Goal: Task Accomplishment & Management: Manage account settings

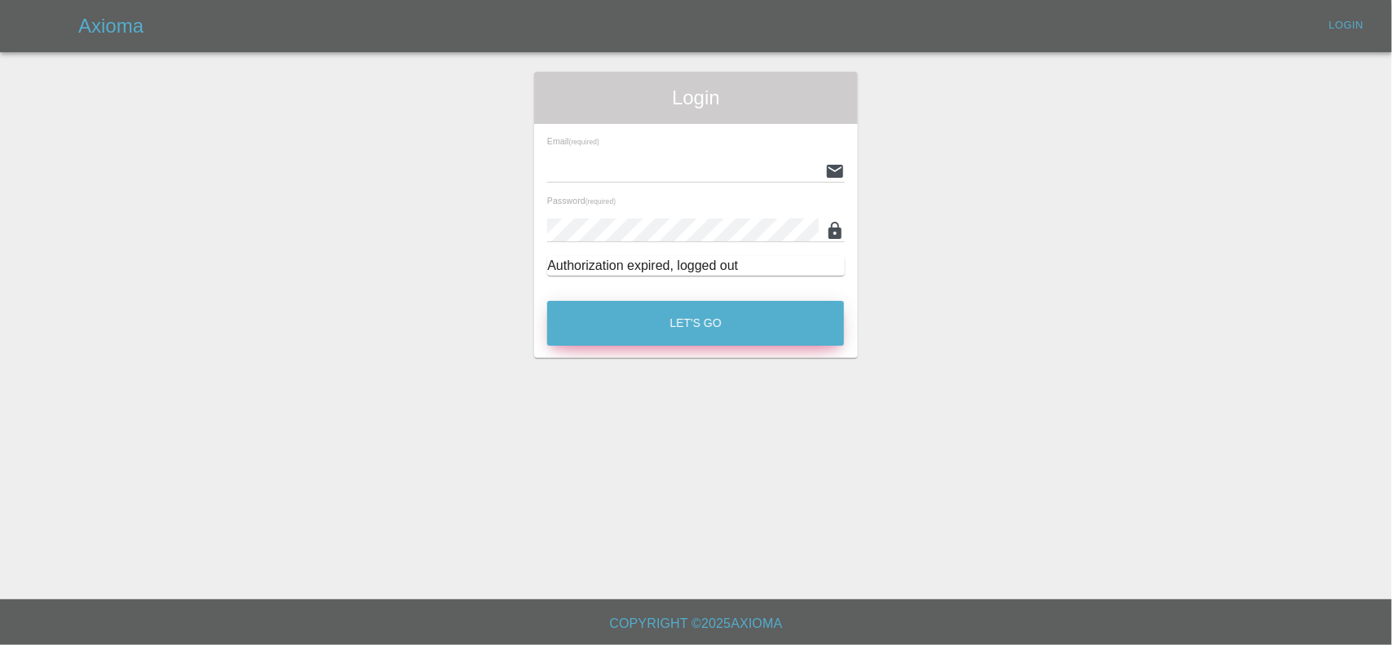
type input "[EMAIL_ADDRESS][DOMAIN_NAME]"
click at [701, 311] on button "Let's Go" at bounding box center [695, 323] width 297 height 45
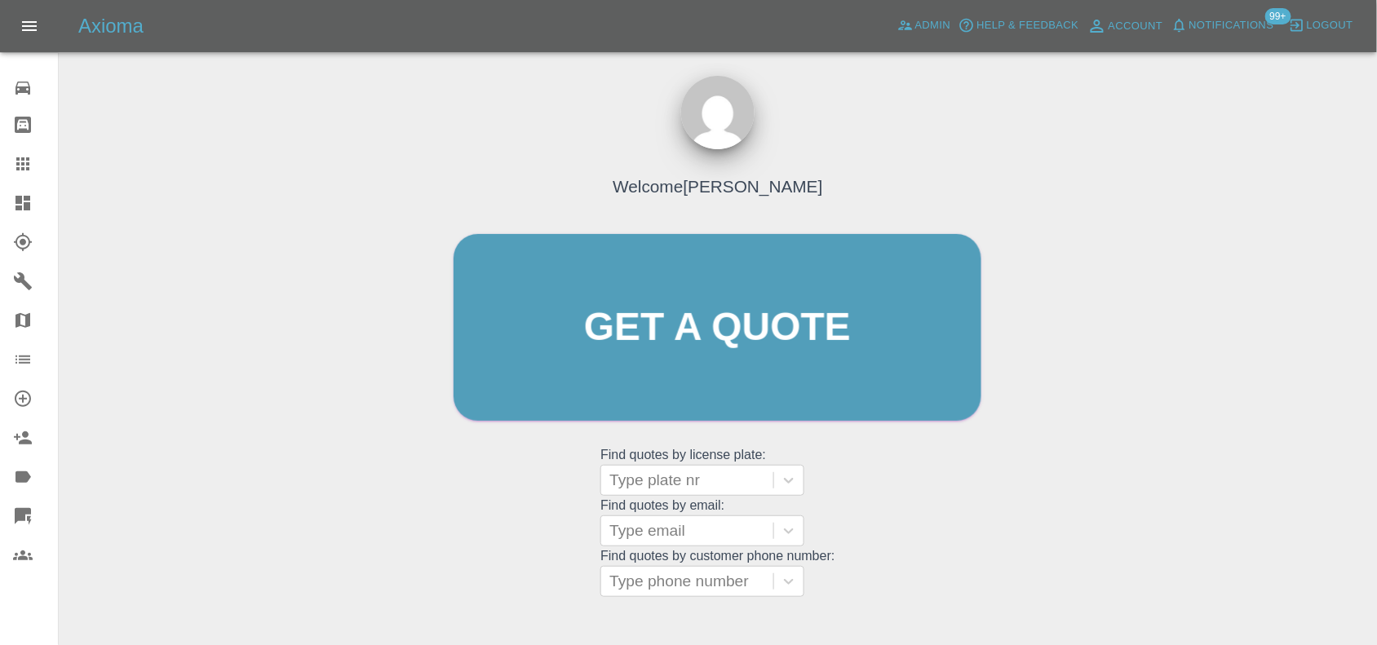
drag, startPoint x: 14, startPoint y: 196, endPoint x: 1041, endPoint y: 287, distance: 1031.6
click at [14, 196] on icon at bounding box center [23, 203] width 20 height 20
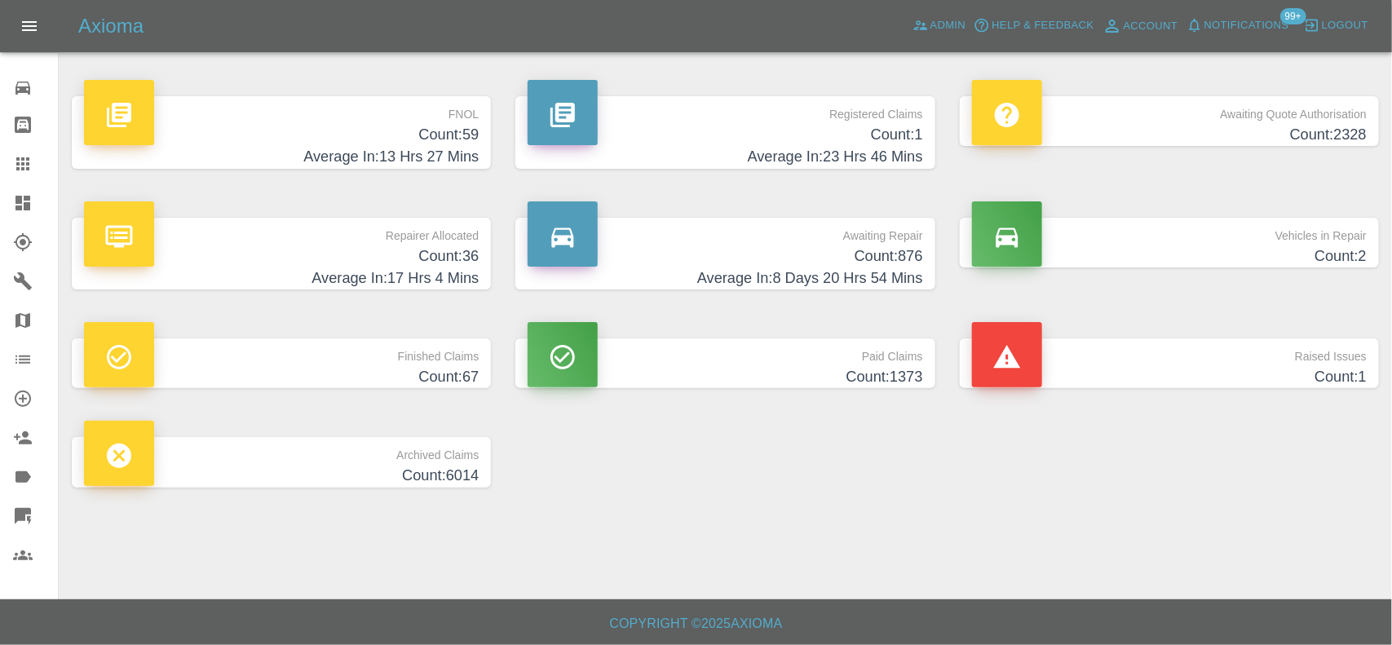
click at [875, 249] on h4 "Count: 876" at bounding box center [725, 256] width 395 height 22
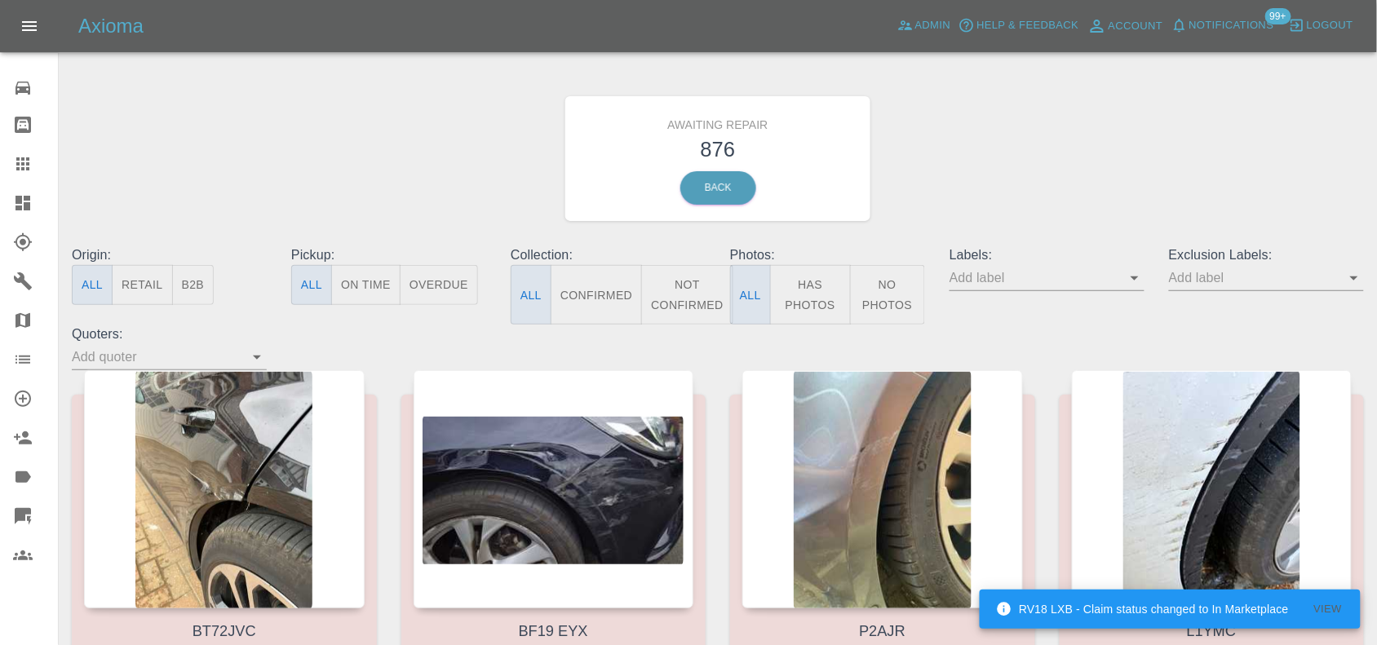
drag, startPoint x: 202, startPoint y: 277, endPoint x: 251, endPoint y: 235, distance: 64.8
click at [201, 278] on button "B2B" at bounding box center [193, 285] width 42 height 40
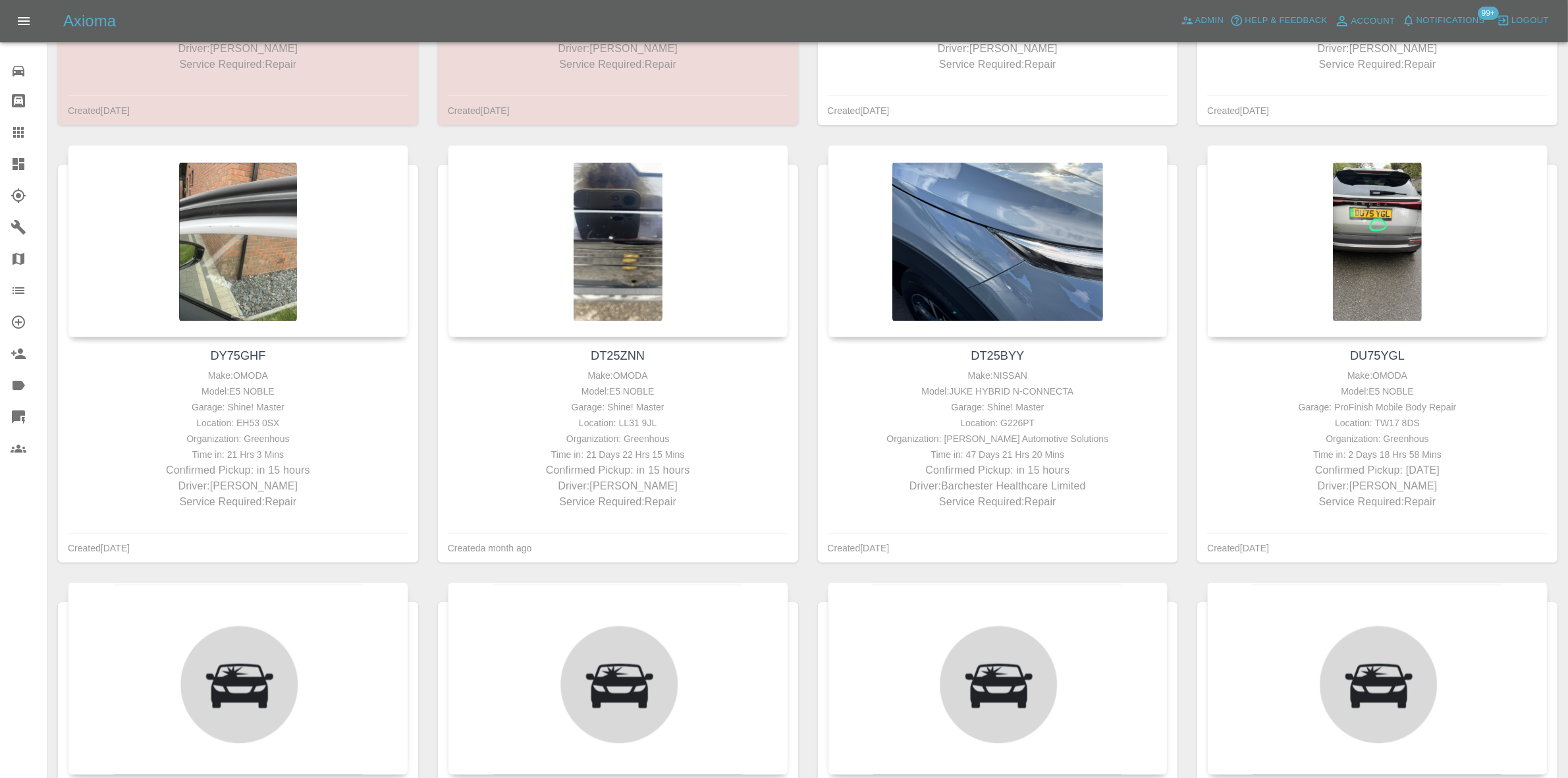
scroll to position [577, 0]
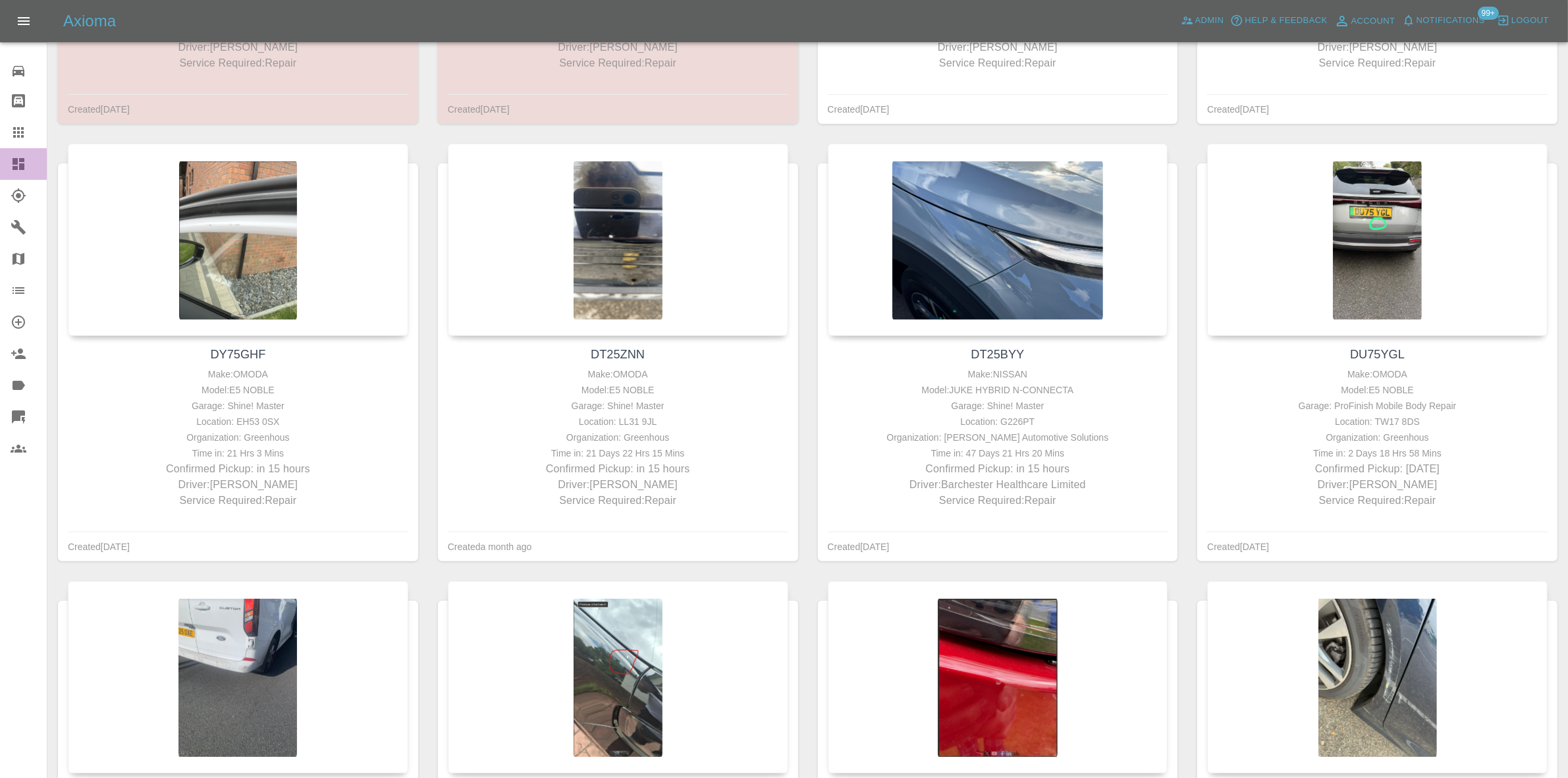
click at [23, 158] on icon at bounding box center [18, 164] width 12 height 12
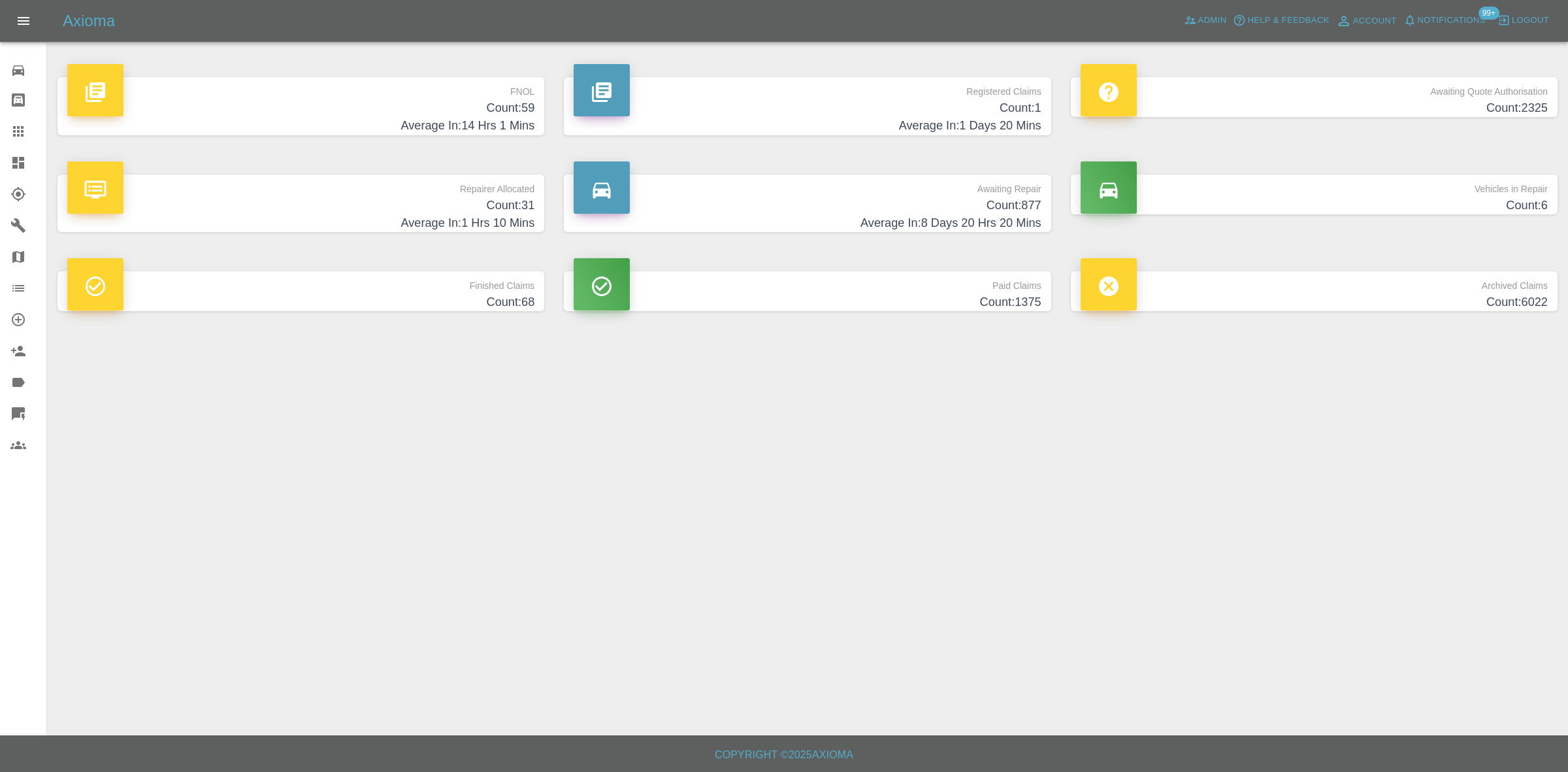
drag, startPoint x: 1441, startPoint y: 92, endPoint x: 1567, endPoint y: 331, distance: 270.2
click at [1115, 92] on p "Awaiting Quote Authorisation" at bounding box center [1314, 88] width 467 height 22
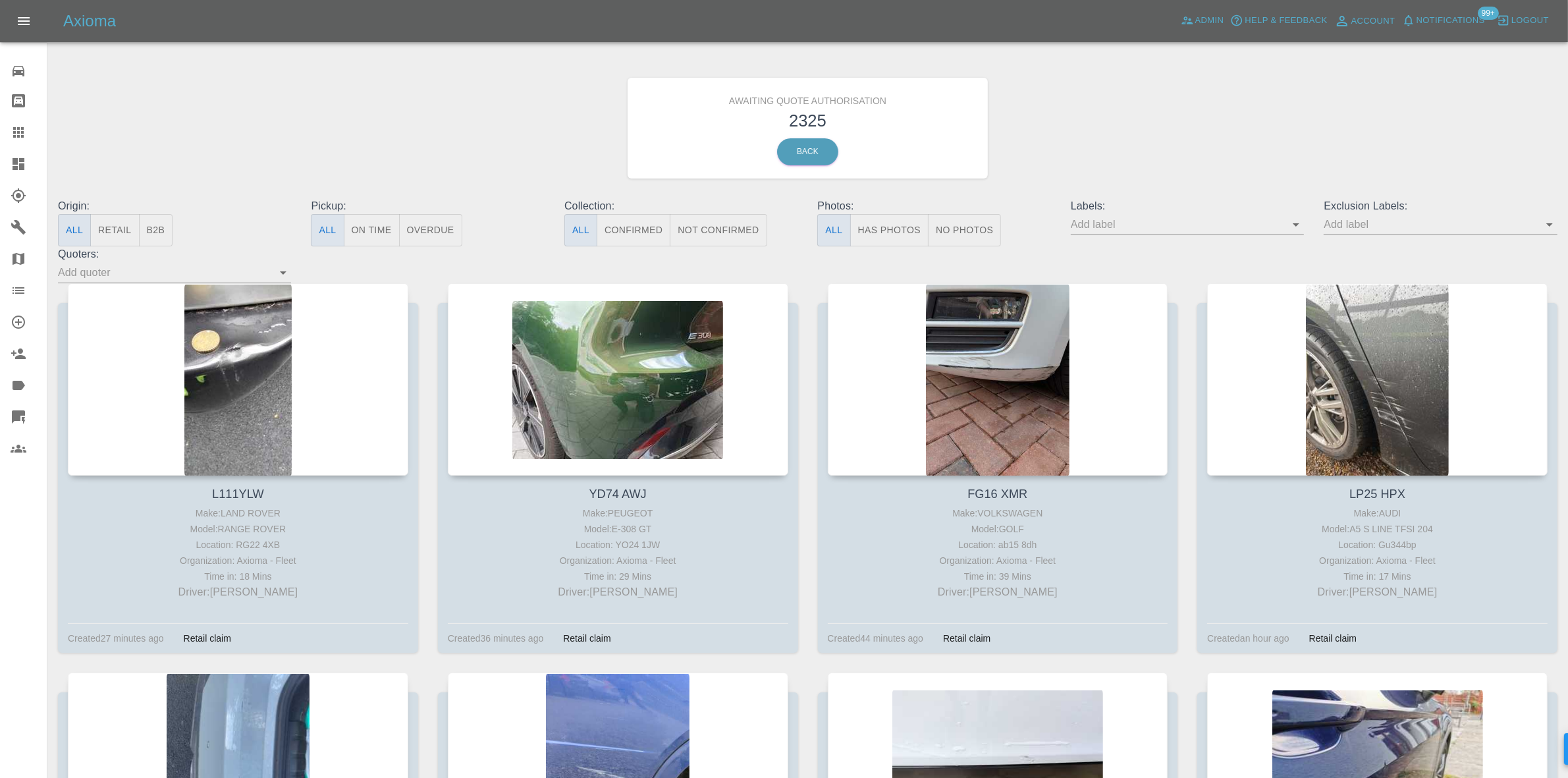
click at [494, 141] on div "Awaiting Quote Authorisation 2325 Back" at bounding box center [807, 128] width 1519 height 141
click at [166, 225] on button "B2B" at bounding box center [156, 230] width 34 height 32
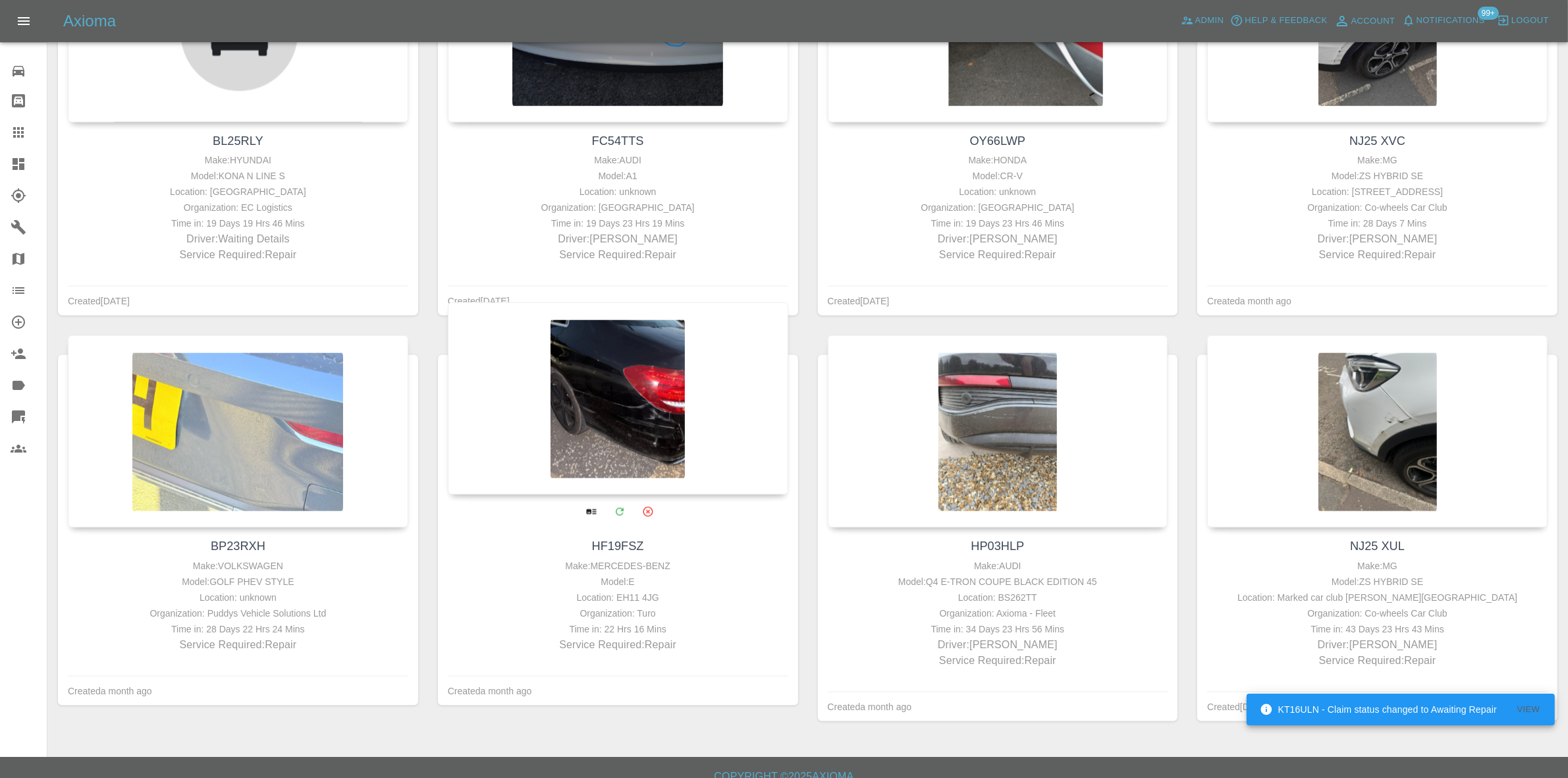
scroll to position [2007, 0]
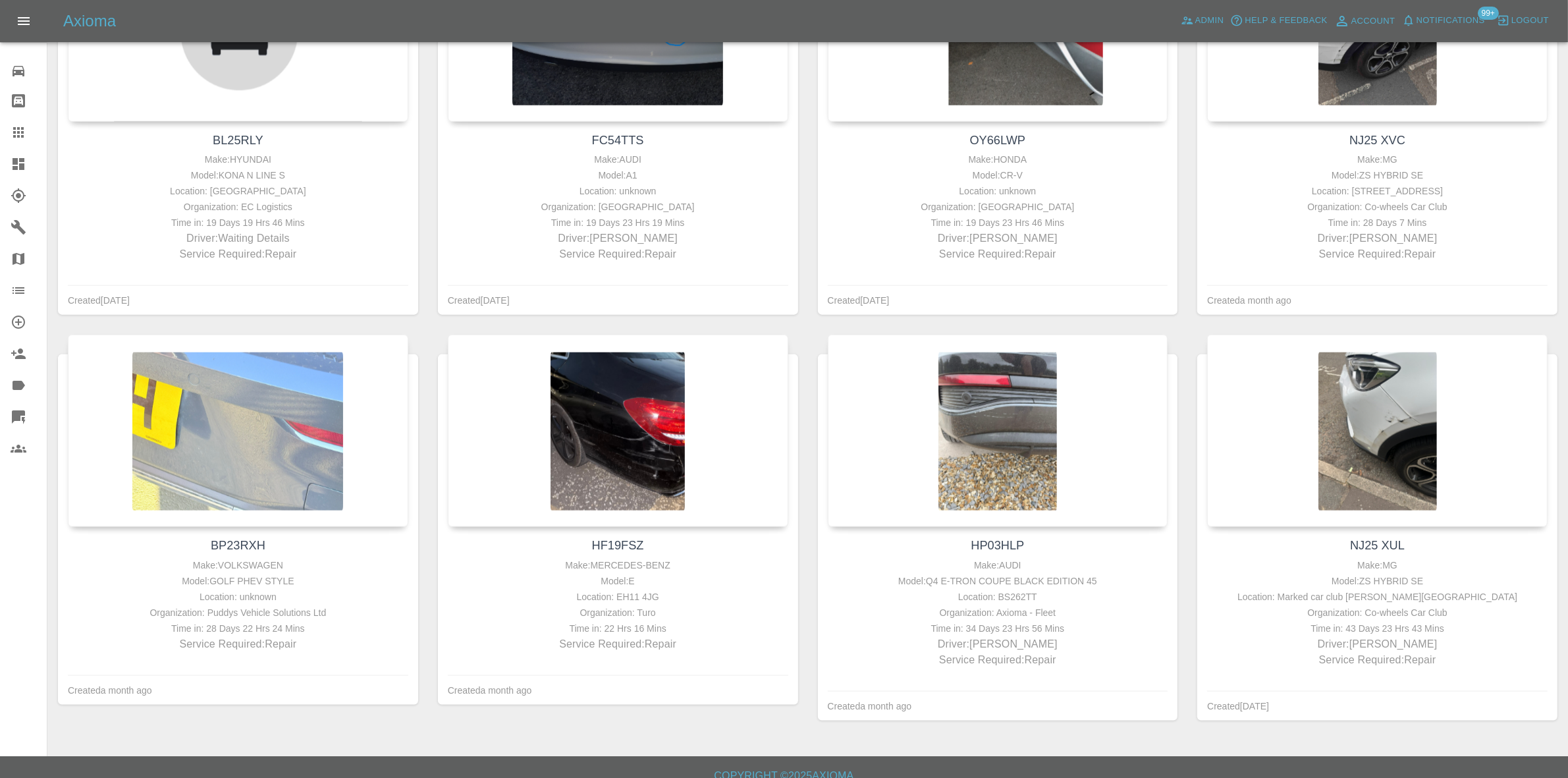
click at [18, 156] on icon at bounding box center [19, 164] width 16 height 16
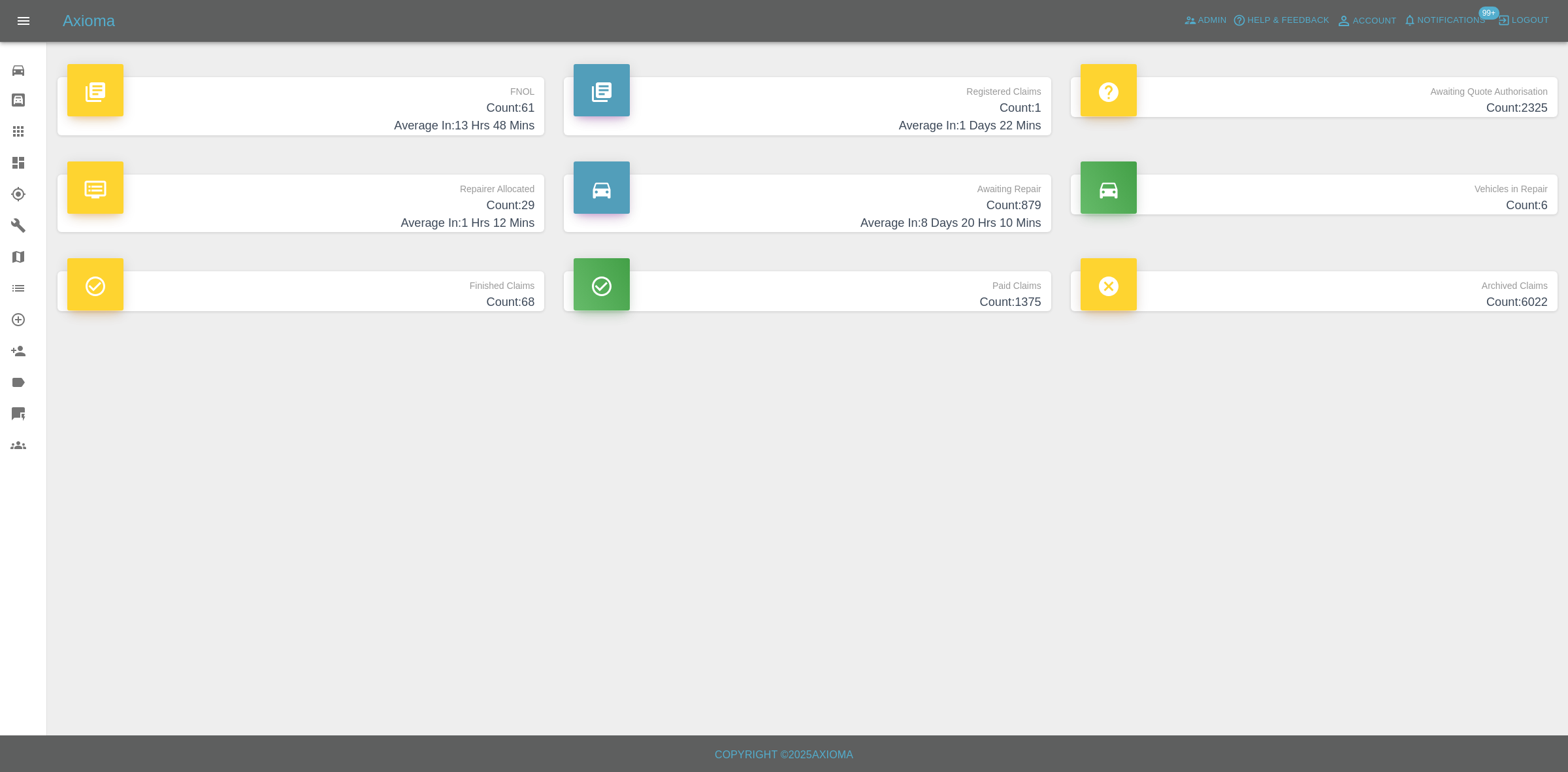
click at [498, 212] on h4 "Count: 29" at bounding box center [300, 205] width 467 height 18
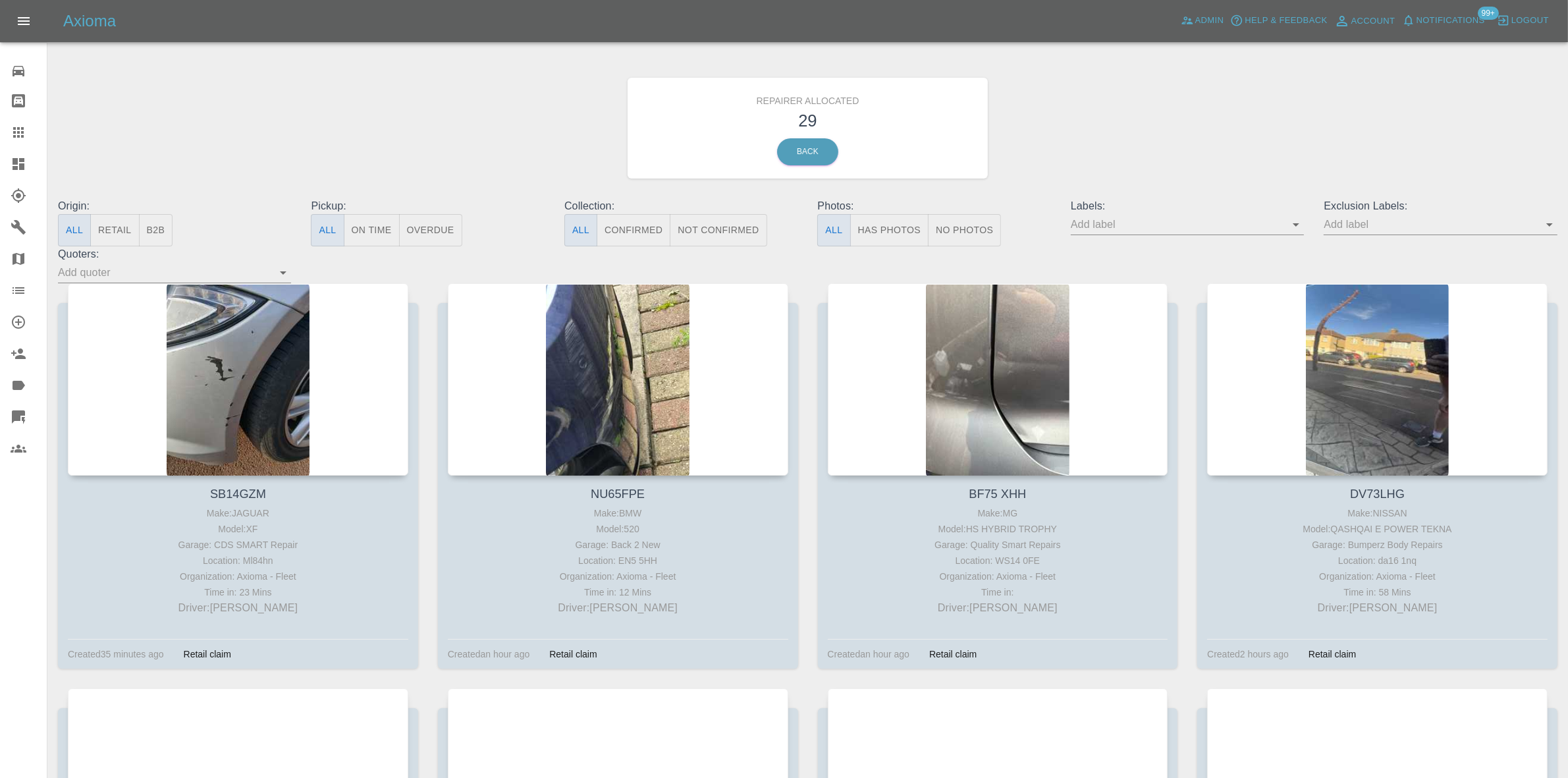
click at [161, 235] on button "B2B" at bounding box center [156, 230] width 34 height 32
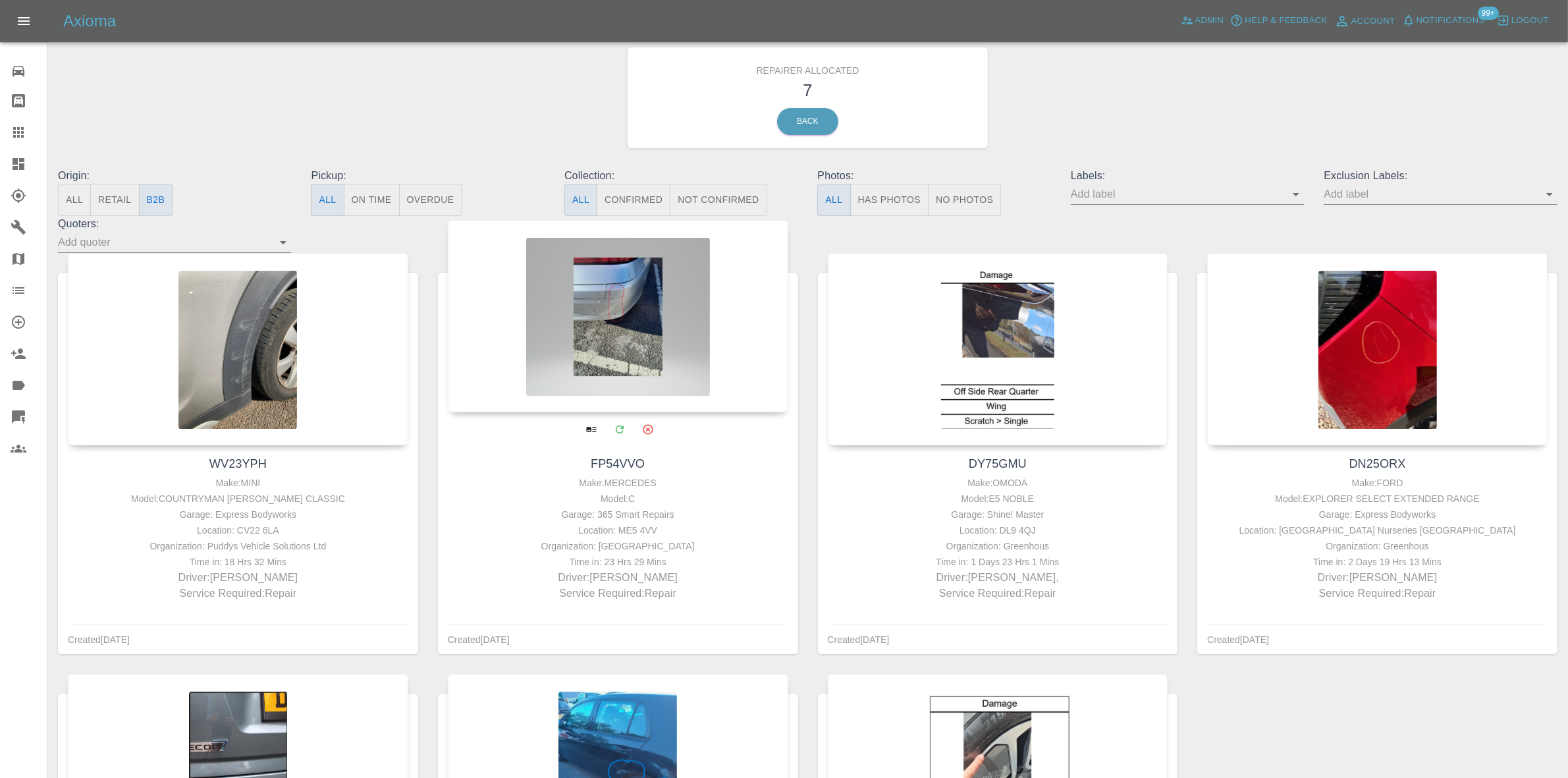
scroll to position [330, 0]
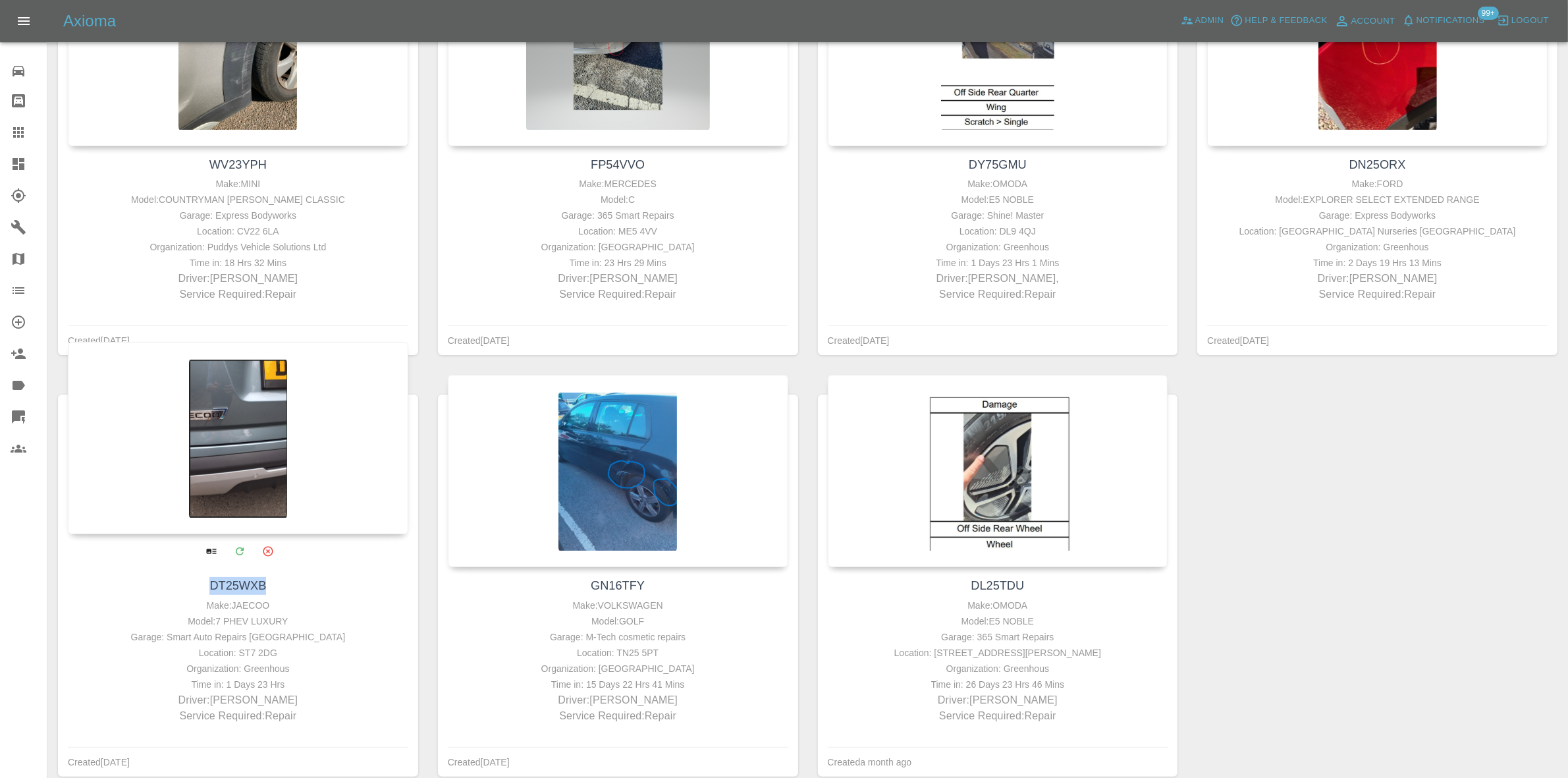
drag, startPoint x: 274, startPoint y: 581, endPoint x: 205, endPoint y: 587, distance: 69.3
click at [205, 520] on h4 "DT25WXB" at bounding box center [237, 586] width 333 height 18
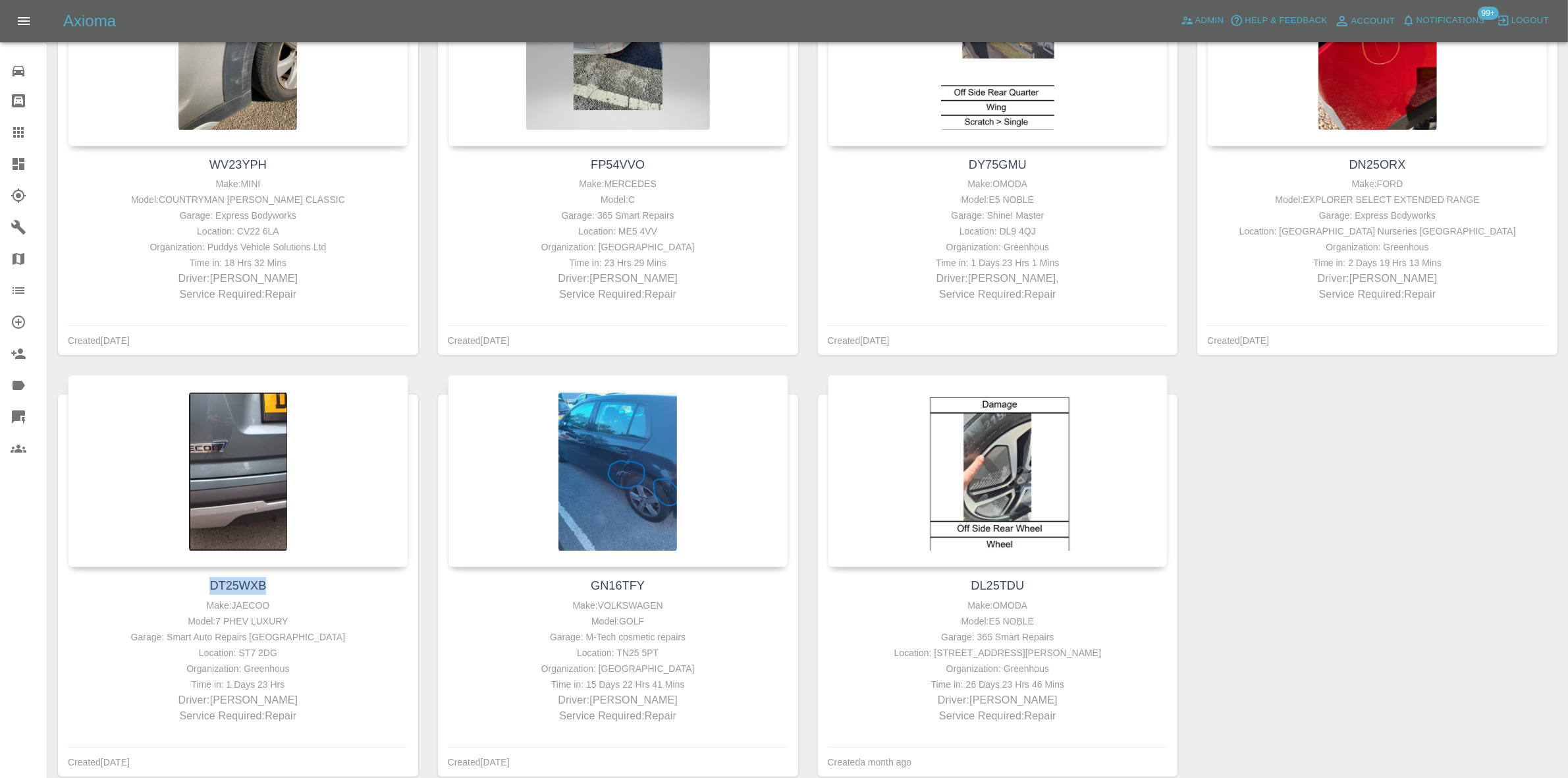
copy link "DT25WXB"
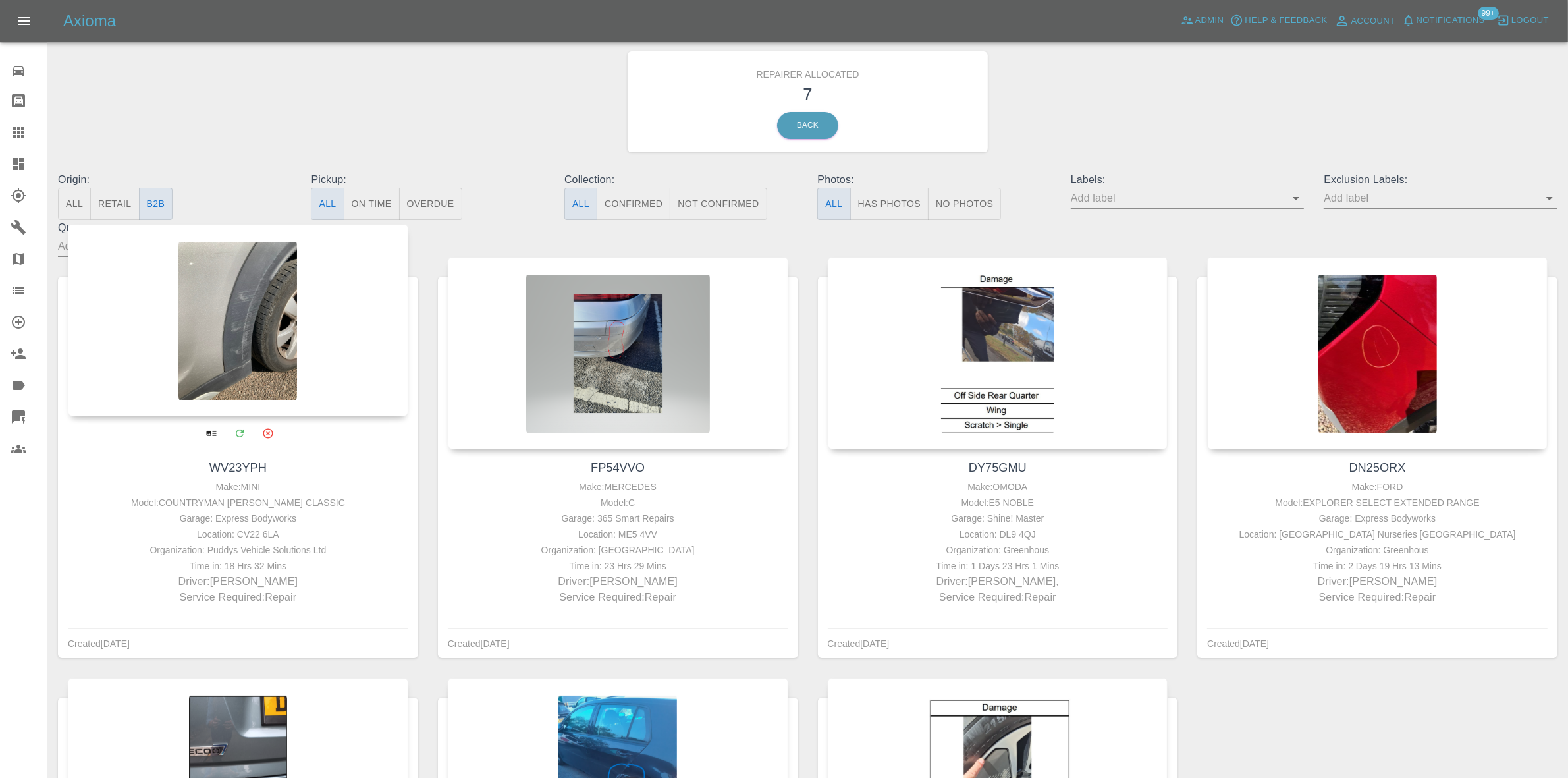
scroll to position [0, 0]
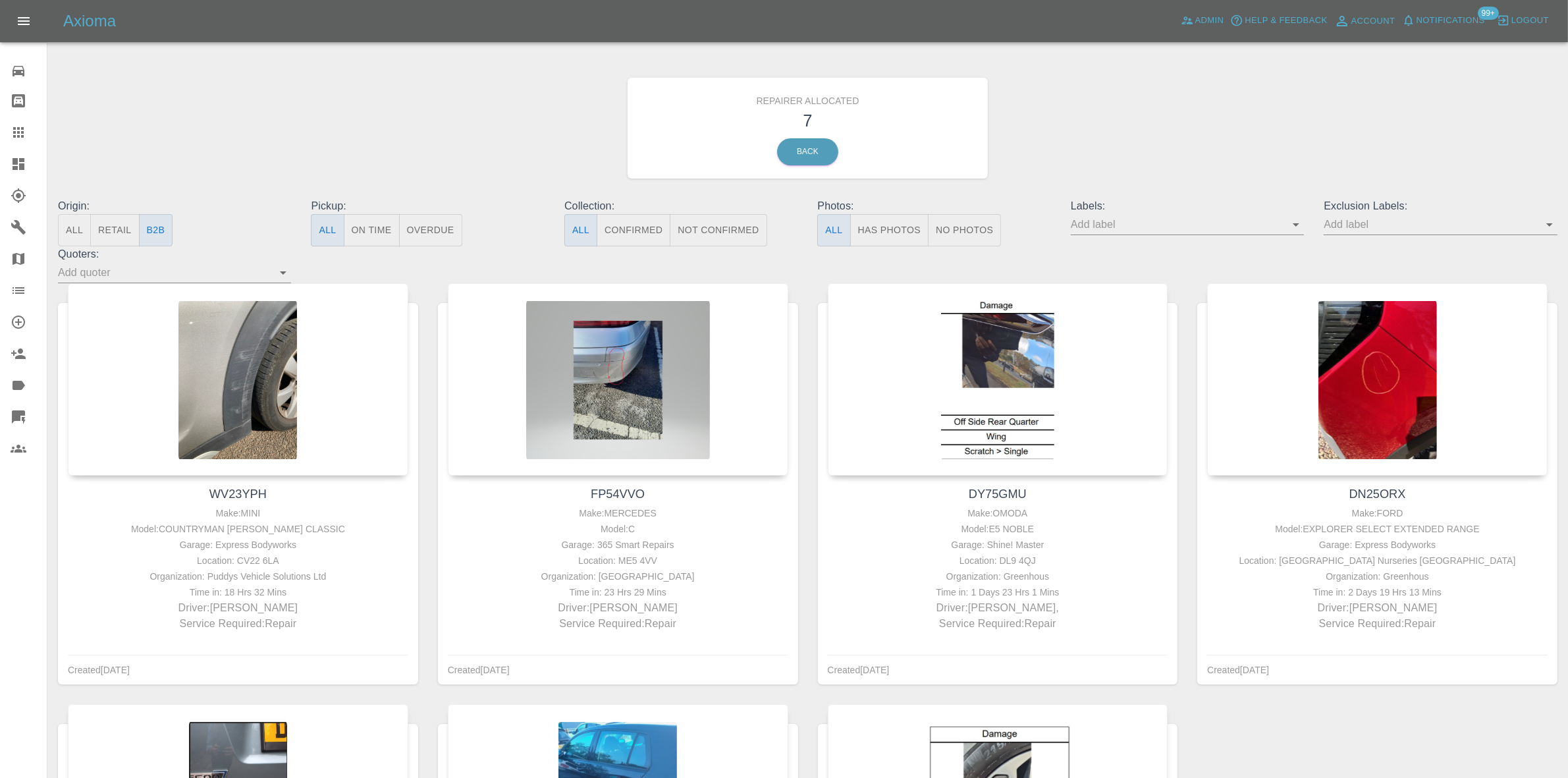
click at [22, 158] on icon at bounding box center [18, 164] width 12 height 12
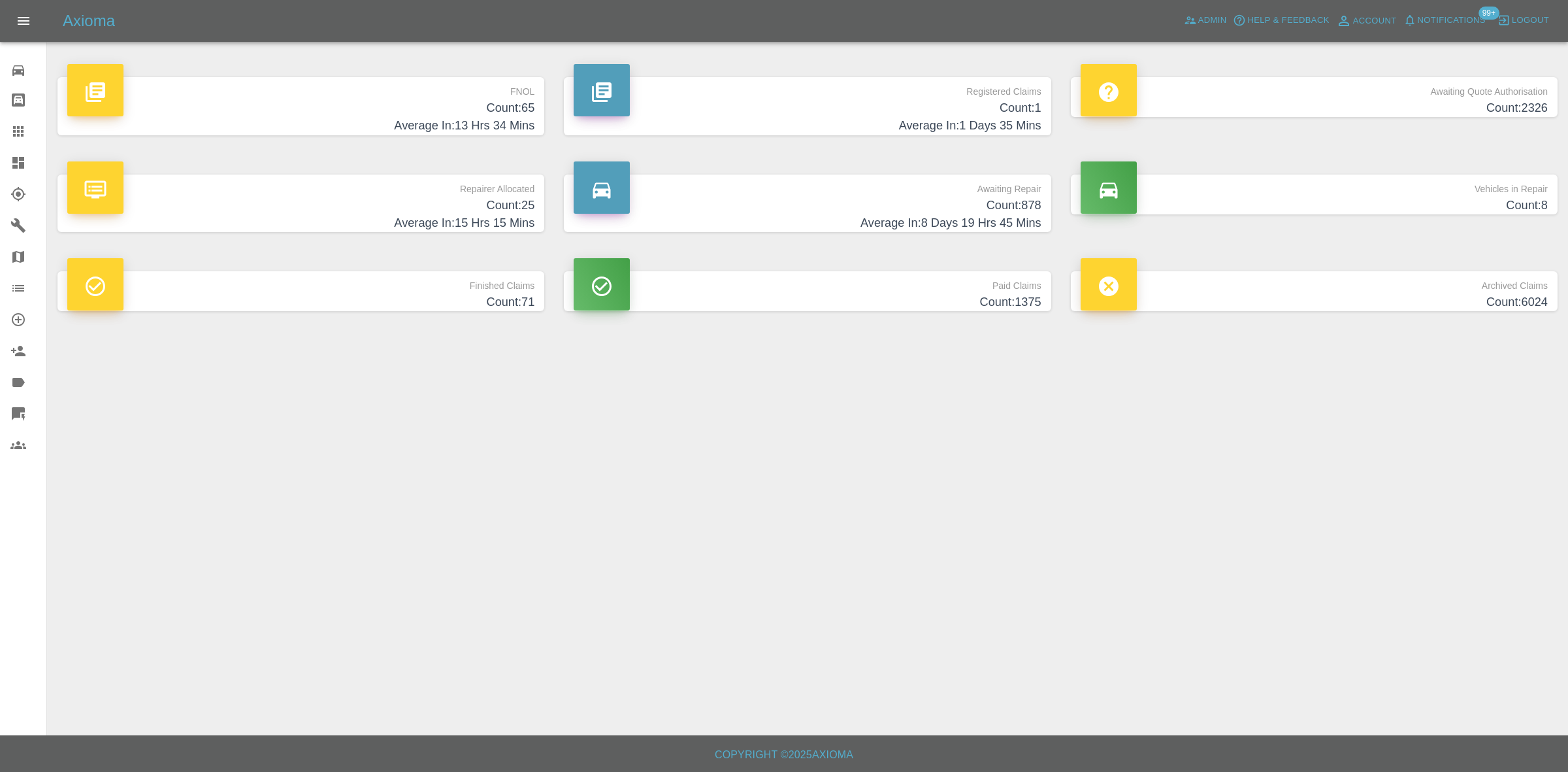
click at [513, 97] on p "FNOL" at bounding box center [300, 88] width 467 height 22
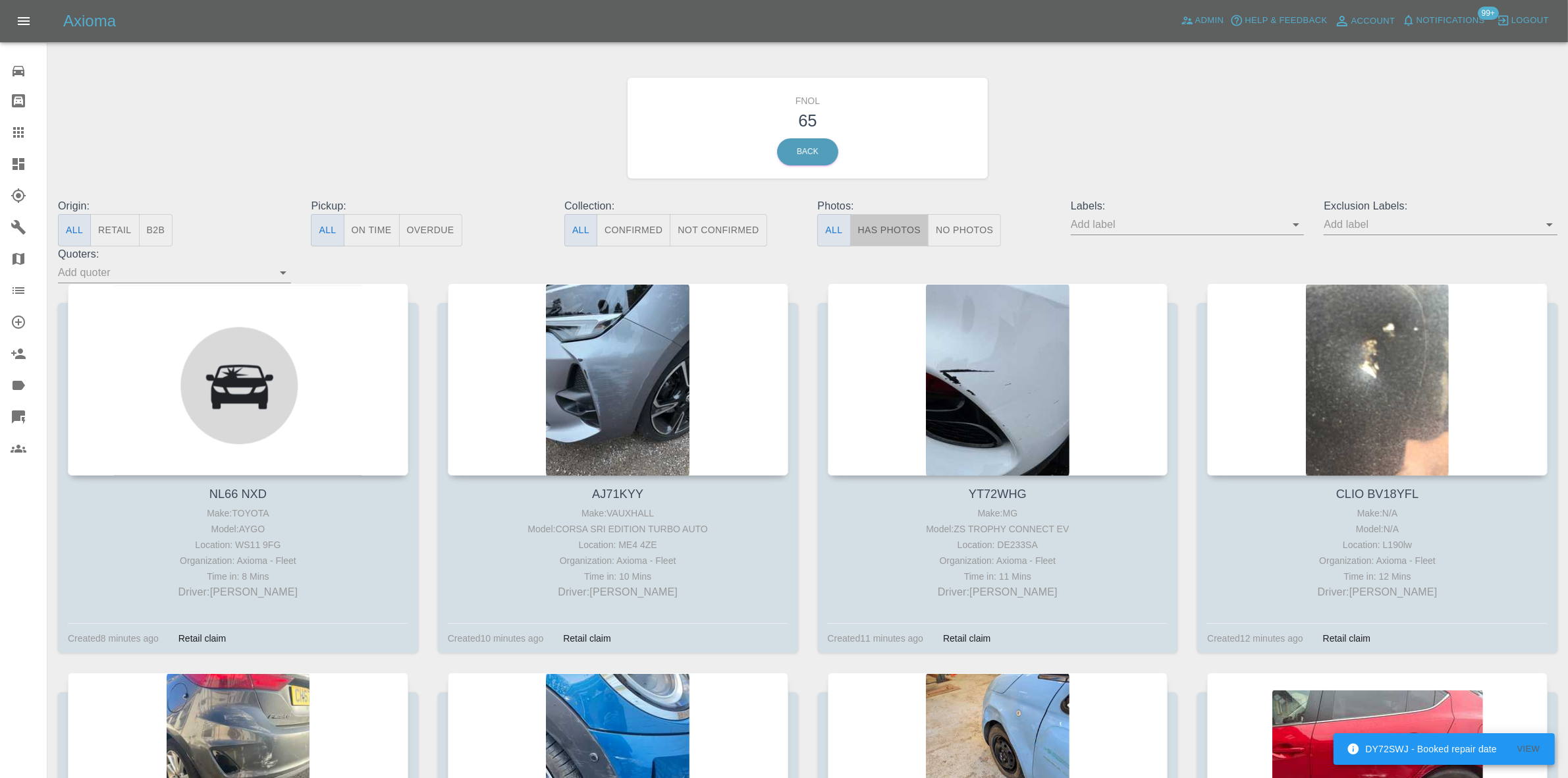
click at [905, 229] on button "Has Photos" at bounding box center [890, 230] width 79 height 32
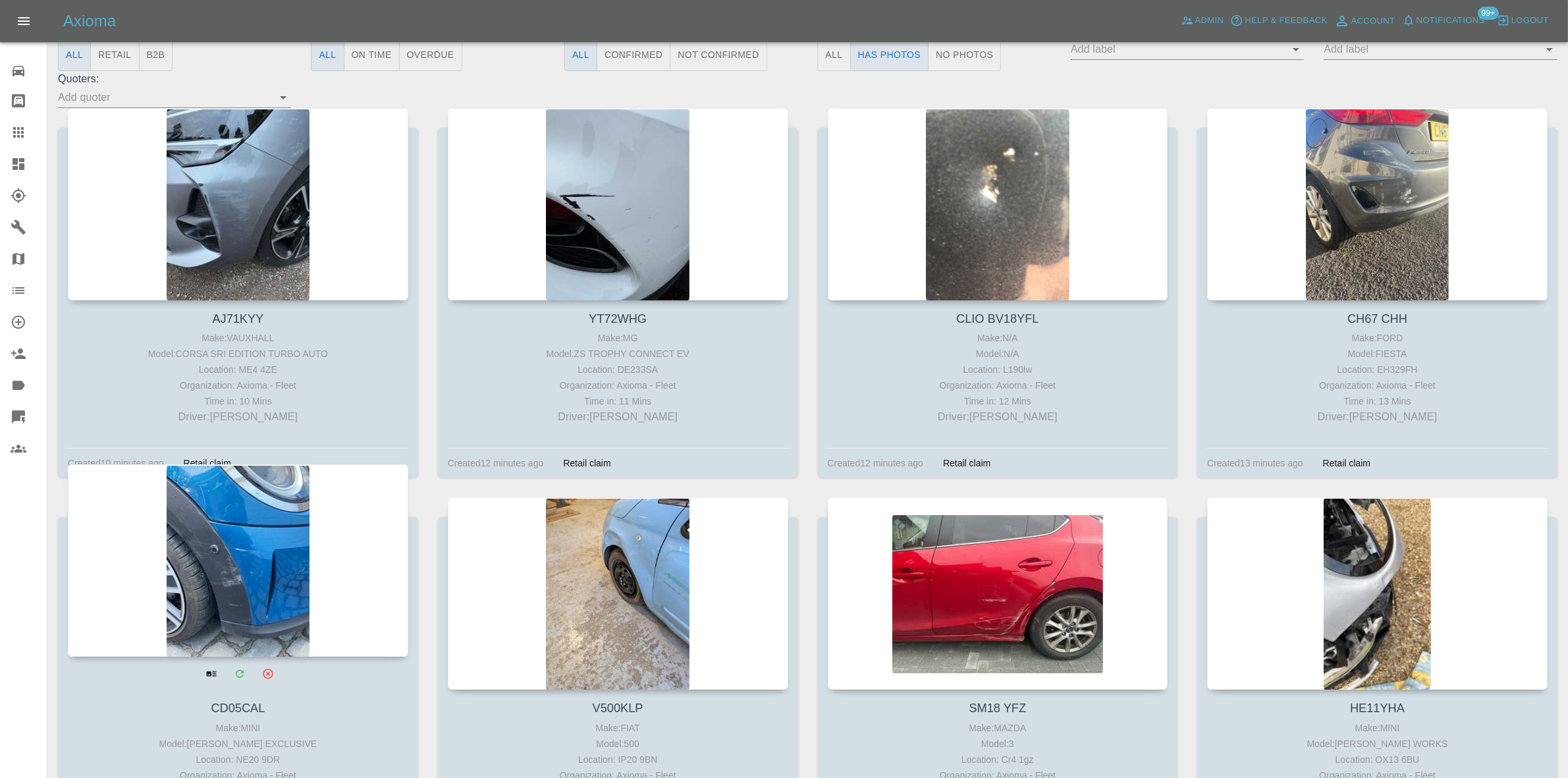
scroll to position [494, 0]
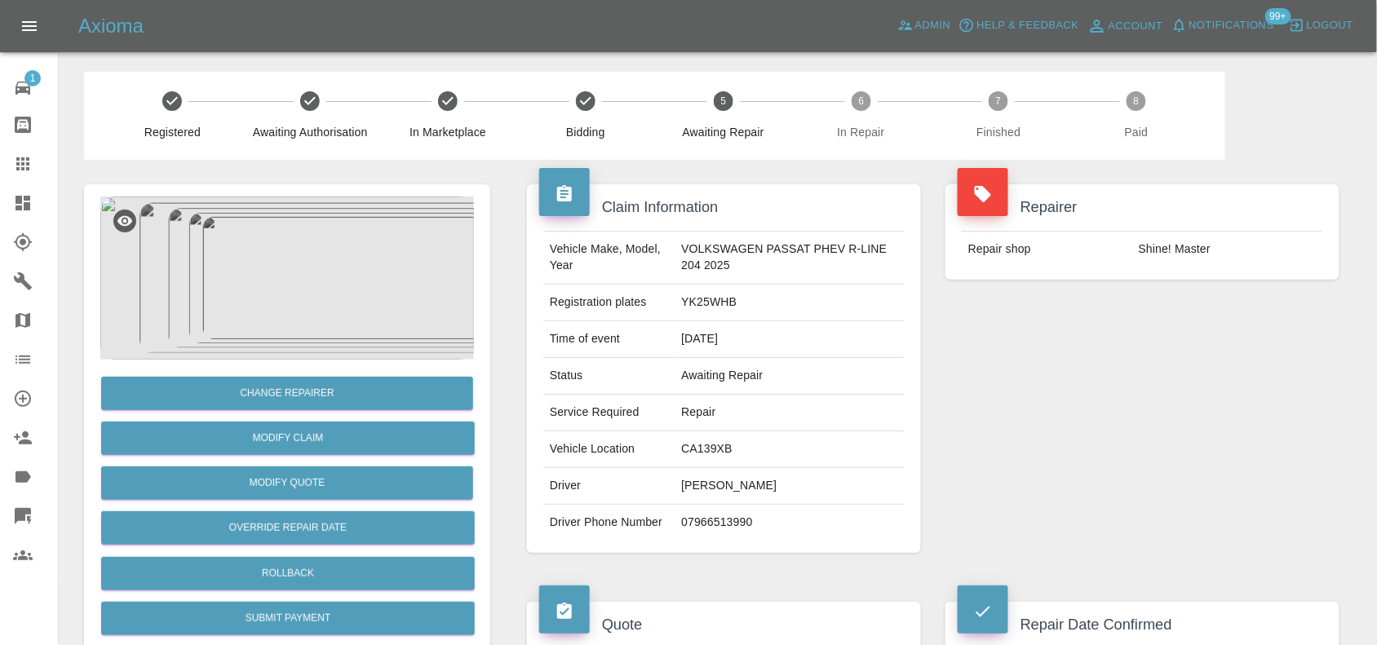
click at [686, 302] on td "YK25WHB" at bounding box center [789, 303] width 230 height 37
click at [702, 302] on td "YK25WHB" at bounding box center [789, 303] width 230 height 37
copy td "YK25WHB"
drag, startPoint x: 842, startPoint y: 345, endPoint x: 488, endPoint y: 351, distance: 354.8
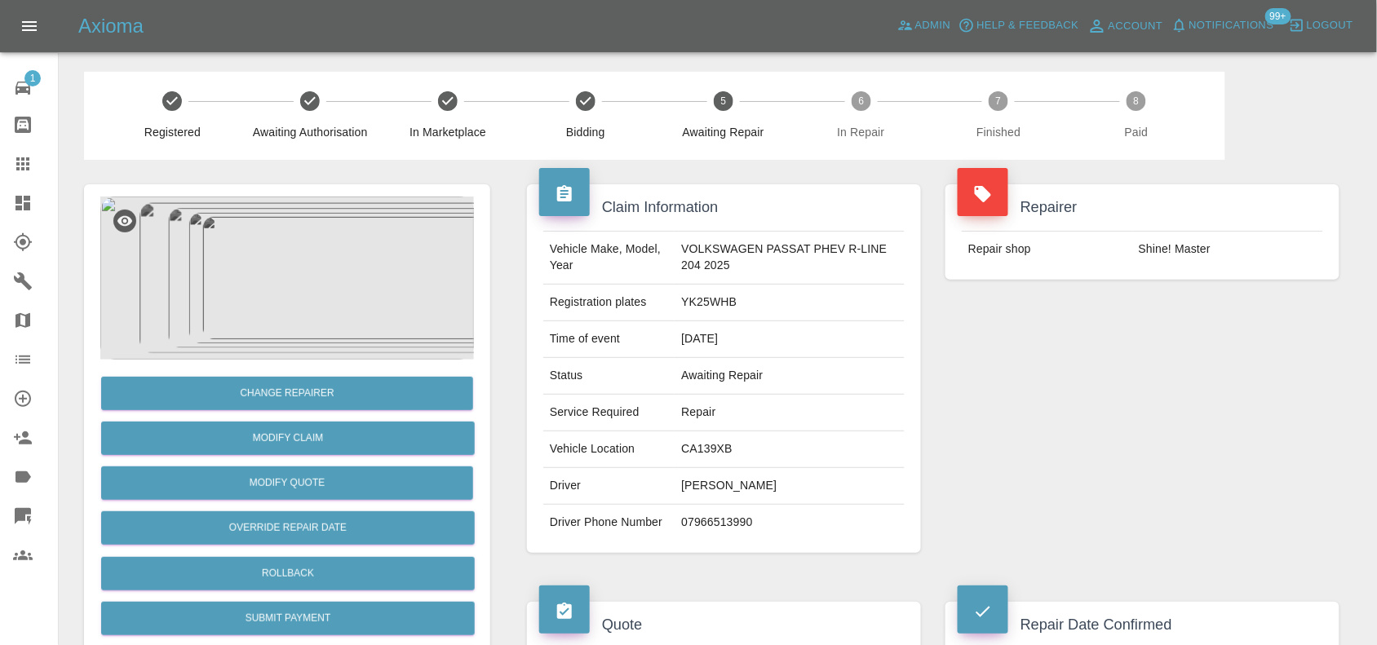
click at [833, 348] on td "05/09/2025" at bounding box center [789, 339] width 230 height 37
click at [314, 303] on img at bounding box center [287, 278] width 374 height 163
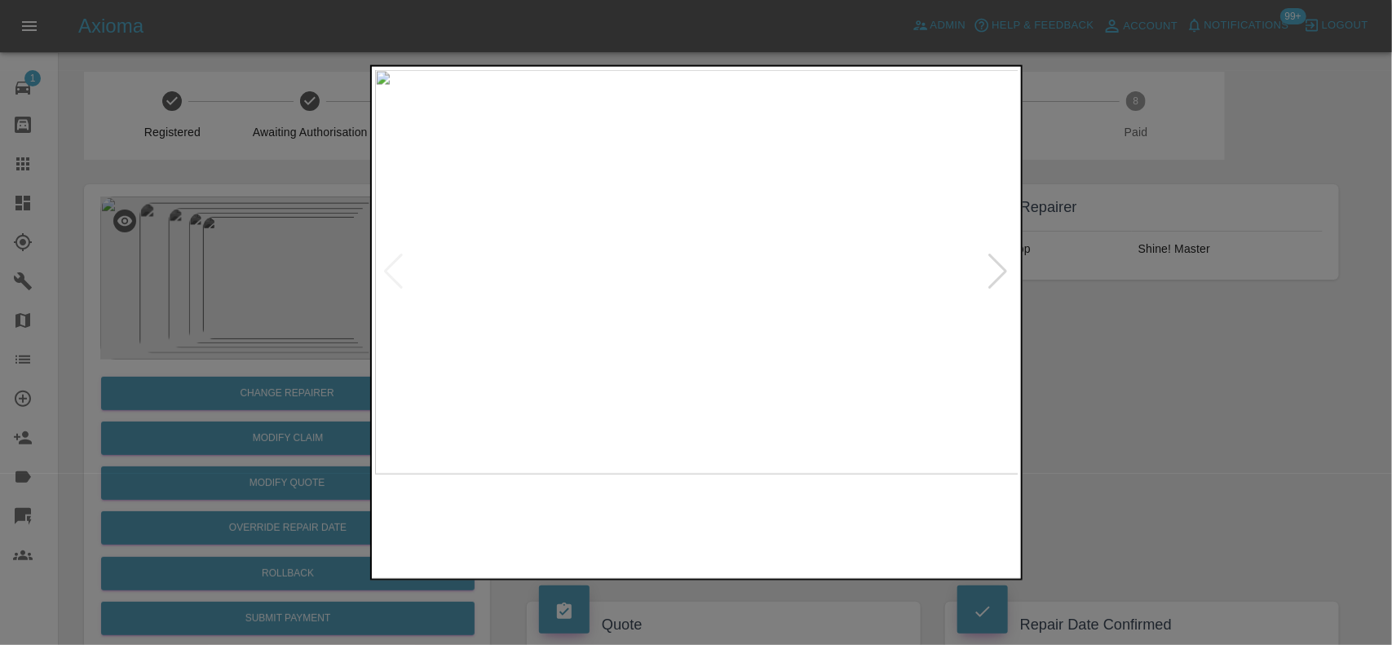
click at [638, 343] on img at bounding box center [697, 271] width 644 height 405
click at [608, 333] on img at bounding box center [697, 271] width 644 height 405
click at [644, 331] on img at bounding box center [697, 271] width 644 height 405
click at [568, 325] on img at bounding box center [697, 271] width 644 height 405
click at [591, 312] on img at bounding box center [697, 271] width 644 height 405
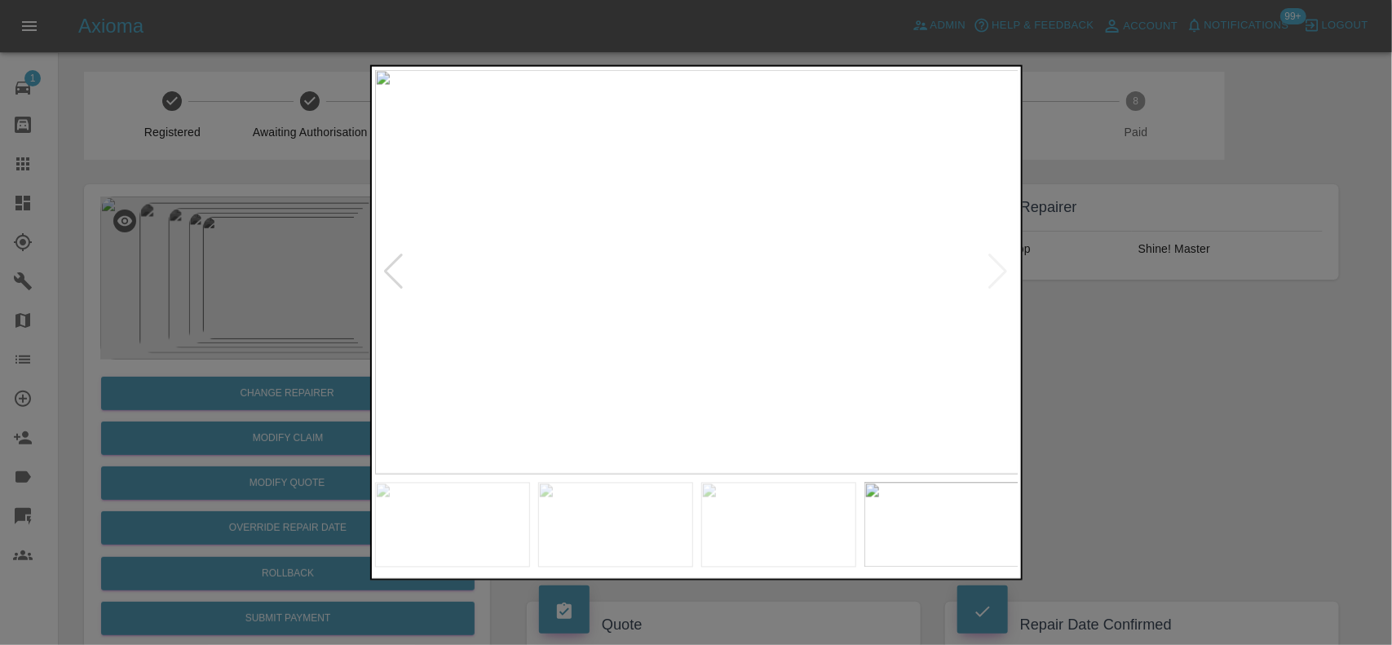
click at [614, 307] on img at bounding box center [697, 271] width 644 height 405
click at [577, 294] on img at bounding box center [626, 271] width 644 height 405
click at [483, 272] on img at bounding box center [697, 271] width 644 height 405
click at [312, 241] on div at bounding box center [696, 322] width 1392 height 645
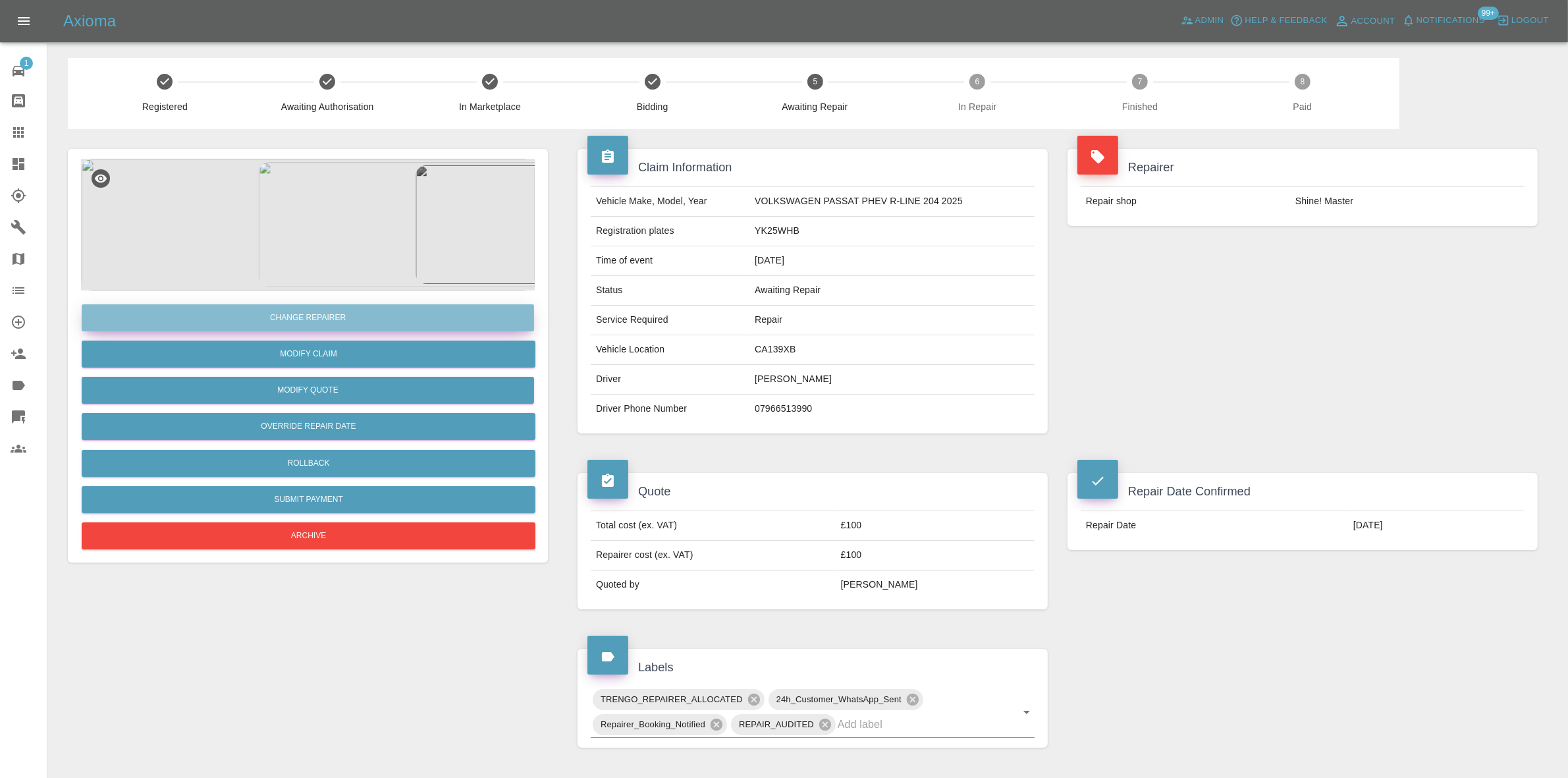
click at [357, 309] on button "Change Repairer" at bounding box center [308, 318] width 452 height 27
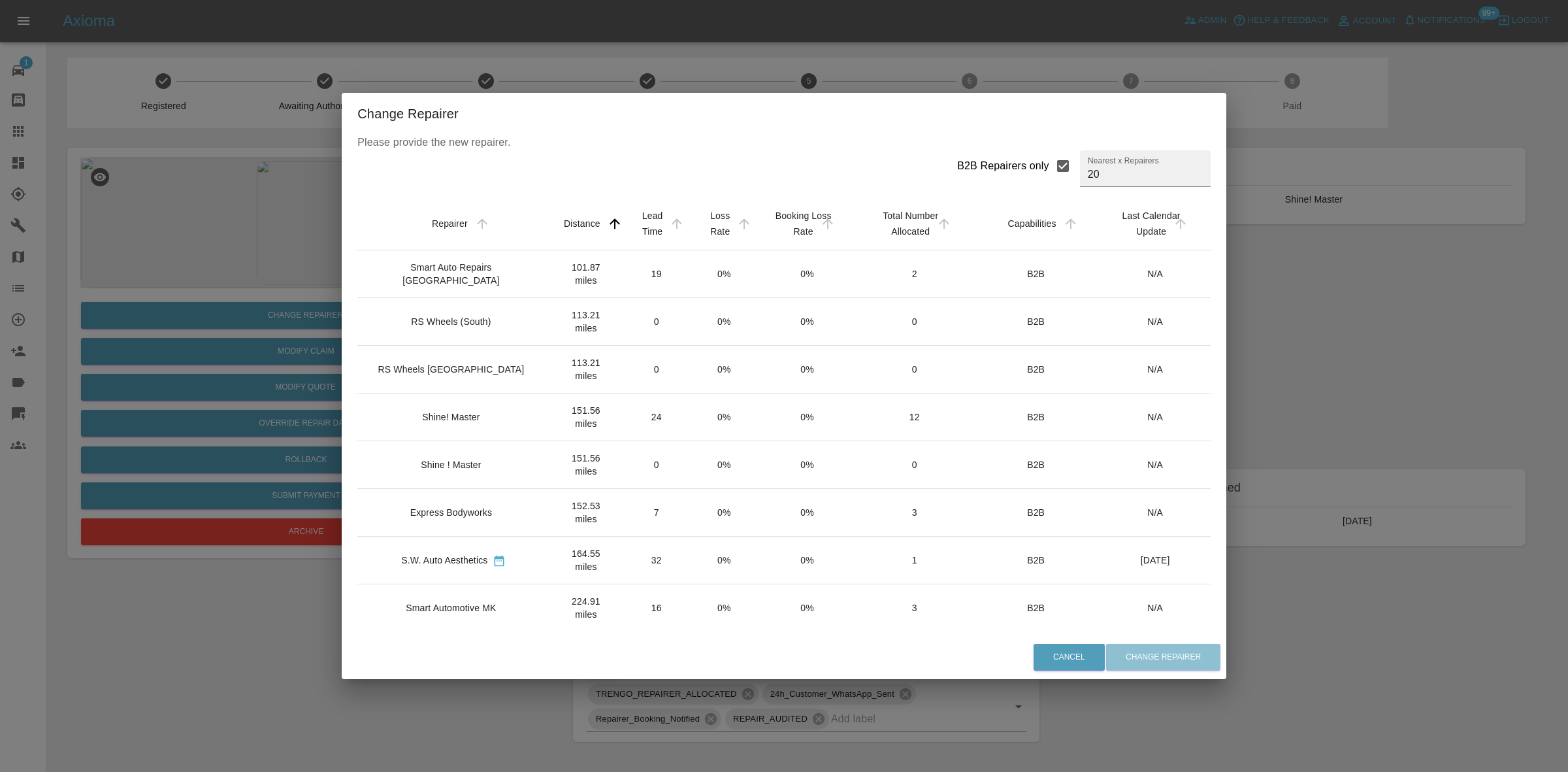
drag, startPoint x: 212, startPoint y: 206, endPoint x: 337, endPoint y: 59, distance: 193.0
click at [222, 200] on div "Change Repairer Please provide the new repairer. B2B Repairers only Nearest x R…" at bounding box center [784, 386] width 1568 height 772
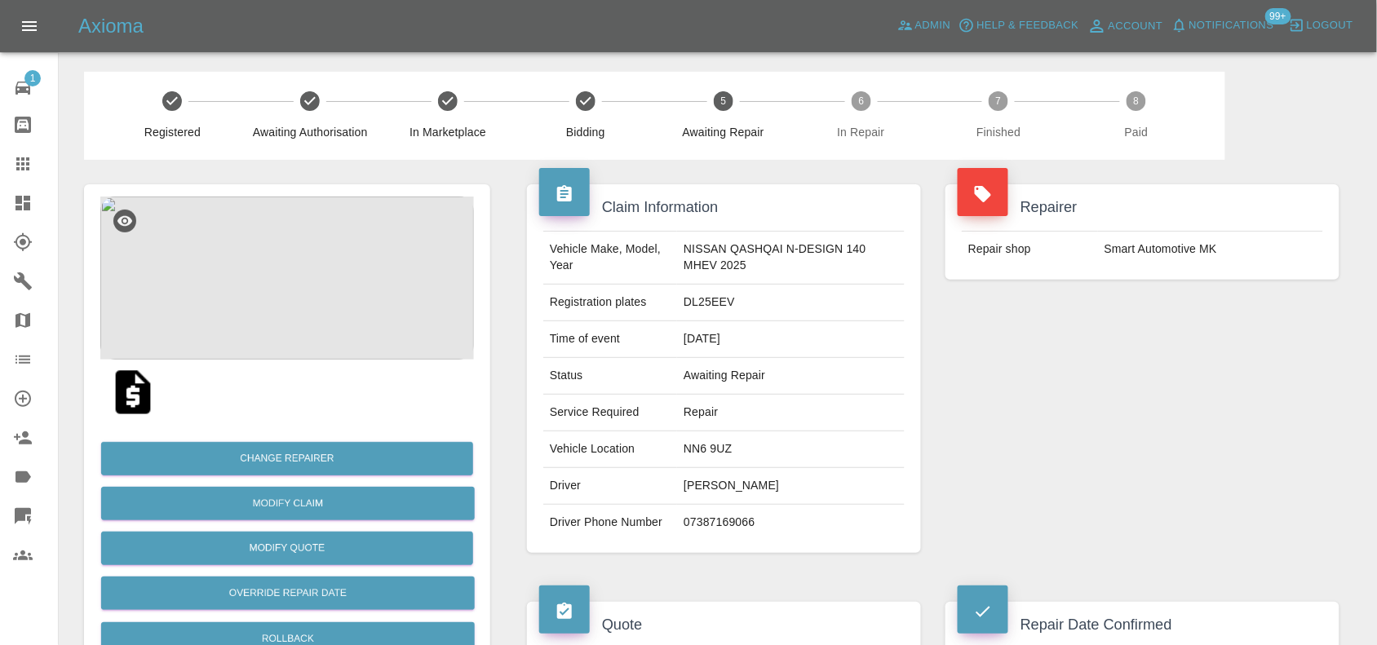
click at [707, 298] on td "DL25EEV" at bounding box center [791, 303] width 228 height 37
click at [706, 298] on td "DL25EEV" at bounding box center [791, 303] width 228 height 37
copy td "DL25EEV"
click at [1171, 319] on div "Repairer Repair shop Smart Automotive MK" at bounding box center [1142, 369] width 418 height 418
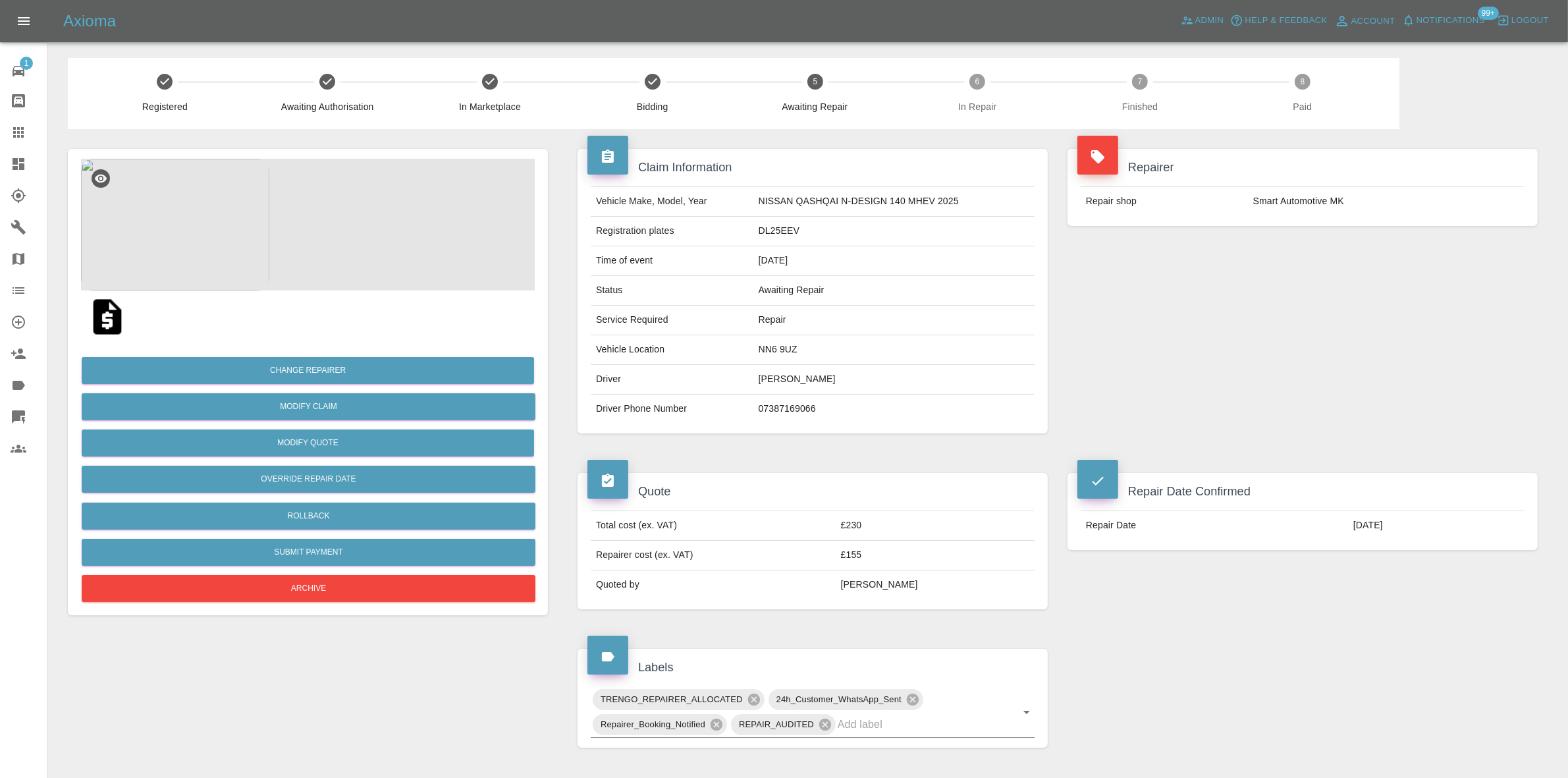
click at [1123, 116] on div "Registered Awaiting Authorisation In Marketplace Bidding 5 Awaiting Repair 6 In…" at bounding box center [733, 94] width 1331 height 71
click at [312, 221] on img at bounding box center [308, 225] width 454 height 132
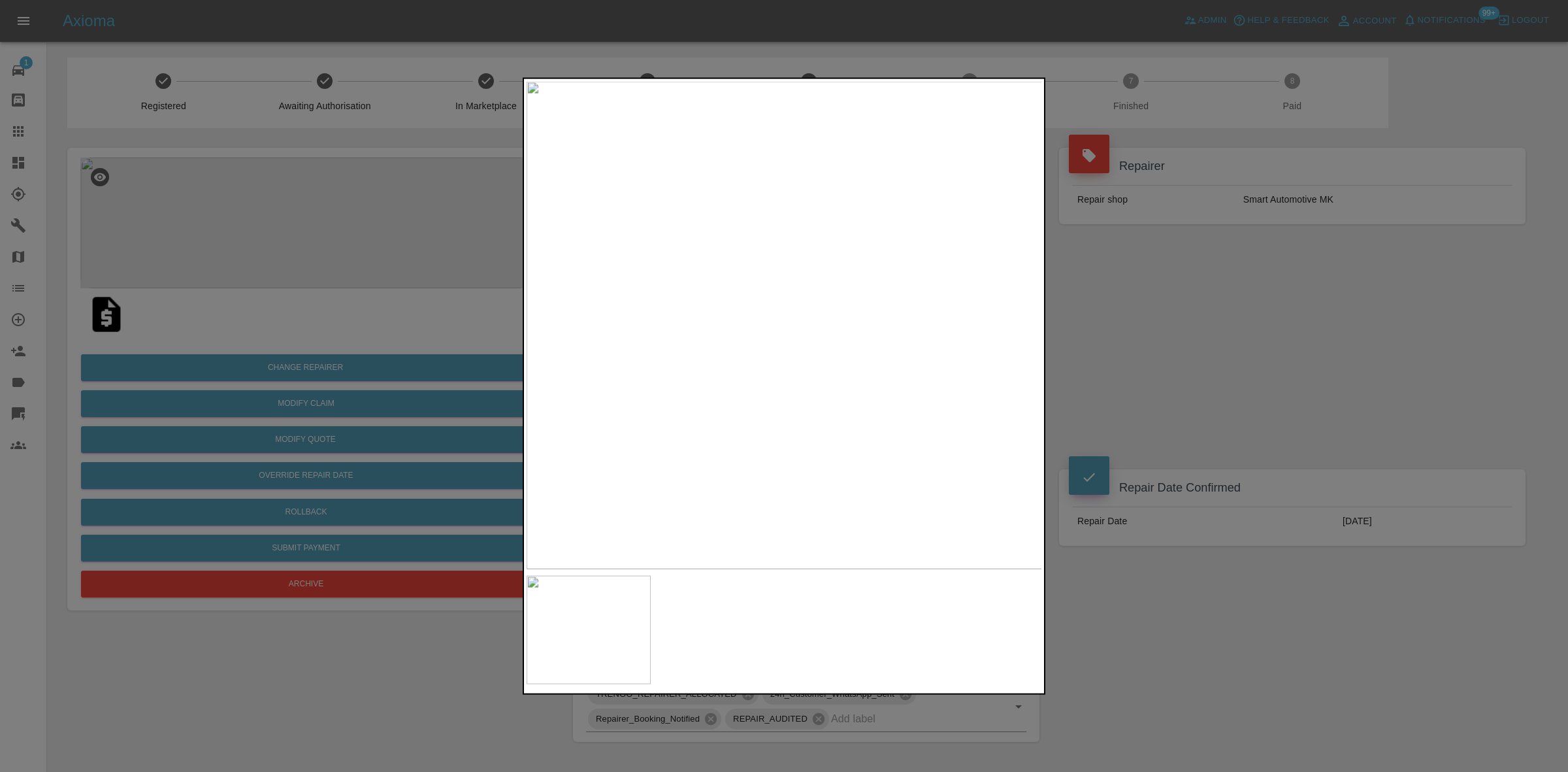
click at [405, 250] on div at bounding box center [784, 386] width 1568 height 772
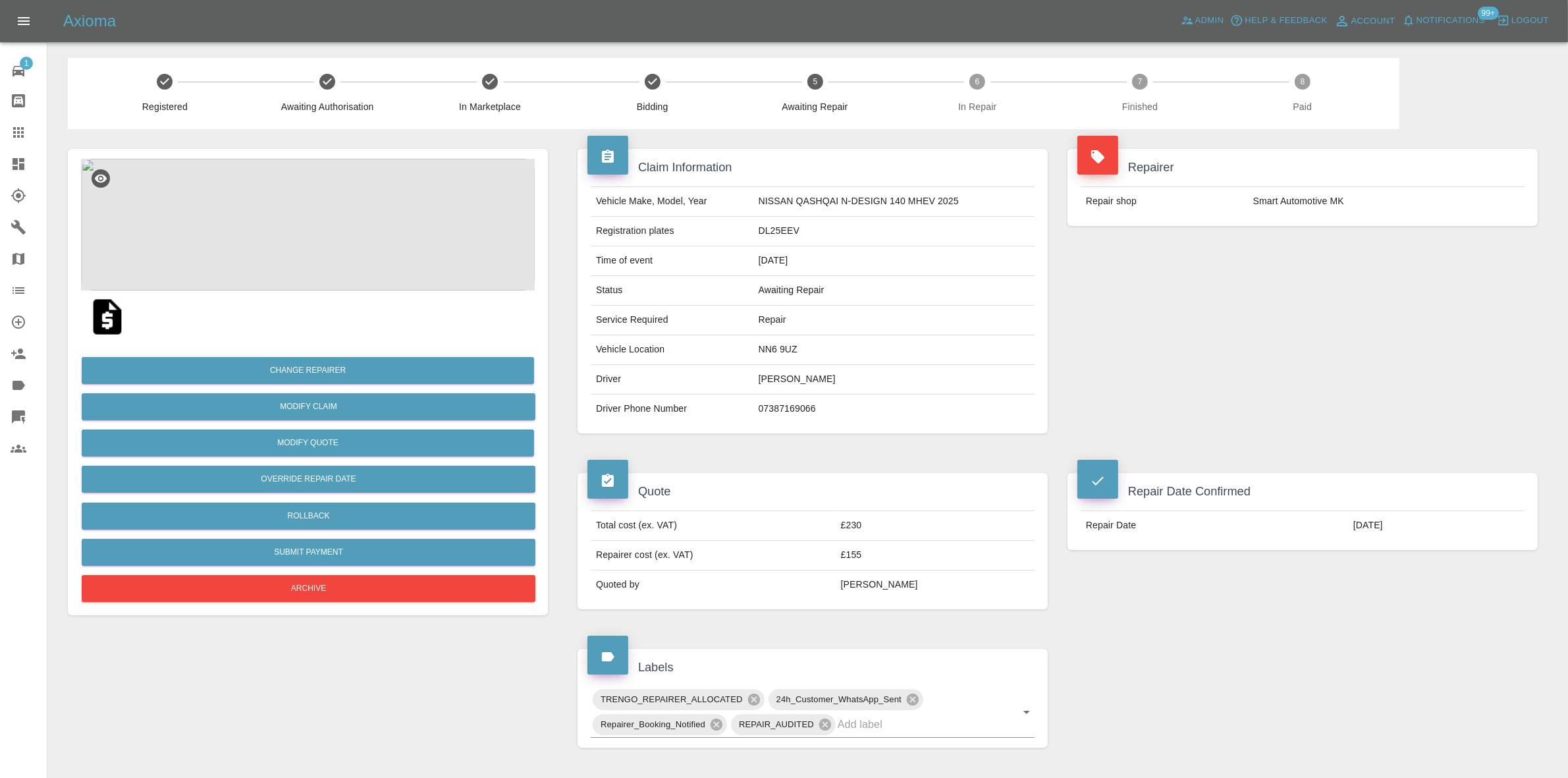
drag, startPoint x: 28, startPoint y: 135, endPoint x: 983, endPoint y: 458, distance: 1008.1
click at [28, 135] on div at bounding box center [29, 132] width 37 height 16
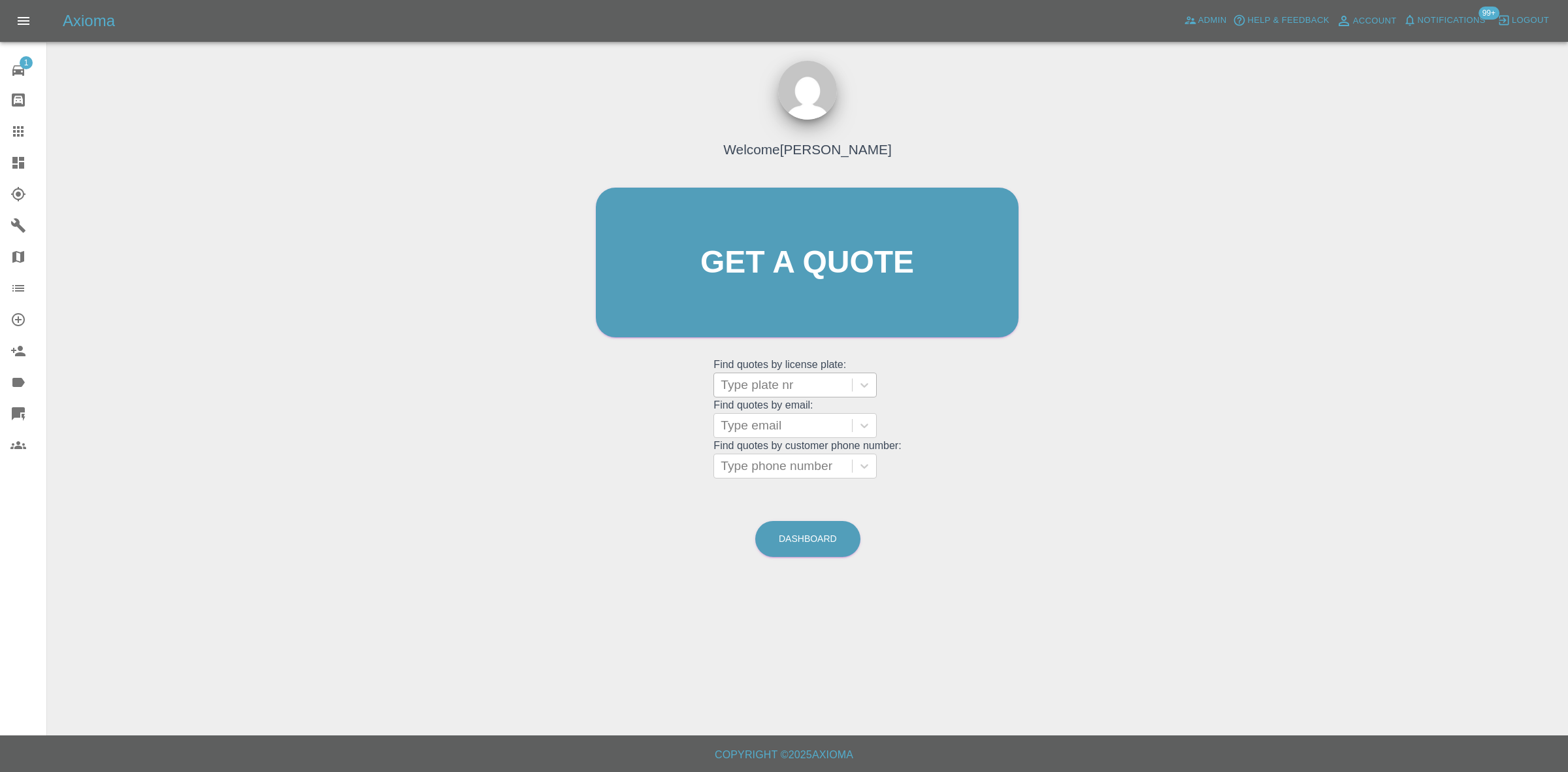
click at [740, 380] on div at bounding box center [784, 385] width 125 height 18
paste input "DA21XTO"
type input "DA21XTO"
click at [775, 417] on div "DA21XTO, Bidding" at bounding box center [796, 418] width 163 height 26
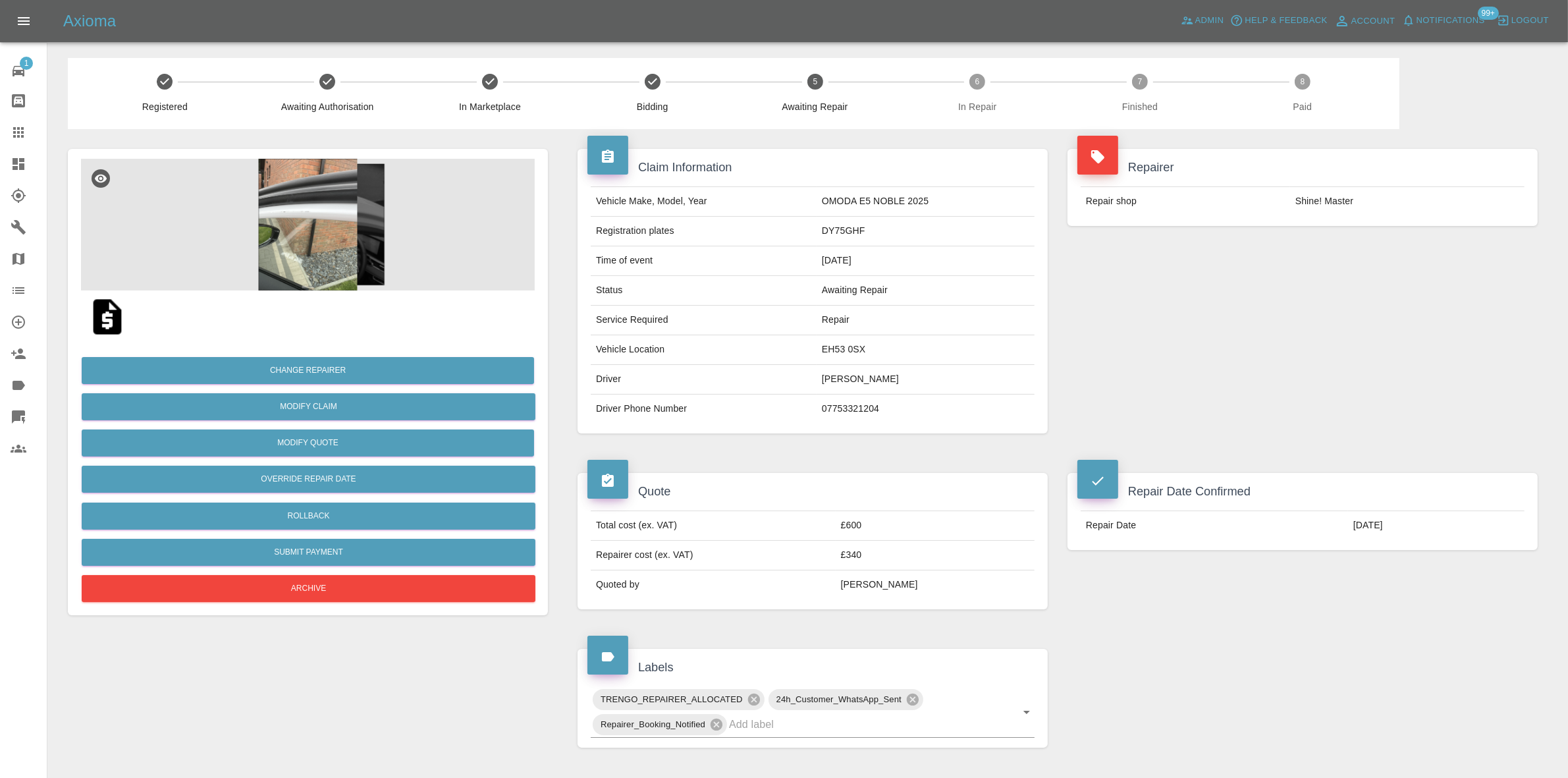
click at [1226, 341] on div "Repairer Repair shop Shine! Master" at bounding box center [1302, 291] width 490 height 324
click at [16, 128] on icon at bounding box center [19, 132] width 16 height 16
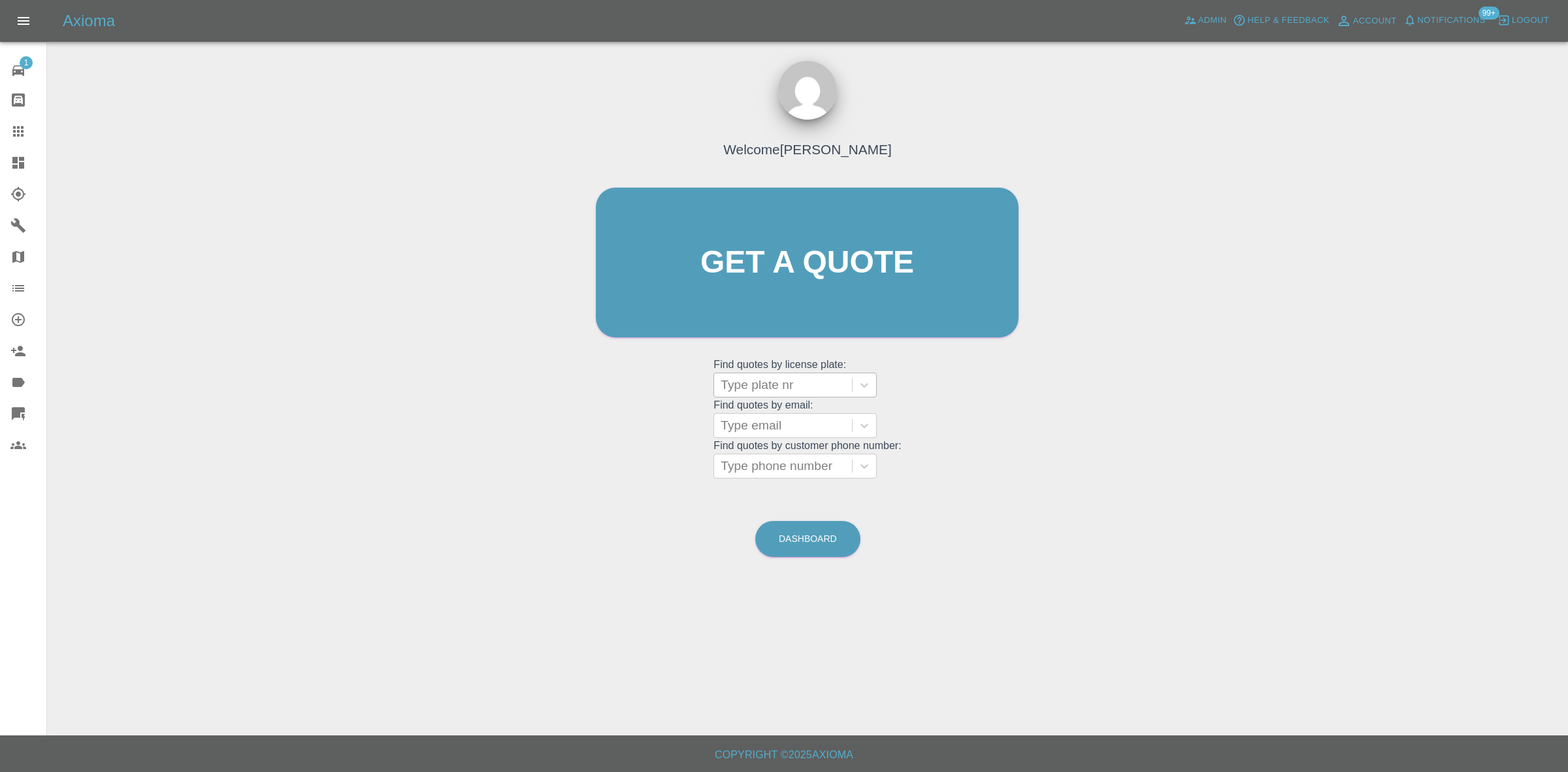
click at [764, 385] on div at bounding box center [784, 385] width 125 height 18
paste input "DA21XTO"
type input "DA21XTO"
click at [773, 416] on div "DA21XTO, Awaiting Repair" at bounding box center [796, 426] width 163 height 42
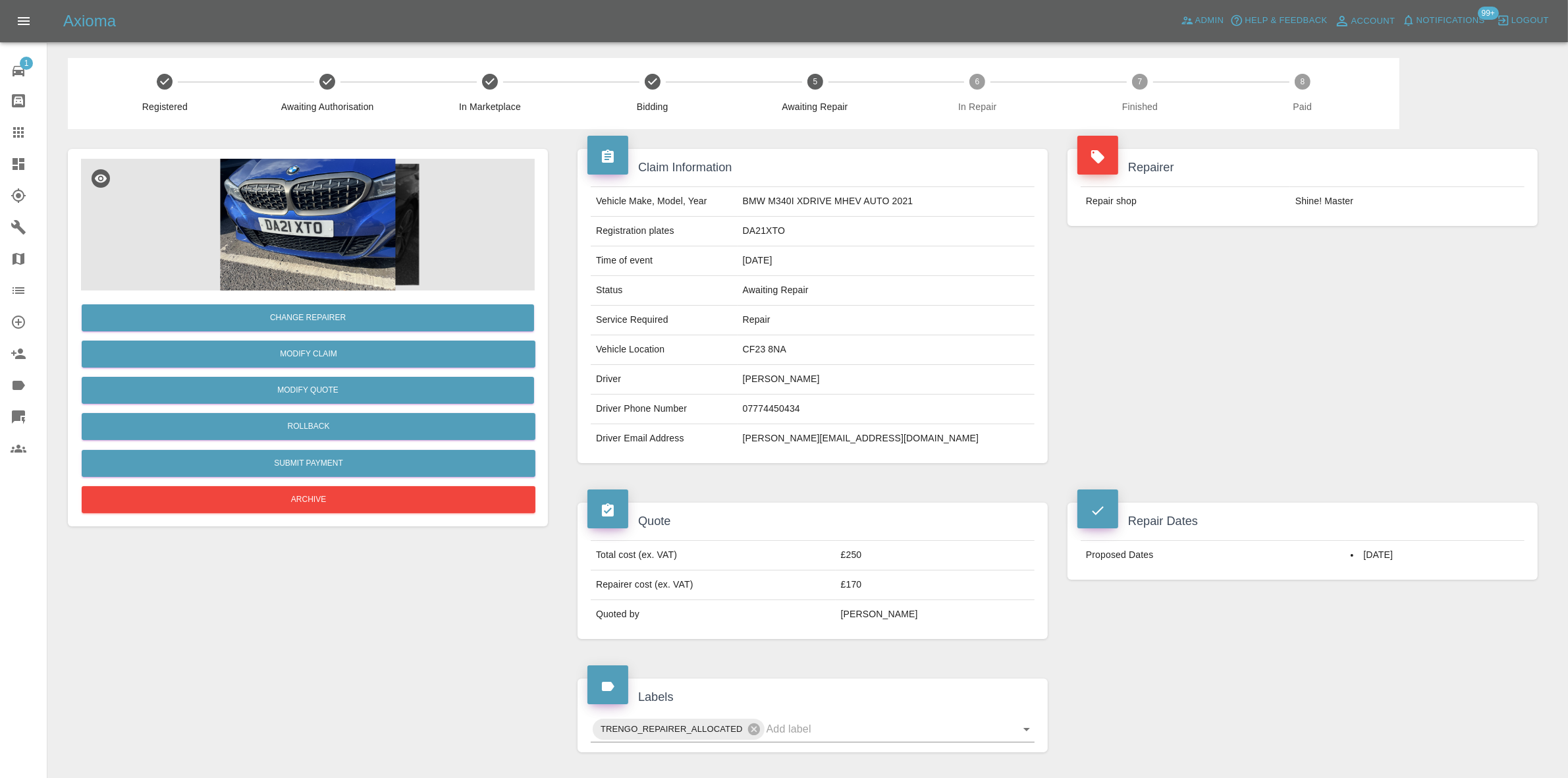
click at [784, 351] on td "CF23 8NA" at bounding box center [886, 350] width 297 height 30
copy td "CF23 8NA"
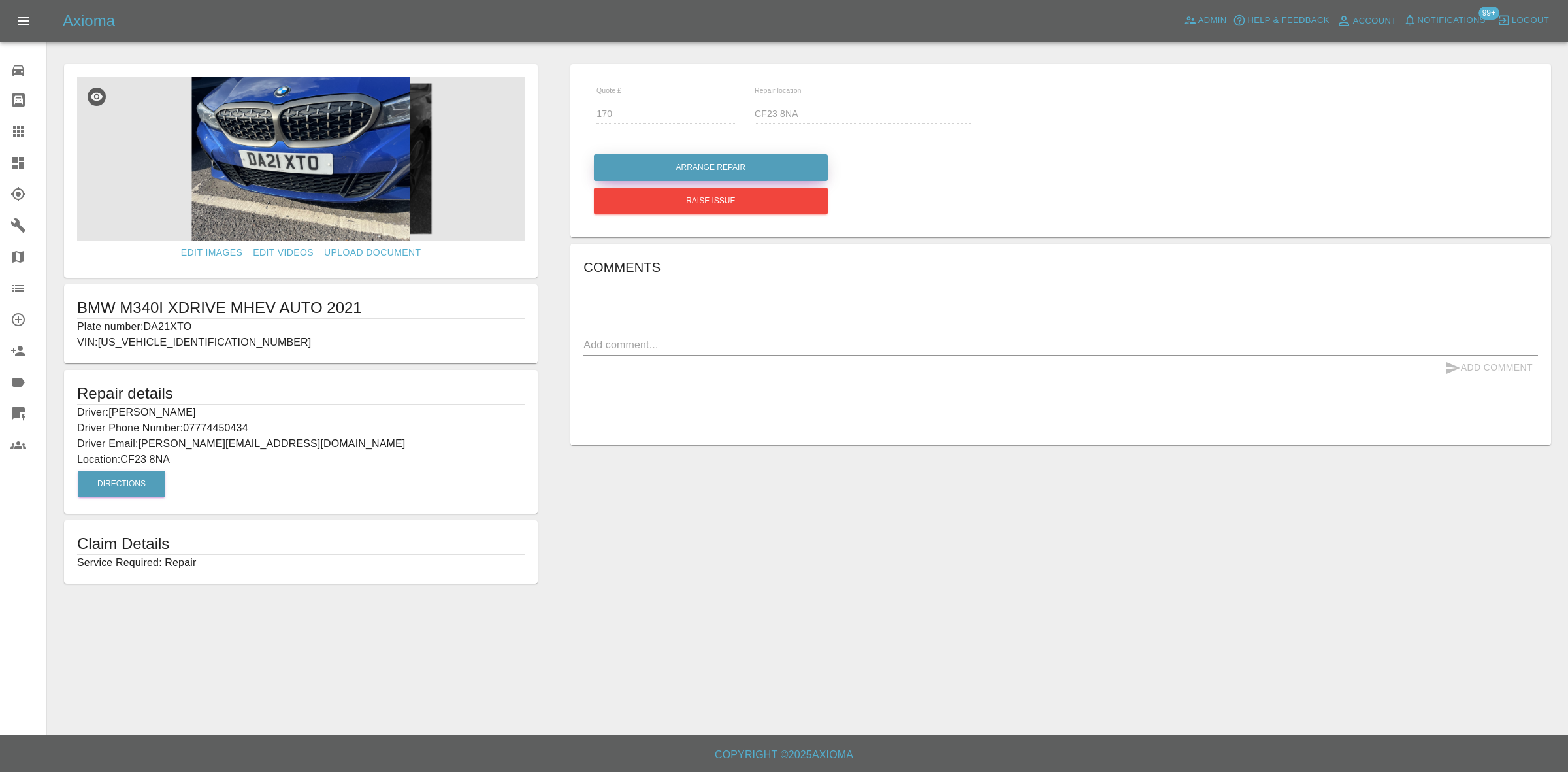
click at [711, 171] on button "Arrange Repair" at bounding box center [711, 167] width 234 height 26
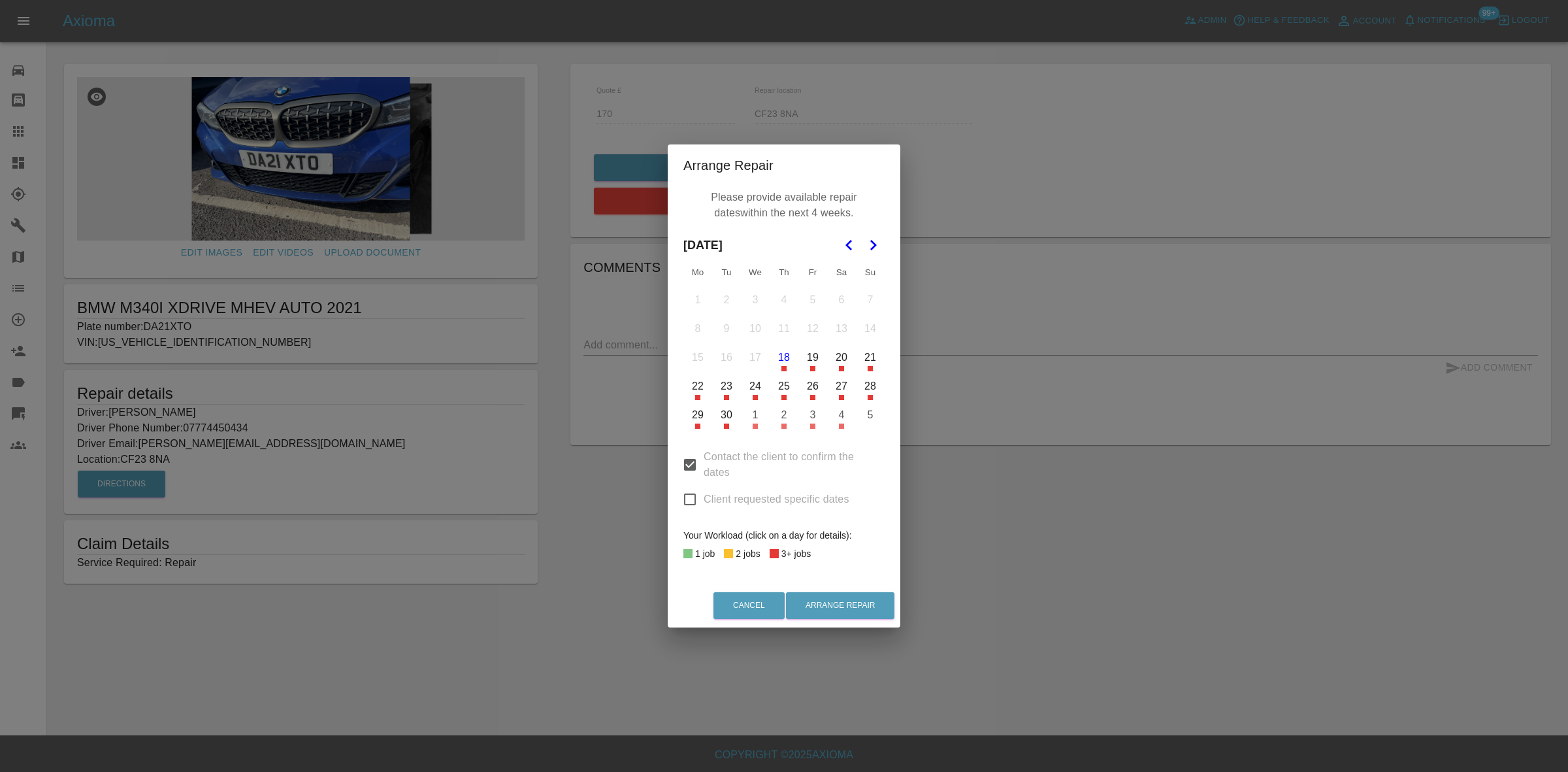
click at [692, 495] on input "Client requested specific dates" at bounding box center [690, 499] width 27 height 27
checkbox input "true"
click at [684, 463] on input "Contact the client to confirm the dates" at bounding box center [690, 465] width 27 height 27
checkbox input "false"
click at [873, 245] on icon "Go to the Next Month" at bounding box center [873, 245] width 16 height 16
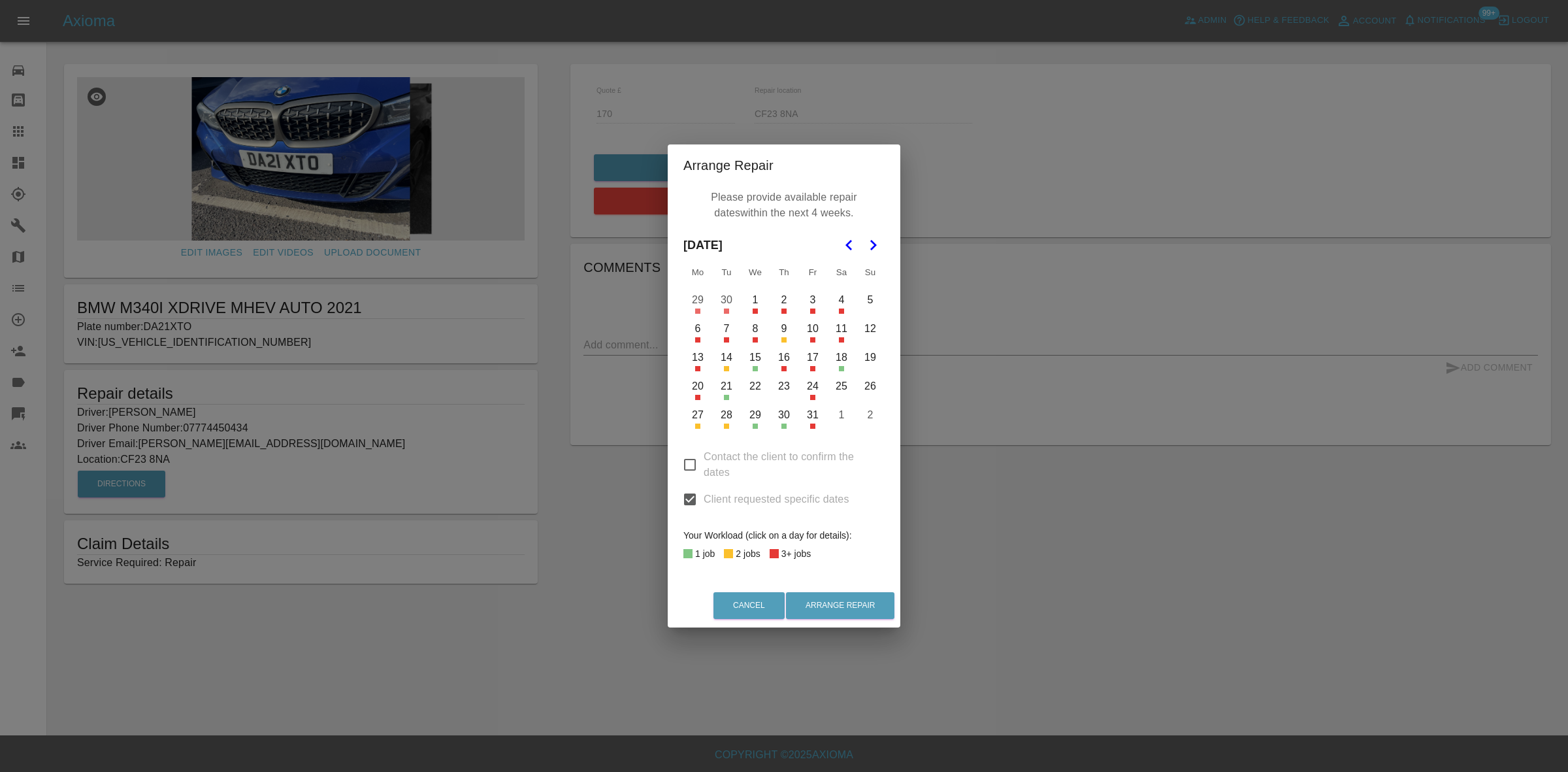
click at [756, 303] on button "1" at bounding box center [756, 300] width 27 height 27
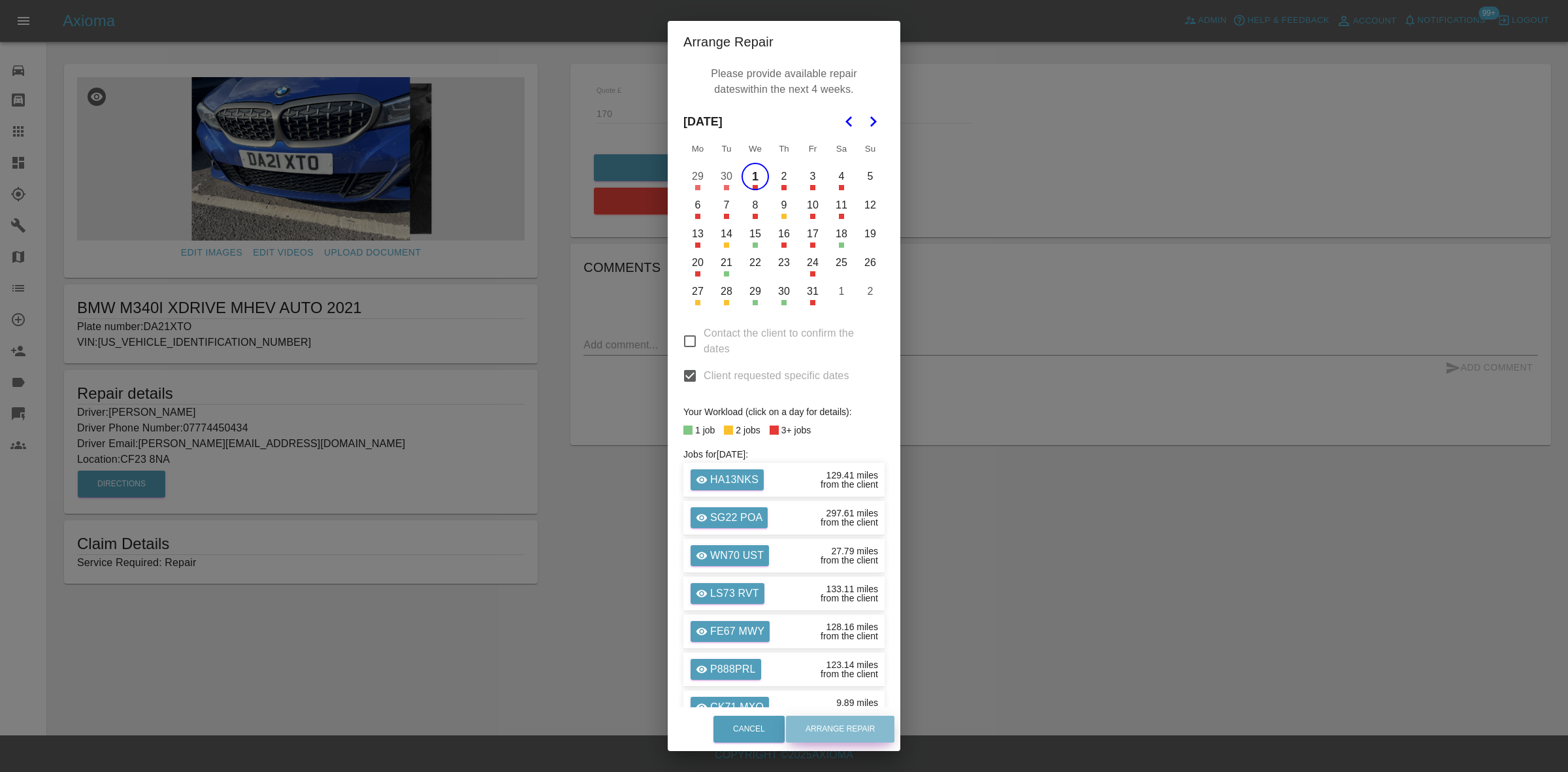
click at [855, 721] on button "Arrange Repair" at bounding box center [840, 729] width 108 height 26
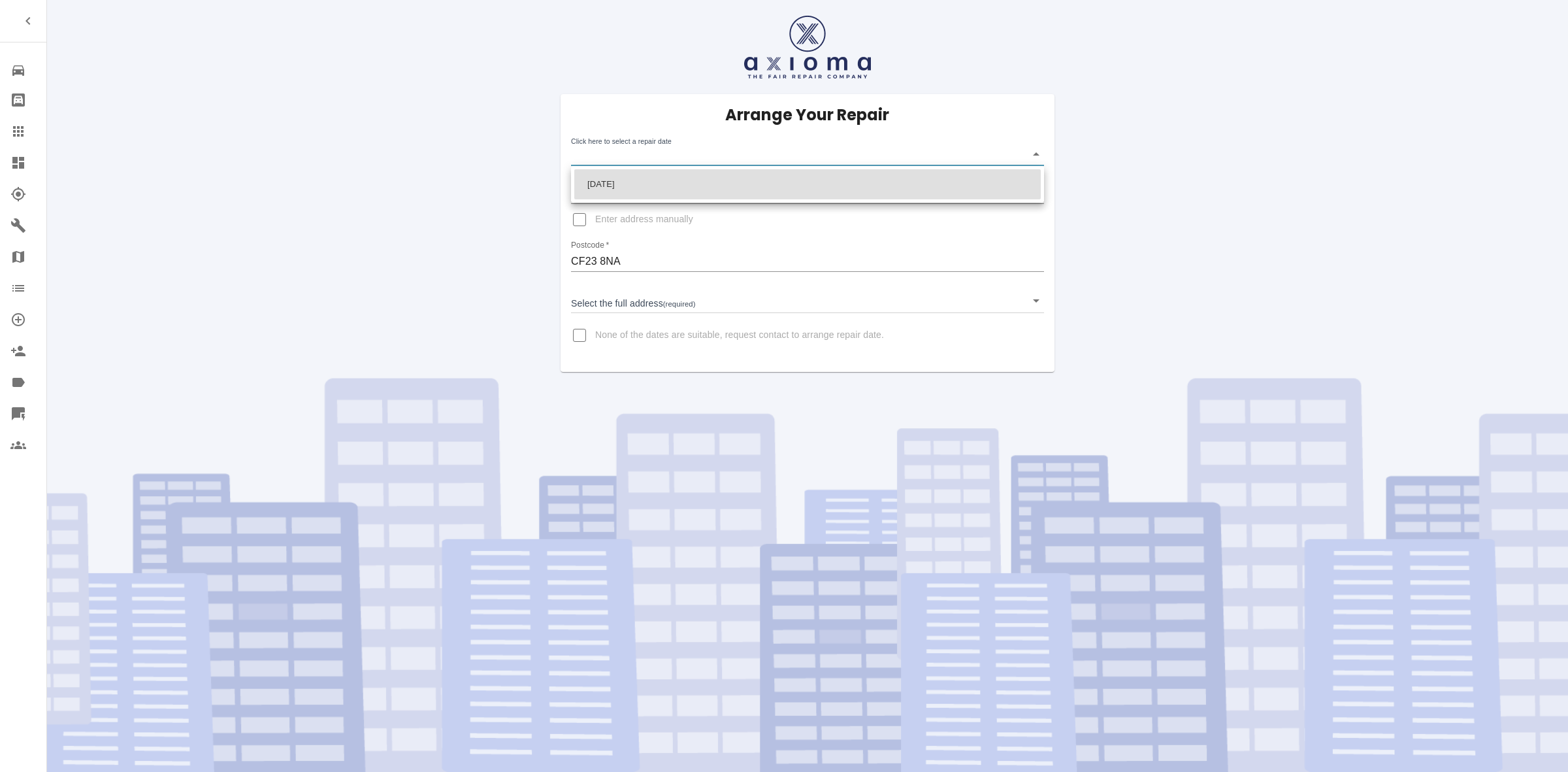
click at [667, 161] on body "Repair home Bodyshop home Claims Dashboard Explorer Garages Map Organization Cr…" at bounding box center [784, 386] width 1568 height 772
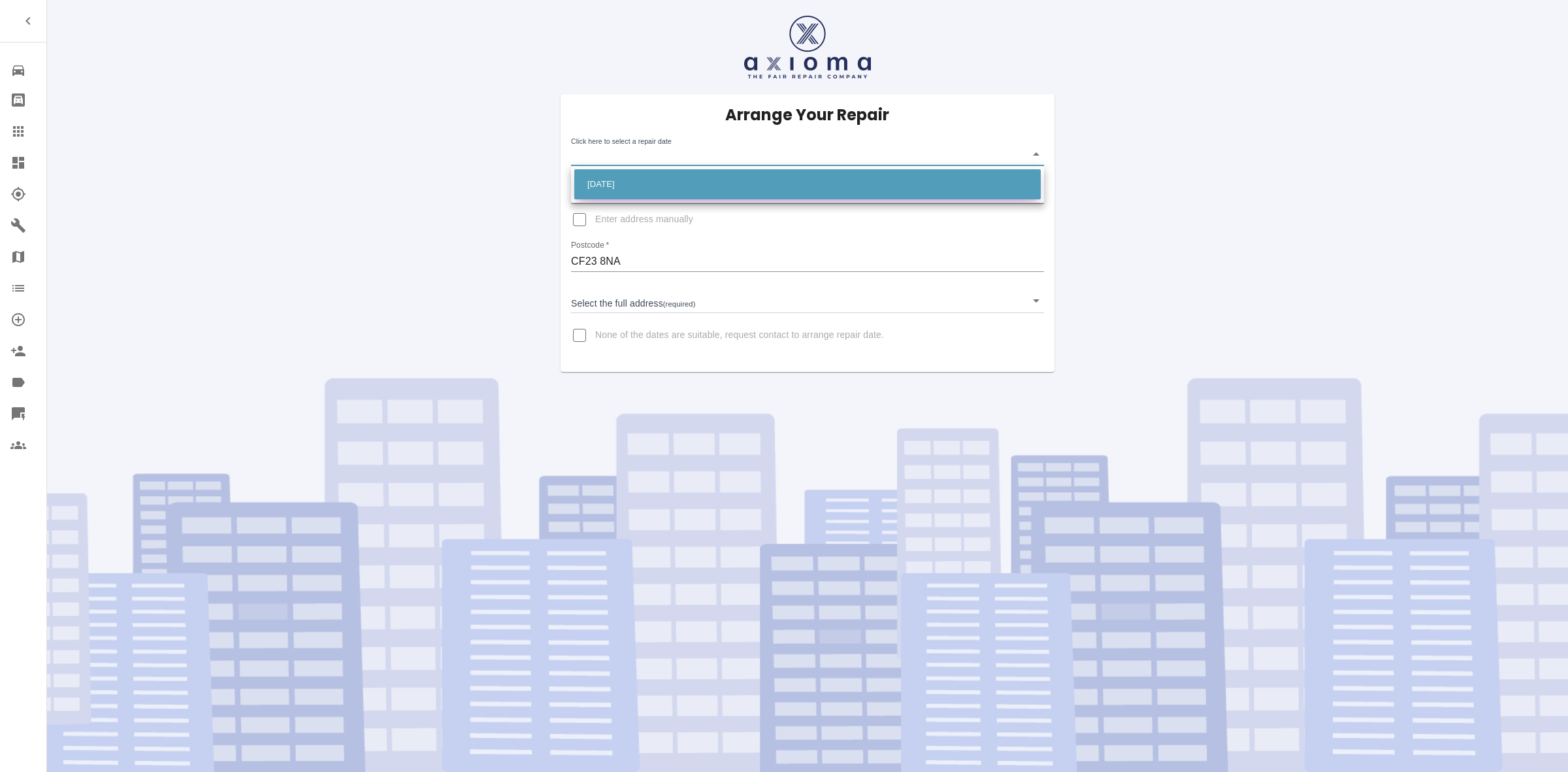
click at [635, 180] on li "[DATE]" at bounding box center [808, 184] width 466 height 30
type input "[DATE]T00:00:00.000Z"
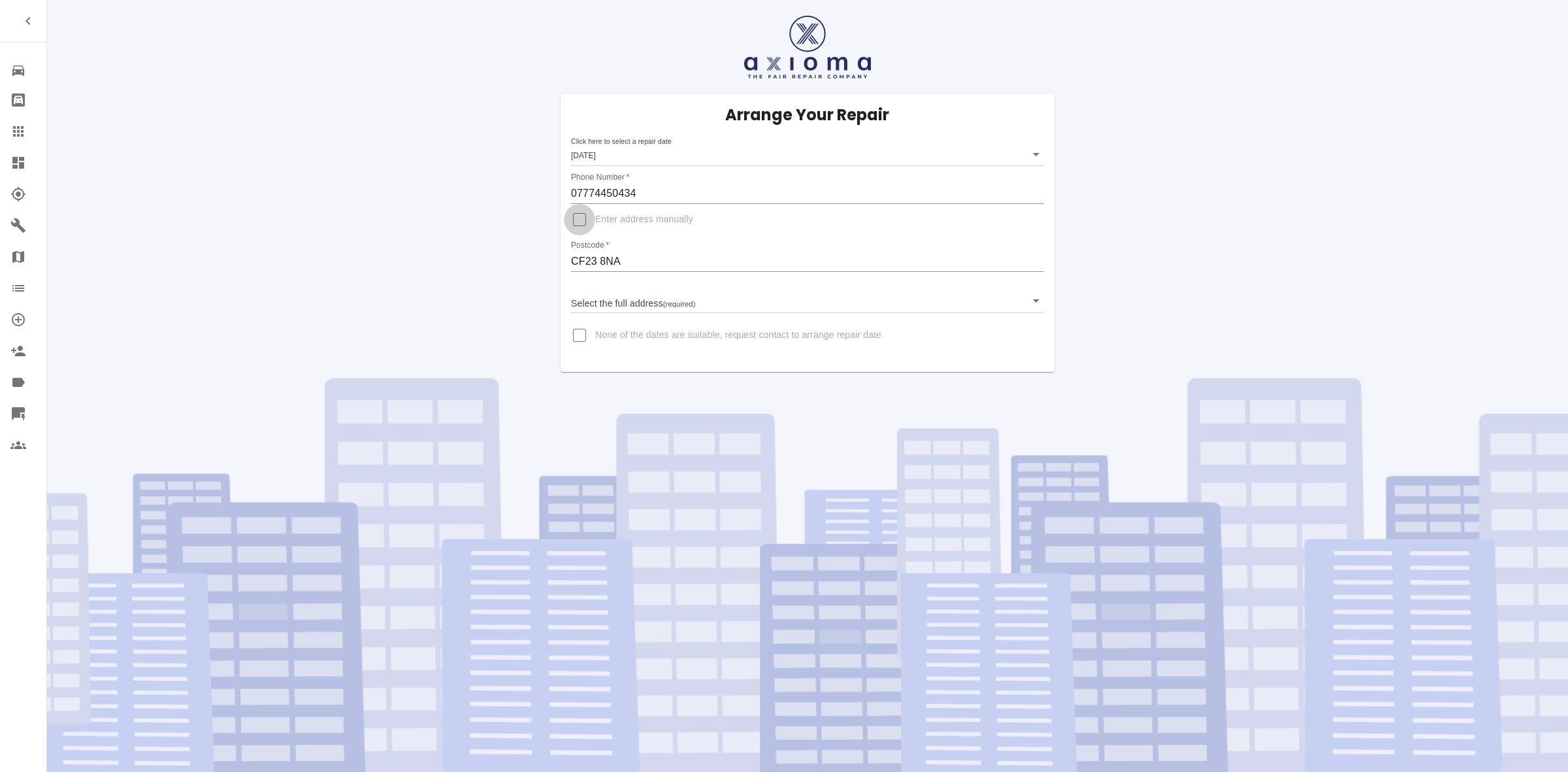
click at [583, 224] on input "Enter address manually" at bounding box center [579, 219] width 31 height 31
checkbox input "true"
click at [602, 304] on label "None of the dates are suitable, request contact to arrange repair date." at bounding box center [724, 318] width 320 height 31
click at [595, 304] on input "None of the dates are suitable, request contact to arrange repair date." at bounding box center [579, 318] width 31 height 31
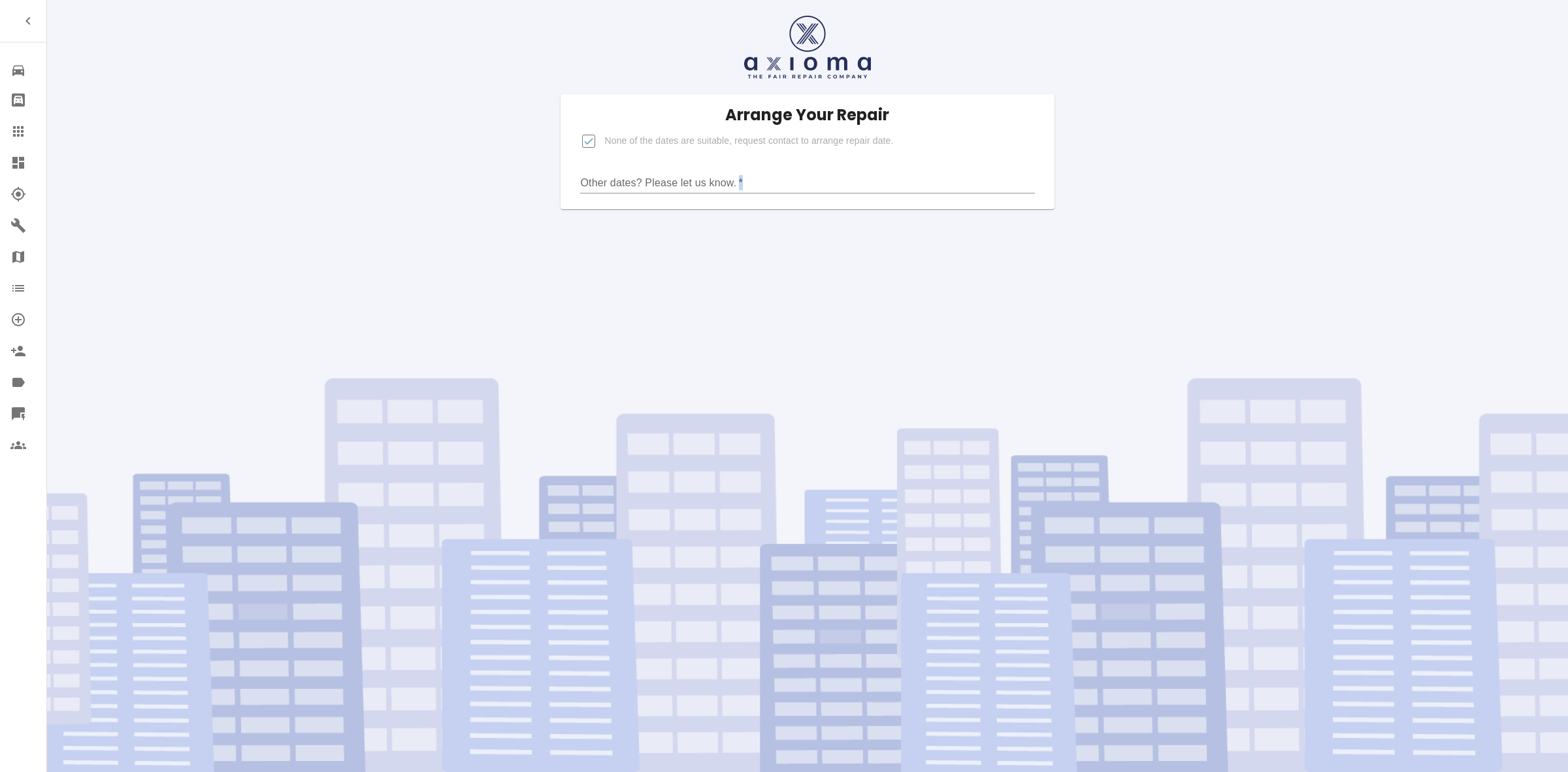
click at [600, 304] on div "Arrange Your Repair None of the dates are suitable, request contact to arrange …" at bounding box center [808, 386] width 1522 height 772
click at [680, 148] on label "None of the dates are suitable, request contact to arrange repair date." at bounding box center [733, 141] width 320 height 31
click at [604, 148] on input "None of the dates are suitable, request contact to arrange repair date." at bounding box center [588, 141] width 31 height 31
checkbox input "false"
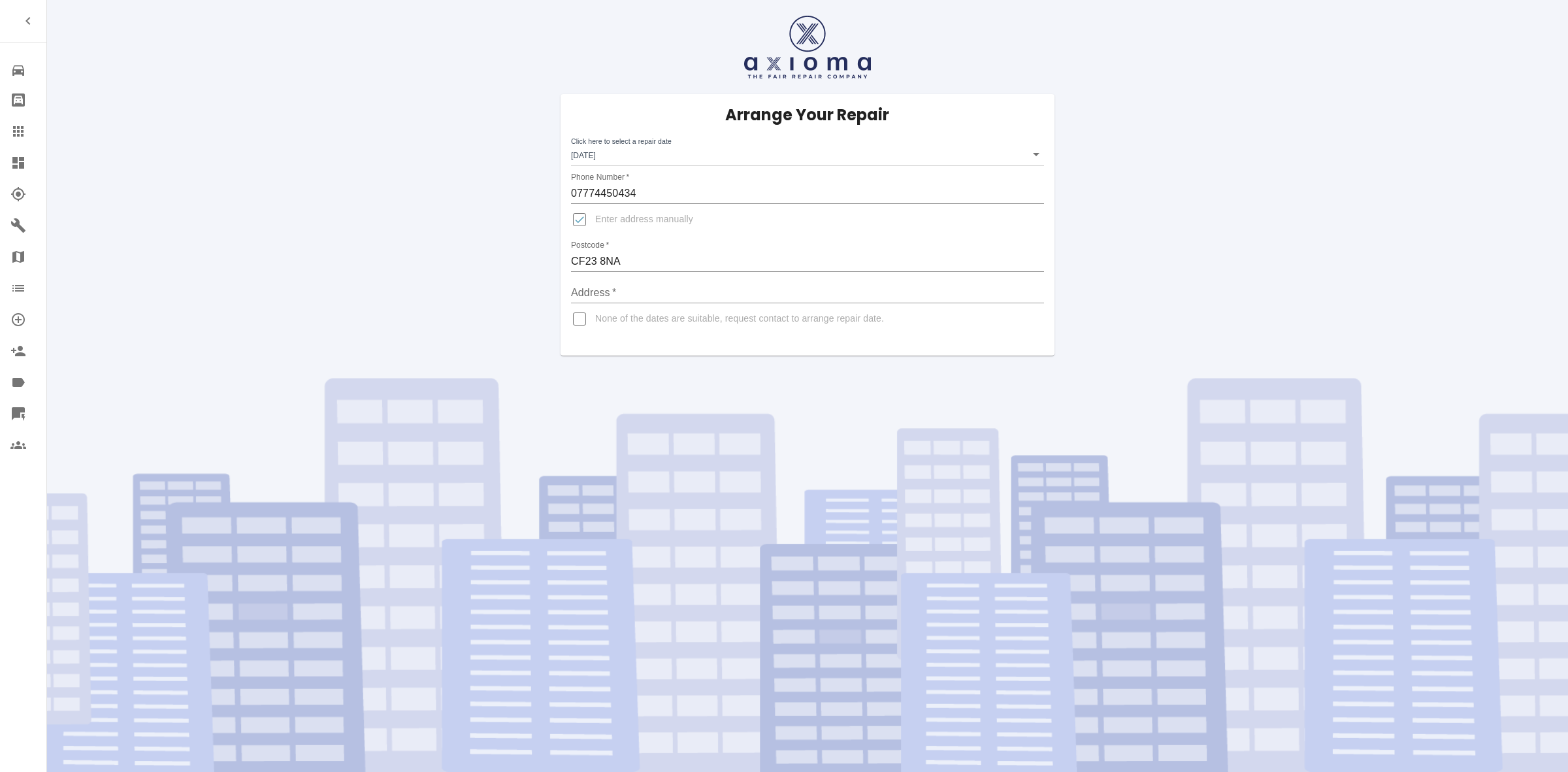
click at [603, 294] on input "Address   *" at bounding box center [808, 293] width 473 height 21
paste input "CF23 8NA"
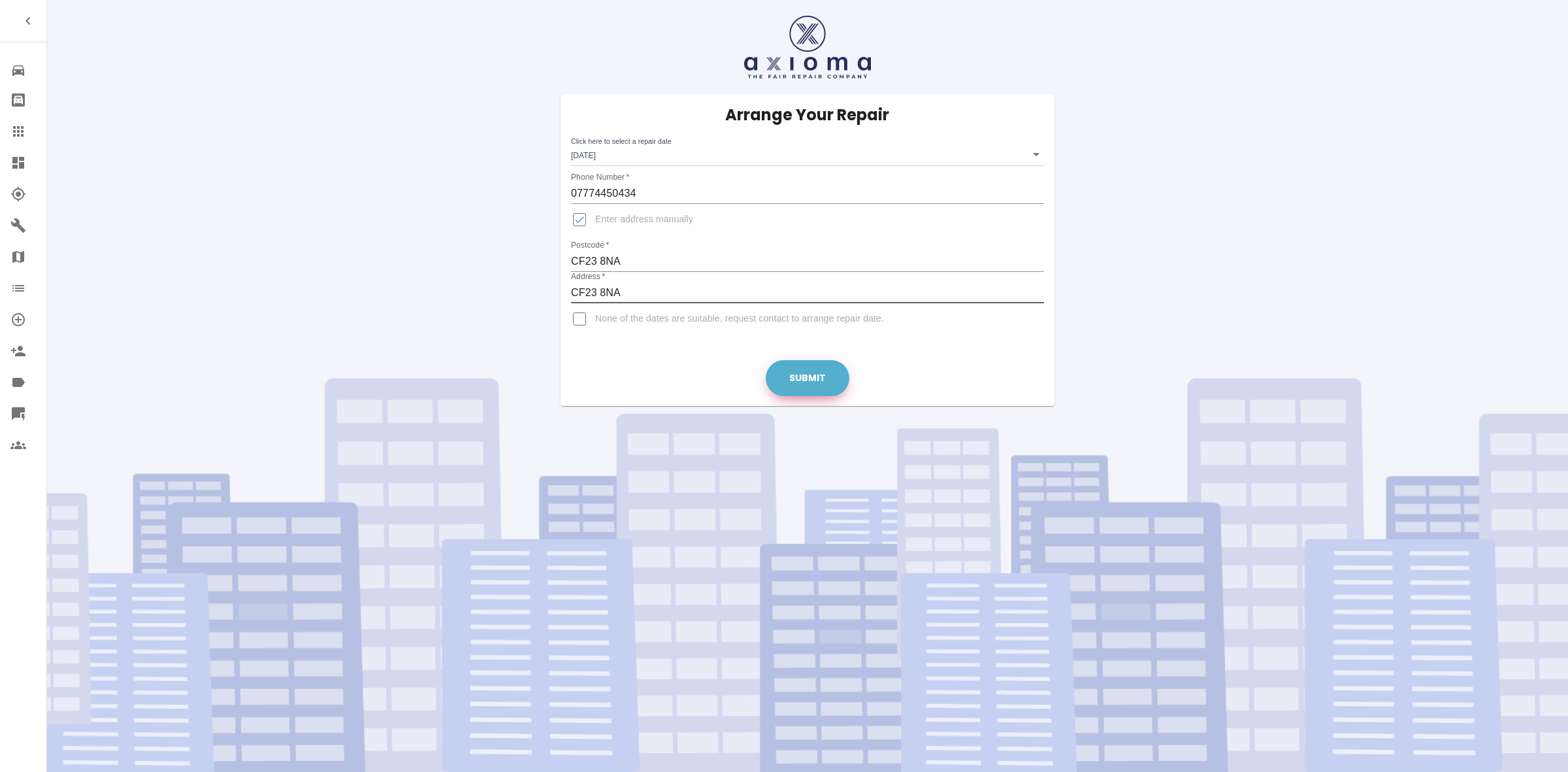
type input "CF23 8NA"
click at [800, 373] on button "Submit" at bounding box center [808, 378] width 83 height 36
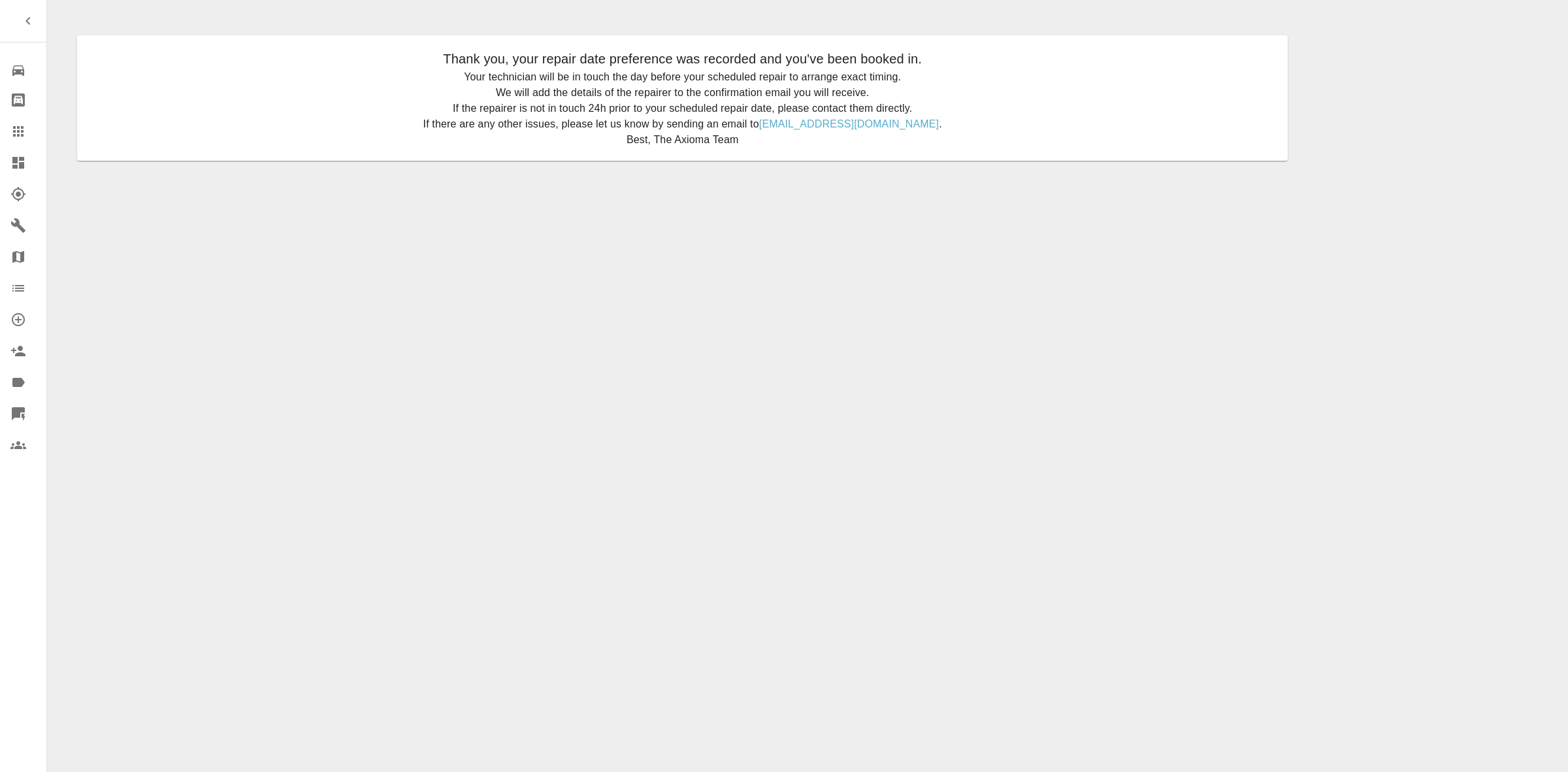
click at [24, 16] on icon "button" at bounding box center [28, 21] width 16 height 16
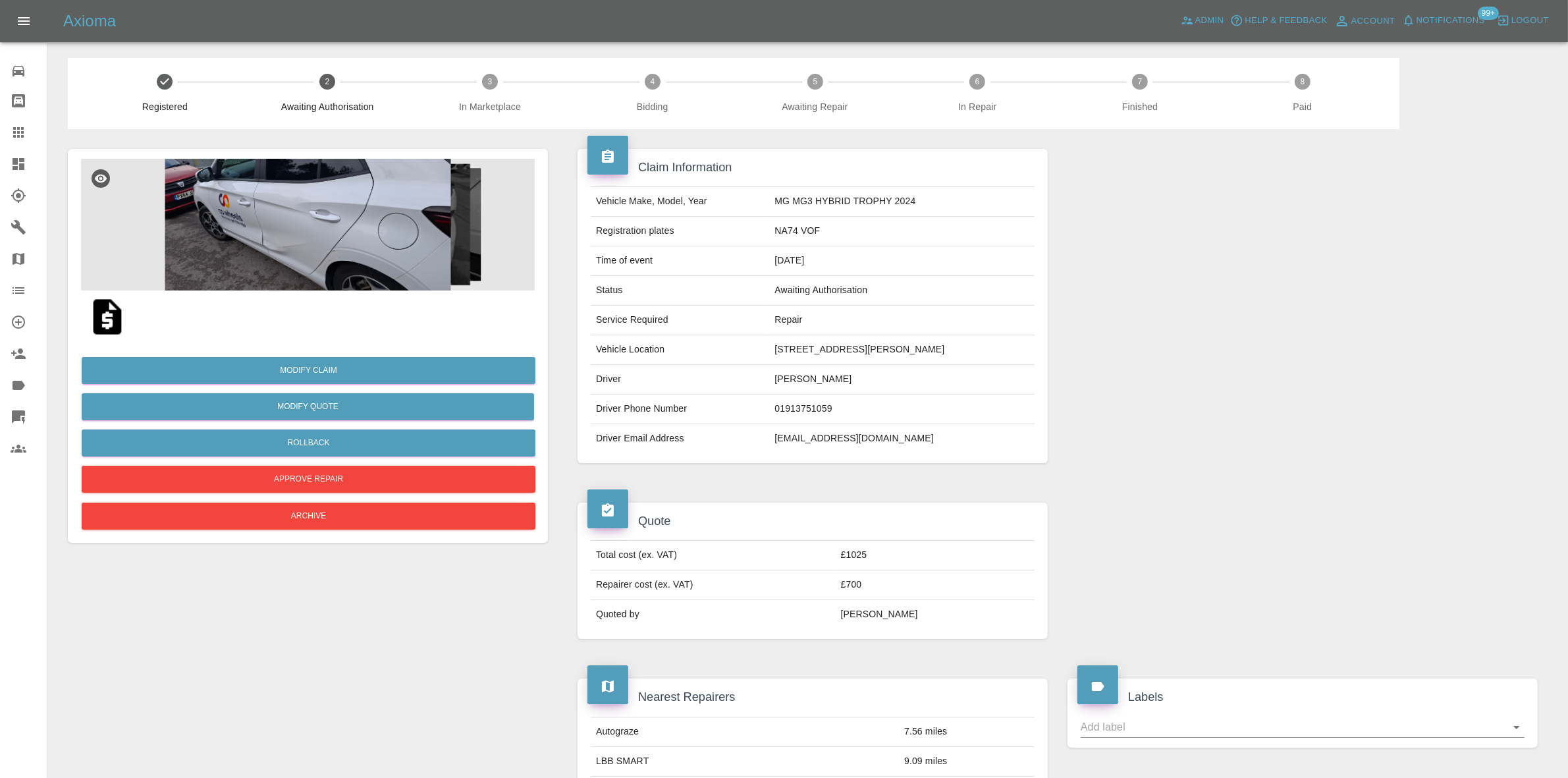
click at [279, 236] on img at bounding box center [308, 225] width 454 height 132
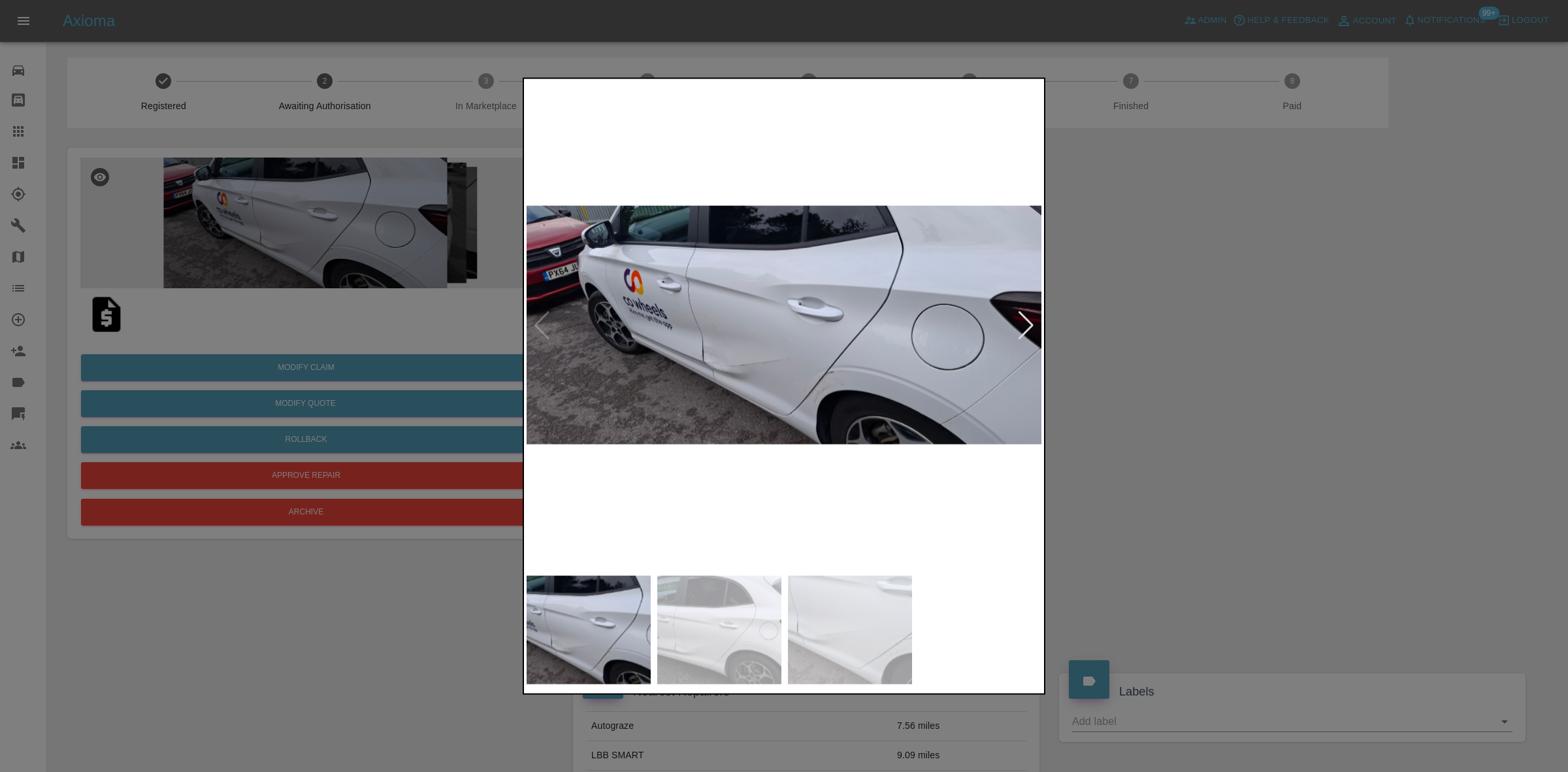
click at [726, 351] on img at bounding box center [784, 325] width 516 height 487
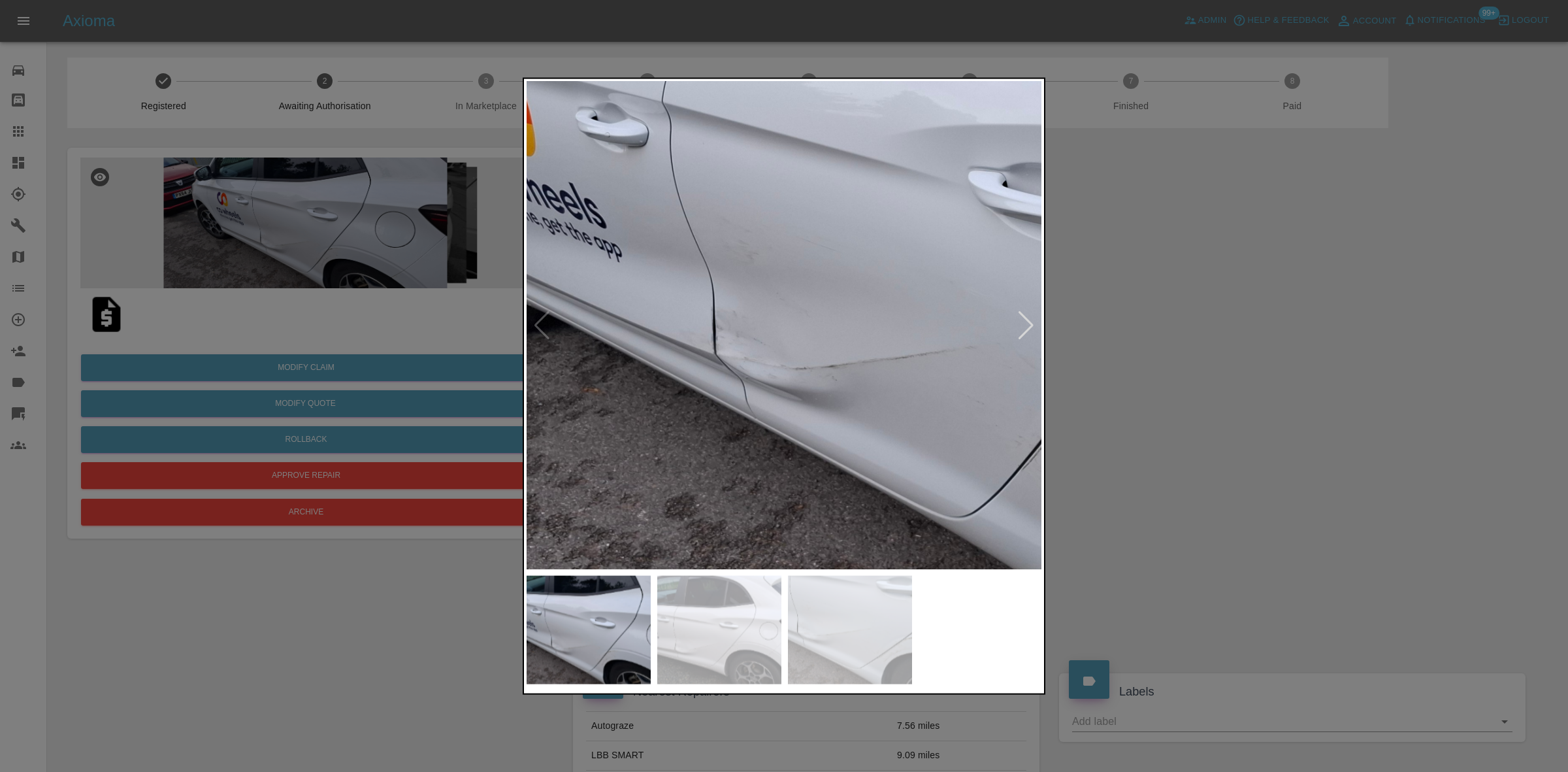
click at [729, 393] on img at bounding box center [959, 246] width 1549 height 1464
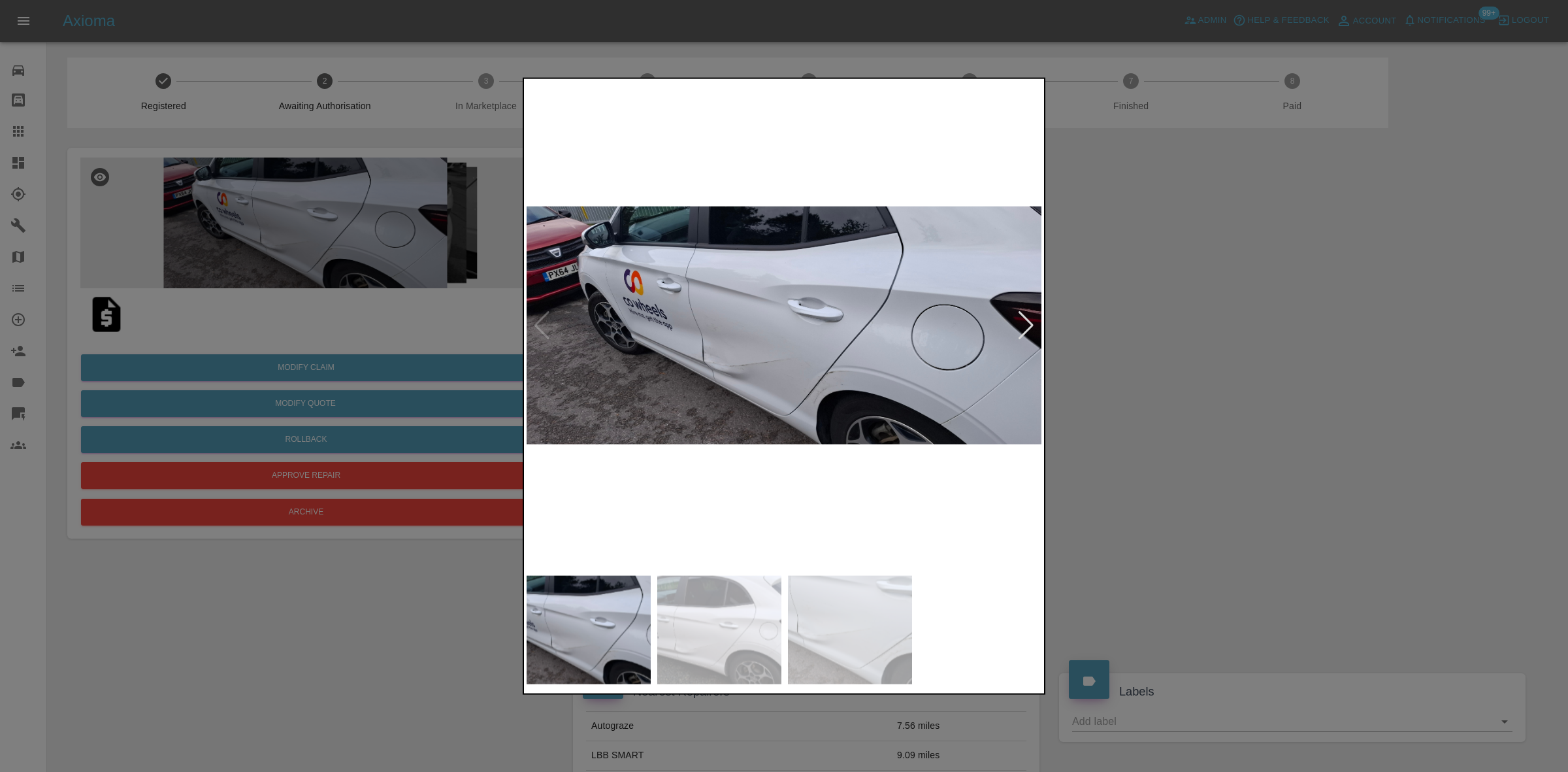
click at [618, 400] on img at bounding box center [784, 325] width 516 height 487
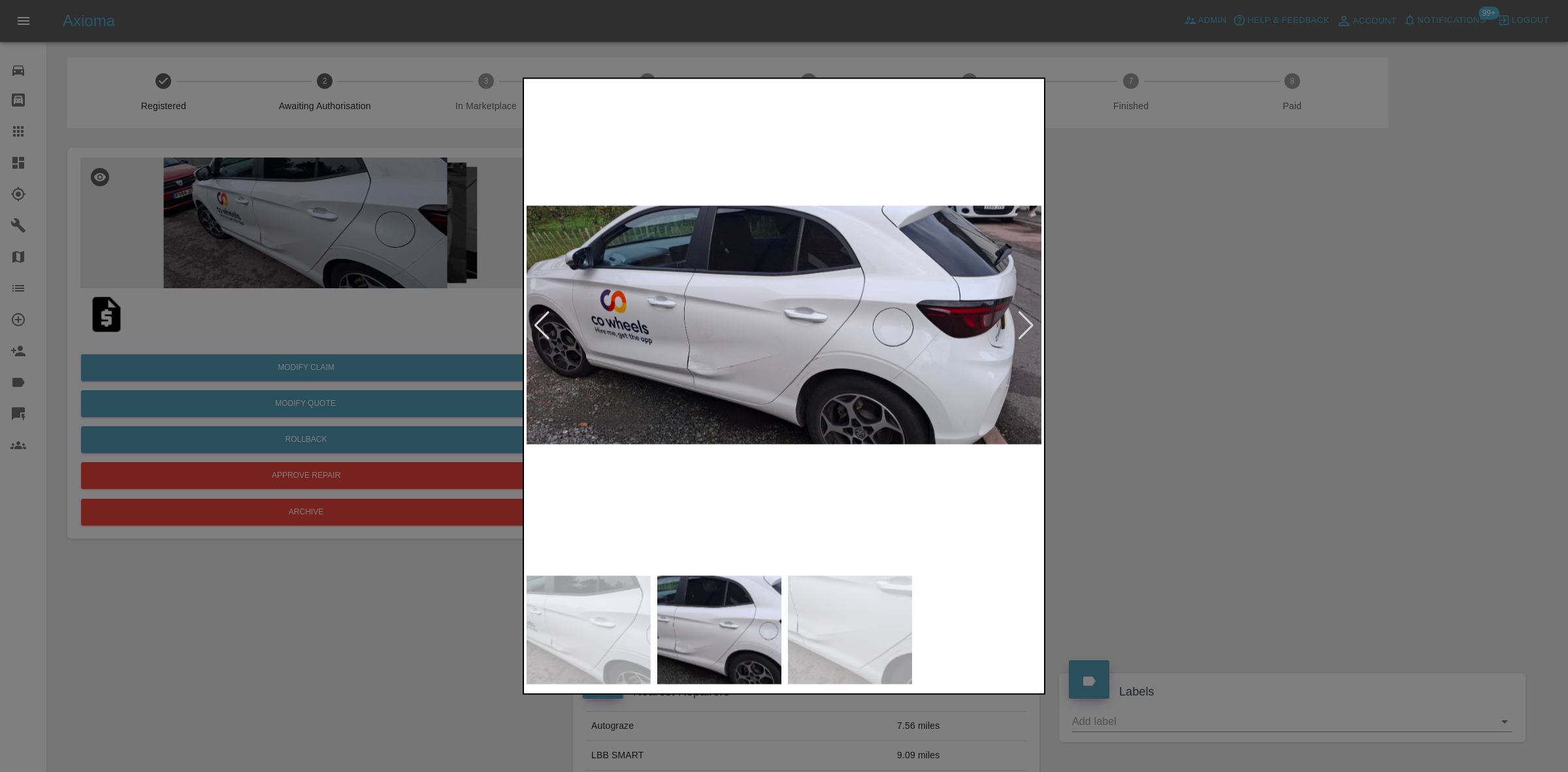
click at [609, 428] on img at bounding box center [784, 325] width 516 height 487
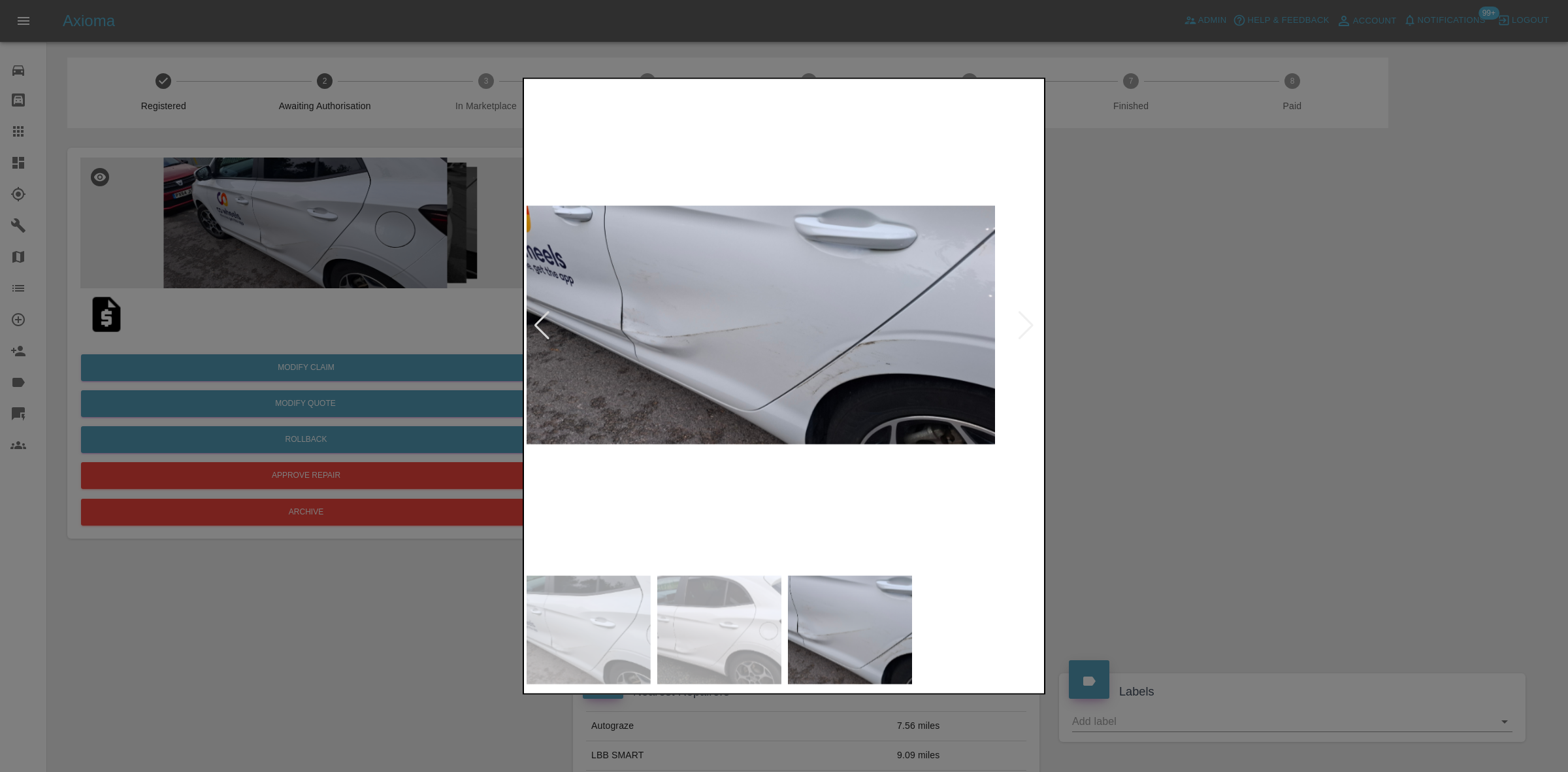
click at [582, 415] on img at bounding box center [737, 325] width 516 height 487
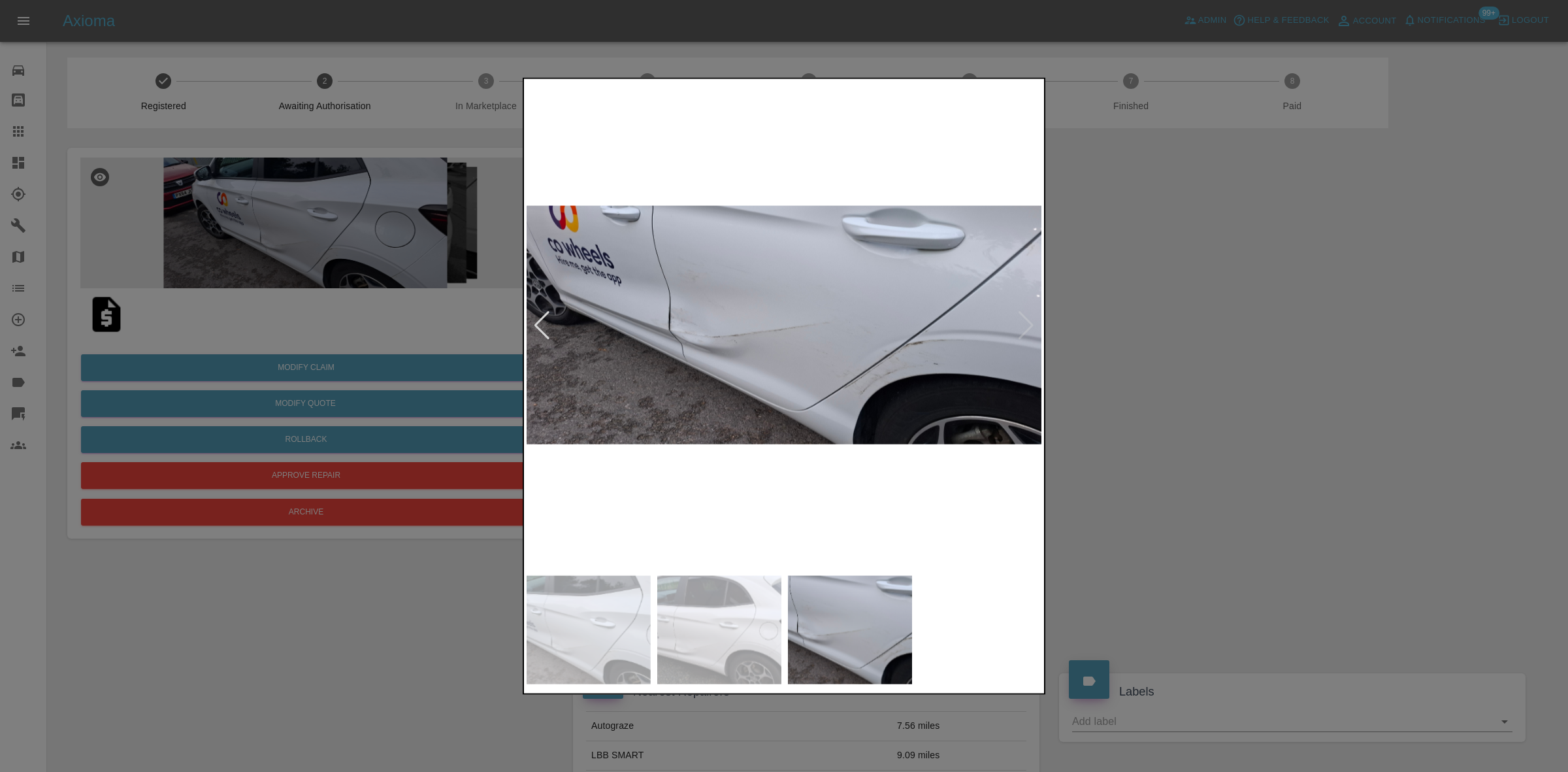
click at [696, 331] on img at bounding box center [784, 325] width 516 height 487
click at [692, 332] on img at bounding box center [784, 325] width 516 height 487
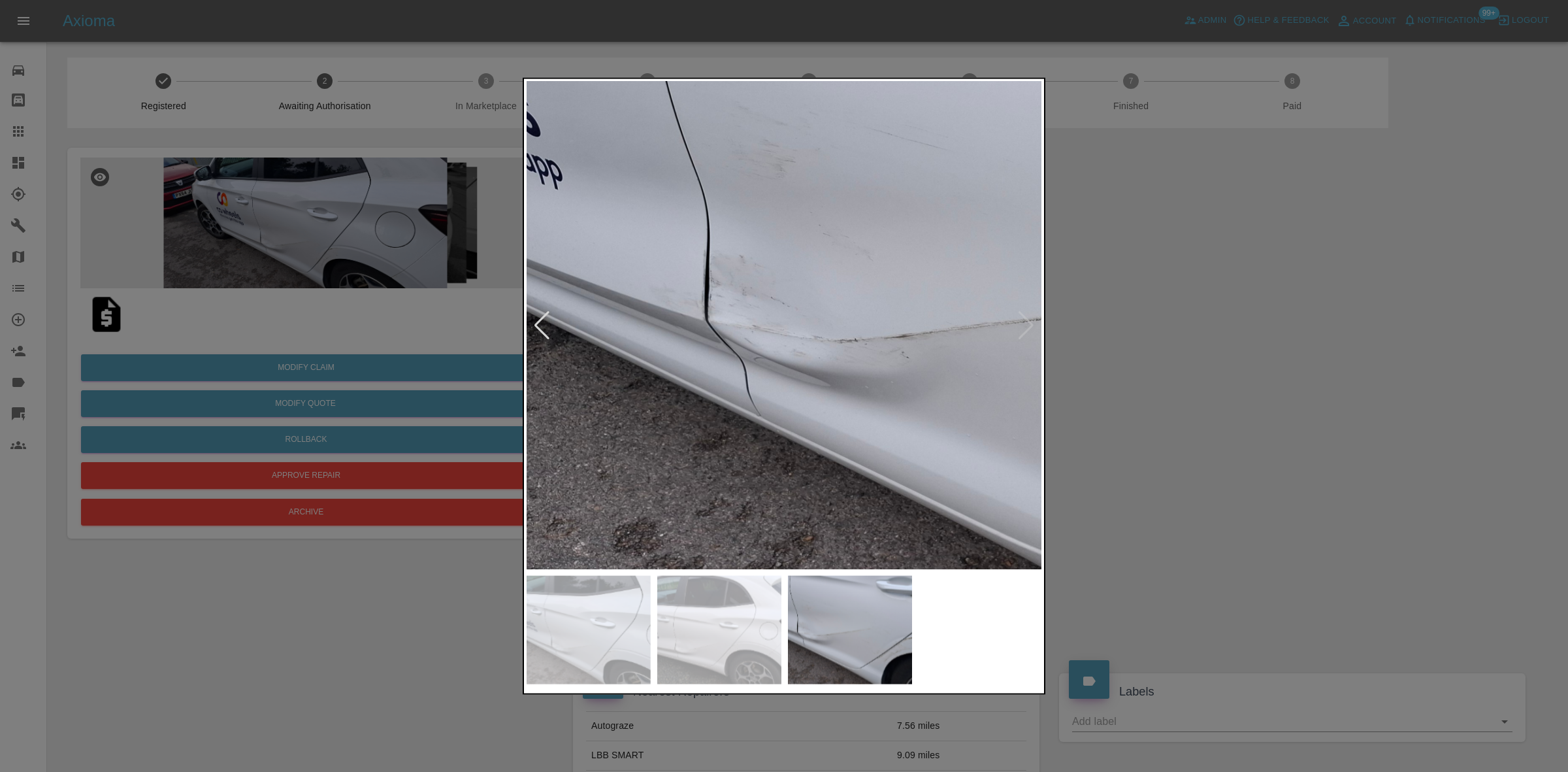
click at [261, 260] on div at bounding box center [784, 386] width 1568 height 772
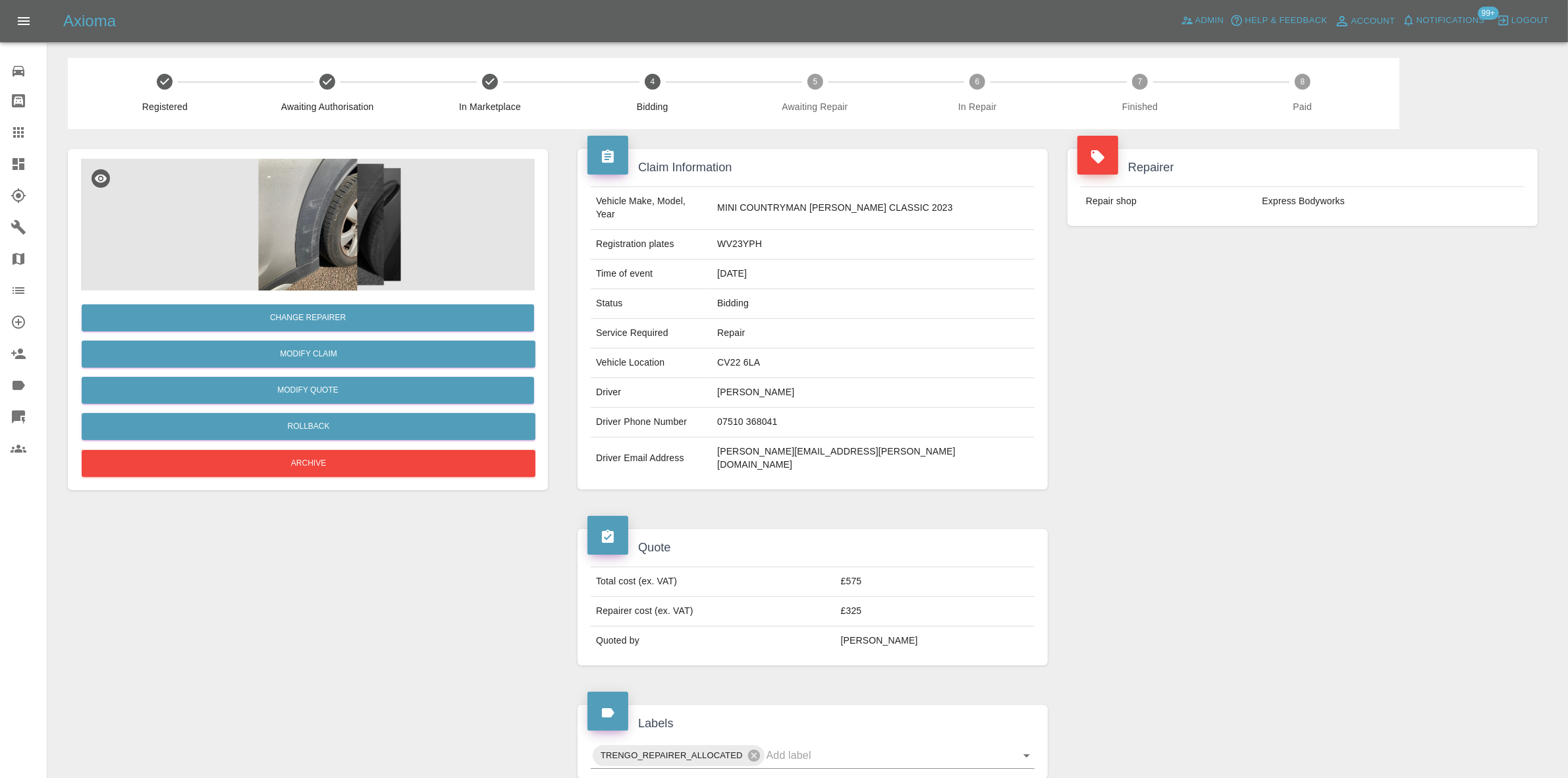
click at [334, 222] on img at bounding box center [308, 225] width 454 height 132
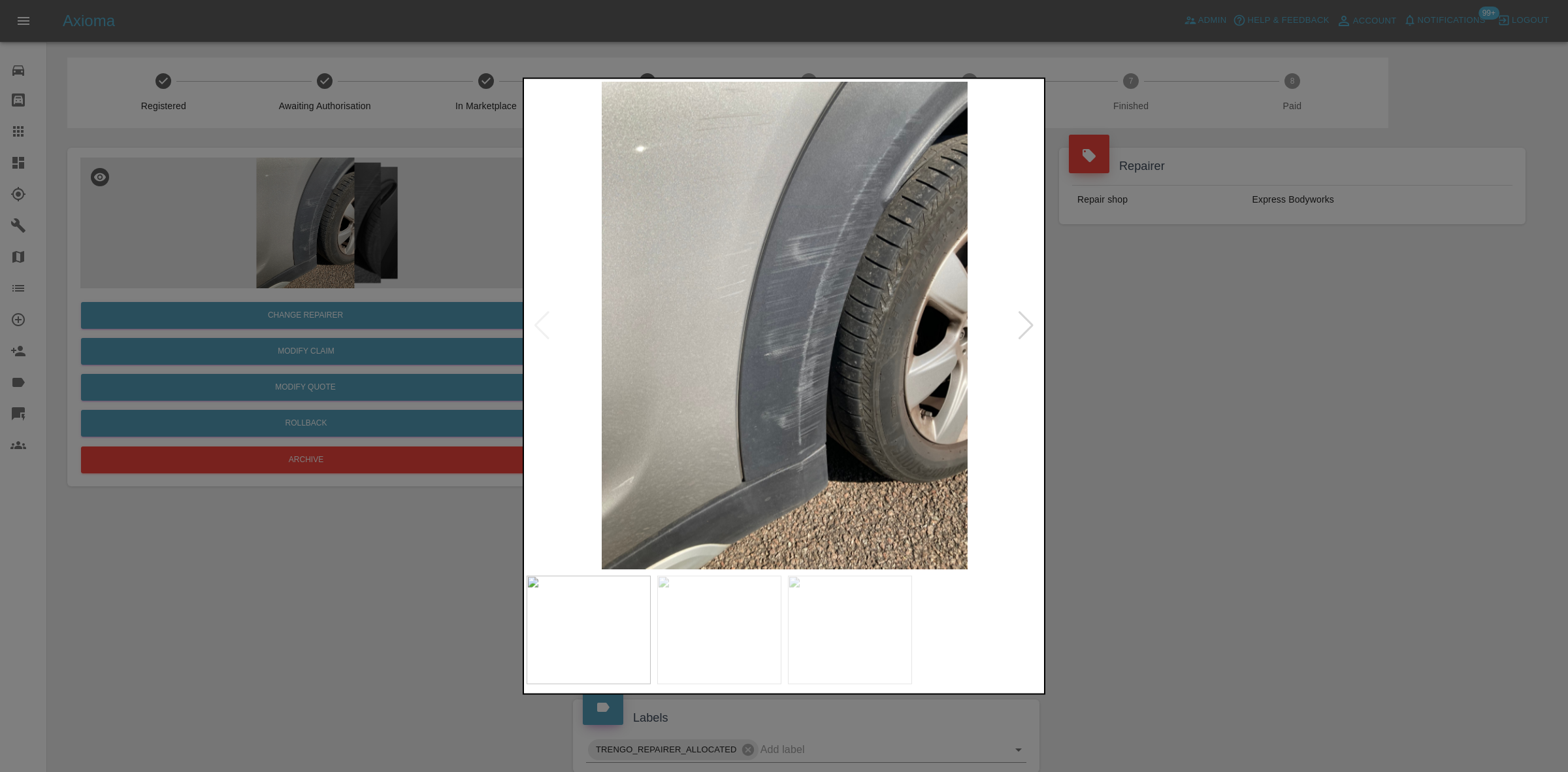
drag, startPoint x: 1178, startPoint y: 351, endPoint x: 961, endPoint y: 299, distance: 223.1
click at [1176, 351] on div at bounding box center [784, 386] width 1568 height 772
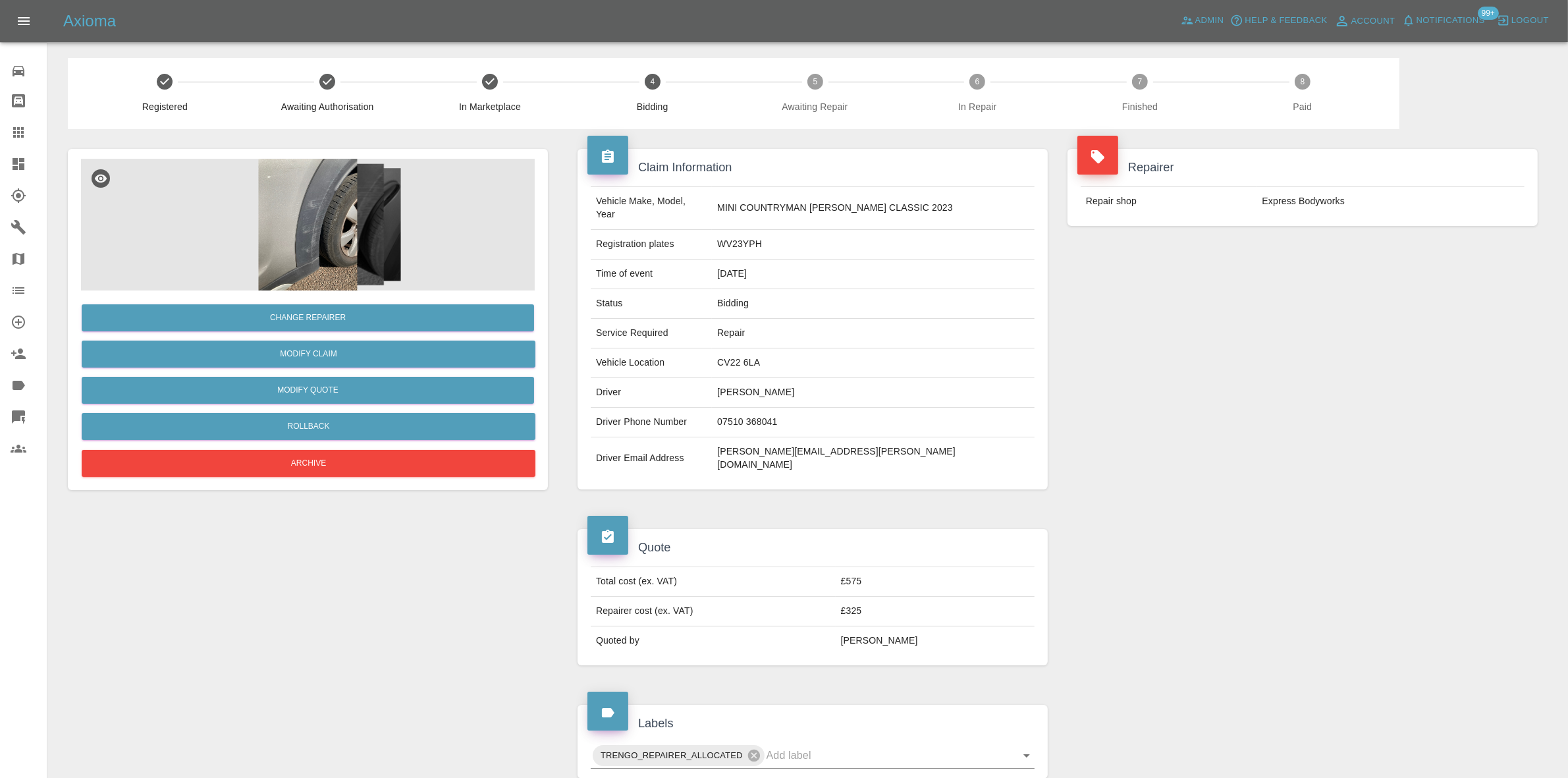
click at [765, 233] on td "WV23YPH" at bounding box center [874, 245] width 323 height 30
copy td "WV23YPH"
click at [534, 130] on div "Change Repairer Modify Claim Modify Quote Rollback Archive" at bounding box center [308, 582] width 500 height 905
click at [1269, 200] on td "Express Bodyworks" at bounding box center [1390, 202] width 267 height 29
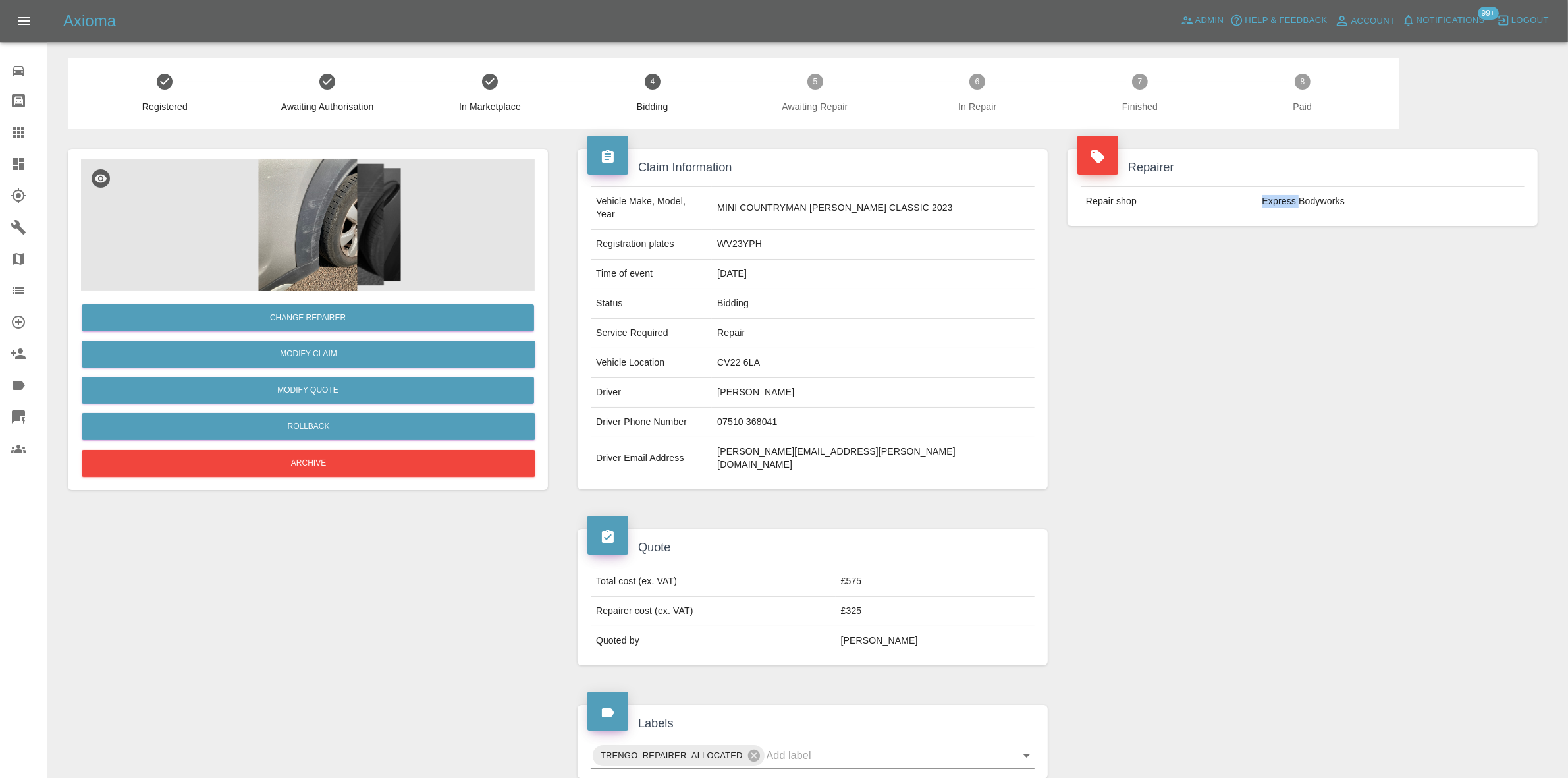
click at [1269, 201] on td "Express Bodyworks" at bounding box center [1390, 202] width 267 height 29
copy td "Express"
click at [310, 214] on img at bounding box center [308, 225] width 454 height 132
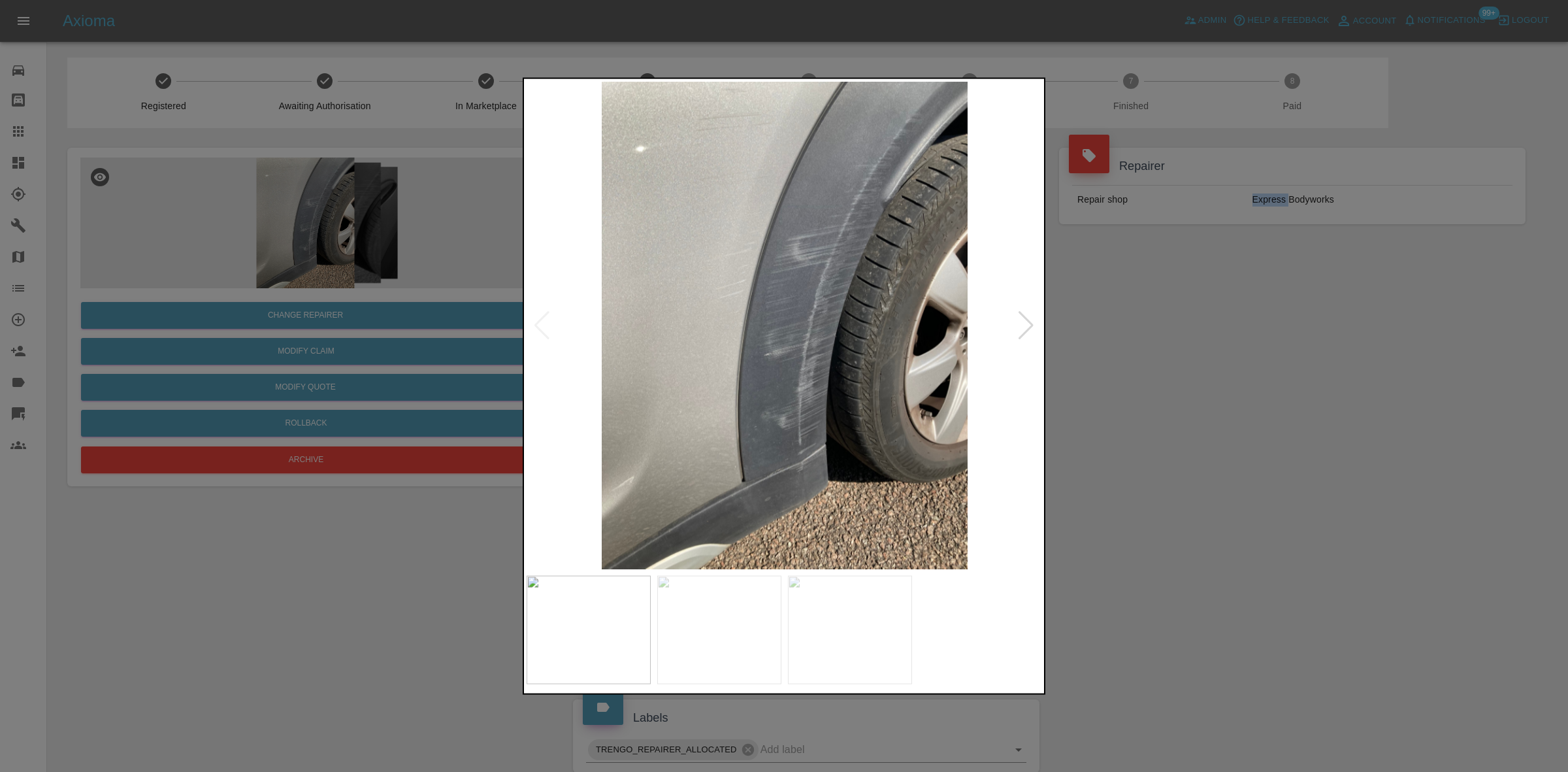
click at [756, 335] on img at bounding box center [784, 325] width 516 height 487
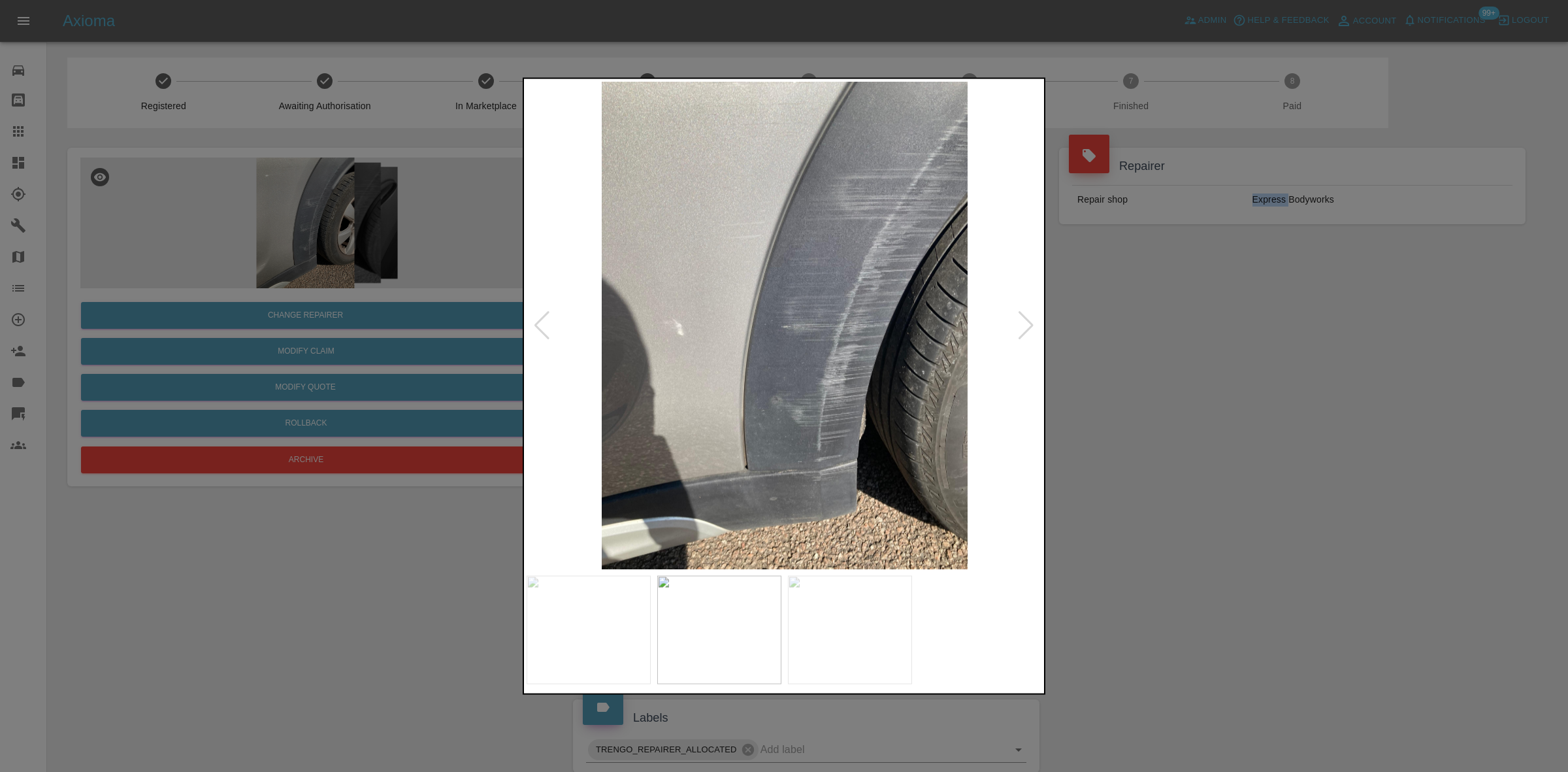
click at [861, 381] on img at bounding box center [784, 325] width 516 height 487
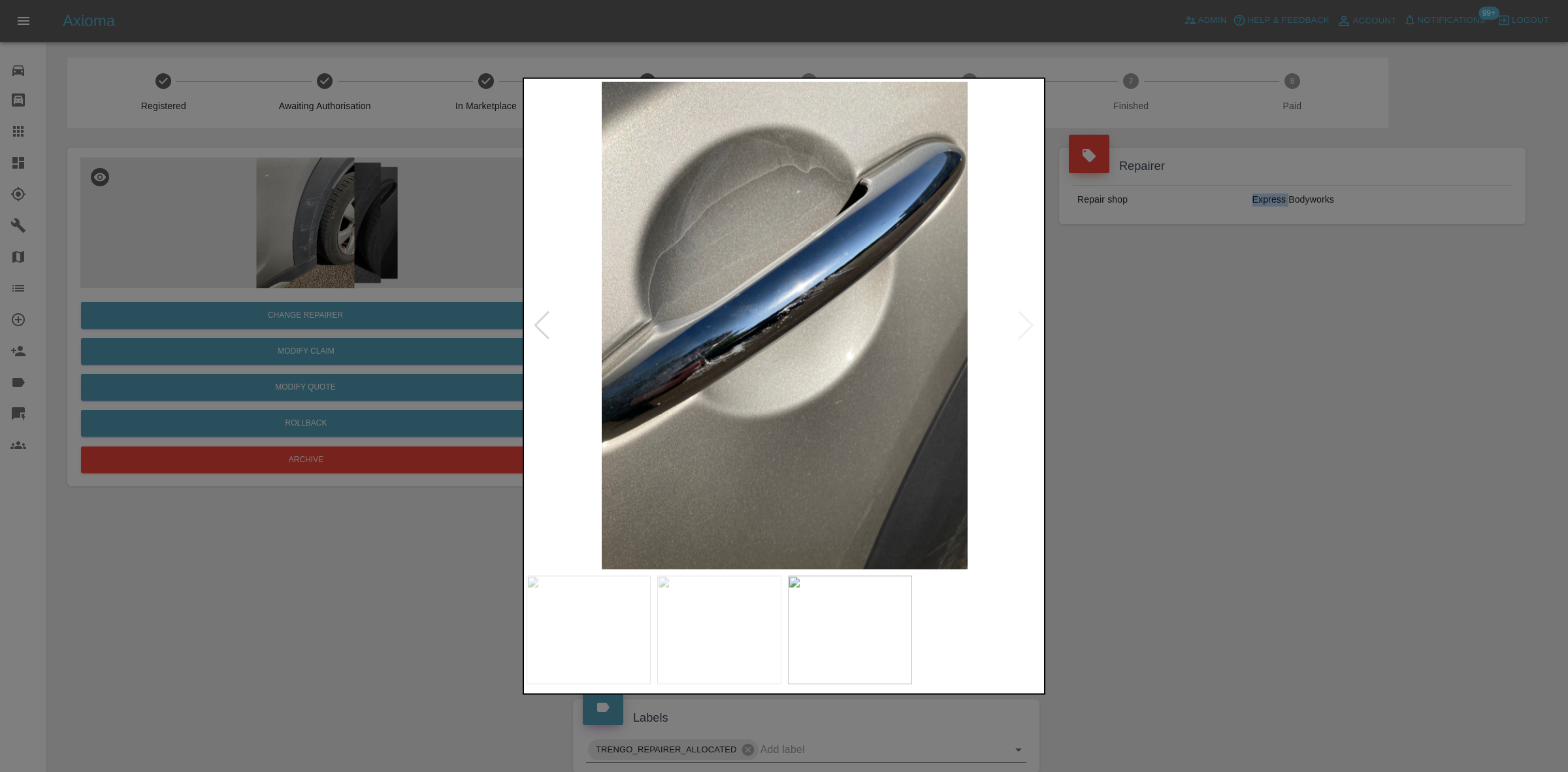
click at [746, 378] on img at bounding box center [784, 325] width 516 height 487
click at [776, 343] on img at bounding box center [784, 325] width 516 height 487
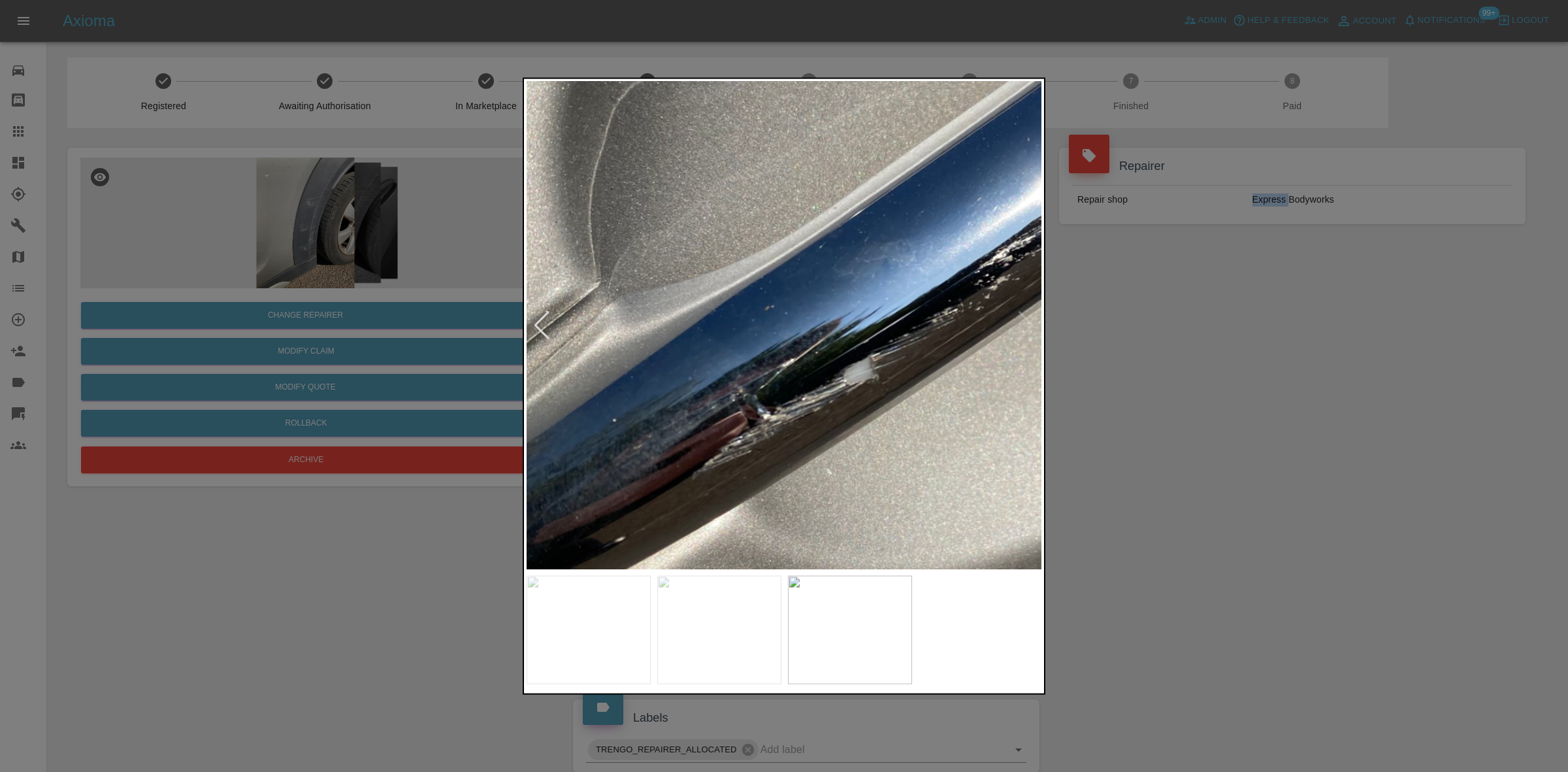
click at [959, 376] on img at bounding box center [998, 304] width 1549 height 1464
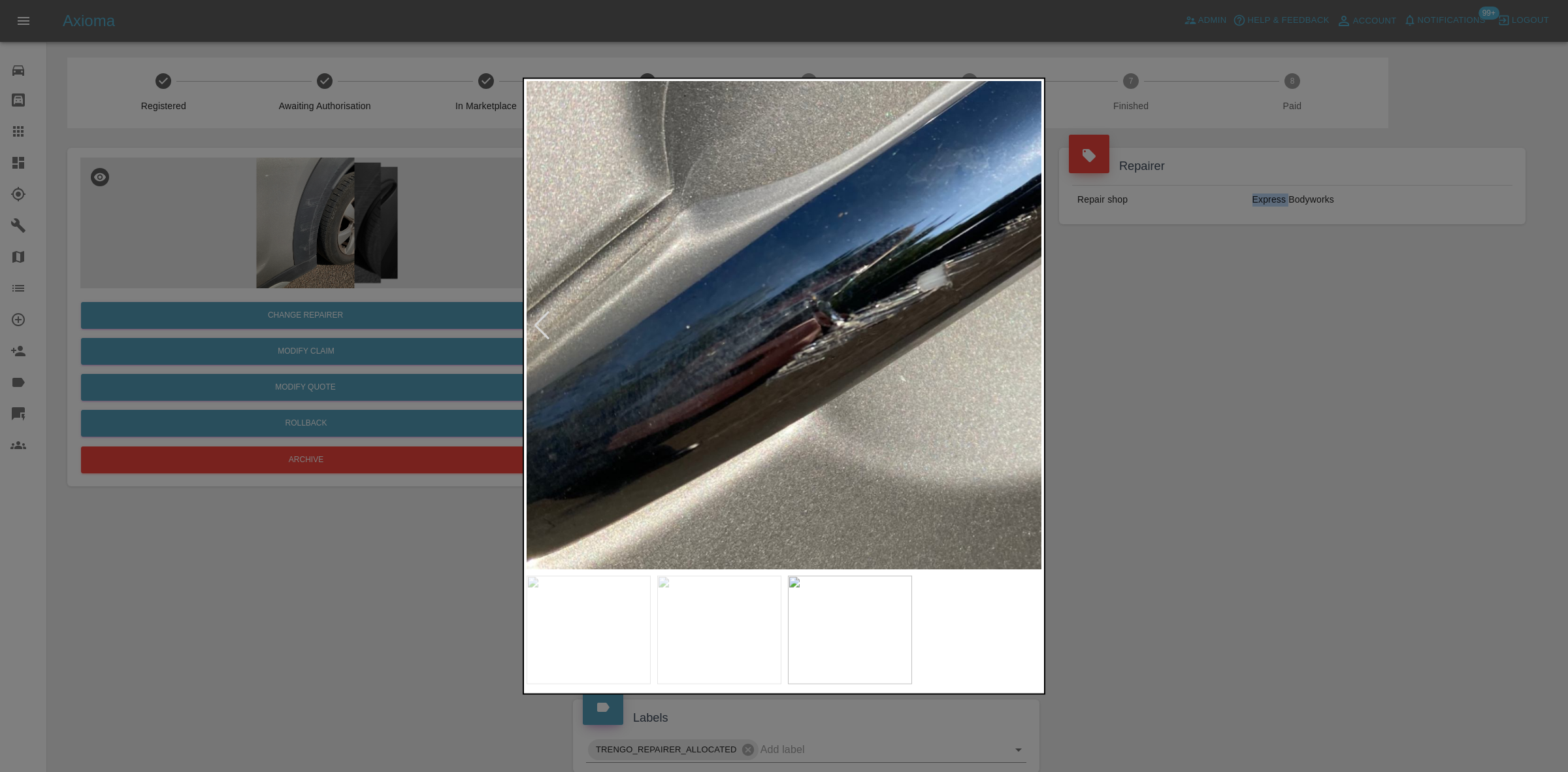
click at [864, 317] on img at bounding box center [1070, 210] width 1549 height 1464
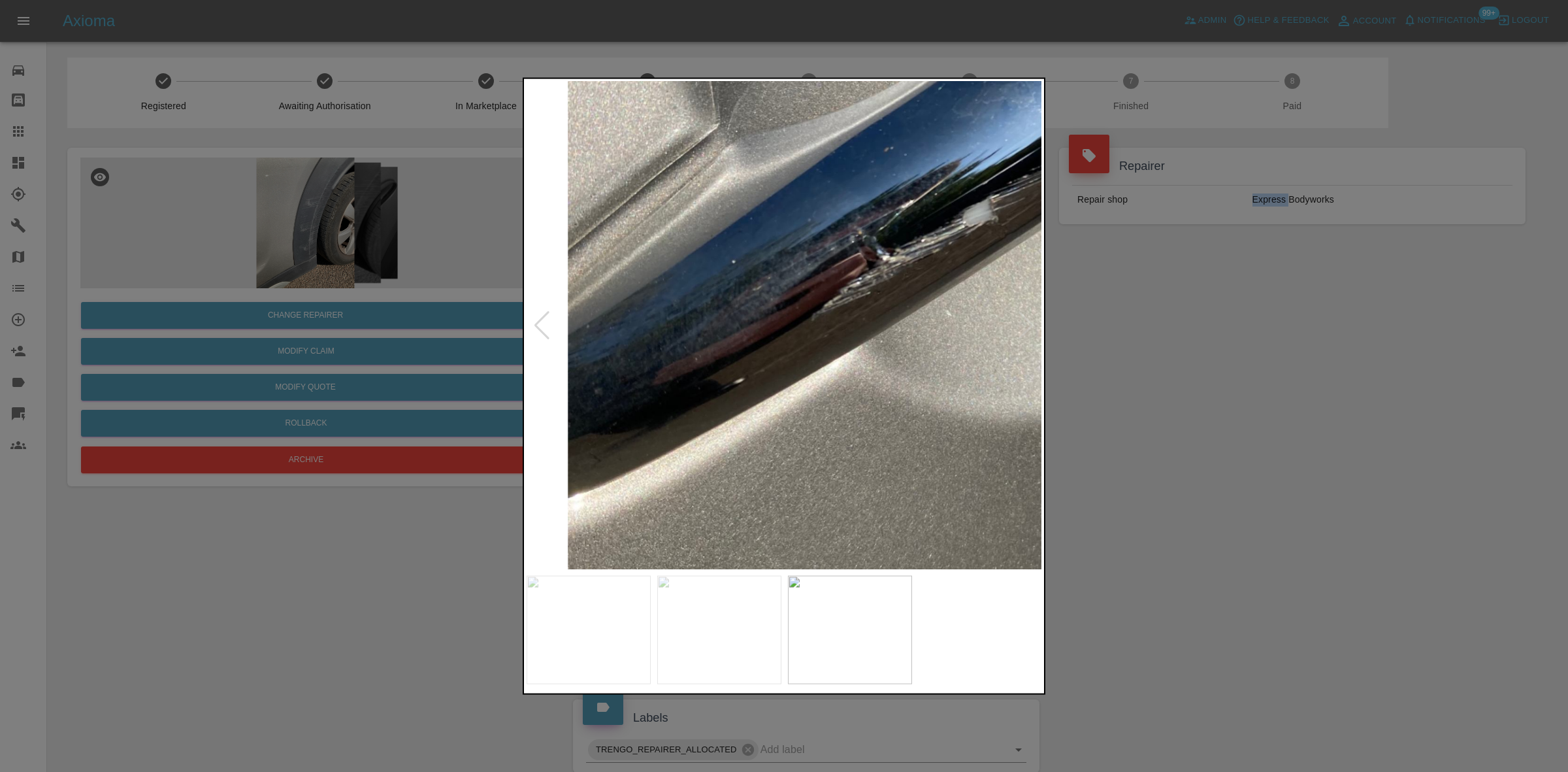
click at [743, 451] on img at bounding box center [1116, 145] width 1549 height 1464
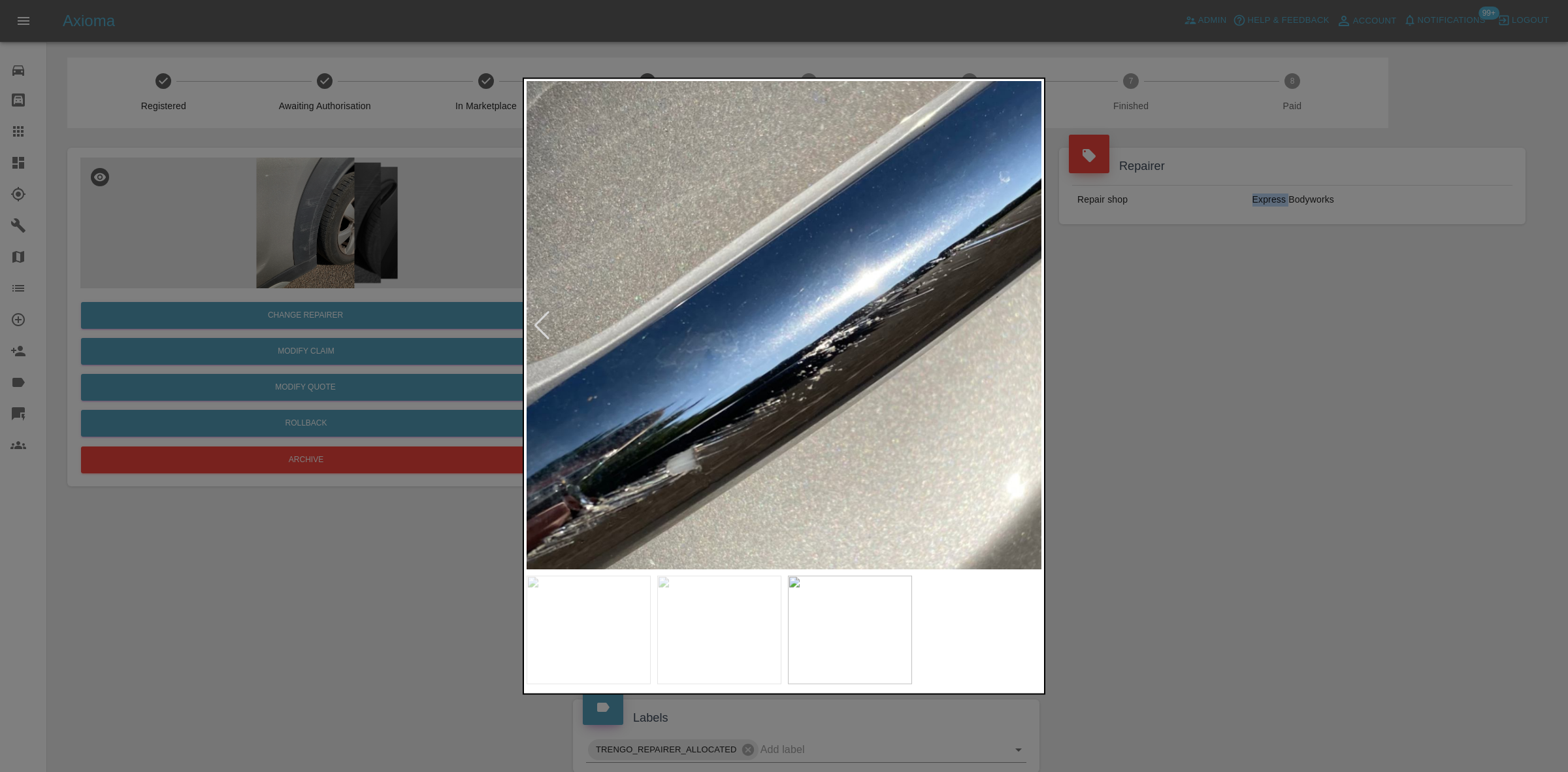
click at [651, 519] on img at bounding box center [820, 394] width 1549 height 1464
click at [667, 531] on img at bounding box center [820, 394] width 1549 height 1464
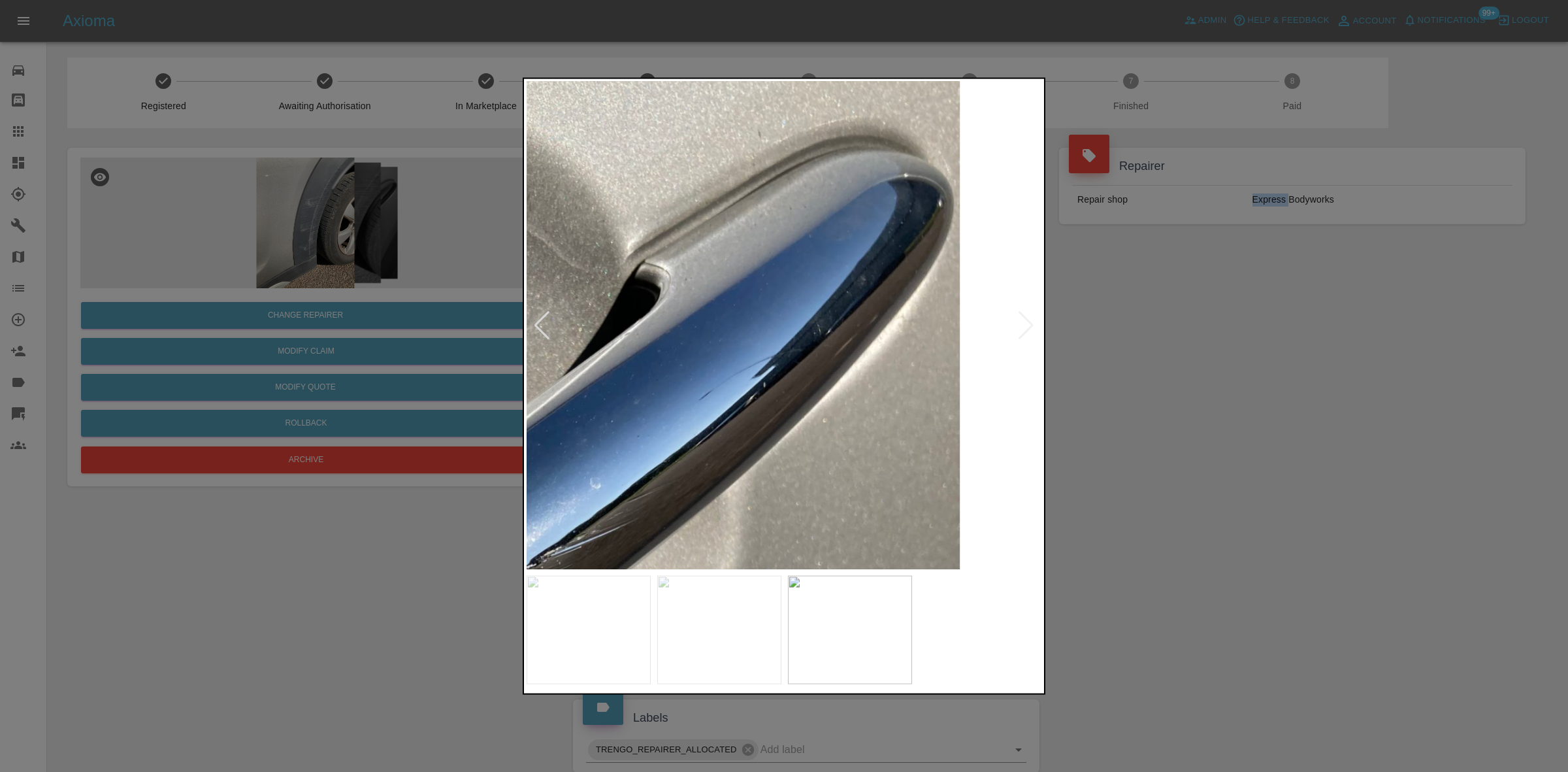
click at [664, 485] on img at bounding box center [411, 701] width 1549 height 1464
click at [1105, 423] on div at bounding box center [784, 386] width 1568 height 772
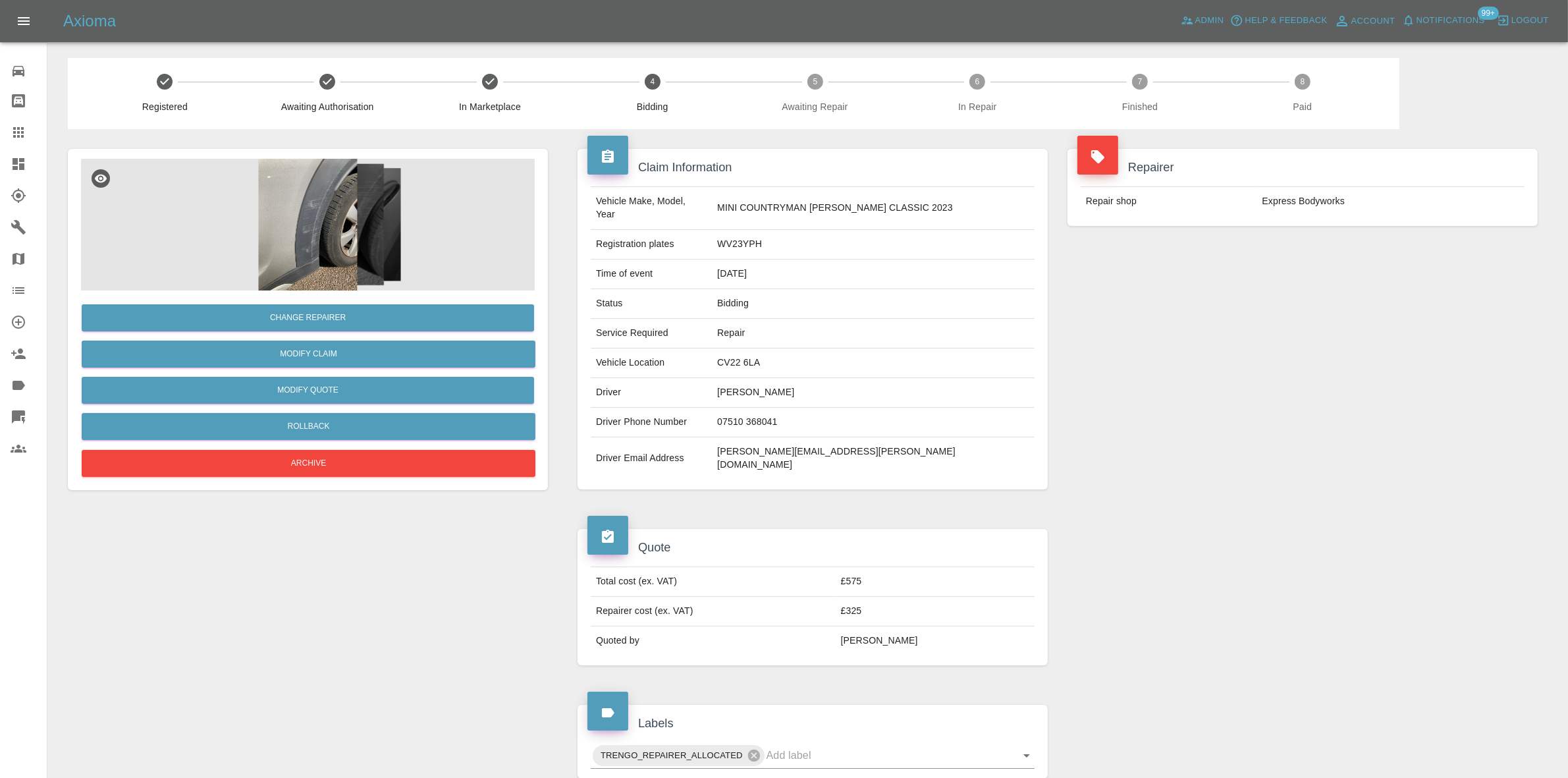
click at [337, 212] on img at bounding box center [308, 225] width 454 height 132
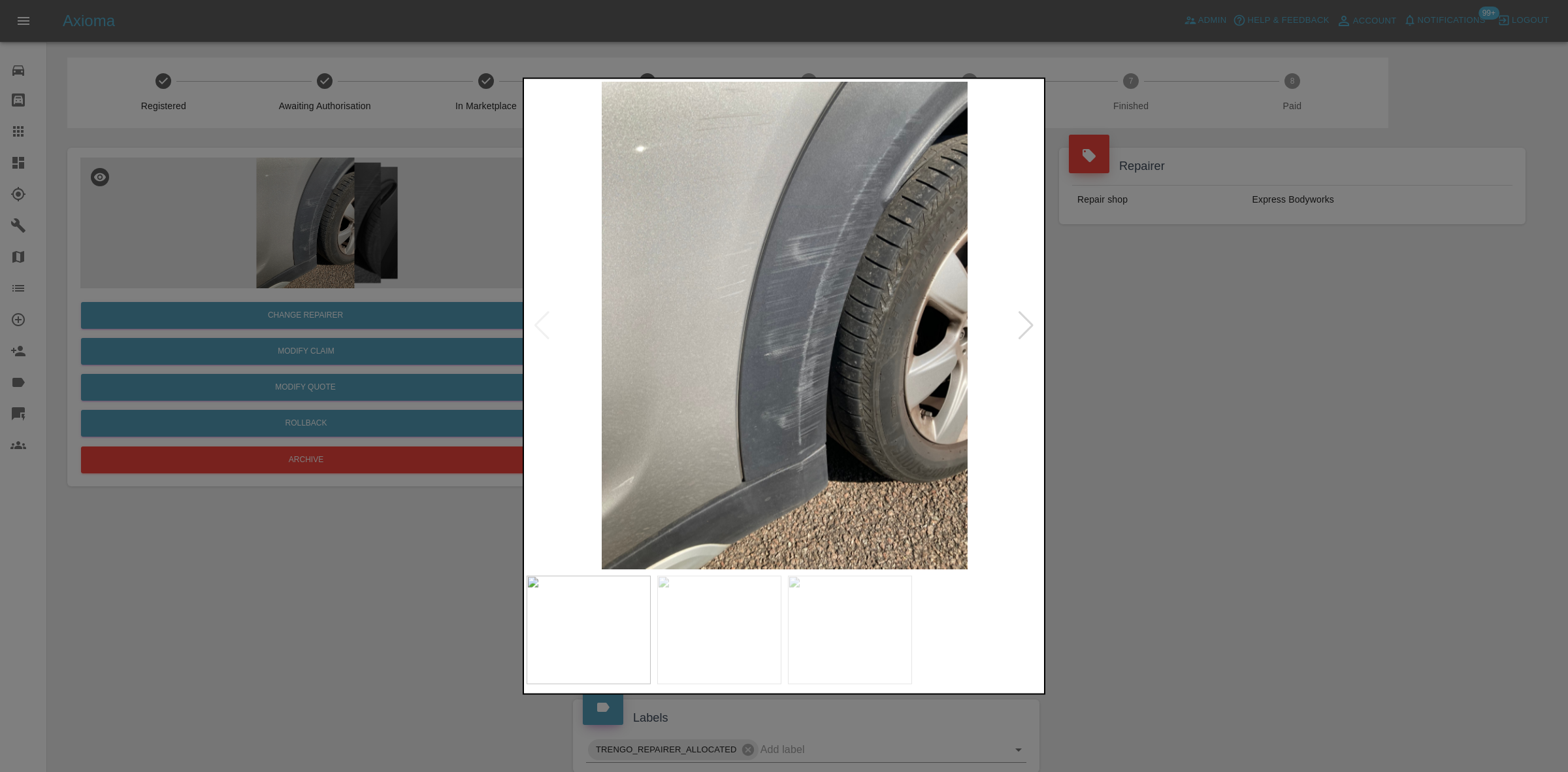
click at [753, 253] on img at bounding box center [784, 325] width 516 height 487
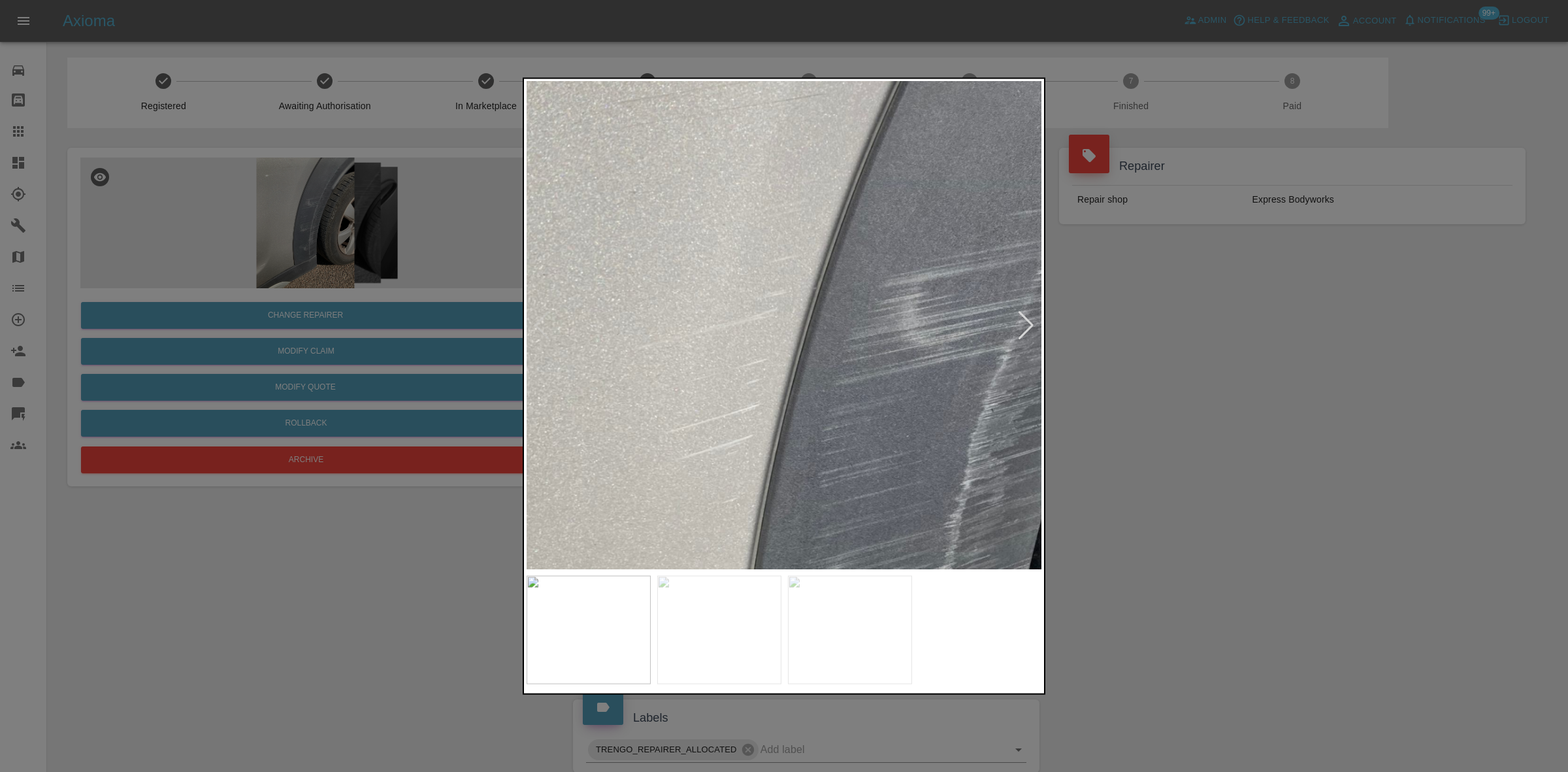
click at [745, 272] on img at bounding box center [875, 540] width 1549 height 1464
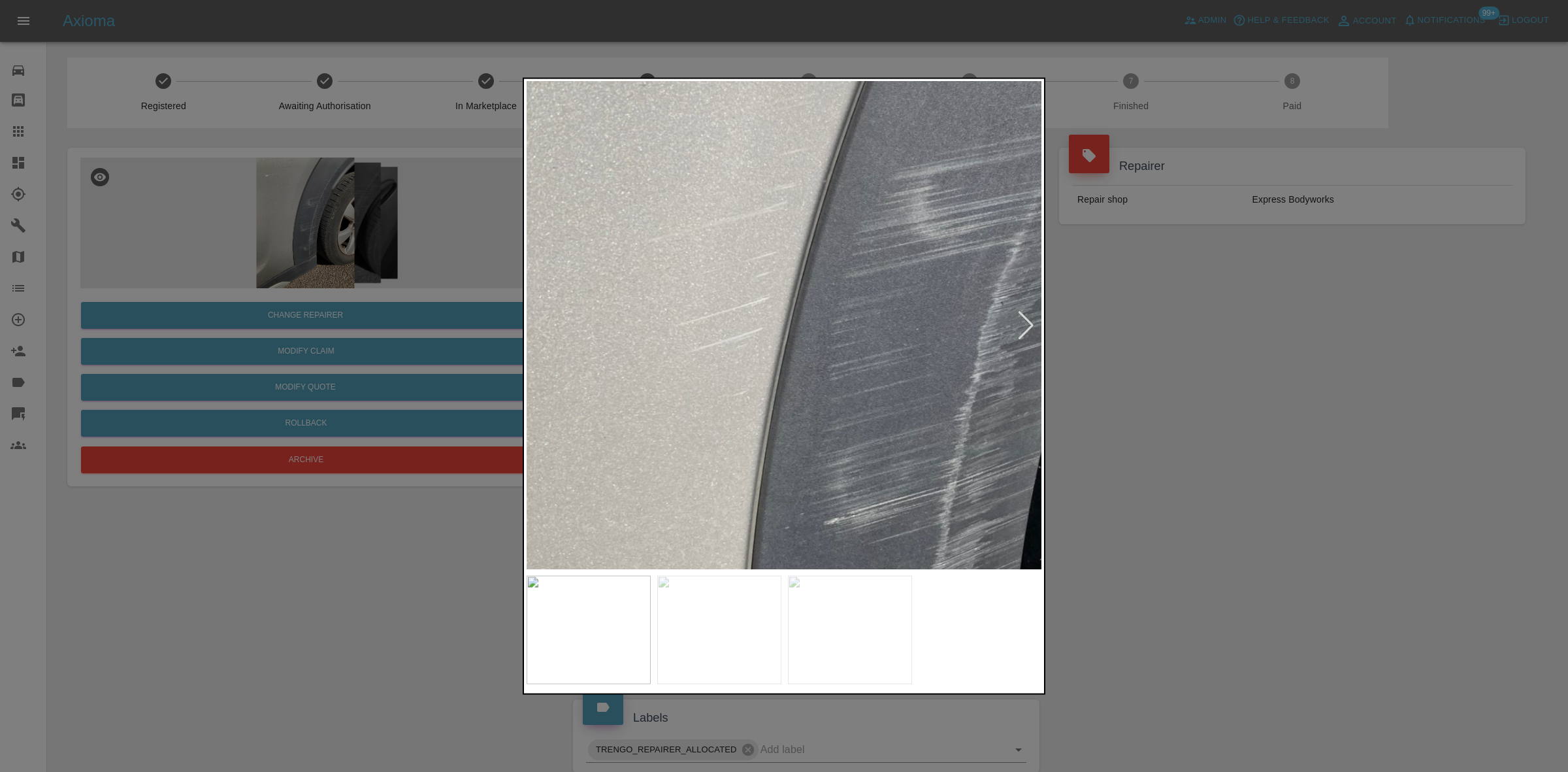
click at [748, 286] on img at bounding box center [885, 434] width 1549 height 1464
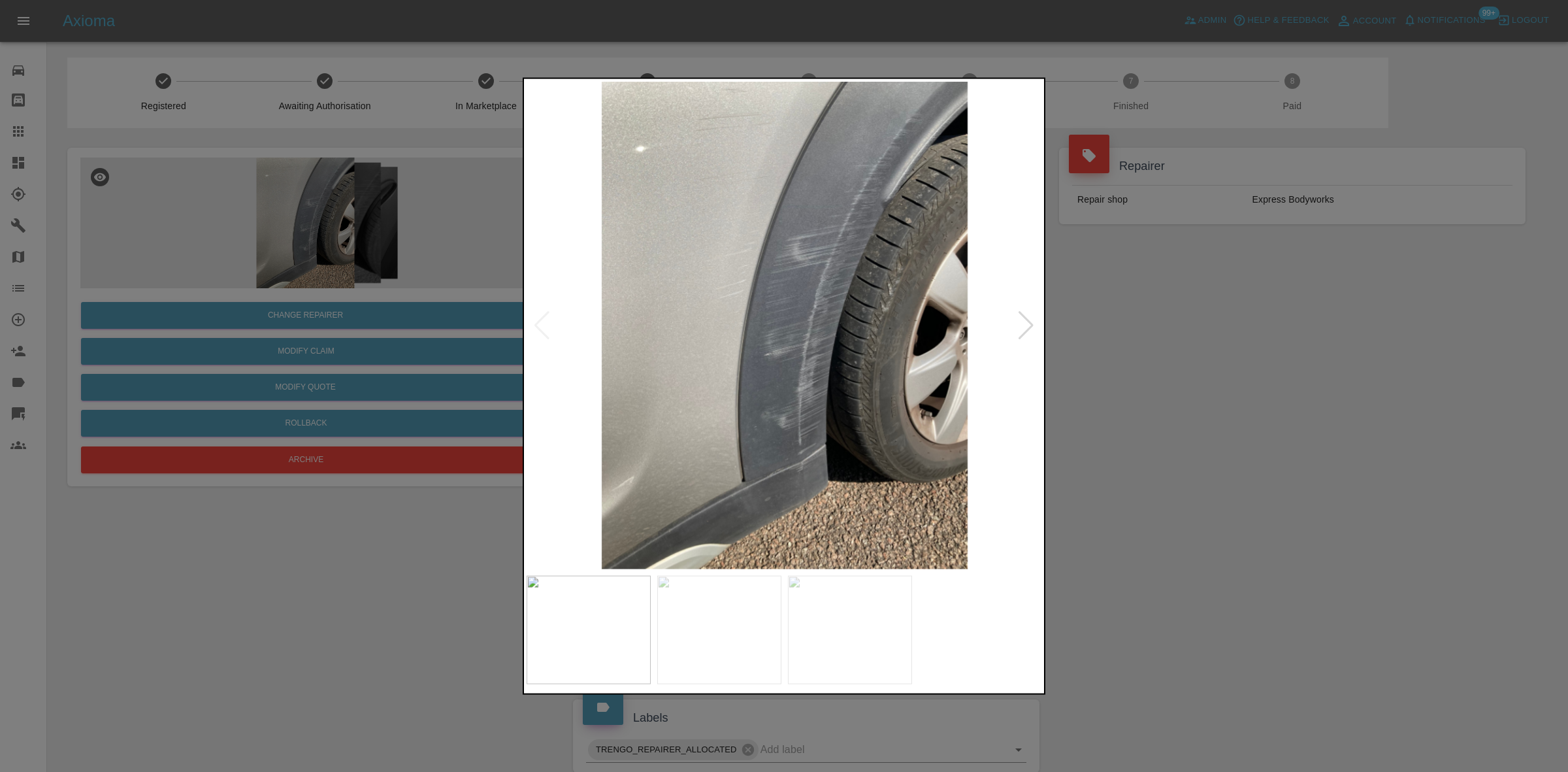
click at [719, 343] on img at bounding box center [784, 325] width 516 height 487
click at [671, 374] on img at bounding box center [784, 325] width 516 height 487
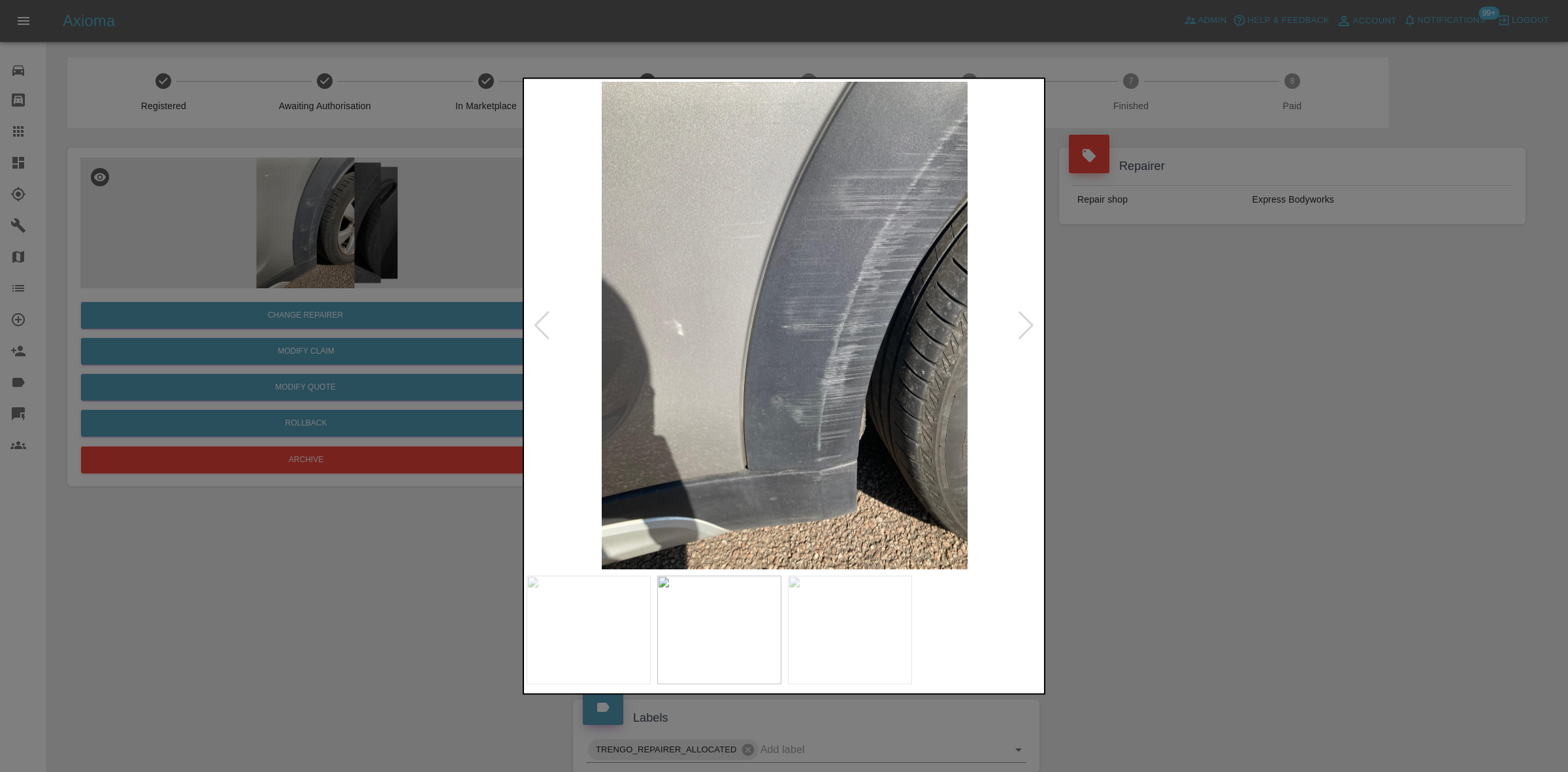
click at [820, 483] on img at bounding box center [784, 325] width 516 height 487
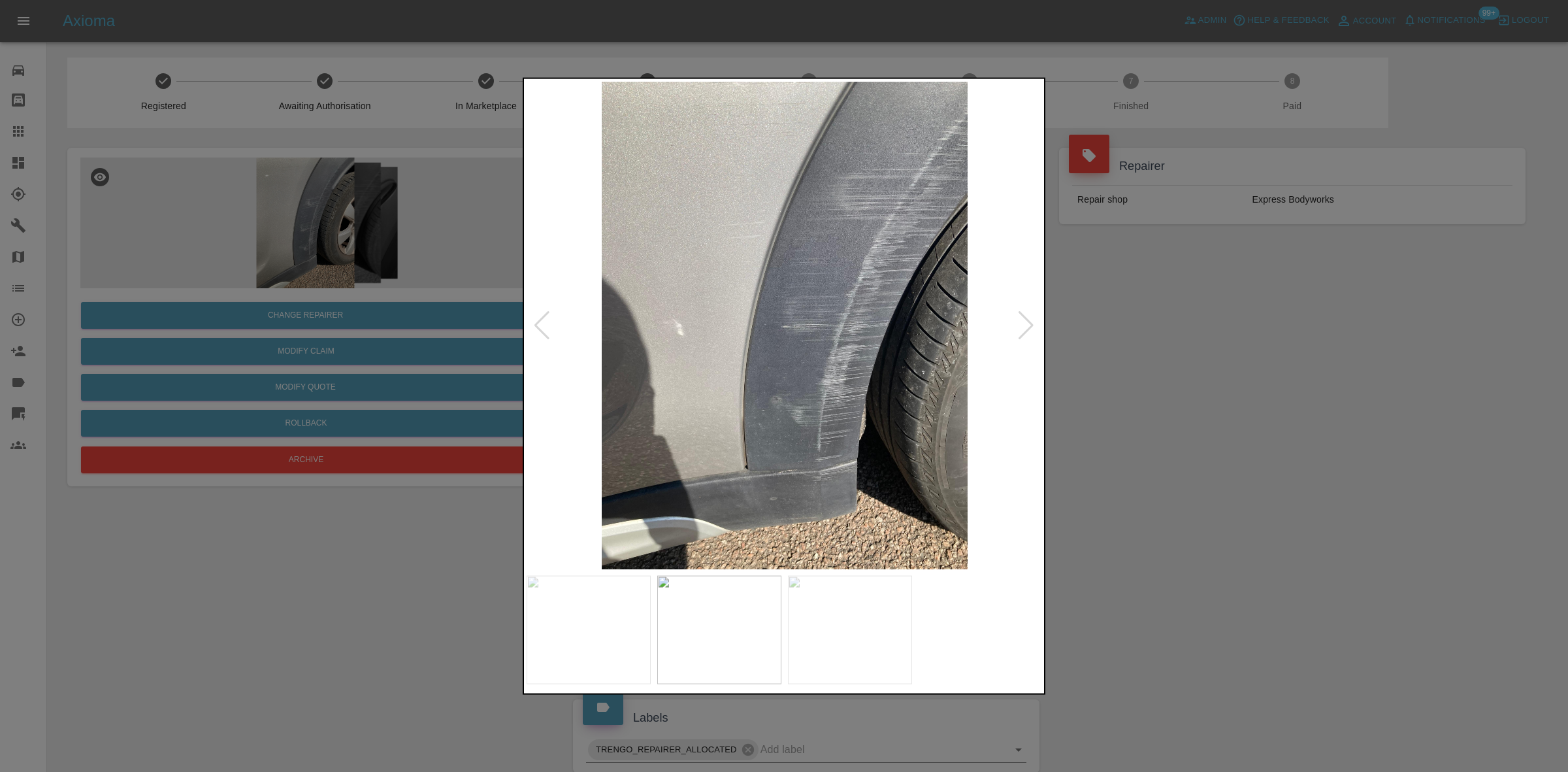
click at [603, 439] on img at bounding box center [784, 325] width 516 height 487
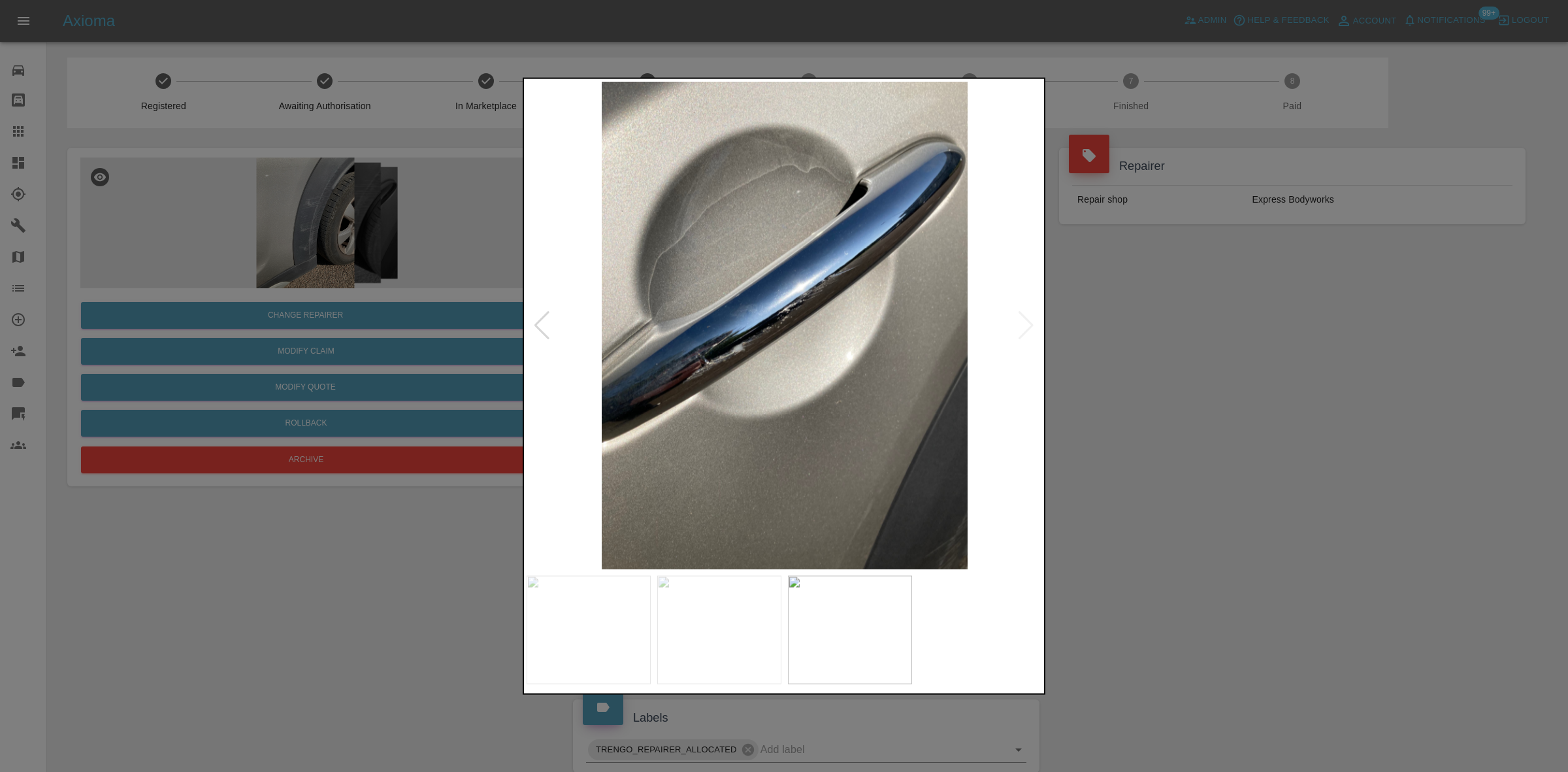
click at [505, 350] on div at bounding box center [784, 386] width 1568 height 772
click at [558, 390] on img at bounding box center [784, 325] width 516 height 487
click at [884, 414] on img at bounding box center [784, 325] width 516 height 487
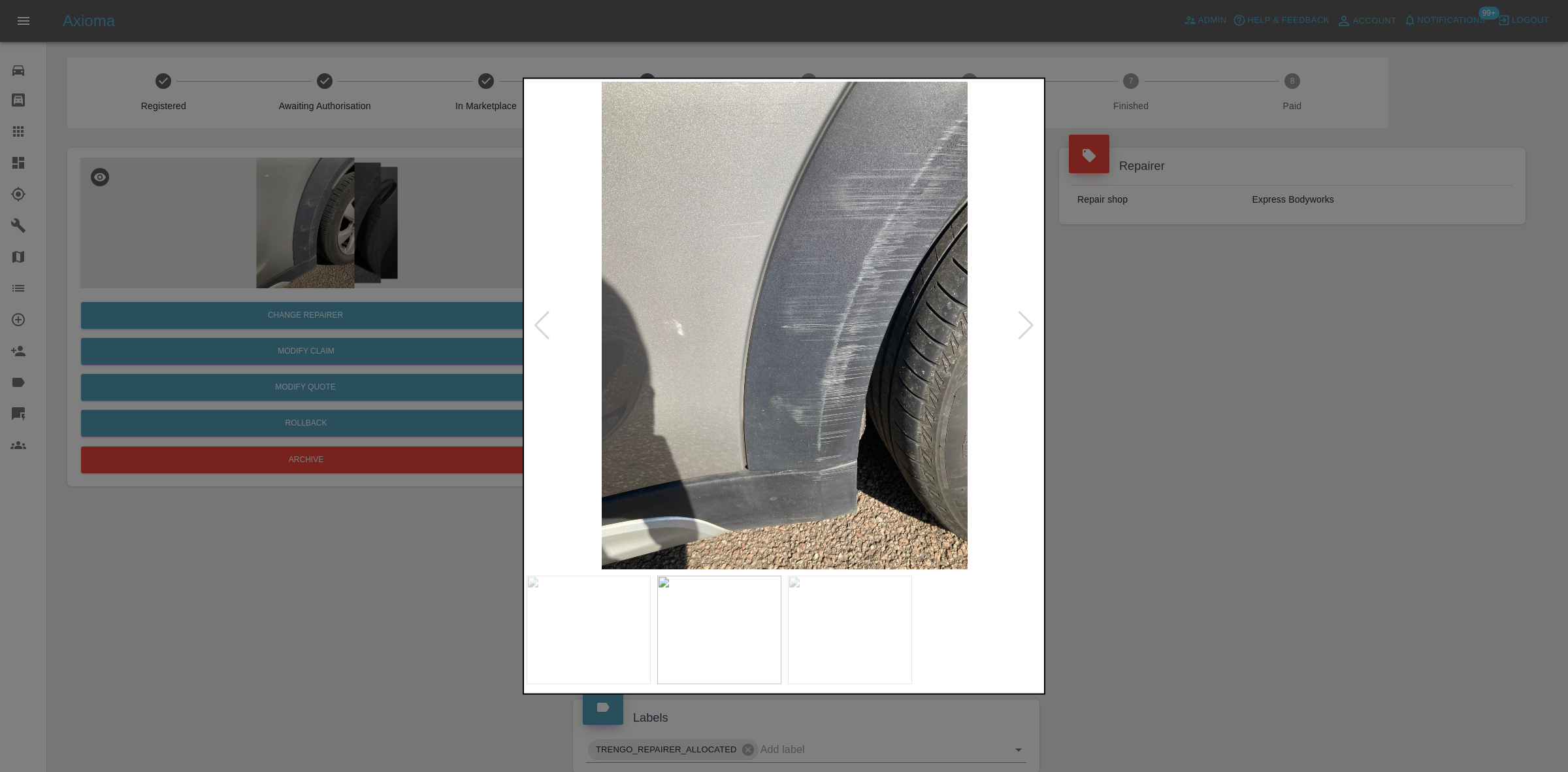
click at [853, 316] on img at bounding box center [784, 325] width 516 height 487
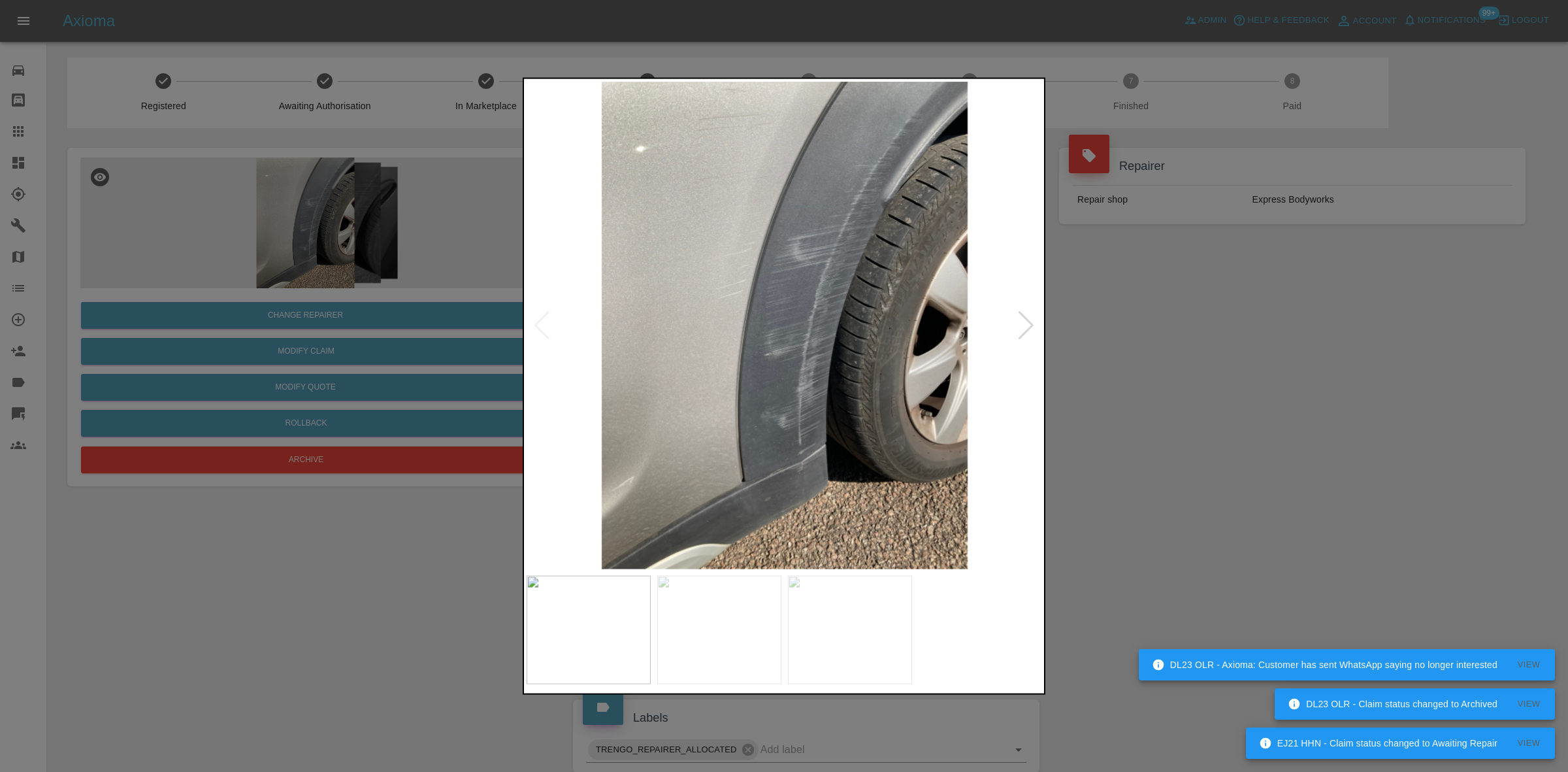
click at [469, 193] on div at bounding box center [784, 386] width 1568 height 772
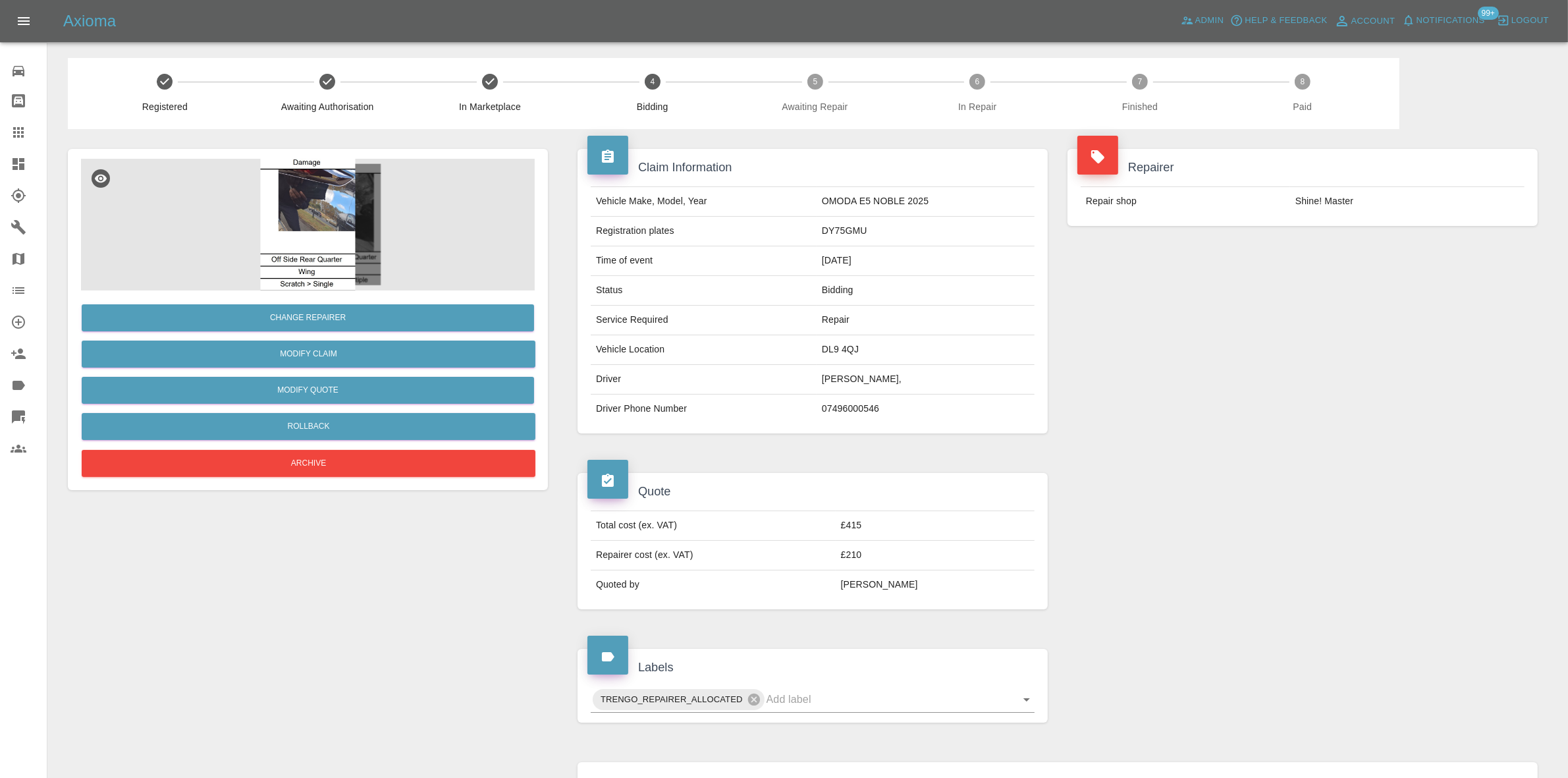
click at [315, 254] on img at bounding box center [308, 225] width 454 height 132
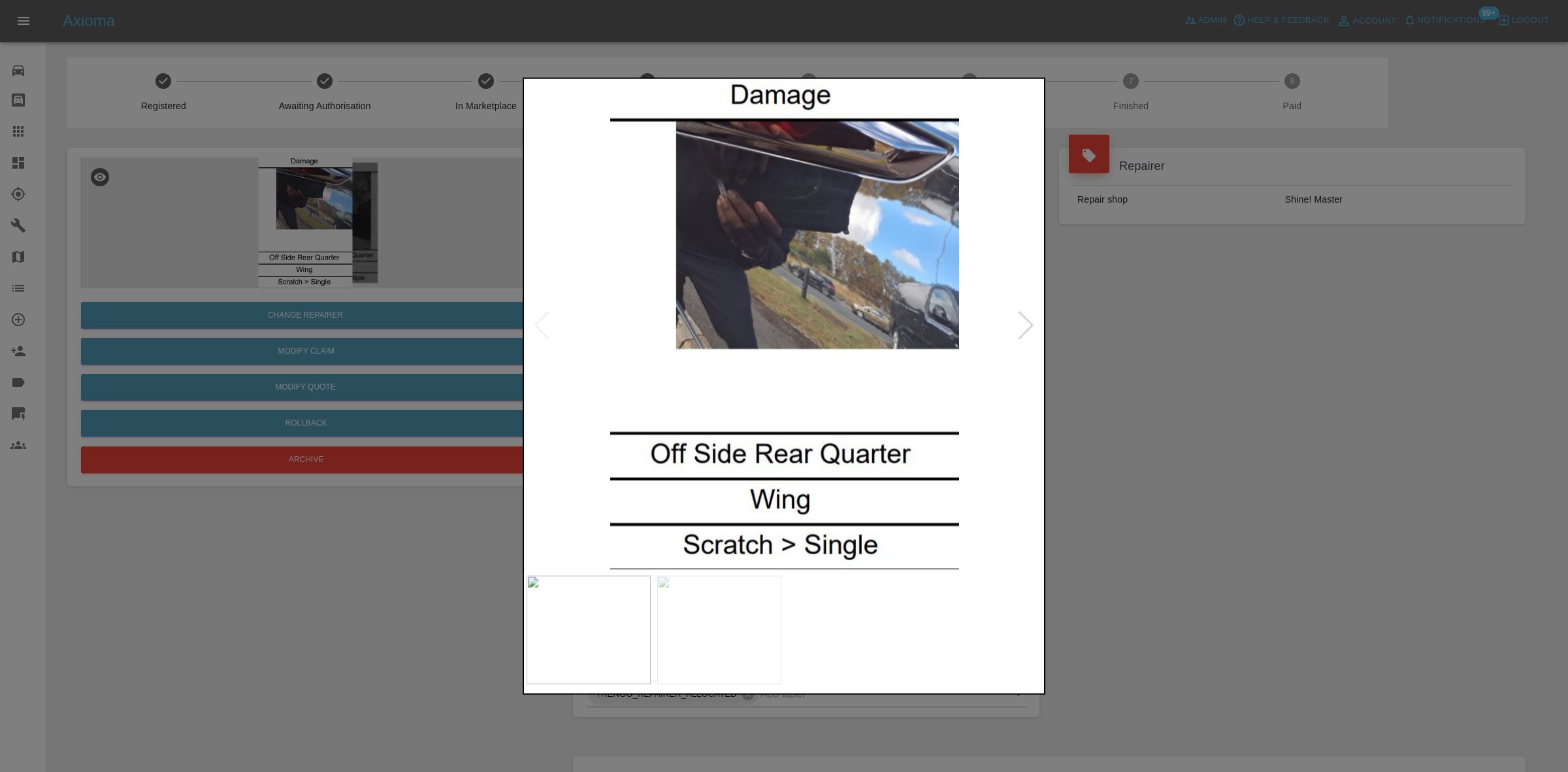
click at [1192, 354] on div at bounding box center [784, 386] width 1568 height 772
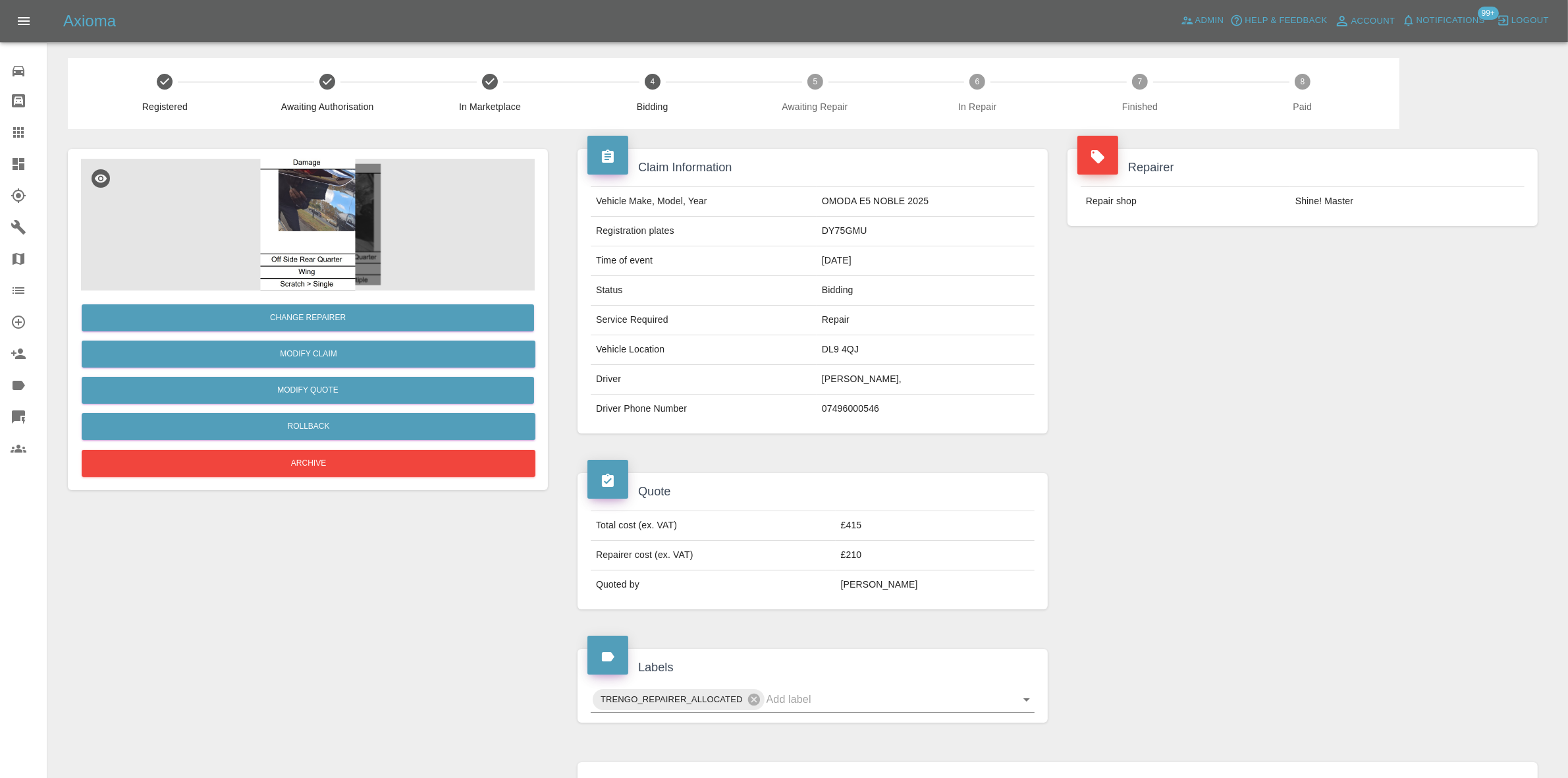
click at [835, 233] on td "DY75GMU" at bounding box center [925, 231] width 218 height 30
copy td "DY75GMU"
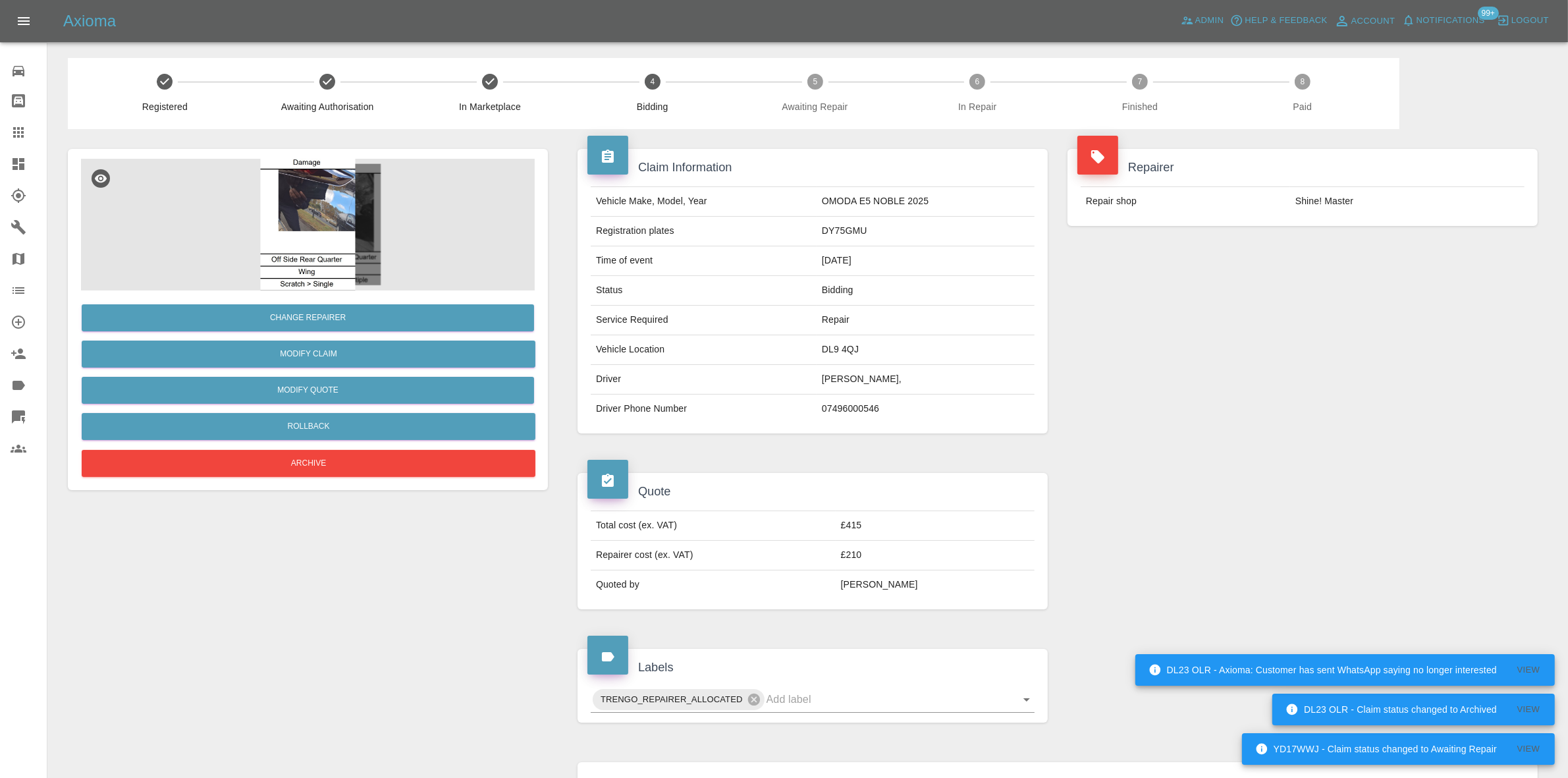
click at [1205, 360] on div "Repairer Repair shop Shine! Master" at bounding box center [1302, 291] width 490 height 324
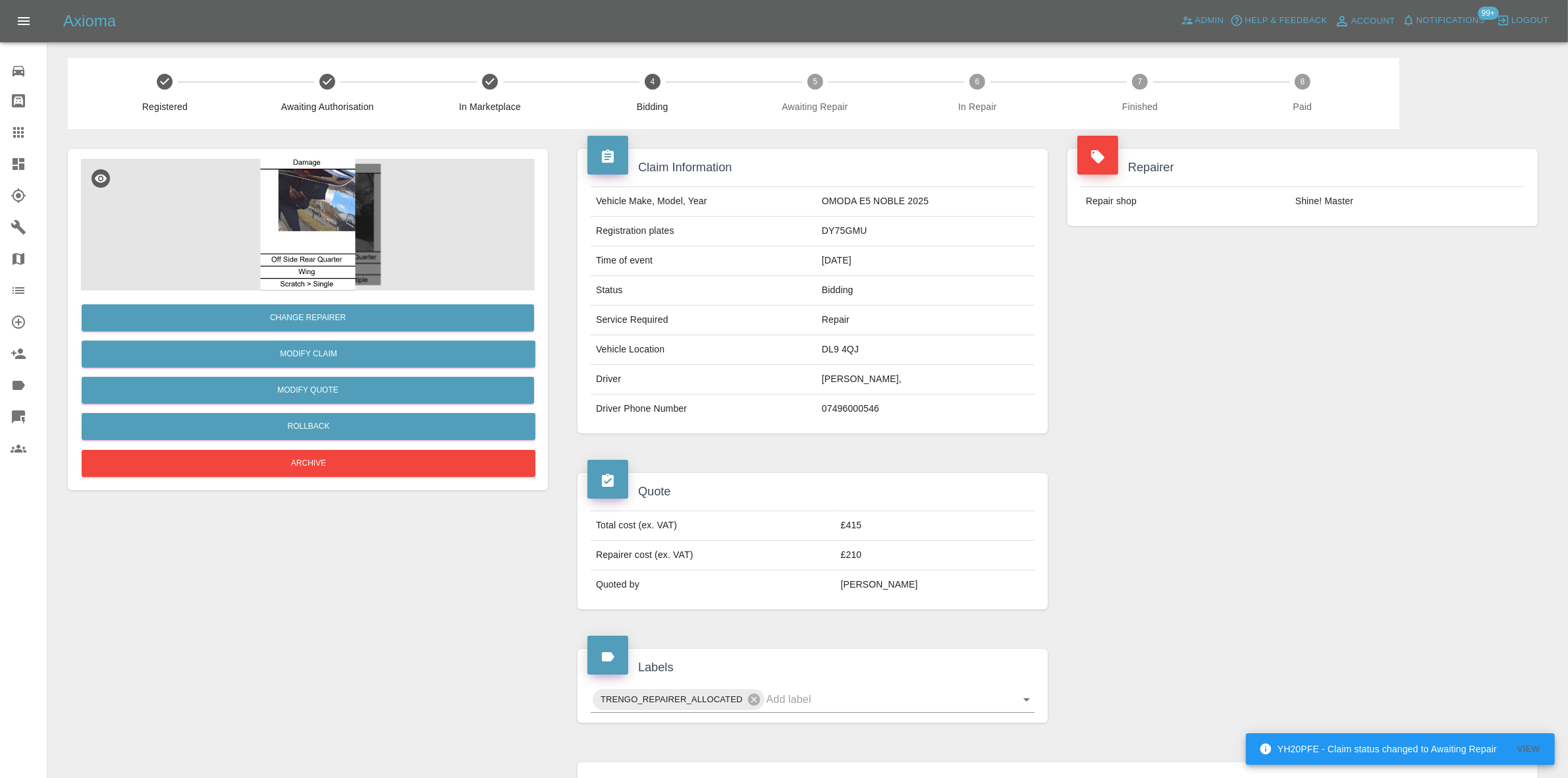
click at [310, 241] on img at bounding box center [308, 225] width 454 height 132
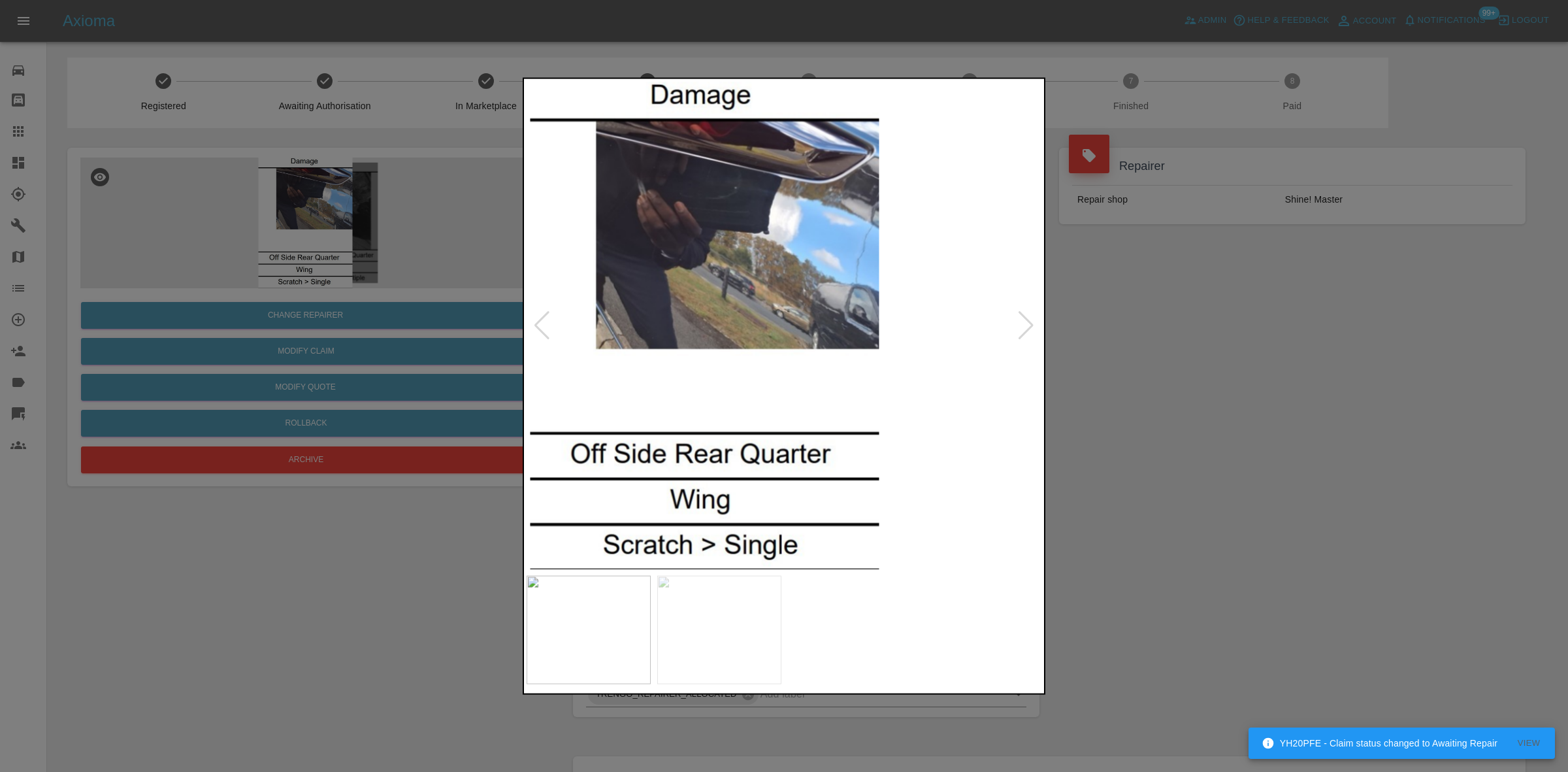
click at [806, 307] on img at bounding box center [705, 325] width 516 height 487
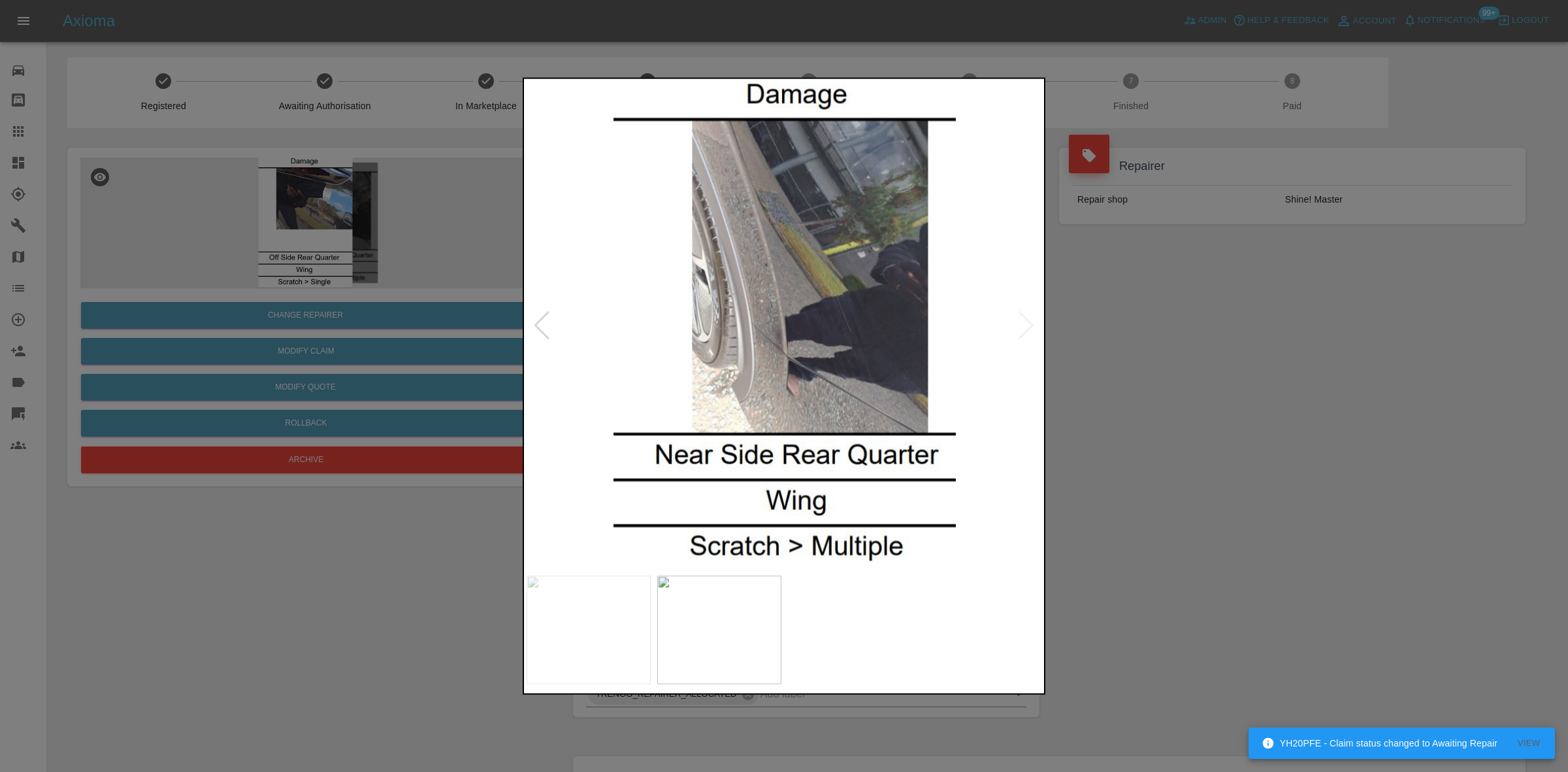
click at [716, 316] on img at bounding box center [784, 325] width 516 height 487
click at [695, 354] on img at bounding box center [784, 325] width 516 height 487
click at [777, 354] on img at bounding box center [784, 325] width 516 height 487
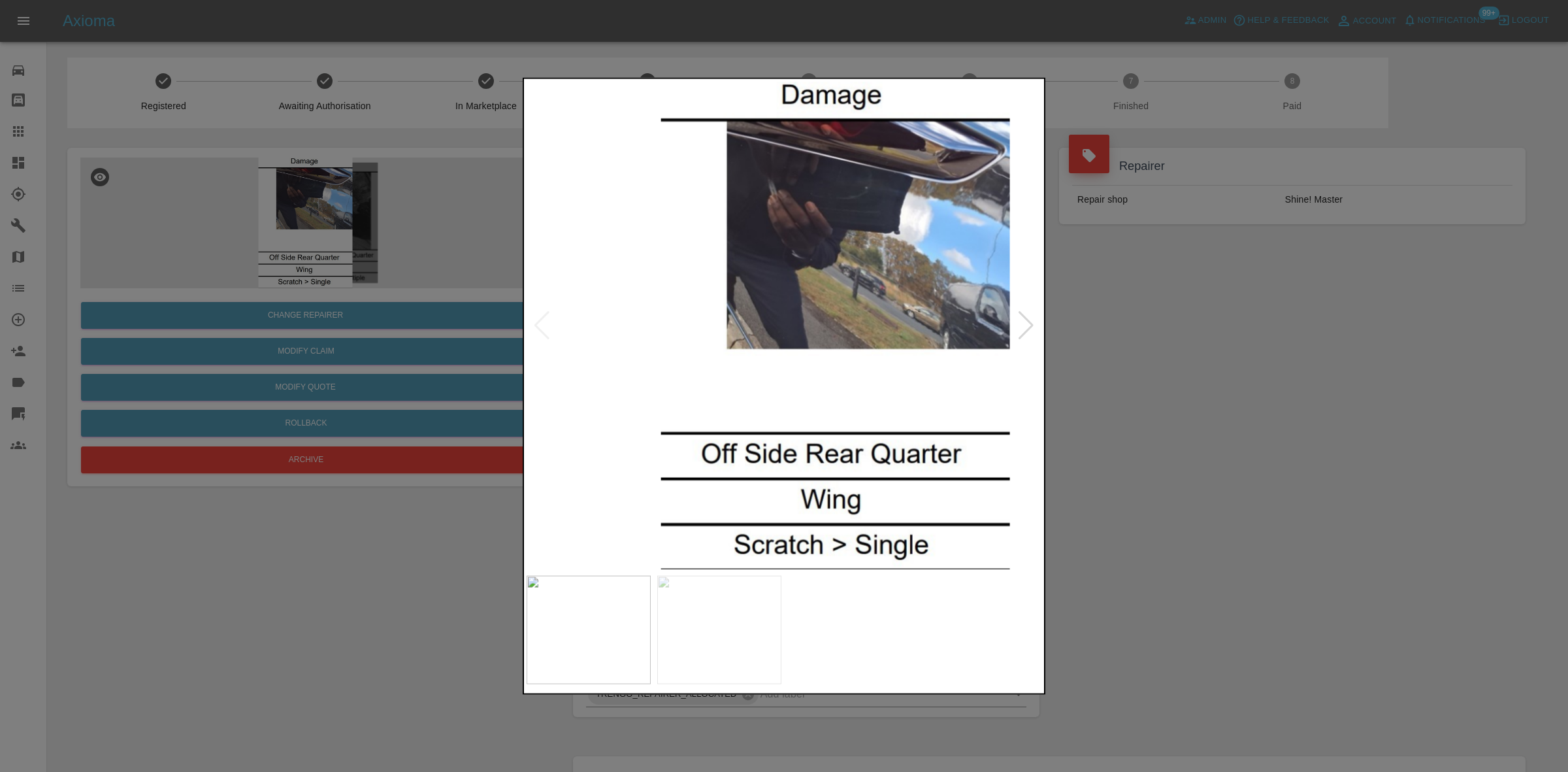
click at [849, 353] on img at bounding box center [836, 325] width 516 height 487
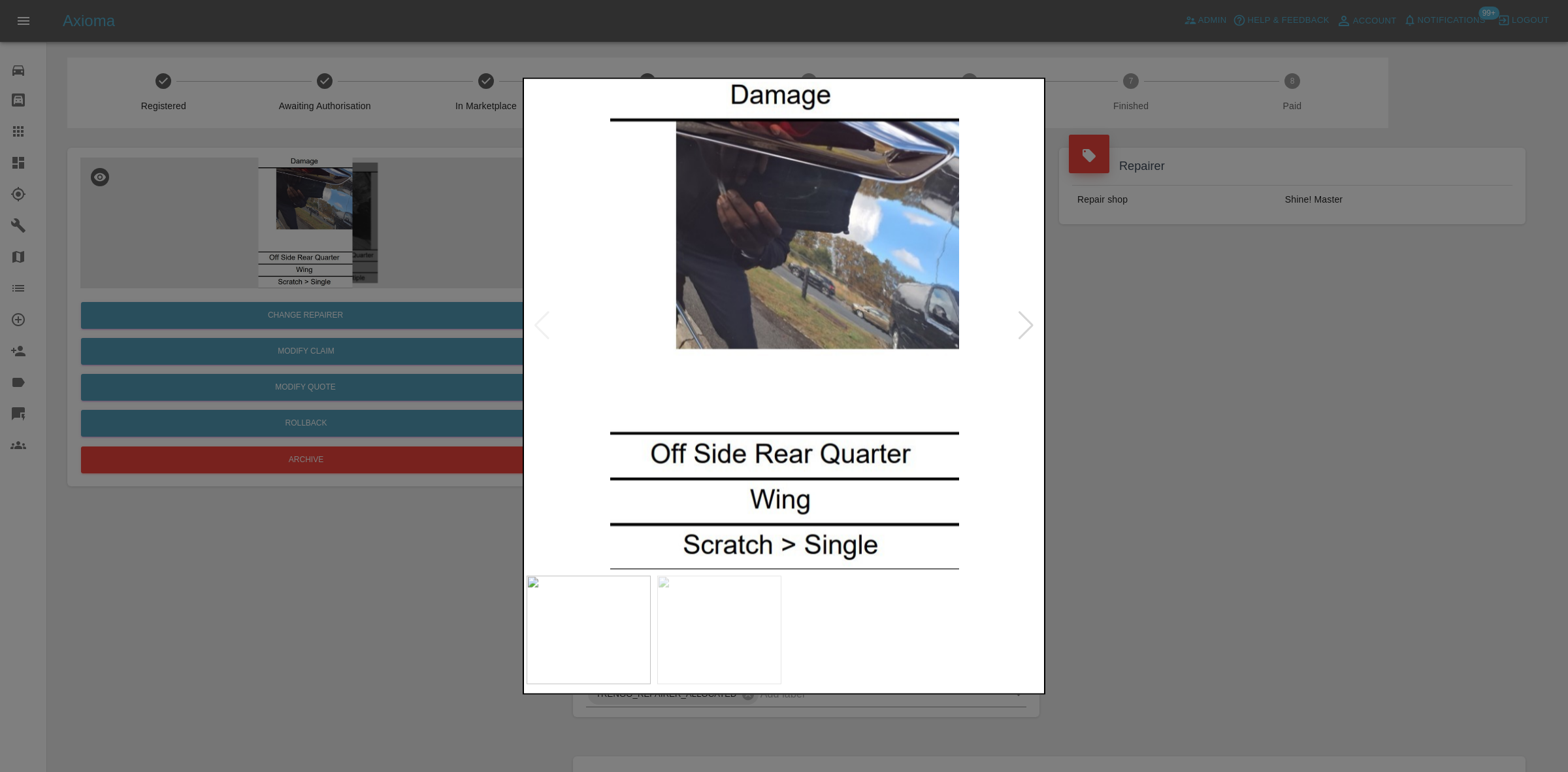
click at [892, 353] on img at bounding box center [784, 325] width 516 height 487
drag, startPoint x: 368, startPoint y: 597, endPoint x: 384, endPoint y: 615, distance: 24.1
click at [369, 599] on div at bounding box center [784, 386] width 1568 height 772
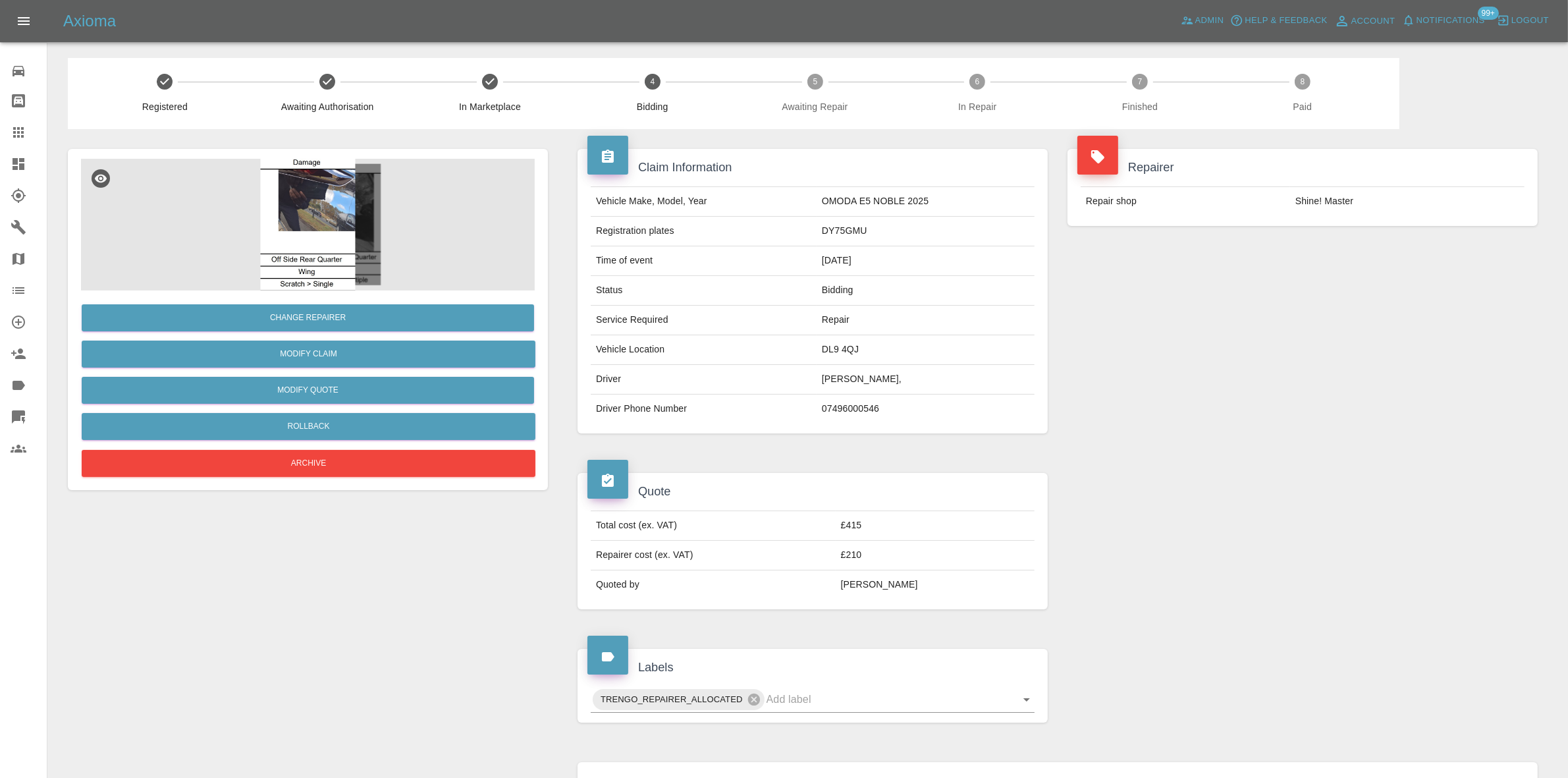
click at [889, 560] on td "£210" at bounding box center [935, 556] width 199 height 30
click at [1144, 523] on div at bounding box center [1302, 541] width 490 height 176
click at [327, 352] on link "Modify Claim" at bounding box center [308, 354] width 454 height 27
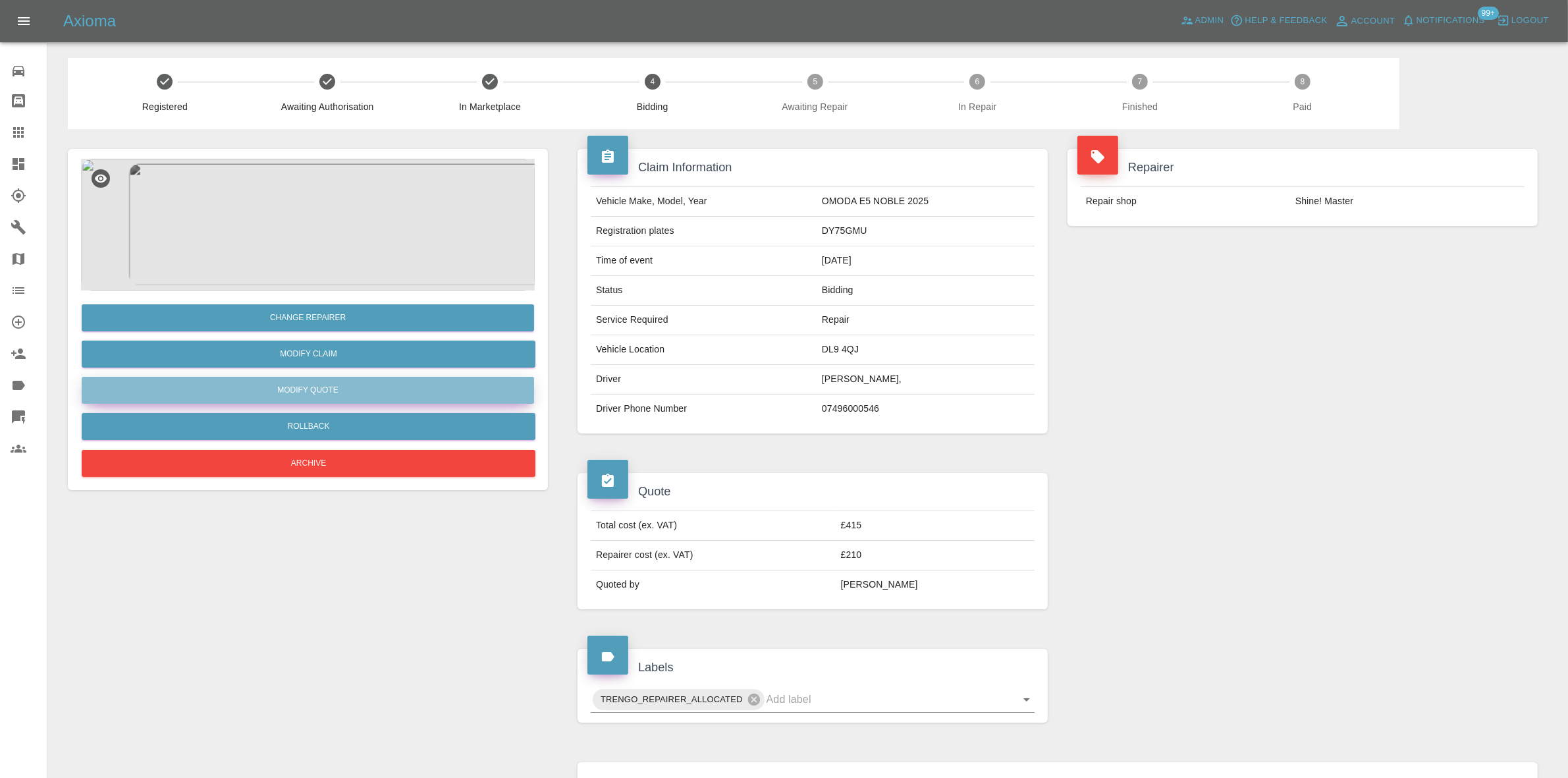
click at [317, 388] on button "Modify Quote" at bounding box center [308, 389] width 452 height 27
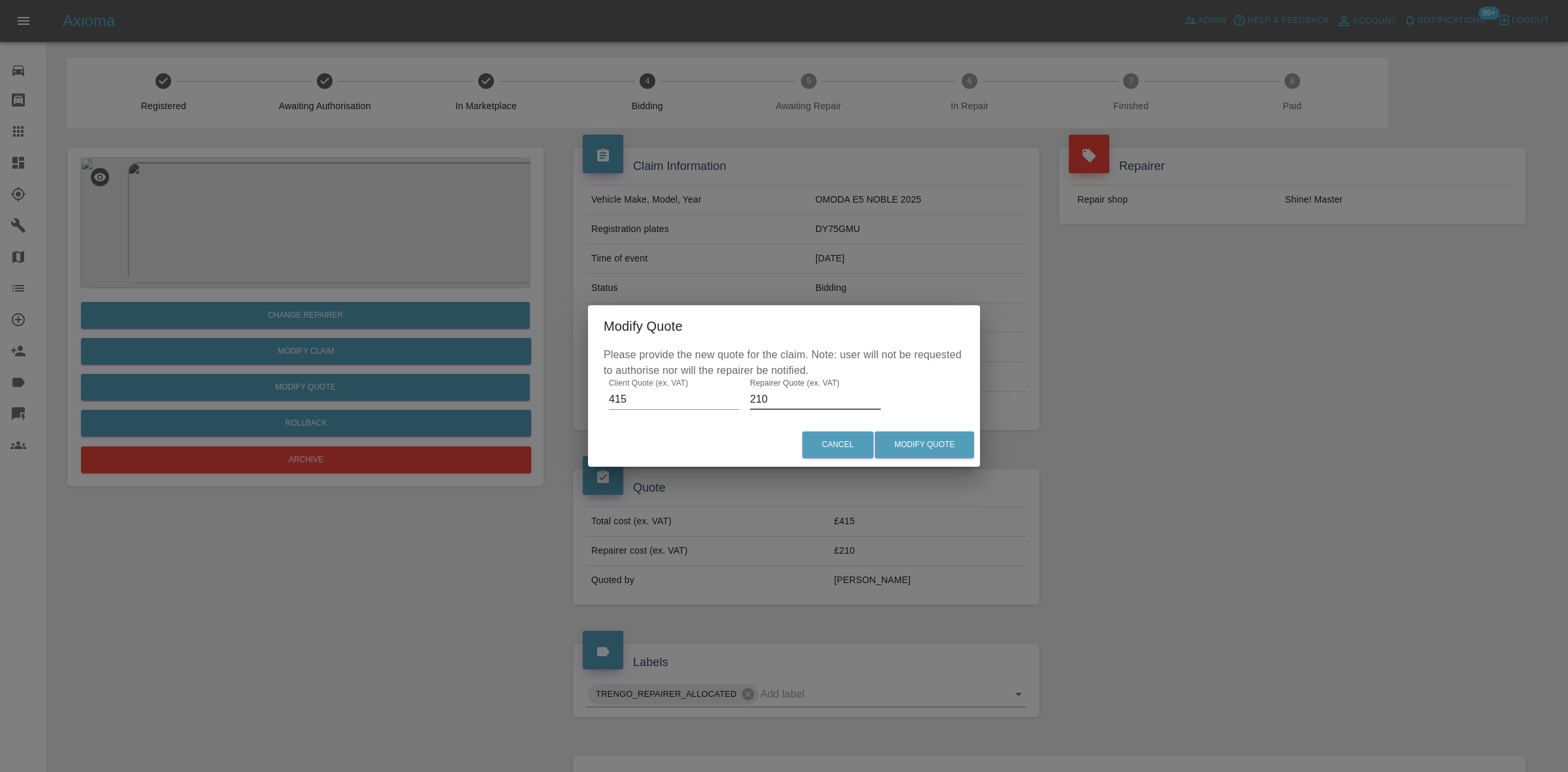
drag, startPoint x: 791, startPoint y: 391, endPoint x: 615, endPoint y: 425, distance: 179.3
click at [655, 403] on div "Please provide the new quote for the claim. Note: user will not be requested to…" at bounding box center [784, 385] width 392 height 76
type input "195"
click at [923, 438] on button "Modify Quote" at bounding box center [925, 444] width 99 height 26
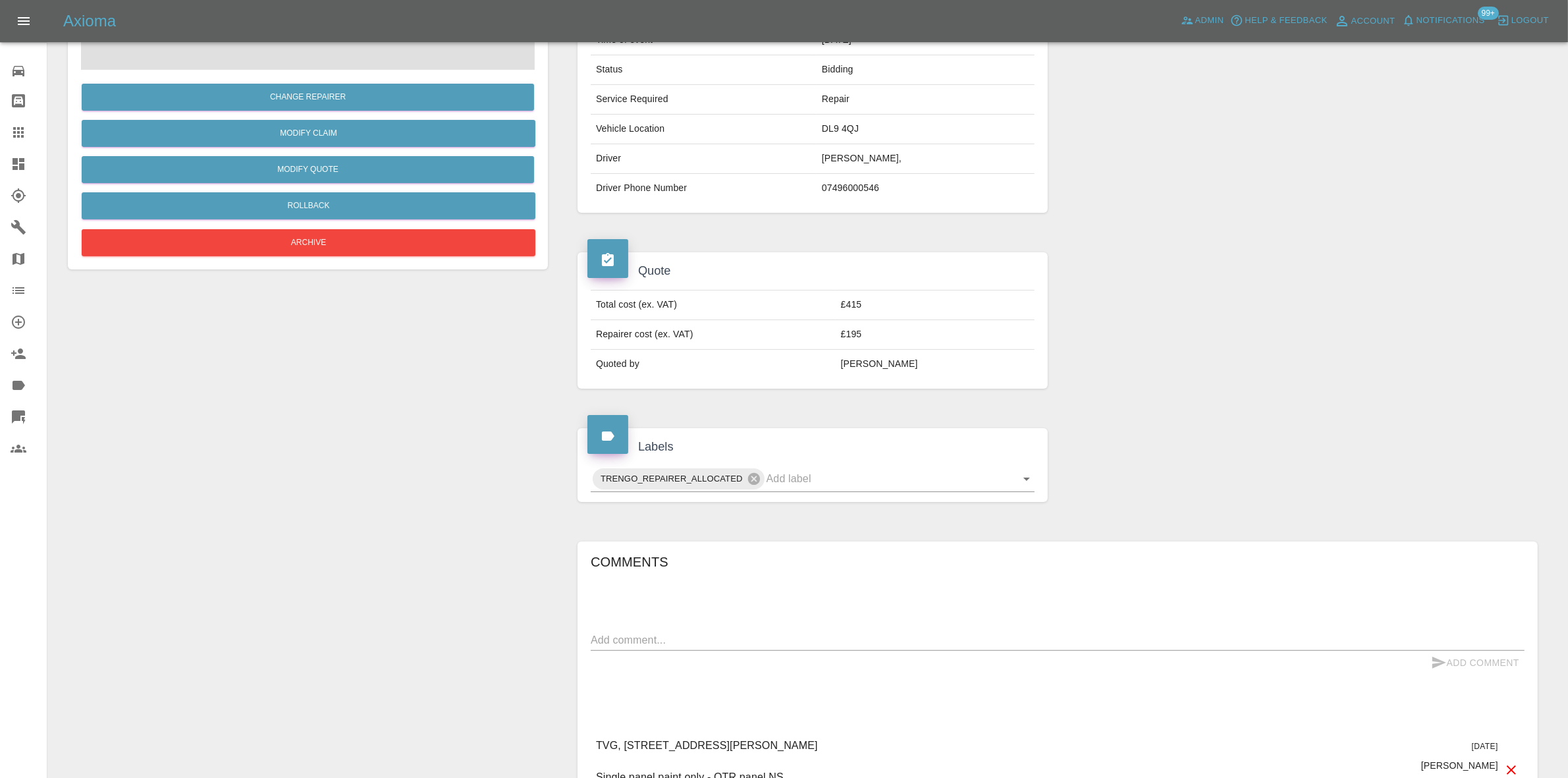
scroll to position [428, 0]
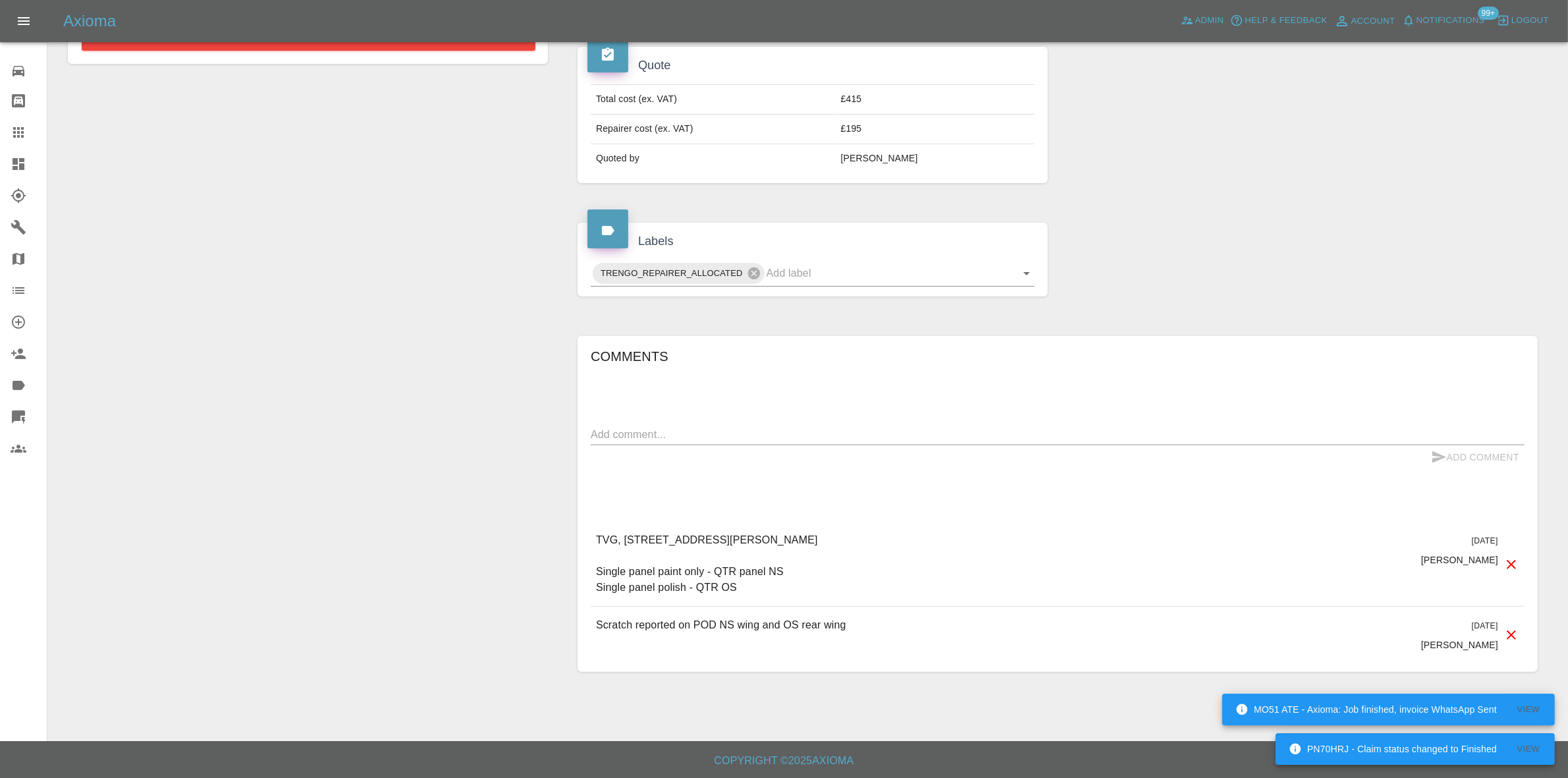
click at [249, 552] on div "Change Repairer Modify Claim Modify Quote Rollback Archive" at bounding box center [308, 197] width 500 height 989
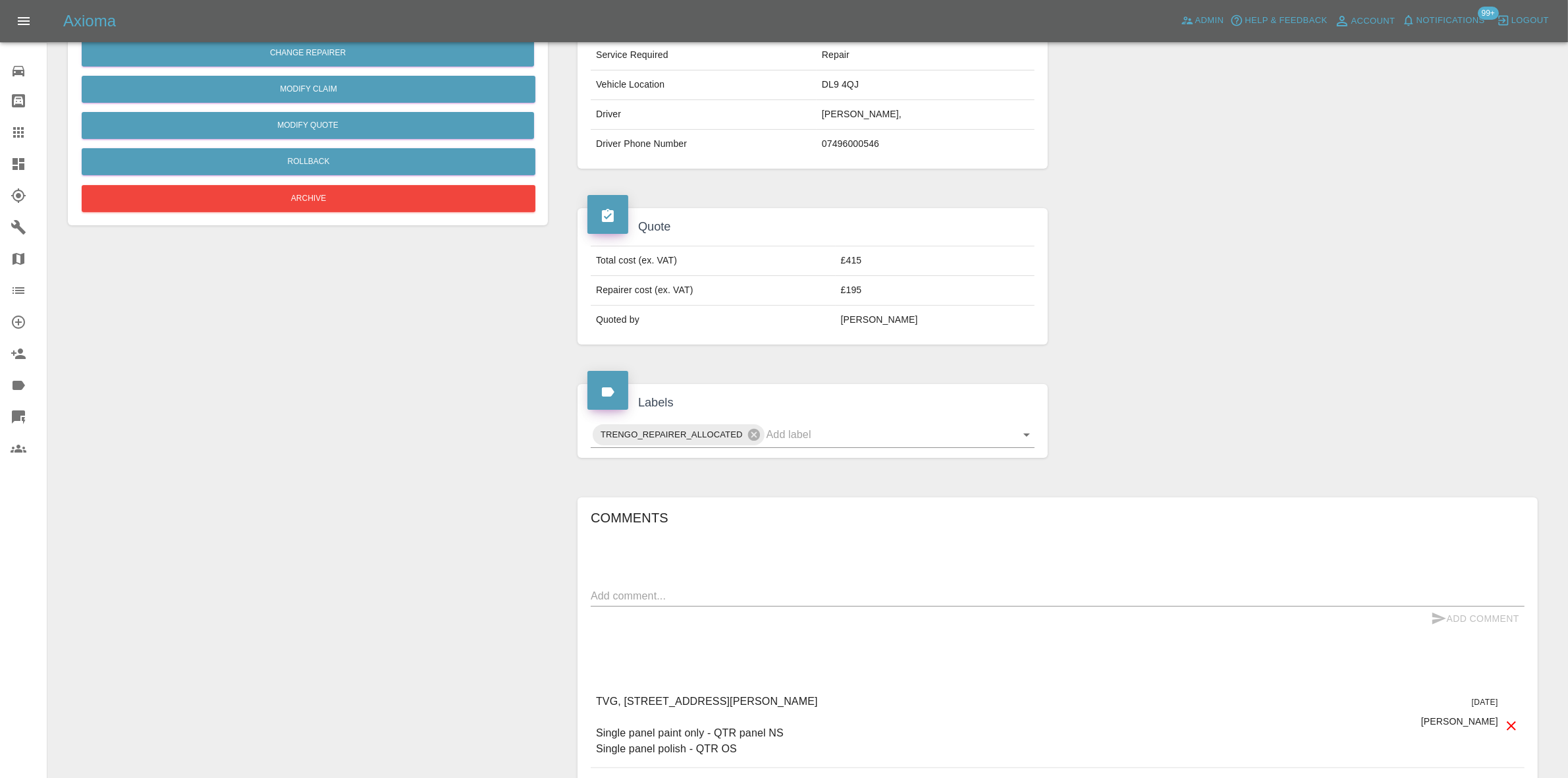
scroll to position [0, 0]
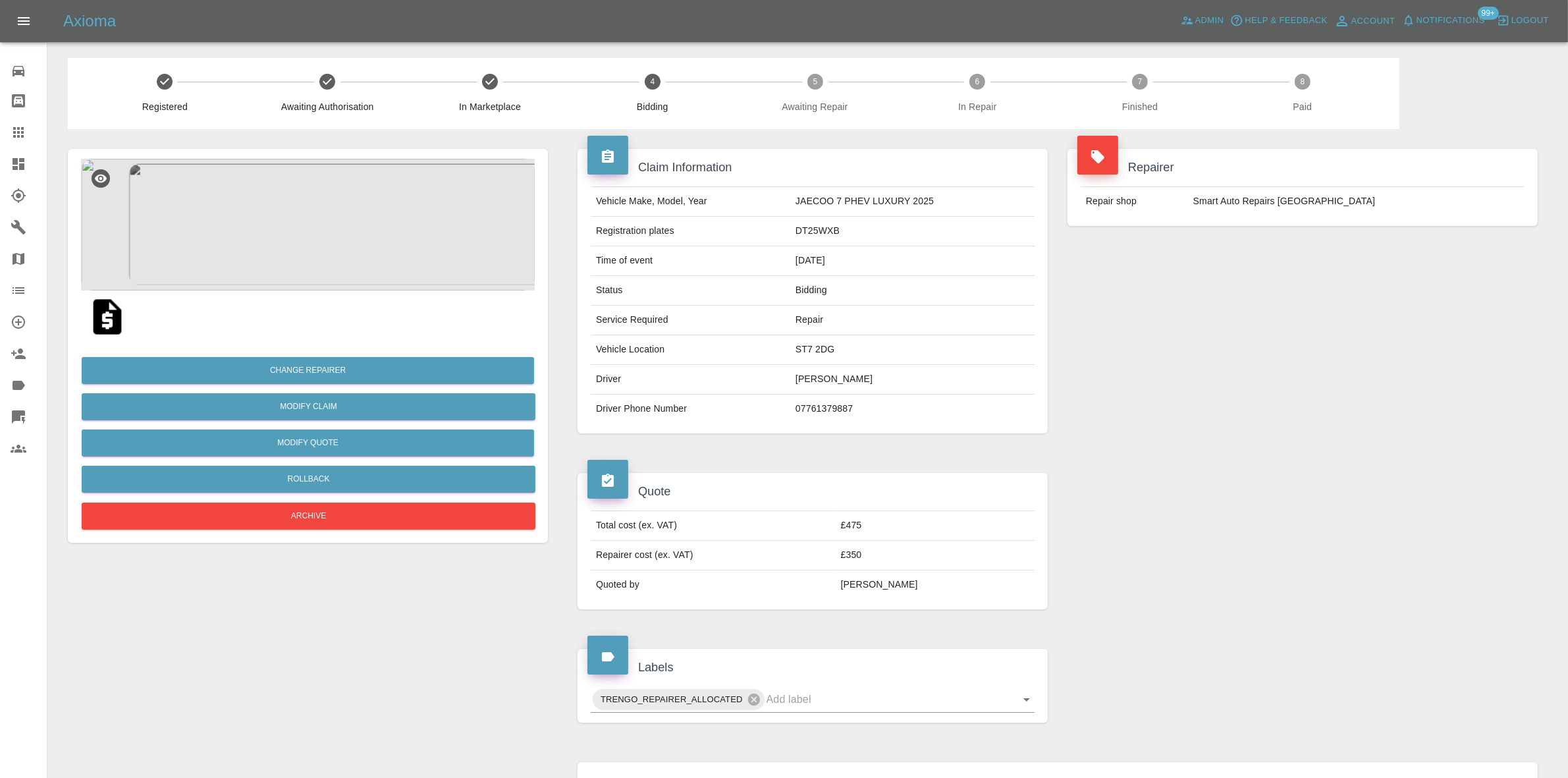
click at [287, 226] on img at bounding box center [308, 225] width 454 height 132
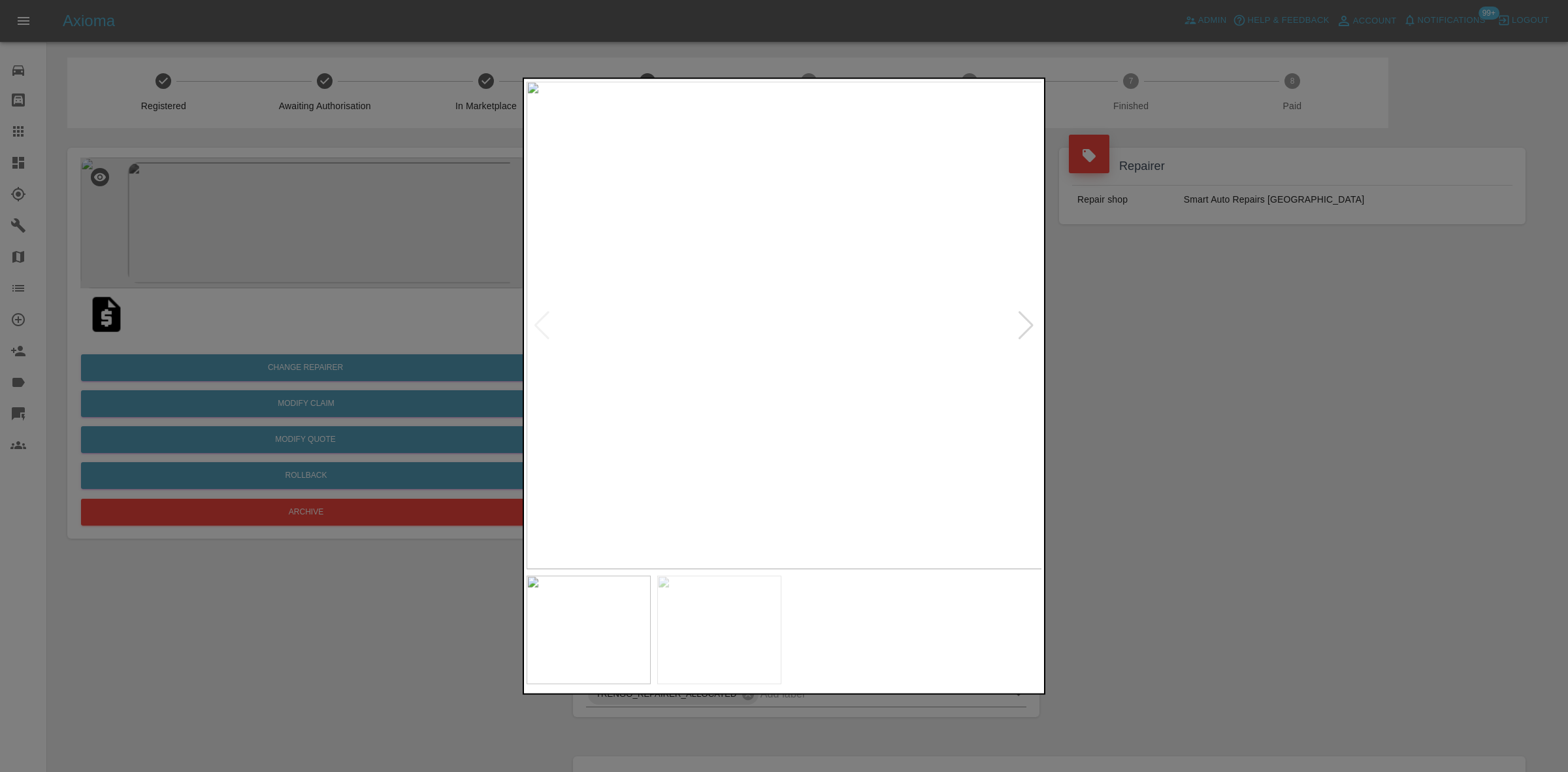
click at [792, 255] on img at bounding box center [784, 325] width 516 height 487
click at [792, 257] on img at bounding box center [784, 325] width 516 height 487
click at [804, 311] on img at bounding box center [758, 531] width 1549 height 1464
click at [816, 332] on img at bounding box center [784, 325] width 516 height 487
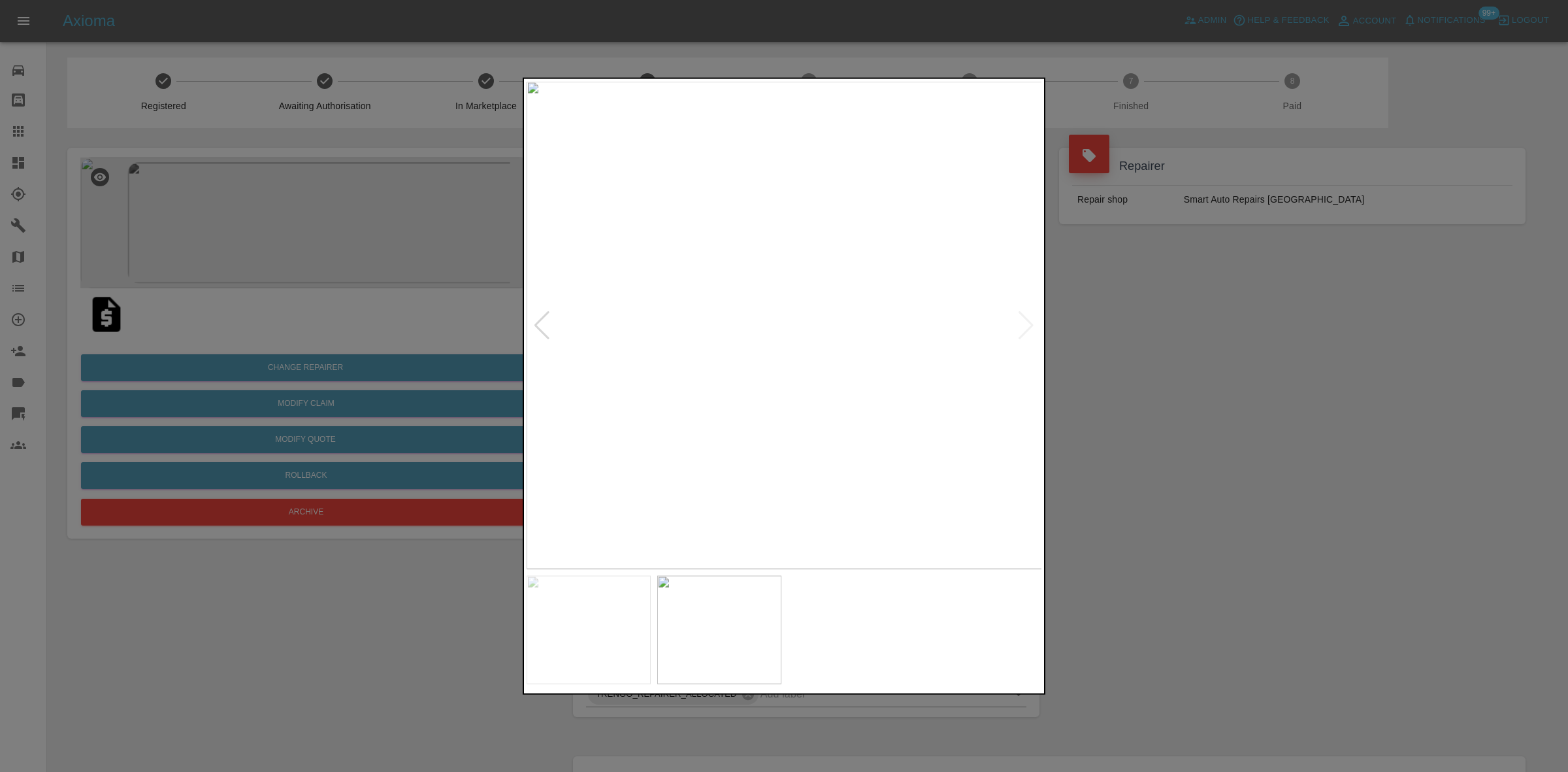
click at [783, 317] on img at bounding box center [784, 325] width 516 height 487
click at [772, 312] on img at bounding box center [784, 325] width 516 height 487
click at [772, 311] on img at bounding box center [784, 325] width 516 height 487
click at [337, 236] on div at bounding box center [784, 386] width 1568 height 772
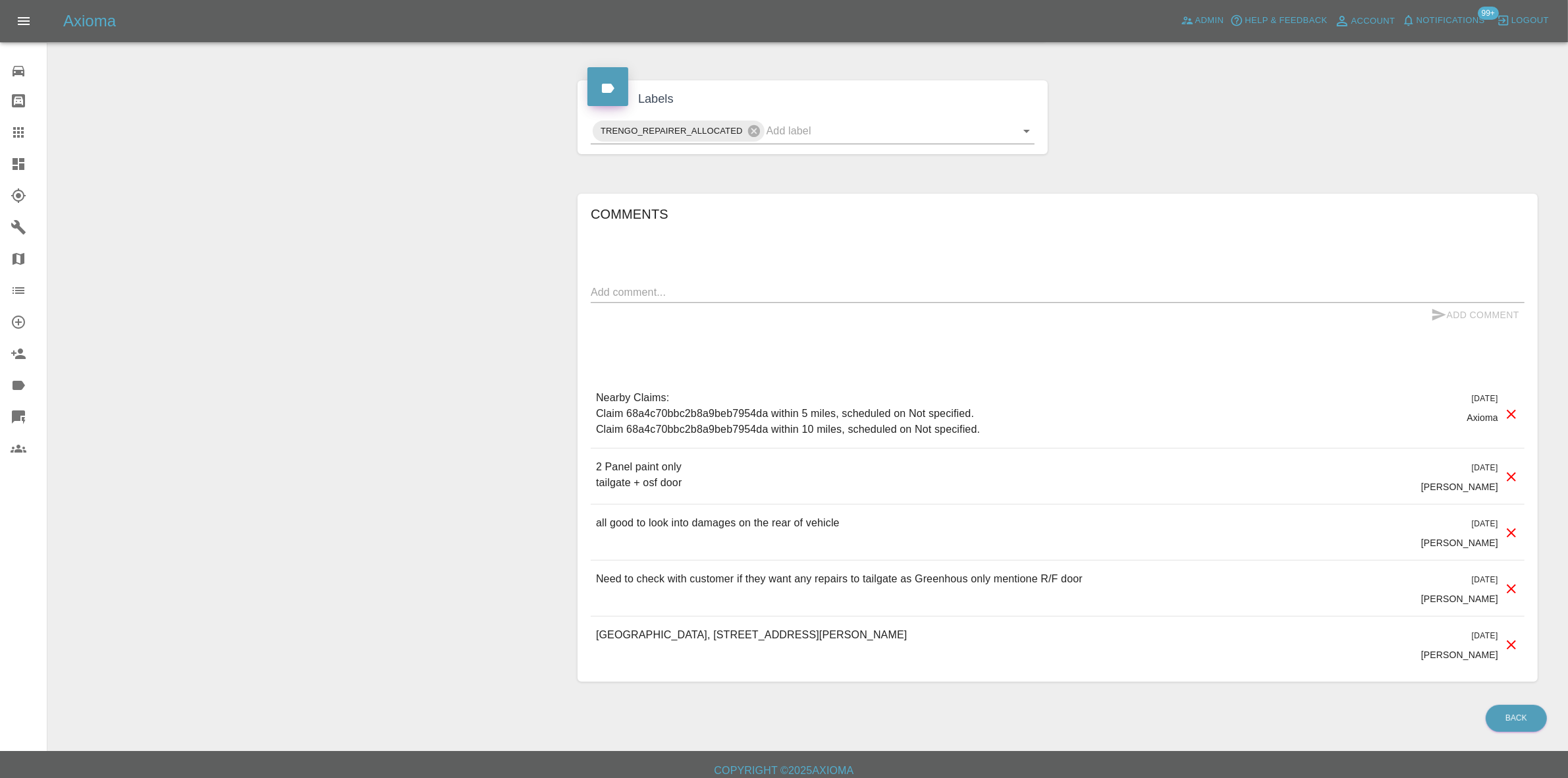
scroll to position [577, 0]
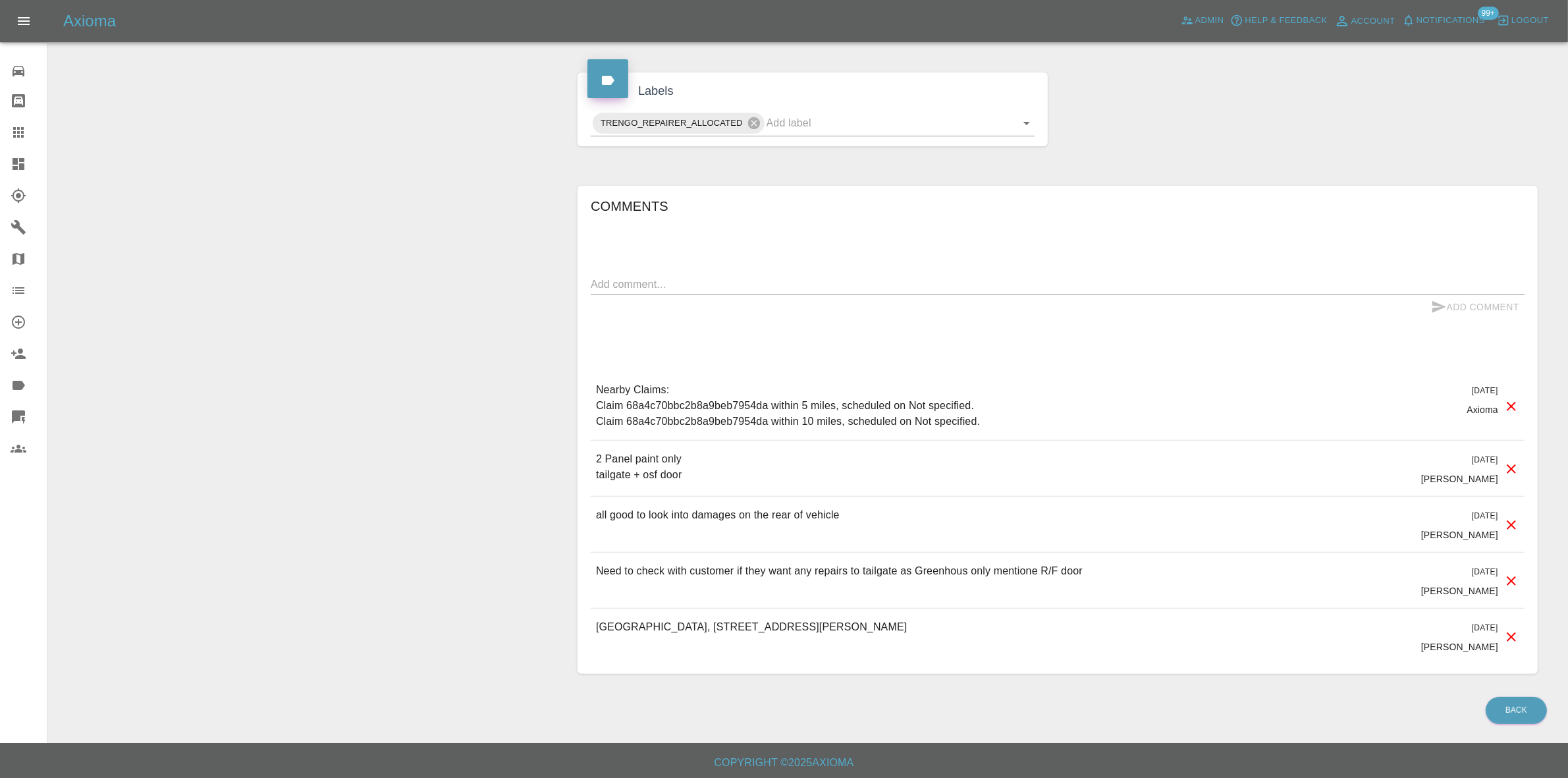
click at [644, 291] on textarea at bounding box center [1058, 284] width 933 height 15
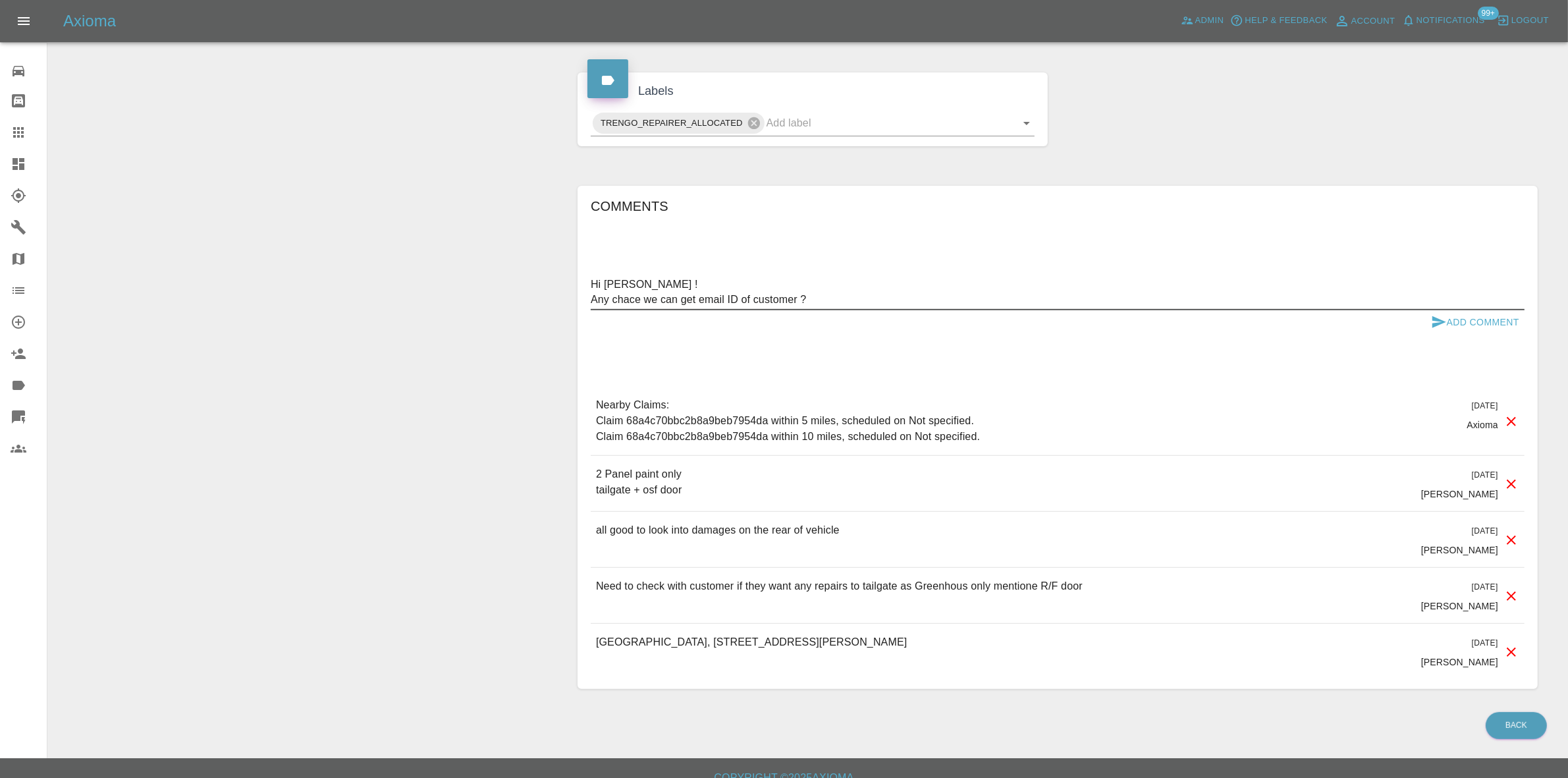
click at [680, 285] on textarea "Hi Samantha ! Any chace we can get email ID of customer ?" at bounding box center [1058, 292] width 933 height 31
click at [627, 304] on textarea "Hi Samantha, Good day !! Any chace we can get email ID of customer ?" at bounding box center [1058, 292] width 933 height 31
click at [844, 298] on textarea "Hi Samantha, Good day !! Any chance we can get email ID of customer ?" at bounding box center [1058, 292] width 933 height 31
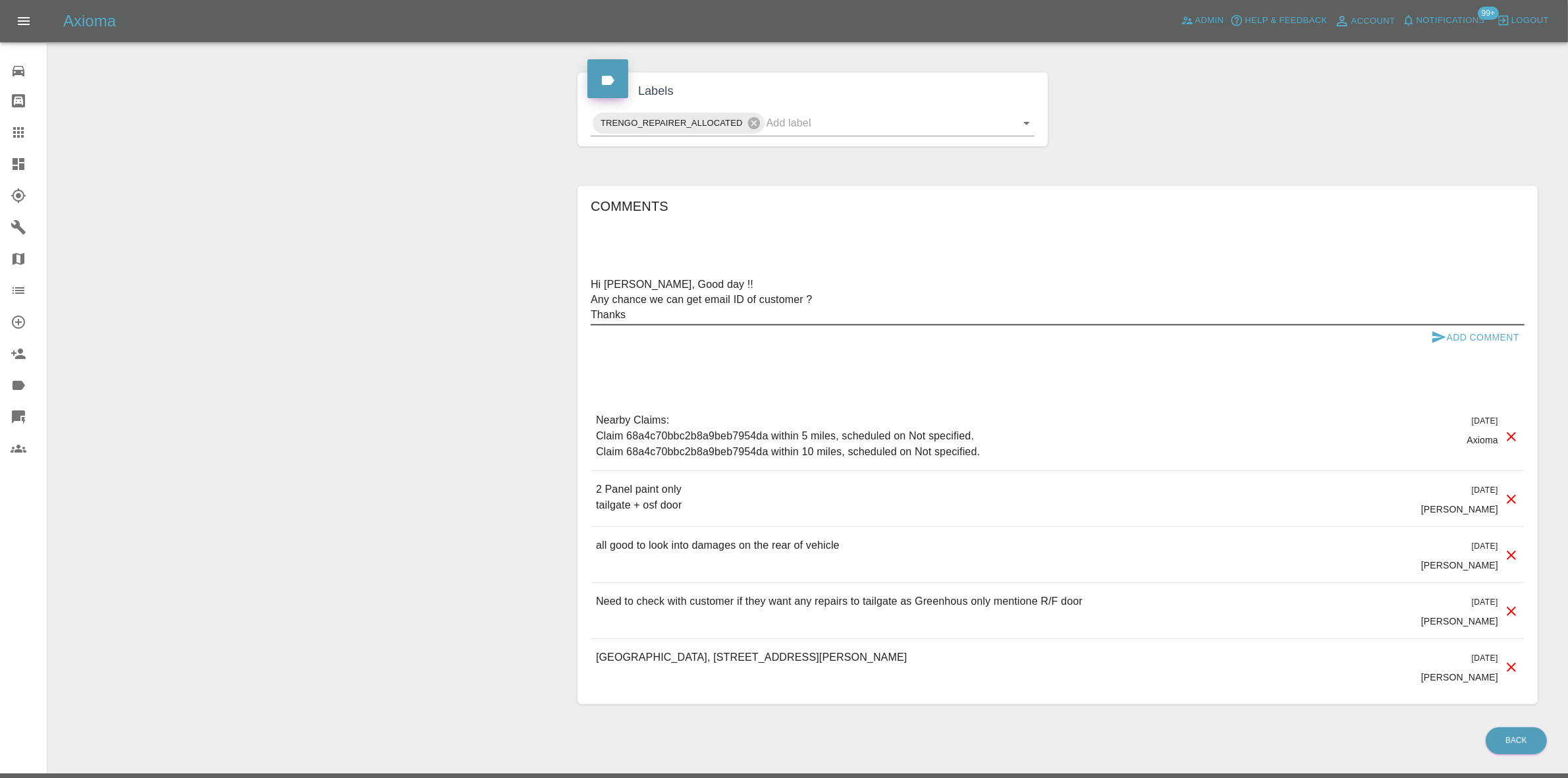
click at [643, 320] on textarea "Hi Samantha, Good day !! Any chance we can get email ID of customer ? Thanks" at bounding box center [1058, 300] width 933 height 45
type textarea "Hi Samantha, Good day !! Any chance we can get email ID of customer ? Thanks"
click at [1483, 341] on button "Add Comment" at bounding box center [1475, 338] width 99 height 24
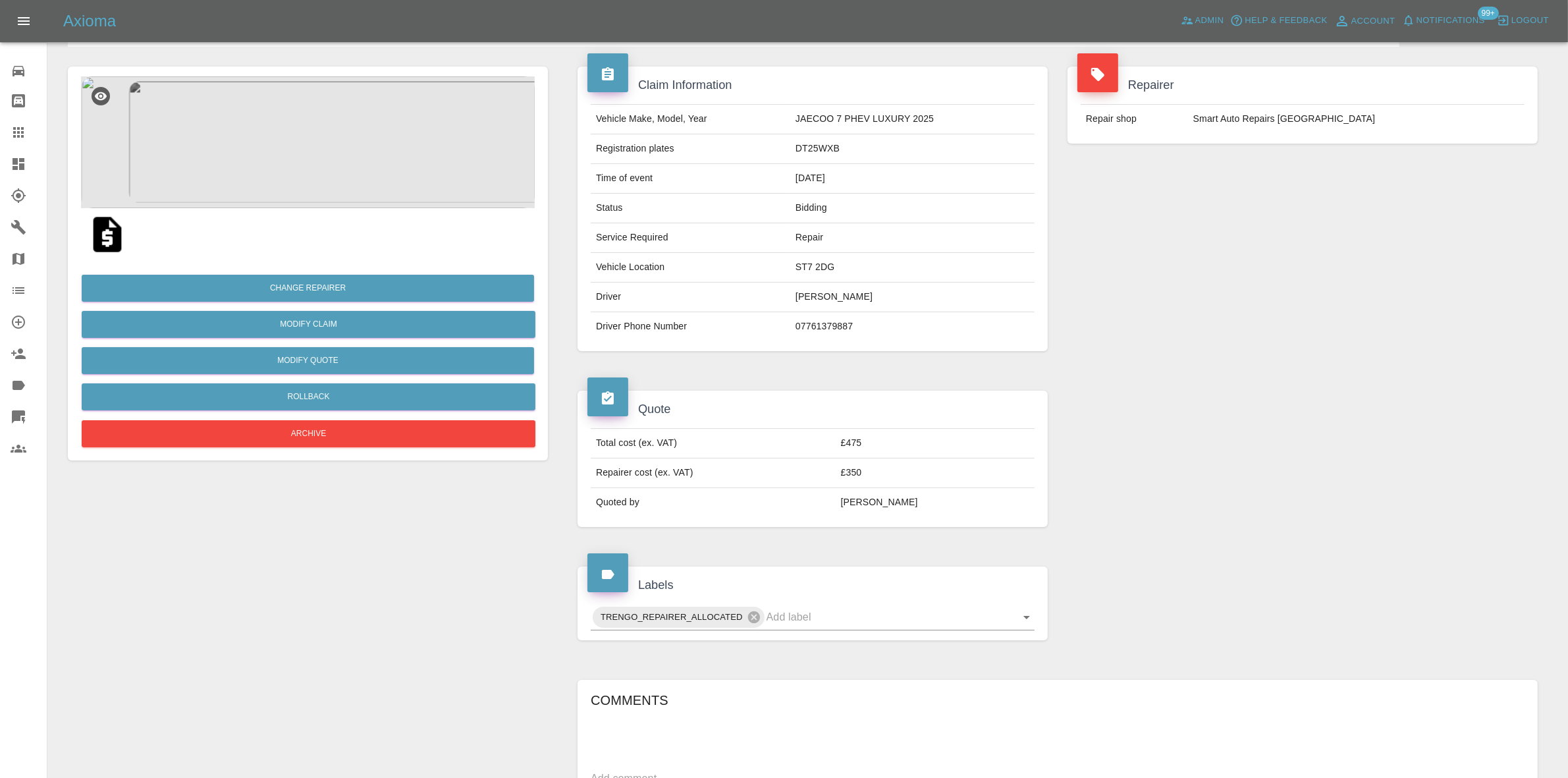
scroll to position [0, 0]
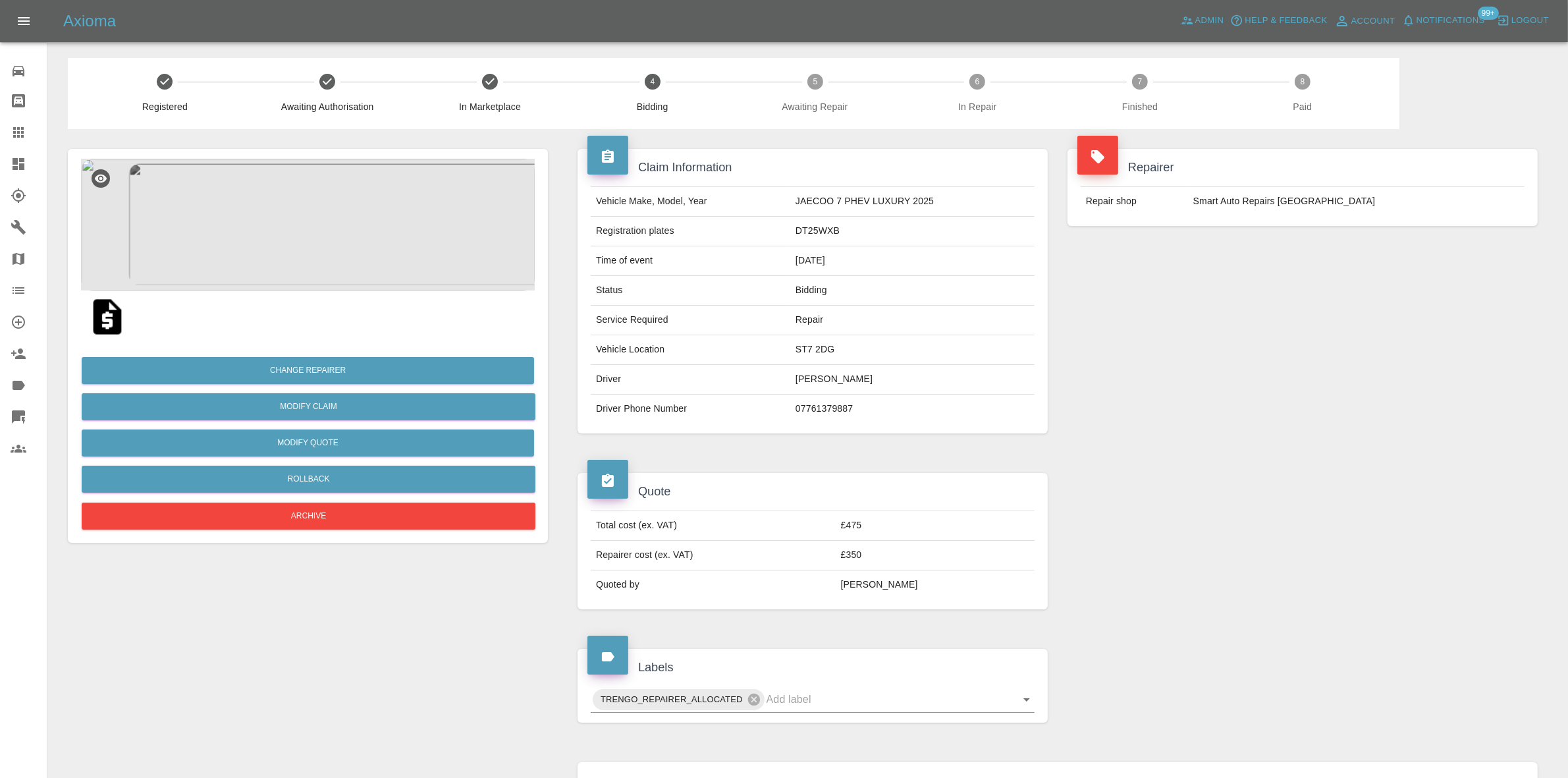
drag, startPoint x: 27, startPoint y: 134, endPoint x: 945, endPoint y: 544, distance: 1005.4
click at [27, 134] on div at bounding box center [29, 132] width 37 height 16
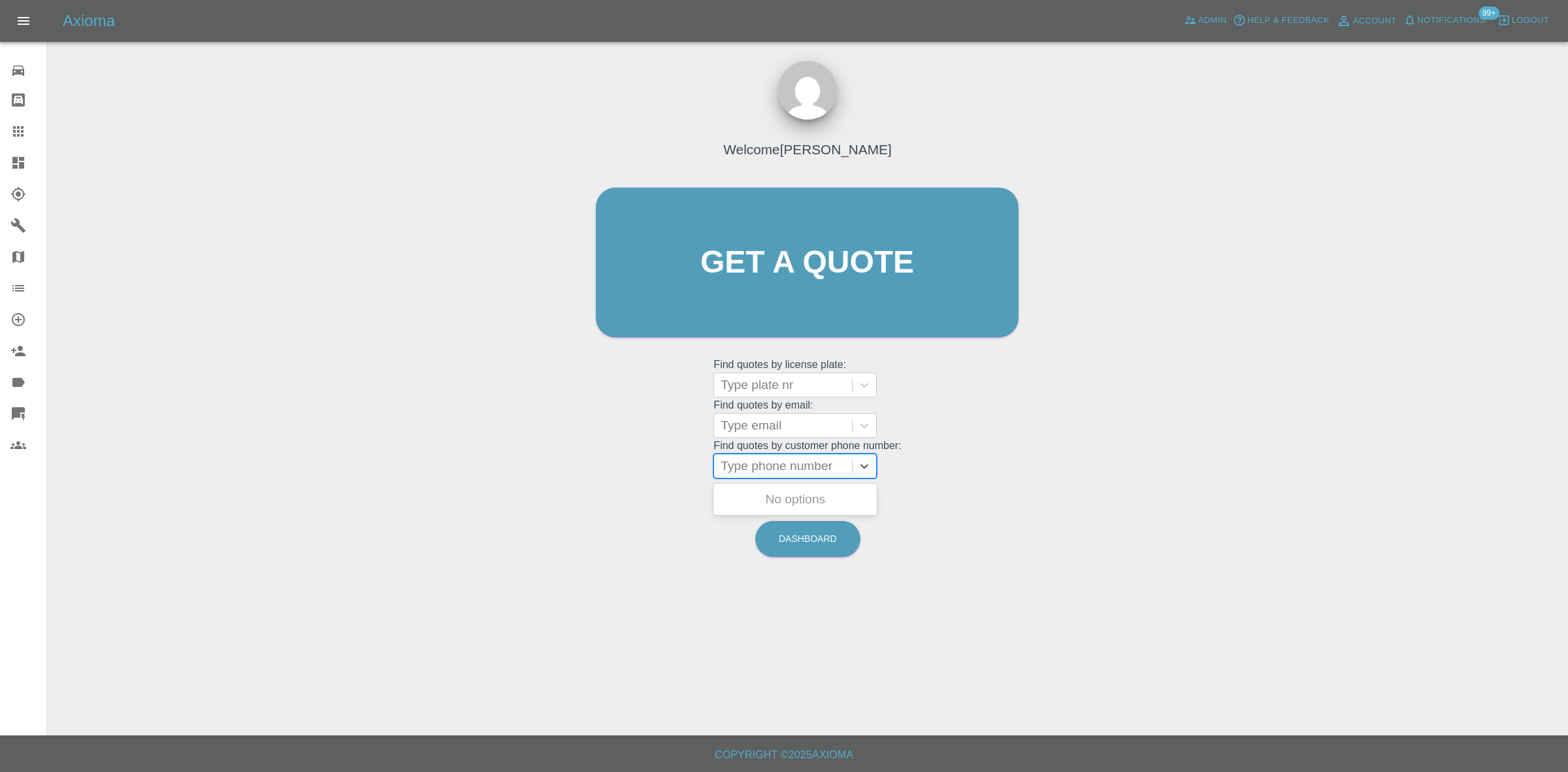
click at [778, 461] on div at bounding box center [784, 466] width 125 height 18
paste input "07828052198"
type input "07828052198"
click at [806, 502] on div "ME25FOV, Awaiting Repair" at bounding box center [796, 507] width 163 height 42
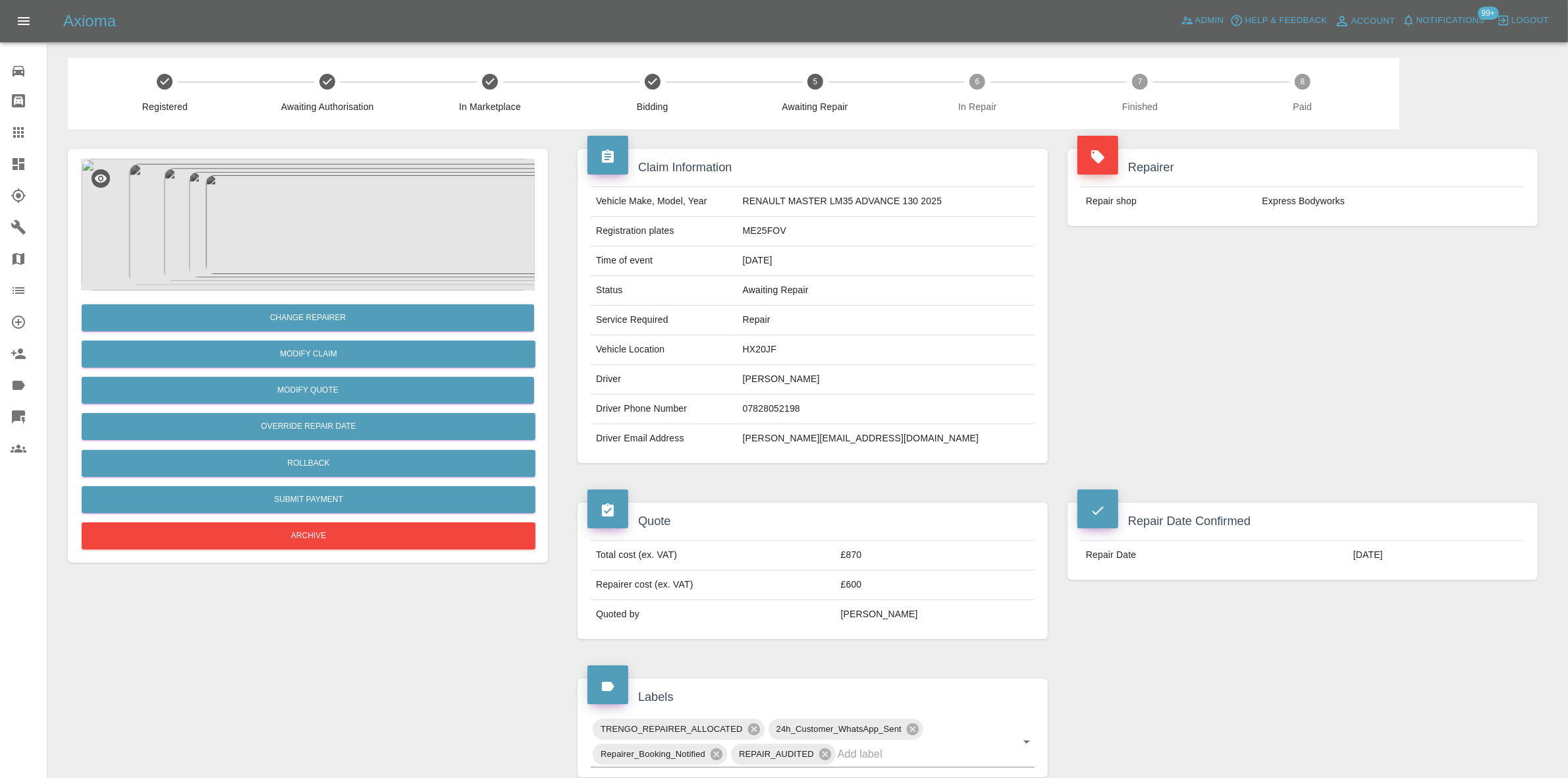
click at [780, 234] on td "ME25FOV" at bounding box center [886, 231] width 297 height 30
copy td "ME25FOV"
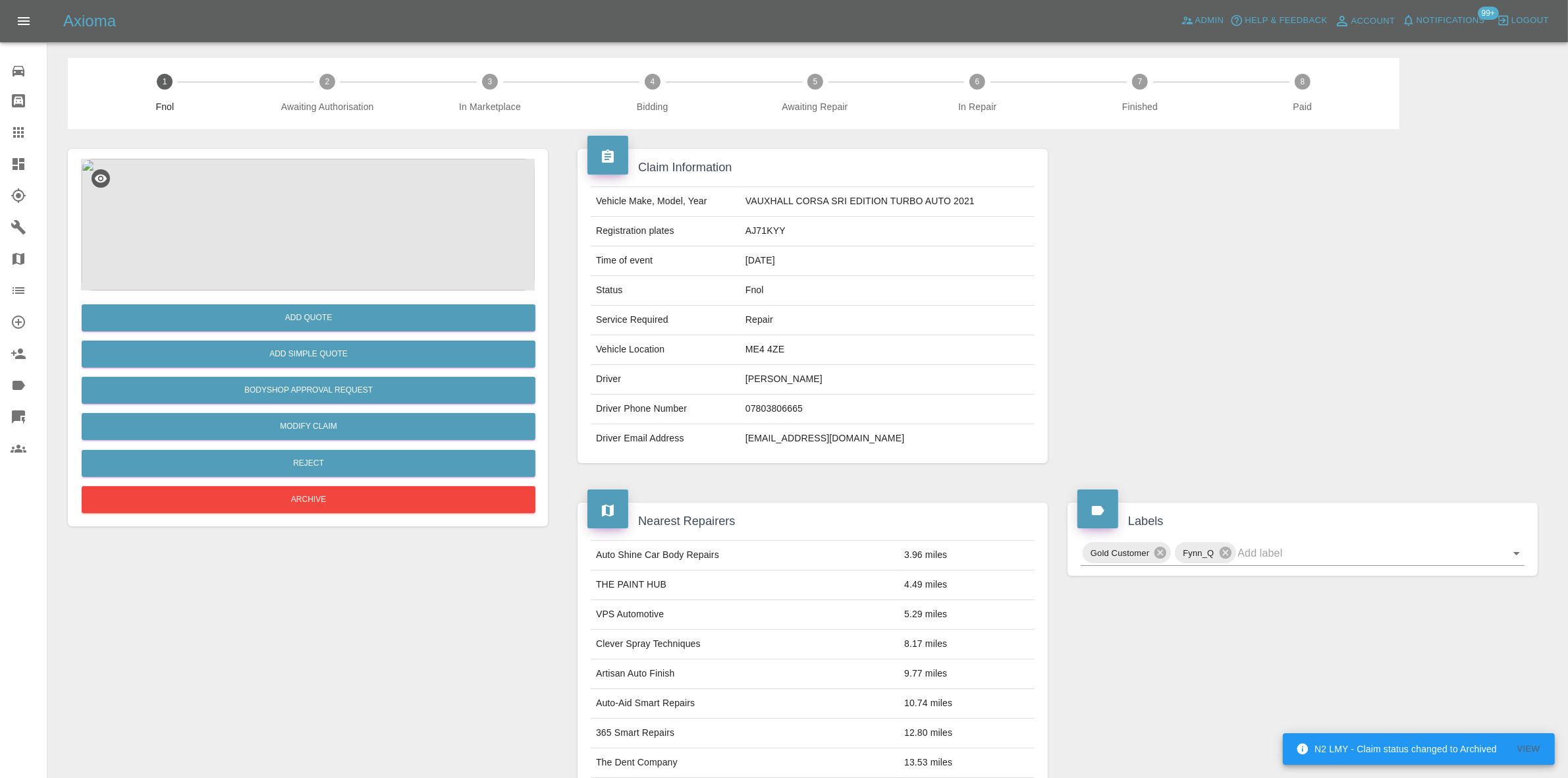
click at [281, 208] on img at bounding box center [308, 225] width 454 height 132
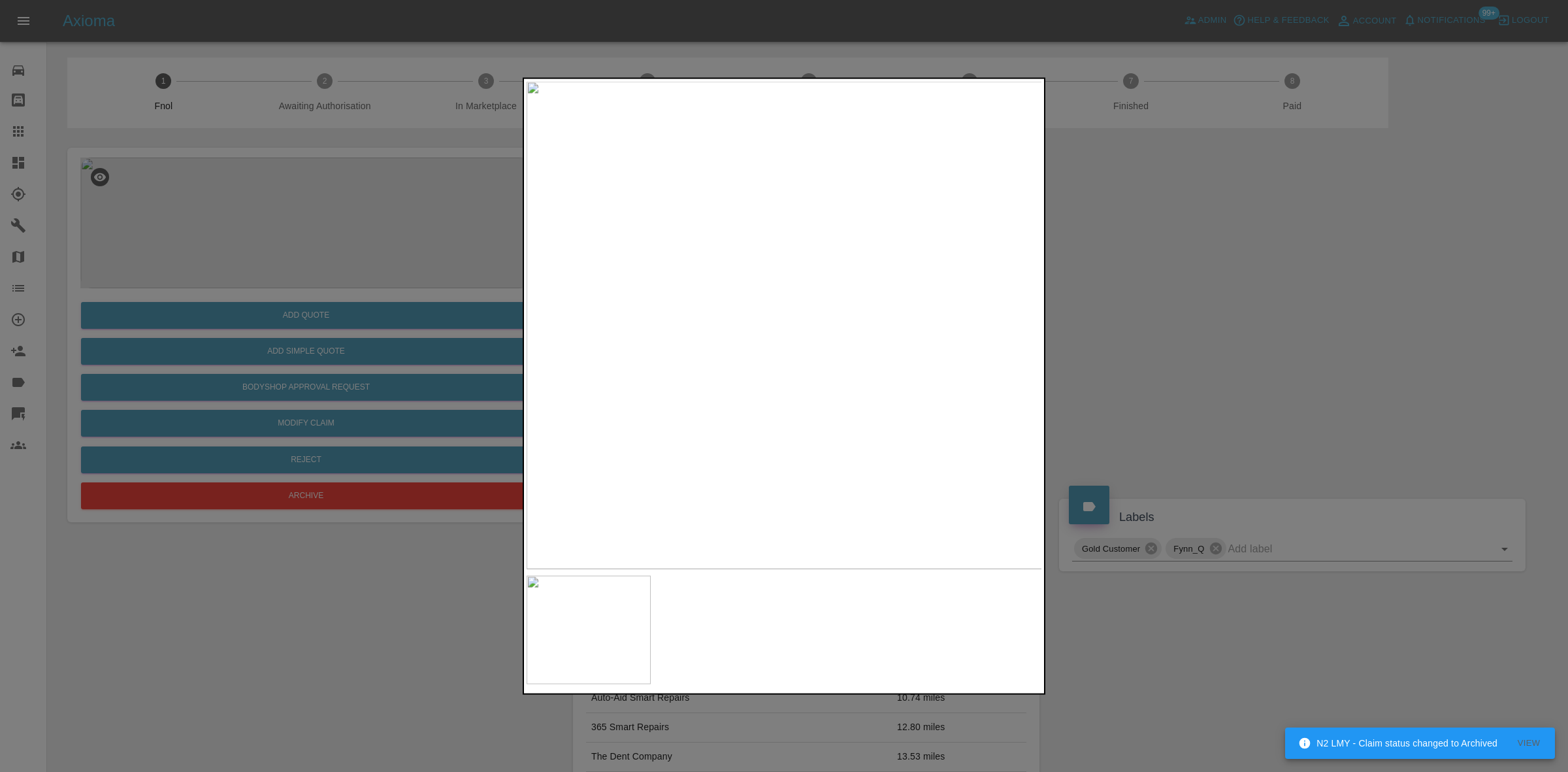
click at [720, 301] on img at bounding box center [784, 325] width 516 height 487
click at [722, 312] on img at bounding box center [978, 398] width 1549 height 1464
click at [622, 342] on img at bounding box center [784, 325] width 516 height 487
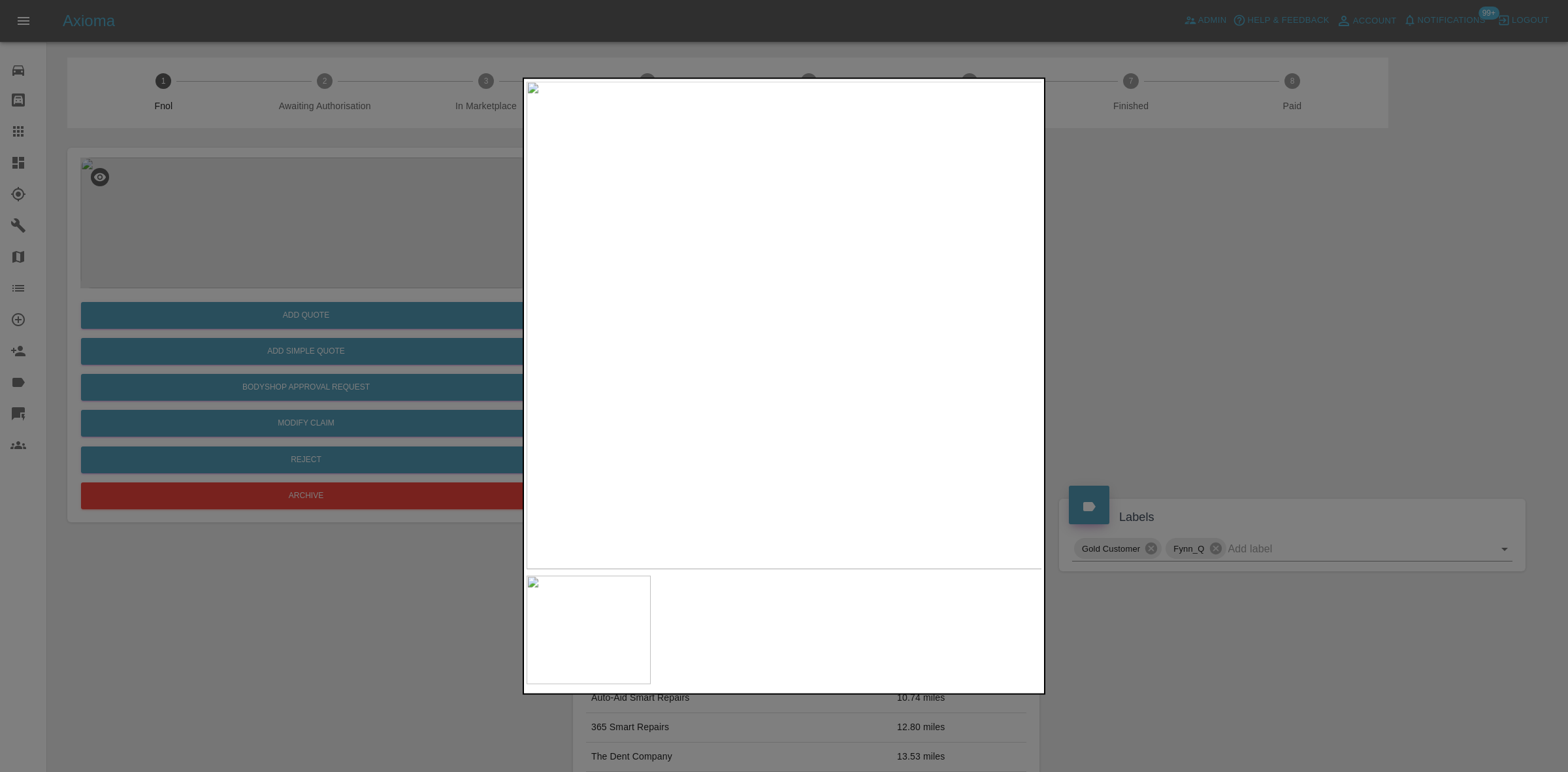
click at [760, 386] on img at bounding box center [784, 325] width 516 height 487
click at [756, 349] on img at bounding box center [856, 141] width 1549 height 1464
click at [752, 349] on img at bounding box center [856, 141] width 1549 height 1464
click at [297, 389] on div at bounding box center [784, 386] width 1568 height 772
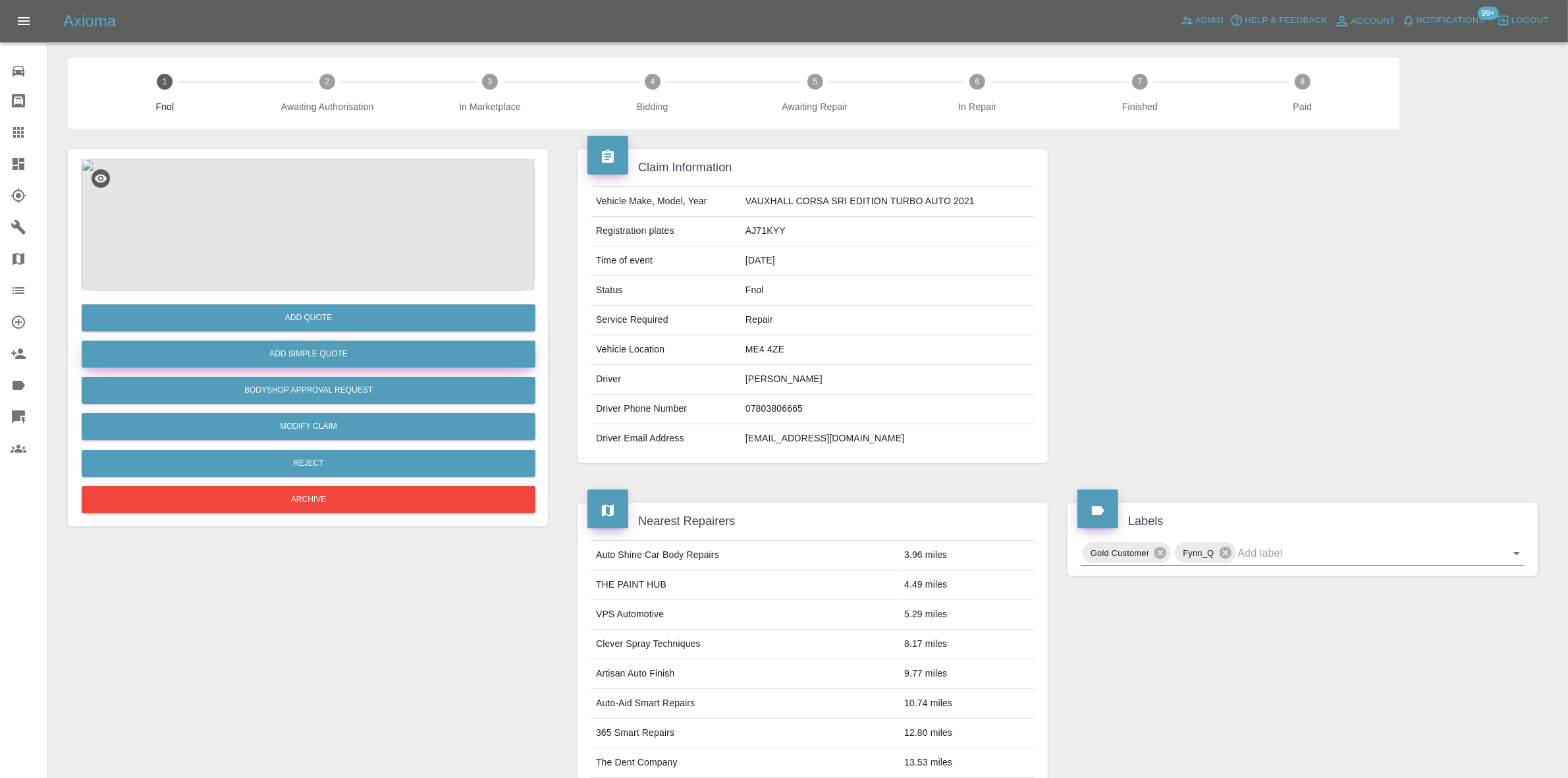
click at [325, 354] on button "Add Simple Quote" at bounding box center [308, 354] width 454 height 27
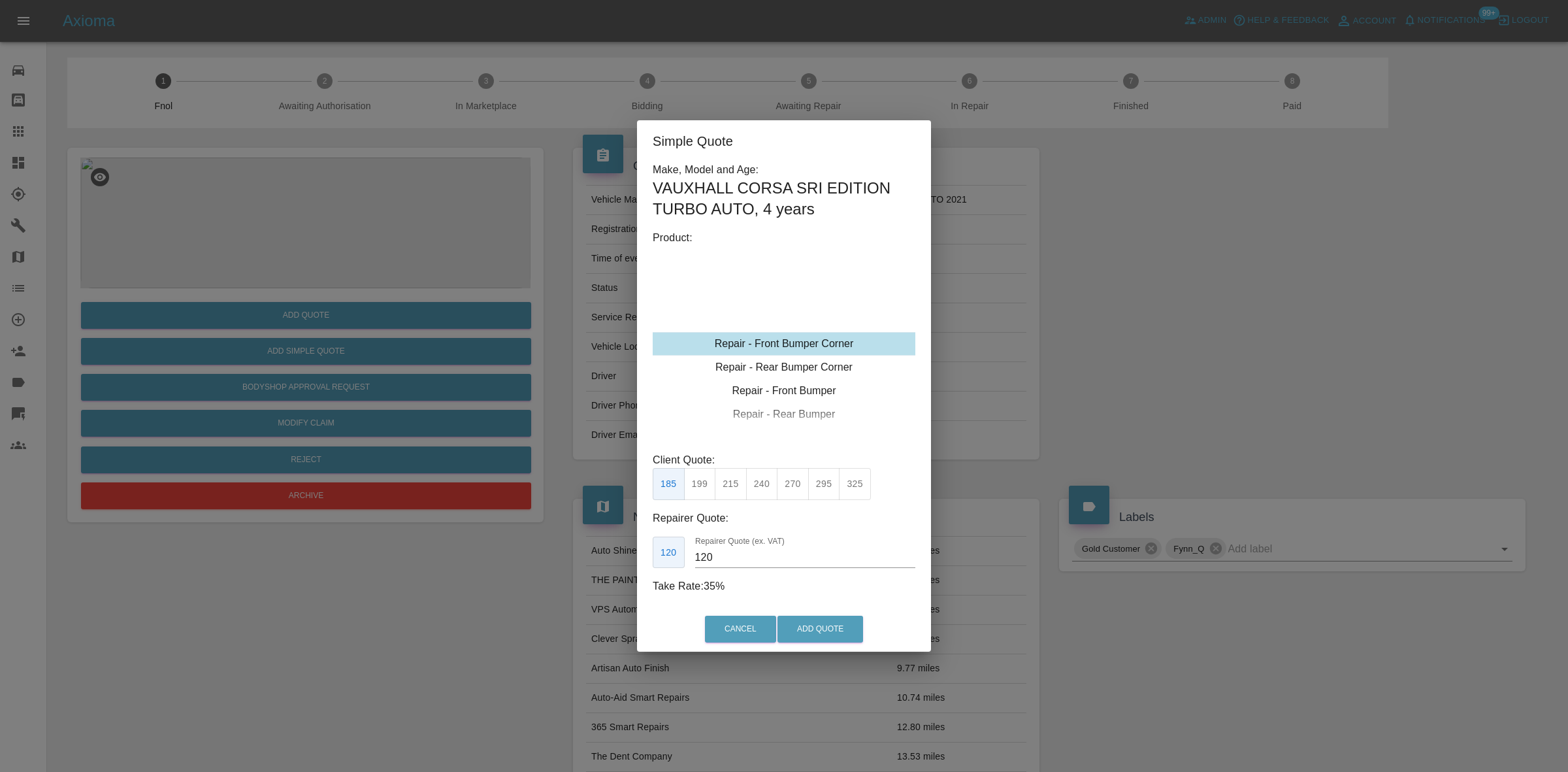
click at [768, 328] on div "Repair - Front Bumper Corner Repair - Rear Bumper Corner Repair - Front Bumper …" at bounding box center [784, 344] width 263 height 196
click at [733, 470] on button "215" at bounding box center [731, 484] width 32 height 32
drag, startPoint x: 720, startPoint y: 551, endPoint x: 590, endPoint y: 551, distance: 130.0
click at [603, 551] on div "Simple Quote Make, Model and Age: VAUXHALL CORSA SRI EDITION TURBO AUTO , 4 yea…" at bounding box center [784, 386] width 1568 height 772
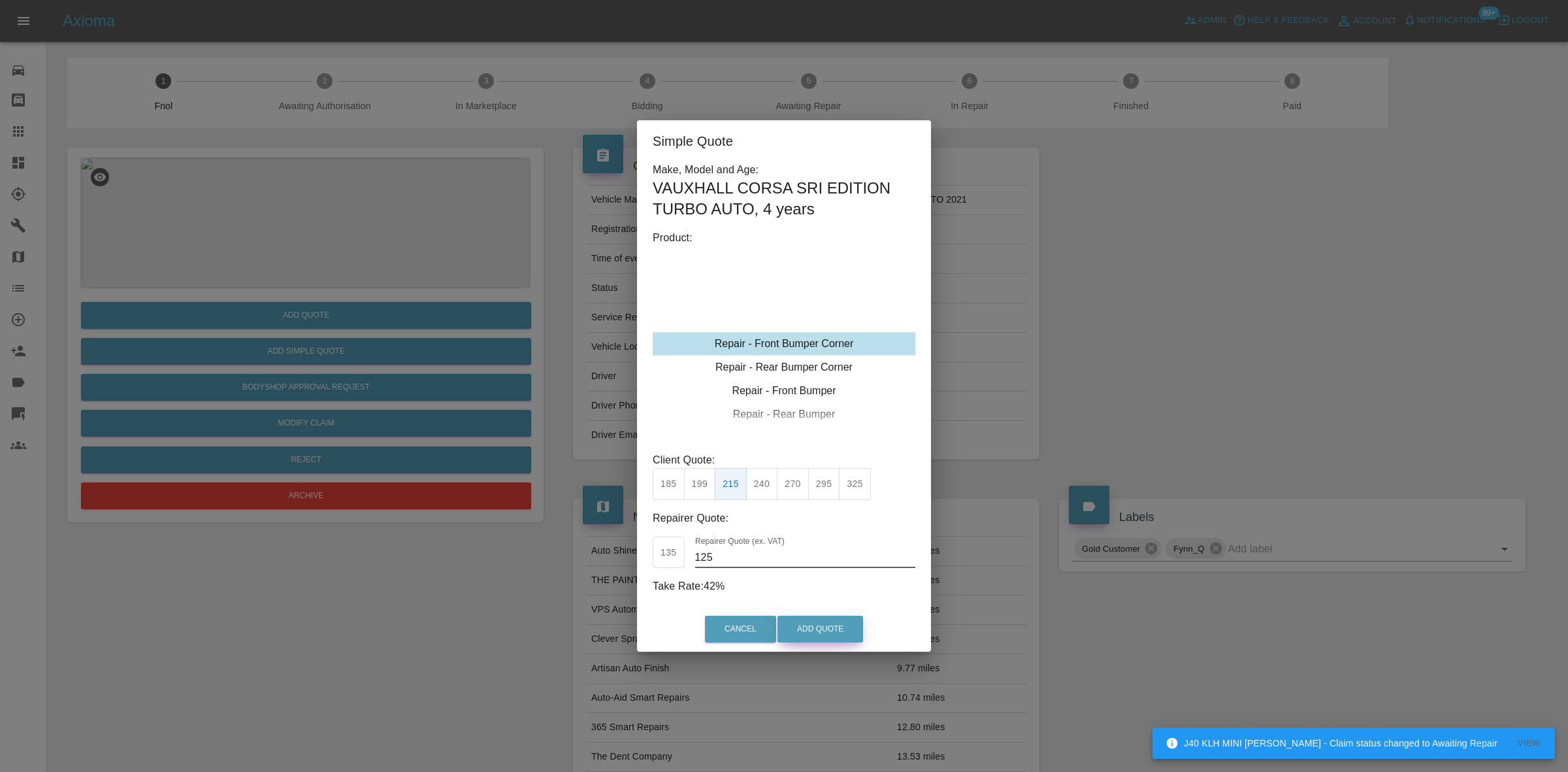
type input "125"
click at [834, 622] on button "Add Quote" at bounding box center [820, 629] width 86 height 26
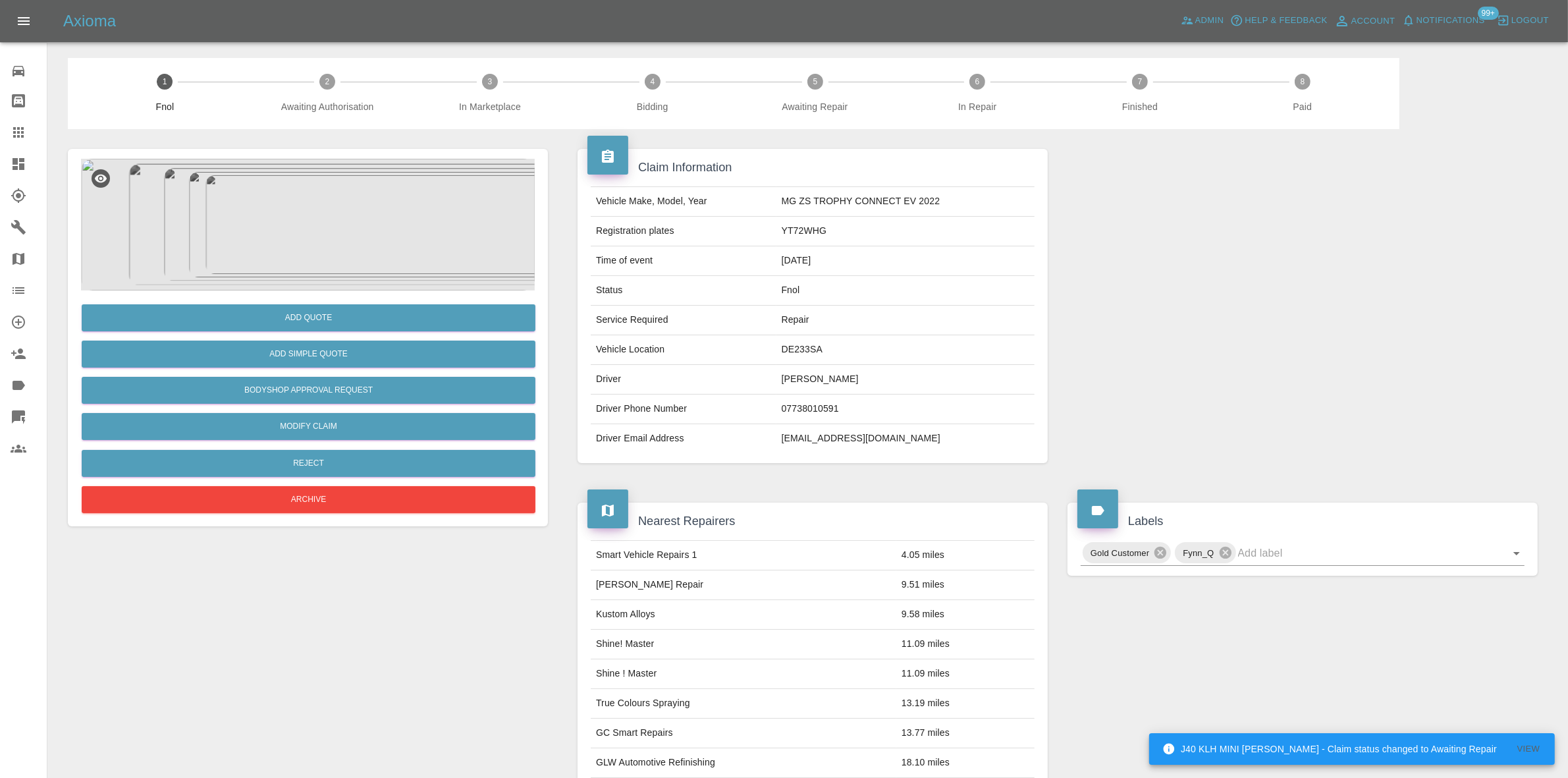
click at [283, 246] on img at bounding box center [308, 225] width 454 height 132
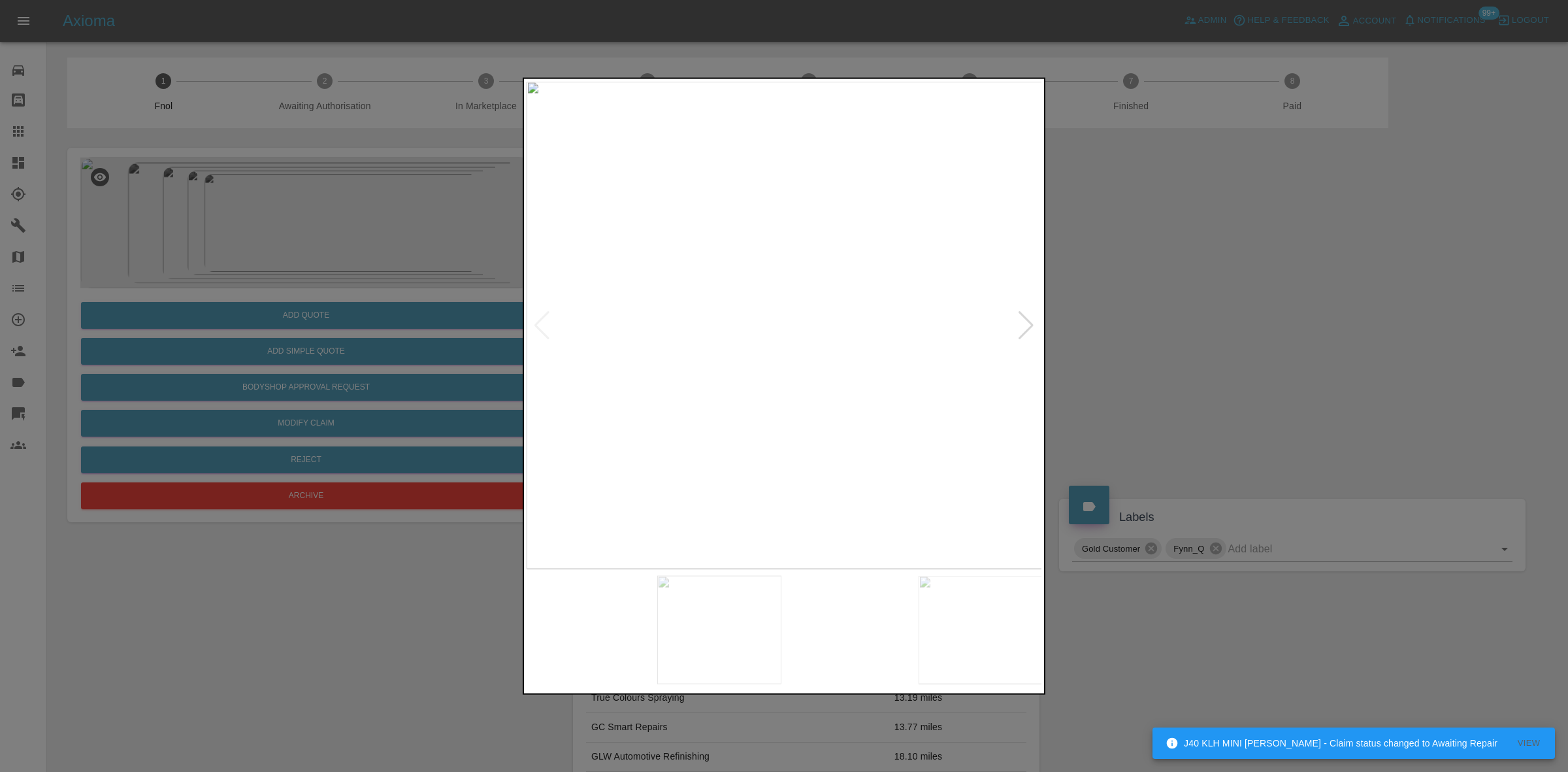
click at [514, 293] on div at bounding box center [784, 386] width 1568 height 772
click at [580, 391] on img at bounding box center [748, 325] width 516 height 487
click at [602, 426] on img at bounding box center [784, 325] width 516 height 487
click at [433, 386] on div at bounding box center [784, 386] width 1568 height 772
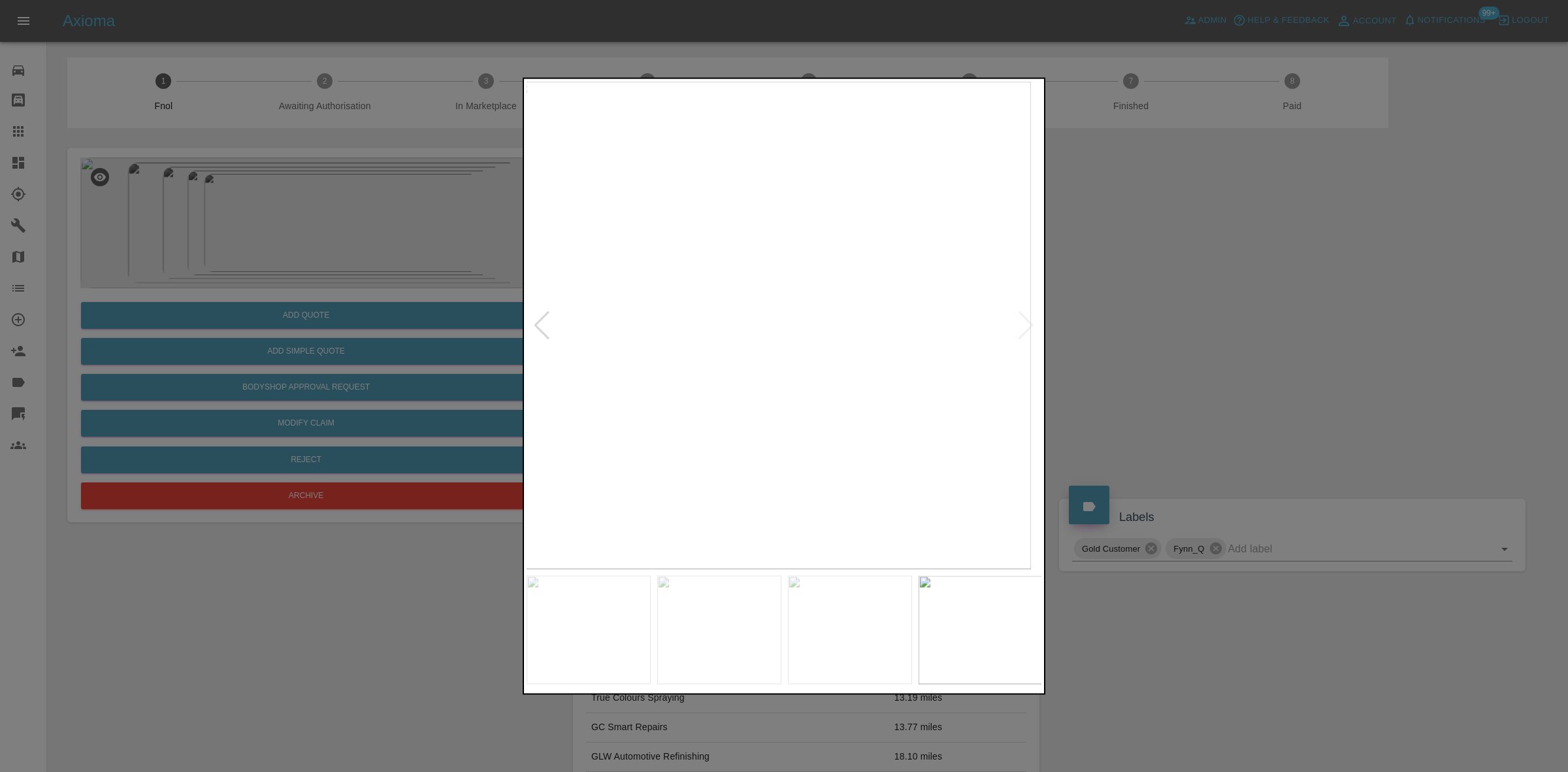
click at [611, 384] on img at bounding box center [773, 325] width 516 height 487
click at [474, 332] on div at bounding box center [784, 386] width 1568 height 772
click at [707, 370] on img at bounding box center [875, 325] width 516 height 487
click at [773, 382] on img at bounding box center [784, 325] width 516 height 487
click at [792, 385] on img at bounding box center [784, 325] width 516 height 487
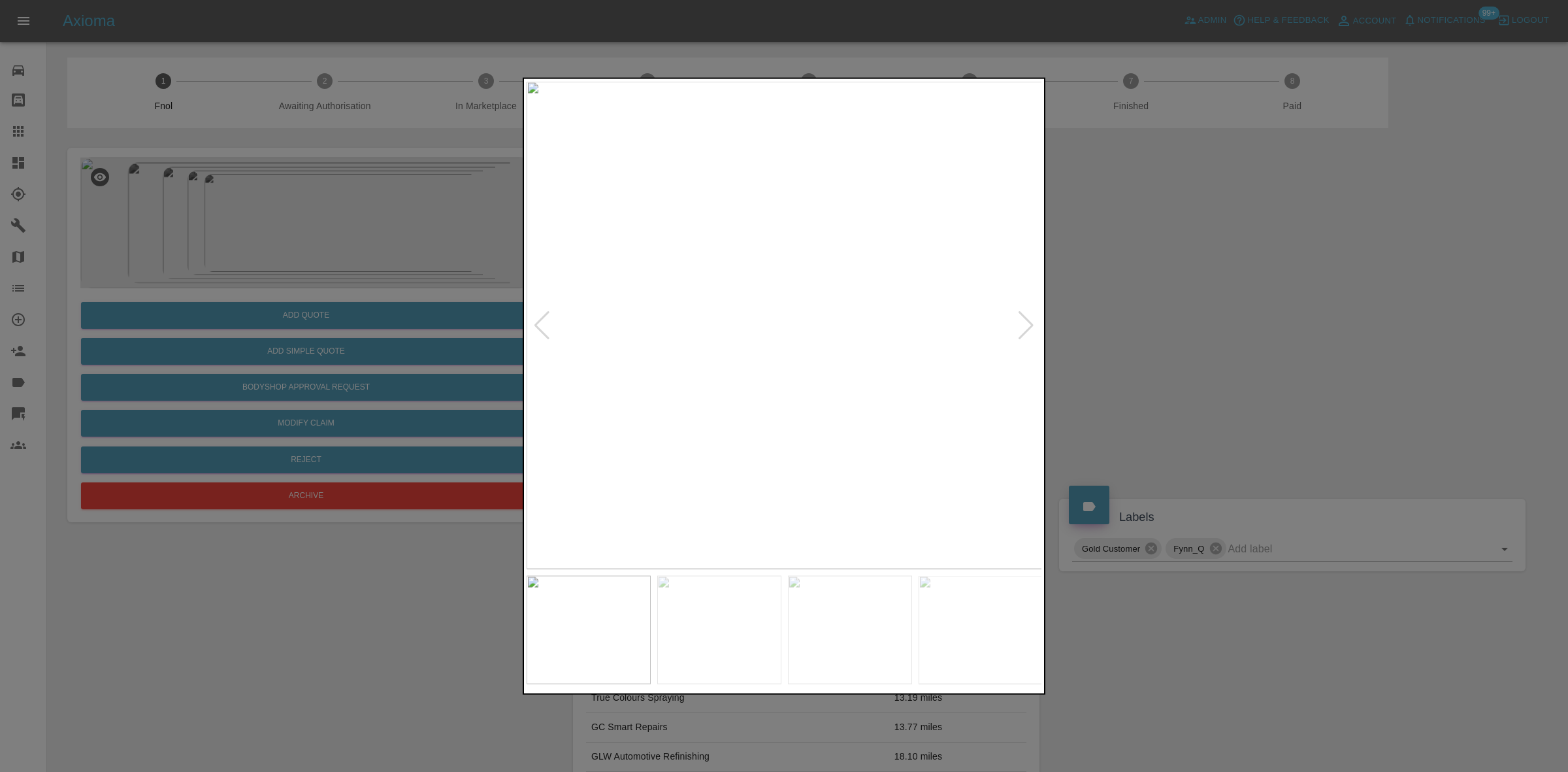
click at [792, 389] on img at bounding box center [784, 325] width 516 height 487
click at [750, 367] on img at bounding box center [788, 325] width 516 height 487
click at [729, 360] on img at bounding box center [784, 325] width 516 height 487
drag, startPoint x: 288, startPoint y: 391, endPoint x: 304, endPoint y: 395, distance: 16.5
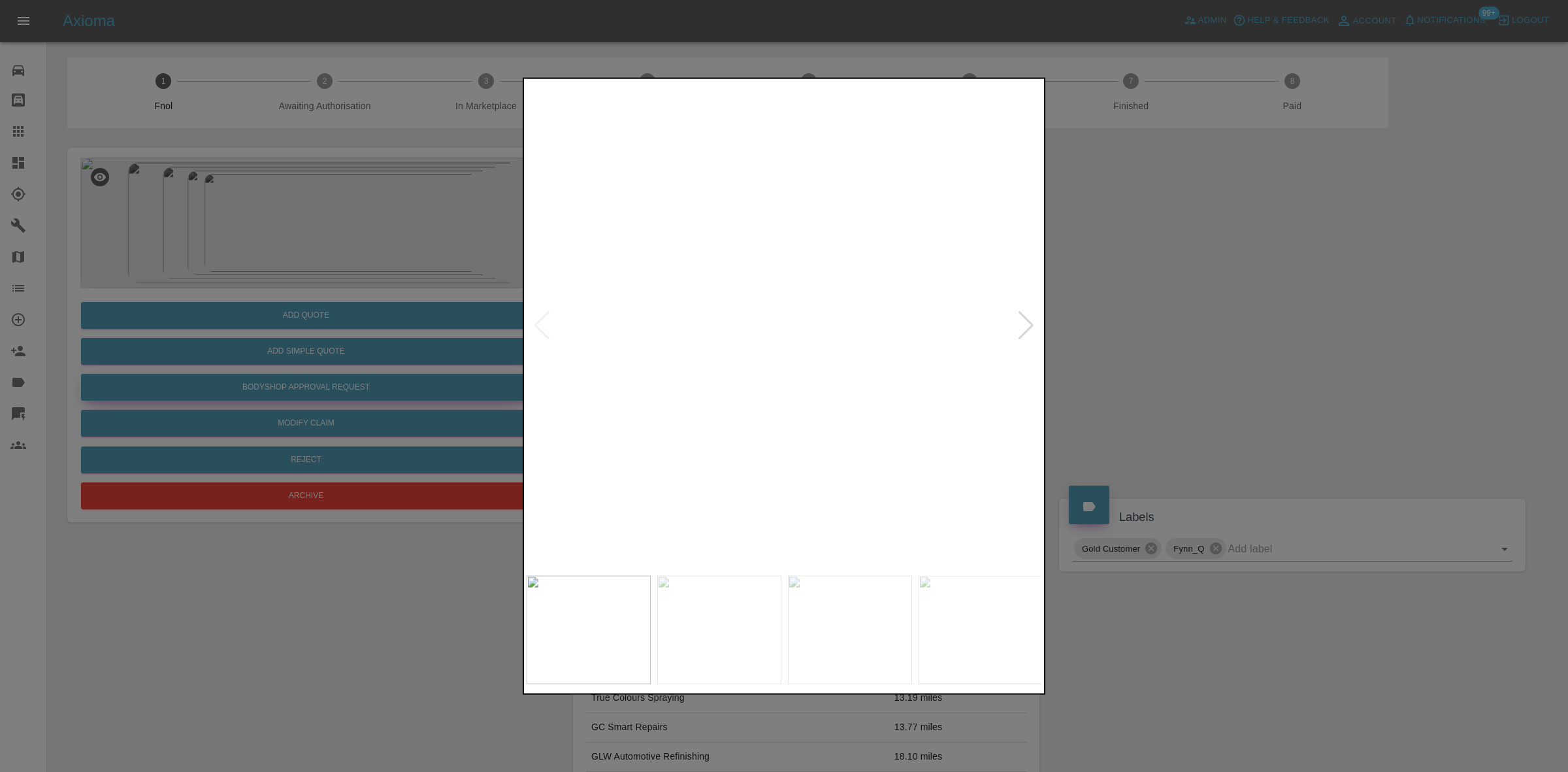
click at [292, 392] on div at bounding box center [784, 386] width 1568 height 772
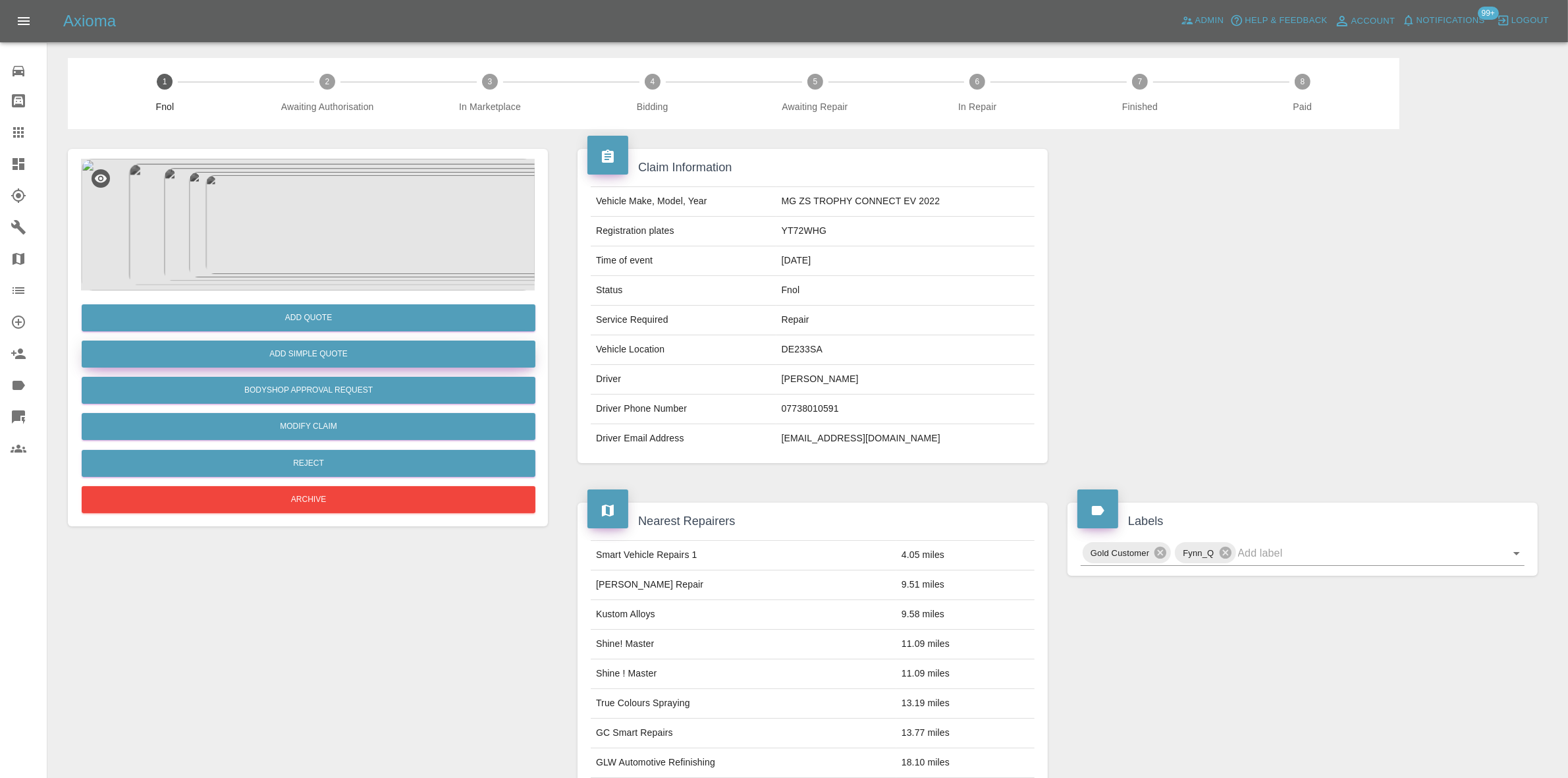
click at [334, 355] on button "Add Simple Quote" at bounding box center [308, 354] width 454 height 27
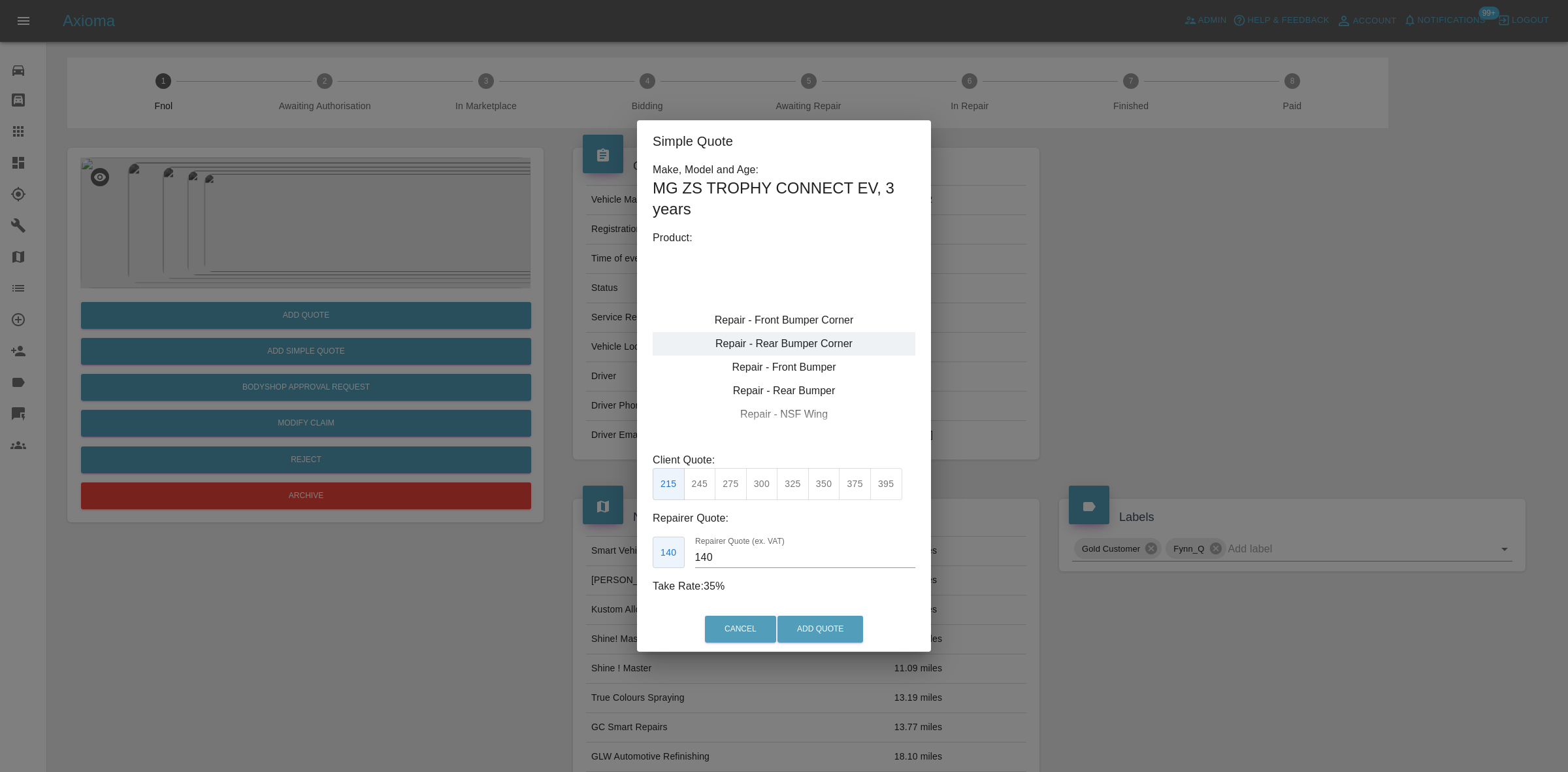
type input "120"
click at [775, 344] on div "Repair - Rear Bumper Corner" at bounding box center [784, 343] width 263 height 23
drag, startPoint x: 703, startPoint y: 487, endPoint x: 722, endPoint y: 560, distance: 75.4
click at [703, 487] on button "199" at bounding box center [700, 484] width 32 height 32
click at [724, 559] on input "120" at bounding box center [805, 558] width 220 height 21
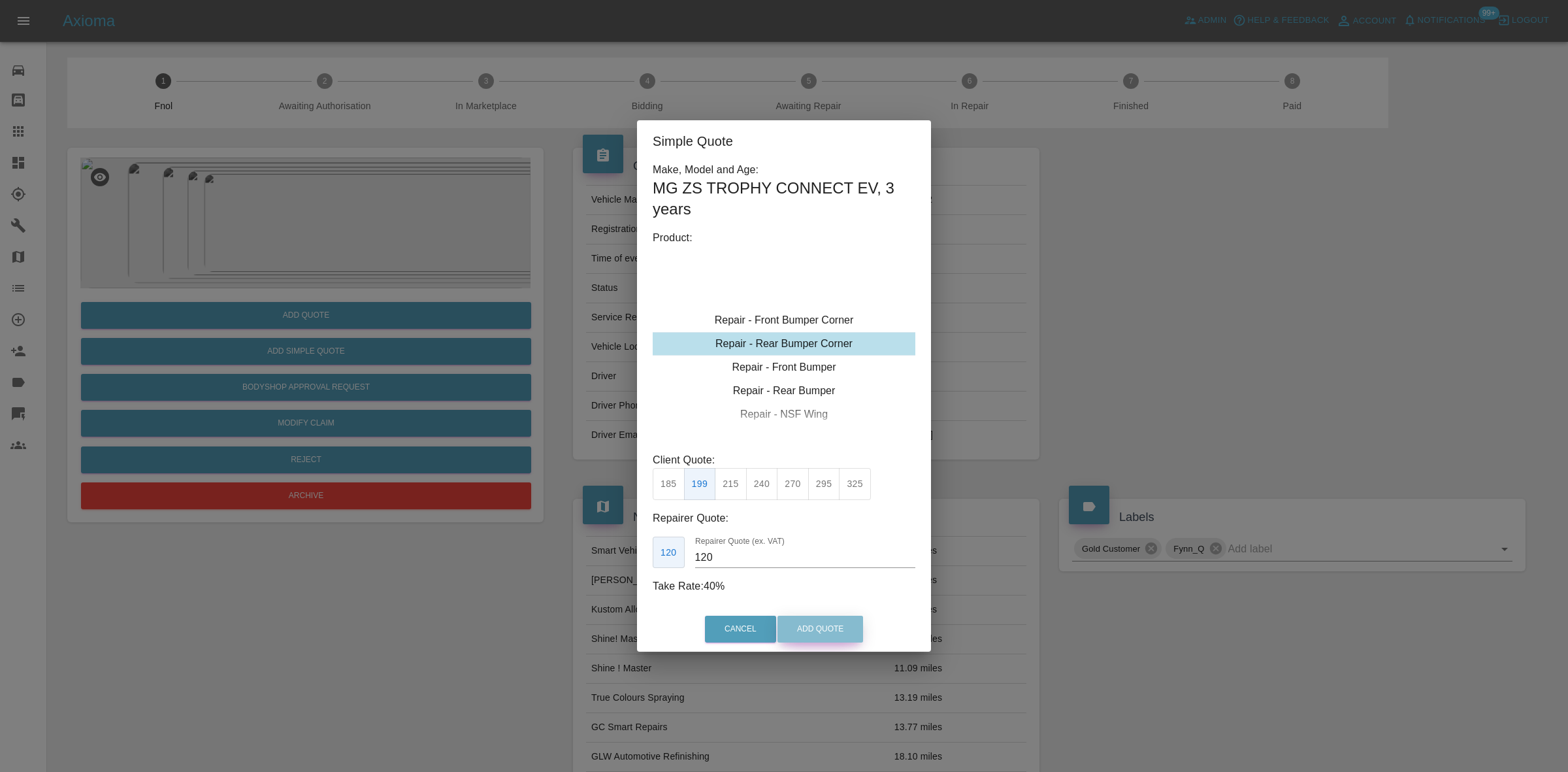
click at [827, 625] on button "Add Quote" at bounding box center [820, 629] width 86 height 26
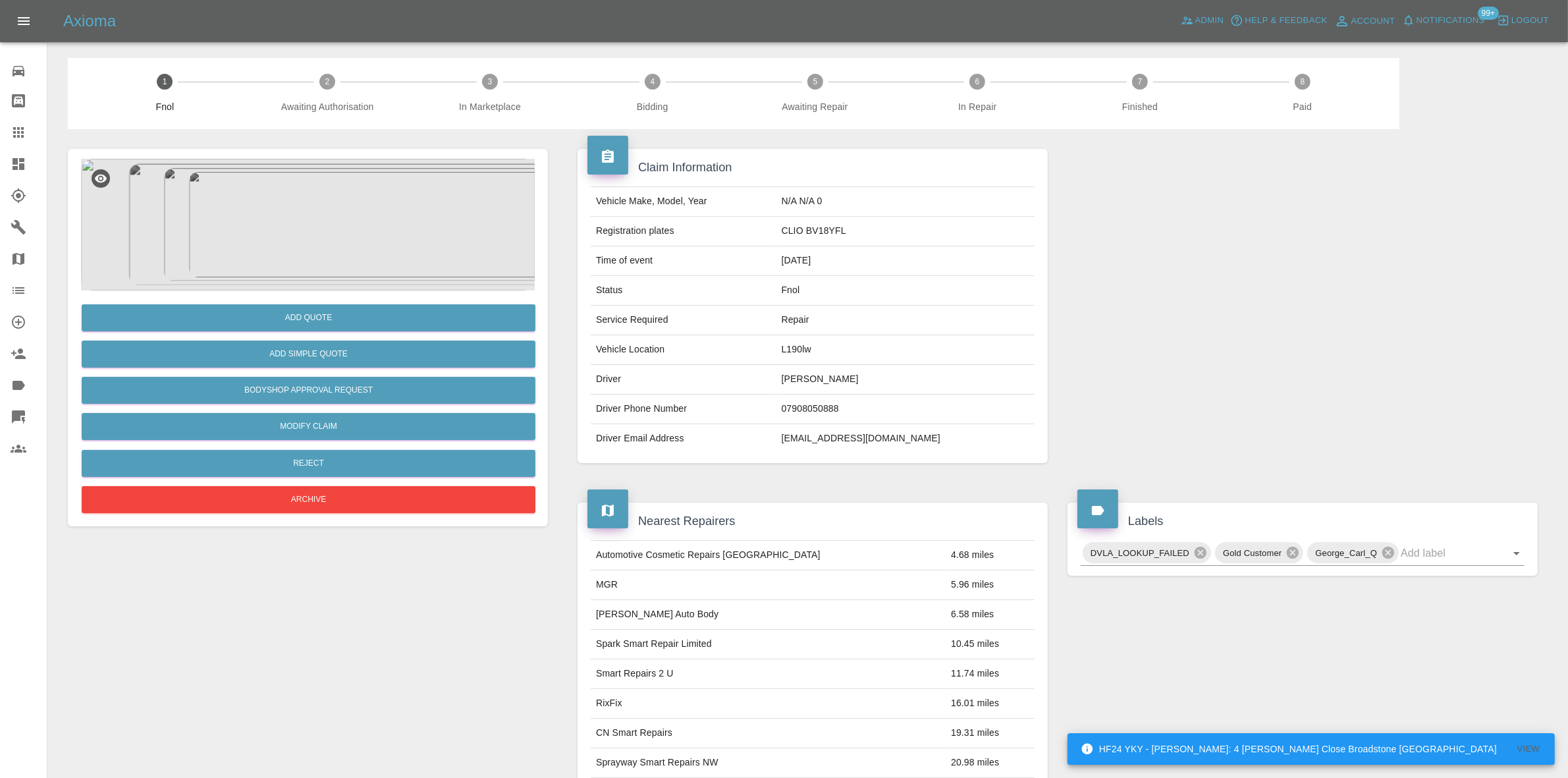
click at [337, 229] on img at bounding box center [308, 225] width 454 height 132
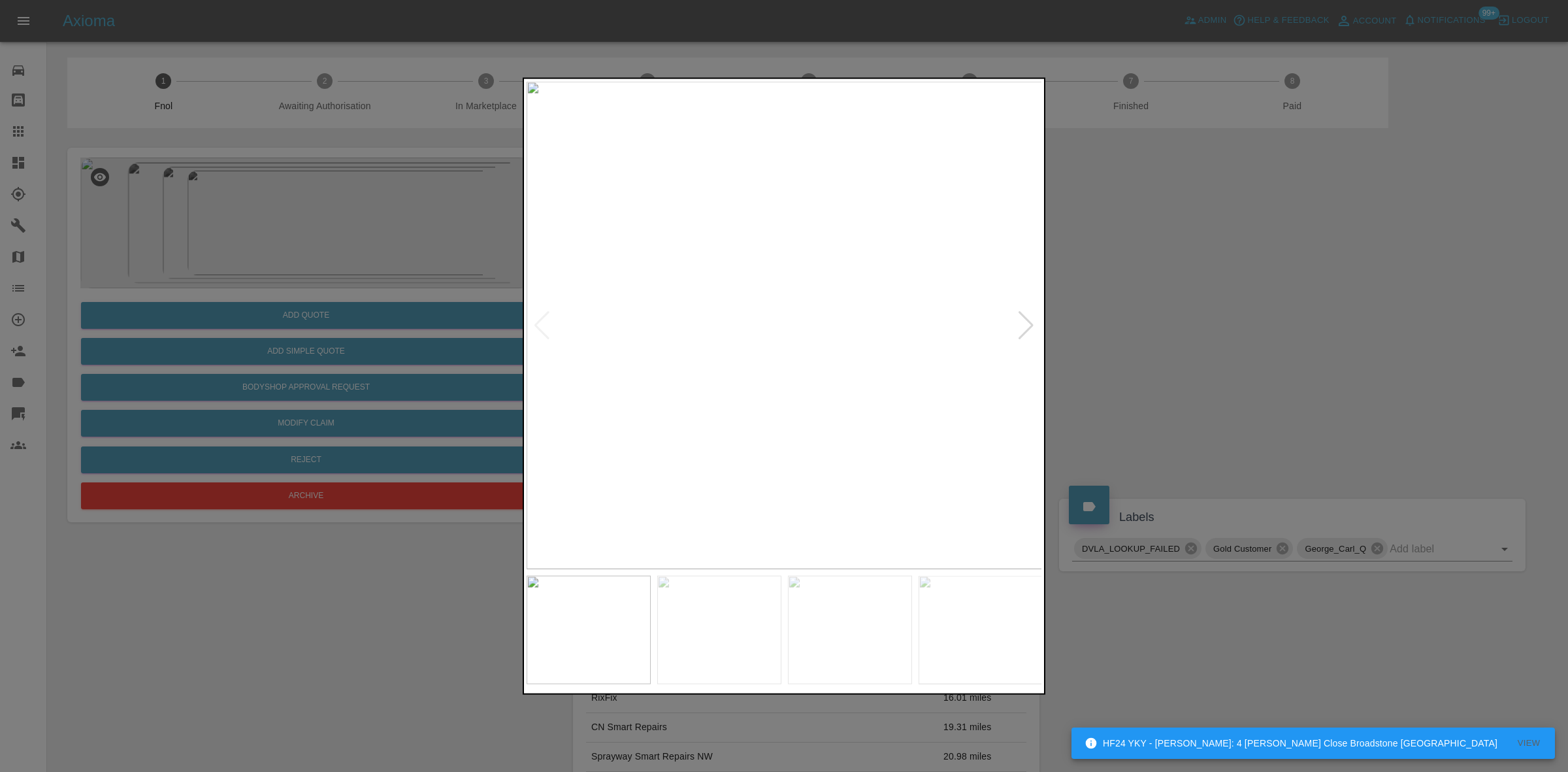
click at [631, 299] on img at bounding box center [784, 325] width 516 height 487
click at [694, 354] on img at bounding box center [784, 325] width 516 height 487
click at [660, 377] on img at bounding box center [784, 325] width 516 height 487
click at [540, 376] on img at bounding box center [780, 325] width 516 height 487
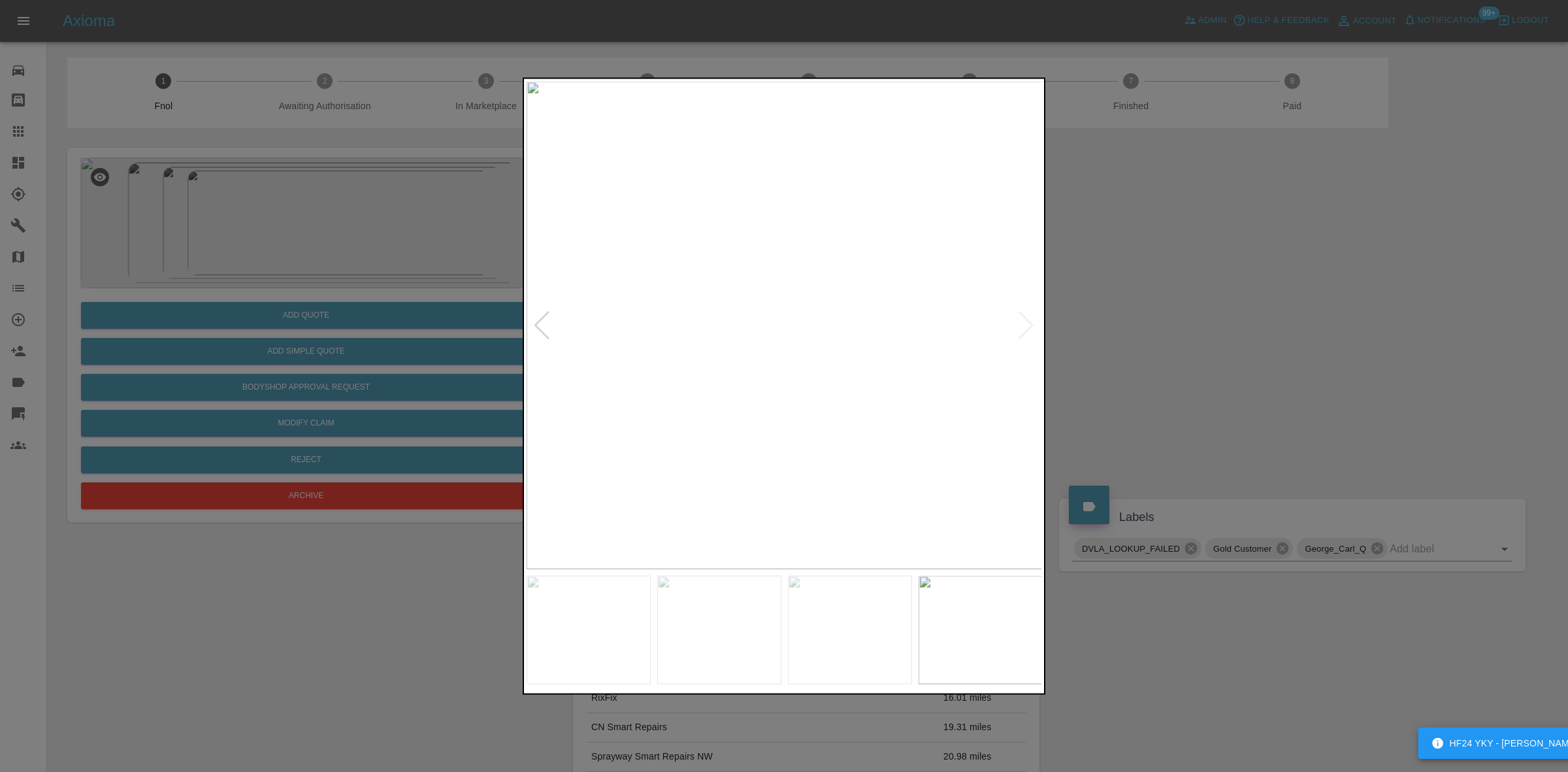
click at [400, 314] on div at bounding box center [784, 386] width 1568 height 772
drag, startPoint x: 302, startPoint y: 237, endPoint x: 373, endPoint y: 313, distance: 104.0
click at [299, 237] on div at bounding box center [784, 386] width 1568 height 772
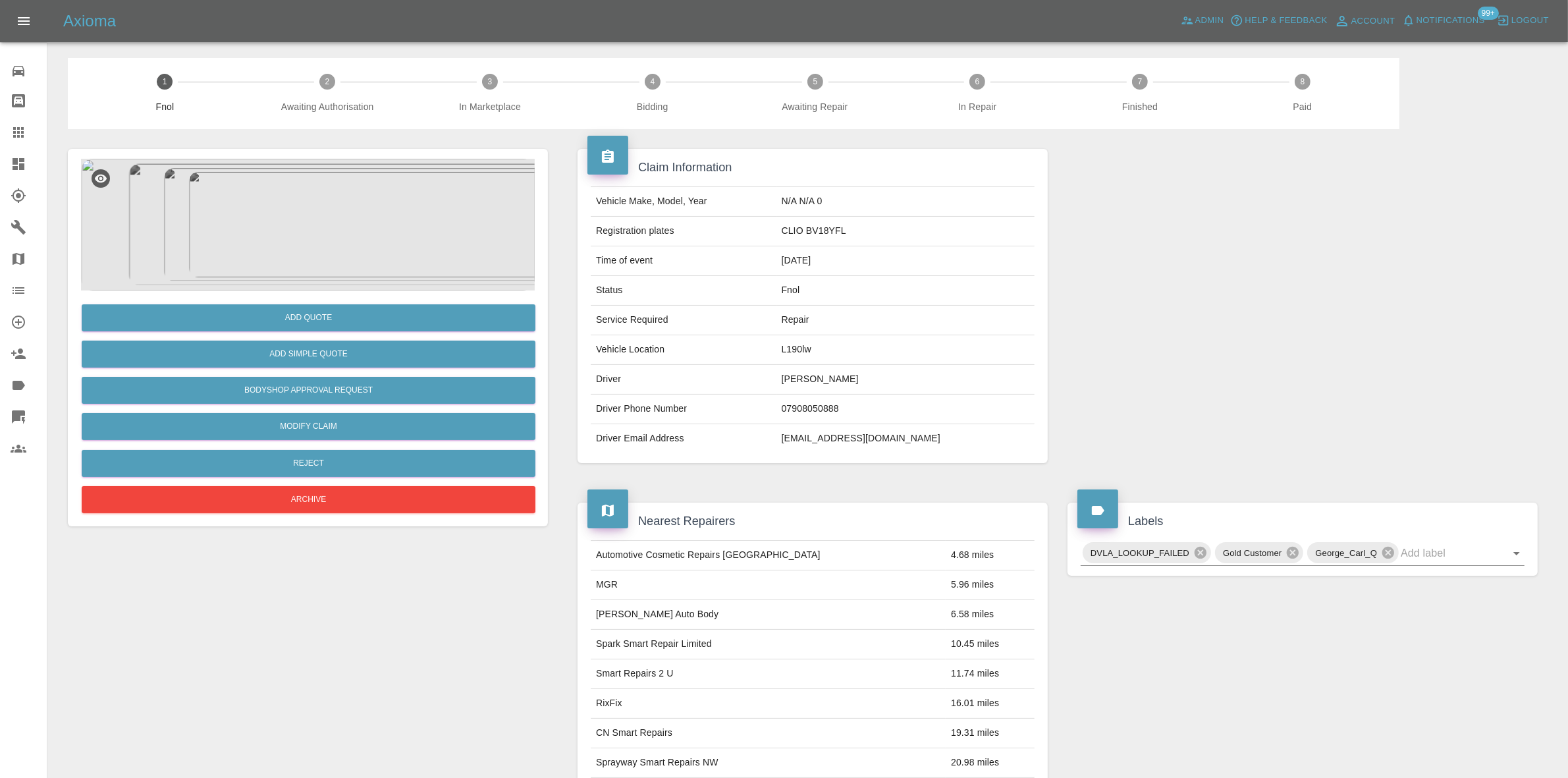
click at [270, 196] on img at bounding box center [308, 225] width 454 height 132
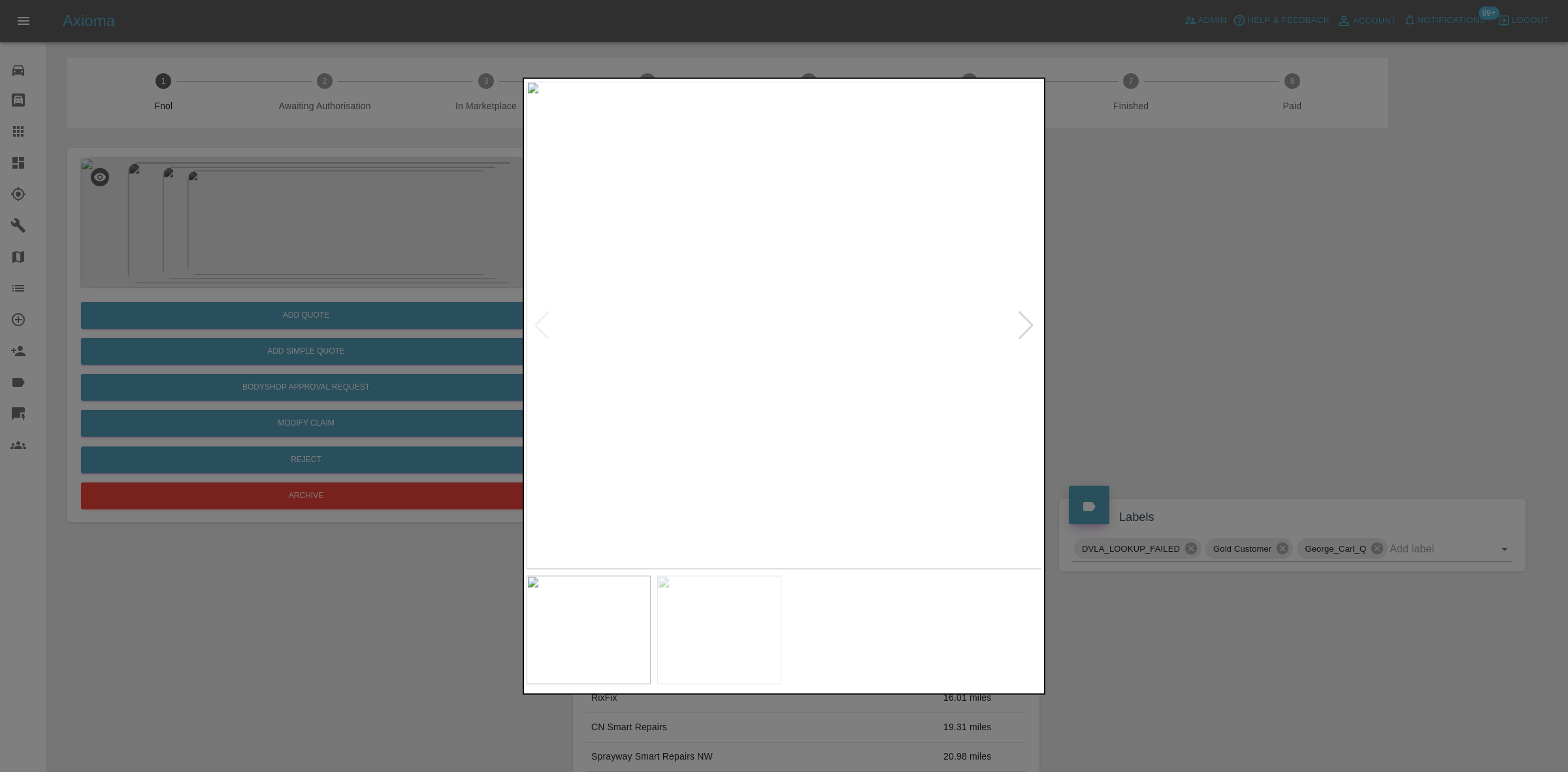
click at [698, 298] on img at bounding box center [784, 325] width 516 height 487
click at [792, 370] on img at bounding box center [760, 325] width 516 height 487
click at [728, 416] on img at bounding box center [663, 325] width 516 height 487
click at [462, 447] on div at bounding box center [784, 386] width 1568 height 772
click at [381, 426] on div at bounding box center [784, 386] width 1568 height 772
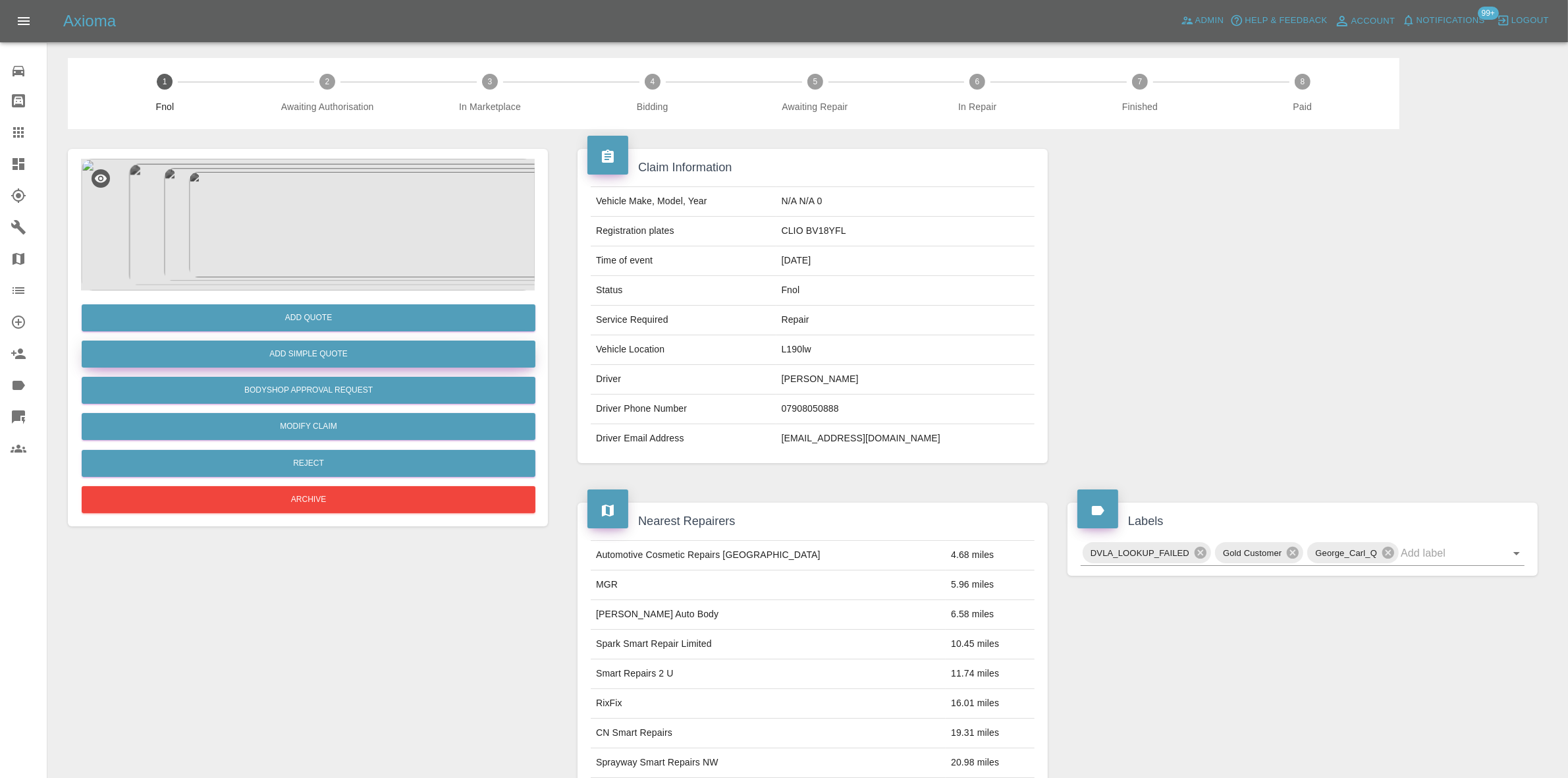
click at [375, 345] on button "Add Simple Quote" at bounding box center [308, 354] width 454 height 27
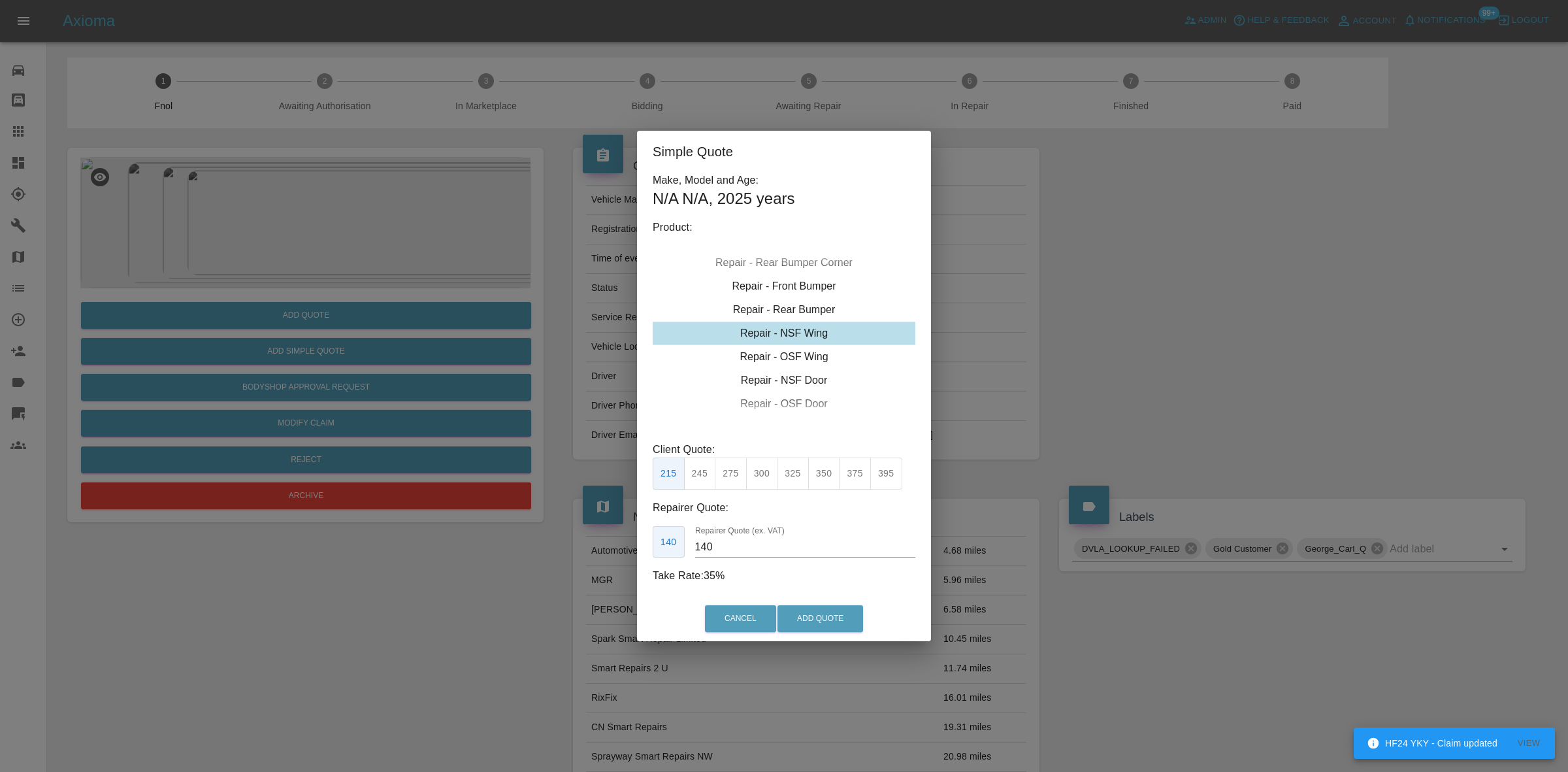
click at [788, 324] on div "Repair - NSF Wing" at bounding box center [784, 333] width 263 height 23
drag, startPoint x: 783, startPoint y: 354, endPoint x: 779, endPoint y: 382, distance: 28.3
click at [783, 356] on div "Repair - OSF Wing" at bounding box center [784, 357] width 263 height 23
click at [779, 382] on div "Repair - NSF Door" at bounding box center [784, 380] width 263 height 23
drag, startPoint x: 739, startPoint y: 483, endPoint x: 723, endPoint y: 519, distance: 39.4
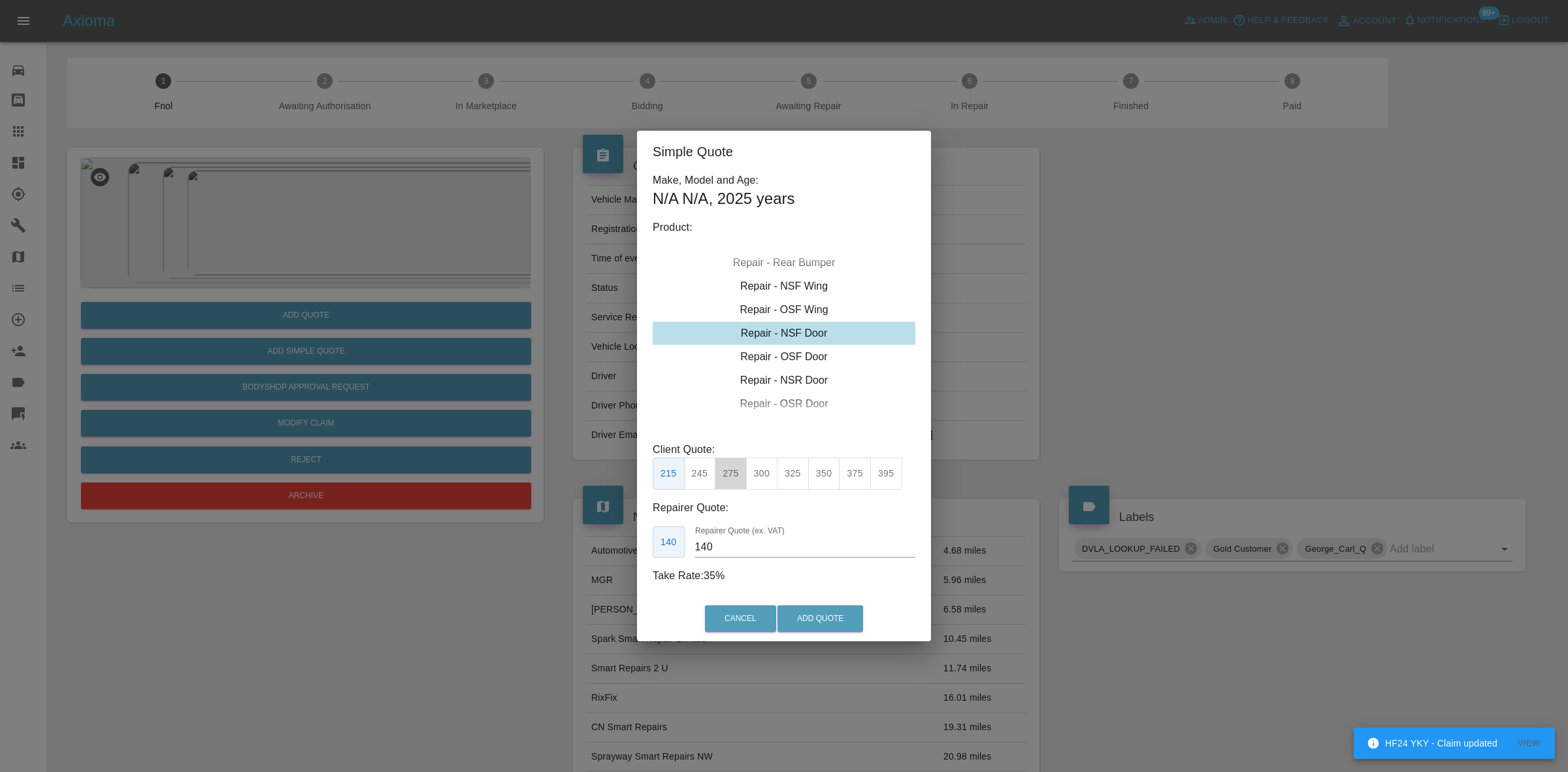
click at [736, 483] on button "275" at bounding box center [731, 474] width 32 height 32
drag, startPoint x: 724, startPoint y: 537, endPoint x: 618, endPoint y: 528, distance: 106.4
click at [619, 528] on div "Simple Quote Make, Model and Age: N/A N/A , 2025 years Product: Repair - Front …" at bounding box center [784, 386] width 1568 height 772
type input "170"
click at [805, 608] on button "Add Quote" at bounding box center [820, 618] width 86 height 26
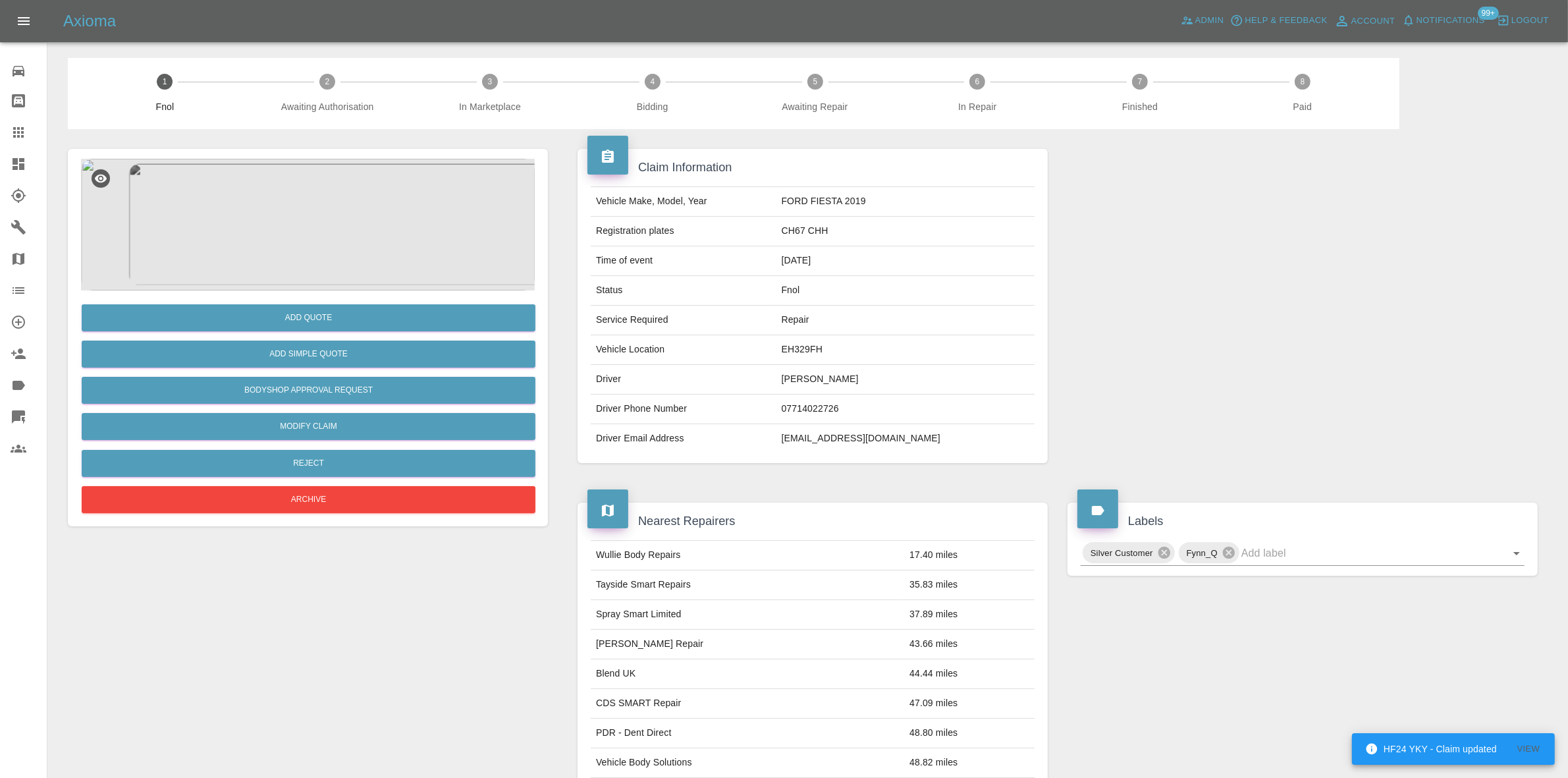
click at [290, 239] on img at bounding box center [308, 225] width 454 height 132
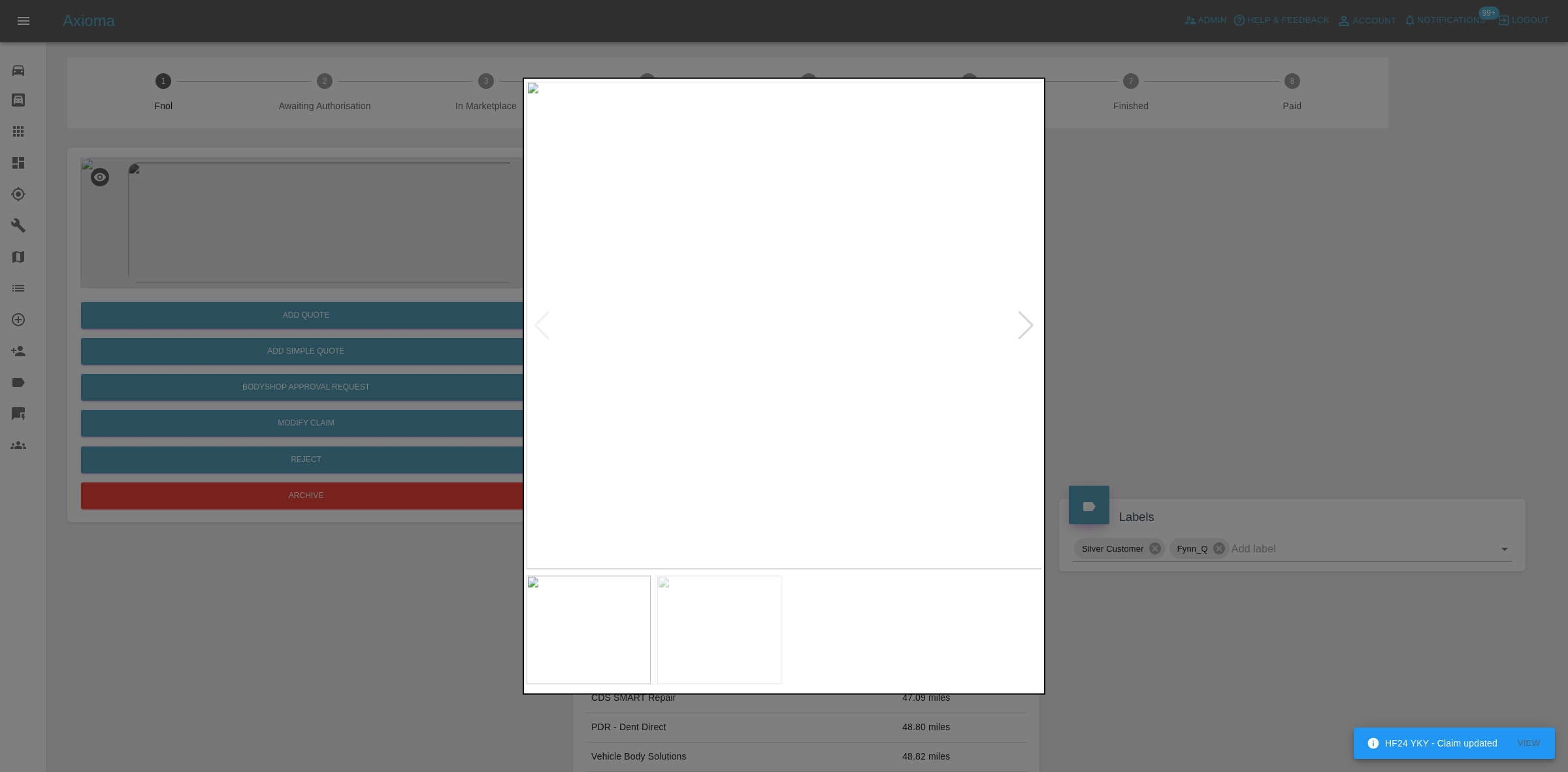
click at [706, 275] on img at bounding box center [784, 325] width 516 height 487
click at [721, 275] on img at bounding box center [784, 325] width 516 height 487
click at [831, 289] on img at bounding box center [973, 477] width 1549 height 1464
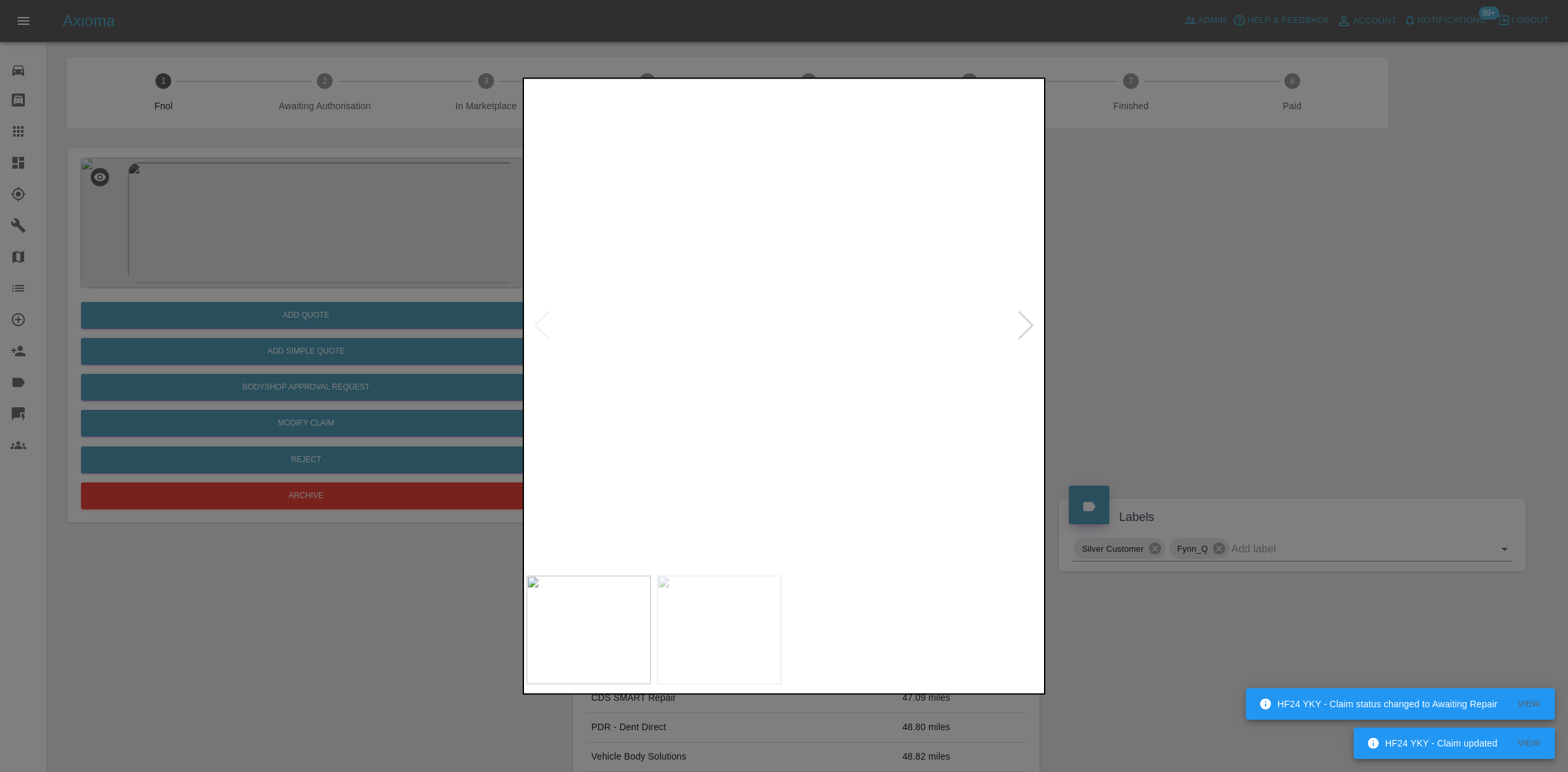
click at [853, 311] on img at bounding box center [973, 477] width 1549 height 1464
click at [710, 329] on img at bounding box center [784, 325] width 516 height 487
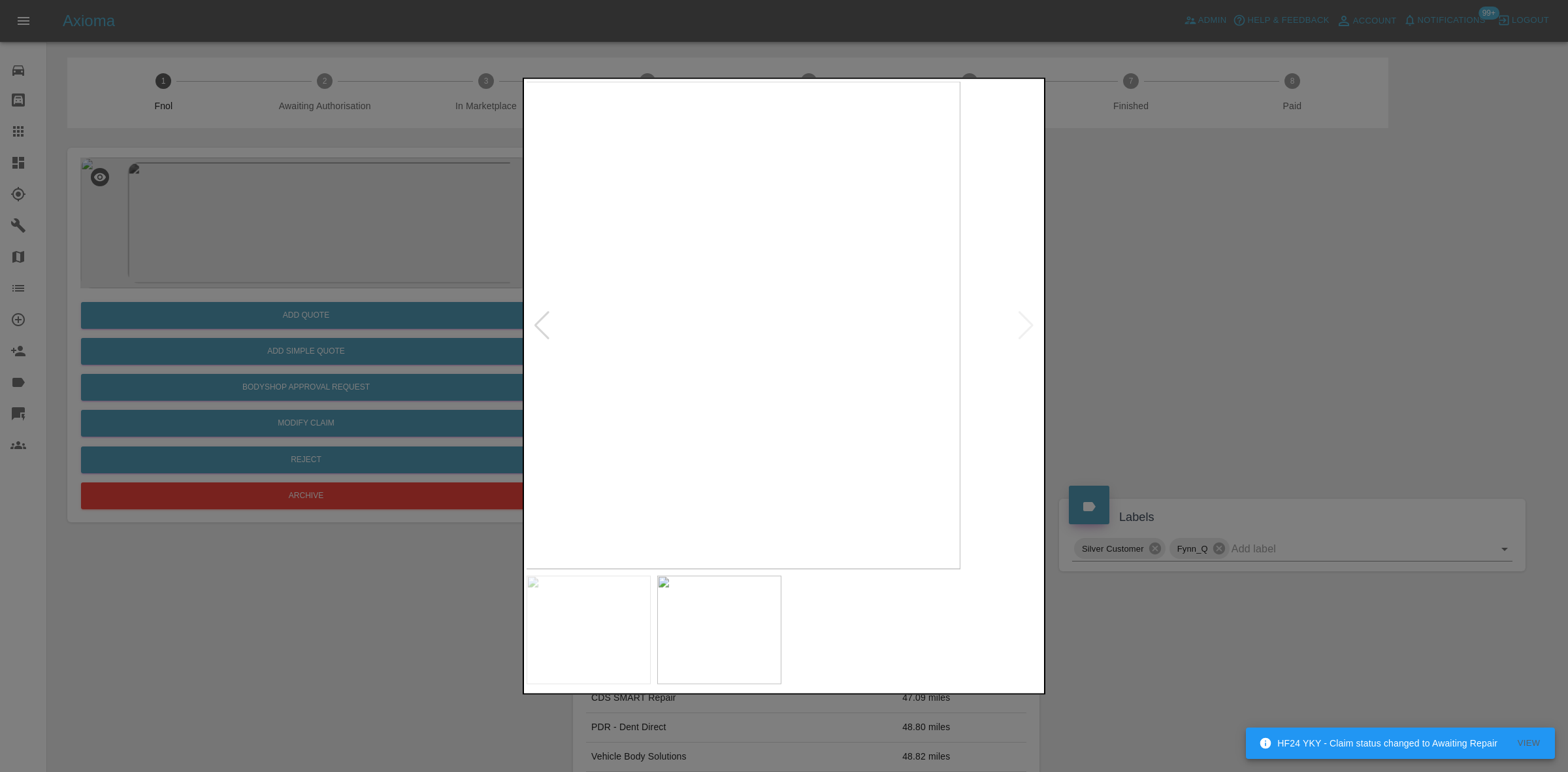
click at [677, 312] on img at bounding box center [703, 325] width 516 height 487
click at [788, 314] on img at bounding box center [784, 325] width 516 height 487
click at [783, 221] on img at bounding box center [784, 325] width 516 height 487
click at [761, 242] on img at bounding box center [784, 546] width 1549 height 1464
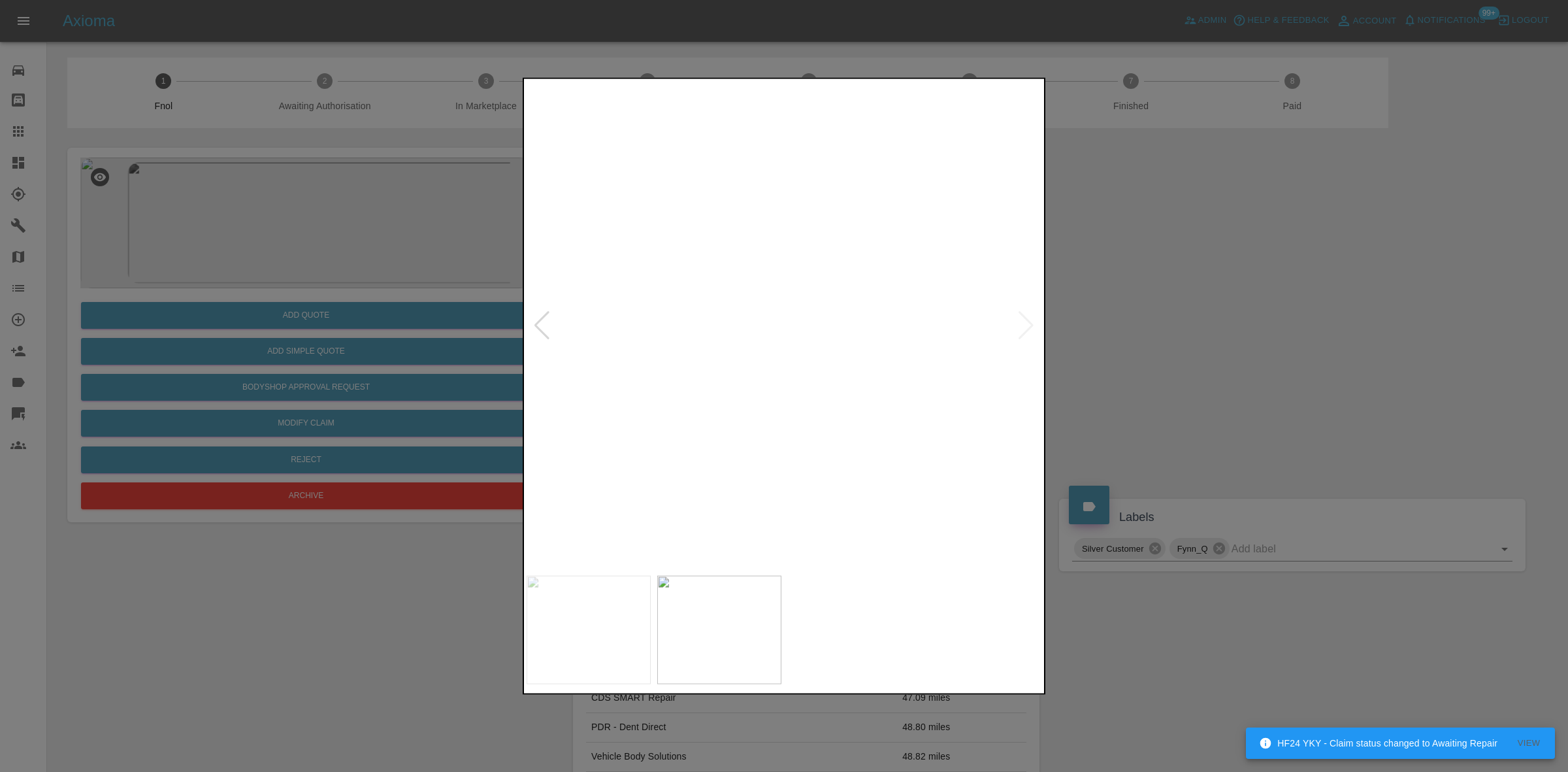
click at [731, 280] on img at bounding box center [731, 455] width 1549 height 1464
click at [834, 276] on img at bounding box center [731, 455] width 1549 height 1464
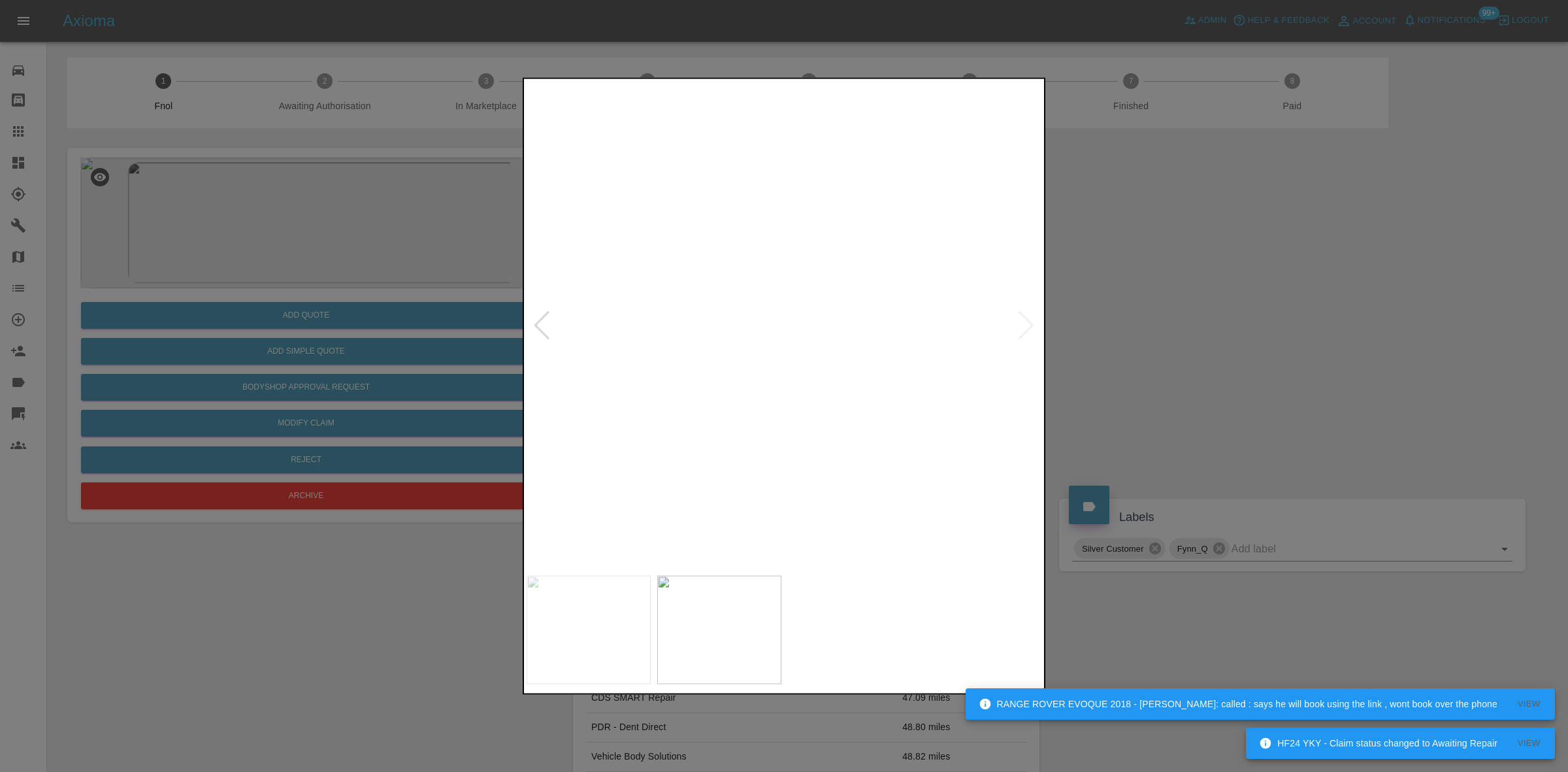
click at [753, 289] on img at bounding box center [811, 271] width 1549 height 1464
click at [916, 371] on img at bounding box center [921, 263] width 1549 height 1464
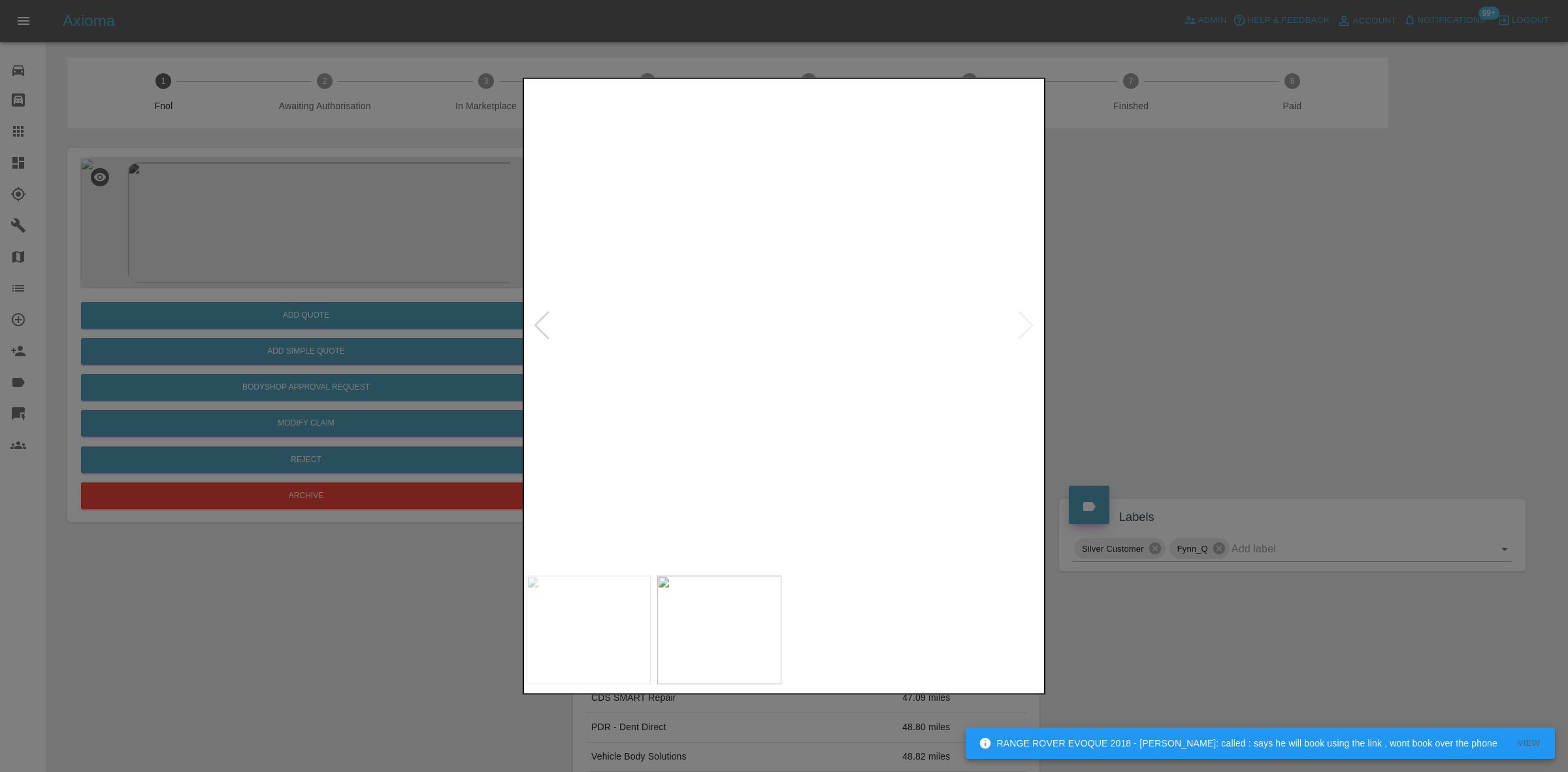
click at [772, 431] on img at bounding box center [957, 263] width 1549 height 1464
click at [728, 445] on img at bounding box center [949, 329] width 1549 height 1464
click at [691, 398] on img at bounding box center [1002, 508] width 1549 height 1464
click at [364, 343] on div at bounding box center [784, 386] width 1568 height 772
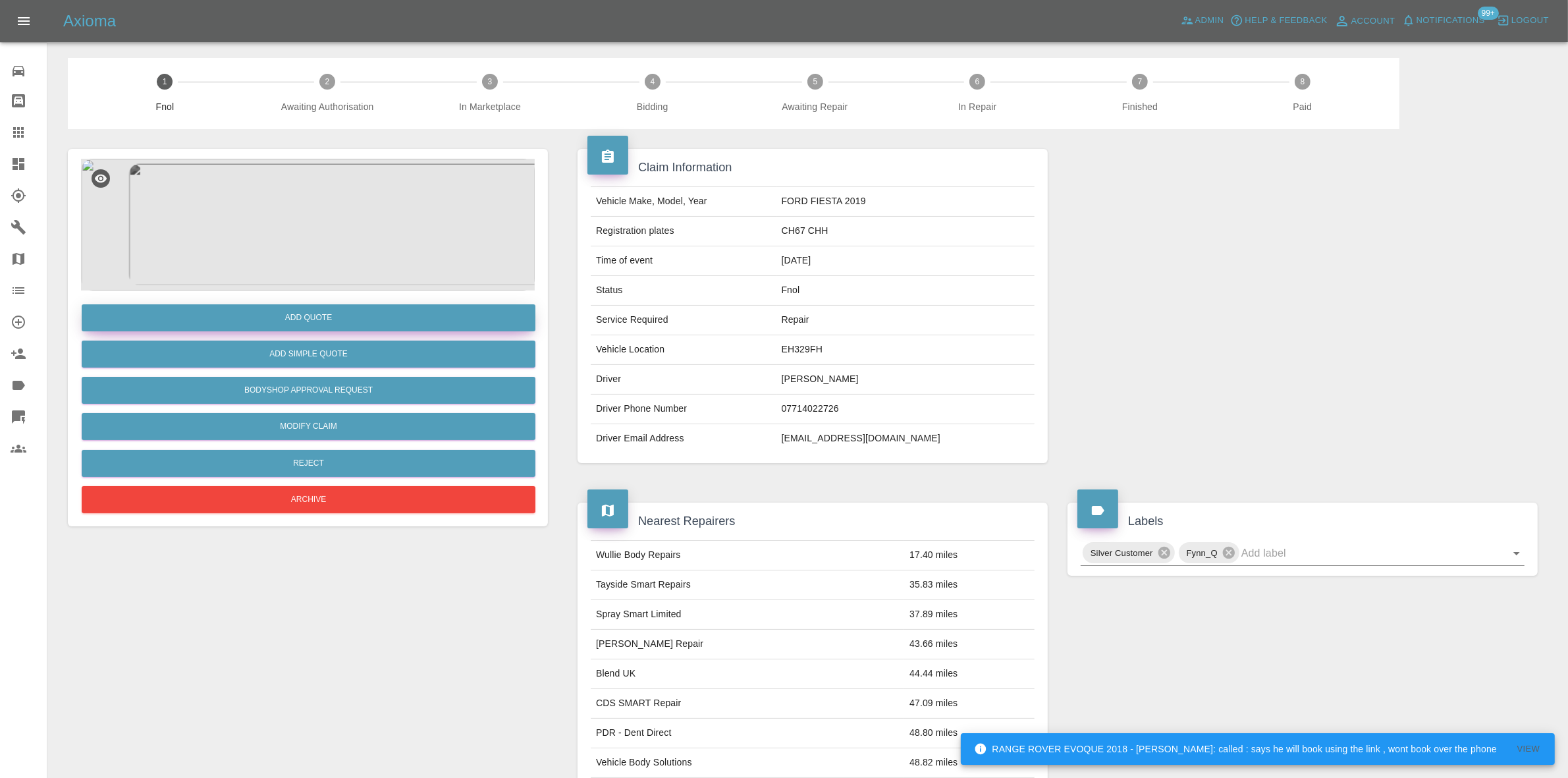
click at [382, 308] on button "Add Quote" at bounding box center [308, 318] width 454 height 27
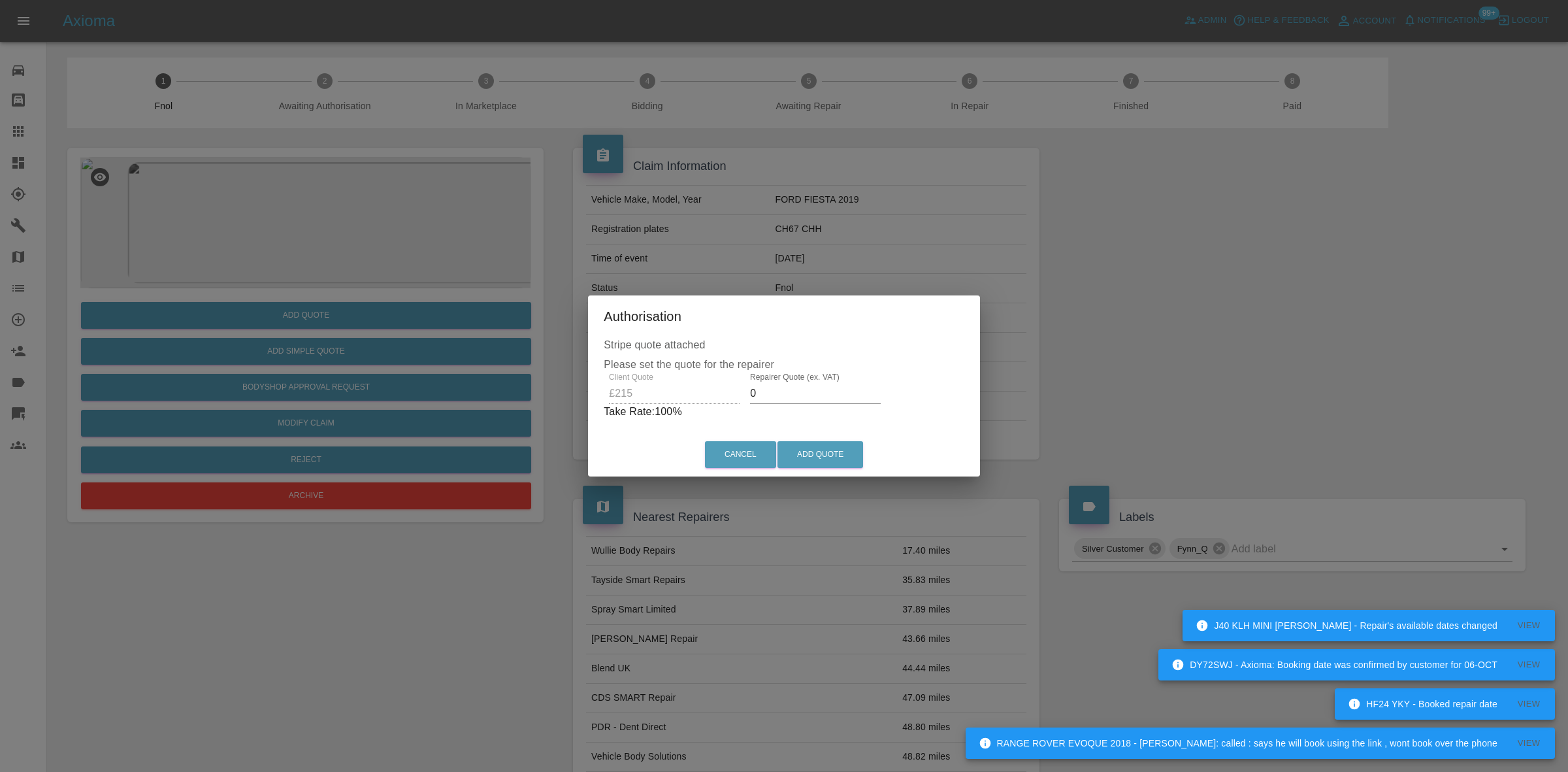
click at [703, 393] on div "Client Quote £215 Repairer Quote (ex. VAT) 0 Take Rate: 100 %" at bounding box center [784, 396] width 361 height 47
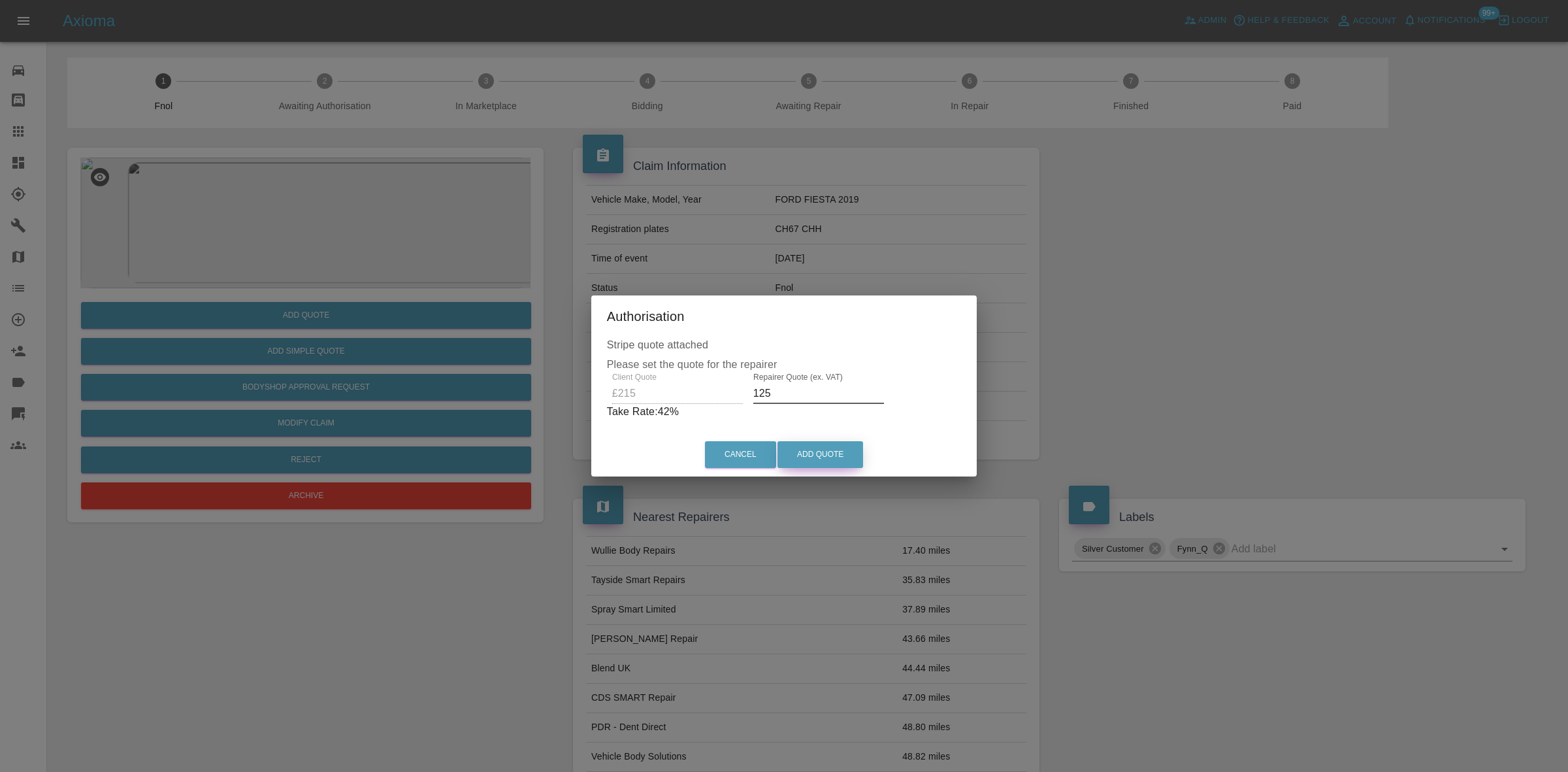
type input "125"
click at [796, 461] on button "Add Quote" at bounding box center [820, 454] width 86 height 26
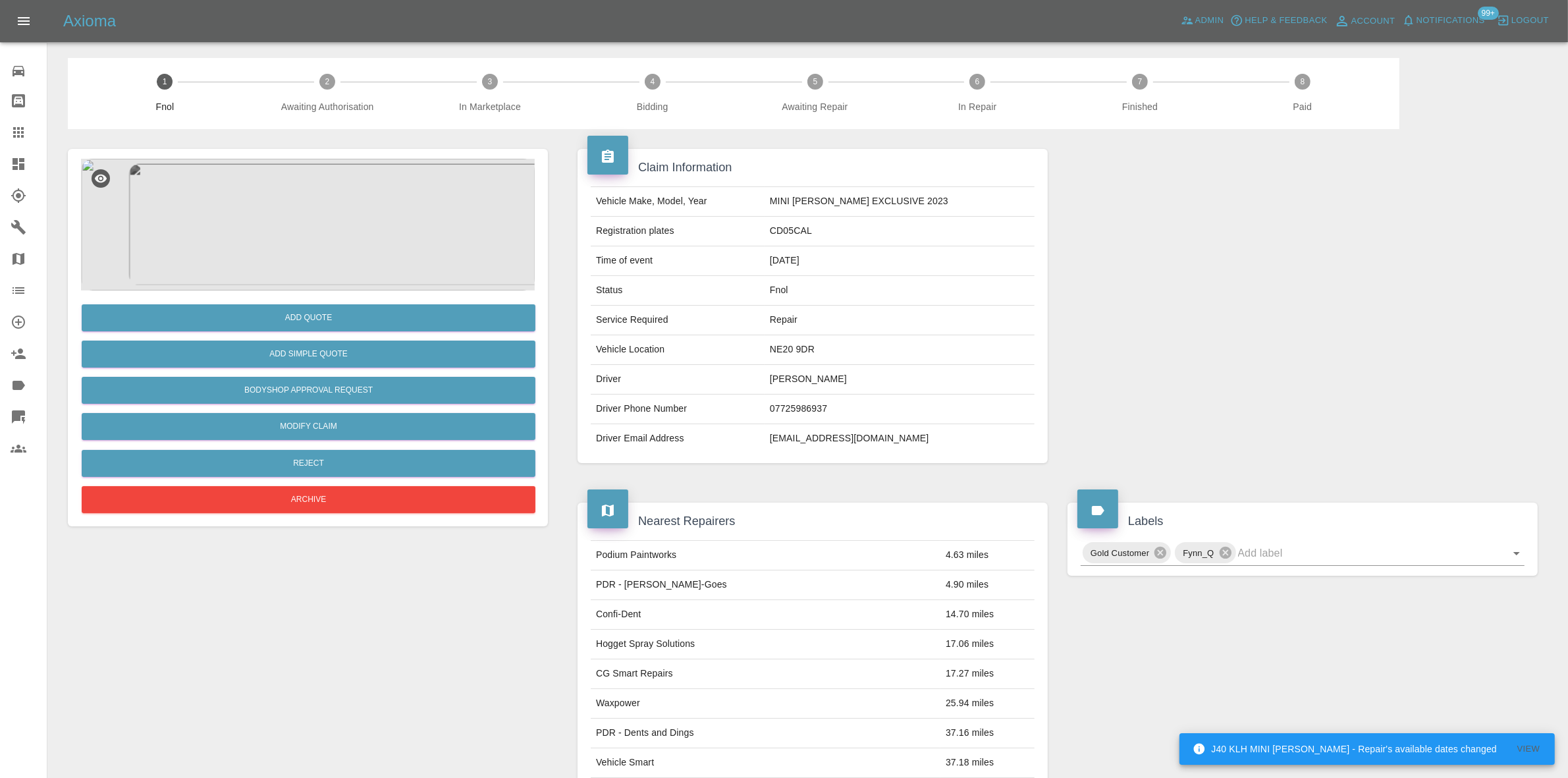
click at [326, 252] on img at bounding box center [308, 225] width 454 height 132
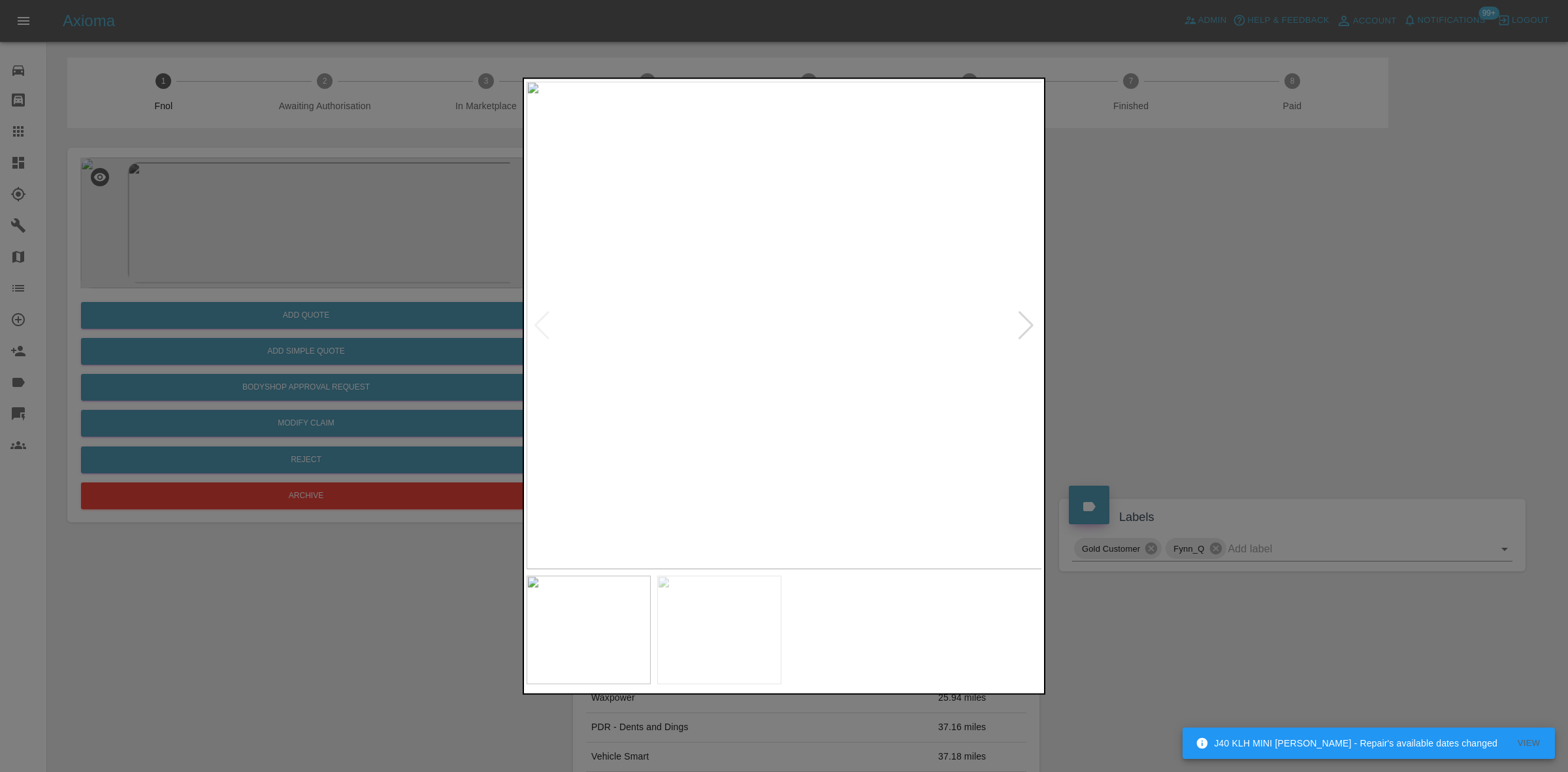
click at [753, 265] on img at bounding box center [784, 325] width 516 height 487
click at [735, 213] on img at bounding box center [875, 503] width 1549 height 1464
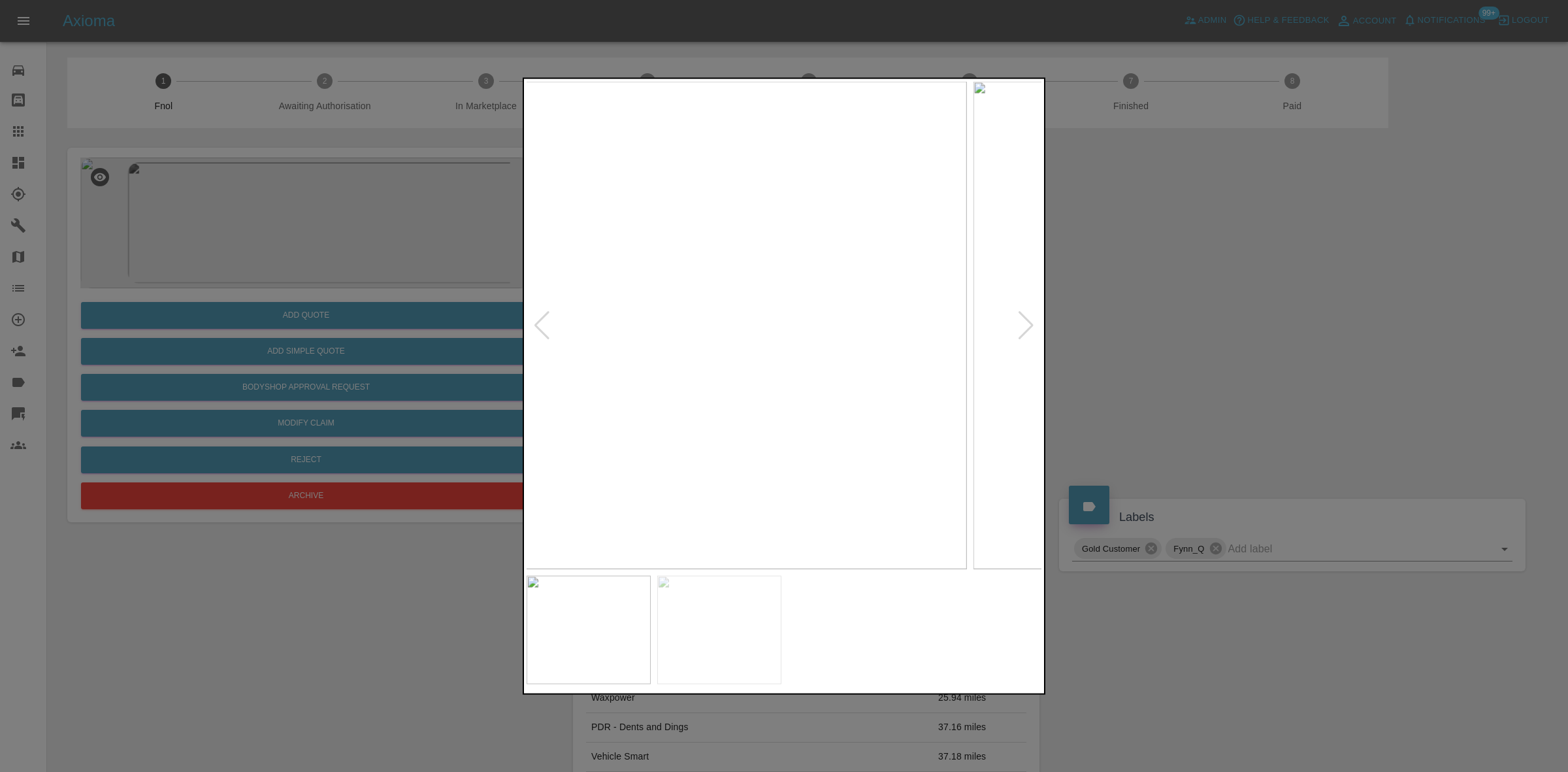
click at [670, 338] on img at bounding box center [709, 325] width 516 height 487
click at [564, 366] on img at bounding box center [784, 325] width 516 height 487
click at [696, 228] on img at bounding box center [784, 325] width 516 height 487
click at [353, 306] on div at bounding box center [784, 386] width 1568 height 772
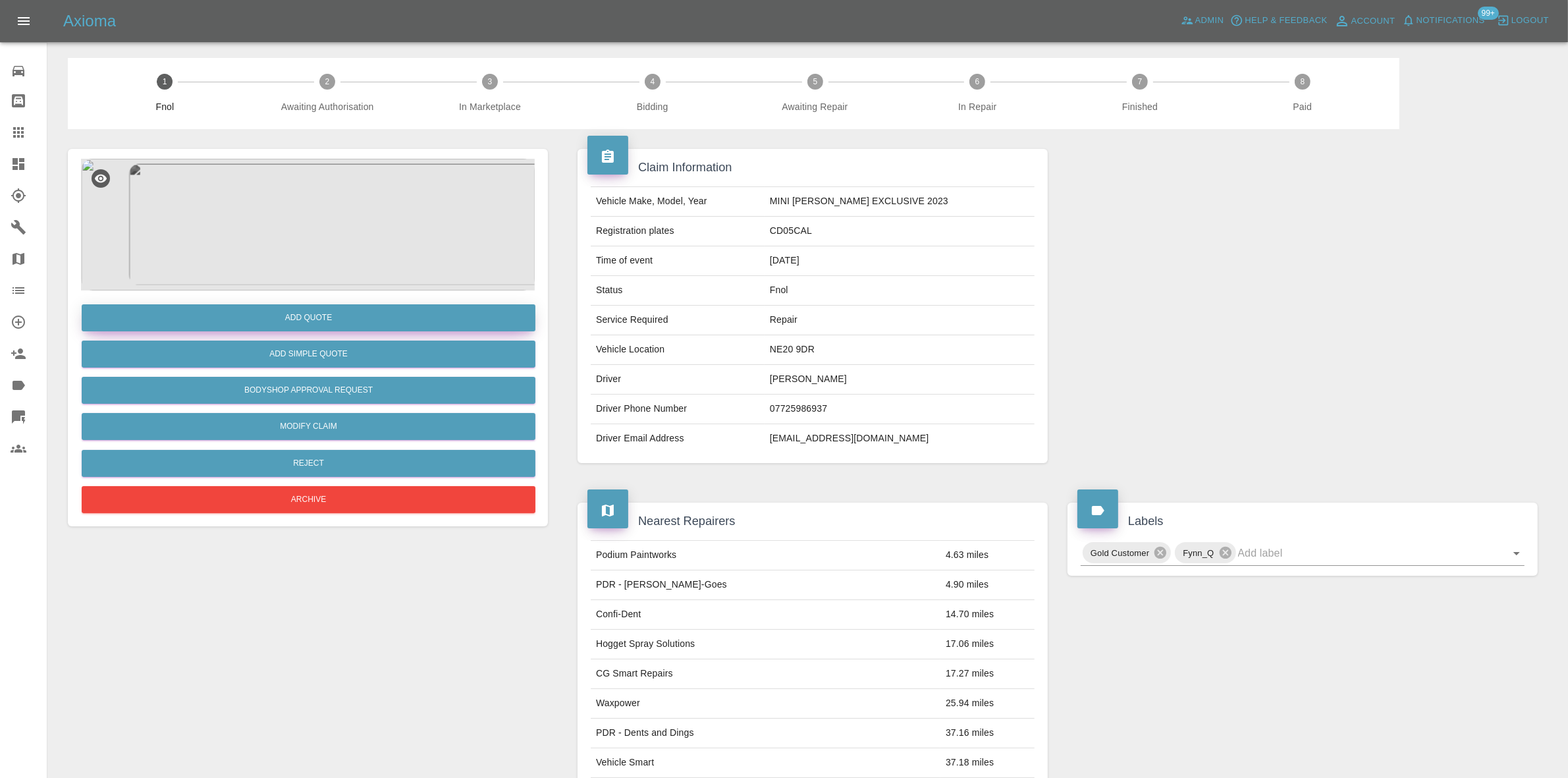
click at [372, 320] on button "Add Quote" at bounding box center [308, 318] width 454 height 27
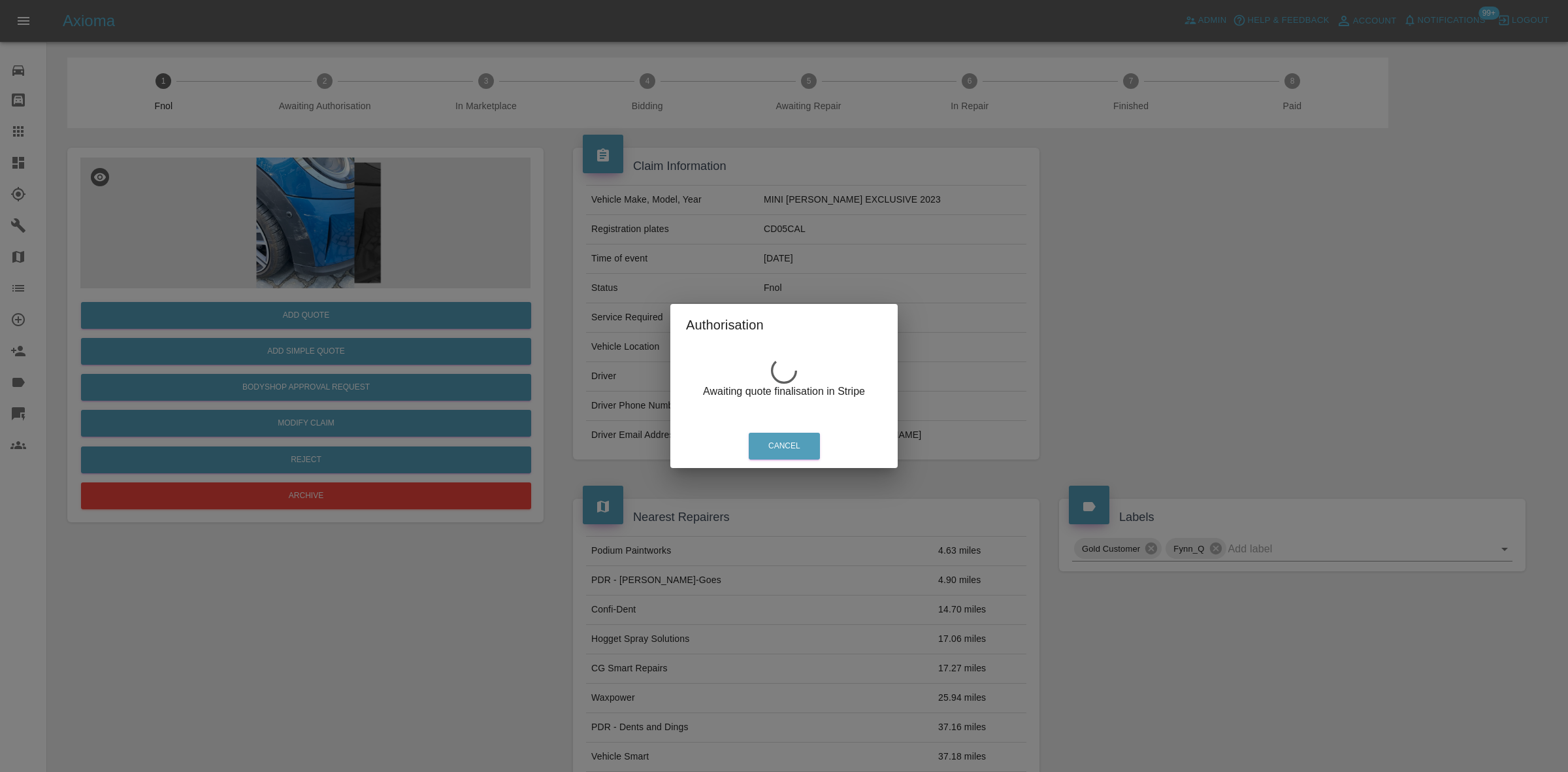
click at [308, 184] on div "Authorisation Awaiting quote finalisation in Stripe Cancel" at bounding box center [784, 386] width 1568 height 772
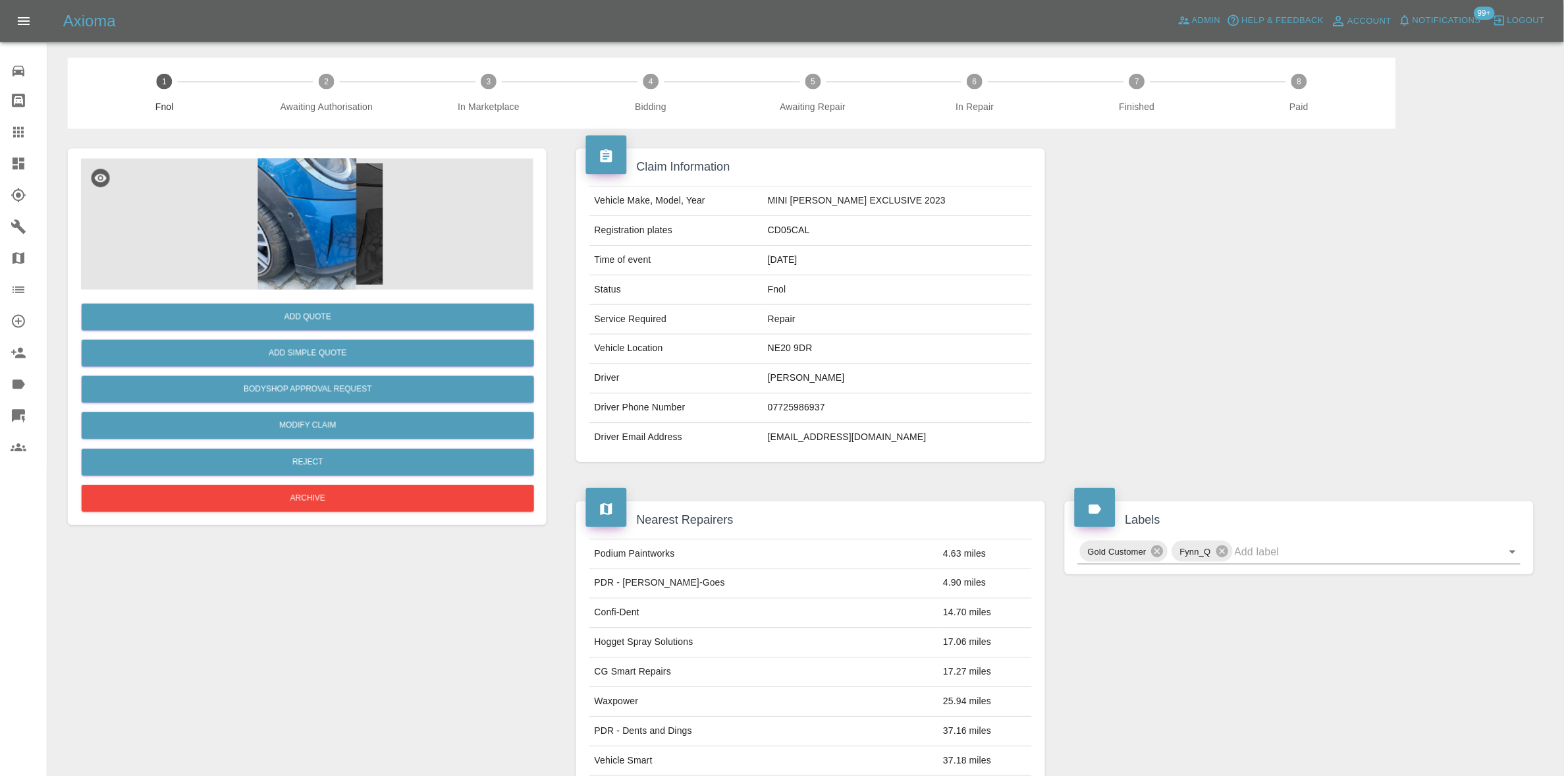
click at [309, 202] on img at bounding box center [308, 225] width 454 height 132
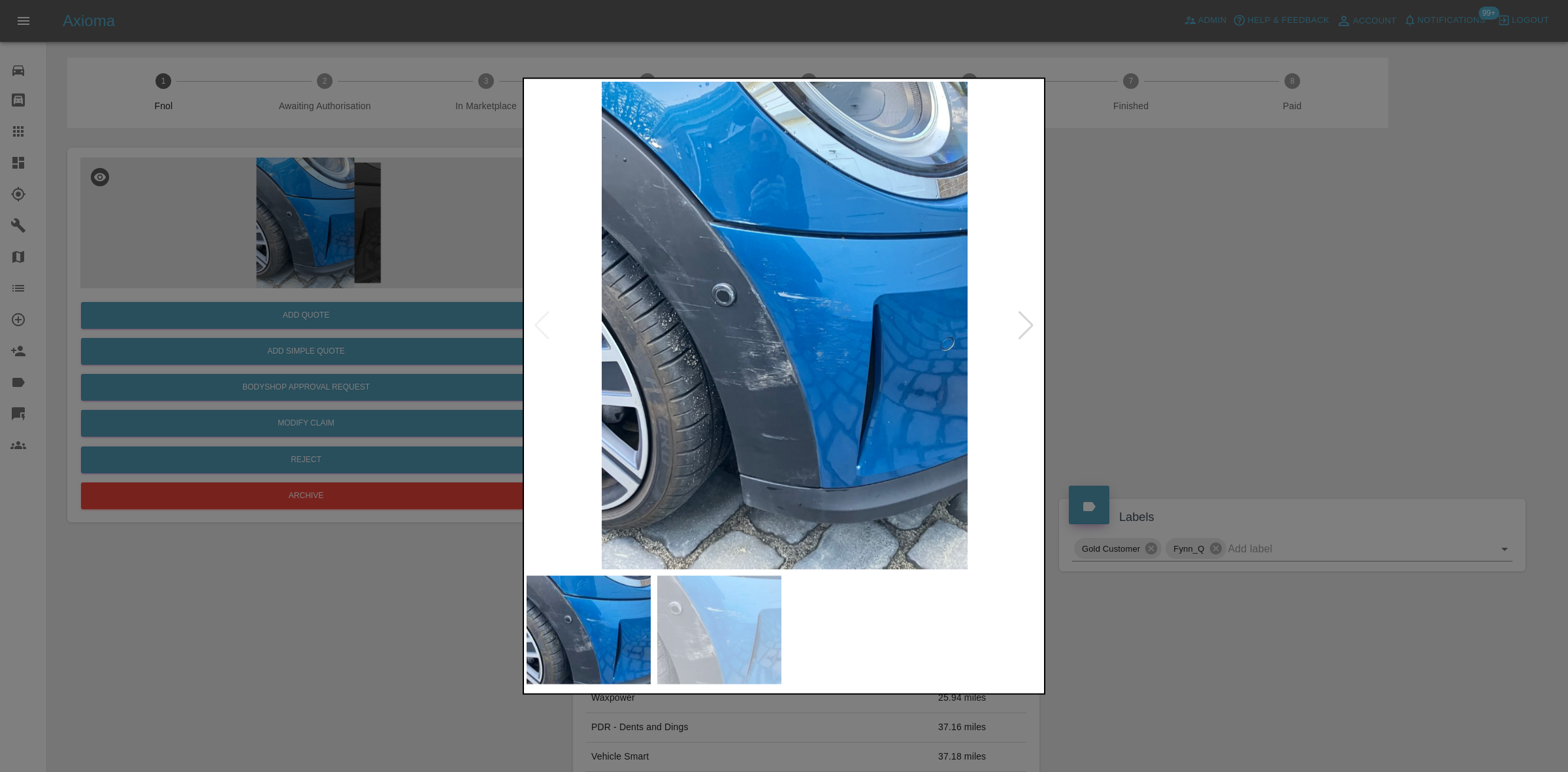
click at [728, 188] on img at bounding box center [784, 325] width 516 height 487
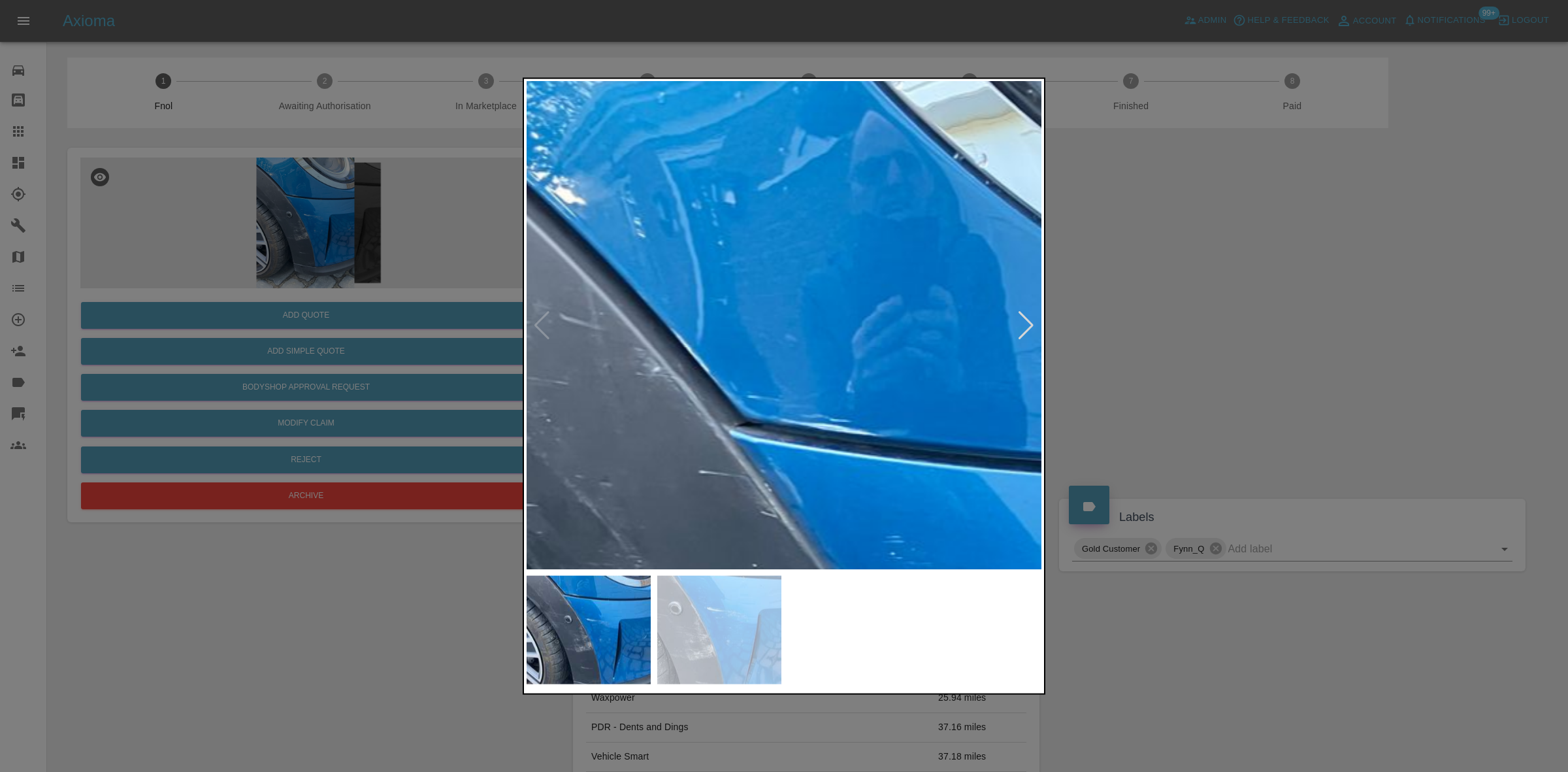
click at [726, 314] on img at bounding box center [953, 737] width 1549 height 1464
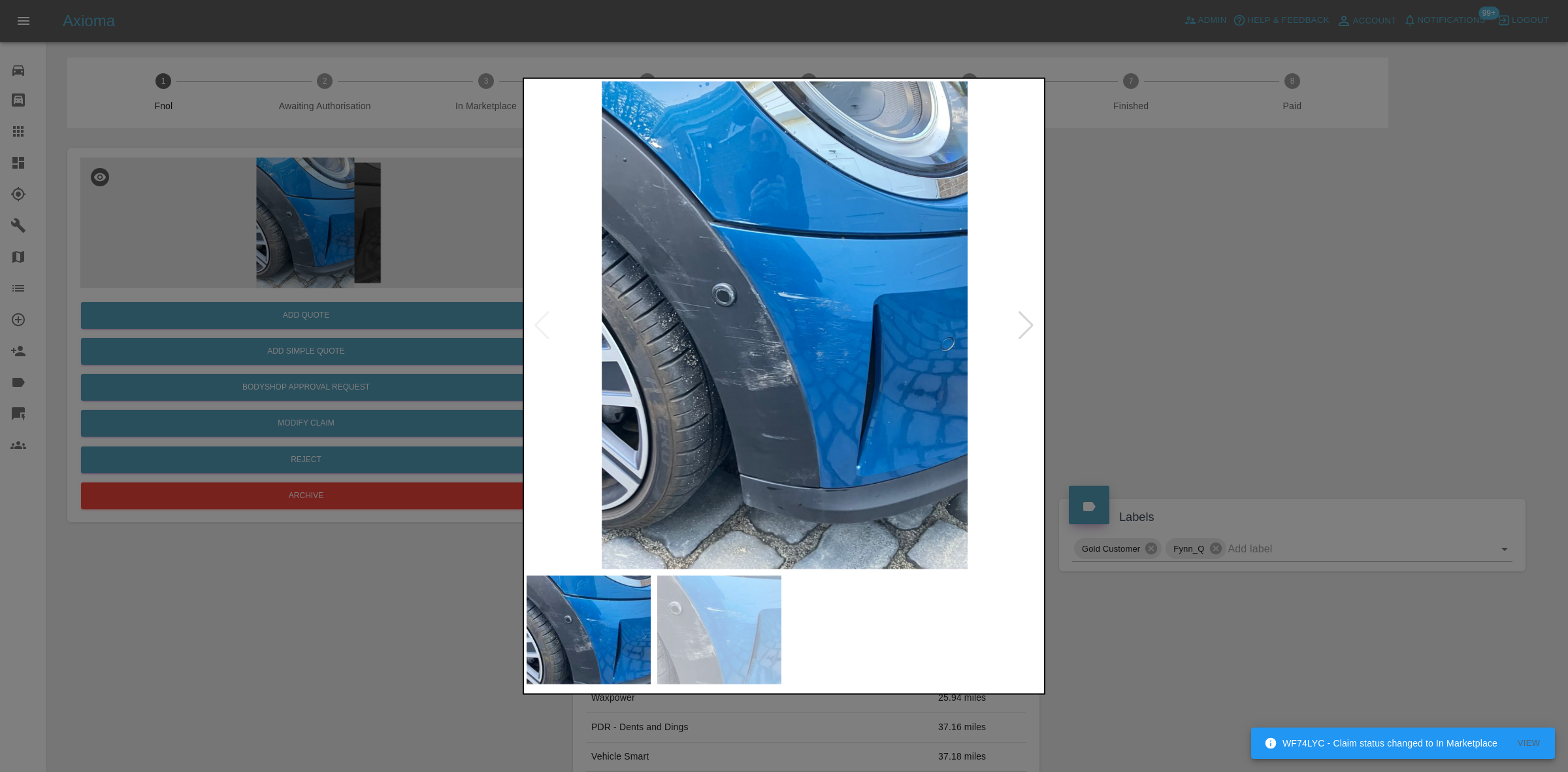
drag, startPoint x: 358, startPoint y: 172, endPoint x: 358, endPoint y: 253, distance: 81.0
click at [358, 185] on div at bounding box center [784, 386] width 1568 height 772
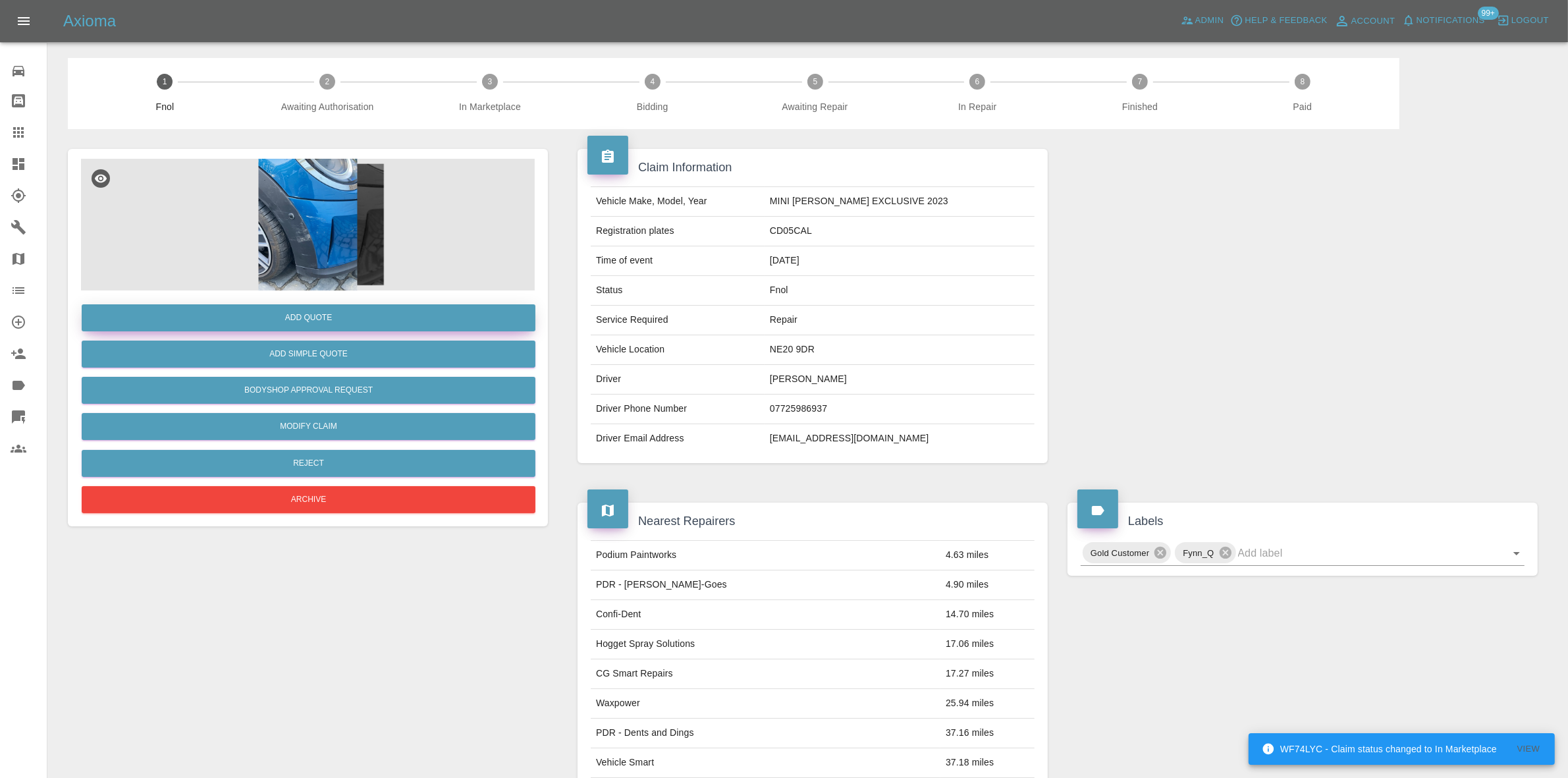
click at [363, 318] on button "Add Quote" at bounding box center [308, 318] width 454 height 27
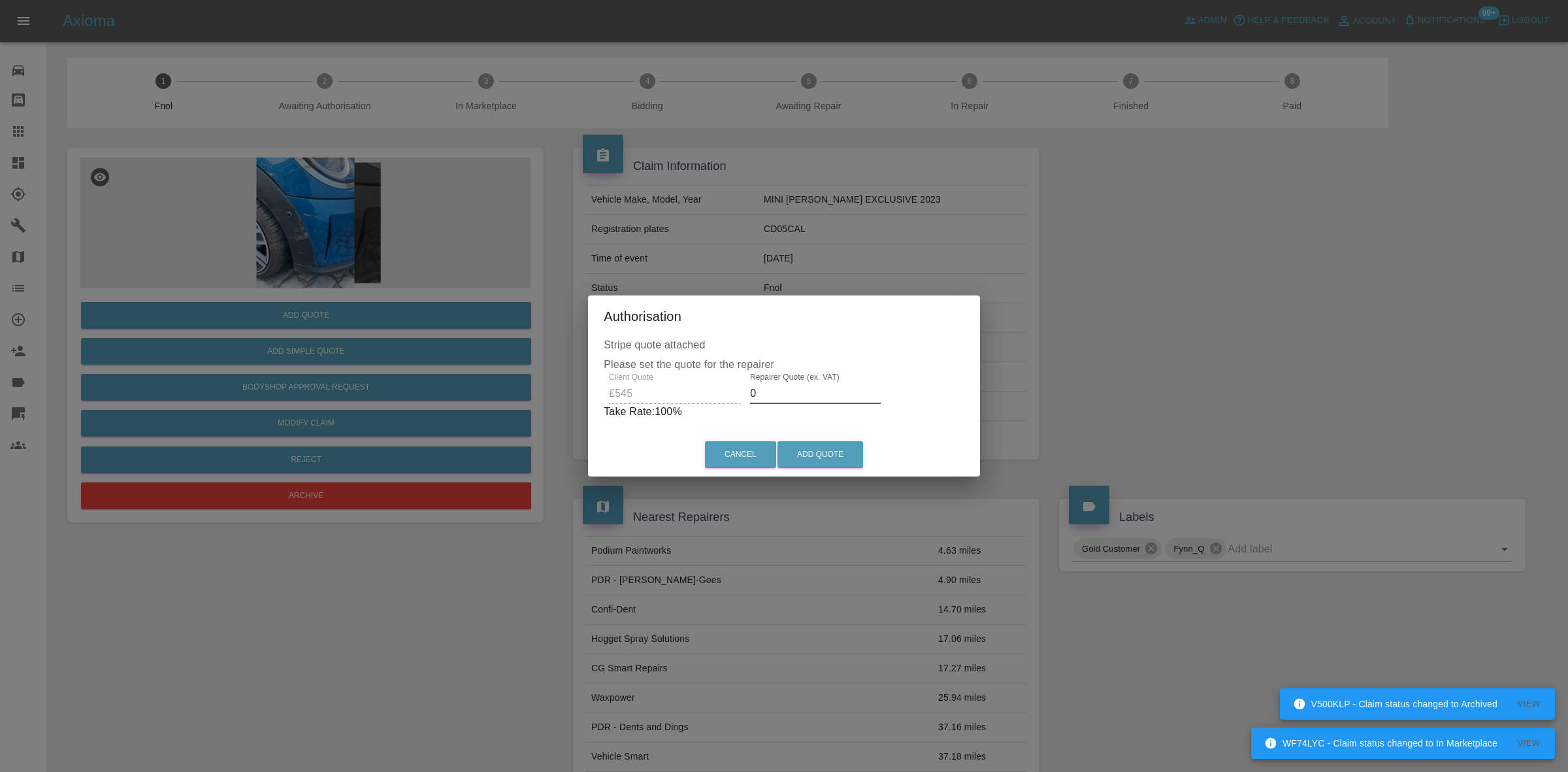
click at [713, 397] on div "Client Quote £545 Repairer Quote (ex. VAT) 0 Take Rate: 100 %" at bounding box center [784, 396] width 361 height 47
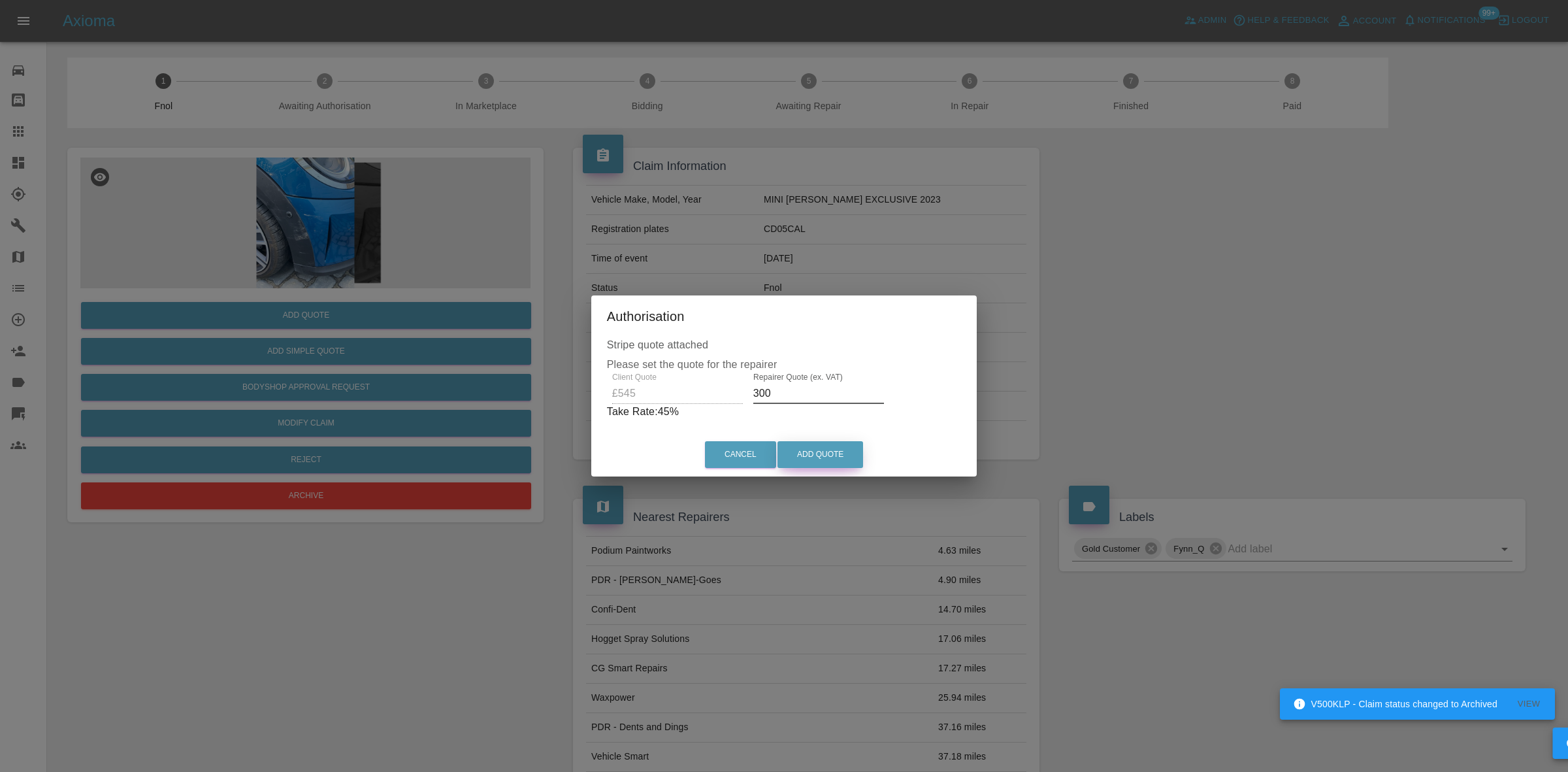
type input "300"
click at [840, 458] on button "Add Quote" at bounding box center [820, 454] width 86 height 26
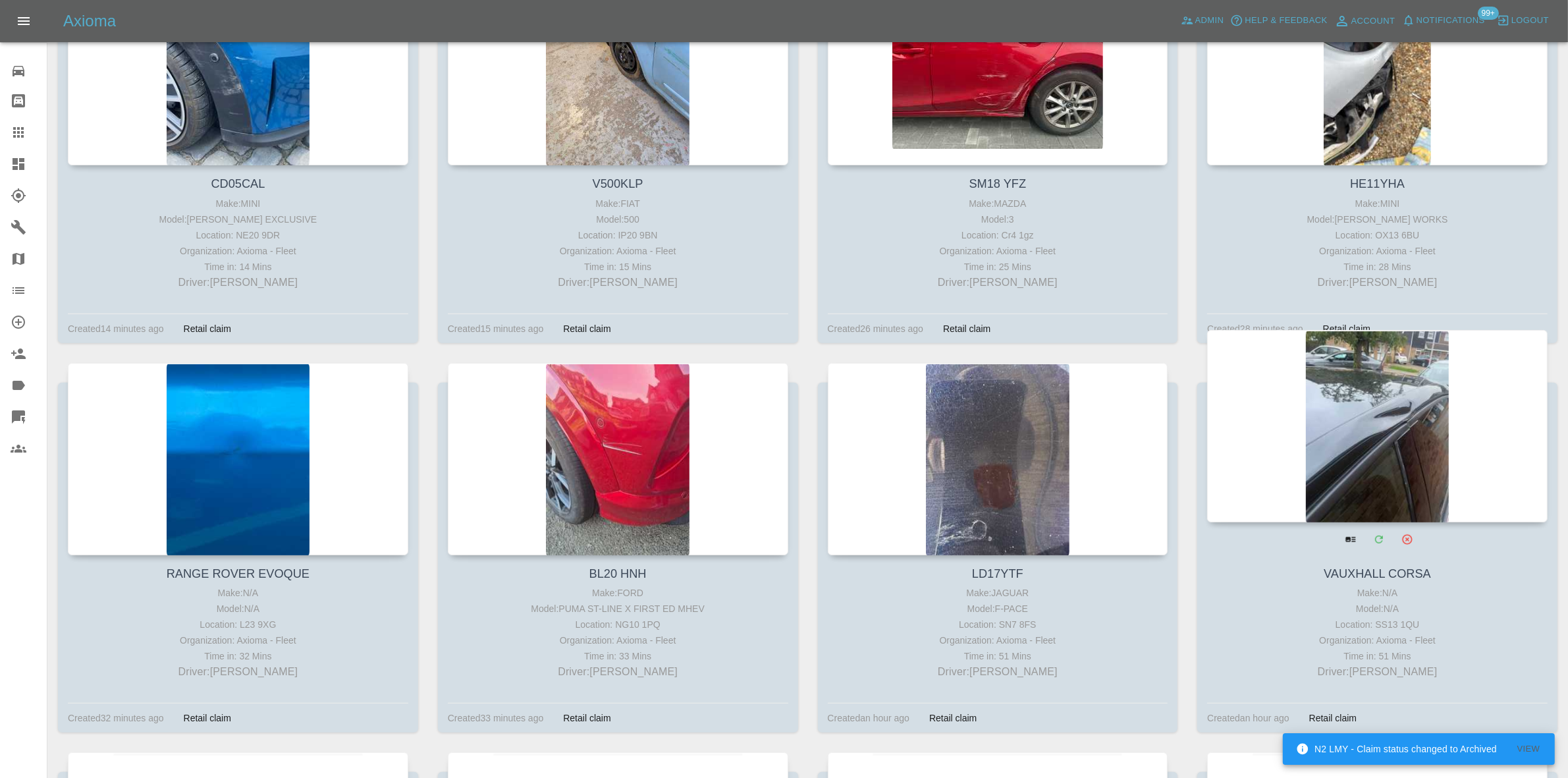
scroll to position [741, 0]
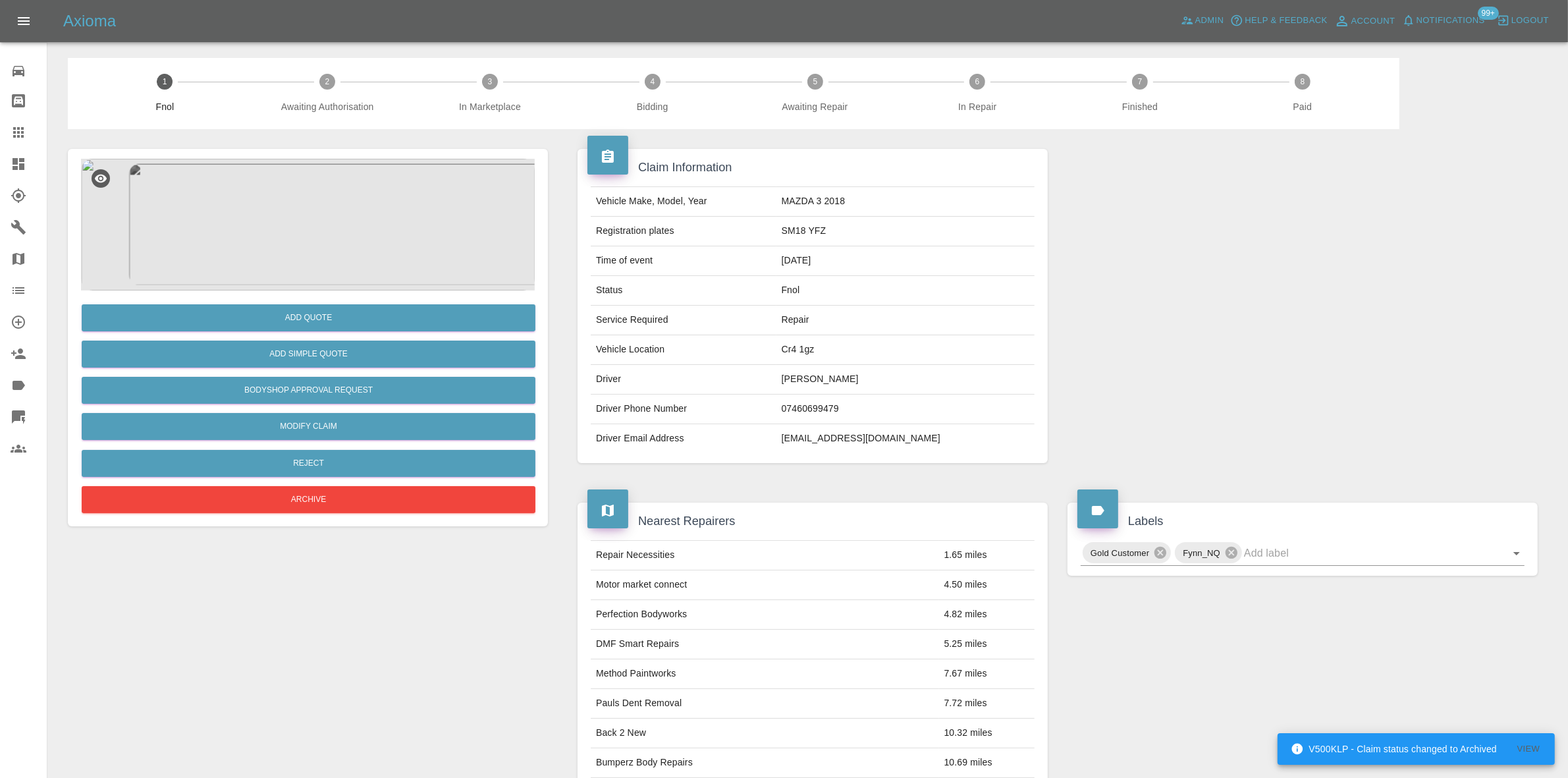
click at [312, 282] on img at bounding box center [308, 225] width 454 height 132
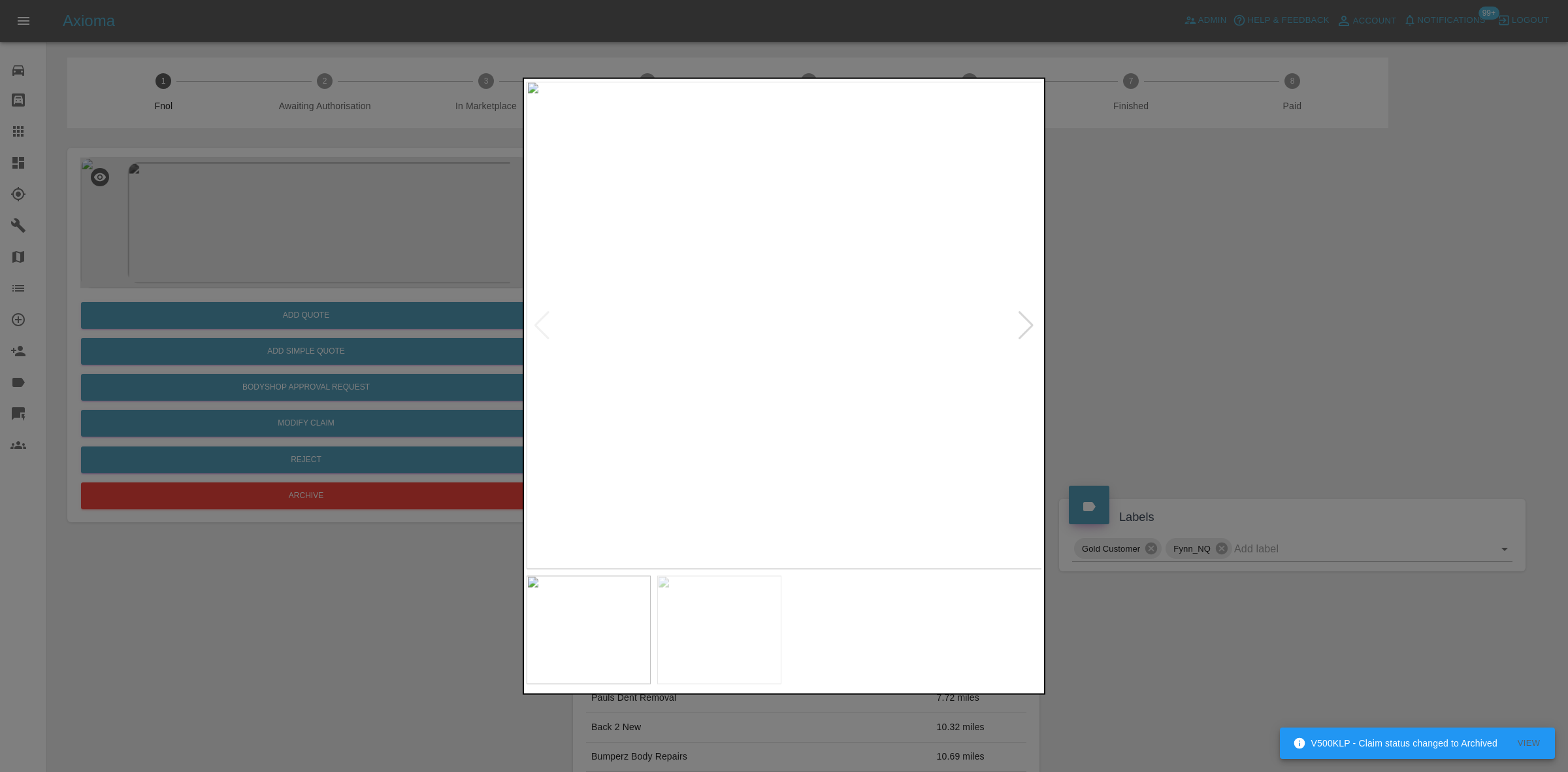
click at [739, 354] on img at bounding box center [784, 325] width 516 height 487
click at [595, 335] on img at bounding box center [719, 127] width 1549 height 1464
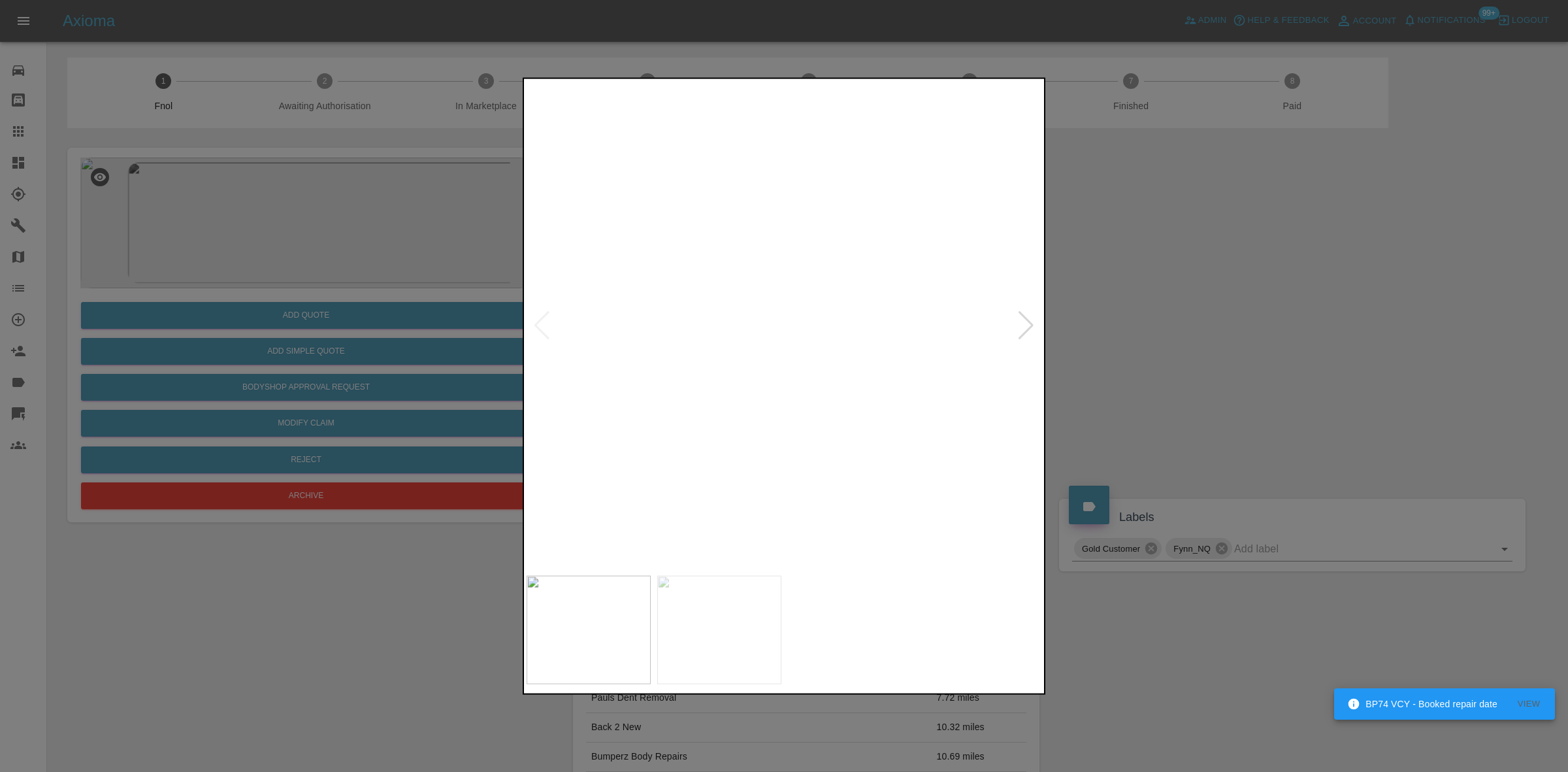
click at [739, 353] on img at bounding box center [732, 114] width 1549 height 1464
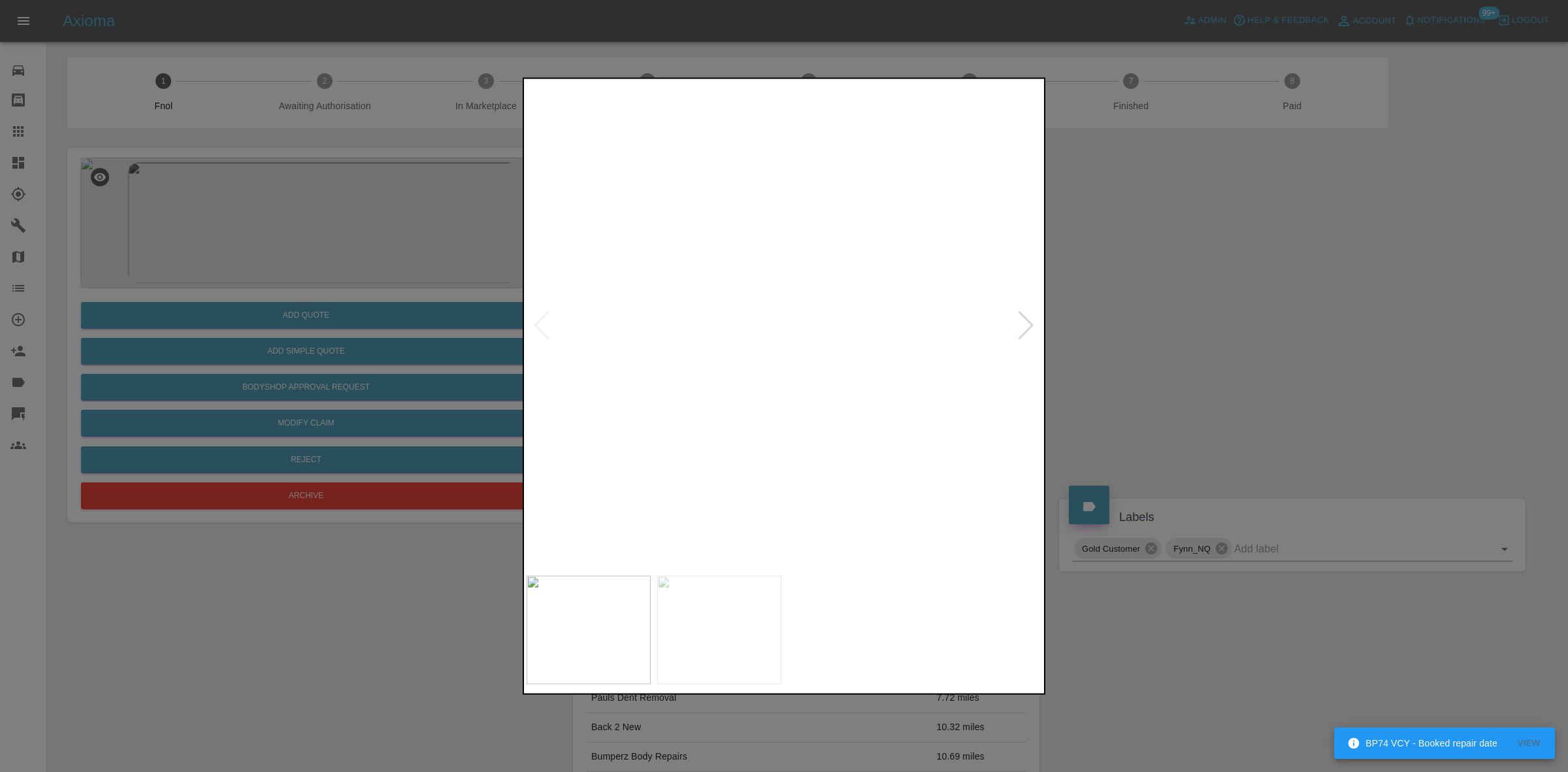
click at [239, 328] on div at bounding box center [784, 386] width 1568 height 772
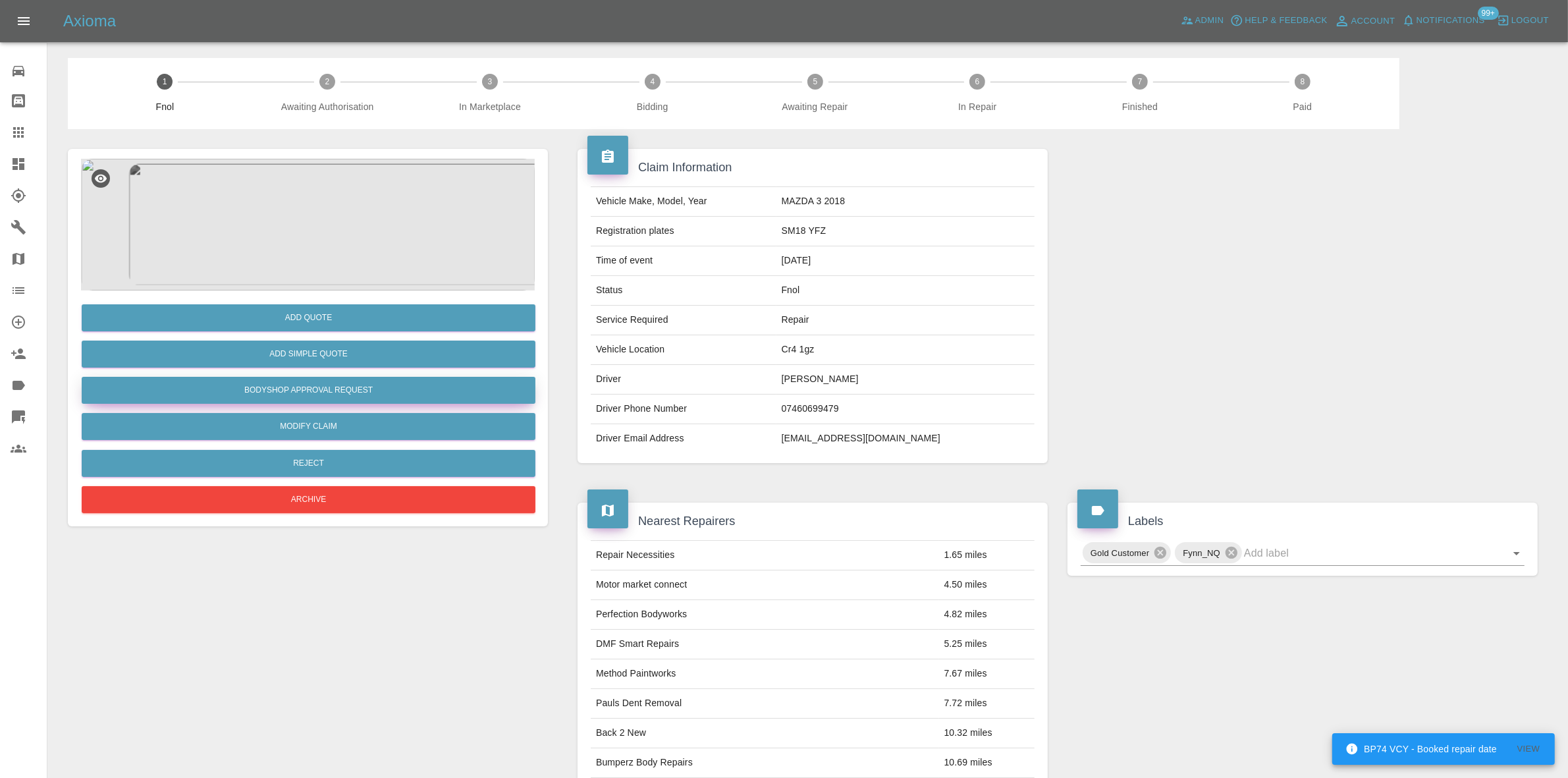
click at [300, 397] on button "Bodyshop Approval Request" at bounding box center [308, 389] width 454 height 27
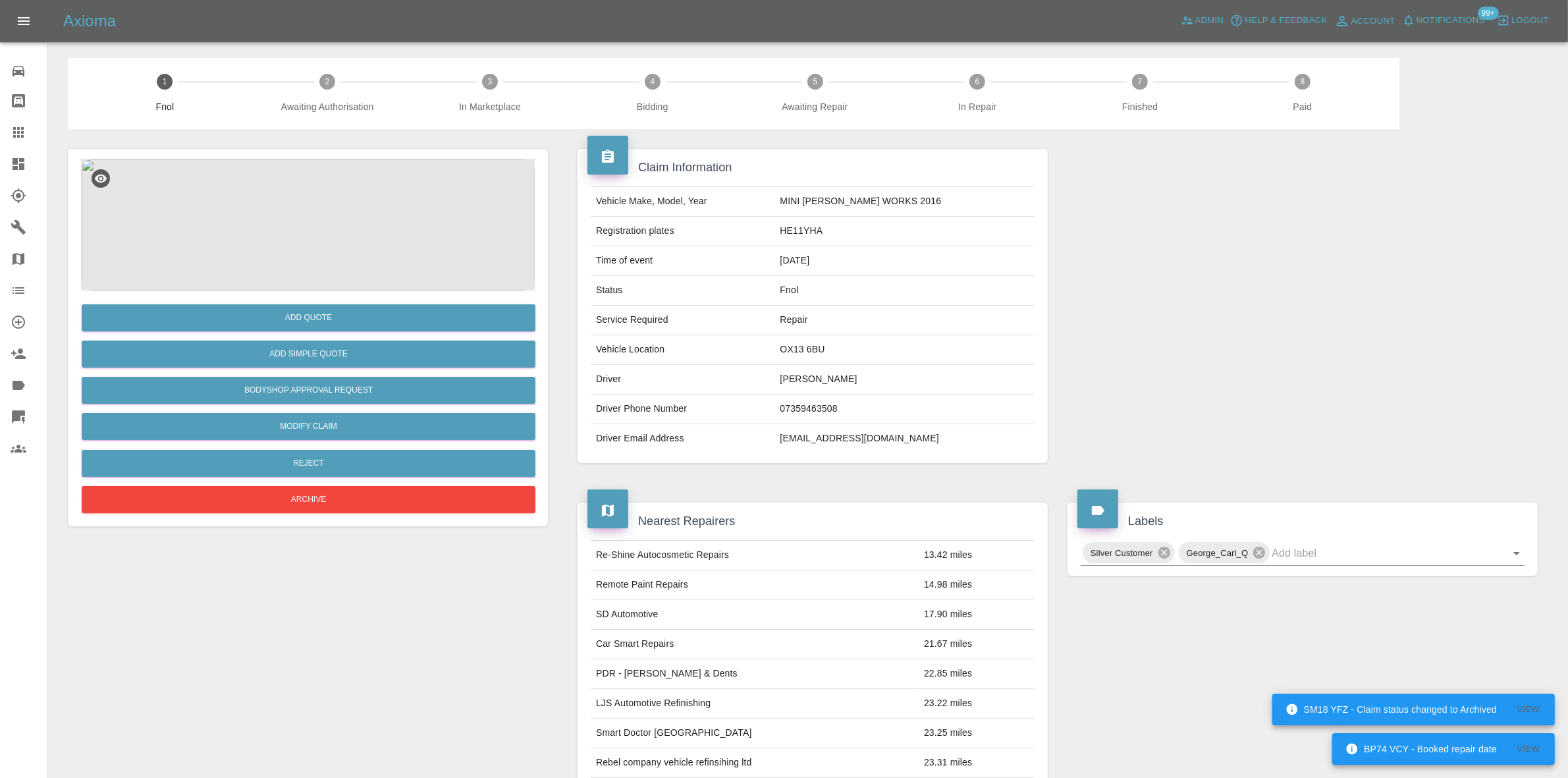
click at [313, 222] on img at bounding box center [308, 225] width 454 height 132
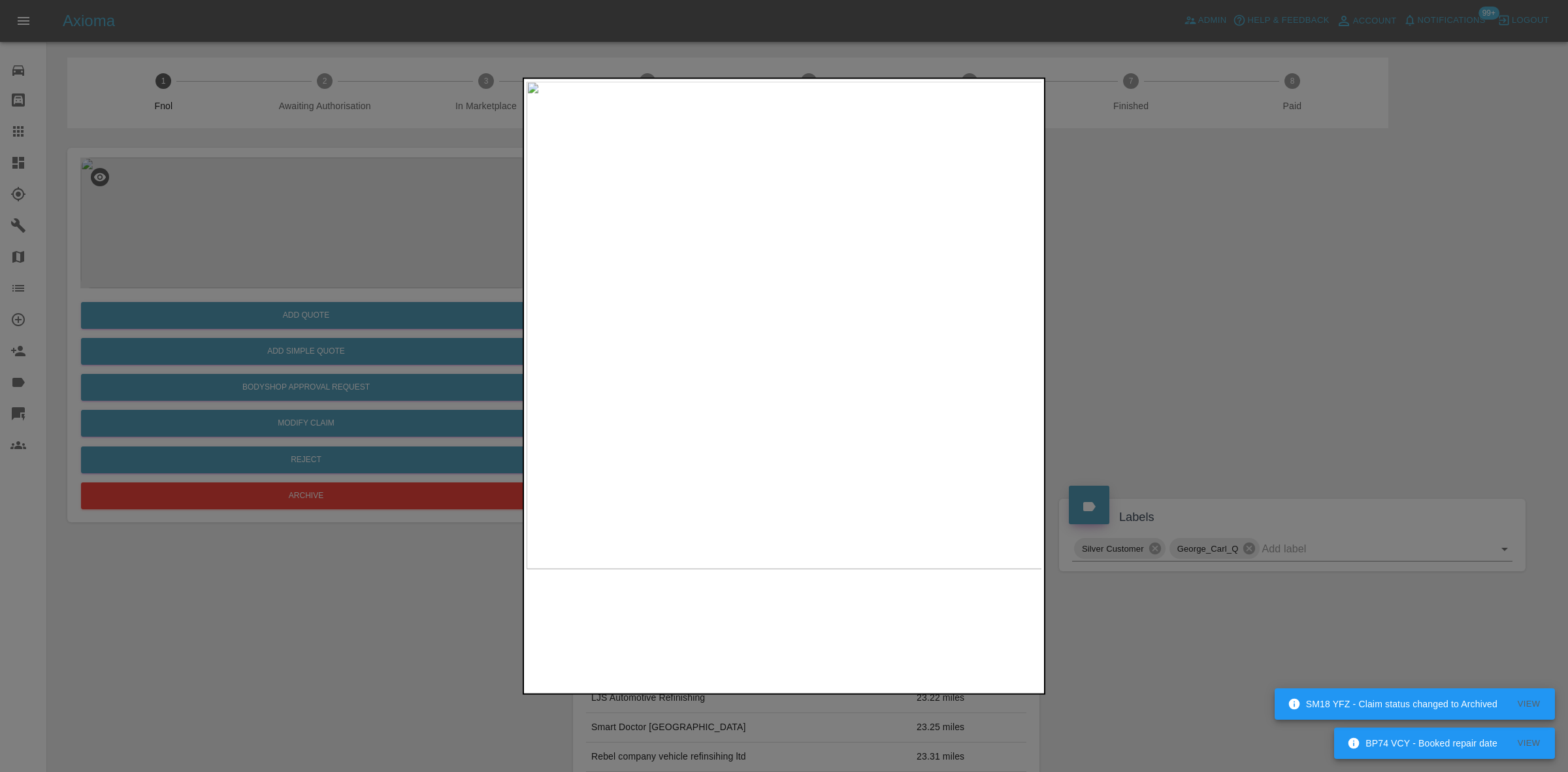
click at [632, 243] on img at bounding box center [784, 325] width 516 height 487
click at [671, 333] on img at bounding box center [784, 325] width 516 height 487
click at [488, 360] on div at bounding box center [784, 386] width 1568 height 772
drag, startPoint x: 214, startPoint y: 324, endPoint x: 165, endPoint y: 476, distance: 159.7
click at [213, 324] on div at bounding box center [784, 386] width 1568 height 772
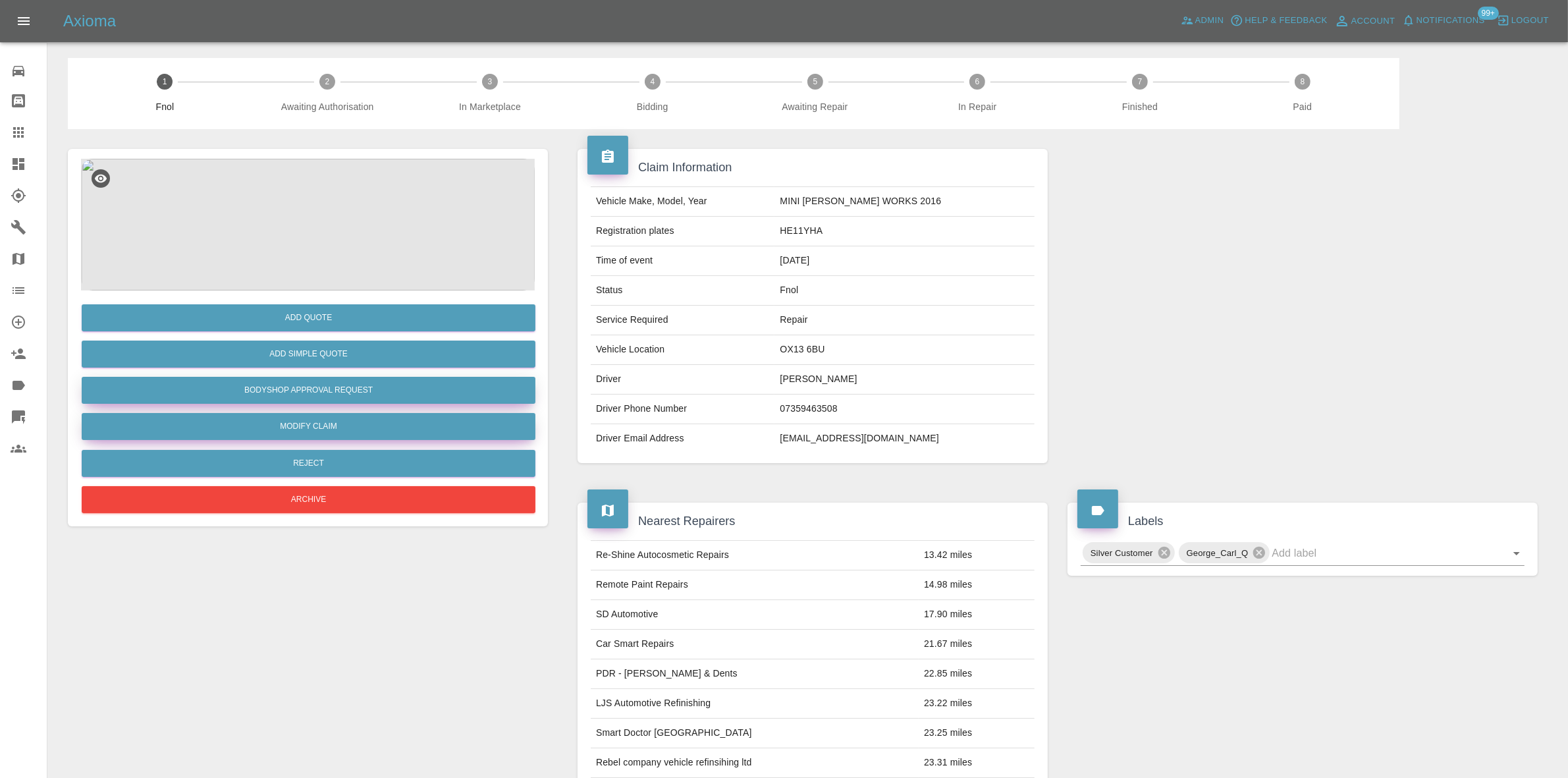
drag, startPoint x: 295, startPoint y: 391, endPoint x: 301, endPoint y: 415, distance: 24.7
click at [295, 391] on button "Bodyshop Approval Request" at bounding box center [308, 389] width 454 height 27
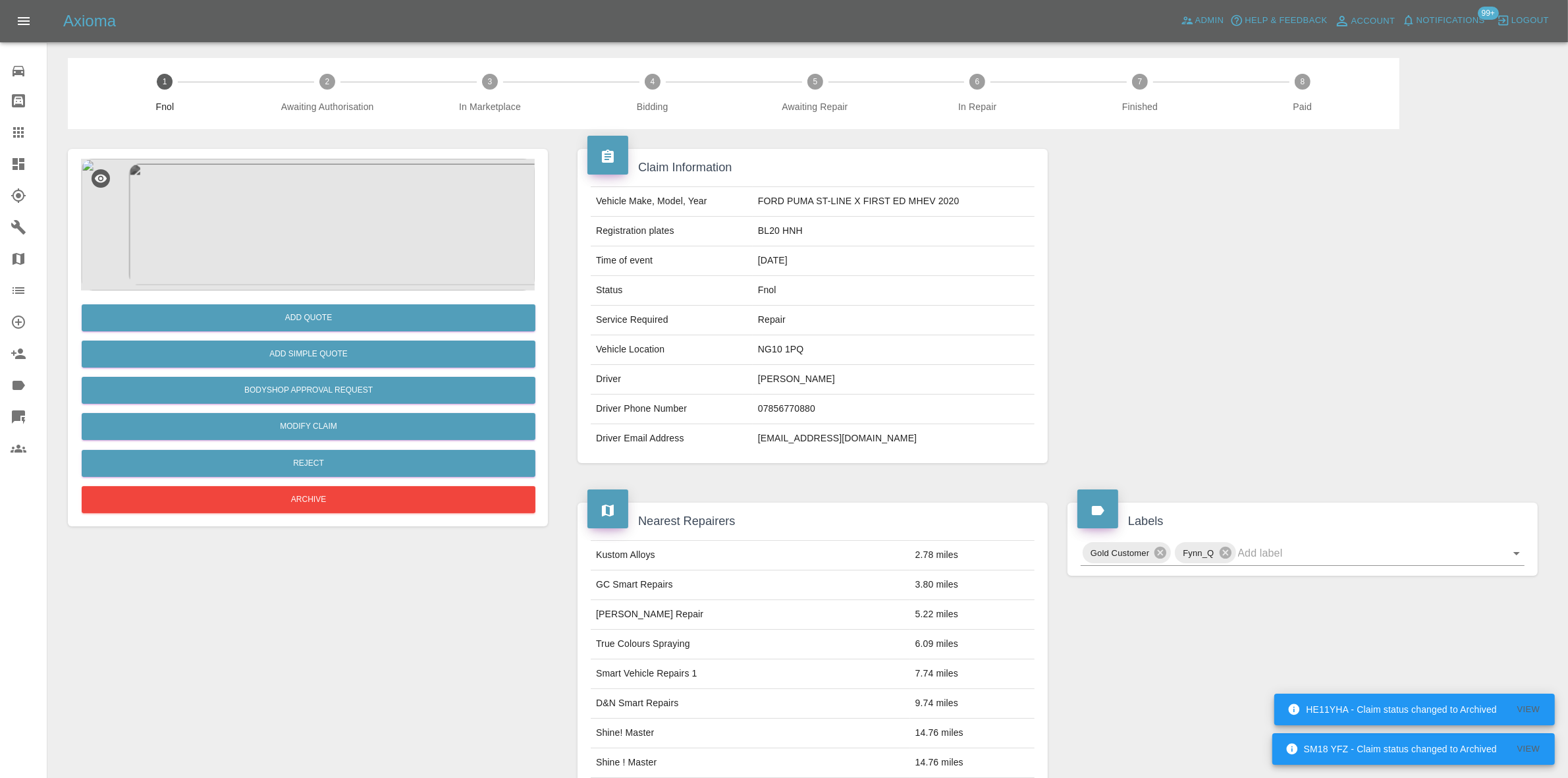
click at [312, 203] on img at bounding box center [308, 225] width 454 height 132
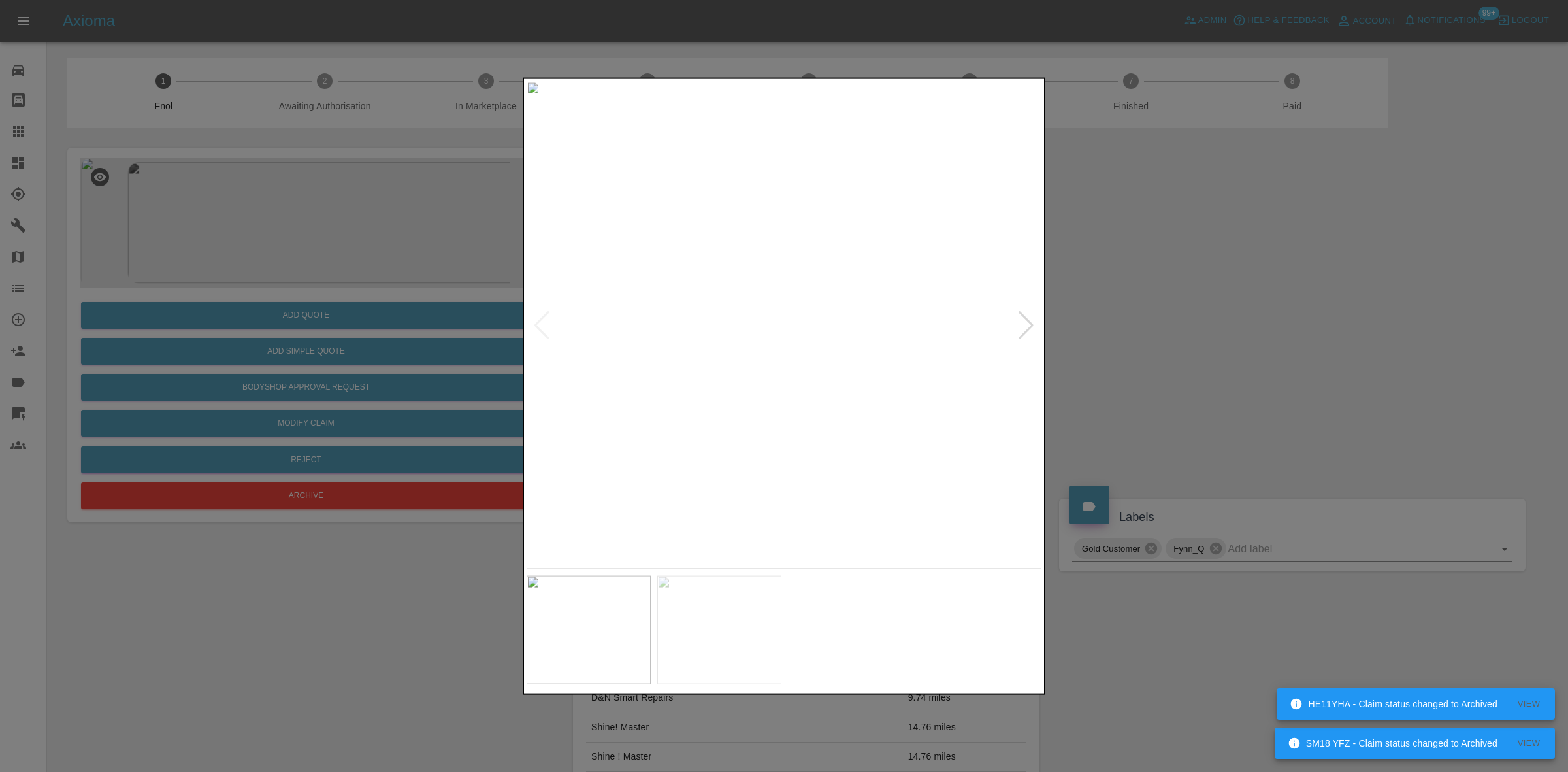
click at [717, 324] on img at bounding box center [784, 325] width 516 height 487
click at [740, 329] on img at bounding box center [929, 317] width 1549 height 1464
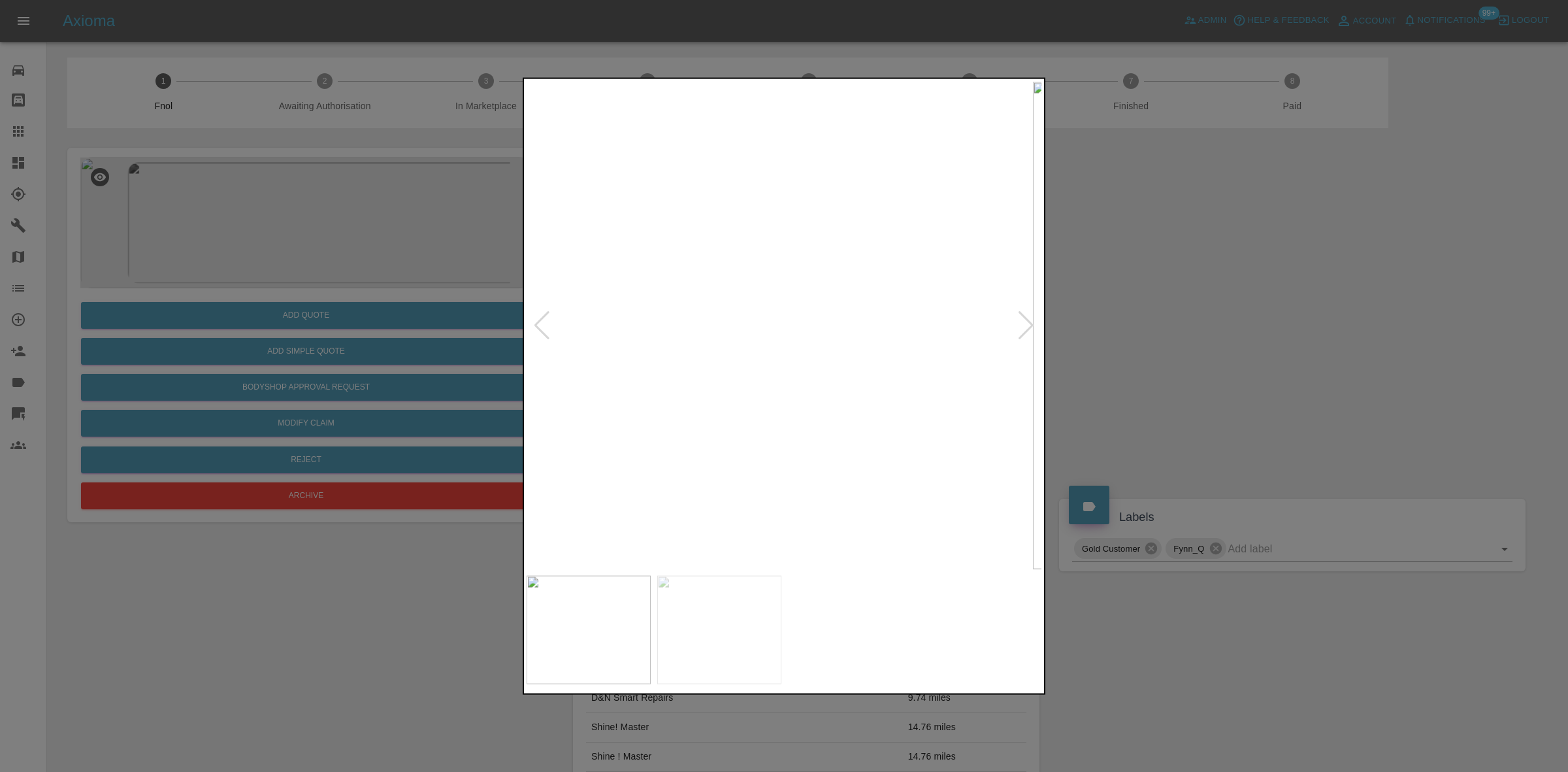
click at [495, 312] on div at bounding box center [784, 386] width 1568 height 772
click at [745, 378] on img at bounding box center [784, 325] width 516 height 487
click at [573, 367] on img at bounding box center [784, 325] width 516 height 487
click at [792, 402] on img at bounding box center [784, 325] width 516 height 487
click at [373, 334] on div at bounding box center [784, 386] width 1568 height 772
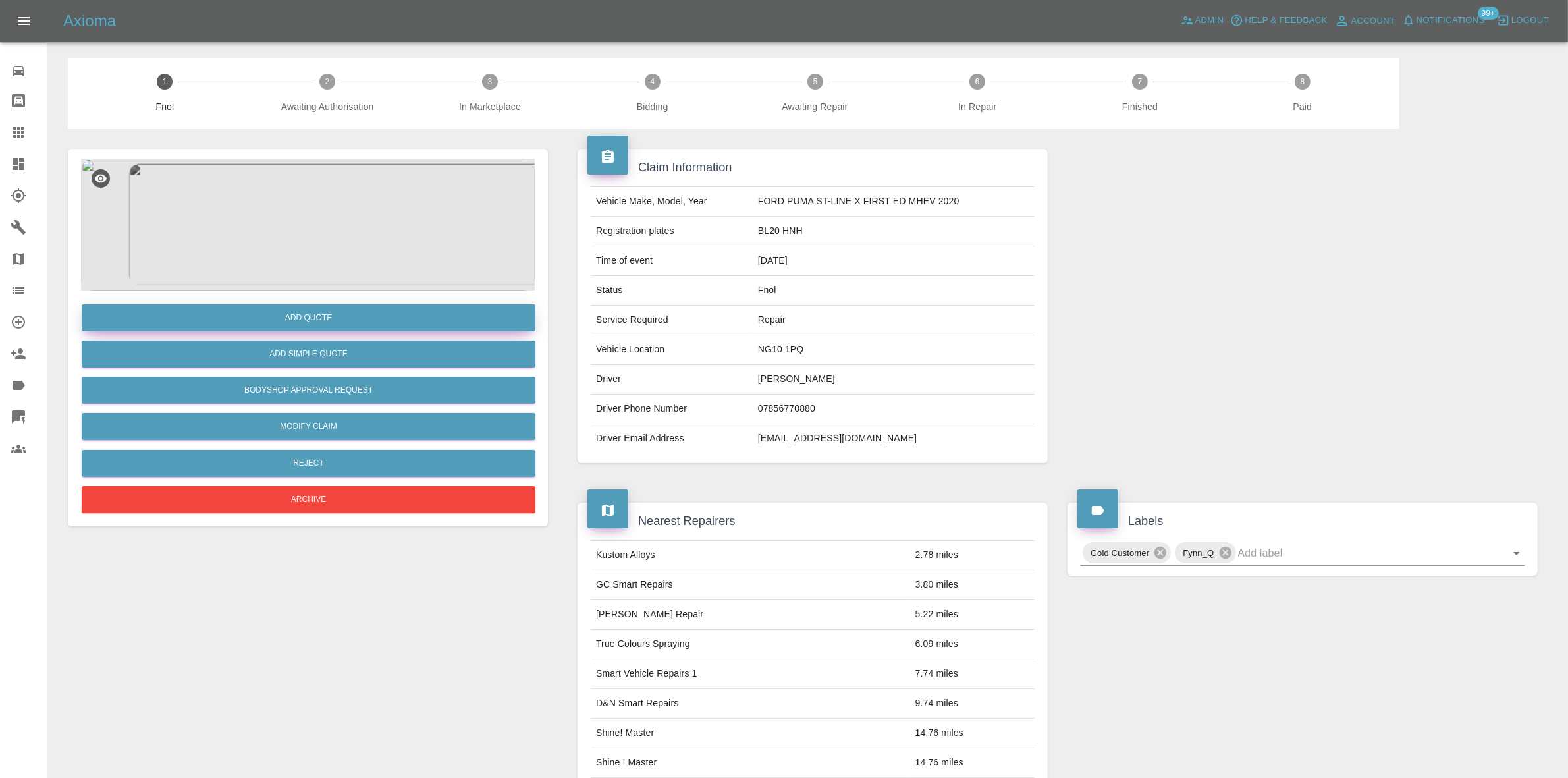
click at [387, 321] on button "Add Quote" at bounding box center [308, 318] width 454 height 27
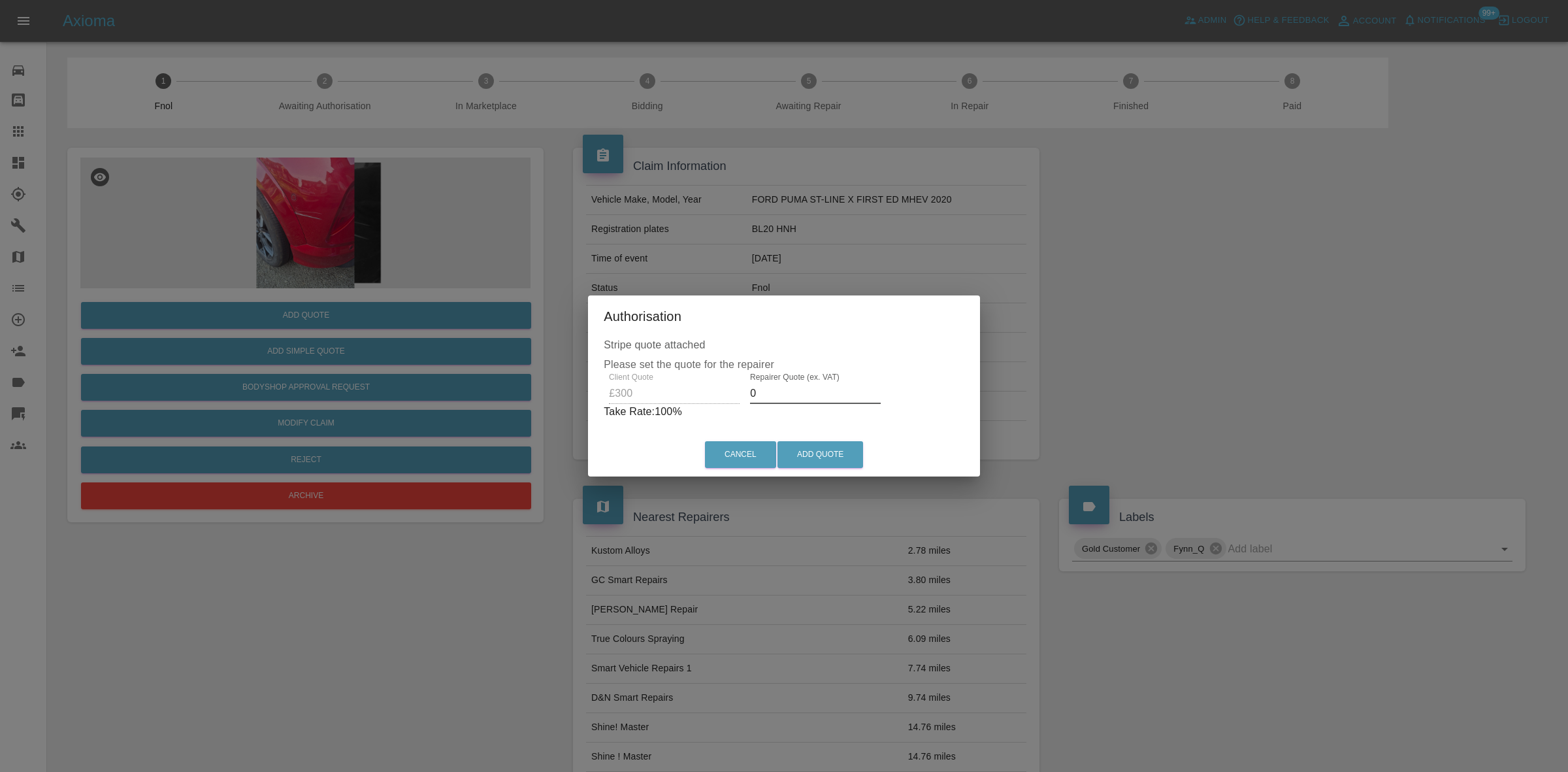
click at [732, 399] on div "Client Quote £300 Repairer Quote (ex. VAT) 0 Take Rate: 100 %" at bounding box center [784, 396] width 361 height 47
type input "170"
click at [799, 453] on button "Add Quote" at bounding box center [820, 454] width 86 height 26
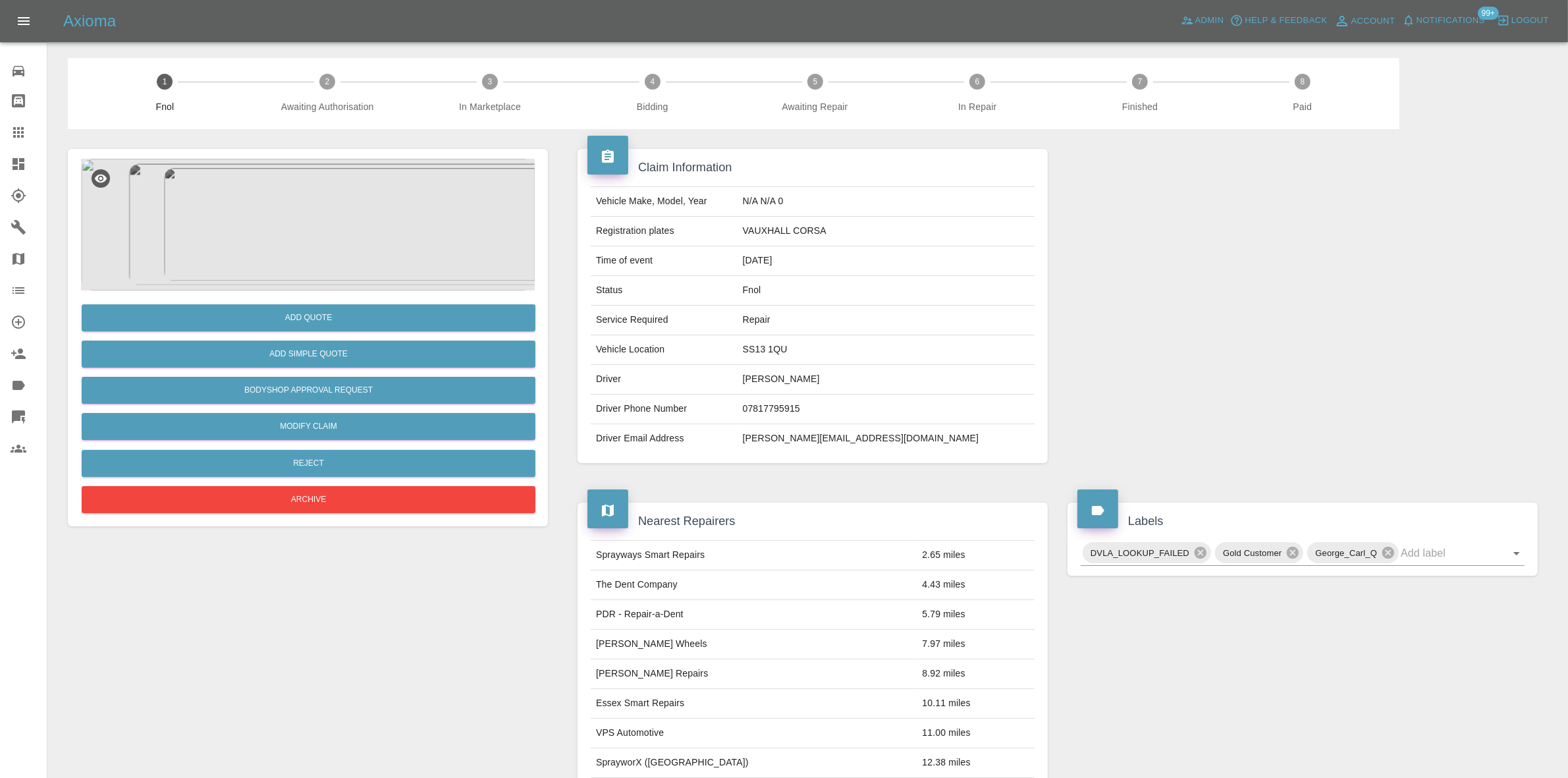
click at [298, 242] on img at bounding box center [308, 225] width 454 height 132
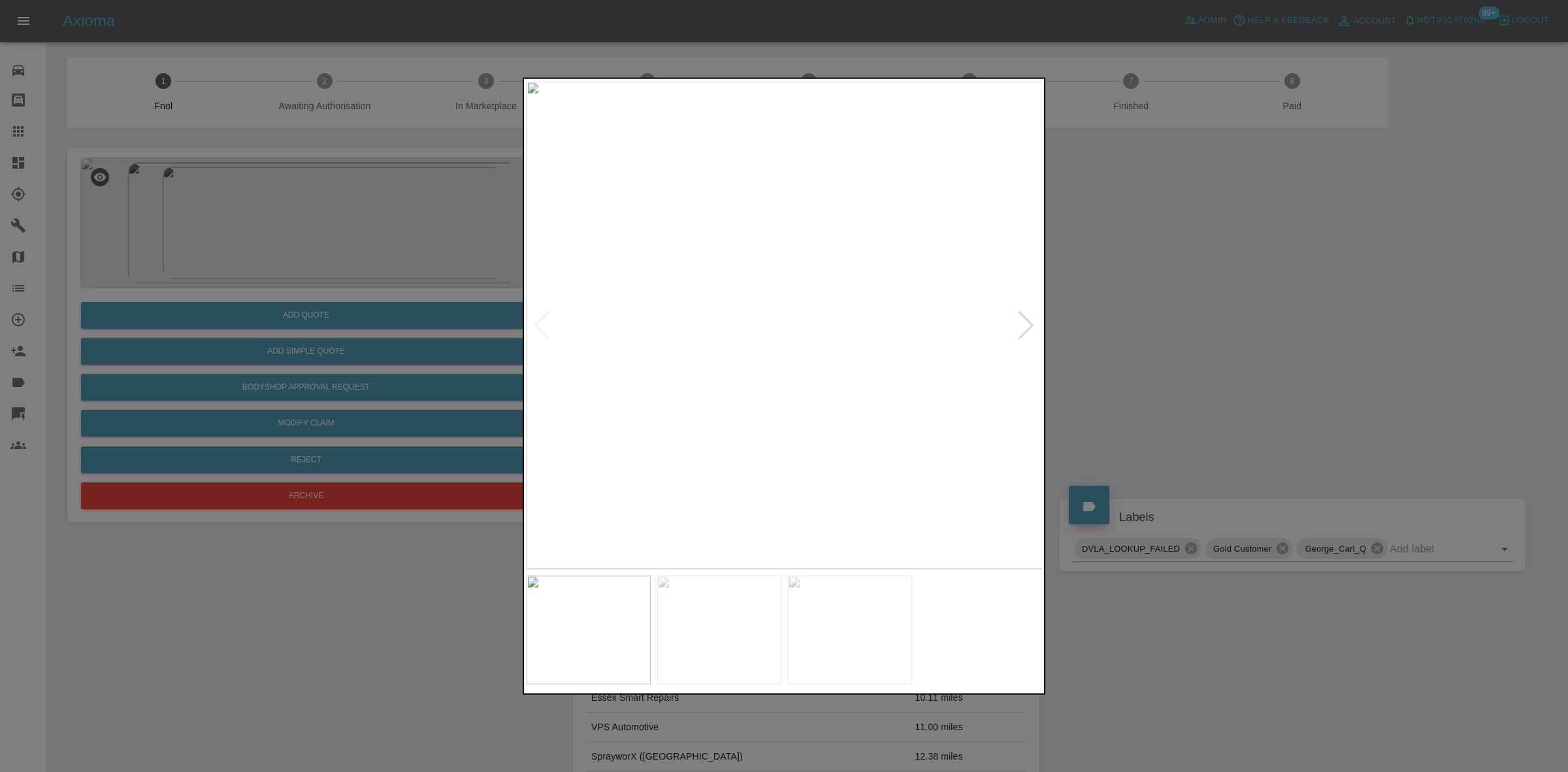
click at [835, 312] on img at bounding box center [784, 325] width 516 height 487
click at [832, 312] on img at bounding box center [784, 325] width 516 height 487
click at [832, 313] on img at bounding box center [640, 364] width 1549 height 1464
click at [692, 337] on img at bounding box center [784, 325] width 516 height 487
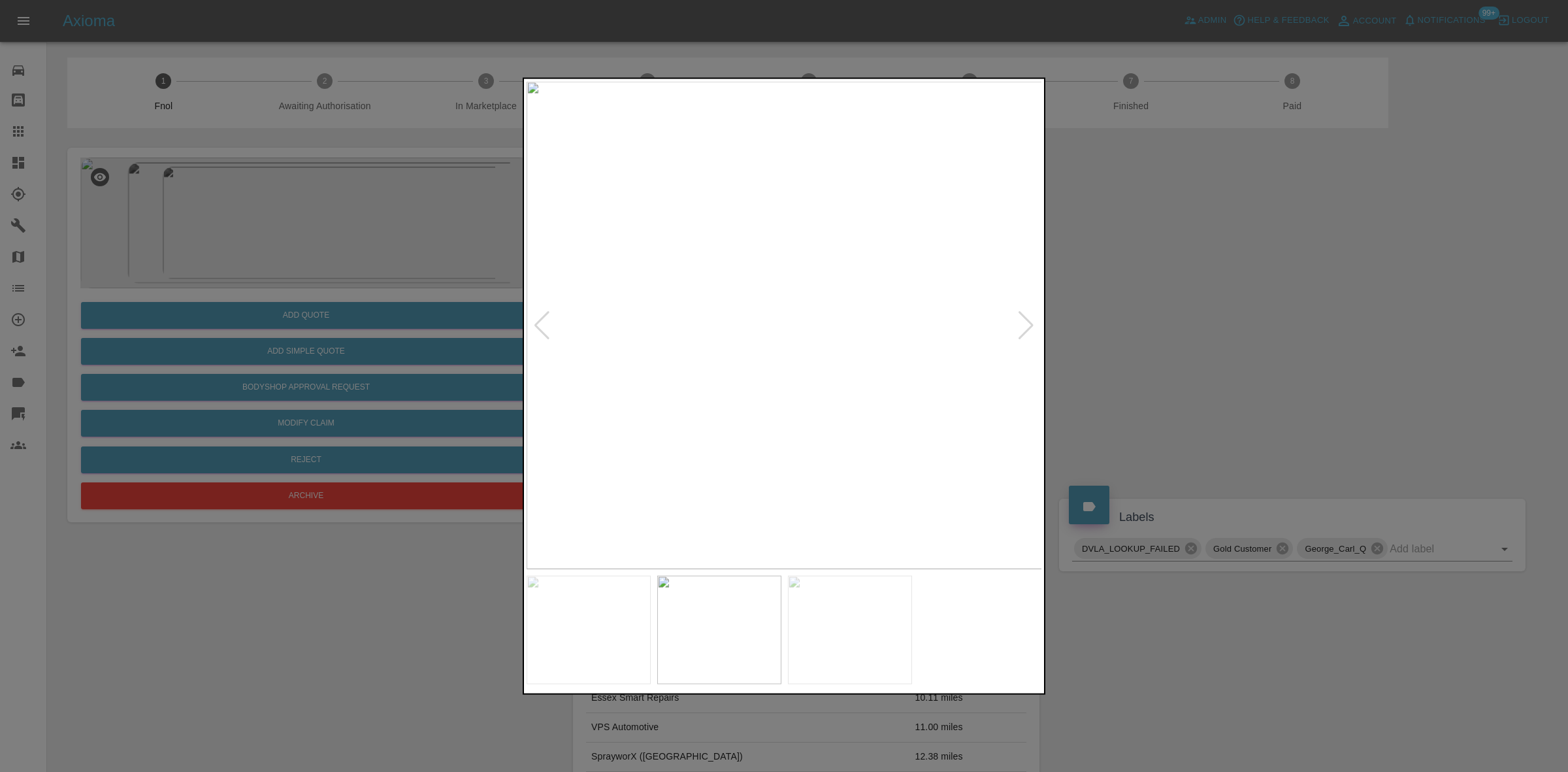
click at [660, 360] on img at bounding box center [784, 325] width 516 height 487
click at [828, 296] on img at bounding box center [784, 325] width 516 height 487
click at [827, 293] on img at bounding box center [784, 325] width 516 height 487
click at [815, 285] on img at bounding box center [658, 421] width 1549 height 1464
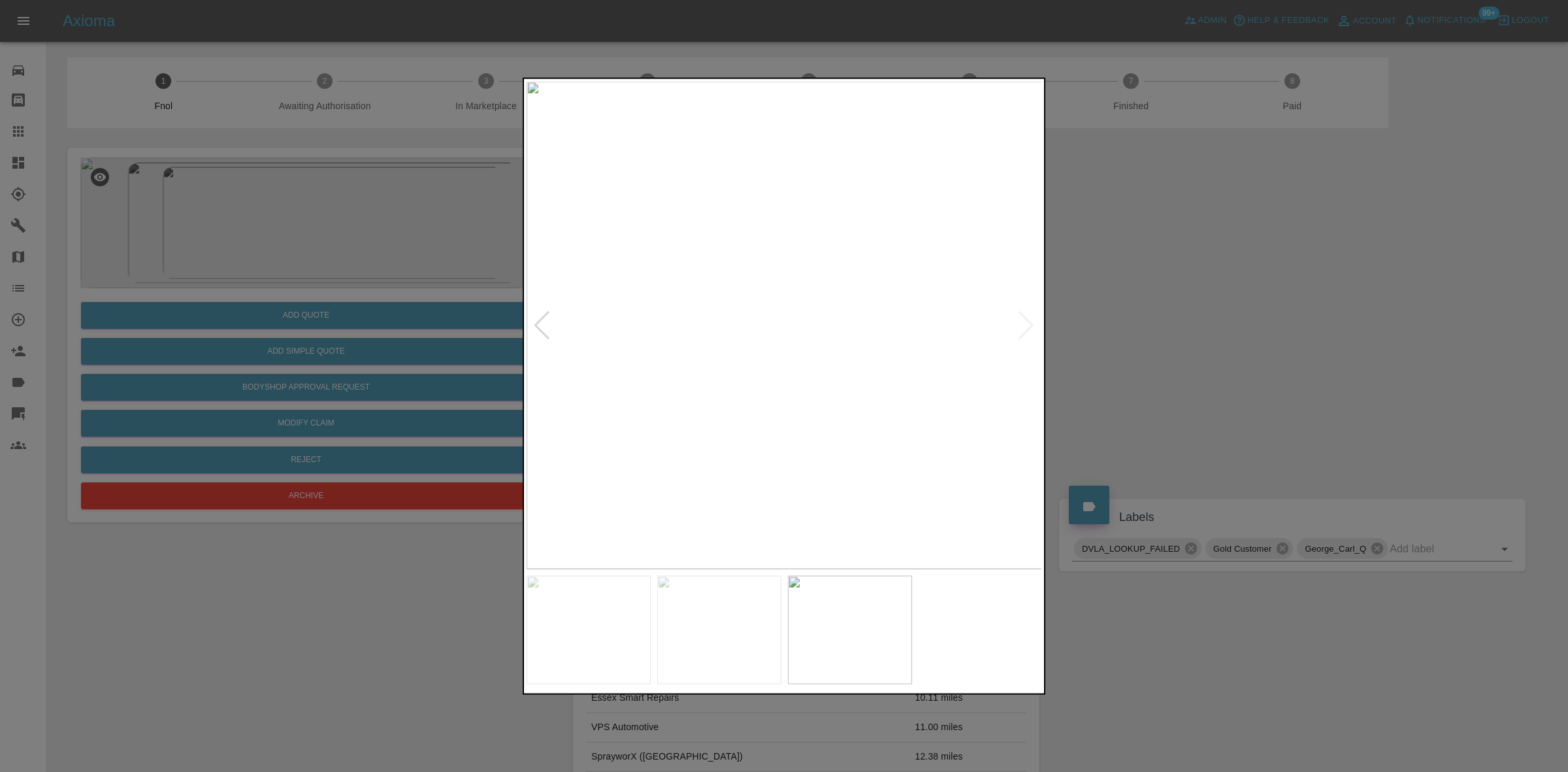
click at [654, 300] on img at bounding box center [784, 325] width 516 height 487
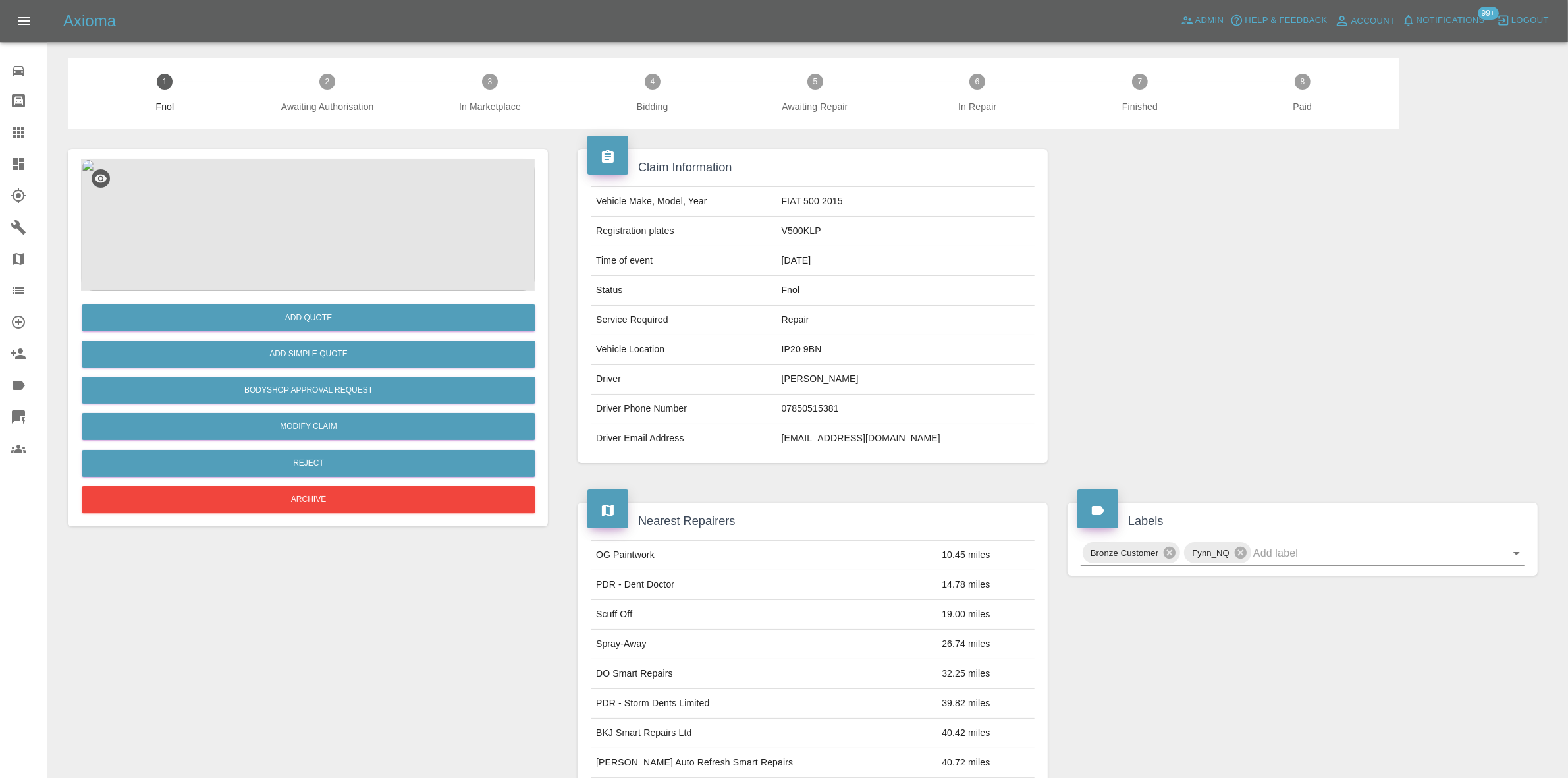
click at [354, 216] on img at bounding box center [308, 225] width 454 height 132
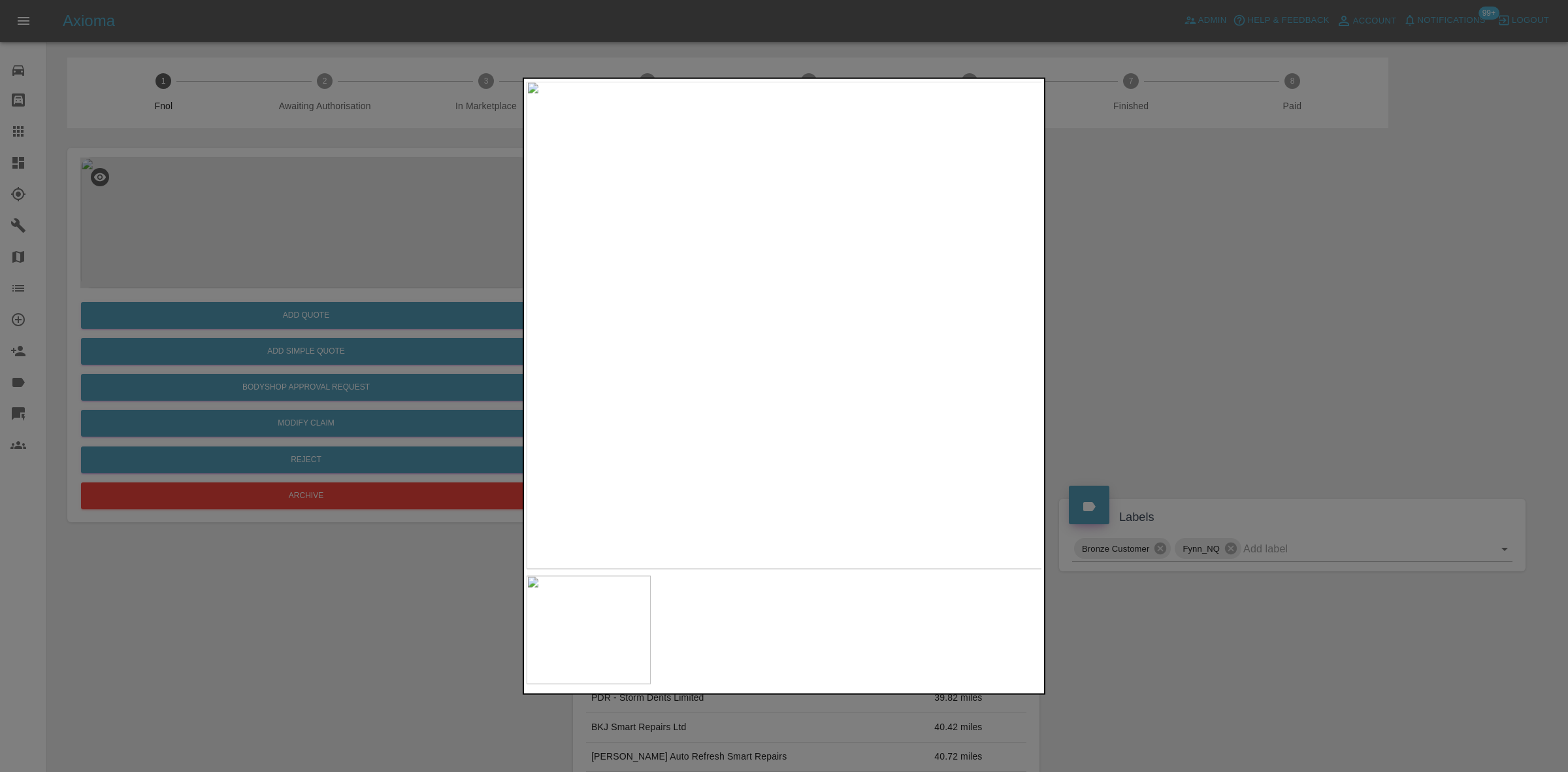
click at [828, 223] on img at bounding box center [784, 325] width 516 height 487
click at [824, 222] on img at bounding box center [784, 325] width 516 height 487
click at [347, 245] on div at bounding box center [784, 386] width 1568 height 772
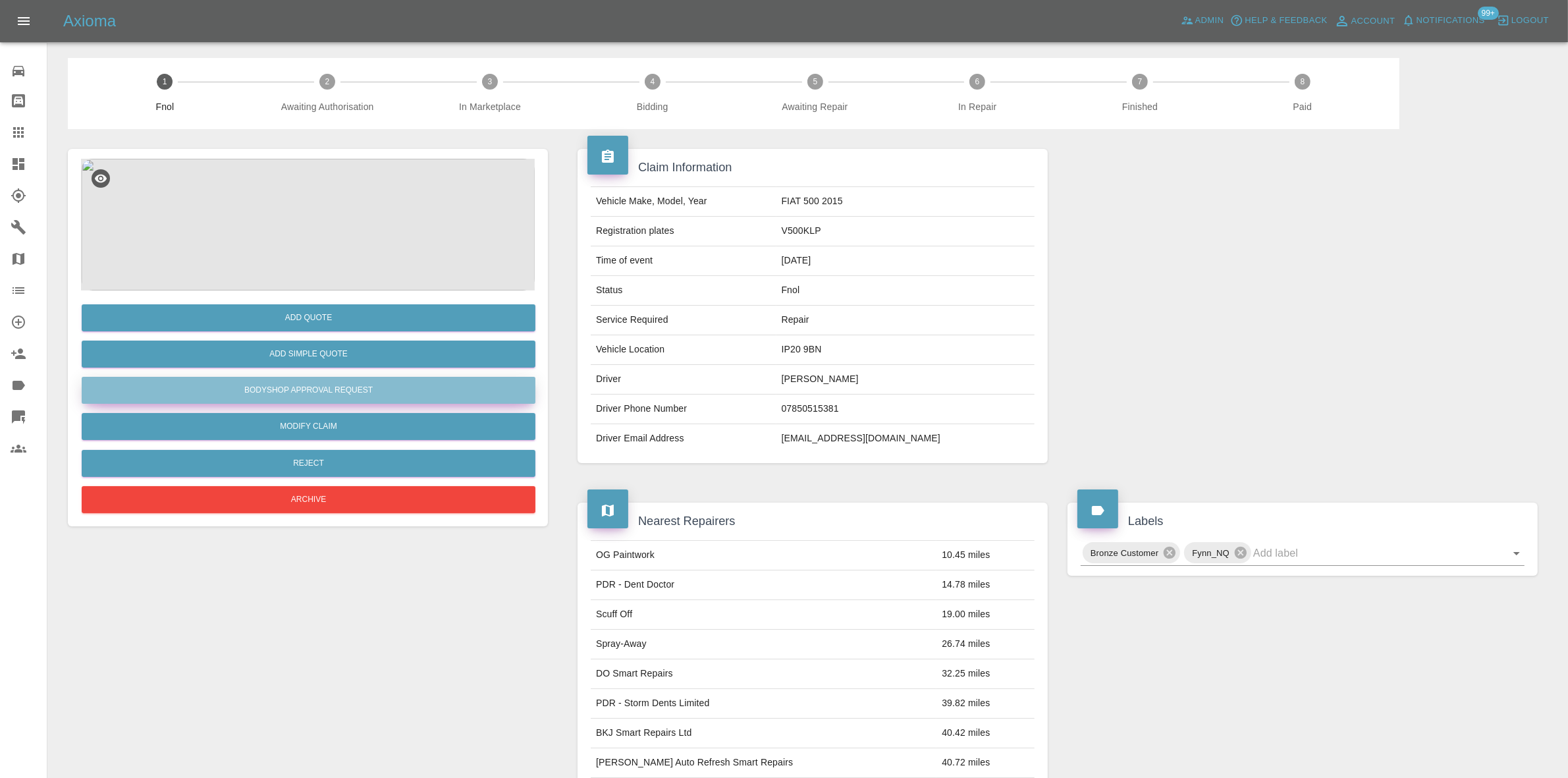
click at [325, 398] on button "Bodyshop Approval Request" at bounding box center [308, 389] width 454 height 27
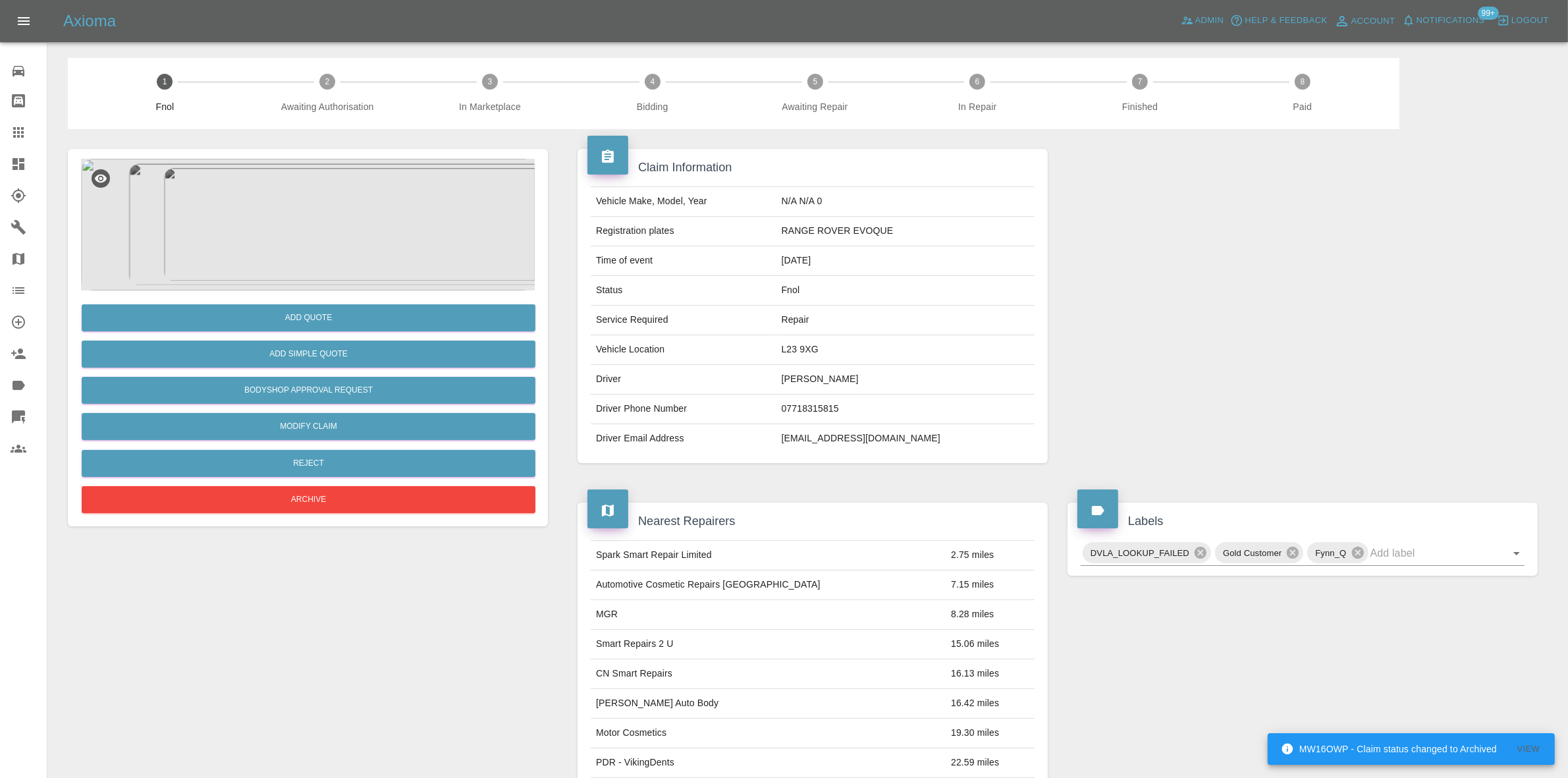
click at [270, 159] on img at bounding box center [308, 225] width 454 height 132
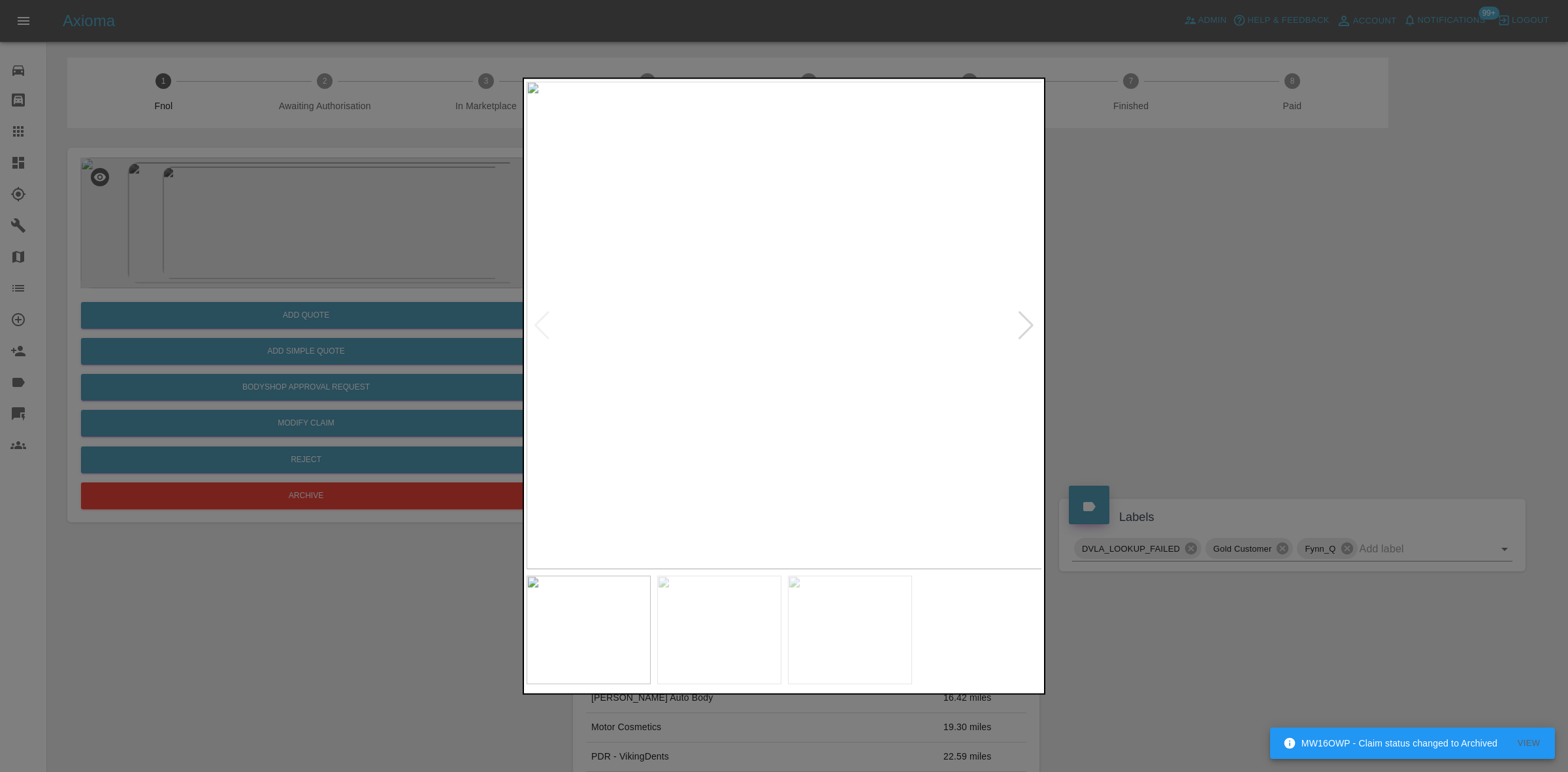
drag, startPoint x: 223, startPoint y: 259, endPoint x: 239, endPoint y: 268, distance: 18.4
click at [229, 264] on div at bounding box center [784, 386] width 1568 height 772
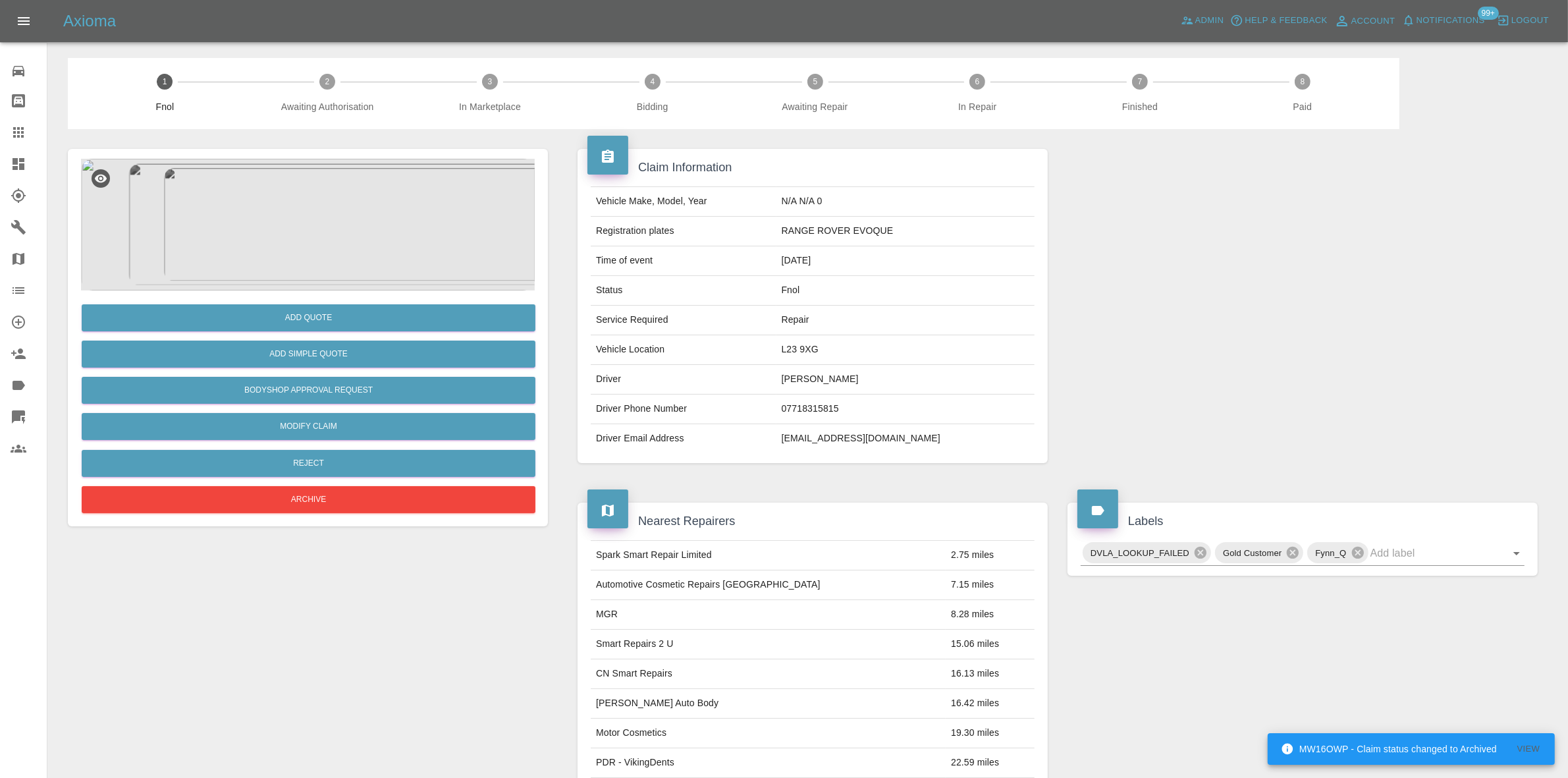
click at [349, 288] on div "Add Quote Add Simple Quote Bodyshop Approval Request Modify Claim Reject Archive" at bounding box center [308, 337] width 480 height 377
click at [311, 254] on img at bounding box center [308, 225] width 454 height 132
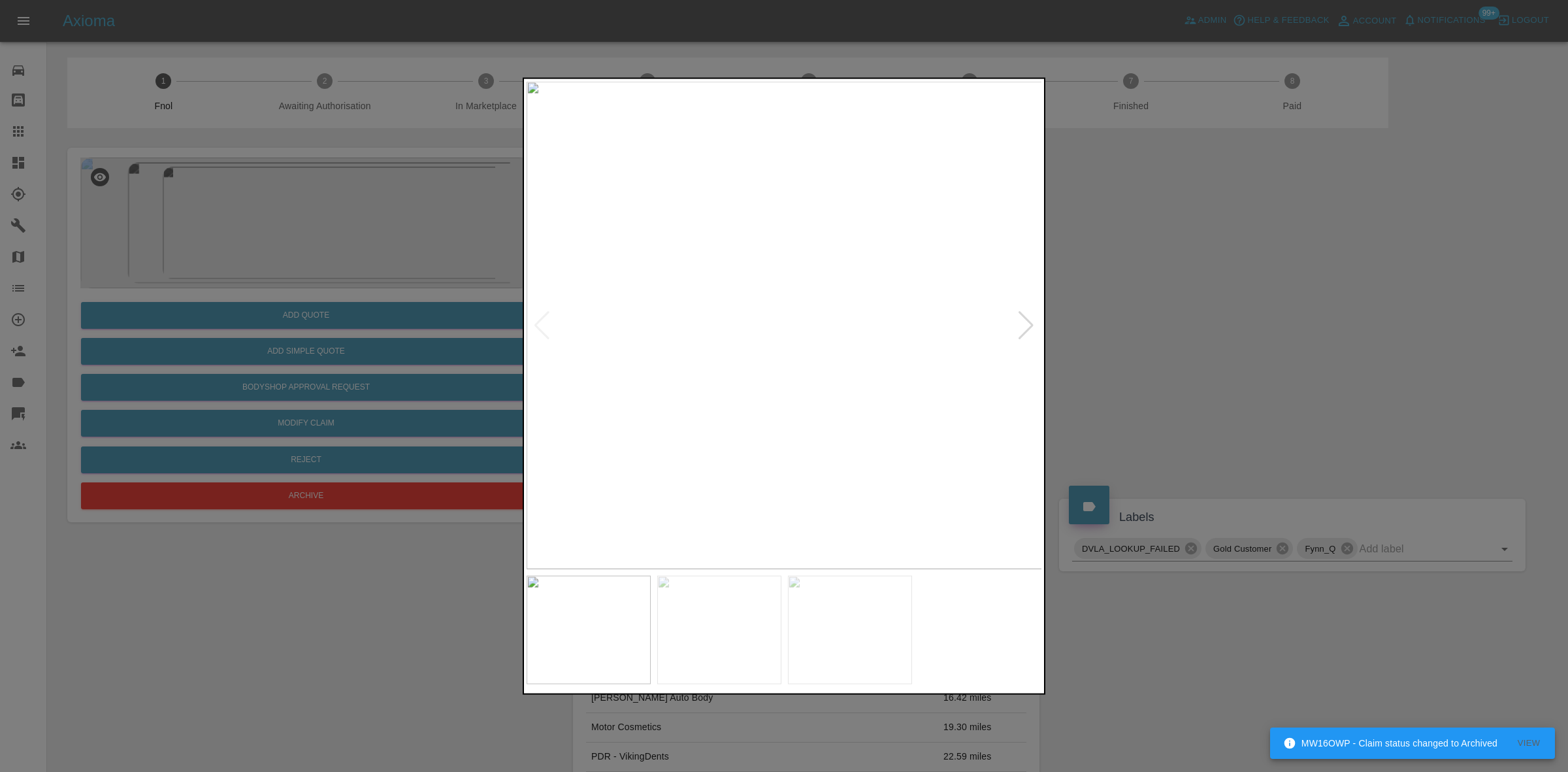
click at [645, 304] on img at bounding box center [784, 325] width 516 height 487
click at [720, 403] on img at bounding box center [654, 325] width 516 height 487
click at [683, 440] on img at bounding box center [748, 325] width 516 height 487
click at [729, 455] on img at bounding box center [784, 325] width 516 height 487
click at [774, 452] on img at bounding box center [784, 325] width 516 height 487
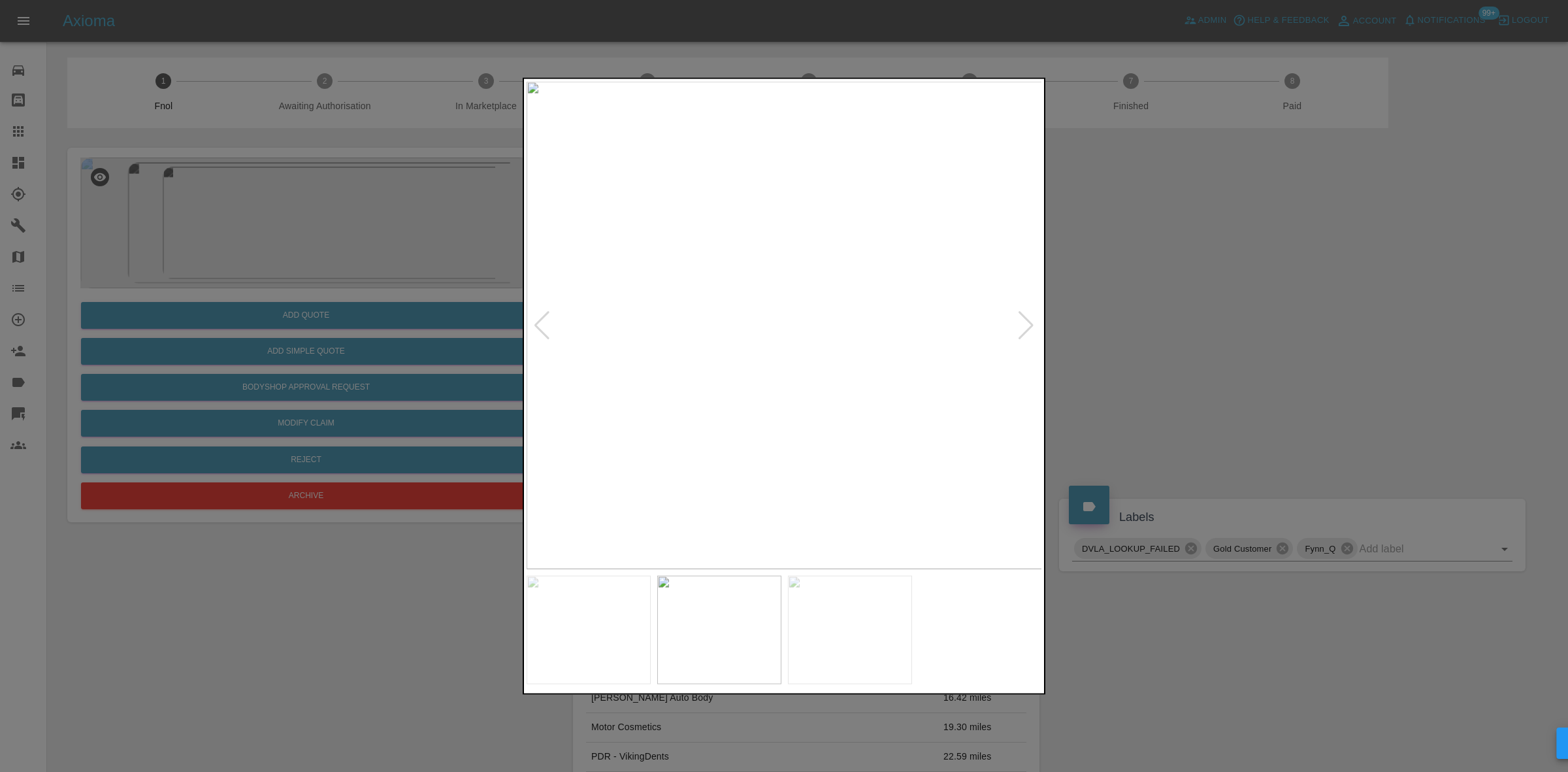
click at [816, 459] on img at bounding box center [784, 325] width 516 height 487
click at [883, 448] on img at bounding box center [784, 325] width 516 height 487
click at [301, 324] on div at bounding box center [784, 386] width 1568 height 772
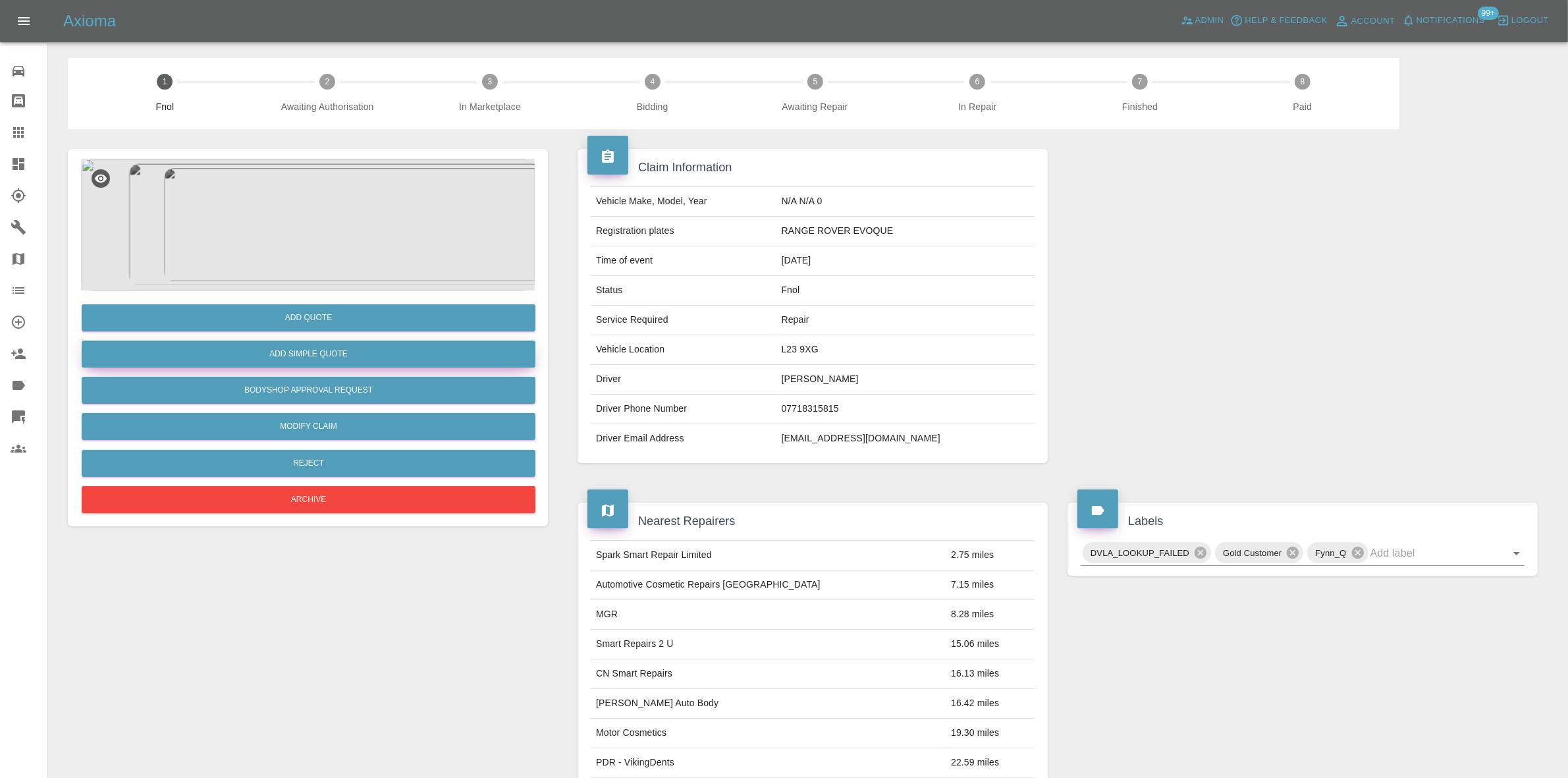
click at [355, 348] on button "Add Simple Quote" at bounding box center [308, 354] width 454 height 27
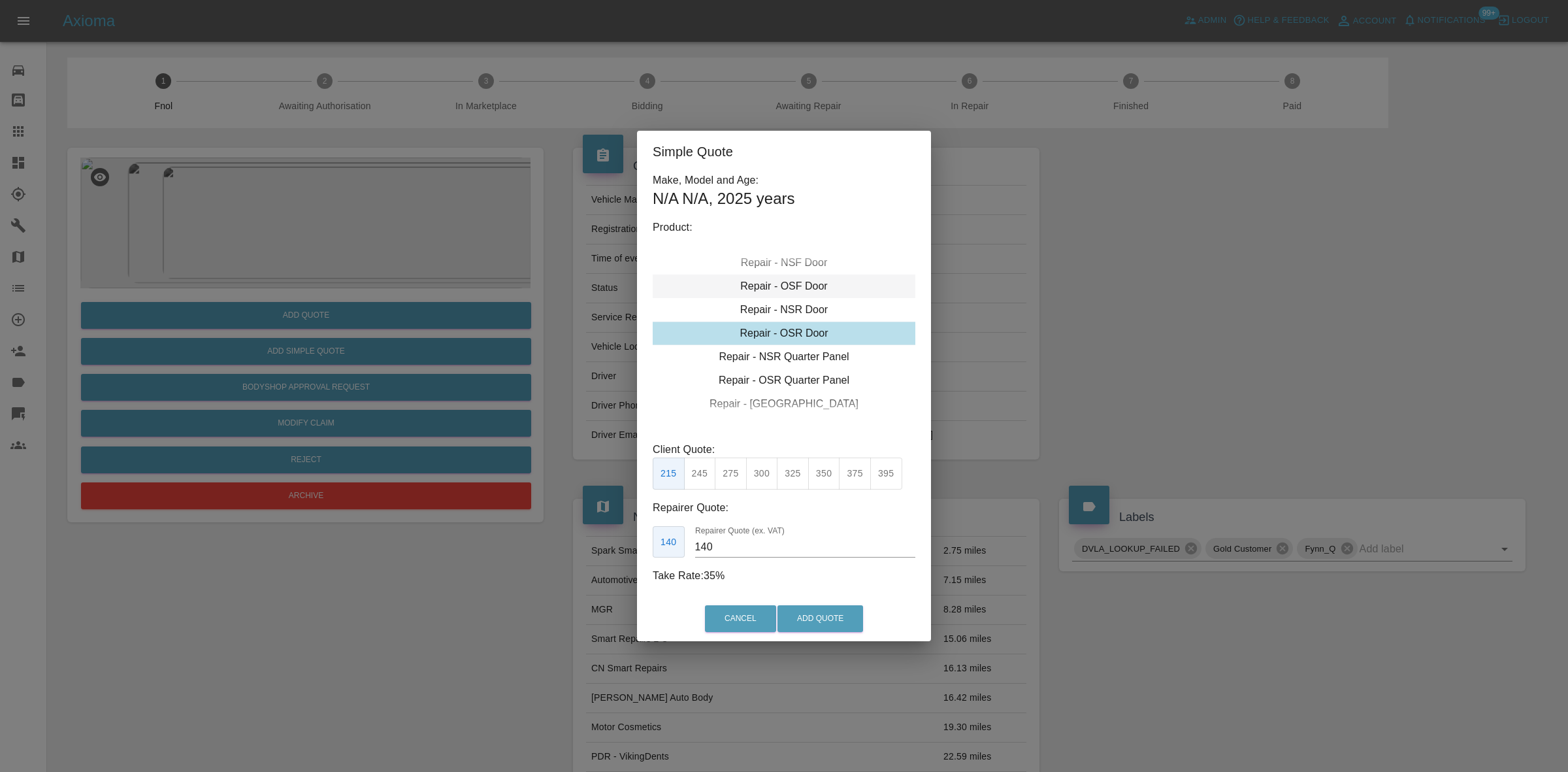
click at [791, 286] on div "Repair - OSF Door" at bounding box center [784, 286] width 263 height 23
click at [759, 473] on button "300" at bounding box center [762, 474] width 32 height 32
click at [733, 478] on button "275" at bounding box center [731, 474] width 32 height 32
drag, startPoint x: 728, startPoint y: 551, endPoint x: 579, endPoint y: 524, distance: 151.4
click at [582, 524] on div "Simple Quote Make, Model and Age: N/A N/A , 2025 years Product: Repair - Front …" at bounding box center [784, 386] width 1568 height 772
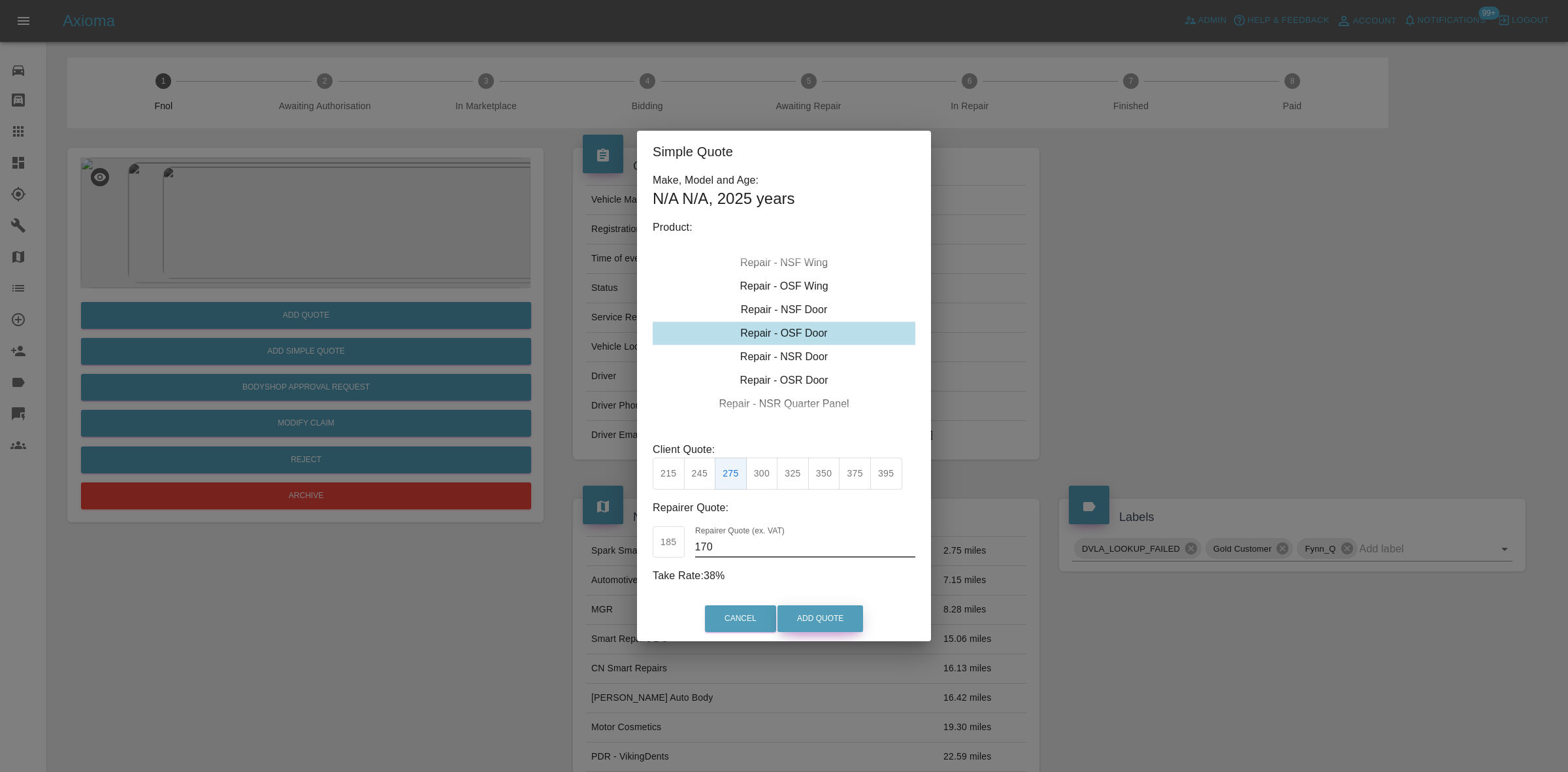
type input "170"
click at [822, 624] on button "Add Quote" at bounding box center [820, 618] width 86 height 26
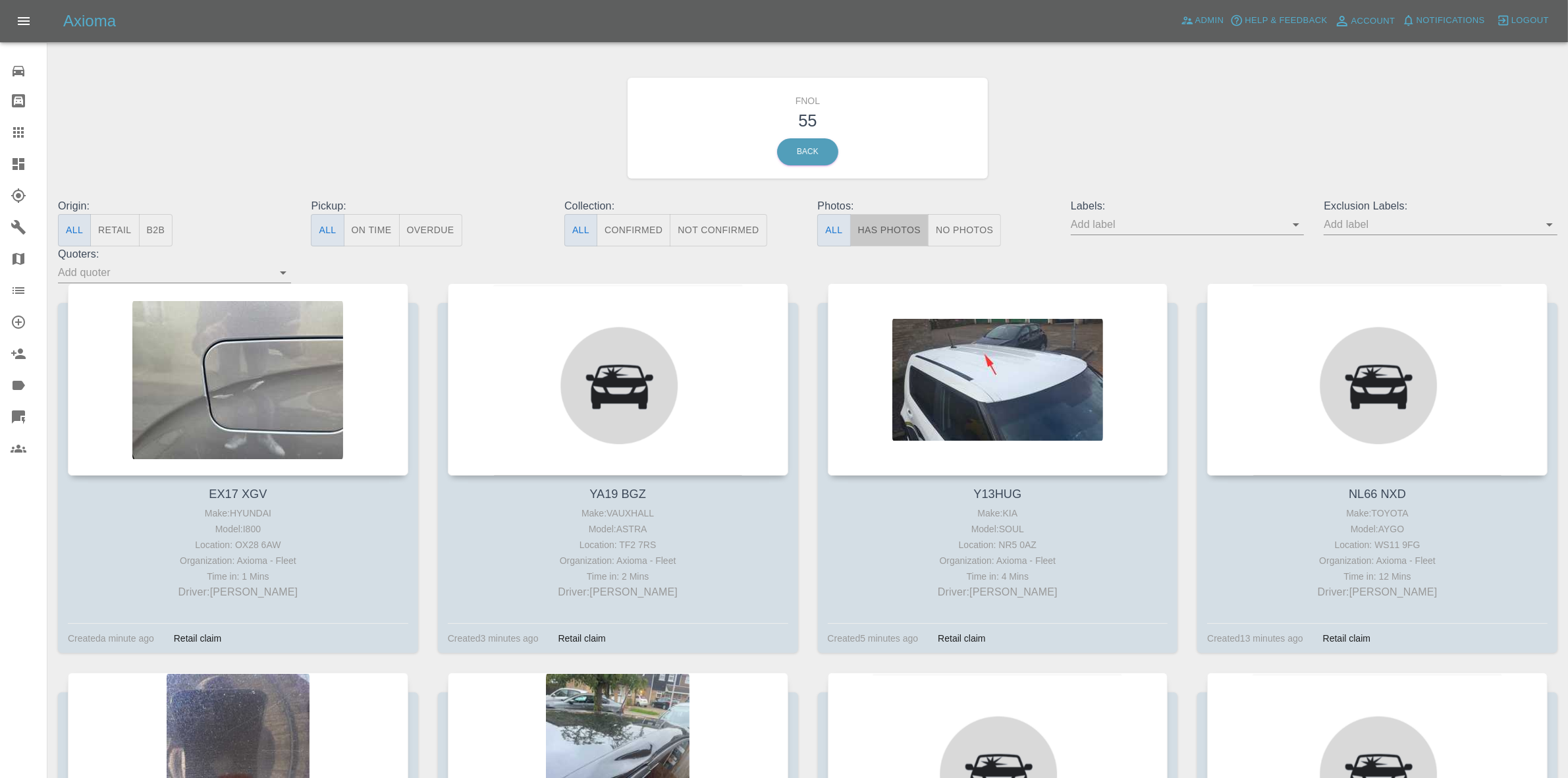
click at [892, 236] on button "Has Photos" at bounding box center [890, 230] width 79 height 32
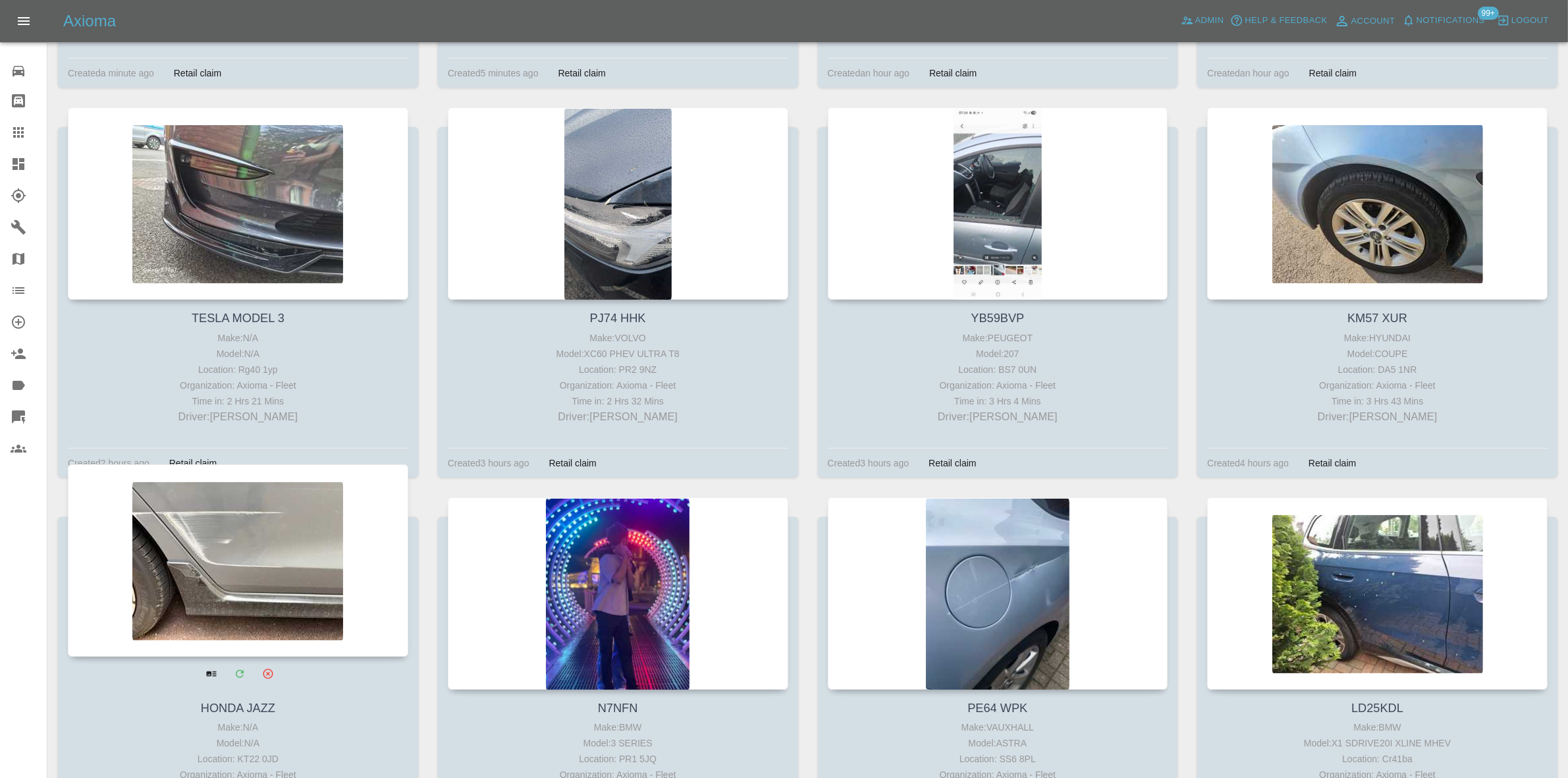
scroll to position [823, 0]
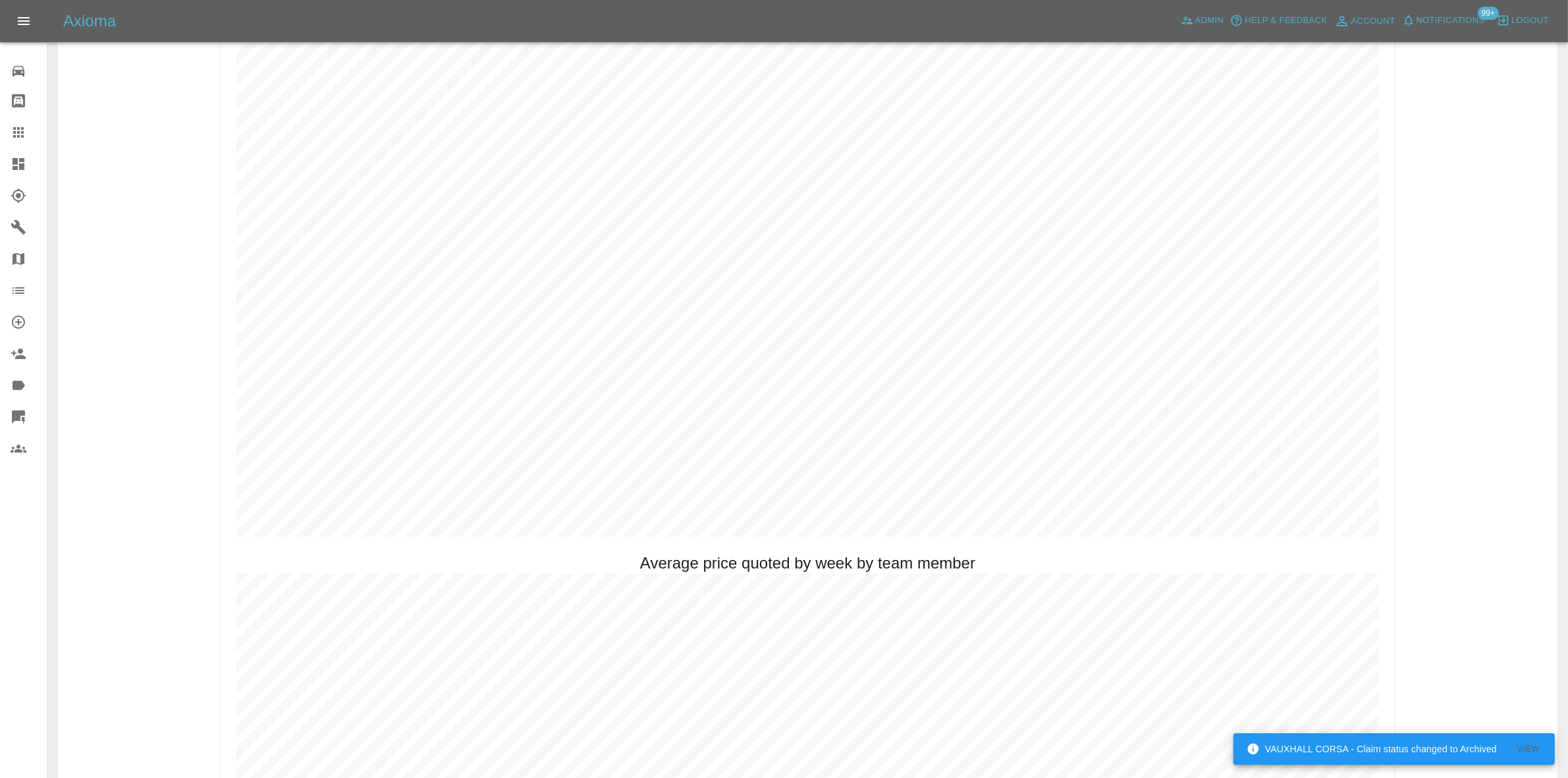
scroll to position [741, 0]
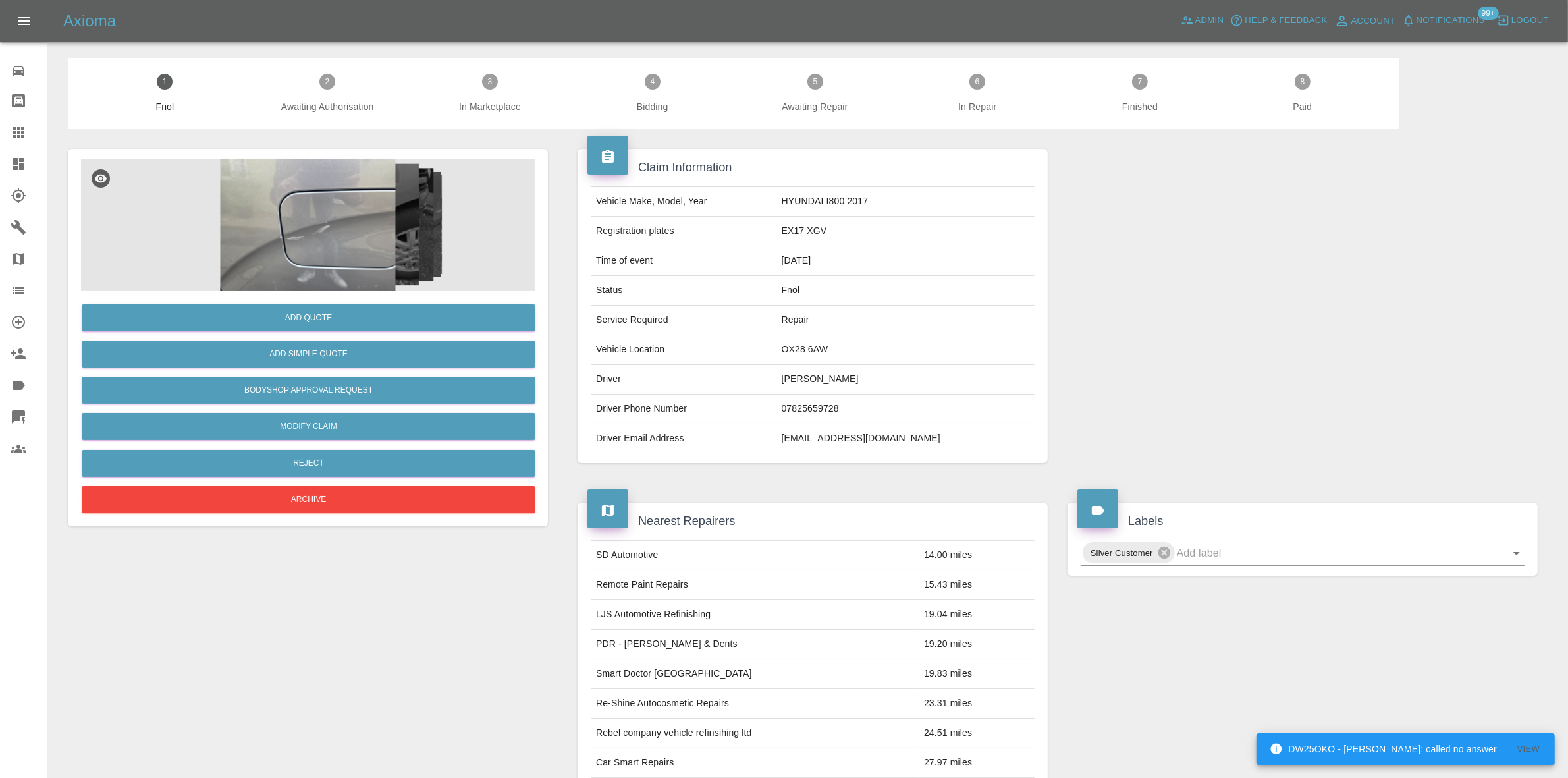
click at [325, 244] on img at bounding box center [308, 225] width 454 height 132
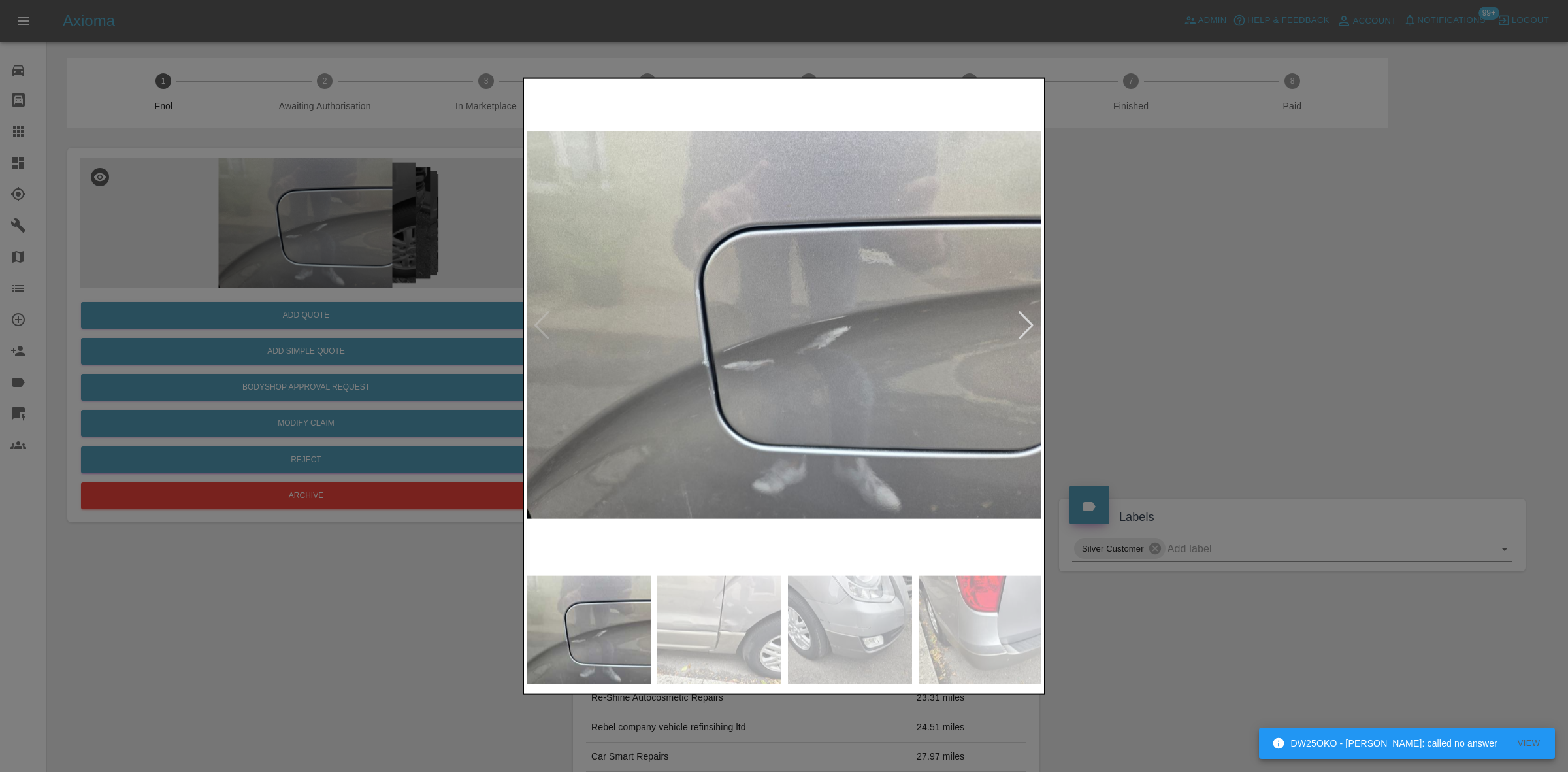
click at [801, 370] on img at bounding box center [784, 325] width 516 height 487
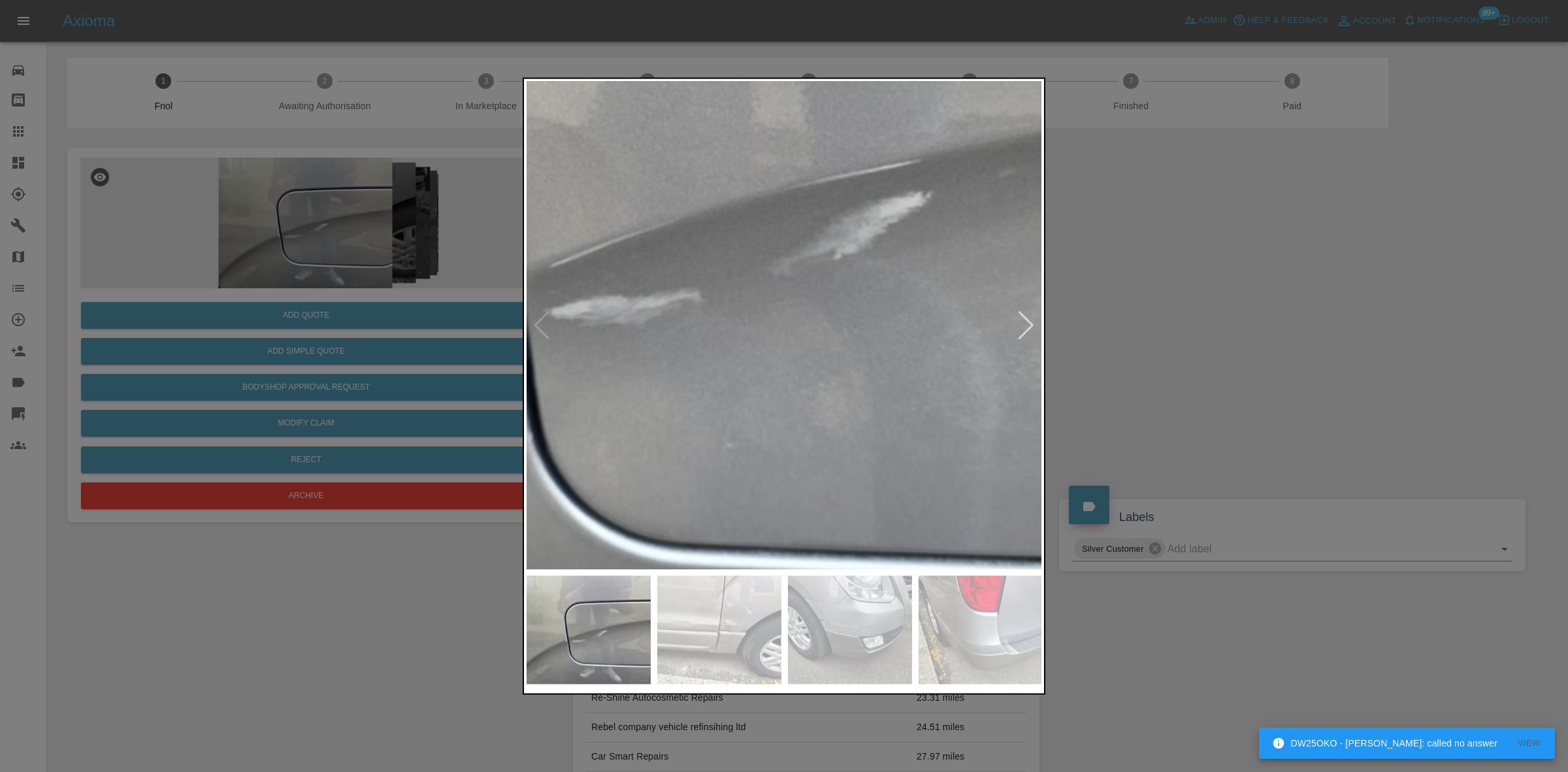
click at [801, 370] on img at bounding box center [733, 188] width 1549 height 1464
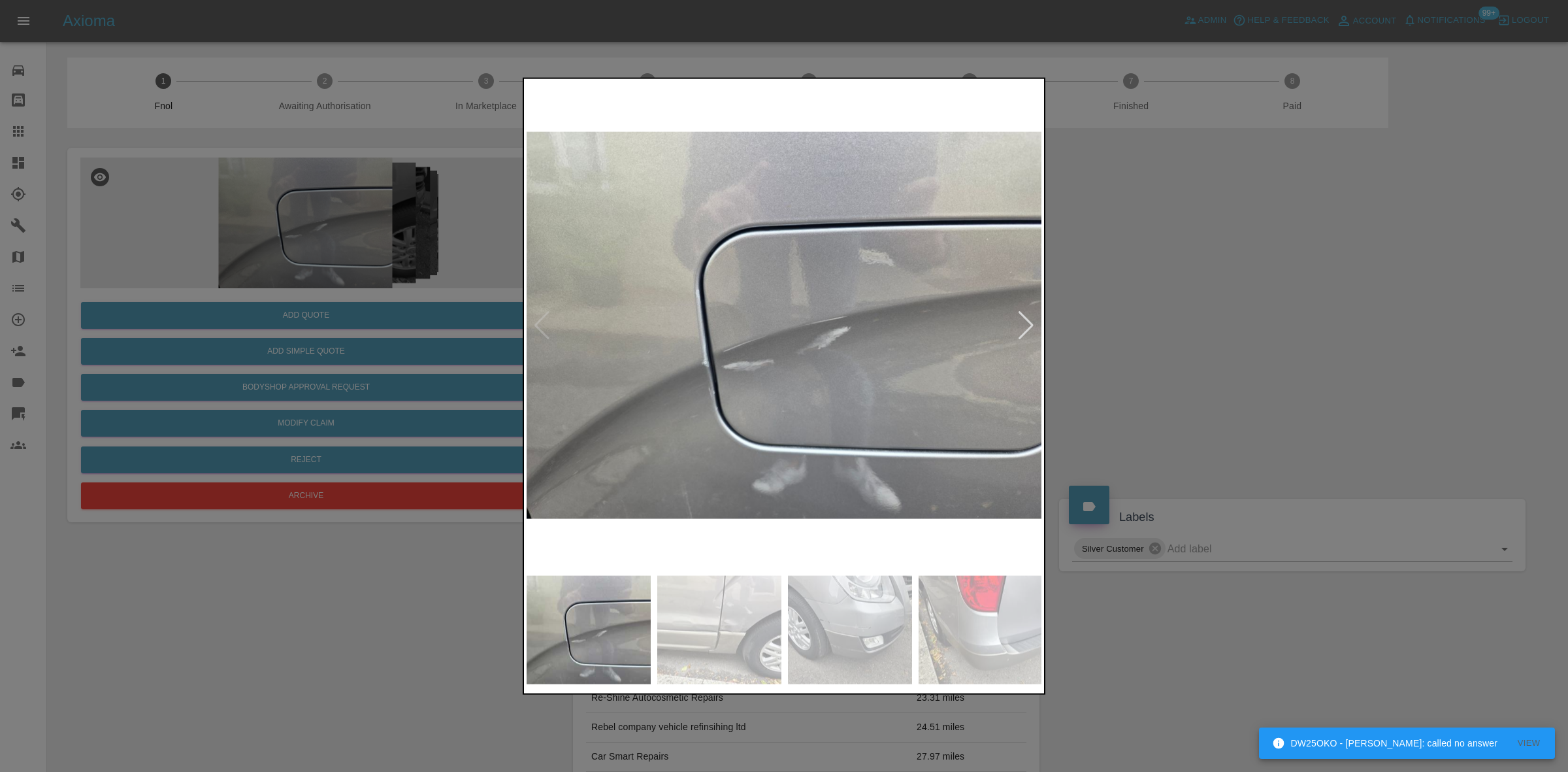
click at [679, 393] on img at bounding box center [784, 325] width 516 height 487
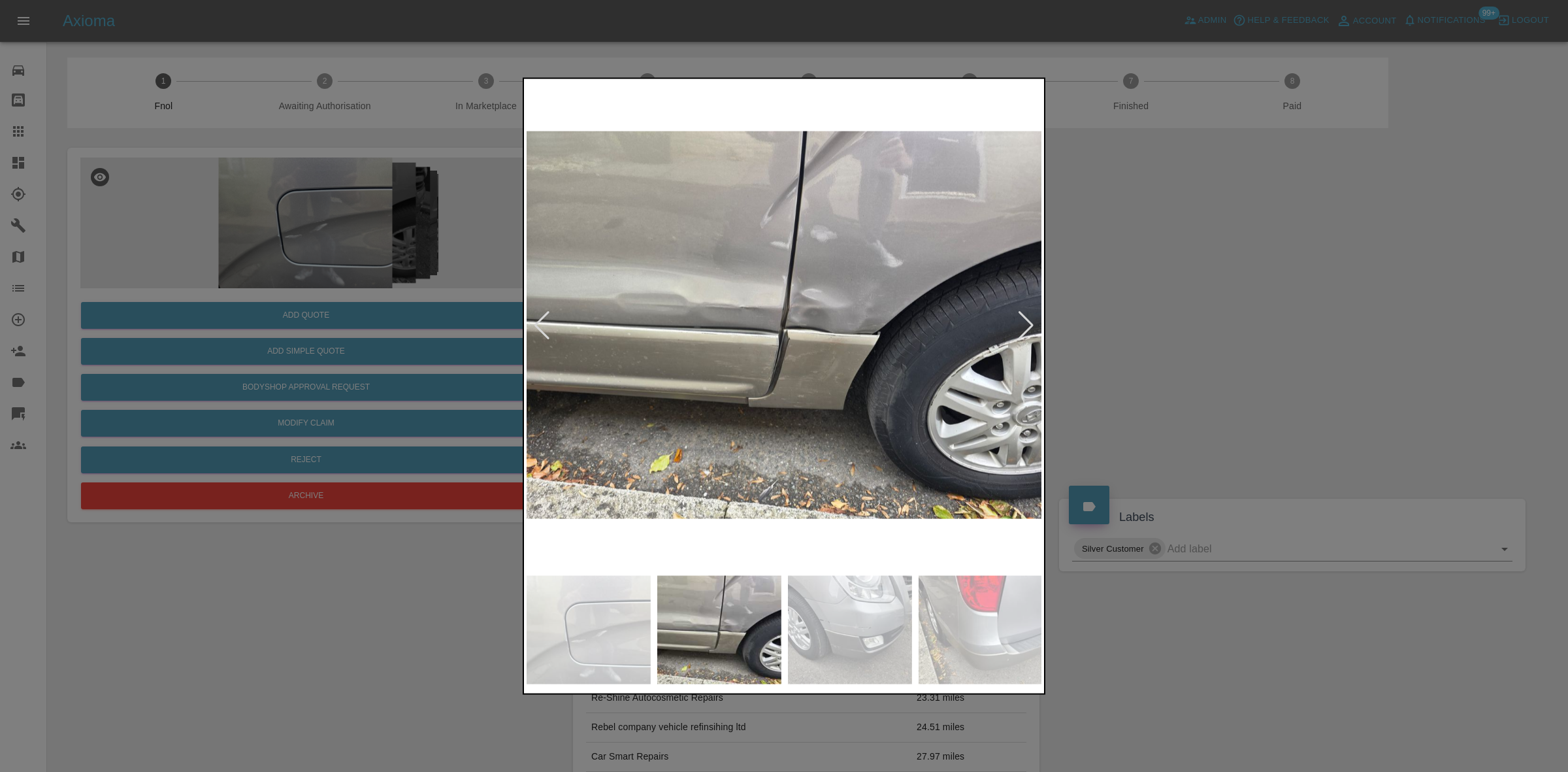
click at [798, 315] on img at bounding box center [784, 325] width 516 height 487
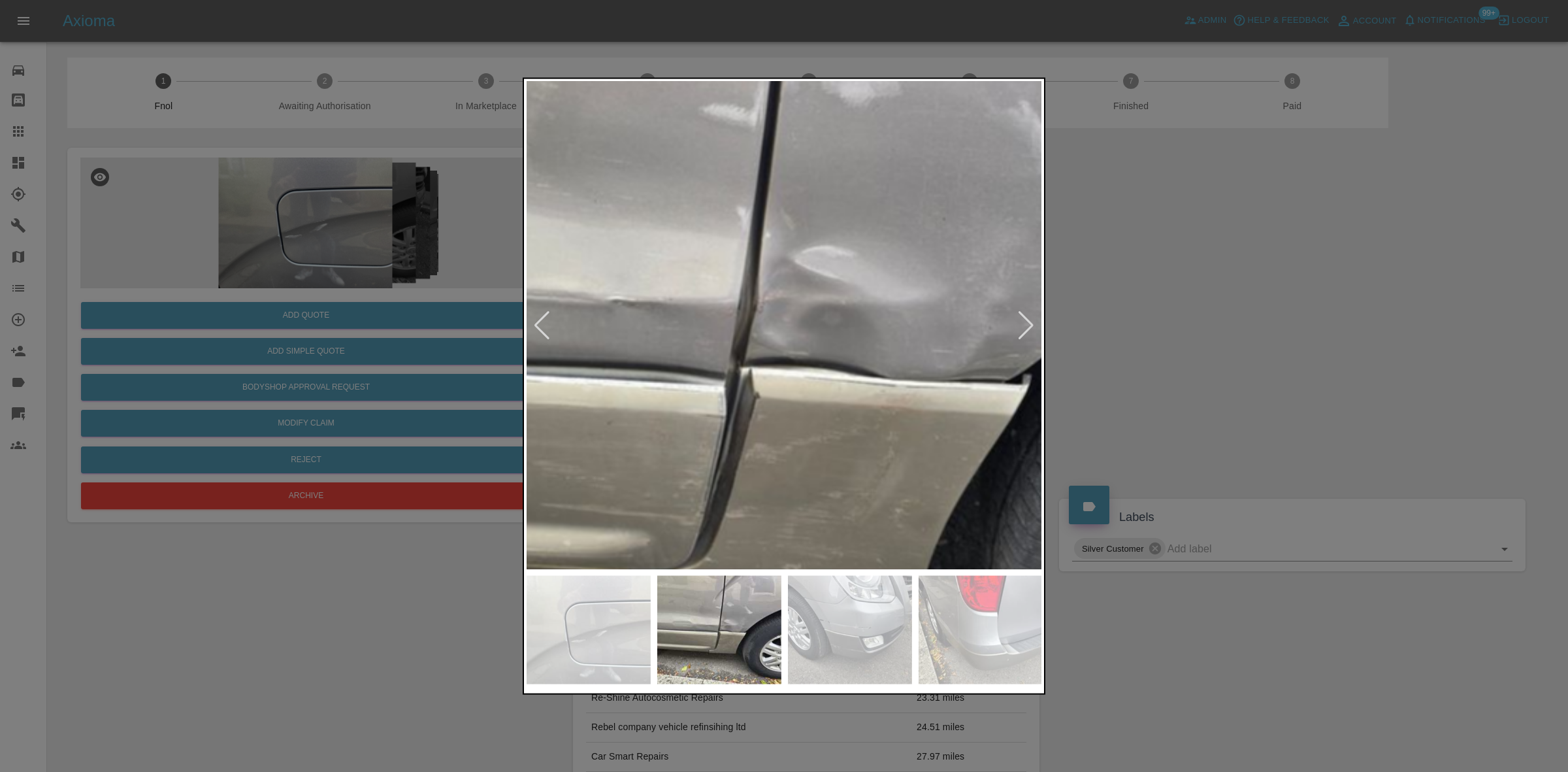
click at [797, 315] on img at bounding box center [744, 354] width 1549 height 1464
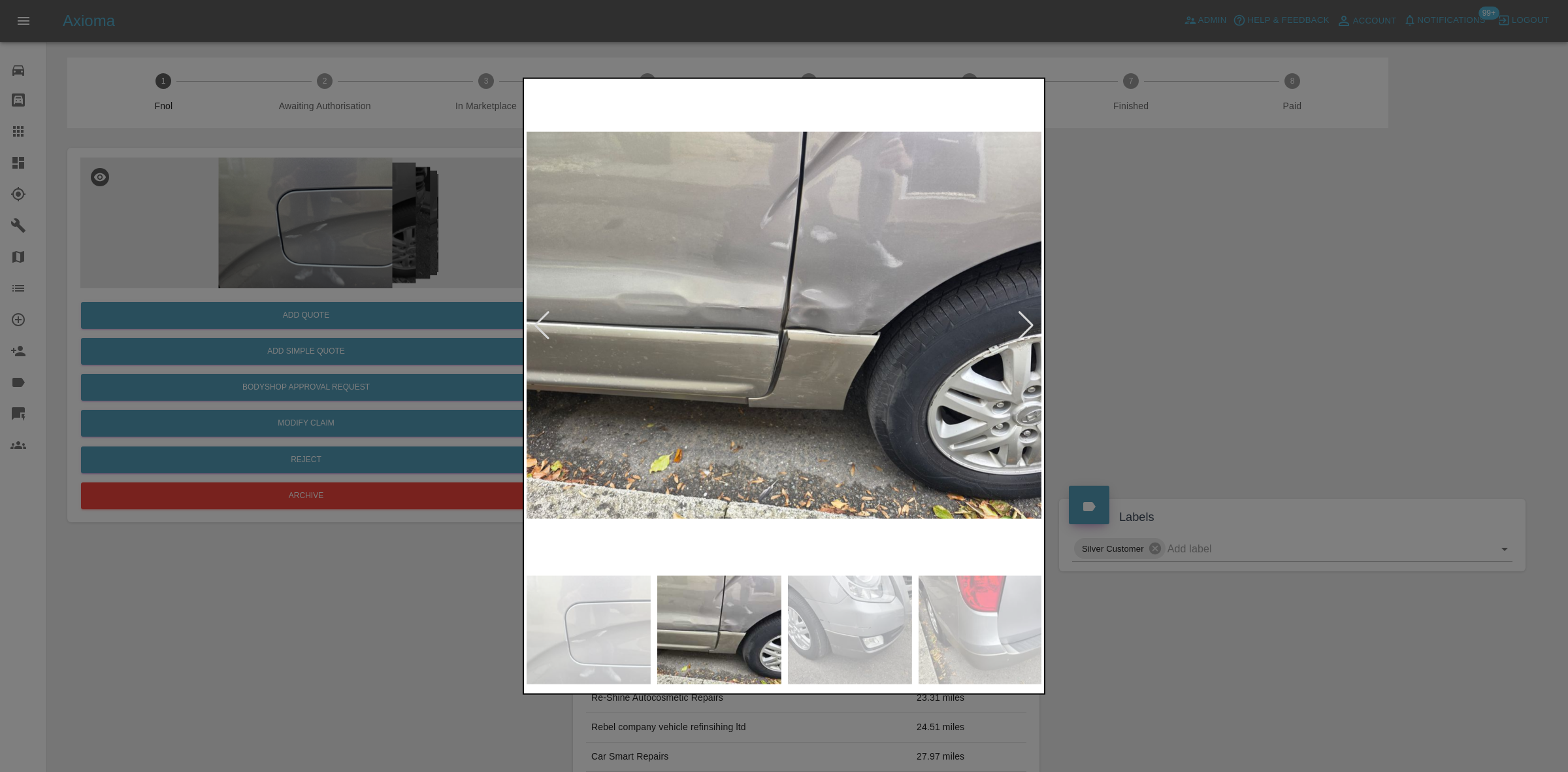
click at [534, 321] on div at bounding box center [784, 325] width 515 height 487
click at [520, 335] on div at bounding box center [784, 386] width 1568 height 772
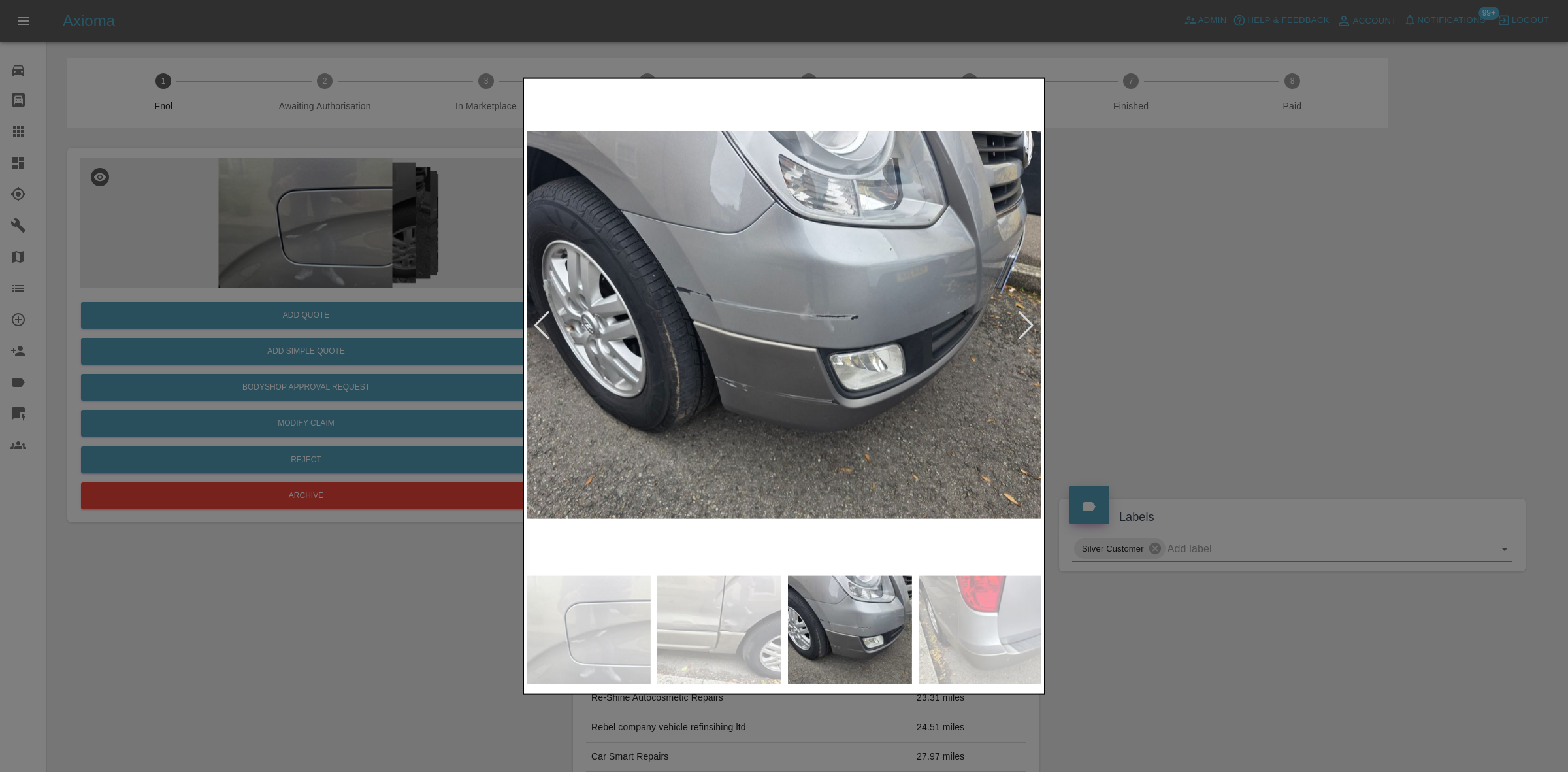
click at [410, 302] on div at bounding box center [784, 386] width 1568 height 772
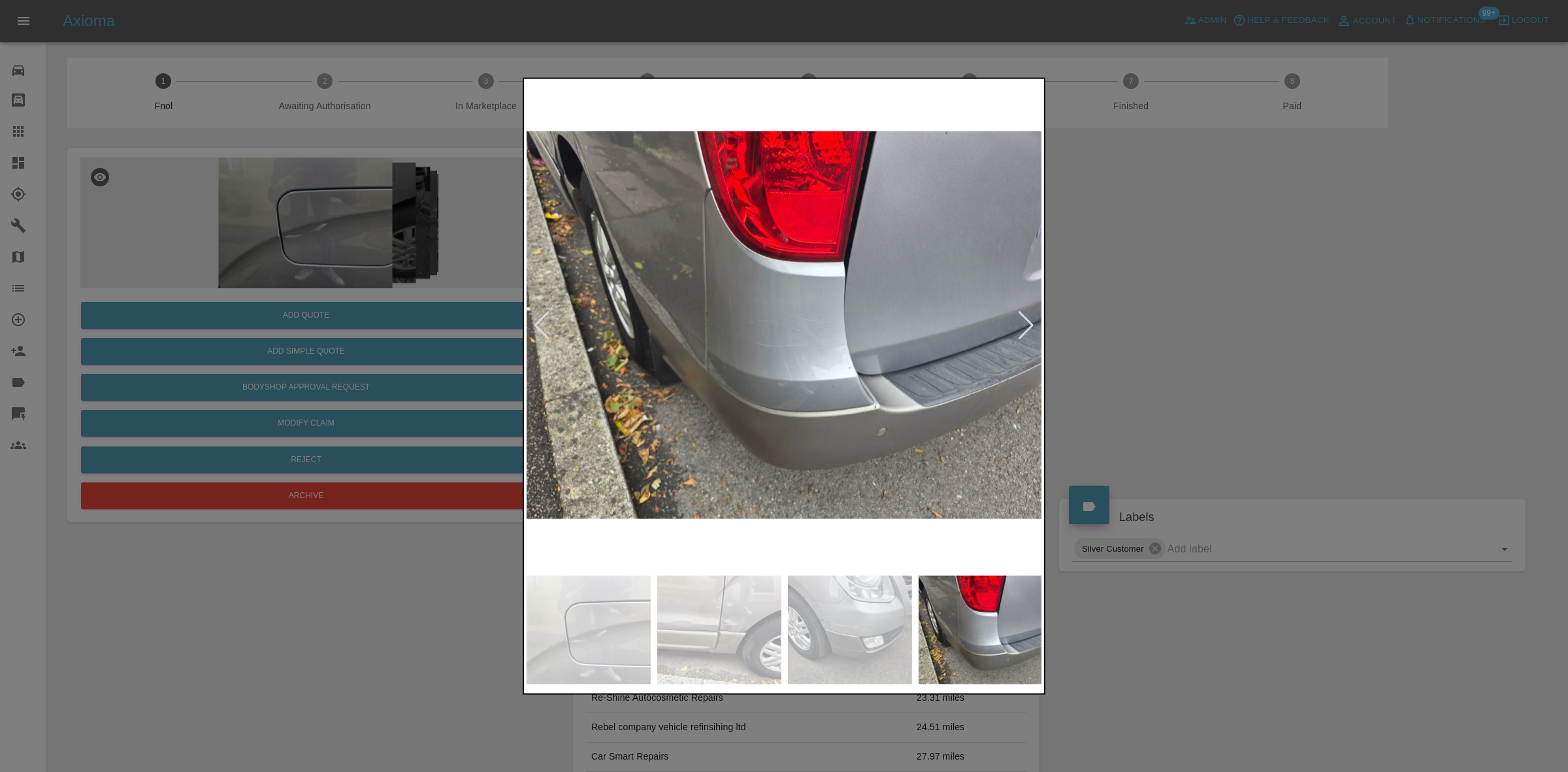
click at [430, 321] on div at bounding box center [784, 386] width 1568 height 772
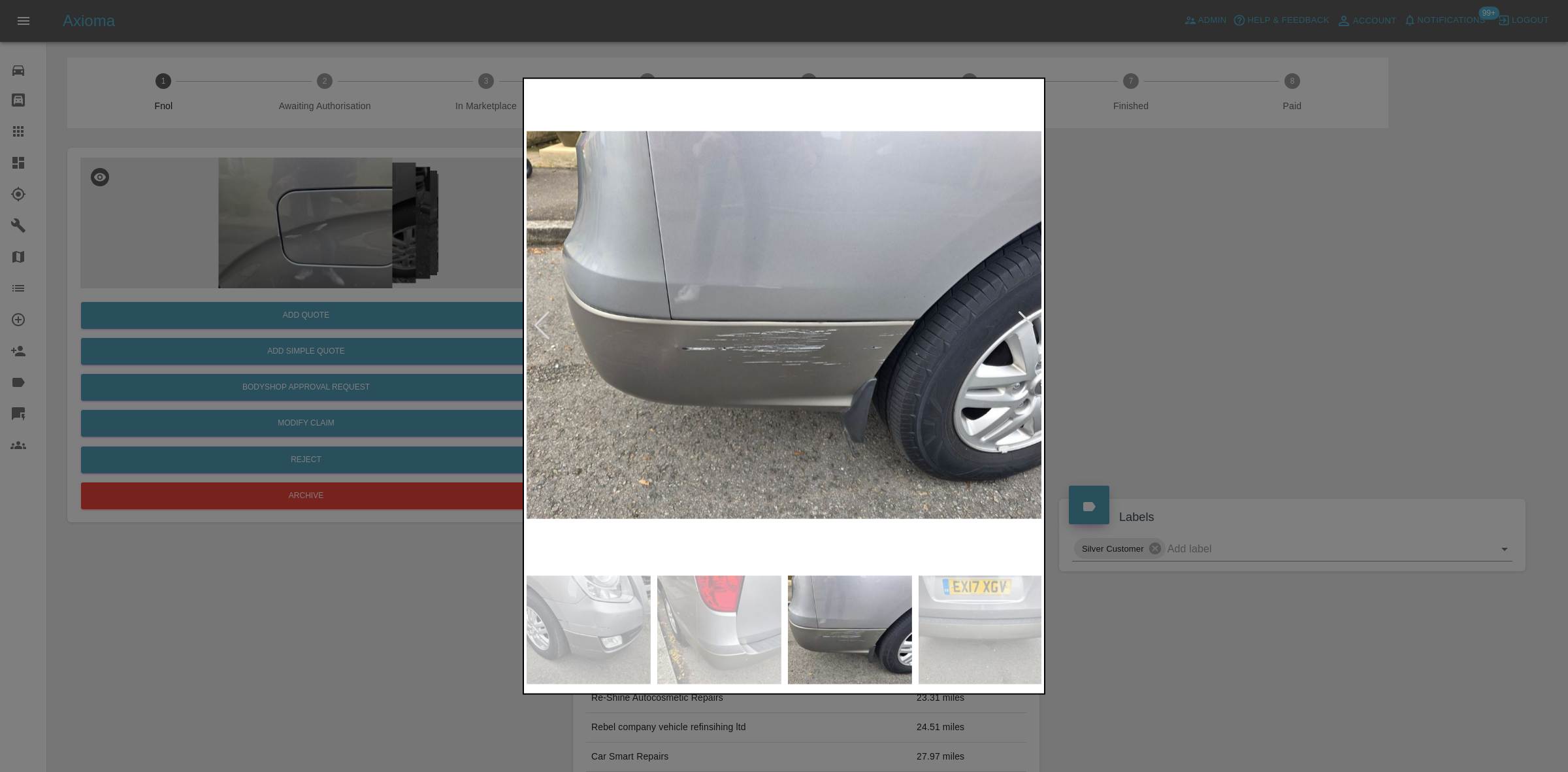
click at [518, 330] on div at bounding box center [784, 386] width 1568 height 772
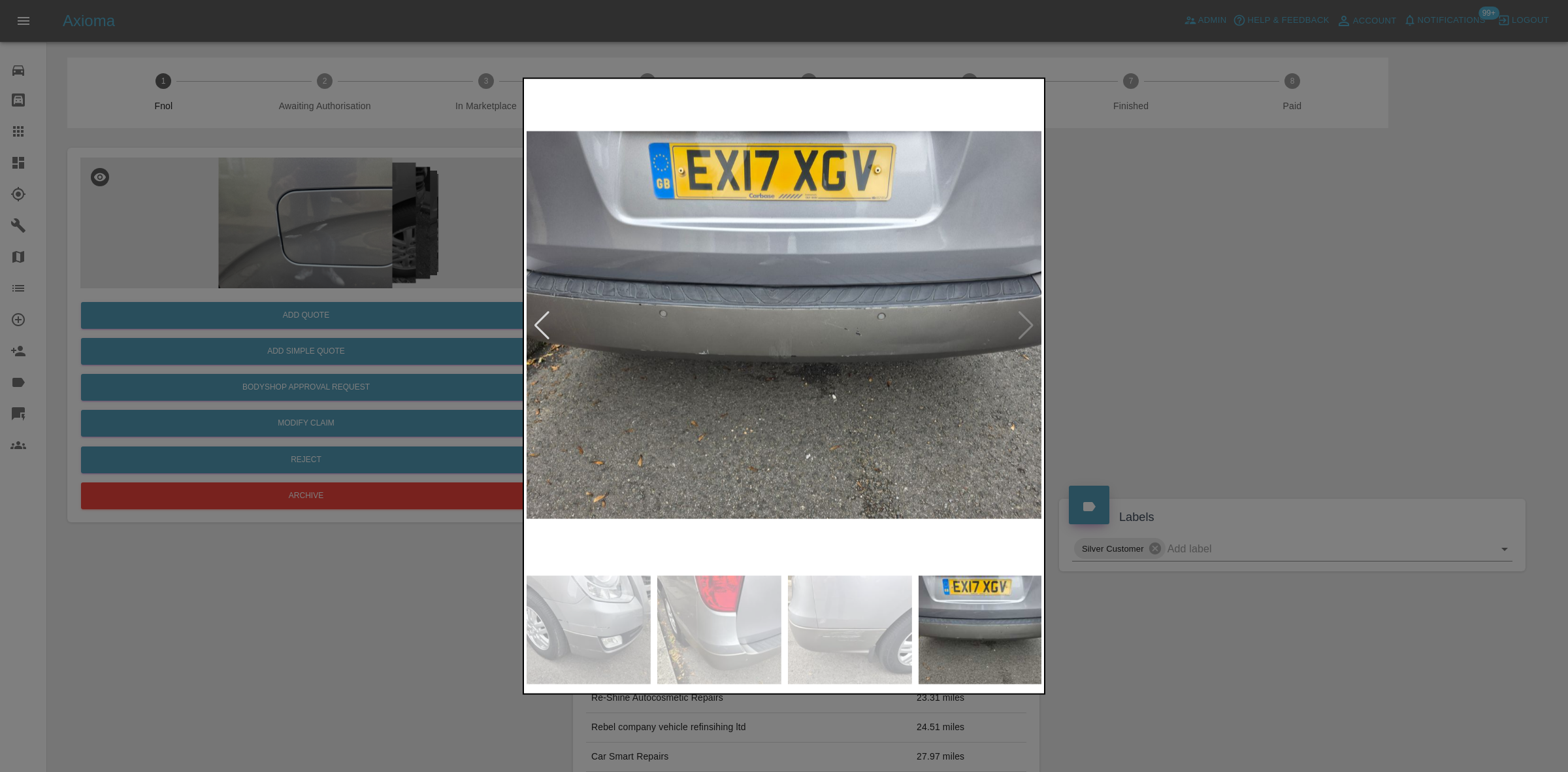
click at [478, 309] on div at bounding box center [784, 386] width 1568 height 772
click at [507, 301] on div at bounding box center [784, 386] width 1568 height 772
drag, startPoint x: 269, startPoint y: 266, endPoint x: 275, endPoint y: 3, distance: 263.1
click at [269, 265] on div at bounding box center [784, 386] width 1568 height 772
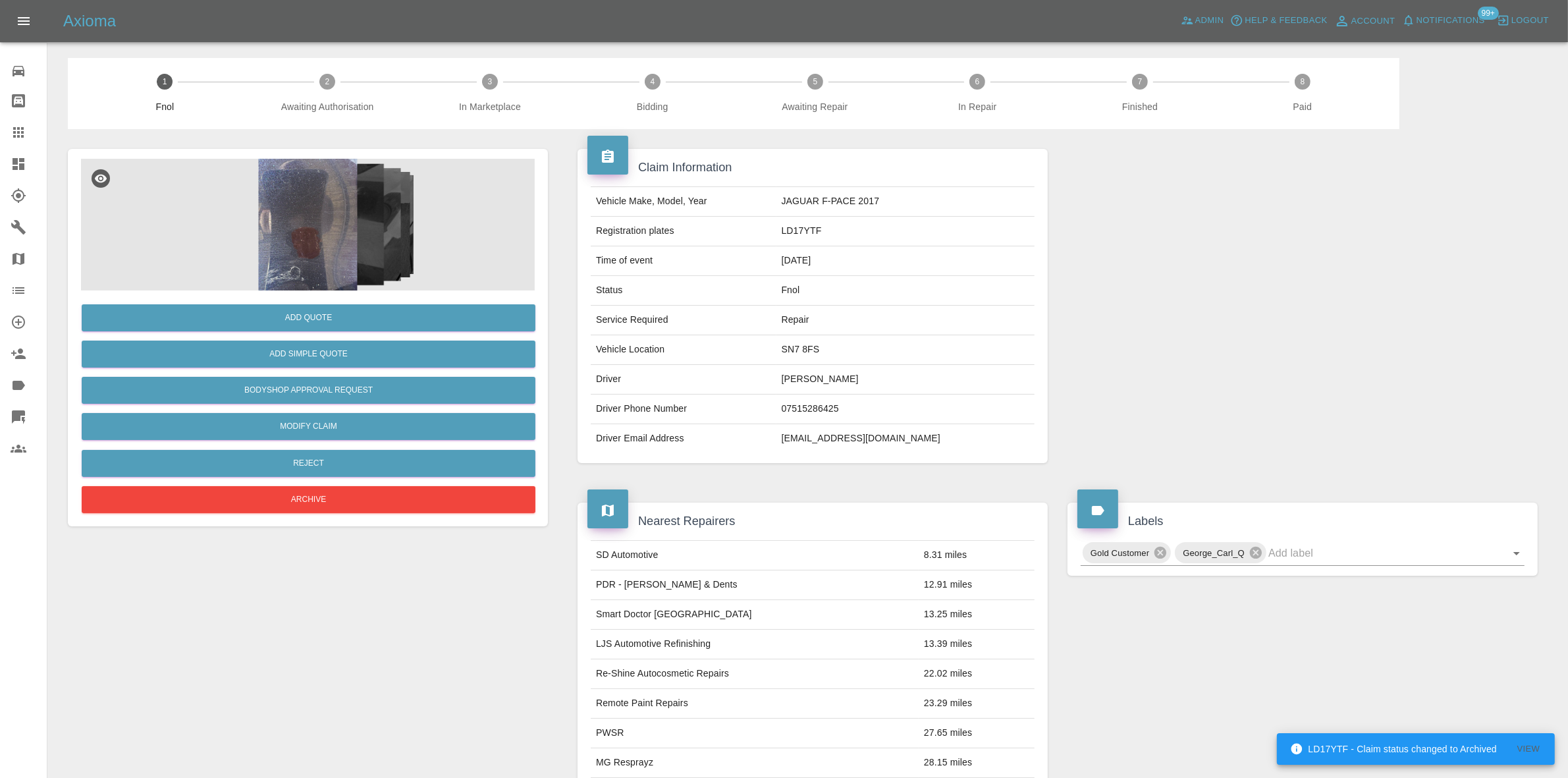
click at [298, 218] on img at bounding box center [308, 225] width 454 height 132
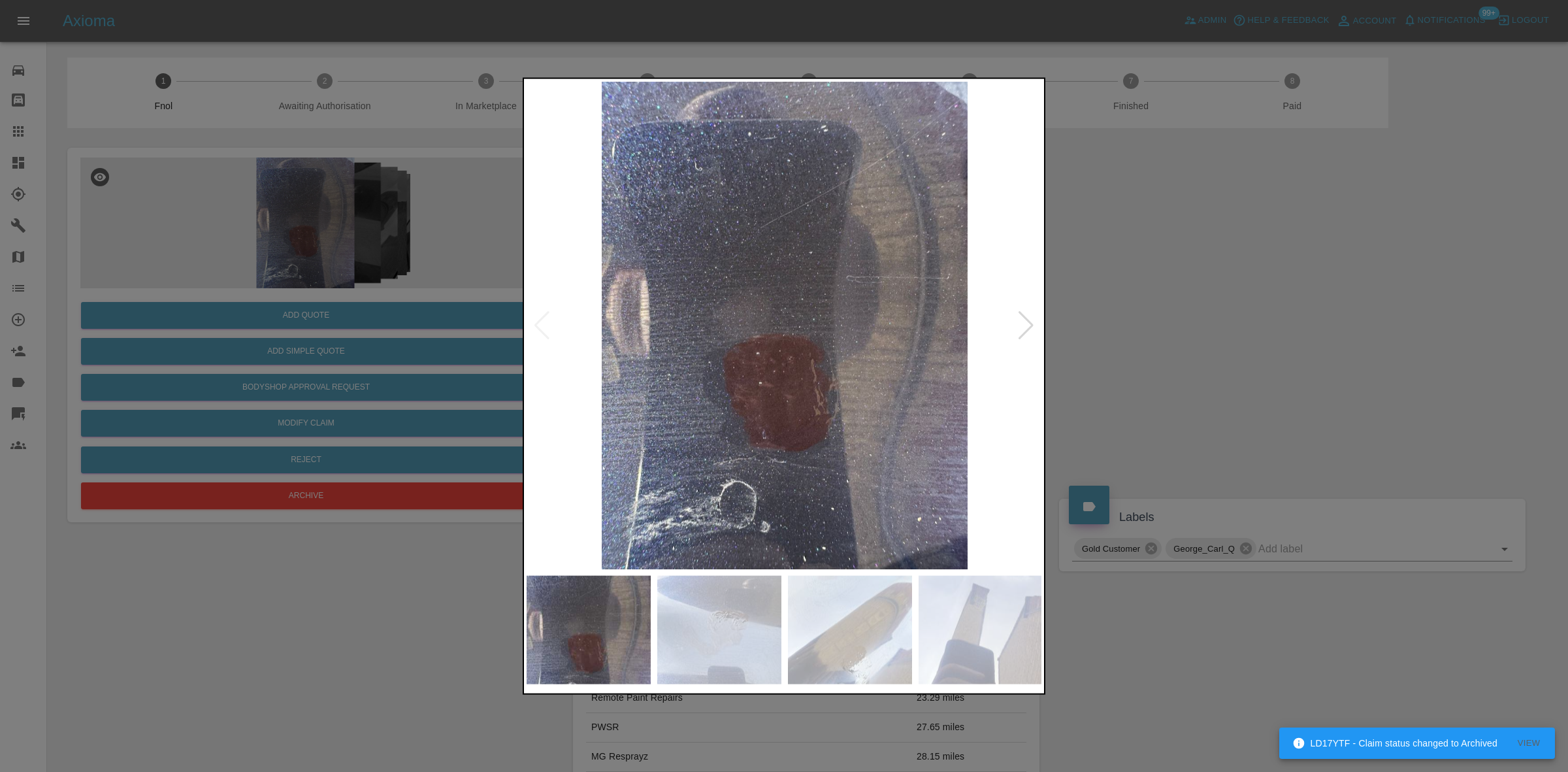
click at [668, 307] on img at bounding box center [784, 325] width 516 height 487
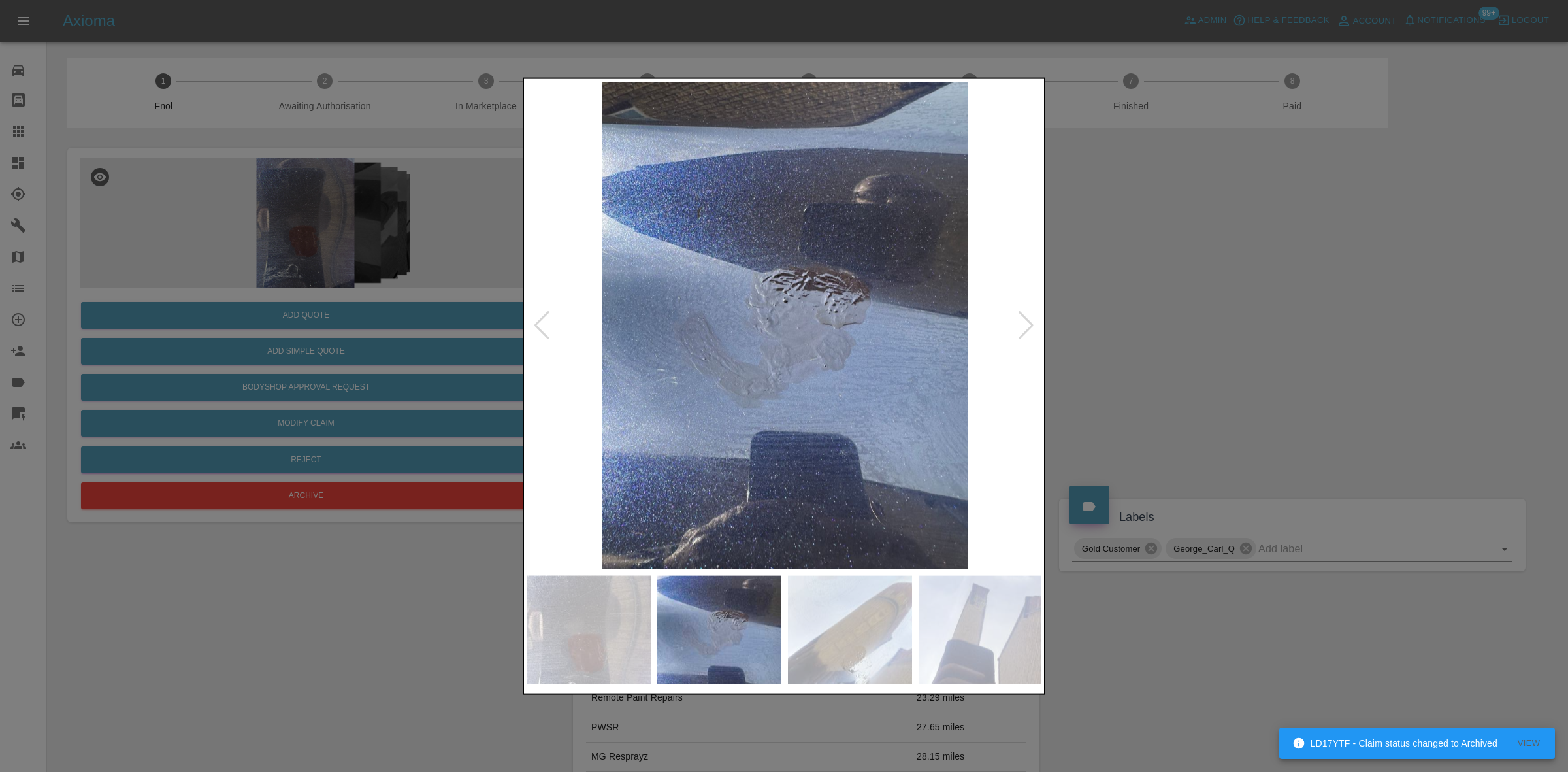
click at [765, 358] on img at bounding box center [784, 325] width 516 height 487
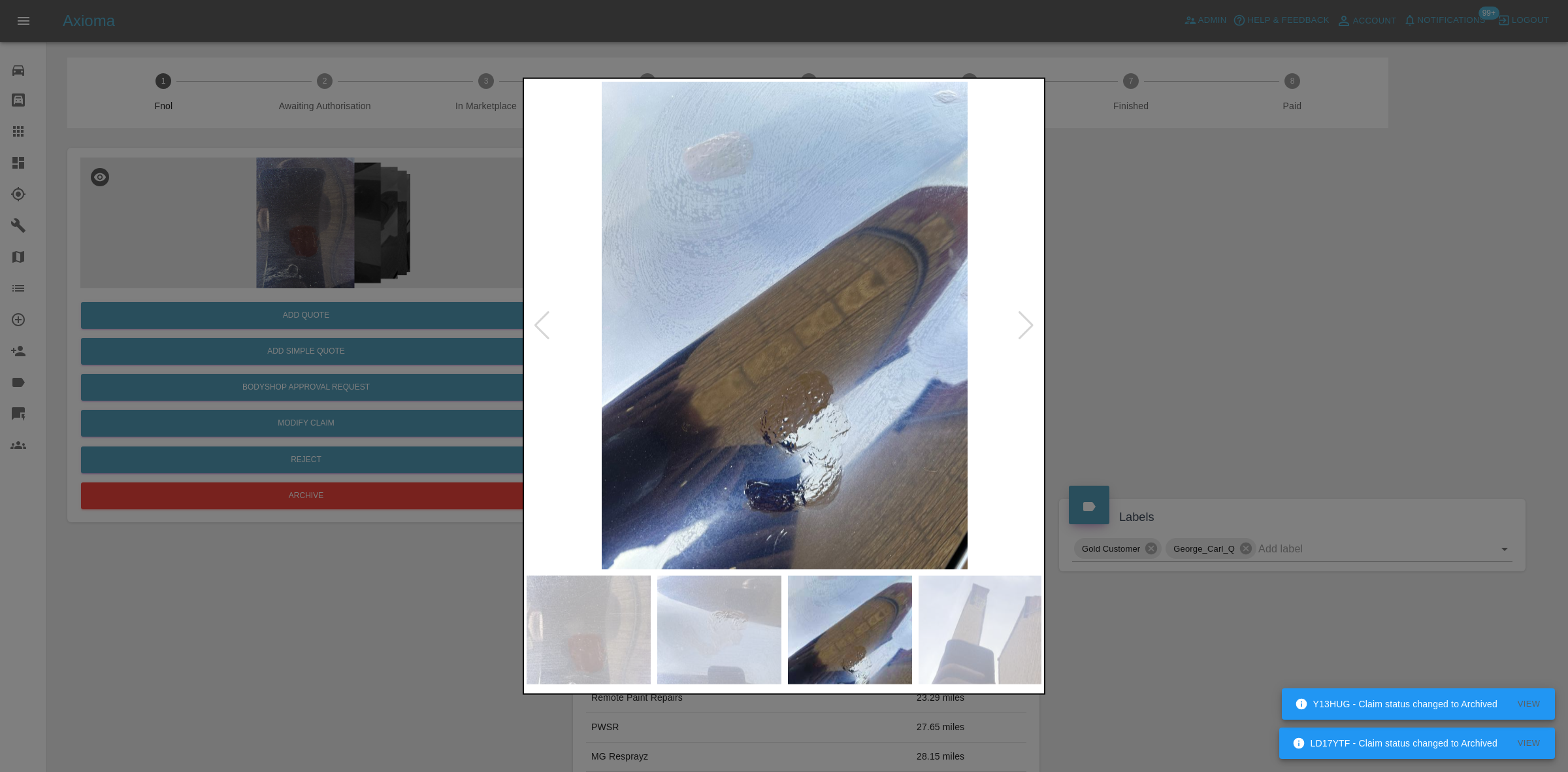
click at [655, 367] on img at bounding box center [784, 325] width 516 height 487
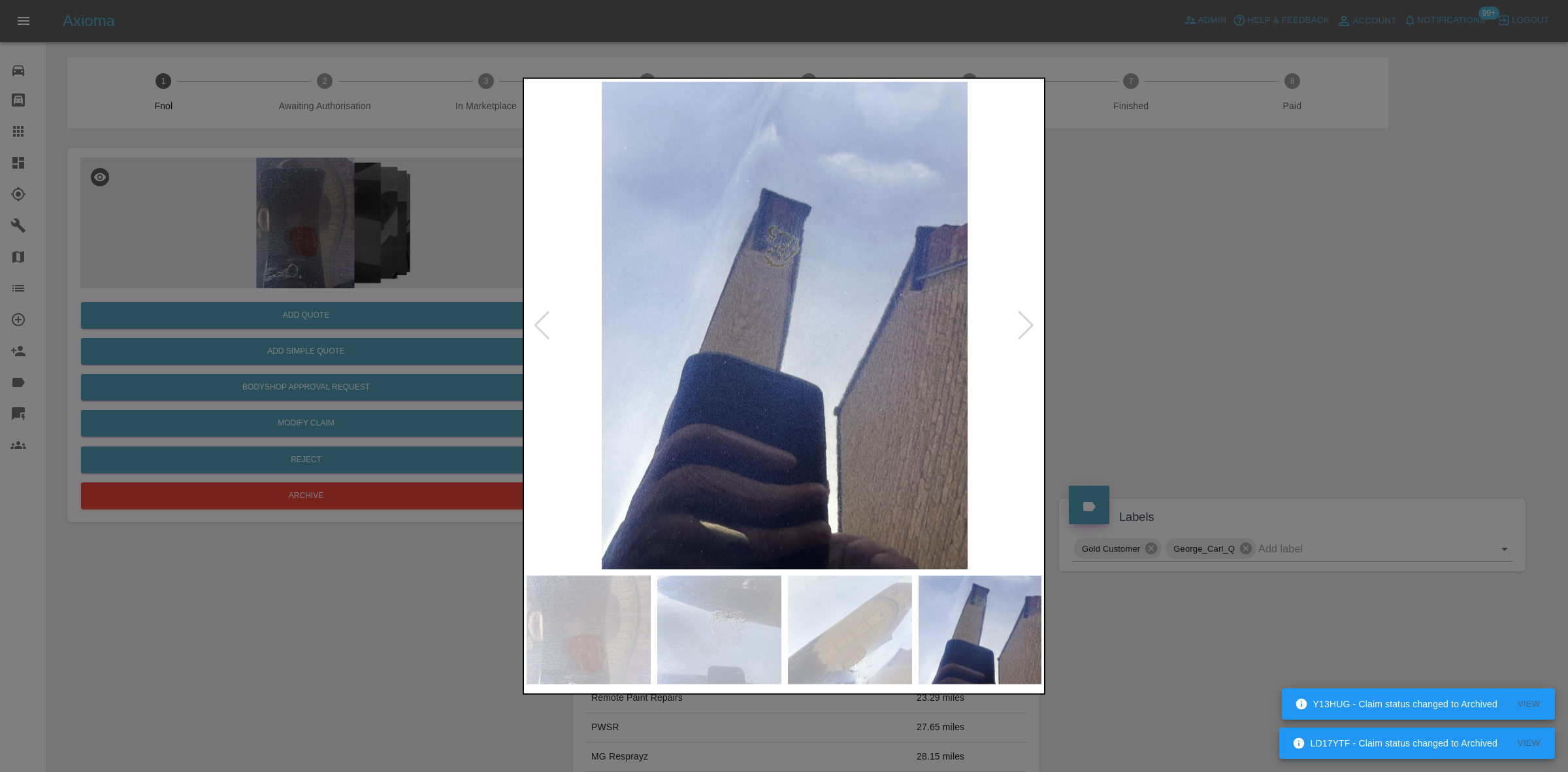
click at [458, 362] on div at bounding box center [784, 386] width 1568 height 772
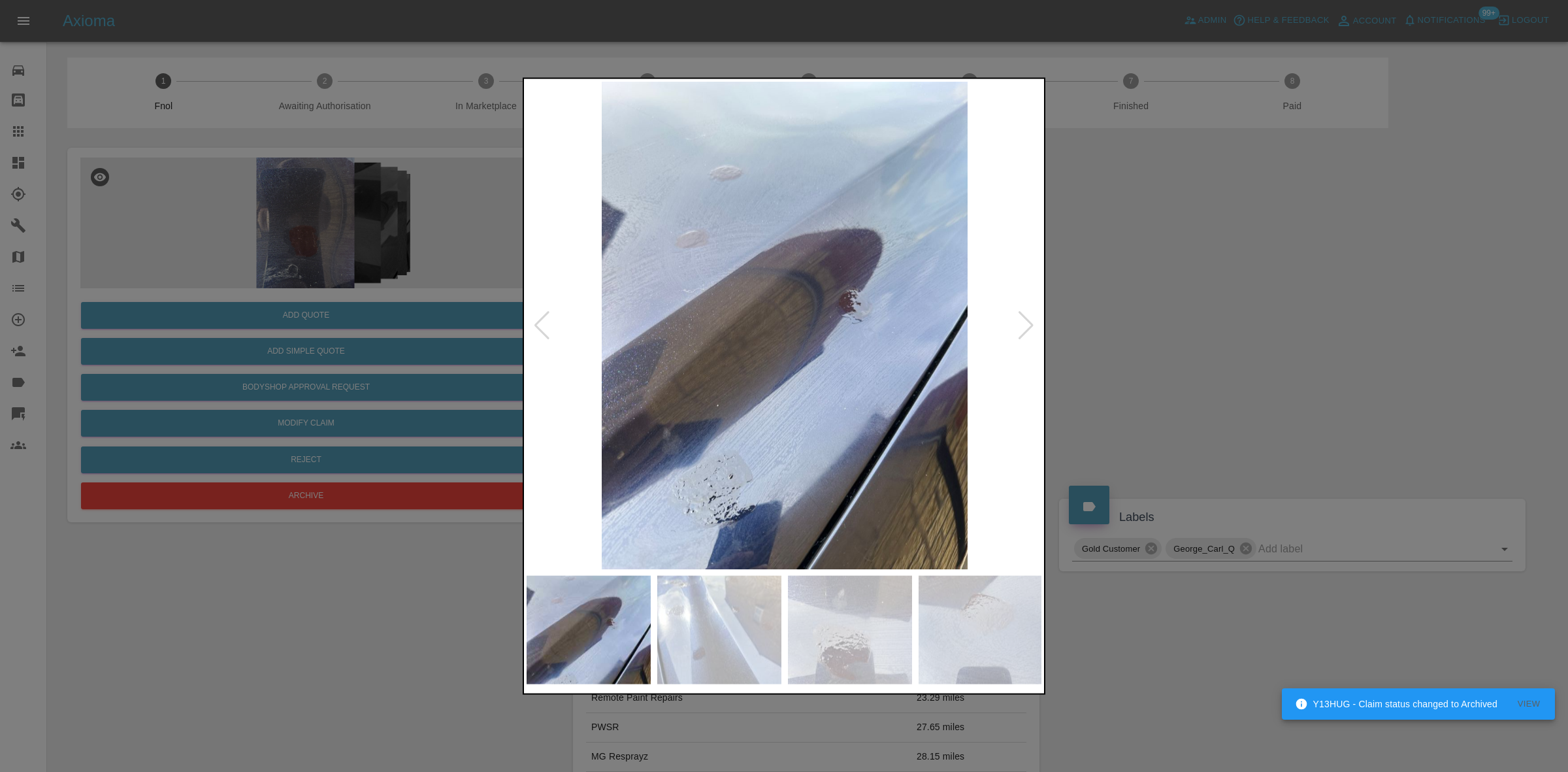
click at [539, 357] on img at bounding box center [784, 325] width 516 height 487
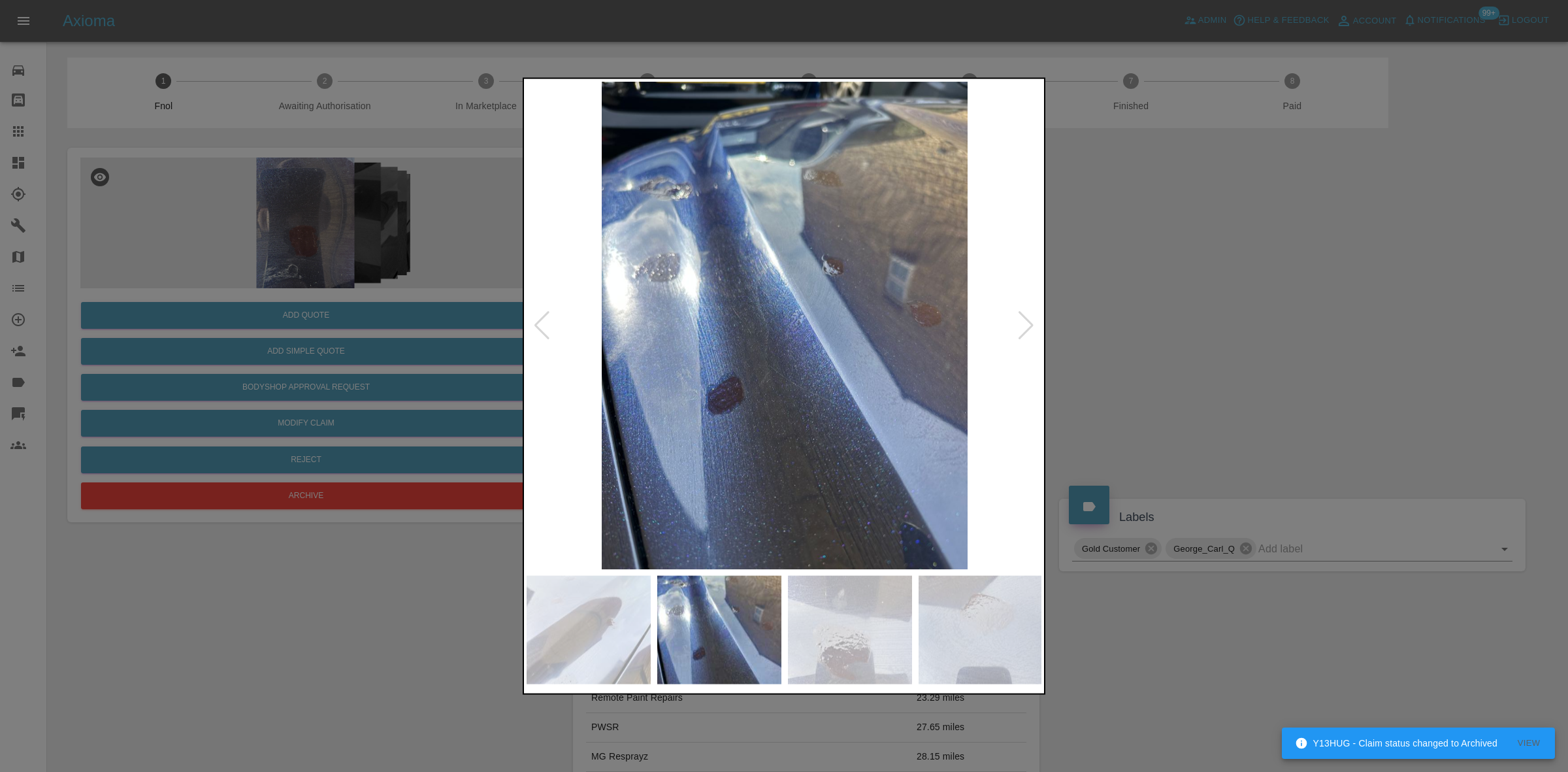
click at [317, 362] on div at bounding box center [784, 386] width 1568 height 772
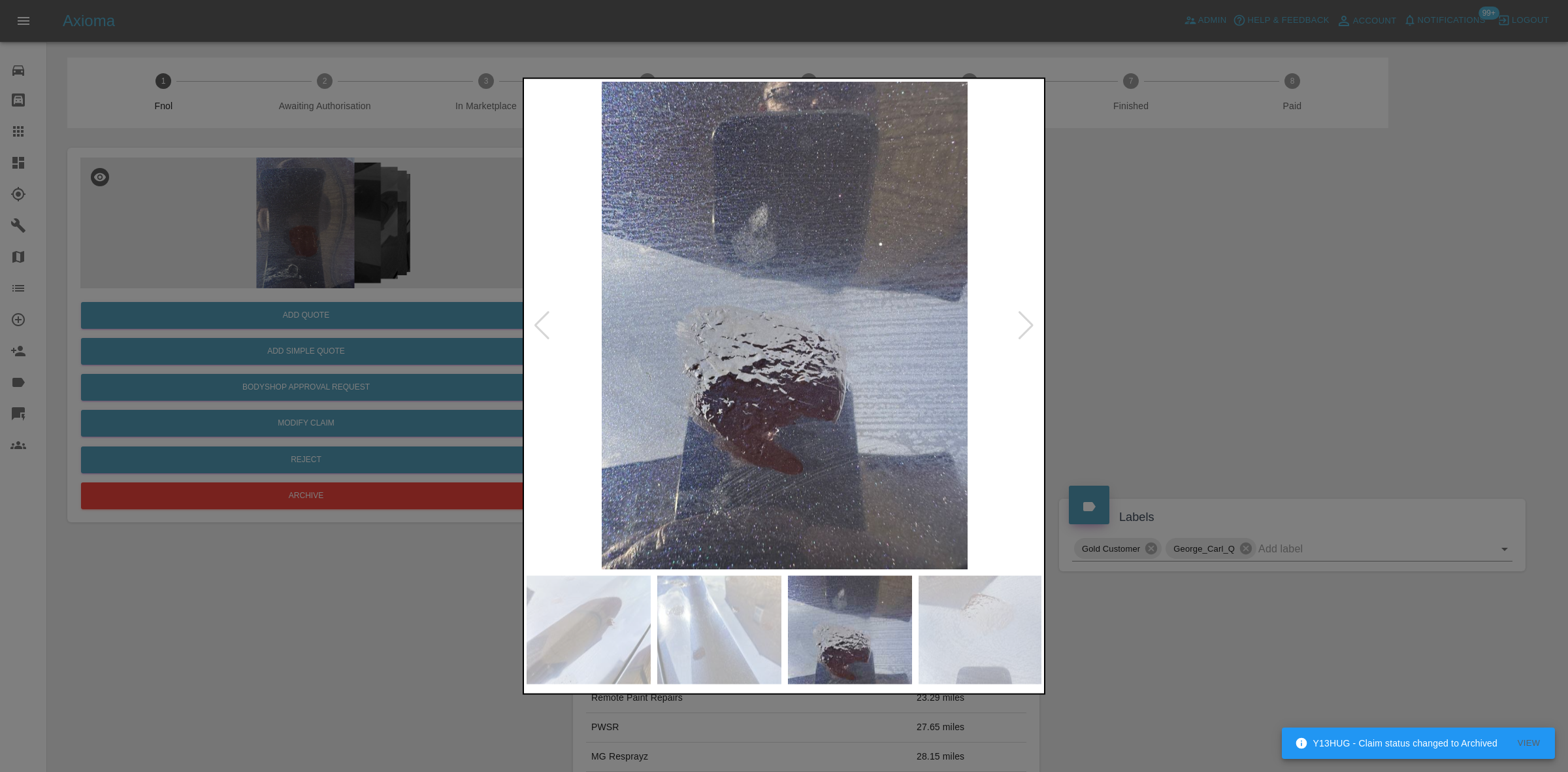
click at [397, 378] on div at bounding box center [784, 386] width 1568 height 772
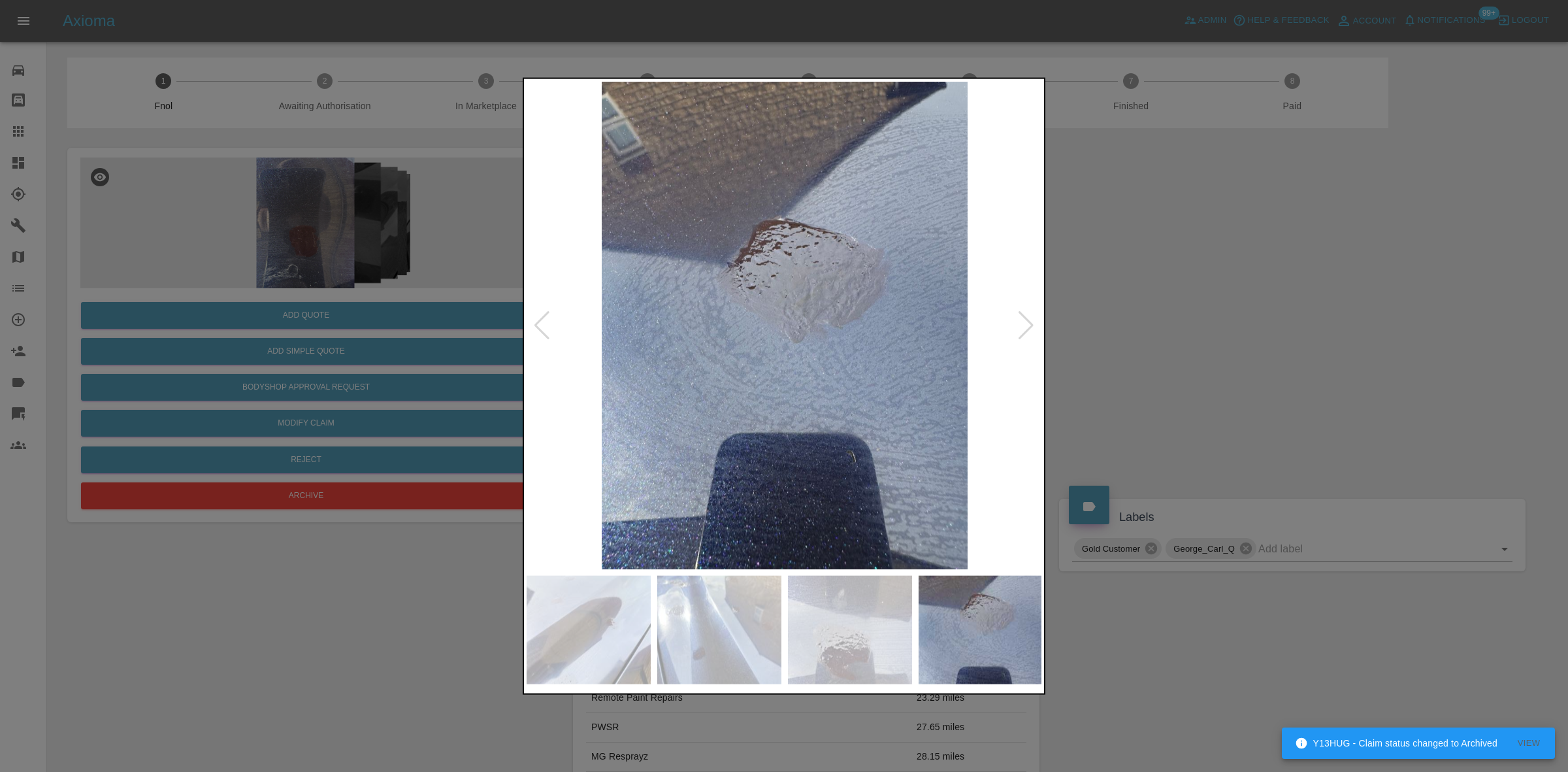
click at [186, 303] on div at bounding box center [784, 386] width 1568 height 772
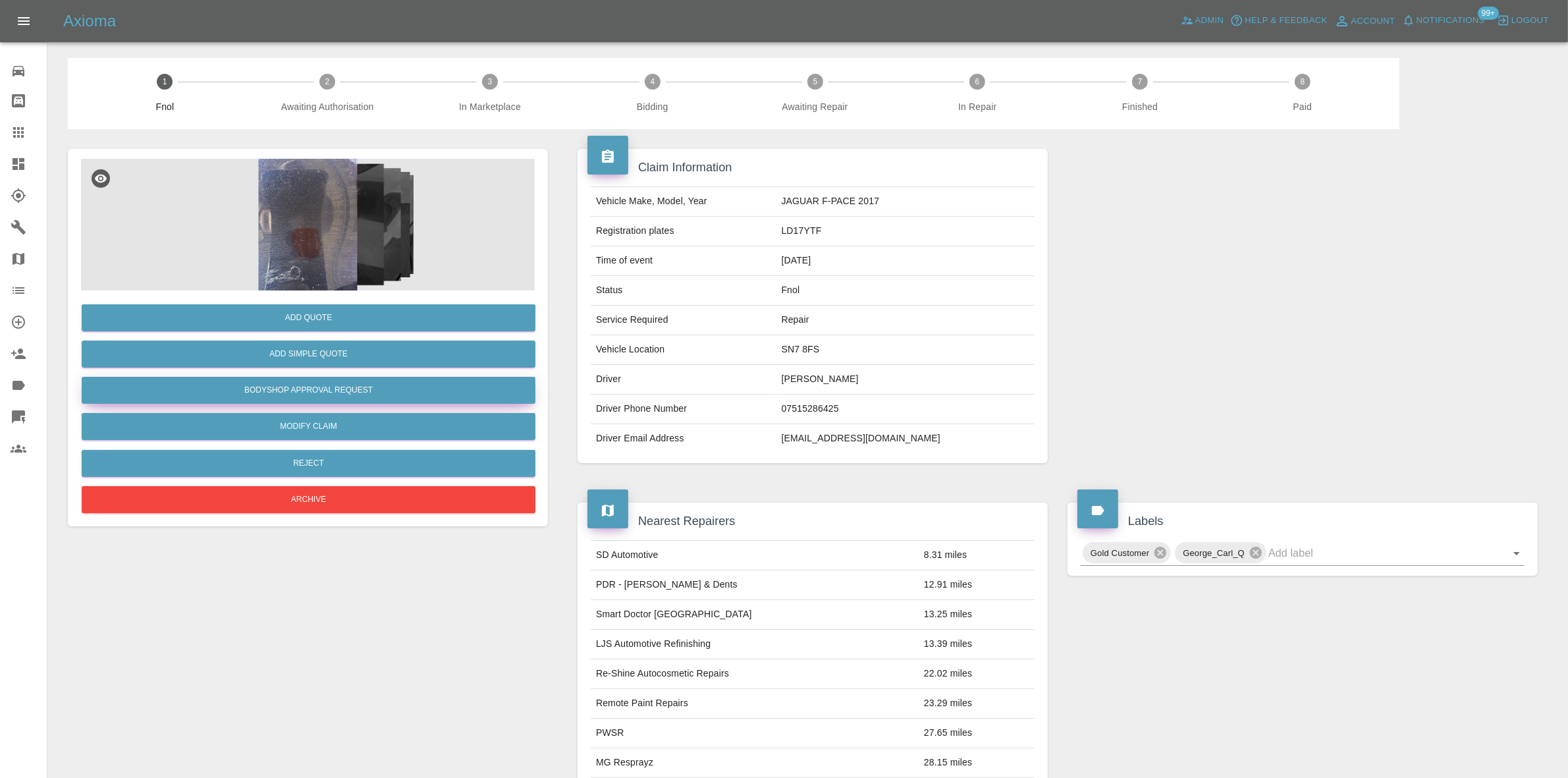
click at [298, 387] on button "Bodyshop Approval Request" at bounding box center [308, 389] width 454 height 27
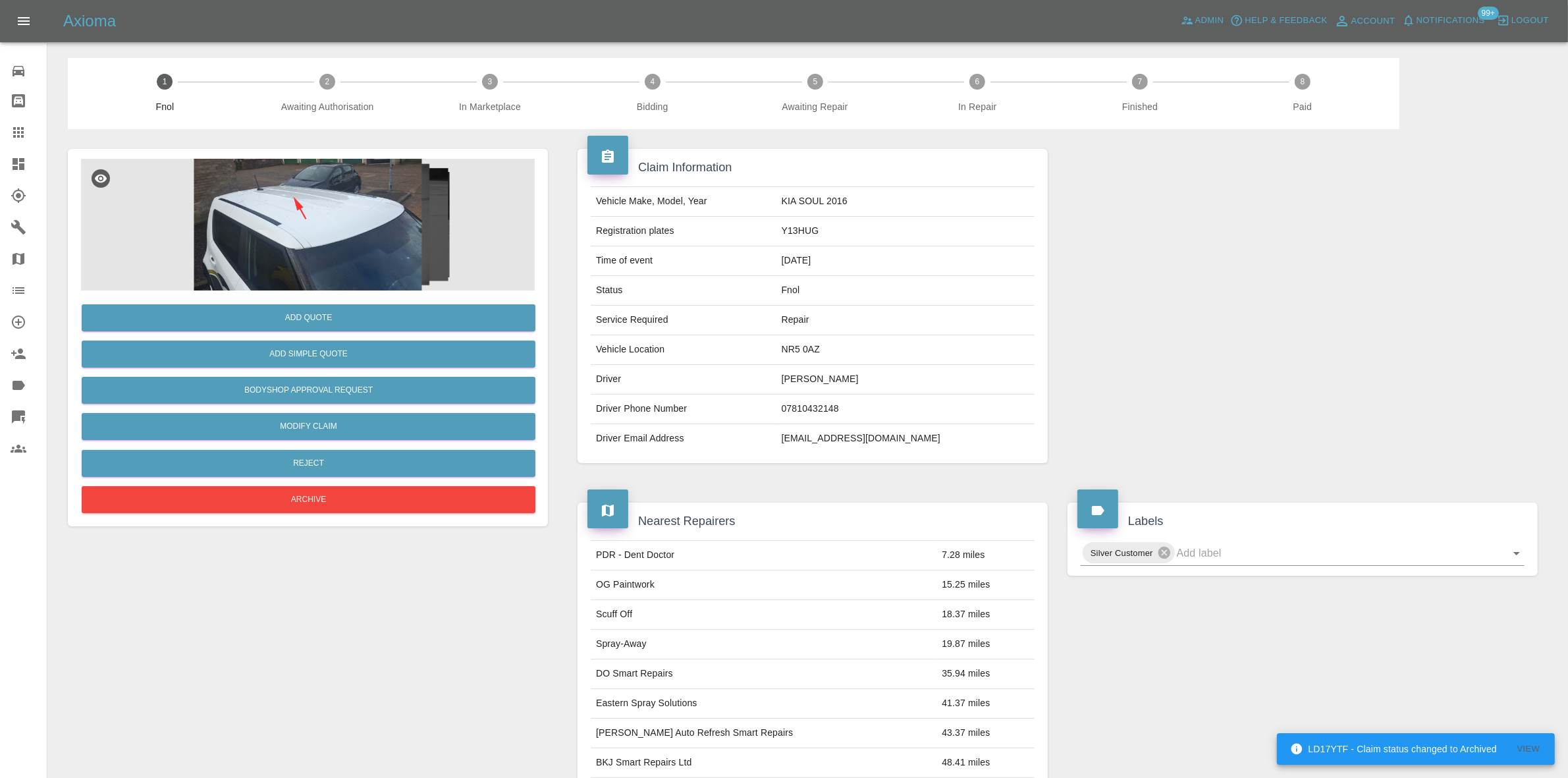
click at [307, 209] on img at bounding box center [308, 225] width 454 height 132
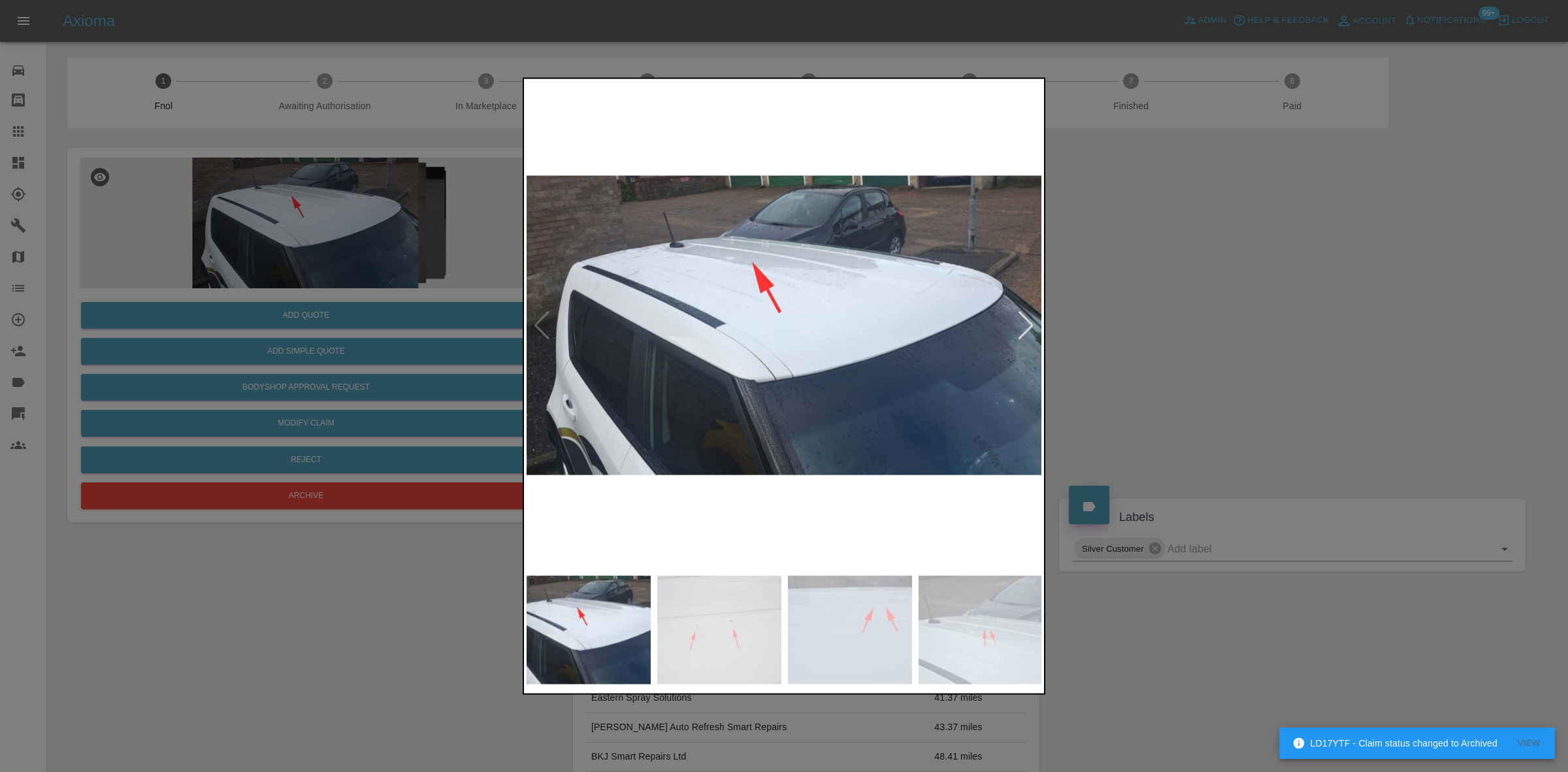
click at [766, 333] on img at bounding box center [784, 325] width 516 height 487
click at [729, 298] on img at bounding box center [784, 325] width 516 height 487
click at [622, 294] on img at bounding box center [784, 325] width 516 height 487
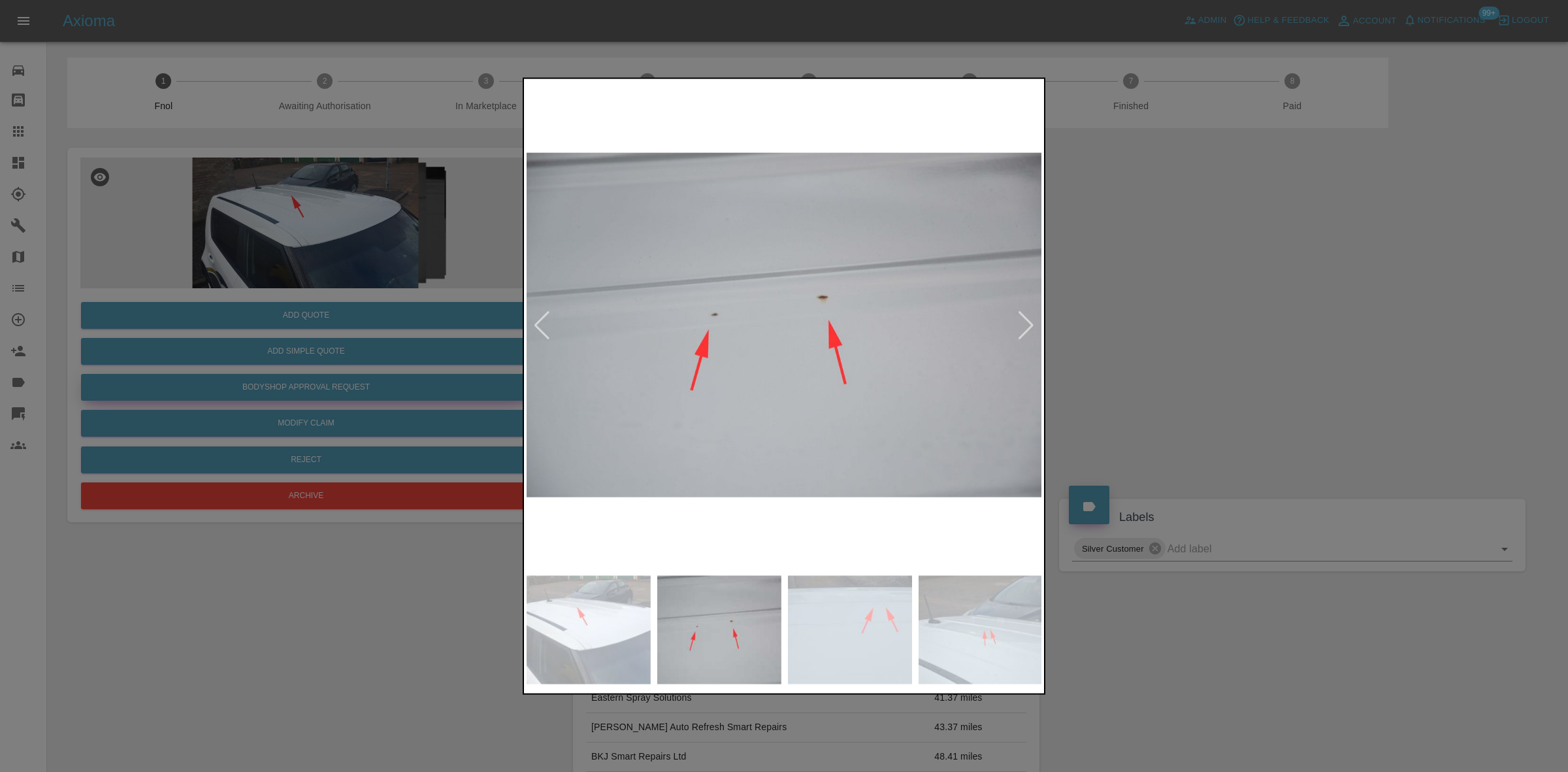
drag, startPoint x: 415, startPoint y: 275, endPoint x: 394, endPoint y: 385, distance: 112.0
click at [413, 275] on div at bounding box center [784, 386] width 1568 height 772
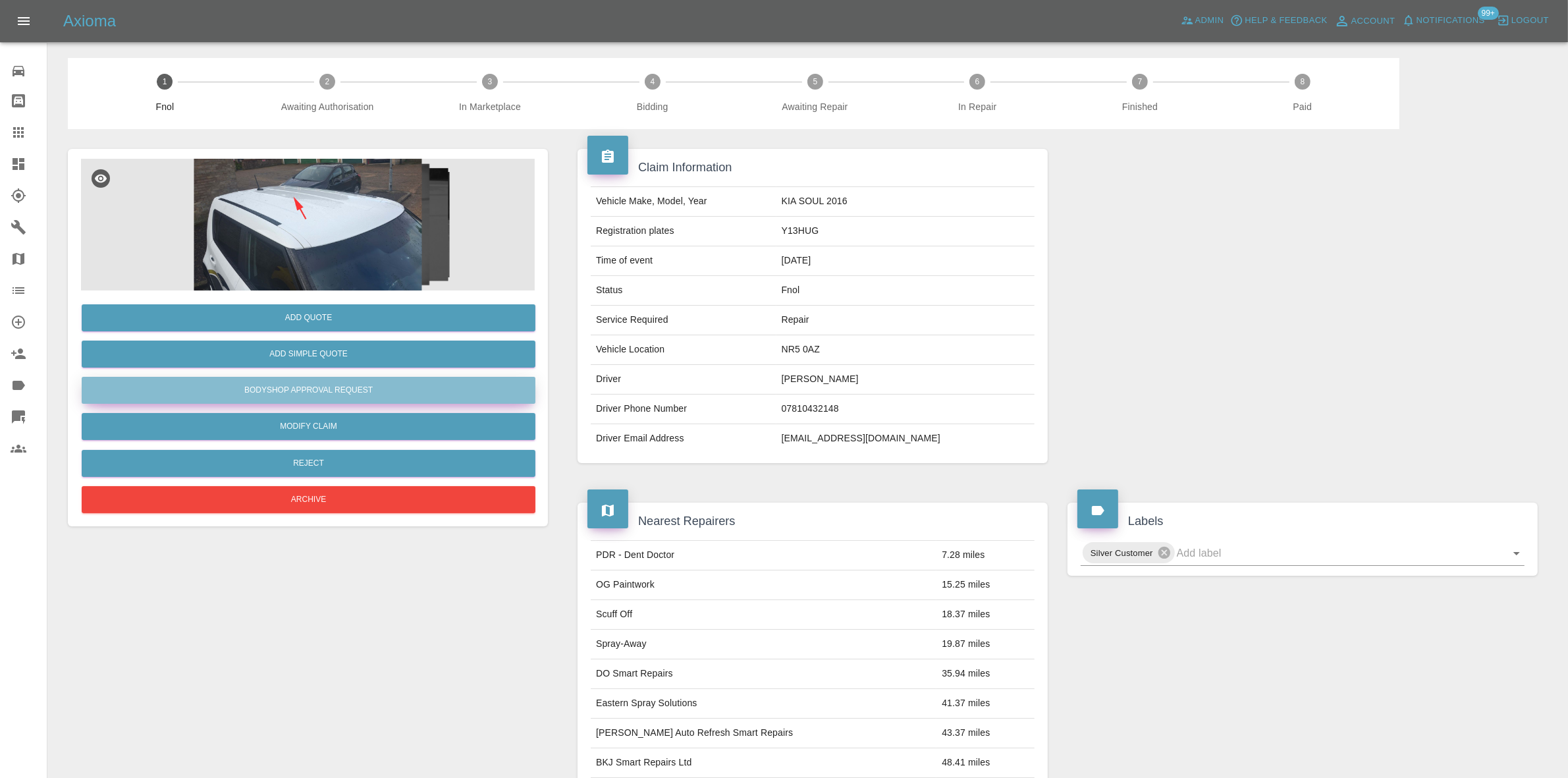
click at [349, 384] on button "Bodyshop Approval Request" at bounding box center [308, 389] width 454 height 27
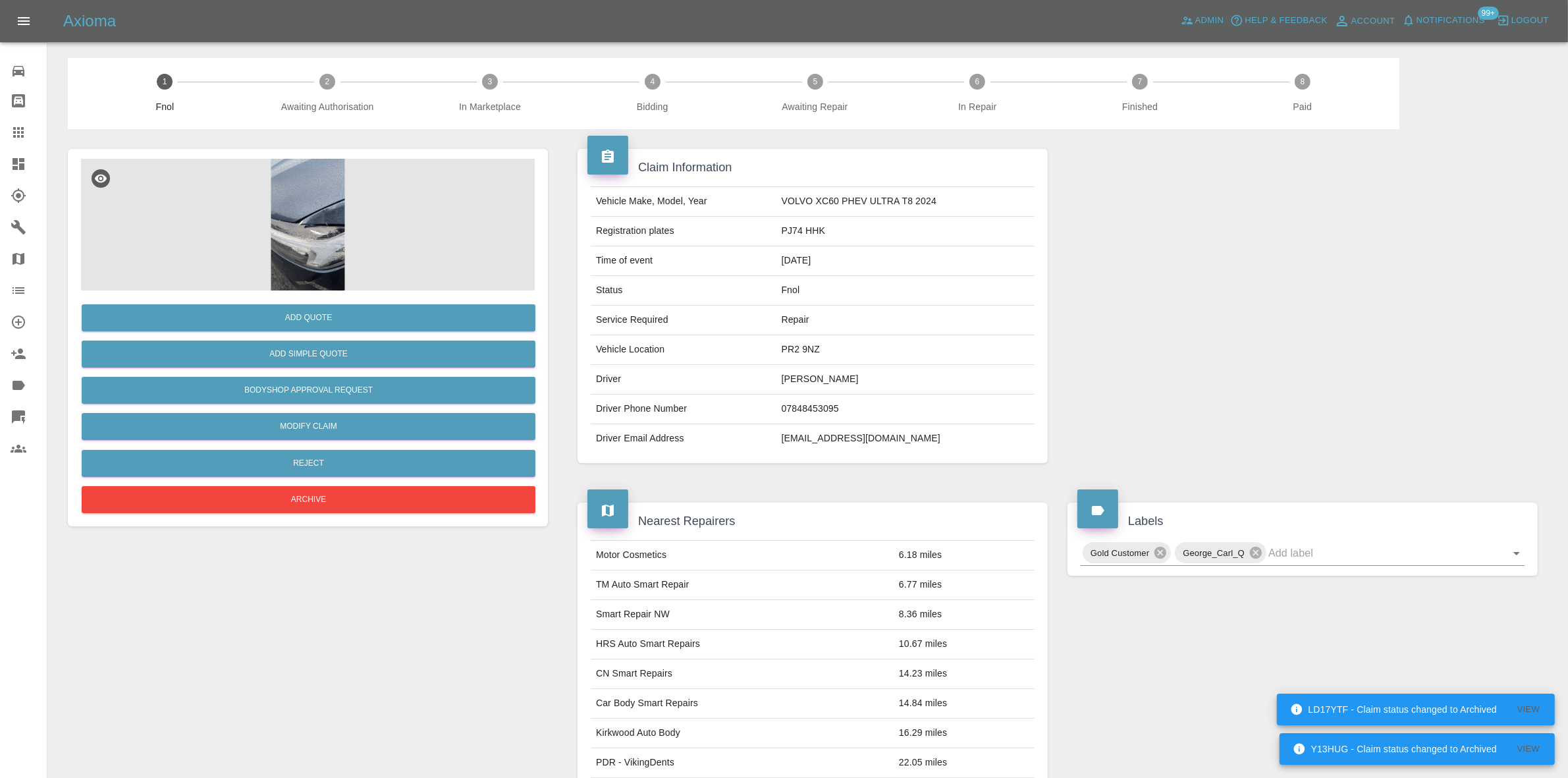
click at [312, 225] on img at bounding box center [308, 225] width 454 height 132
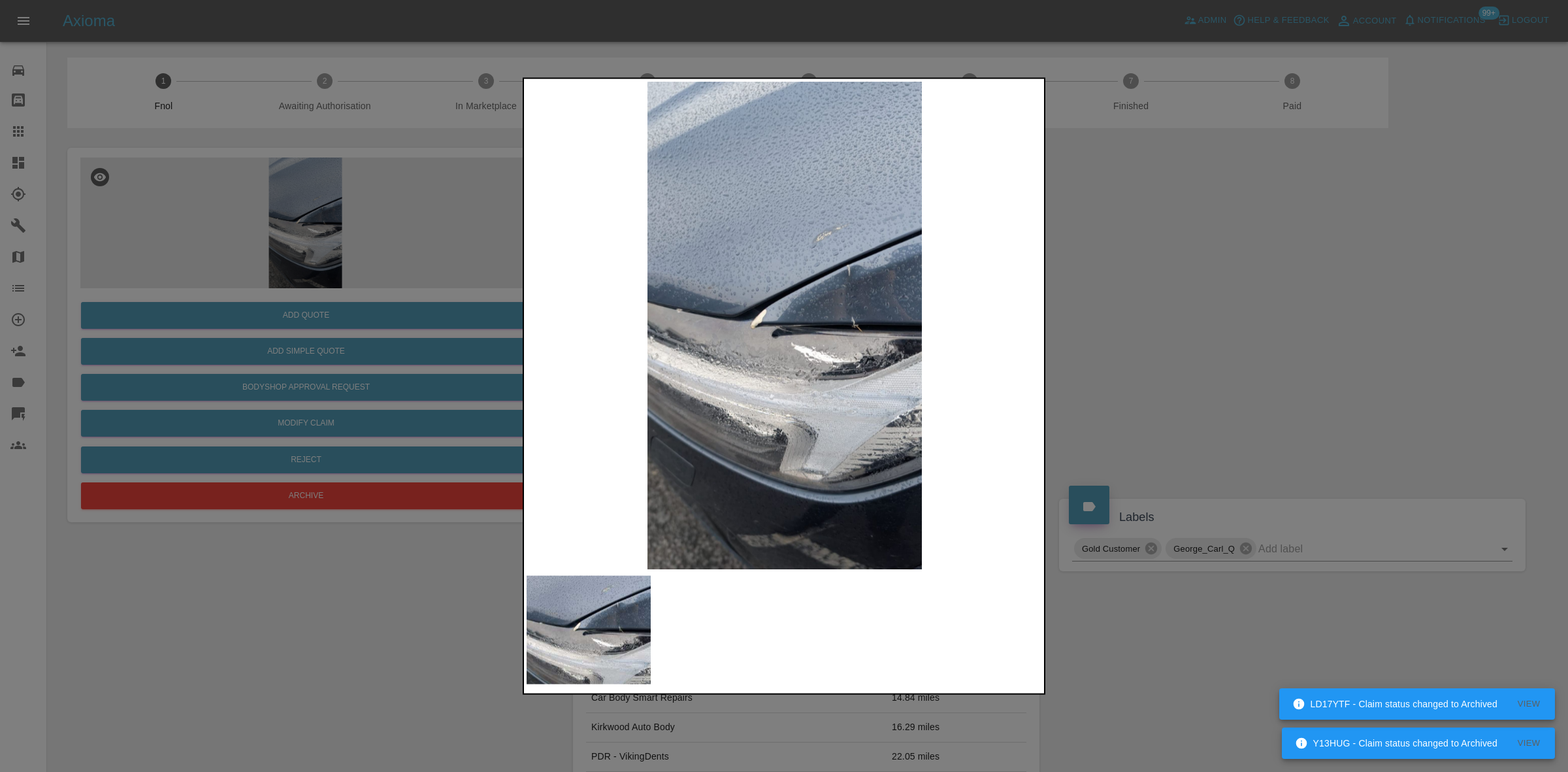
click at [671, 304] on img at bounding box center [784, 325] width 516 height 487
click at [732, 343] on img at bounding box center [784, 325] width 516 height 487
click at [893, 337] on img at bounding box center [784, 325] width 516 height 487
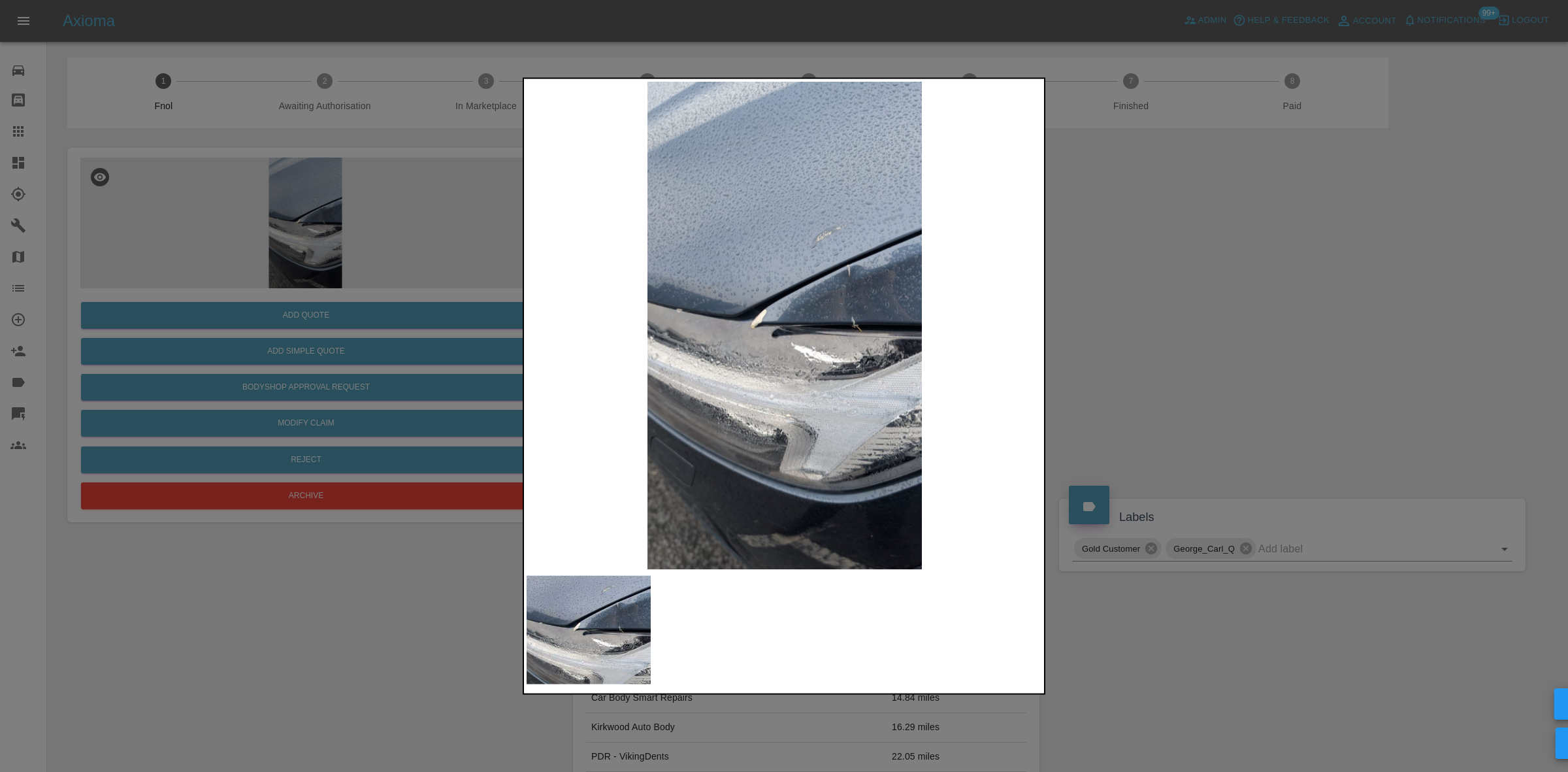
click at [884, 338] on img at bounding box center [784, 325] width 516 height 487
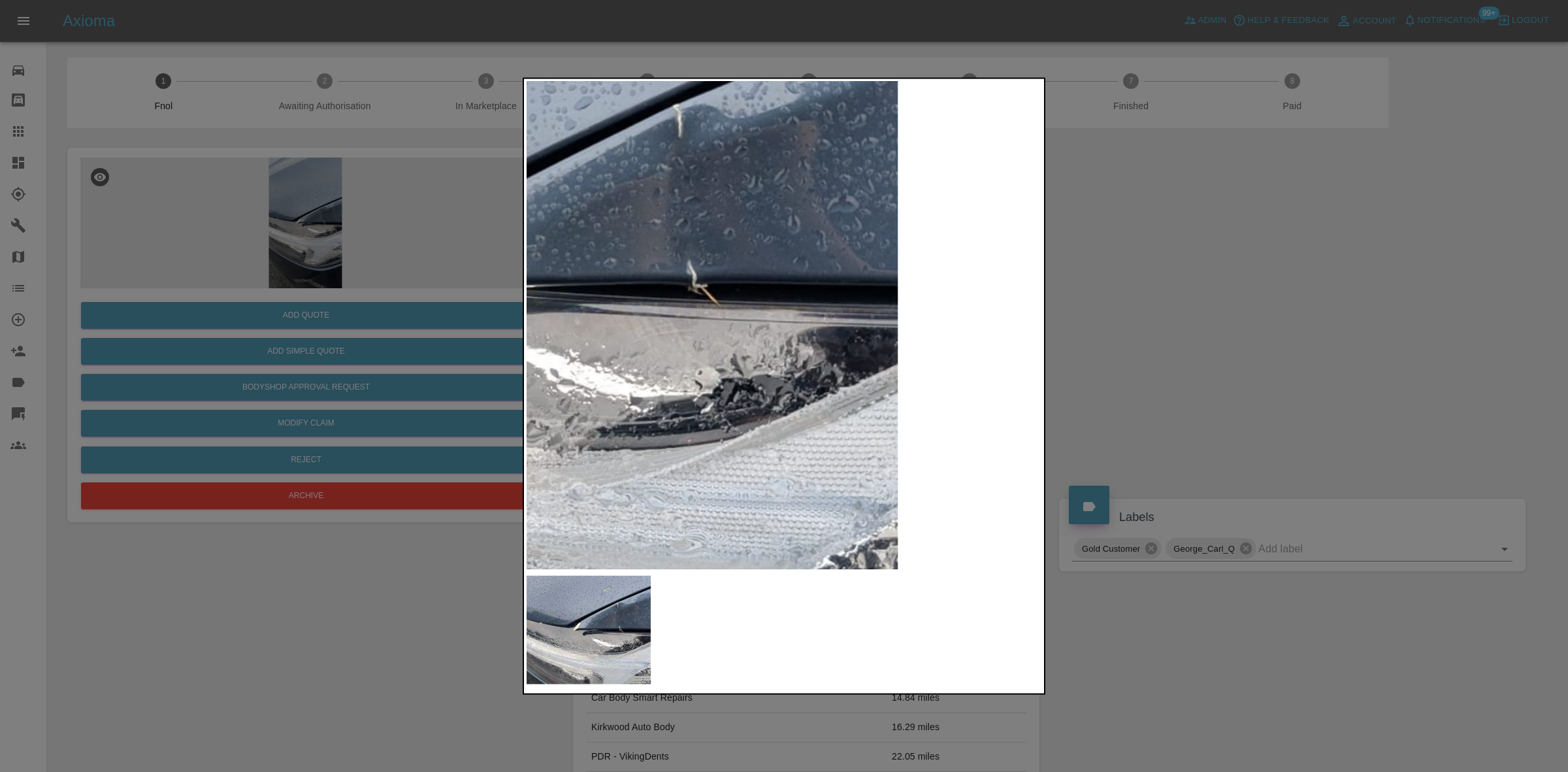
click at [720, 250] on img at bounding box center [486, 285] width 1549 height 1464
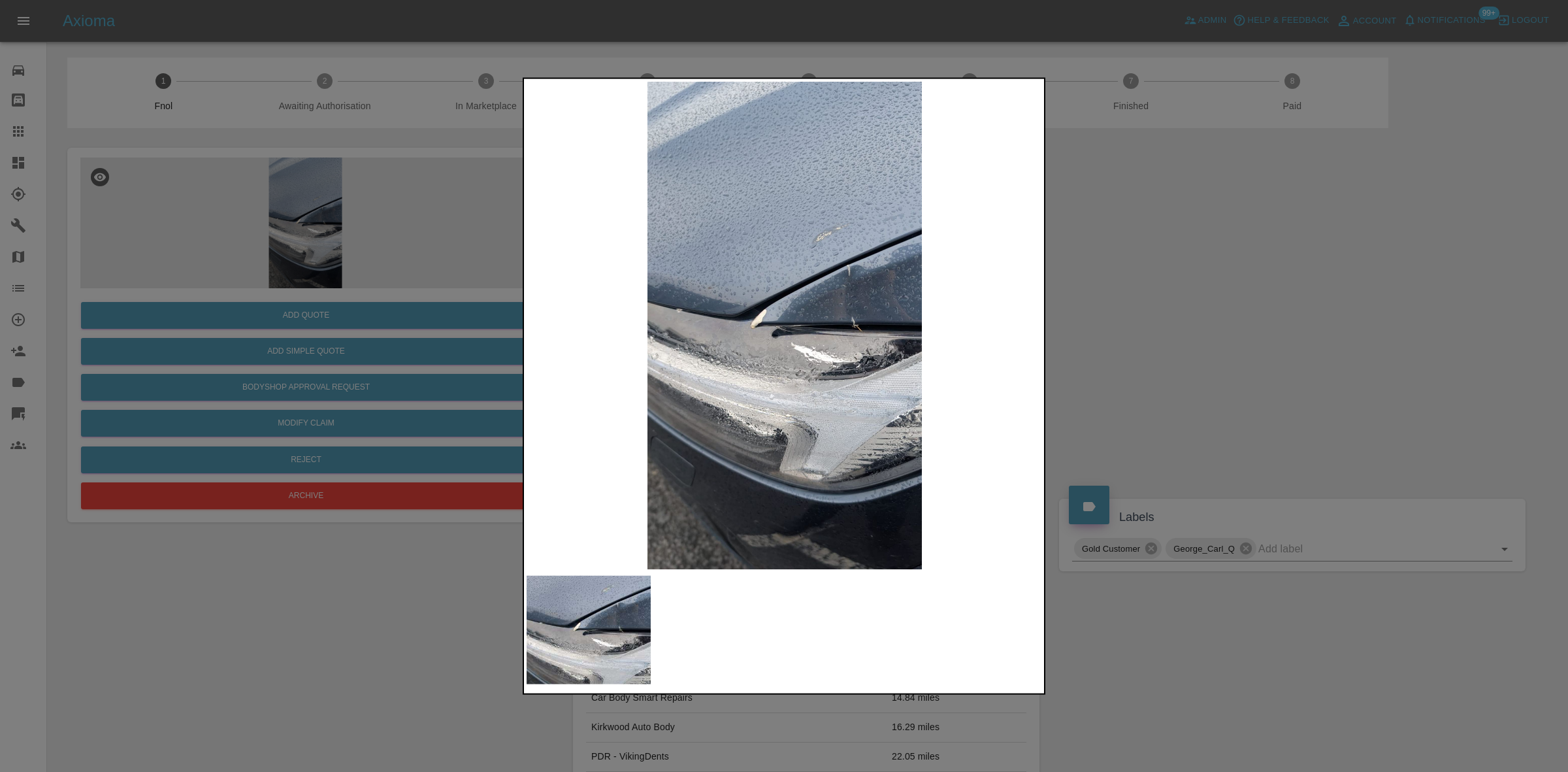
click at [590, 309] on img at bounding box center [784, 325] width 516 height 487
click at [856, 281] on img at bounding box center [784, 325] width 516 height 487
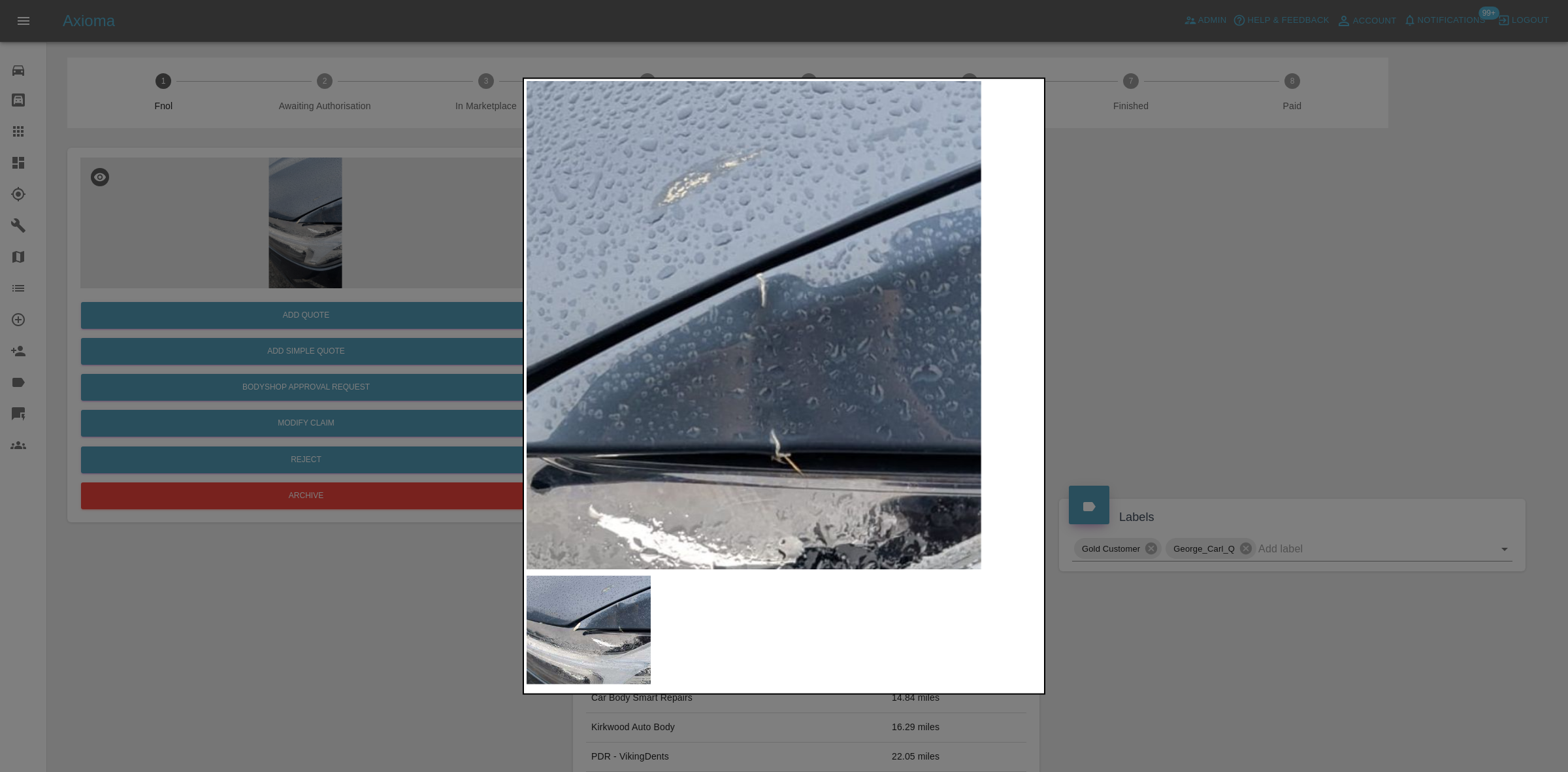
click at [815, 286] on img at bounding box center [570, 455] width 1549 height 1464
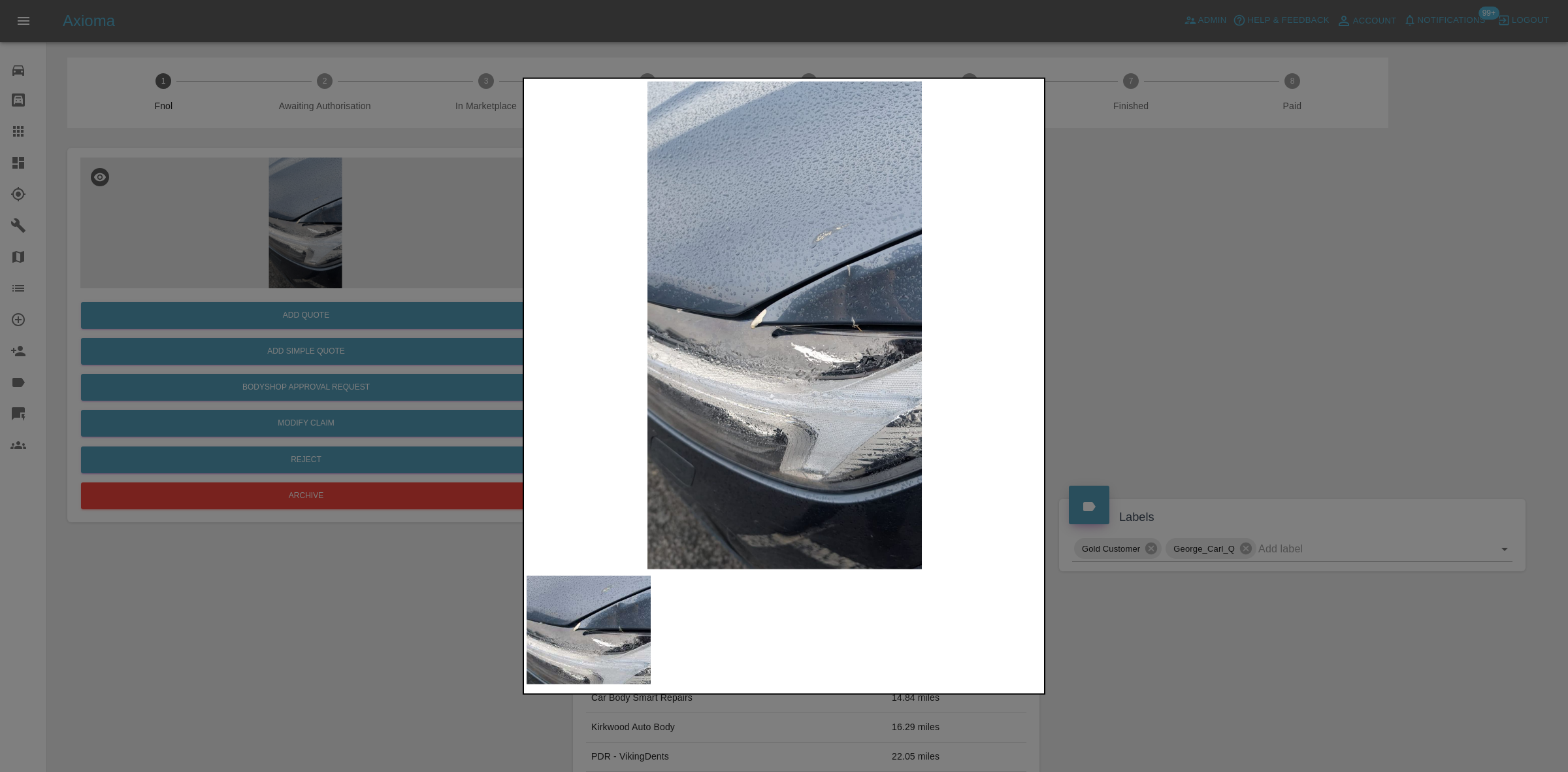
drag, startPoint x: 271, startPoint y: 387, endPoint x: 502, endPoint y: 24, distance: 430.3
click at [271, 382] on div at bounding box center [784, 386] width 1568 height 772
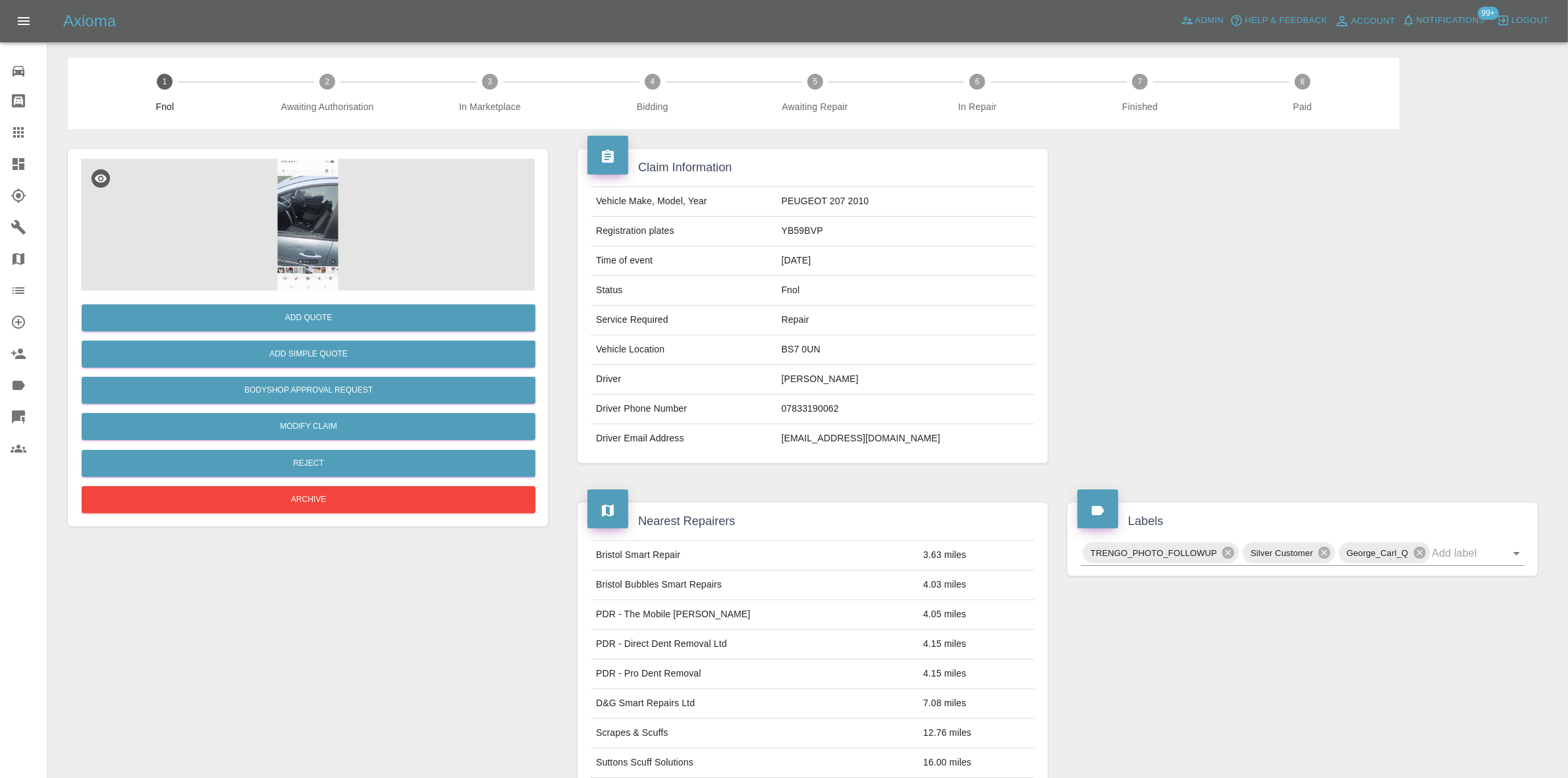
click at [326, 212] on img at bounding box center [308, 225] width 454 height 132
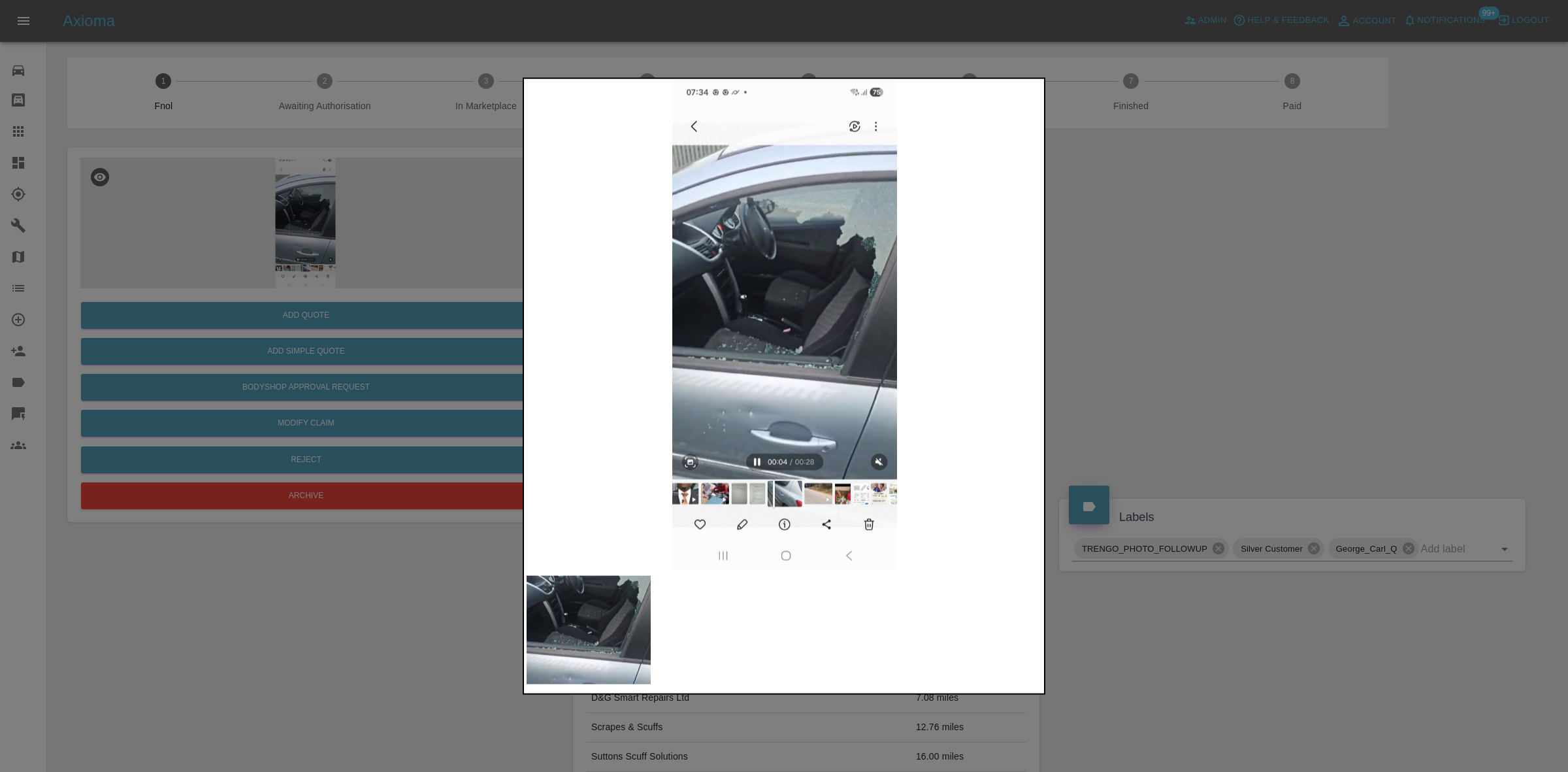
click at [256, 234] on div at bounding box center [784, 386] width 1568 height 772
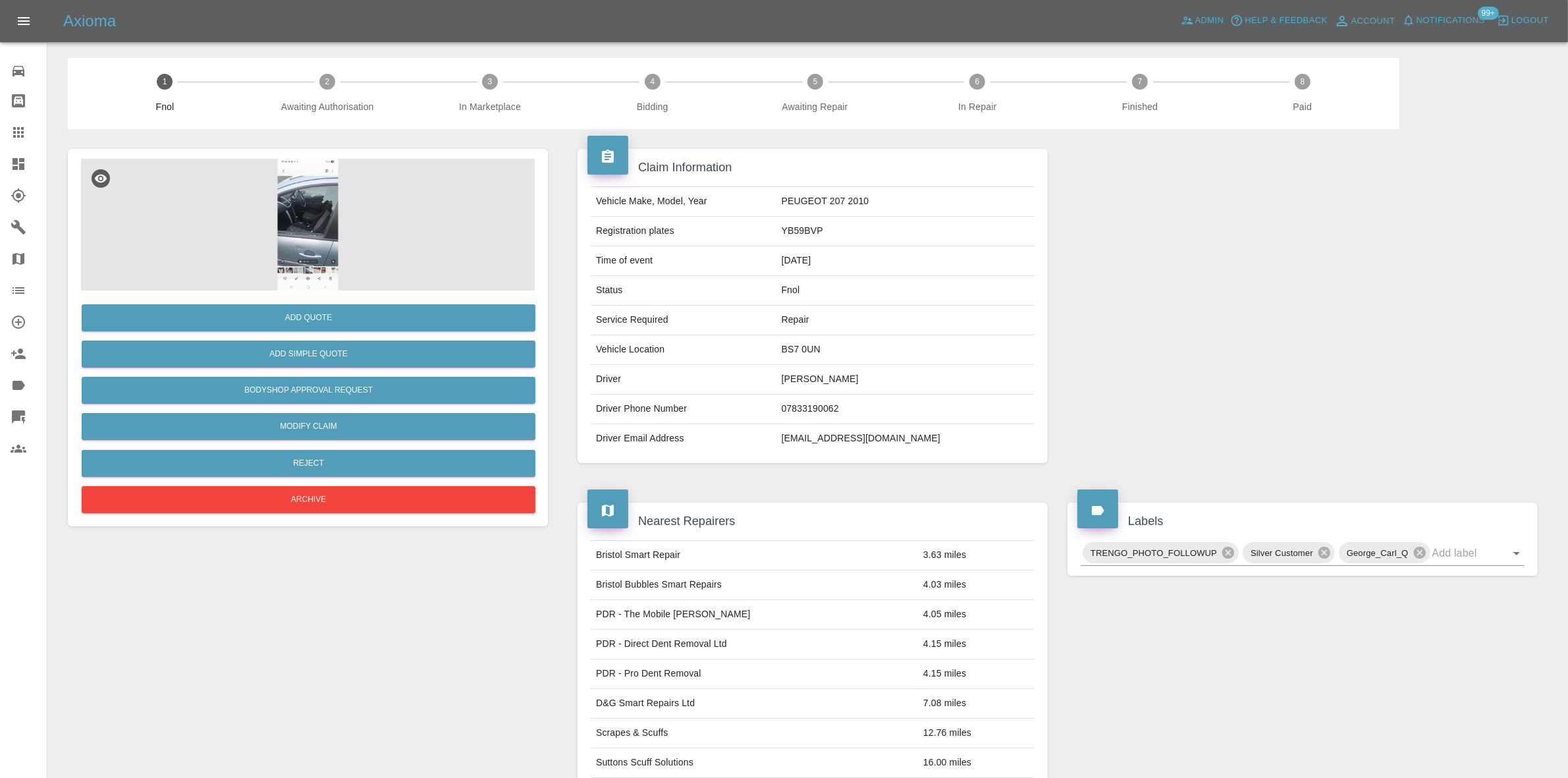
click at [327, 193] on img at bounding box center [308, 225] width 454 height 132
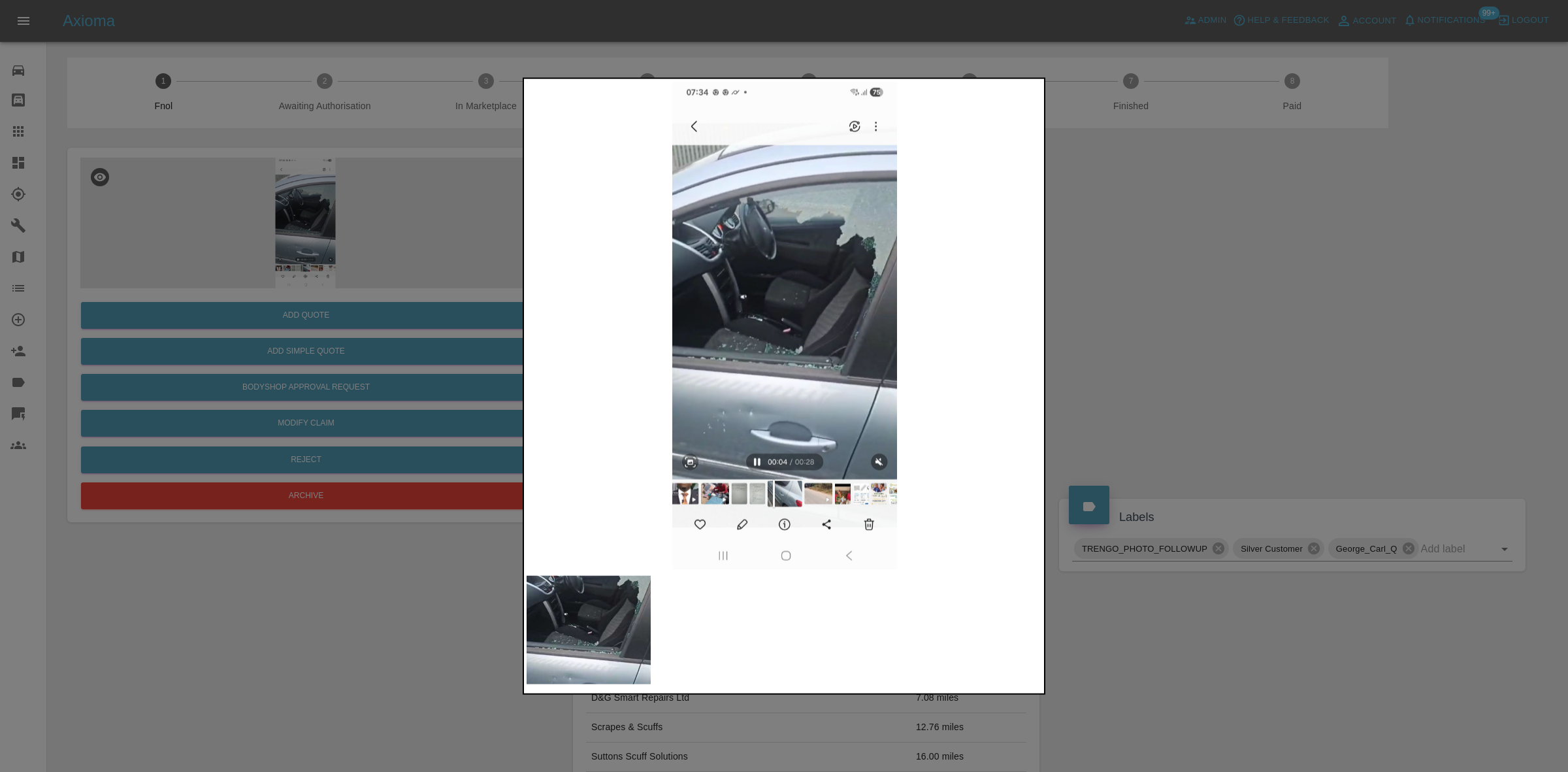
click at [619, 388] on img at bounding box center [784, 325] width 516 height 487
click at [603, 414] on img at bounding box center [784, 325] width 516 height 487
drag, startPoint x: 289, startPoint y: 382, endPoint x: 279, endPoint y: 409, distance: 28.8
click at [283, 399] on div at bounding box center [784, 386] width 1568 height 772
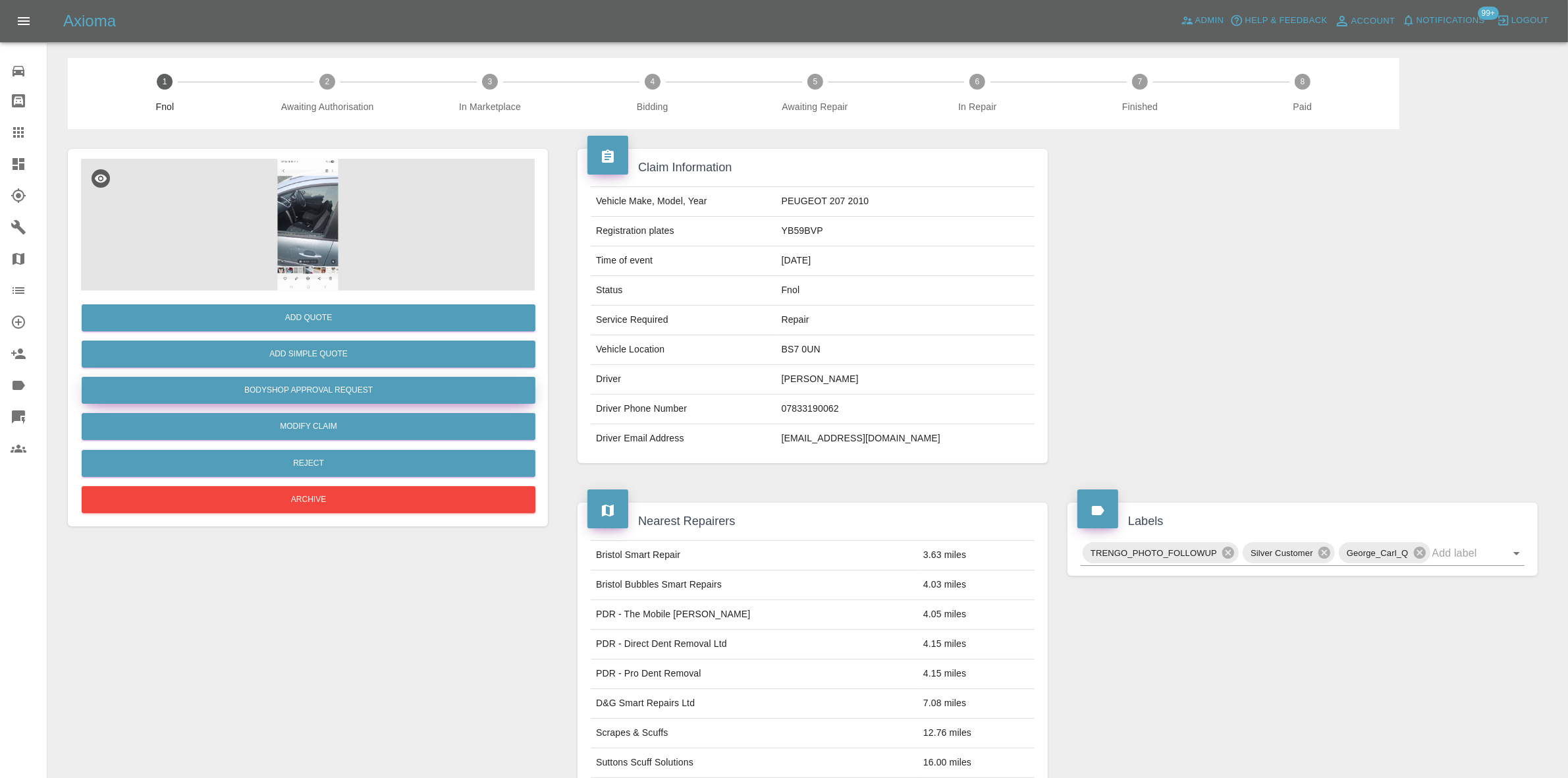
click at [308, 388] on button "Bodyshop Approval Request" at bounding box center [308, 389] width 454 height 27
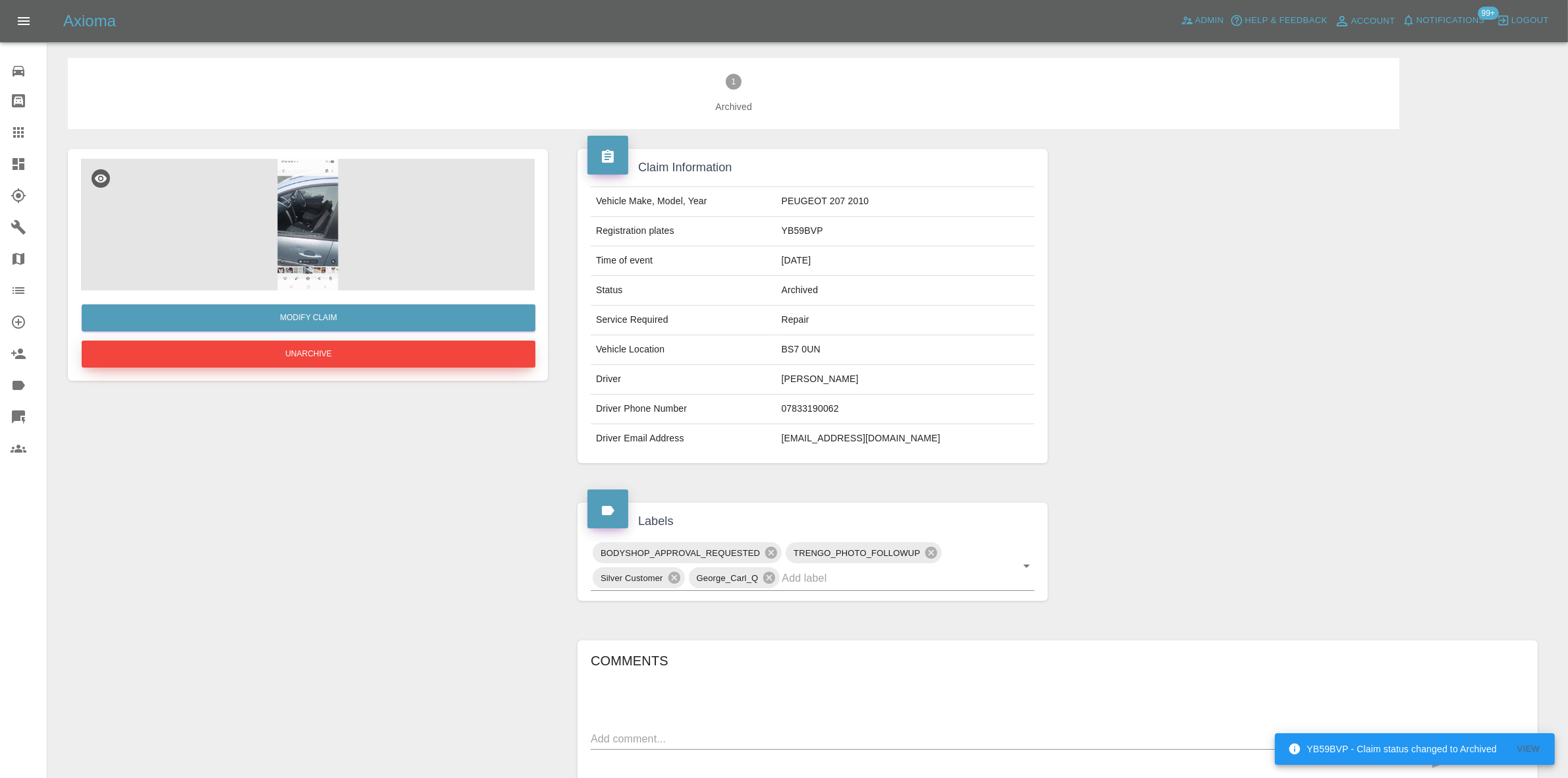
click at [337, 347] on button "Unarchive" at bounding box center [308, 354] width 454 height 27
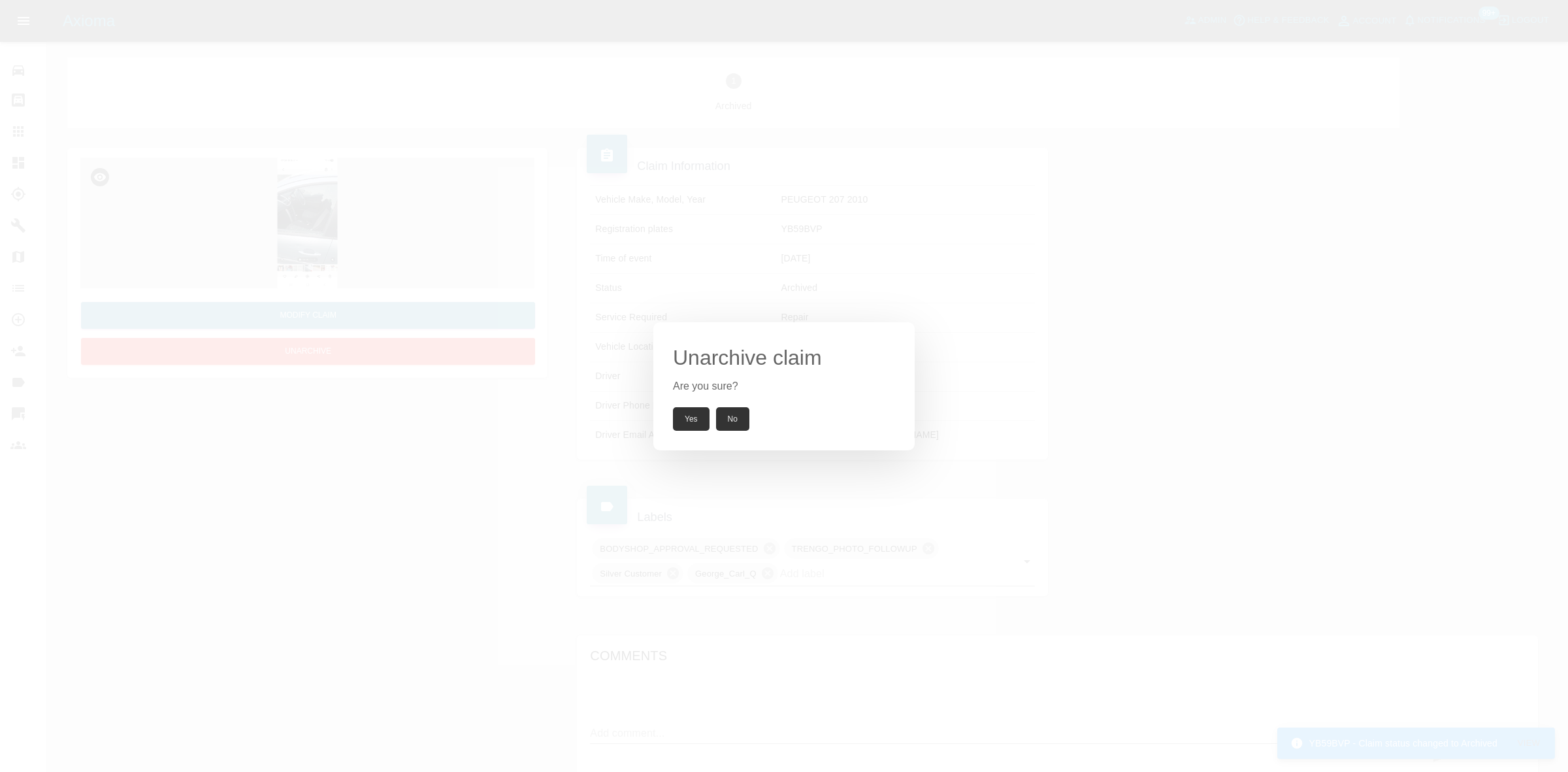
click at [685, 422] on button "Yes" at bounding box center [691, 418] width 37 height 23
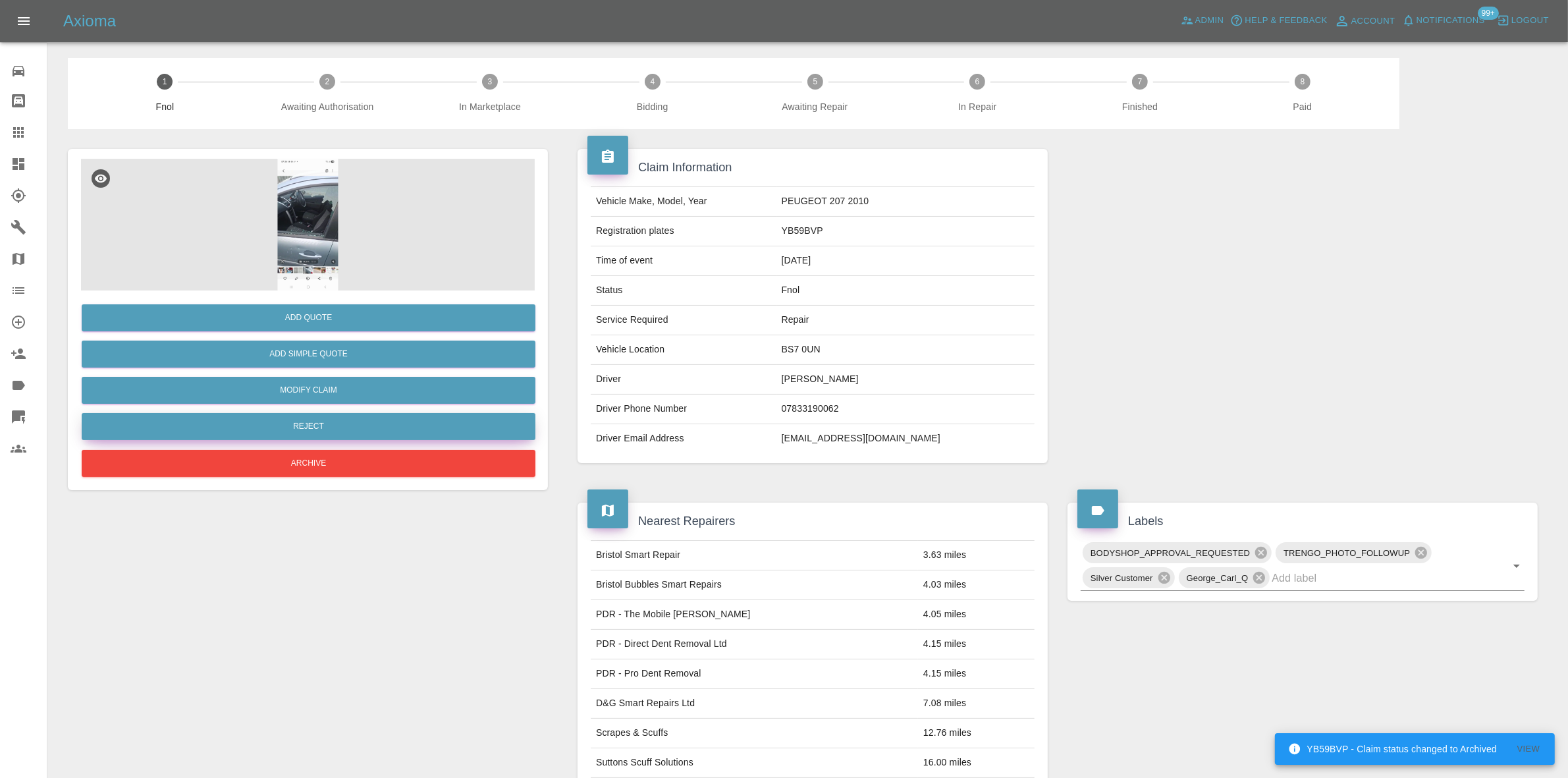
click at [318, 425] on button "Reject" at bounding box center [308, 426] width 454 height 27
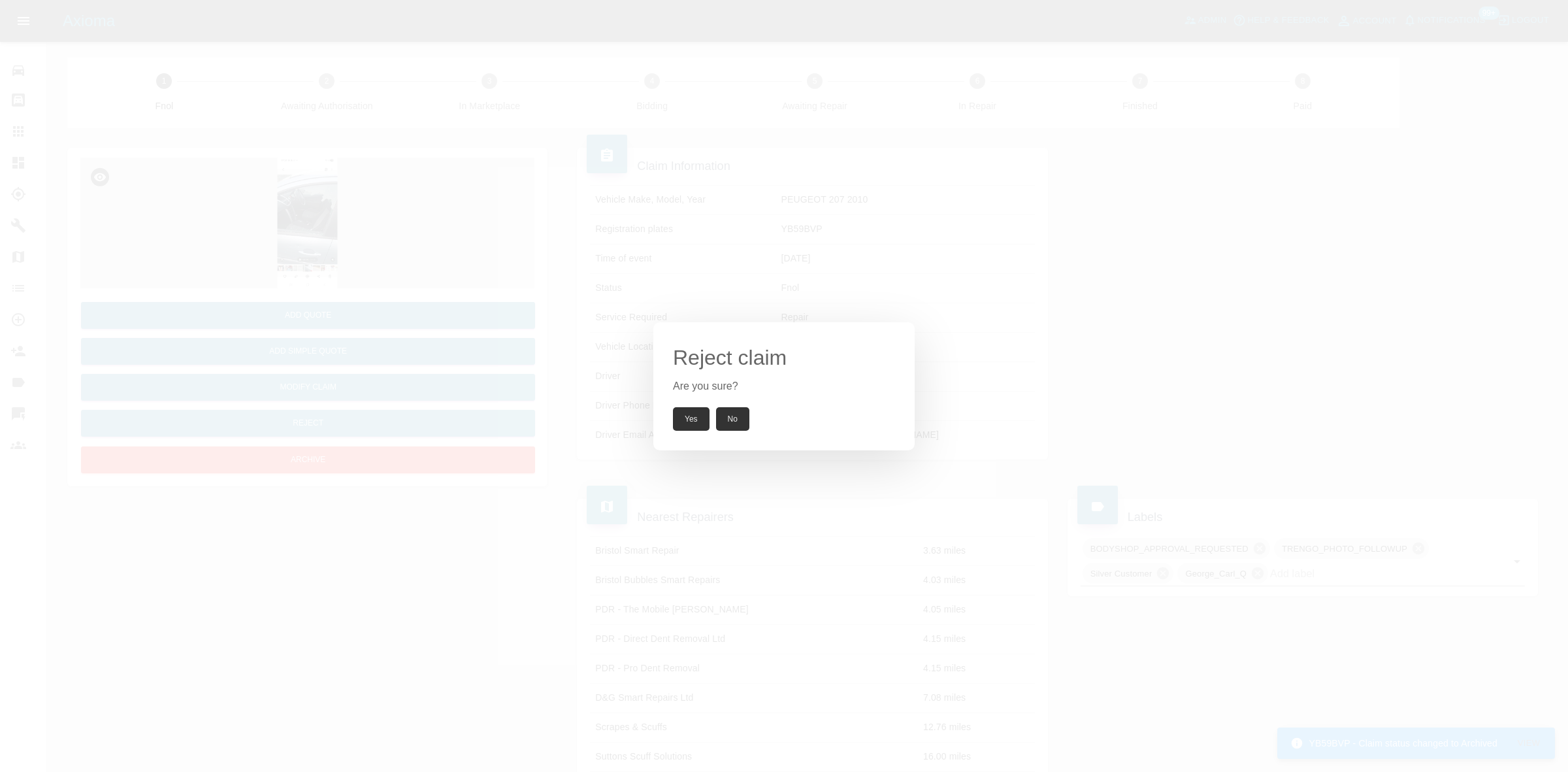
click at [683, 416] on button "Yes" at bounding box center [691, 418] width 37 height 23
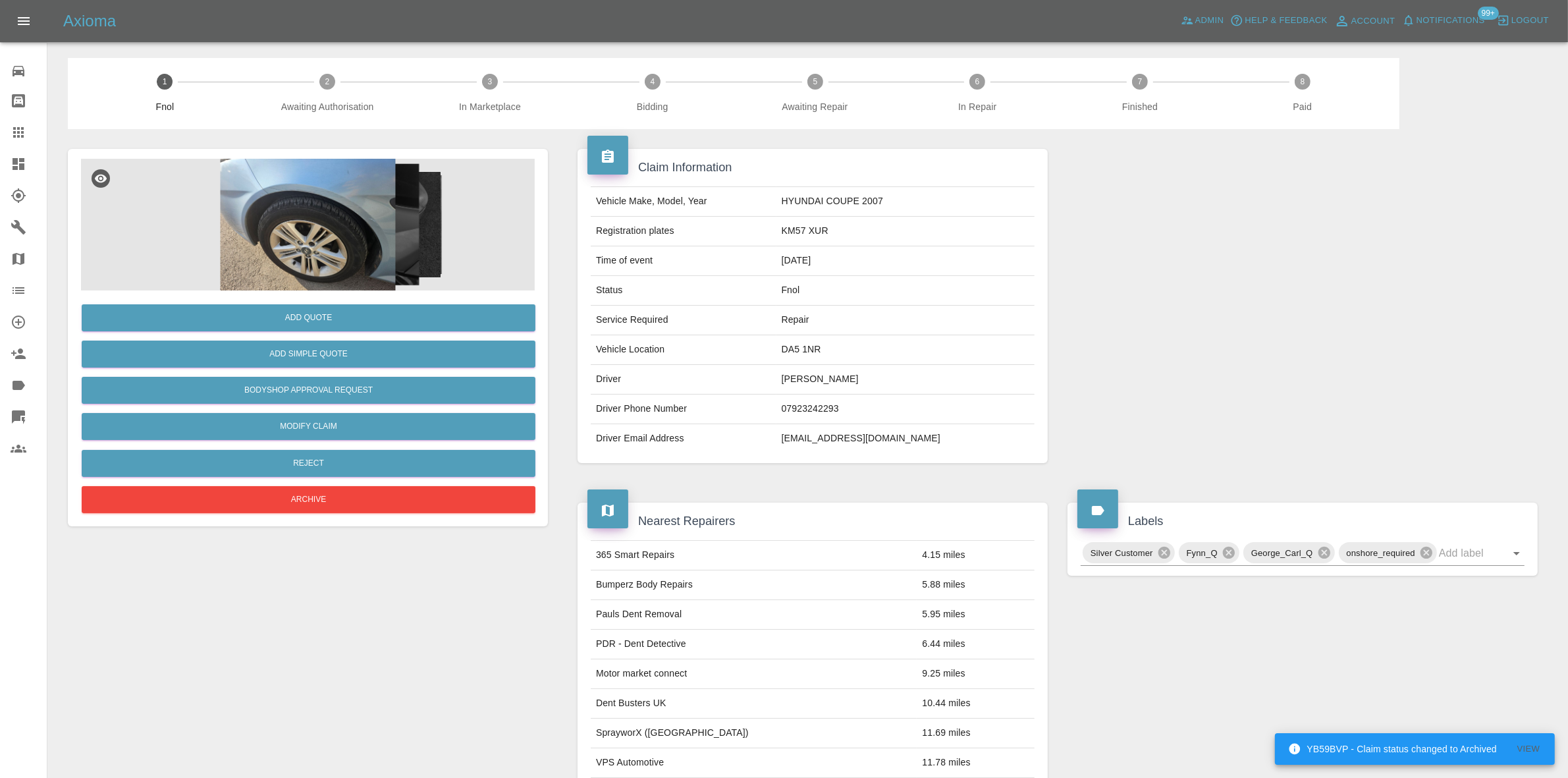
click at [386, 188] on div at bounding box center [308, 225] width 454 height 132
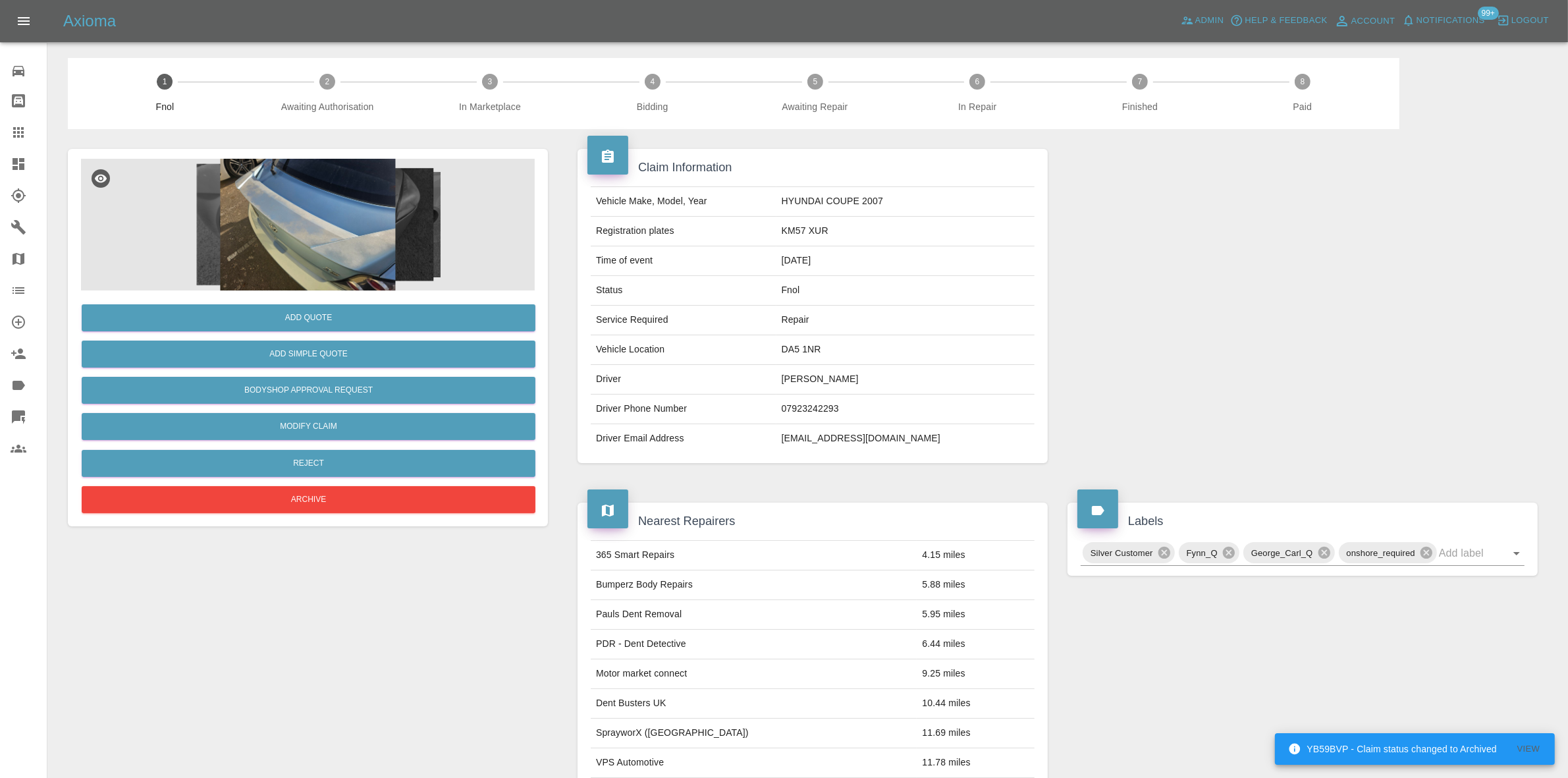
click at [337, 208] on img at bounding box center [308, 225] width 454 height 132
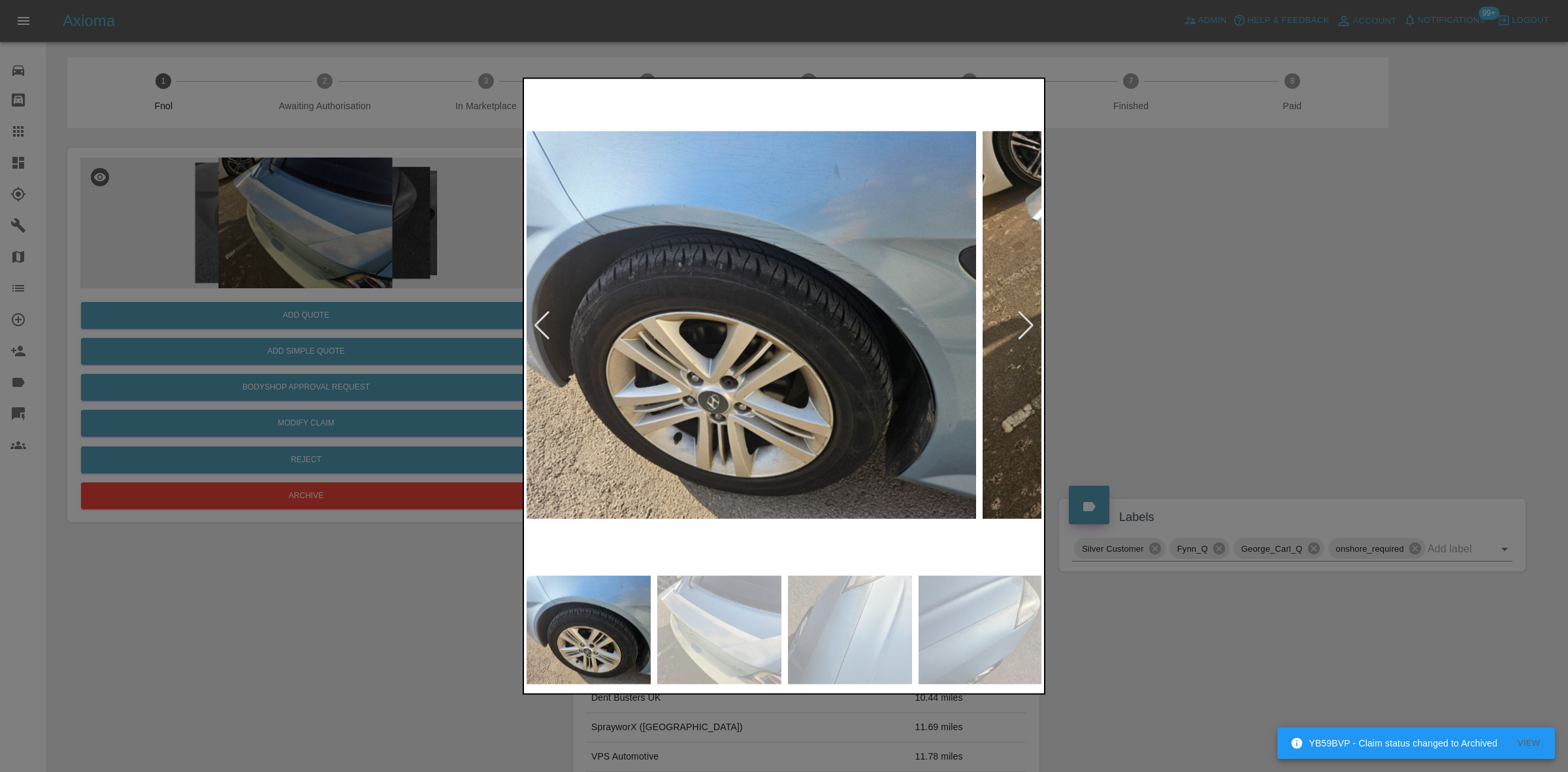
click at [677, 276] on img at bounding box center [718, 325] width 516 height 487
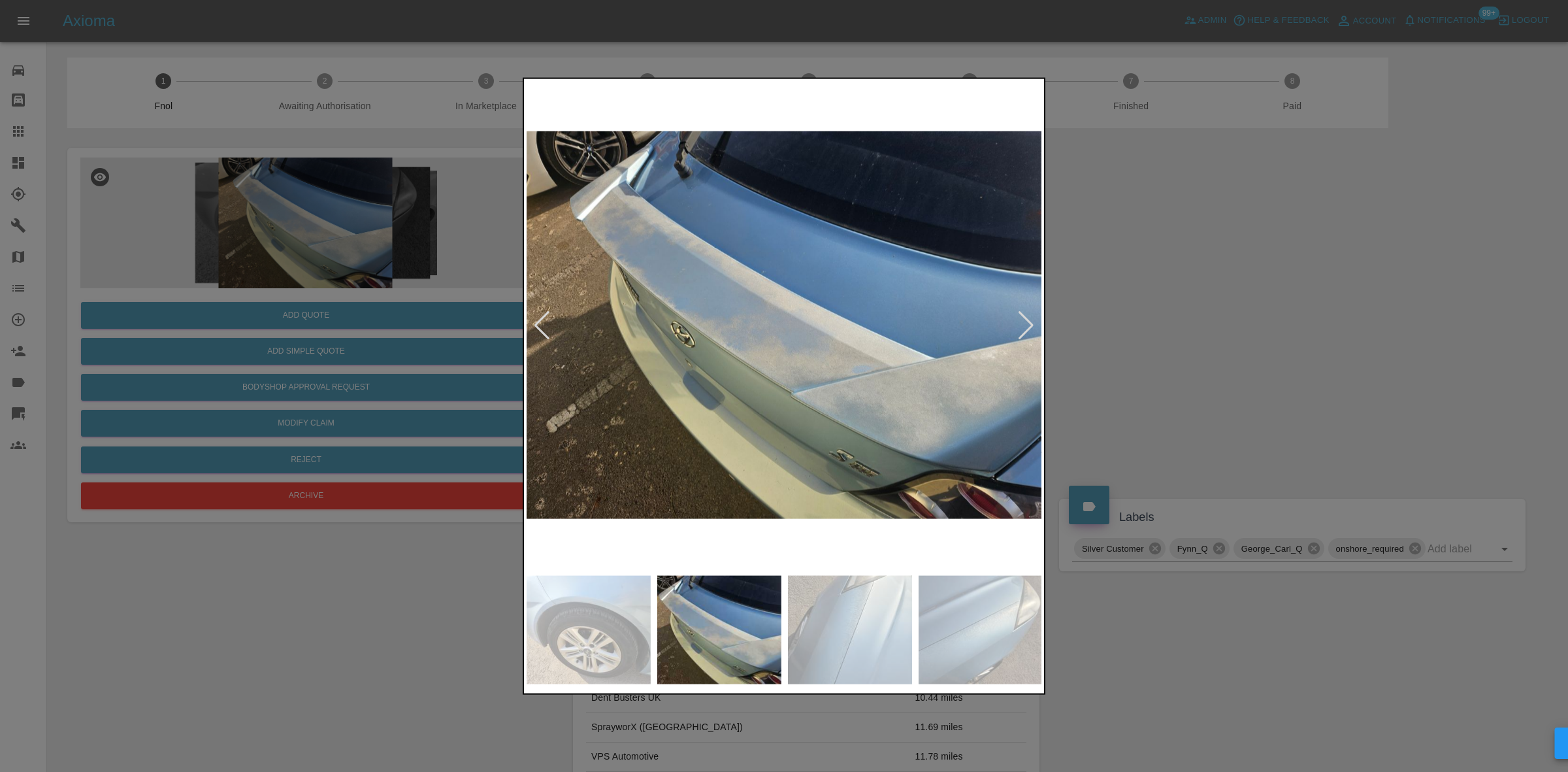
drag, startPoint x: 1322, startPoint y: 211, endPoint x: 1147, endPoint y: 217, distance: 175.1
click at [1271, 217] on div at bounding box center [784, 386] width 1568 height 772
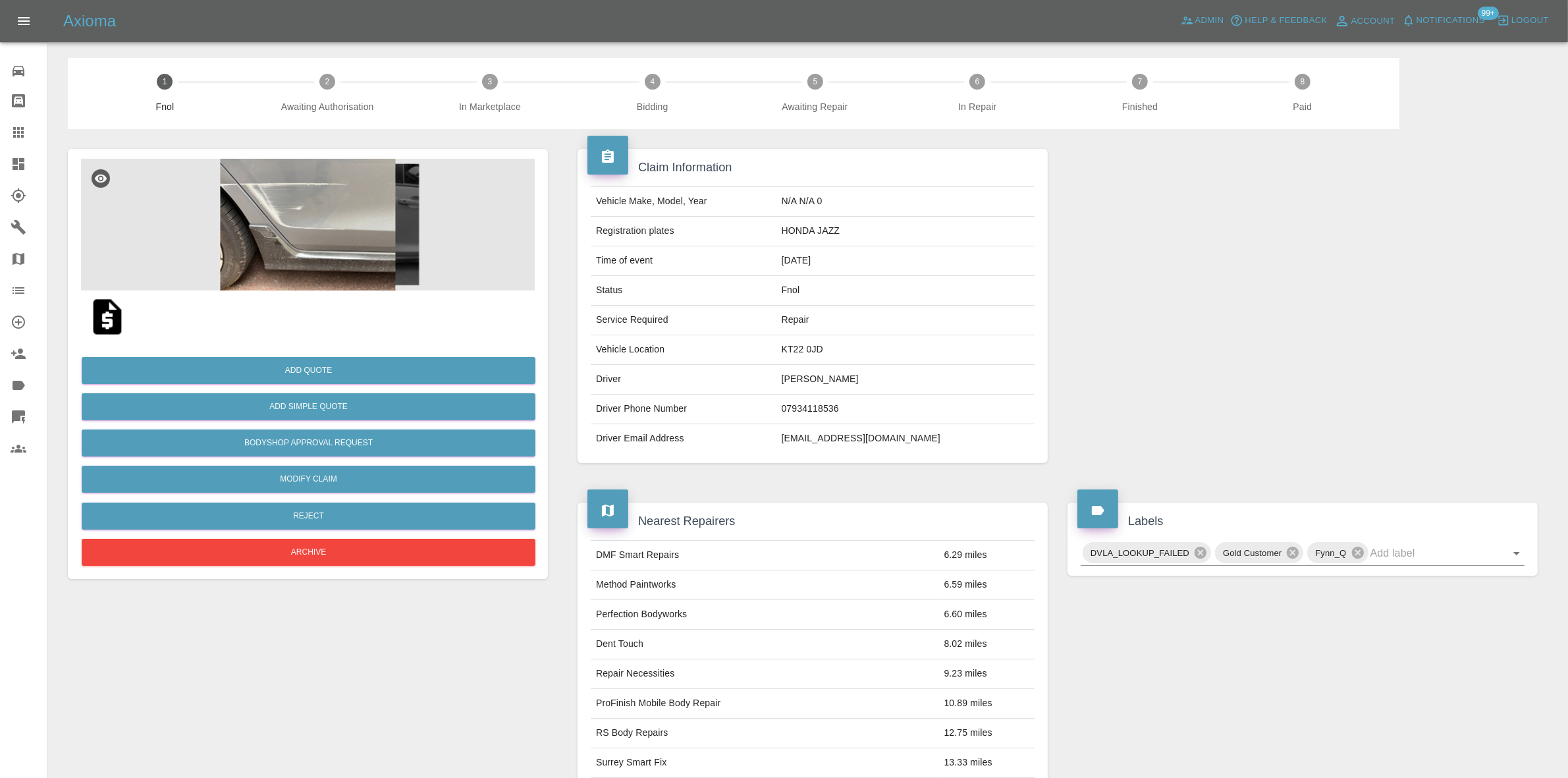
click at [339, 261] on img at bounding box center [308, 225] width 454 height 132
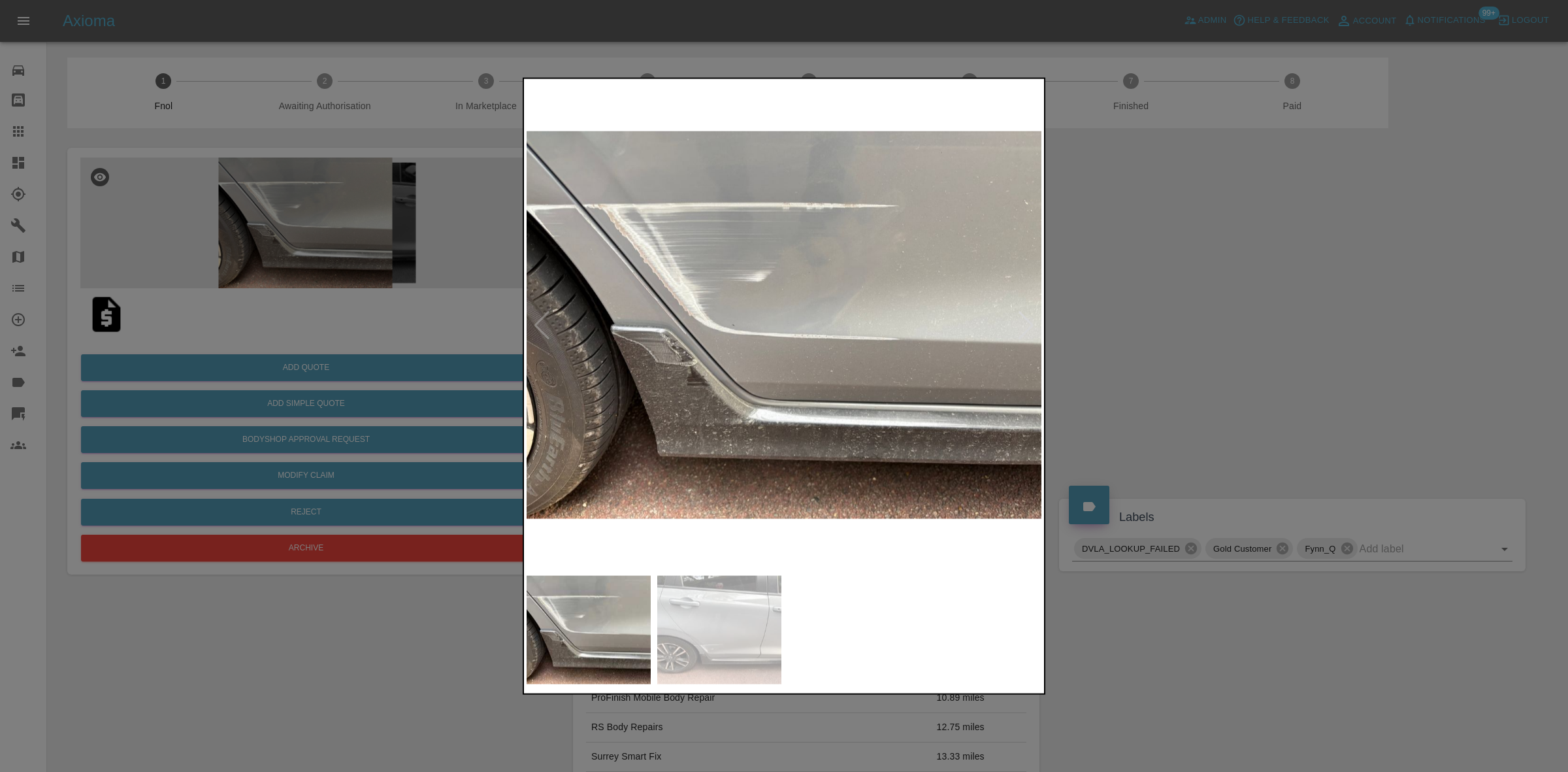
click at [651, 250] on img at bounding box center [784, 325] width 516 height 487
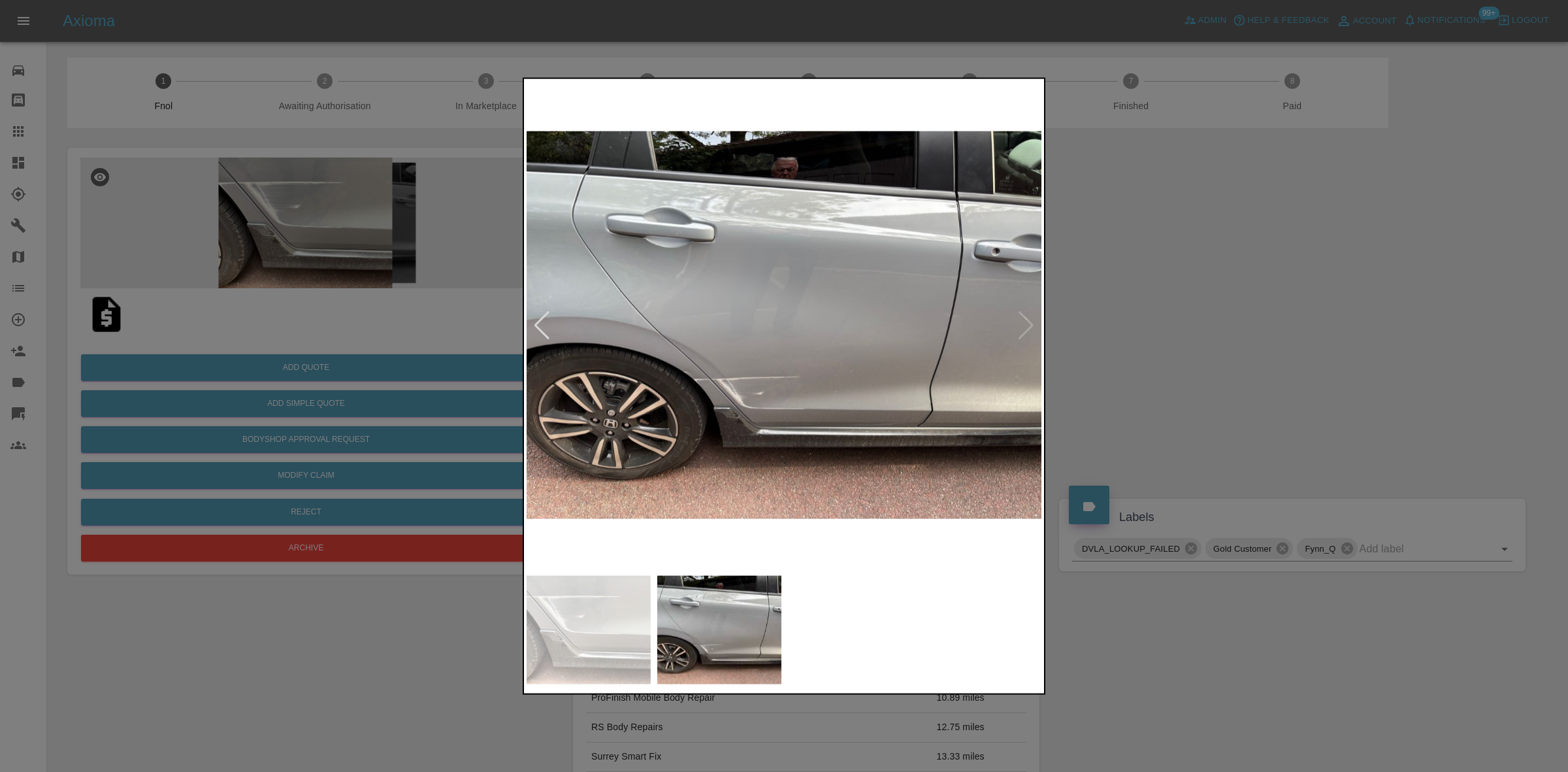
click at [692, 296] on img at bounding box center [784, 325] width 516 height 487
click at [683, 358] on img at bounding box center [784, 325] width 516 height 487
click at [729, 420] on img at bounding box center [784, 325] width 516 height 487
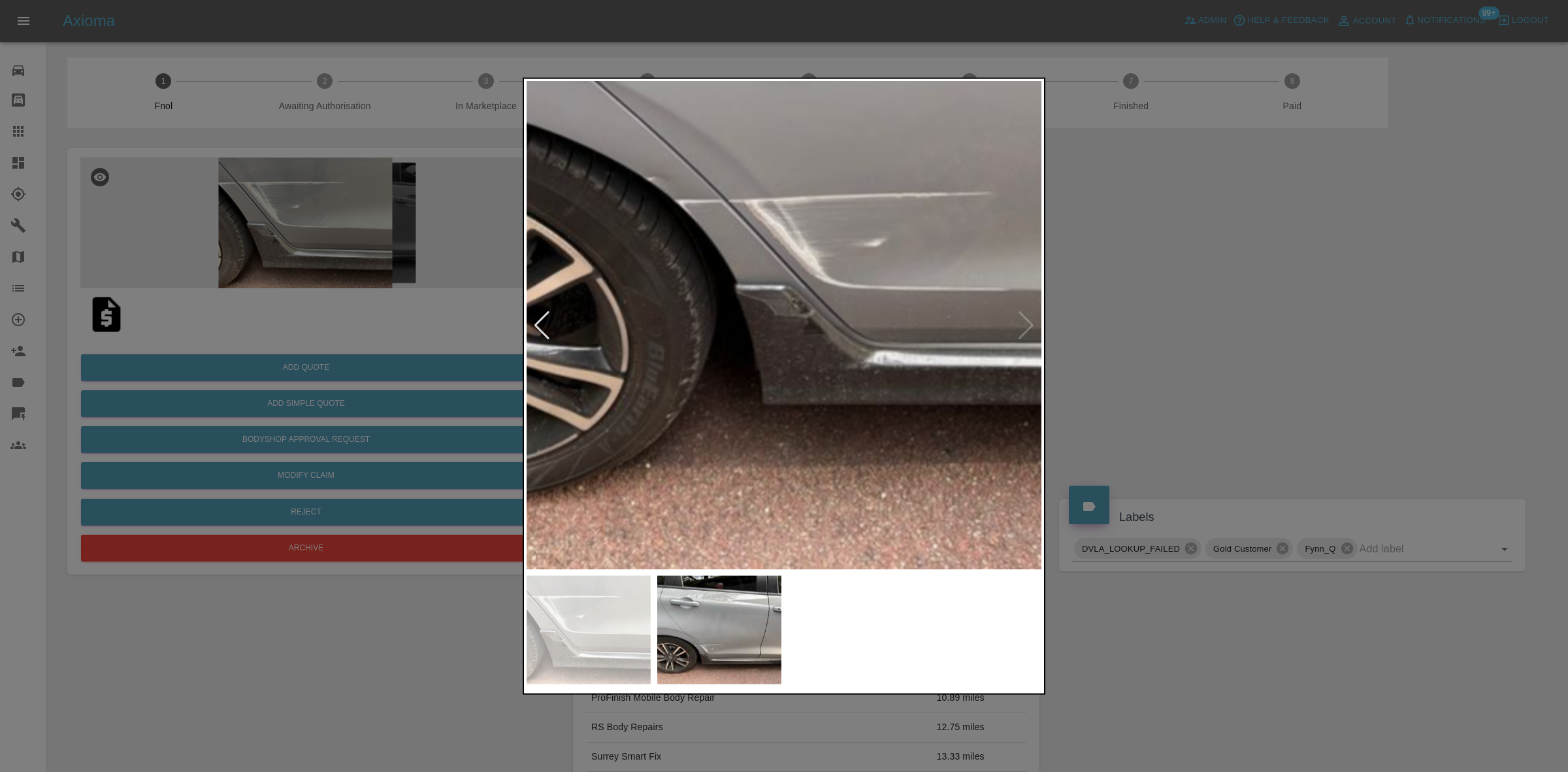
click at [698, 360] on img at bounding box center [949, 38] width 1549 height 1464
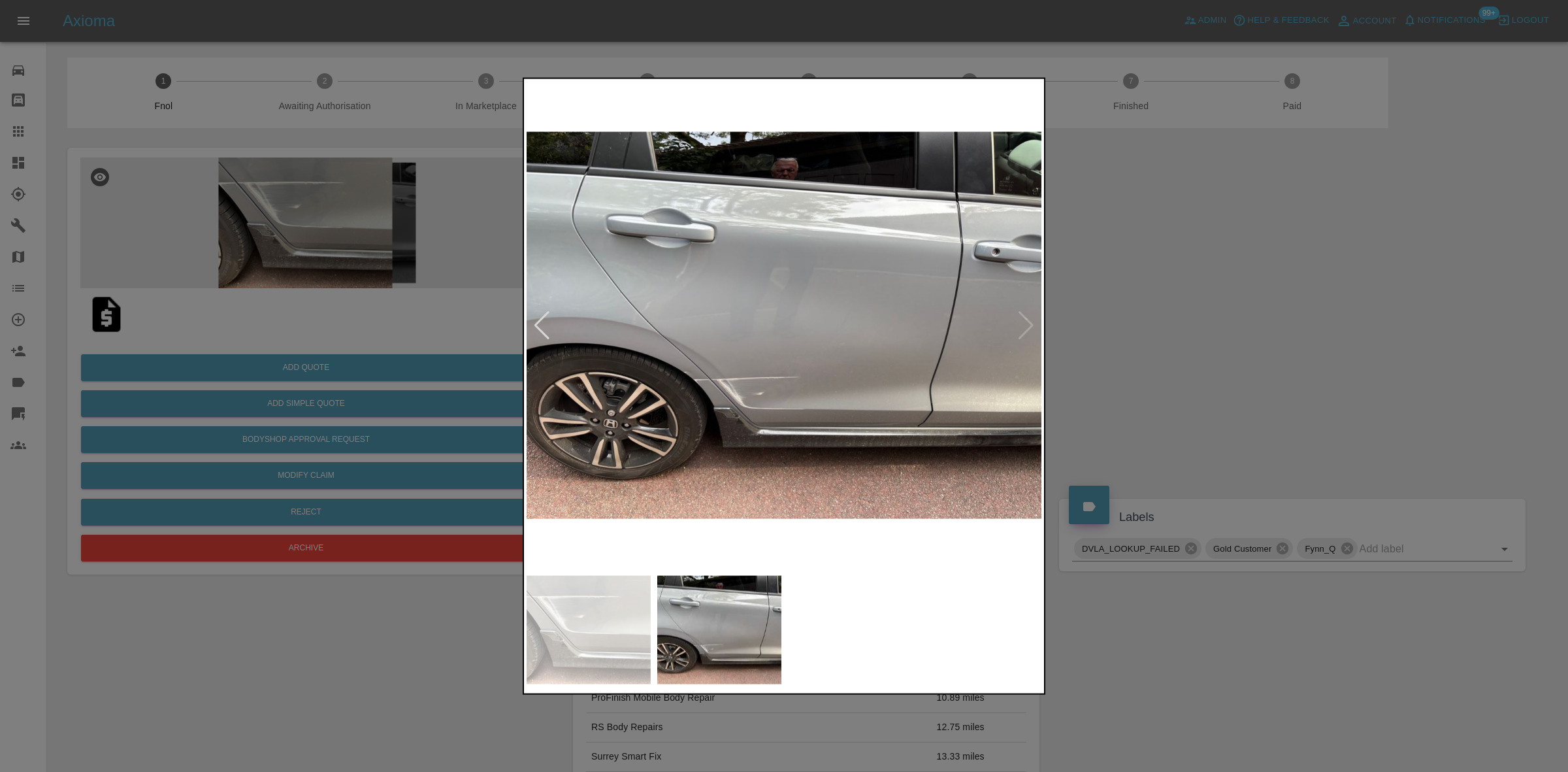
drag, startPoint x: 513, startPoint y: 360, endPoint x: 625, endPoint y: 365, distance: 112.1
click at [604, 360] on div at bounding box center [784, 386] width 1568 height 772
click at [825, 353] on img at bounding box center [784, 325] width 516 height 487
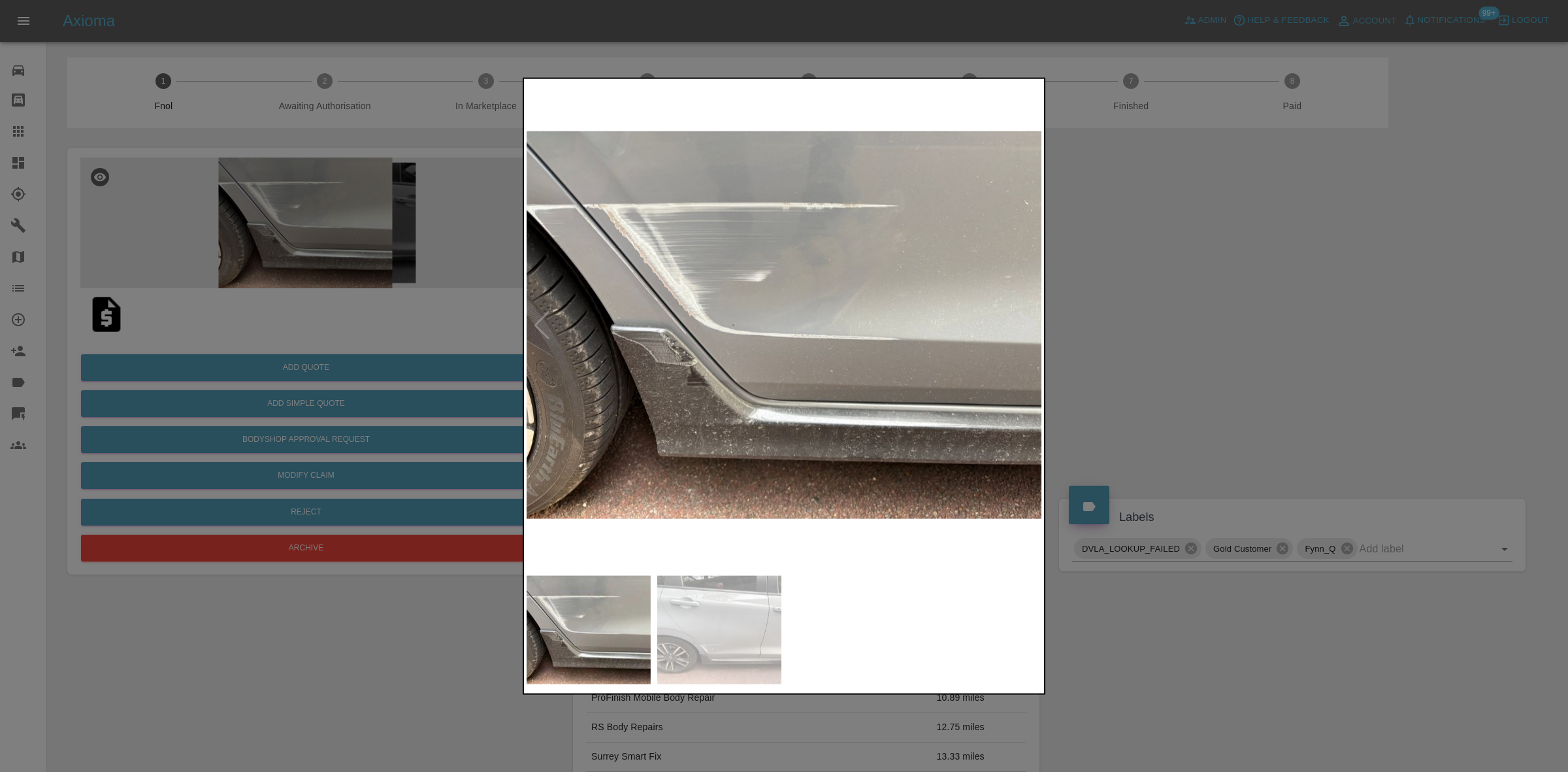
click at [689, 337] on img at bounding box center [784, 325] width 516 height 487
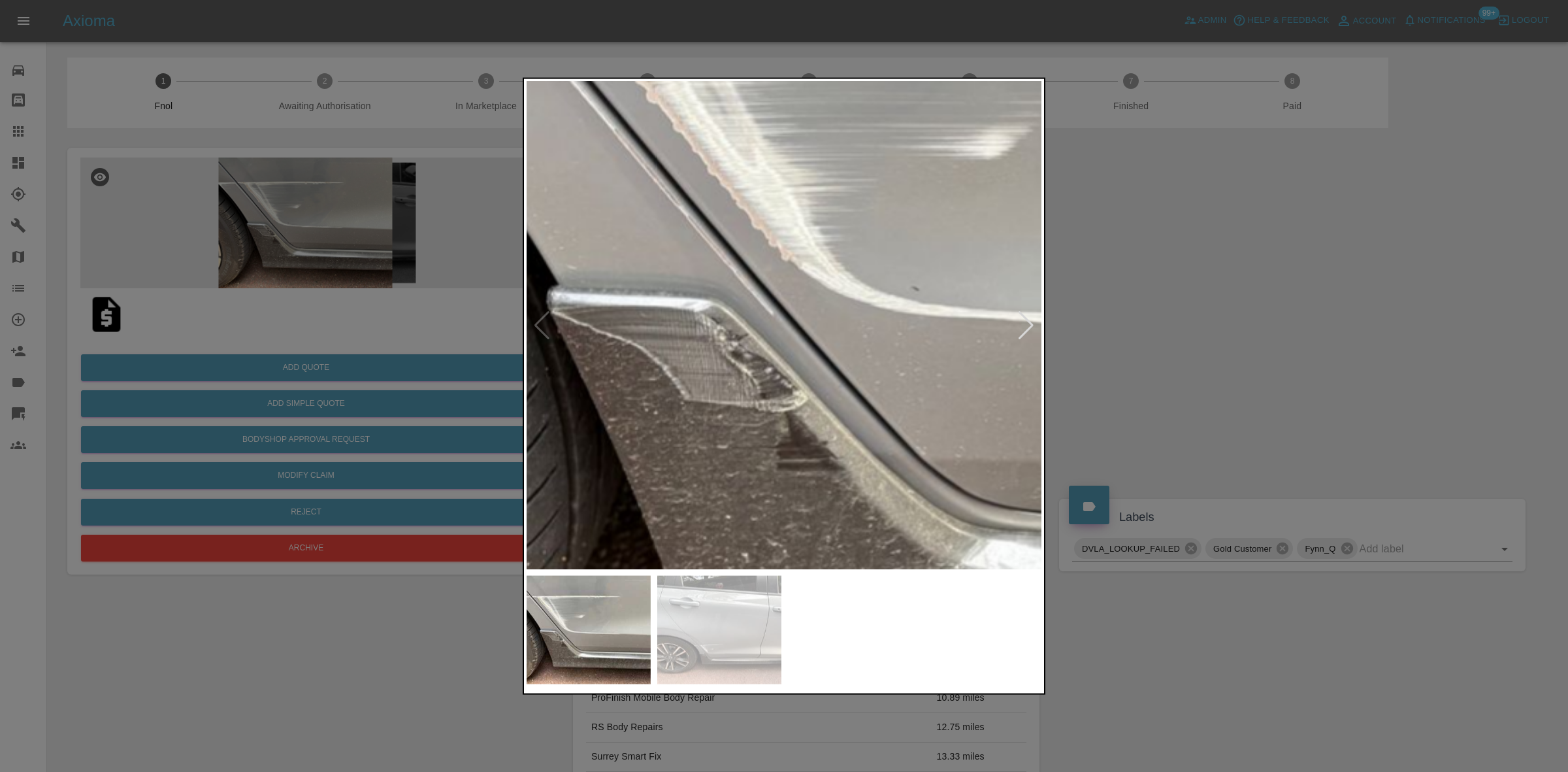
drag, startPoint x: 409, startPoint y: 275, endPoint x: 361, endPoint y: 301, distance: 54.6
click at [401, 275] on div at bounding box center [784, 386] width 1568 height 772
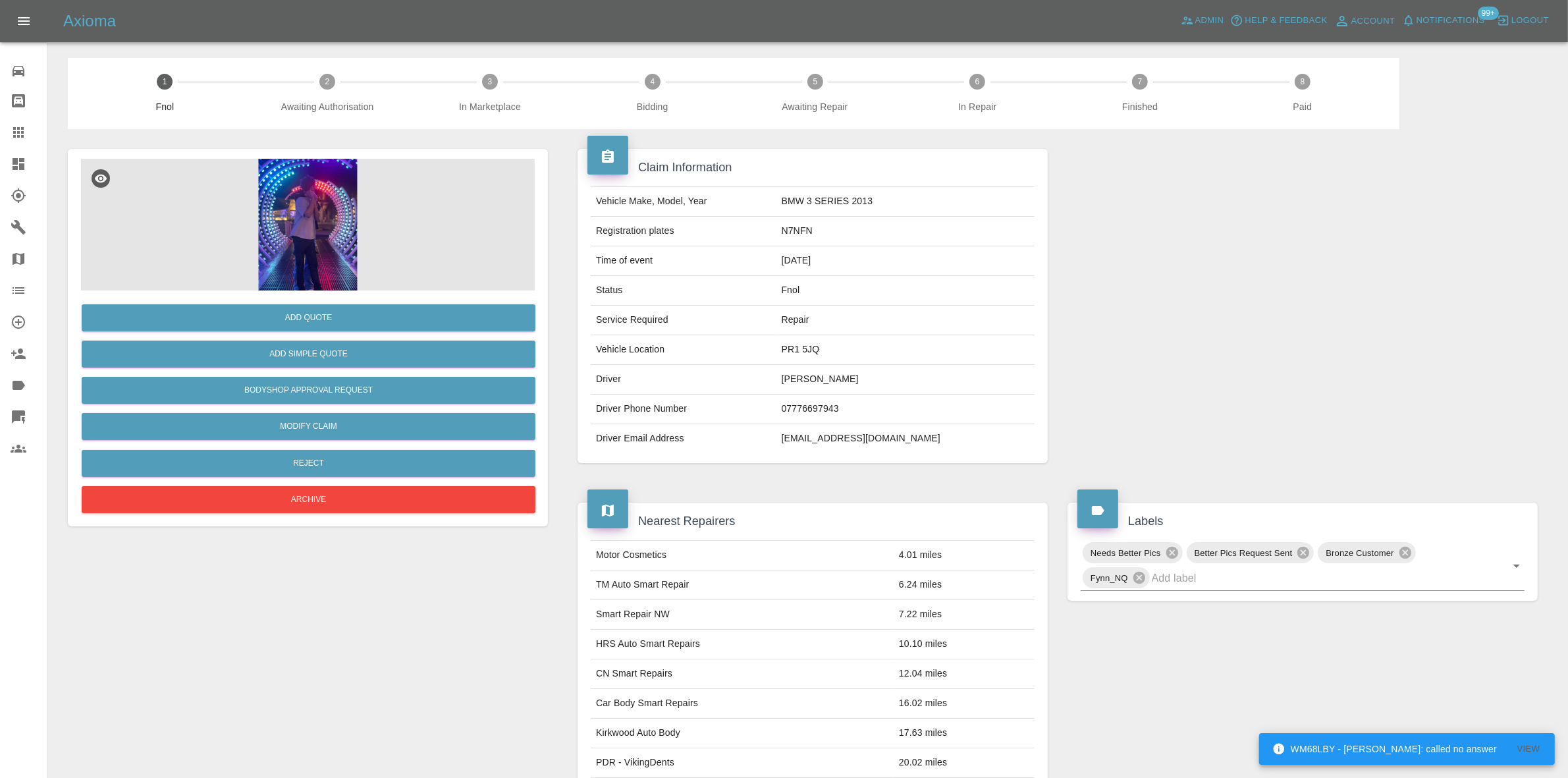
click at [285, 205] on img at bounding box center [308, 225] width 454 height 132
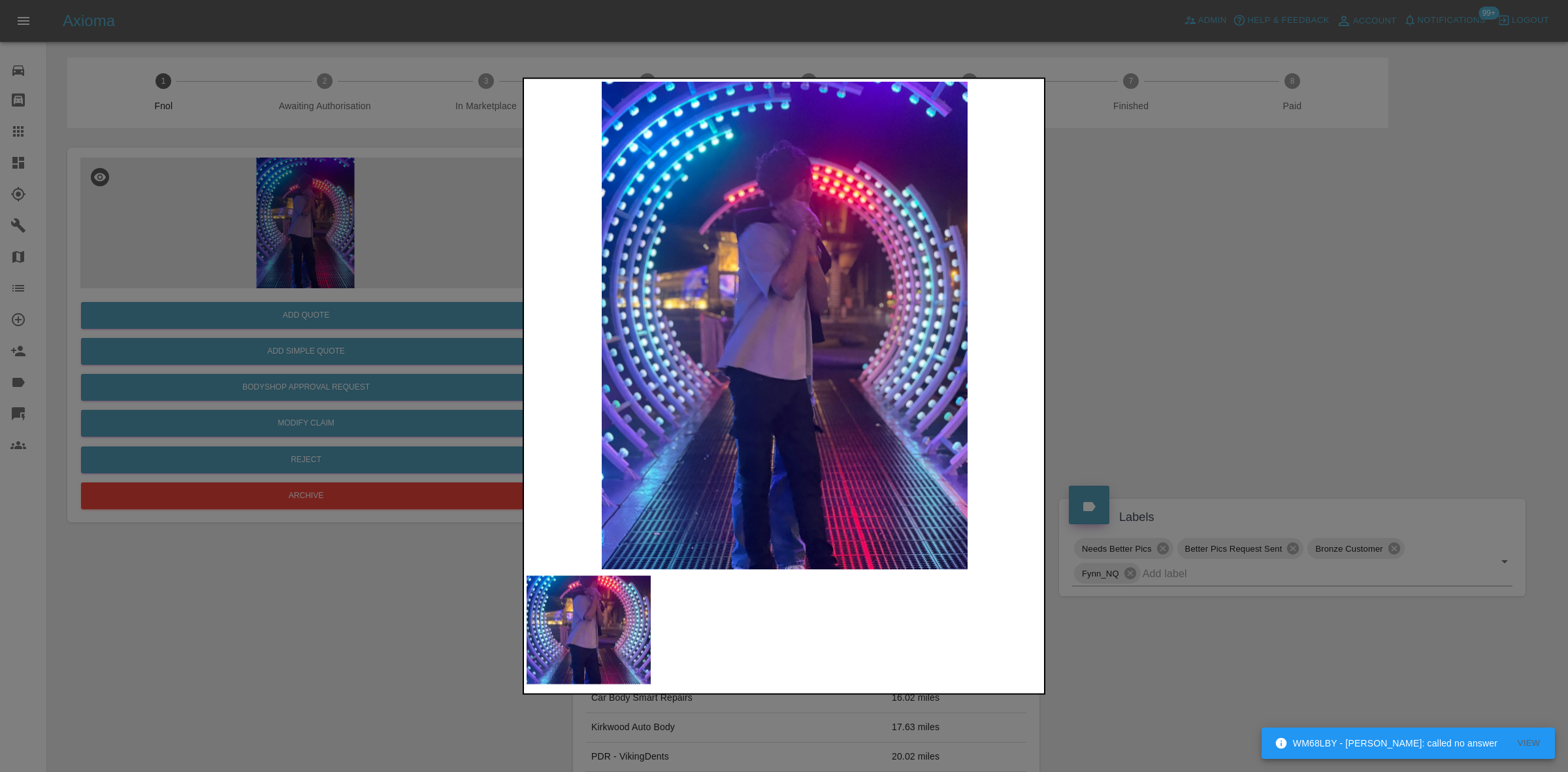
click at [676, 294] on img at bounding box center [784, 325] width 516 height 487
click at [524, 328] on div at bounding box center [784, 386] width 522 height 618
click at [335, 322] on div at bounding box center [784, 386] width 1568 height 772
drag, startPoint x: 115, startPoint y: 249, endPoint x: 325, endPoint y: 334, distance: 226.6
click at [135, 264] on div at bounding box center [784, 386] width 1568 height 772
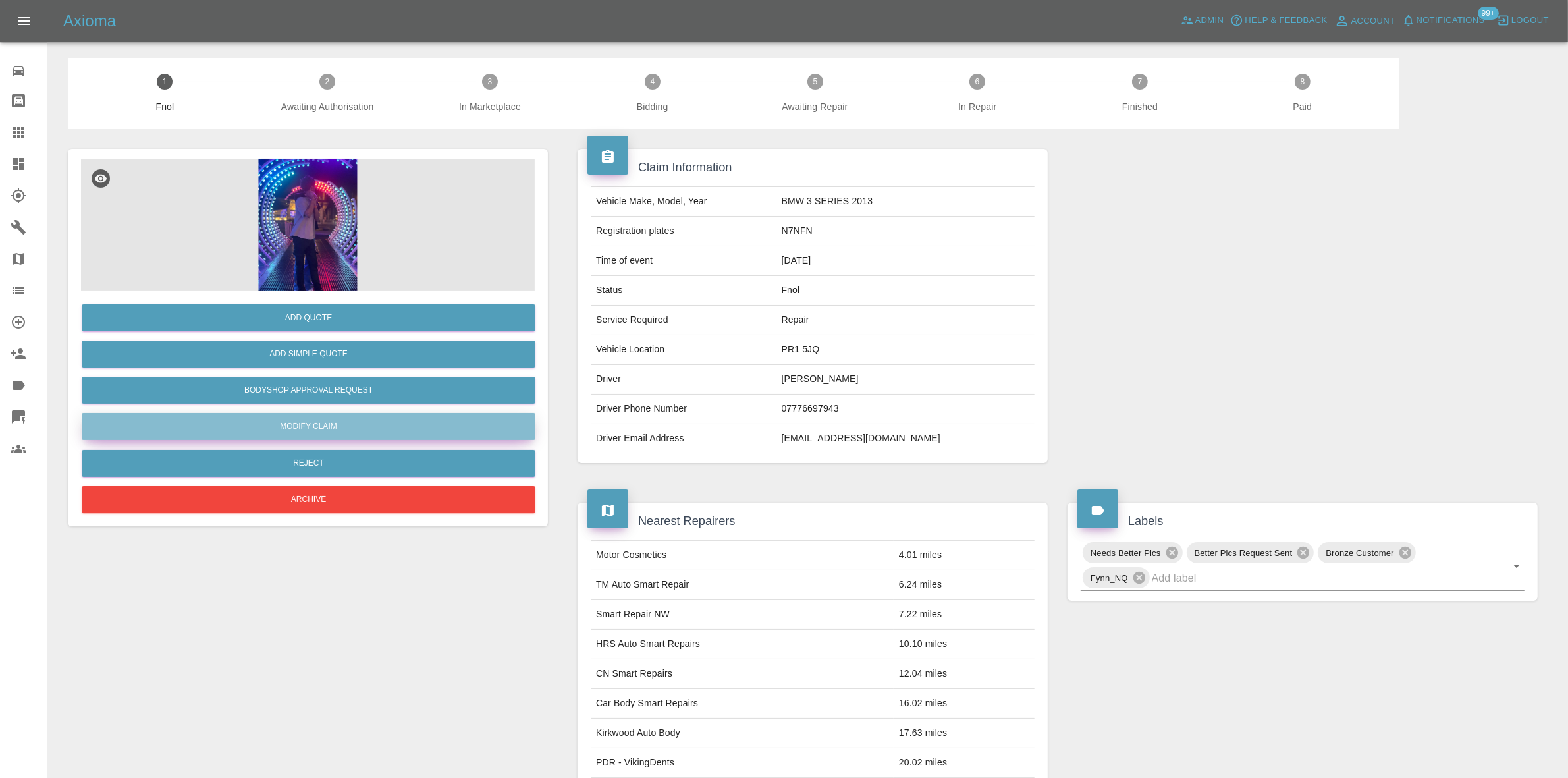
click at [316, 418] on link "Modify Claim" at bounding box center [308, 426] width 454 height 27
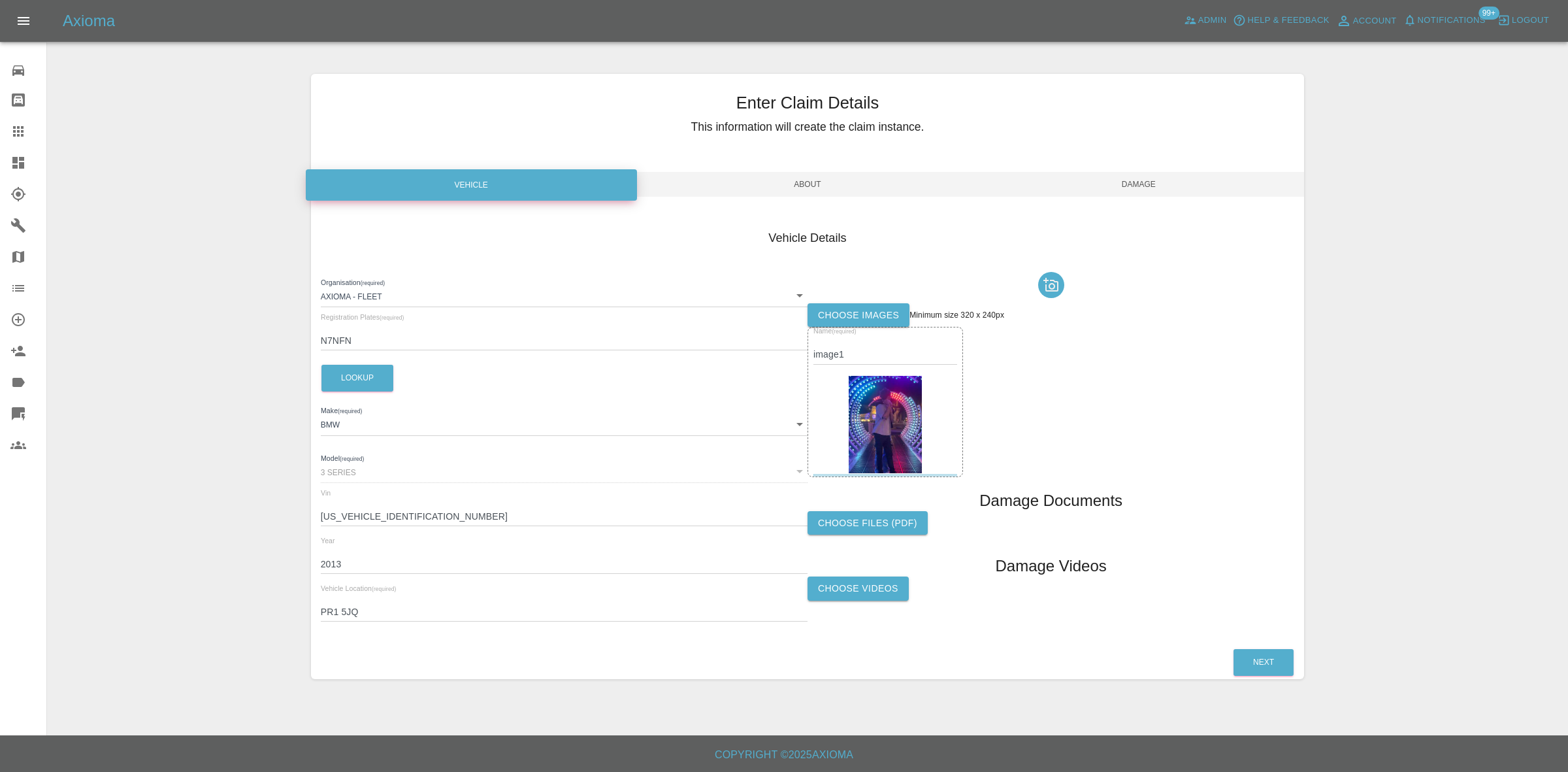
click at [898, 439] on img at bounding box center [885, 425] width 73 height 98
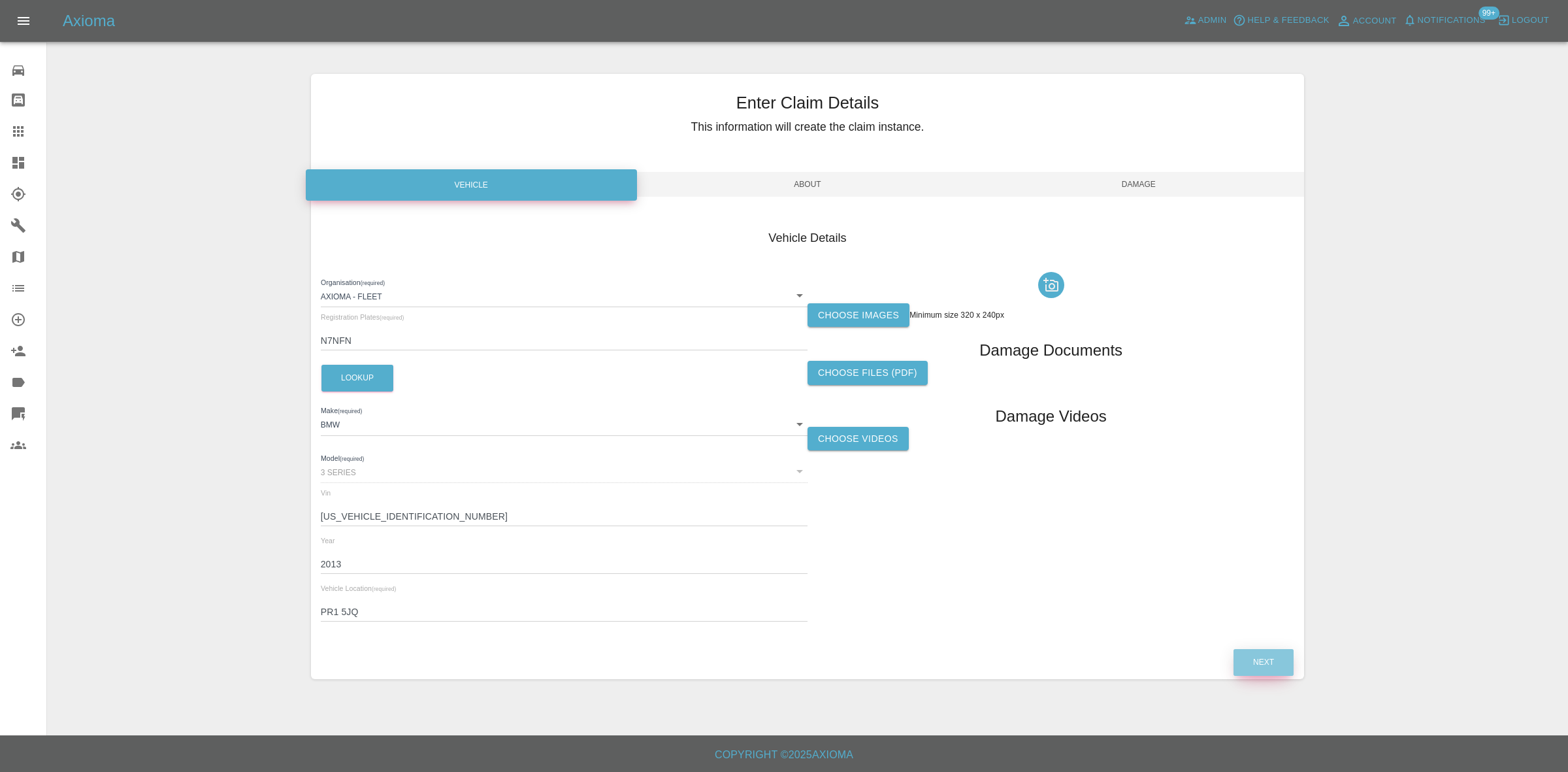
drag, startPoint x: 1260, startPoint y: 653, endPoint x: 1265, endPoint y: 658, distance: 7.1
click at [1260, 654] on button "Next" at bounding box center [1264, 662] width 60 height 26
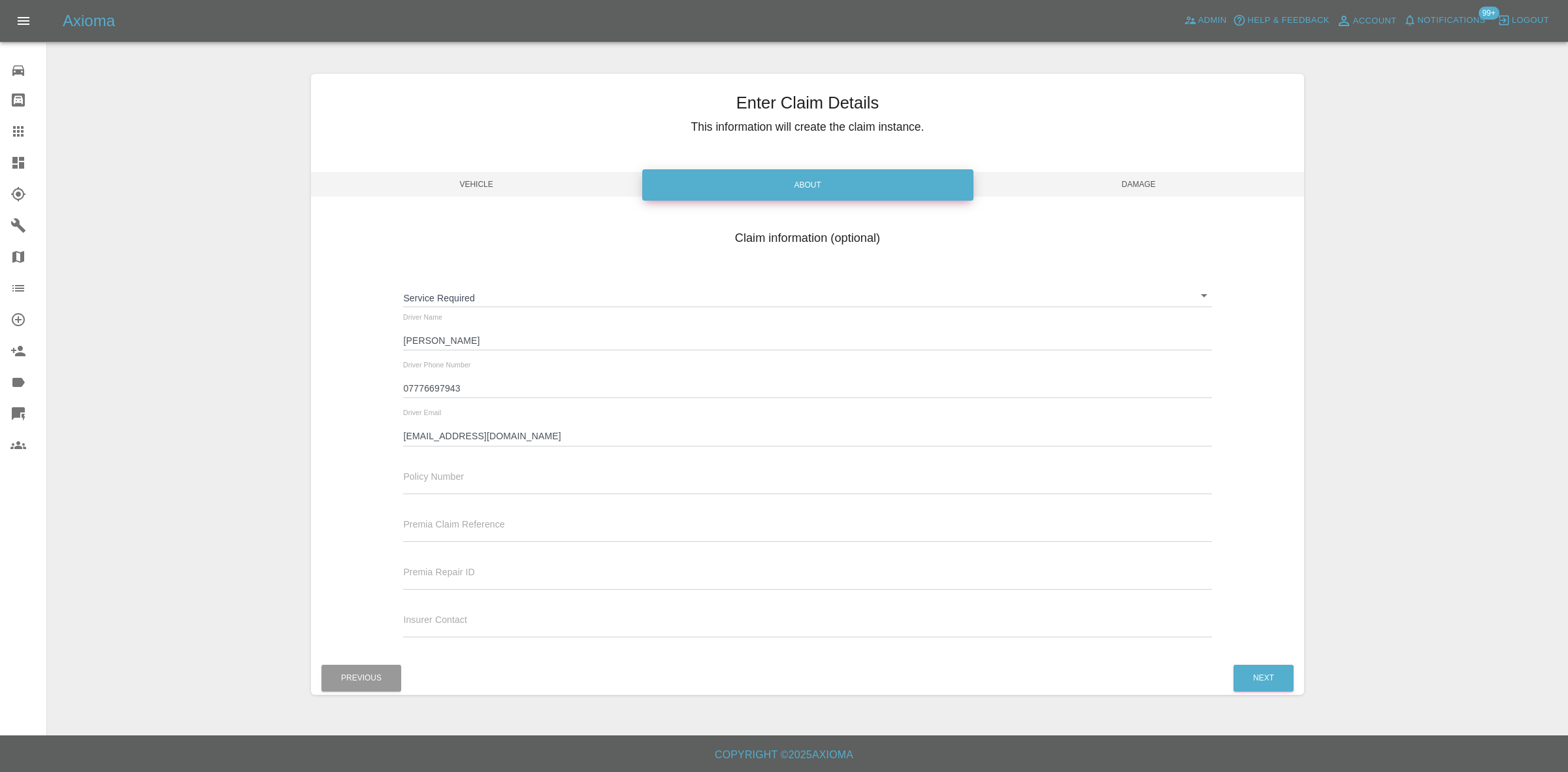
click at [1268, 659] on div "Claim information (optional) Service Required ​ Driver Name Nifin Amanullah Fai…" at bounding box center [808, 436] width 994 height 452
click at [1272, 677] on button "Next" at bounding box center [1264, 677] width 60 height 26
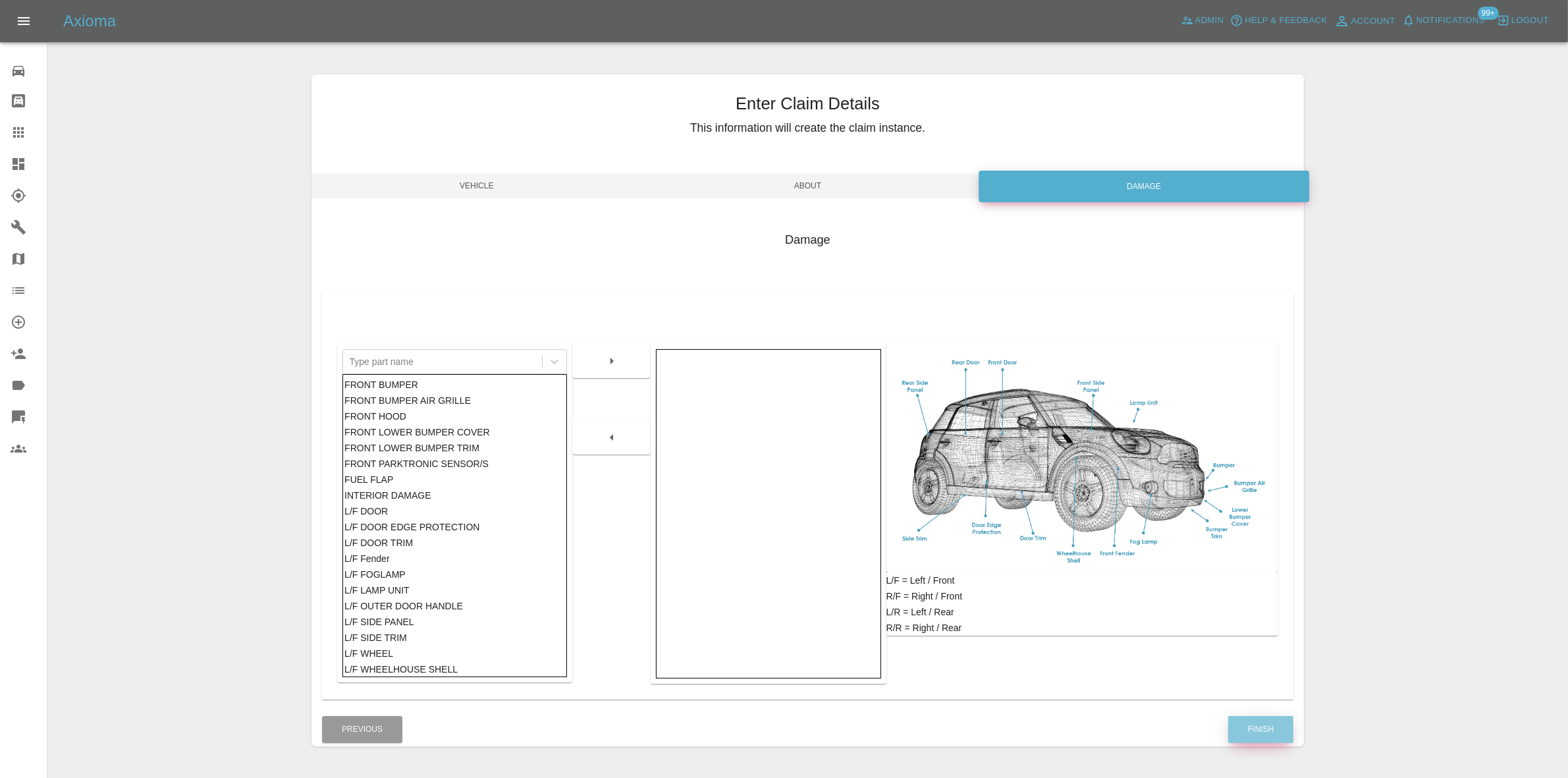
click at [1266, 743] on button "Finish" at bounding box center [1260, 729] width 65 height 27
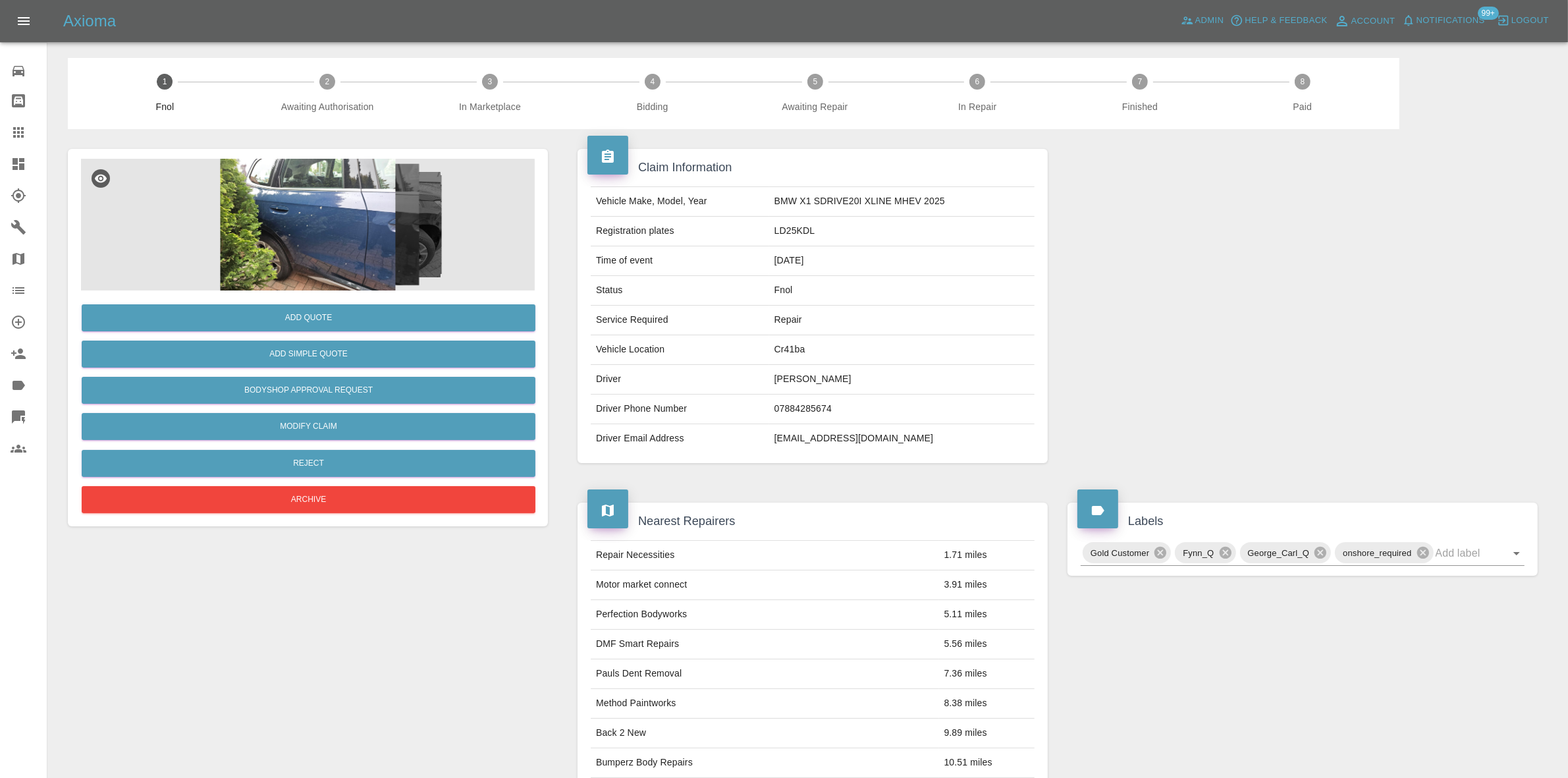
click at [360, 222] on img at bounding box center [308, 225] width 454 height 132
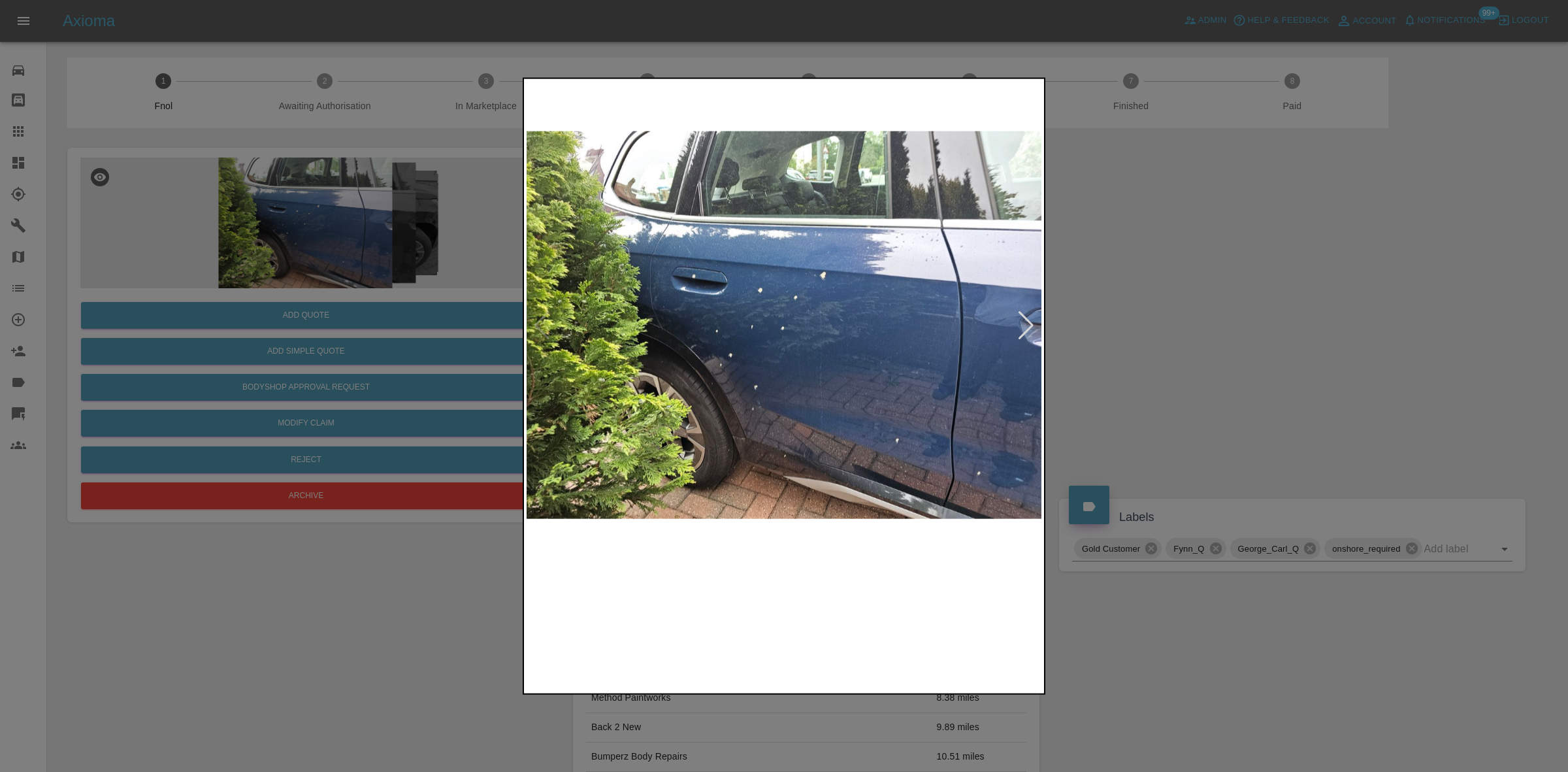
click at [749, 293] on img at bounding box center [784, 325] width 516 height 487
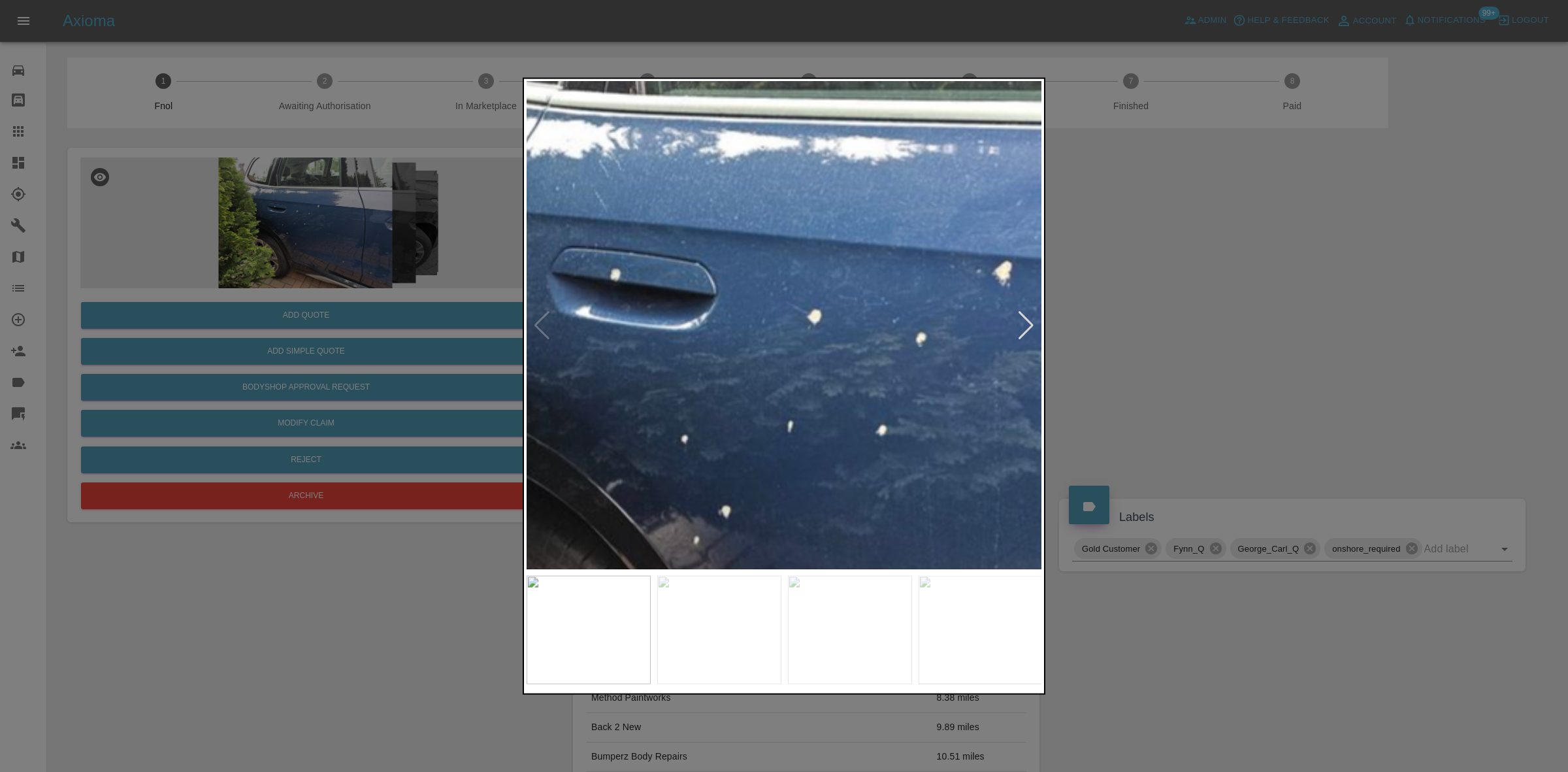
click at [760, 301] on img at bounding box center [888, 421] width 1549 height 1464
click at [761, 301] on img at bounding box center [888, 421] width 1549 height 1464
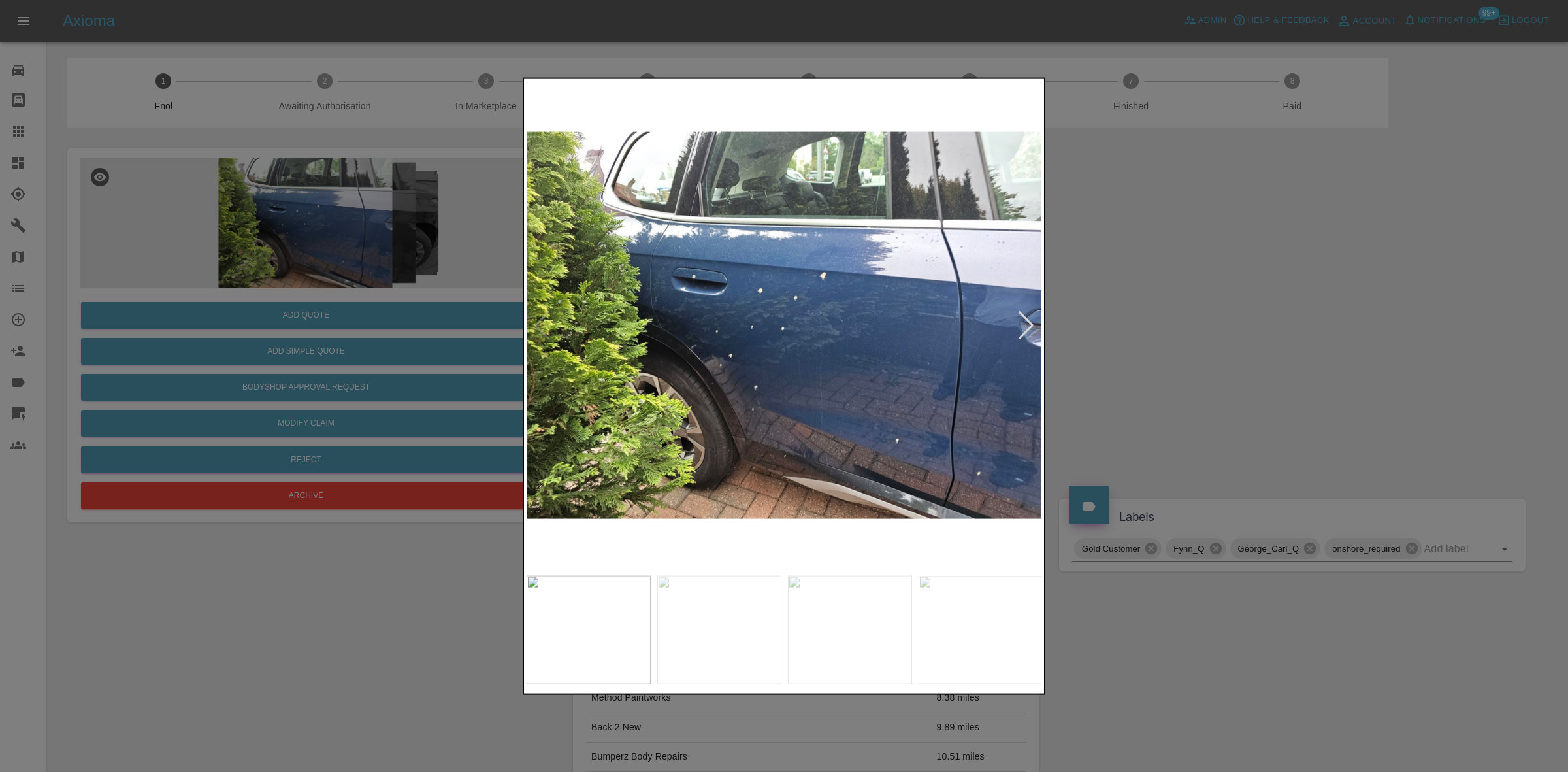
click at [681, 350] on img at bounding box center [784, 325] width 516 height 487
click at [664, 338] on img at bounding box center [784, 325] width 516 height 487
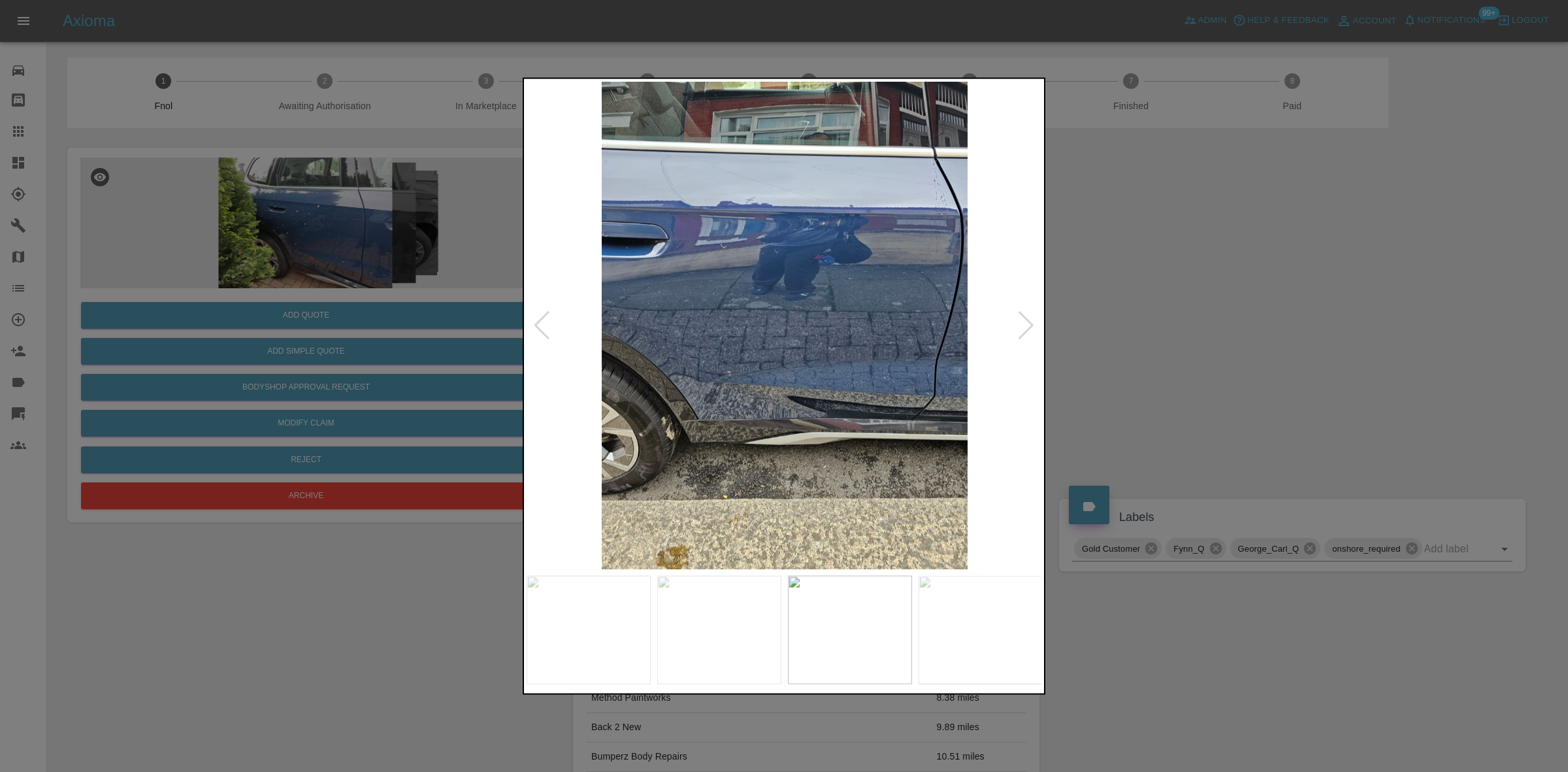
click at [580, 324] on img at bounding box center [784, 325] width 516 height 487
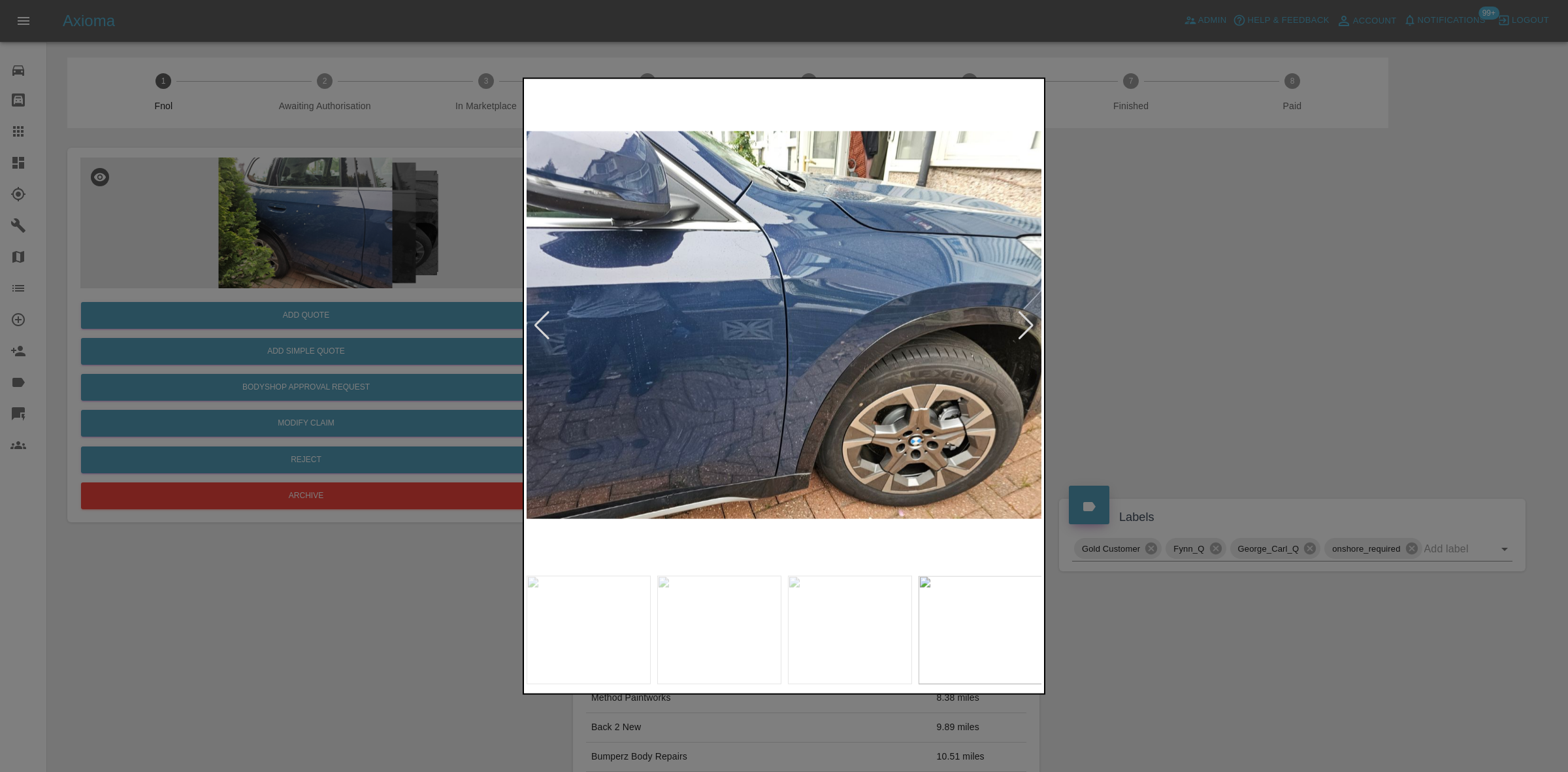
click at [377, 291] on div at bounding box center [784, 386] width 1568 height 772
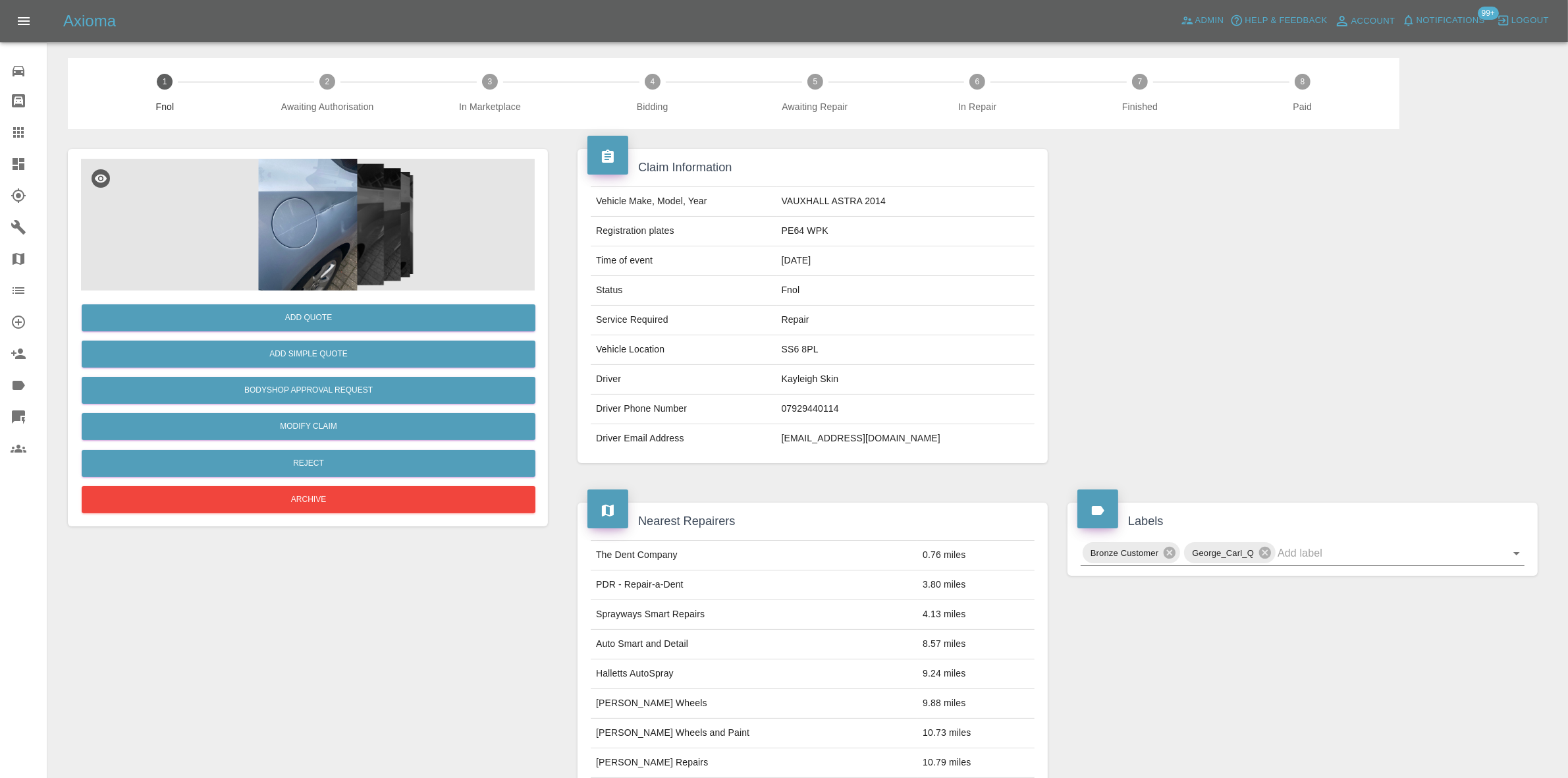
click at [329, 238] on img at bounding box center [308, 225] width 454 height 132
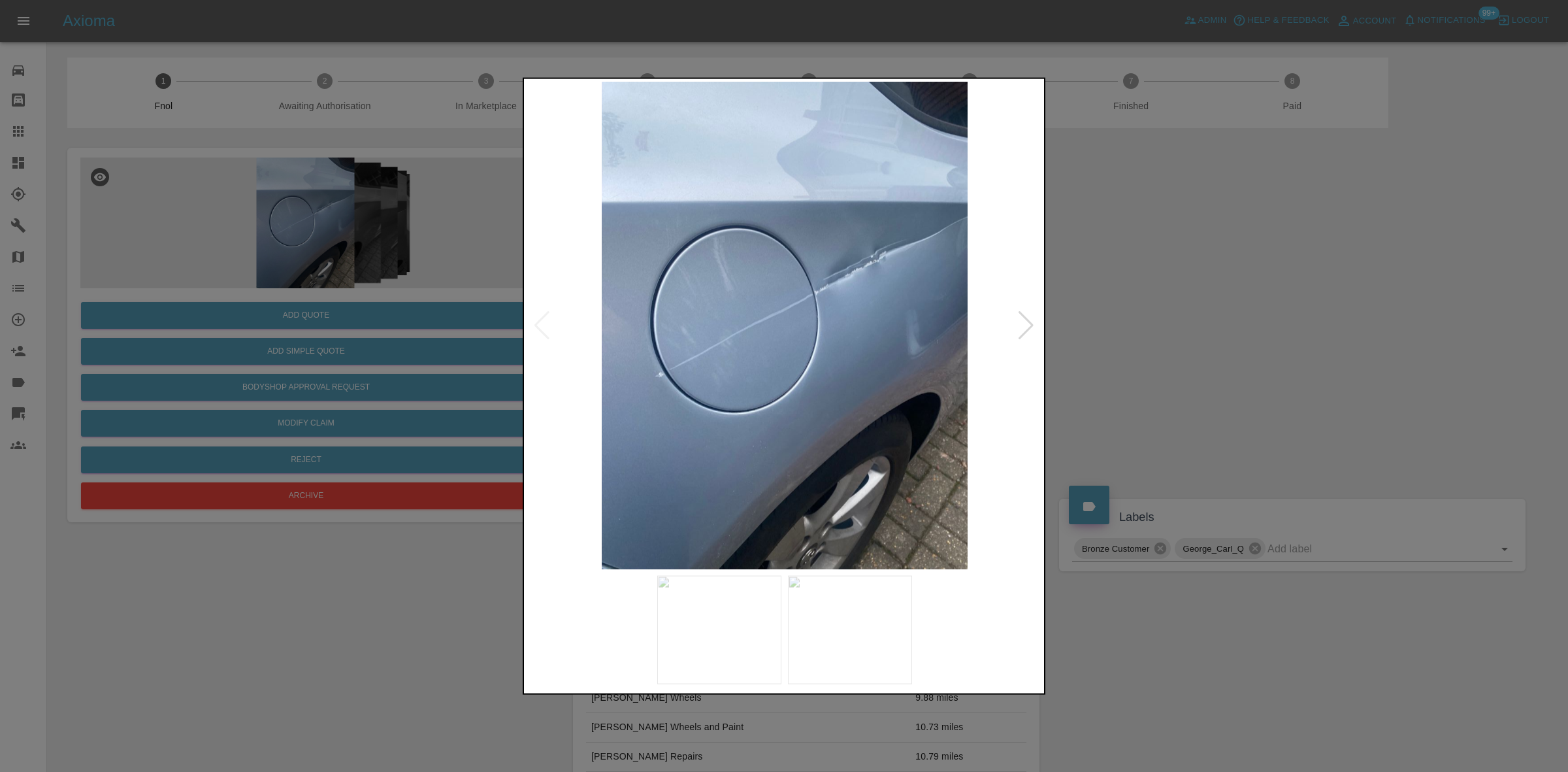
click at [683, 296] on img at bounding box center [784, 325] width 516 height 487
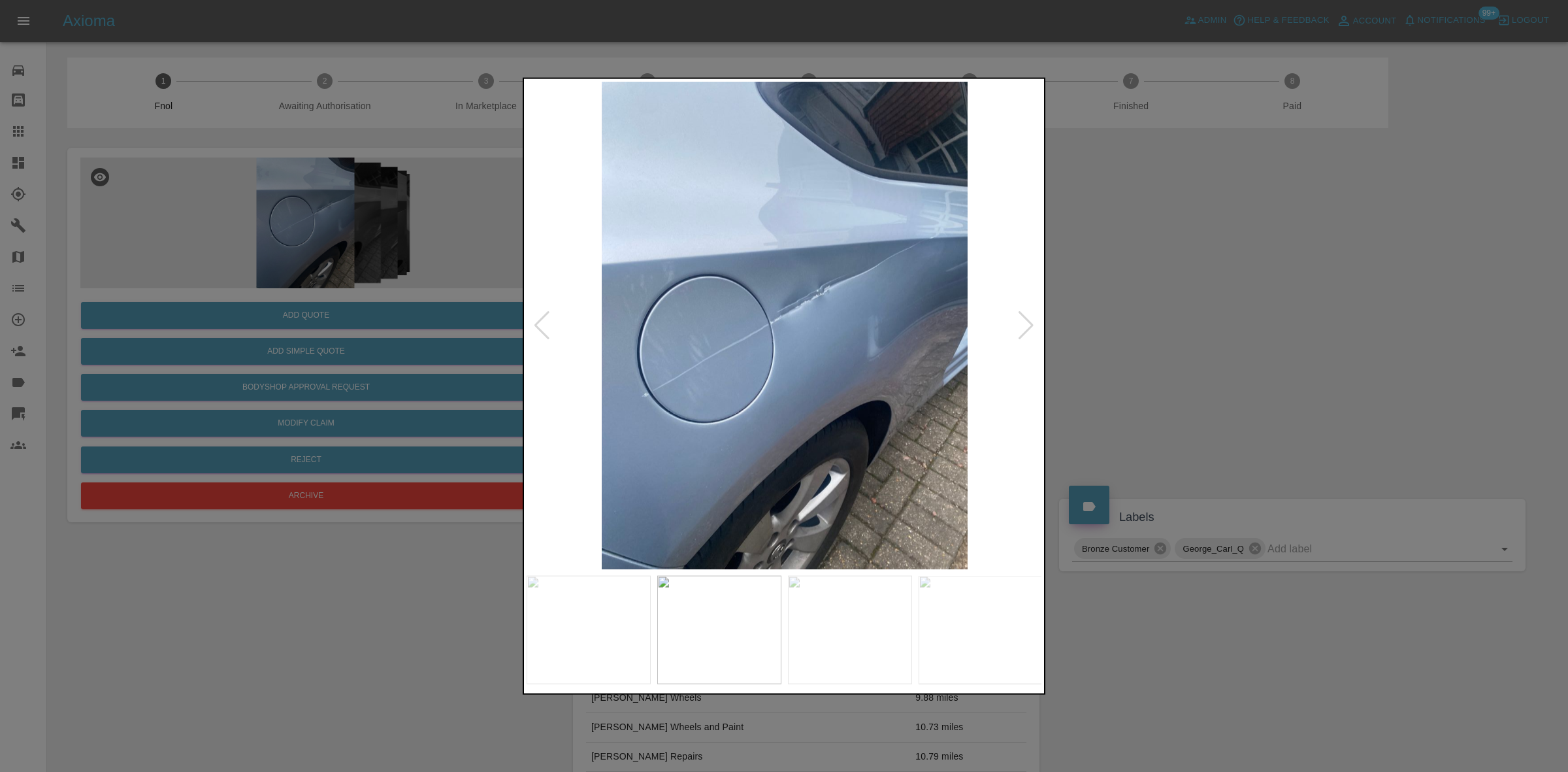
click at [664, 324] on img at bounding box center [784, 325] width 516 height 487
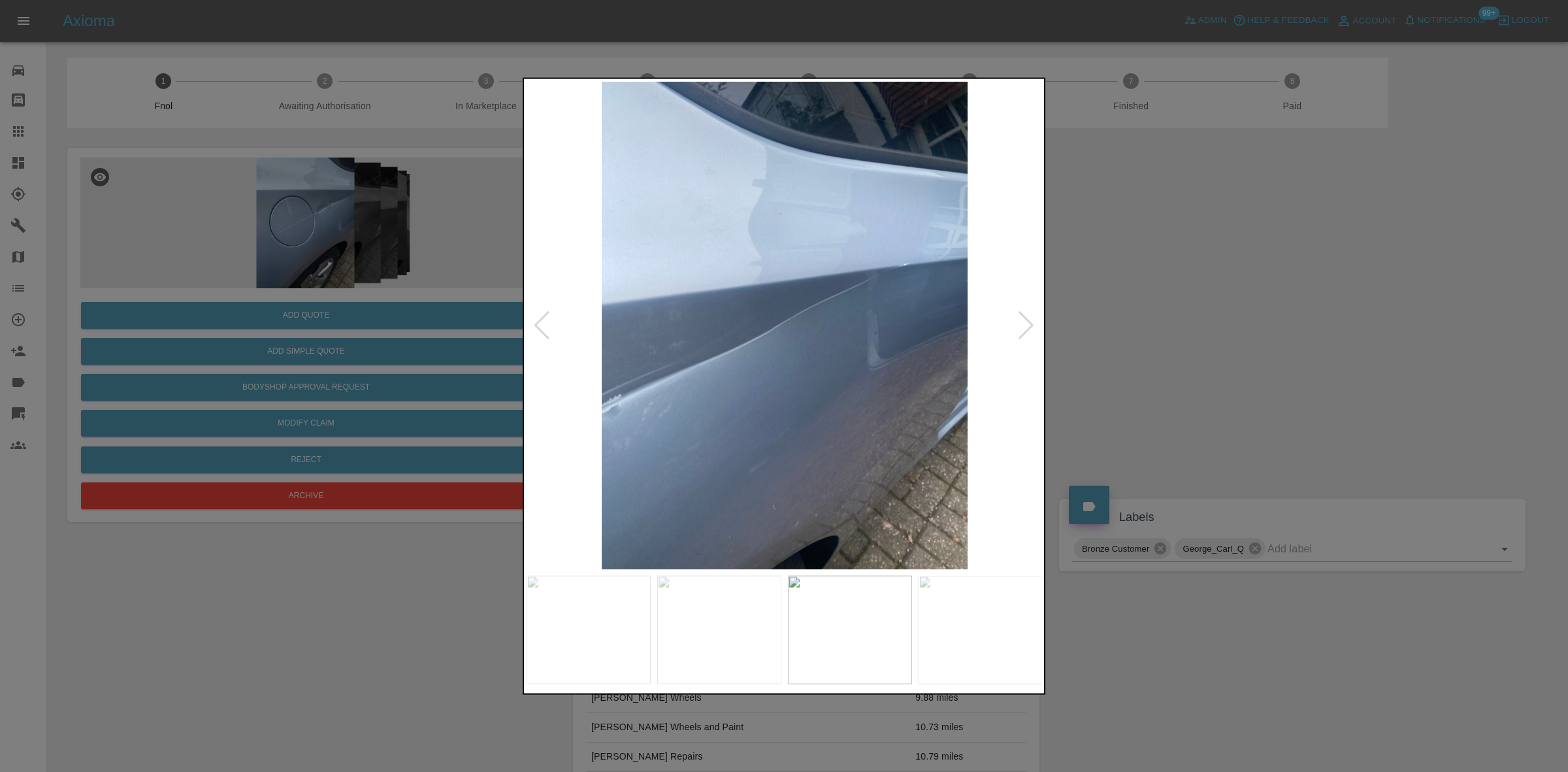
click at [651, 337] on img at bounding box center [784, 325] width 516 height 487
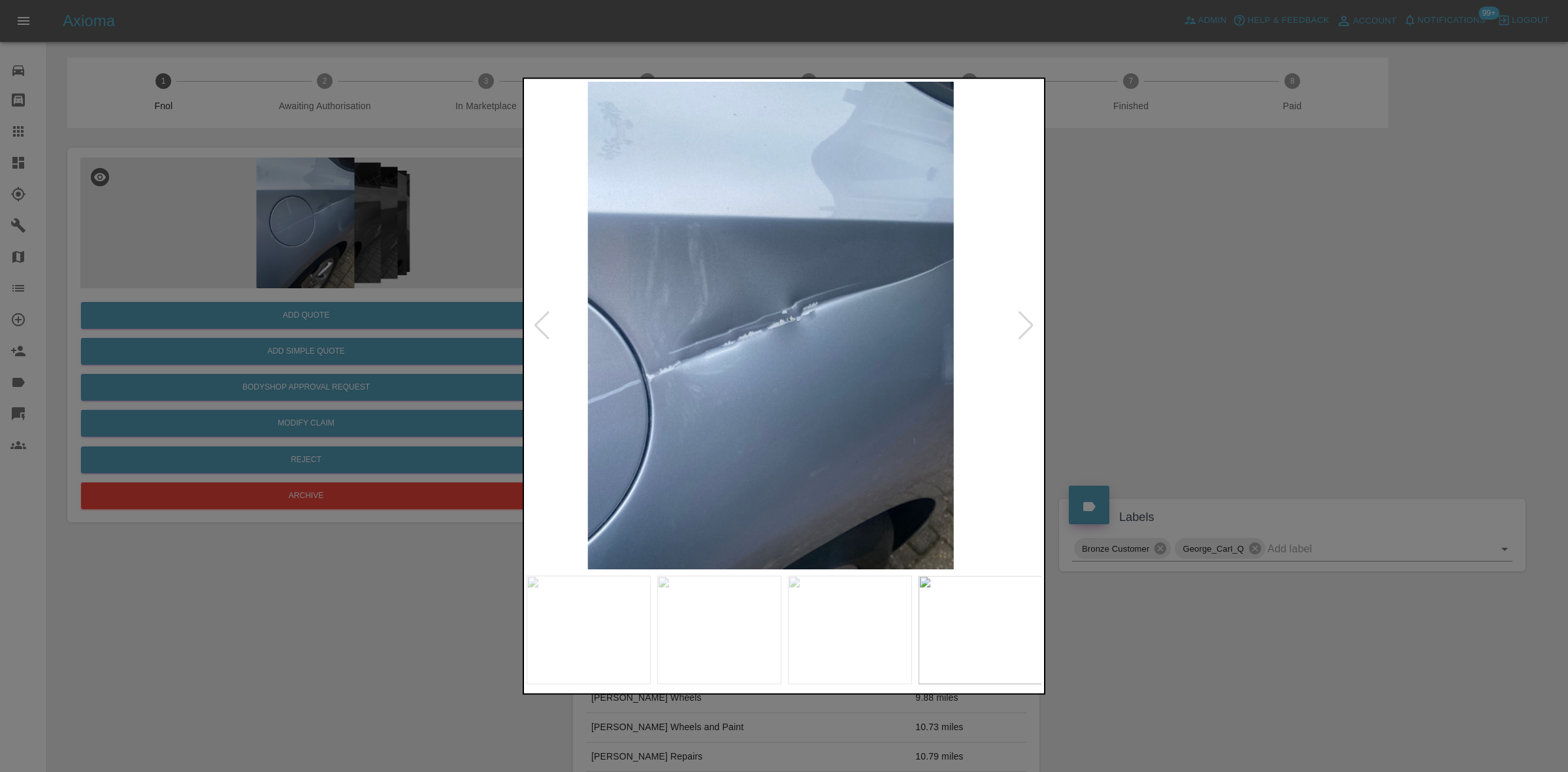
click at [558, 324] on img at bounding box center [771, 325] width 516 height 487
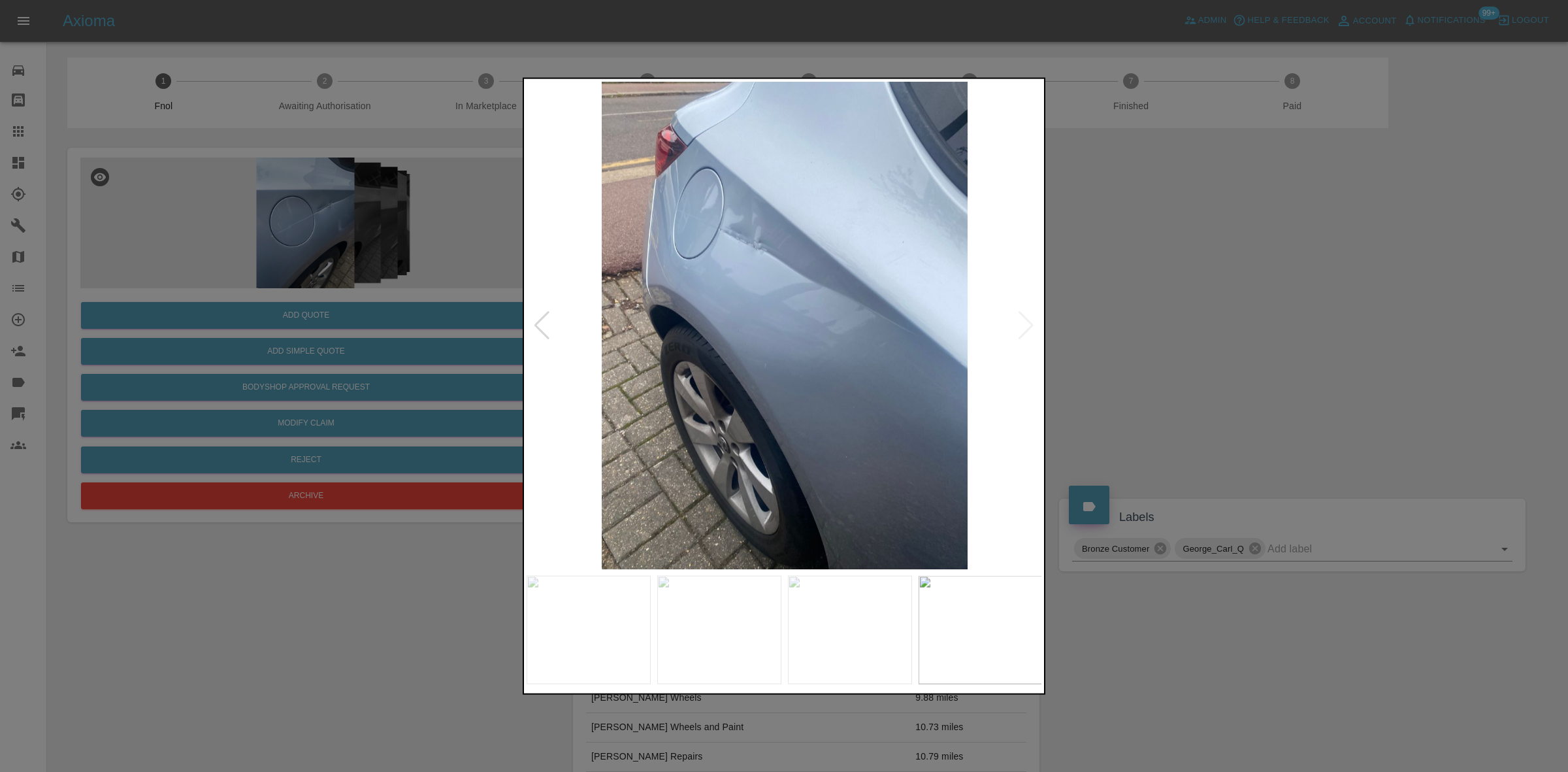
drag, startPoint x: 268, startPoint y: 255, endPoint x: 536, endPoint y: 4, distance: 367.2
click at [278, 255] on div at bounding box center [784, 386] width 1568 height 772
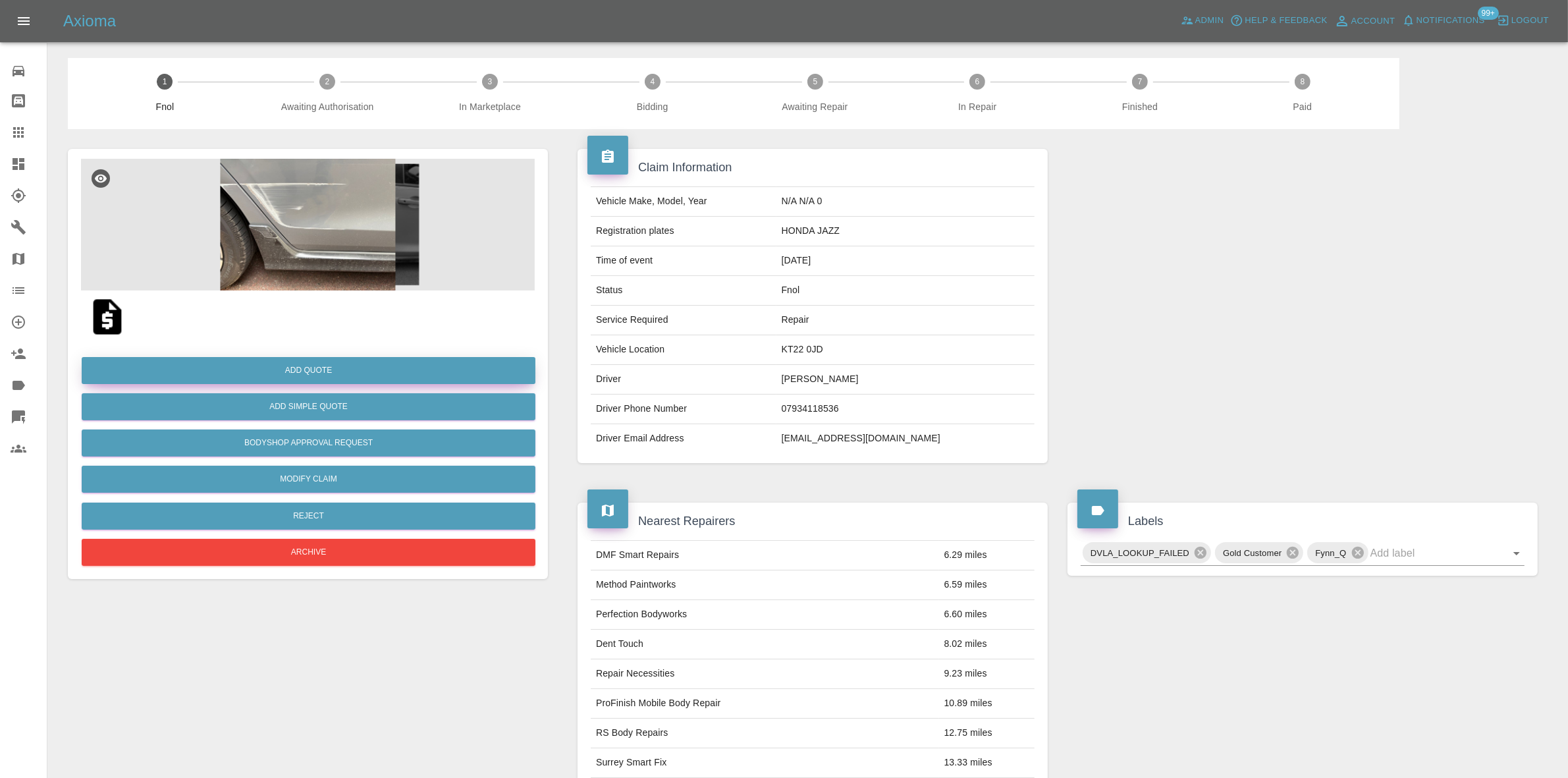
click at [303, 359] on button "Add Quote" at bounding box center [308, 370] width 454 height 27
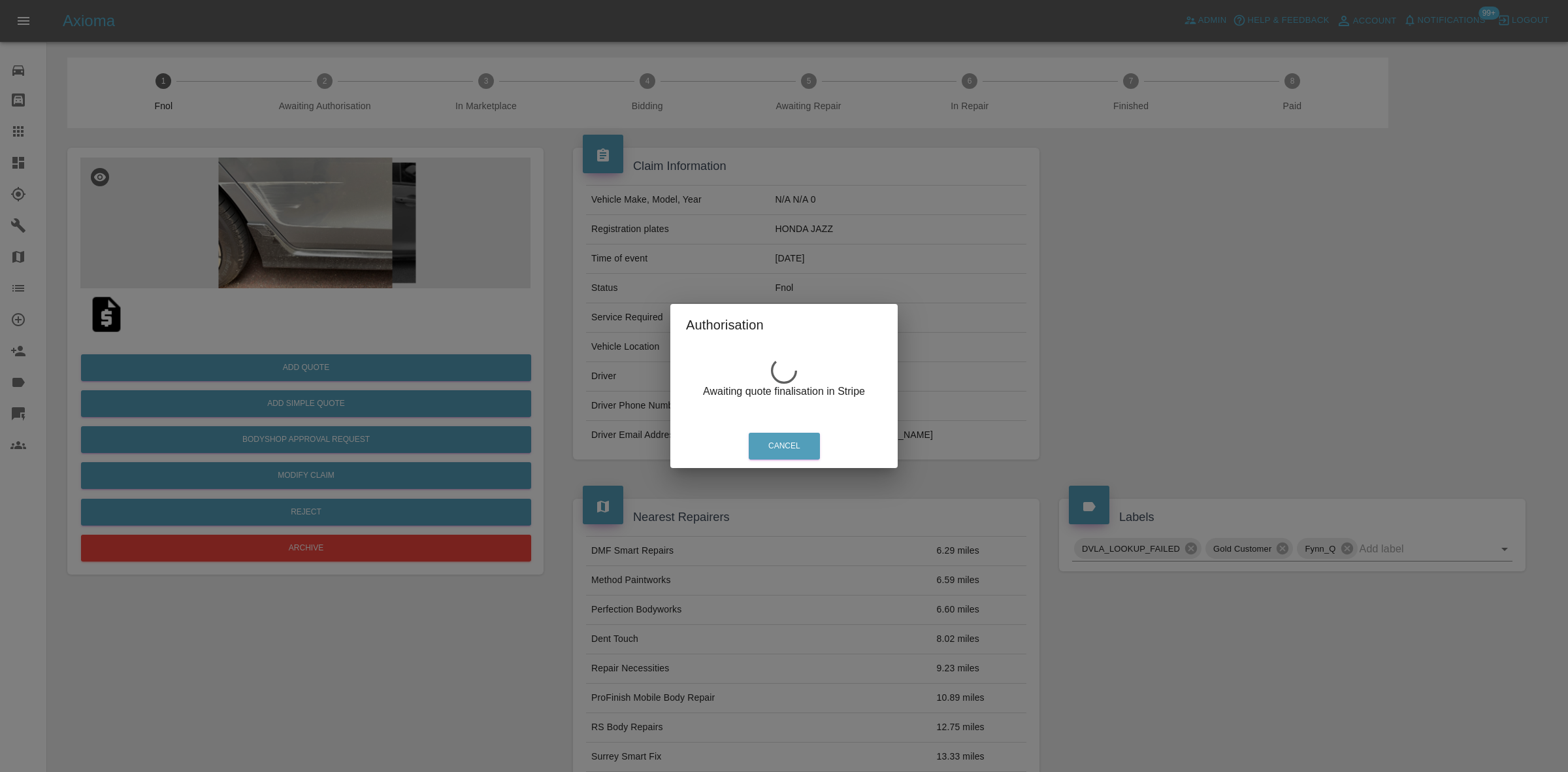
click at [267, 214] on div "Authorisation Awaiting quote finalisation in Stripe Cancel" at bounding box center [784, 386] width 1568 height 772
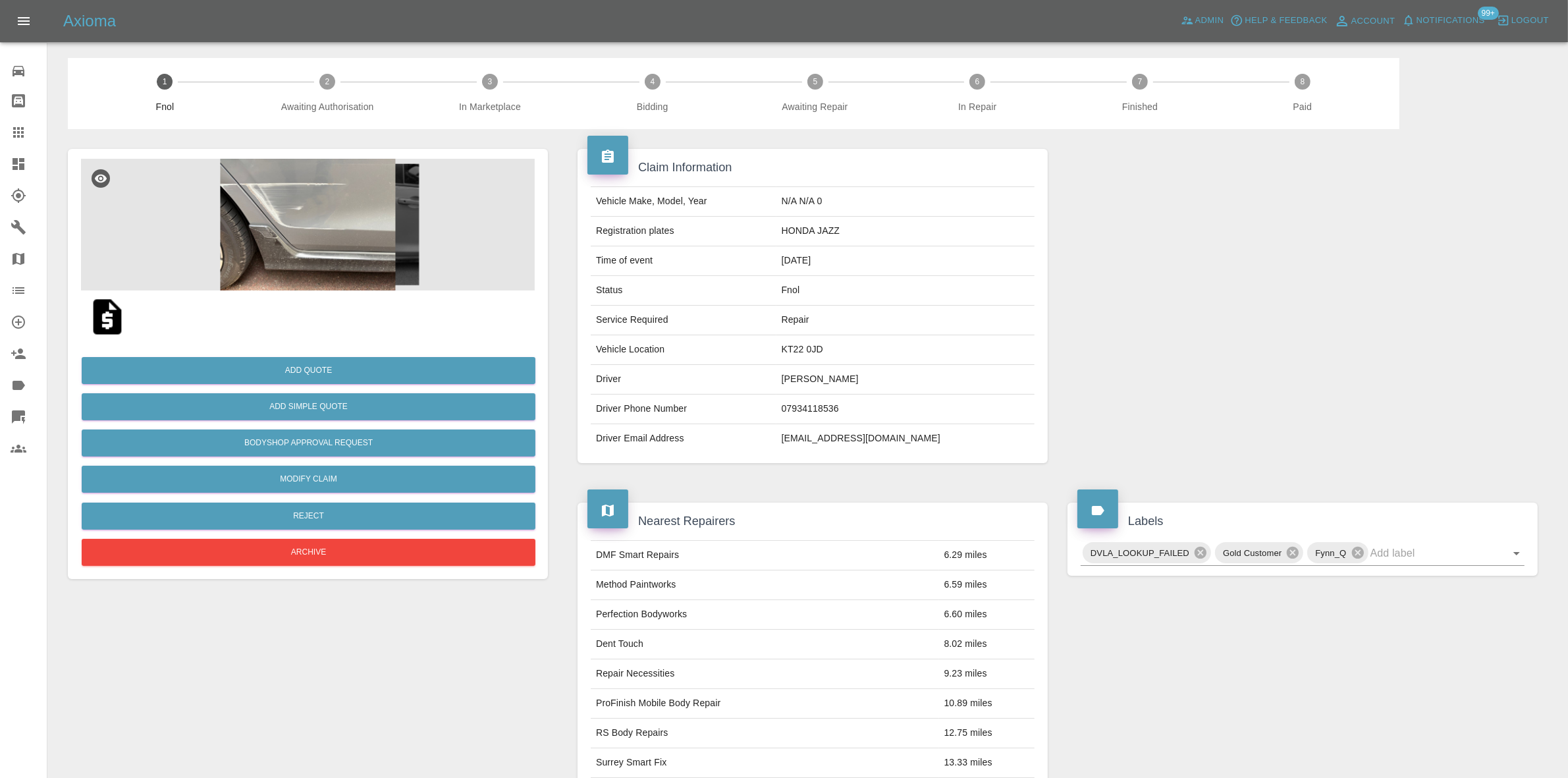
click at [294, 211] on img at bounding box center [308, 225] width 454 height 132
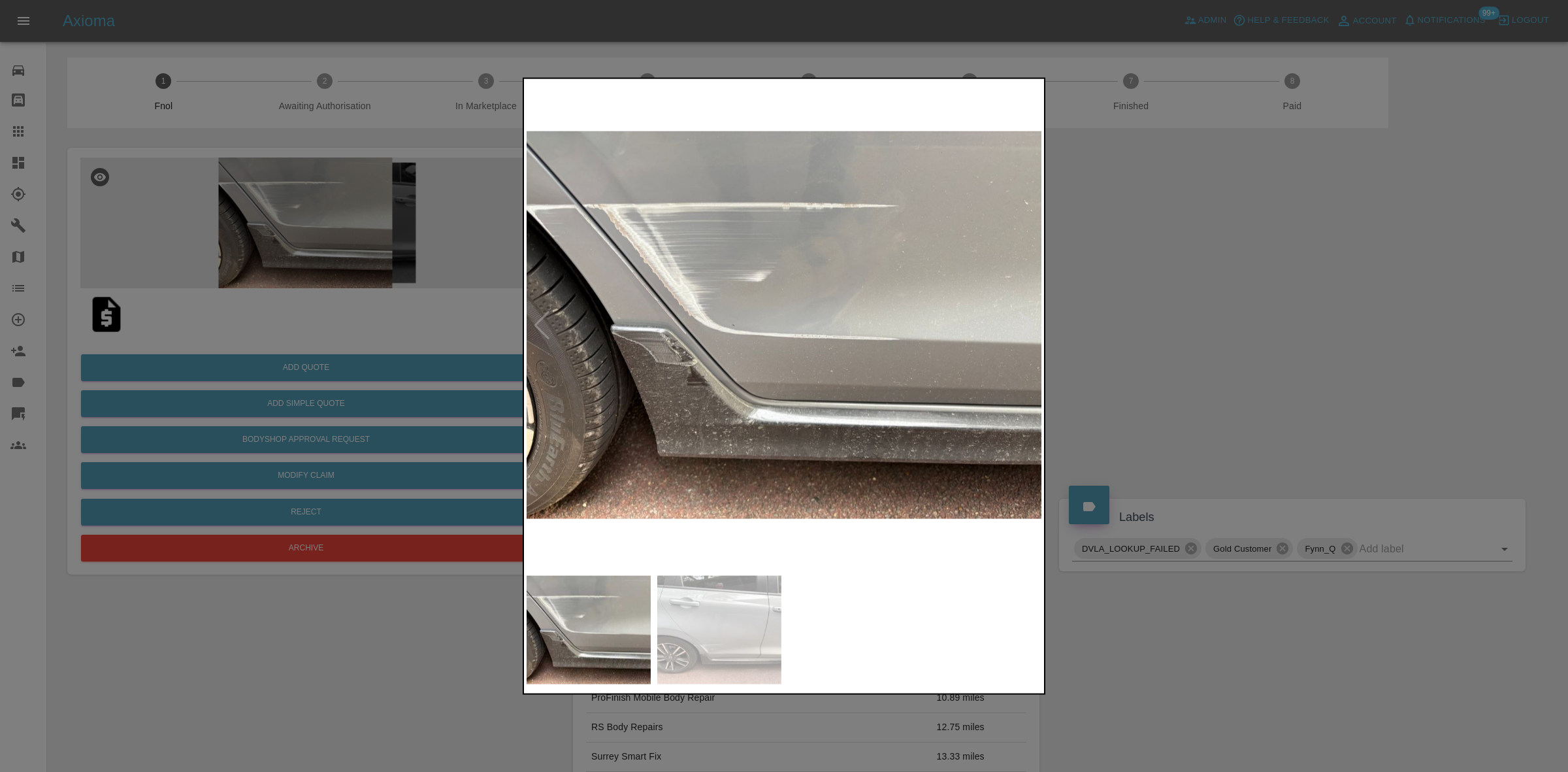
click at [733, 231] on img at bounding box center [784, 325] width 516 height 487
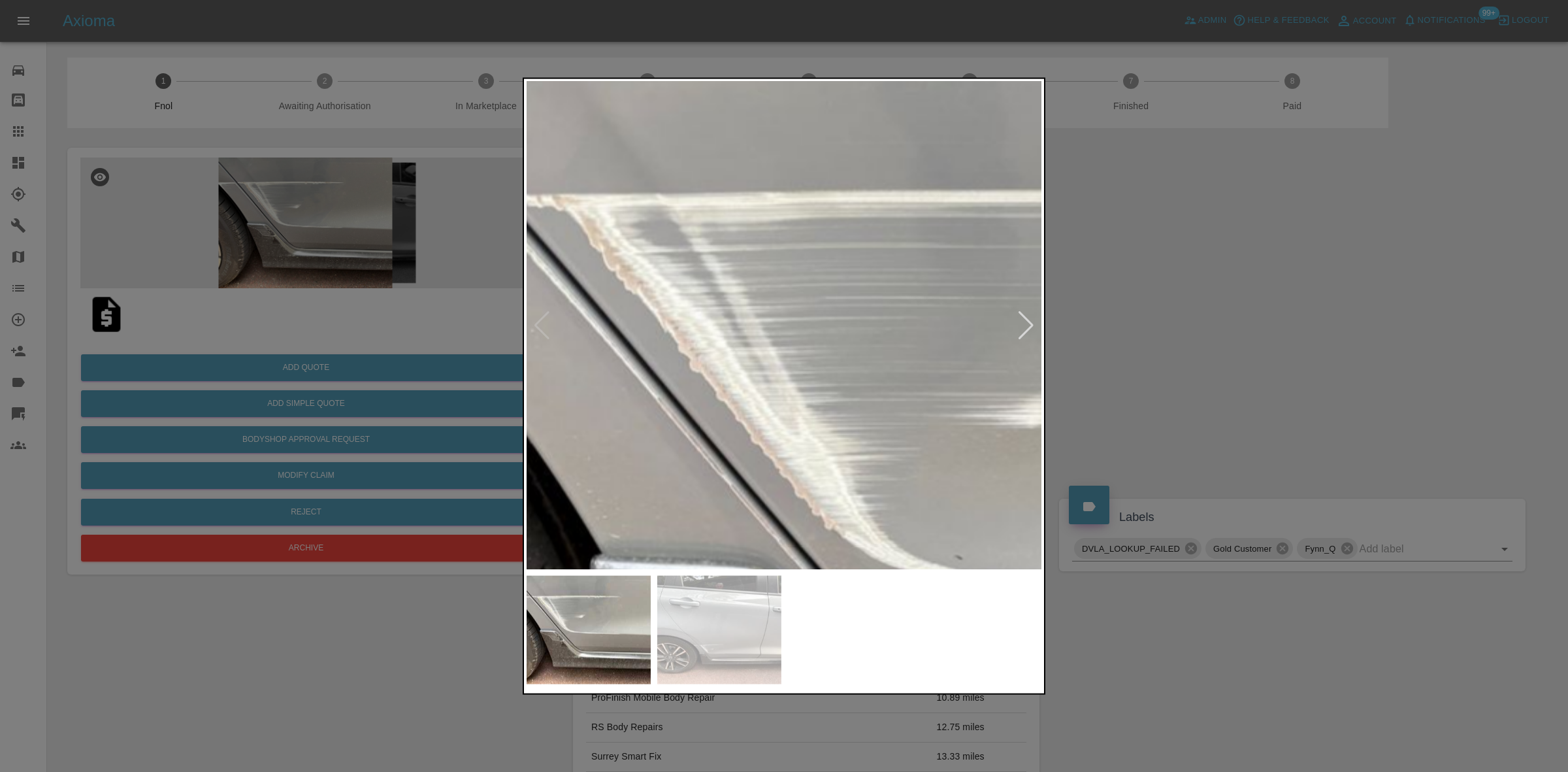
click at [916, 232] on img at bounding box center [1112, 556] width 1549 height 1464
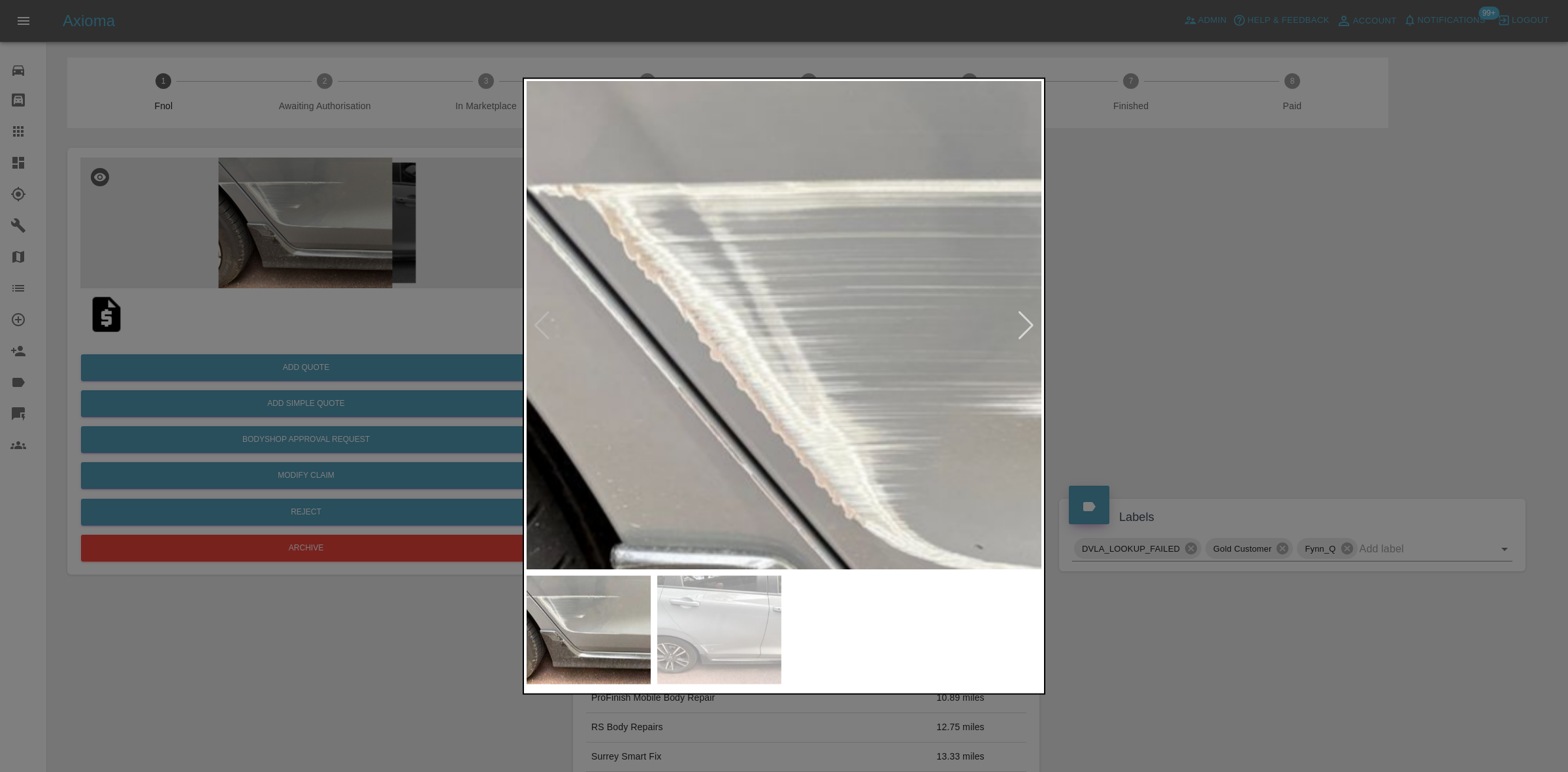
click at [827, 277] on img at bounding box center [1133, 546] width 1549 height 1464
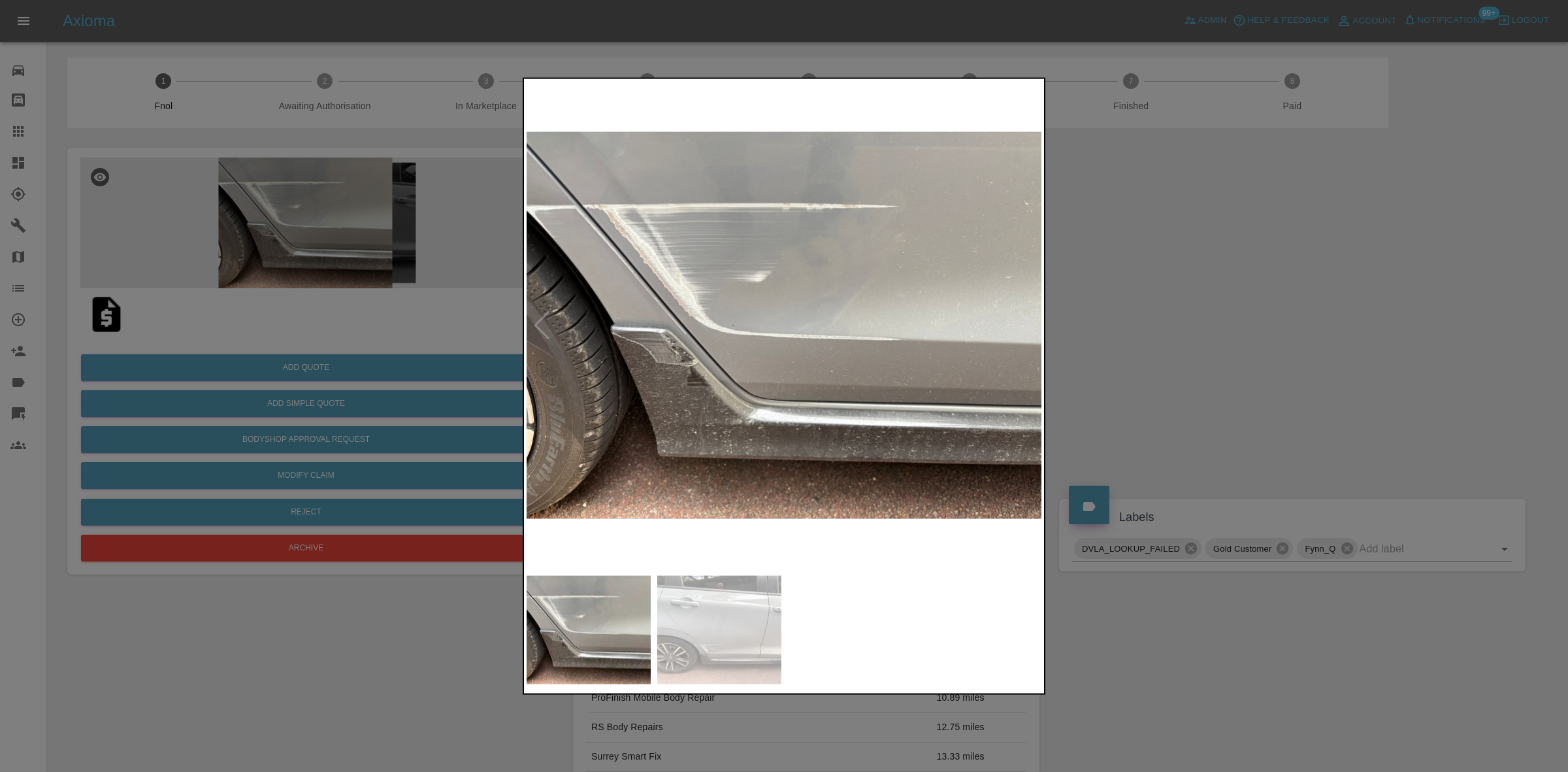
click at [778, 314] on img at bounding box center [784, 325] width 516 height 487
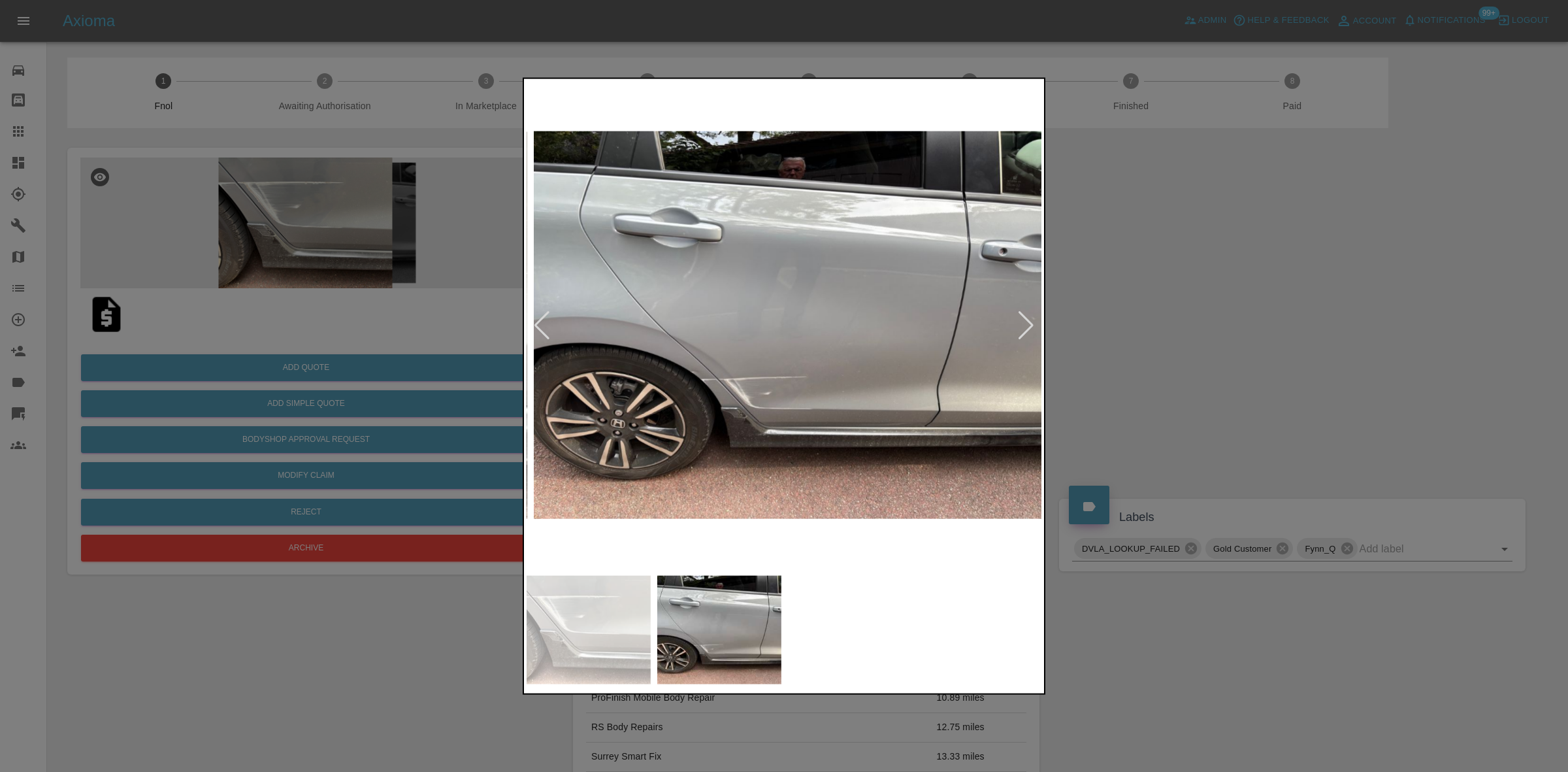
click at [877, 395] on img at bounding box center [792, 325] width 516 height 487
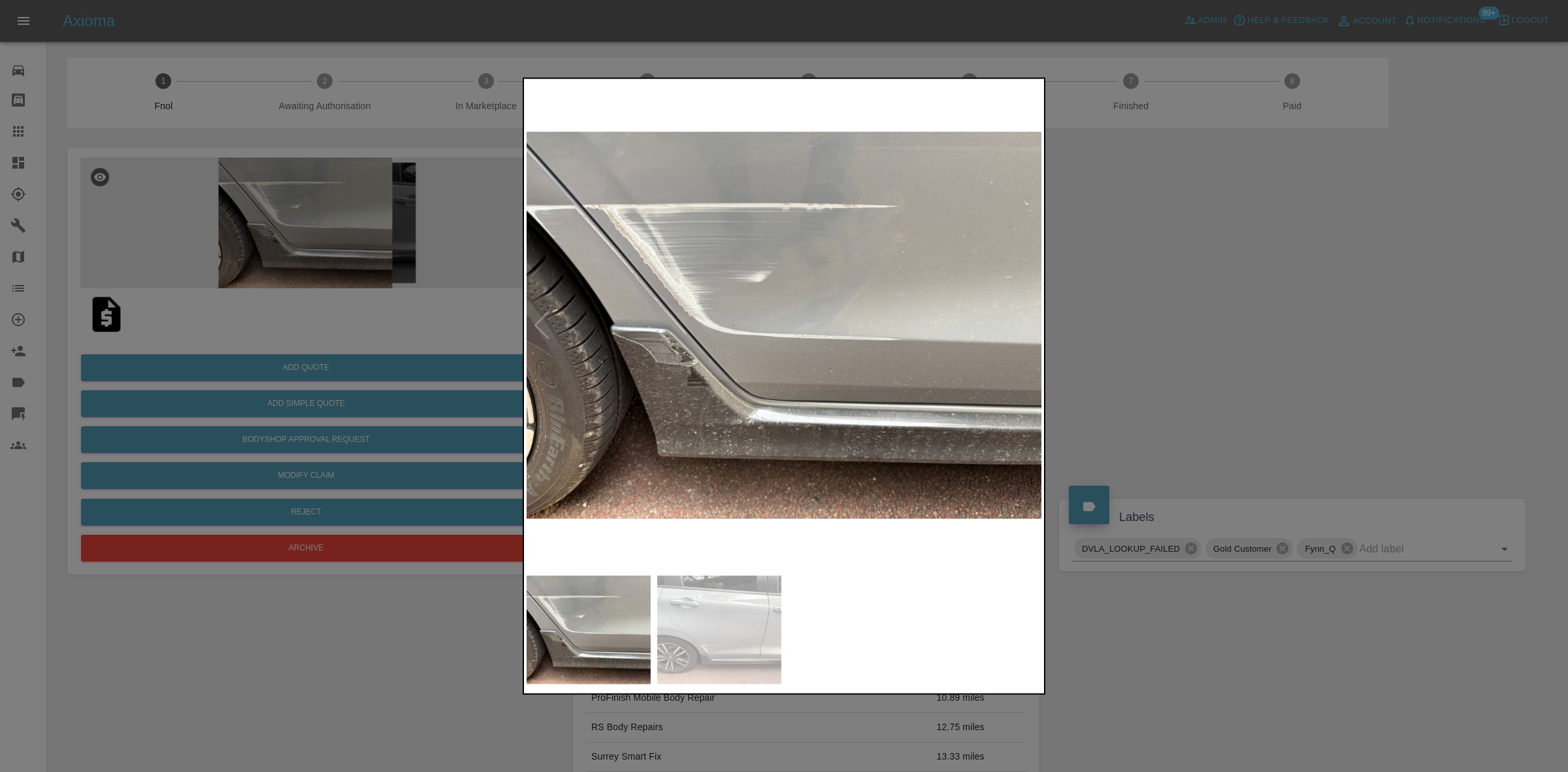
click at [631, 345] on img at bounding box center [784, 325] width 516 height 487
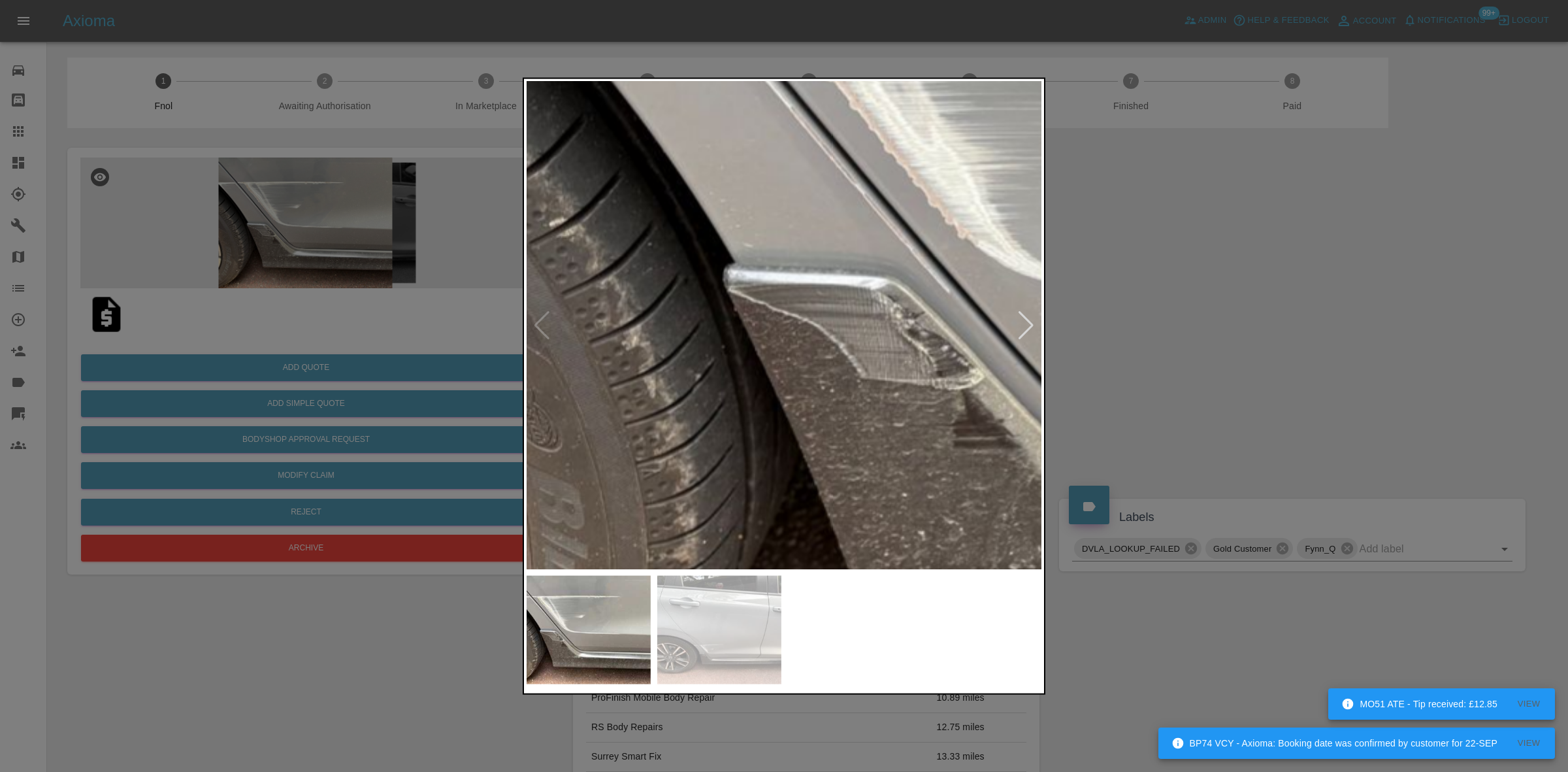
click at [862, 286] on img at bounding box center [1246, 266] width 1549 height 1464
click at [848, 286] on img at bounding box center [1246, 266] width 1549 height 1464
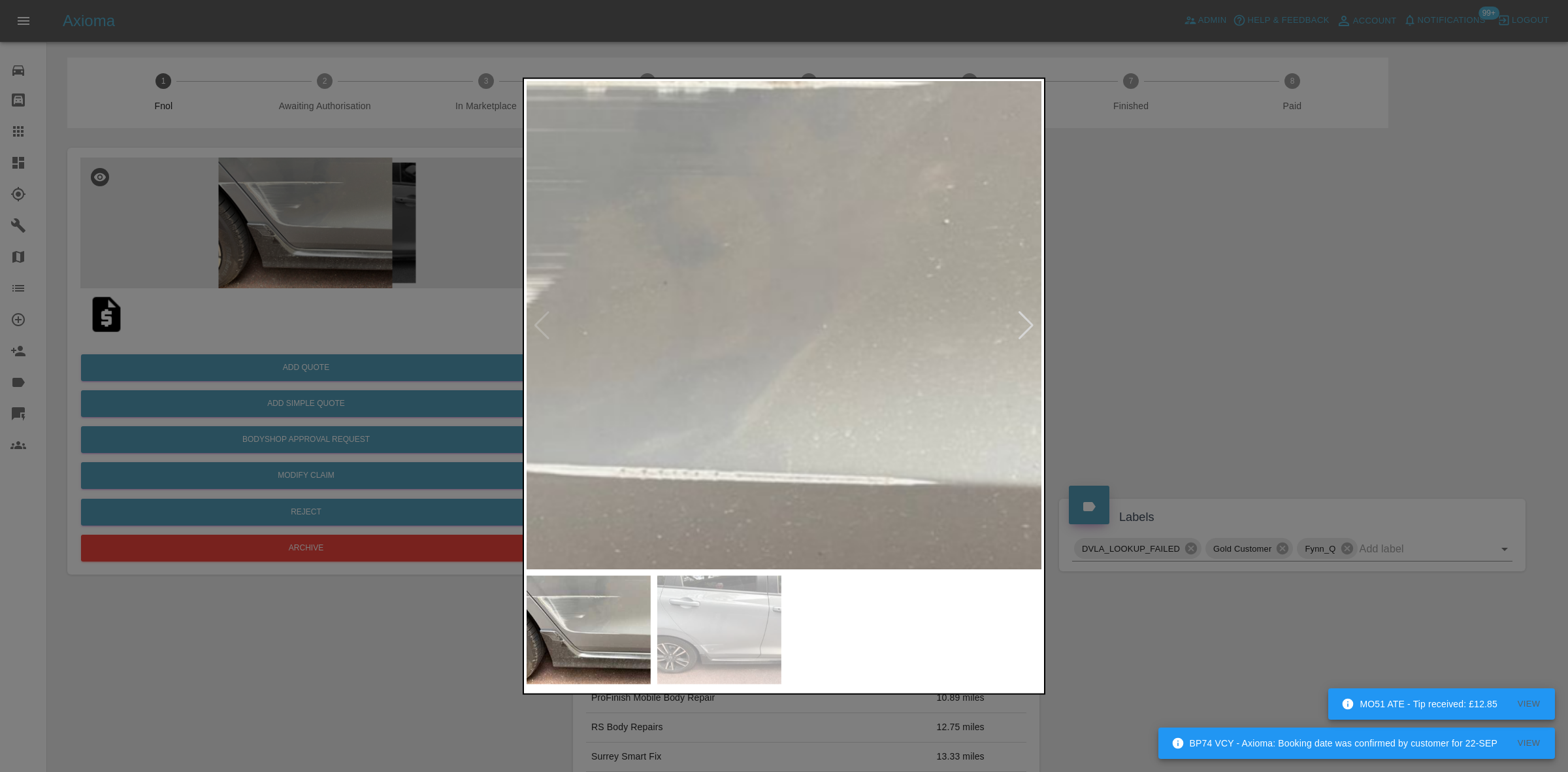
click at [703, 253] on img at bounding box center [591, 440] width 1549 height 1464
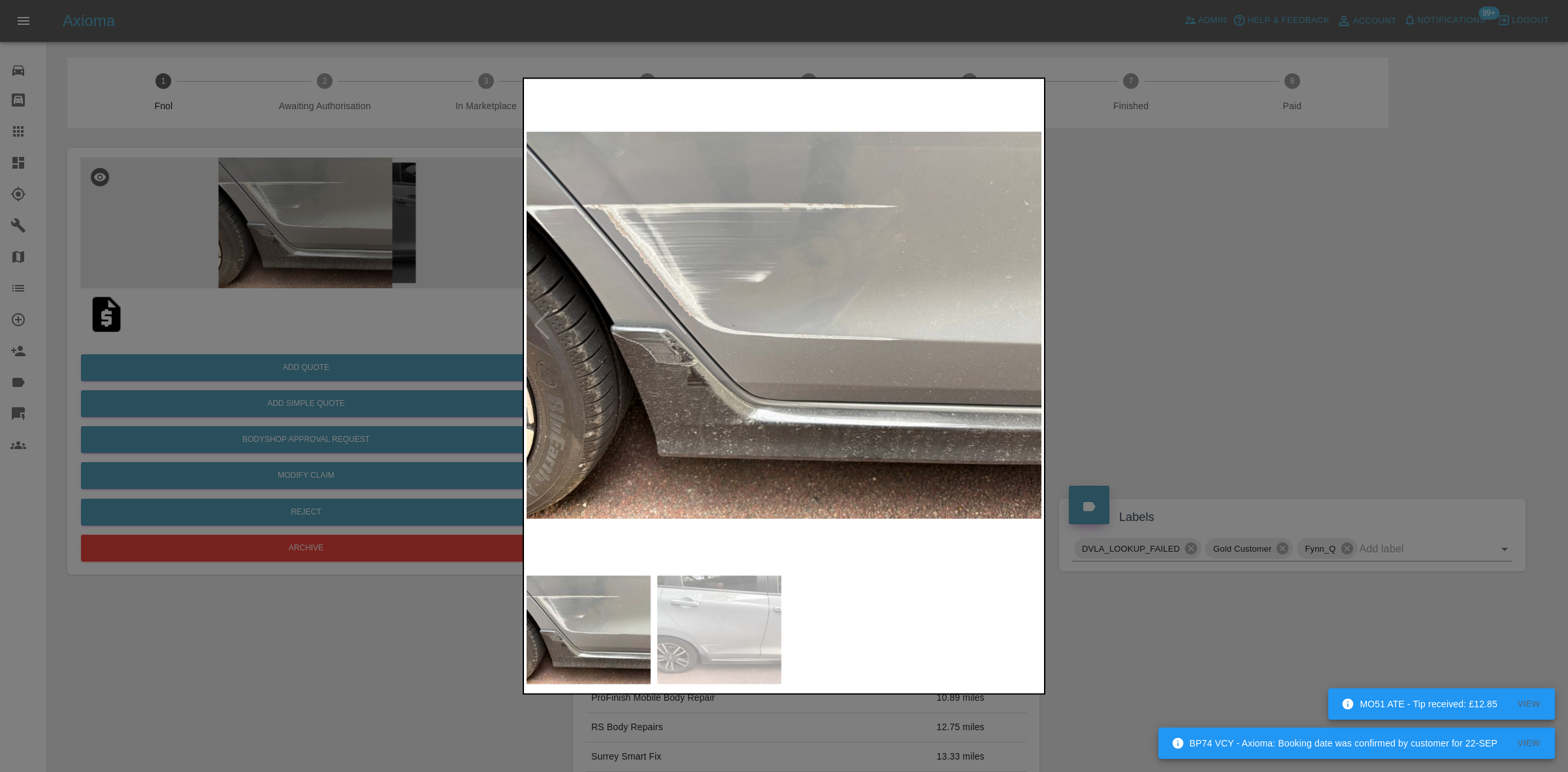
click at [543, 211] on img at bounding box center [784, 325] width 516 height 487
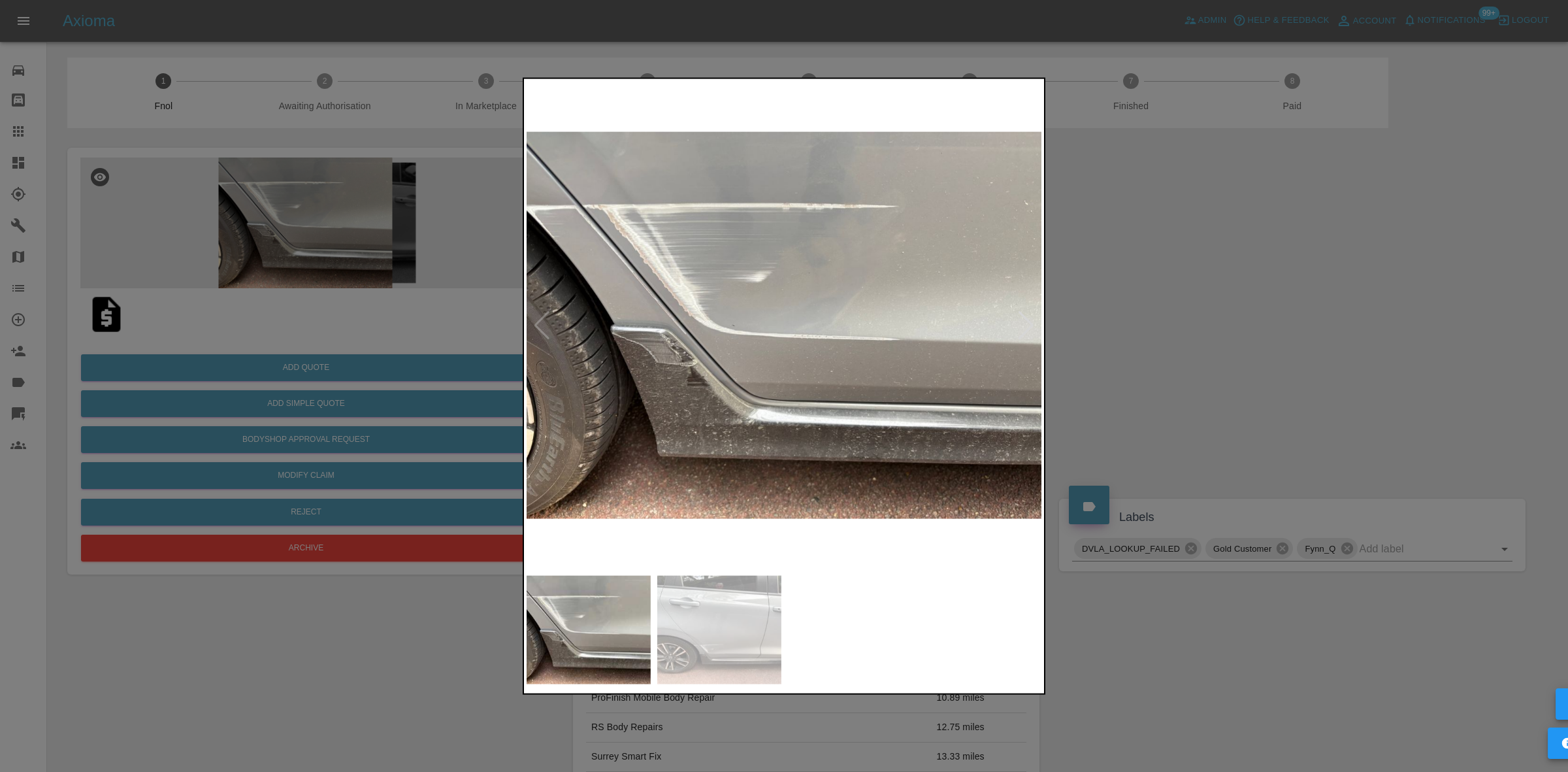
click at [543, 211] on img at bounding box center [784, 325] width 516 height 487
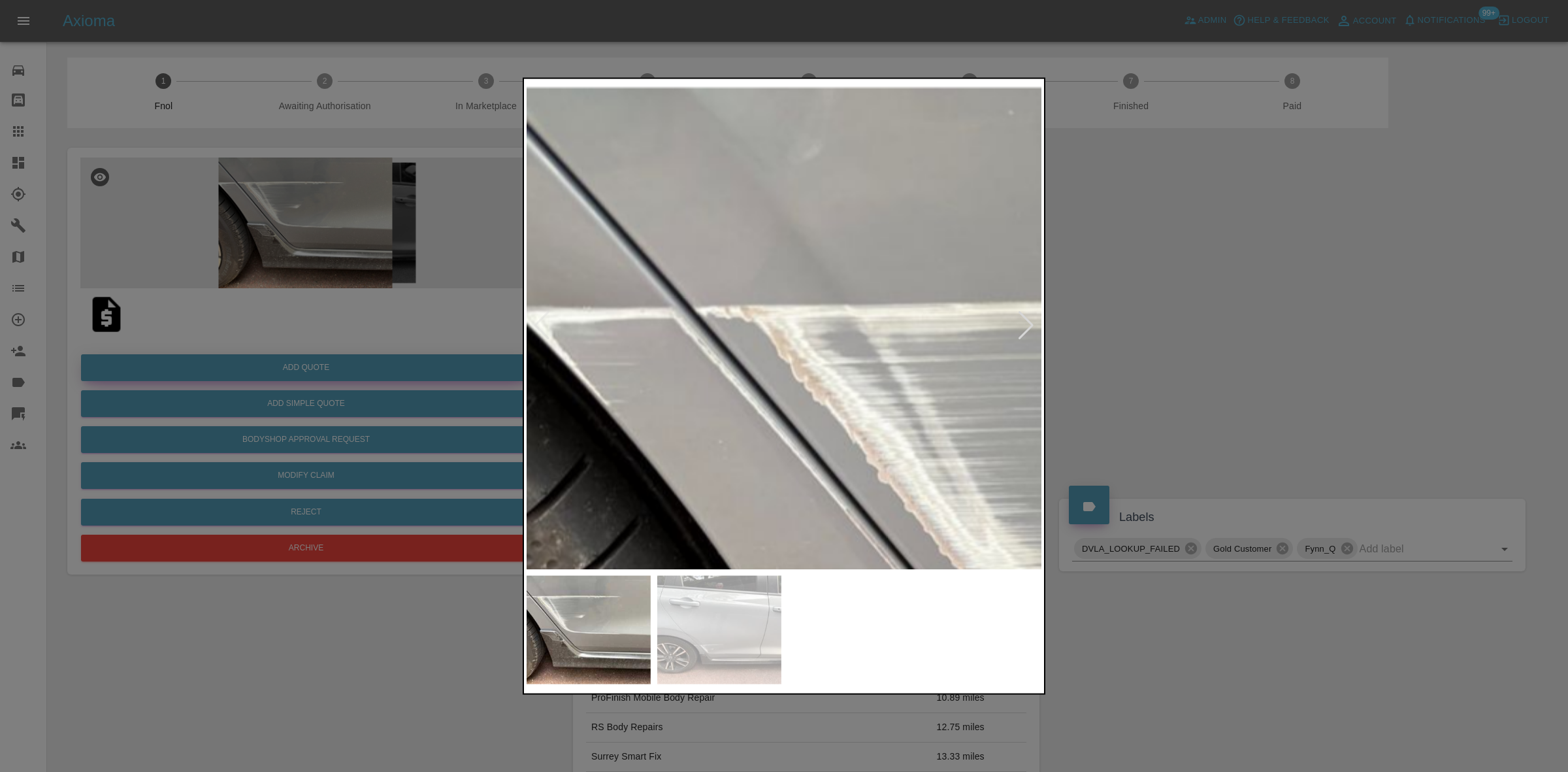
drag, startPoint x: 458, startPoint y: 331, endPoint x: 426, endPoint y: 358, distance: 41.9
click at [449, 342] on div at bounding box center [784, 386] width 1568 height 772
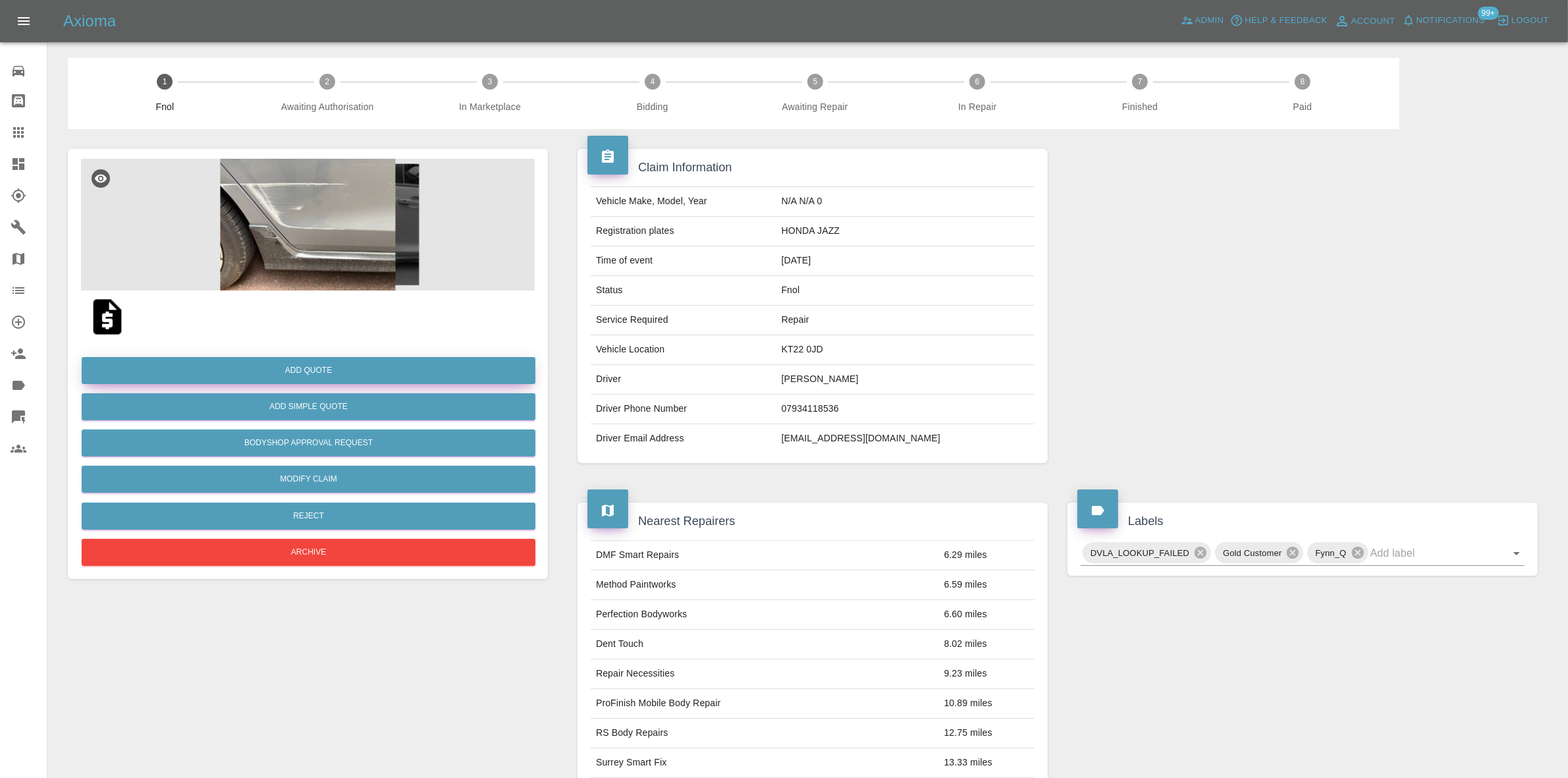
click at [403, 382] on button "Add Quote" at bounding box center [308, 370] width 454 height 27
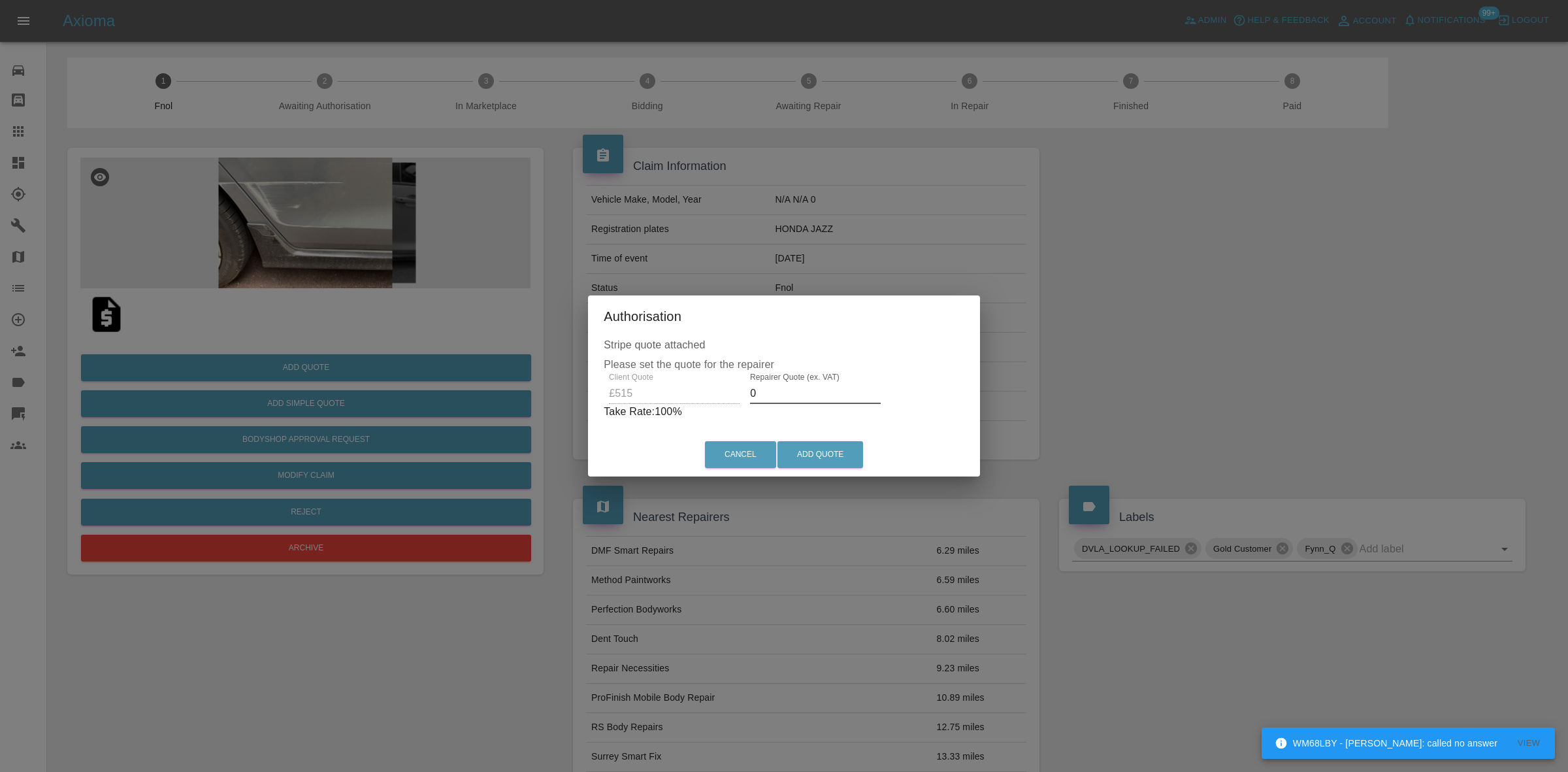
click at [582, 395] on div "Authorisation Stripe quote attached Please set the quote for the repairer Clien…" at bounding box center [784, 386] width 1568 height 772
type input "320"
click at [834, 455] on button "Add Quote" at bounding box center [820, 454] width 86 height 26
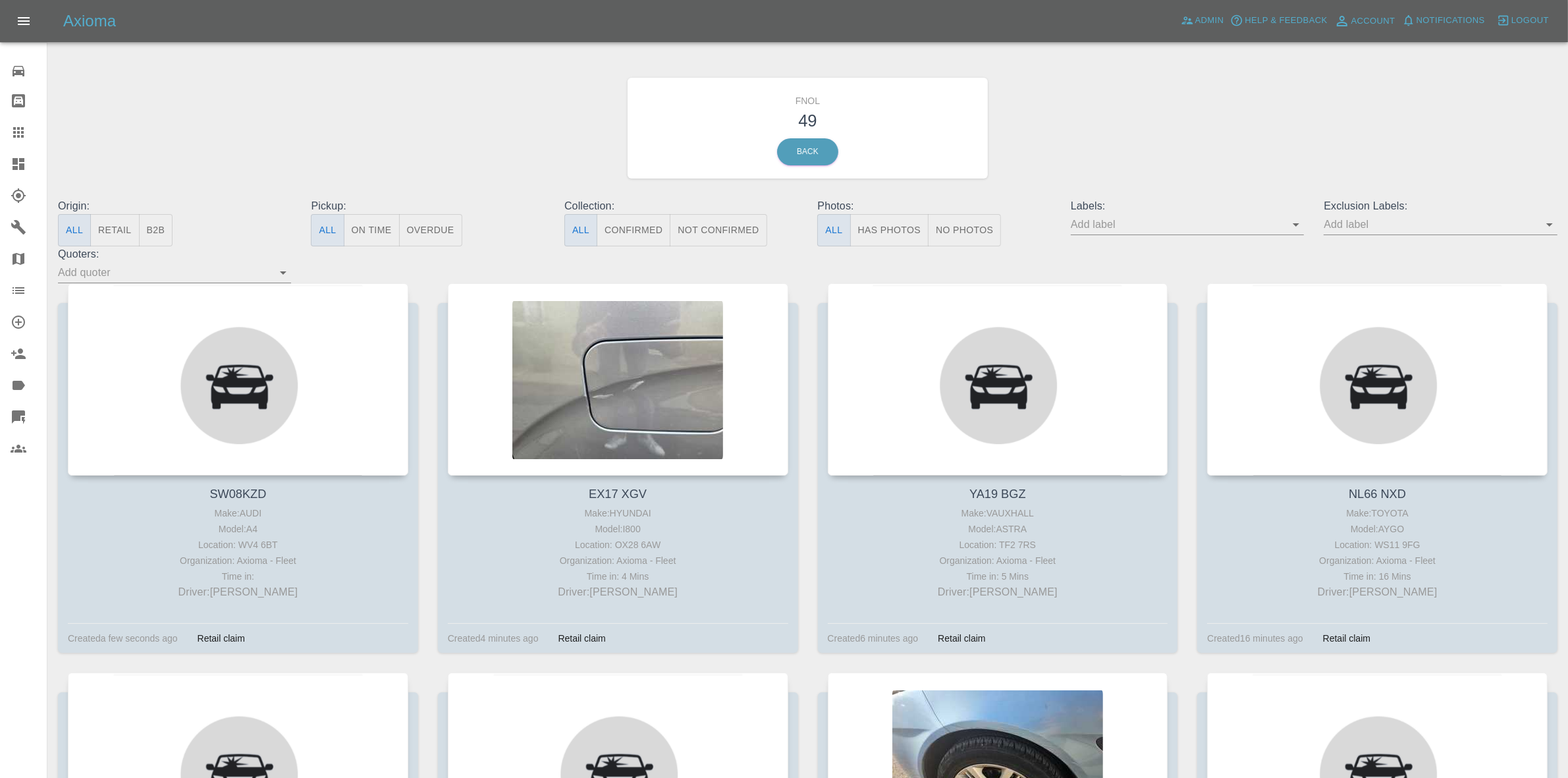
drag, startPoint x: 1413, startPoint y: 218, endPoint x: 1482, endPoint y: 233, distance: 70.6
click at [1413, 218] on input "text" at bounding box center [1430, 224] width 213 height 20
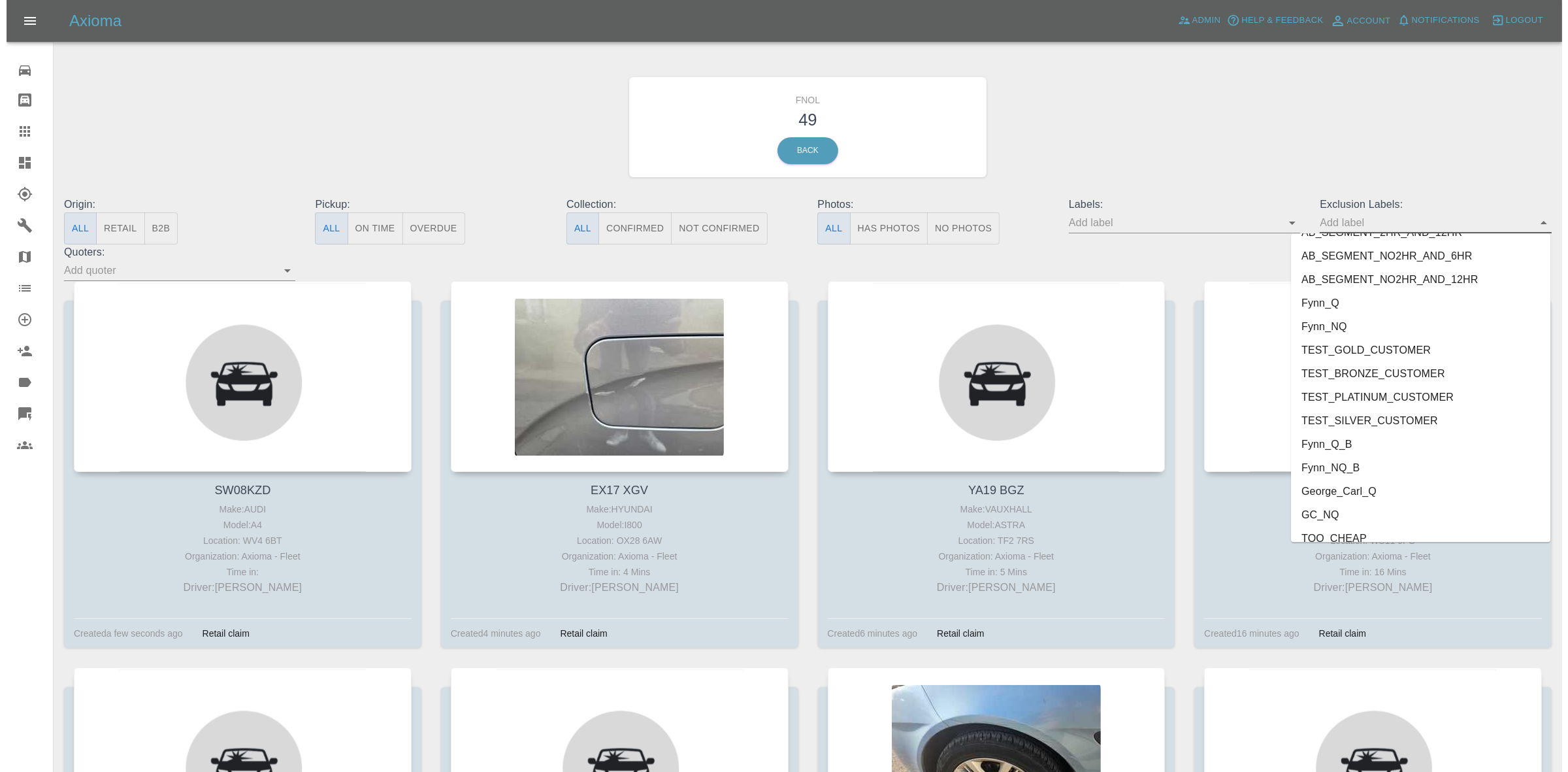
scroll to position [2783, 0]
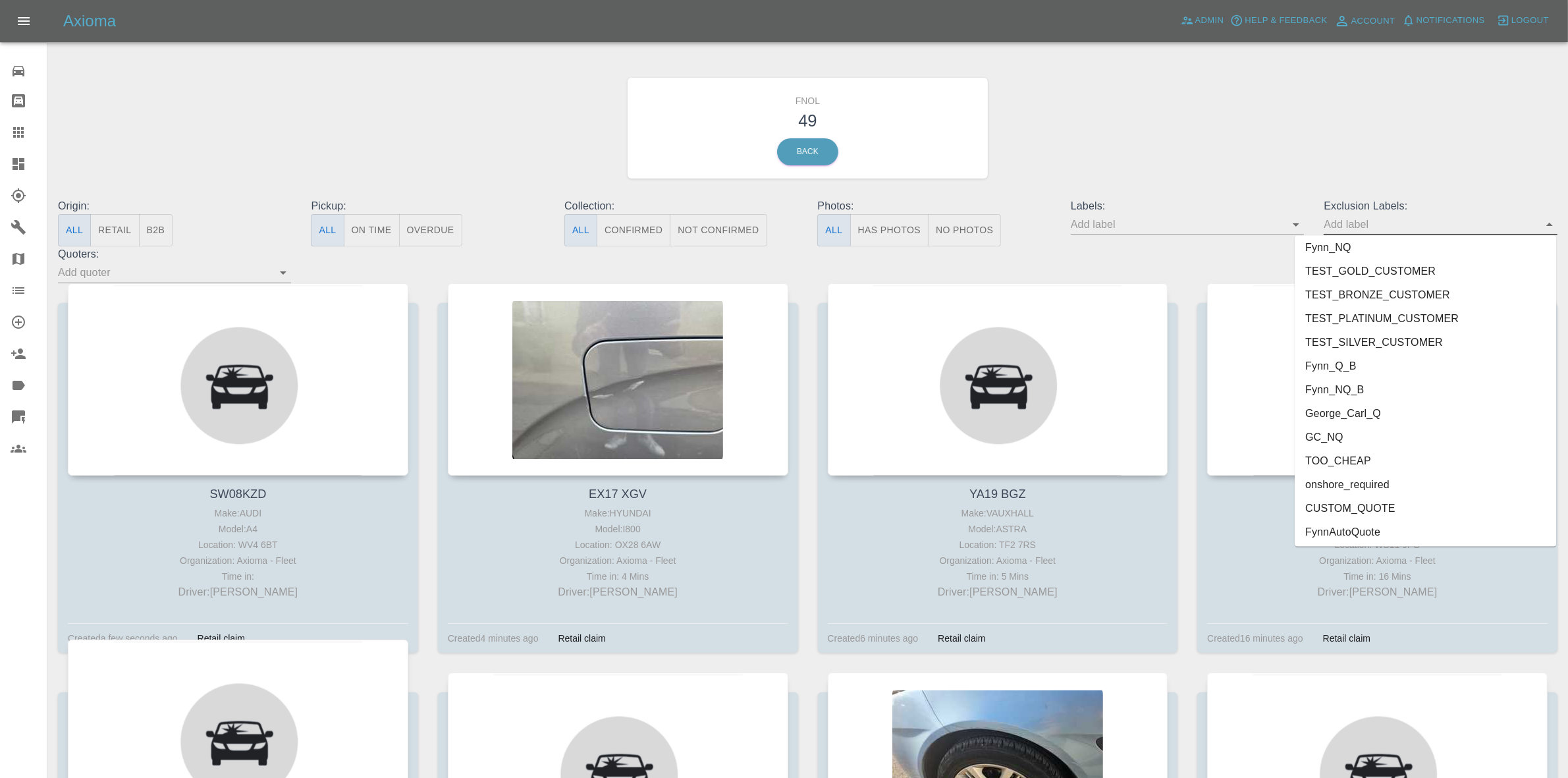
click at [1363, 484] on li "onshore_required" at bounding box center [1425, 485] width 262 height 23
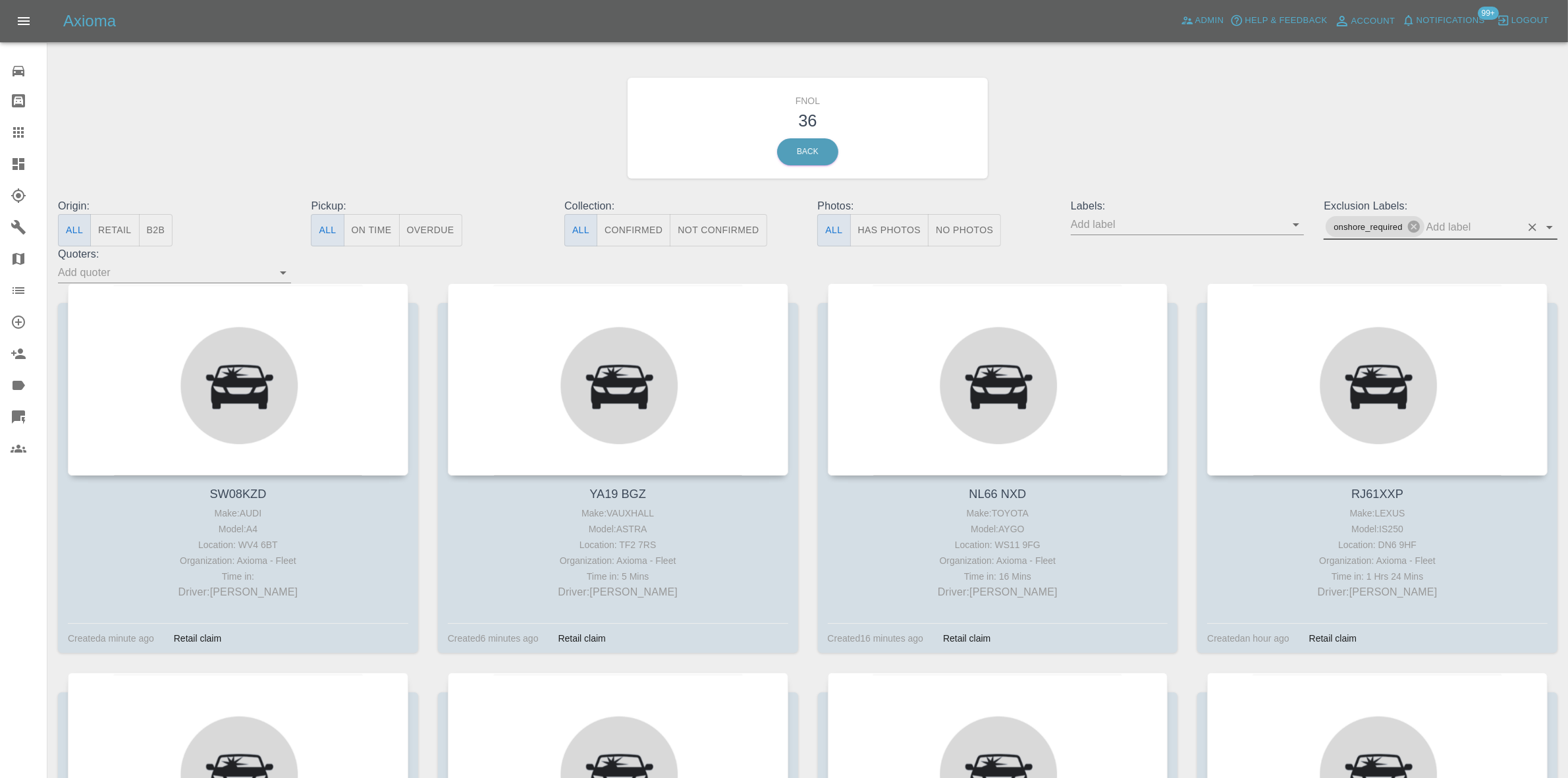
click at [1453, 230] on input "text" at bounding box center [1473, 226] width 94 height 20
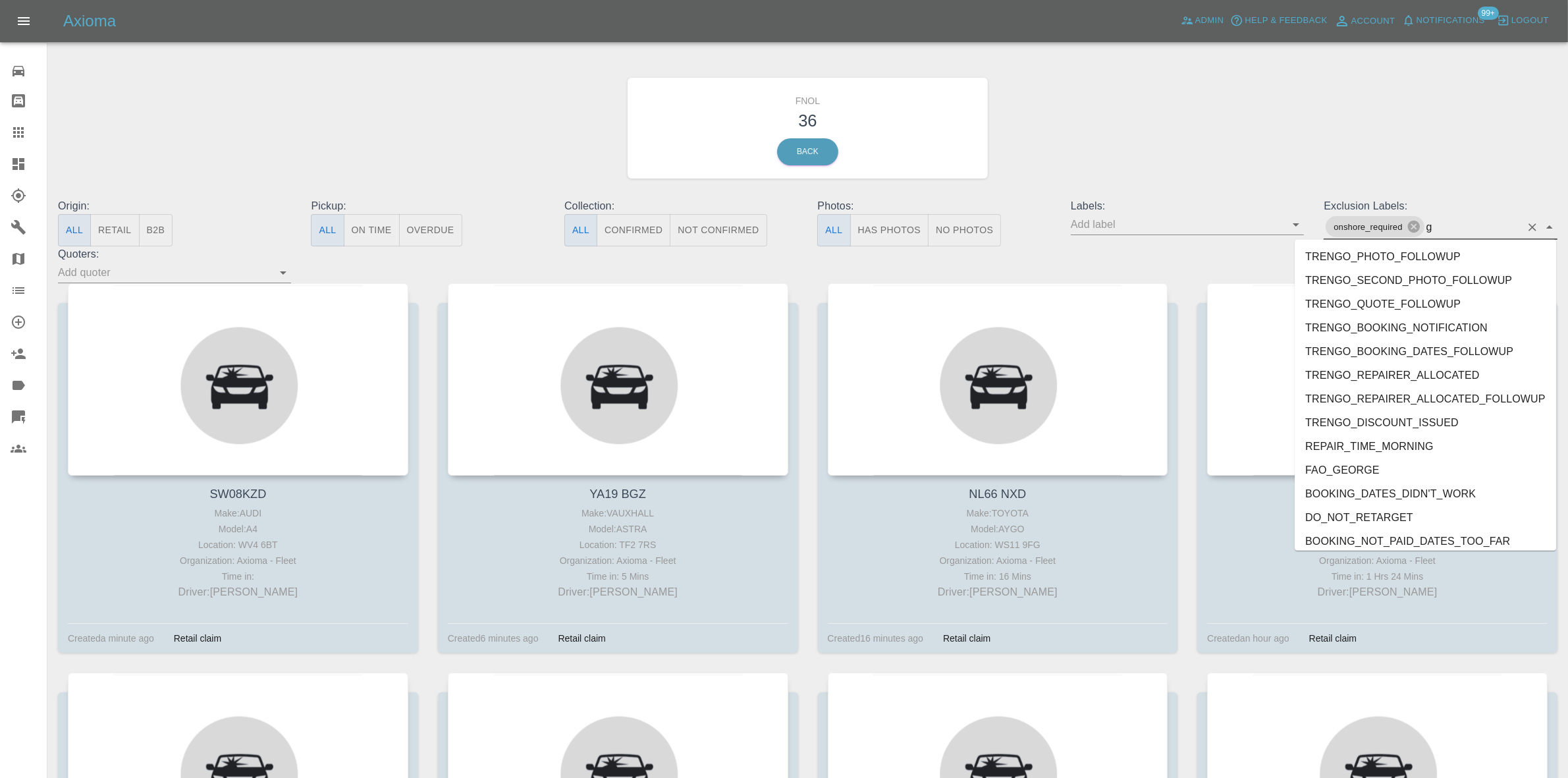
type input "ge"
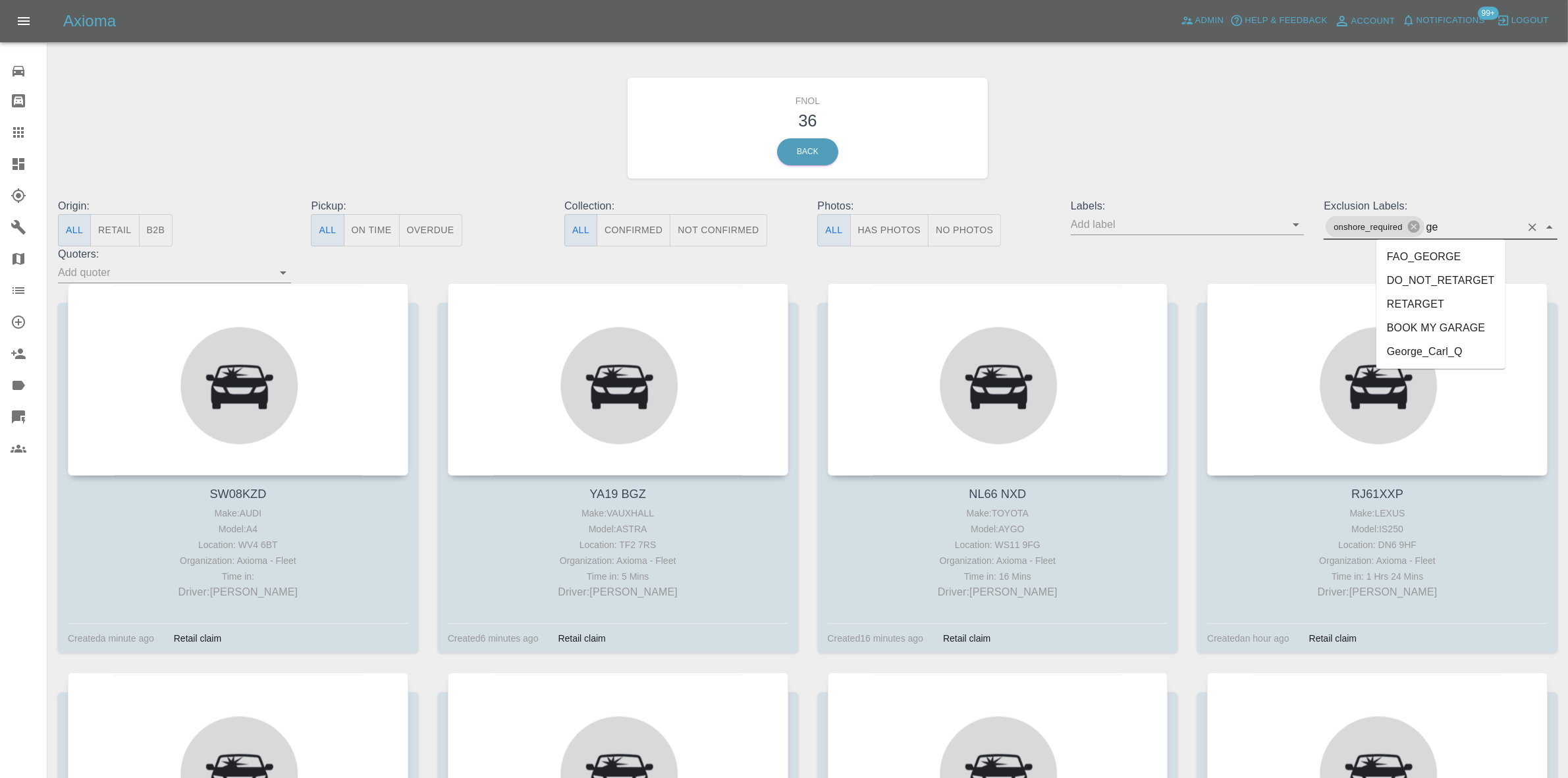
click at [1416, 355] on li "George_Carl_Q" at bounding box center [1440, 351] width 129 height 23
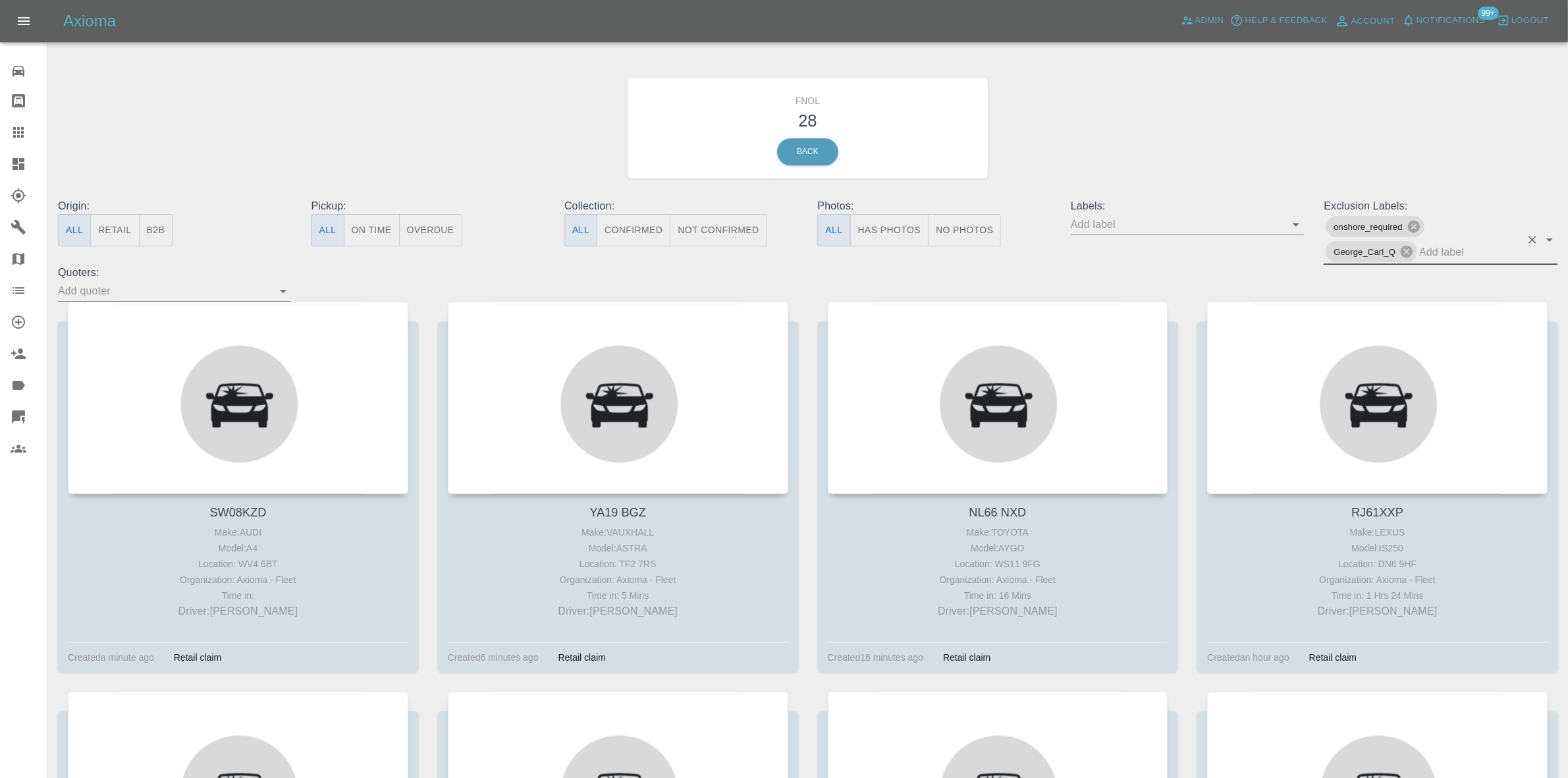
click at [883, 230] on button "Has Photos" at bounding box center [890, 230] width 79 height 32
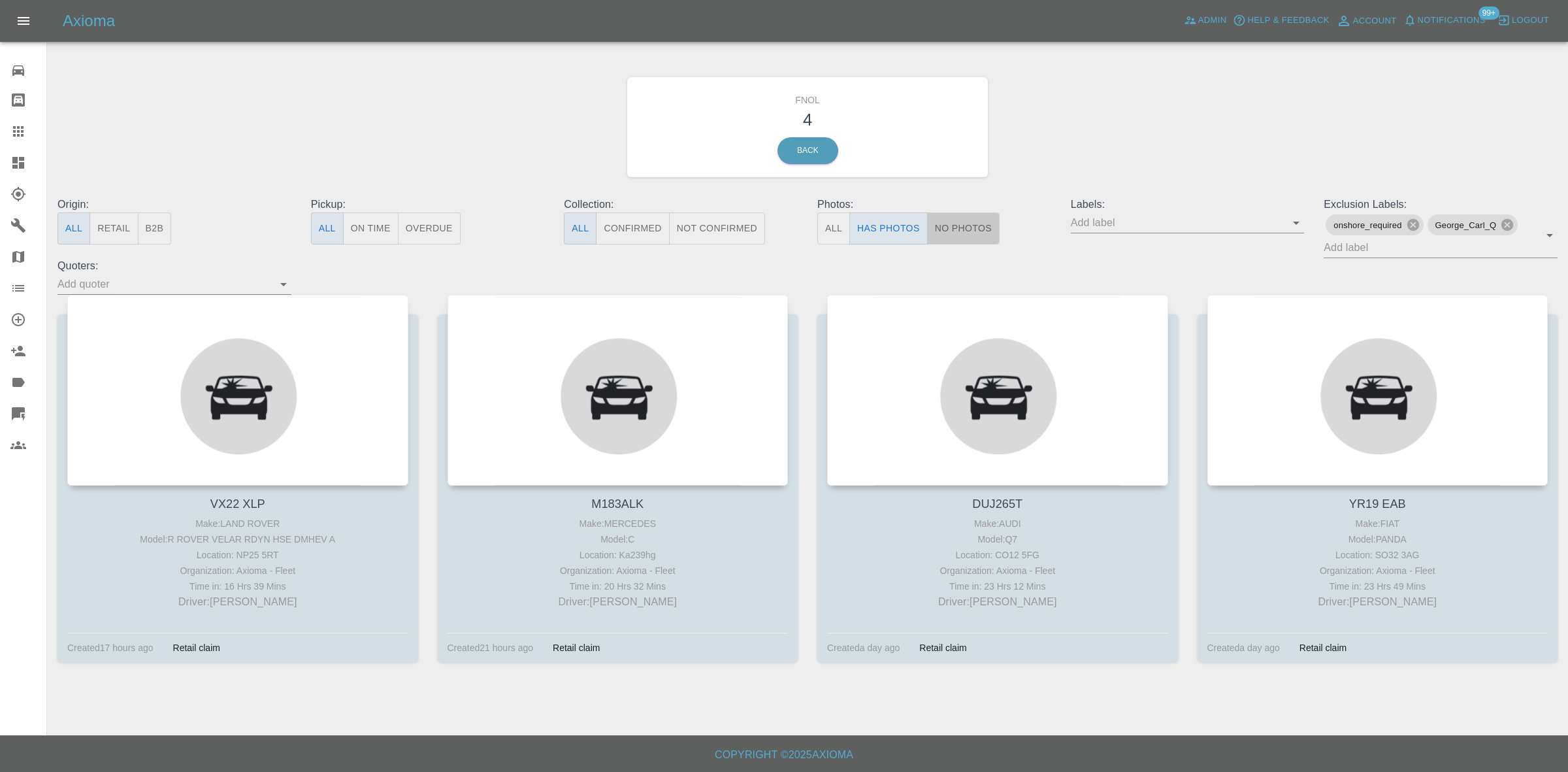
drag, startPoint x: 1344, startPoint y: 374, endPoint x: 949, endPoint y: 219, distance: 424.3
click at [949, 219] on button "No Photos" at bounding box center [963, 228] width 73 height 32
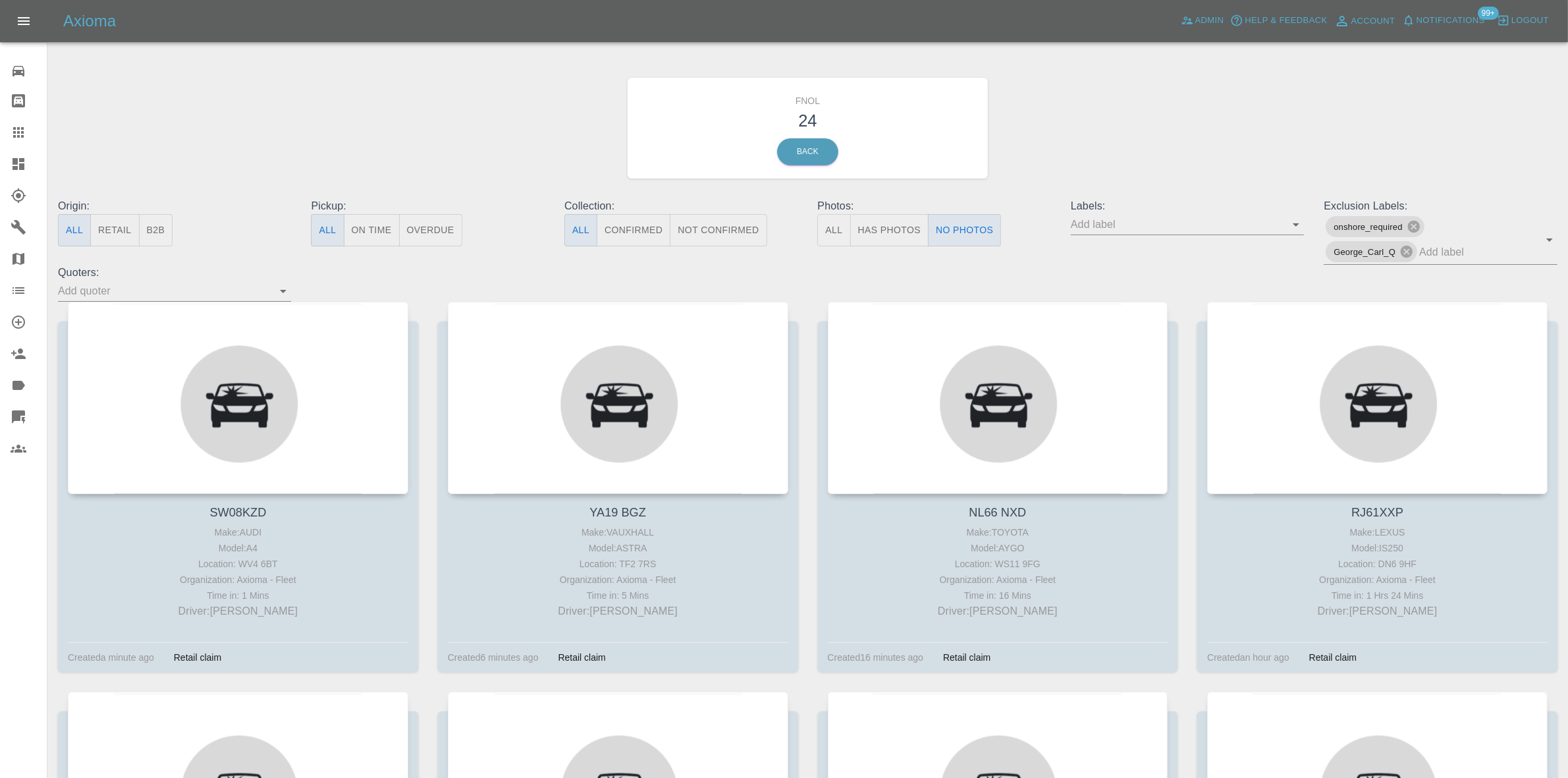
click at [1074, 186] on div "FNOL 24 Back" at bounding box center [807, 128] width 1519 height 141
click at [900, 229] on button "Has Photos" at bounding box center [890, 230] width 79 height 32
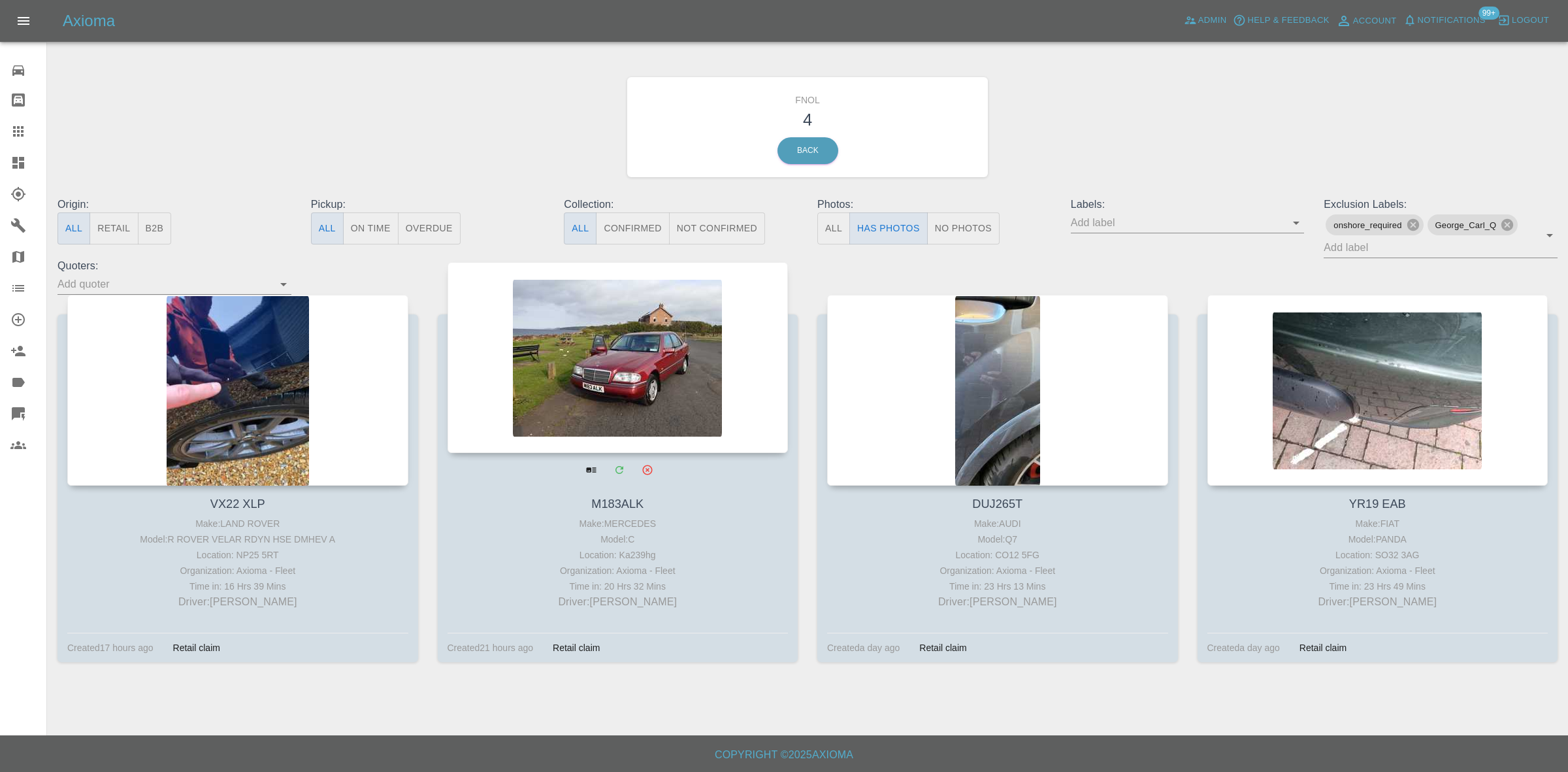
drag, startPoint x: 1344, startPoint y: 342, endPoint x: 598, endPoint y: 385, distance: 747.2
click at [1131, 148] on div "FNOL 4 Back" at bounding box center [808, 127] width 1520 height 139
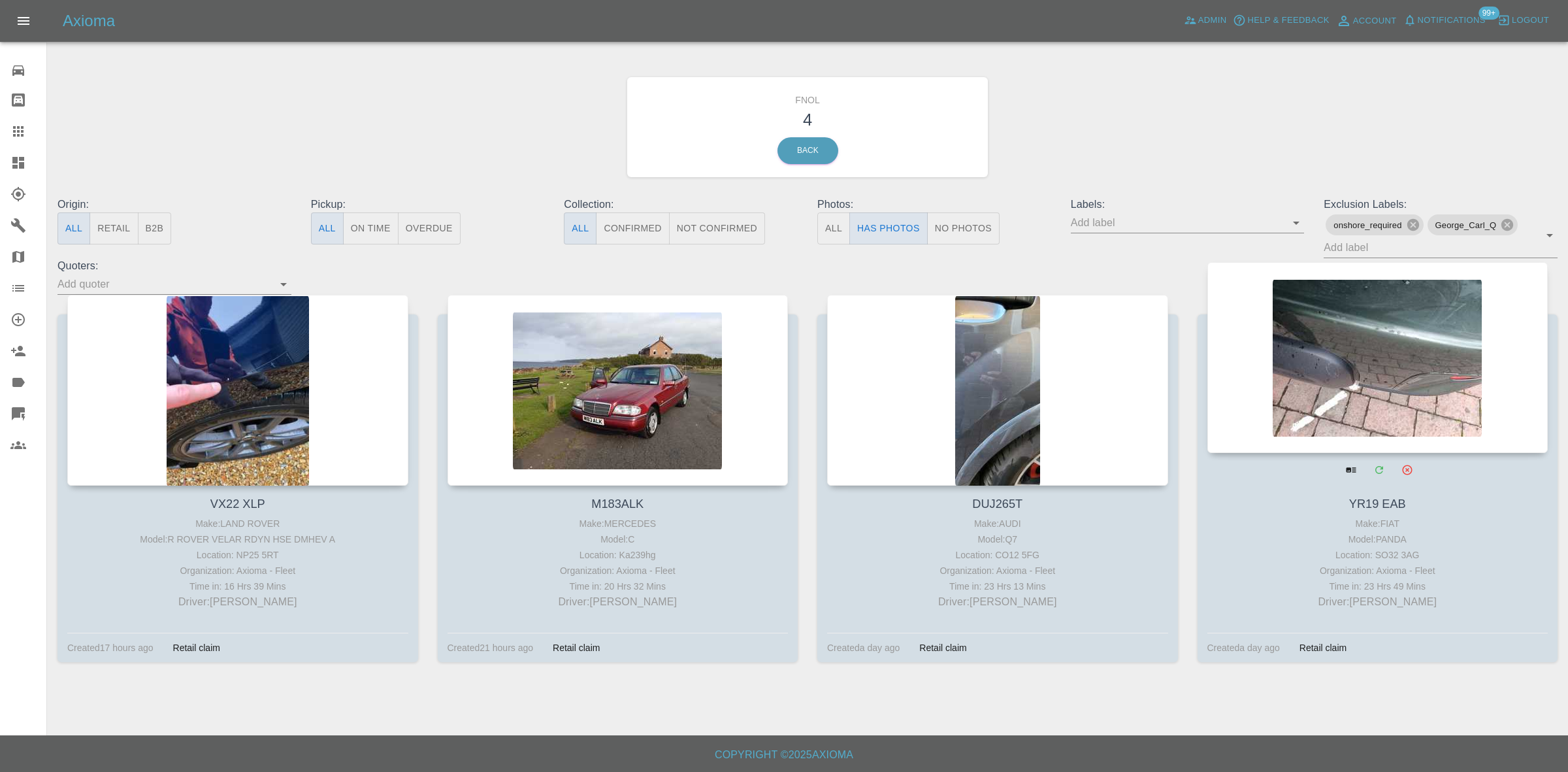
drag, startPoint x: 965, startPoint y: 348, endPoint x: 1376, endPoint y: 344, distance: 411.0
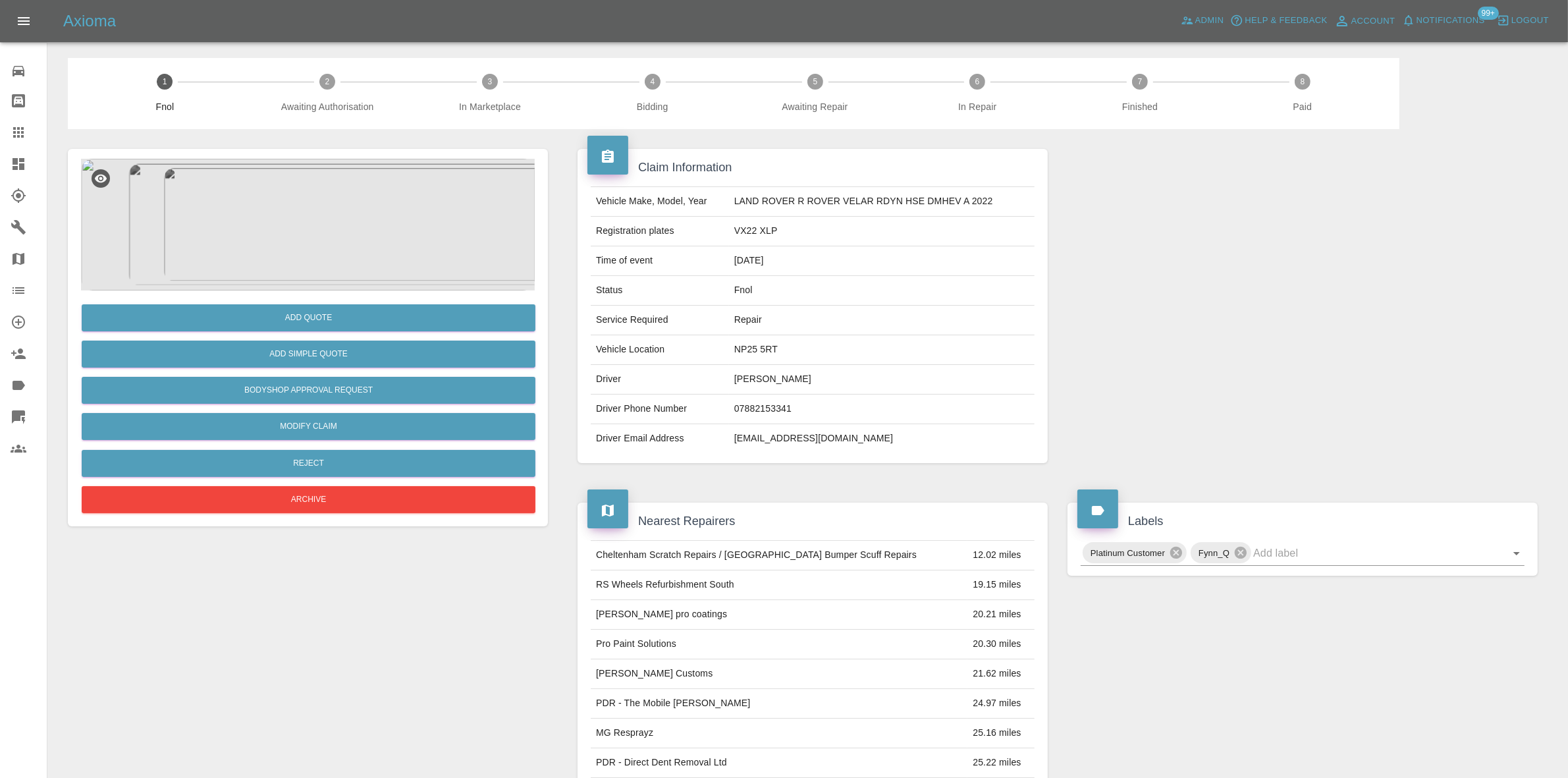
click at [315, 209] on img at bounding box center [308, 225] width 454 height 132
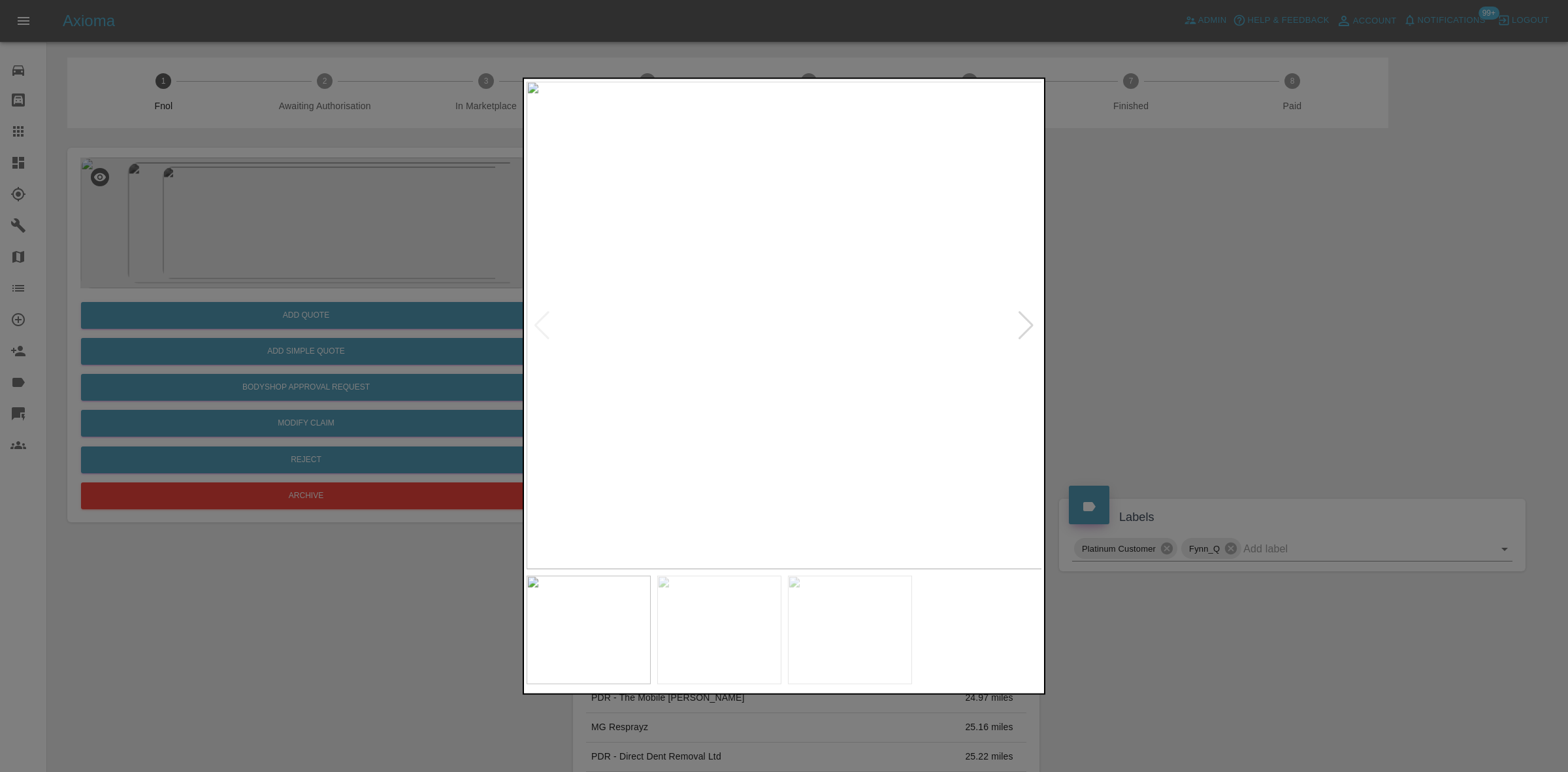
click at [759, 304] on img at bounding box center [784, 325] width 516 height 487
click at [701, 306] on img at bounding box center [784, 325] width 516 height 487
click at [662, 308] on img at bounding box center [784, 325] width 516 height 487
click at [619, 306] on img at bounding box center [784, 325] width 516 height 487
click at [486, 250] on div at bounding box center [784, 386] width 1568 height 772
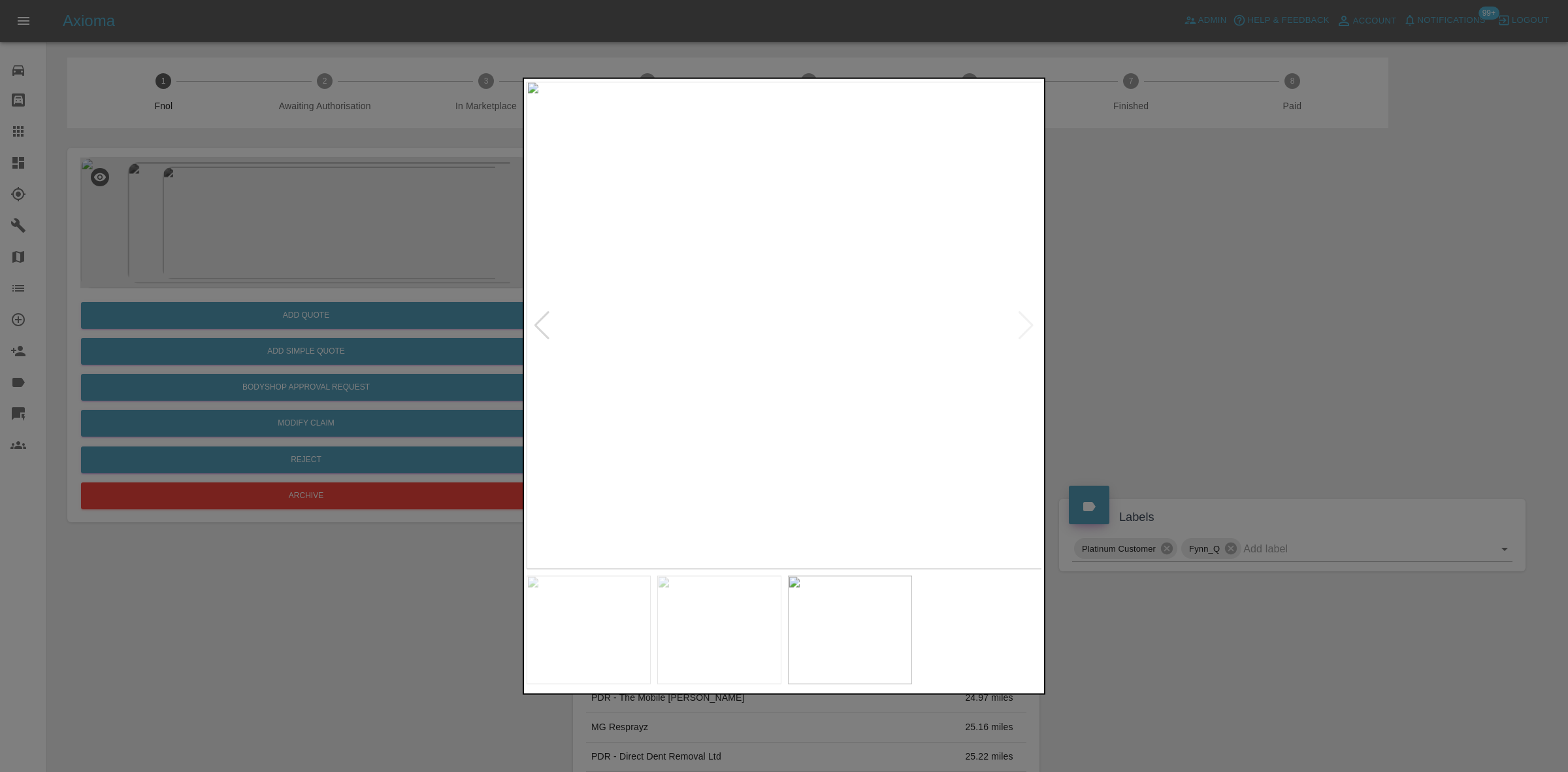
drag, startPoint x: 321, startPoint y: 211, endPoint x: 312, endPoint y: 261, distance: 50.8
click at [320, 211] on div at bounding box center [784, 386] width 1568 height 772
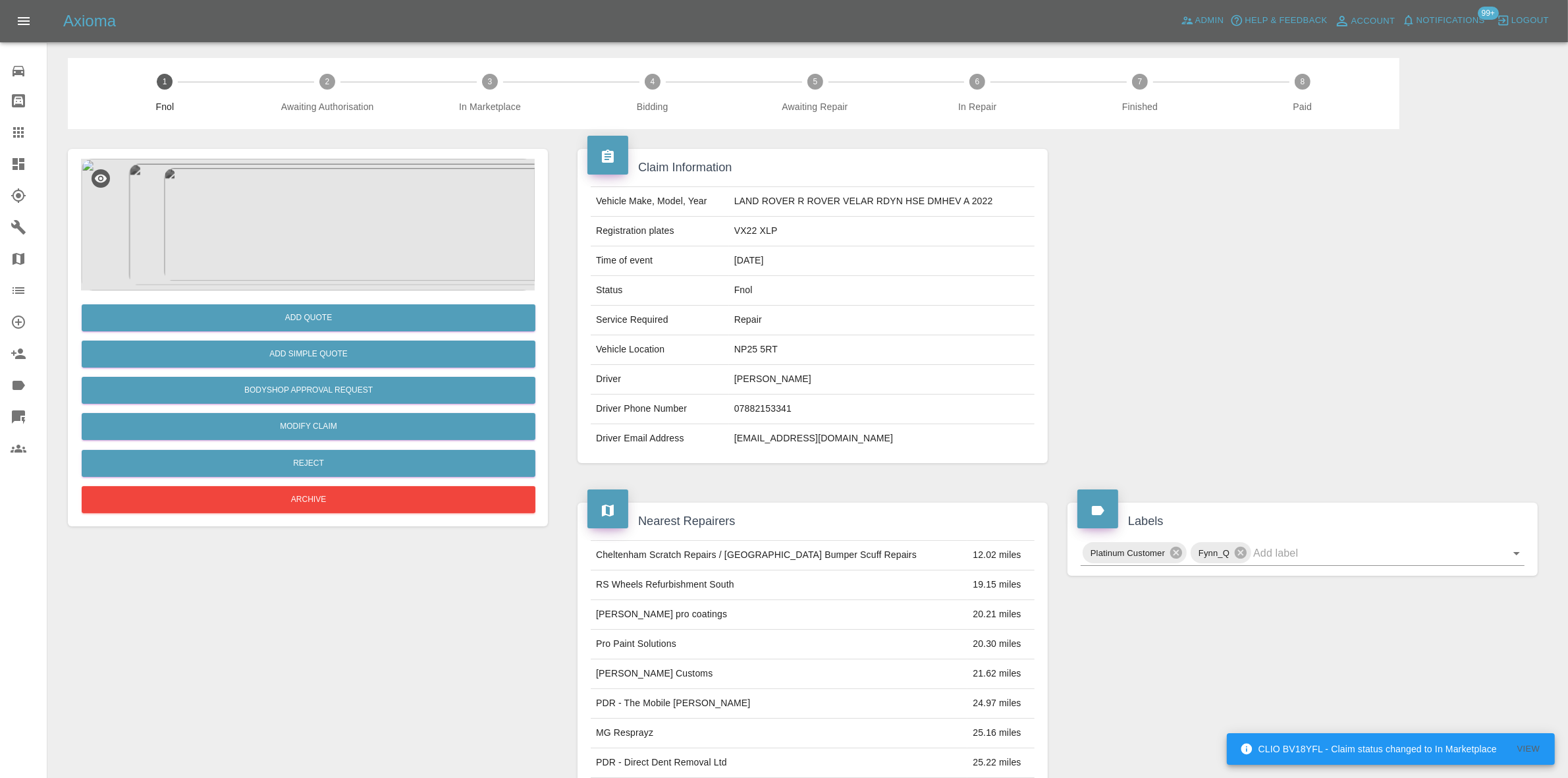
click at [326, 268] on img at bounding box center [308, 225] width 454 height 132
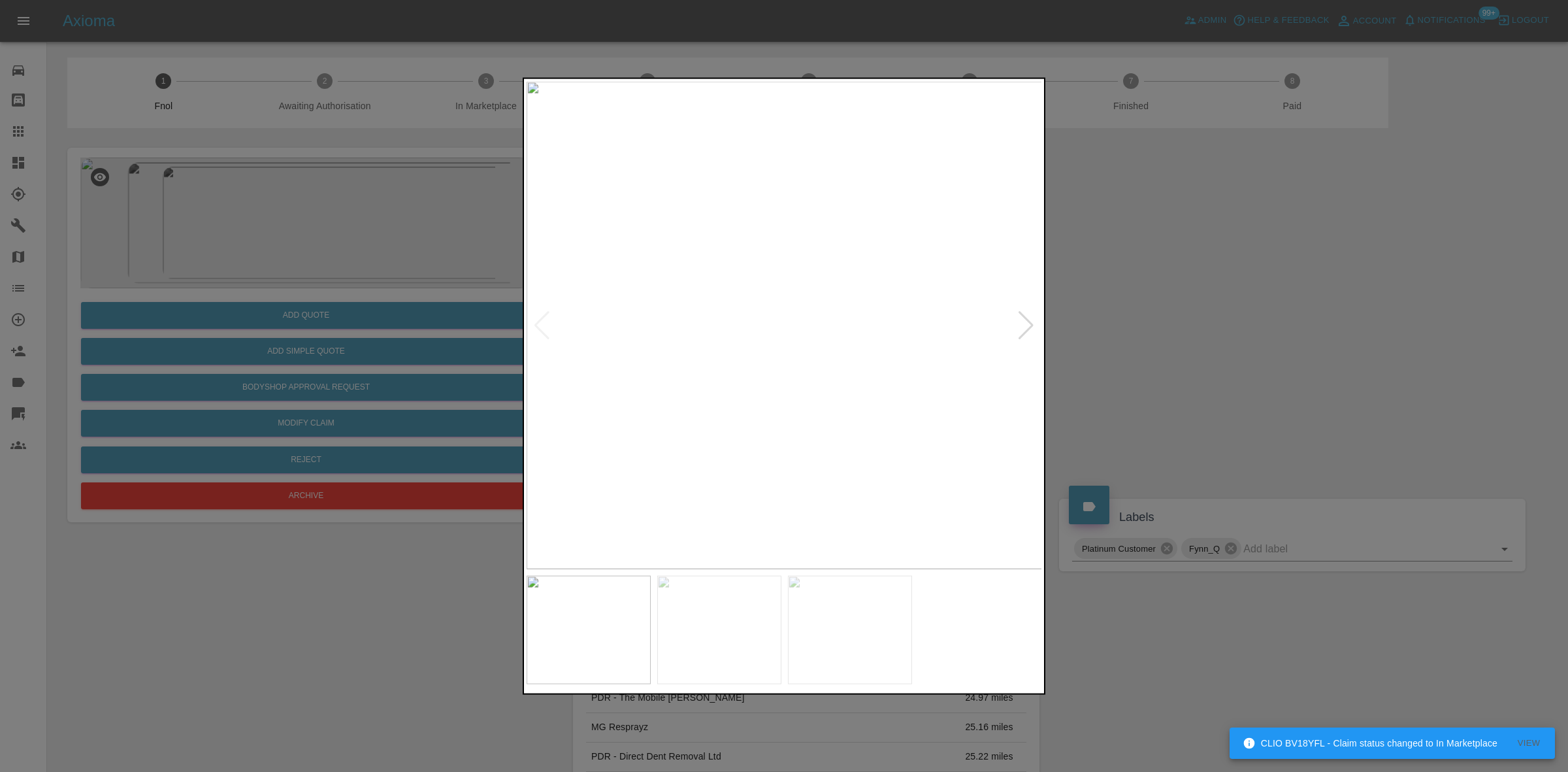
drag, startPoint x: 227, startPoint y: 353, endPoint x: 266, endPoint y: 365, distance: 40.8
click at [239, 353] on div at bounding box center [784, 386] width 1568 height 772
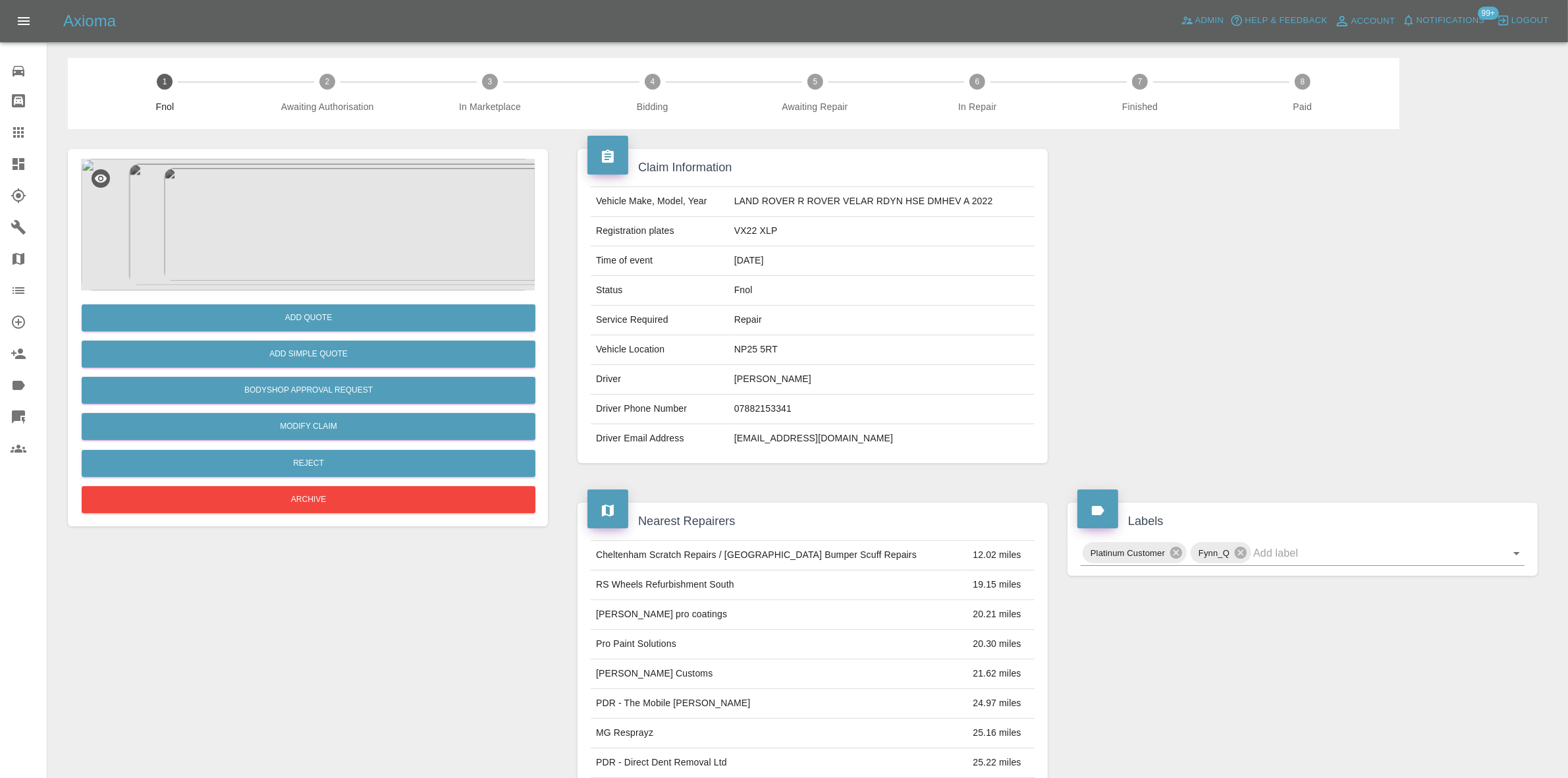
click at [339, 254] on img at bounding box center [308, 225] width 454 height 132
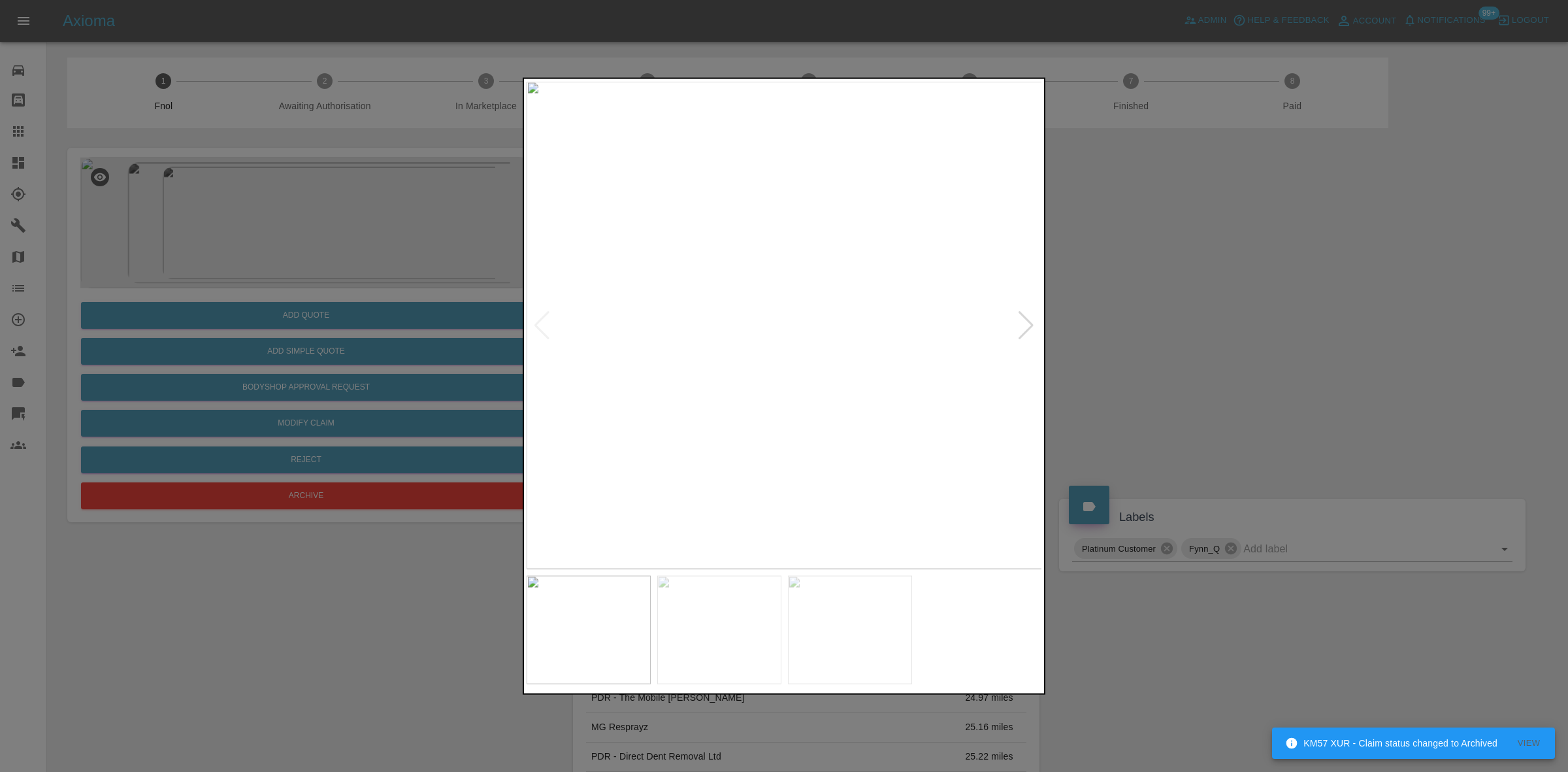
click at [748, 308] on img at bounding box center [784, 325] width 516 height 487
click at [821, 328] on img at bounding box center [893, 376] width 1549 height 1464
click at [820, 328] on img at bounding box center [893, 376] width 1549 height 1464
click at [698, 337] on img at bounding box center [784, 325] width 516 height 487
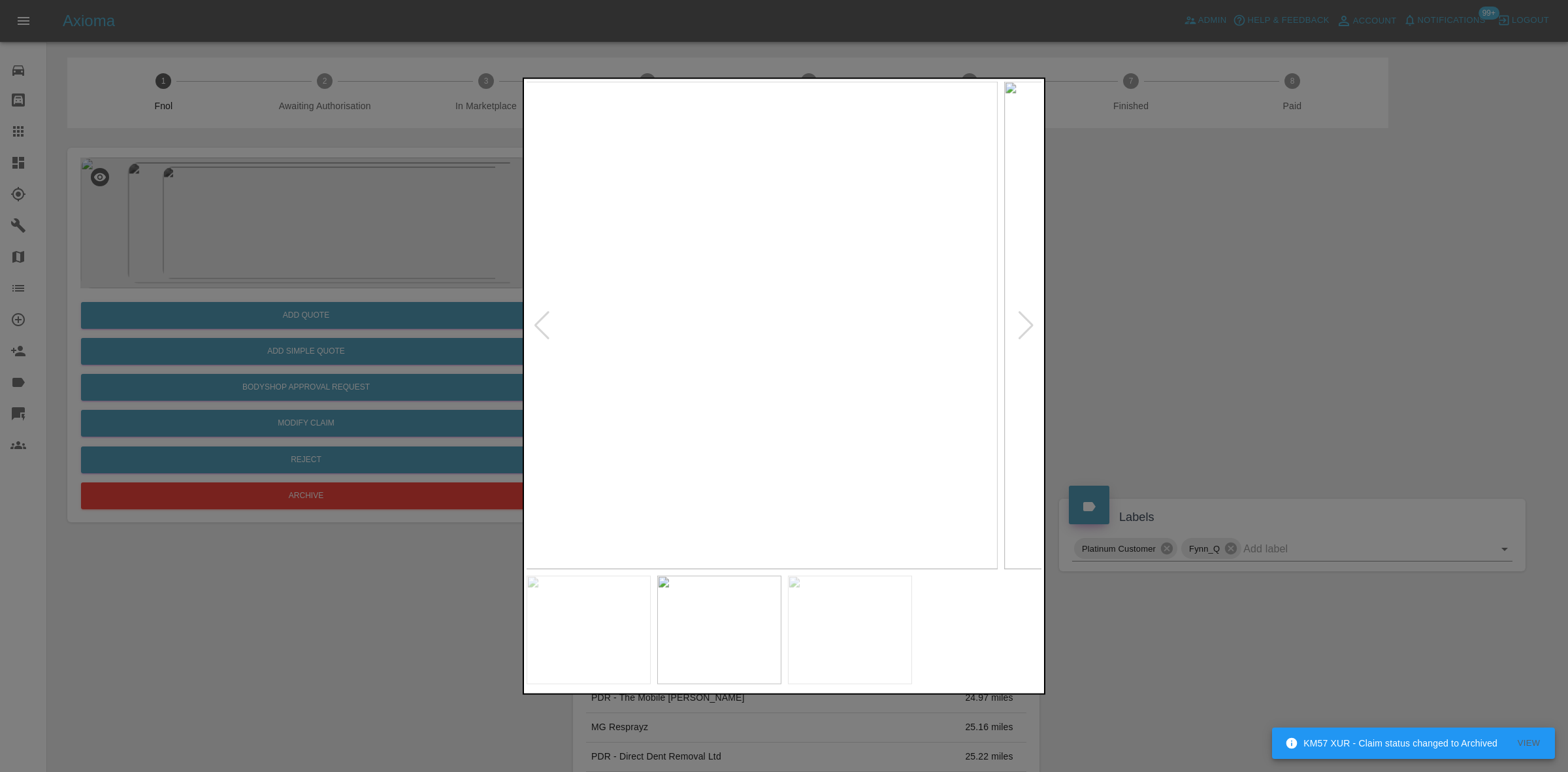
click at [615, 334] on img at bounding box center [740, 325] width 516 height 487
click at [848, 380] on img at bounding box center [784, 325] width 516 height 487
click at [756, 349] on img at bounding box center [591, 160] width 1549 height 1464
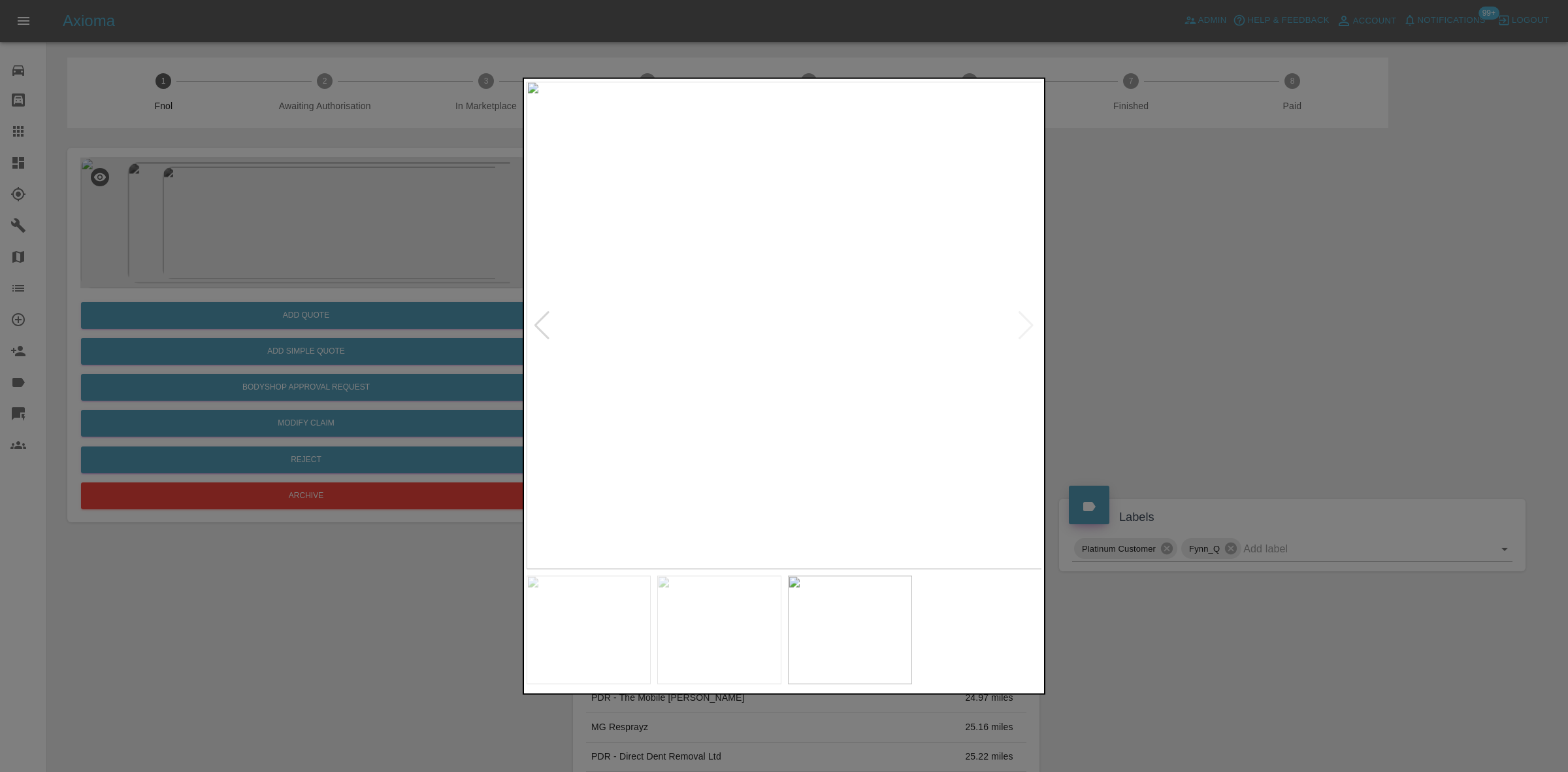
click at [712, 368] on img at bounding box center [784, 325] width 516 height 487
click at [654, 382] on img at bounding box center [784, 325] width 516 height 487
click at [748, 386] on img at bounding box center [784, 325] width 516 height 487
click at [781, 396] on img at bounding box center [784, 325] width 516 height 487
click at [768, 301] on img at bounding box center [784, 325] width 516 height 487
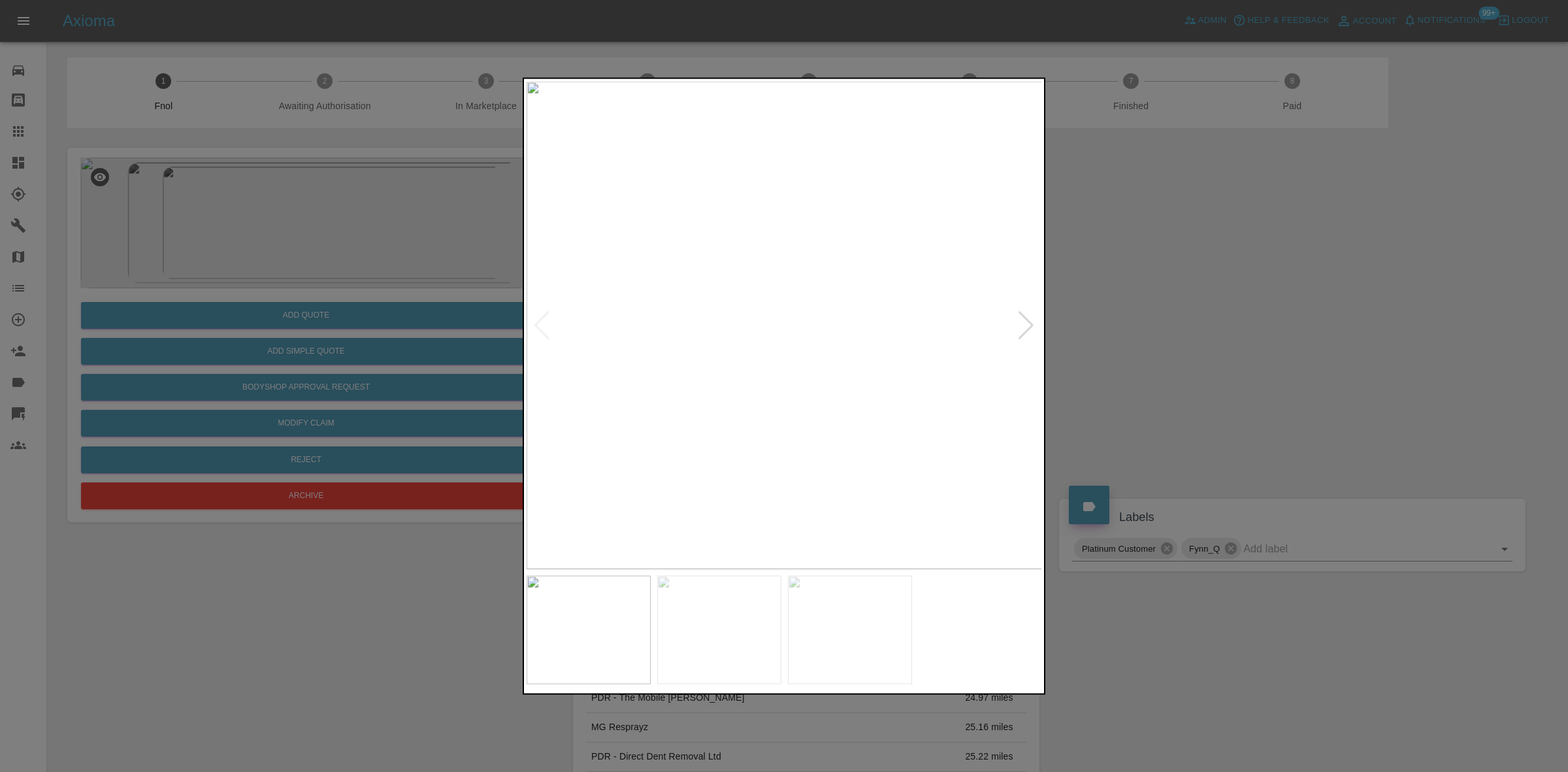
click at [768, 301] on img at bounding box center [784, 325] width 516 height 487
click at [796, 346] on img at bounding box center [834, 396] width 1549 height 1464
click at [317, 313] on div at bounding box center [784, 386] width 1568 height 772
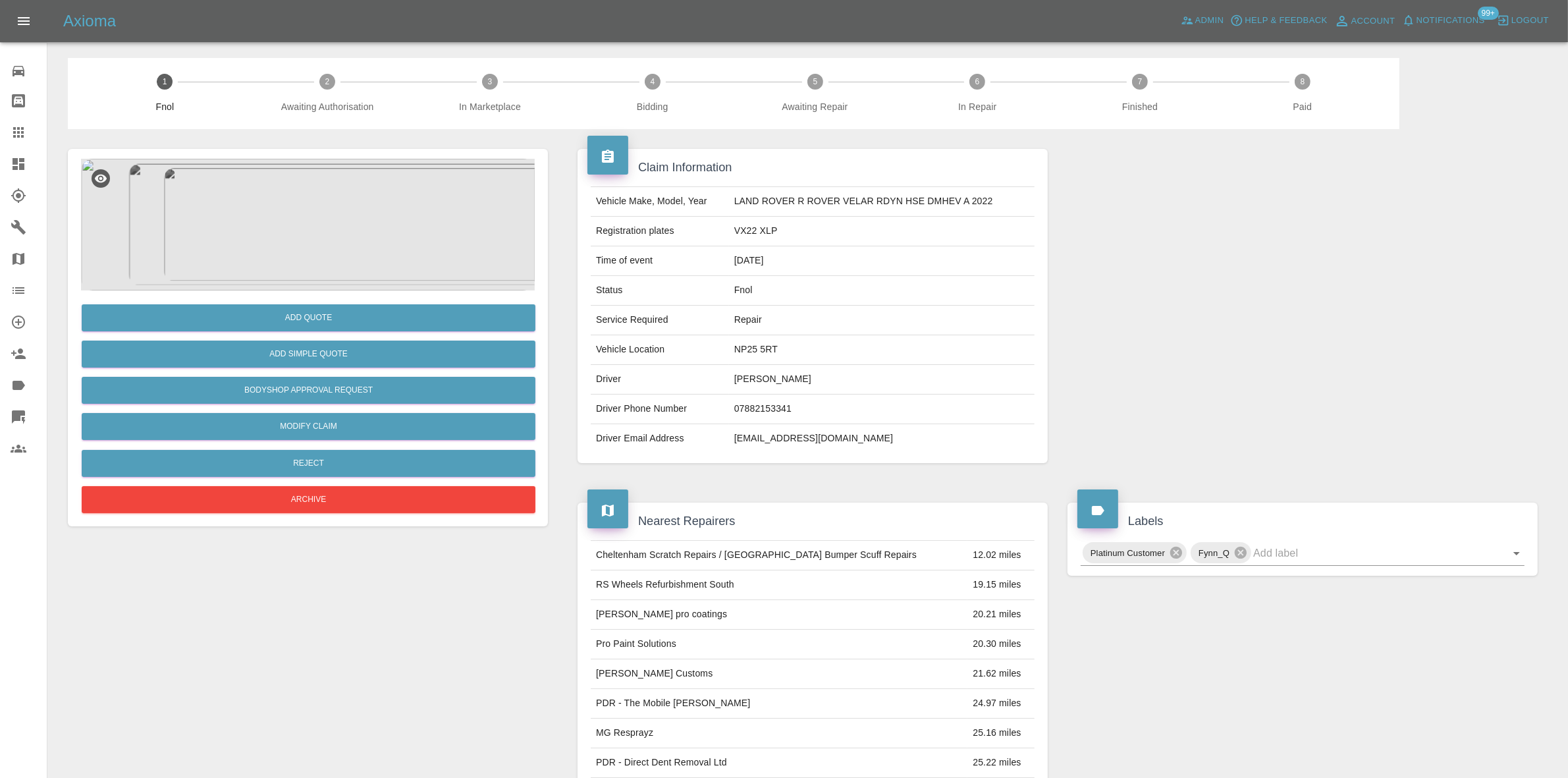
click at [329, 245] on img at bounding box center [308, 225] width 454 height 132
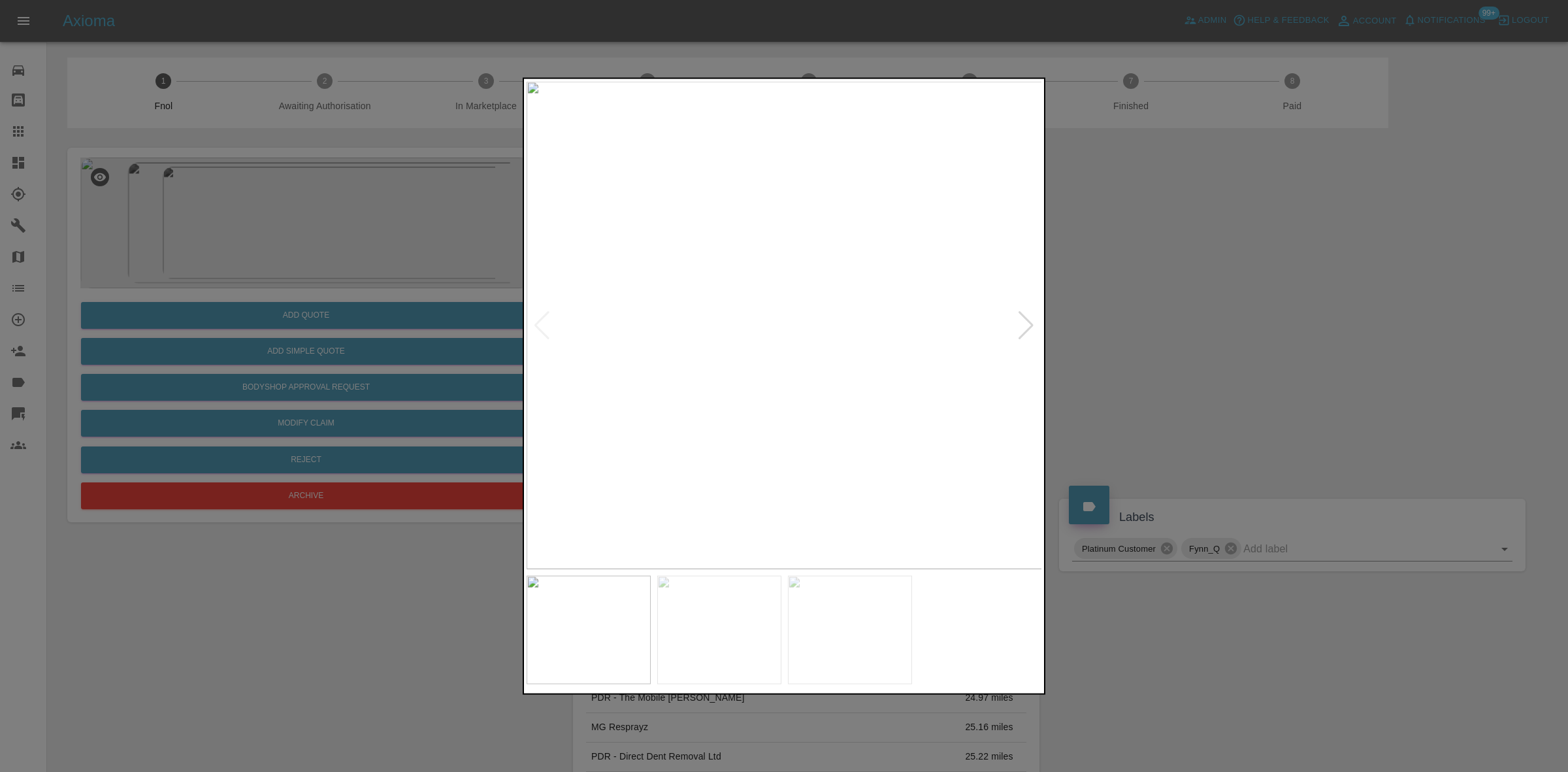
click at [713, 331] on img at bounding box center [784, 325] width 516 height 487
click at [607, 373] on img at bounding box center [771, 358] width 1549 height 1464
click at [662, 370] on img at bounding box center [756, 358] width 1549 height 1464
click at [660, 370] on img at bounding box center [756, 358] width 1549 height 1464
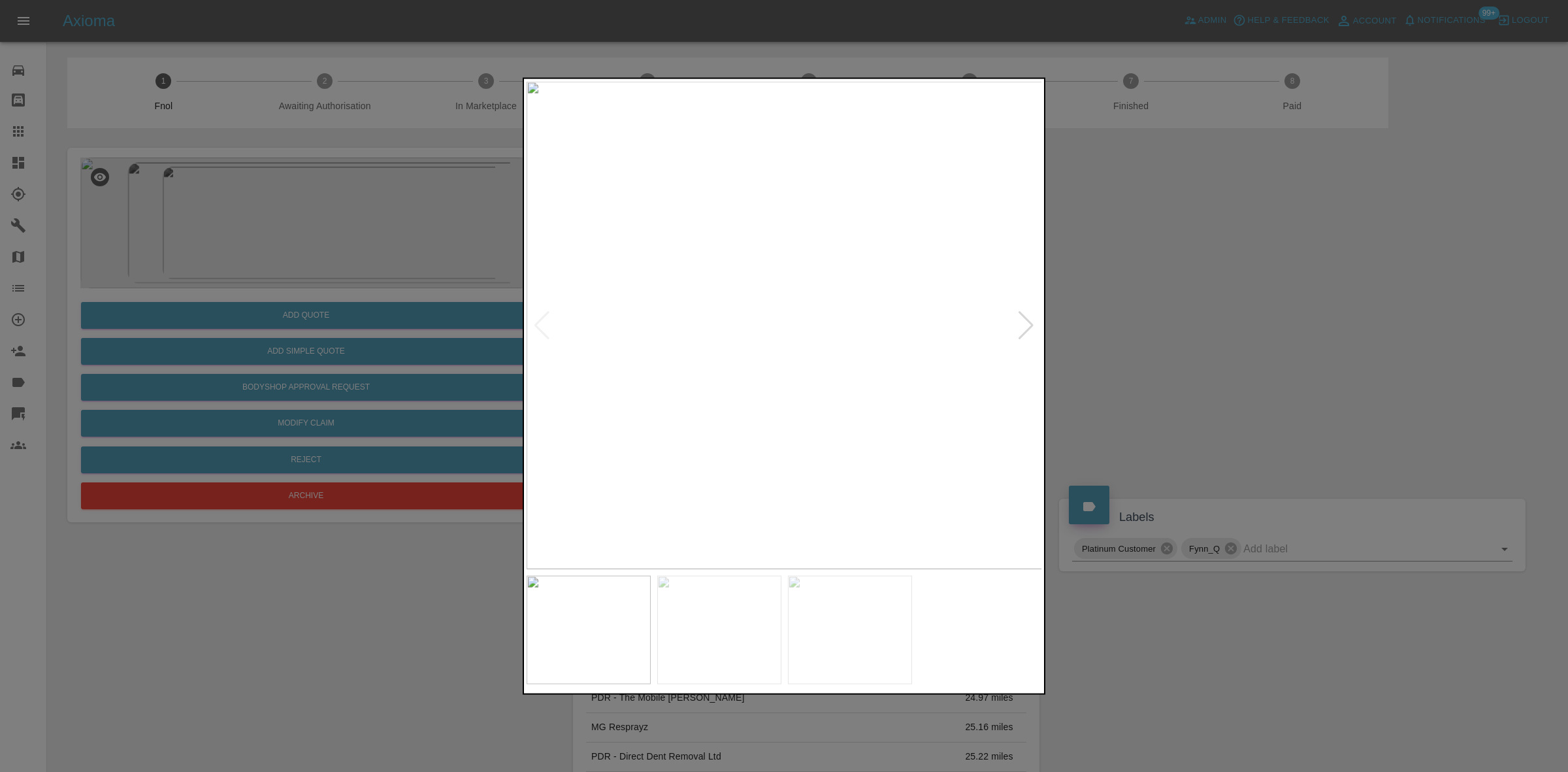
click at [667, 374] on img at bounding box center [784, 325] width 516 height 487
click at [623, 368] on img at bounding box center [784, 325] width 516 height 487
click at [810, 370] on img at bounding box center [784, 325] width 516 height 487
click at [820, 383] on img at bounding box center [707, 190] width 1549 height 1464
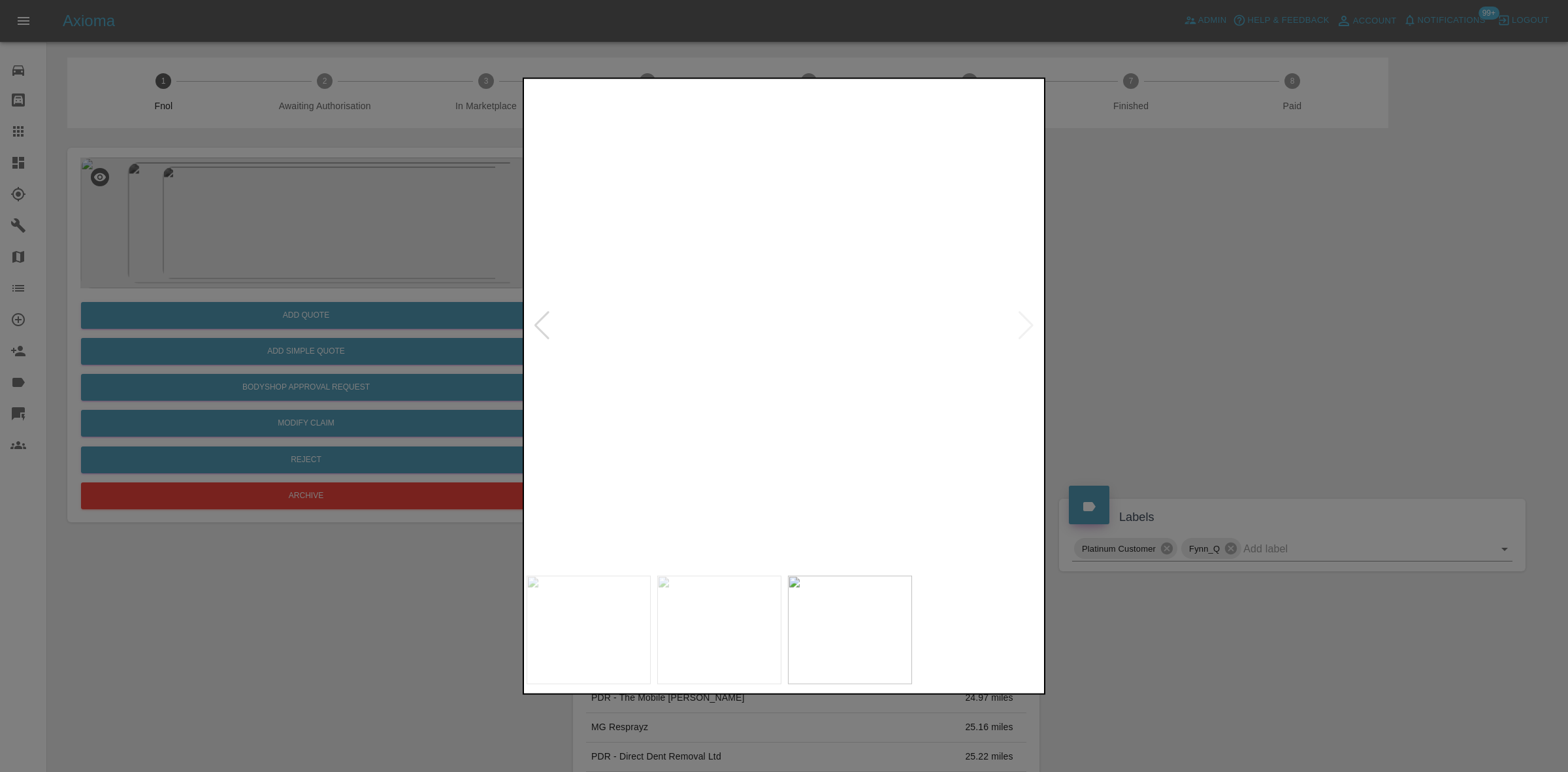
click at [820, 383] on img at bounding box center [707, 190] width 1549 height 1464
click at [660, 384] on img at bounding box center [784, 325] width 516 height 487
click at [569, 381] on img at bounding box center [784, 325] width 516 height 487
click at [673, 388] on img at bounding box center [784, 325] width 516 height 487
click at [760, 394] on img at bounding box center [784, 325] width 516 height 487
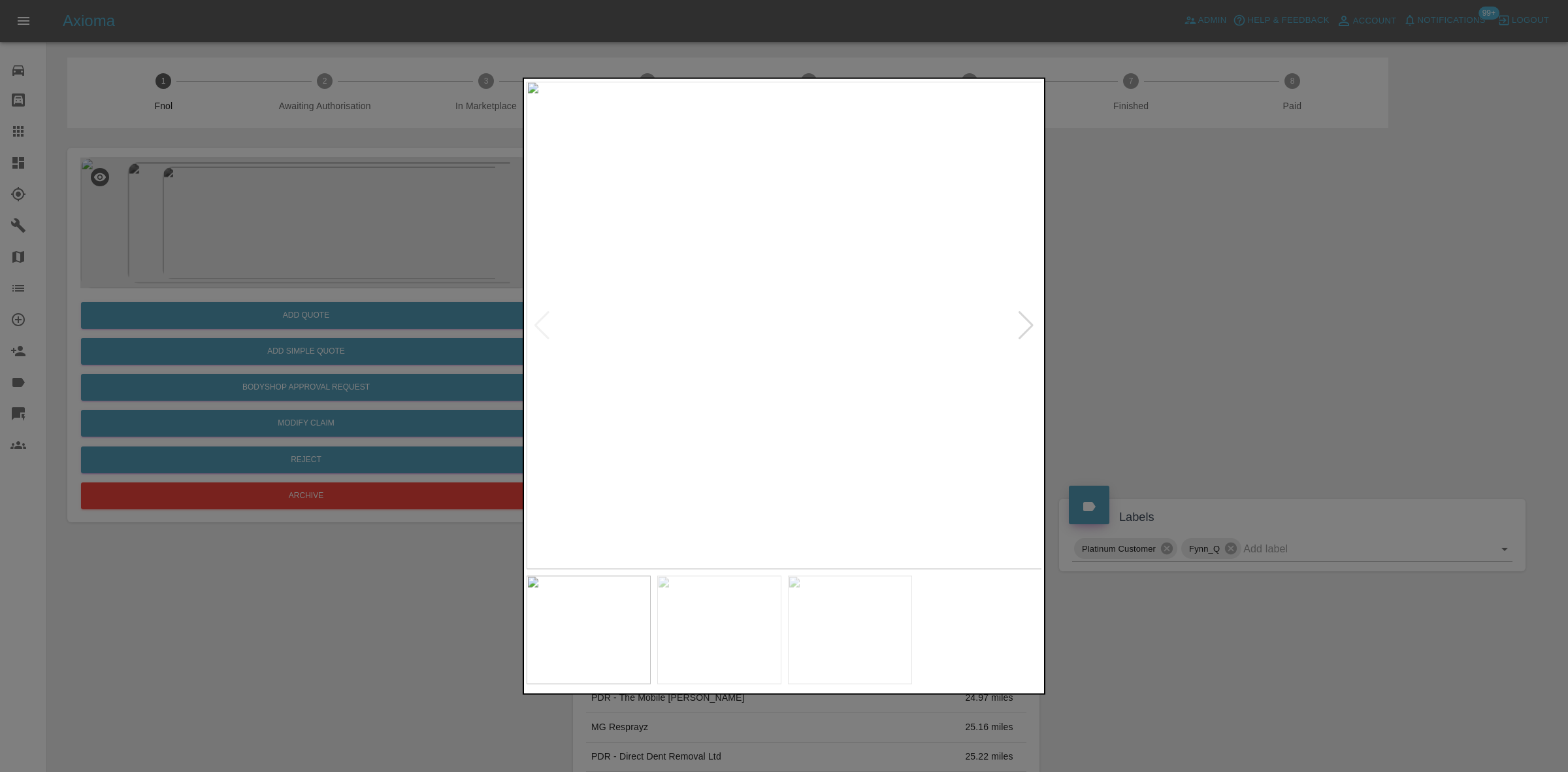
click at [302, 294] on div at bounding box center [784, 386] width 1568 height 772
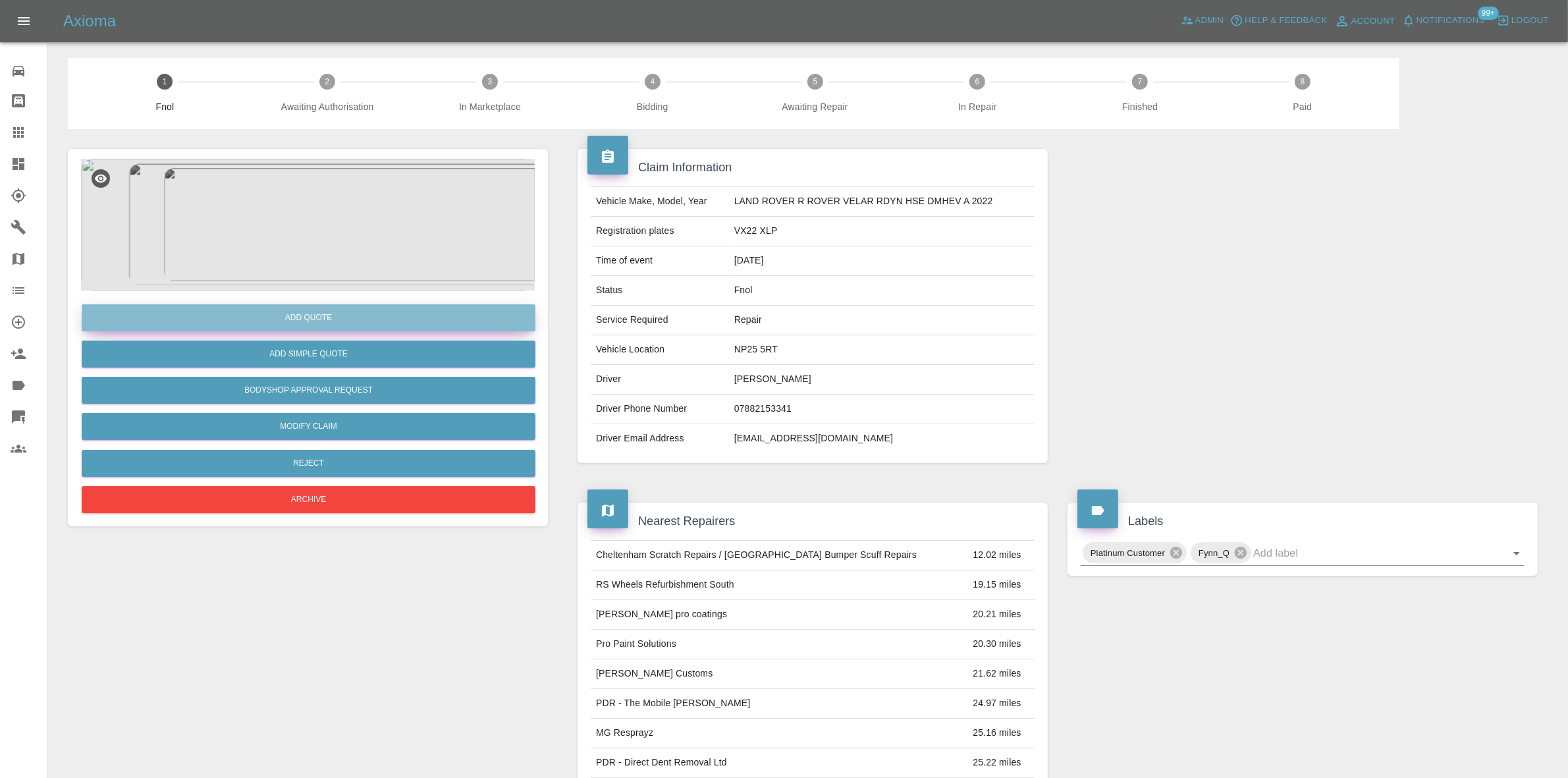
click at [337, 315] on button "Add Quote" at bounding box center [308, 318] width 454 height 27
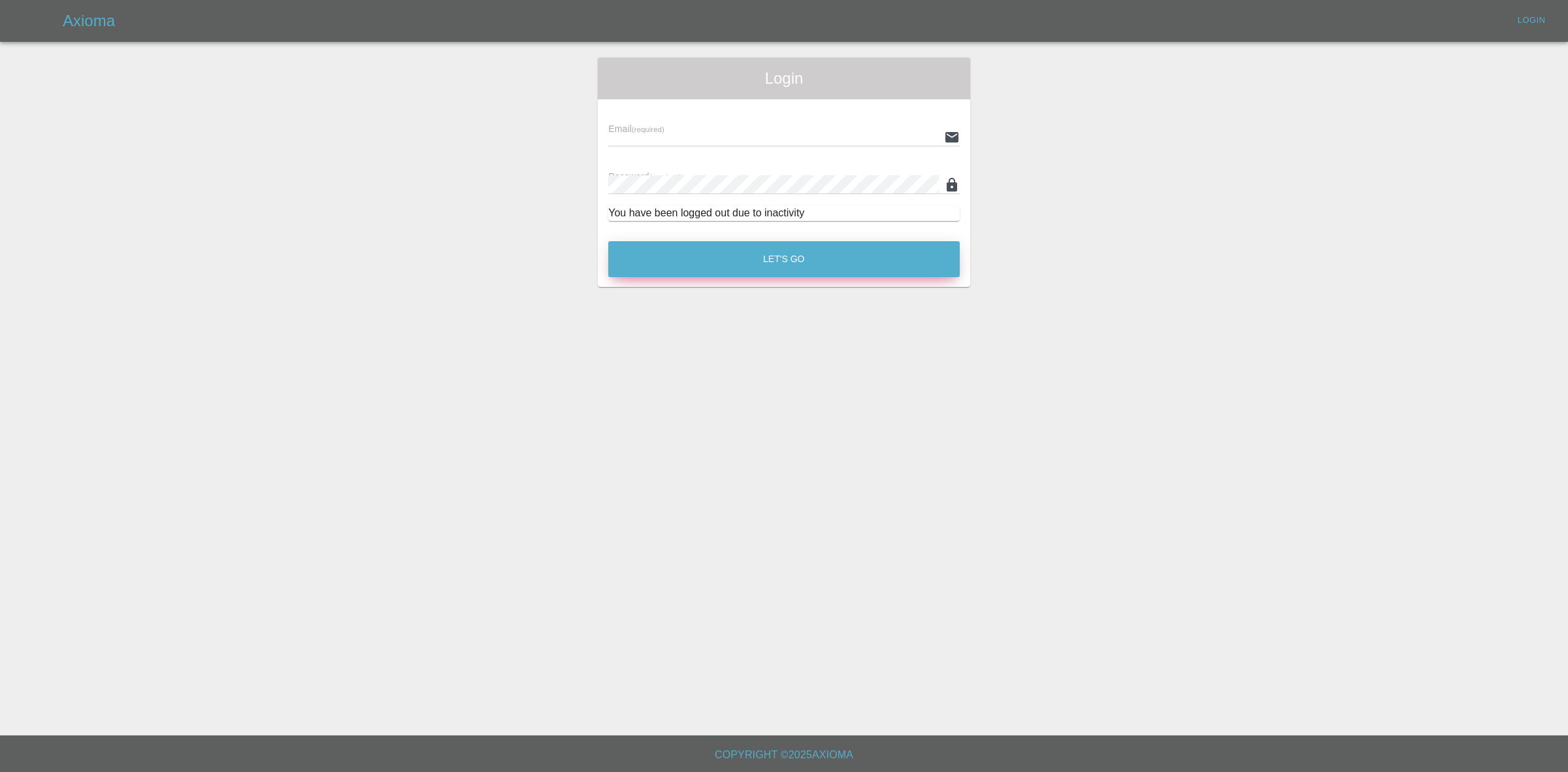
type input "ankur.mehta@axioma.co.uk"
click at [759, 246] on button "Let's Go" at bounding box center [784, 259] width 352 height 36
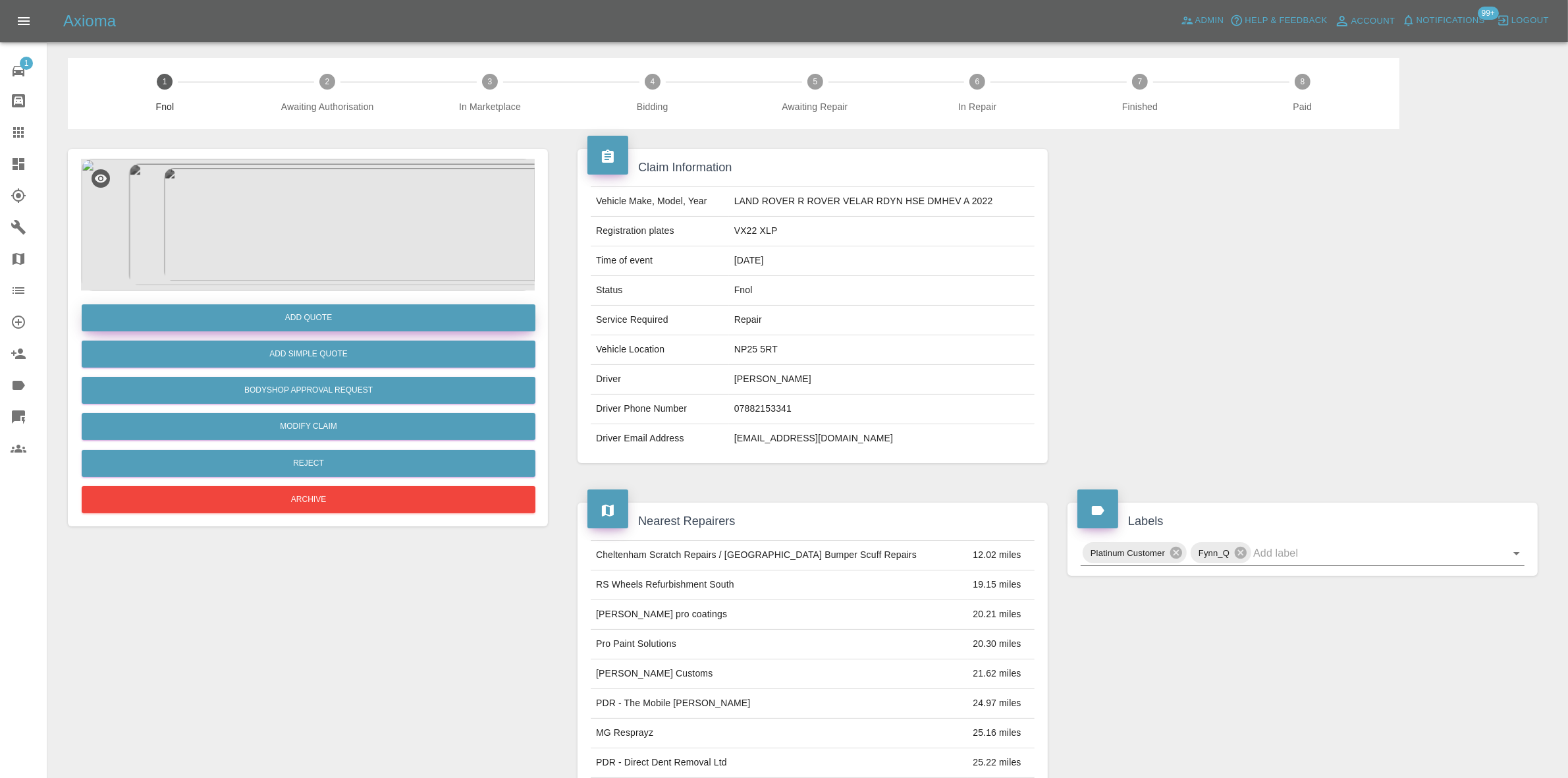
click at [331, 309] on button "Add Quote" at bounding box center [308, 318] width 454 height 27
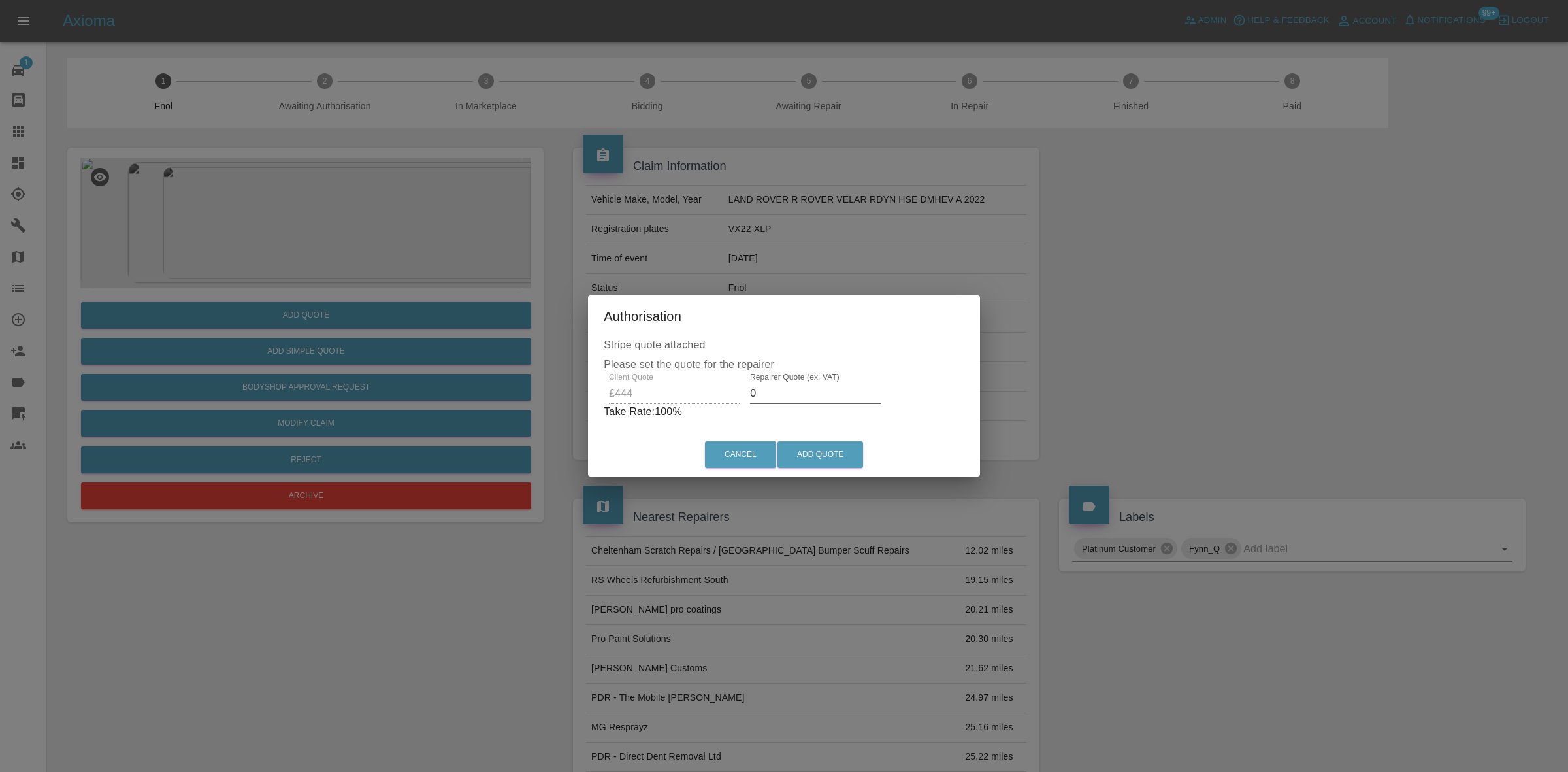
click at [688, 398] on div "Client Quote £444 Repairer Quote (ex. VAT) 0 Take Rate: 100 %" at bounding box center [784, 396] width 361 height 47
drag, startPoint x: 770, startPoint y: 394, endPoint x: 552, endPoint y: 331, distance: 226.9
click at [575, 350] on div "Authorisation Stripe quote attached Please set the quote for the repairer Clien…" at bounding box center [784, 386] width 1568 height 772
type input "260"
click at [844, 467] on button "Add Quote" at bounding box center [820, 454] width 86 height 26
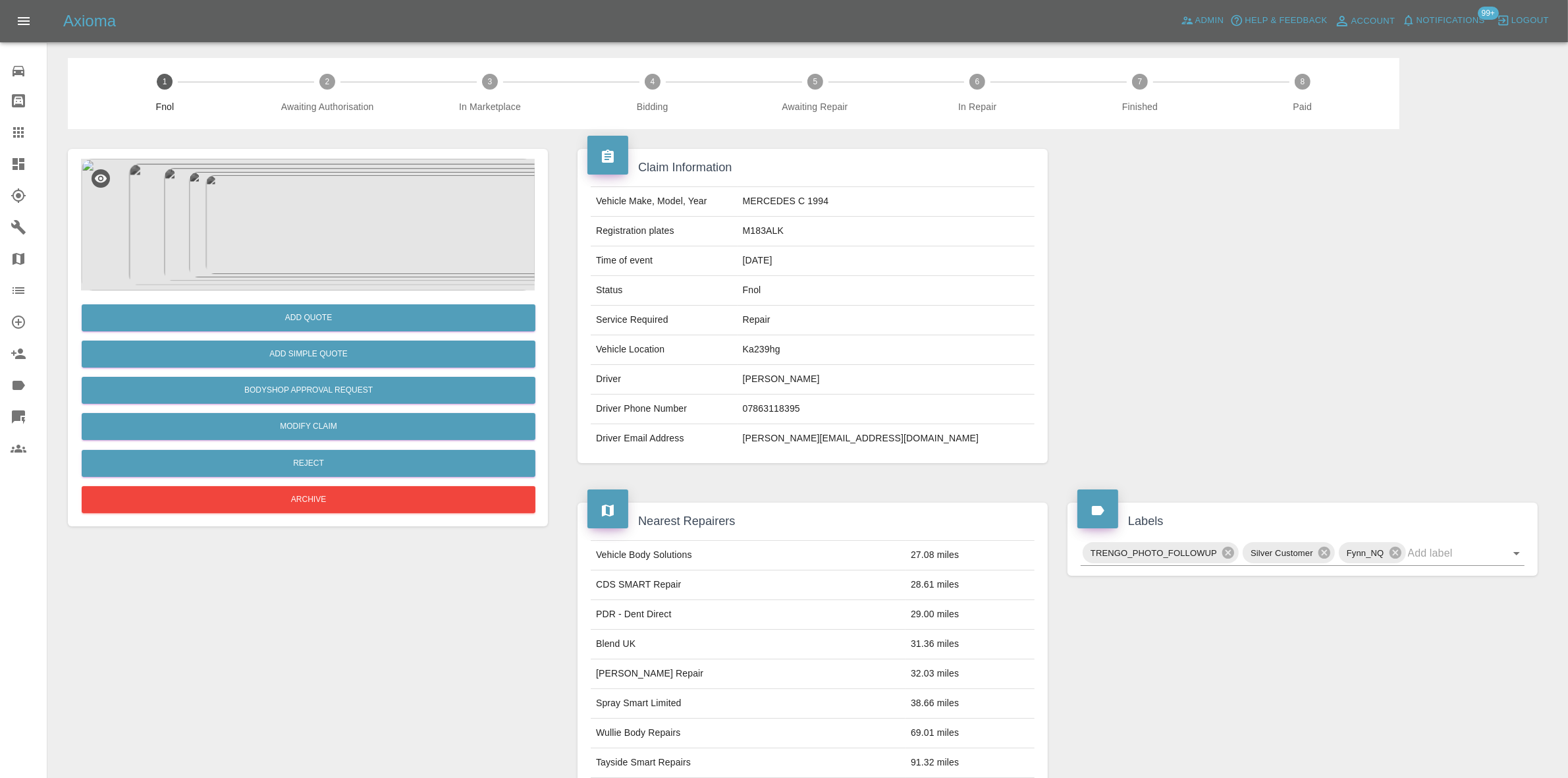
click at [298, 229] on img at bounding box center [308, 225] width 454 height 132
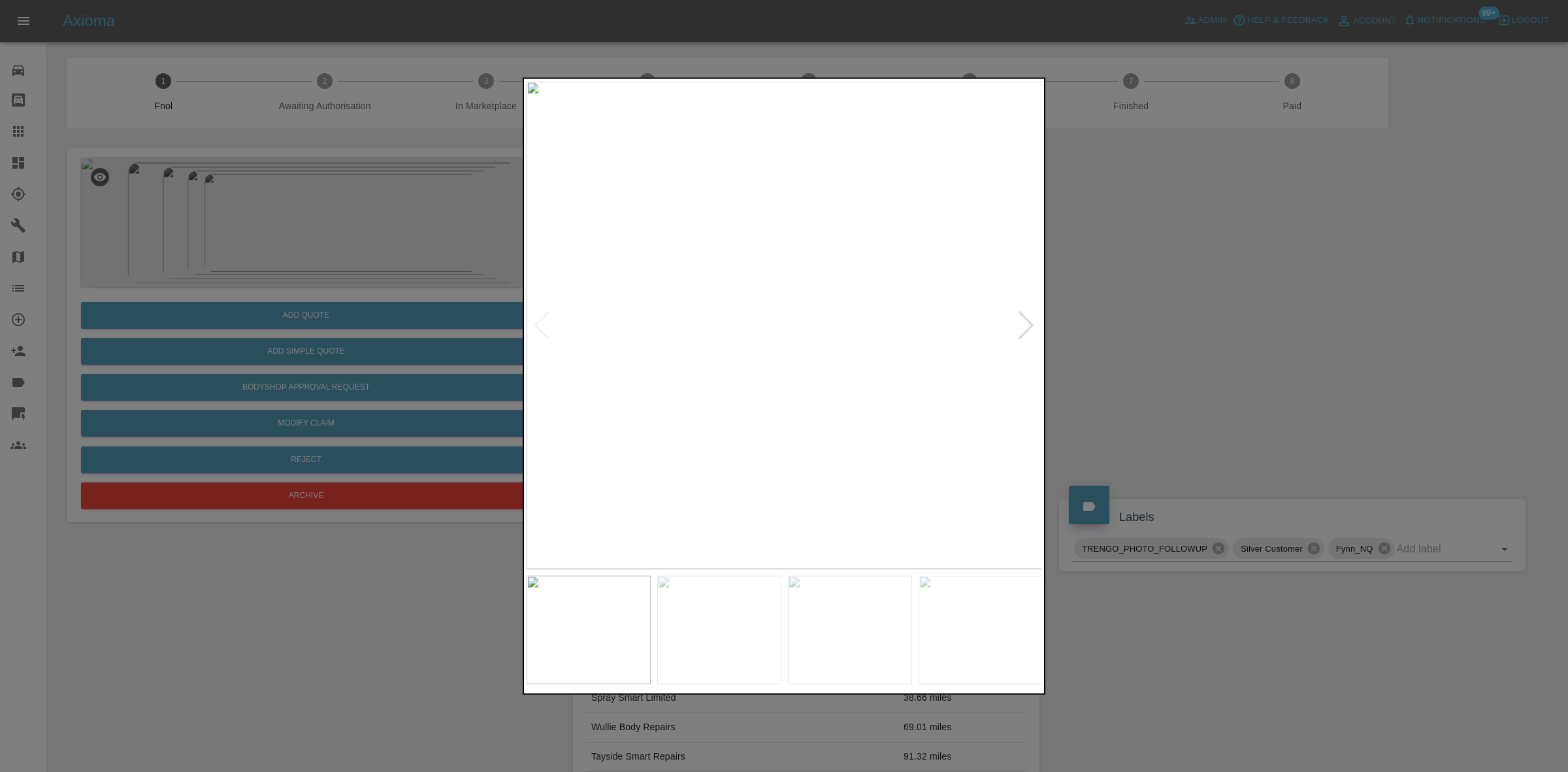
click at [761, 297] on img at bounding box center [784, 325] width 516 height 487
click at [760, 299] on img at bounding box center [784, 325] width 516 height 487
click at [825, 387] on img at bounding box center [858, 403] width 1549 height 1464
click at [688, 384] on img at bounding box center [695, 325] width 516 height 487
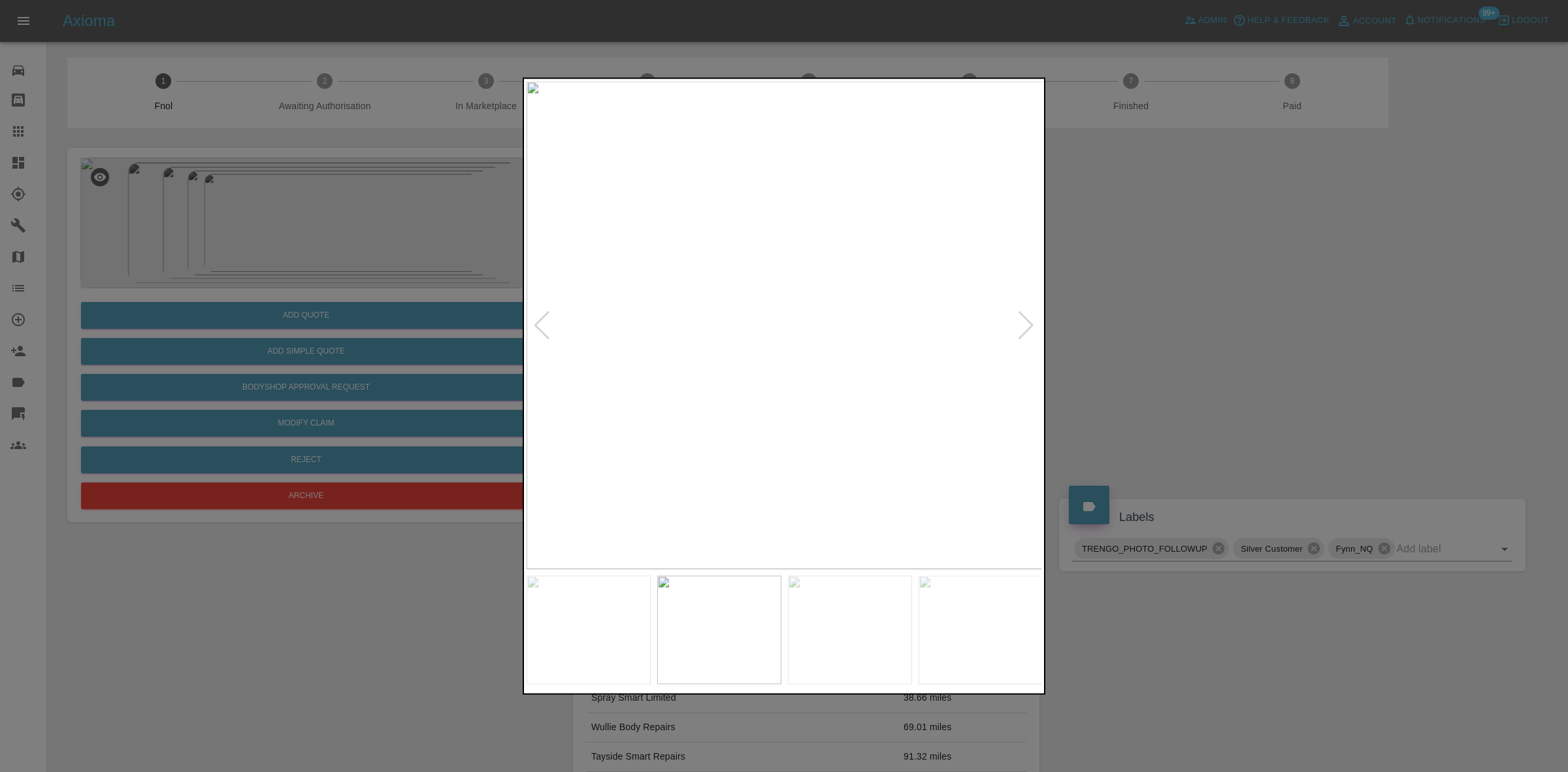
click at [782, 377] on img at bounding box center [784, 325] width 516 height 487
click at [782, 394] on img at bounding box center [790, 170] width 1549 height 1464
click at [777, 395] on img at bounding box center [268, 483] width 1549 height 1464
click at [537, 363] on img at bounding box center [784, 325] width 516 height 487
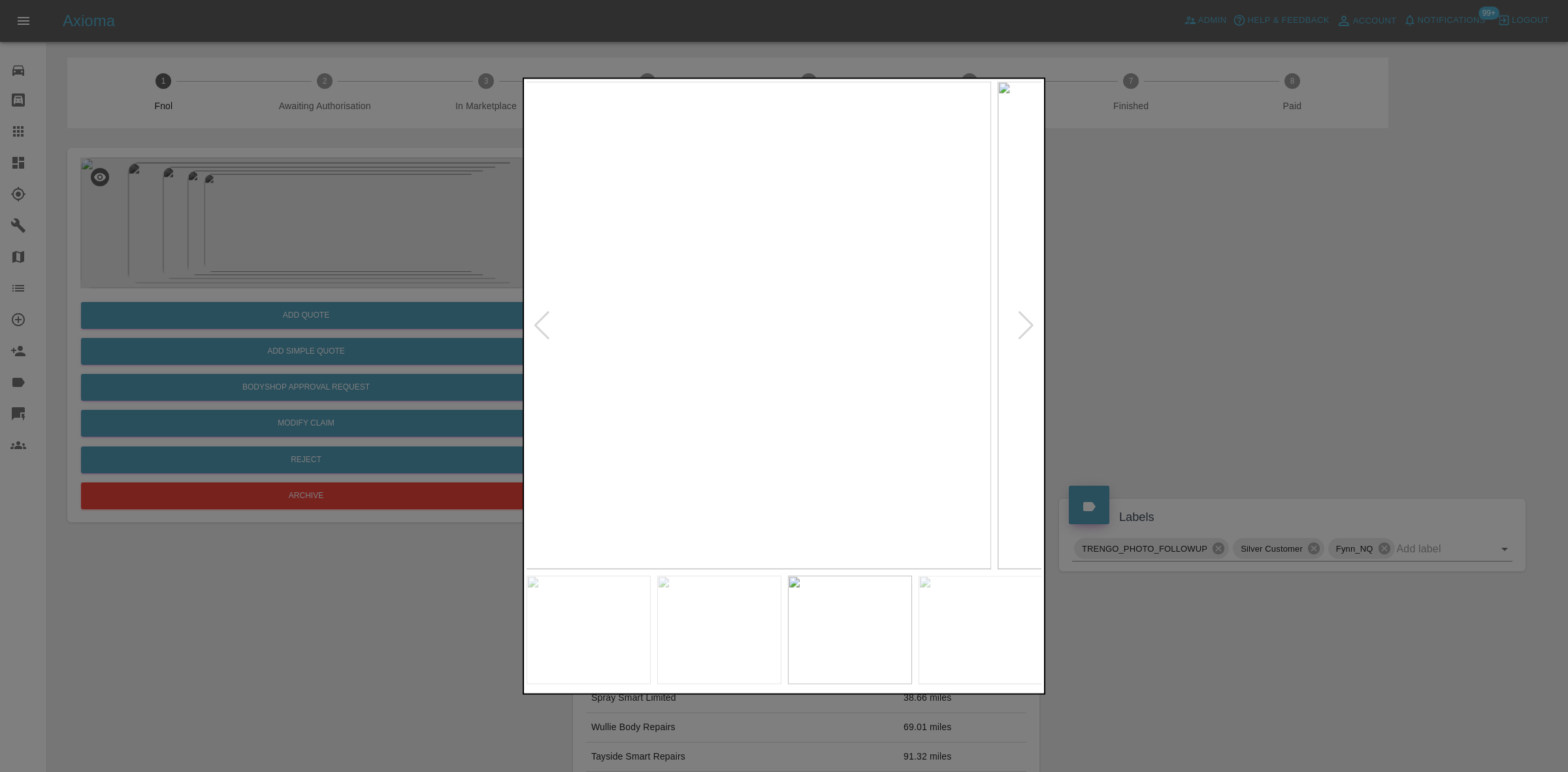
click at [649, 363] on img at bounding box center [733, 325] width 516 height 487
click at [555, 386] on img at bounding box center [784, 325] width 516 height 487
click at [549, 381] on img at bounding box center [784, 325] width 516 height 487
click at [328, 330] on div at bounding box center [784, 386] width 1568 height 772
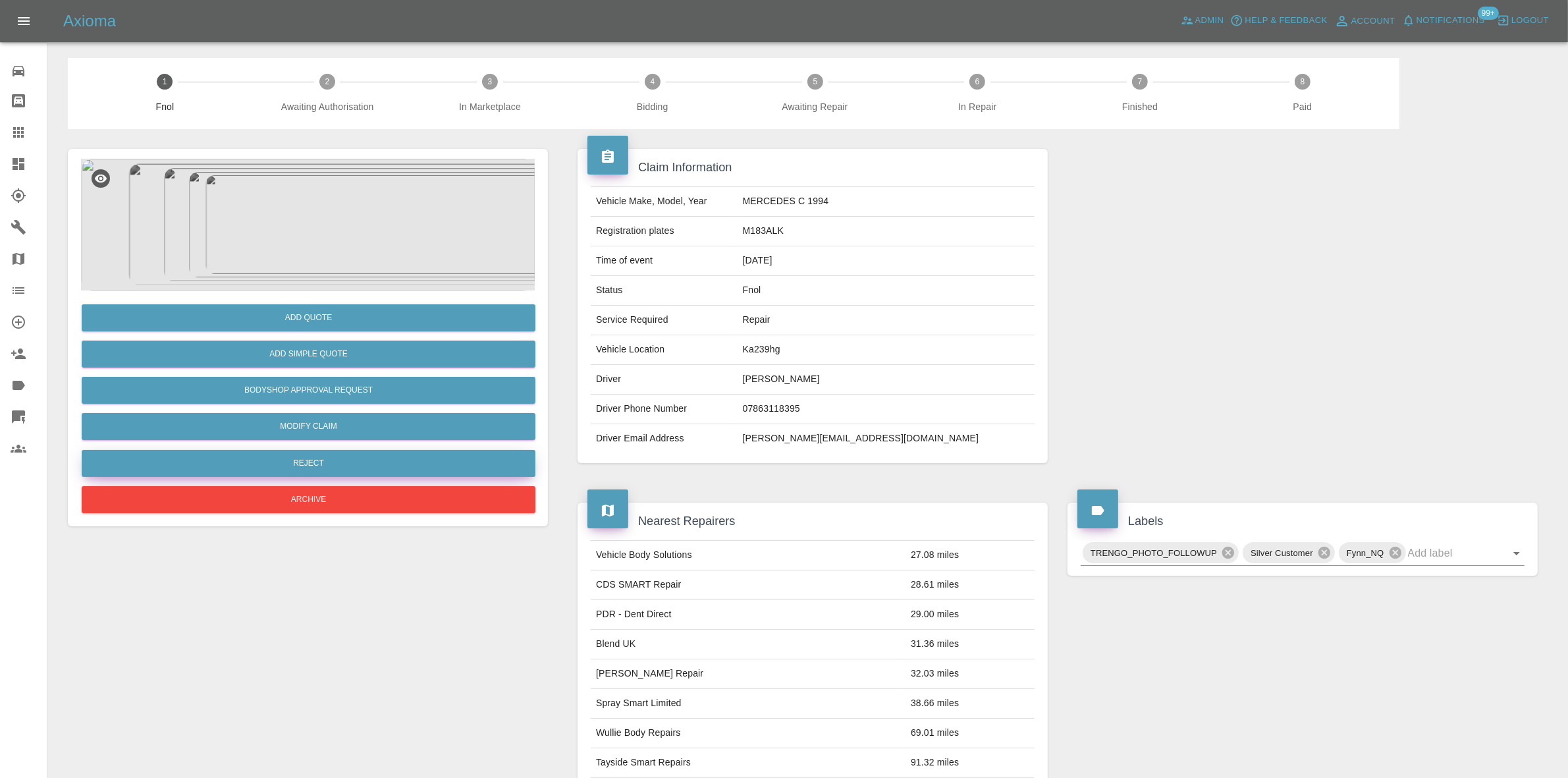
click at [312, 462] on button "Reject" at bounding box center [308, 463] width 454 height 27
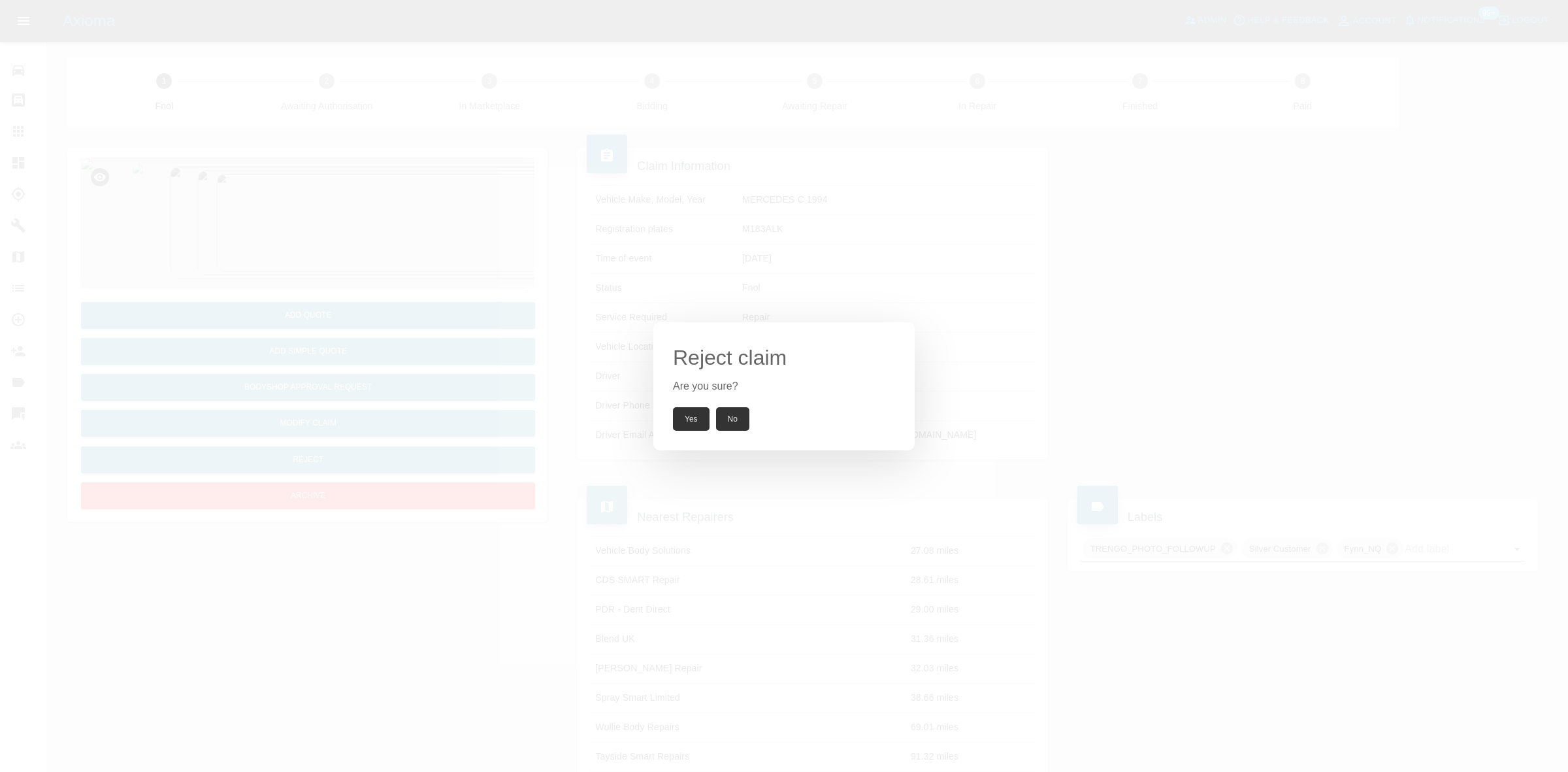
click at [673, 417] on button "Yes" at bounding box center [691, 418] width 37 height 23
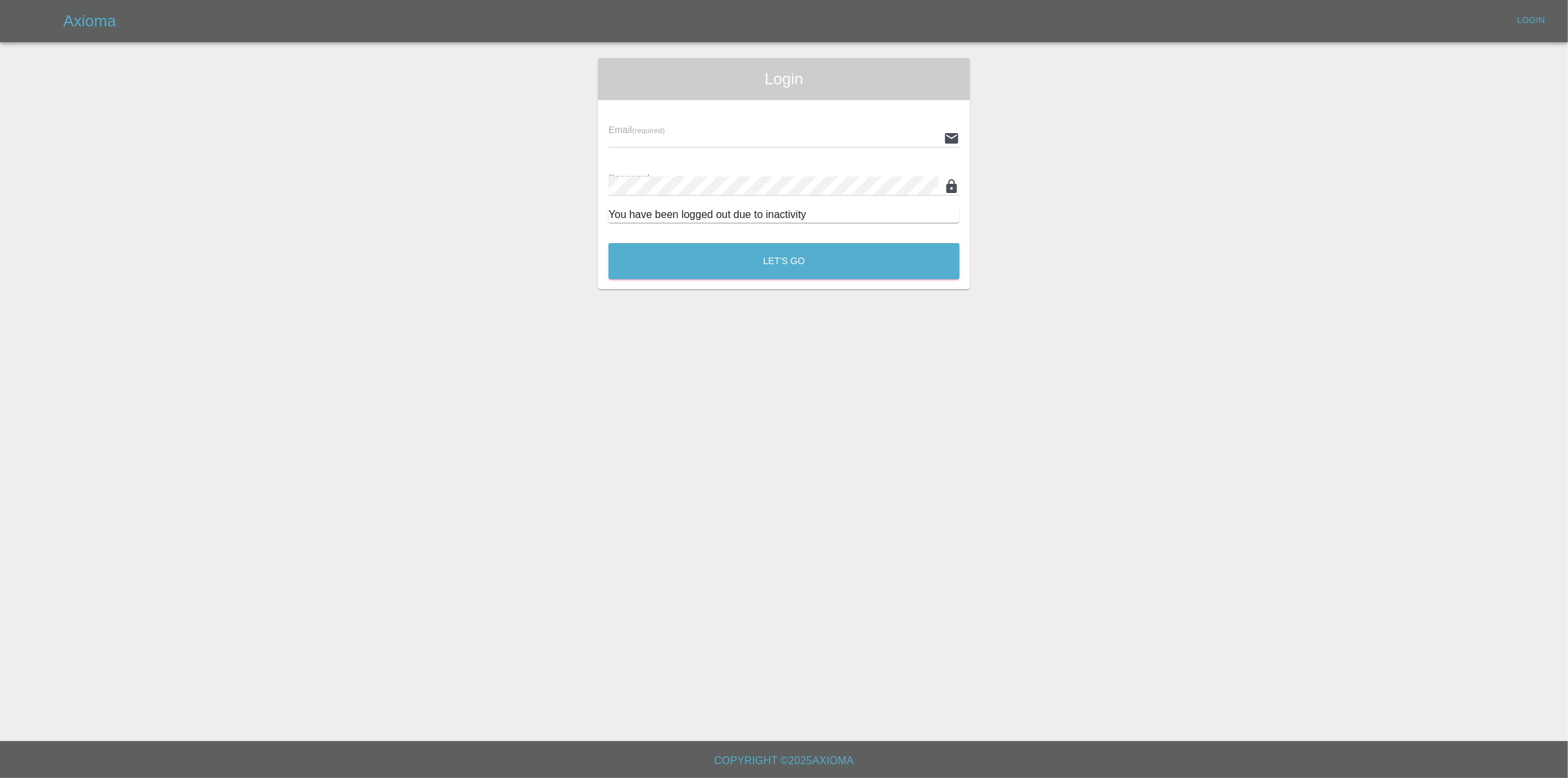
type input "ankur.mehta@axioma.co.uk"
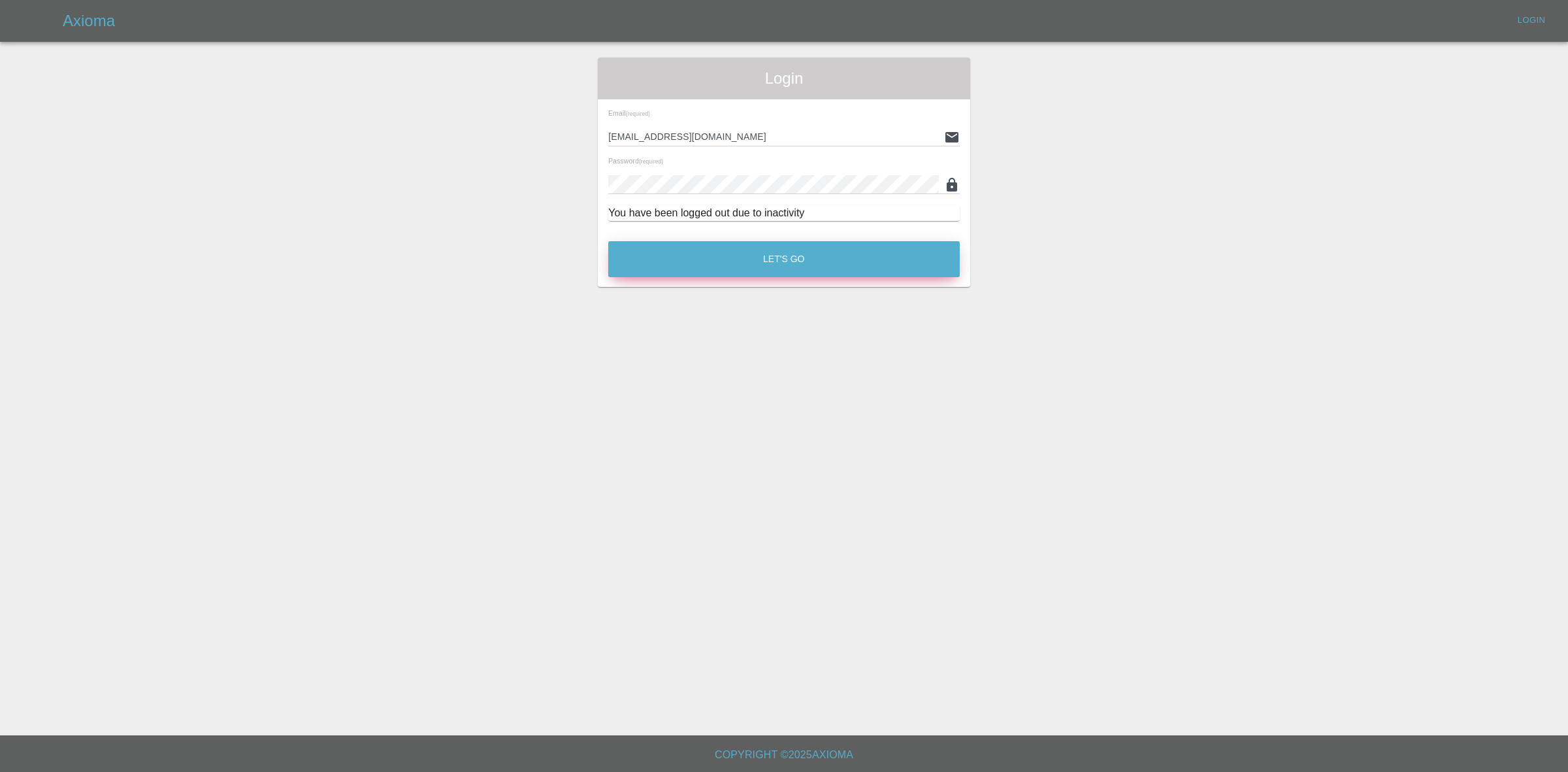
click at [703, 250] on button "Let's Go" at bounding box center [784, 259] width 352 height 36
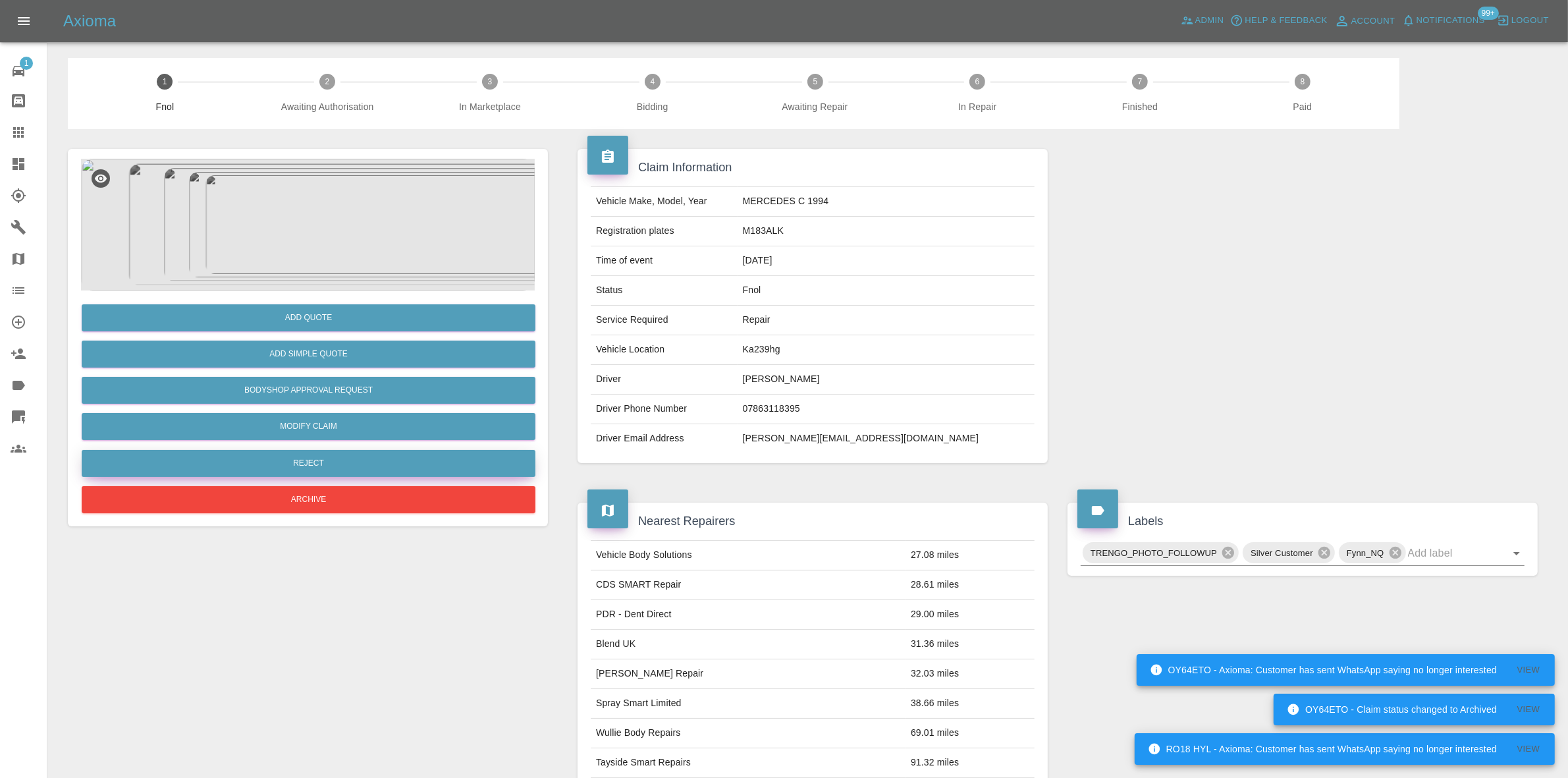
click at [285, 458] on button "Reject" at bounding box center [308, 463] width 454 height 27
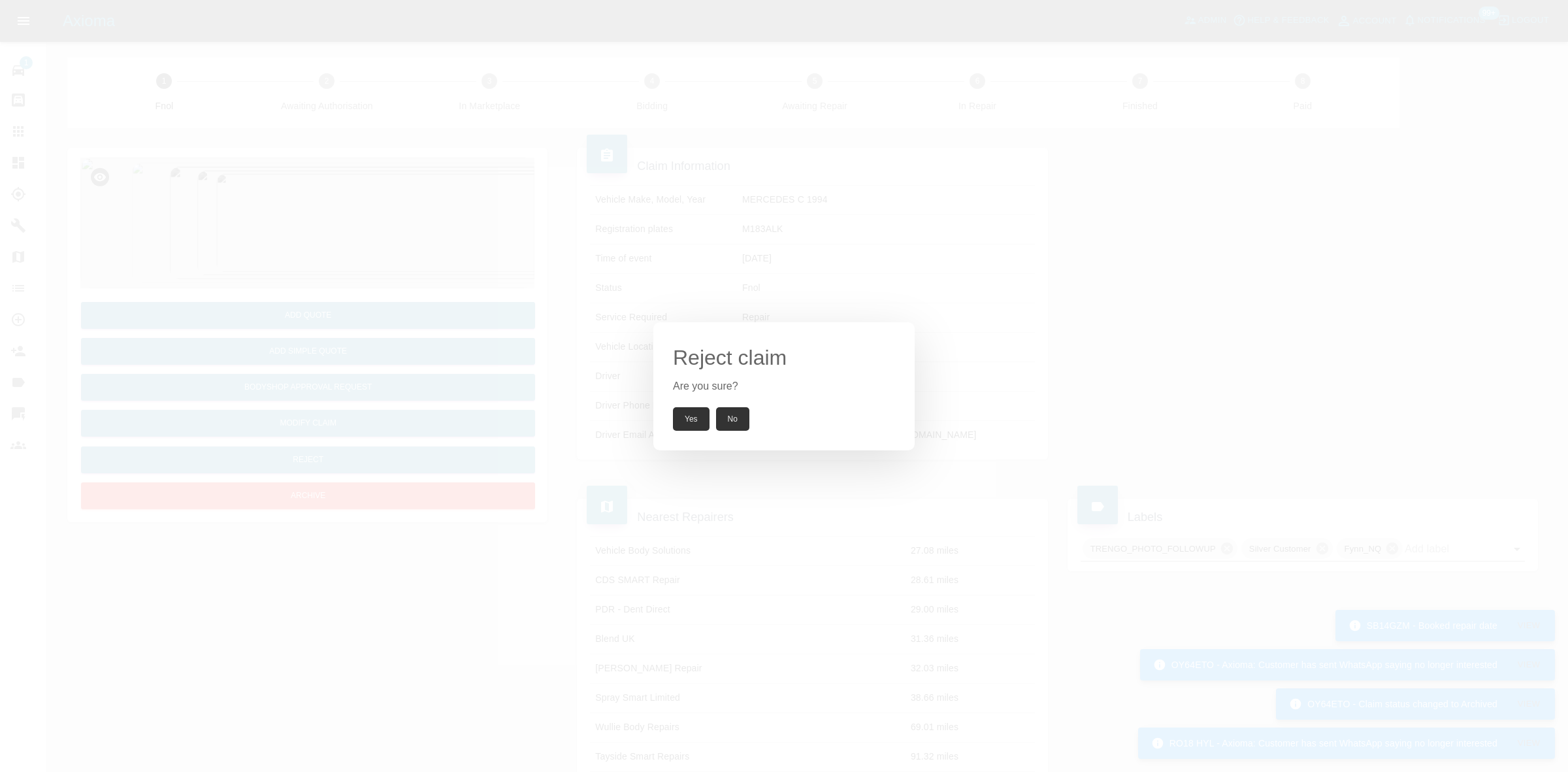
click at [689, 422] on button "Yes" at bounding box center [691, 418] width 37 height 23
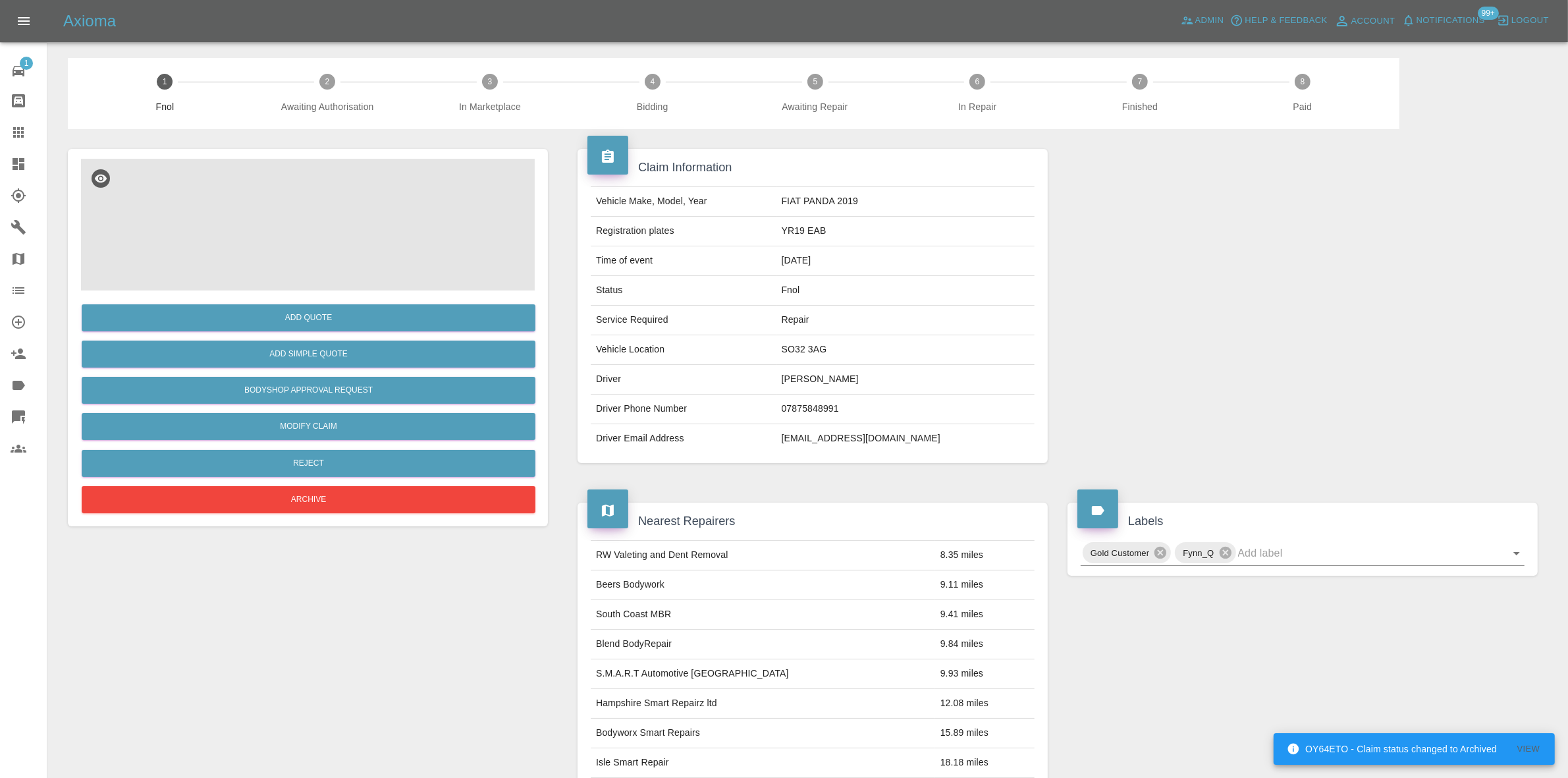
click at [301, 287] on img at bounding box center [308, 225] width 454 height 132
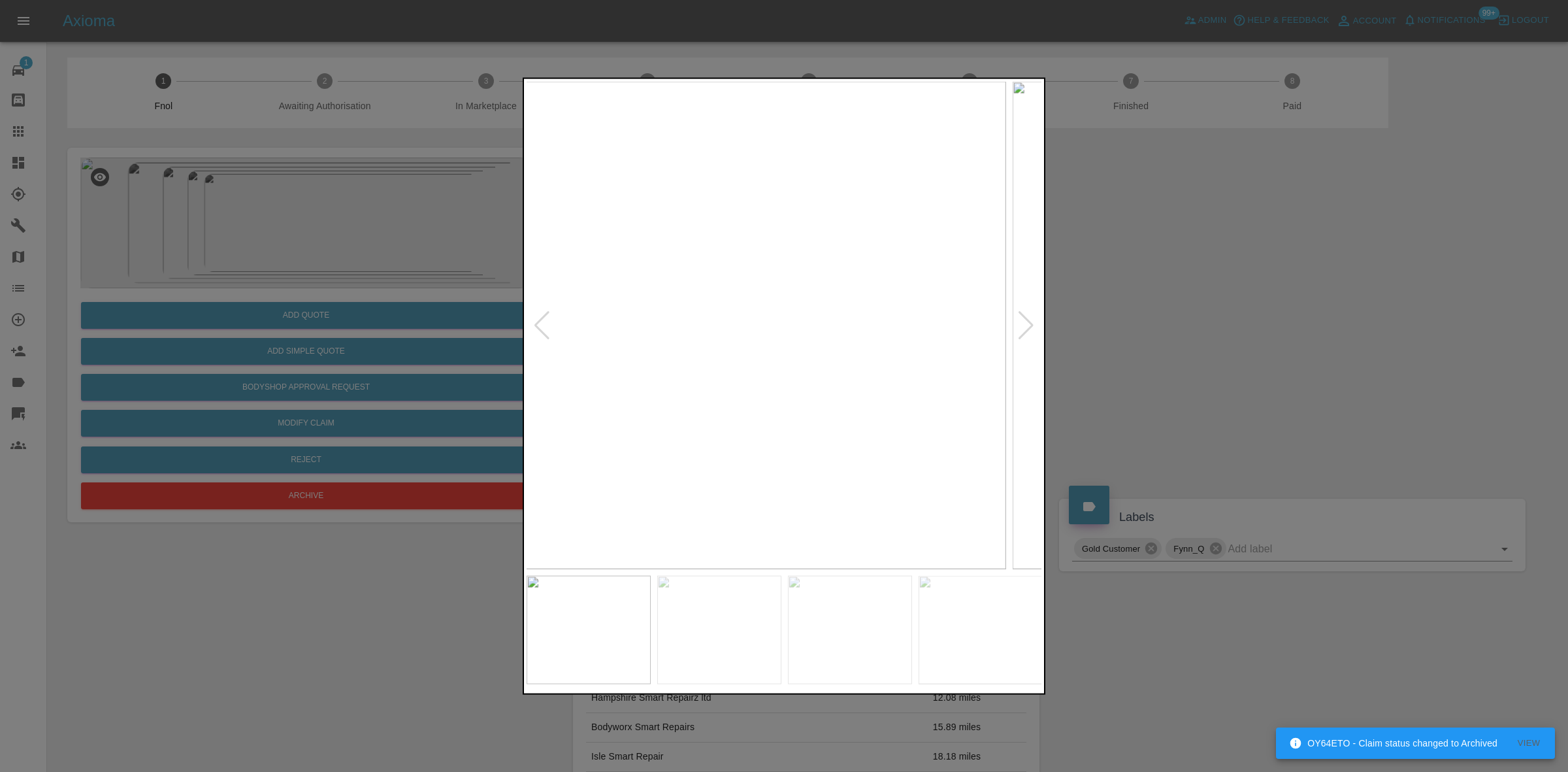
click at [882, 313] on img at bounding box center [748, 325] width 516 height 487
click at [764, 352] on img at bounding box center [784, 325] width 516 height 487
click at [797, 381] on img at bounding box center [784, 325] width 516 height 487
click at [487, 347] on div at bounding box center [784, 386] width 1568 height 772
click at [377, 321] on div at bounding box center [784, 386] width 1568 height 772
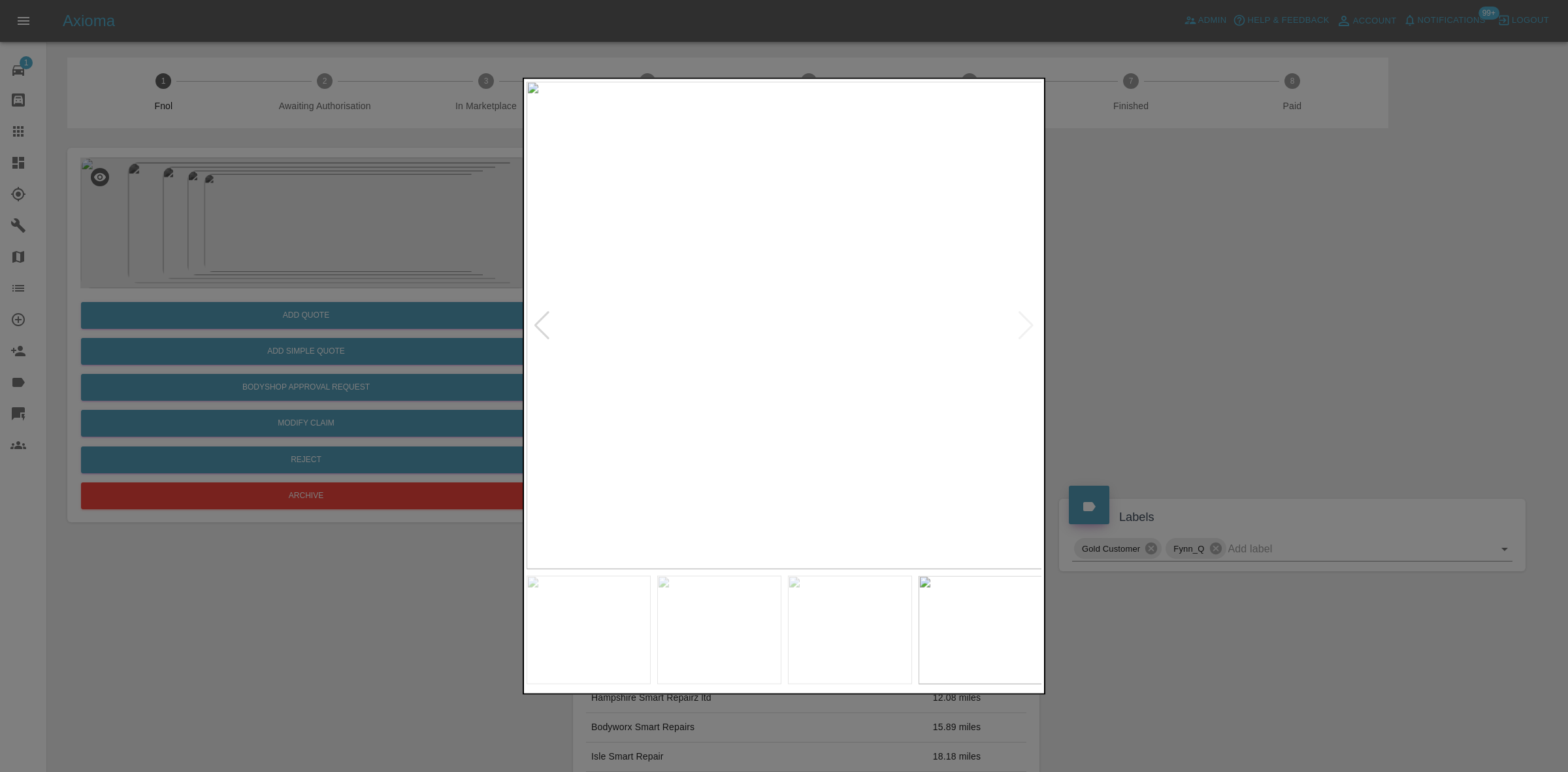
click at [373, 281] on div at bounding box center [784, 386] width 1568 height 772
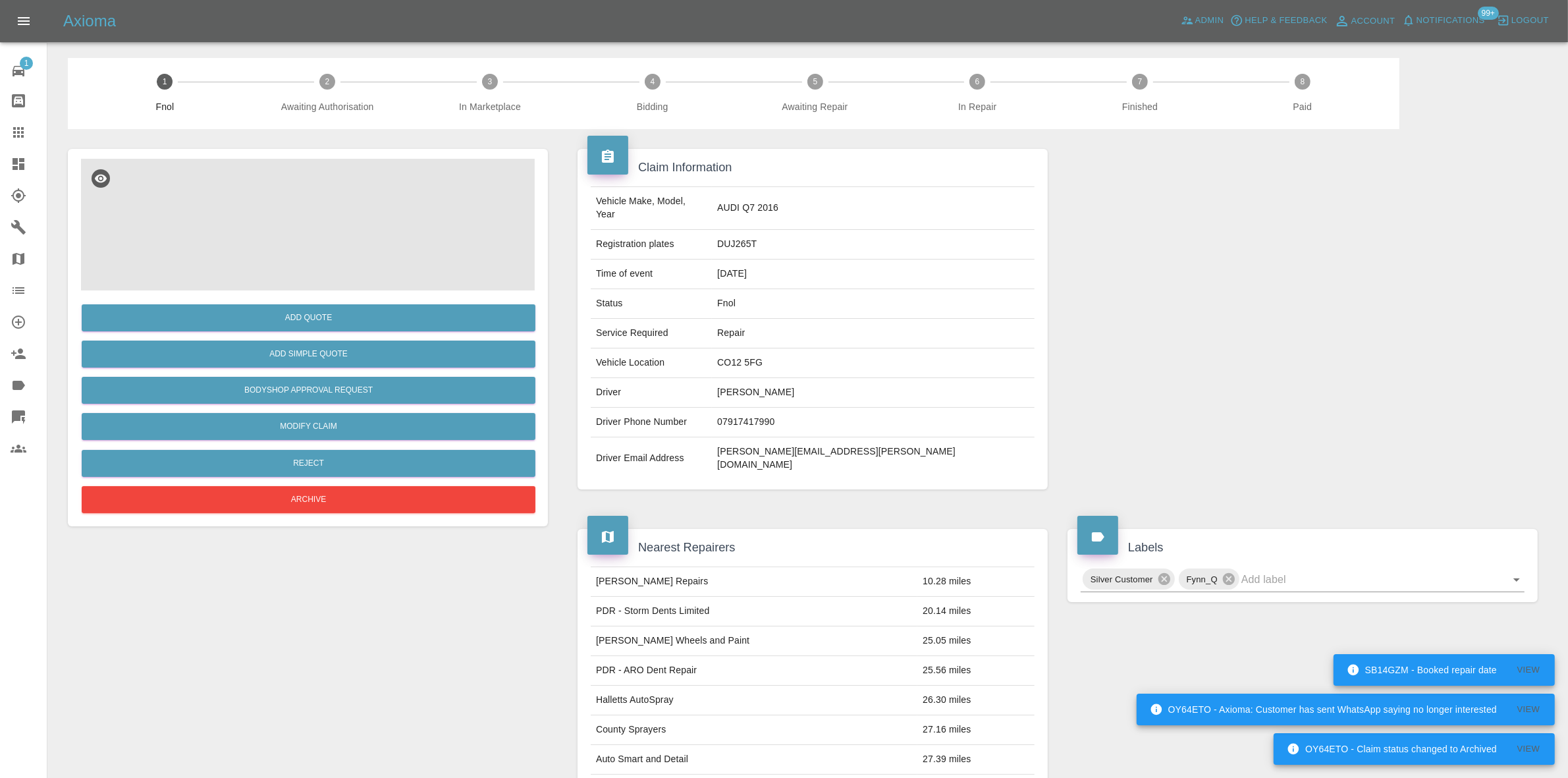
click at [367, 277] on img at bounding box center [308, 225] width 454 height 132
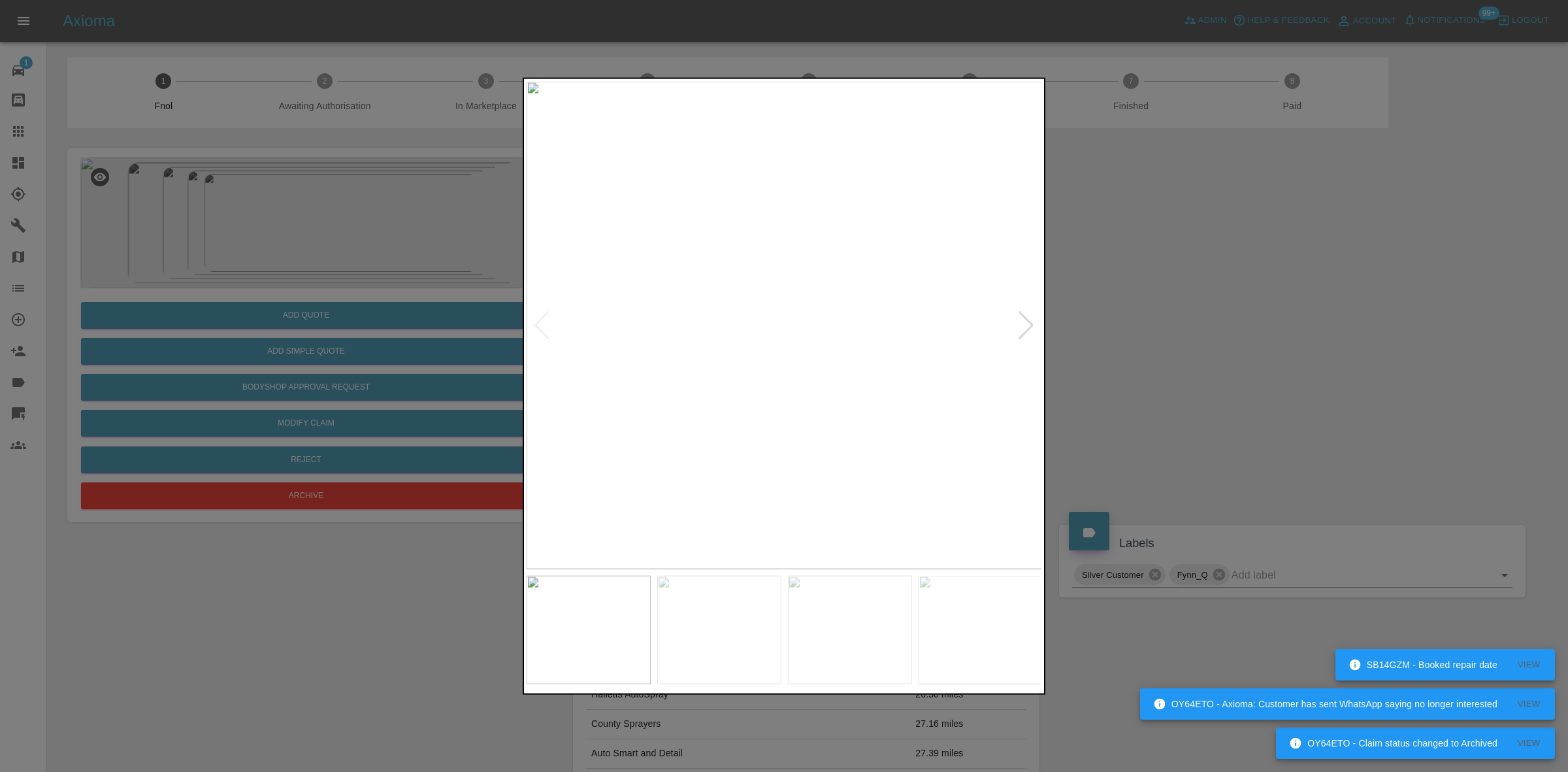
click at [631, 236] on img at bounding box center [784, 325] width 516 height 487
click at [629, 313] on img at bounding box center [784, 325] width 516 height 487
click at [615, 351] on img at bounding box center [784, 325] width 516 height 487
click at [533, 325] on div at bounding box center [784, 325] width 515 height 487
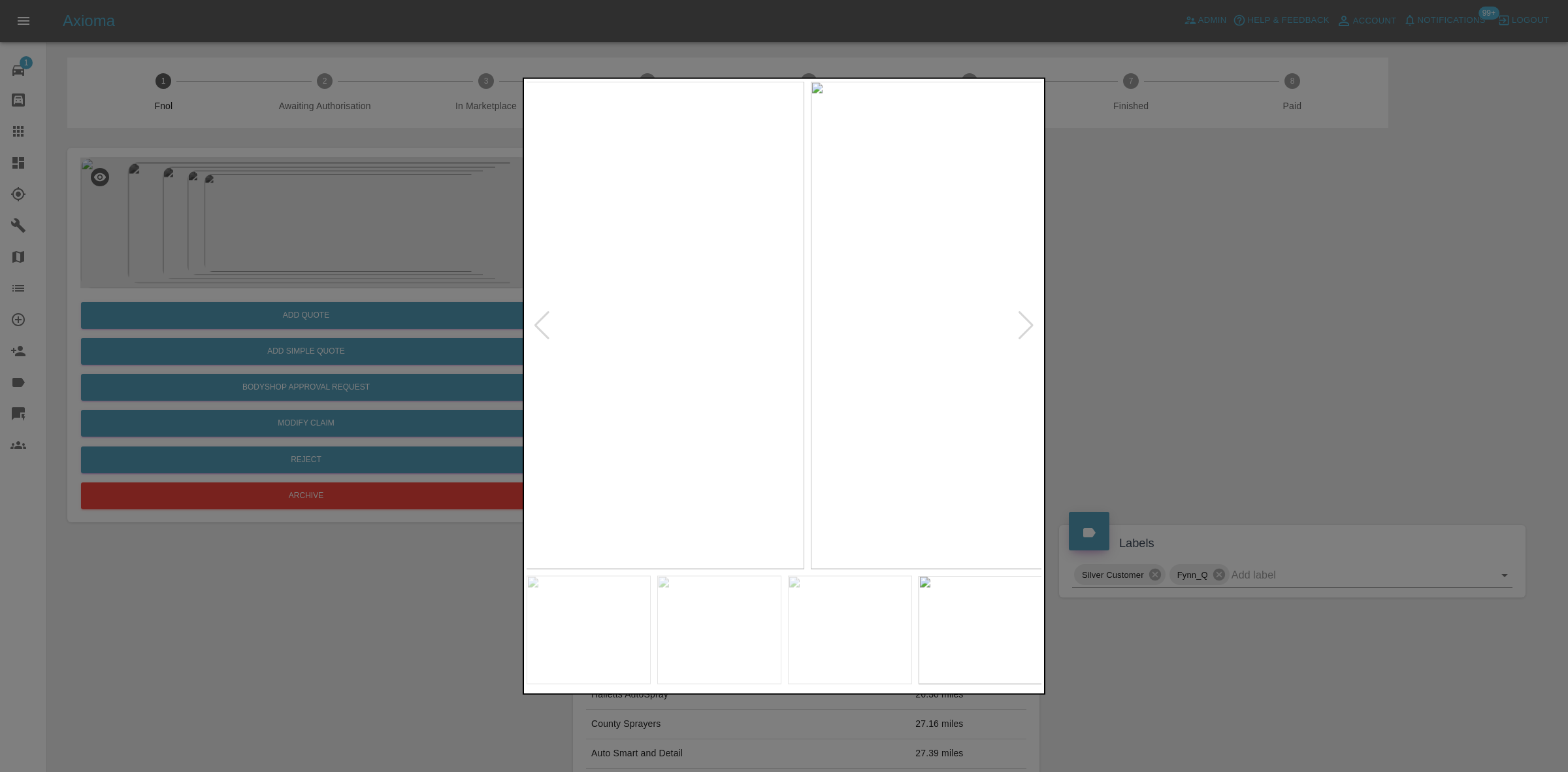
click at [482, 337] on div at bounding box center [784, 386] width 1568 height 772
click at [556, 298] on img at bounding box center [784, 325] width 516 height 487
click at [556, 315] on img at bounding box center [784, 325] width 516 height 487
click at [732, 328] on img at bounding box center [784, 325] width 516 height 487
click at [731, 328] on img at bounding box center [784, 325] width 516 height 487
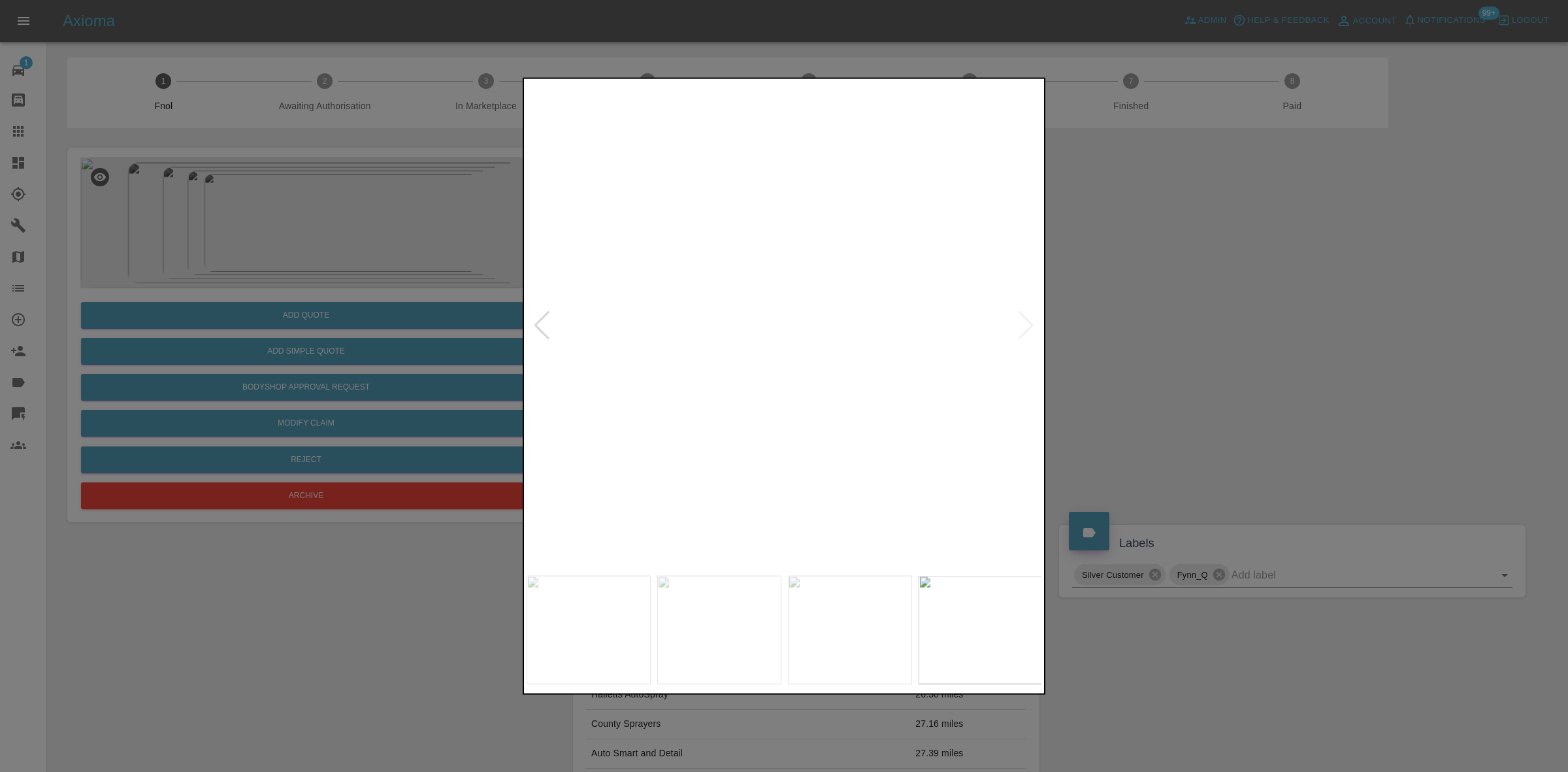
click at [504, 327] on div at bounding box center [784, 386] width 1568 height 772
click at [853, 386] on img at bounding box center [493, 265] width 1549 height 1464
click at [812, 395] on img at bounding box center [493, 266] width 1549 height 1464
click at [655, 385] on img at bounding box center [735, 271] width 1549 height 1464
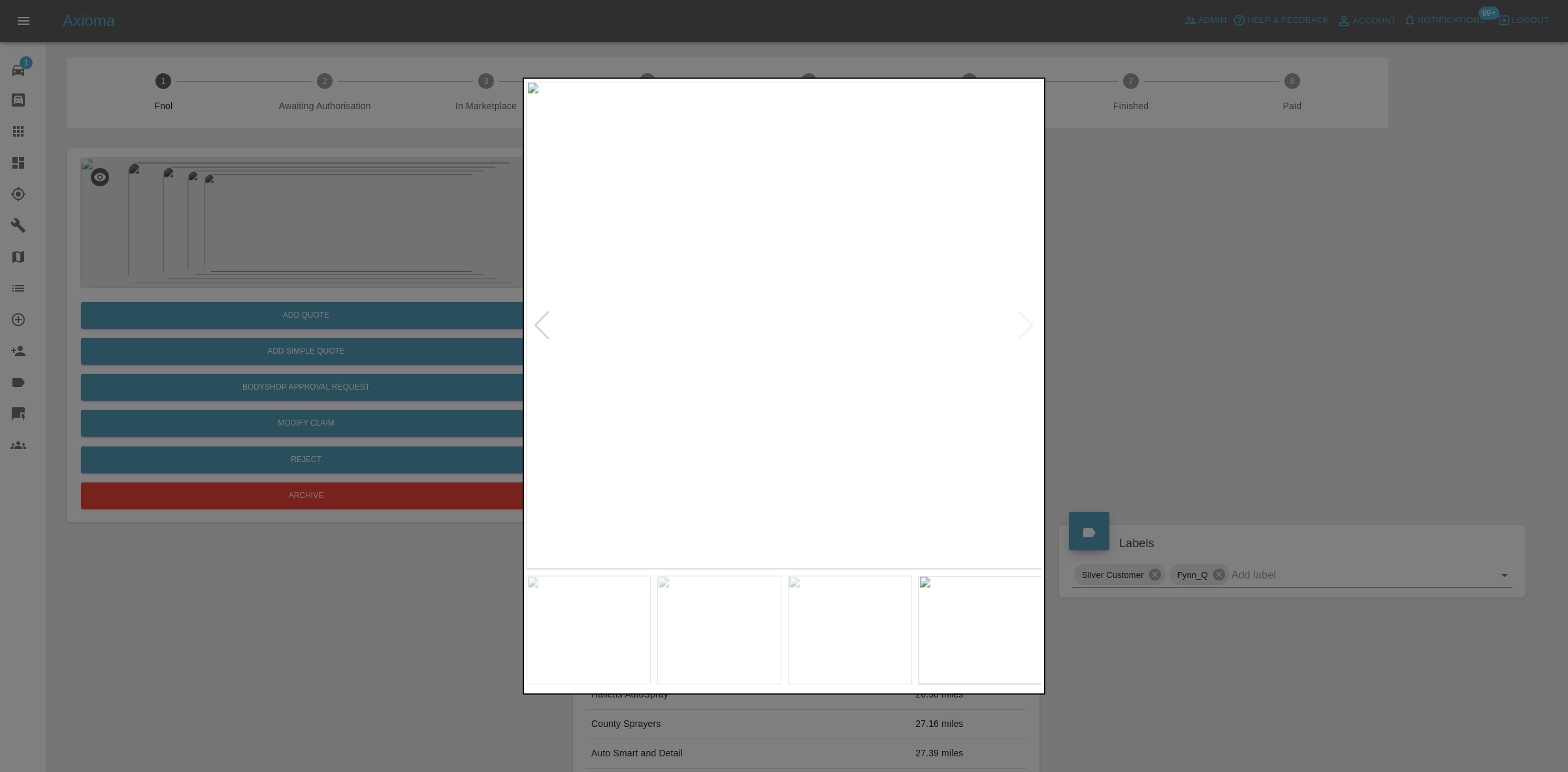
click at [742, 419] on img at bounding box center [784, 325] width 516 height 487
click at [622, 306] on img at bounding box center [950, 50] width 1549 height 1464
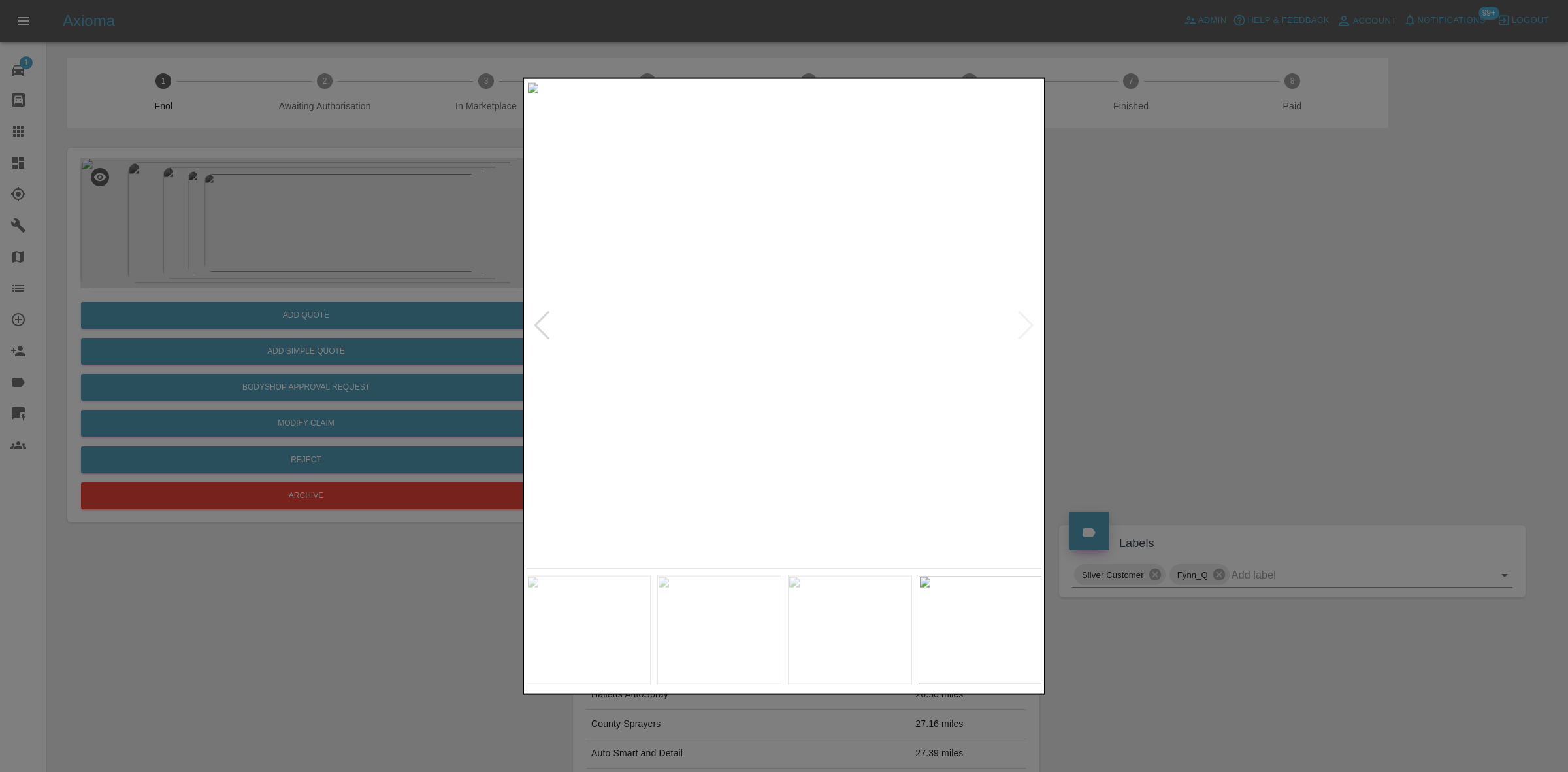
click at [776, 306] on img at bounding box center [784, 325] width 516 height 487
click at [770, 349] on img at bounding box center [784, 325] width 516 height 487
click at [771, 348] on img at bounding box center [826, 254] width 1549 height 1464
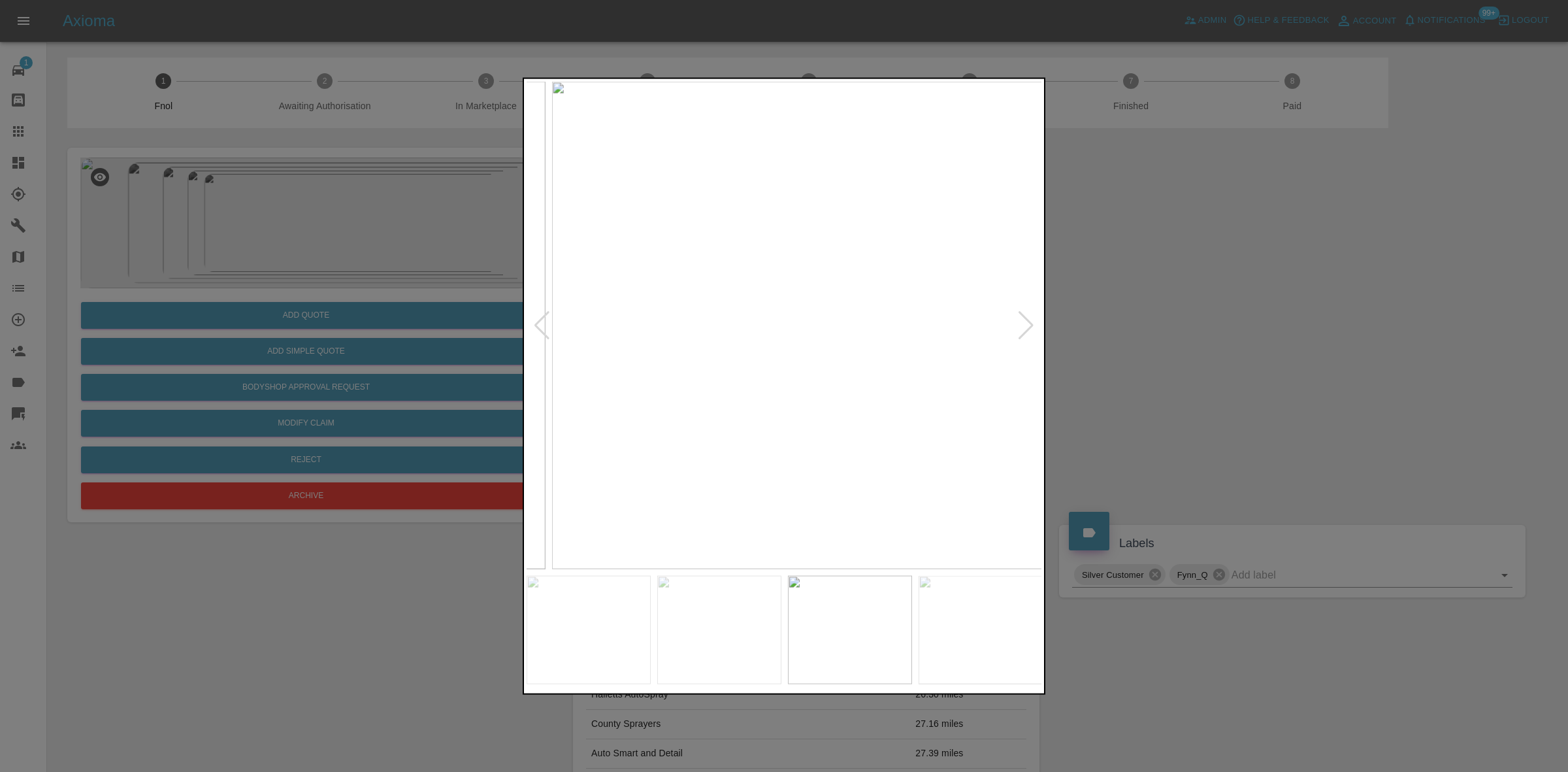
click at [761, 368] on img at bounding box center [810, 325] width 516 height 487
click at [857, 358] on img at bounding box center [784, 325] width 516 height 487
click at [853, 357] on img at bounding box center [784, 325] width 516 height 487
click at [796, 350] on img at bounding box center [579, 229] width 1549 height 1464
click at [778, 348] on img at bounding box center [708, 232] width 1549 height 1464
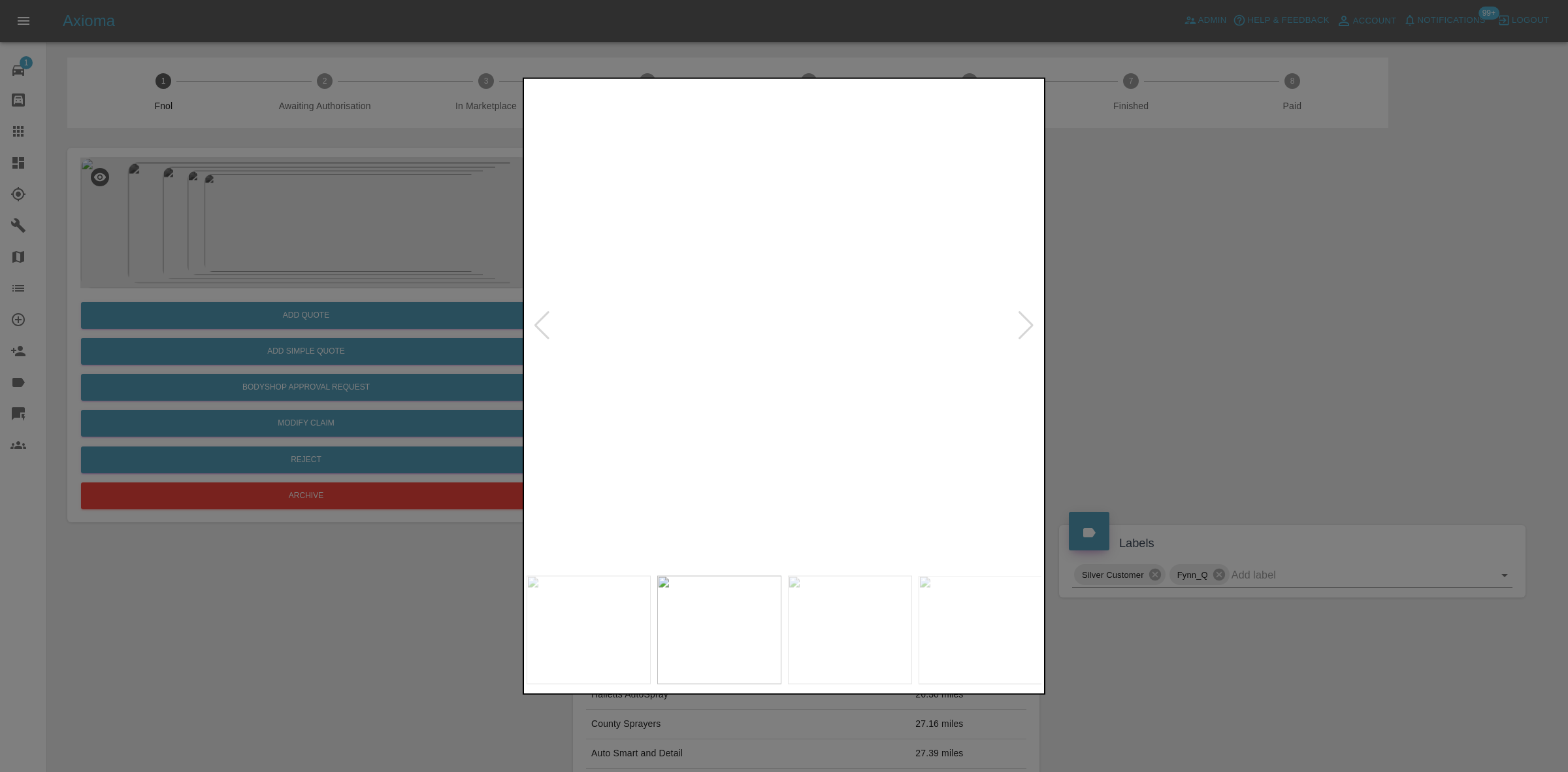
click at [778, 348] on img at bounding box center [708, 232] width 1549 height 1464
click at [825, 338] on img at bounding box center [836, 325] width 516 height 487
click at [832, 343] on img at bounding box center [784, 325] width 516 height 487
click at [860, 346] on img at bounding box center [784, 325] width 516 height 487
click at [944, 374] on img at bounding box center [784, 325] width 516 height 487
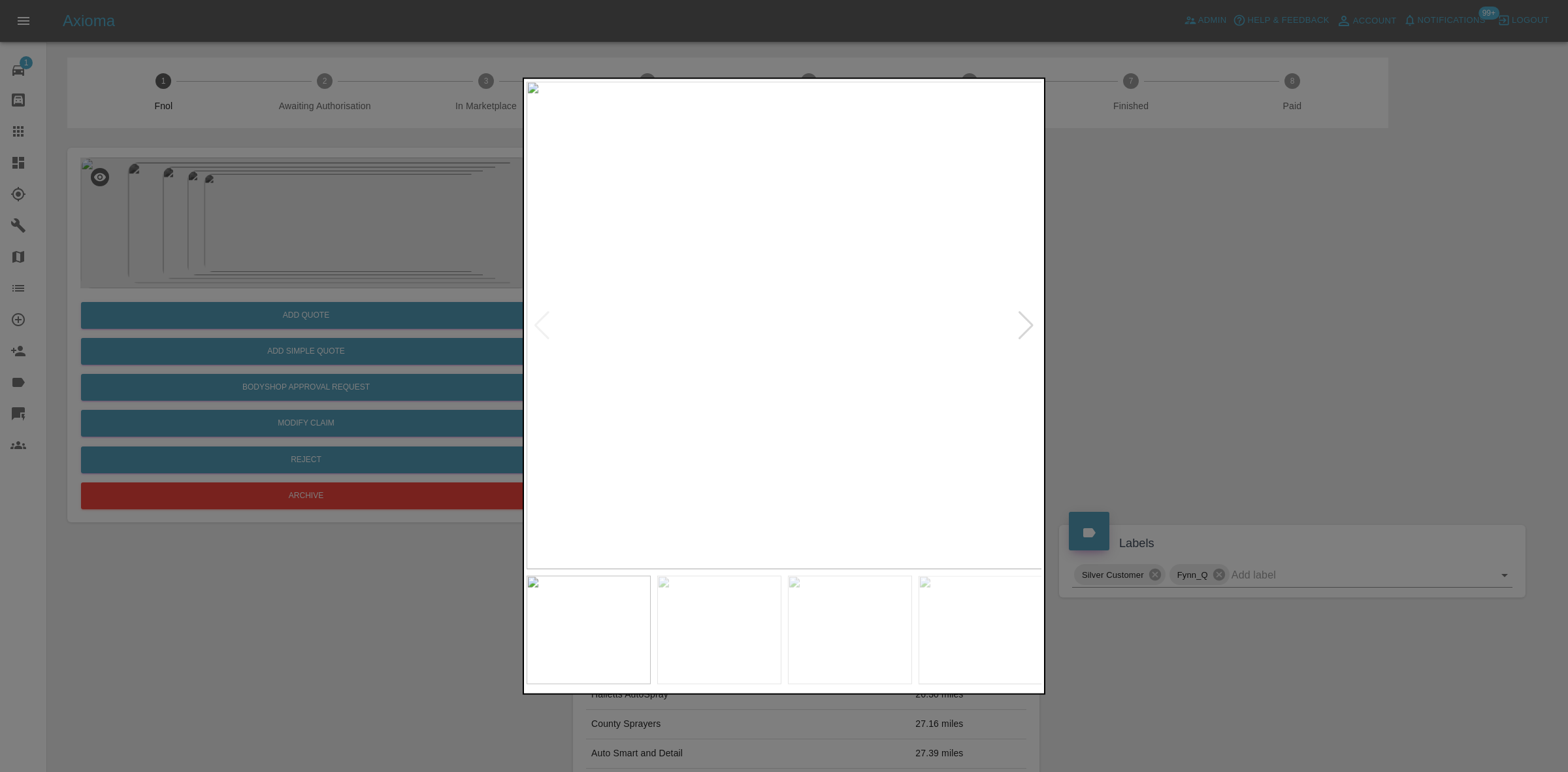
drag, startPoint x: 385, startPoint y: 296, endPoint x: 320, endPoint y: 313, distance: 67.2
click at [384, 295] on div at bounding box center [784, 386] width 1568 height 772
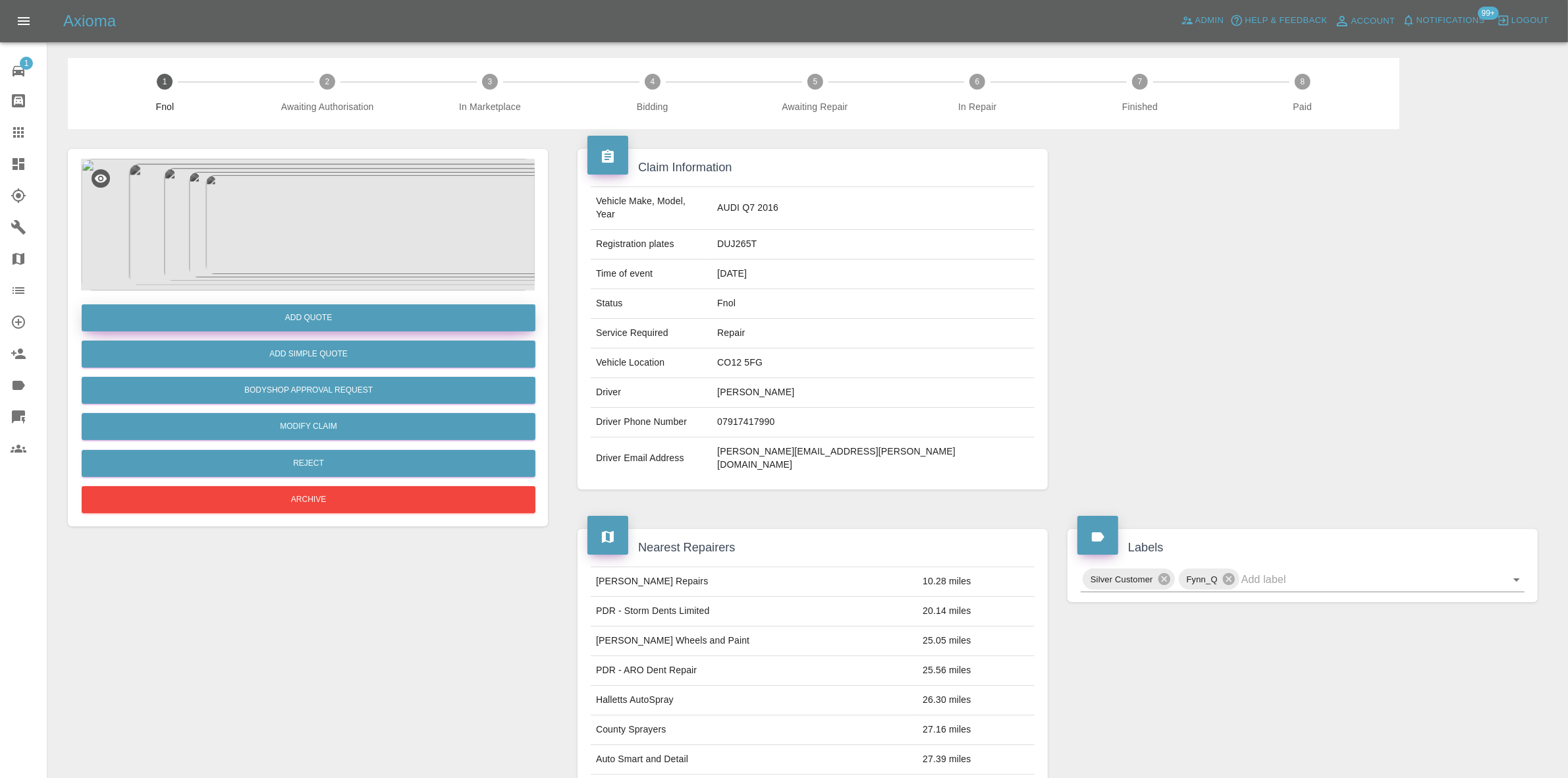
click at [323, 316] on button "Add Quote" at bounding box center [308, 318] width 454 height 27
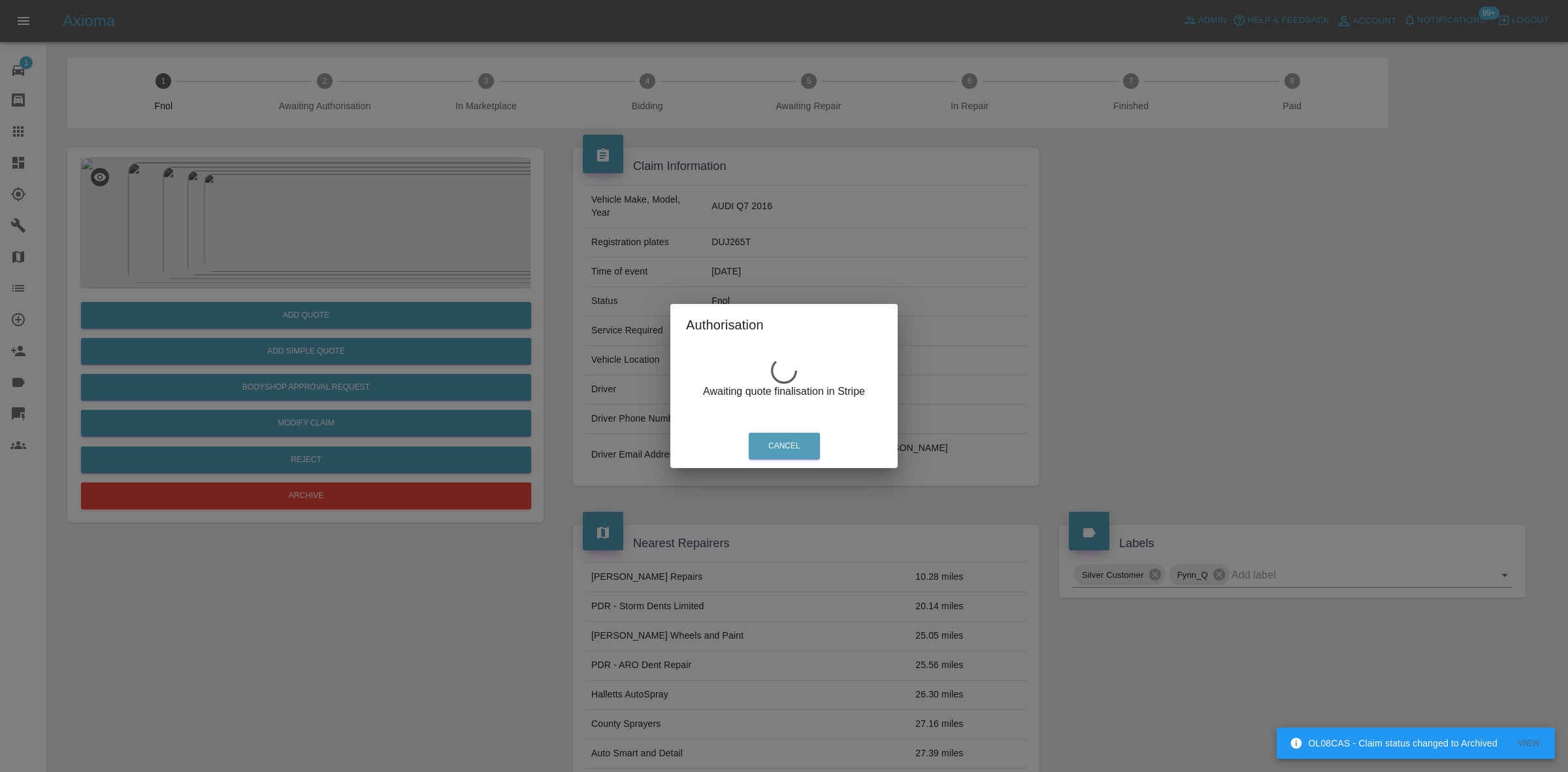
drag, startPoint x: 360, startPoint y: 176, endPoint x: 292, endPoint y: 219, distance: 80.5
click at [353, 182] on div "Authorisation Awaiting quote finalisation in Stripe Cancel" at bounding box center [784, 386] width 1568 height 772
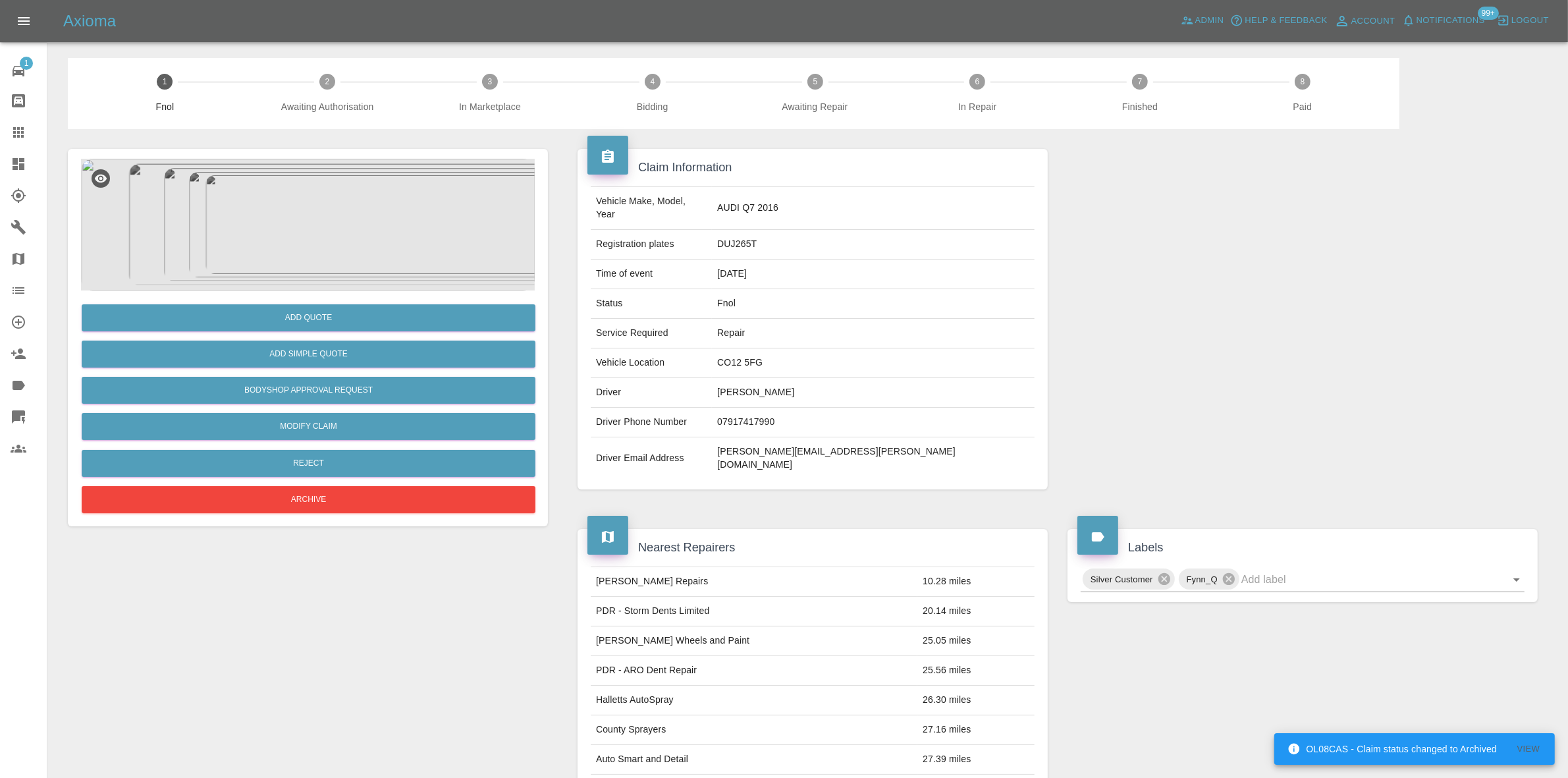
click at [294, 221] on img at bounding box center [308, 225] width 454 height 132
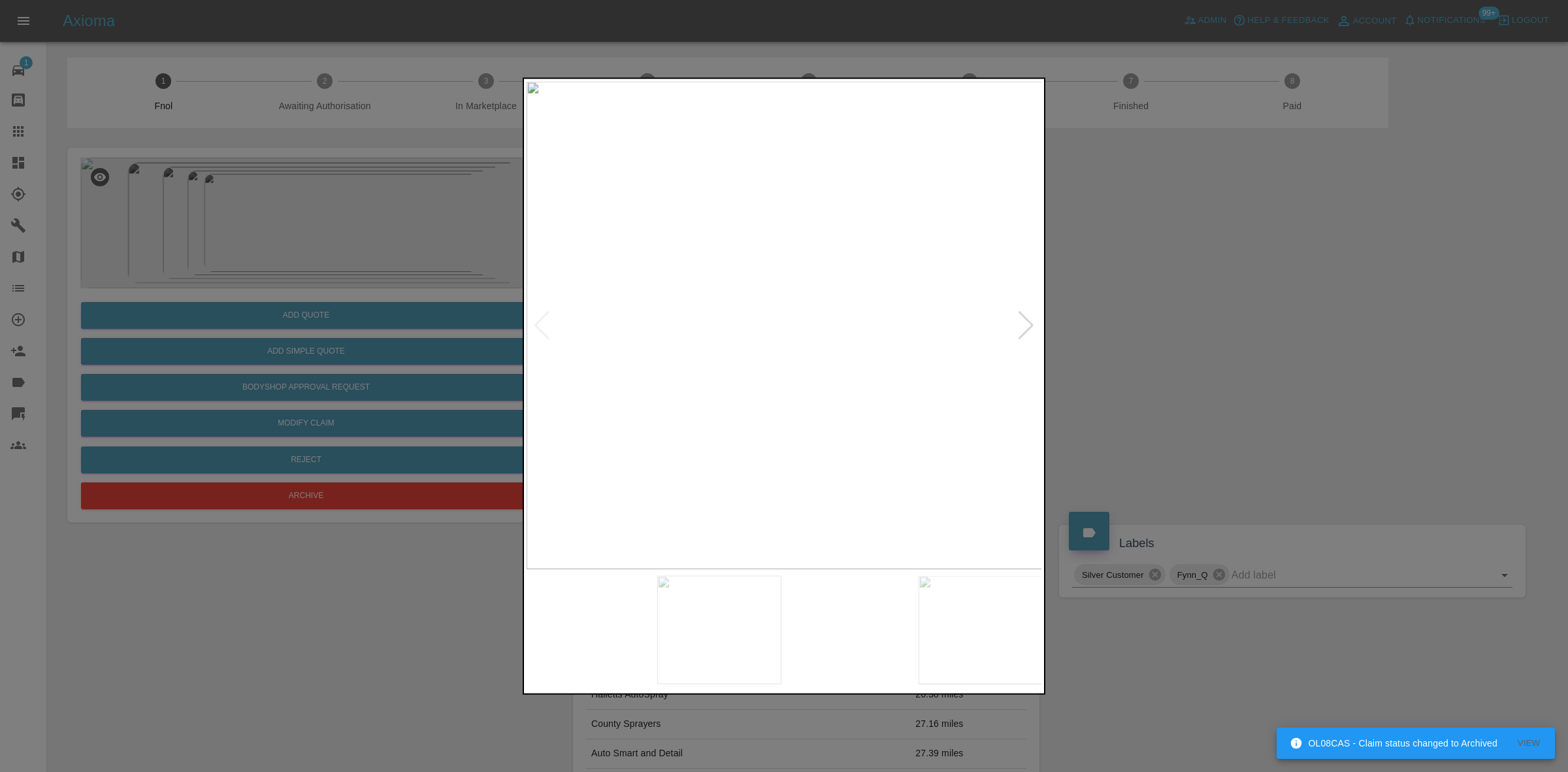
click at [762, 354] on img at bounding box center [784, 325] width 516 height 487
click at [686, 389] on img at bounding box center [784, 325] width 516 height 487
click at [730, 348] on img at bounding box center [784, 325] width 516 height 487
click at [710, 318] on img at bounding box center [946, 256] width 1549 height 1464
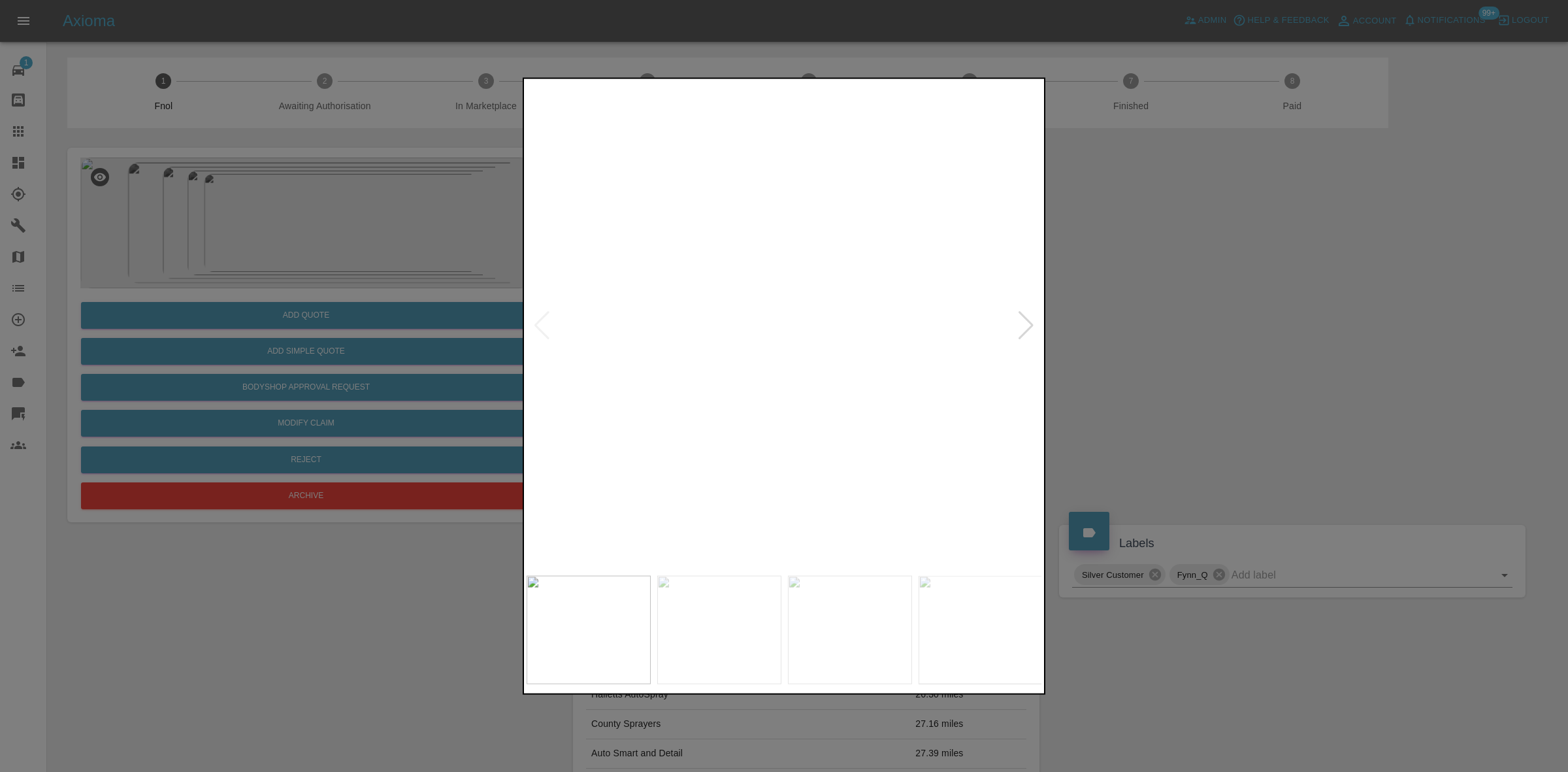
click at [704, 344] on img at bounding box center [784, 325] width 516 height 487
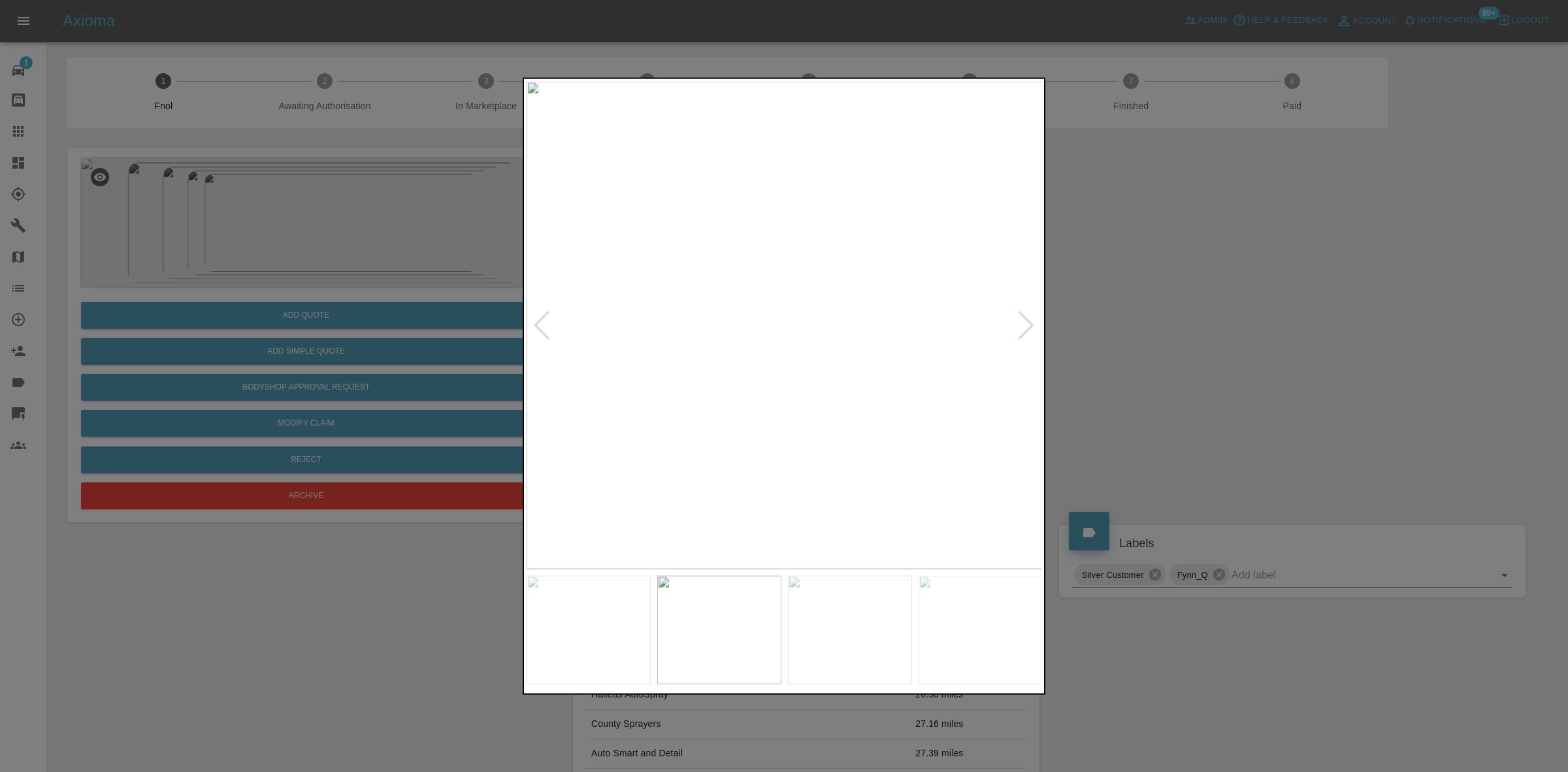
click at [805, 310] on img at bounding box center [784, 325] width 516 height 487
click at [820, 321] on img at bounding box center [721, 369] width 1549 height 1464
click at [732, 340] on img at bounding box center [784, 325] width 516 height 487
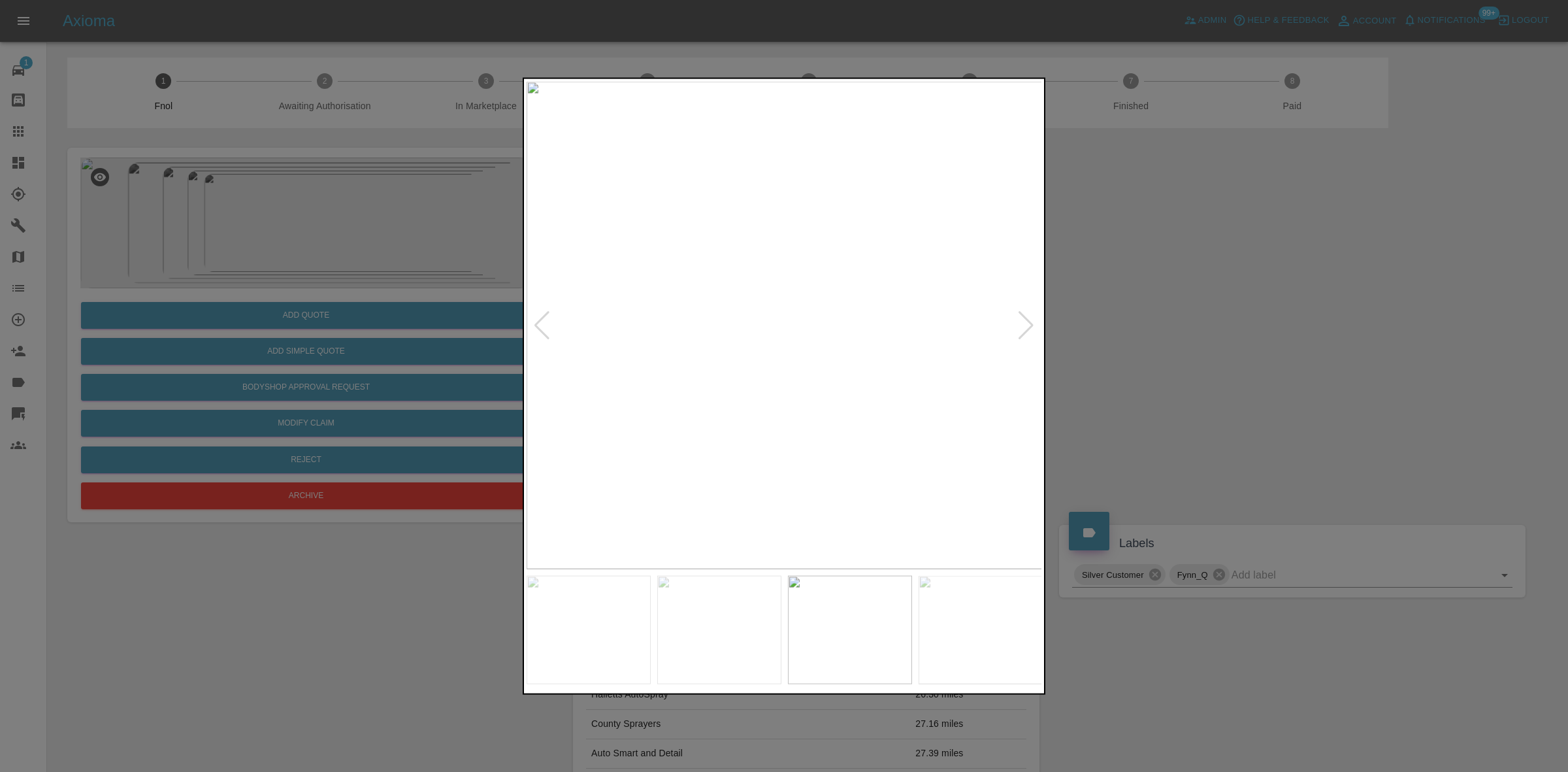
click at [792, 277] on img at bounding box center [784, 325] width 516 height 487
click at [788, 305] on img at bounding box center [705, 422] width 1549 height 1464
click at [752, 299] on img at bounding box center [631, 348] width 1549 height 1464
click at [724, 335] on img at bounding box center [627, 247] width 1549 height 1464
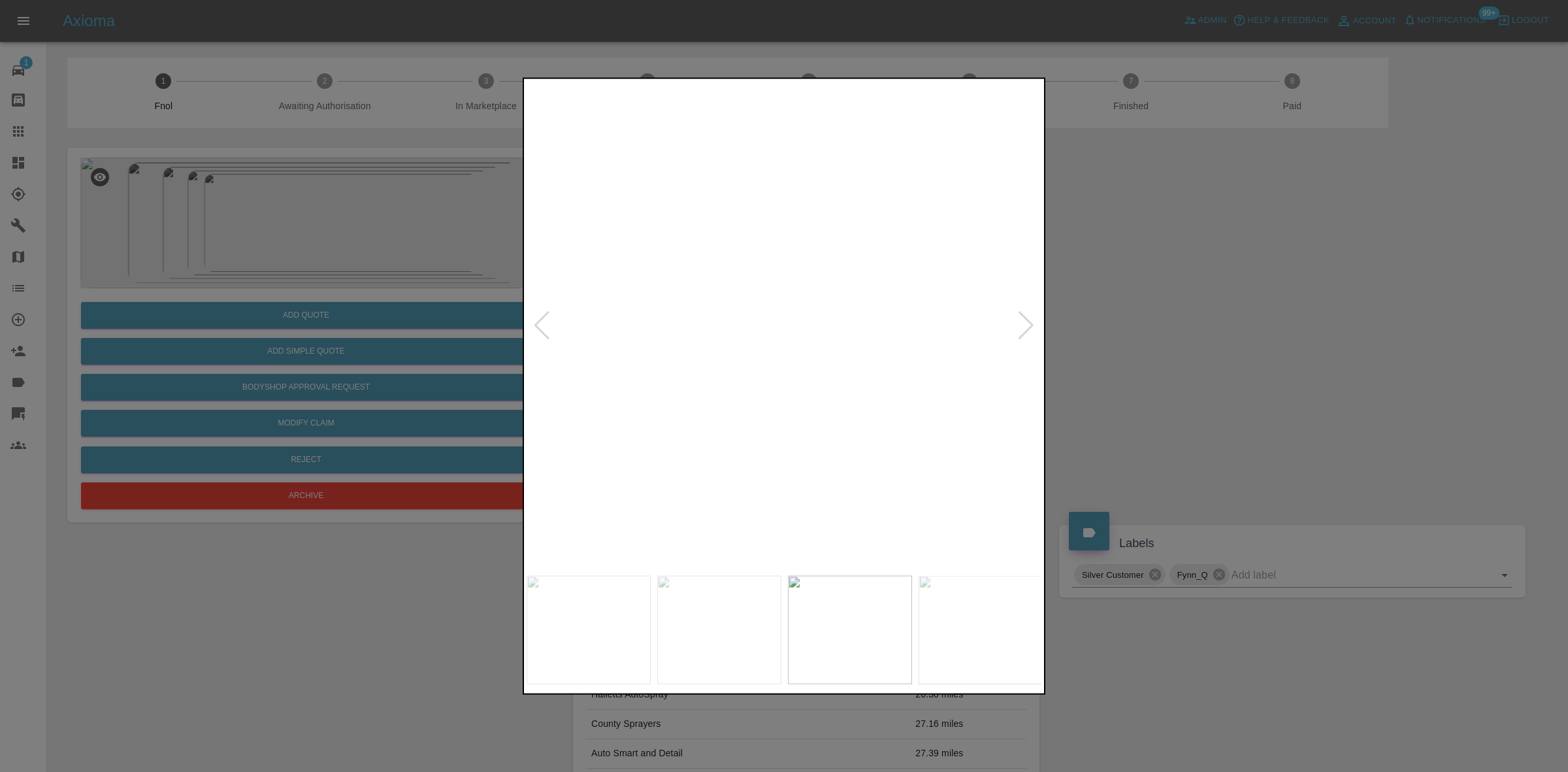
click at [724, 335] on img at bounding box center [627, 247] width 1549 height 1464
click at [756, 278] on img at bounding box center [784, 325] width 516 height 487
click at [788, 317] on img at bounding box center [784, 325] width 516 height 487
click at [1003, 345] on img at bounding box center [784, 325] width 516 height 487
click at [840, 328] on img at bounding box center [784, 325] width 516 height 487
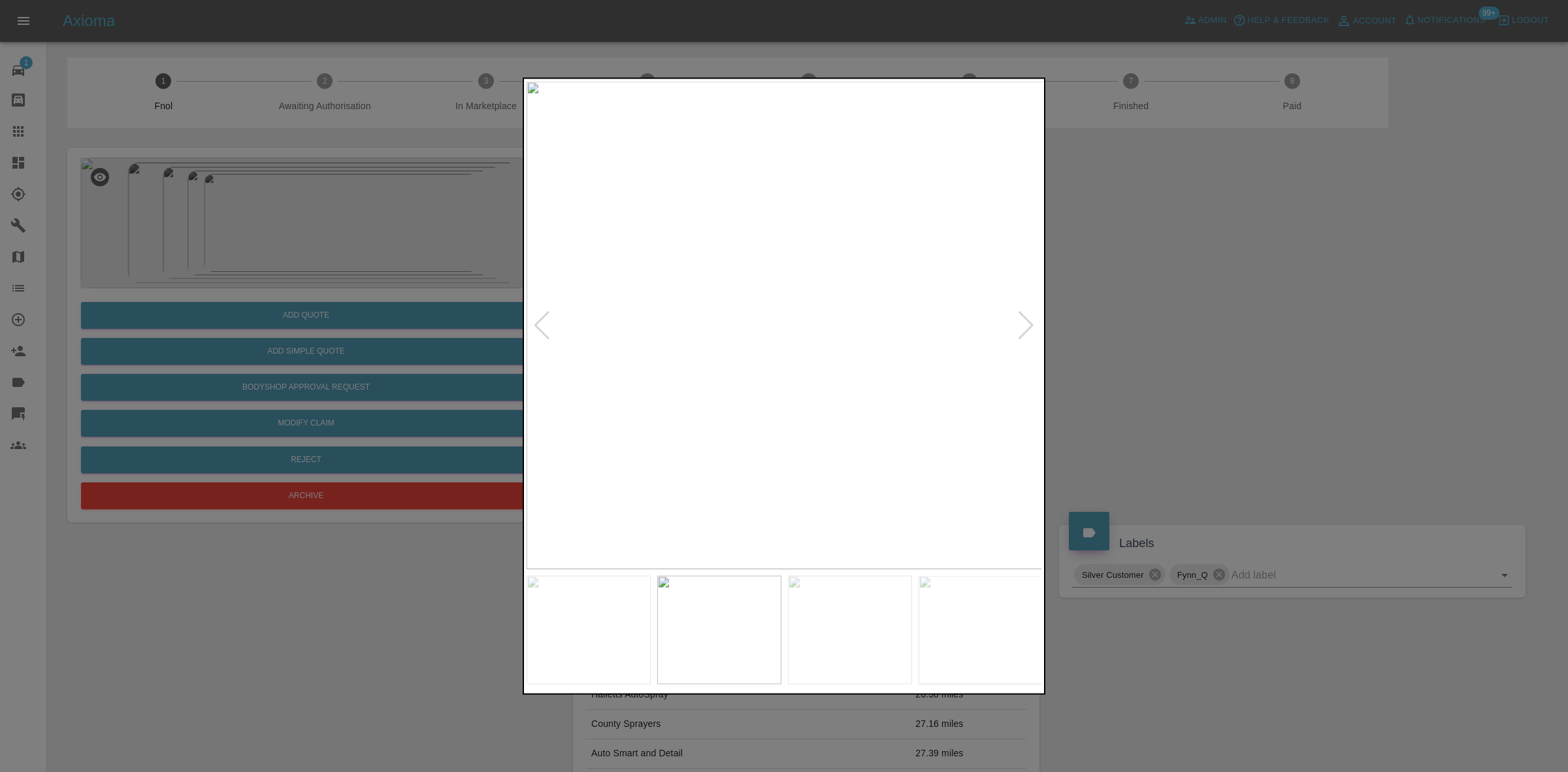
click at [880, 353] on img at bounding box center [784, 325] width 516 height 487
click at [898, 333] on img at bounding box center [784, 325] width 516 height 487
click at [909, 376] on img at bounding box center [784, 325] width 516 height 487
click at [599, 332] on img at bounding box center [784, 325] width 516 height 487
click at [654, 335] on img at bounding box center [784, 325] width 516 height 487
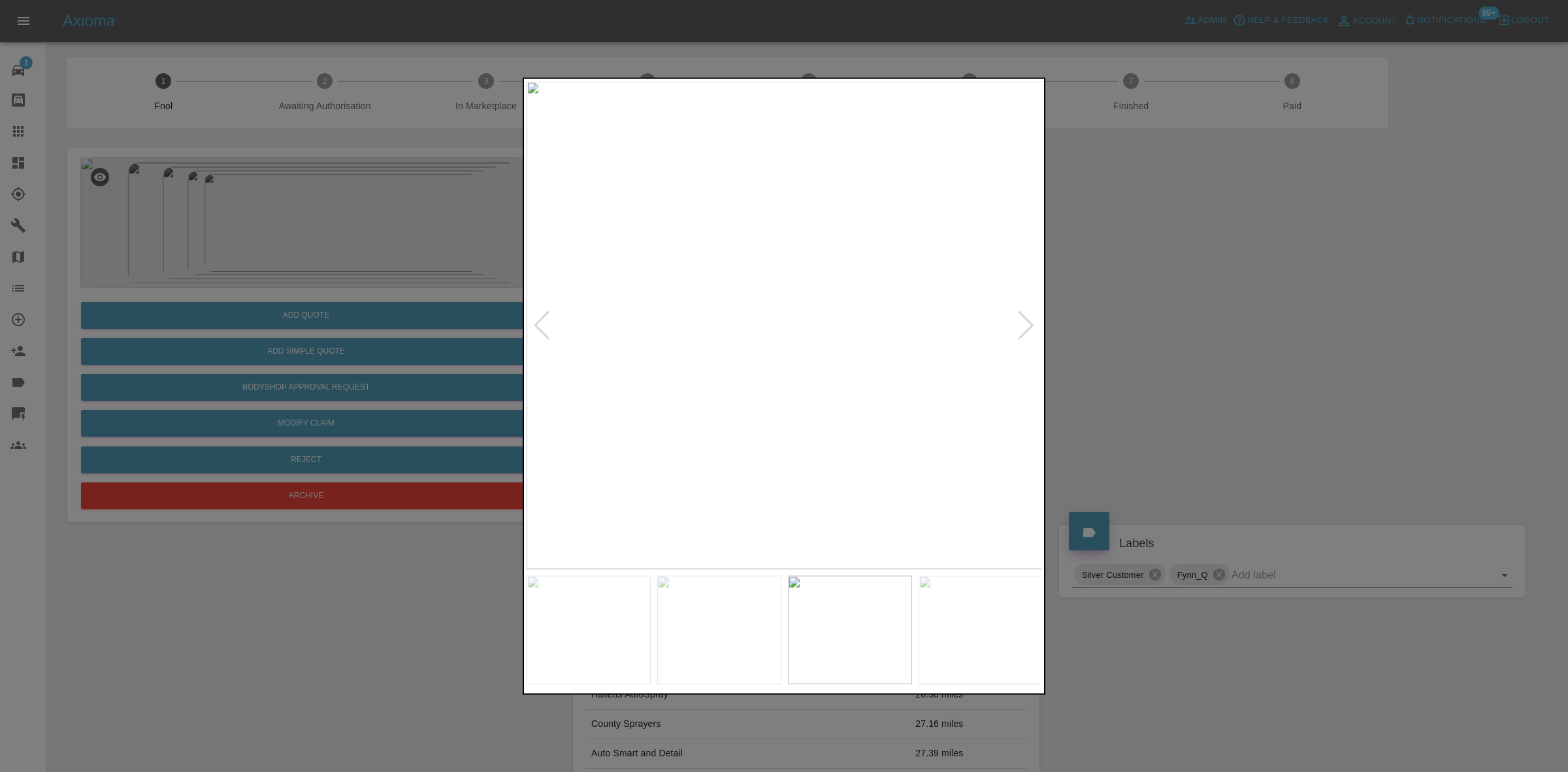
click at [354, 331] on div at bounding box center [784, 386] width 1568 height 772
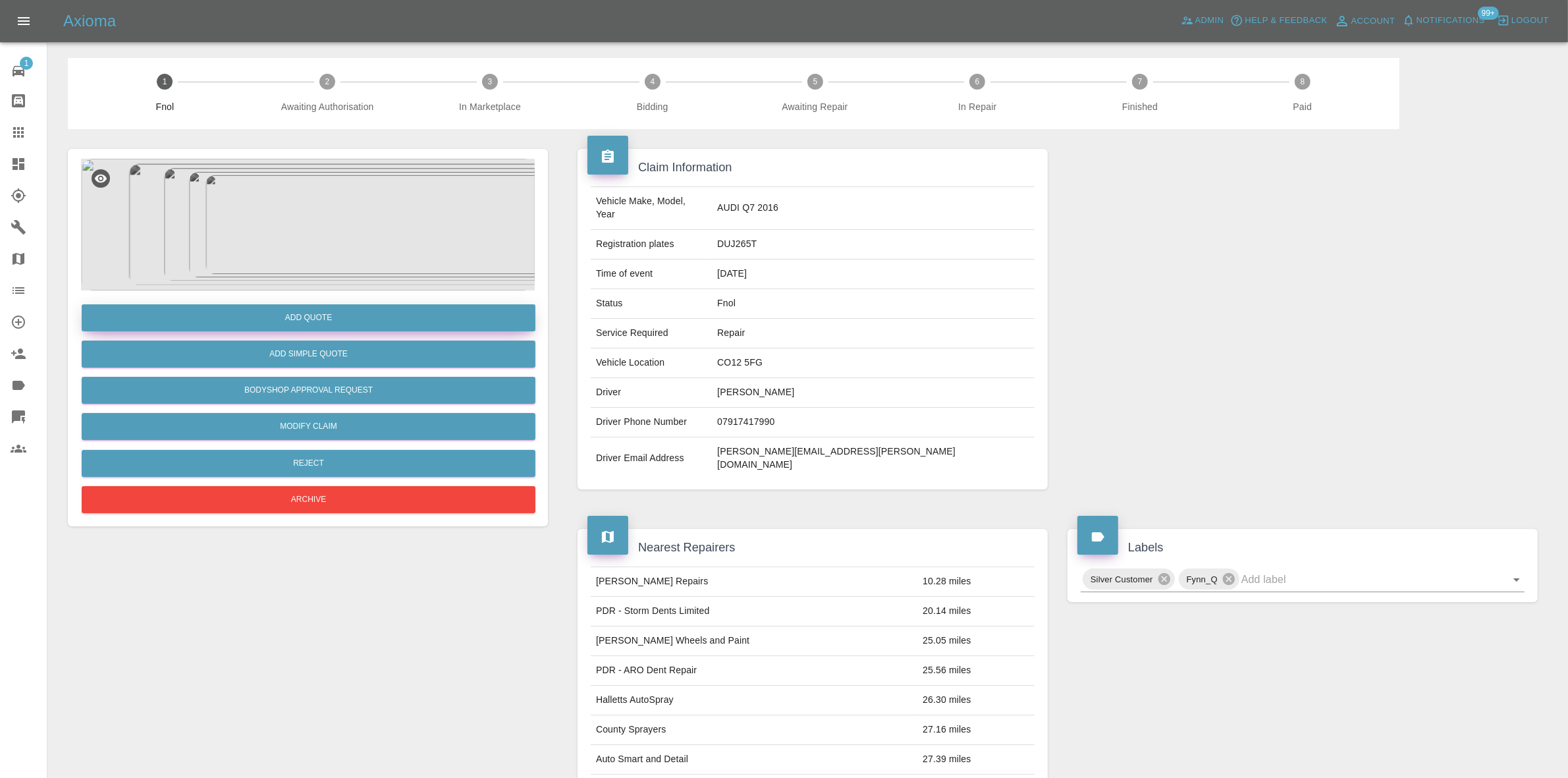
click at [357, 321] on button "Add Quote" at bounding box center [308, 318] width 454 height 27
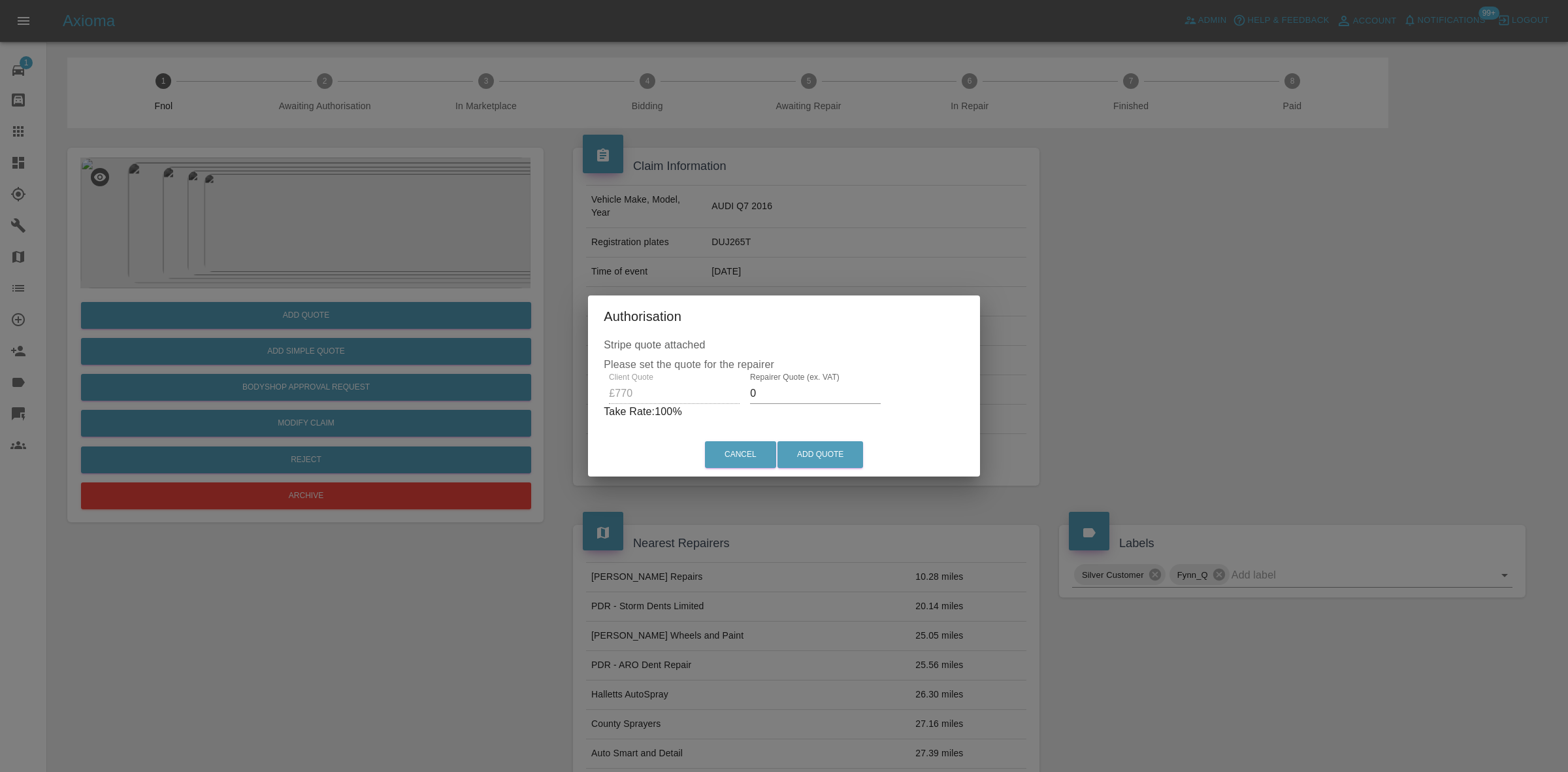
click at [768, 403] on div "Client Quote £770 Repairer Quote (ex. VAT) 0 Take Rate: 100 %" at bounding box center [784, 396] width 361 height 47
drag, startPoint x: 768, startPoint y: 402, endPoint x: 687, endPoint y: 403, distance: 81.0
click at [687, 404] on div "Client Quote £770 Repairer Quote (ex. VAT) 0 Take Rate: 100 %" at bounding box center [784, 396] width 361 height 47
type input "7"
type input "470"
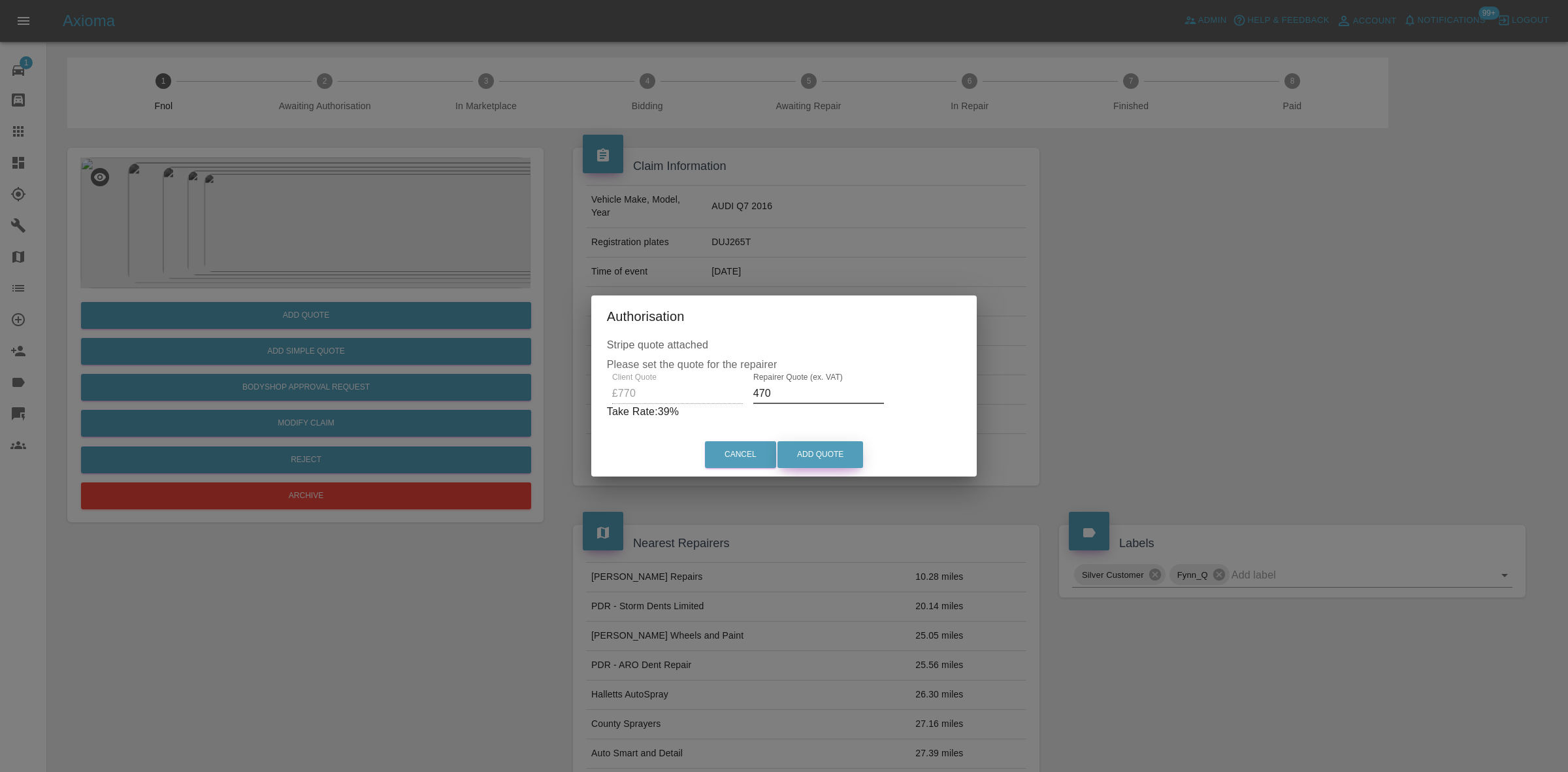
click at [806, 455] on button "Add Quote" at bounding box center [820, 454] width 86 height 26
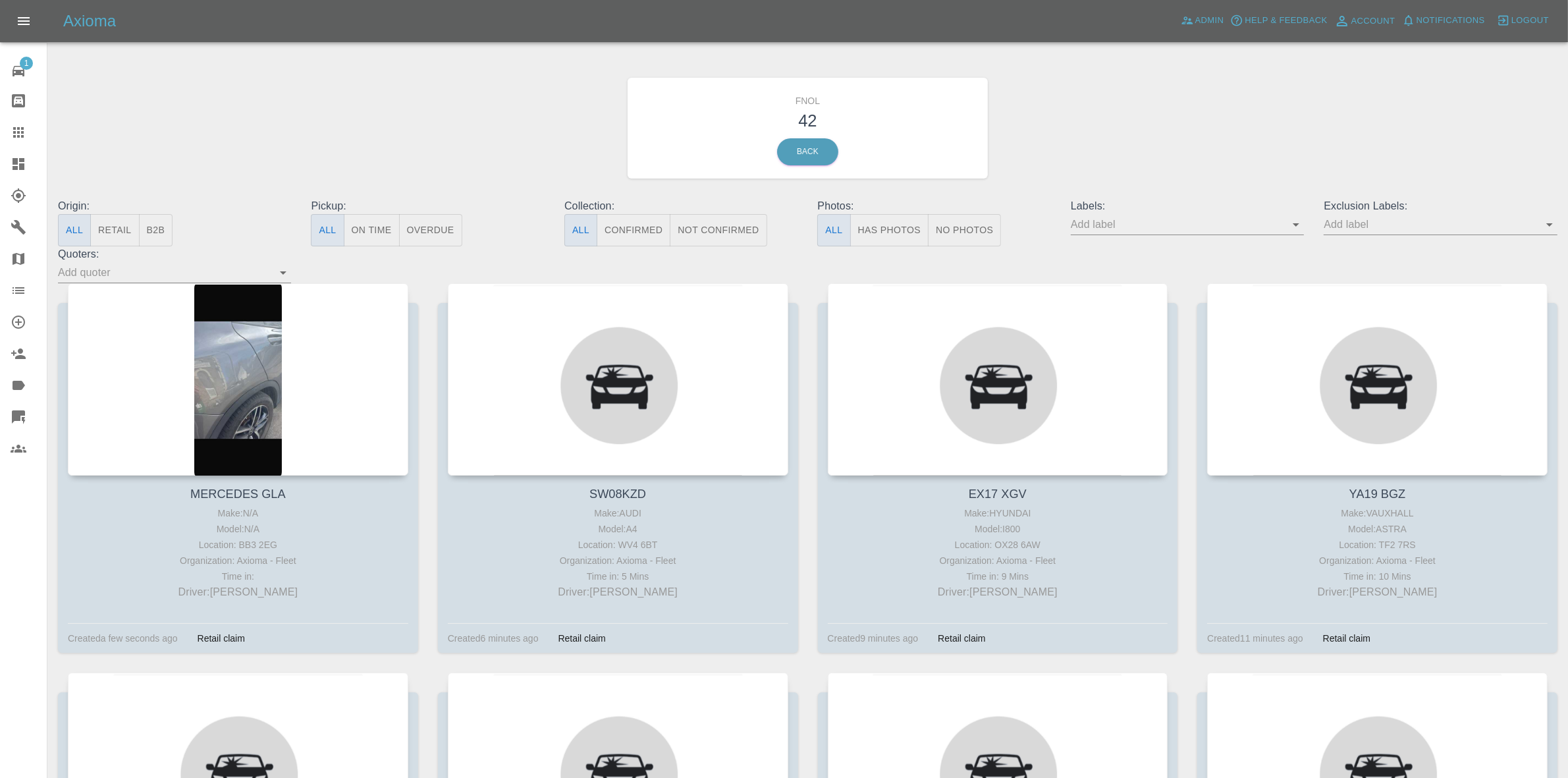
drag, startPoint x: 892, startPoint y: 231, endPoint x: 729, endPoint y: 218, distance: 163.5
click at [892, 231] on button "Has Photos" at bounding box center [890, 230] width 79 height 32
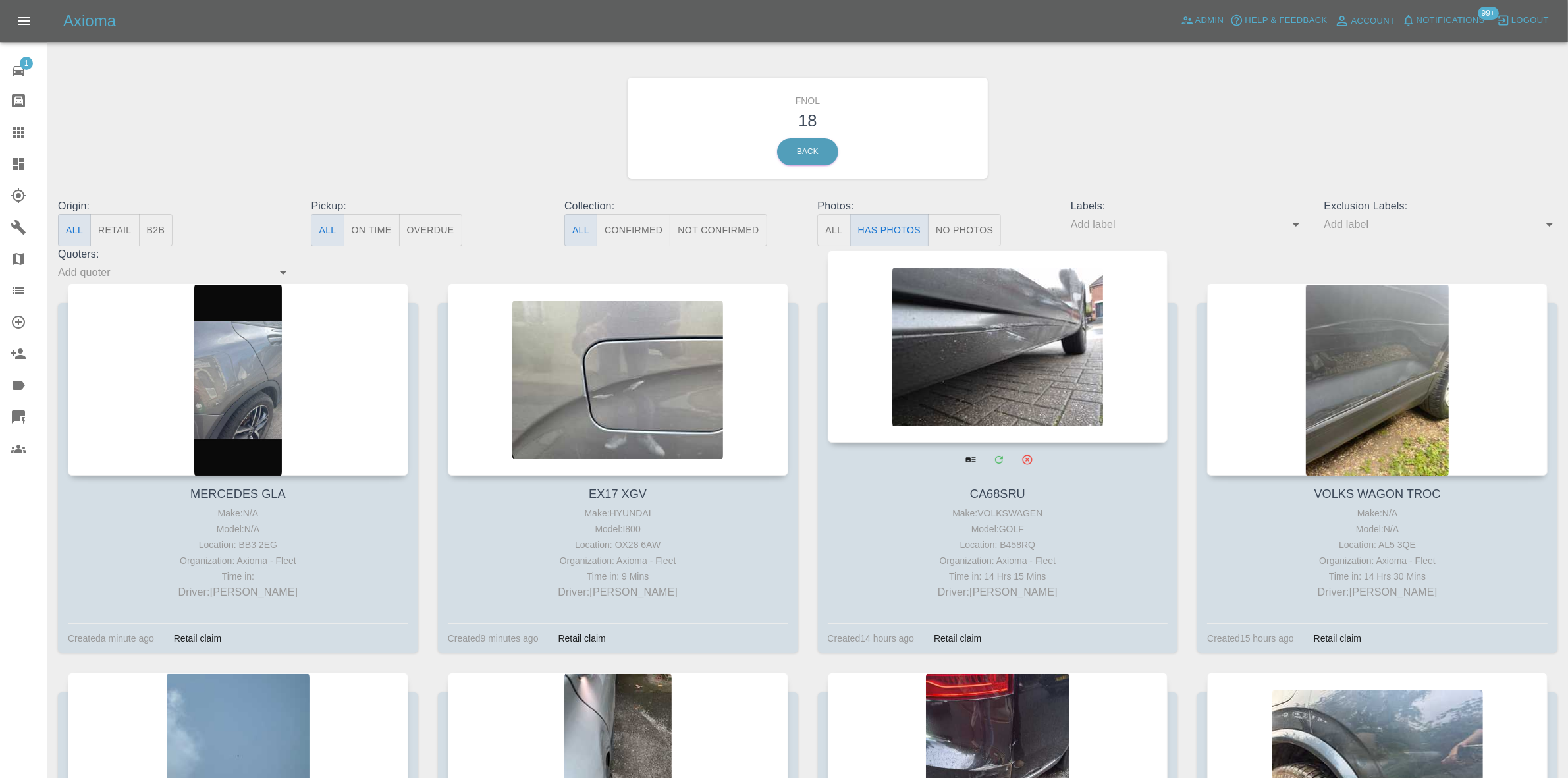
drag, startPoint x: 990, startPoint y: 316, endPoint x: 996, endPoint y: 320, distance: 7.2
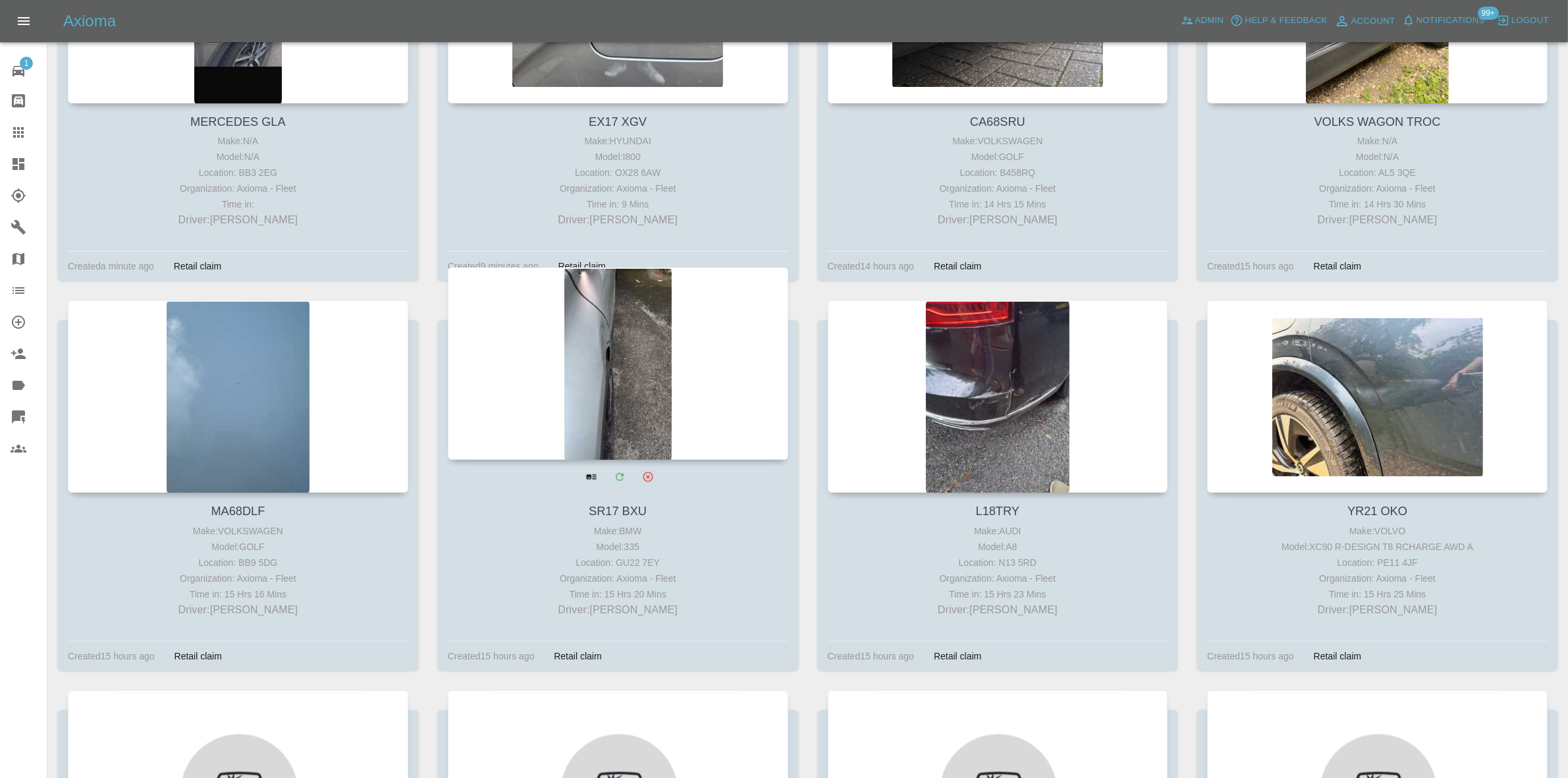
scroll to position [412, 0]
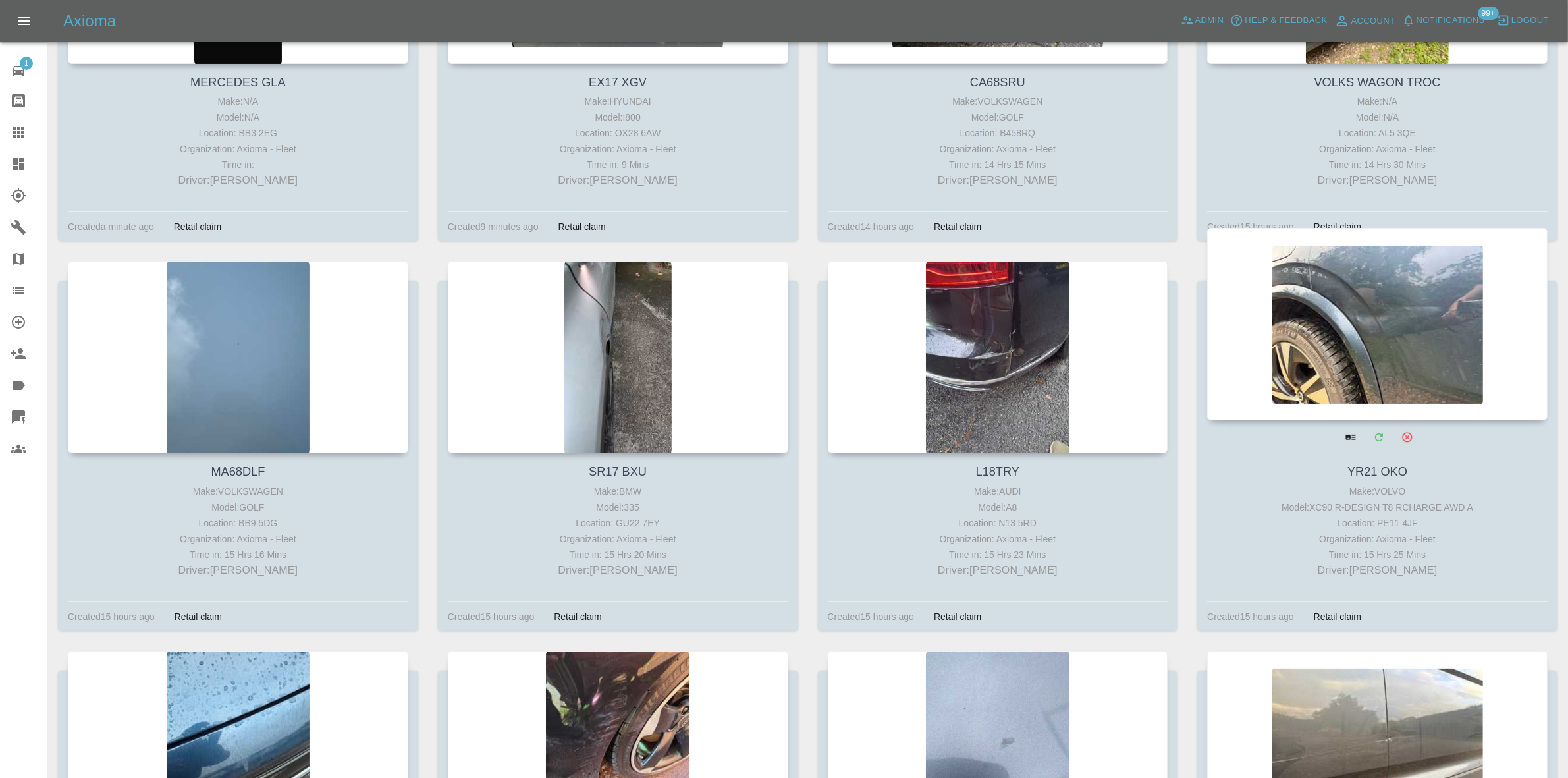
drag, startPoint x: 1004, startPoint y: 295, endPoint x: 1327, endPoint y: 328, distance: 324.7
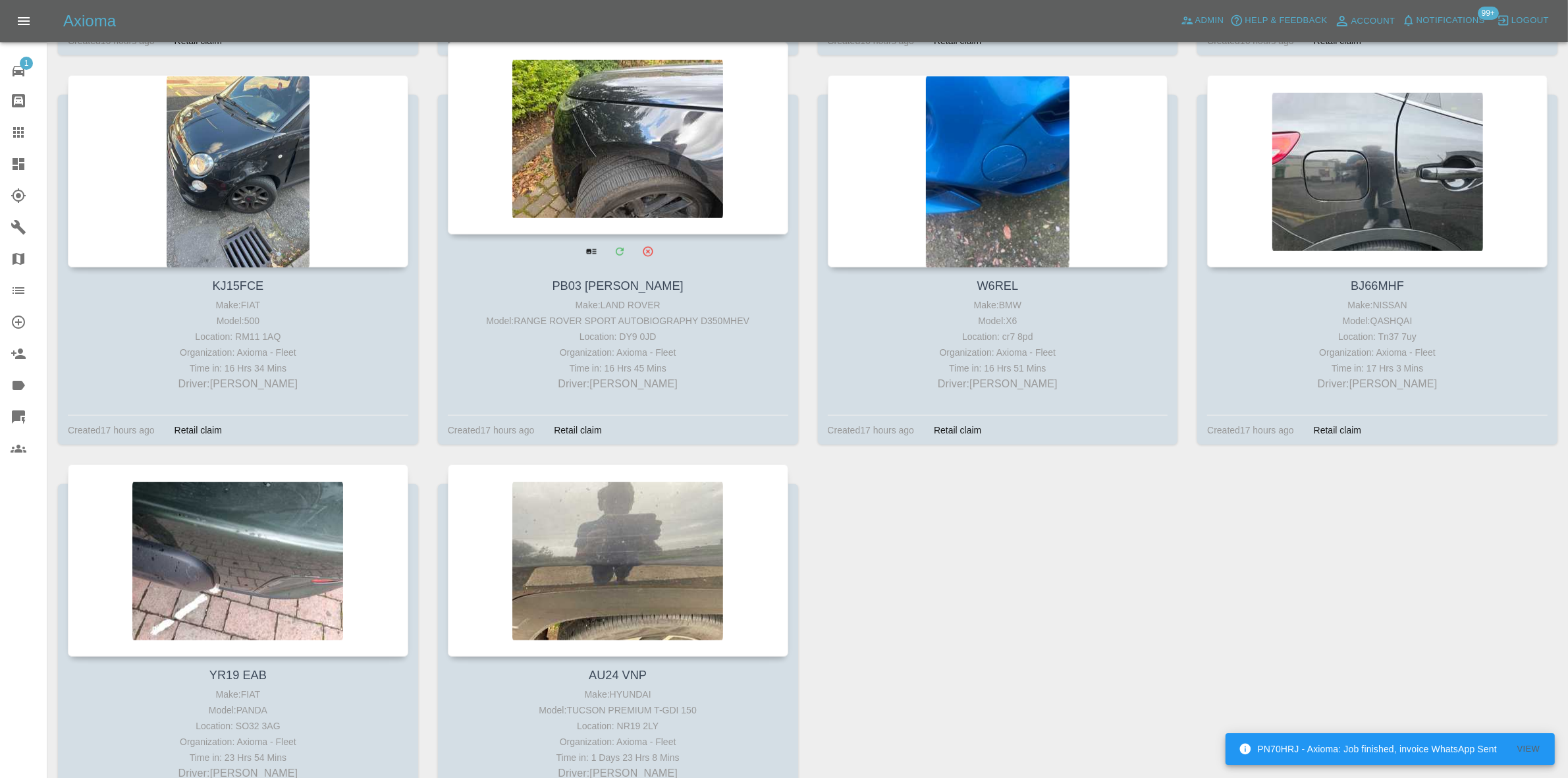
scroll to position [1318, 0]
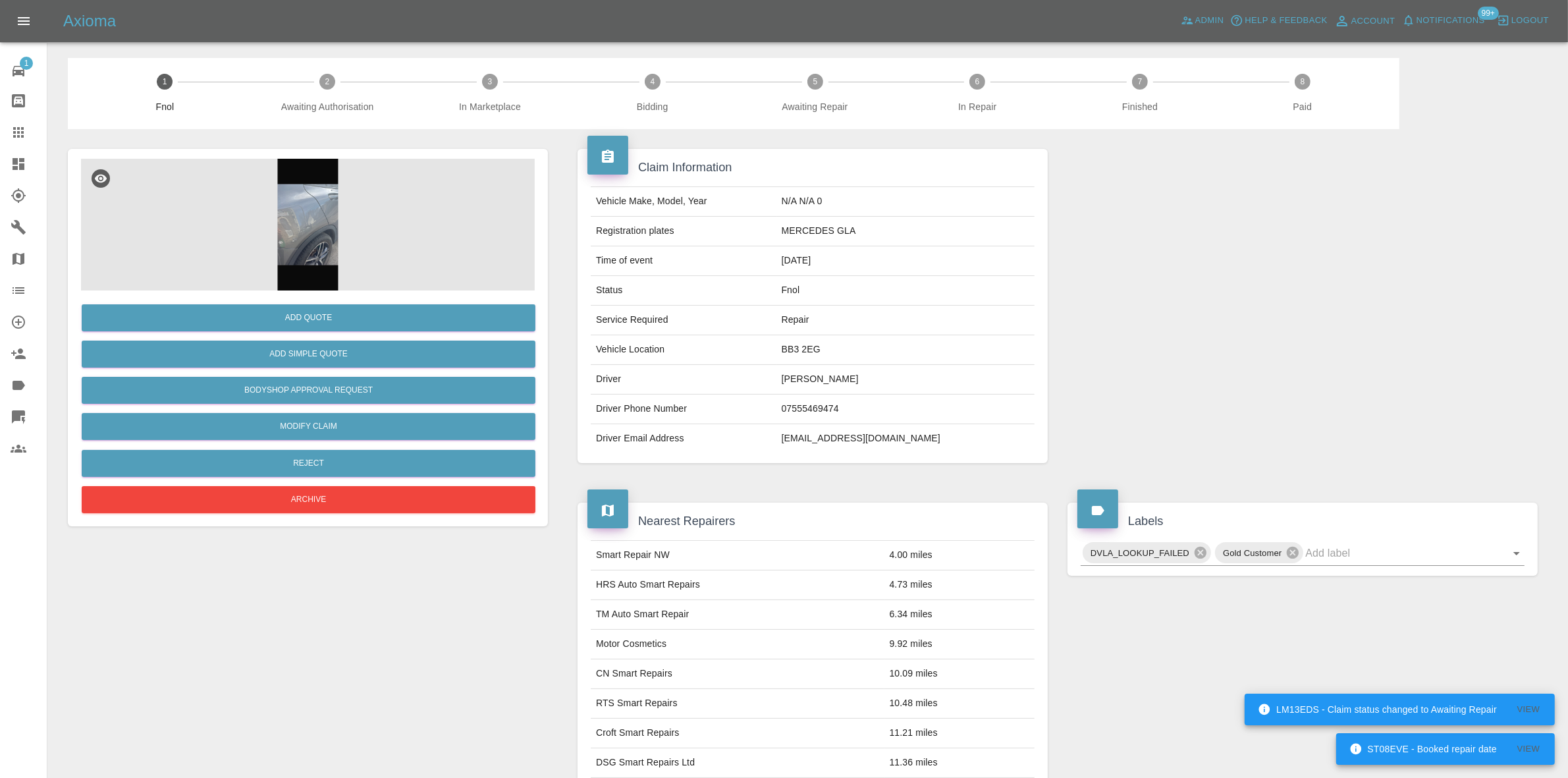
click at [317, 234] on img at bounding box center [308, 225] width 454 height 132
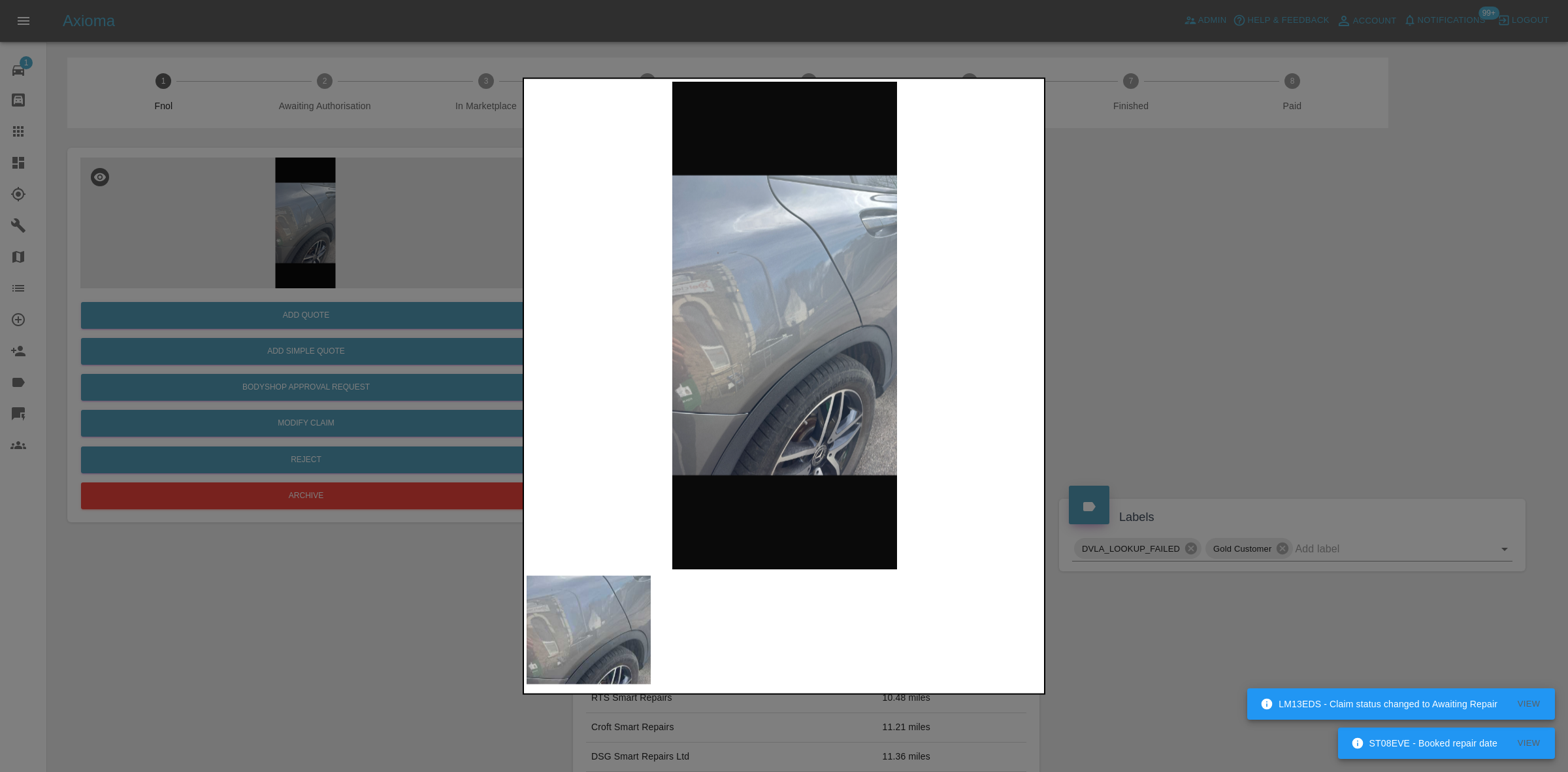
click at [657, 305] on img at bounding box center [784, 325] width 516 height 487
click at [699, 367] on img at bounding box center [784, 325] width 516 height 487
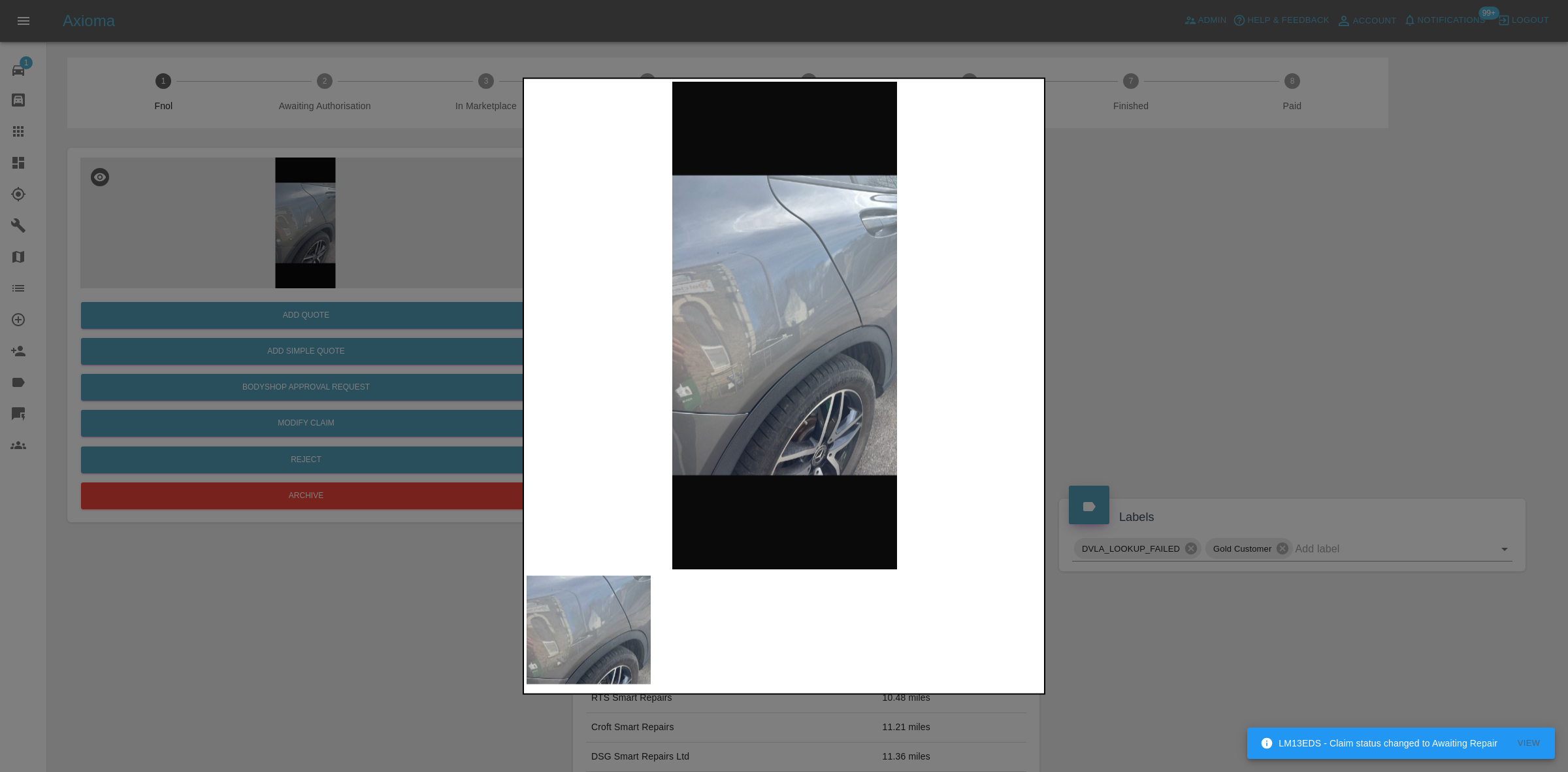
click at [788, 357] on img at bounding box center [784, 325] width 516 height 487
click at [786, 357] on img at bounding box center [784, 325] width 516 height 487
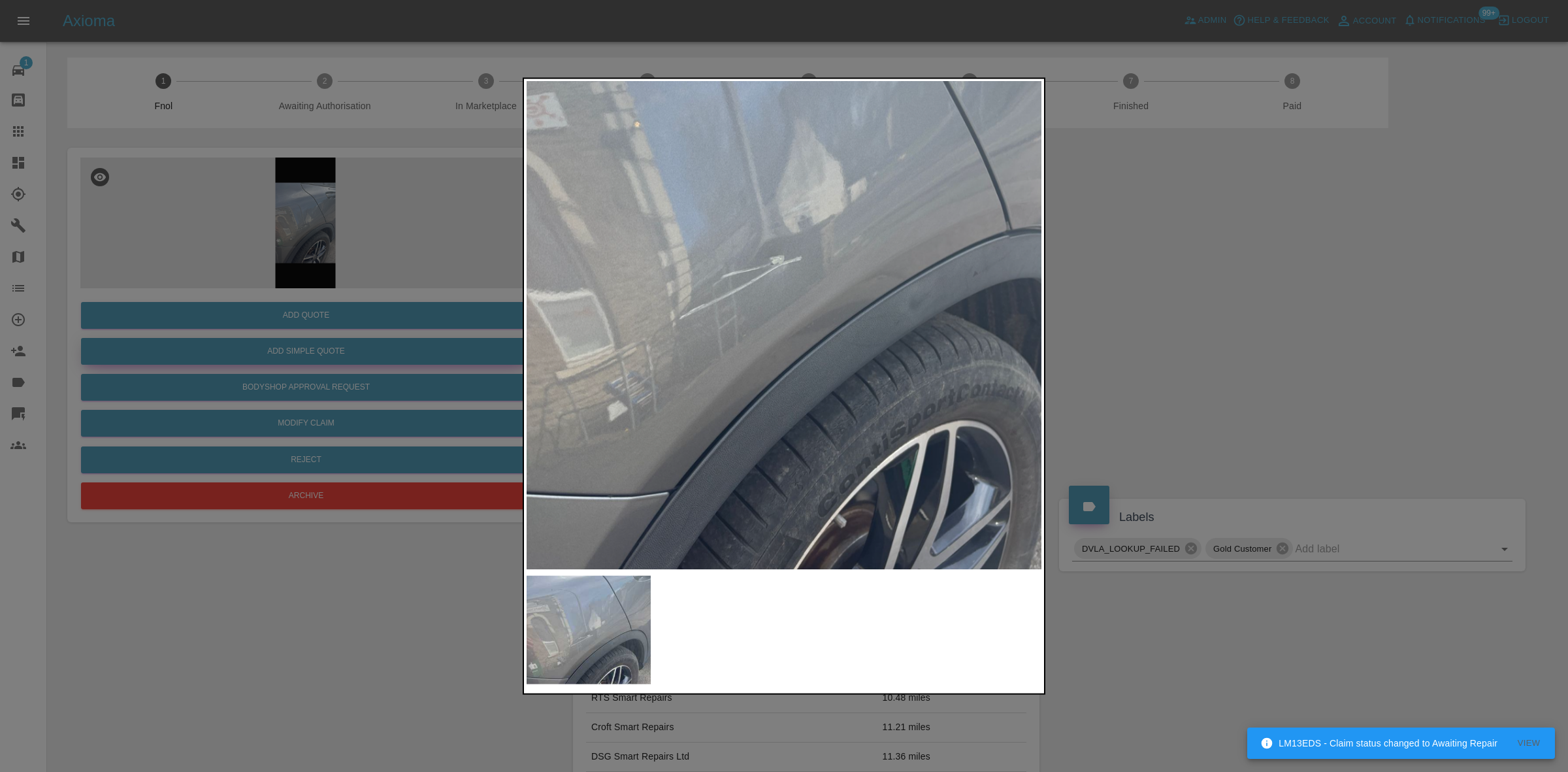
drag, startPoint x: 240, startPoint y: 409, endPoint x: 288, endPoint y: 350, distance: 76.1
click at [242, 407] on div at bounding box center [784, 386] width 1568 height 772
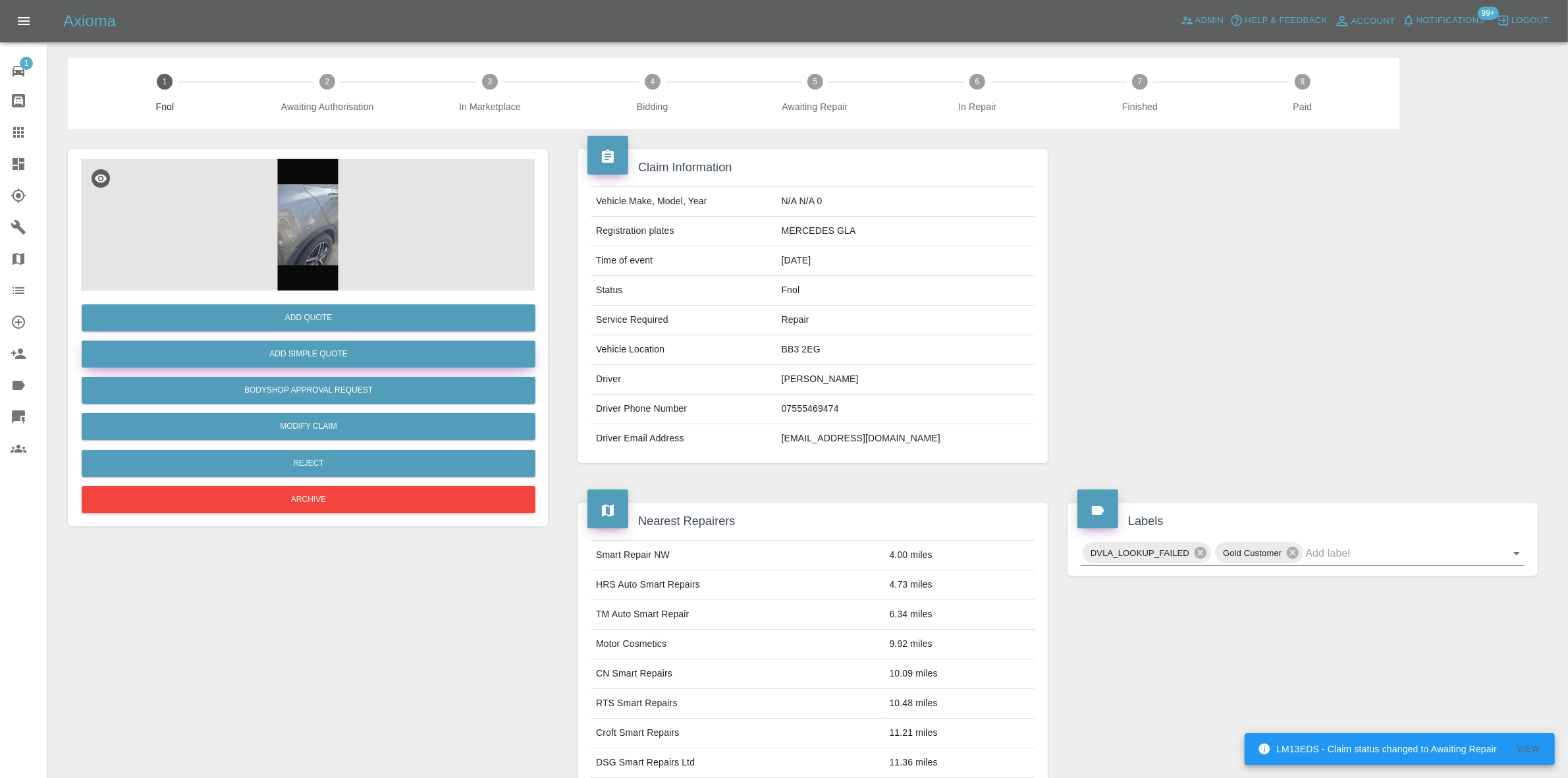
click at [291, 350] on button "Add Simple Quote" at bounding box center [308, 354] width 454 height 27
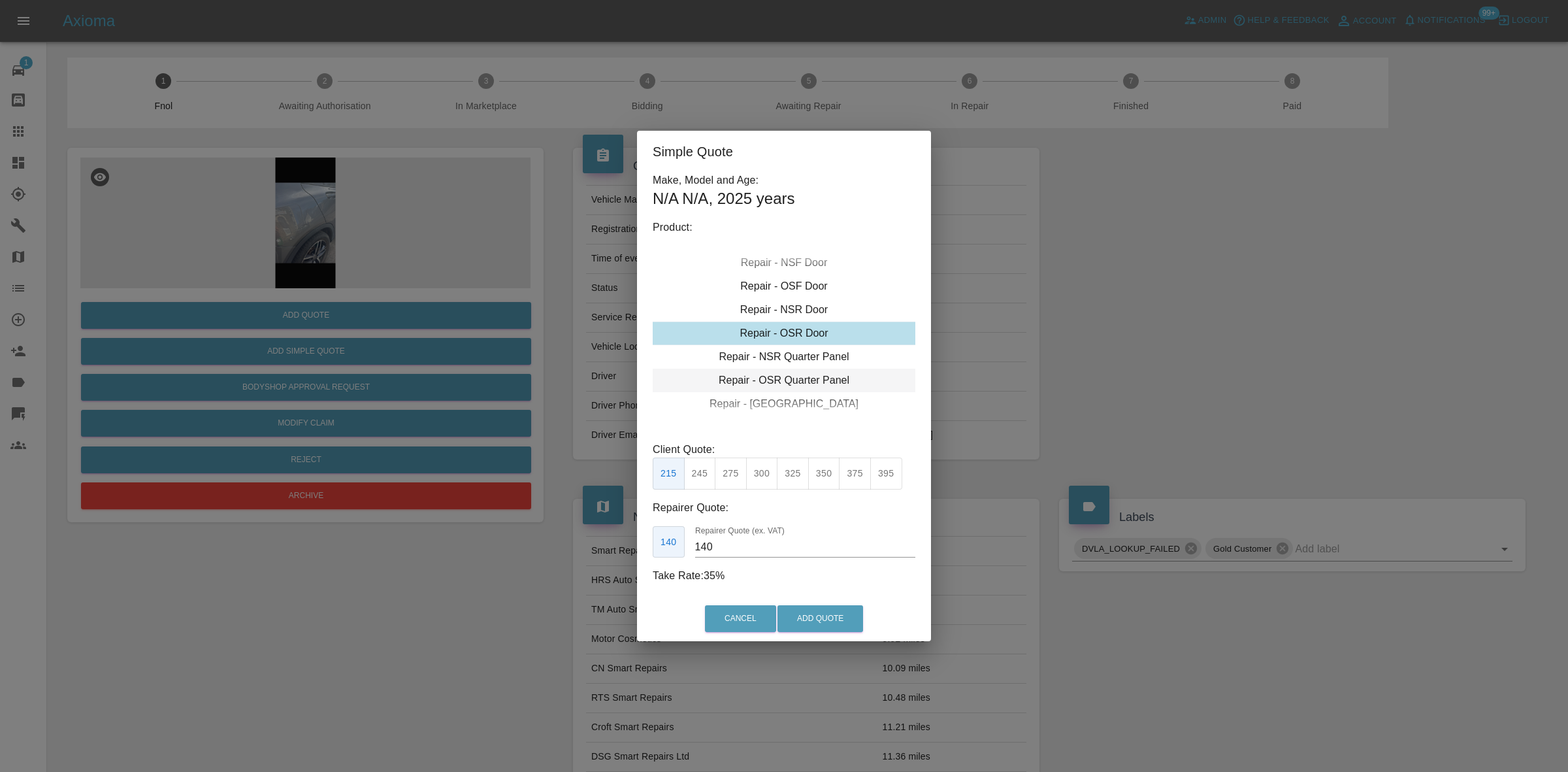
click at [768, 381] on div "Repair - OSR Quarter Panel" at bounding box center [784, 380] width 263 height 23
click at [759, 482] on button "300" at bounding box center [762, 474] width 32 height 32
drag, startPoint x: 601, startPoint y: 553, endPoint x: 536, endPoint y: 573, distance: 68.0
click at [540, 570] on div "Simple Quote Make, Model and Age: N/A N/A , 2025 years Product: Repair - Front …" at bounding box center [784, 386] width 1568 height 772
type input "180"
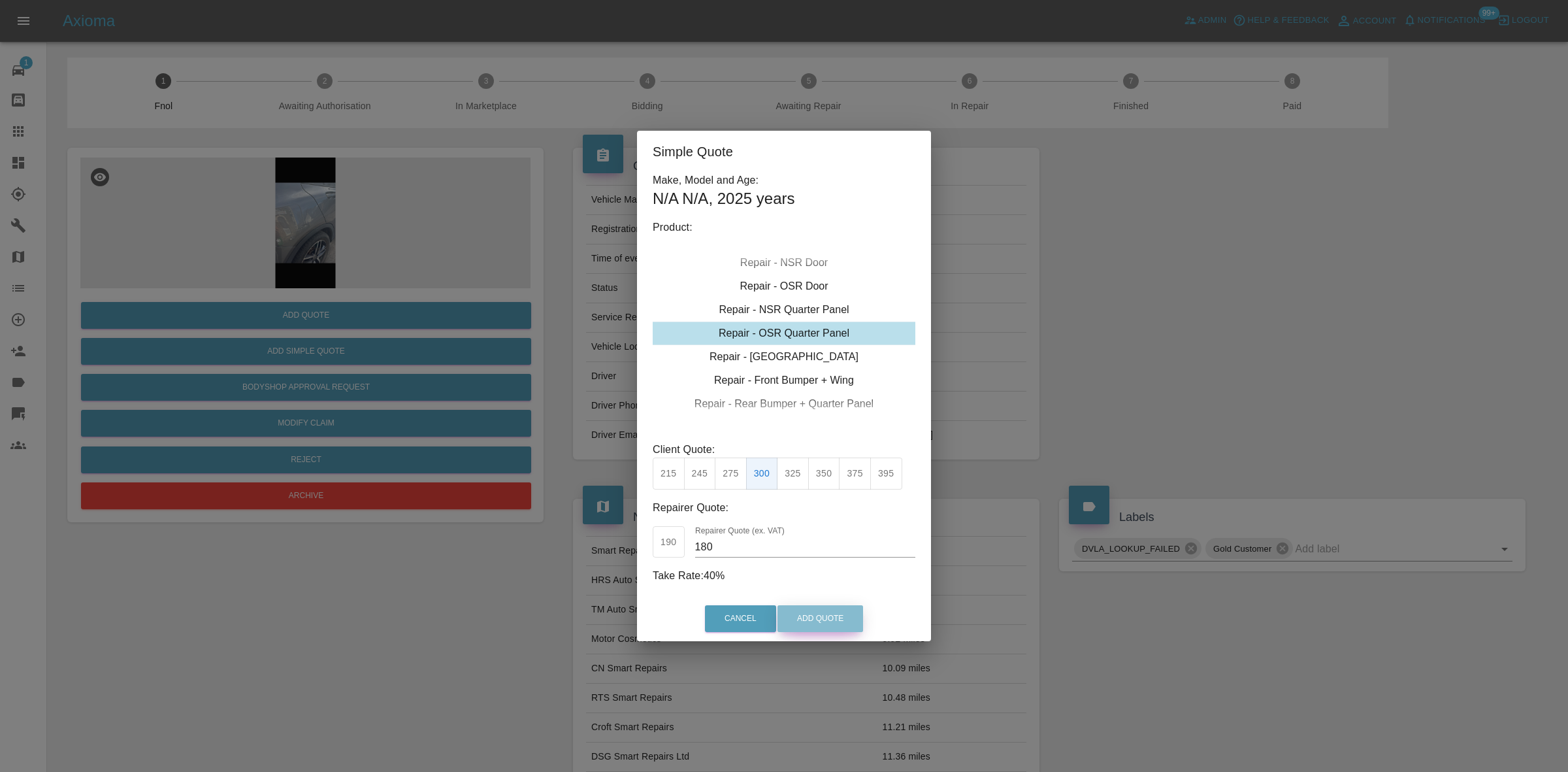
click at [820, 620] on button "Add Quote" at bounding box center [820, 618] width 86 height 26
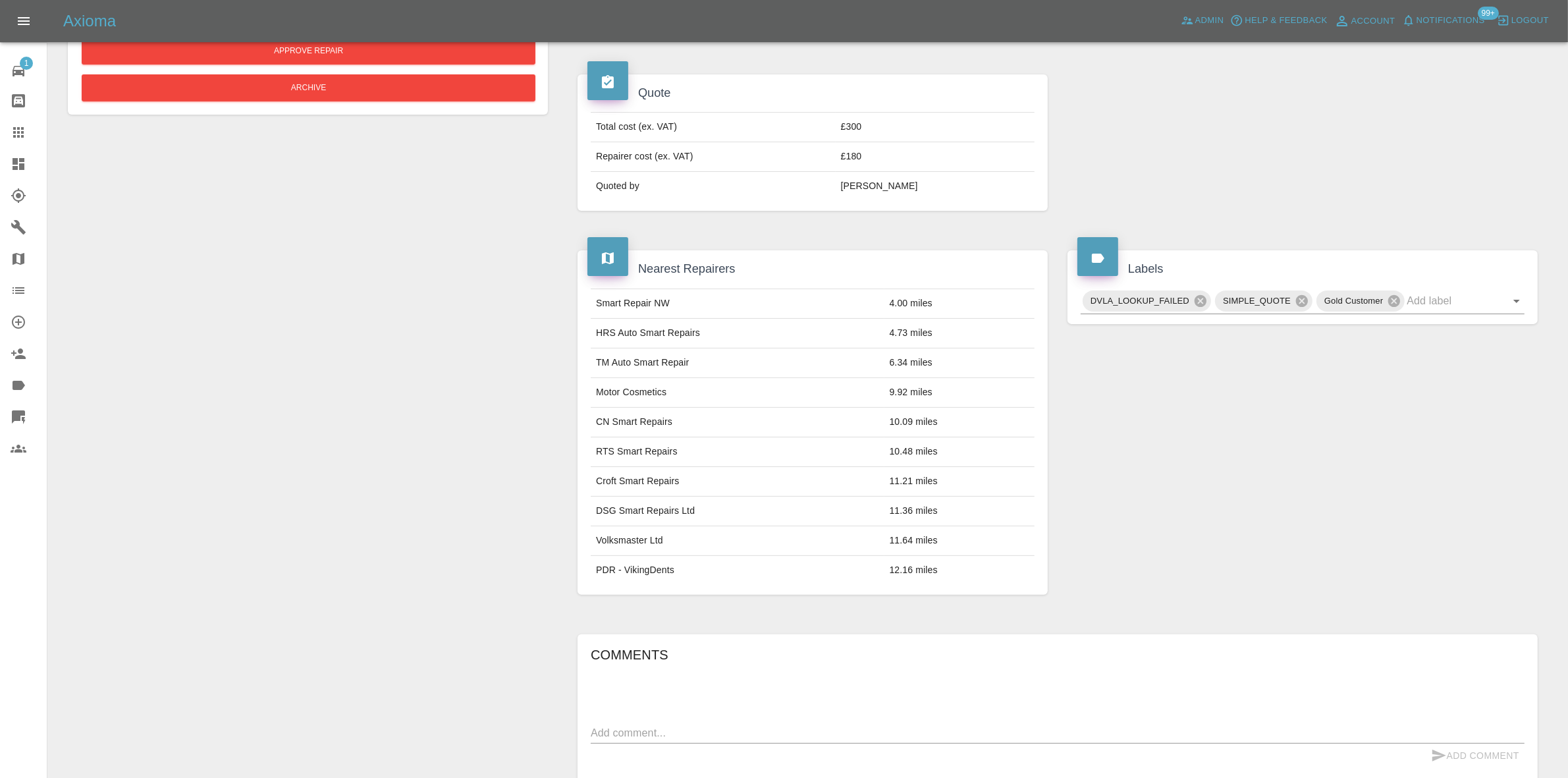
scroll to position [165, 0]
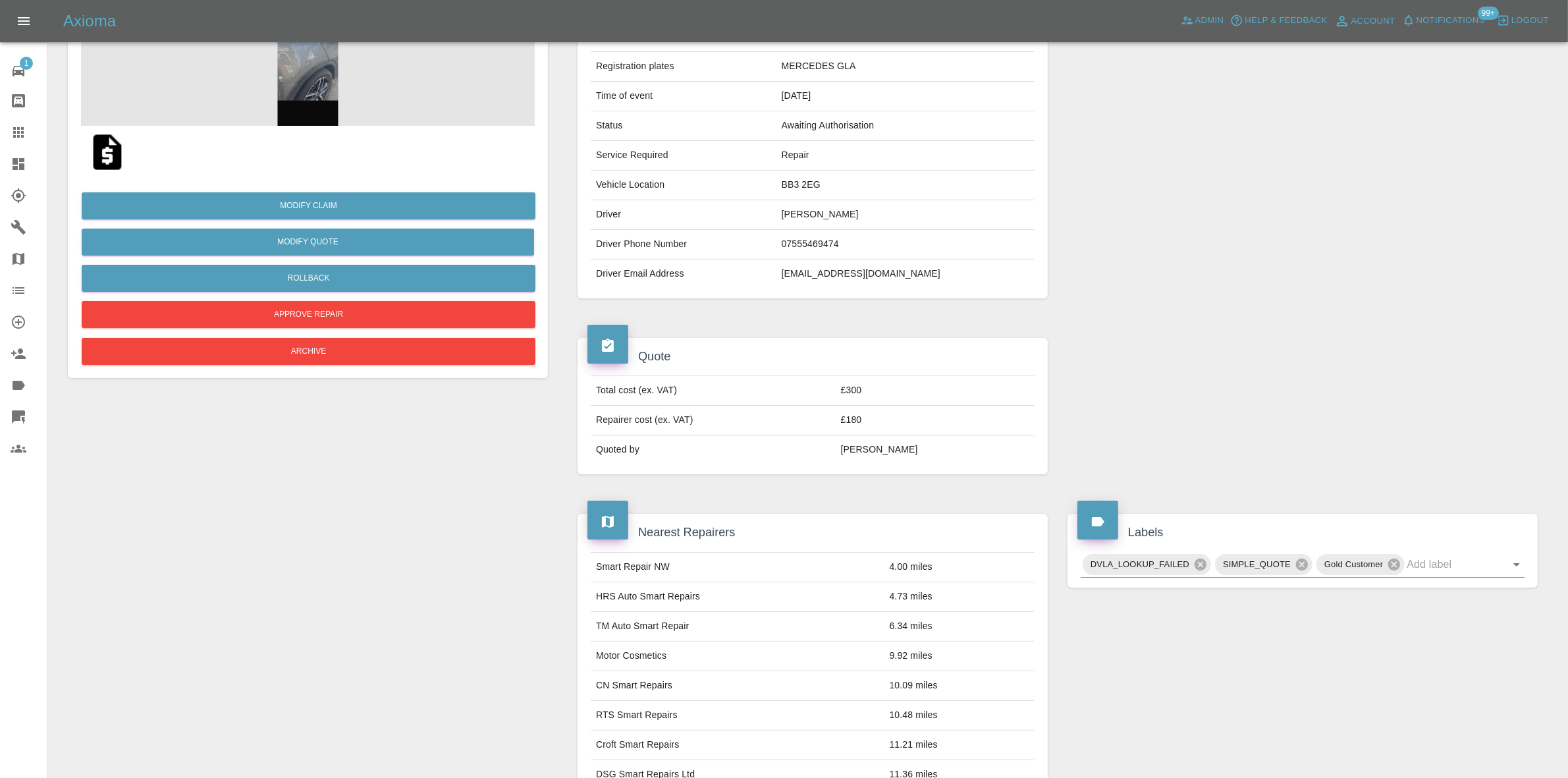
click at [297, 52] on img at bounding box center [308, 60] width 454 height 132
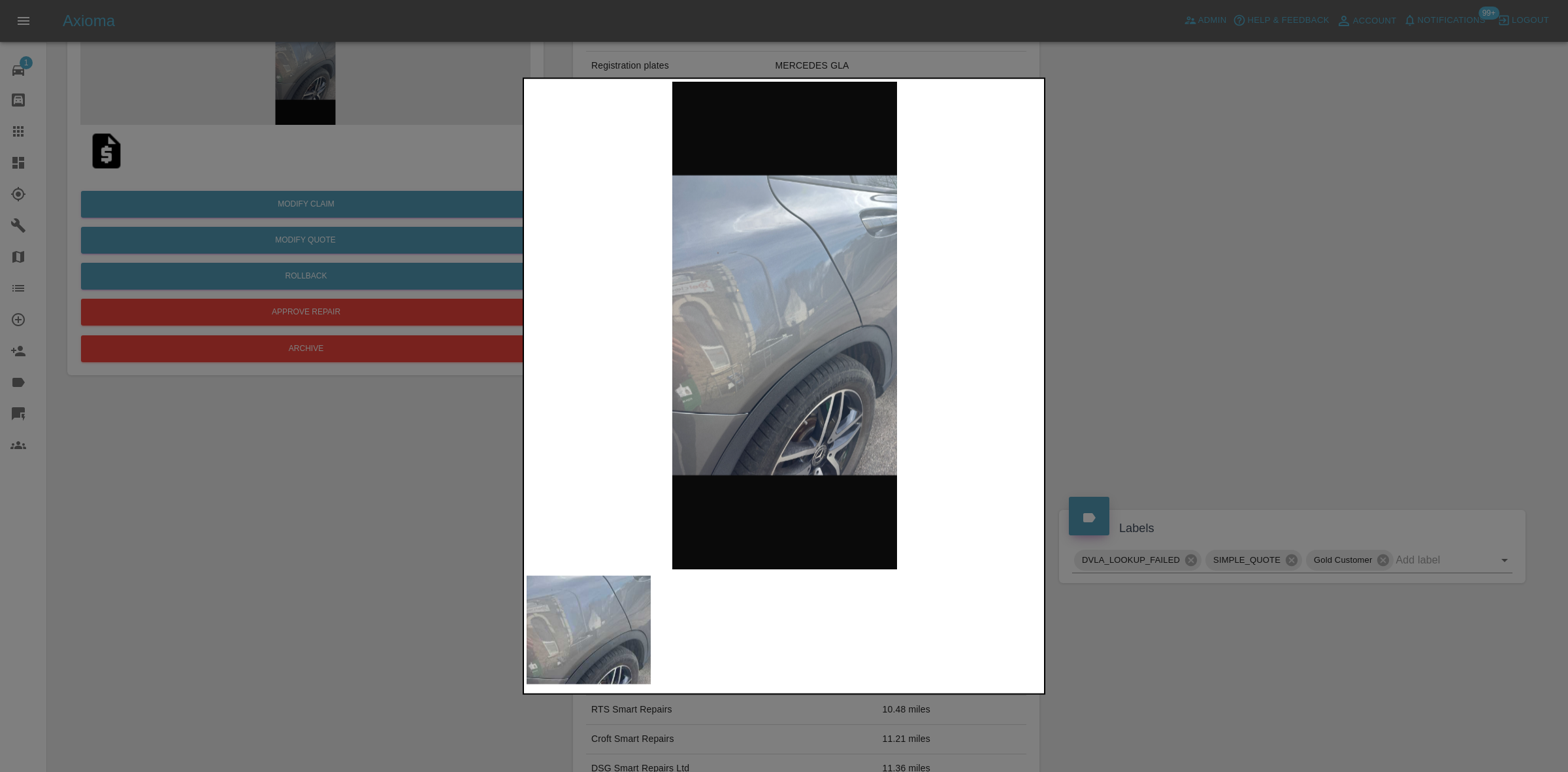
click at [774, 345] on img at bounding box center [784, 325] width 516 height 487
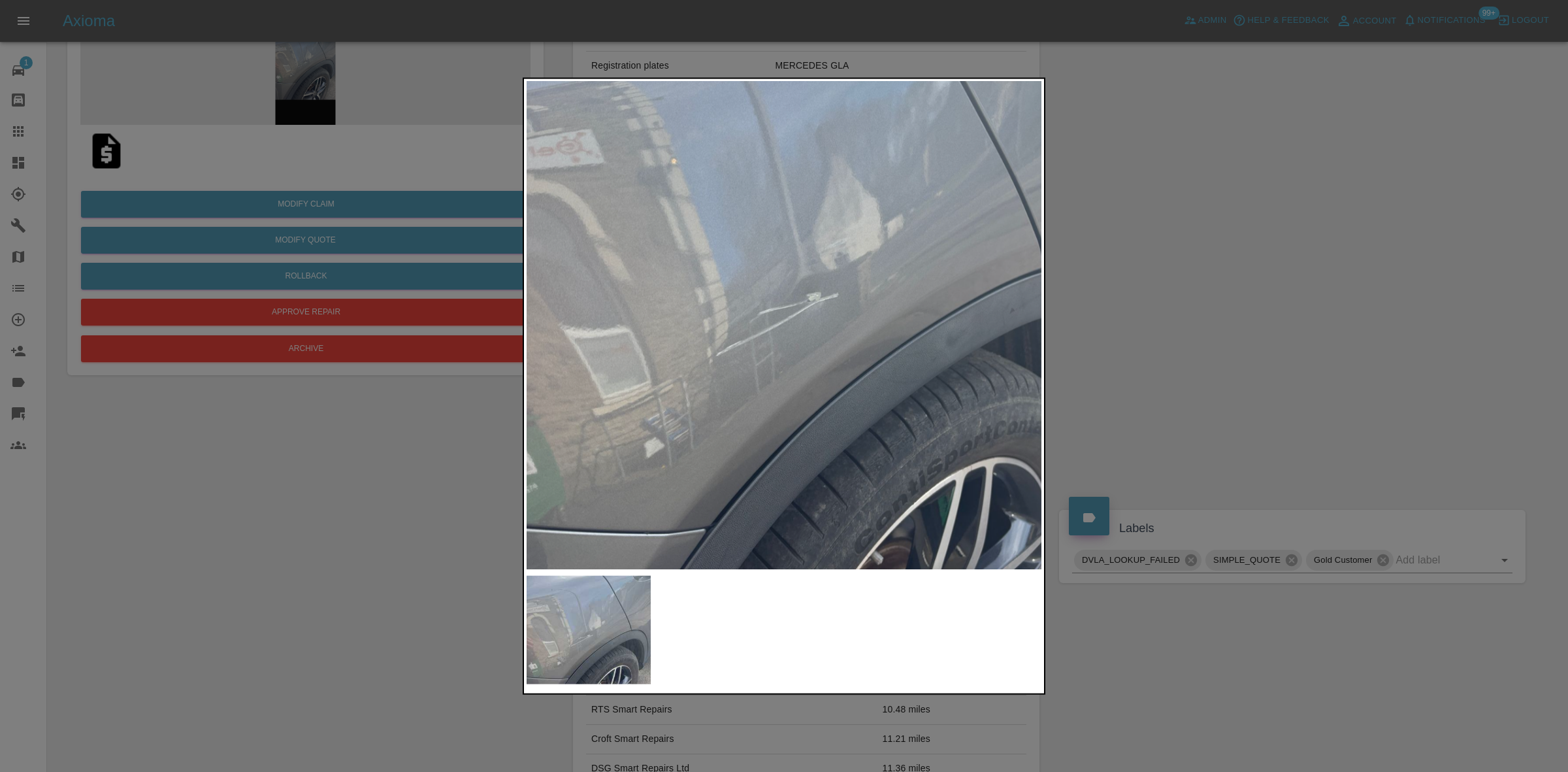
click at [764, 394] on img at bounding box center [815, 266] width 1549 height 1464
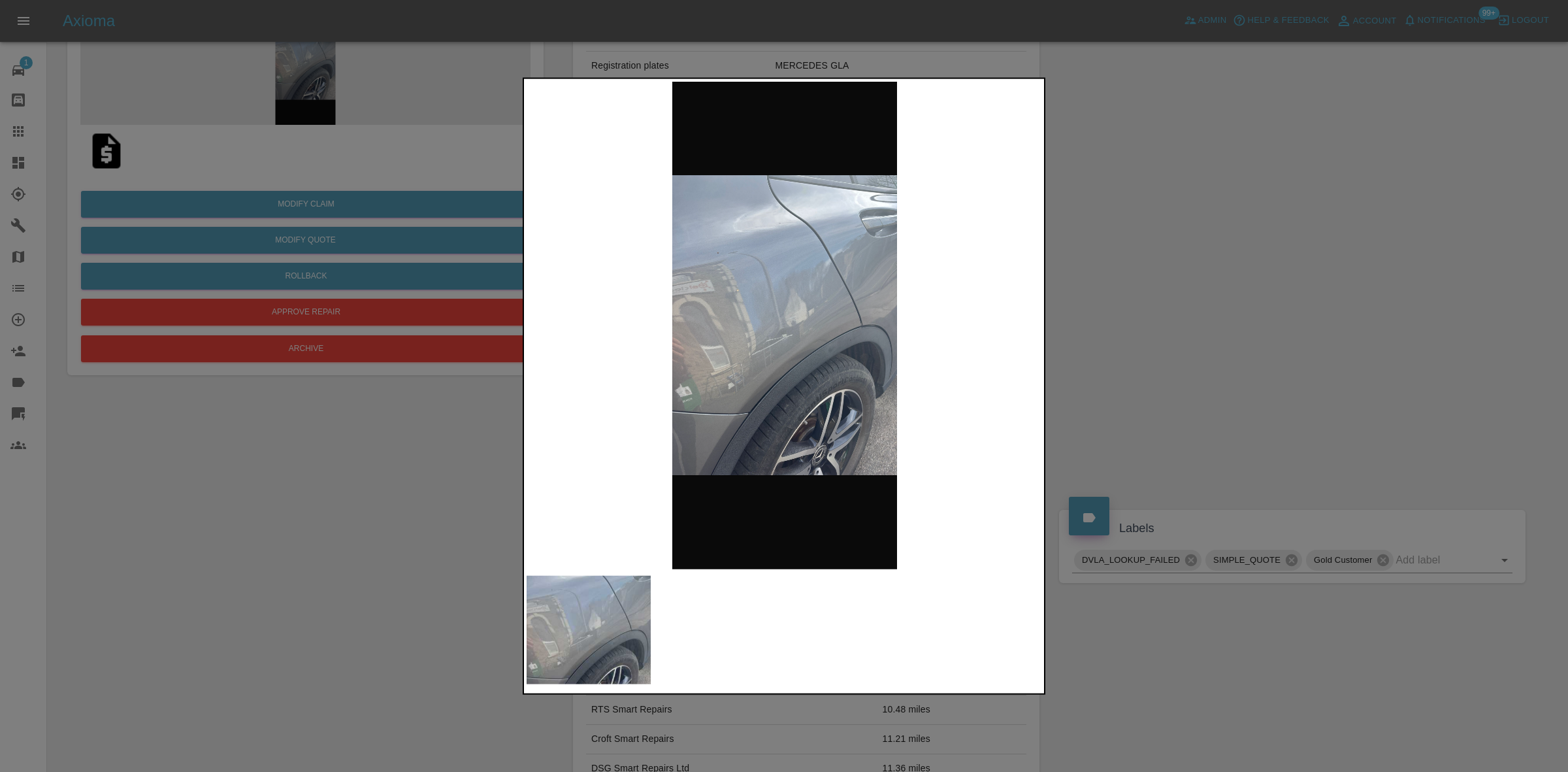
click at [435, 455] on div at bounding box center [784, 386] width 1568 height 772
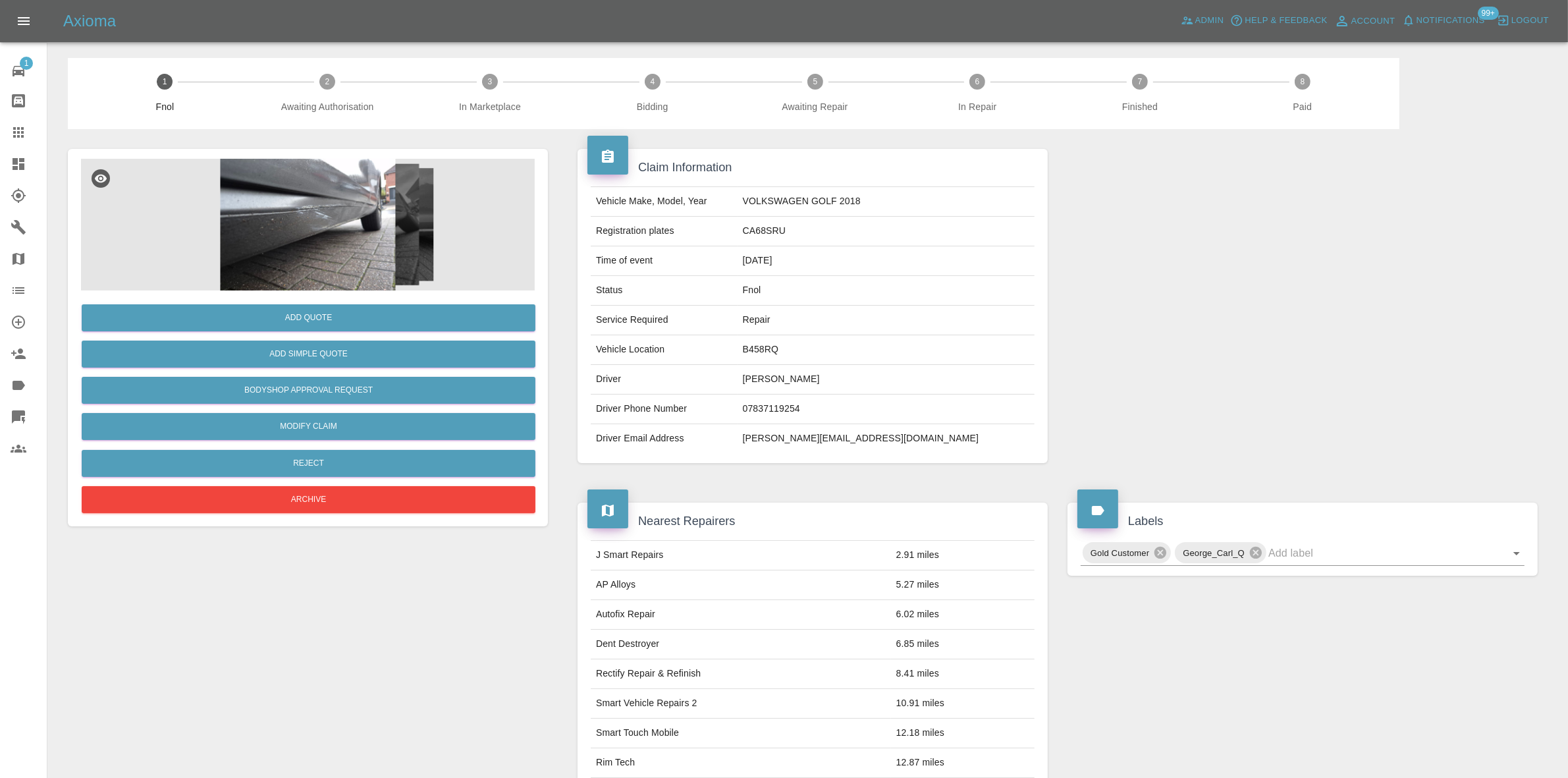
click at [350, 215] on img at bounding box center [308, 225] width 454 height 132
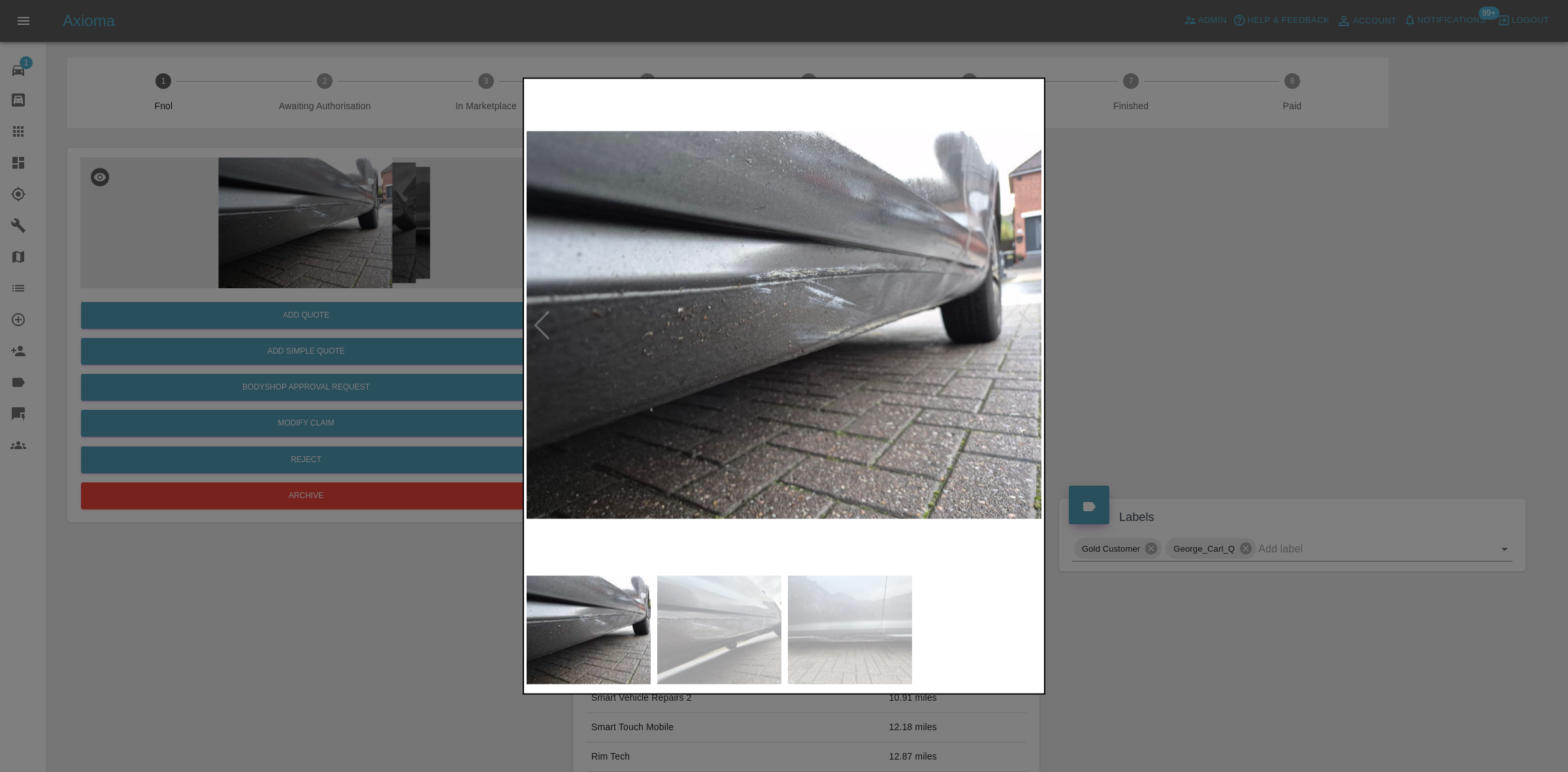
click at [792, 240] on img at bounding box center [784, 325] width 516 height 487
click at [791, 240] on img at bounding box center [784, 325] width 516 height 487
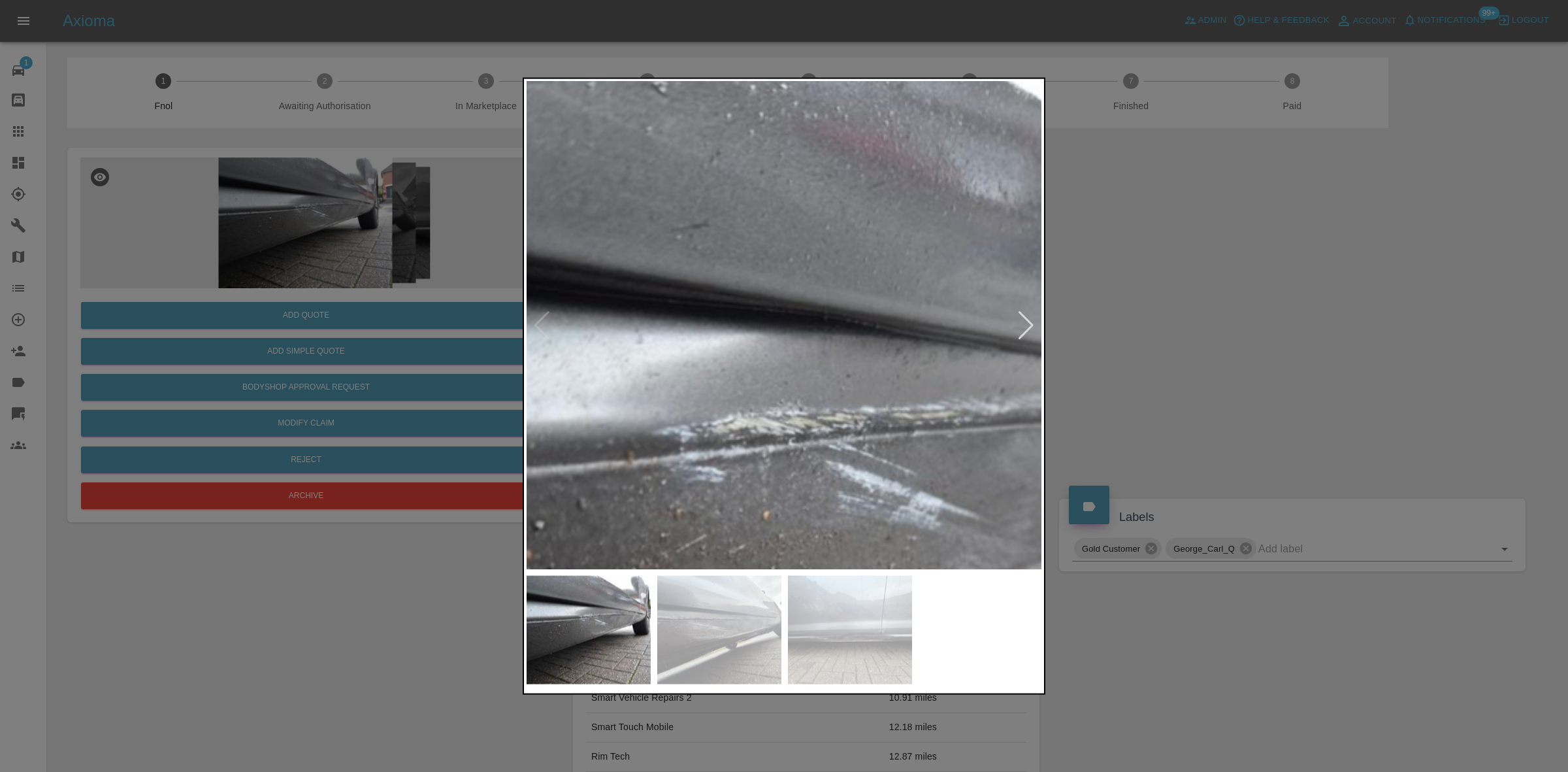
click at [820, 346] on img at bounding box center [765, 578] width 1549 height 1464
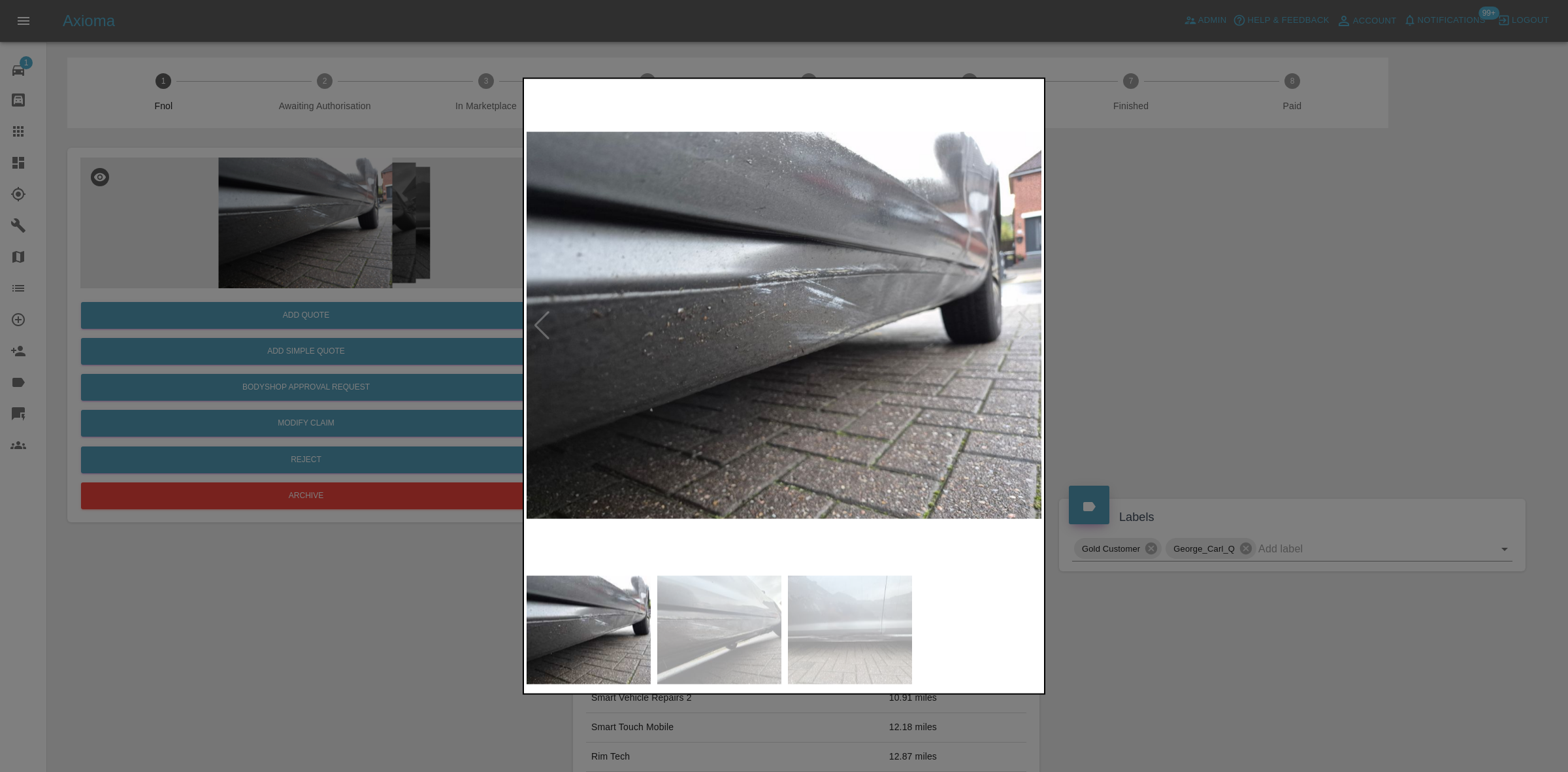
click at [699, 370] on img at bounding box center [784, 325] width 516 height 487
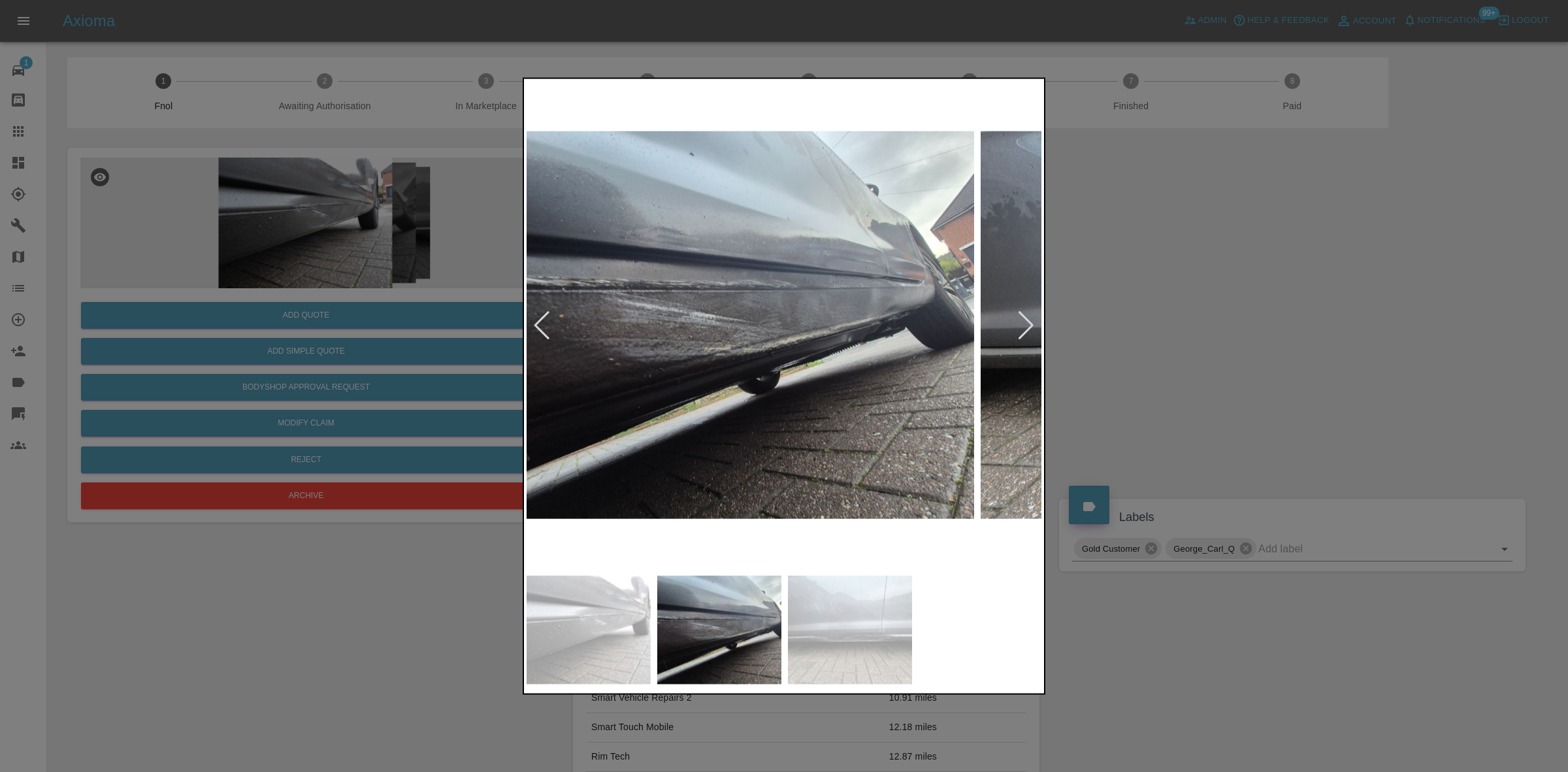
click at [696, 300] on img at bounding box center [716, 325] width 516 height 487
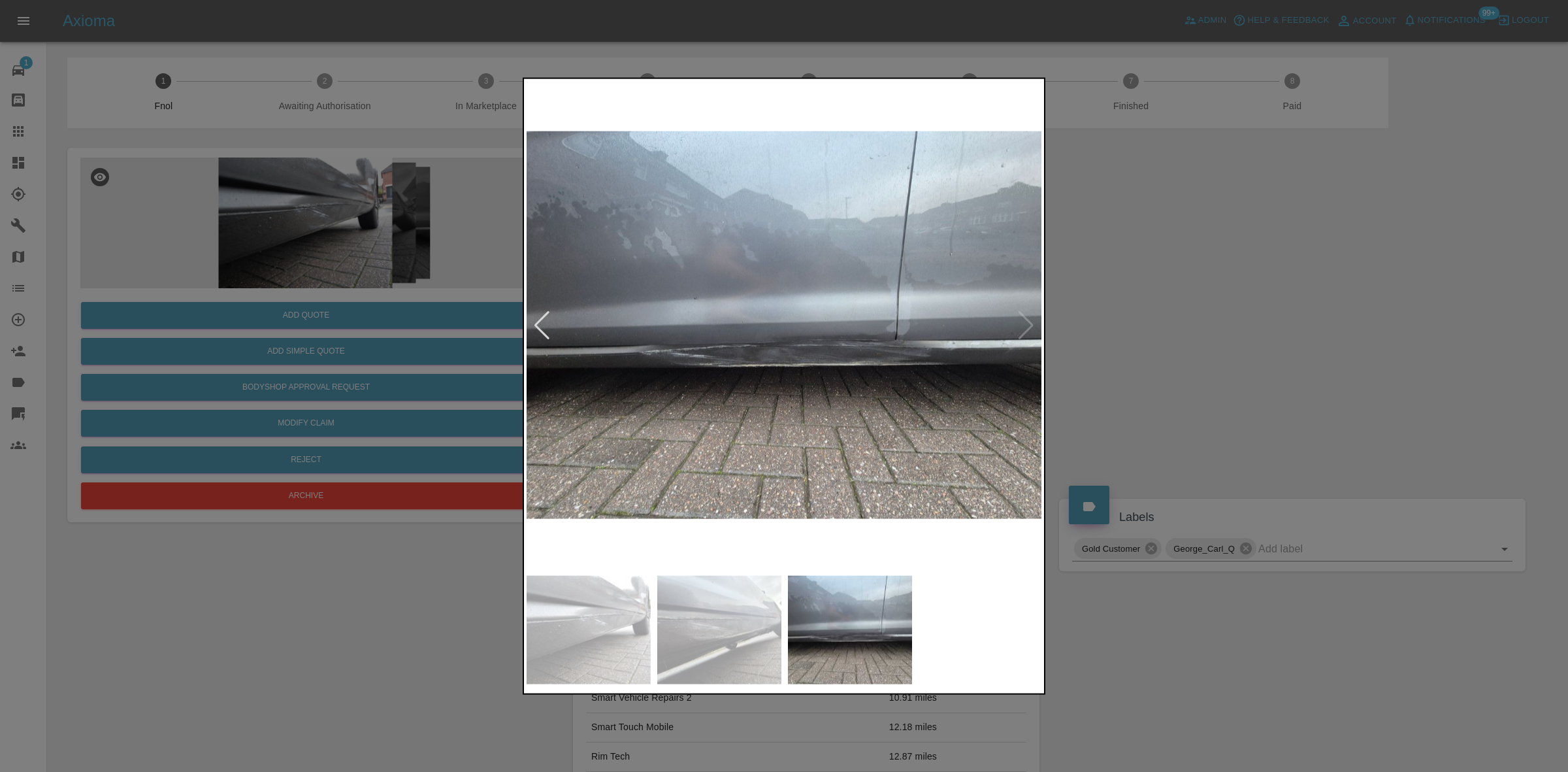
click at [679, 340] on img at bounding box center [784, 325] width 516 height 487
click at [797, 373] on img at bounding box center [784, 325] width 516 height 487
click at [798, 371] on img at bounding box center [784, 325] width 516 height 487
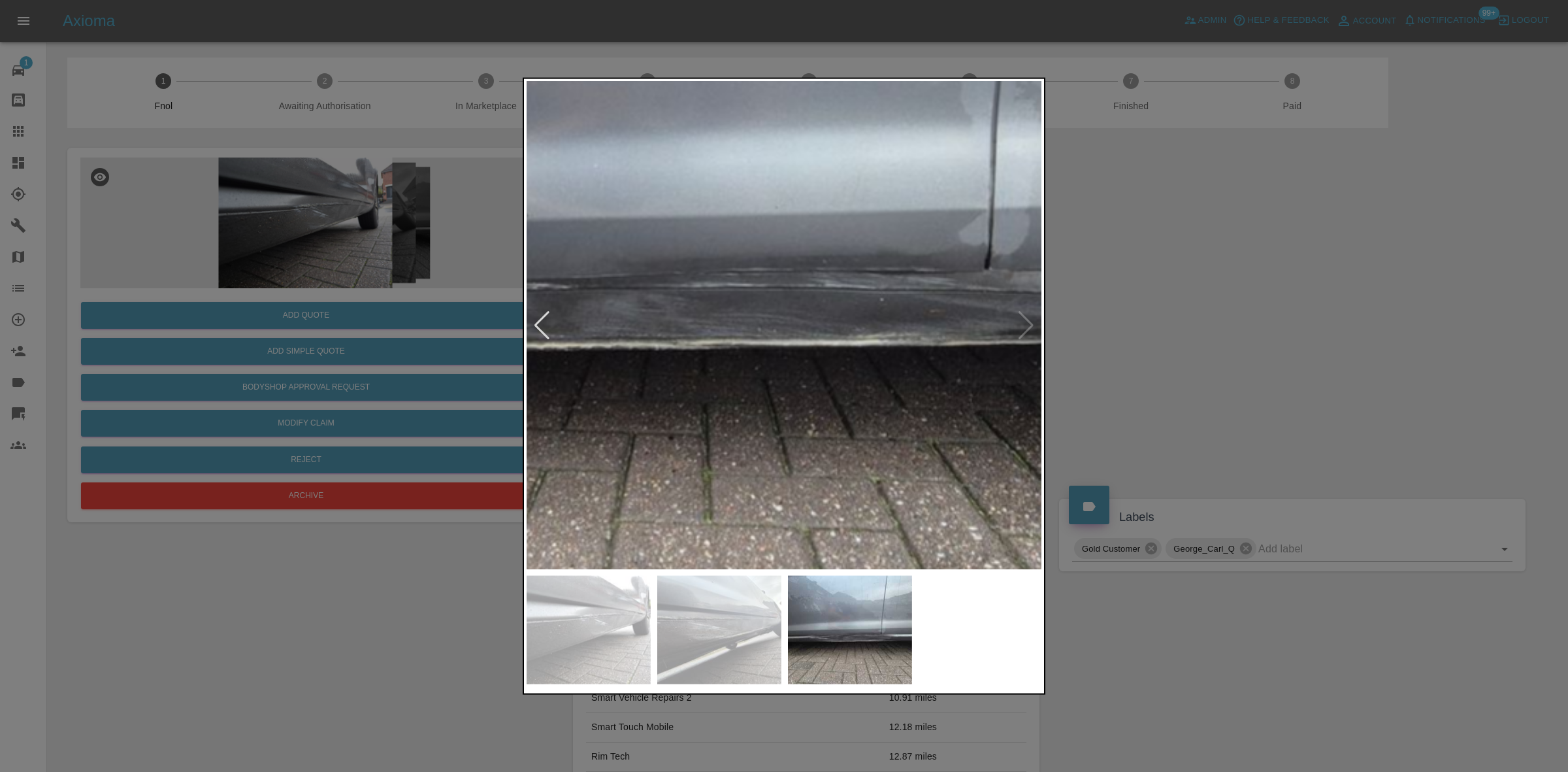
click at [599, 390] on img at bounding box center [653, 224] width 1549 height 1464
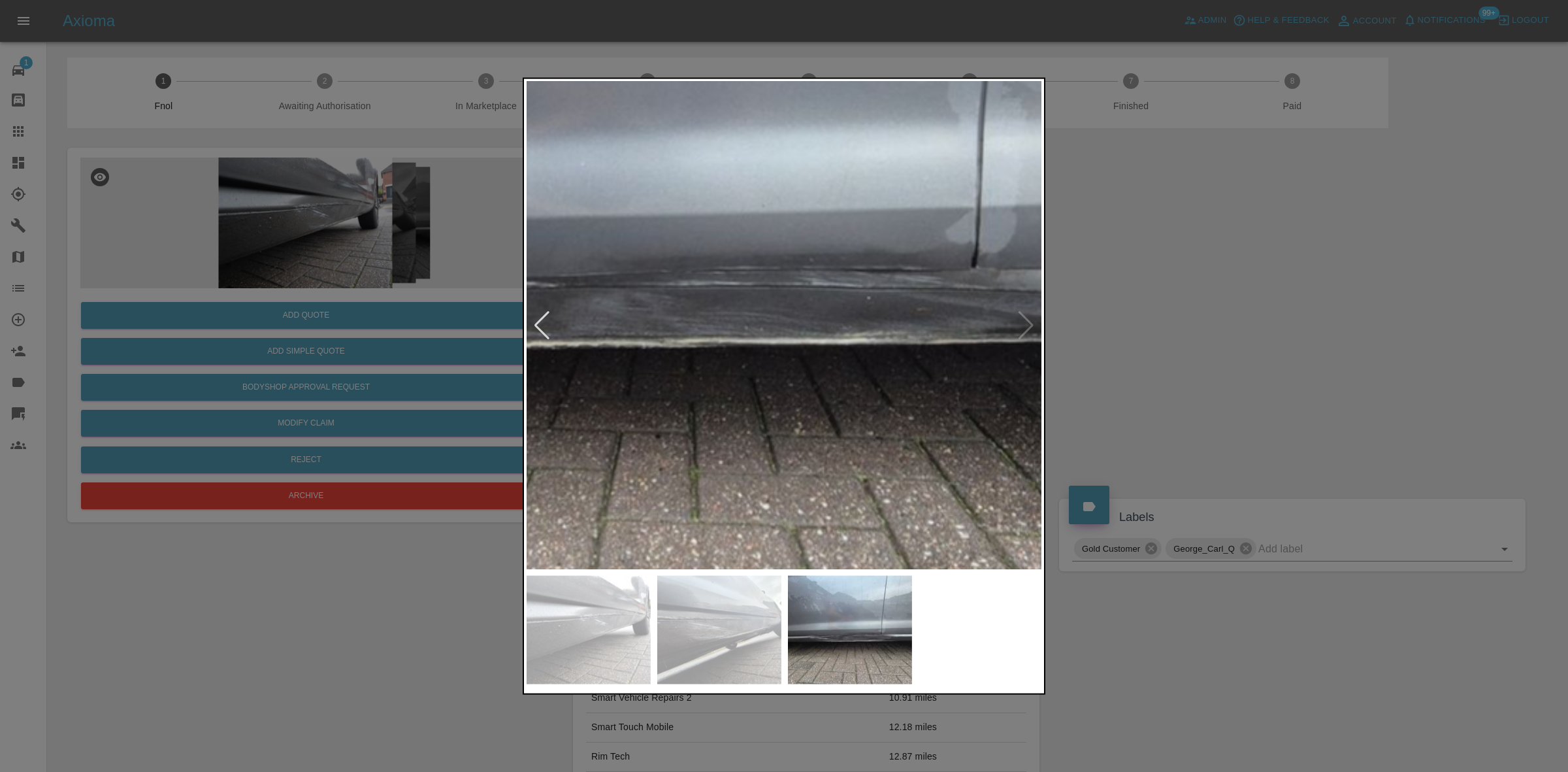
click at [677, 390] on img at bounding box center [640, 223] width 1549 height 1464
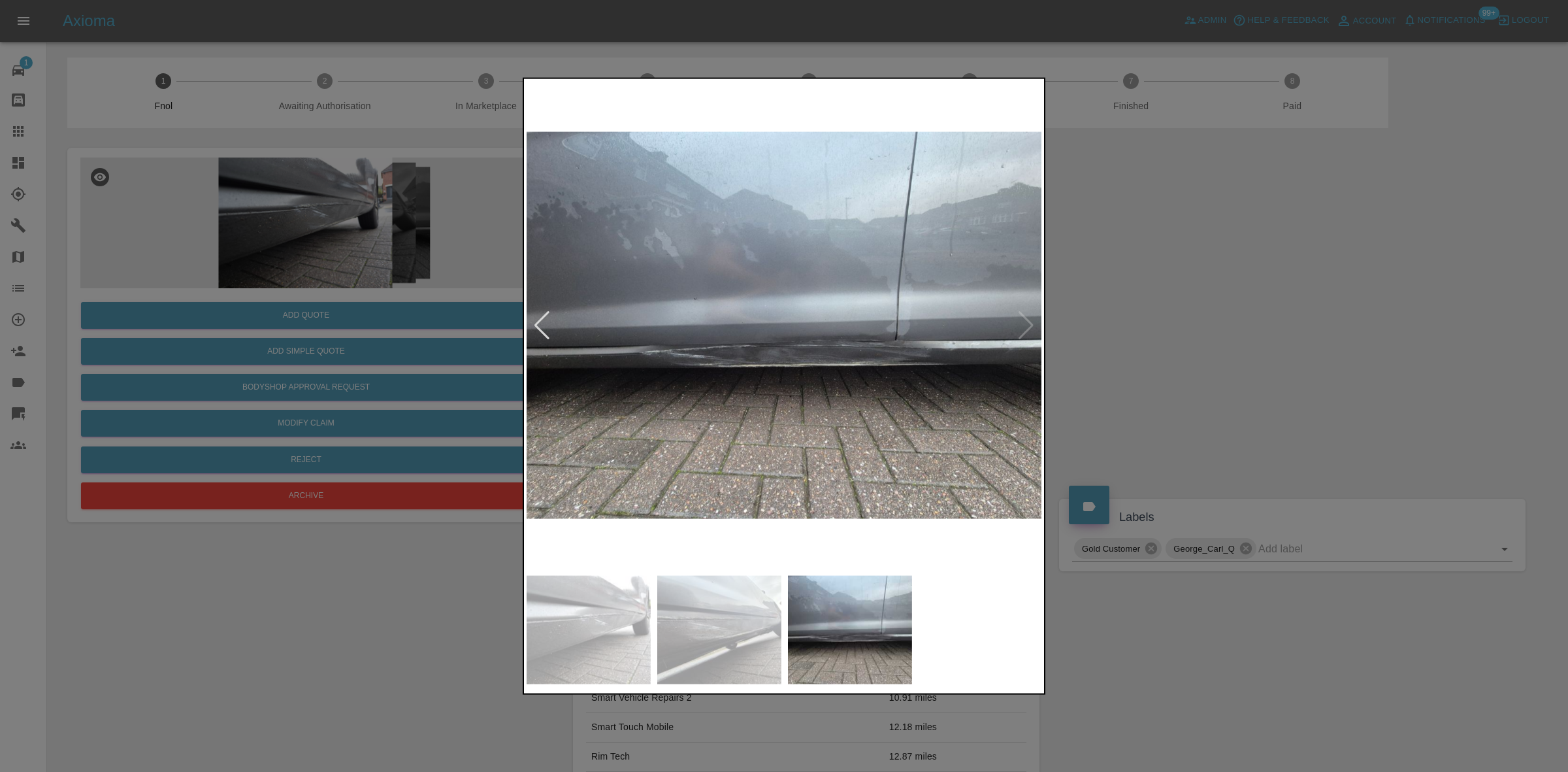
click at [190, 272] on div at bounding box center [784, 386] width 1568 height 772
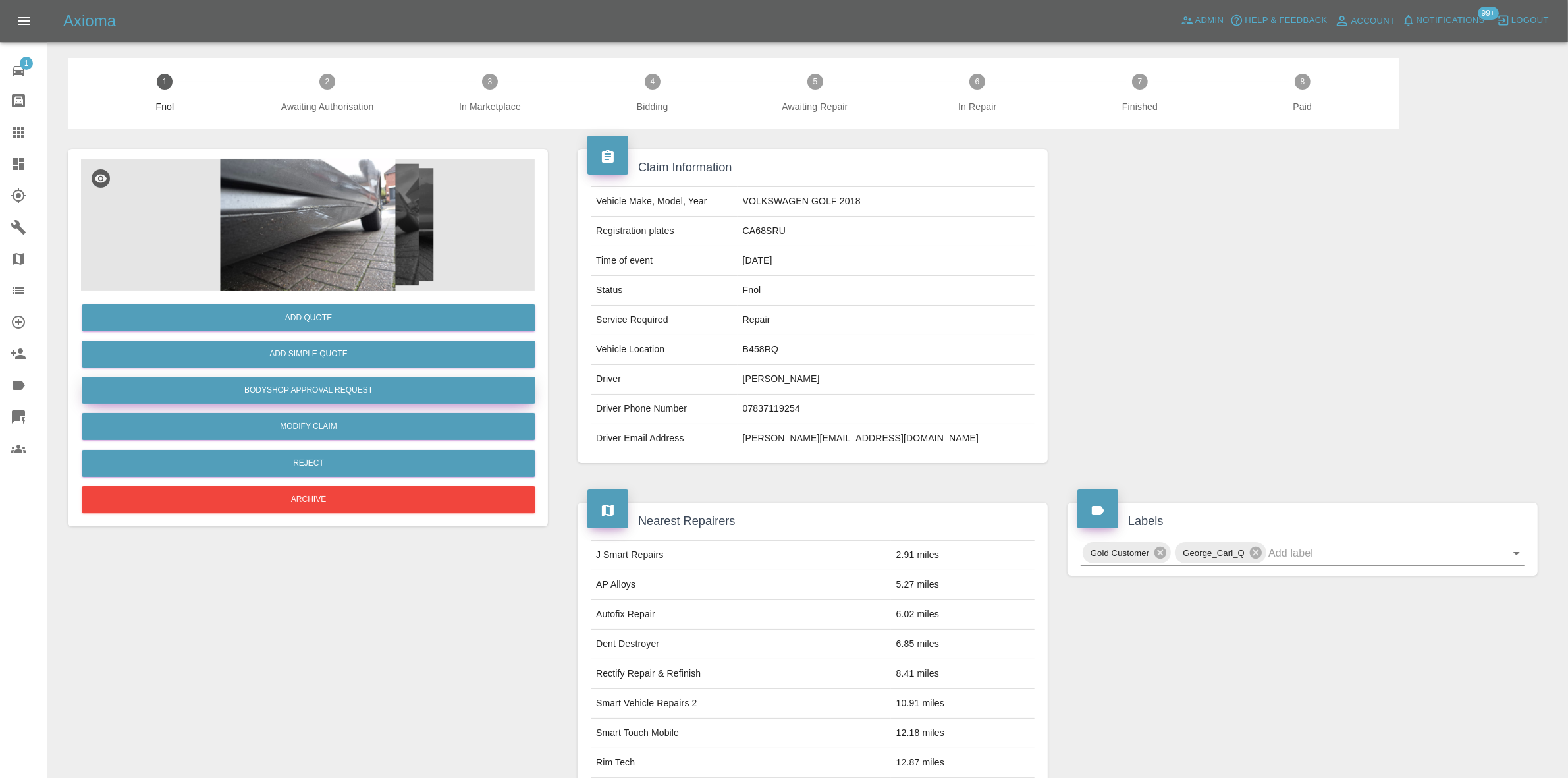
click at [337, 377] on button "Bodyshop Approval Request" at bounding box center [308, 389] width 454 height 27
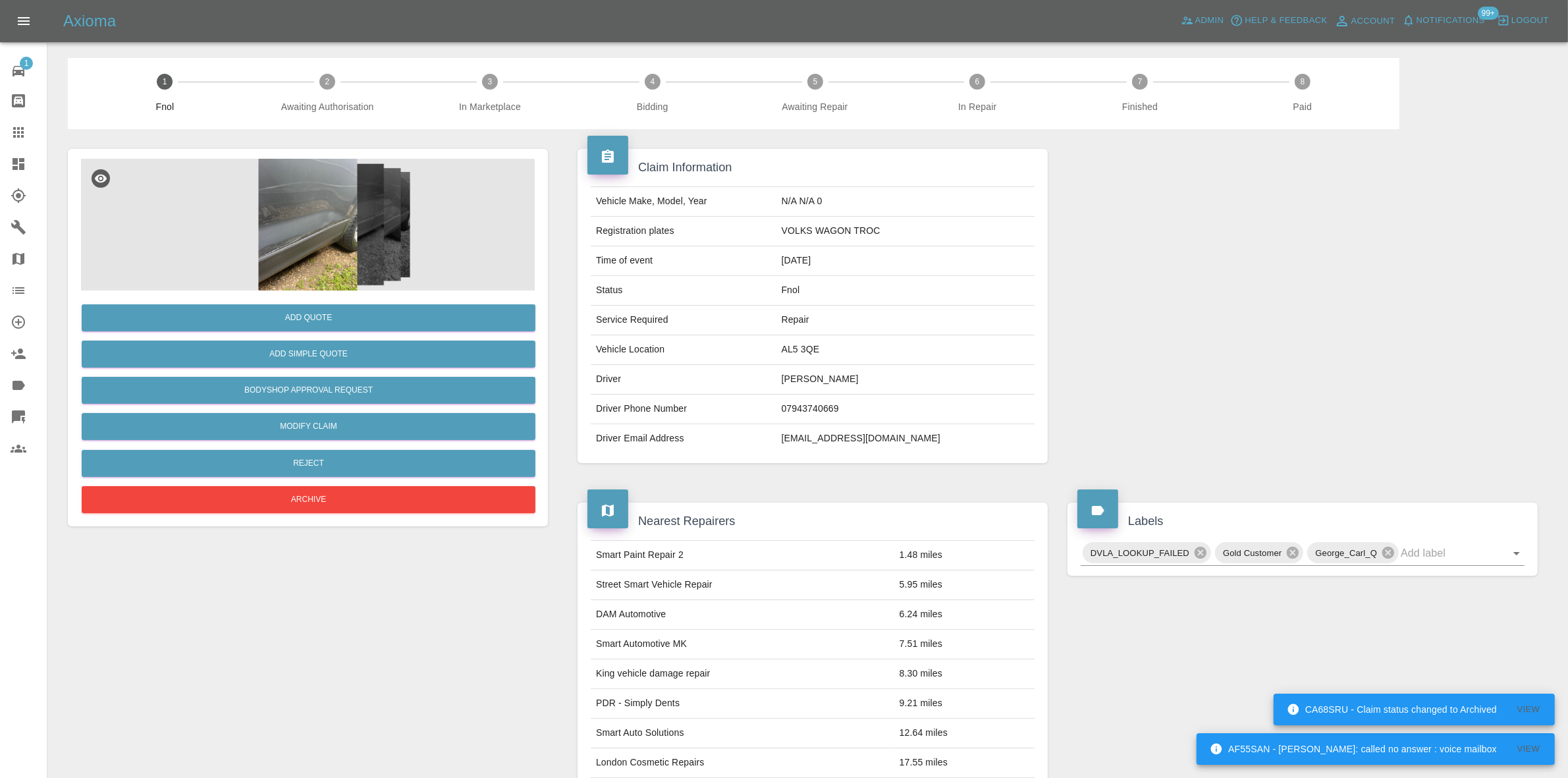
click at [300, 229] on img at bounding box center [308, 225] width 454 height 132
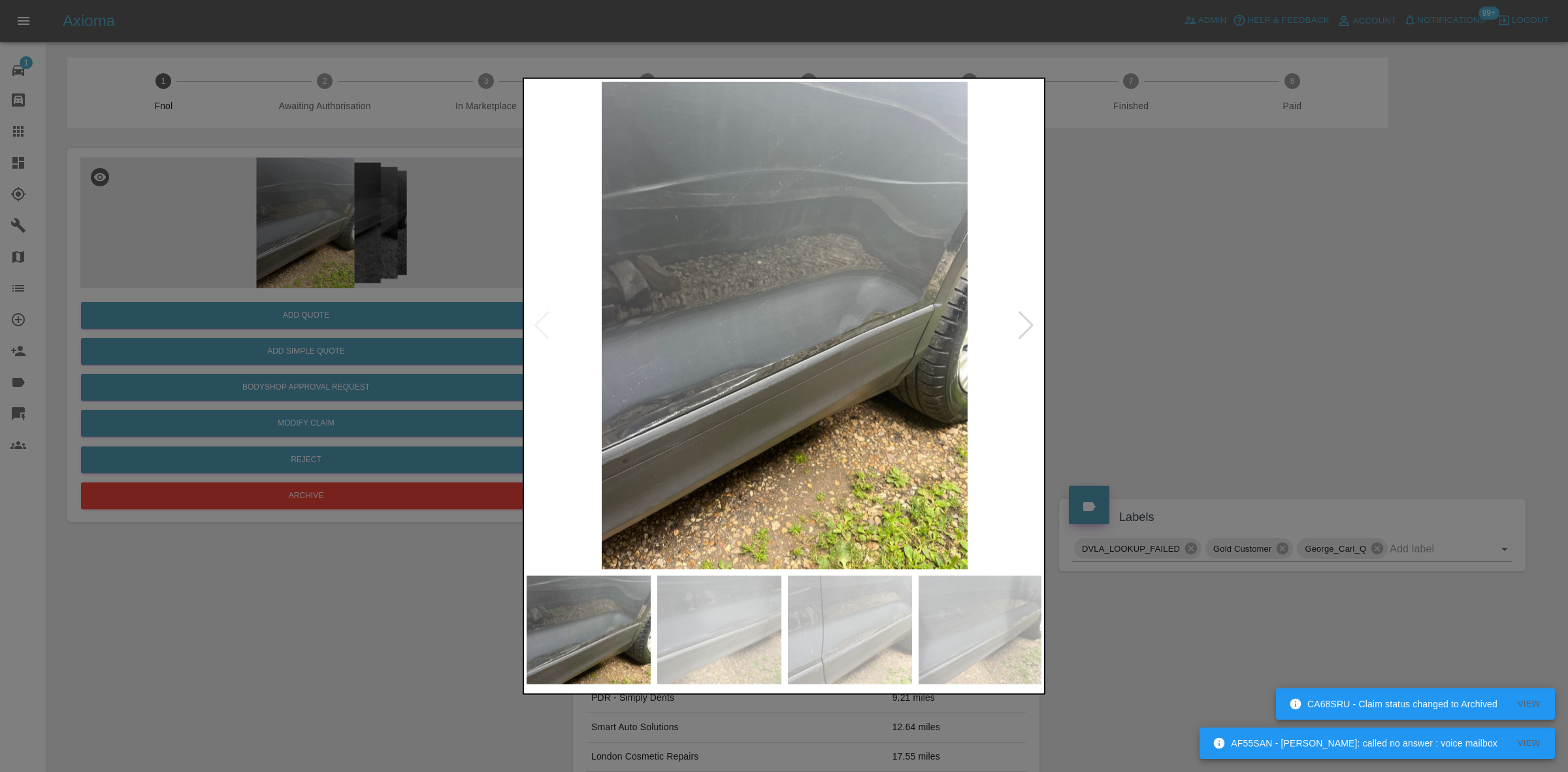
click at [782, 325] on img at bounding box center [784, 325] width 516 height 487
click at [582, 340] on img at bounding box center [784, 325] width 516 height 487
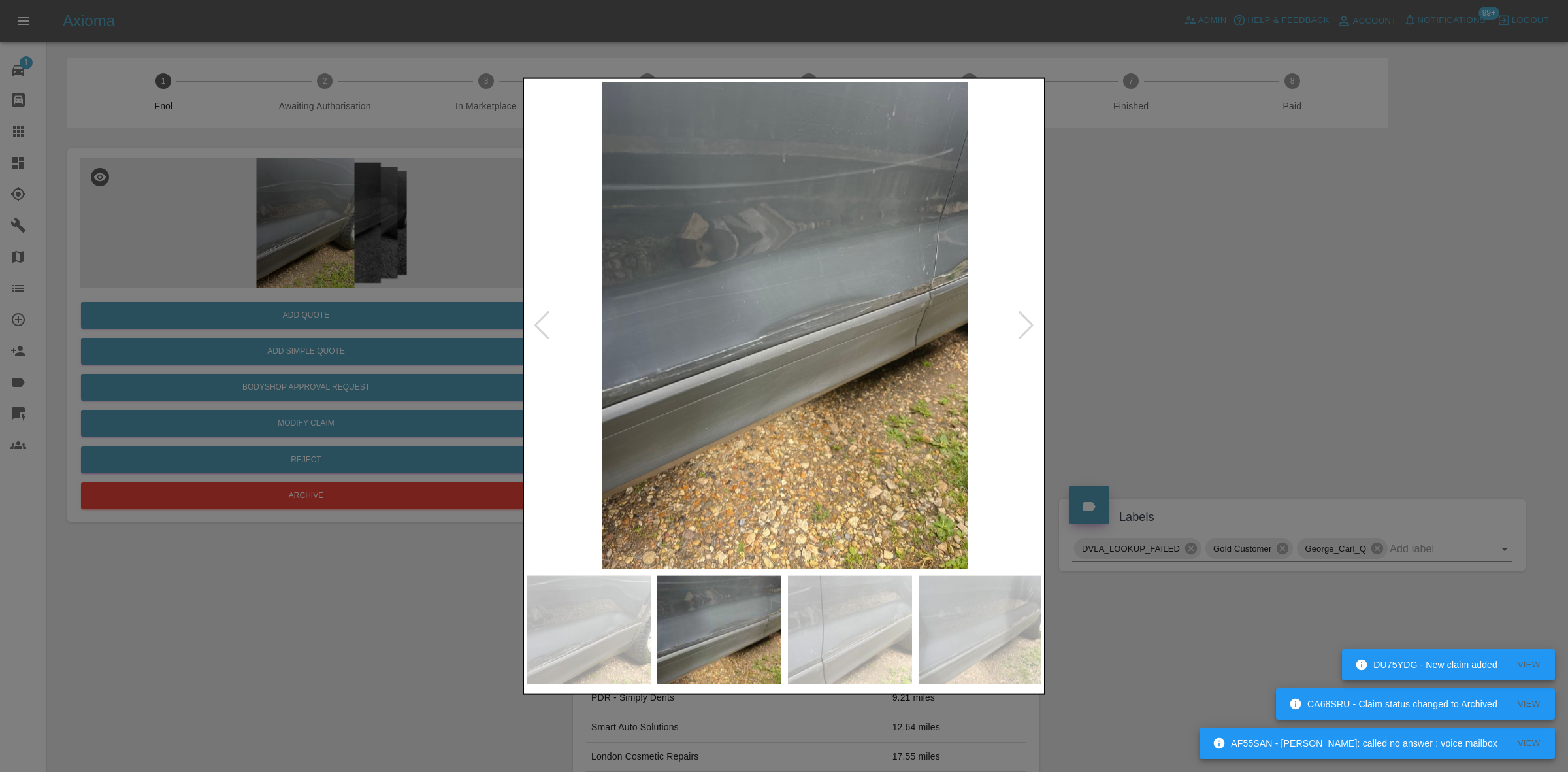
click at [575, 352] on img at bounding box center [784, 325] width 516 height 487
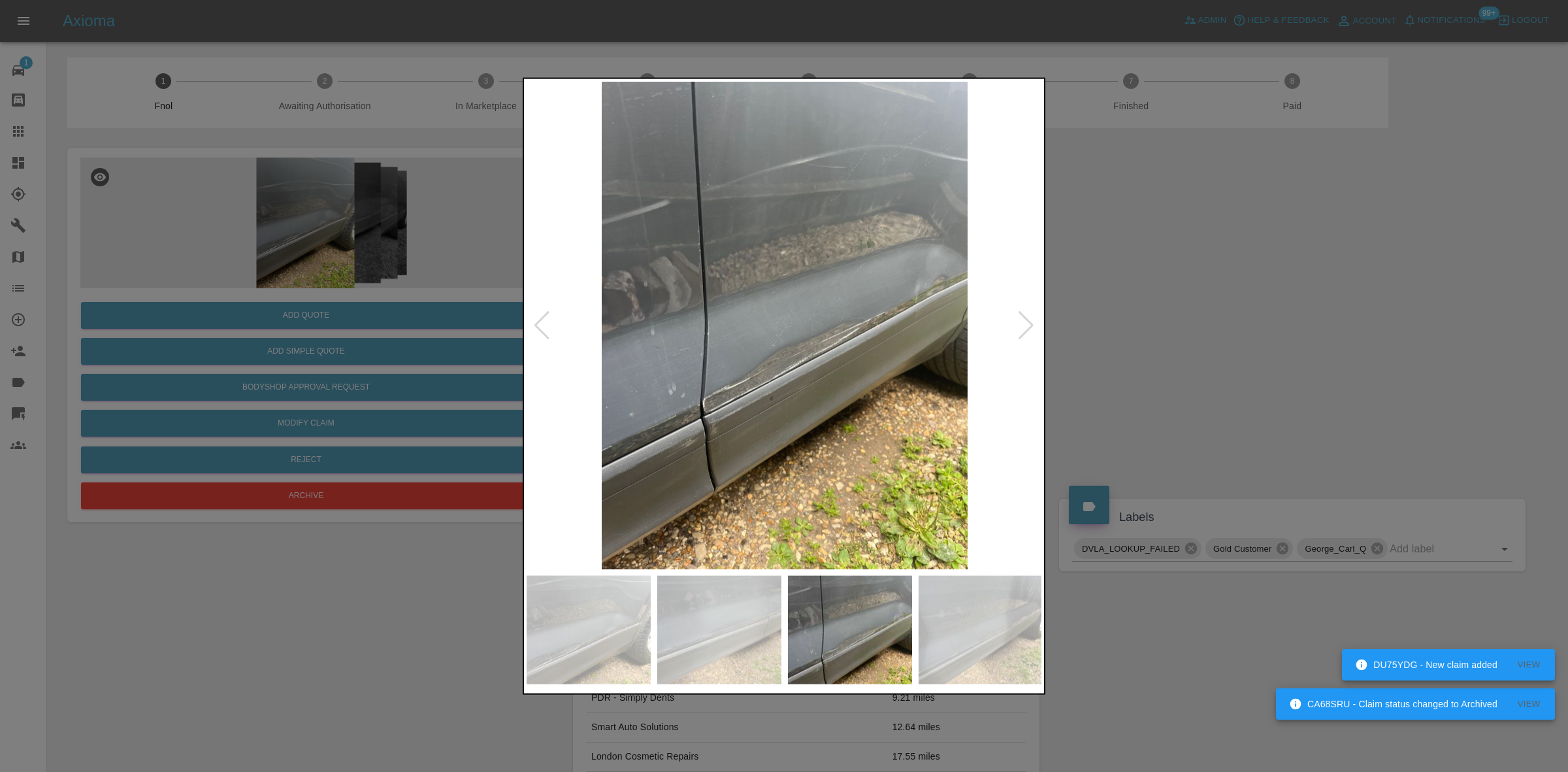
click at [612, 366] on img at bounding box center [784, 325] width 516 height 487
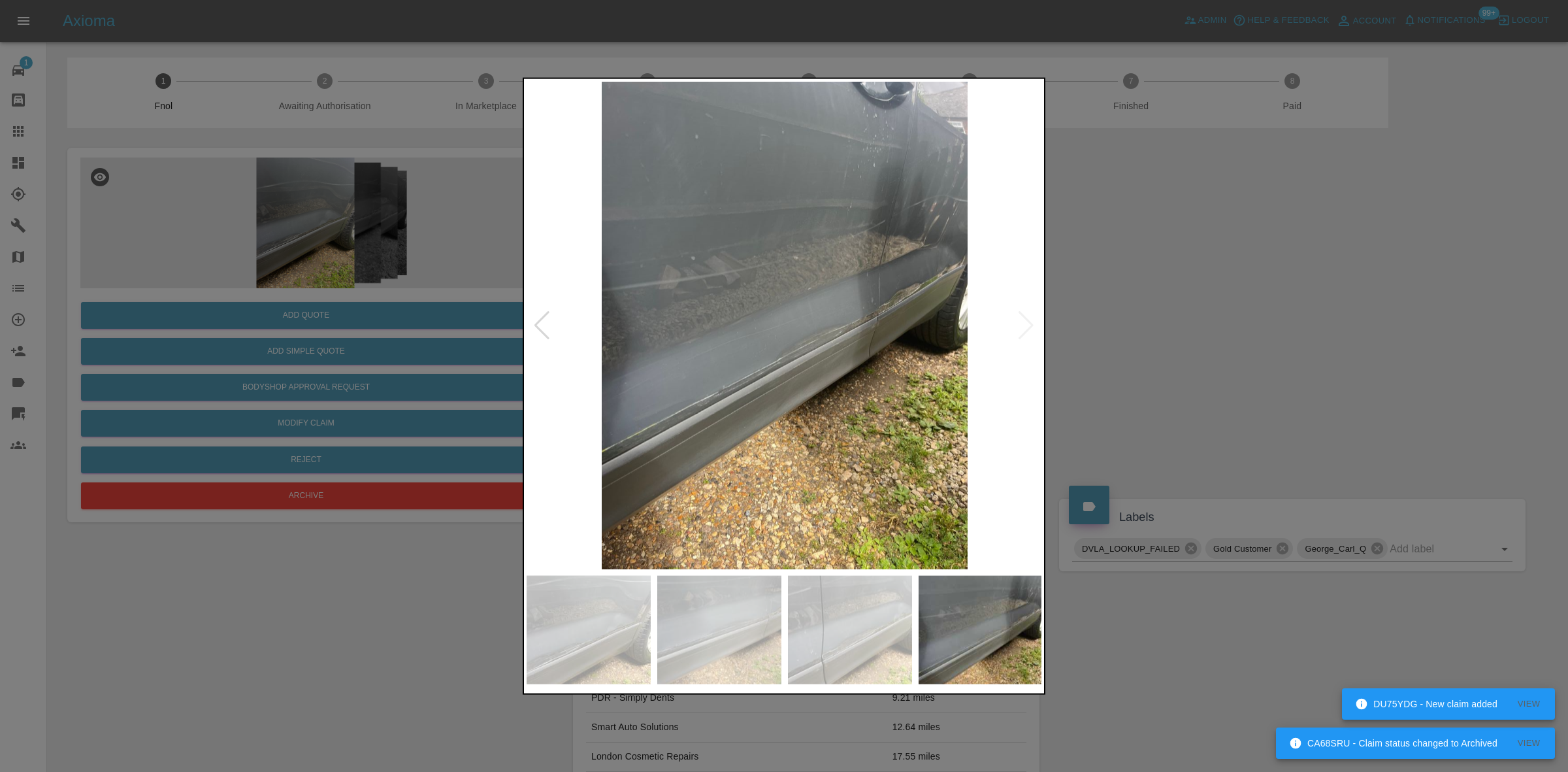
click at [613, 402] on img at bounding box center [784, 325] width 516 height 487
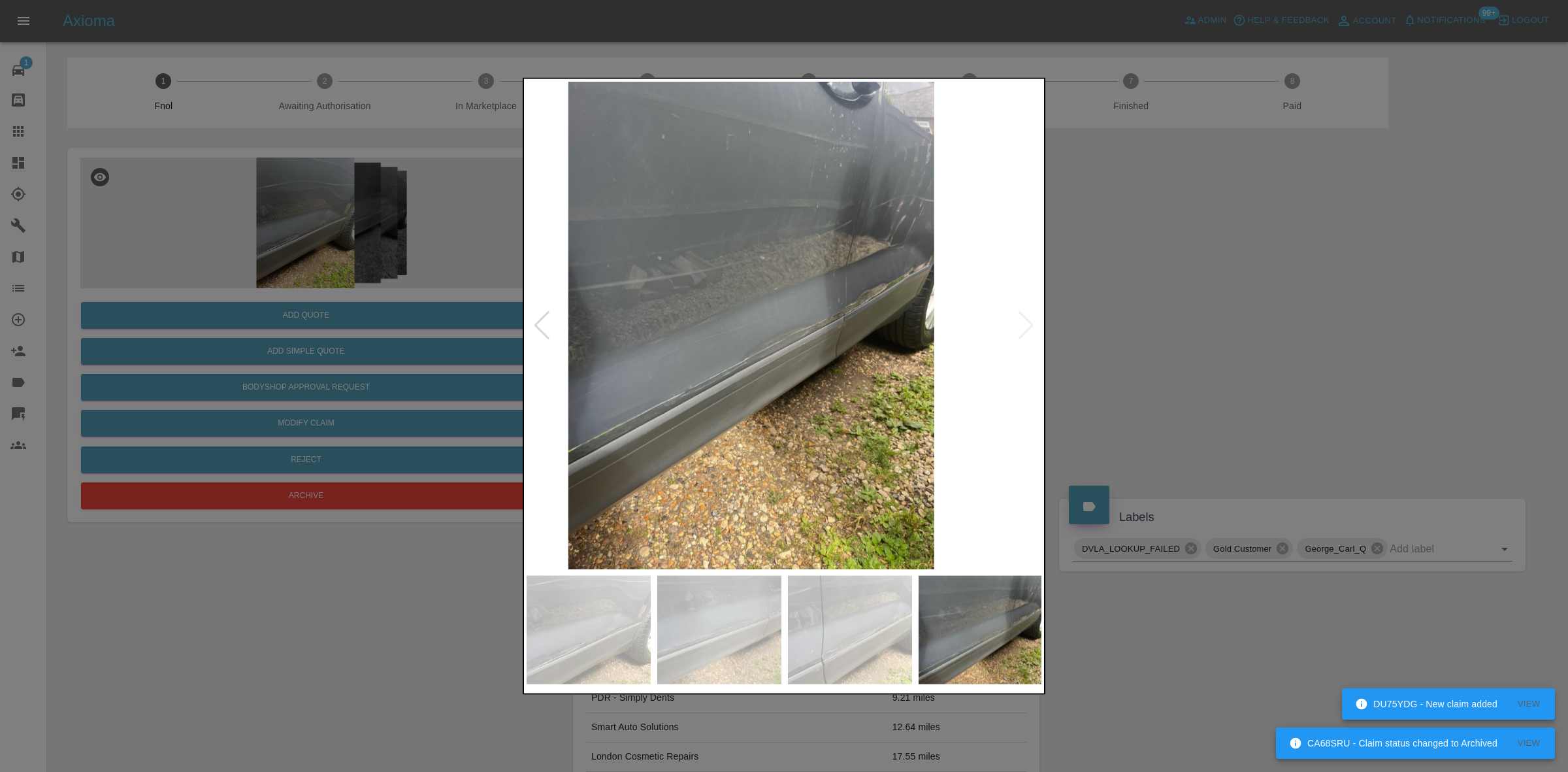
click at [574, 407] on img at bounding box center [752, 325] width 516 height 487
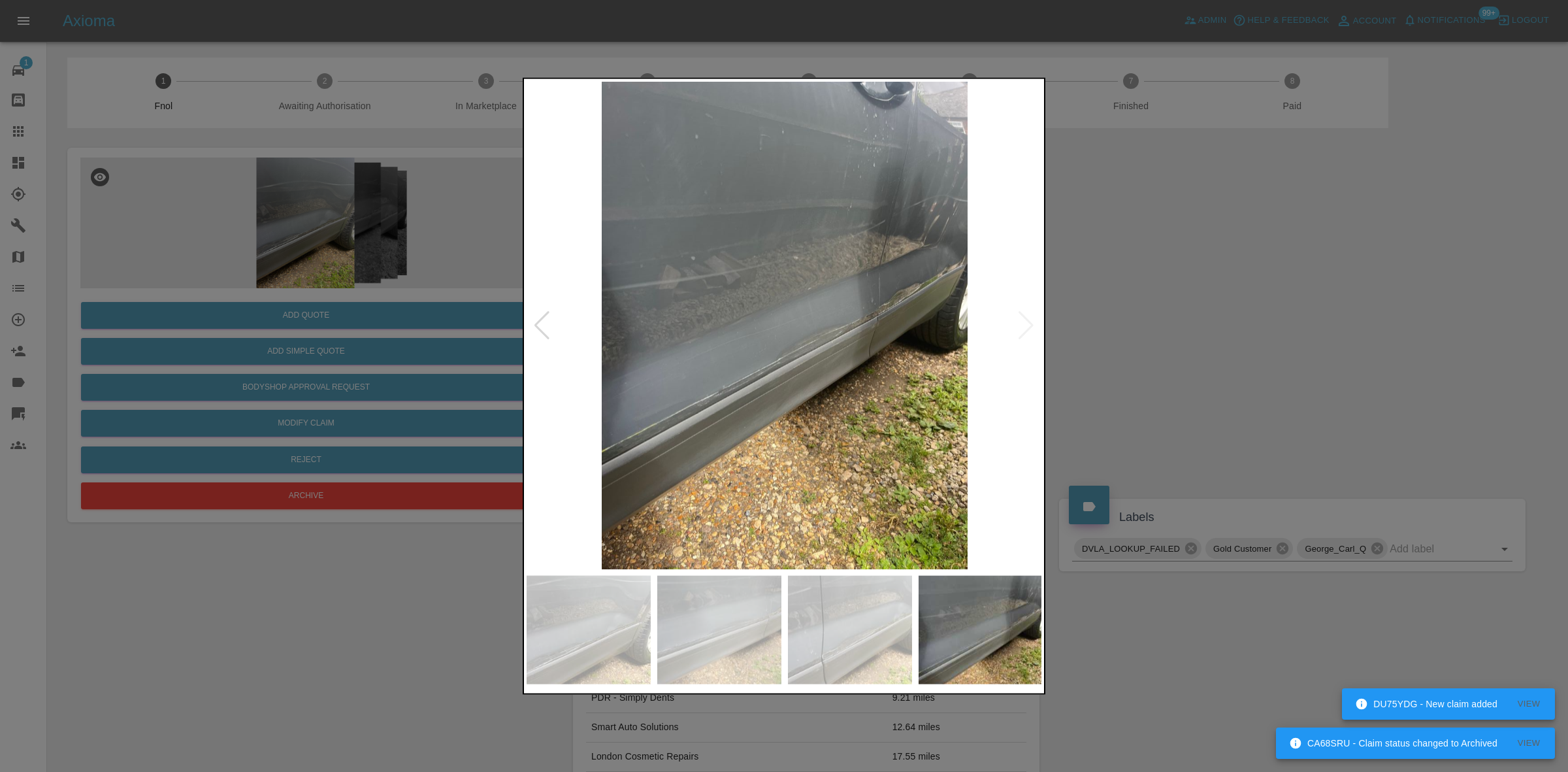
click at [703, 397] on img at bounding box center [784, 325] width 516 height 487
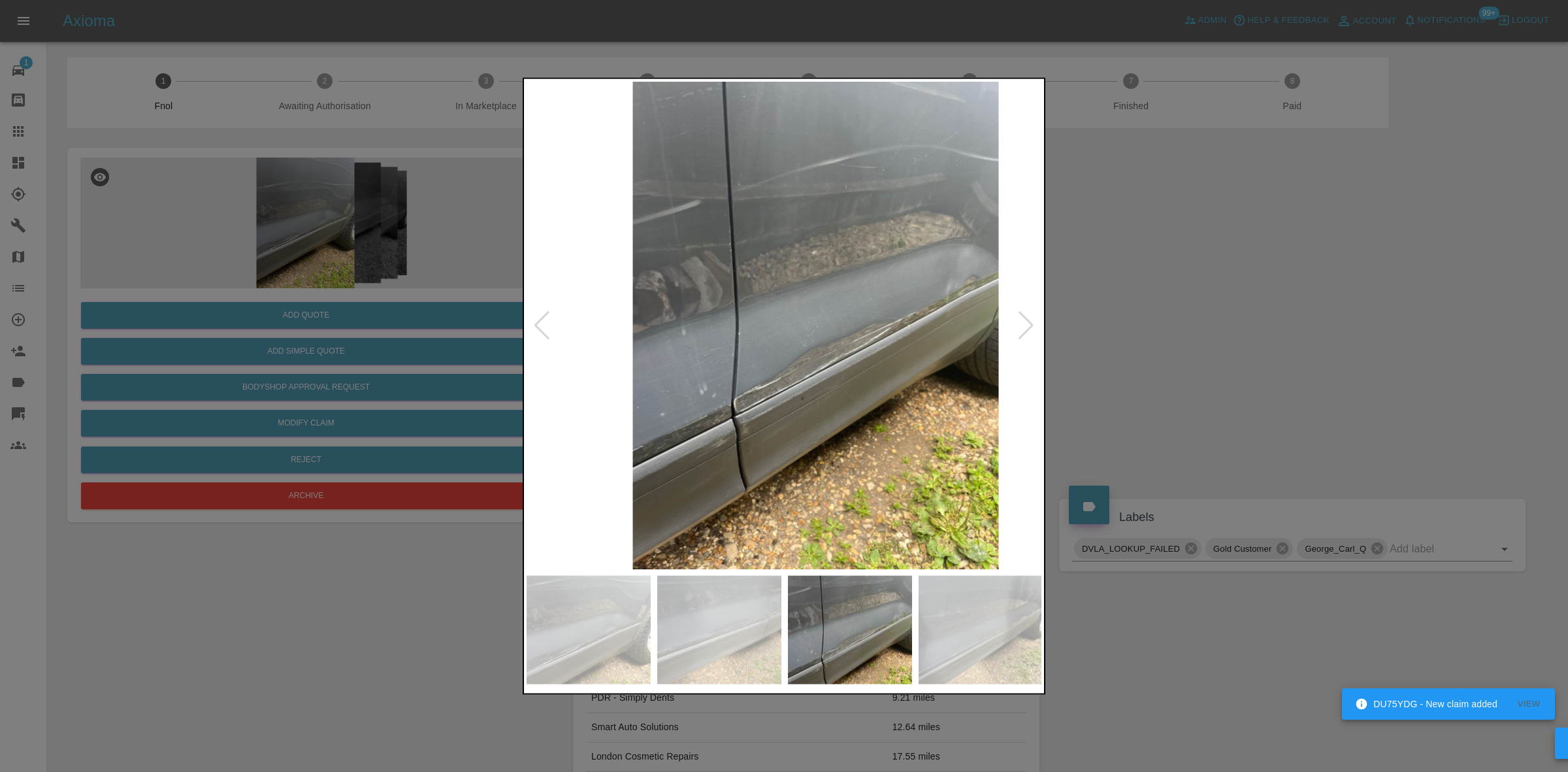
click at [724, 398] on img at bounding box center [816, 325] width 516 height 487
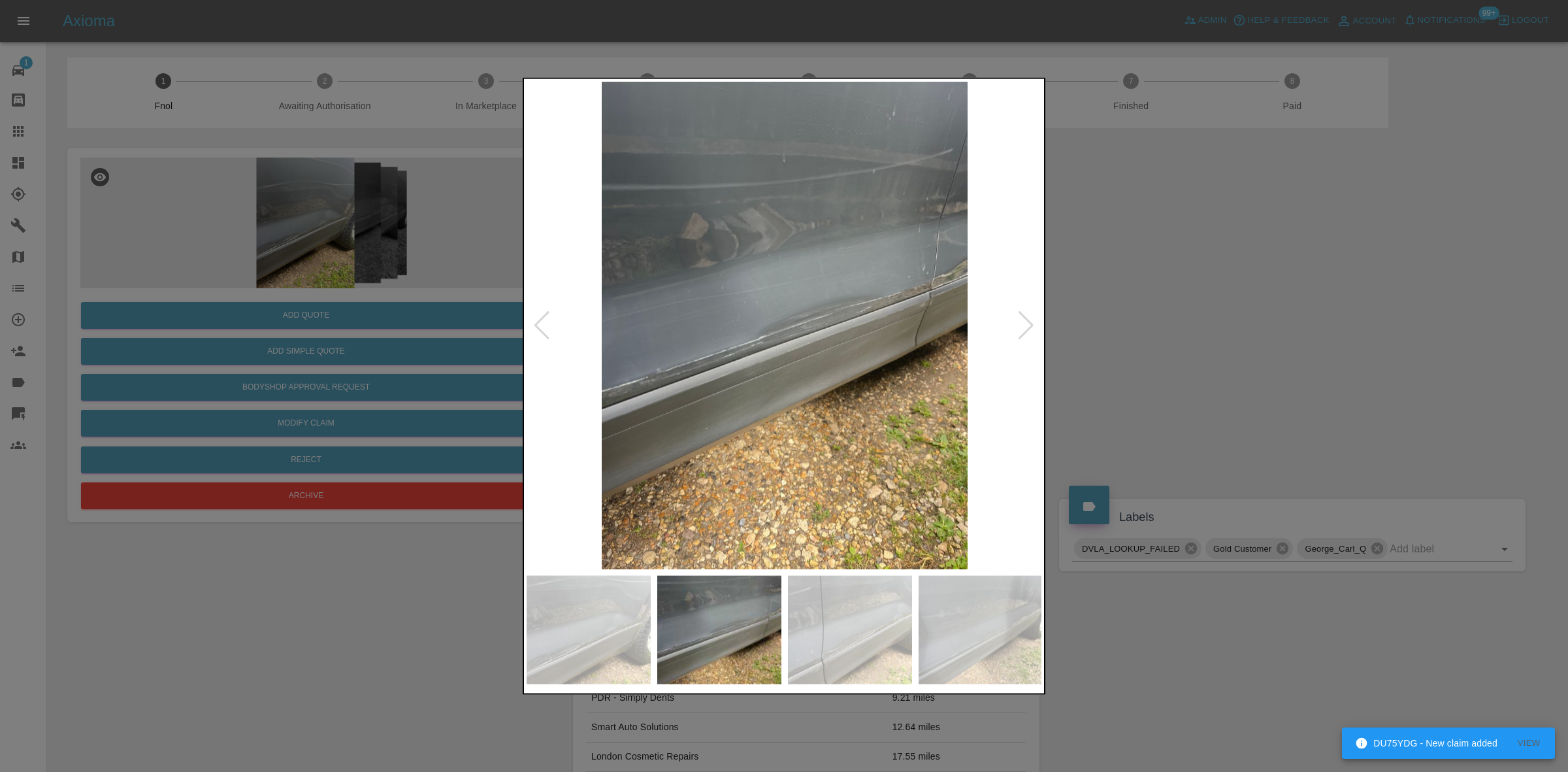
click at [719, 386] on img at bounding box center [784, 325] width 516 height 487
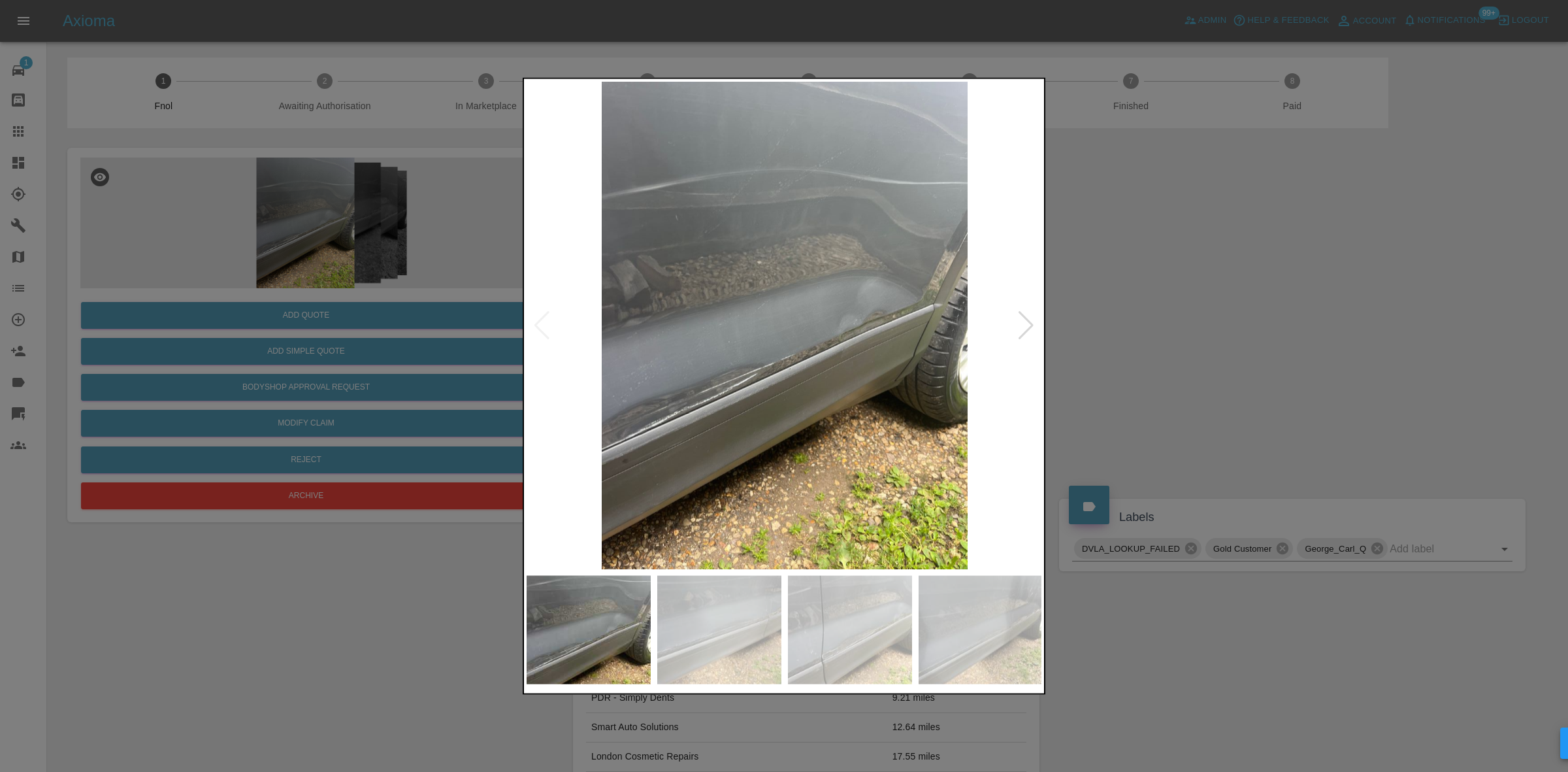
drag, startPoint x: 296, startPoint y: 305, endPoint x: 317, endPoint y: 293, distance: 24.2
click at [308, 297] on div at bounding box center [784, 386] width 1568 height 772
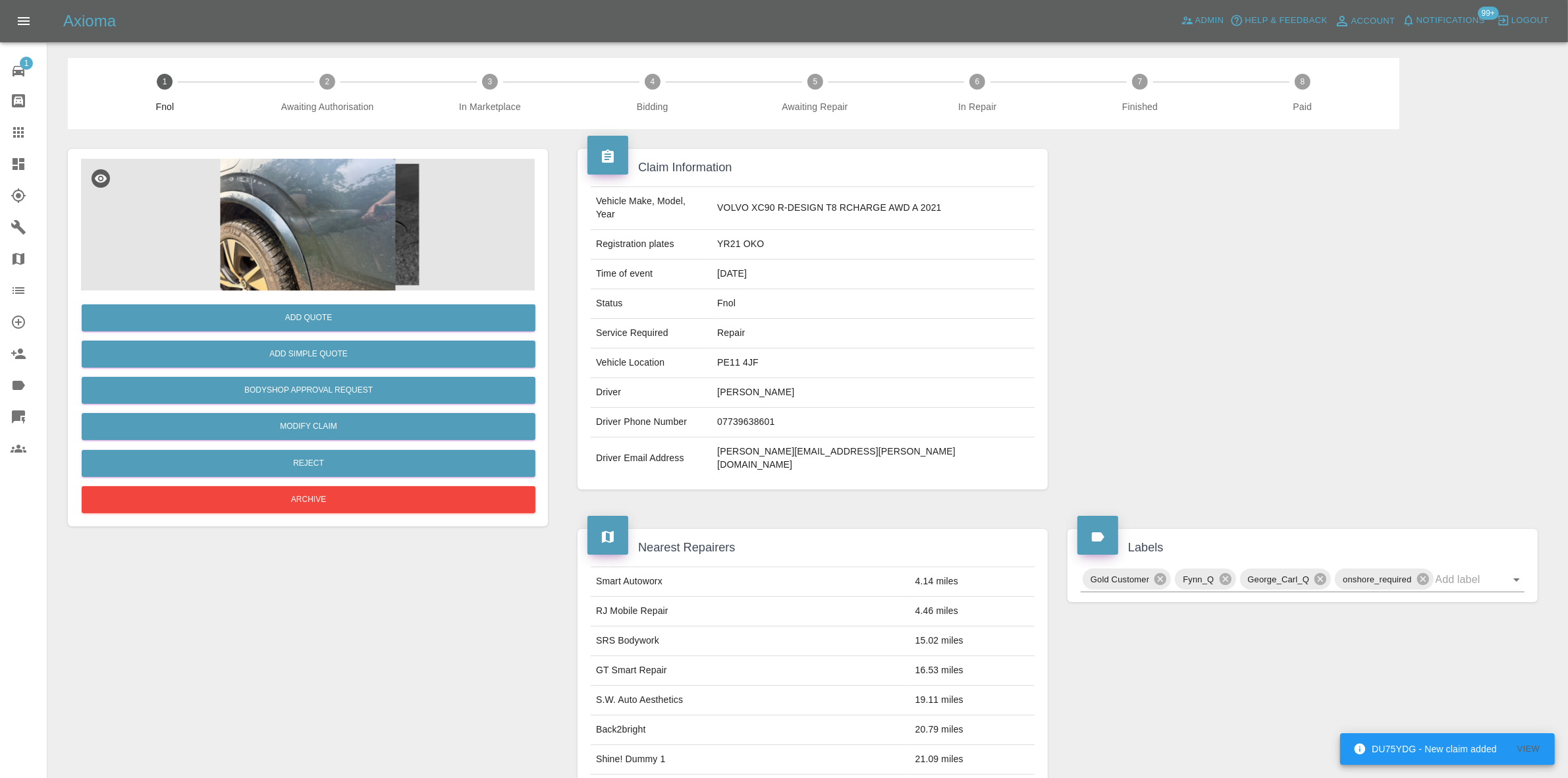
click at [334, 212] on img at bounding box center [308, 225] width 454 height 132
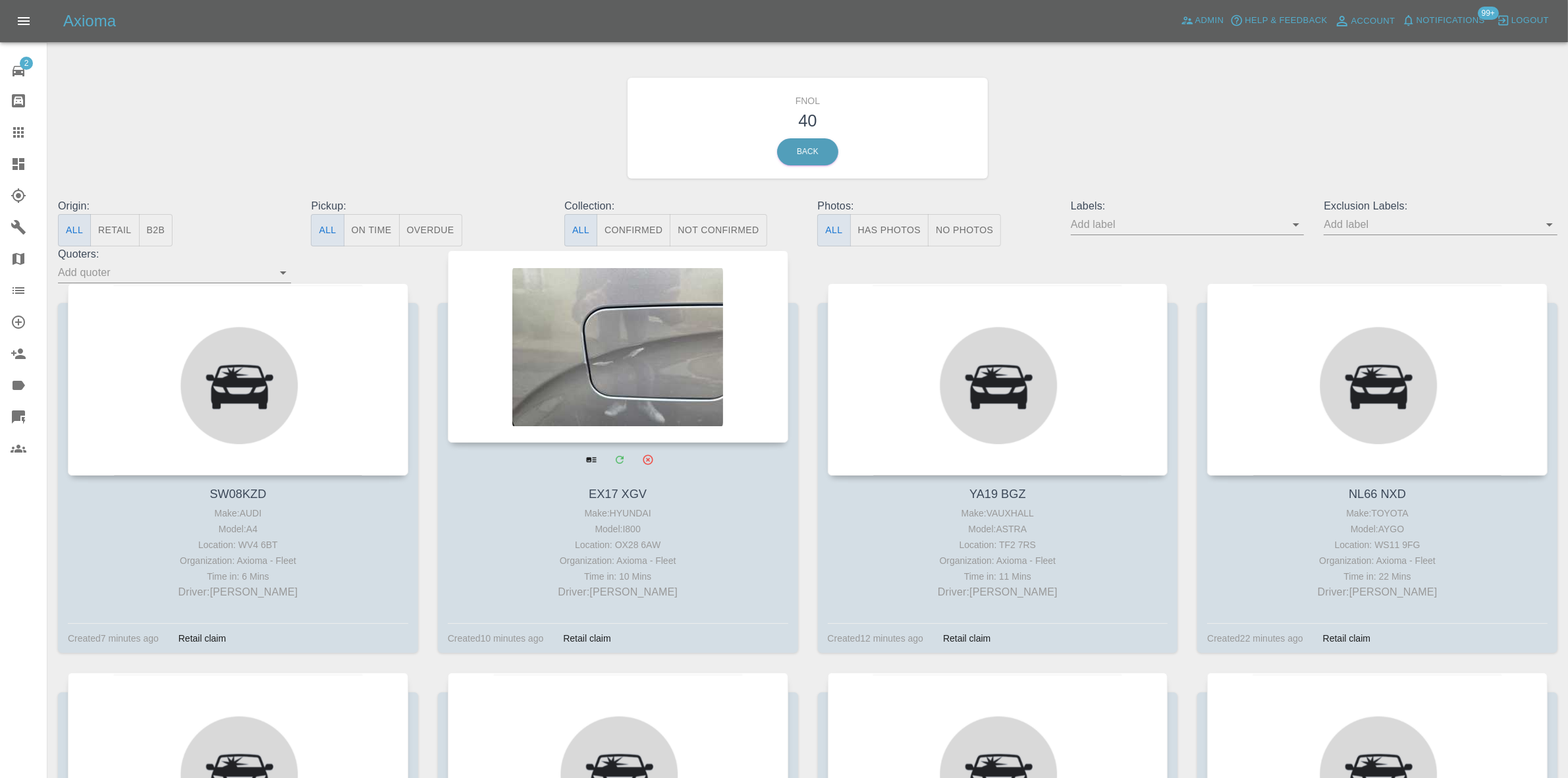
drag, startPoint x: 16, startPoint y: 156, endPoint x: 602, endPoint y: 344, distance: 615.4
click at [16, 156] on icon at bounding box center [19, 164] width 16 height 16
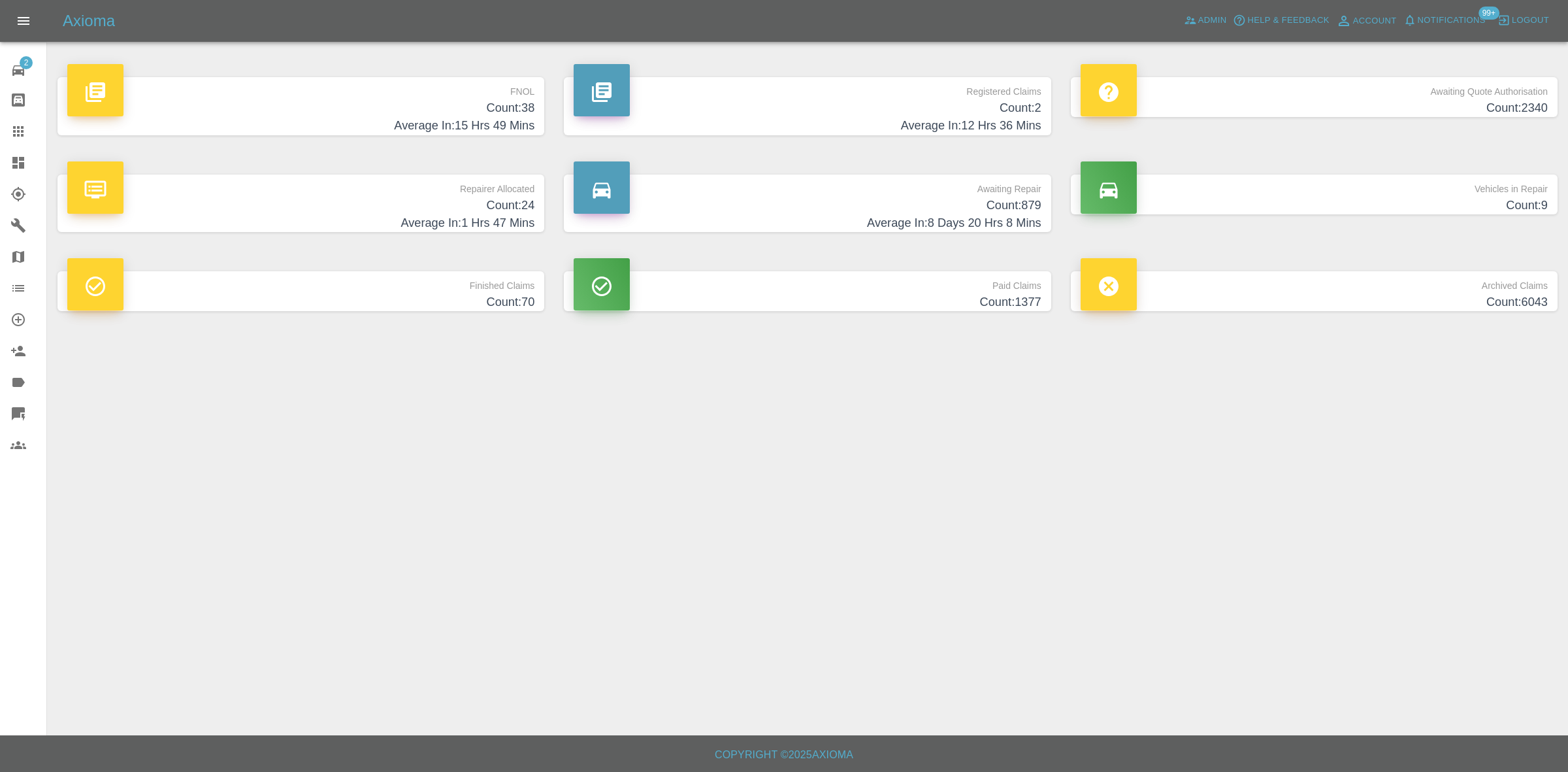
click at [1008, 101] on h4 "Count: 2" at bounding box center [807, 108] width 467 height 18
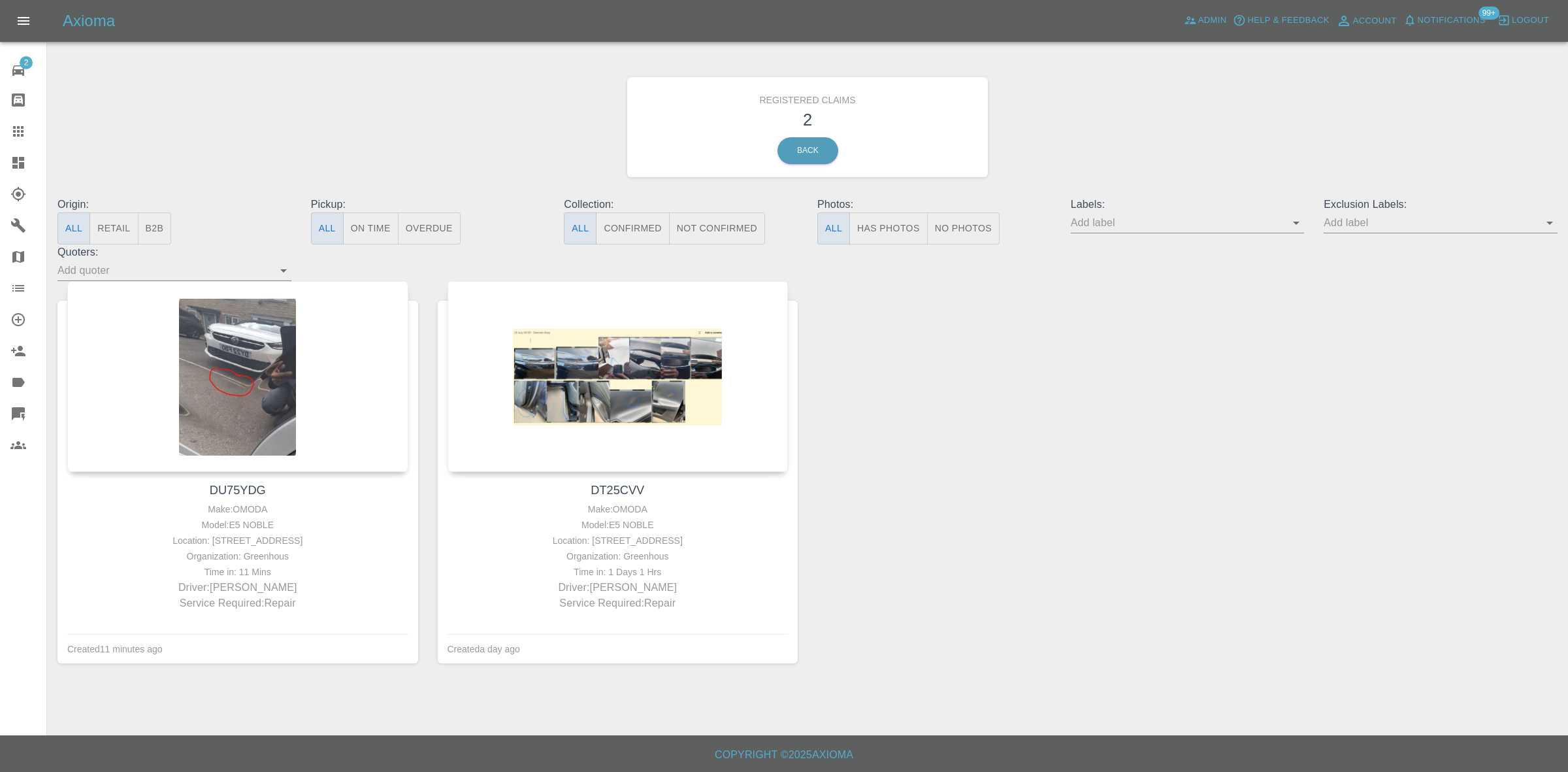
drag, startPoint x: 21, startPoint y: 128, endPoint x: 12, endPoint y: 143, distance: 17.5
click at [21, 128] on icon at bounding box center [18, 131] width 10 height 10
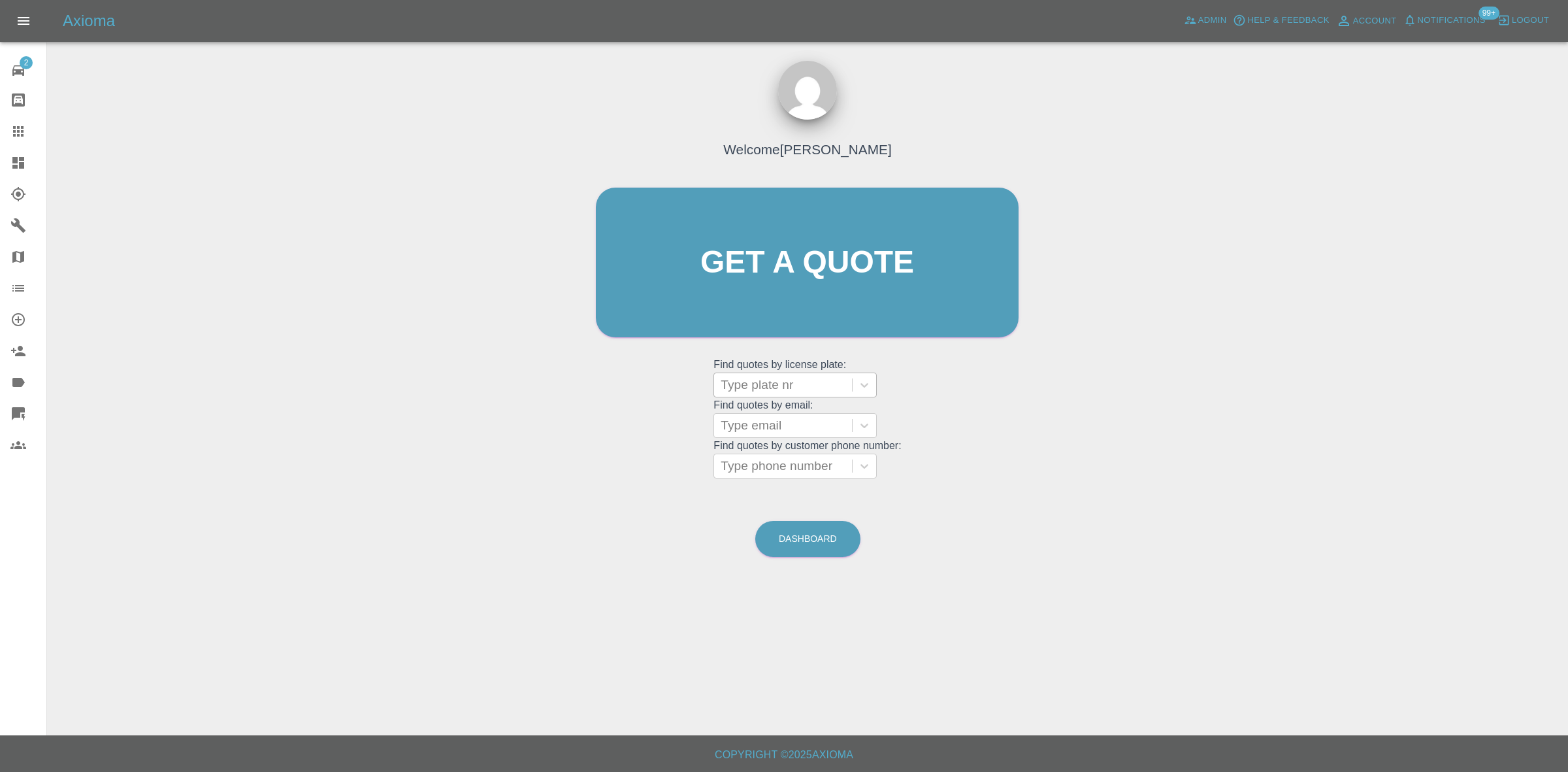
click at [771, 390] on div at bounding box center [784, 385] width 125 height 18
paste input "YJ25TMD"
type input "YJ25TMD"
click at [776, 413] on div "YJ25TMD, Awaiting Repair" at bounding box center [796, 426] width 163 height 42
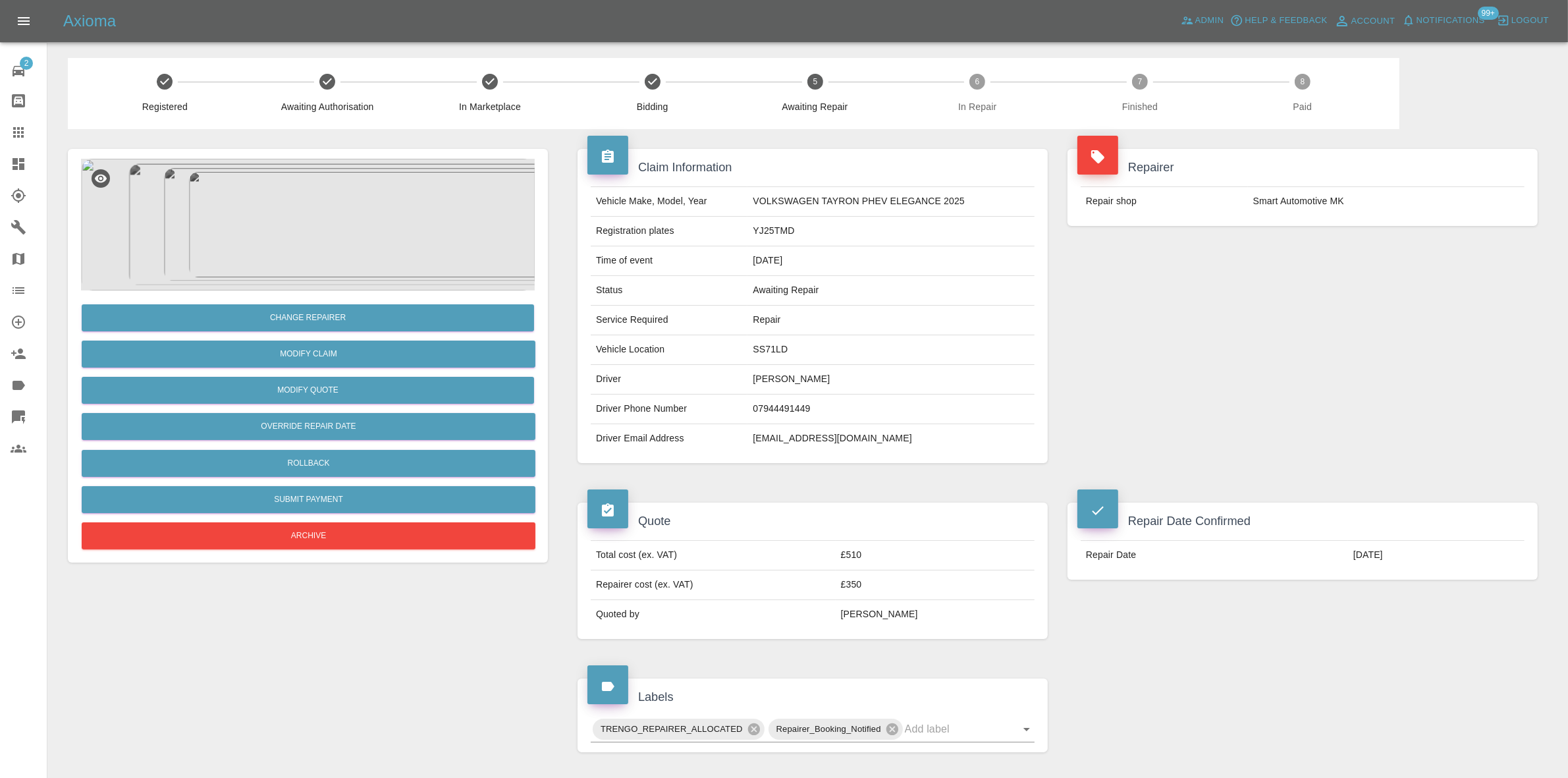
click at [14, 162] on icon at bounding box center [18, 164] width 12 height 12
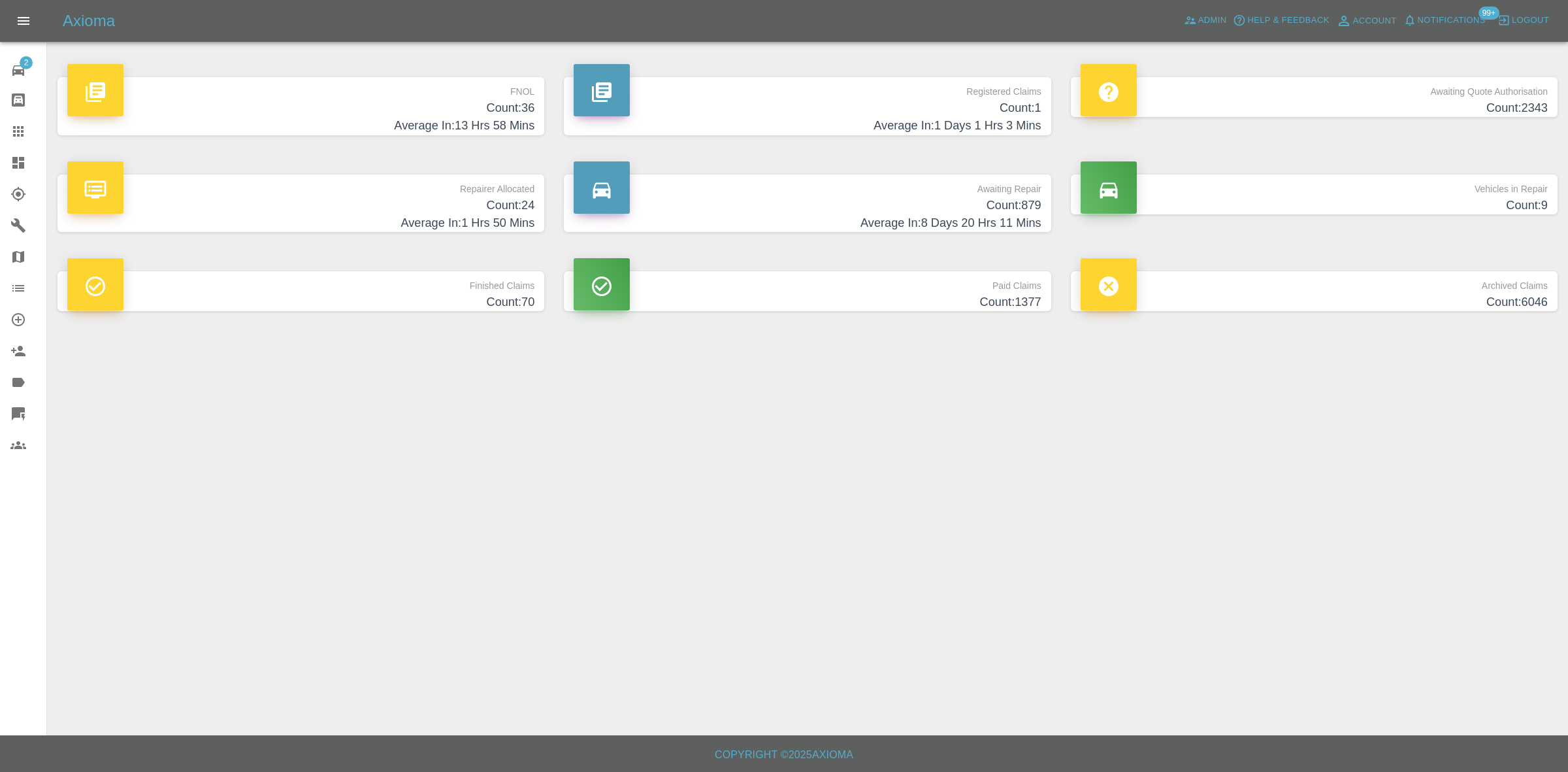
click at [382, 111] on h4 "Count: 36" at bounding box center [300, 108] width 467 height 18
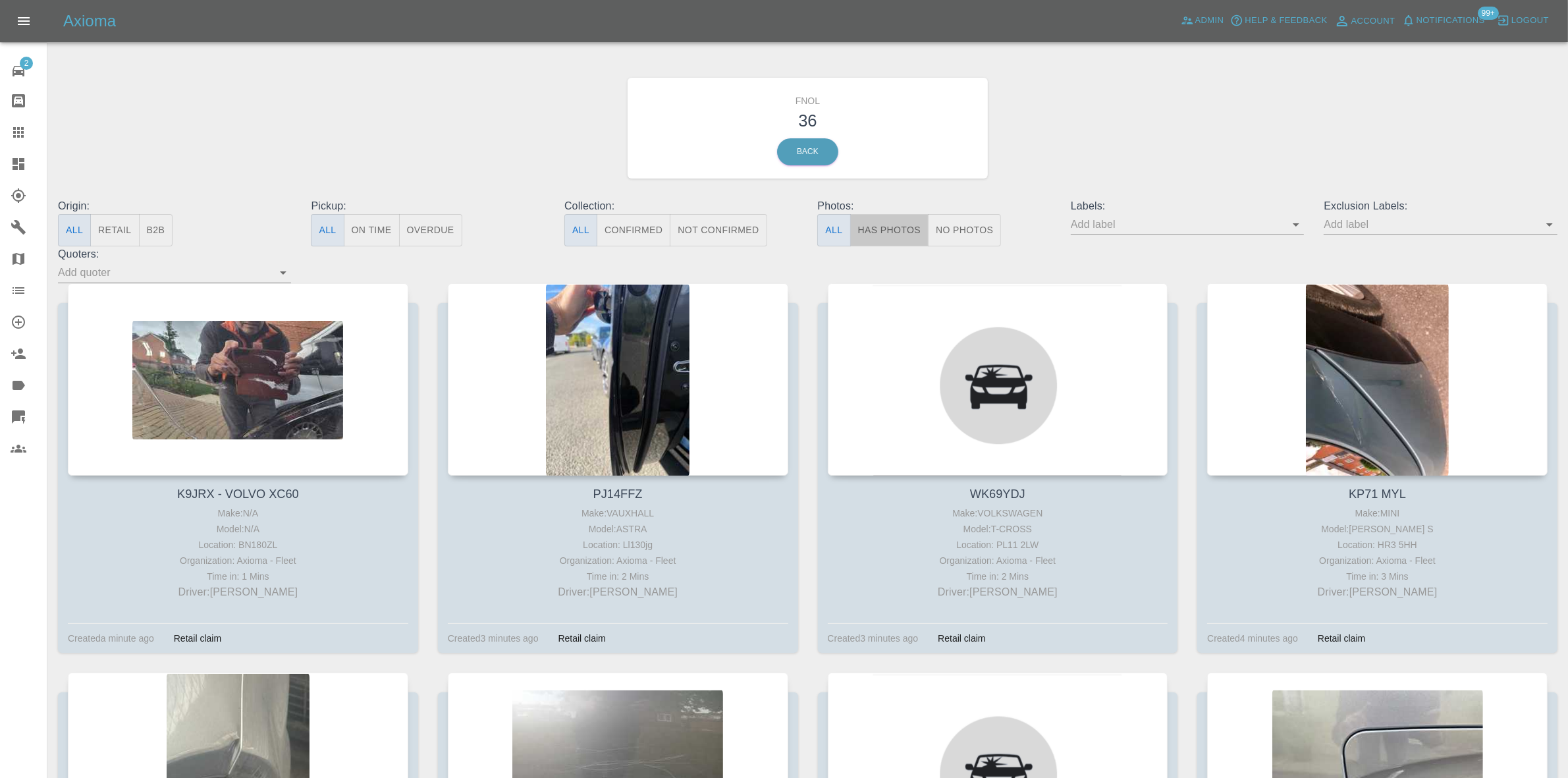
click at [887, 233] on button "Has Photos" at bounding box center [890, 230] width 79 height 32
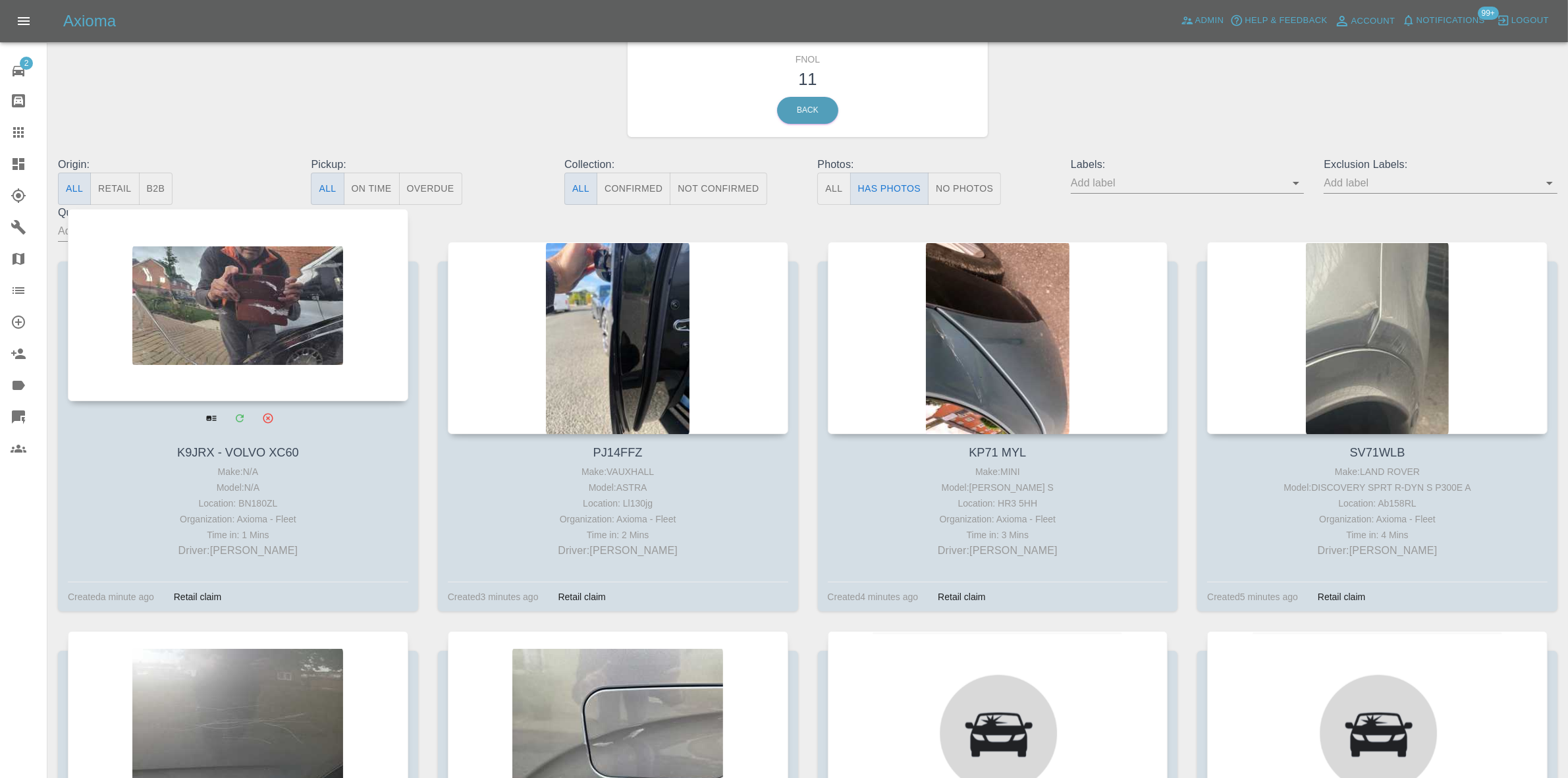
scroll to position [82, 0]
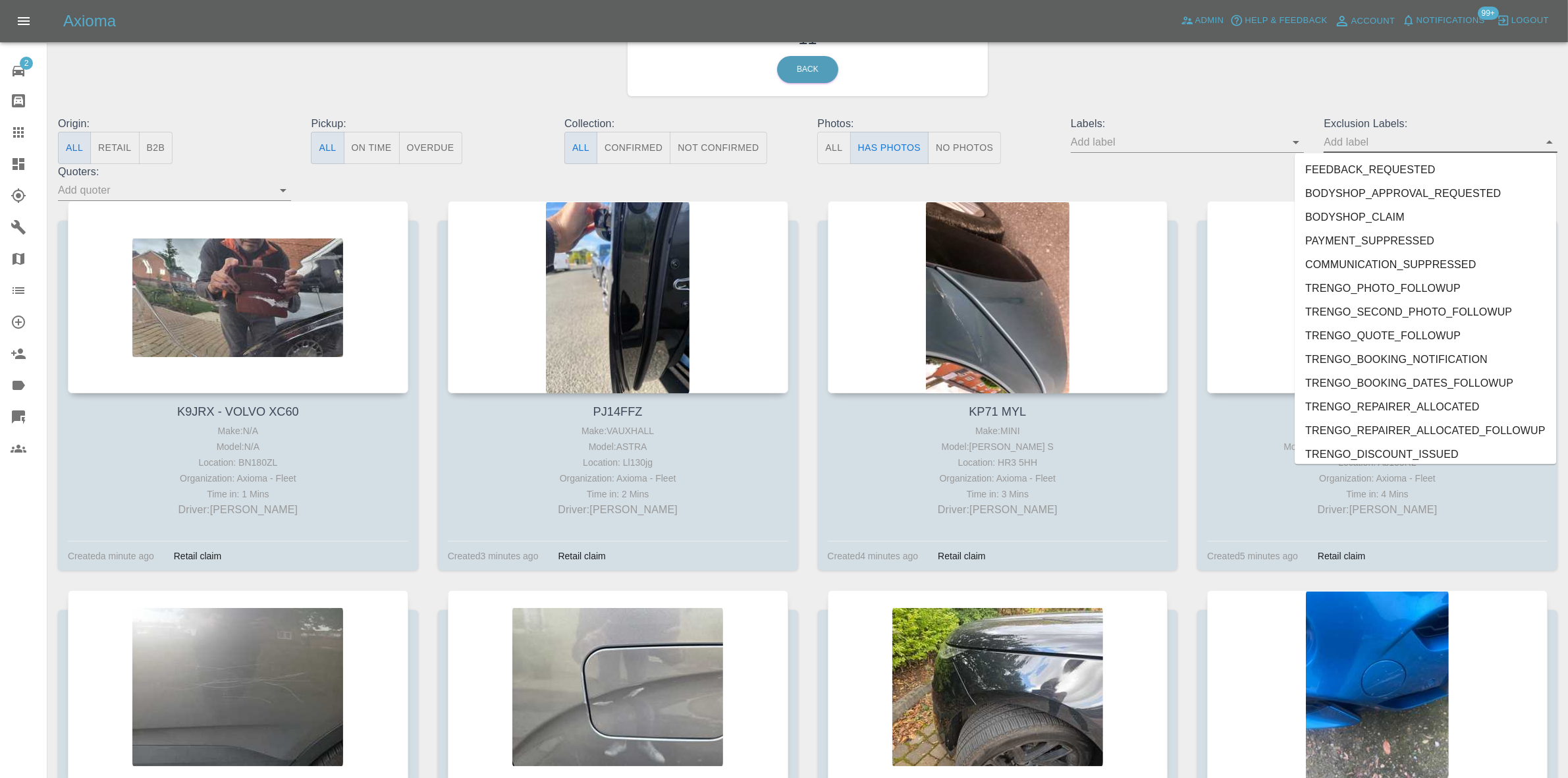
click at [1404, 145] on input "text" at bounding box center [1430, 141] width 213 height 20
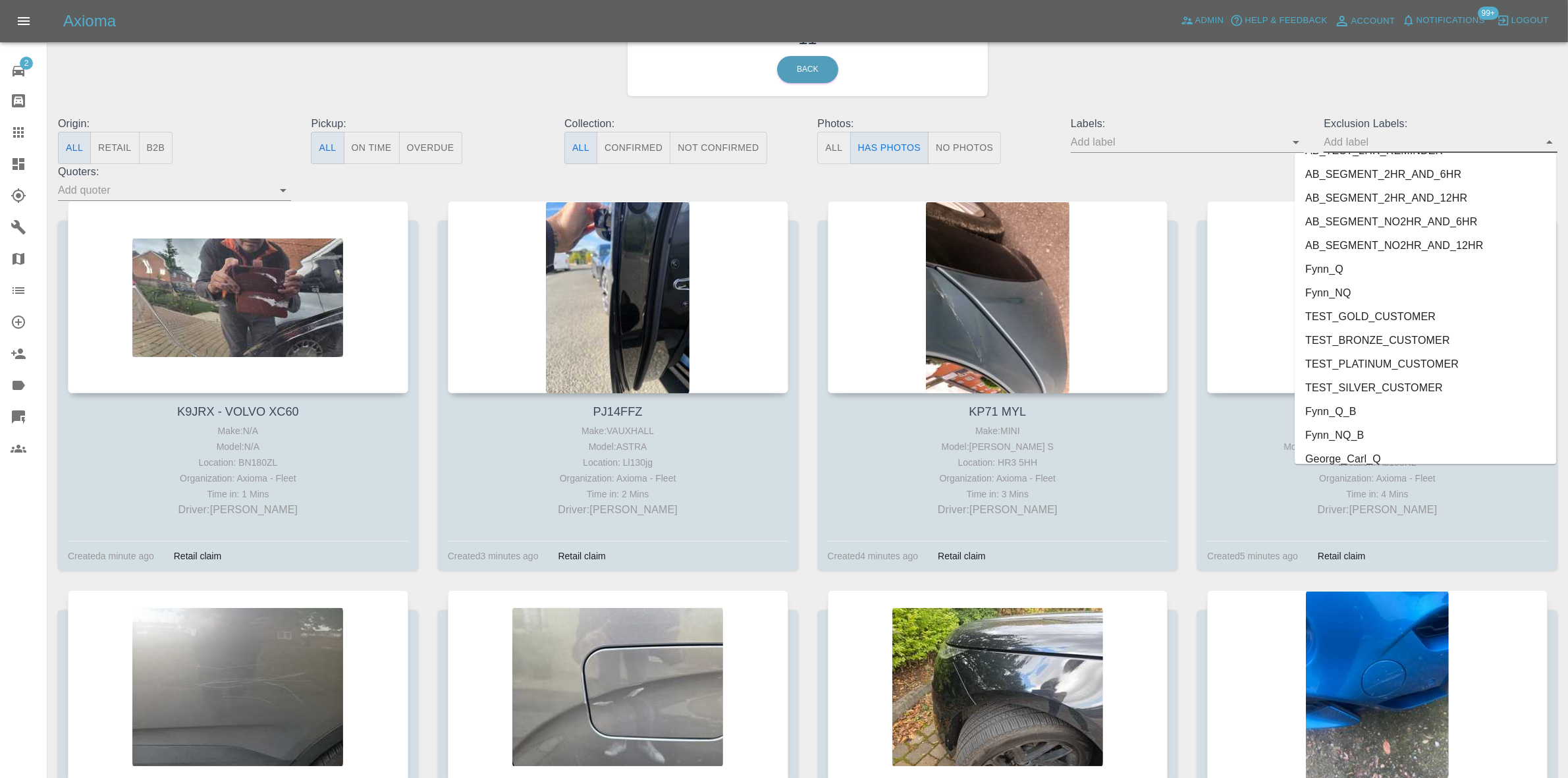
scroll to position [2804, 0]
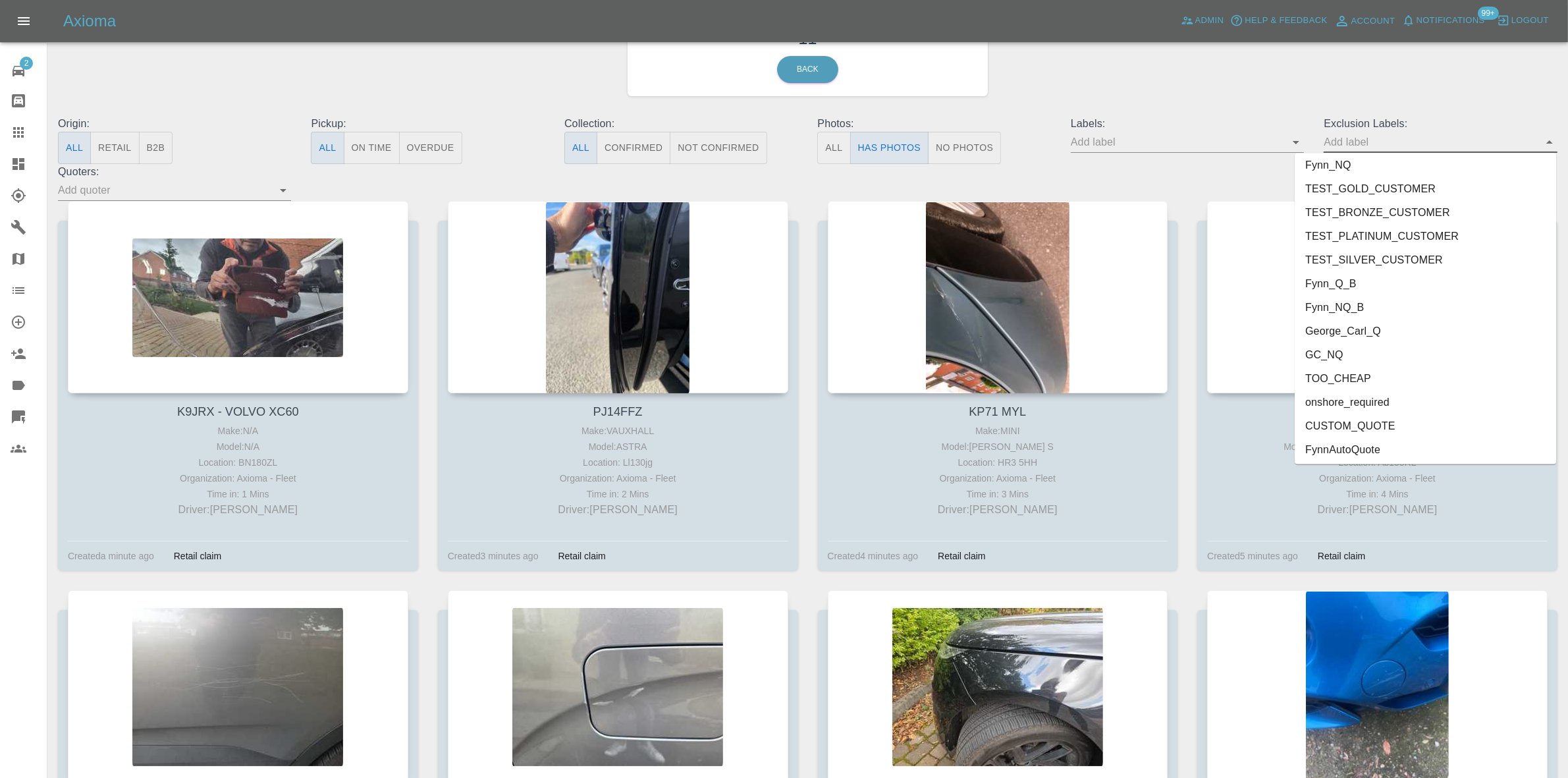
click at [1377, 393] on li "onshore_required" at bounding box center [1425, 402] width 262 height 23
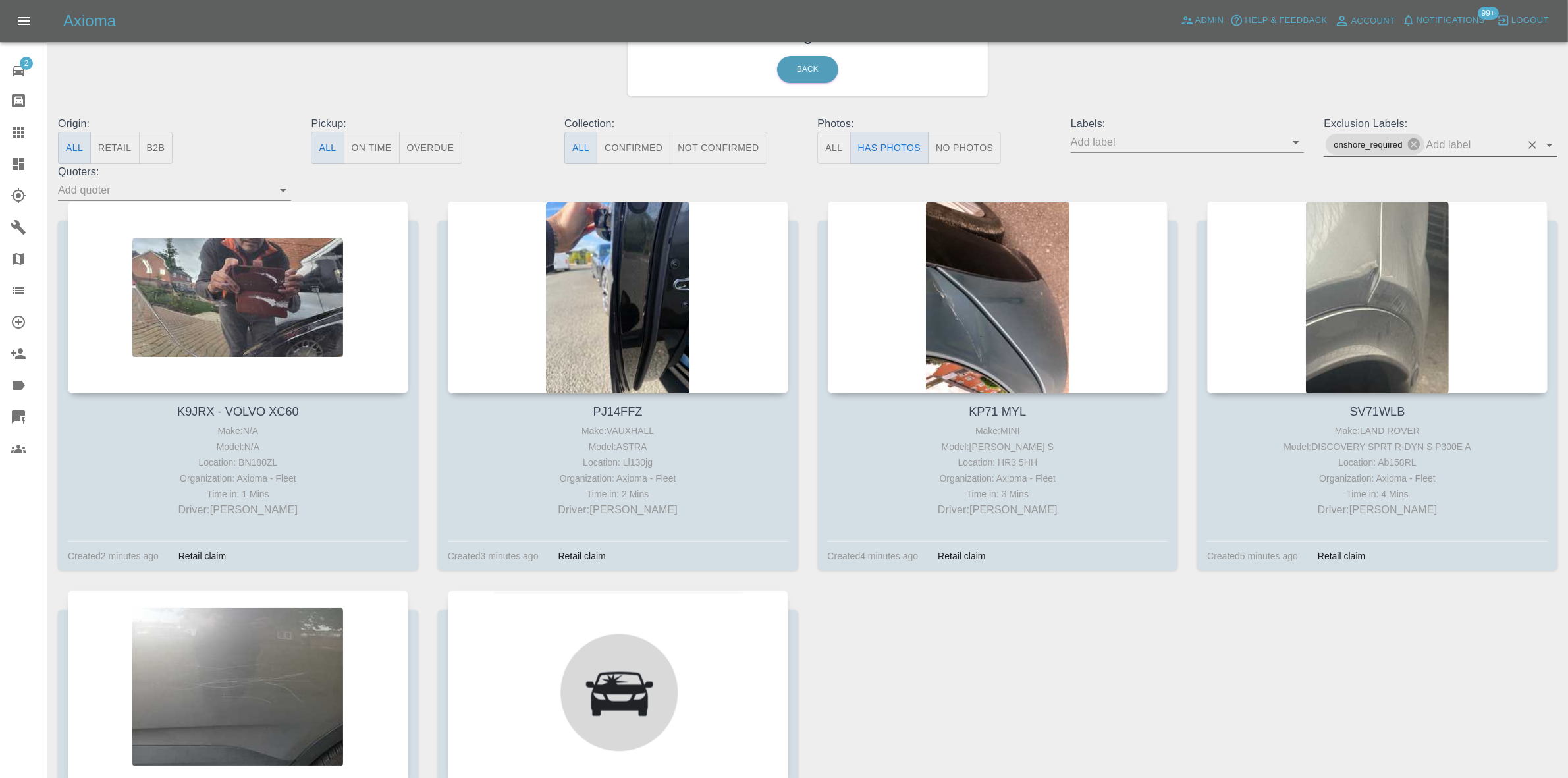
click at [1459, 146] on input "text" at bounding box center [1473, 144] width 94 height 20
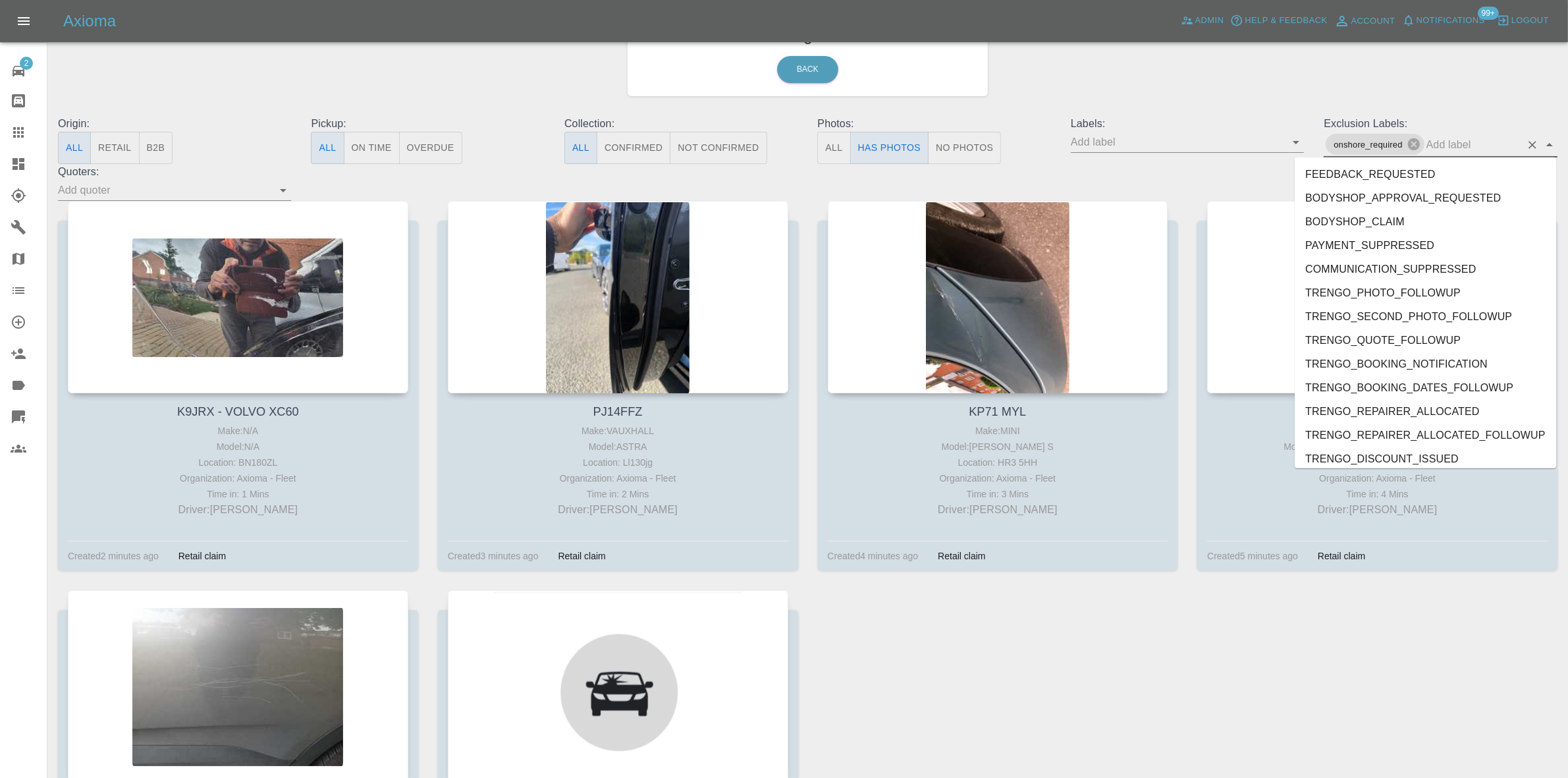
type input "g"
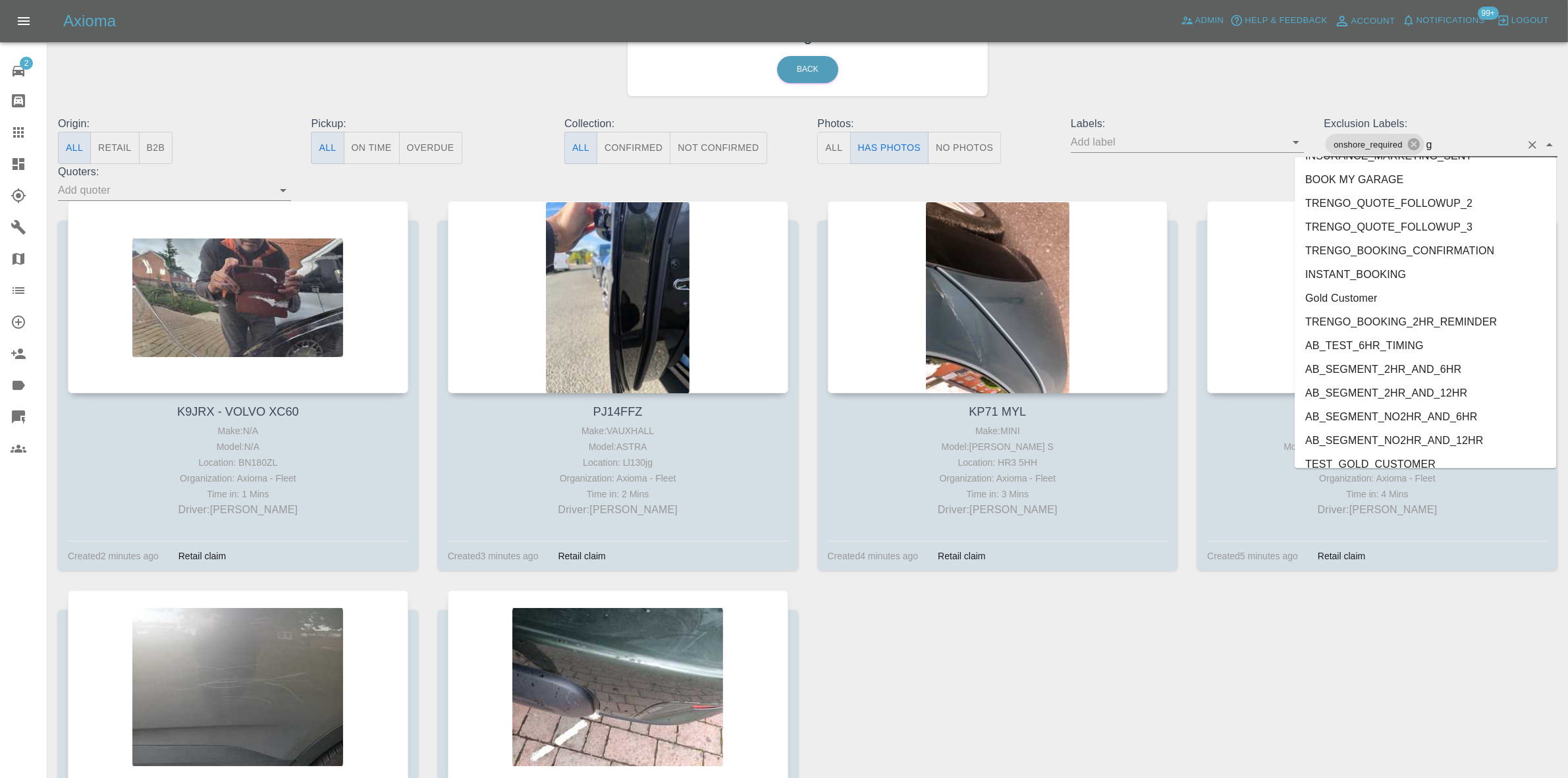
scroll to position [718, 0]
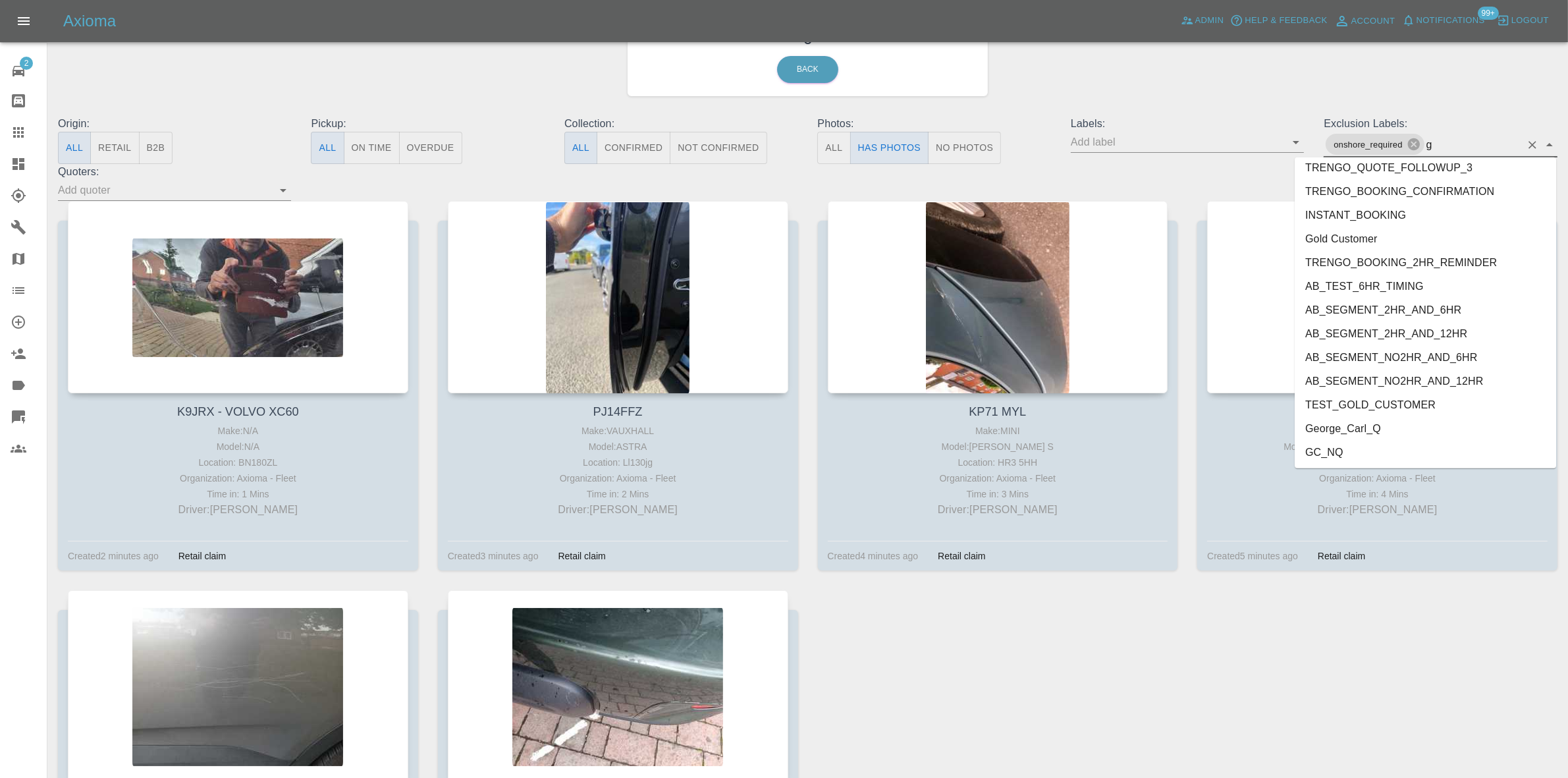
click at [1341, 431] on li "George_Carl_Q" at bounding box center [1425, 428] width 262 height 23
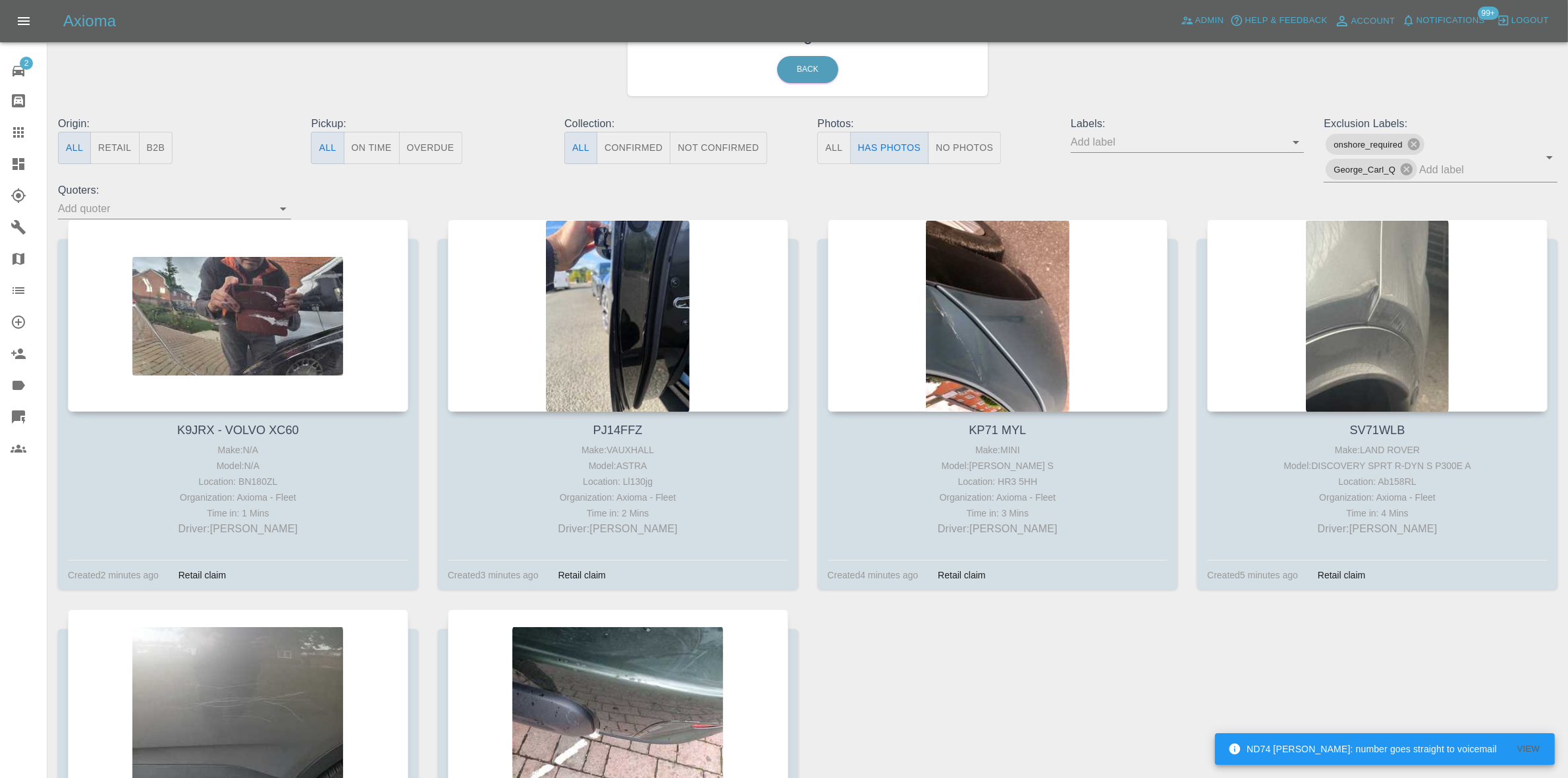
click at [22, 165] on icon at bounding box center [18, 164] width 12 height 12
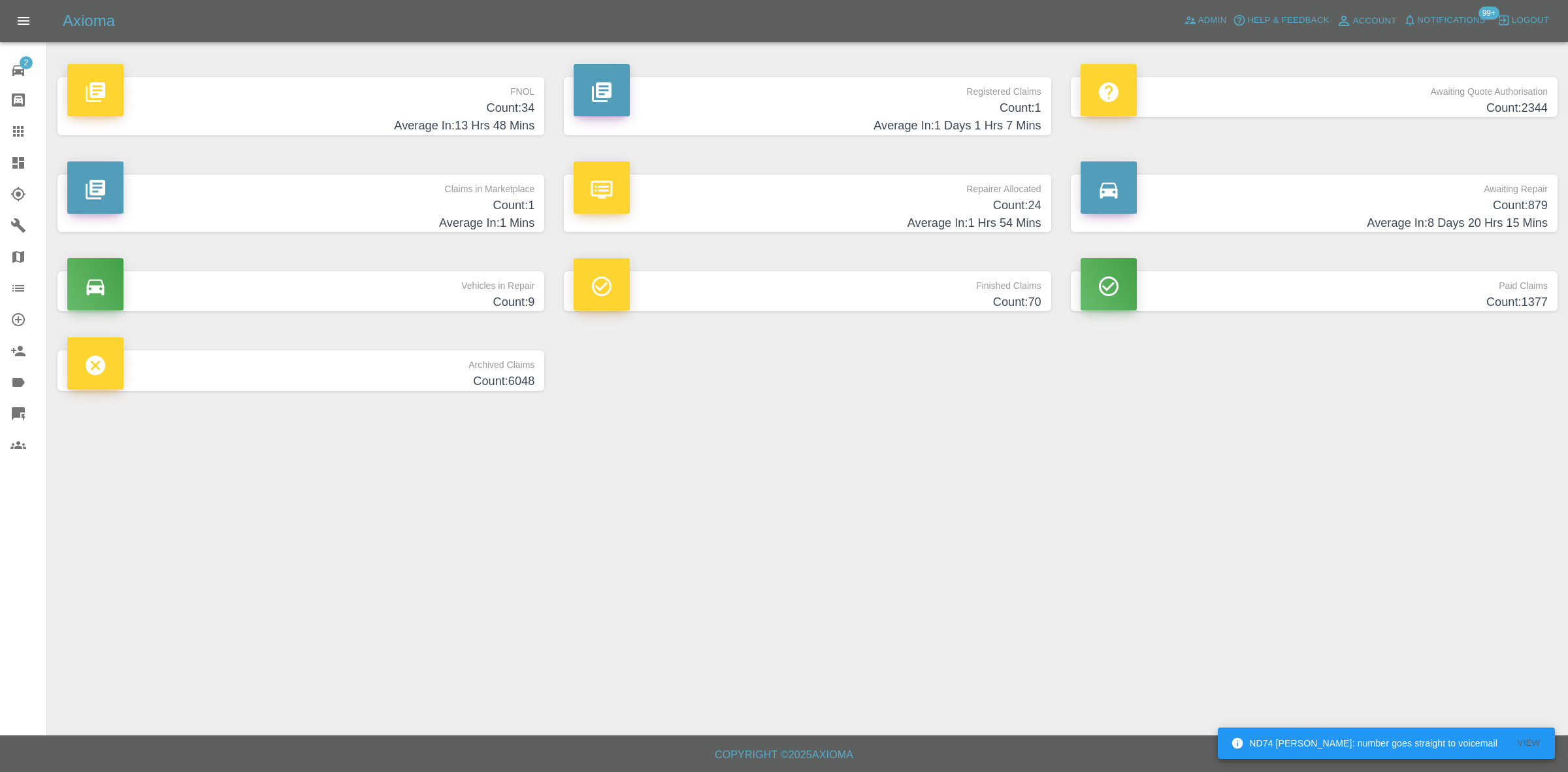
click at [462, 95] on p "FNOL" at bounding box center [300, 88] width 467 height 22
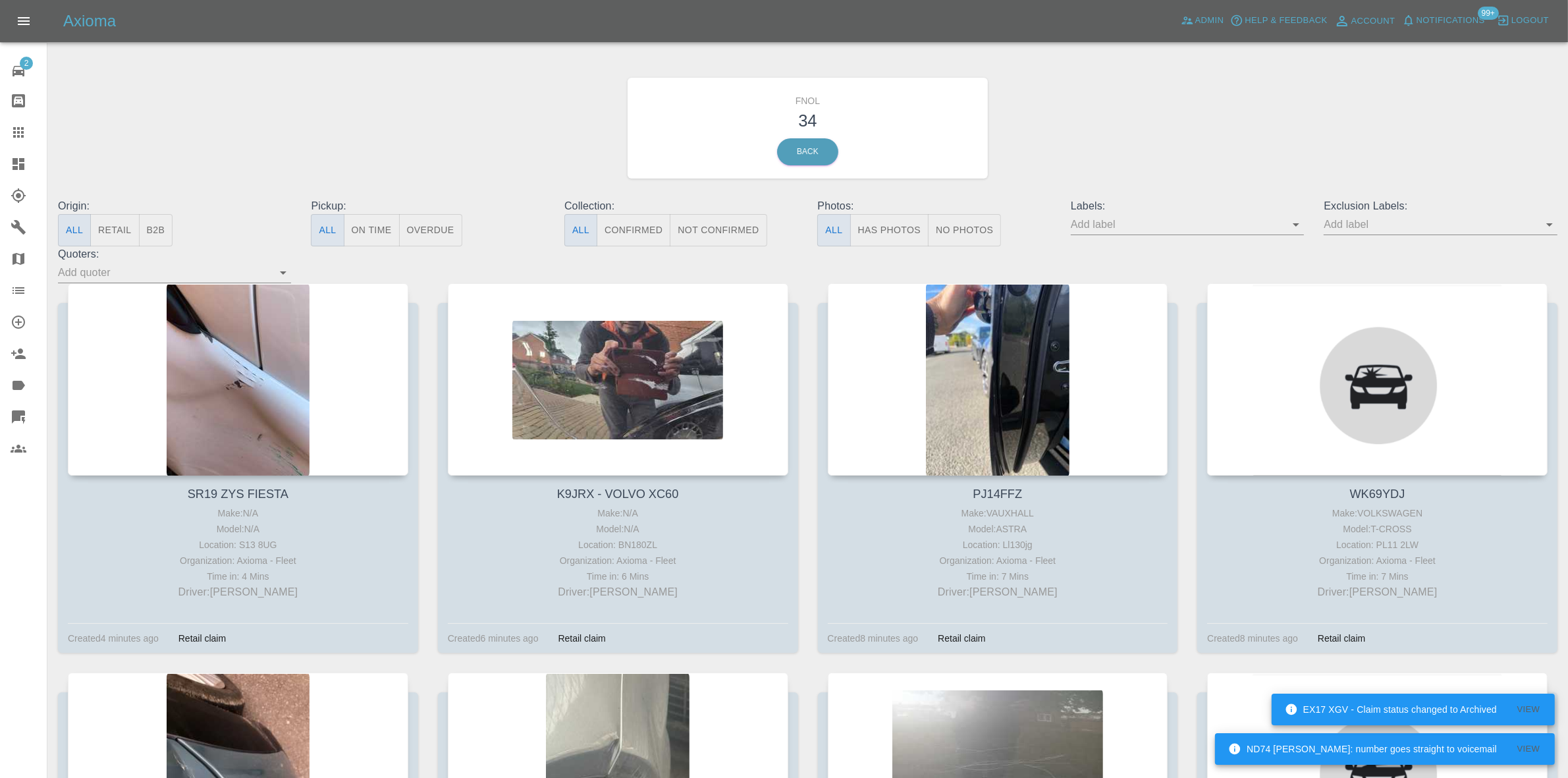
click at [904, 222] on button "Has Photos" at bounding box center [890, 230] width 79 height 32
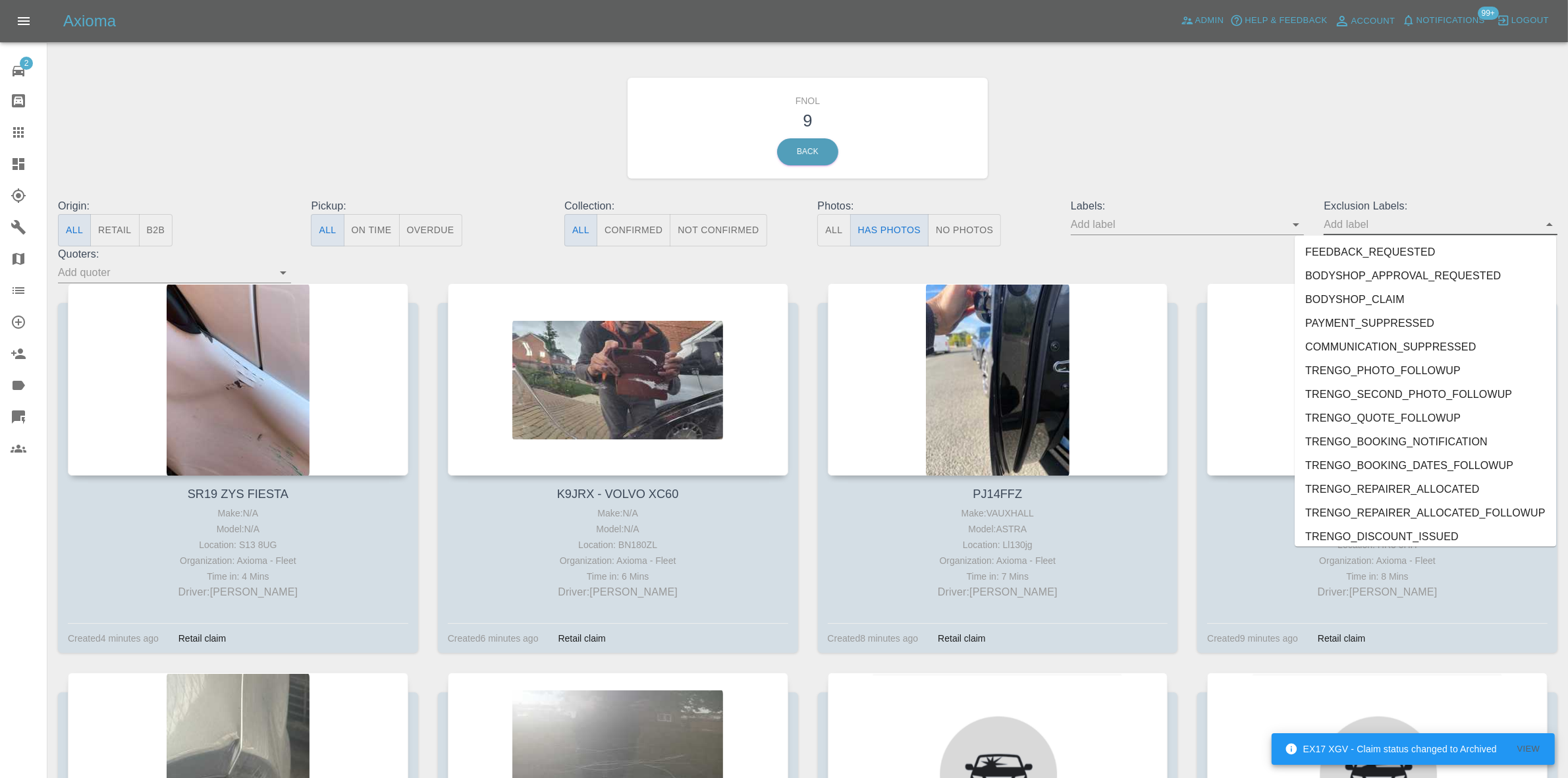
click at [1372, 214] on input "text" at bounding box center [1430, 224] width 213 height 20
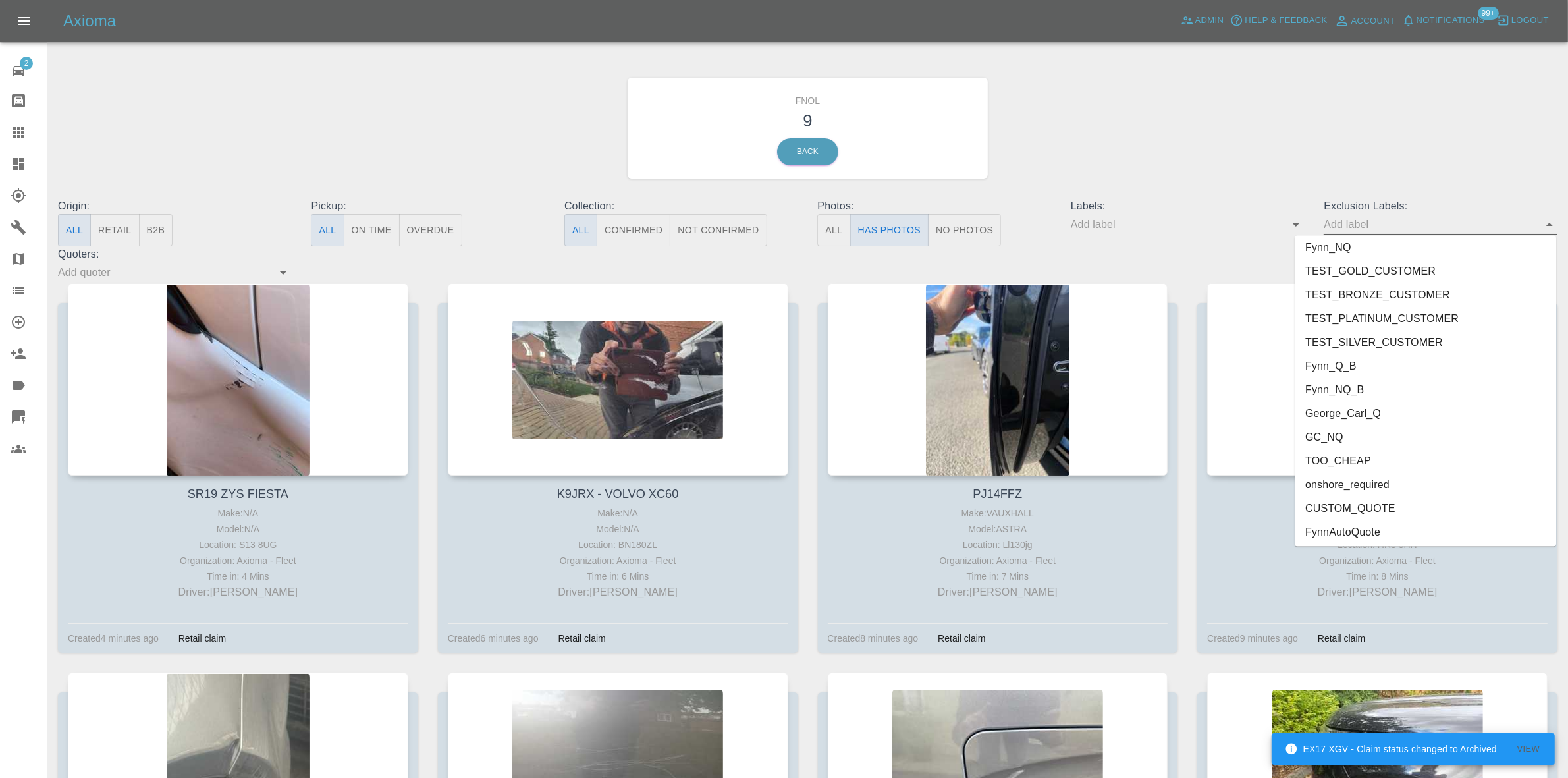
click at [1356, 484] on li "onshore_required" at bounding box center [1425, 485] width 262 height 23
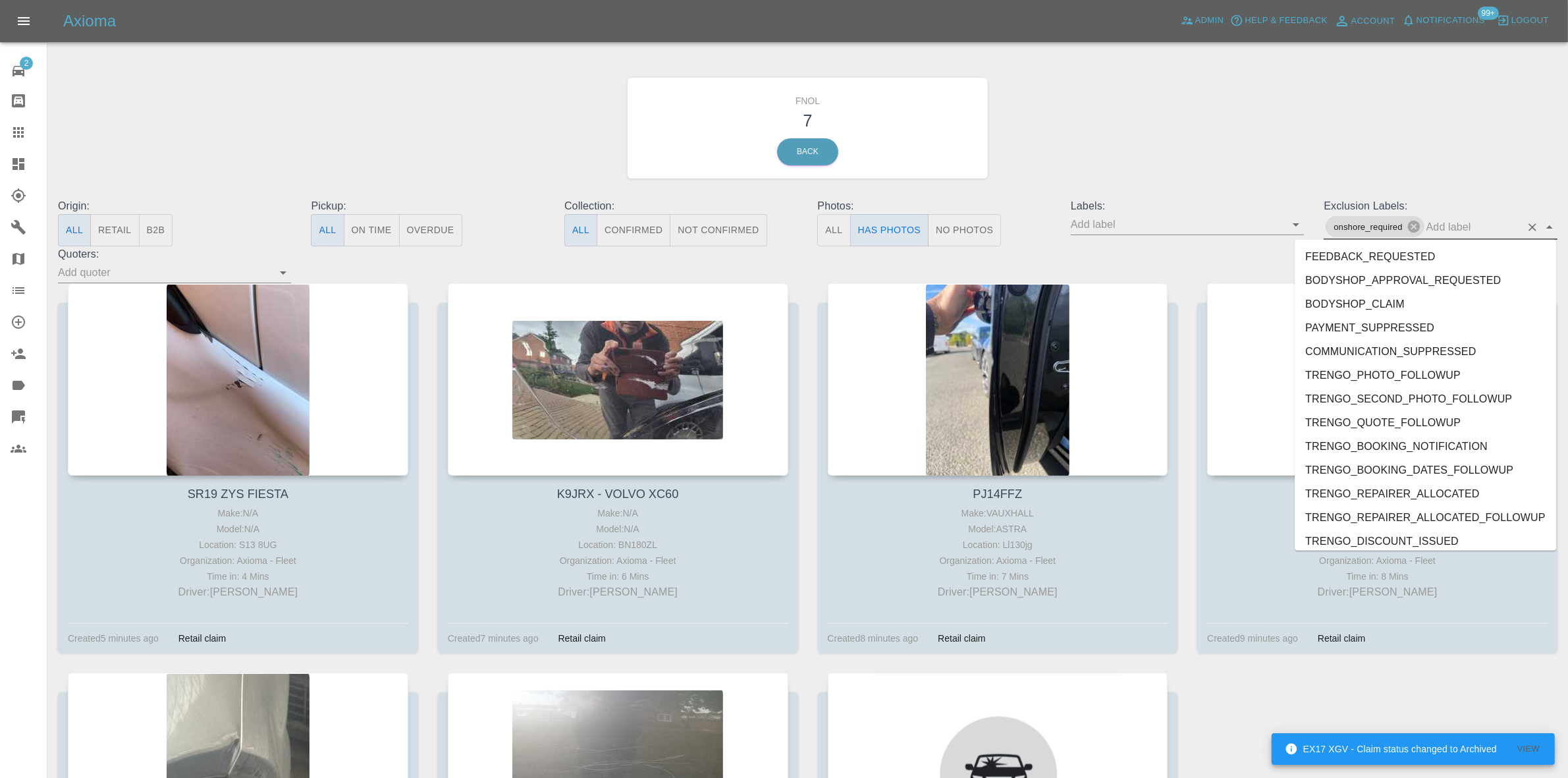
click at [1433, 231] on input "text" at bounding box center [1473, 226] width 94 height 20
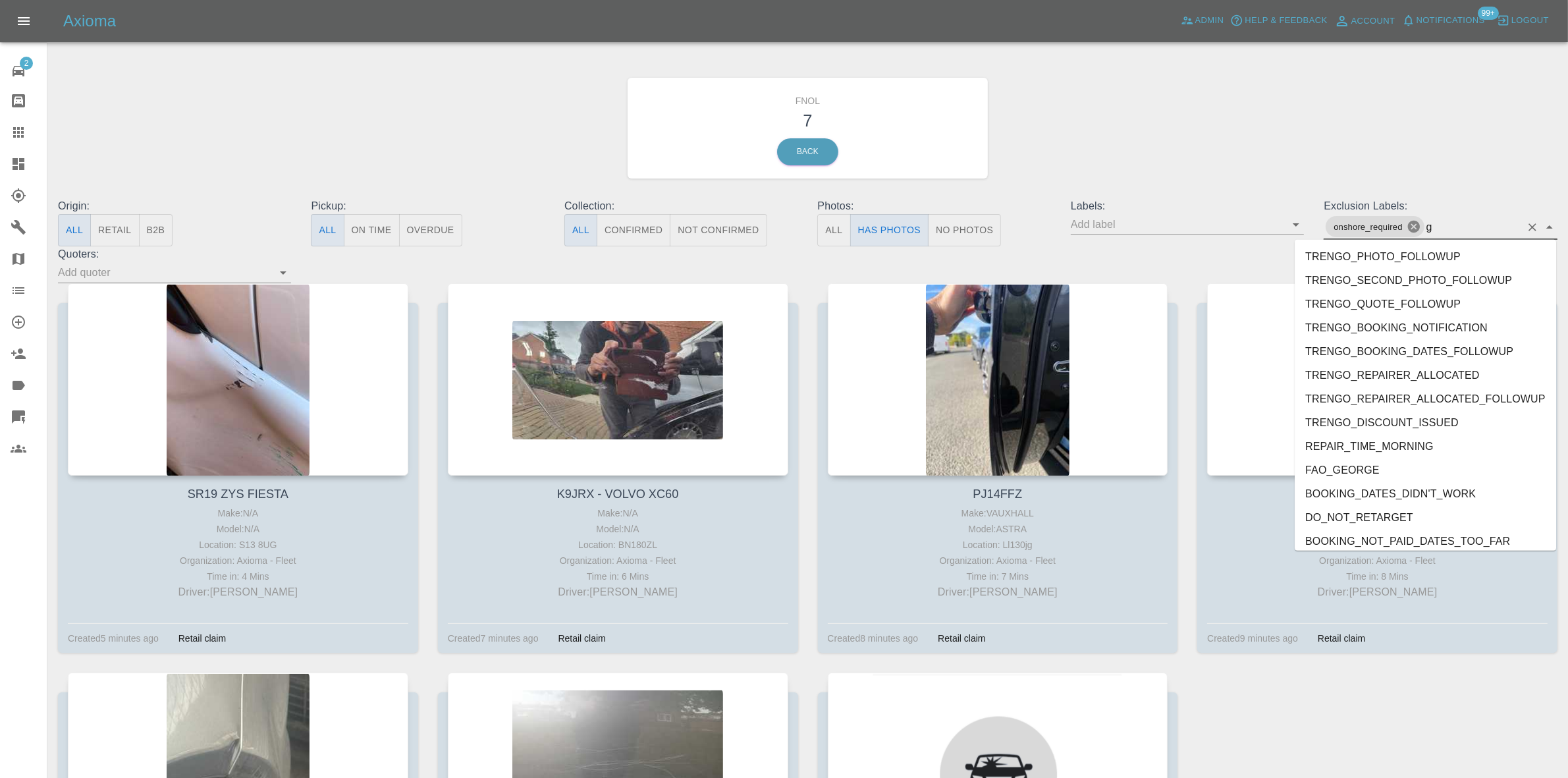
type input "ge"
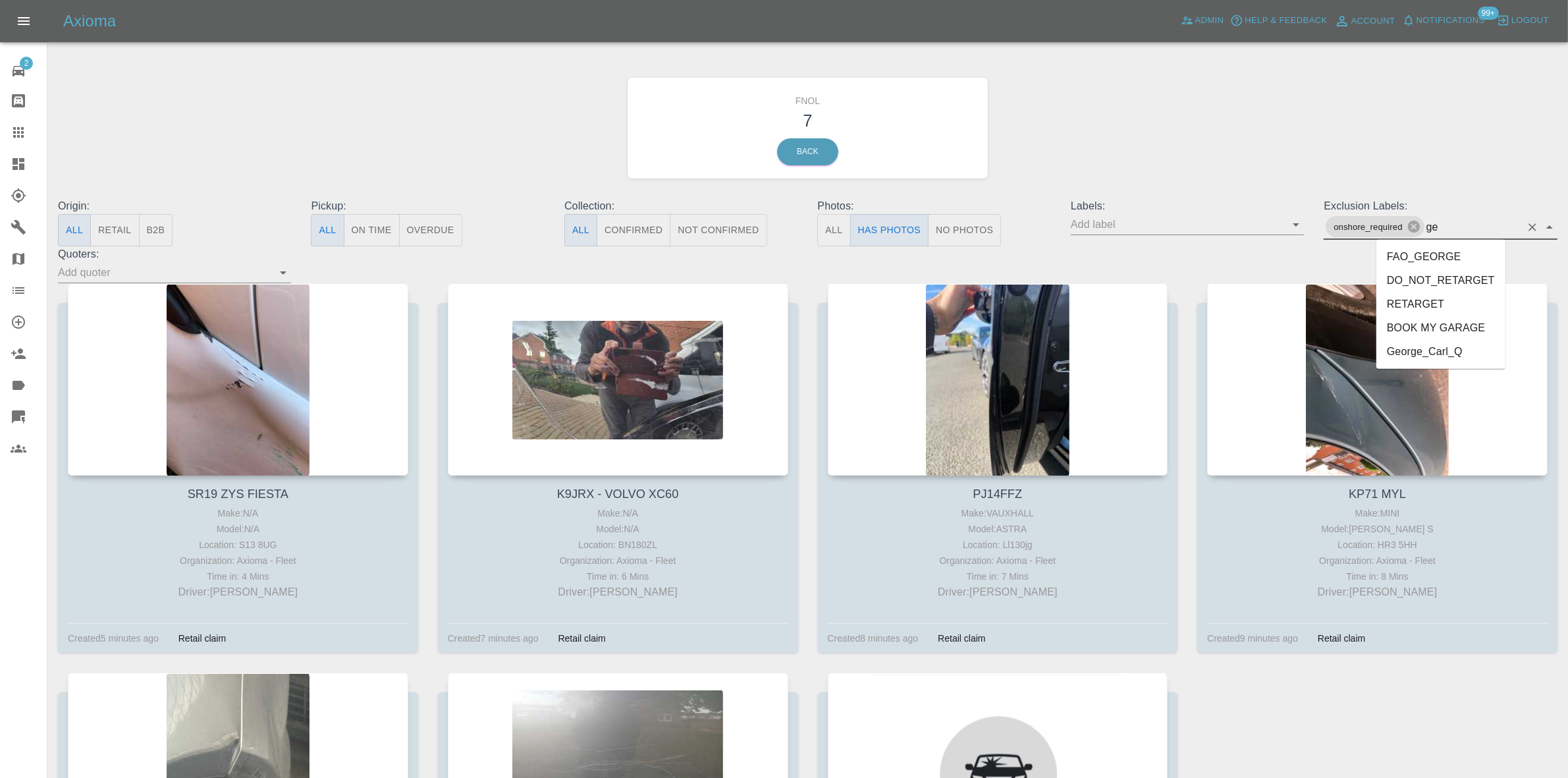
click at [1404, 343] on li "George_Carl_Q" at bounding box center [1440, 351] width 129 height 23
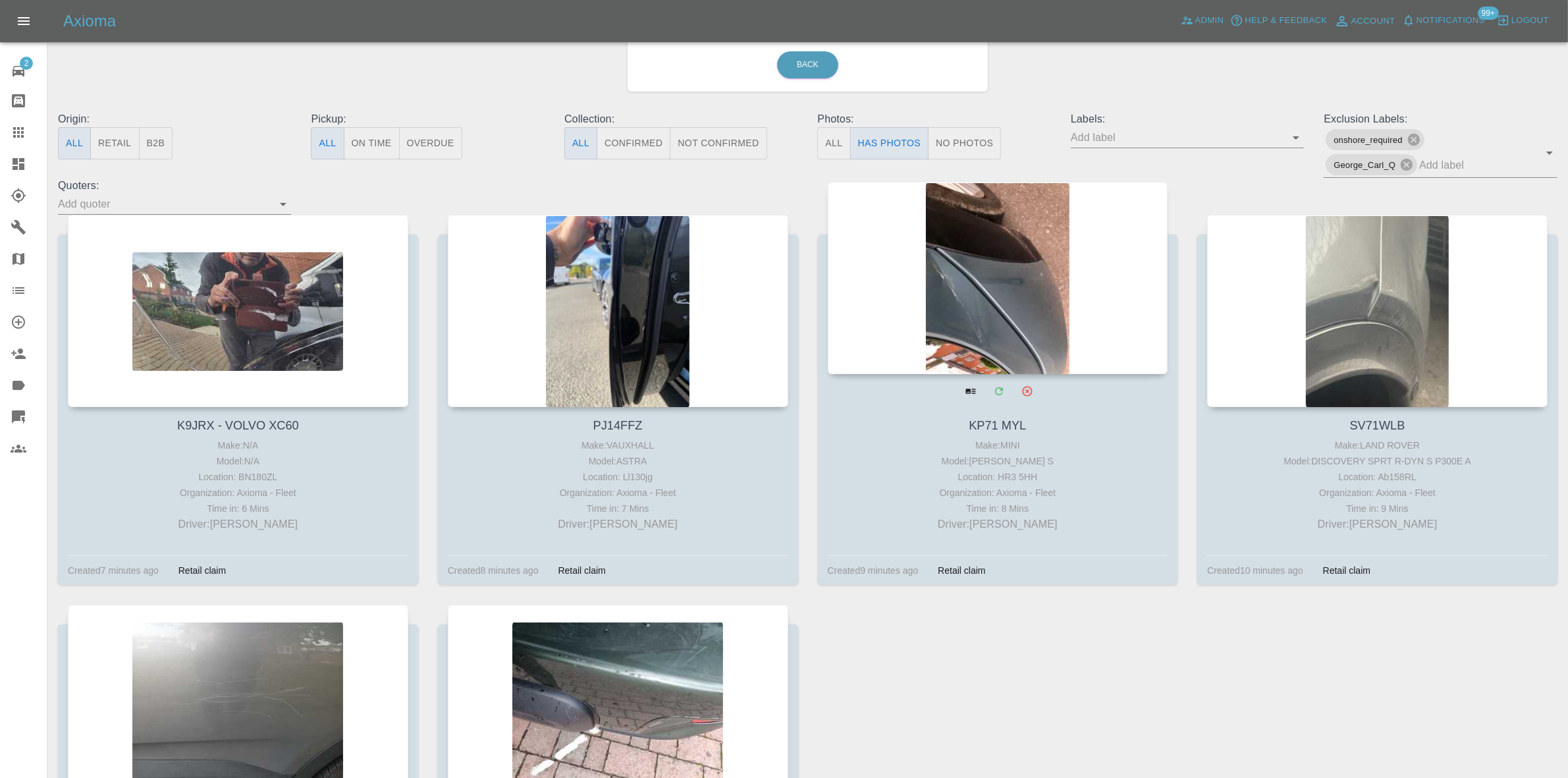
scroll to position [82, 0]
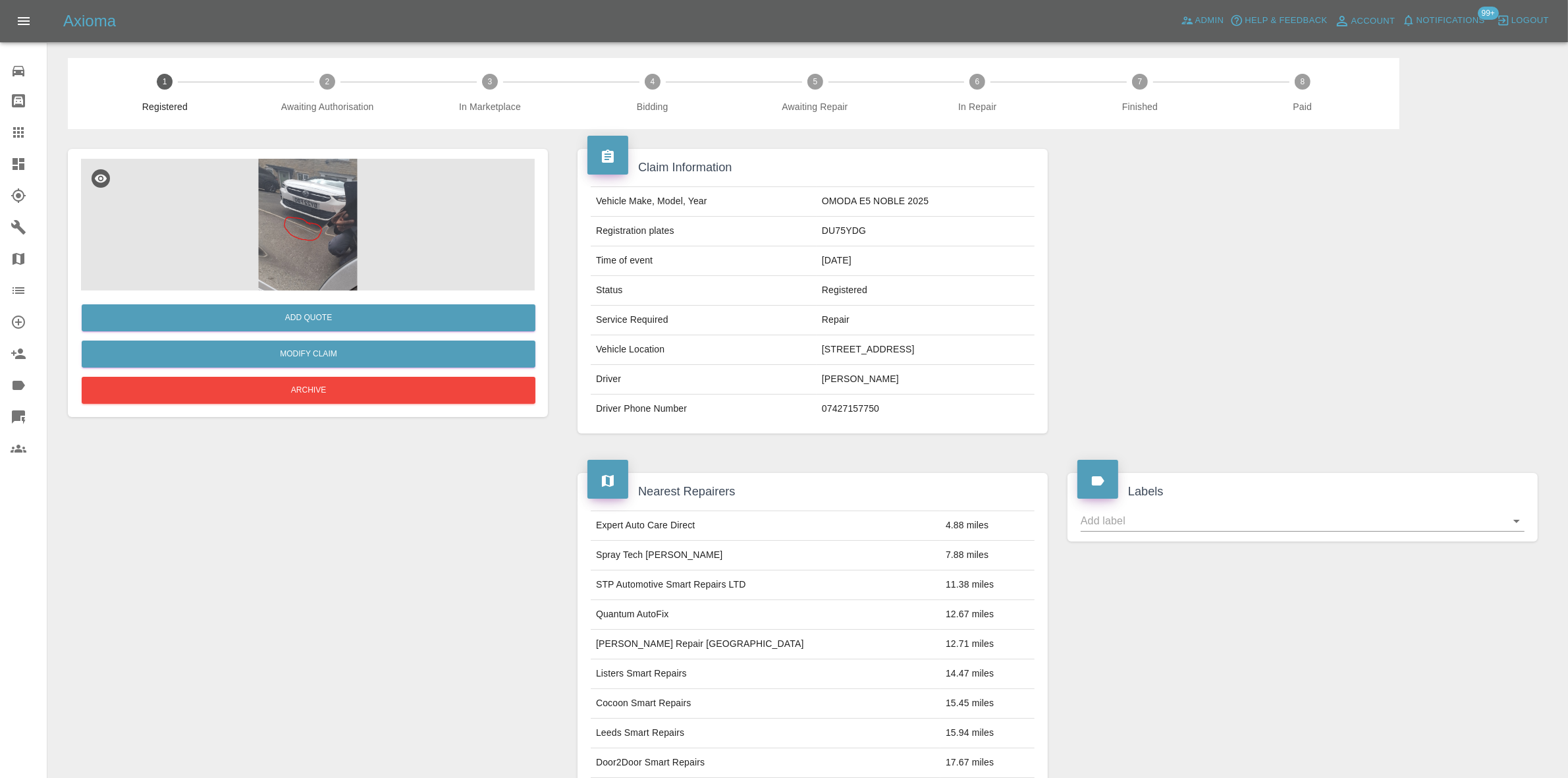
click at [323, 229] on img at bounding box center [308, 225] width 454 height 132
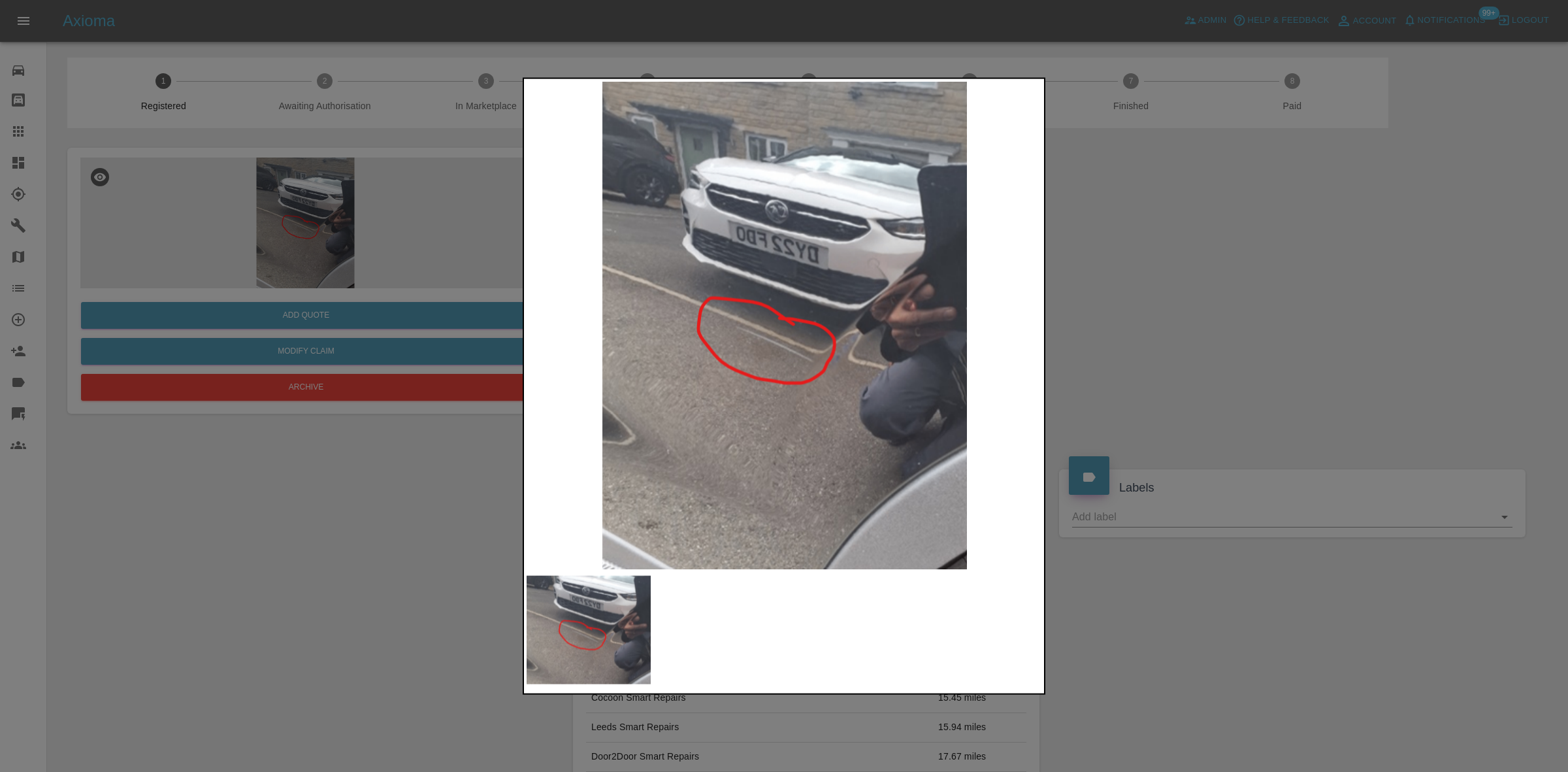
click at [771, 349] on img at bounding box center [784, 325] width 516 height 487
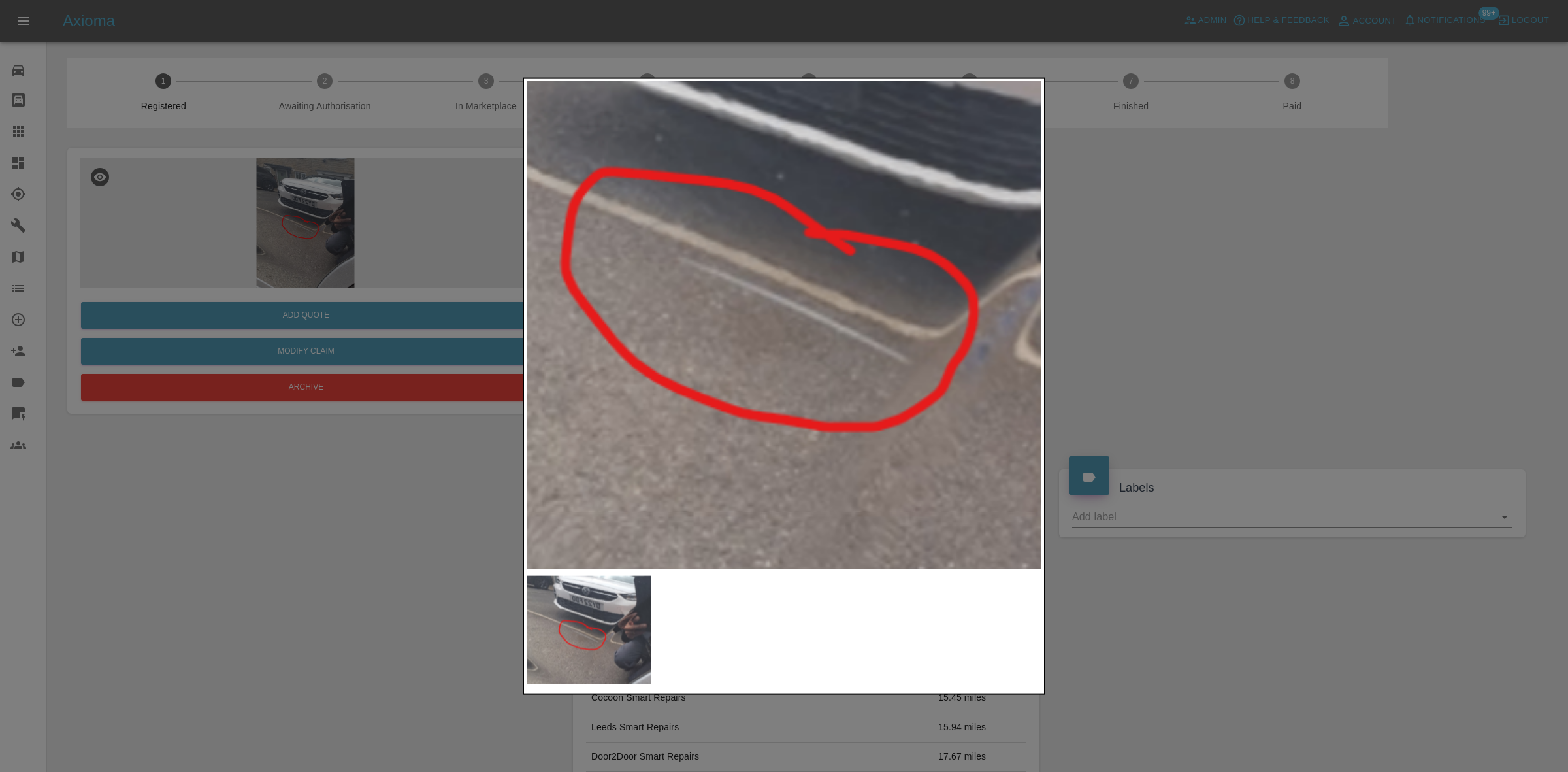
click at [756, 417] on img at bounding box center [824, 254] width 1549 height 1464
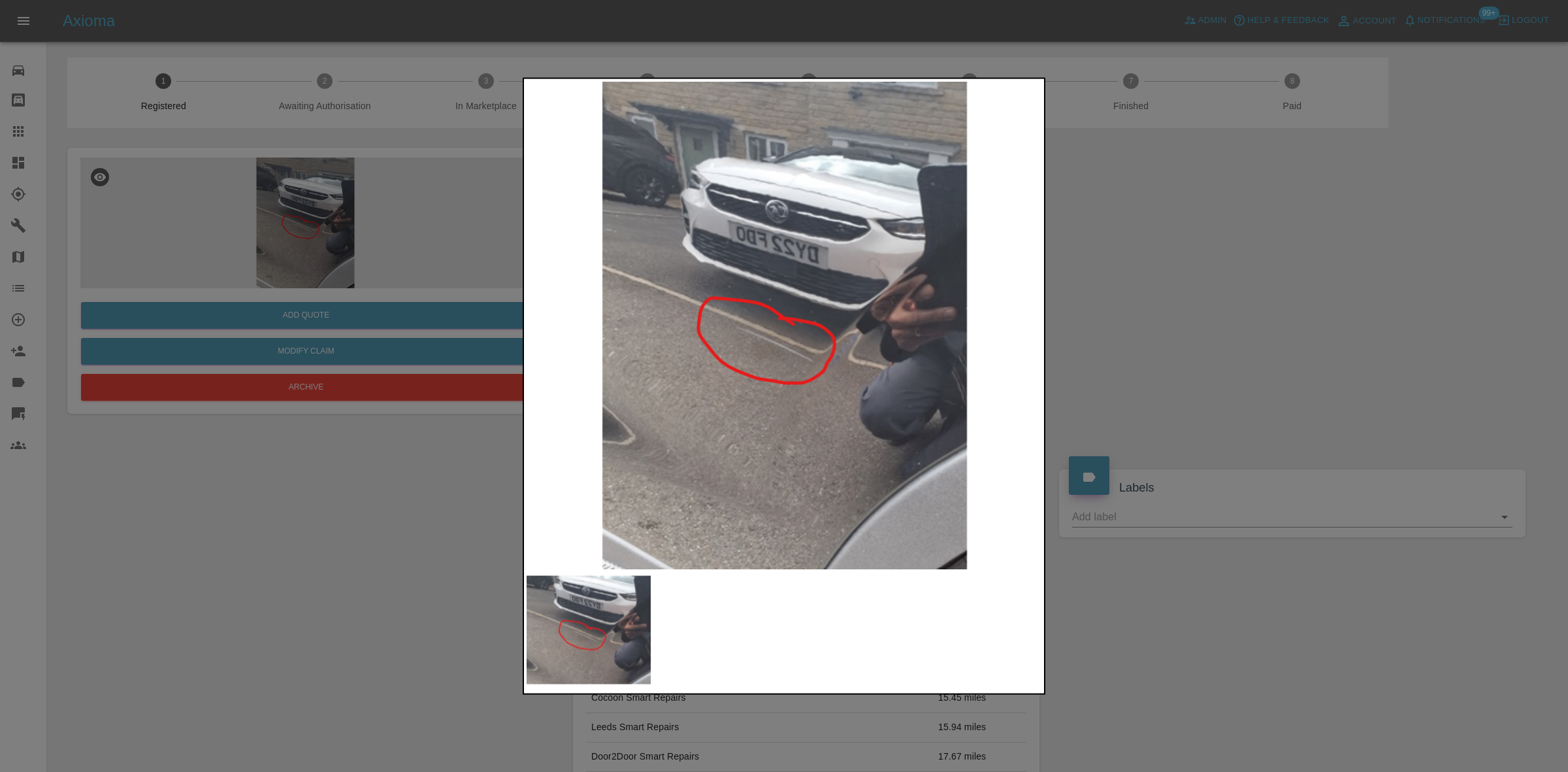
click at [692, 422] on img at bounding box center [784, 325] width 516 height 487
click at [769, 350] on img at bounding box center [784, 325] width 516 height 487
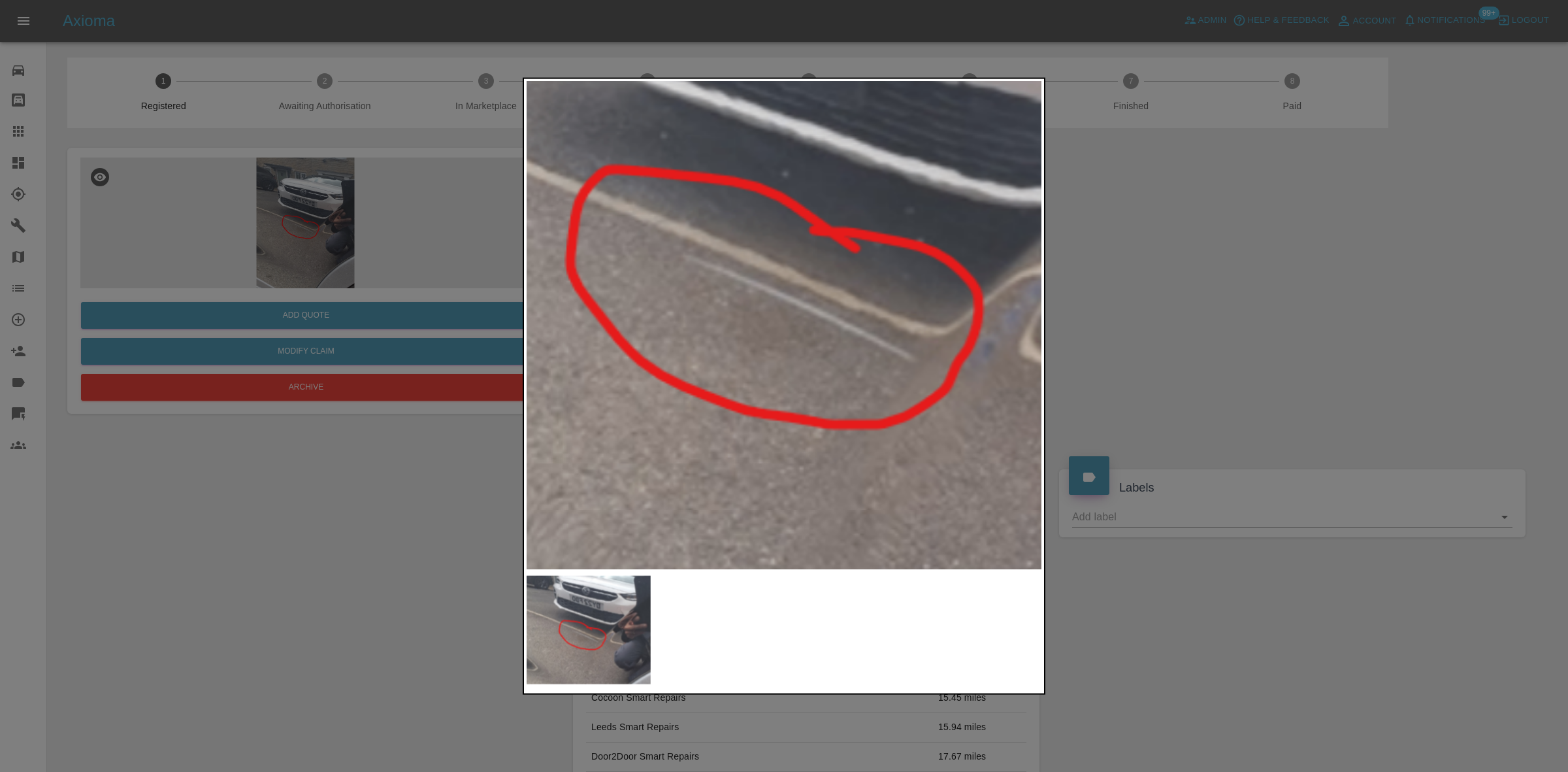
click at [373, 246] on div at bounding box center [784, 386] width 1568 height 772
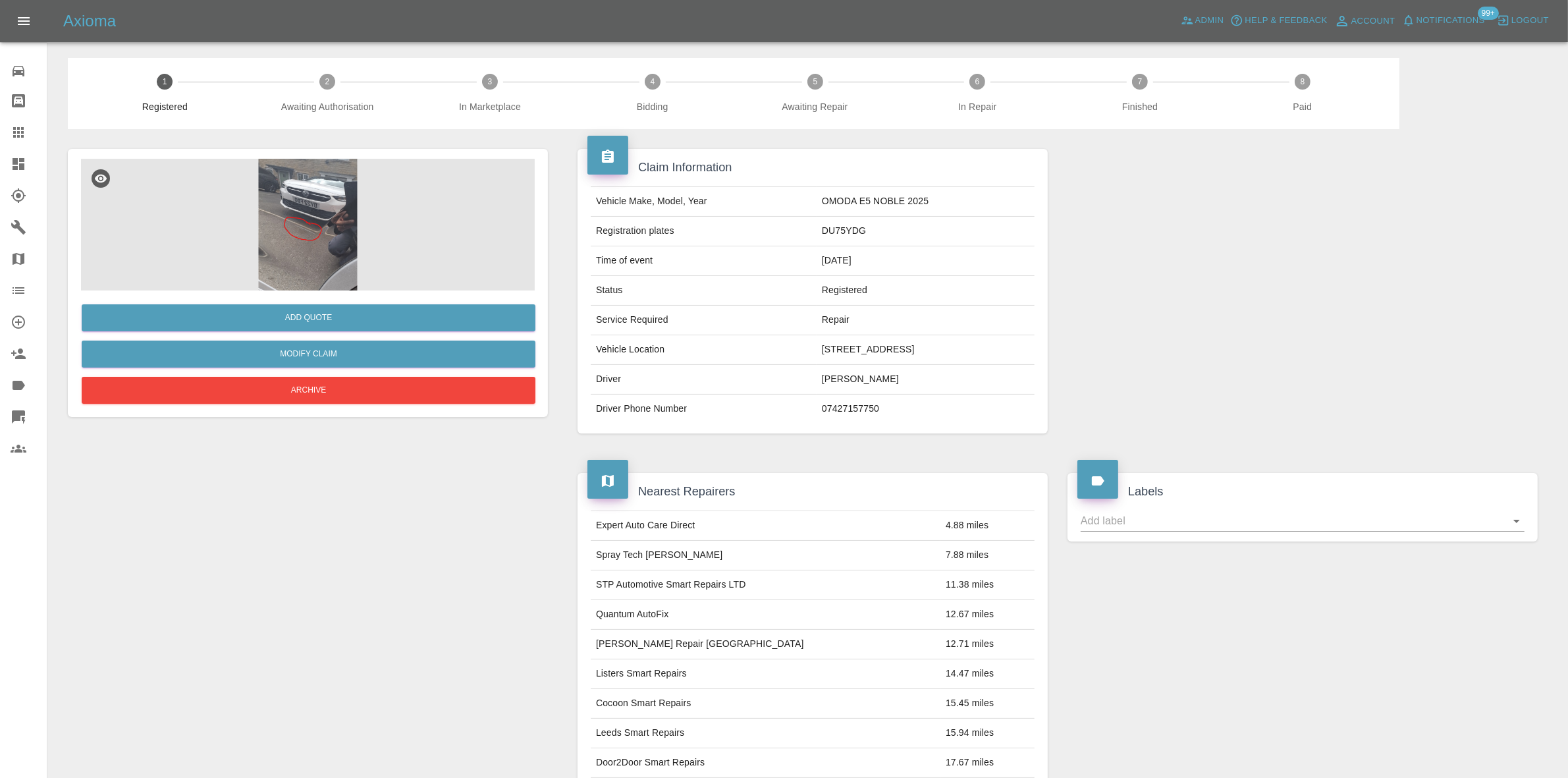
click at [798, 216] on tbody "Vehicle Make, Model, Year OMODA E5 NOBLE 2025 Registration plates DU75YDG Time …" at bounding box center [813, 305] width 444 height 237
click at [816, 233] on td "DU75YDG" at bounding box center [925, 231] width 218 height 30
drag, startPoint x: 758, startPoint y: 224, endPoint x: 791, endPoint y: 239, distance: 36.2
click at [790, 241] on tbody "Vehicle Make, Model, Year OMODA E5 NOBLE 2025 Registration plates DU75YDG Time …" at bounding box center [813, 305] width 444 height 237
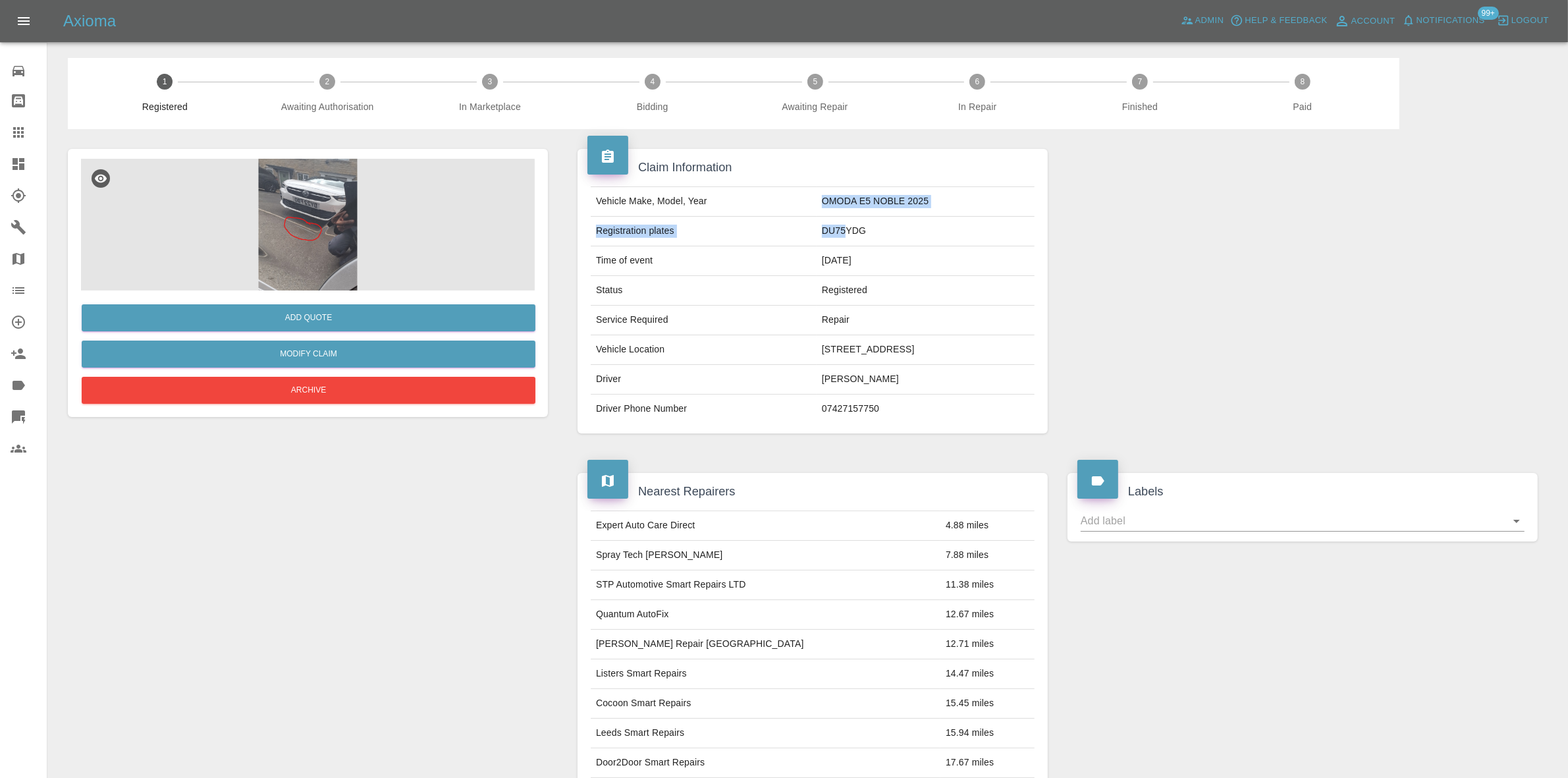
click at [816, 238] on td "DU75YDG" at bounding box center [925, 231] width 218 height 30
click at [816, 236] on td "DU75YDG" at bounding box center [925, 231] width 218 height 30
click at [816, 199] on td "OMODA E5 NOBLE 2025" at bounding box center [925, 202] width 218 height 30
copy td "OMODA"
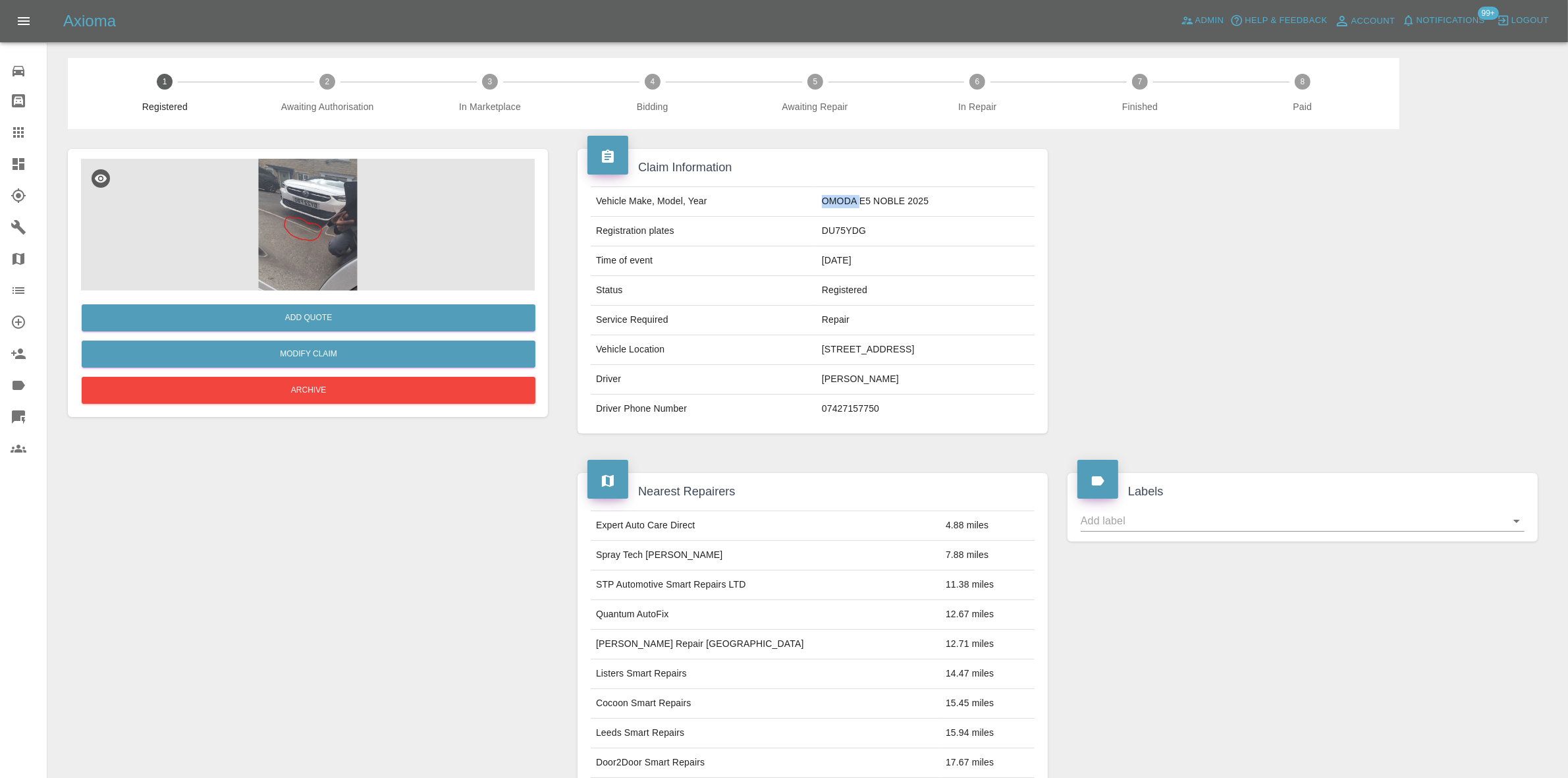
drag, startPoint x: 927, startPoint y: 130, endPoint x: 832, endPoint y: 183, distance: 108.8
click at [901, 137] on main "1 Registered 2 Awaiting Authorisation 3 In Marketplace 4 Bidding 5 Awaiting Rep…" at bounding box center [784, 588] width 1568 height 1177
click at [816, 198] on td "OMODA E5 NOBLE 2025" at bounding box center [925, 202] width 218 height 30
drag, startPoint x: 805, startPoint y: 202, endPoint x: 893, endPoint y: 208, distance: 88.2
click at [893, 208] on td "OMODA E5 NOBLE 2025" at bounding box center [925, 202] width 218 height 30
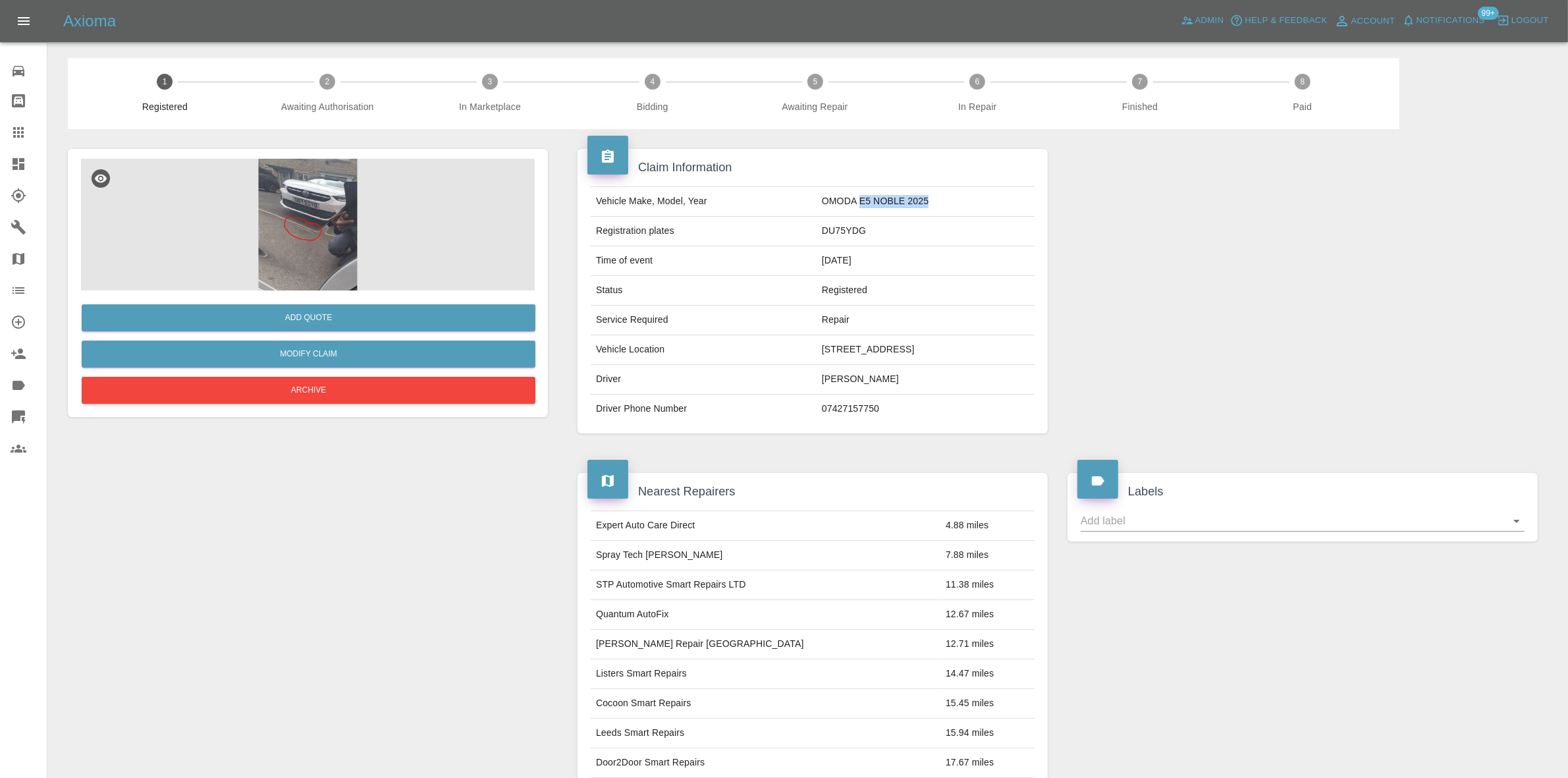
copy td "E5 NOBLE 2025"
click at [816, 234] on td "DU75YDG" at bounding box center [925, 231] width 218 height 30
copy td "DU75YDG"
click at [293, 309] on button "Add Quote" at bounding box center [308, 318] width 454 height 27
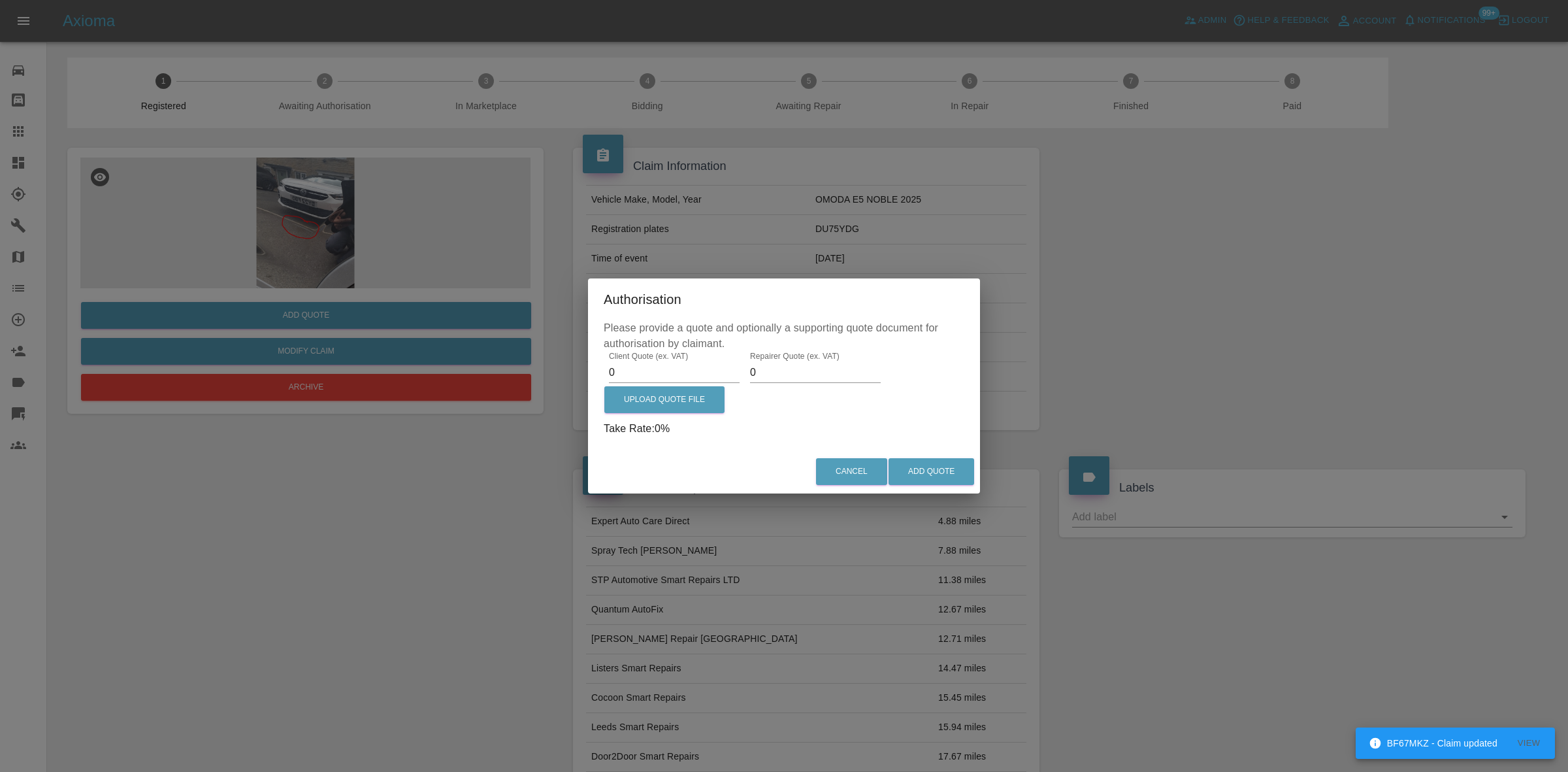
drag, startPoint x: 628, startPoint y: 380, endPoint x: 360, endPoint y: 344, distance: 270.4
click at [389, 353] on div "Authorisation Please provide a quote and optionally a supporting quote document…" at bounding box center [784, 386] width 1568 height 772
type input "375"
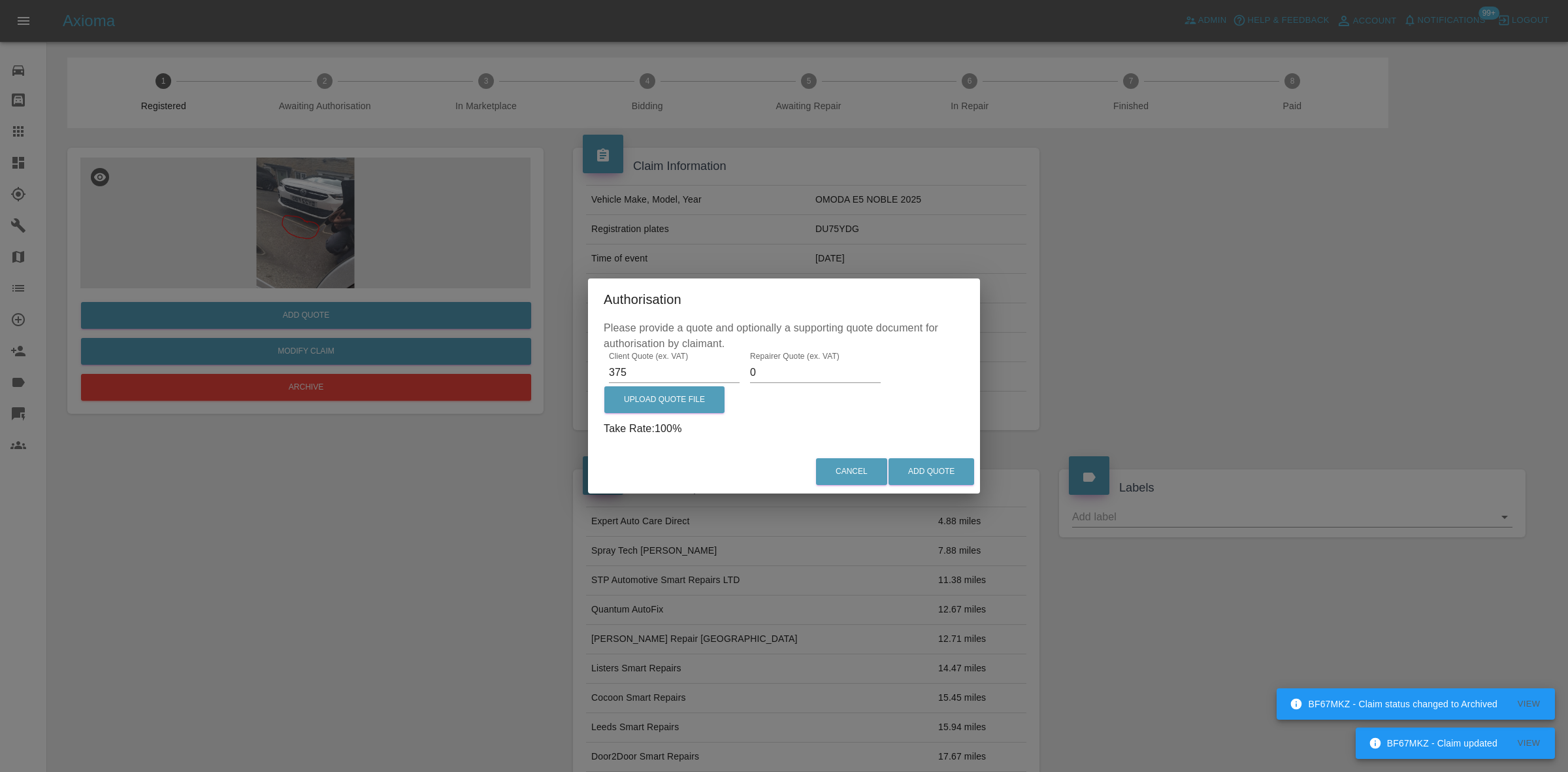
drag, startPoint x: 324, startPoint y: 227, endPoint x: 288, endPoint y: 222, distance: 36.3
click at [324, 227] on div "Authorisation Please provide a quote and optionally a supporting quote document…" at bounding box center [784, 386] width 1568 height 772
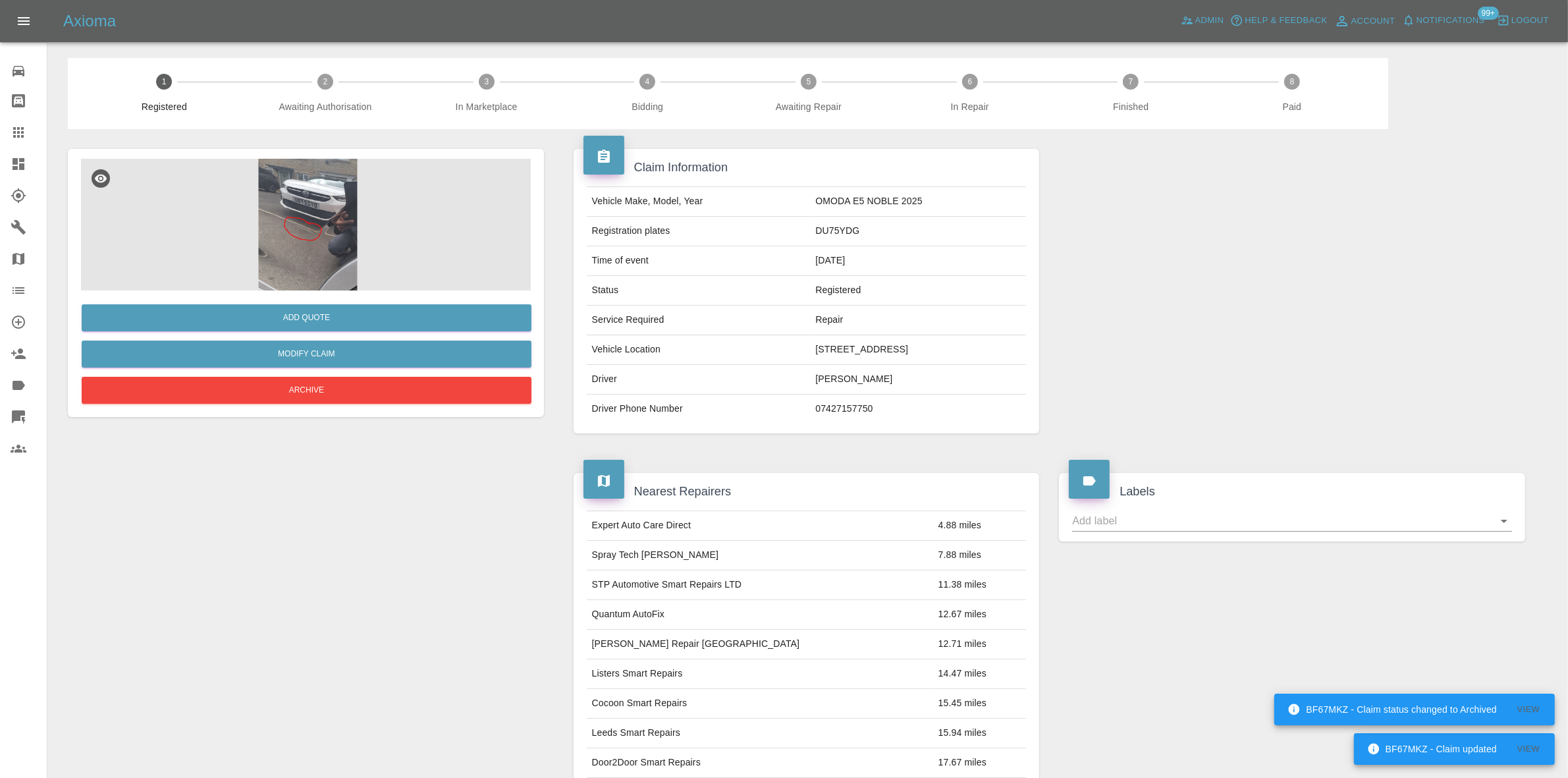
click at [291, 223] on img at bounding box center [308, 225] width 454 height 132
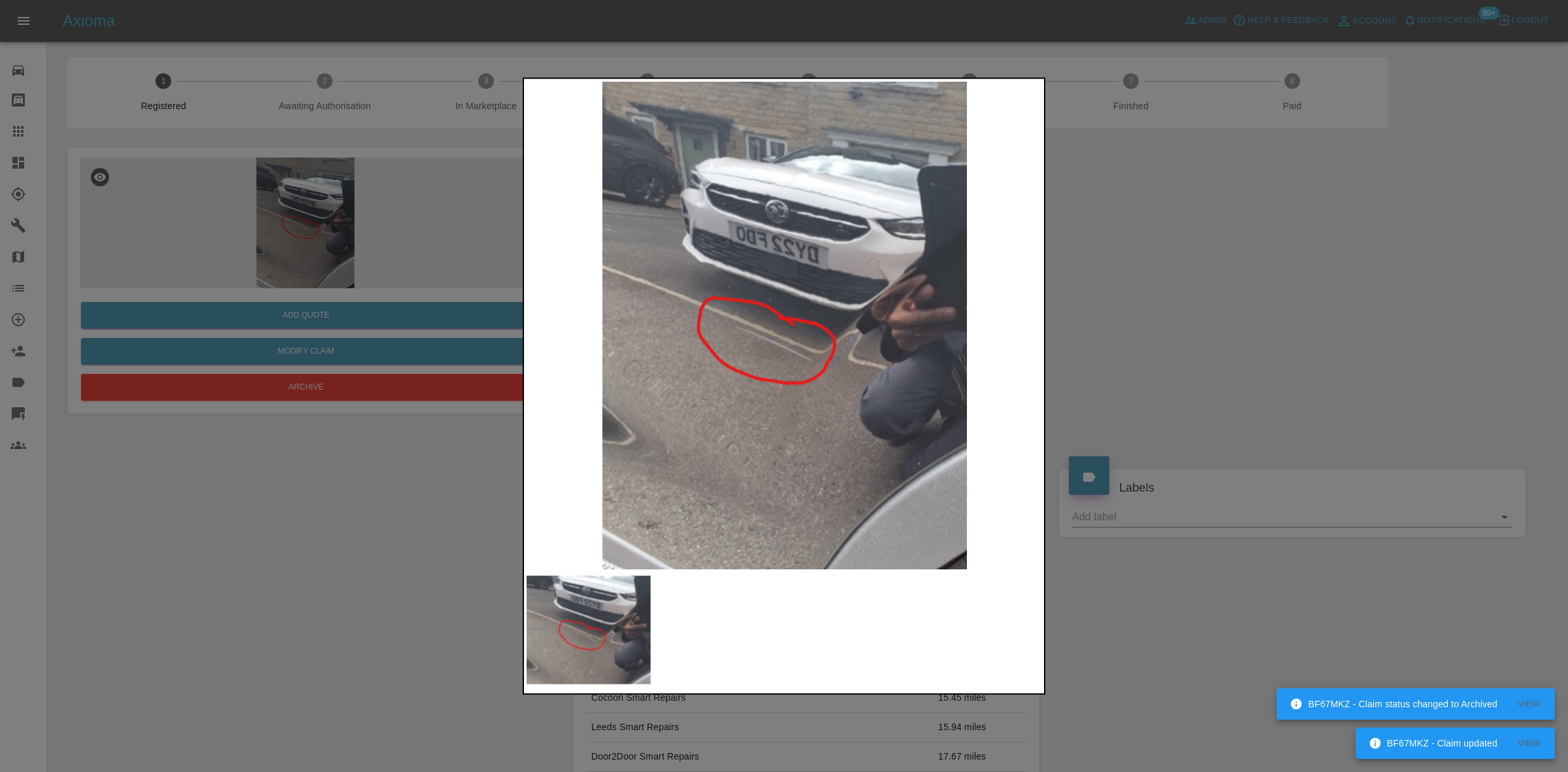
click at [747, 343] on img at bounding box center [784, 325] width 516 height 487
click at [748, 343] on img at bounding box center [784, 325] width 516 height 487
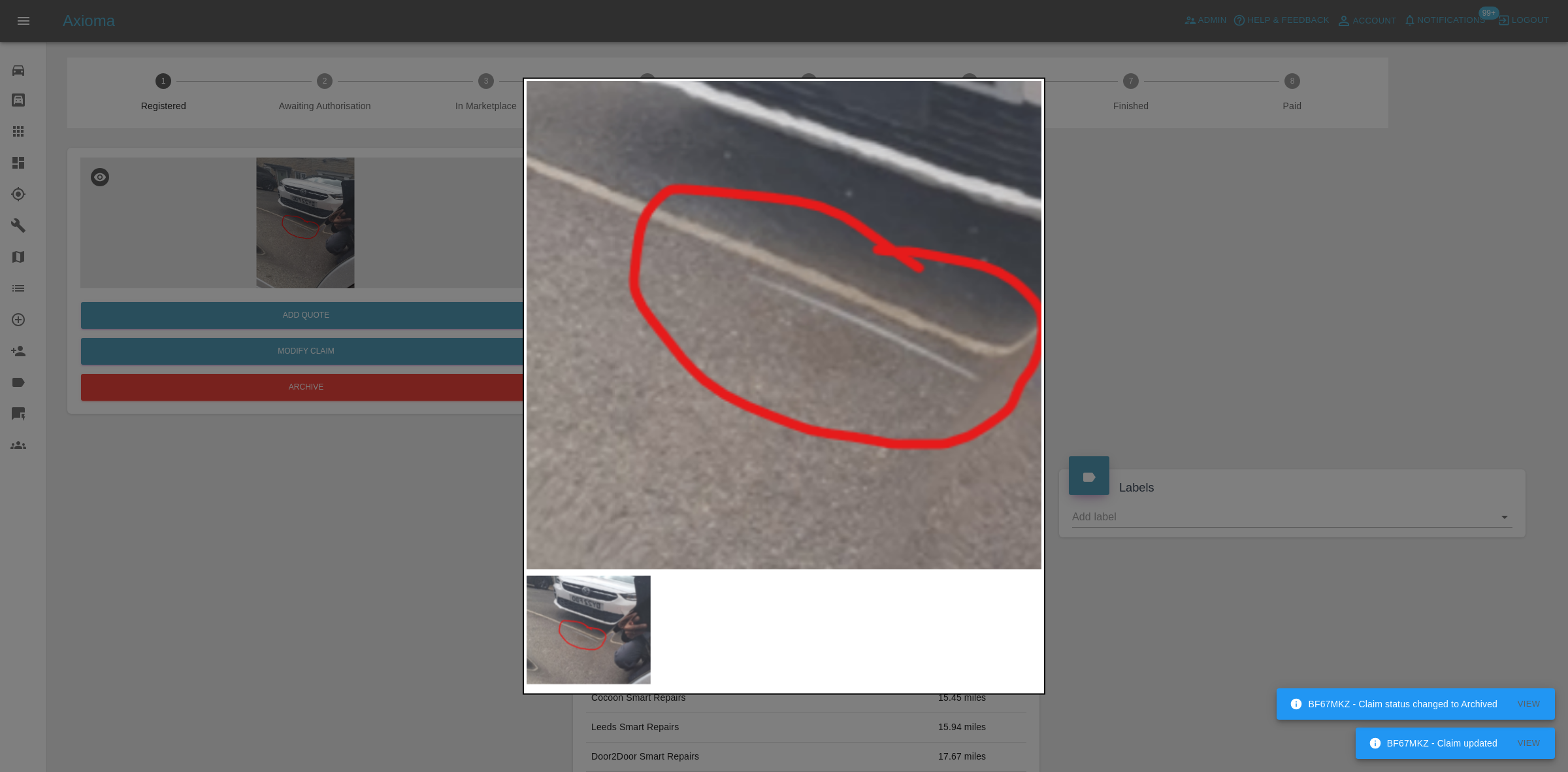
click at [260, 266] on div at bounding box center [784, 386] width 1568 height 772
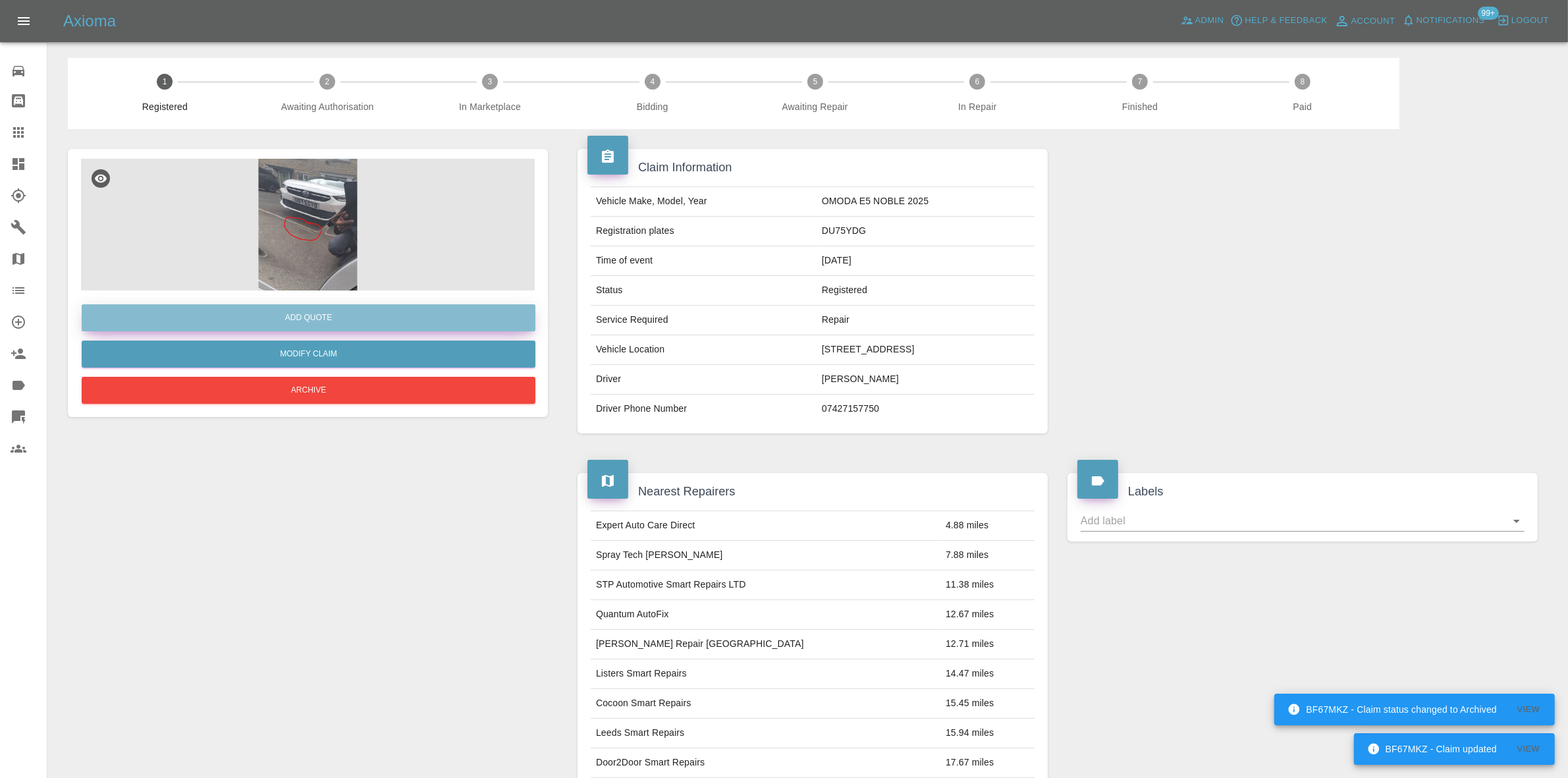
click at [310, 321] on button "Add Quote" at bounding box center [308, 318] width 454 height 27
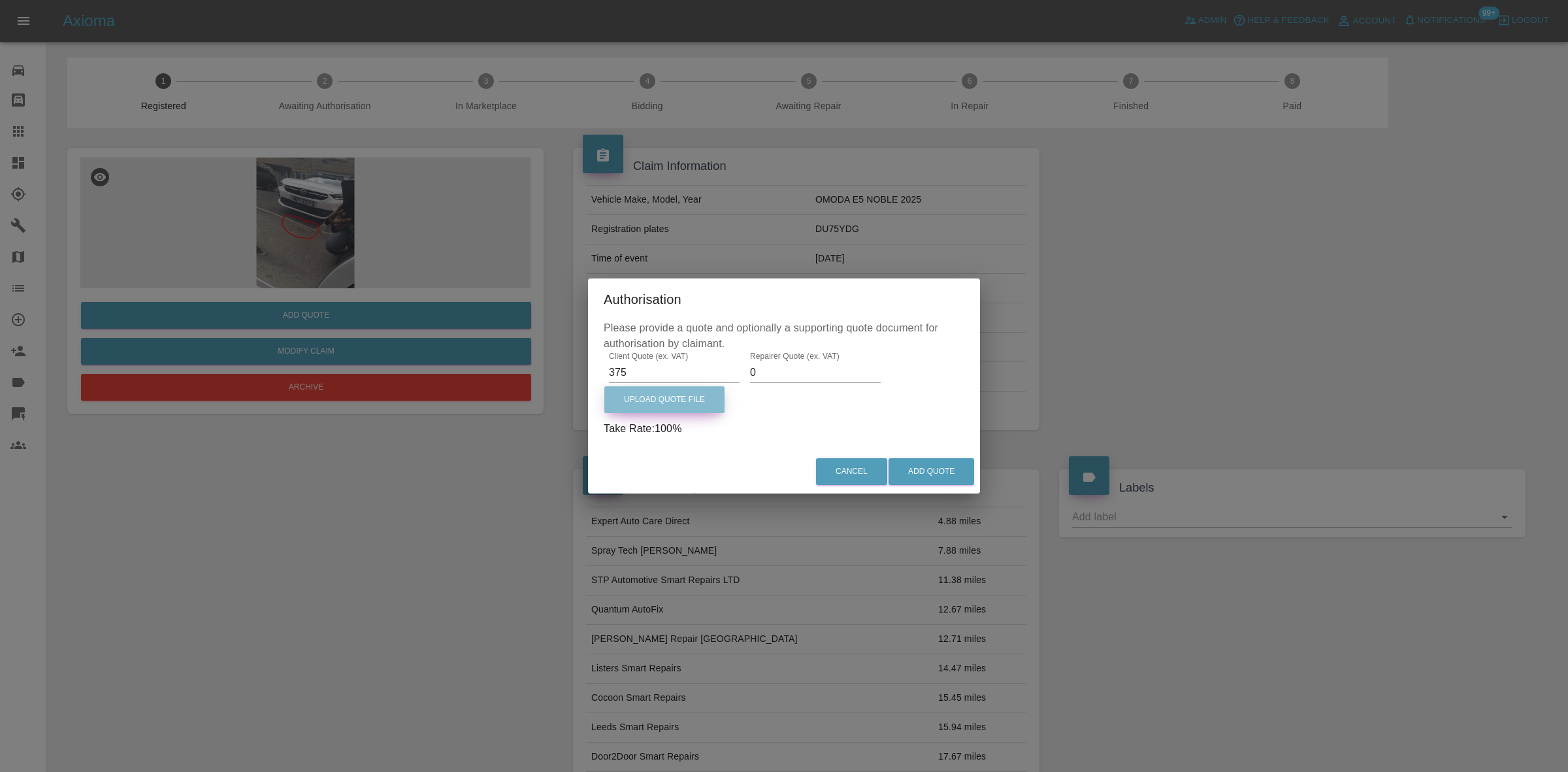
click at [679, 387] on label "Upload Quote File" at bounding box center [664, 399] width 120 height 26
click at [0, 0] on input "Upload Quote File" at bounding box center [0, 0] width 0 height 0
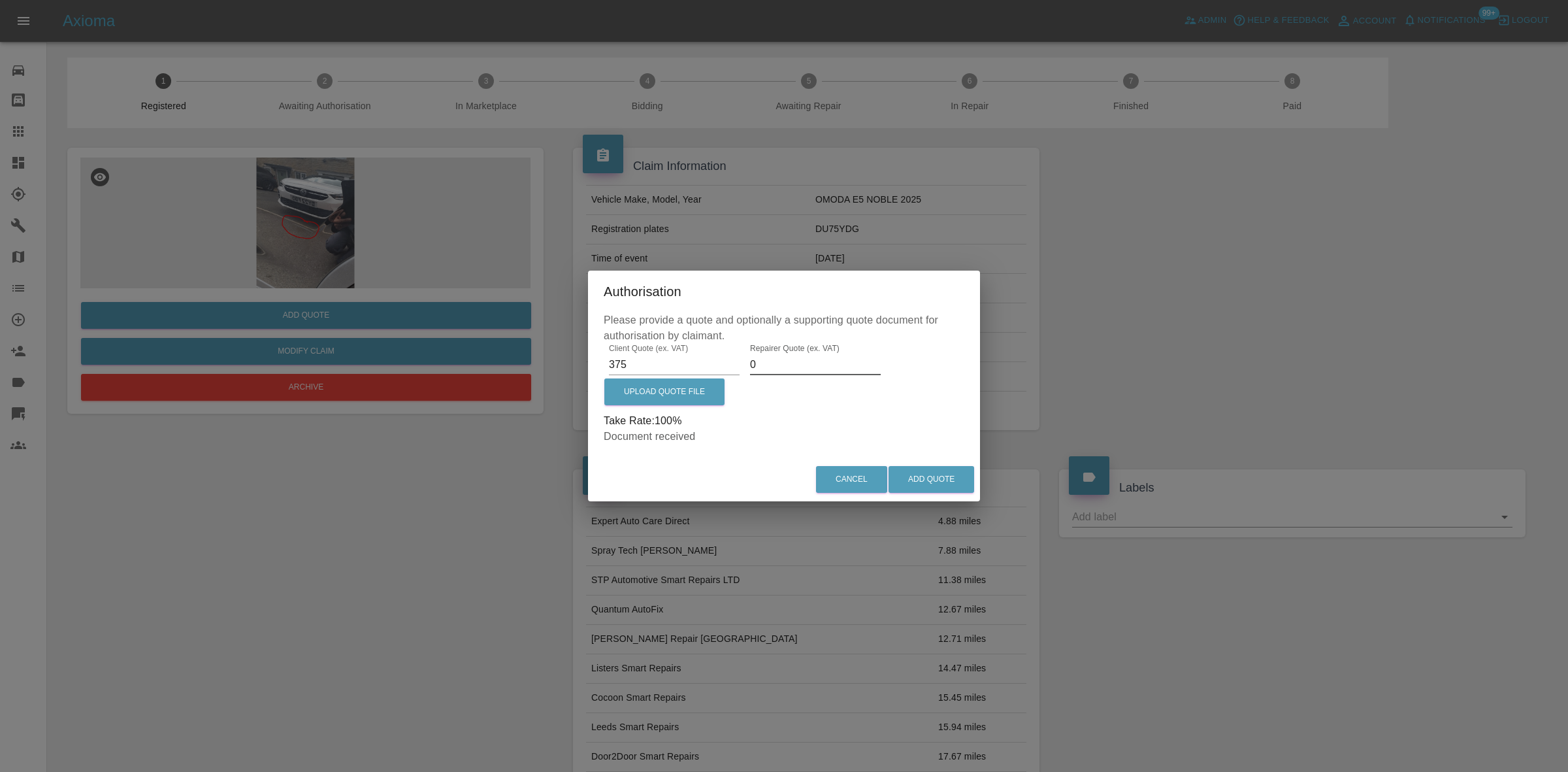
drag, startPoint x: 762, startPoint y: 365, endPoint x: 654, endPoint y: 348, distance: 109.3
click at [658, 348] on div "Client Quote (ex. VAT) 375 Repairer Quote (ex. VAT) 0 Upload Quote File Take Ra…" at bounding box center [784, 394] width 361 height 101
type input "170"
click at [933, 491] on button "Add Quote" at bounding box center [931, 479] width 86 height 26
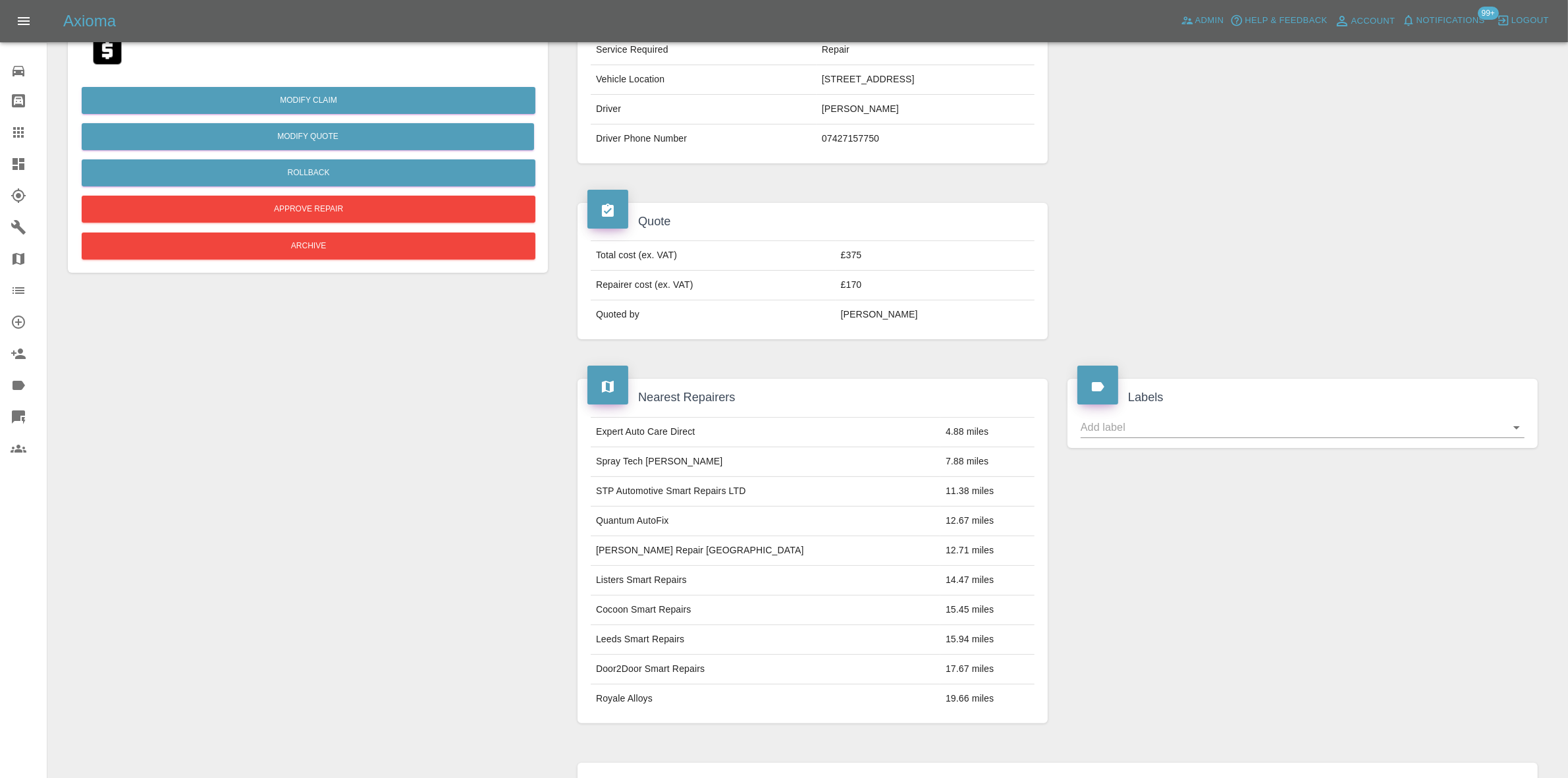
scroll to position [577, 0]
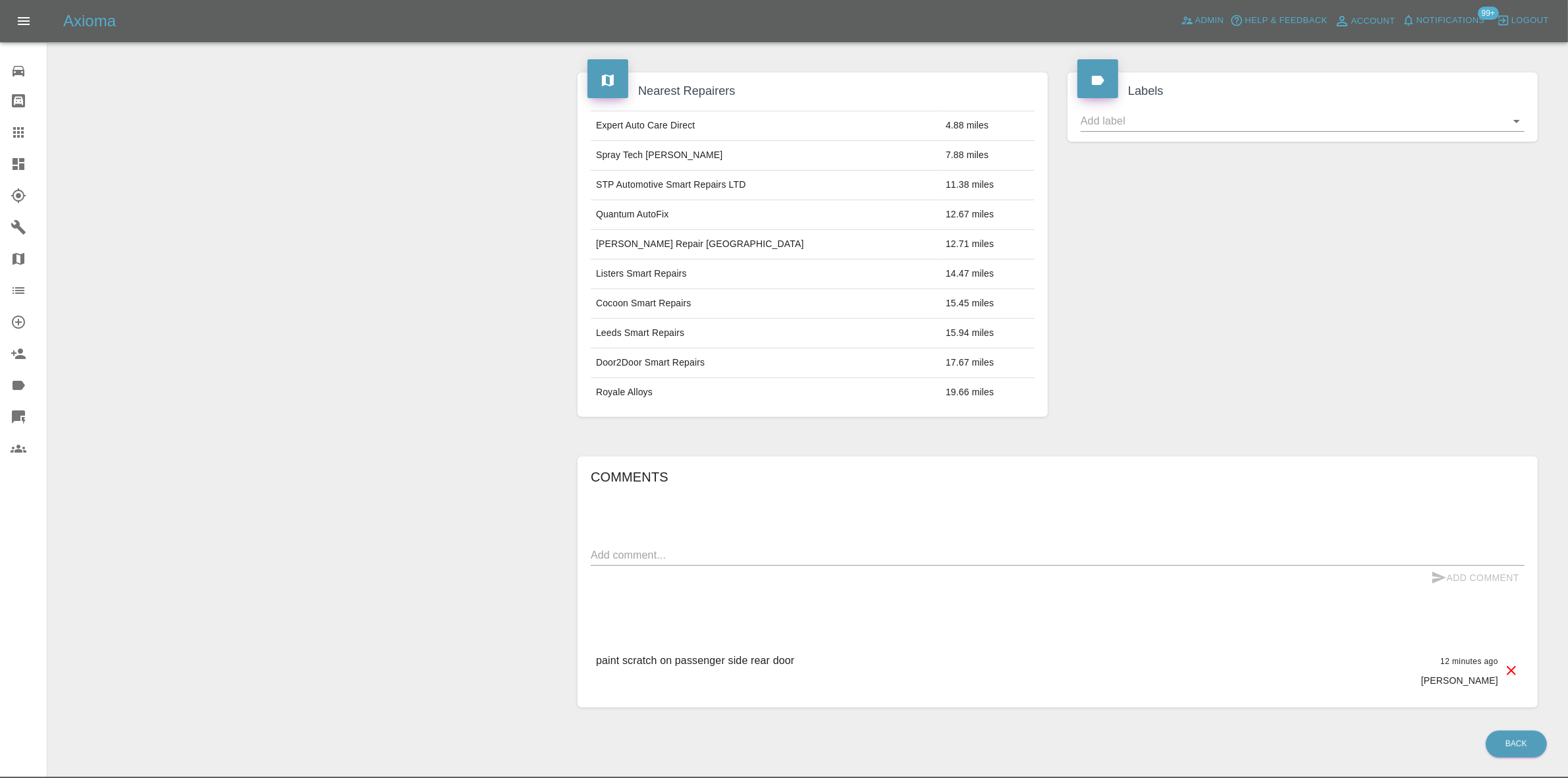
click at [697, 549] on div "x" at bounding box center [1058, 555] width 933 height 21
paste textarea "Single panel paint - NSR door panel"
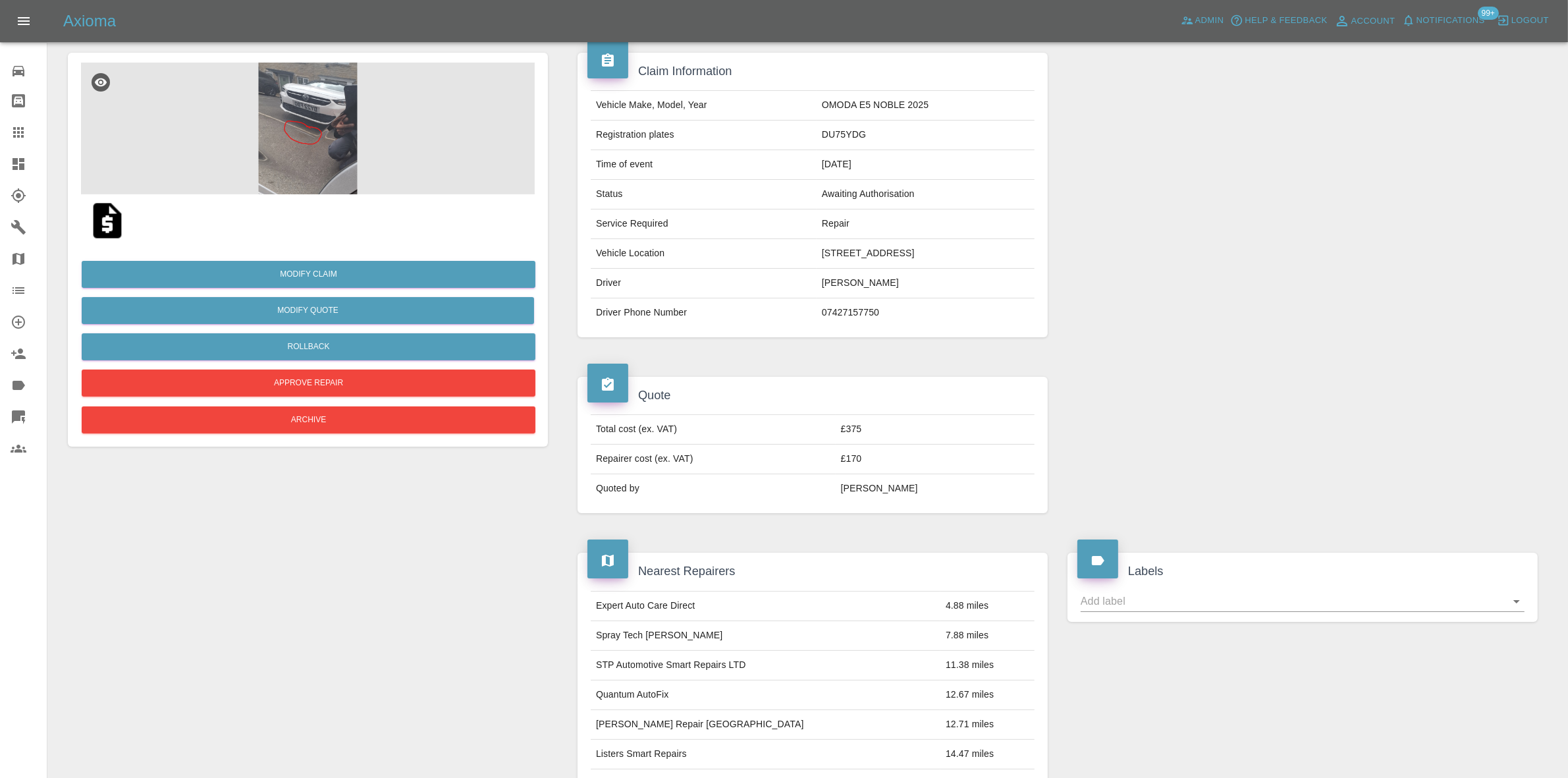
scroll to position [82, 0]
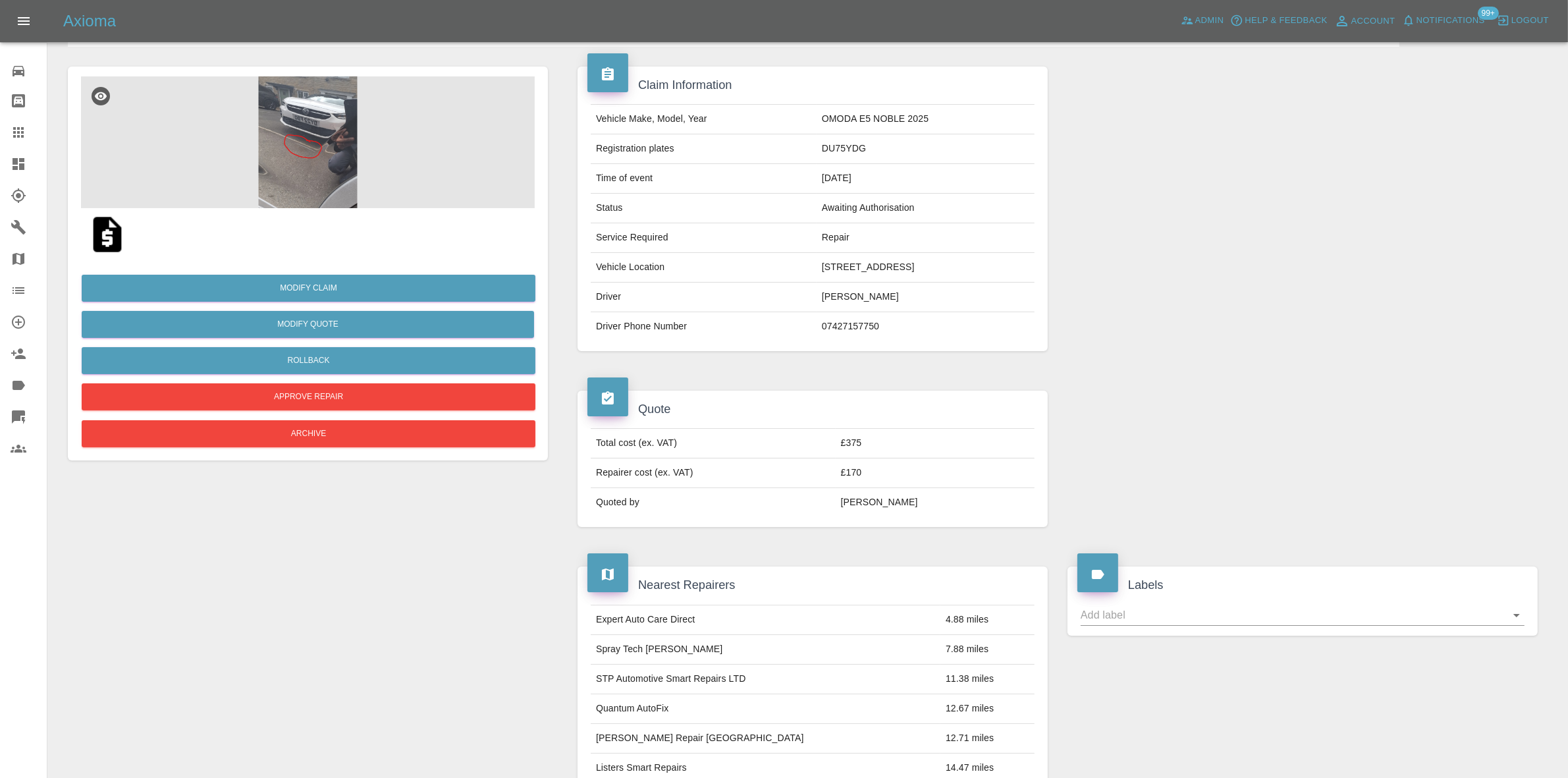
click at [822, 264] on td "5 QUARRY PARK, BRADFORD, BD10 8XG" at bounding box center [925, 267] width 218 height 30
copy td "5 QUARRY PARK, BRADFORD, BD10 8XG"
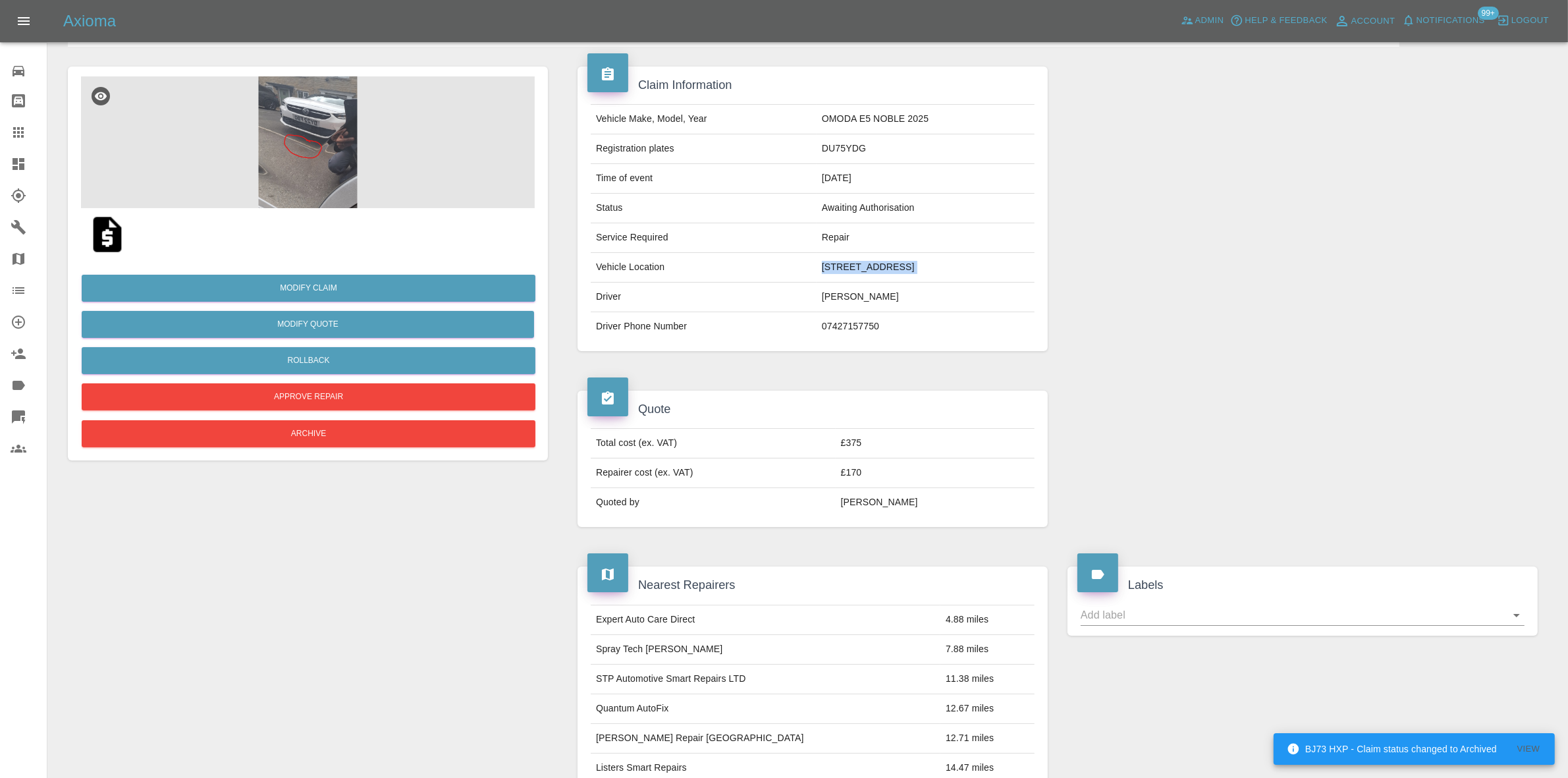
scroll to position [577, 0]
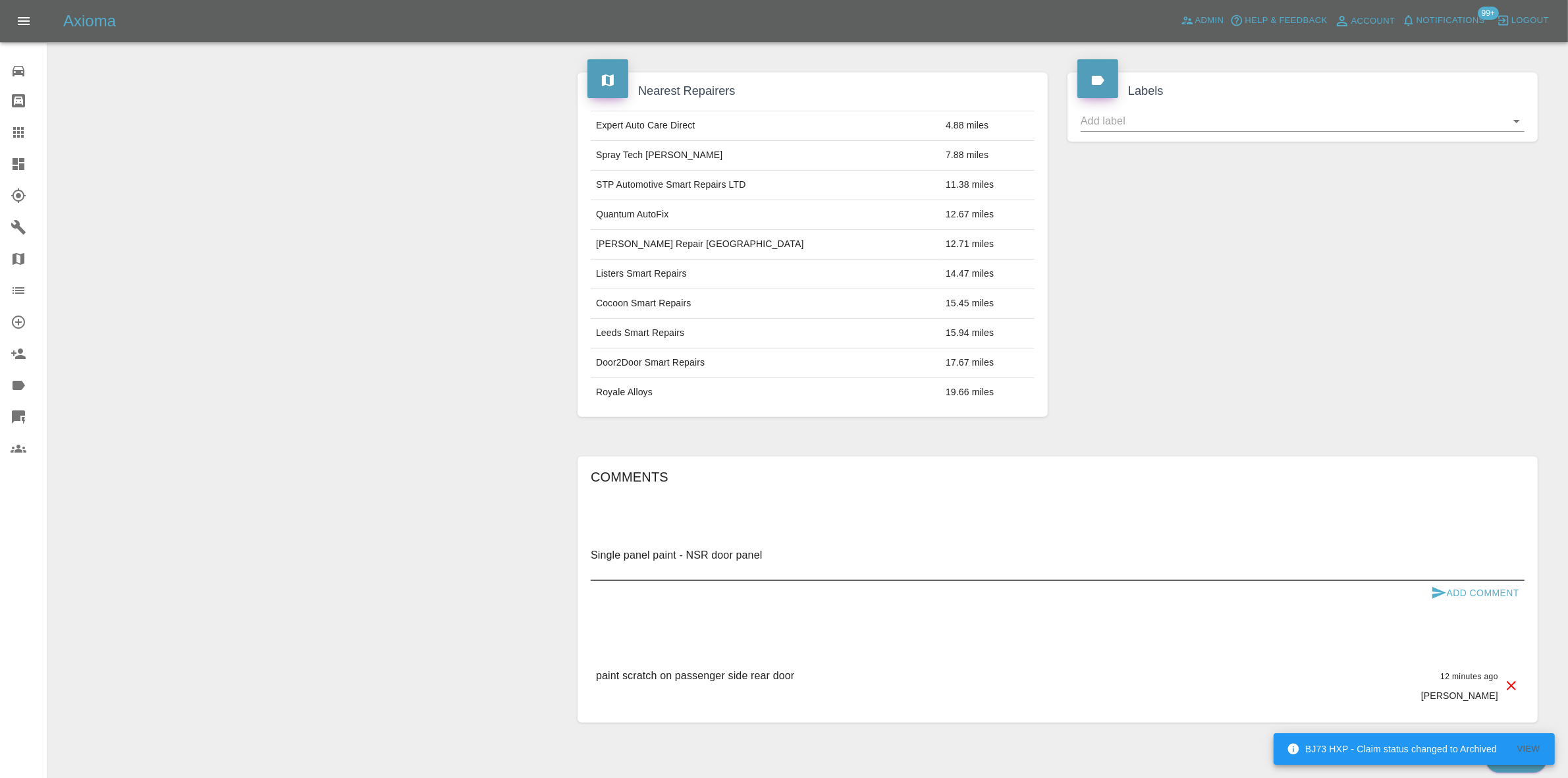
click at [641, 574] on textarea "Single panel paint - NSR door panel" at bounding box center [1058, 563] width 933 height 31
paste textarea "5 QUARRY PARK, BRADFORD, BD10 8XG"
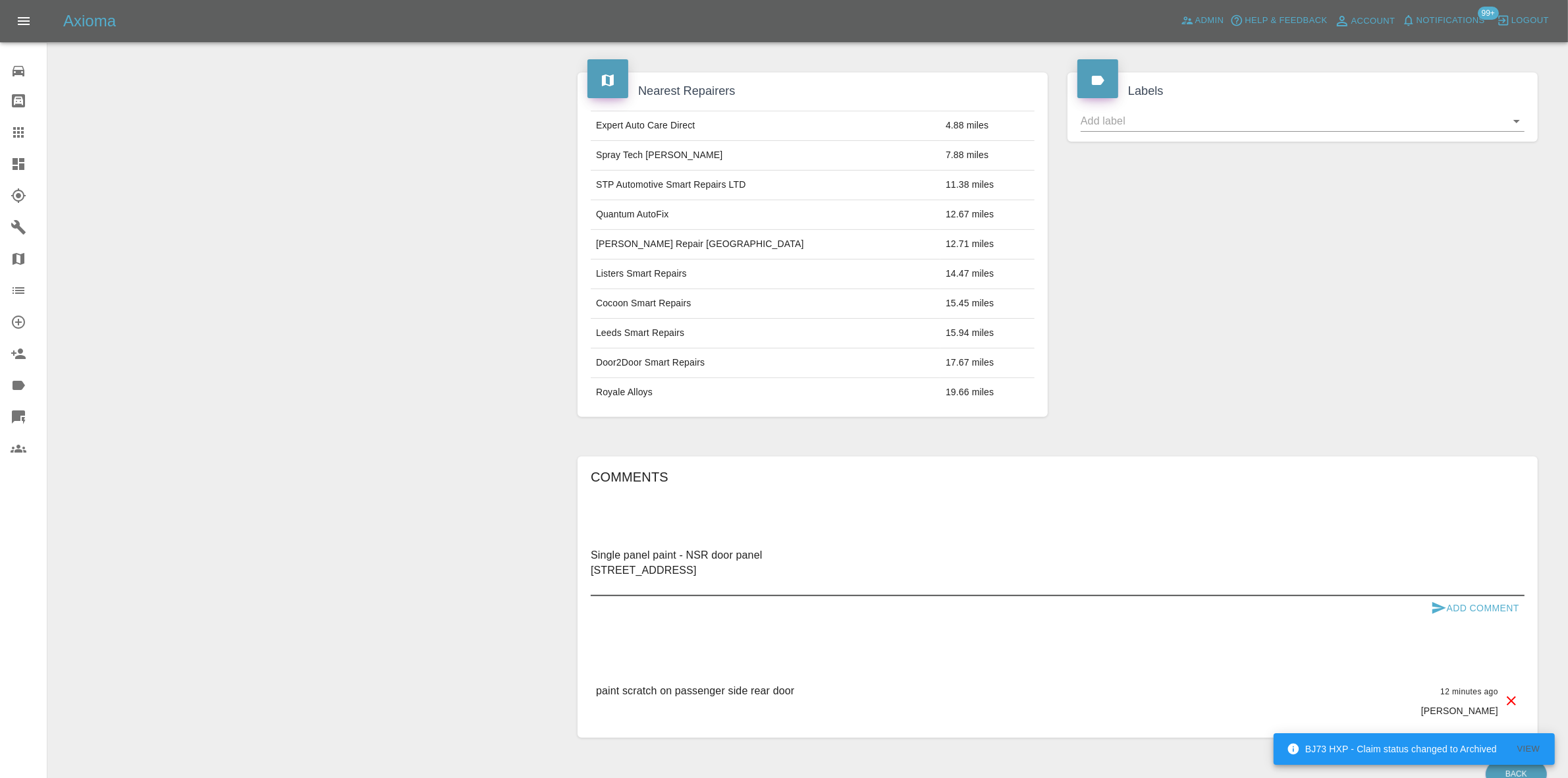
type textarea "Single panel paint - NSR door panel 5 QUARRY PARK, BRADFORD, BD10 8XG"
click at [1473, 608] on button "Add Comment" at bounding box center [1475, 608] width 99 height 24
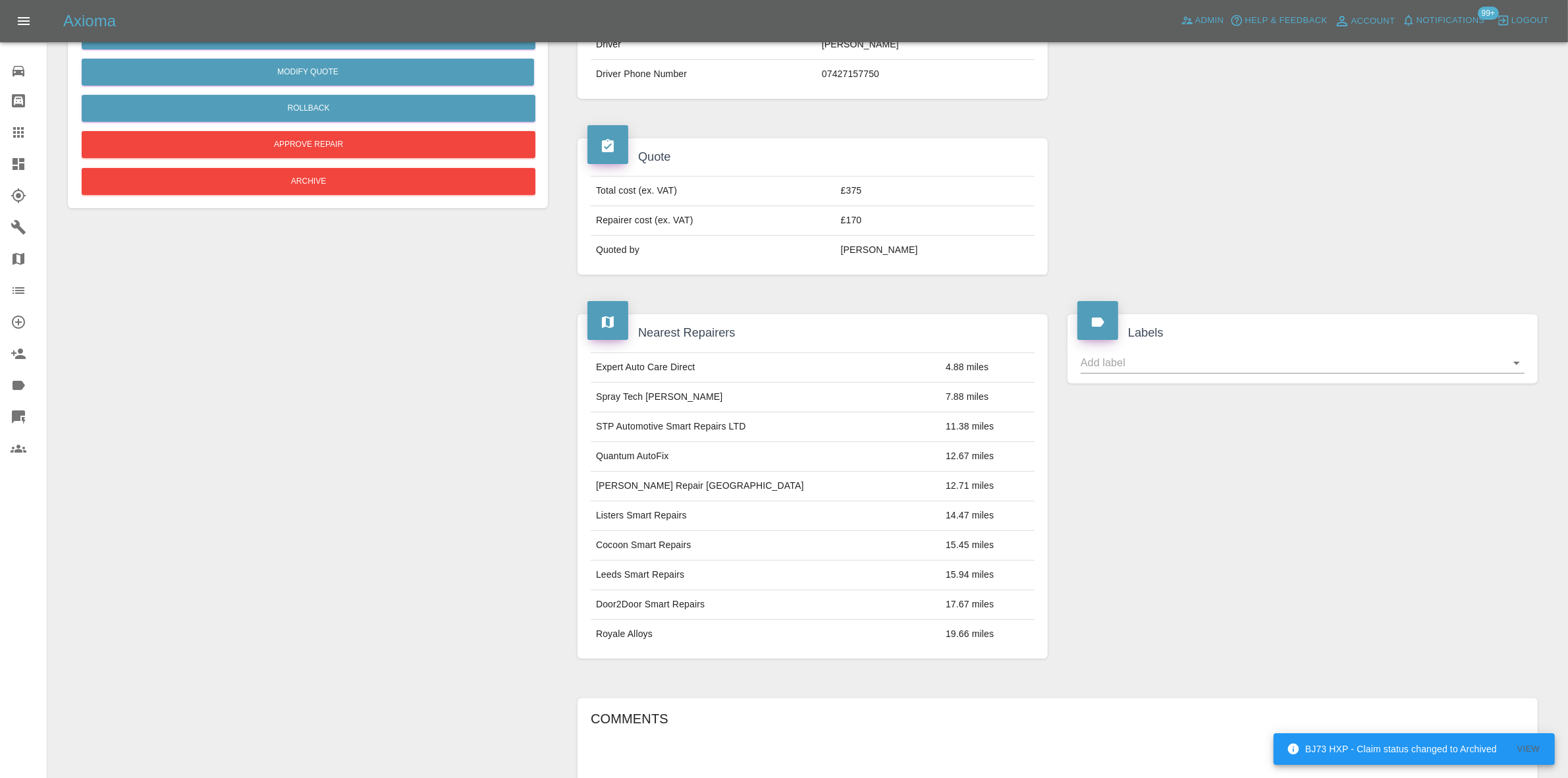
scroll to position [0, 0]
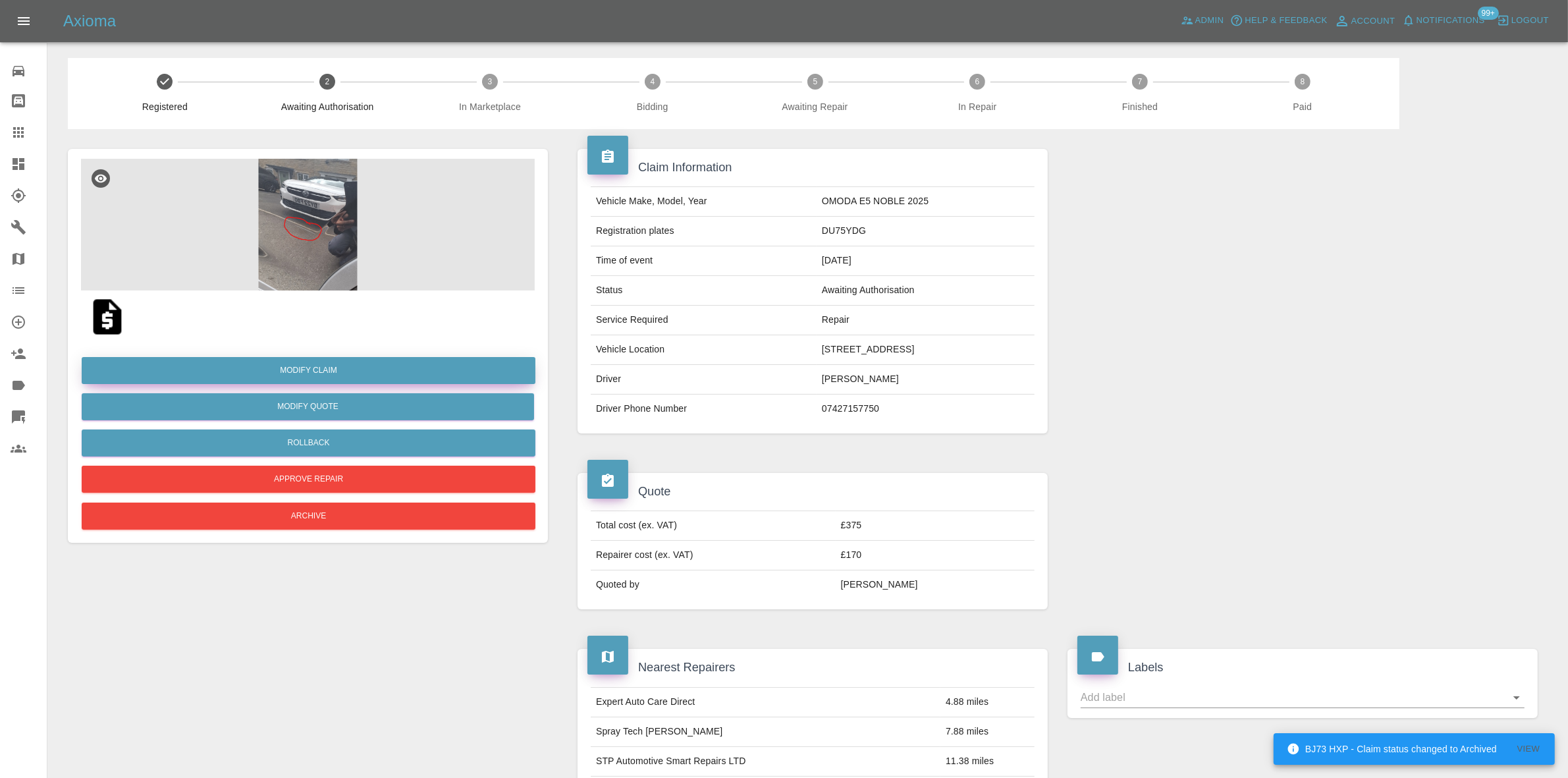
drag, startPoint x: 325, startPoint y: 368, endPoint x: 623, endPoint y: 452, distance: 309.6
click at [325, 368] on link "Modify Claim" at bounding box center [308, 370] width 454 height 27
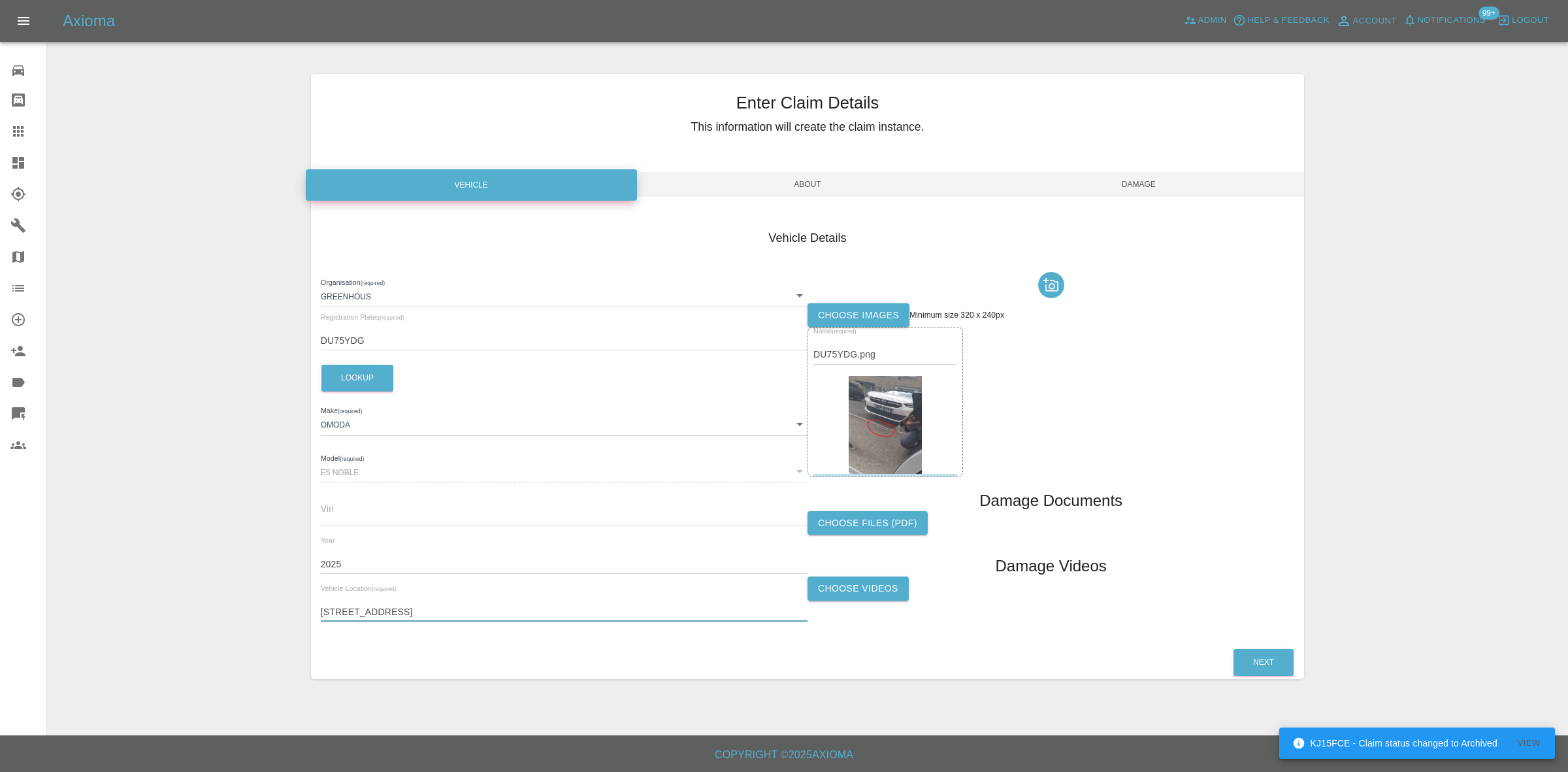
drag, startPoint x: 456, startPoint y: 615, endPoint x: 23, endPoint y: 620, distance: 433.0
click at [23, 620] on div "Axioma Admin Help & Feedback Account Notifications 99+ Logout 0 Repair home Bod…" at bounding box center [784, 367] width 1568 height 735
type input "BD10 8XG"
click at [1116, 190] on span "Damage" at bounding box center [1138, 184] width 331 height 25
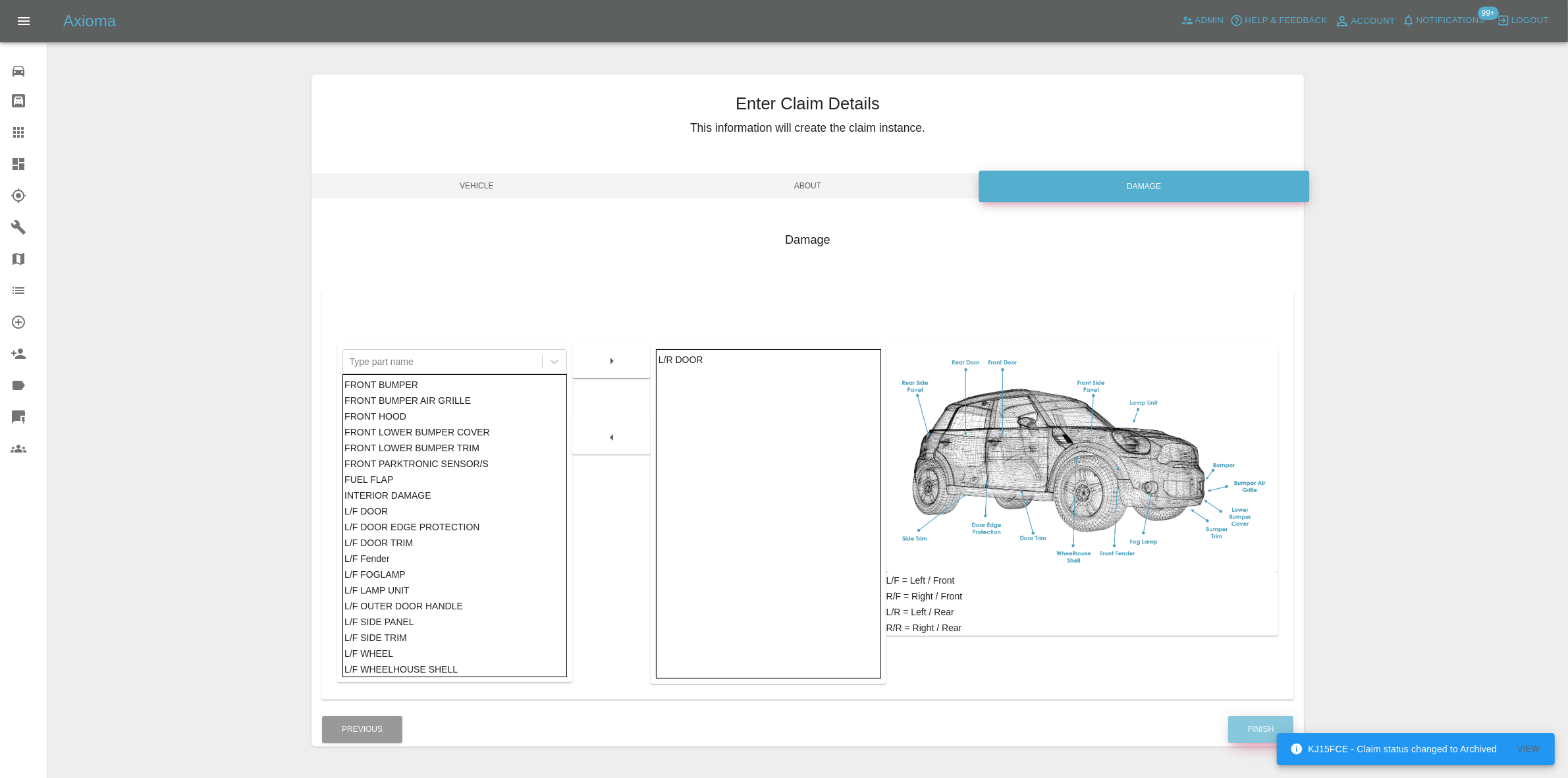
click at [1251, 738] on button "Finish" at bounding box center [1260, 729] width 65 height 27
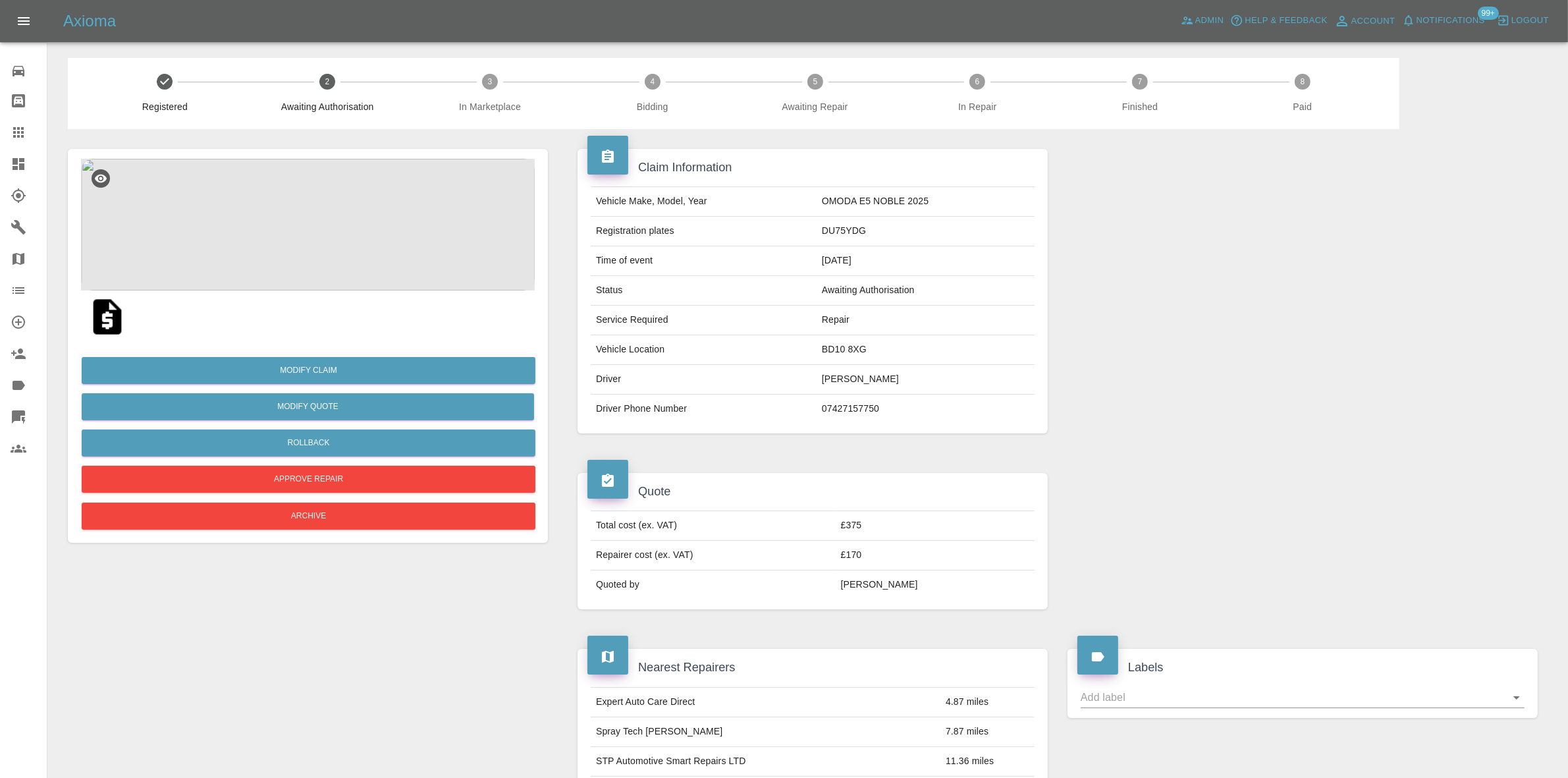
click at [334, 209] on img at bounding box center [308, 225] width 454 height 132
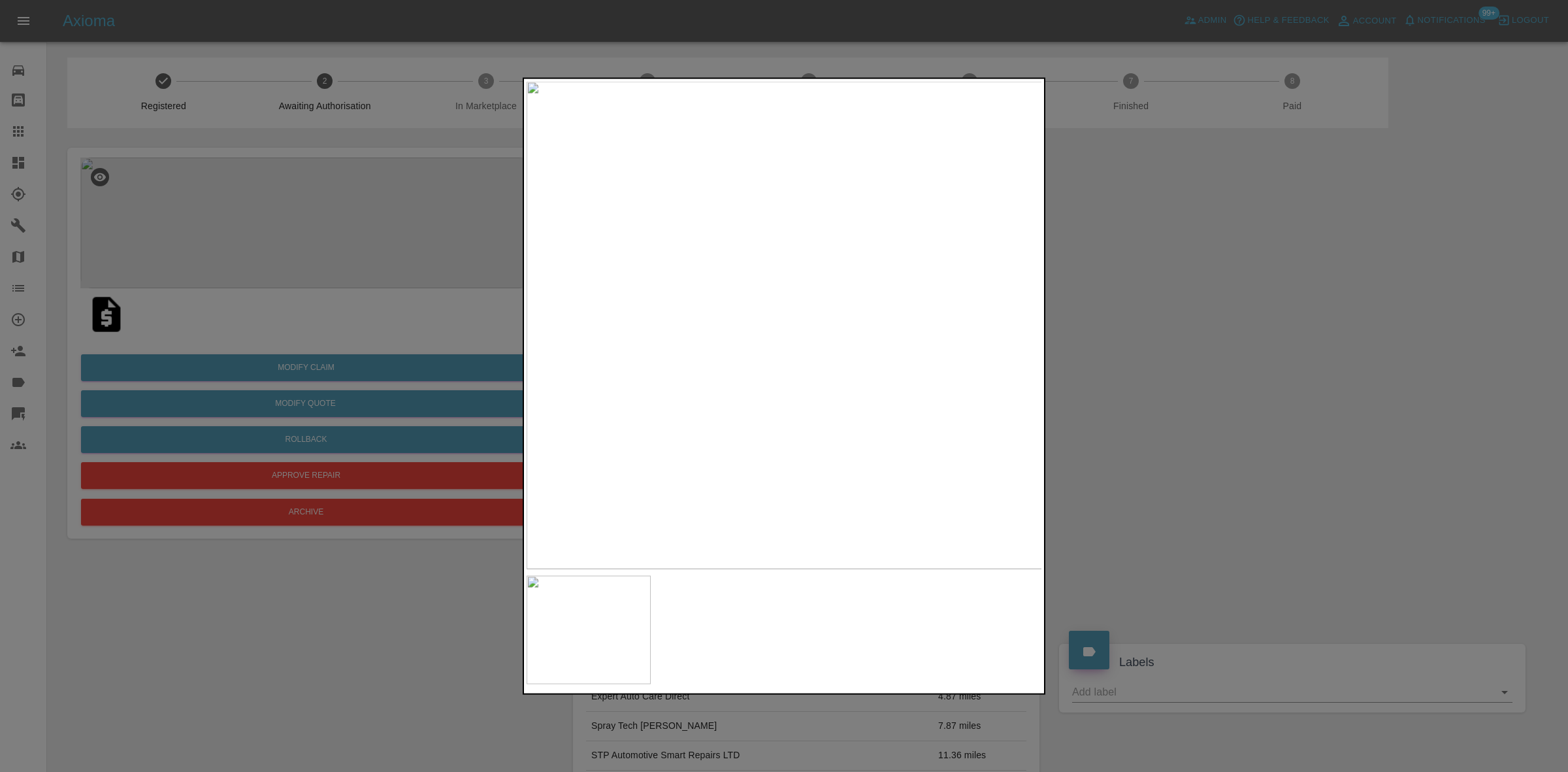
click at [768, 335] on img at bounding box center [784, 325] width 516 height 487
click at [742, 423] on img at bounding box center [832, 293] width 1549 height 1464
click at [211, 223] on div at bounding box center [784, 386] width 1568 height 772
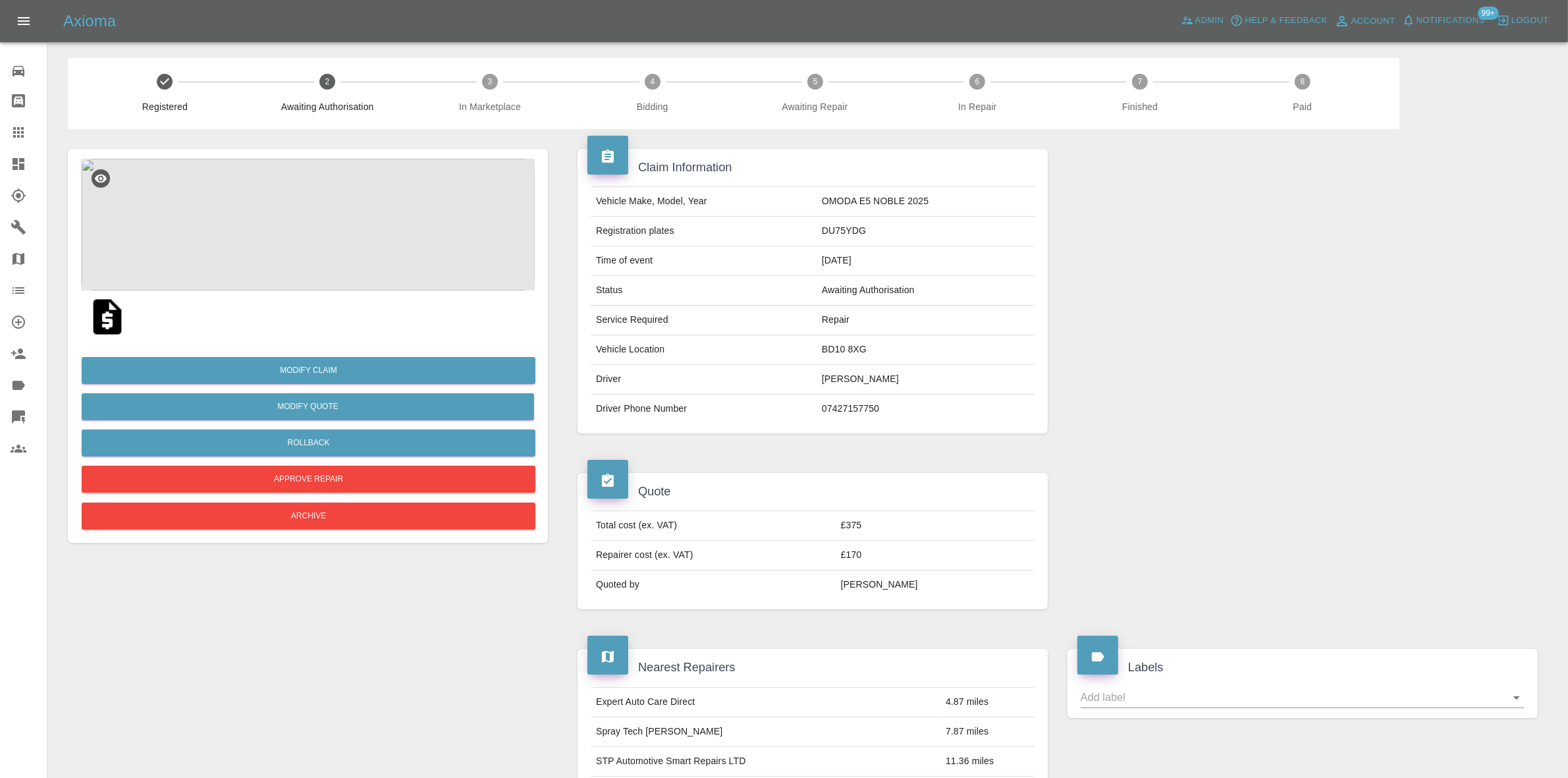
click at [19, 166] on icon at bounding box center [18, 164] width 12 height 12
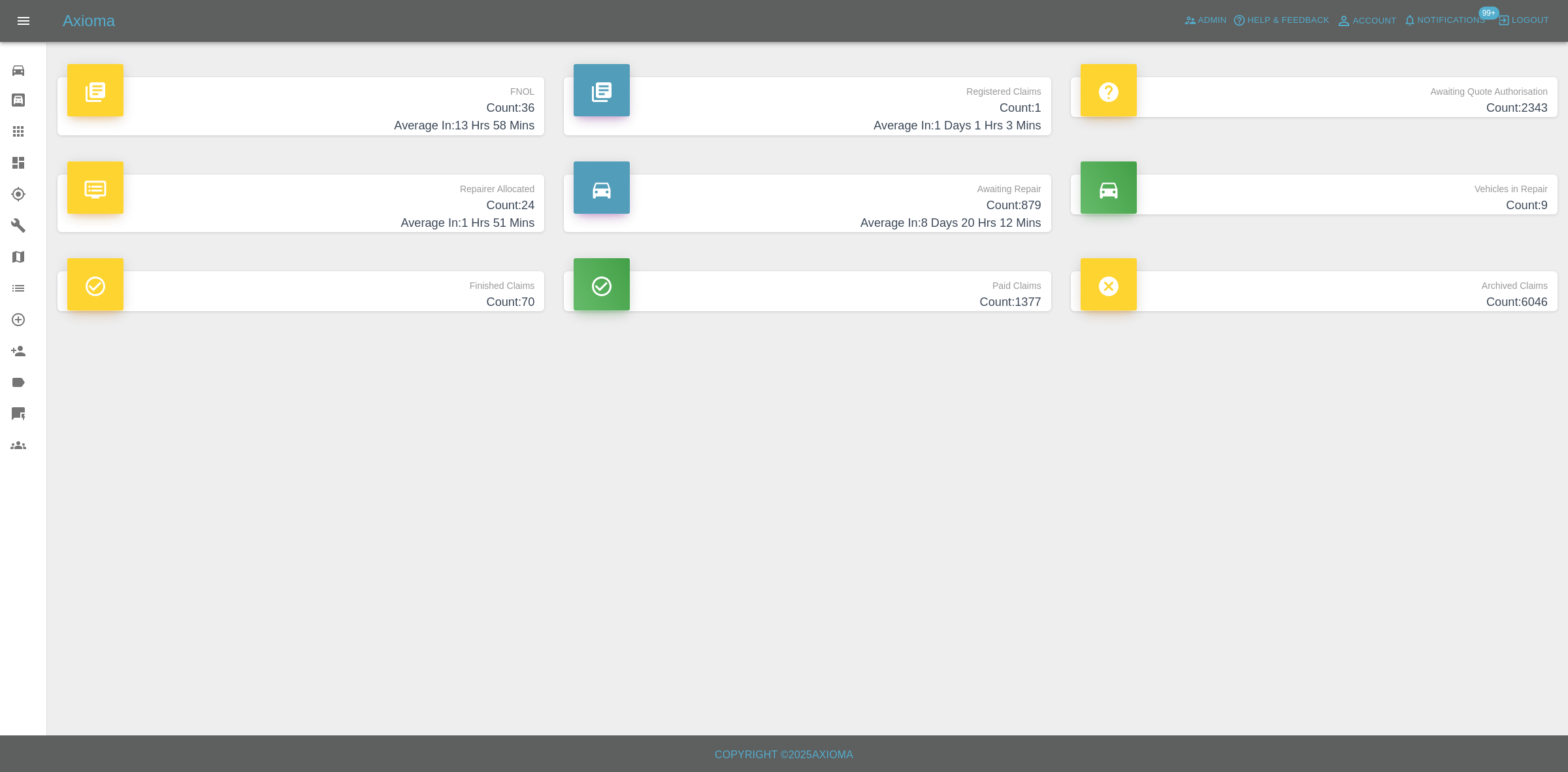
drag, startPoint x: 1480, startPoint y: 99, endPoint x: 1026, endPoint y: 562, distance: 648.4
click at [1480, 99] on h4 "Count: 2343" at bounding box center [1314, 108] width 467 height 18
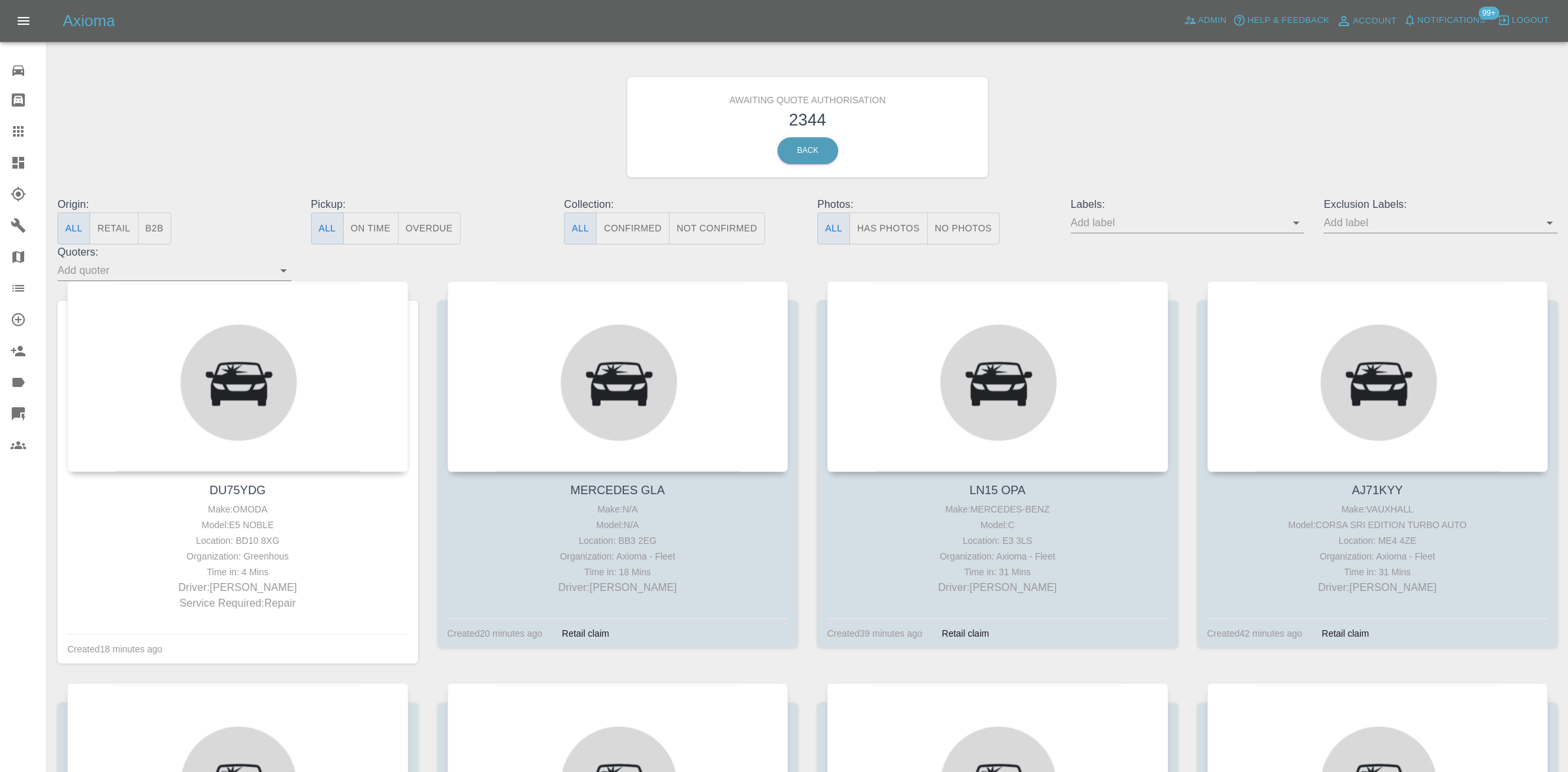
click at [167, 236] on button "B2B" at bounding box center [155, 228] width 34 height 32
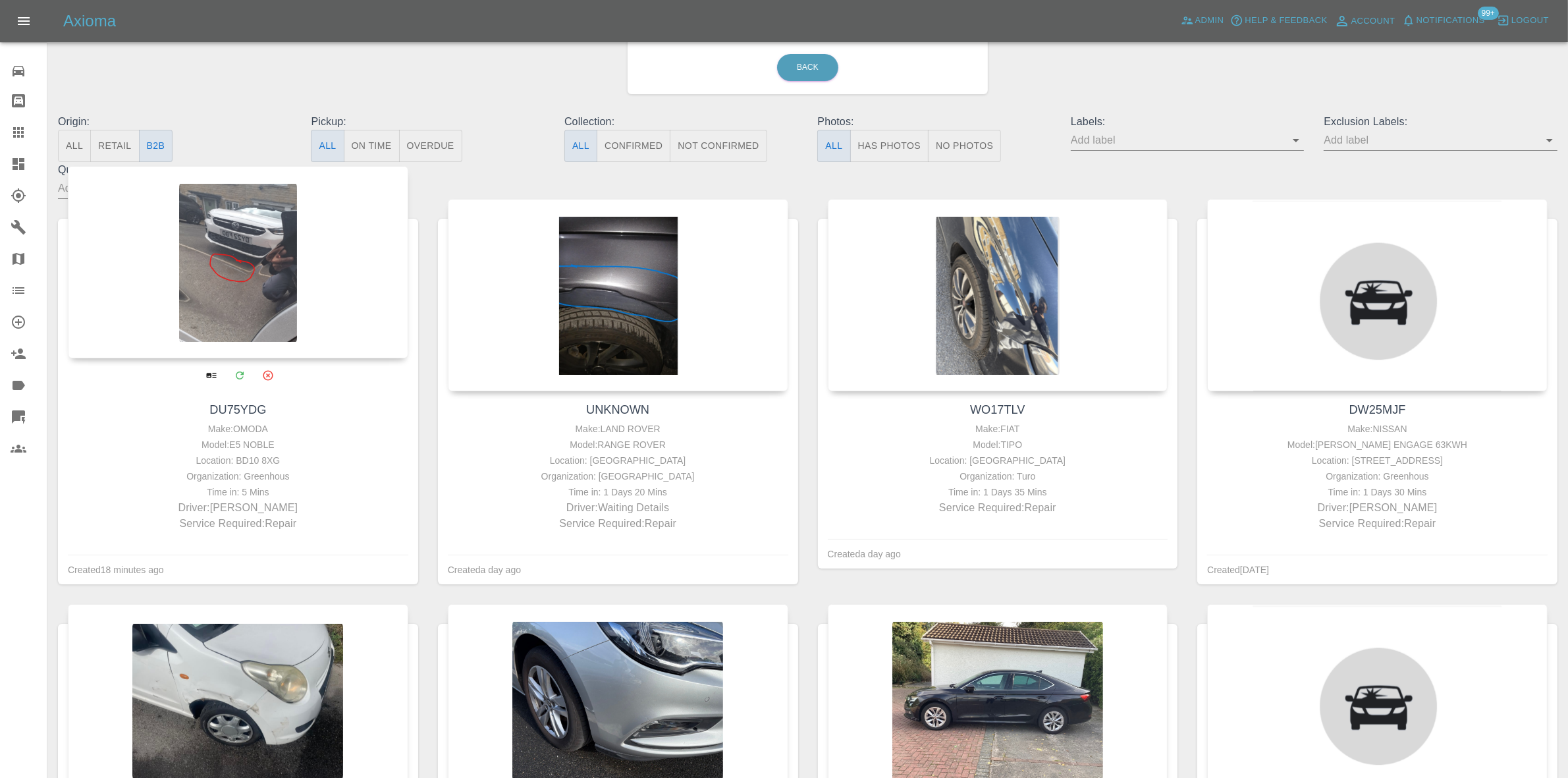
scroll to position [82, 0]
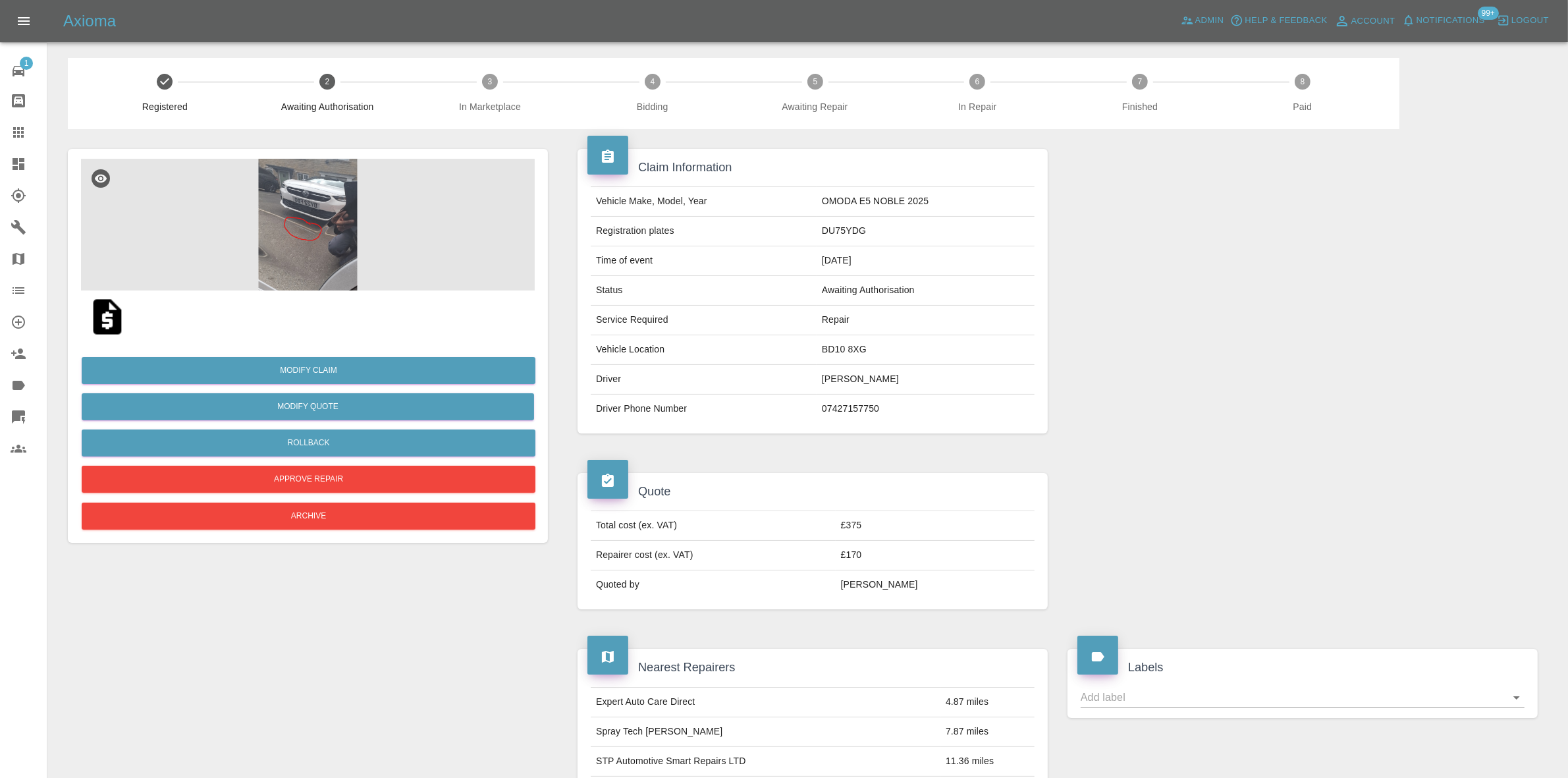
click at [306, 224] on img at bounding box center [308, 225] width 454 height 132
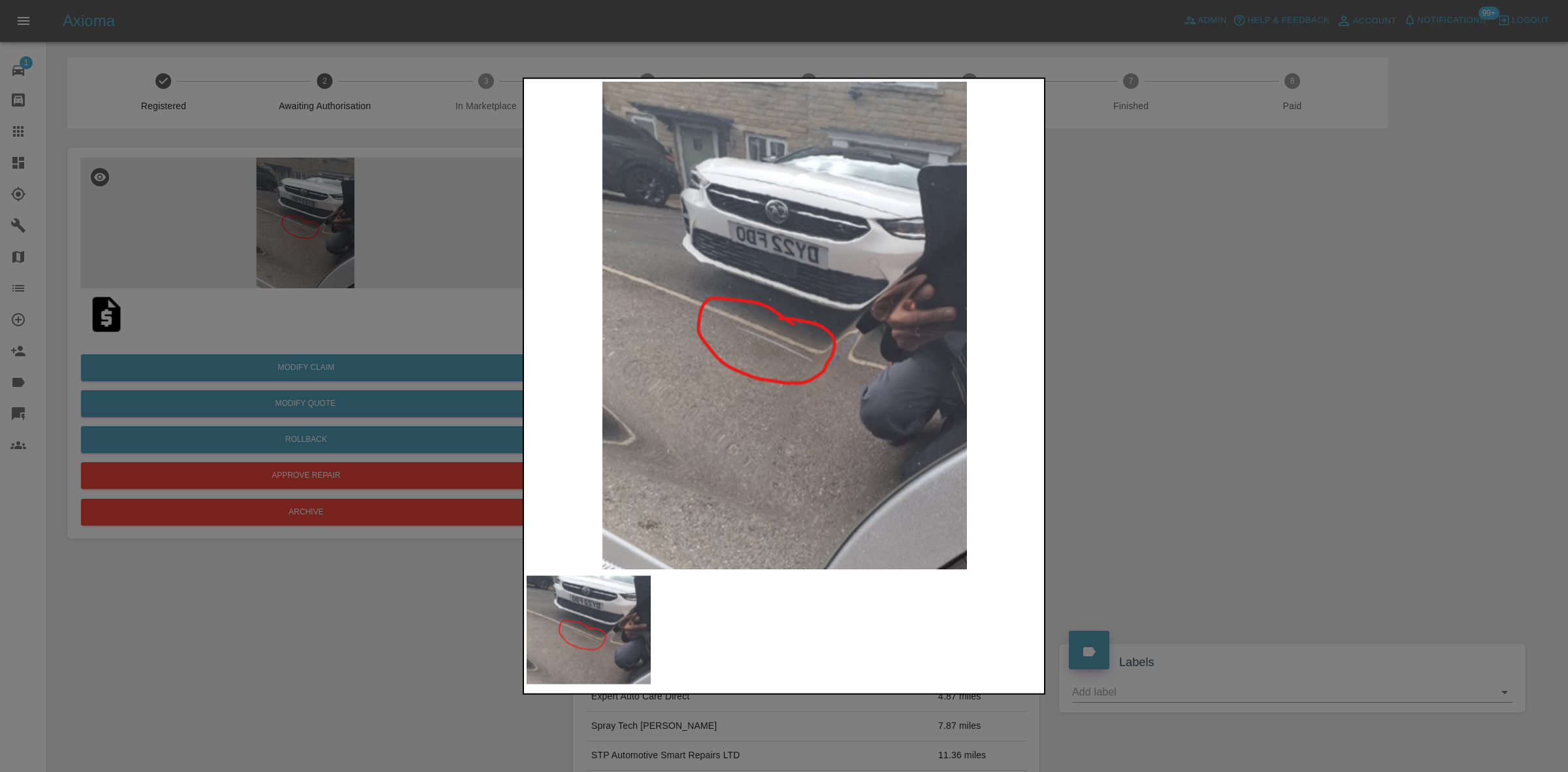
click at [752, 346] on img at bounding box center [784, 325] width 516 height 487
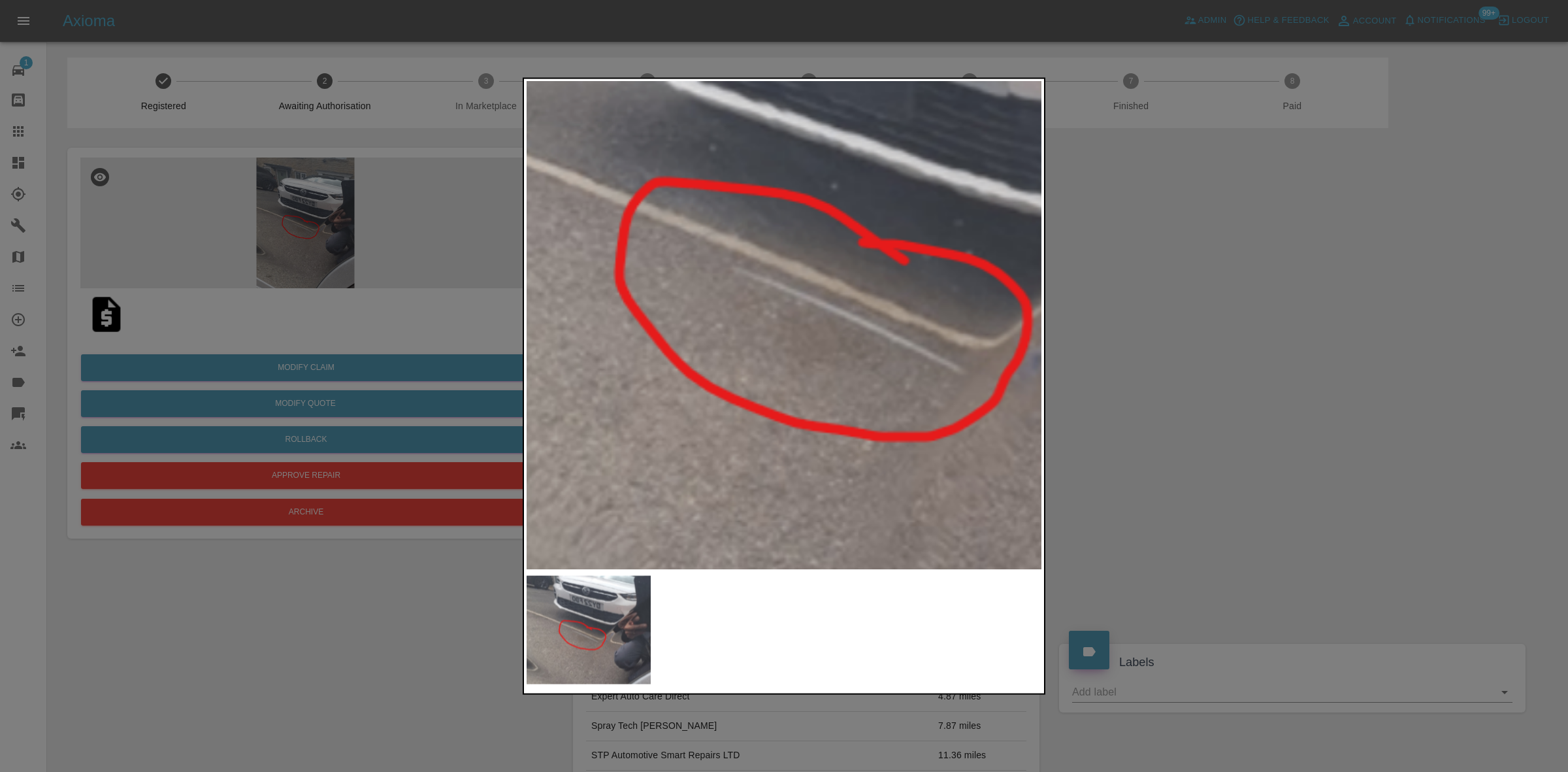
click at [752, 346] on img at bounding box center [878, 264] width 1549 height 1464
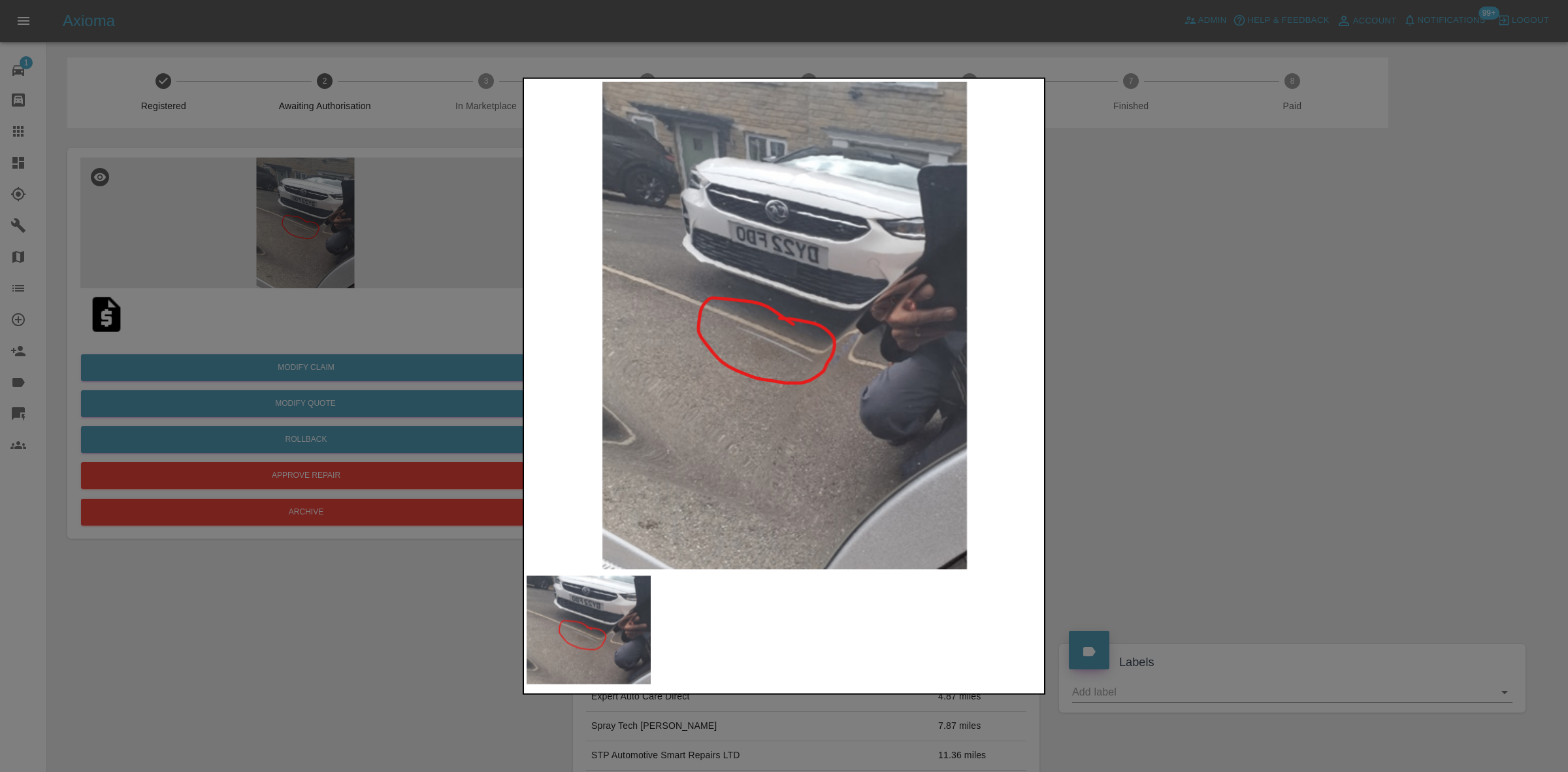
click at [654, 390] on img at bounding box center [784, 325] width 516 height 487
click at [799, 358] on img at bounding box center [784, 325] width 516 height 487
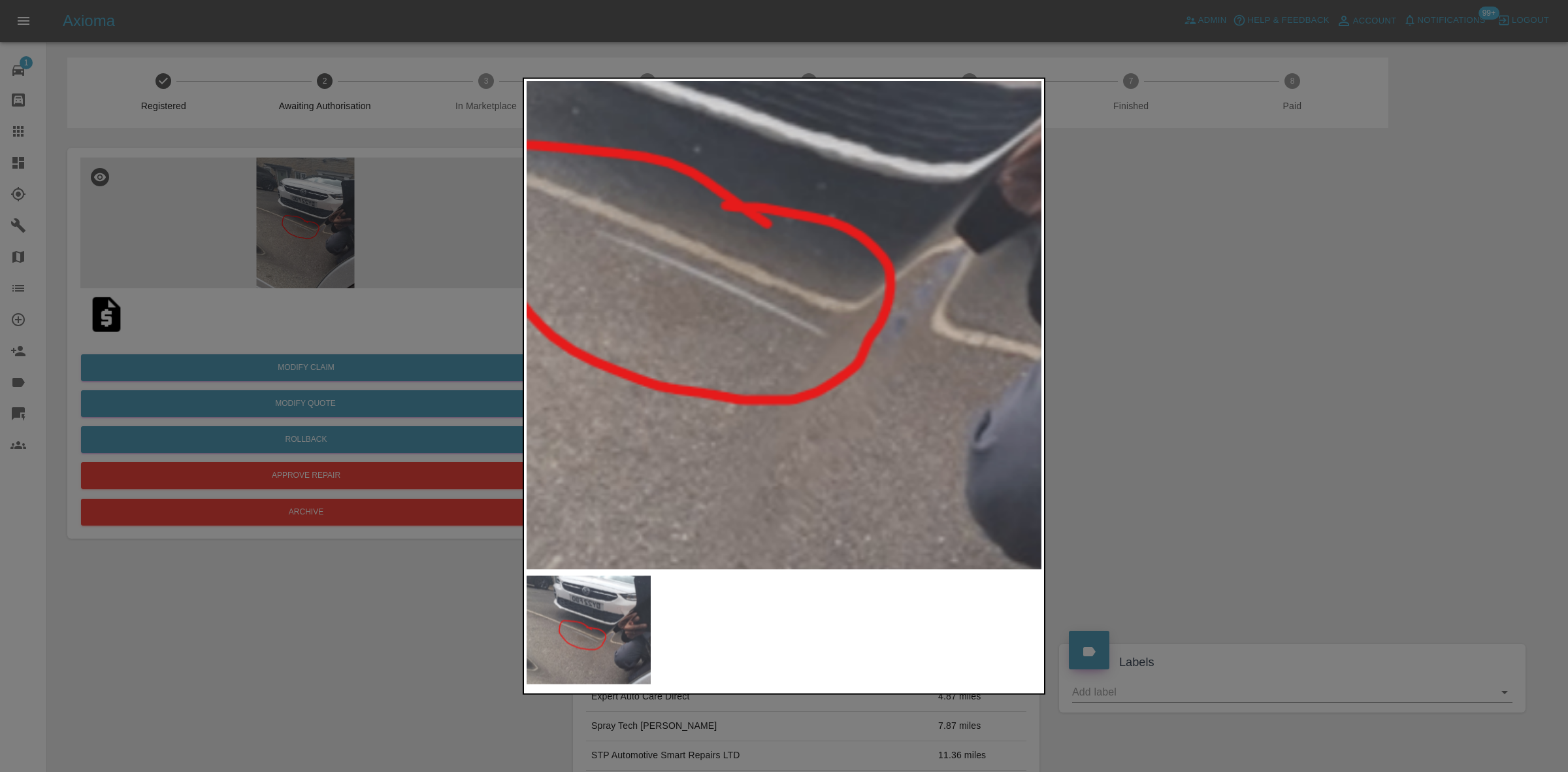
click at [799, 358] on img at bounding box center [740, 227] width 1549 height 1464
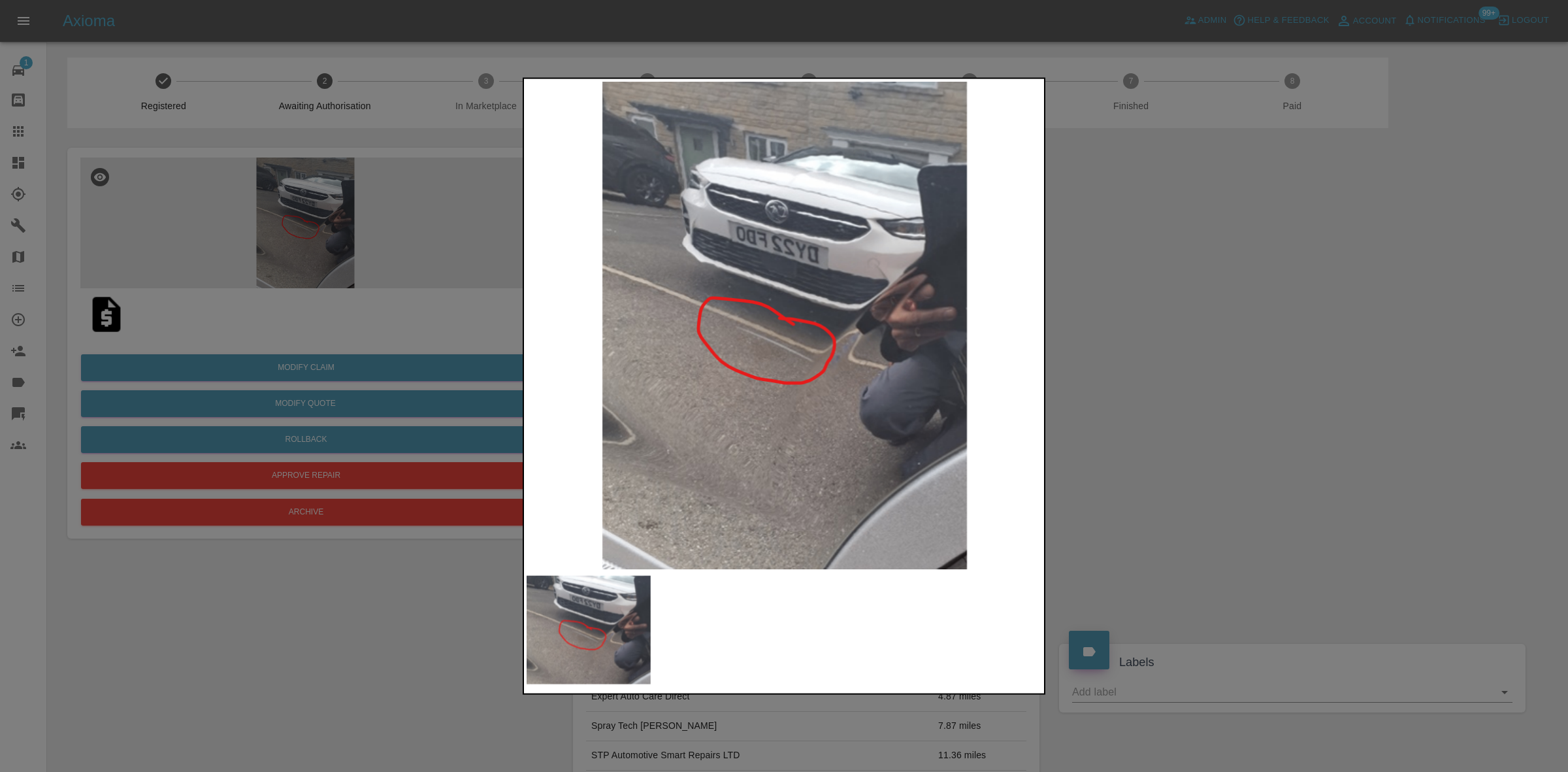
click at [338, 285] on div at bounding box center [784, 386] width 1568 height 772
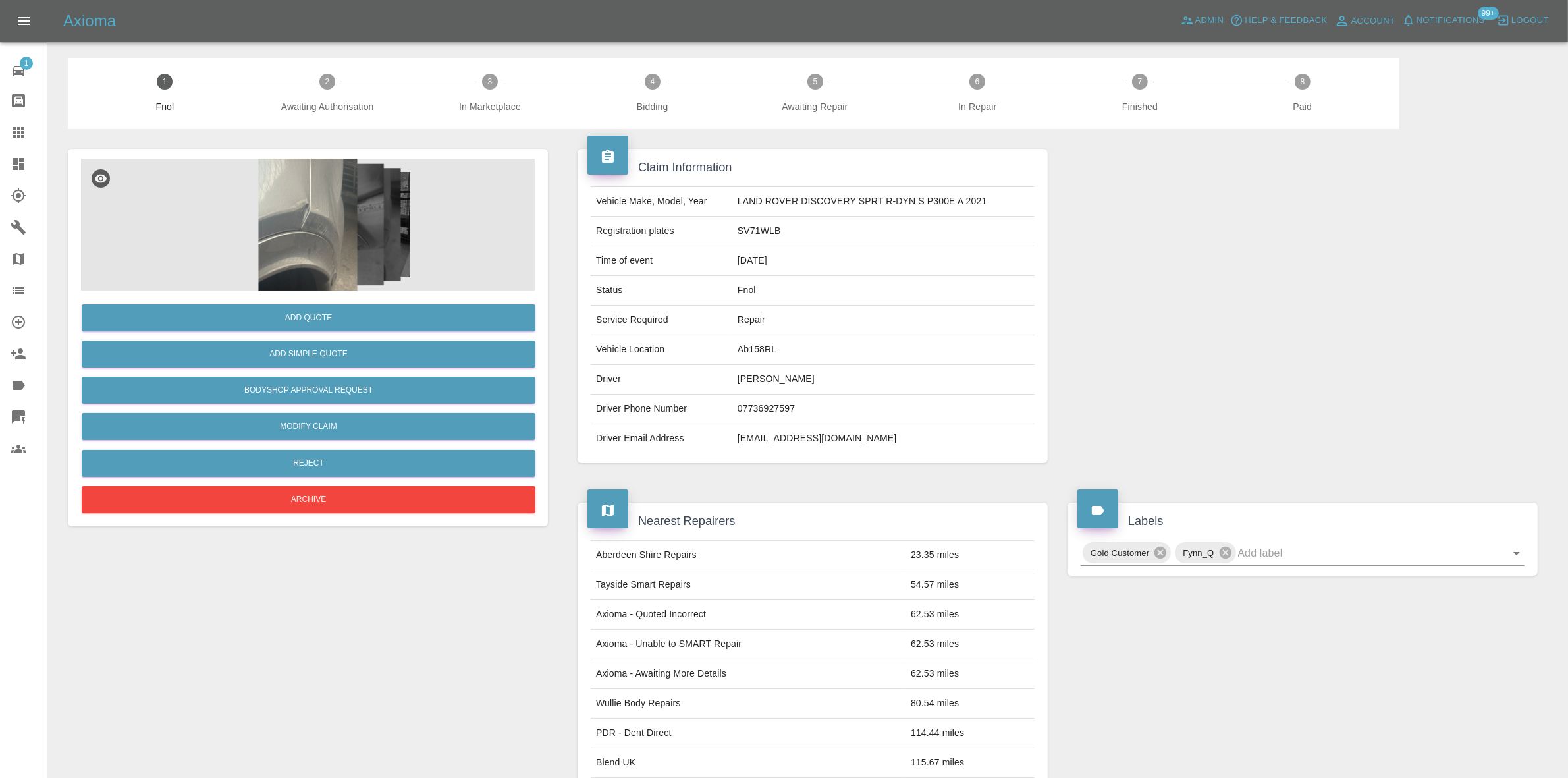
click at [287, 235] on img at bounding box center [308, 225] width 454 height 132
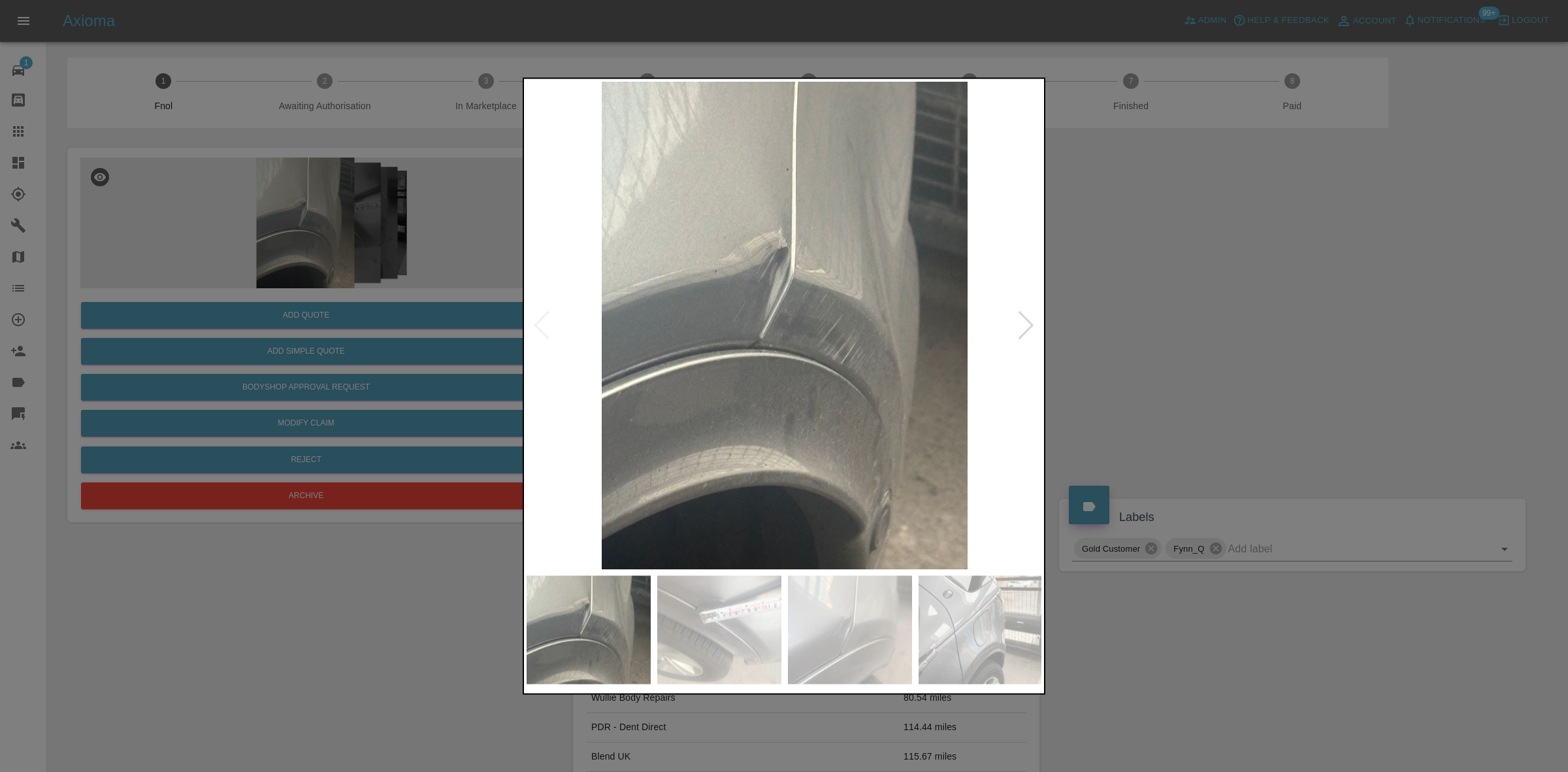
click at [795, 279] on img at bounding box center [784, 325] width 516 height 487
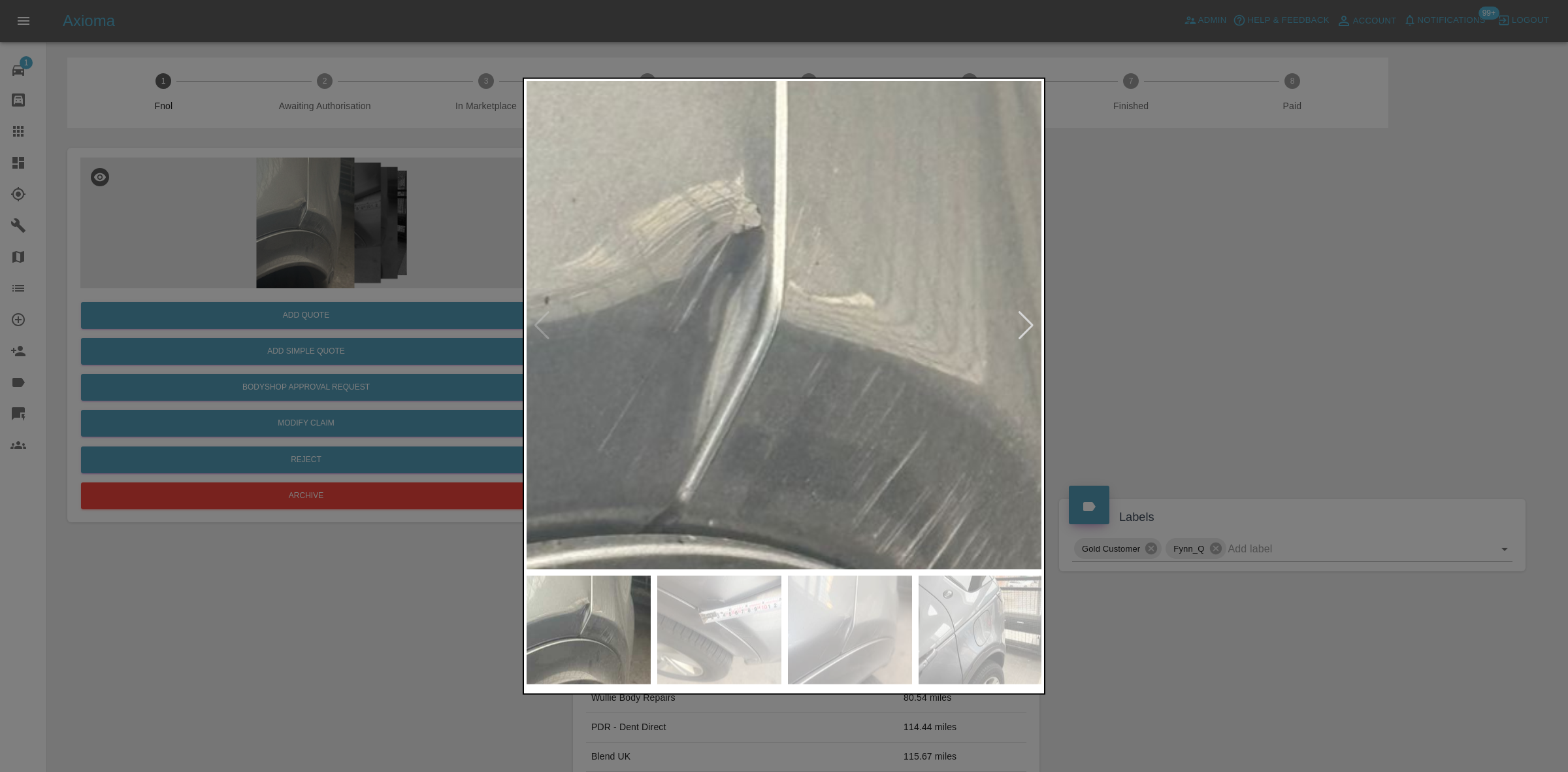
click at [794, 279] on img at bounding box center [753, 462] width 1549 height 1464
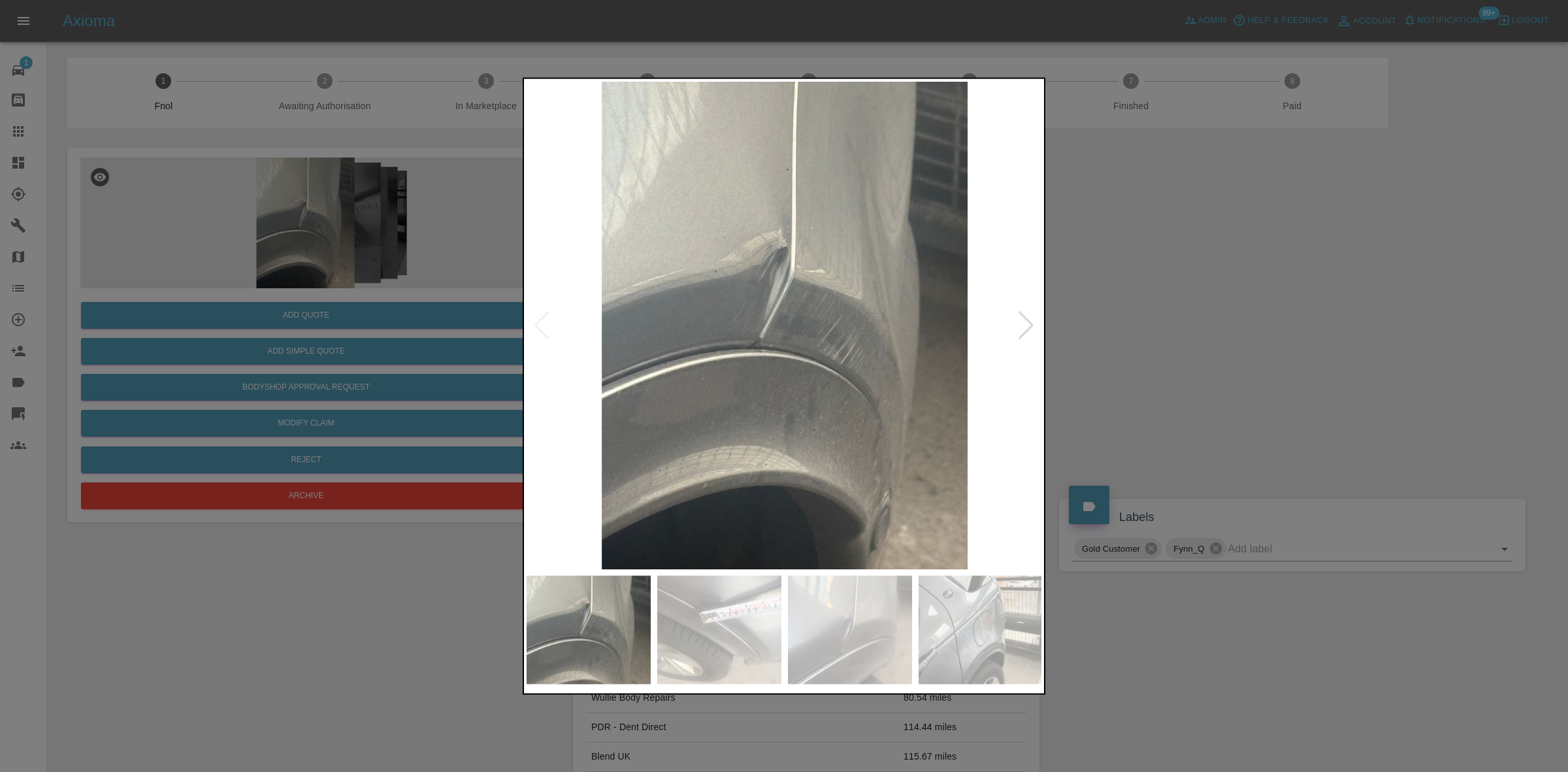
click at [808, 366] on img at bounding box center [784, 325] width 516 height 487
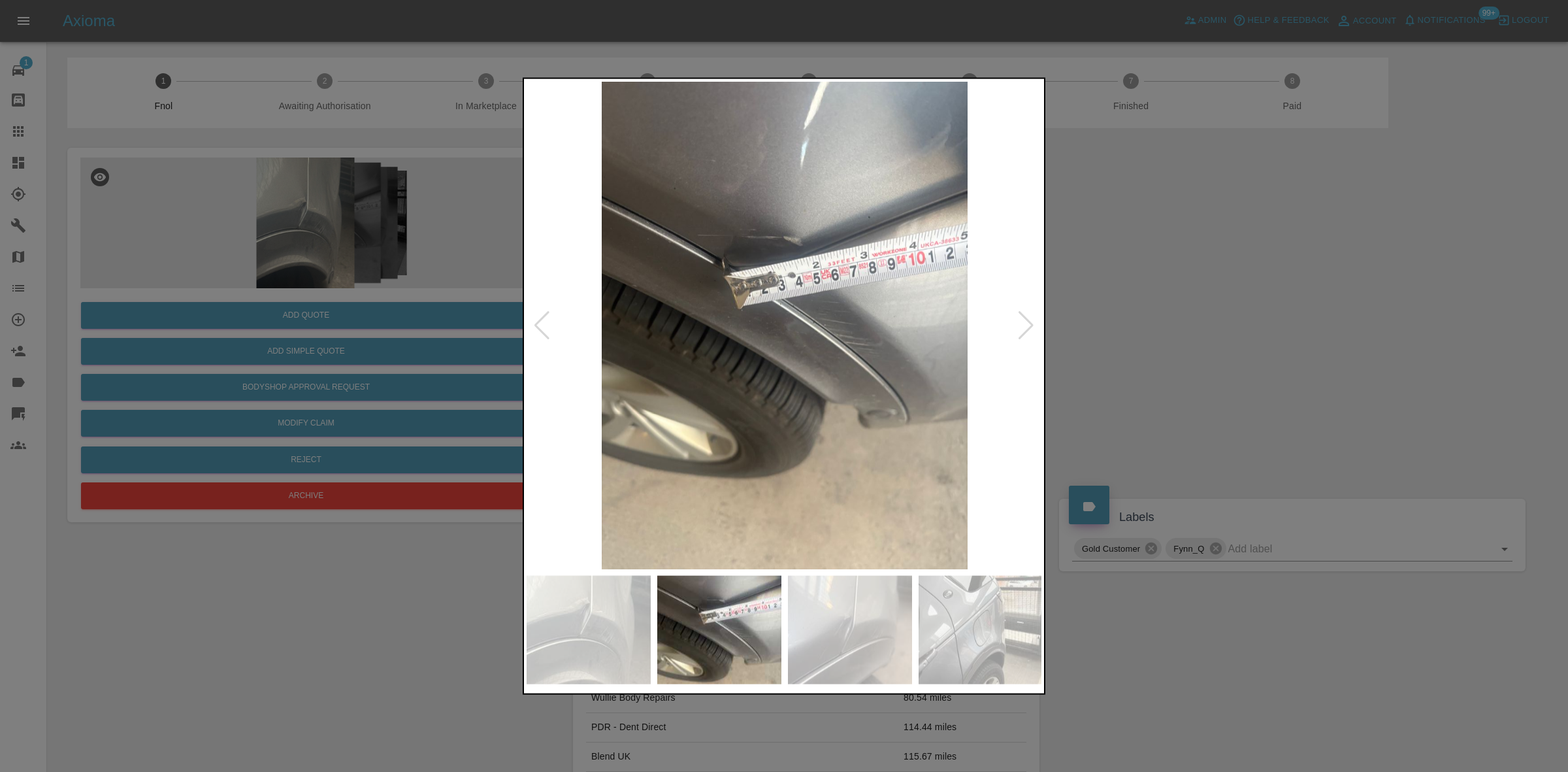
click at [814, 341] on img at bounding box center [784, 325] width 516 height 487
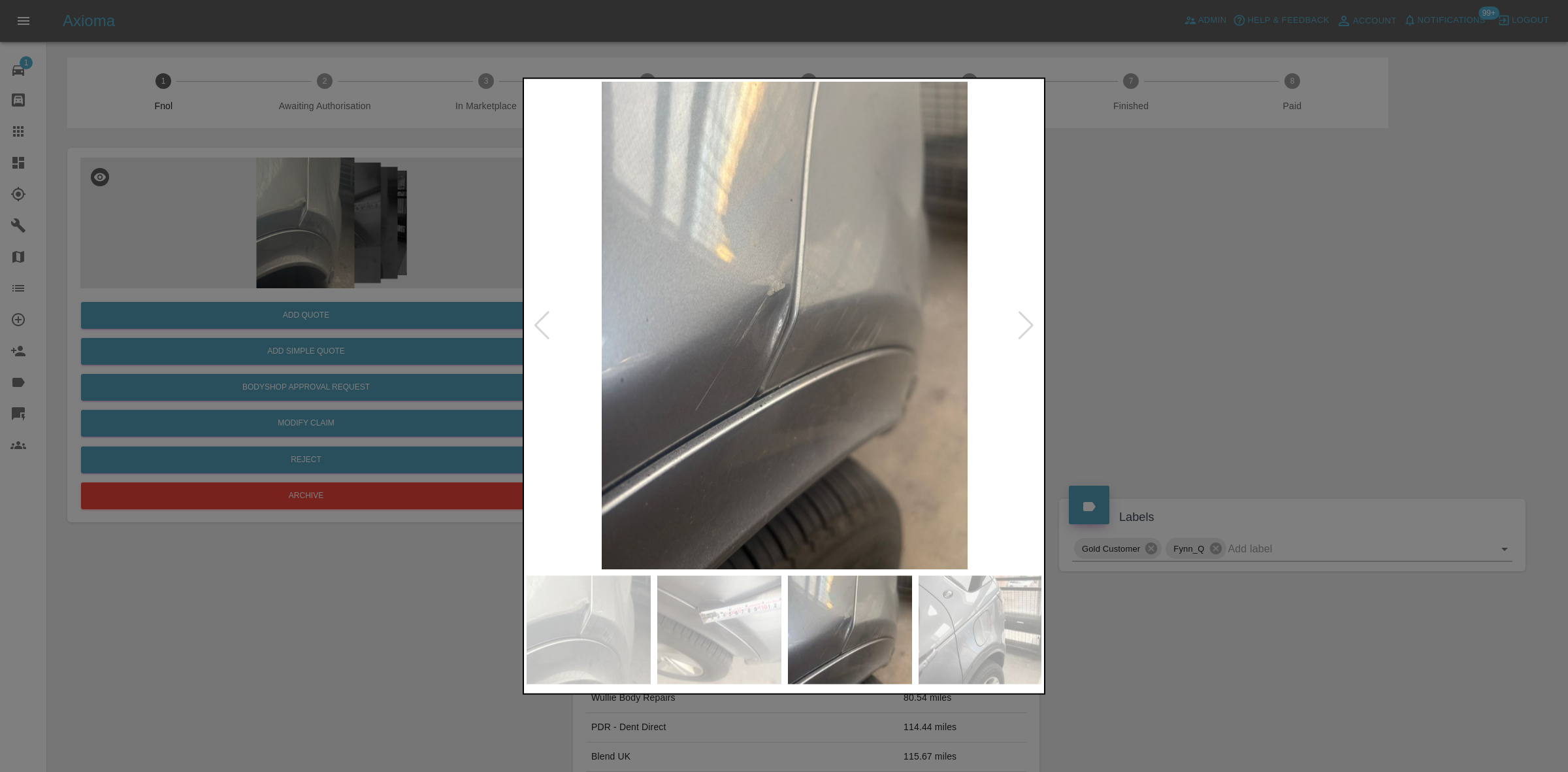
click at [652, 347] on img at bounding box center [784, 325] width 516 height 487
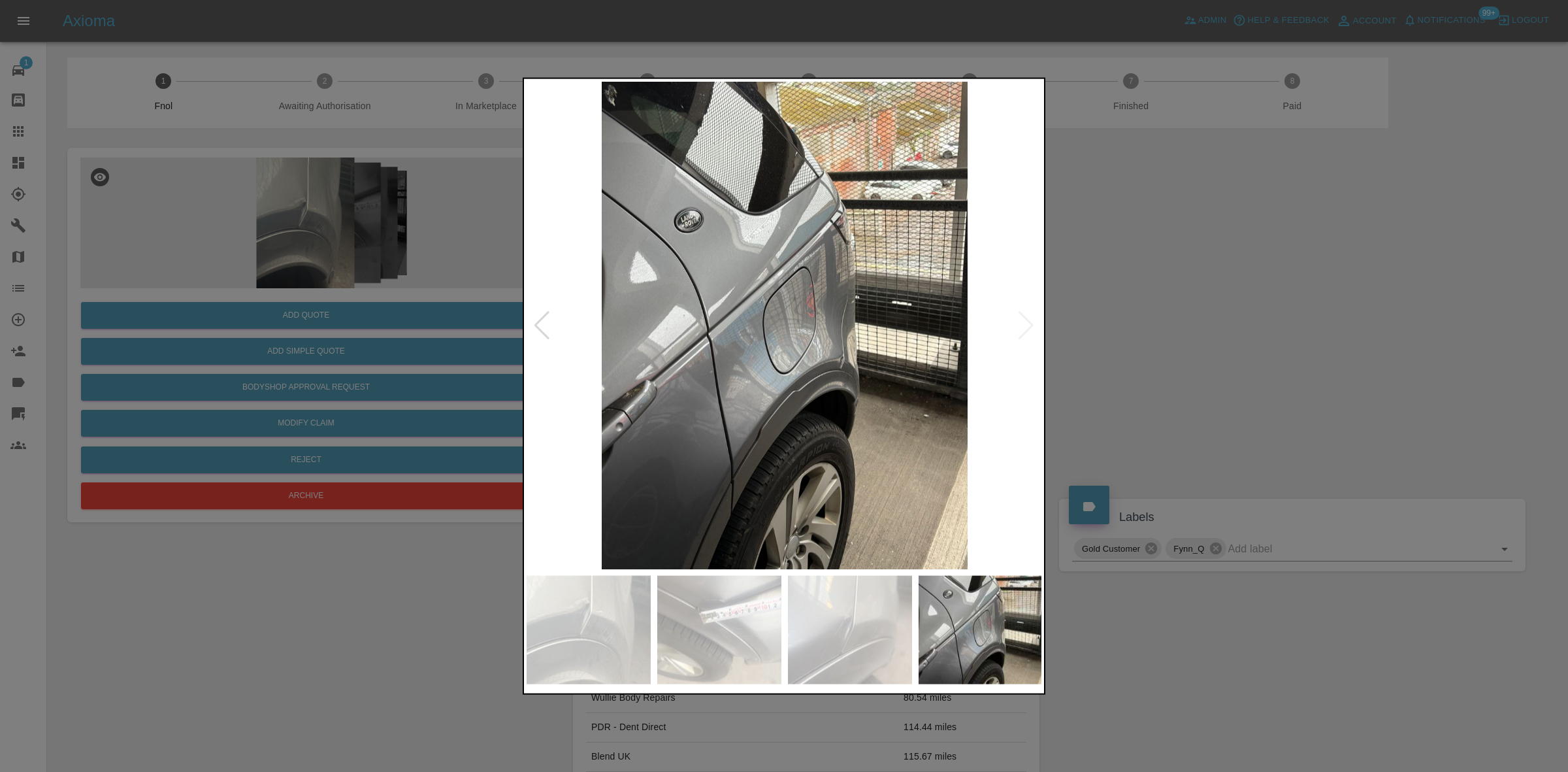
click at [800, 360] on img at bounding box center [784, 325] width 516 height 487
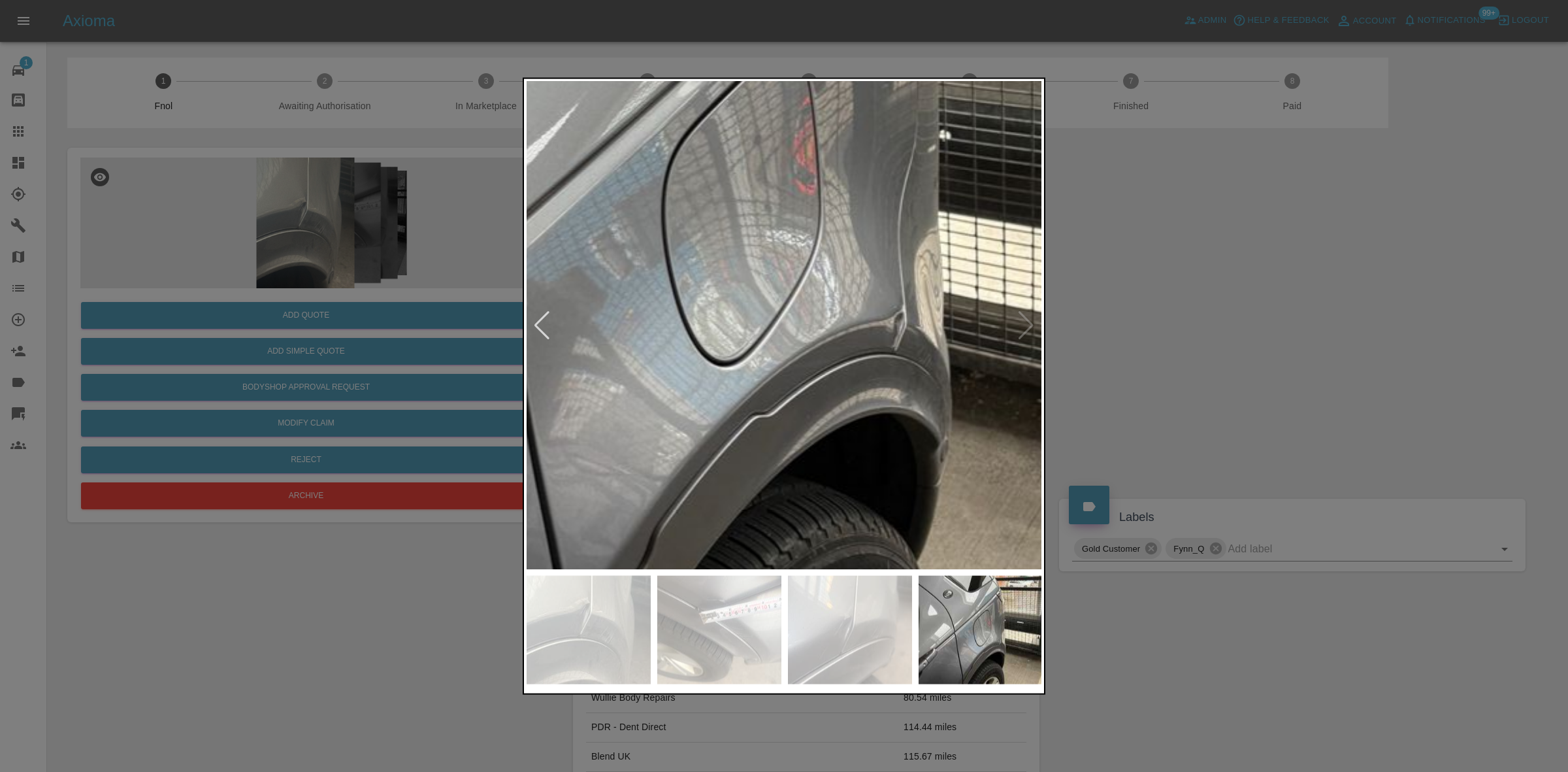
click at [804, 392] on img at bounding box center [727, 220] width 1549 height 1464
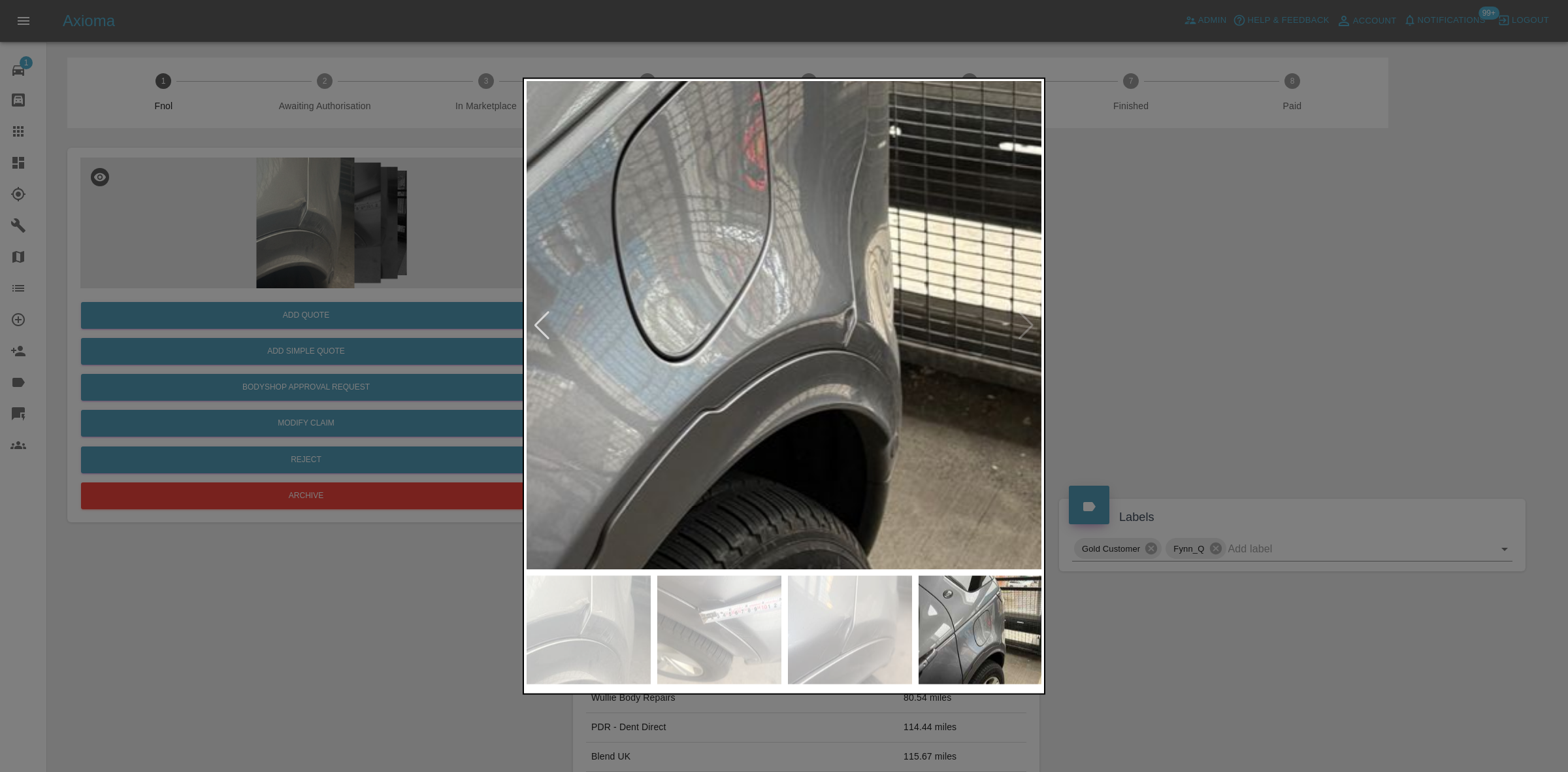
click at [838, 399] on img at bounding box center [677, 216] width 1549 height 1464
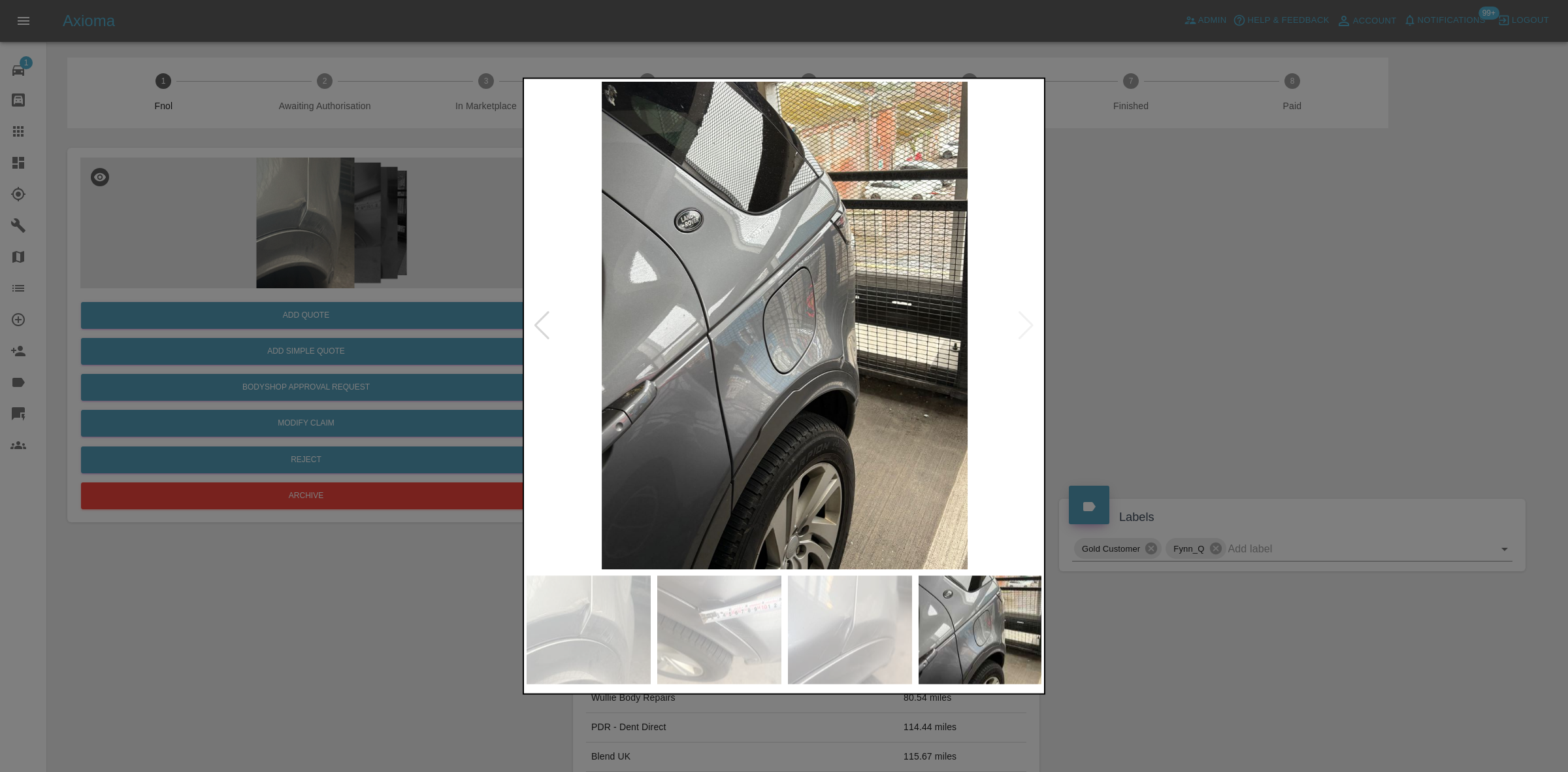
click at [838, 399] on img at bounding box center [784, 325] width 516 height 487
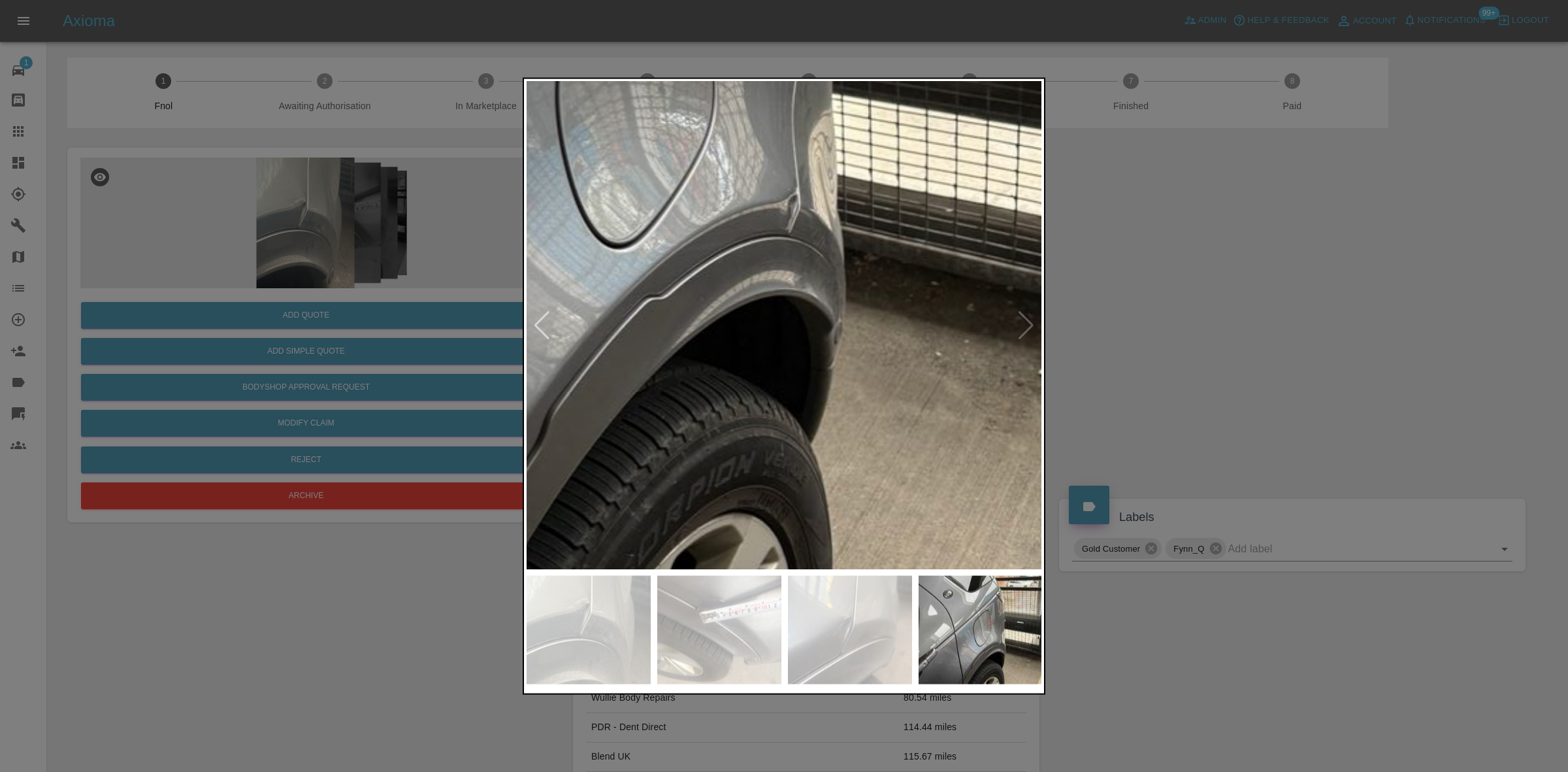
click at [724, 400] on img at bounding box center [620, 102] width 1549 height 1464
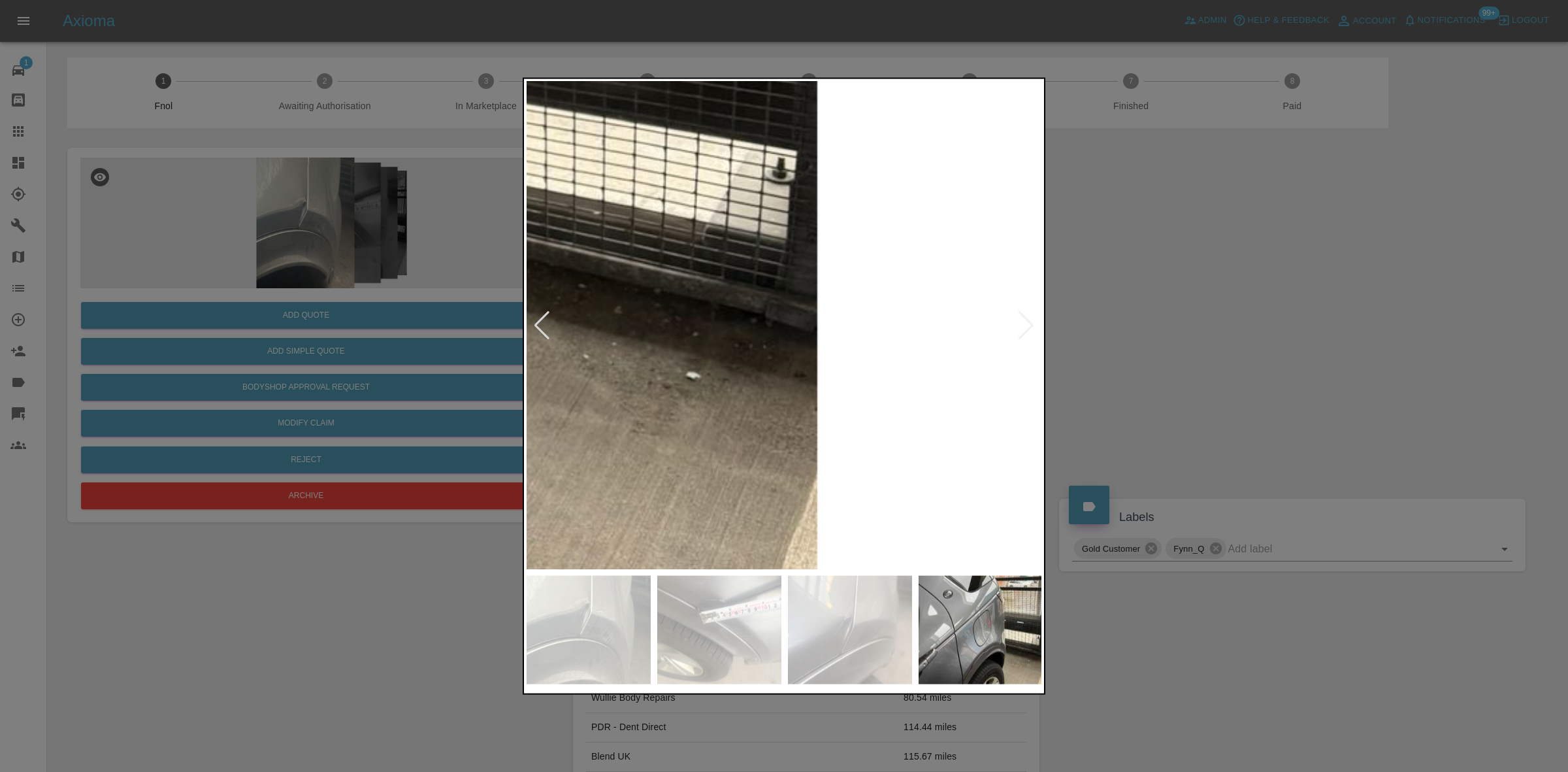
click at [840, 406] on img at bounding box center [268, 104] width 1549 height 1464
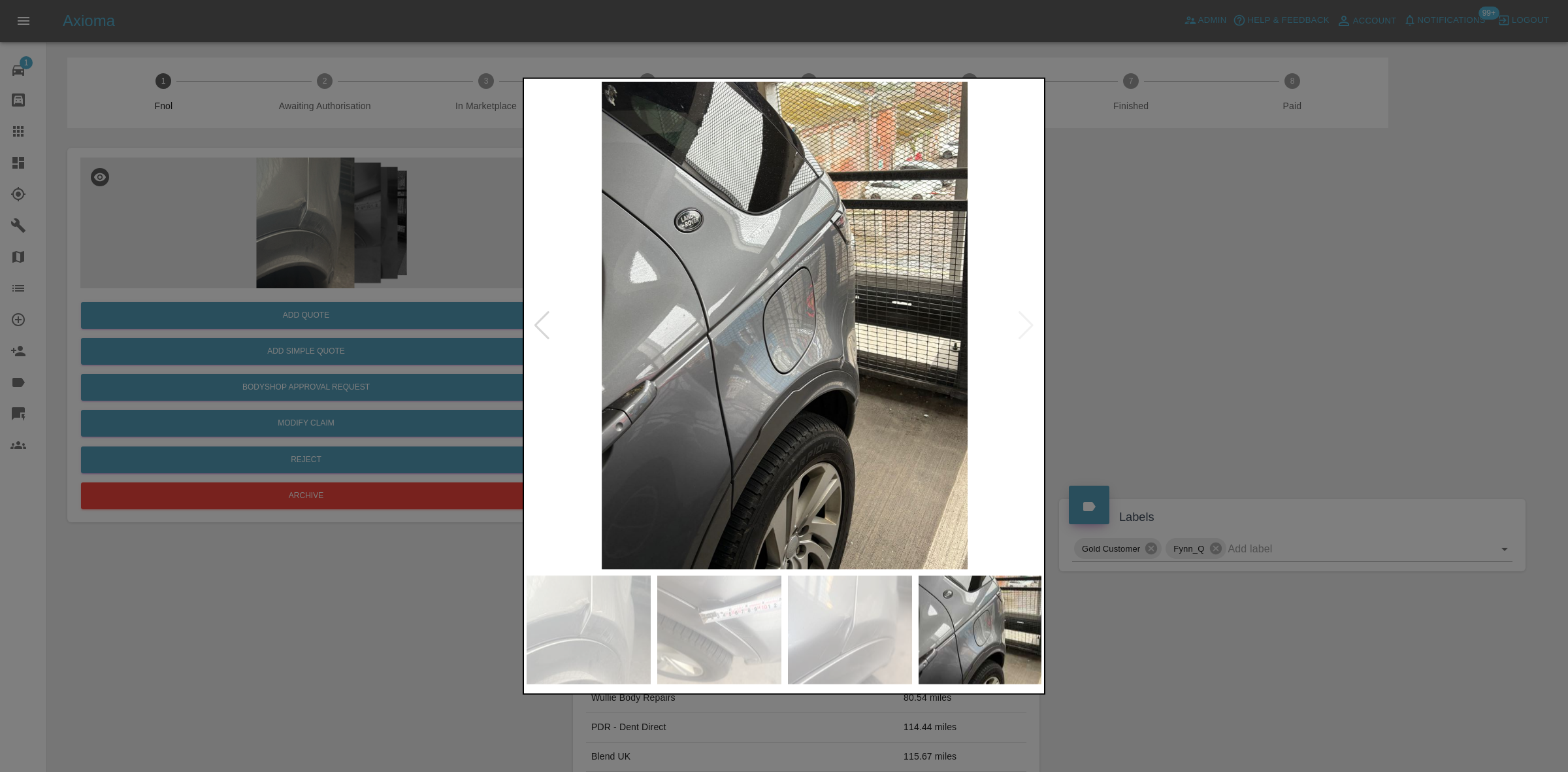
click at [544, 398] on img at bounding box center [784, 325] width 516 height 487
click at [802, 390] on img at bounding box center [784, 325] width 516 height 487
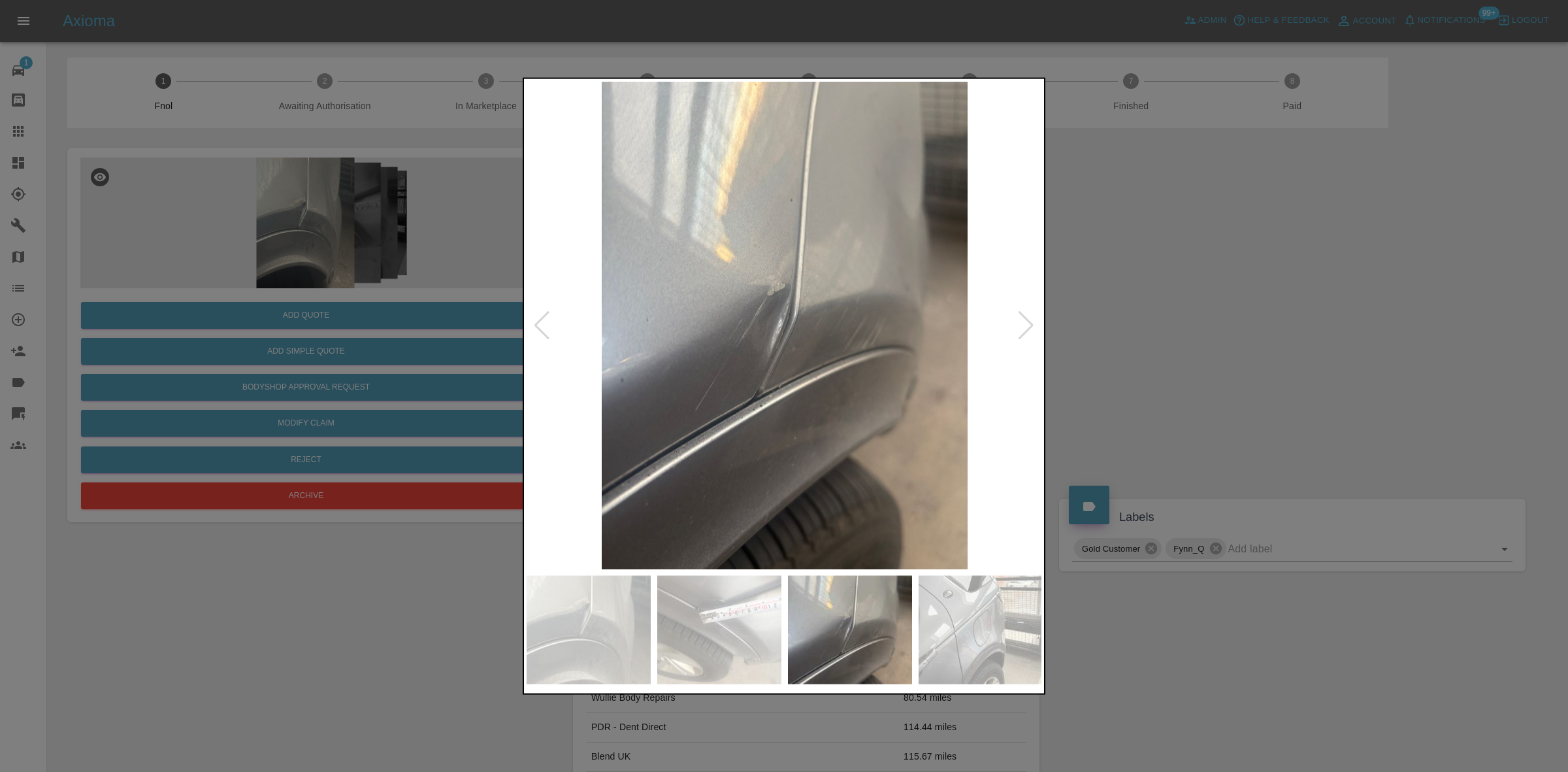
click at [784, 439] on img at bounding box center [784, 325] width 516 height 487
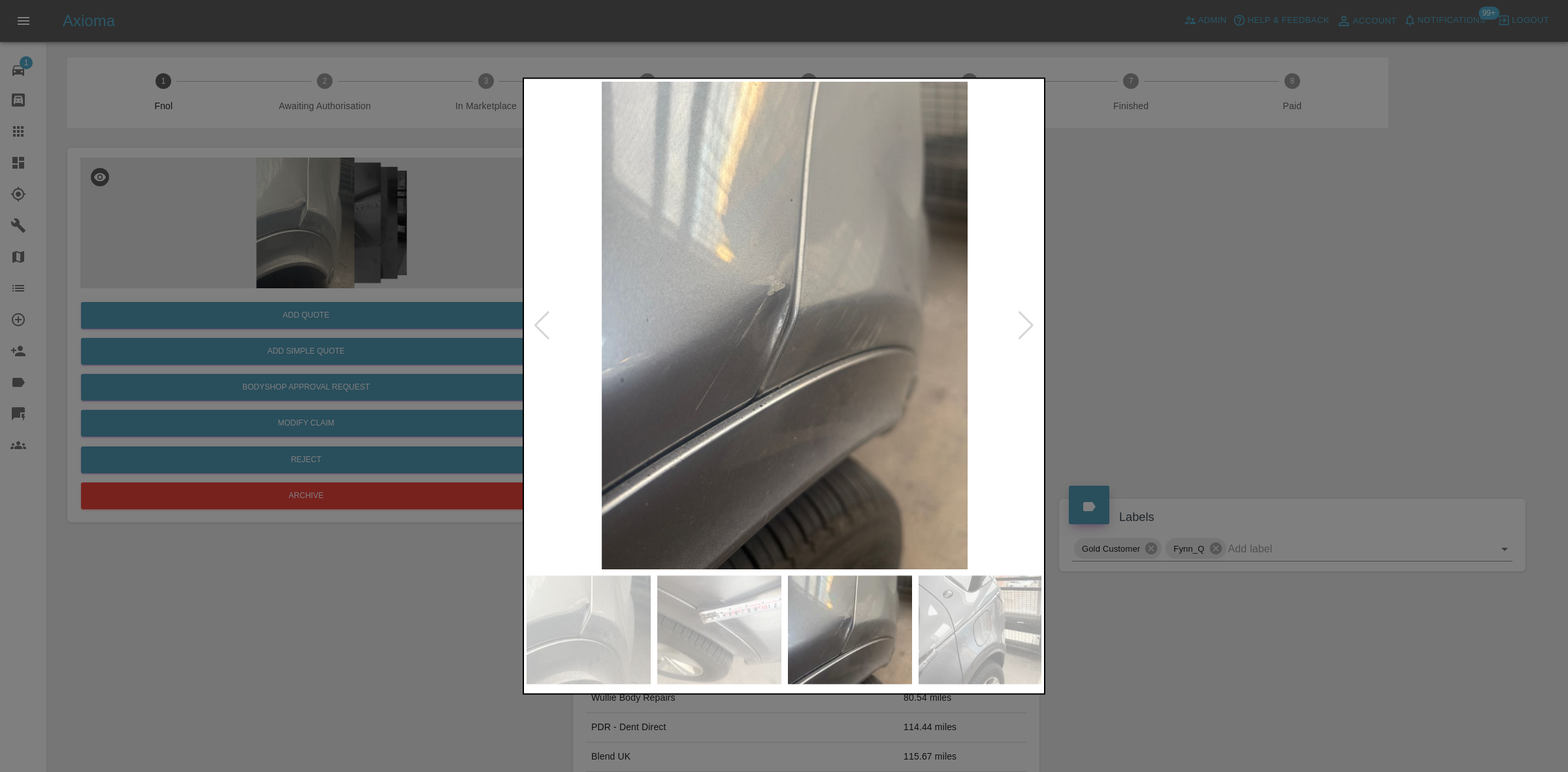
click at [822, 437] on img at bounding box center [784, 325] width 516 height 487
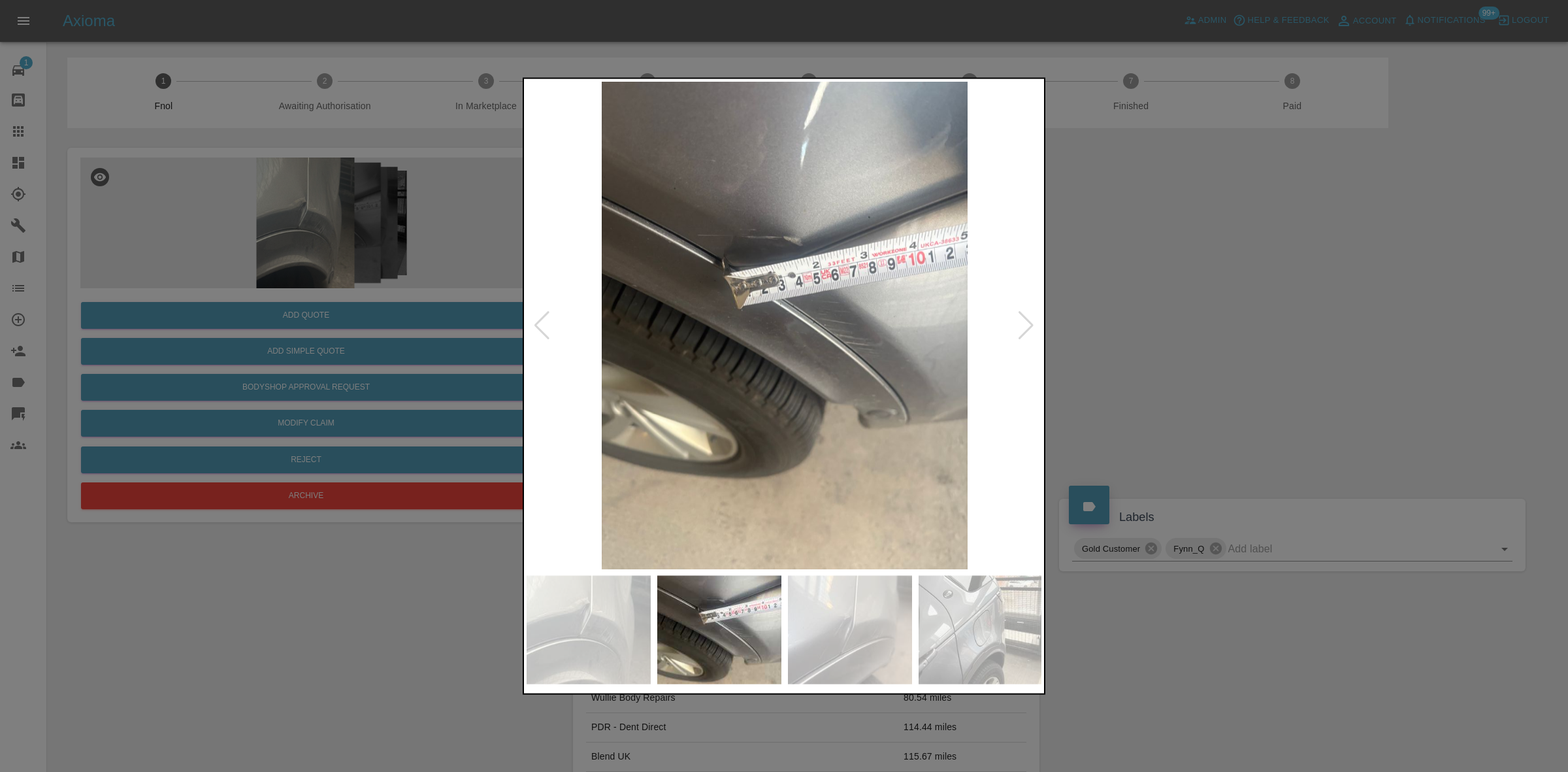
click at [815, 345] on img at bounding box center [784, 325] width 516 height 487
click at [804, 357] on img at bounding box center [784, 325] width 516 height 487
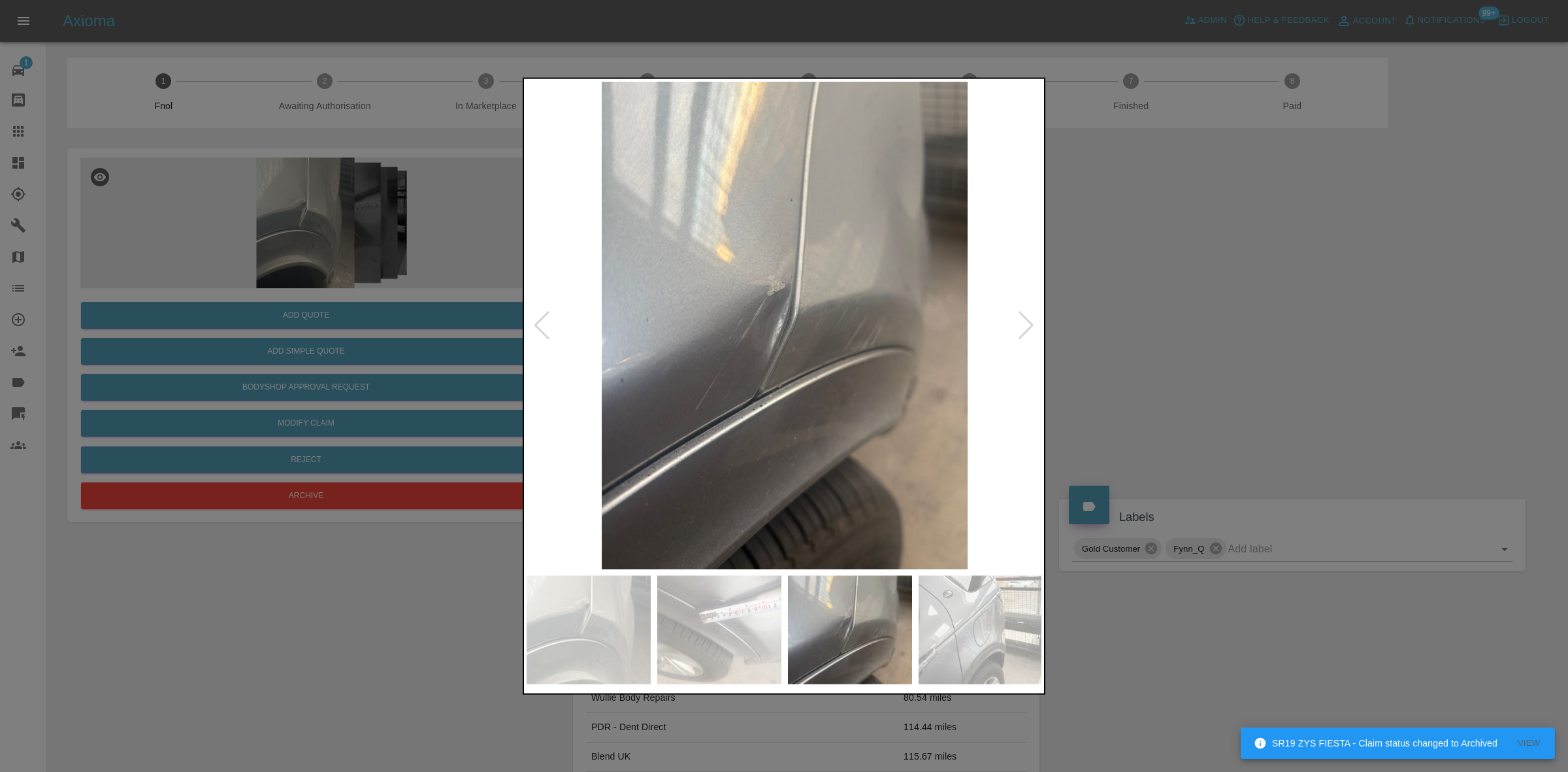
click at [921, 321] on img at bounding box center [784, 325] width 516 height 487
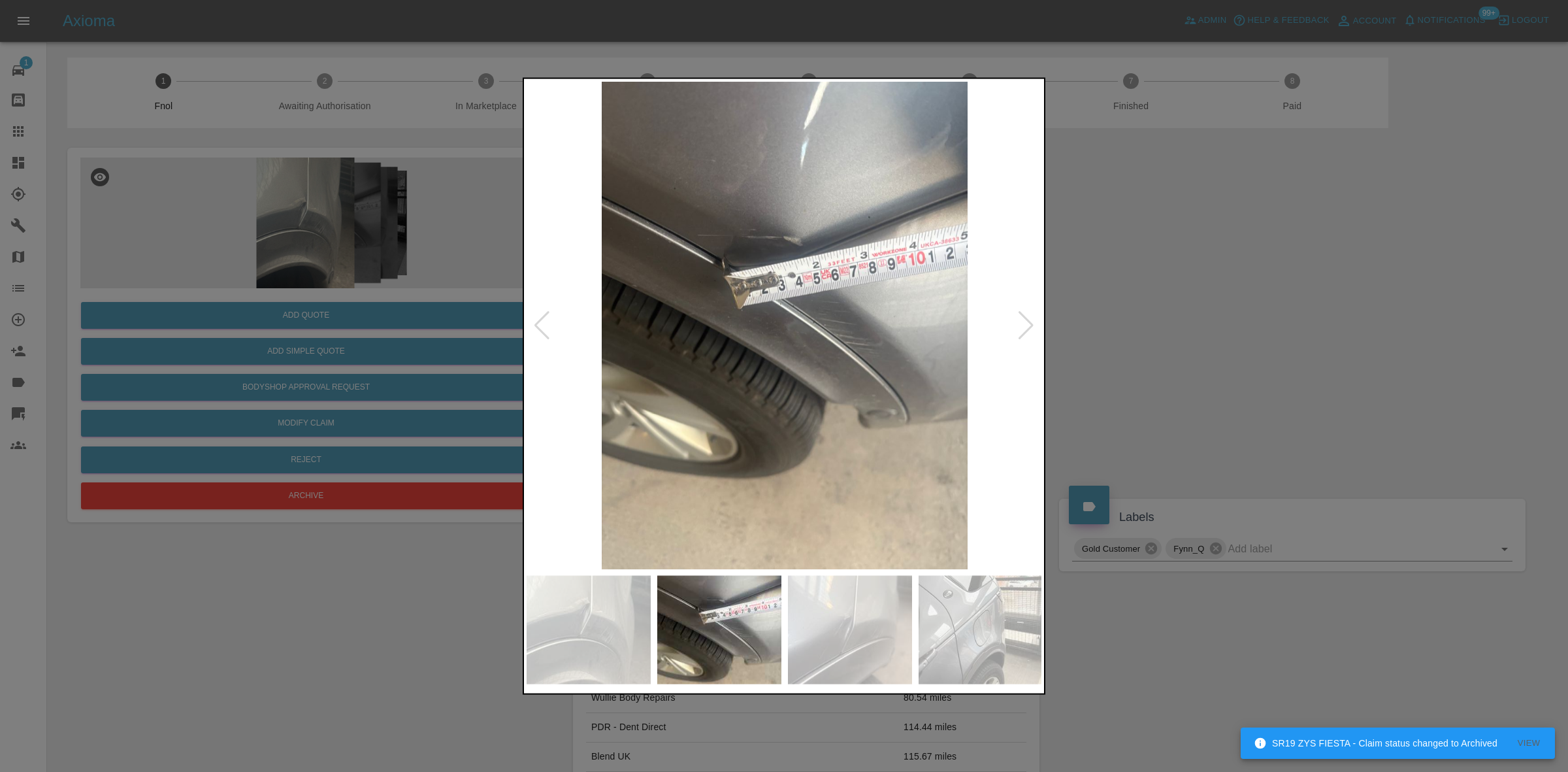
click at [634, 297] on img at bounding box center [784, 325] width 516 height 487
click at [638, 298] on img at bounding box center [784, 325] width 516 height 487
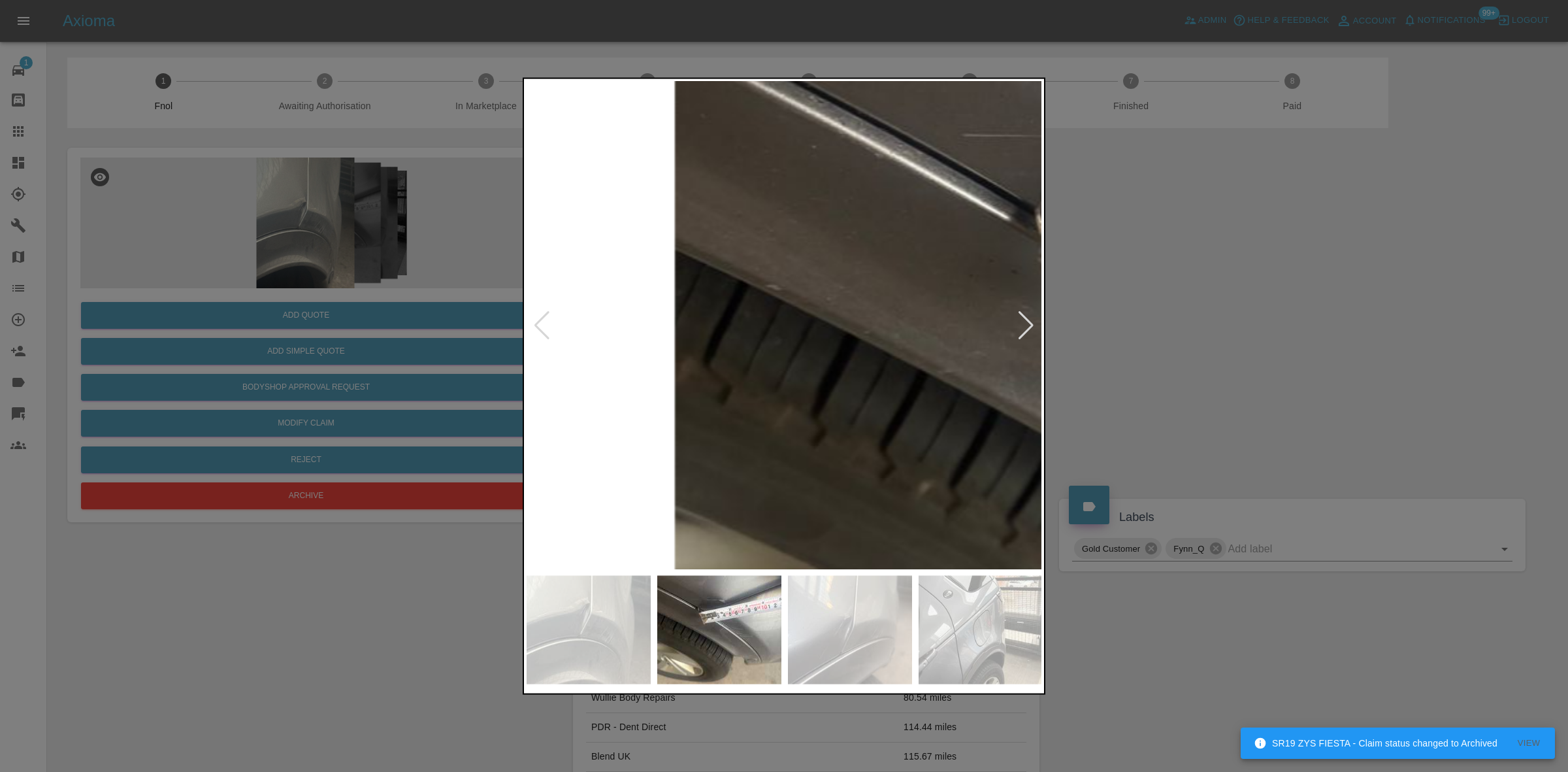
click at [647, 325] on img at bounding box center [1223, 406] width 1549 height 1464
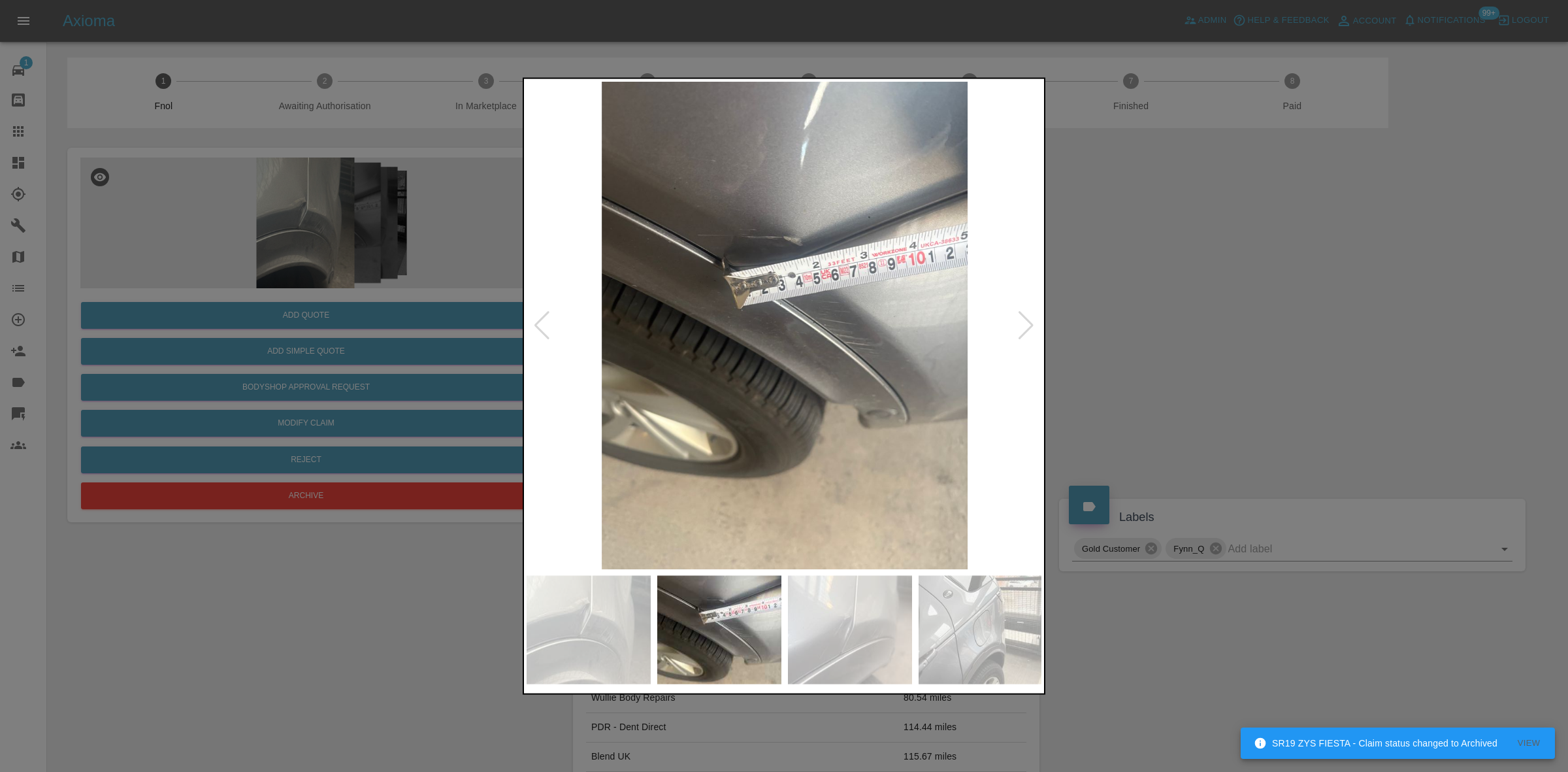
click at [743, 361] on img at bounding box center [784, 325] width 516 height 487
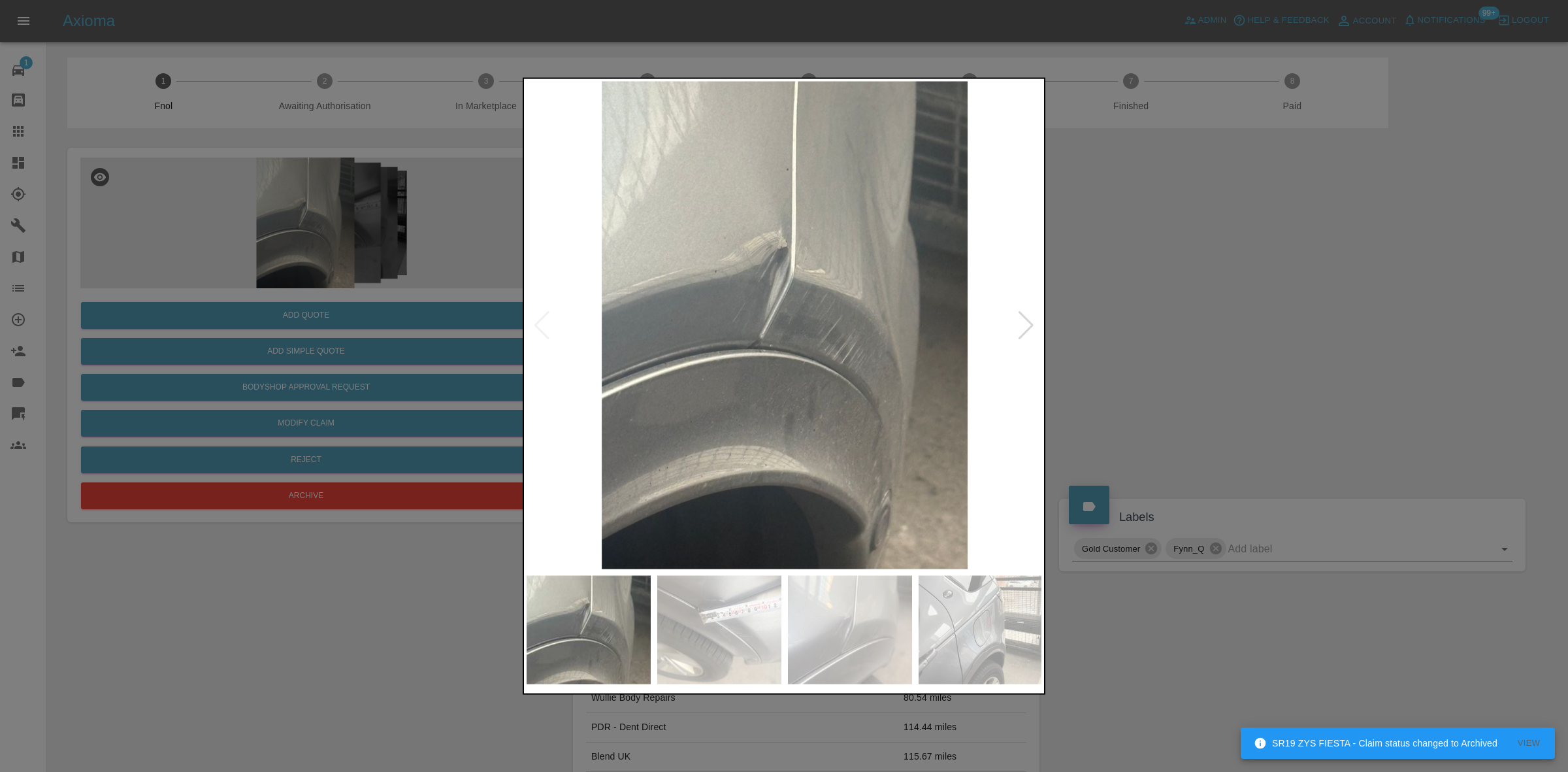
click at [673, 321] on img at bounding box center [784, 325] width 516 height 487
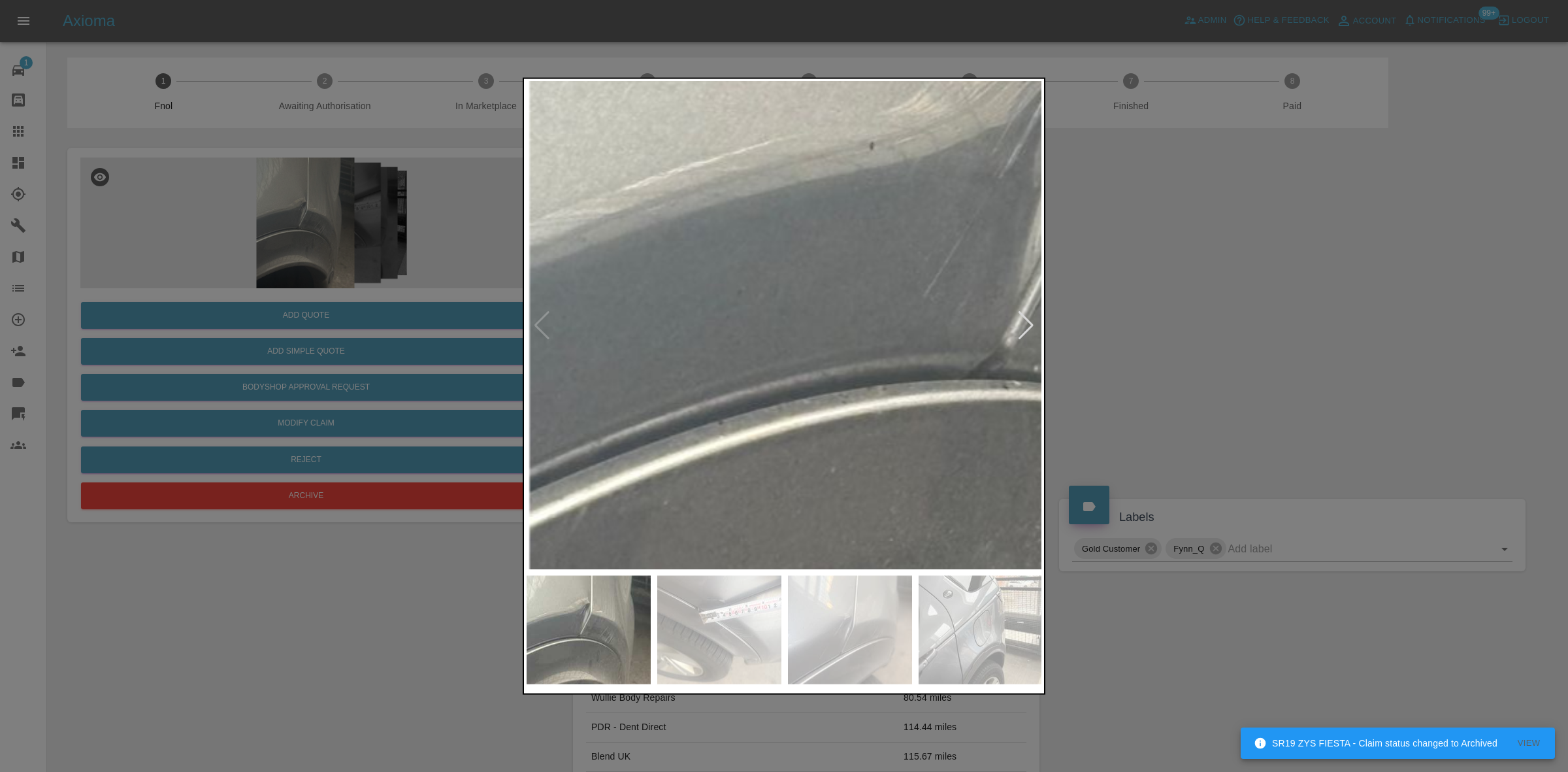
click at [596, 257] on img at bounding box center [1078, 308] width 1549 height 1464
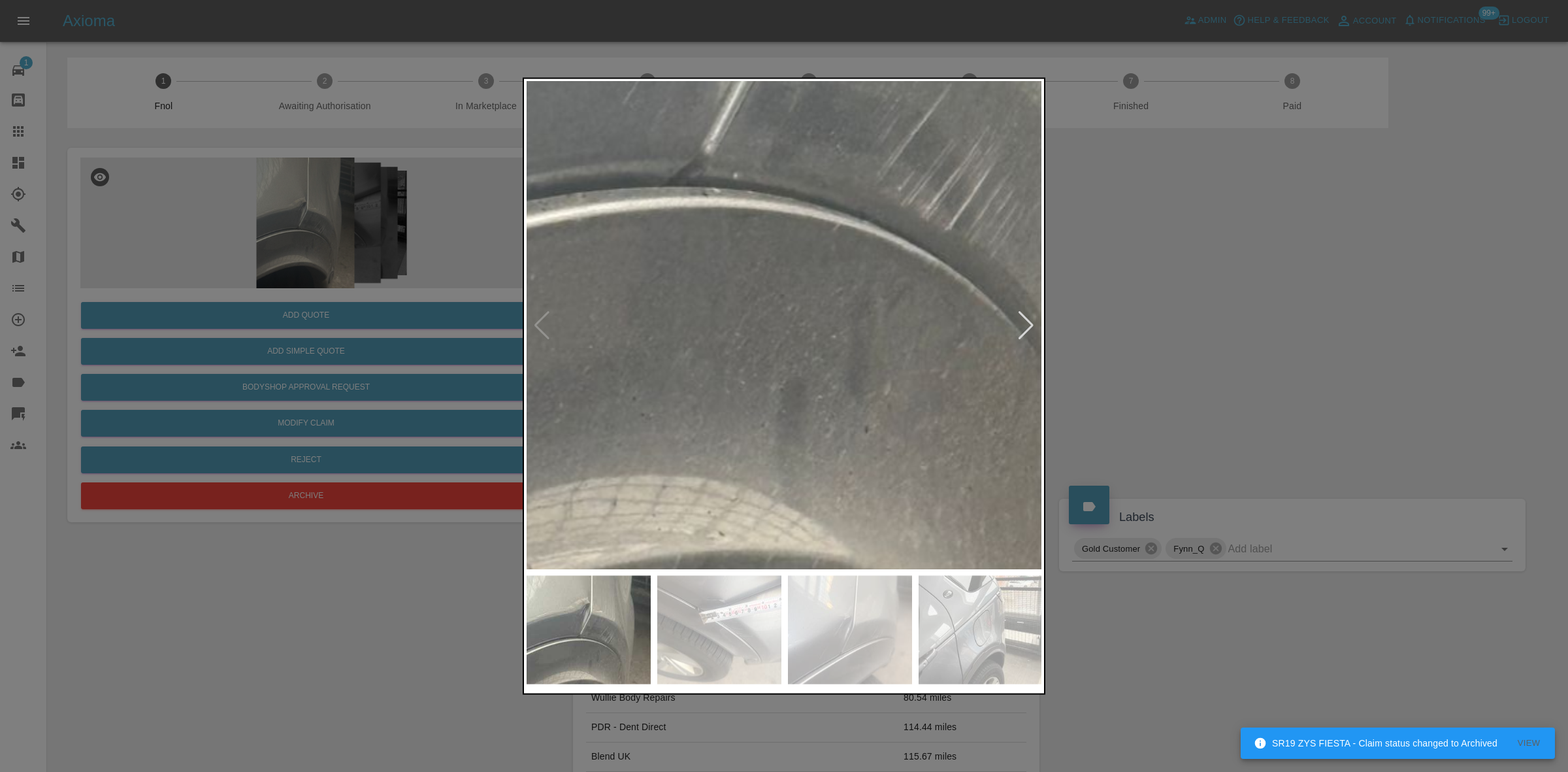
click at [531, 520] on img at bounding box center [777, 115] width 1549 height 1464
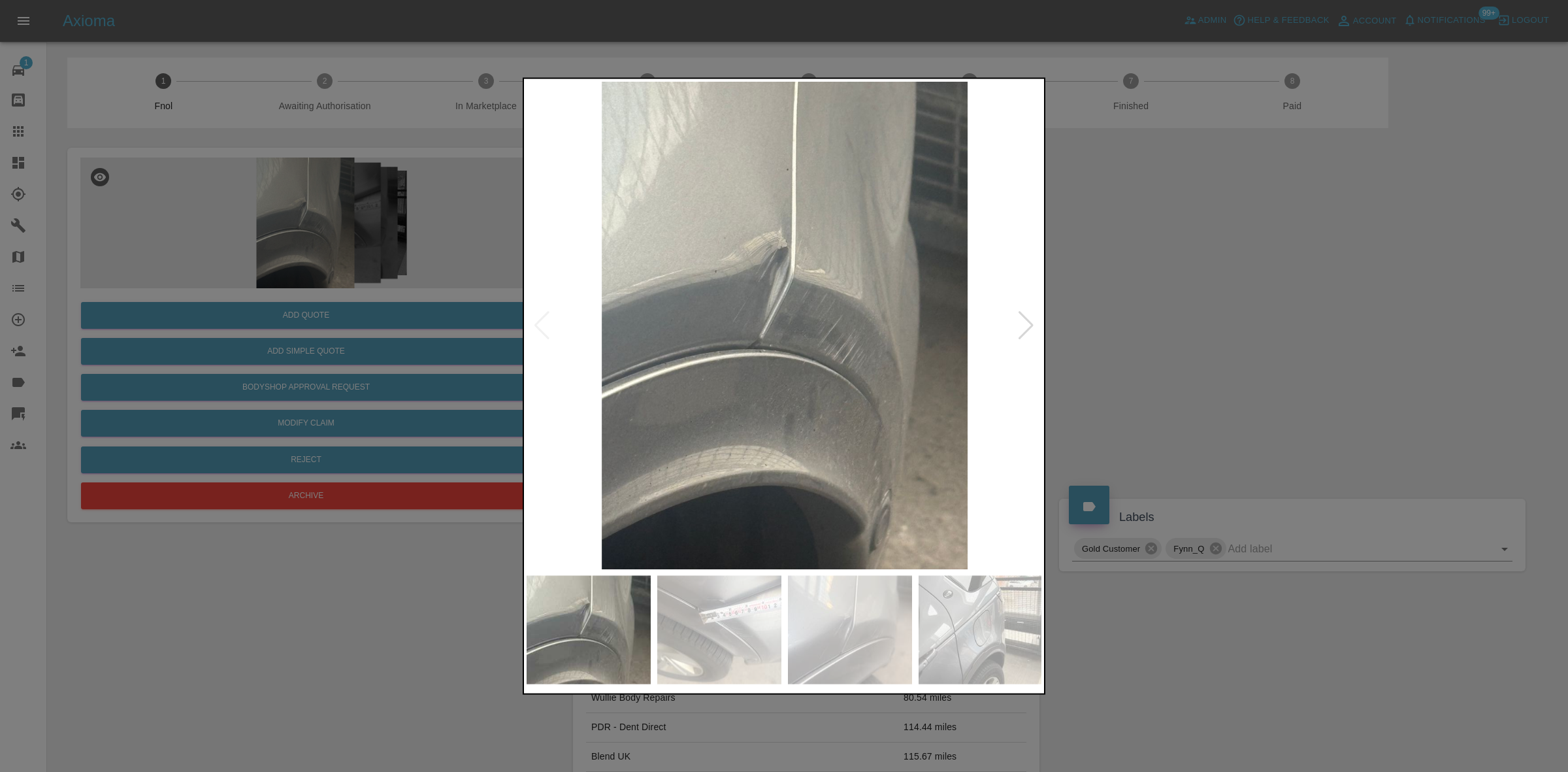
click at [746, 357] on img at bounding box center [784, 325] width 516 height 487
click at [824, 367] on img at bounding box center [784, 325] width 516 height 487
click at [368, 279] on div at bounding box center [784, 386] width 1568 height 772
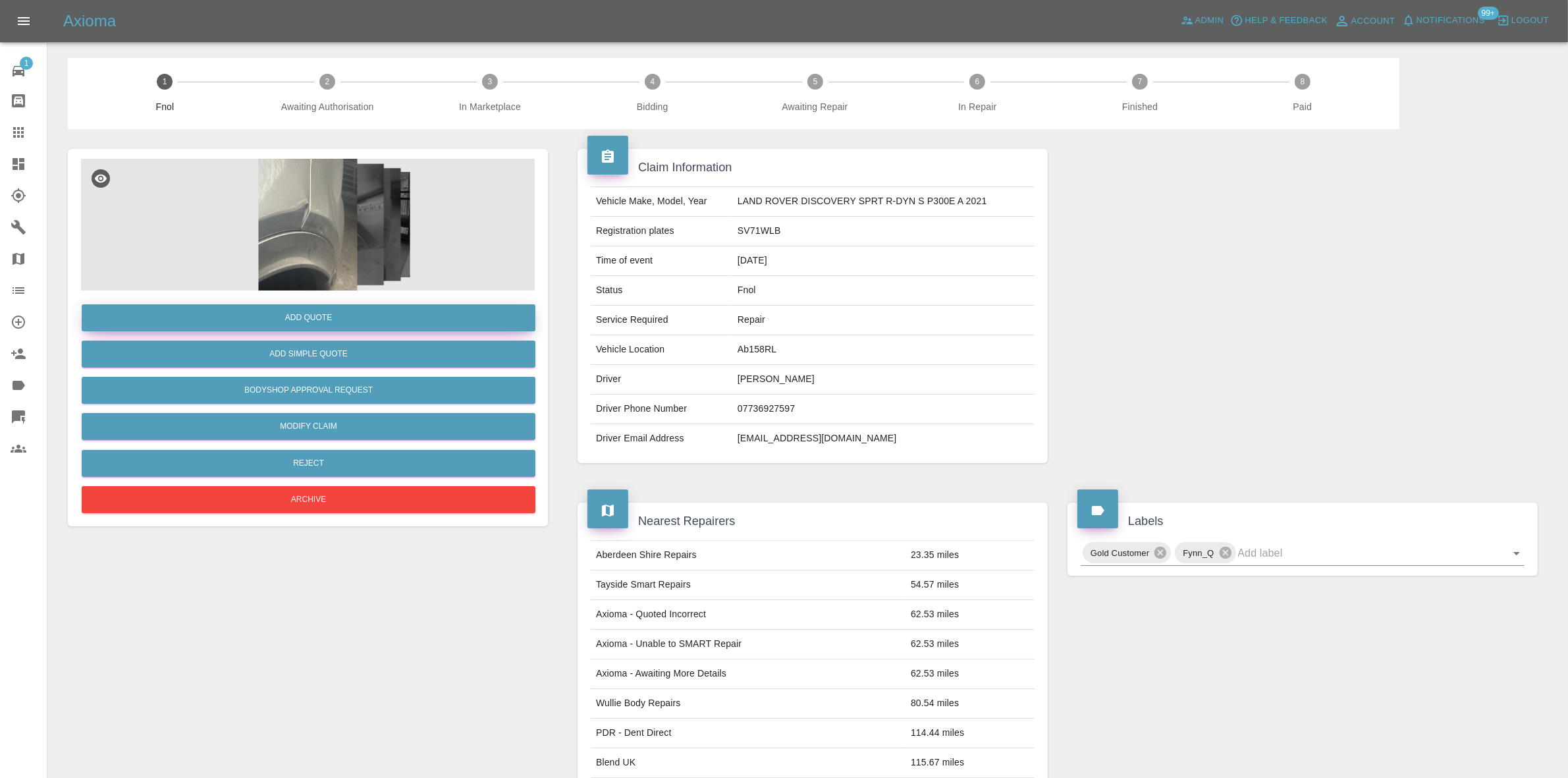
click at [339, 320] on button "Add Quote" at bounding box center [308, 318] width 454 height 27
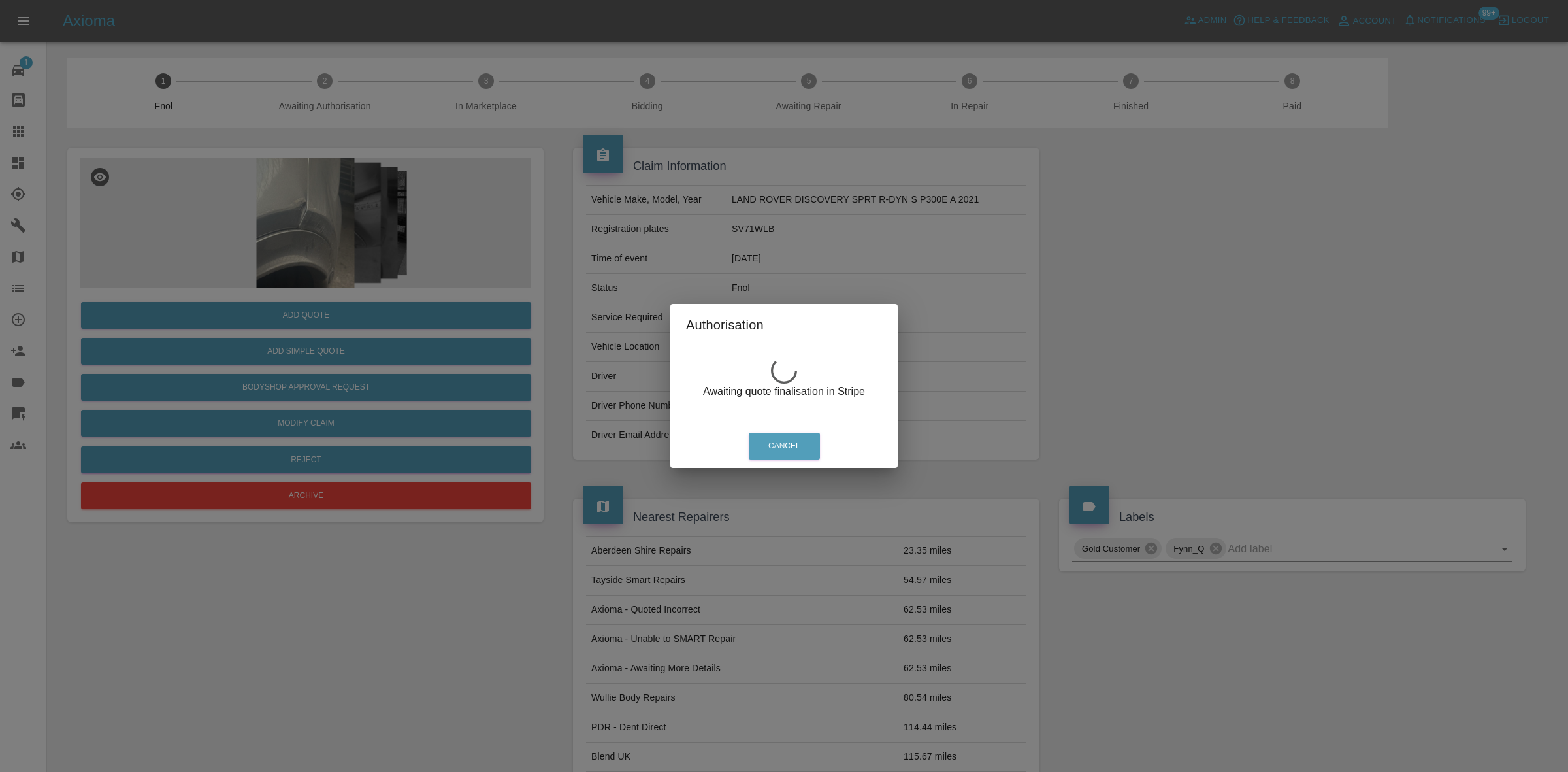
drag, startPoint x: 341, startPoint y: 207, endPoint x: 302, endPoint y: 208, distance: 39.0
click at [337, 207] on div "Authorisation Awaiting quote finalisation in Stripe Cancel" at bounding box center [784, 386] width 1568 height 772
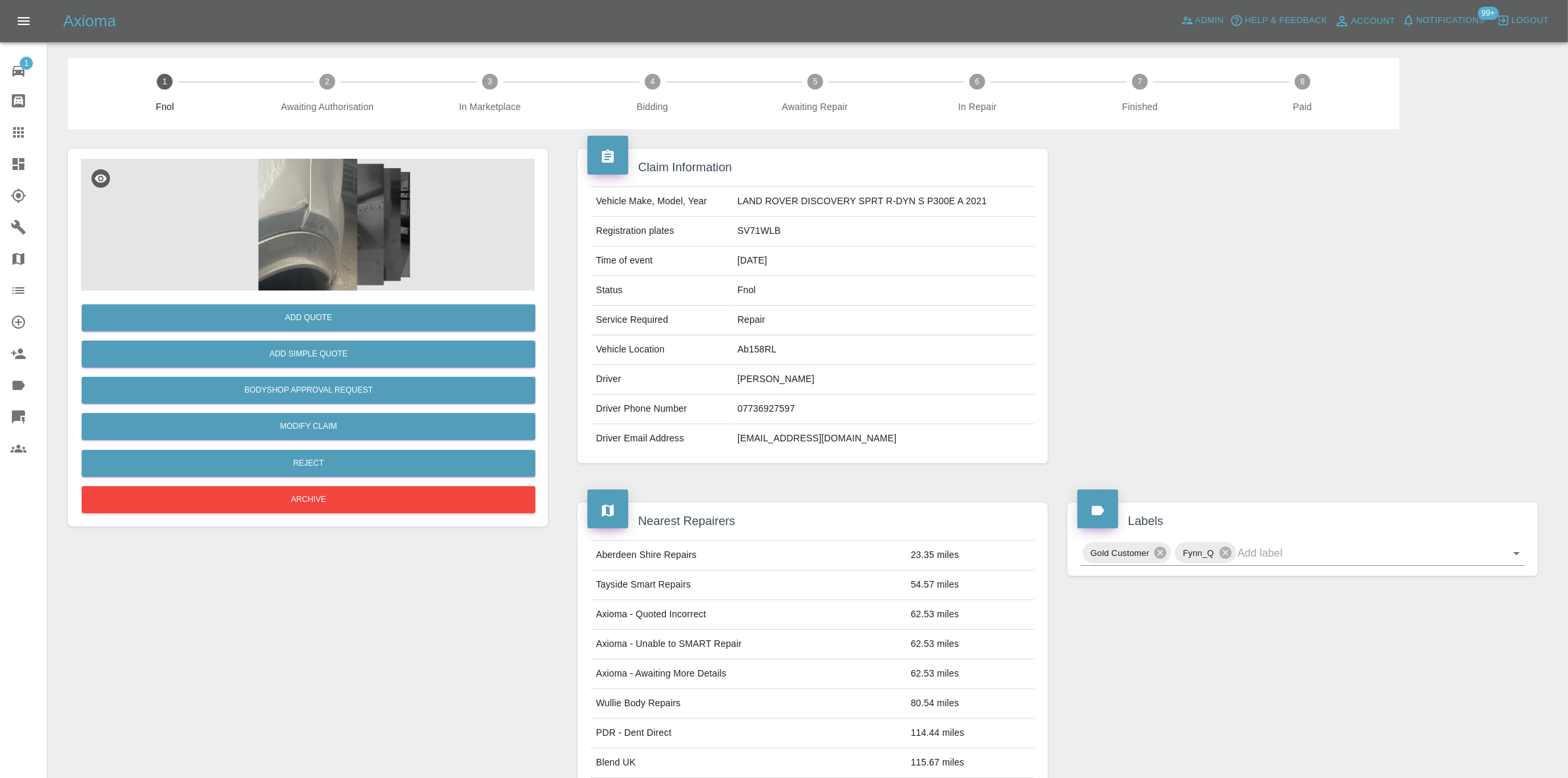
click at [307, 212] on img at bounding box center [308, 225] width 454 height 132
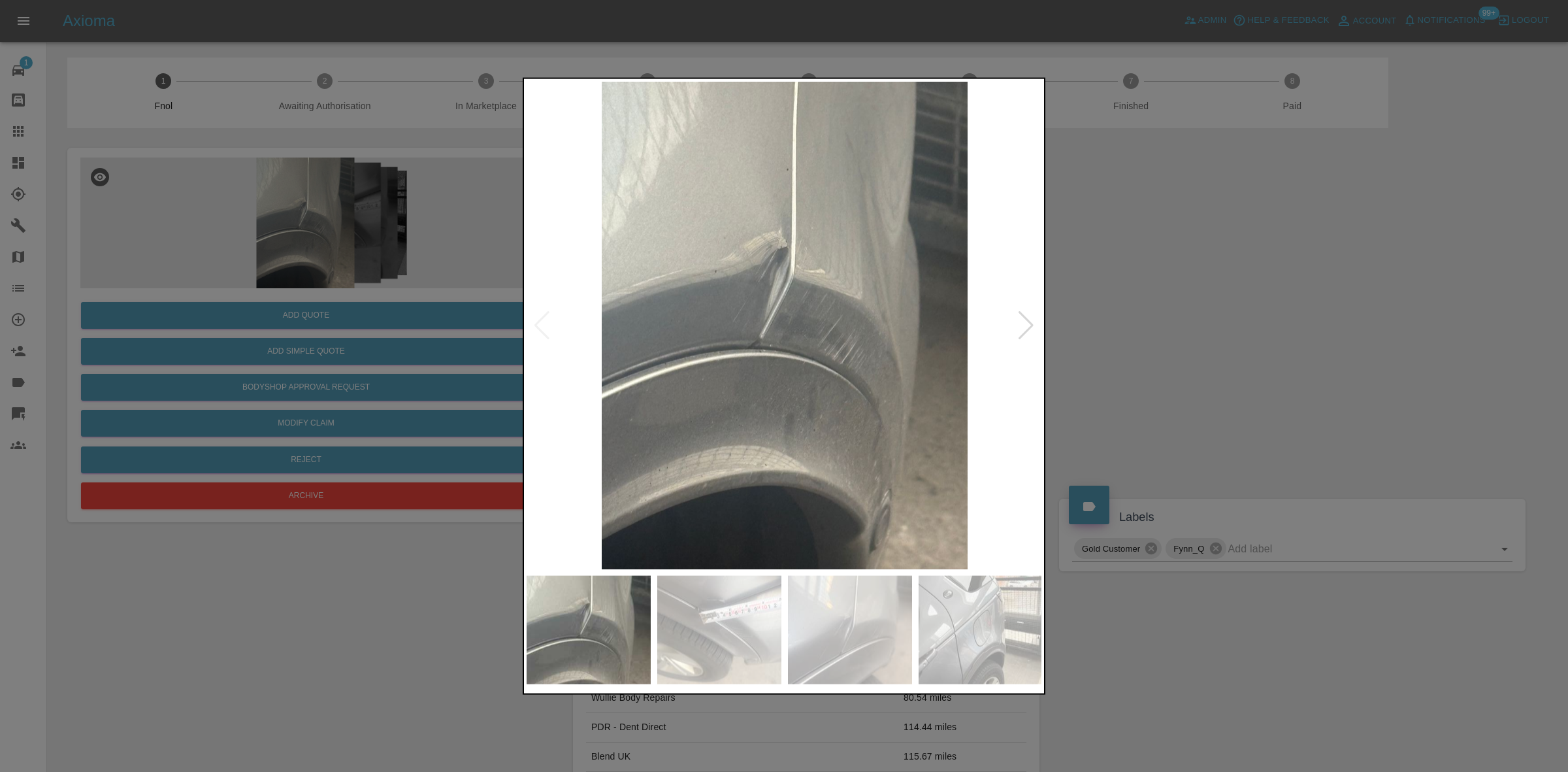
click at [784, 267] on img at bounding box center [784, 325] width 516 height 487
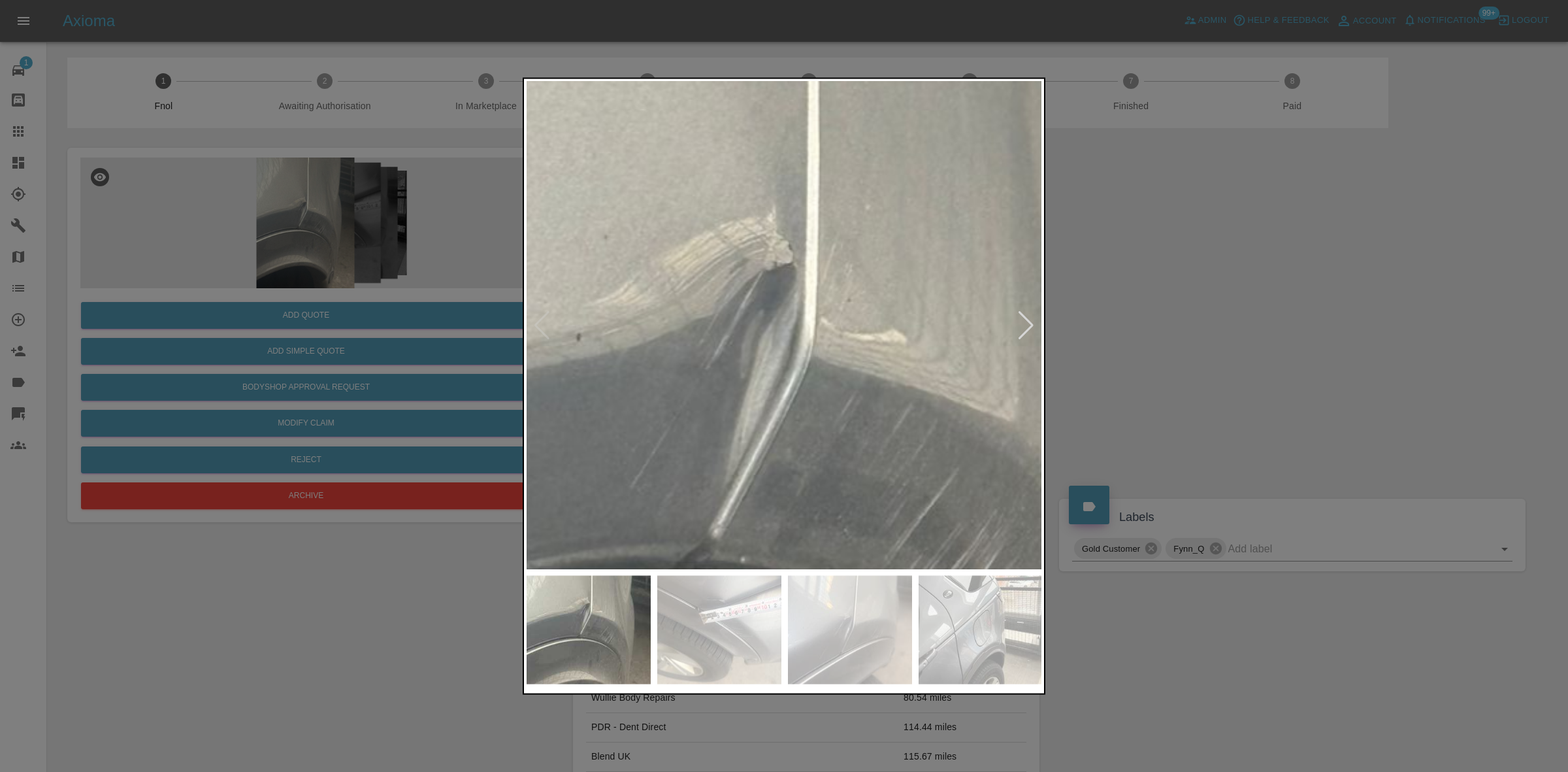
click at [724, 301] on img at bounding box center [785, 499] width 1549 height 1464
click at [721, 304] on img at bounding box center [785, 499] width 1549 height 1464
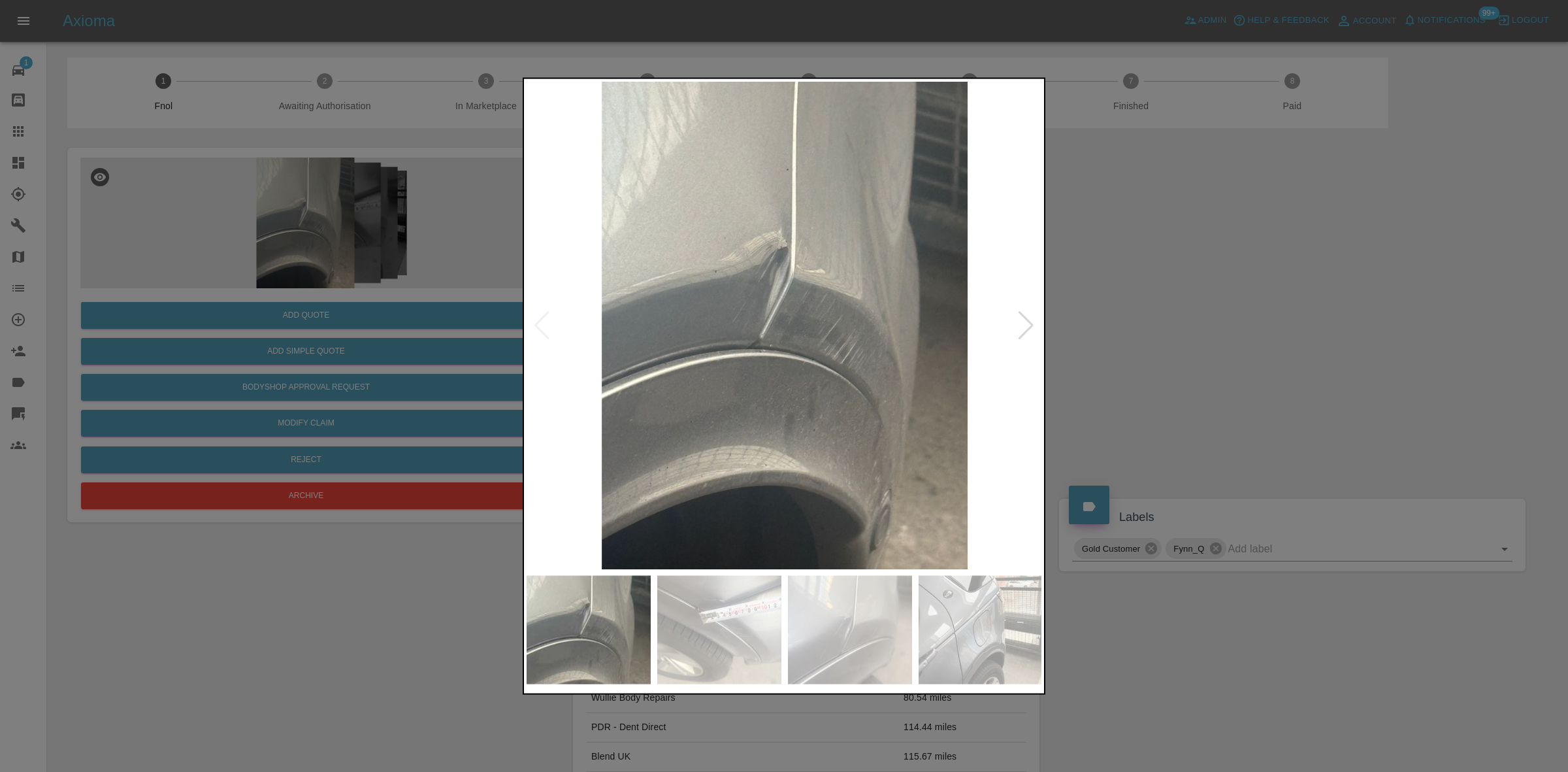
click at [784, 393] on img at bounding box center [784, 325] width 516 height 487
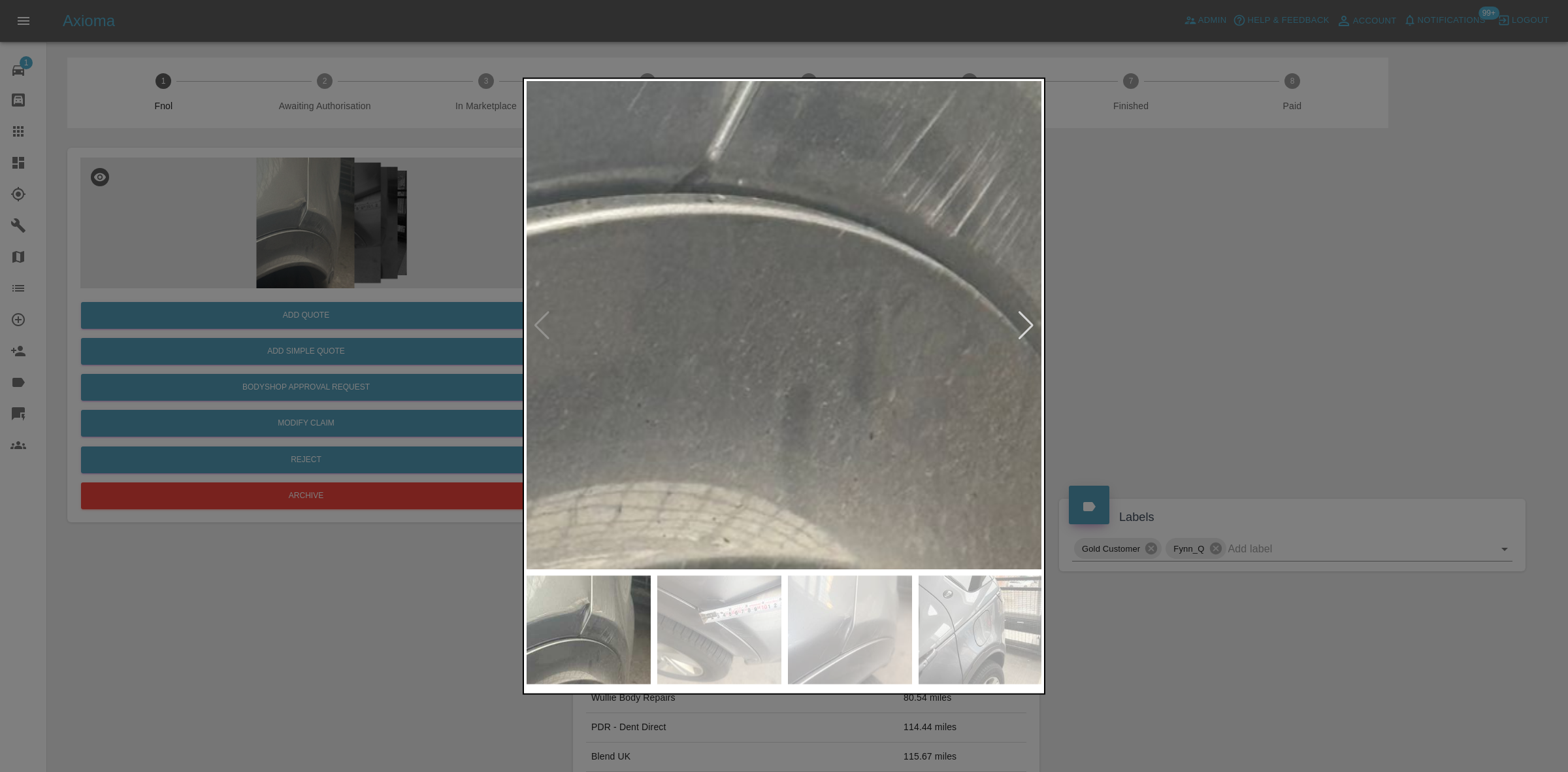
click at [783, 406] on img at bounding box center [783, 121] width 1549 height 1464
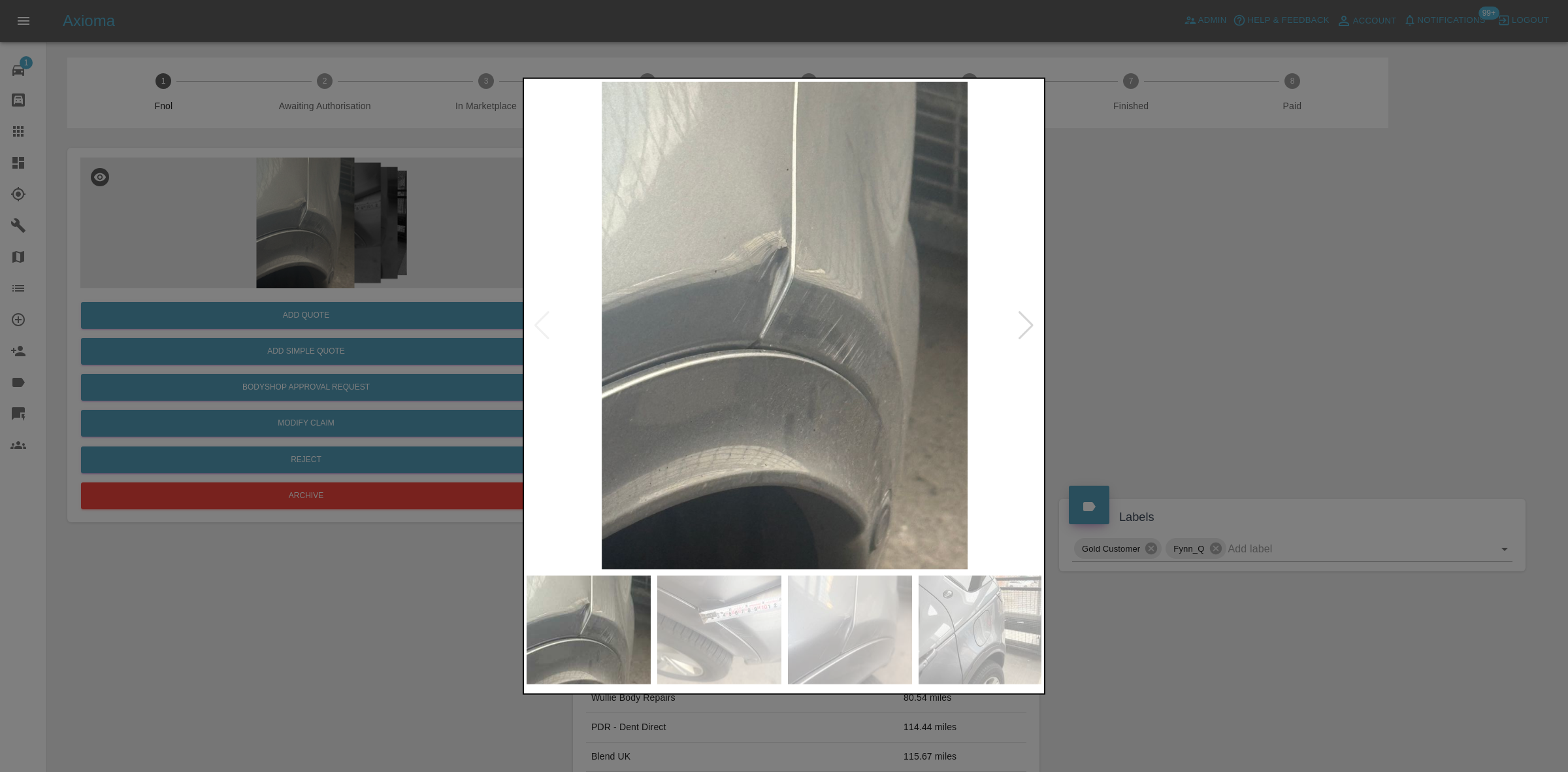
click at [707, 406] on img at bounding box center [784, 325] width 516 height 487
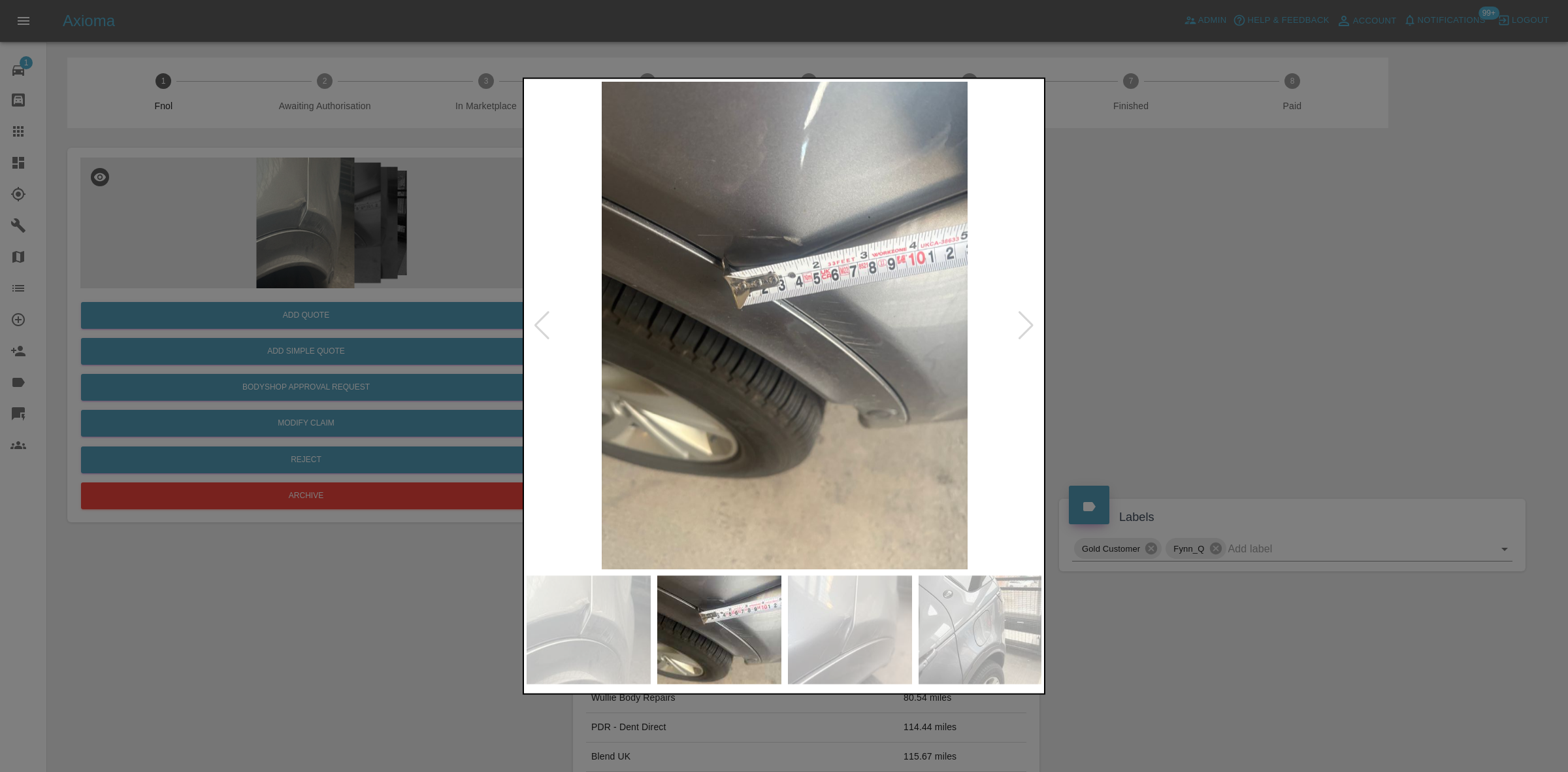
click at [817, 356] on img at bounding box center [784, 325] width 516 height 487
click at [766, 354] on img at bounding box center [784, 325] width 516 height 487
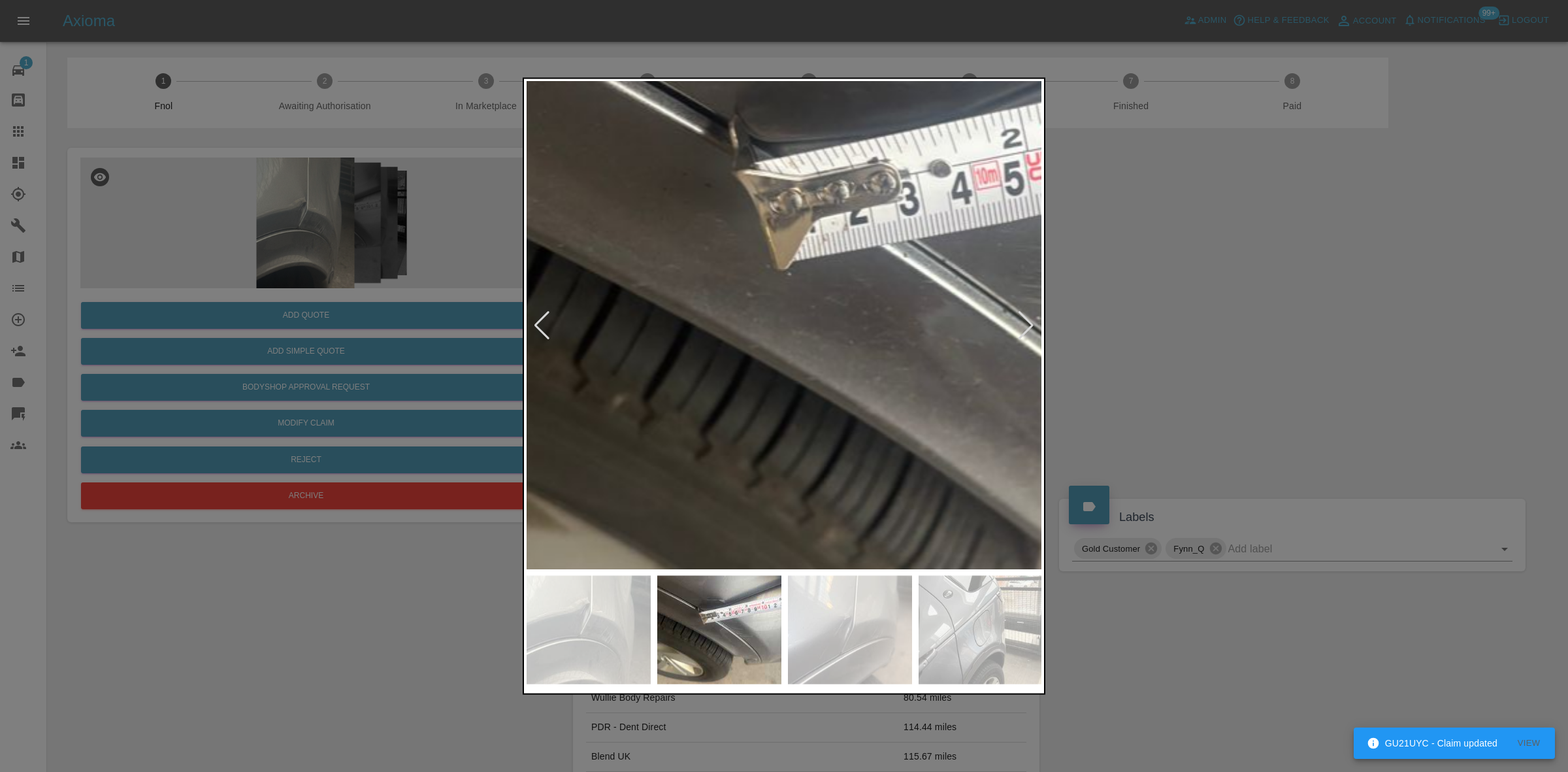
click at [909, 410] on img at bounding box center [917, 319] width 1549 height 1464
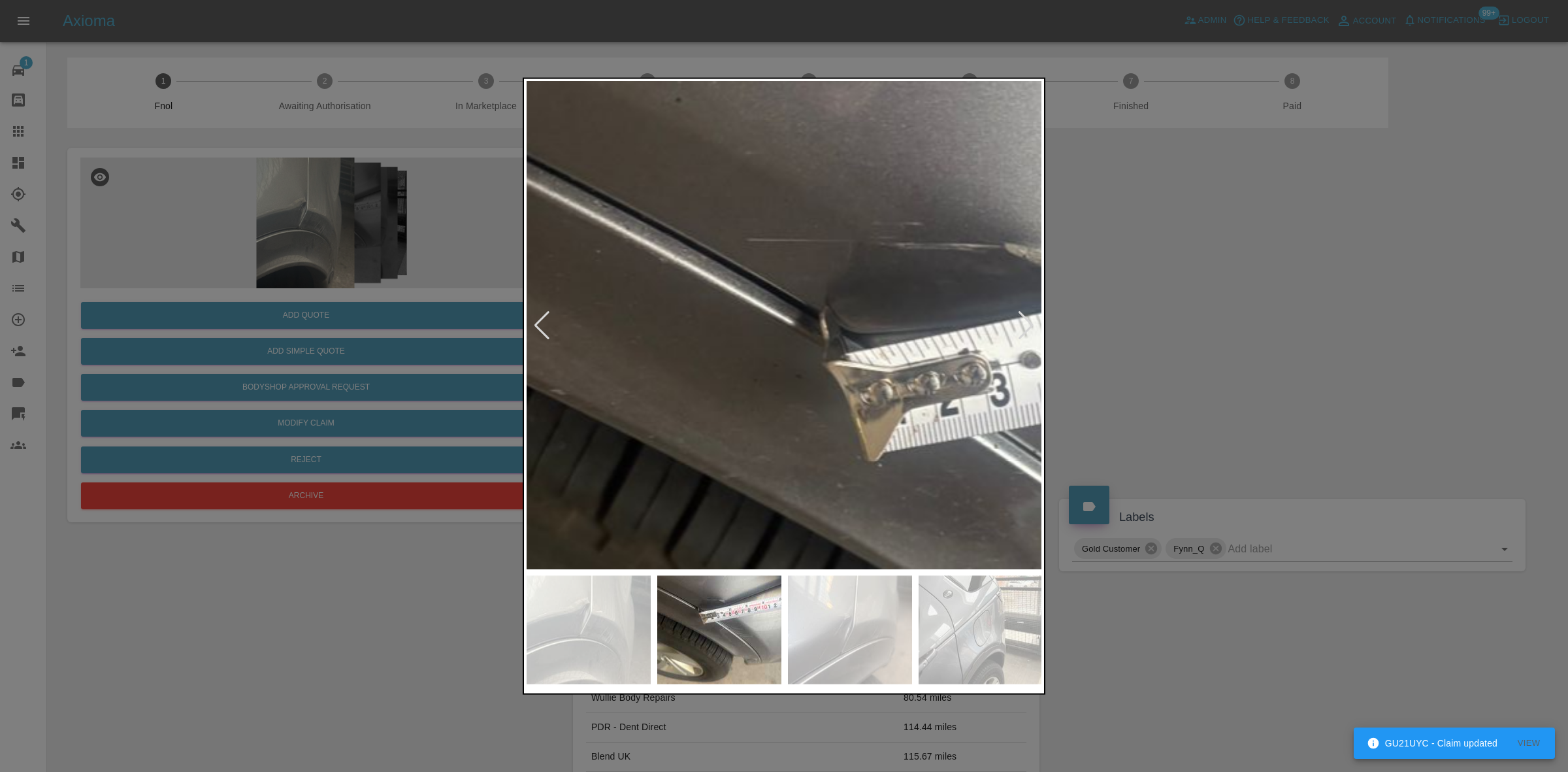
click at [717, 434] on img at bounding box center [1008, 511] width 1549 height 1464
click at [720, 418] on img at bounding box center [1008, 511] width 1549 height 1464
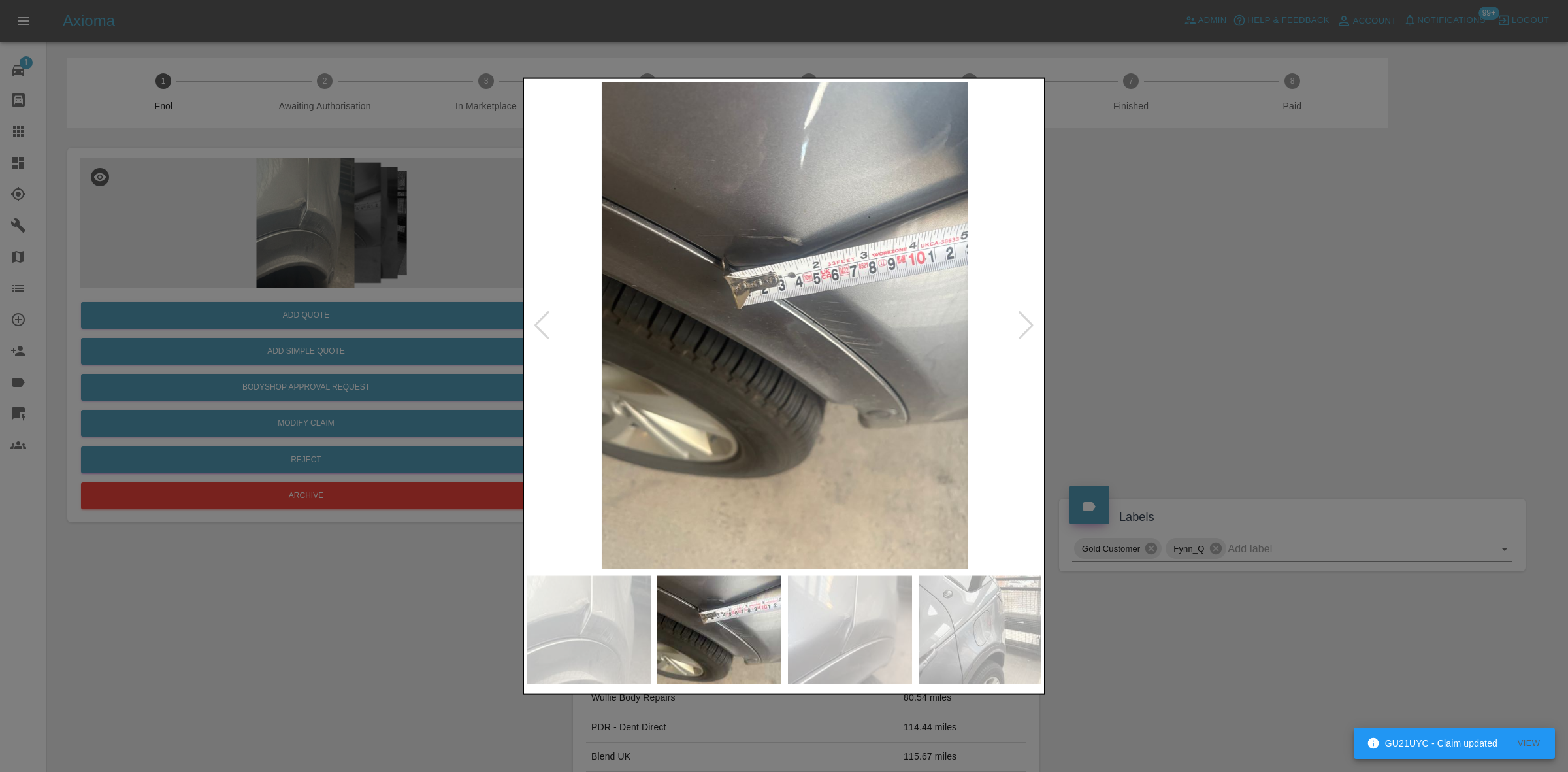
click at [698, 406] on img at bounding box center [784, 325] width 516 height 487
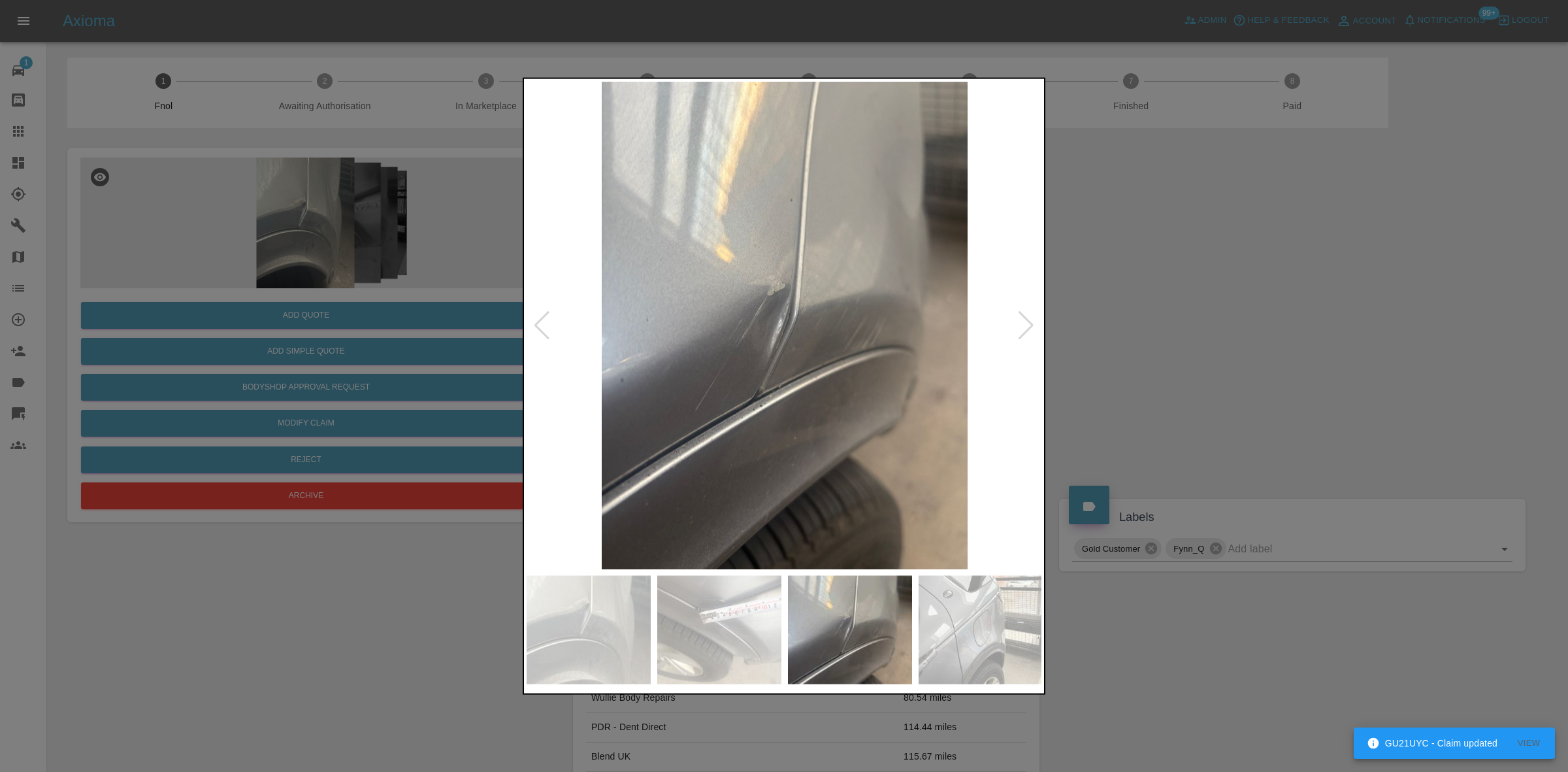
click at [812, 386] on img at bounding box center [784, 325] width 516 height 487
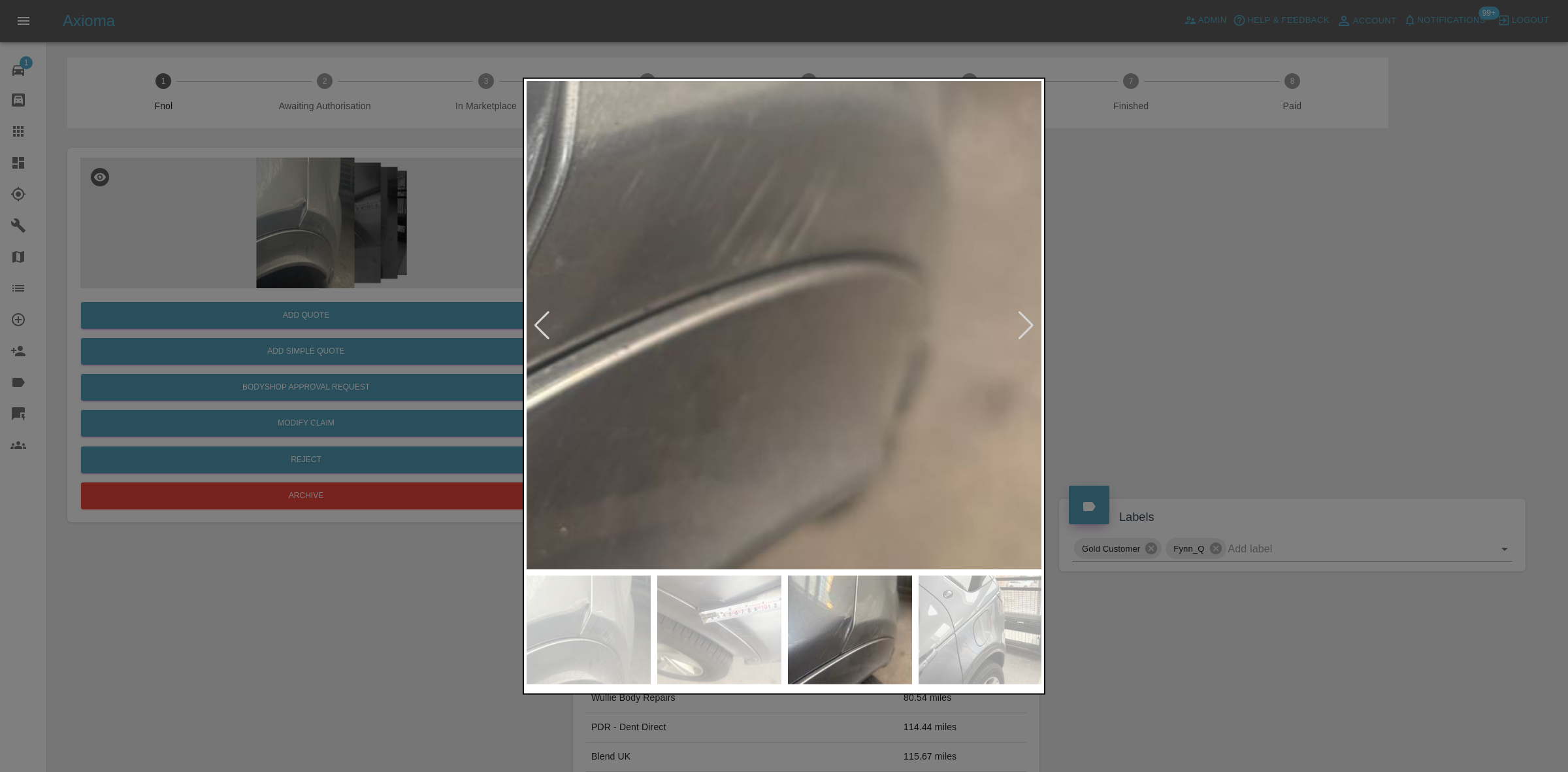
click at [671, 475] on img at bounding box center [531, 192] width 1549 height 1464
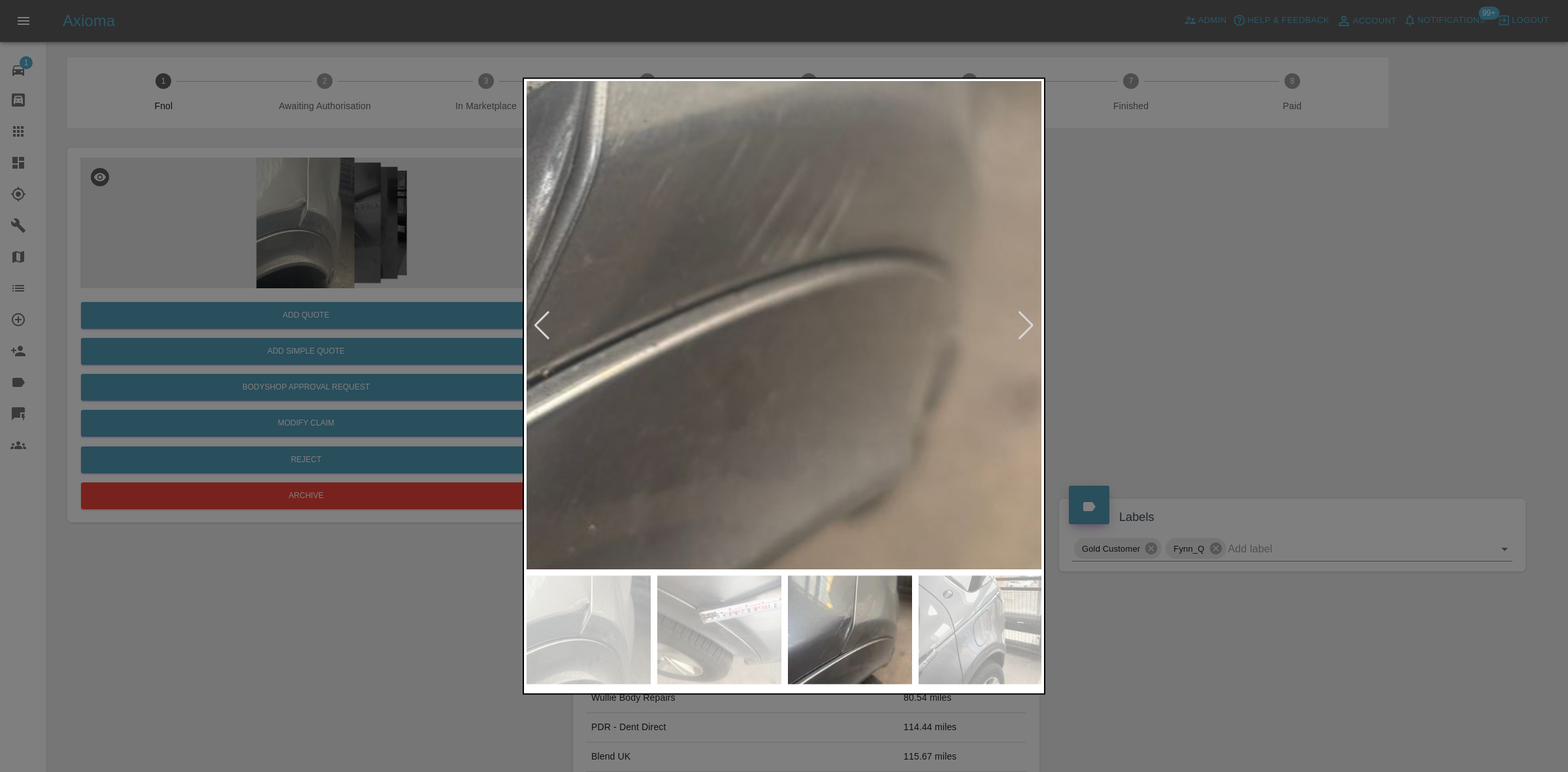
click at [615, 459] on img at bounding box center [560, 189] width 1549 height 1464
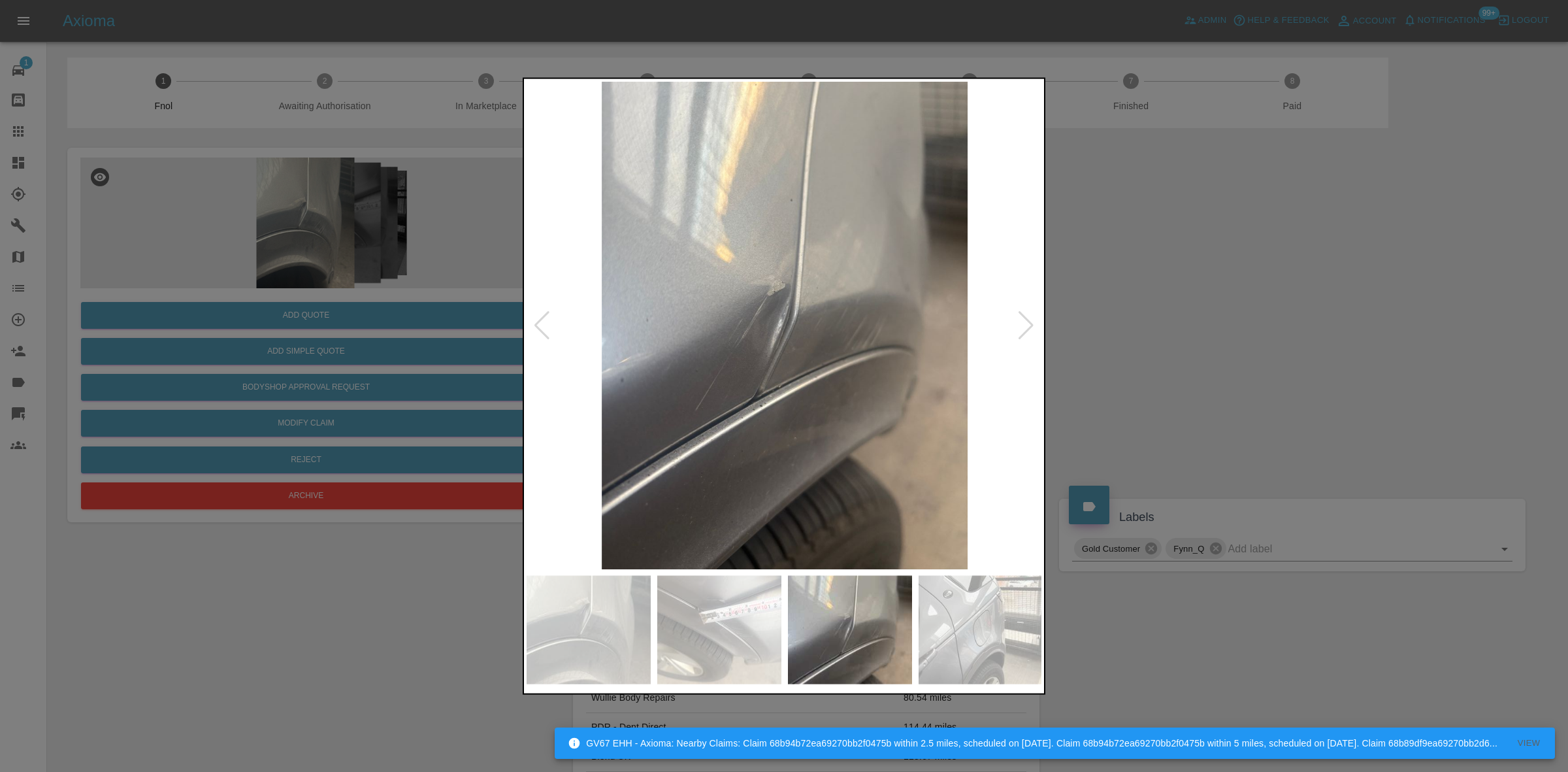
click at [335, 325] on div at bounding box center [784, 386] width 1568 height 772
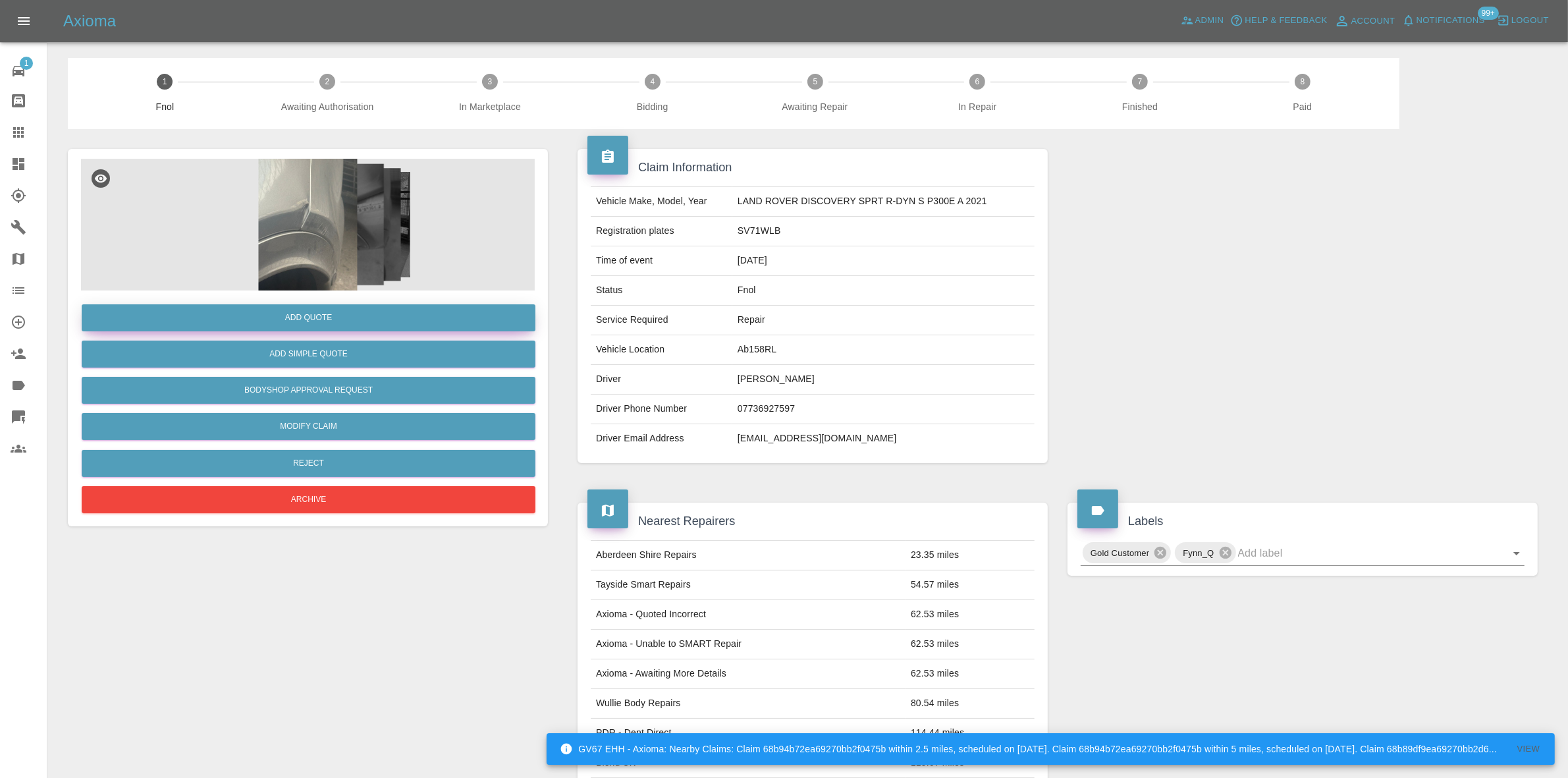
click at [350, 323] on button "Add Quote" at bounding box center [308, 318] width 454 height 27
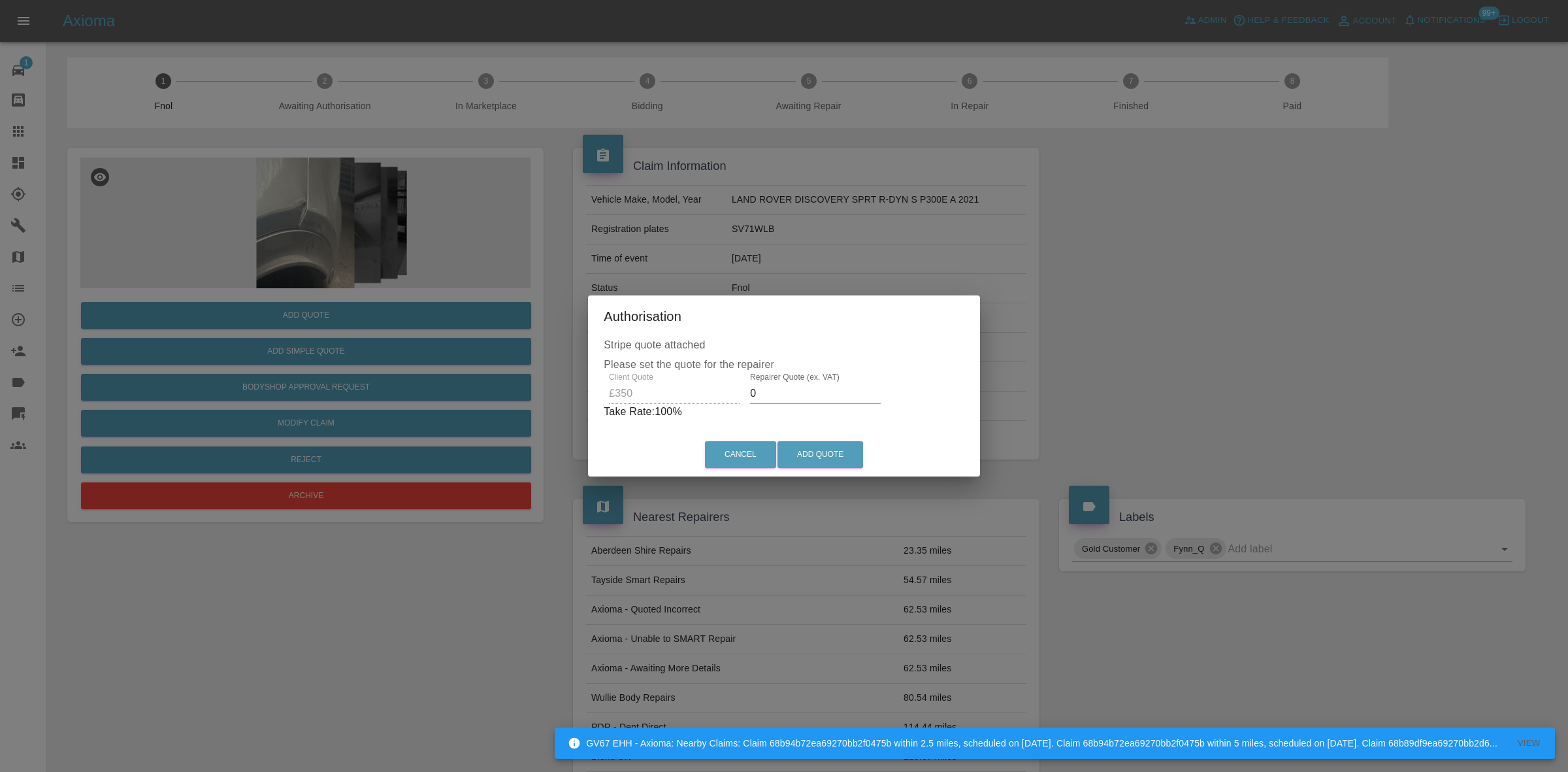
drag, startPoint x: 776, startPoint y: 398, endPoint x: 625, endPoint y: 360, distance: 155.7
click at [637, 365] on div "Stripe quote attached Please set the quote for the repairer Client Quote £350 R…" at bounding box center [784, 385] width 392 height 95
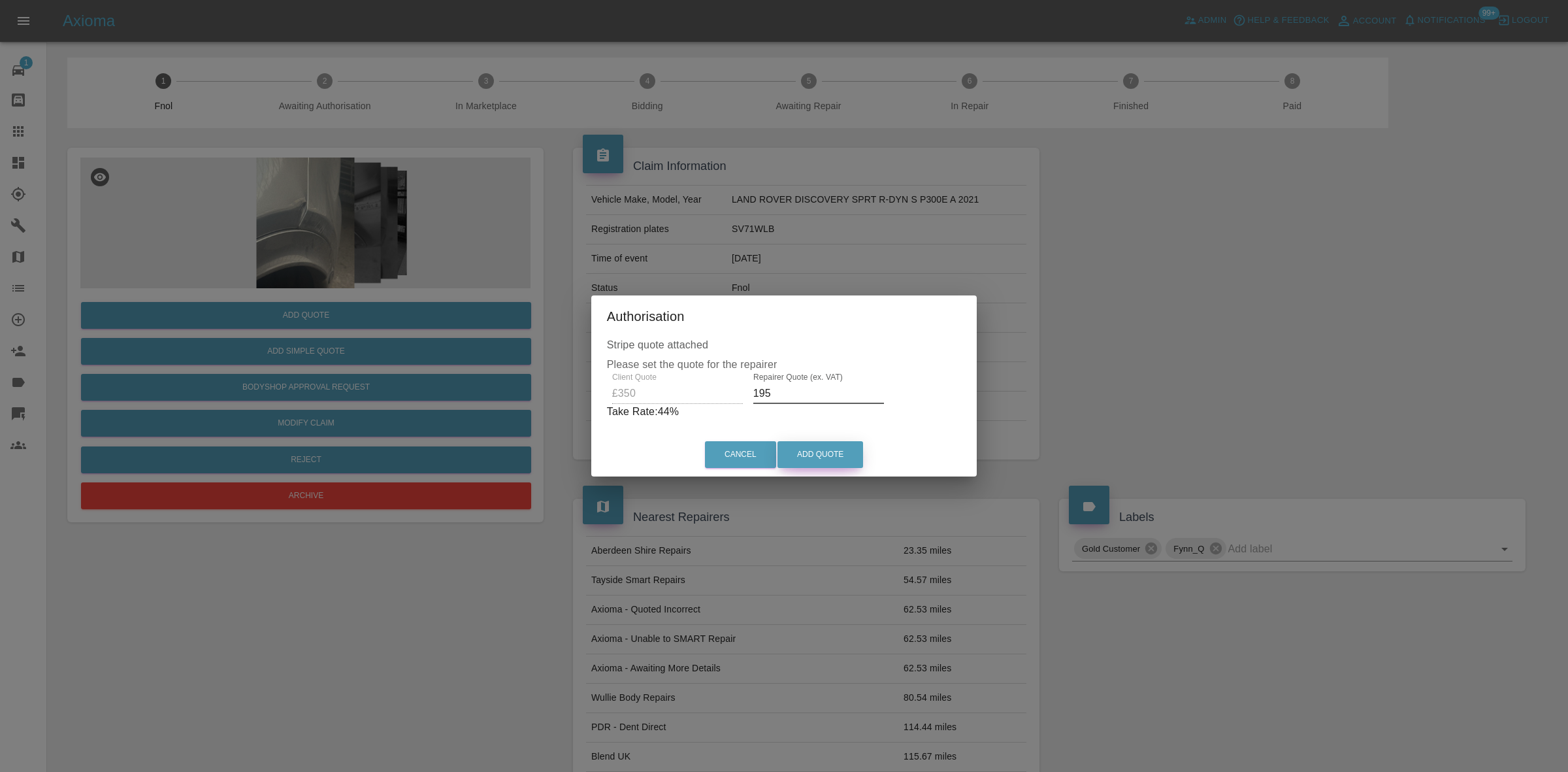
type input "195"
click at [789, 448] on button "Add Quote" at bounding box center [820, 454] width 86 height 26
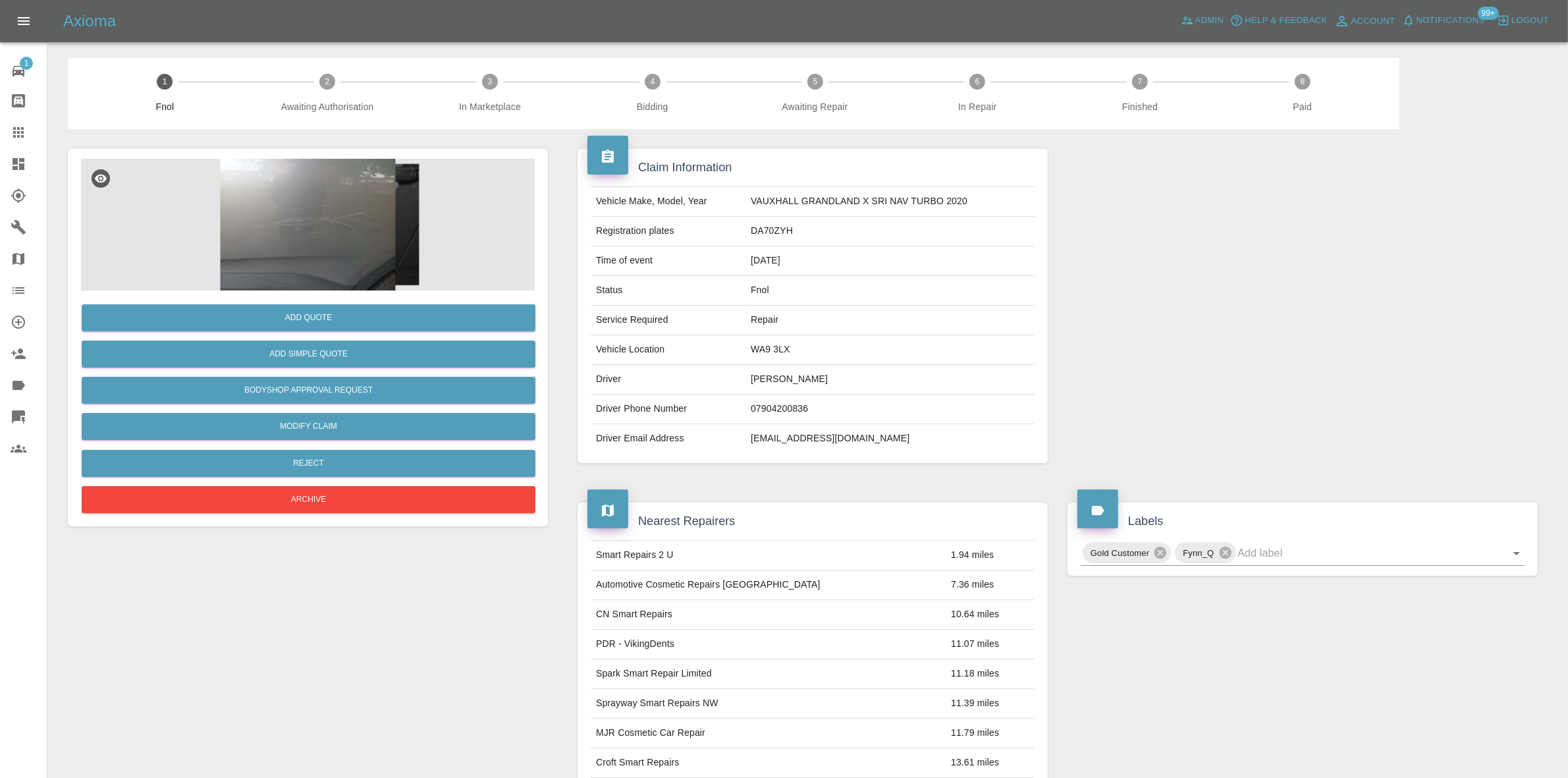
click at [376, 234] on img at bounding box center [308, 225] width 454 height 132
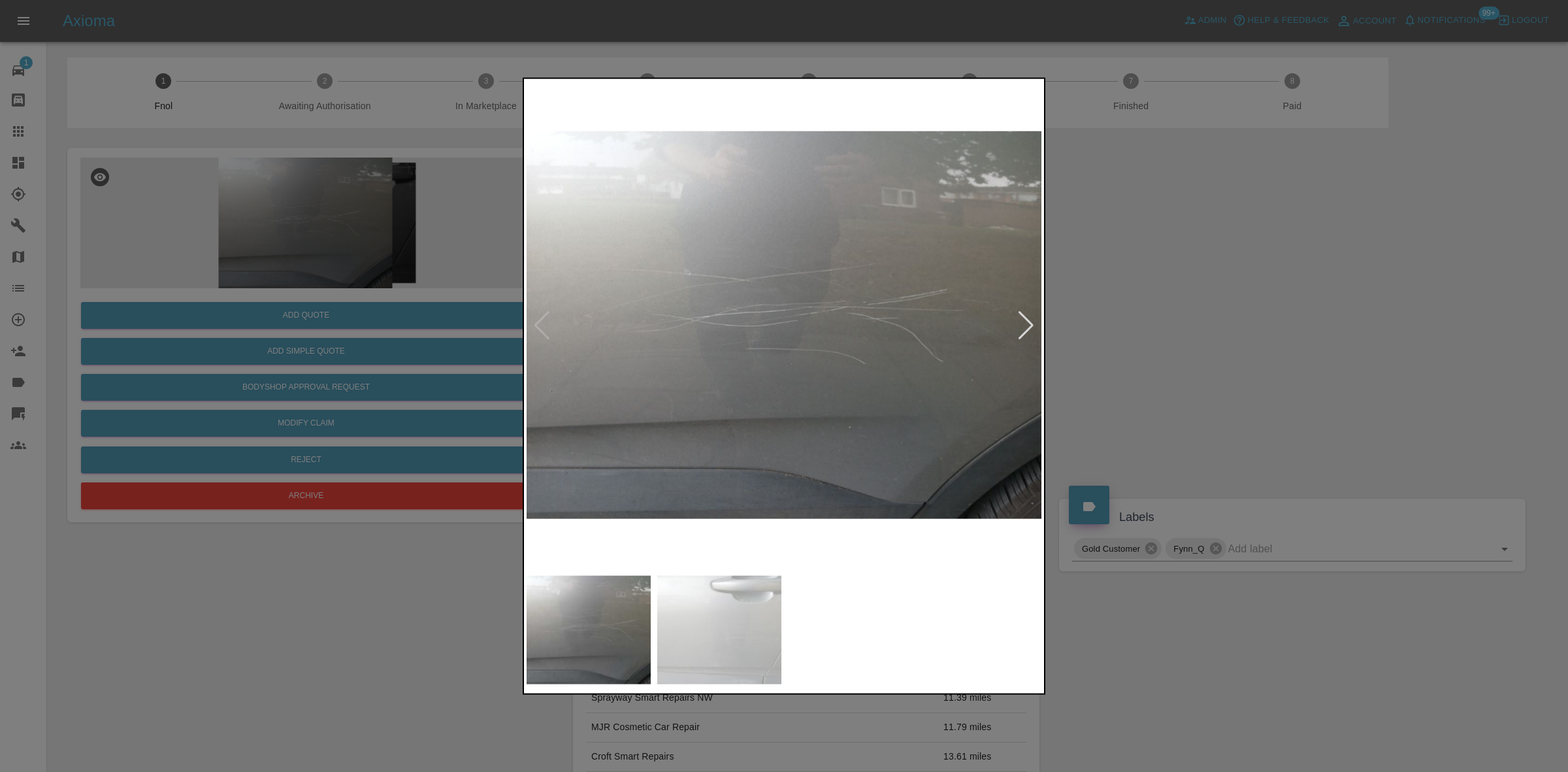
click at [671, 346] on img at bounding box center [784, 325] width 516 height 487
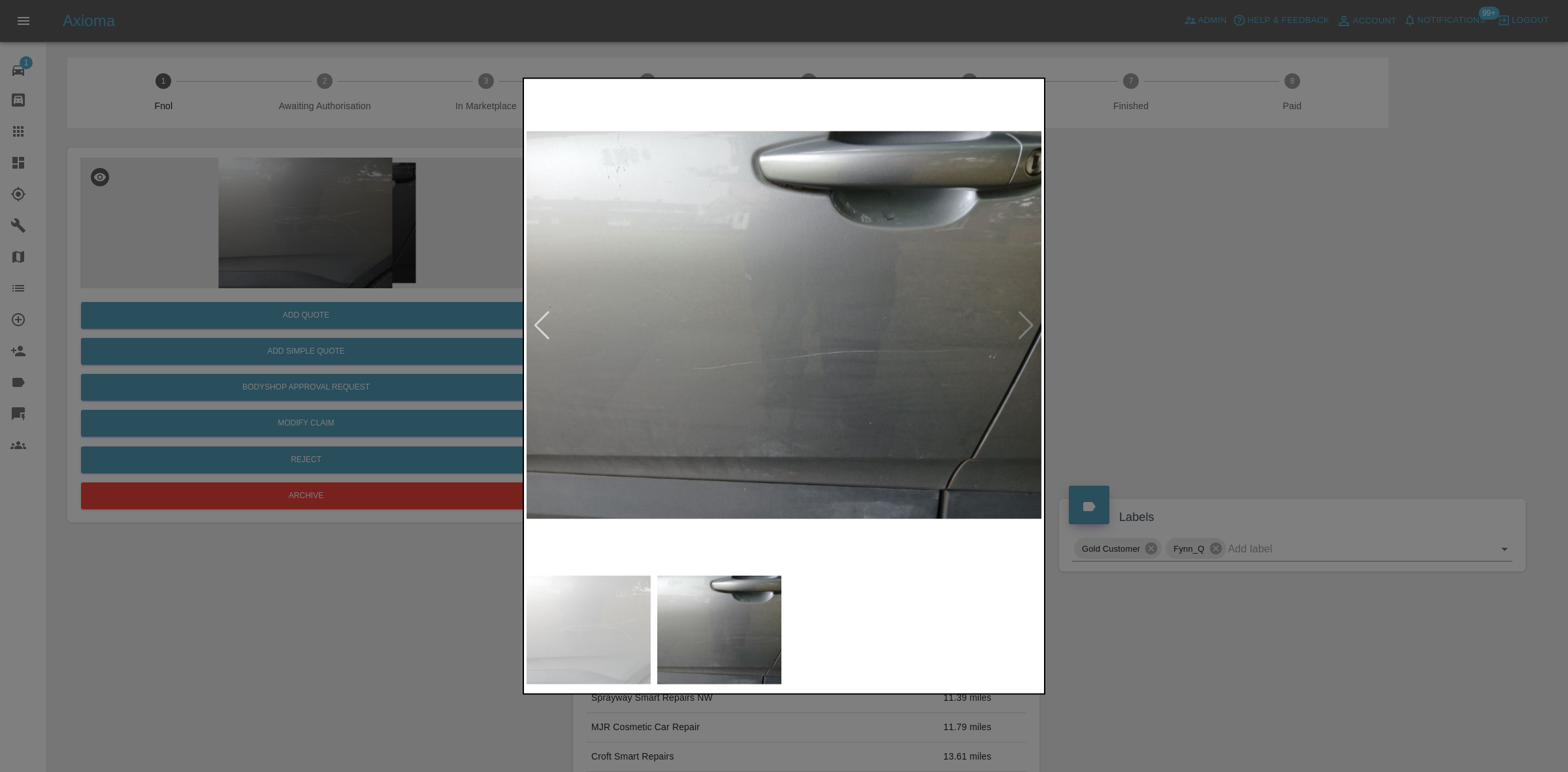
click at [628, 373] on img at bounding box center [784, 325] width 516 height 487
click at [846, 358] on img at bounding box center [784, 325] width 516 height 487
click at [844, 358] on img at bounding box center [784, 325] width 516 height 487
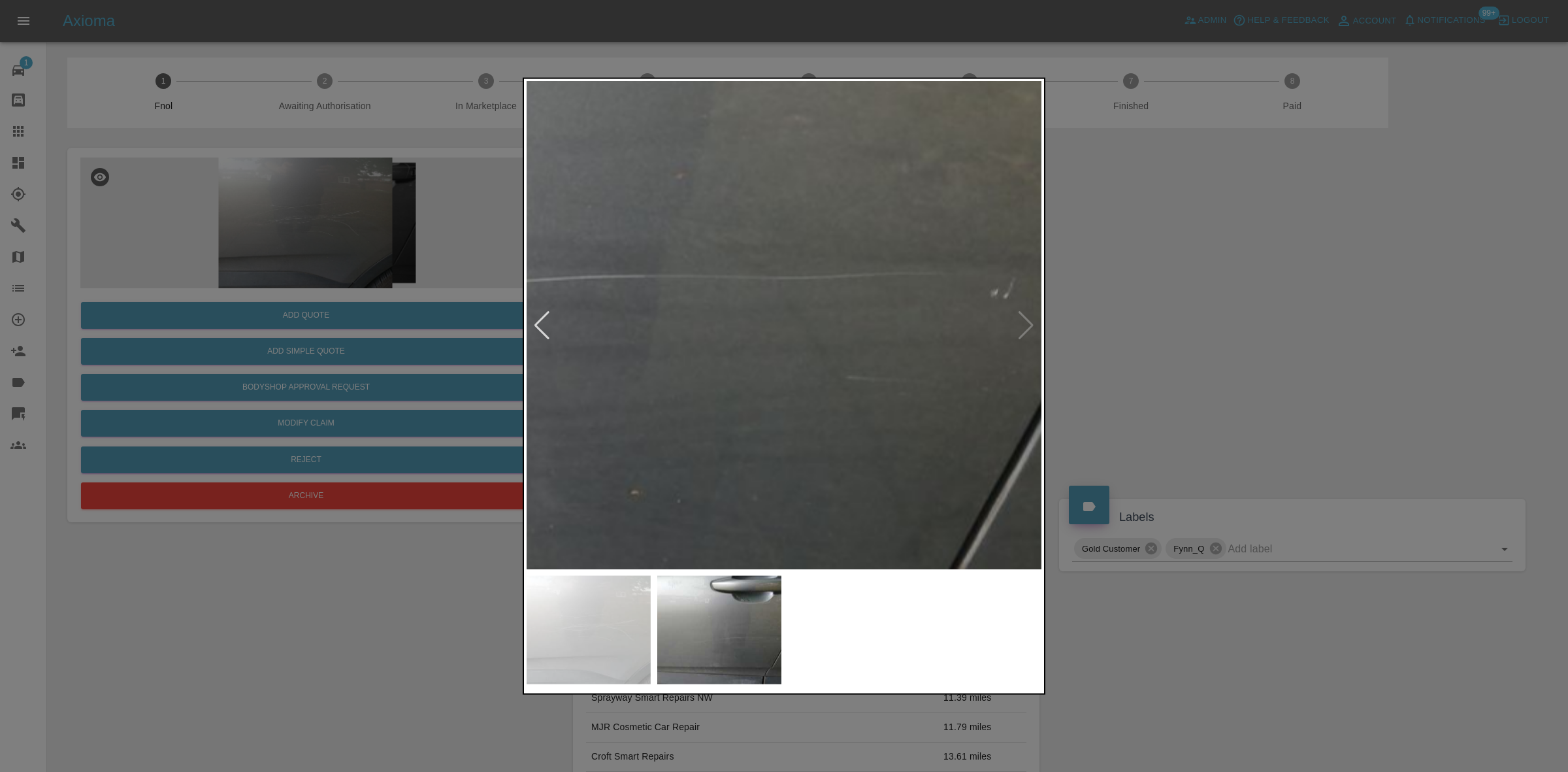
click at [502, 390] on div at bounding box center [784, 386] width 1568 height 772
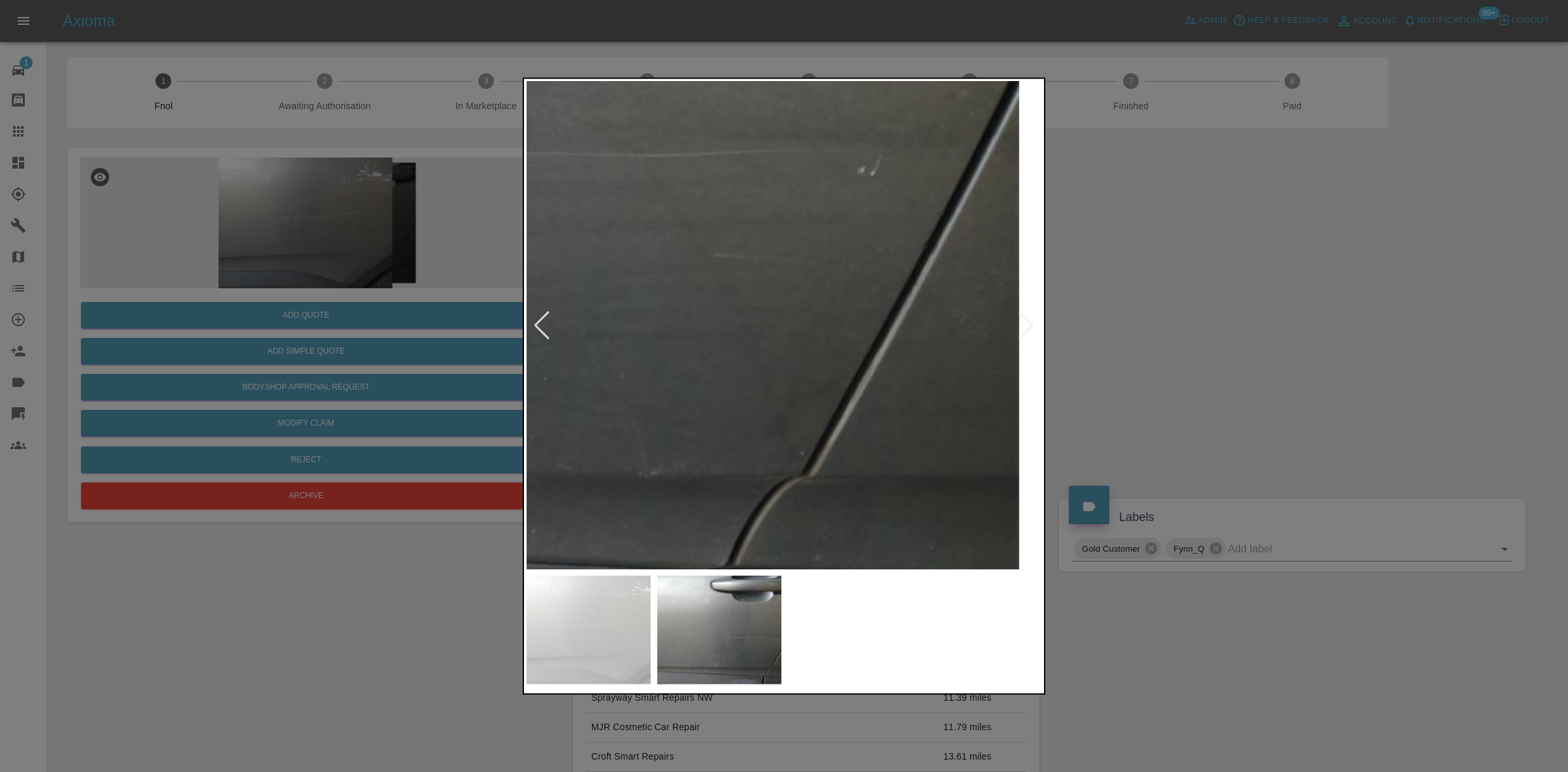
click at [615, 434] on img at bounding box center [244, 75] width 1549 height 1464
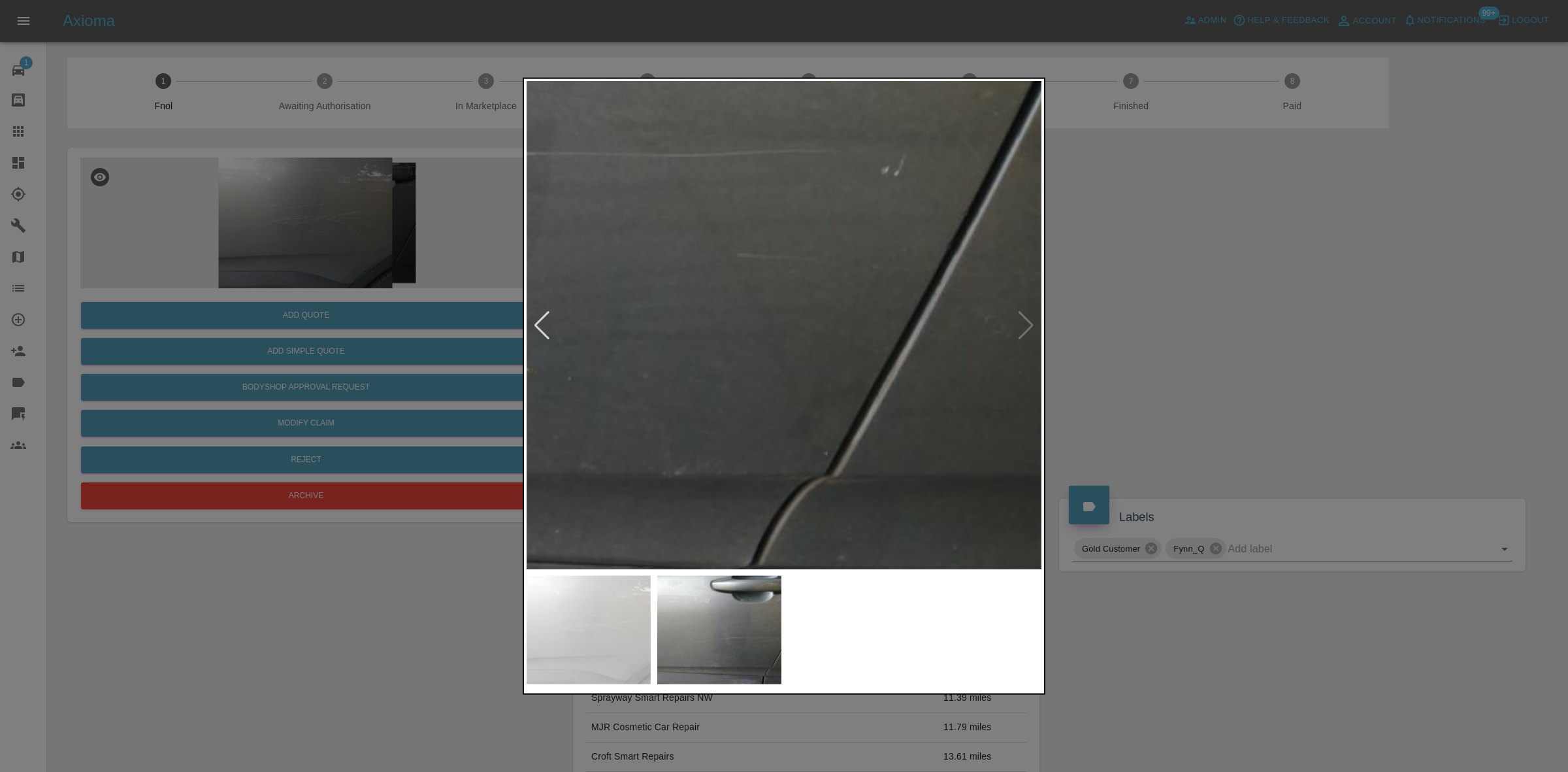
click at [657, 413] on img at bounding box center [268, 75] width 1549 height 1464
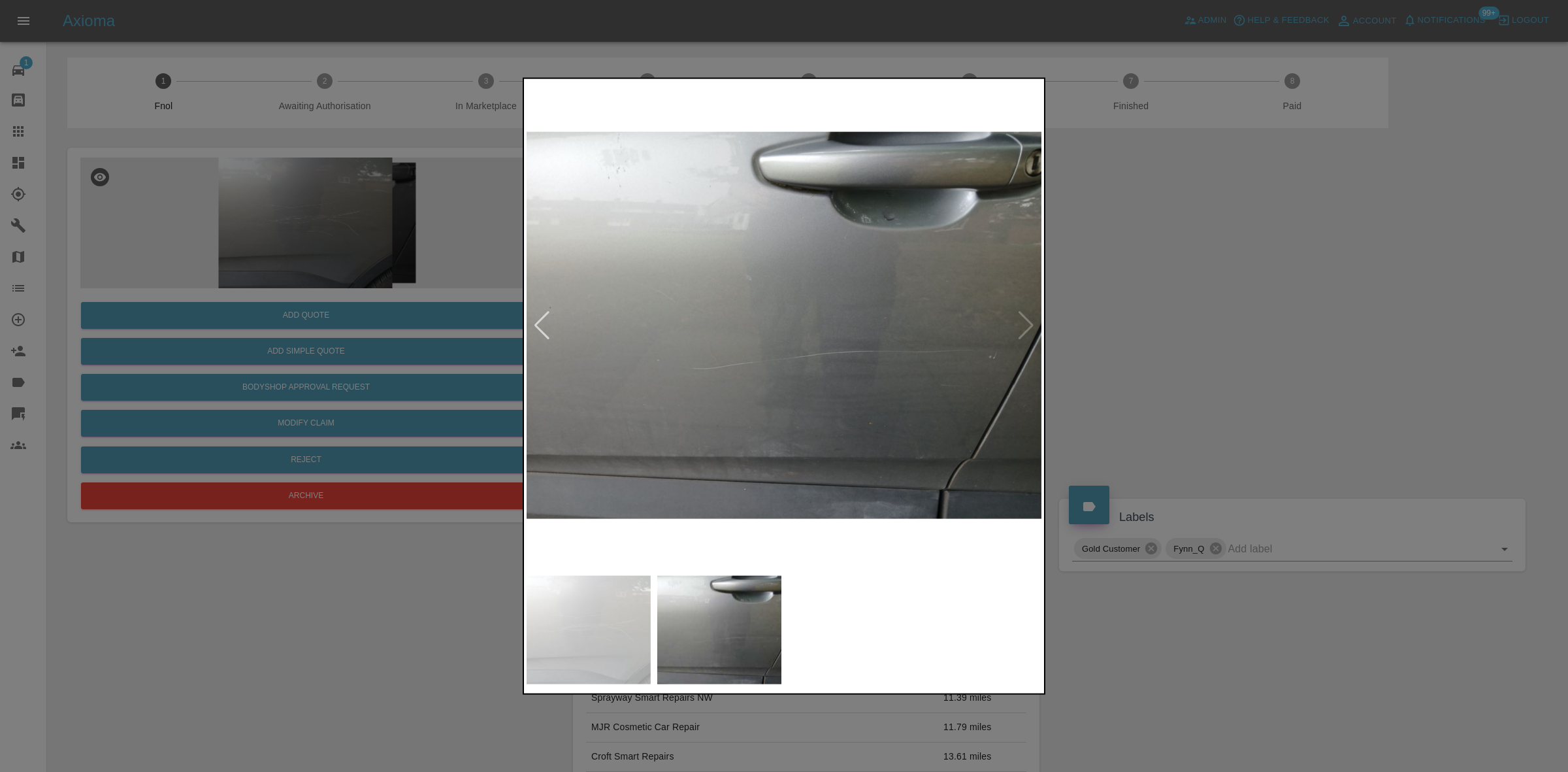
click at [756, 413] on img at bounding box center [784, 325] width 516 height 487
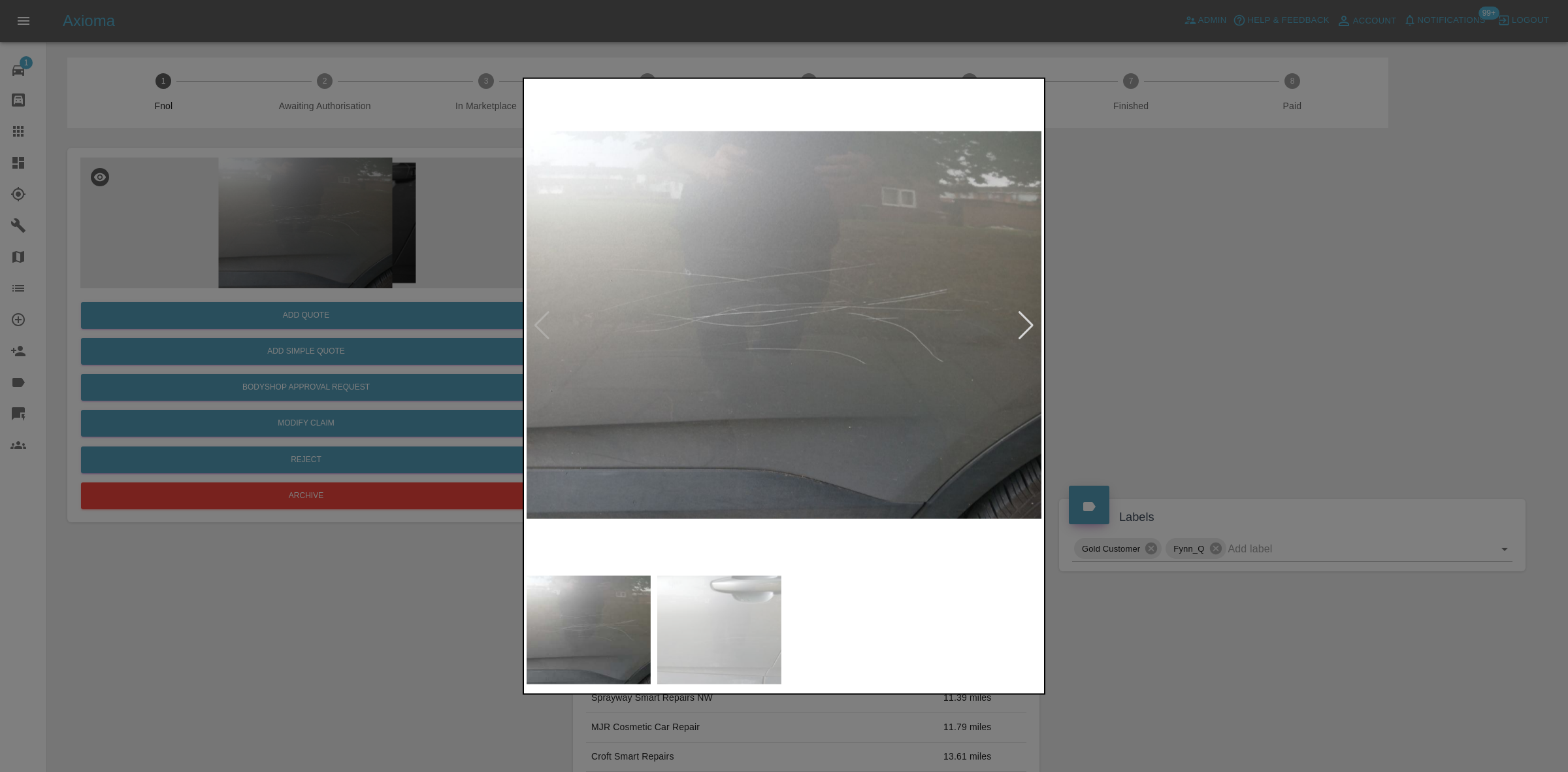
click at [377, 358] on div at bounding box center [784, 386] width 1568 height 772
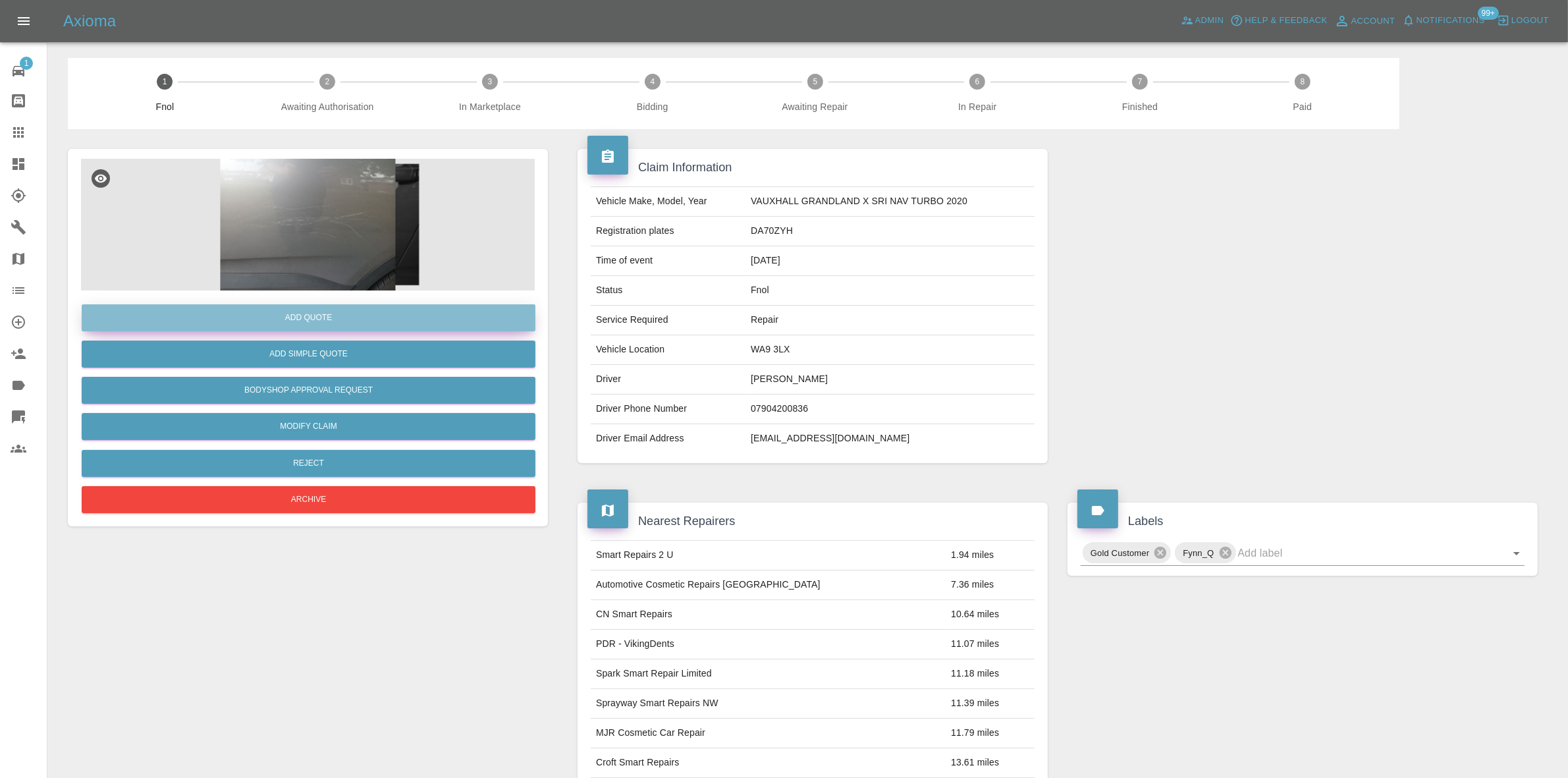
click at [363, 308] on button "Add Quote" at bounding box center [308, 318] width 454 height 27
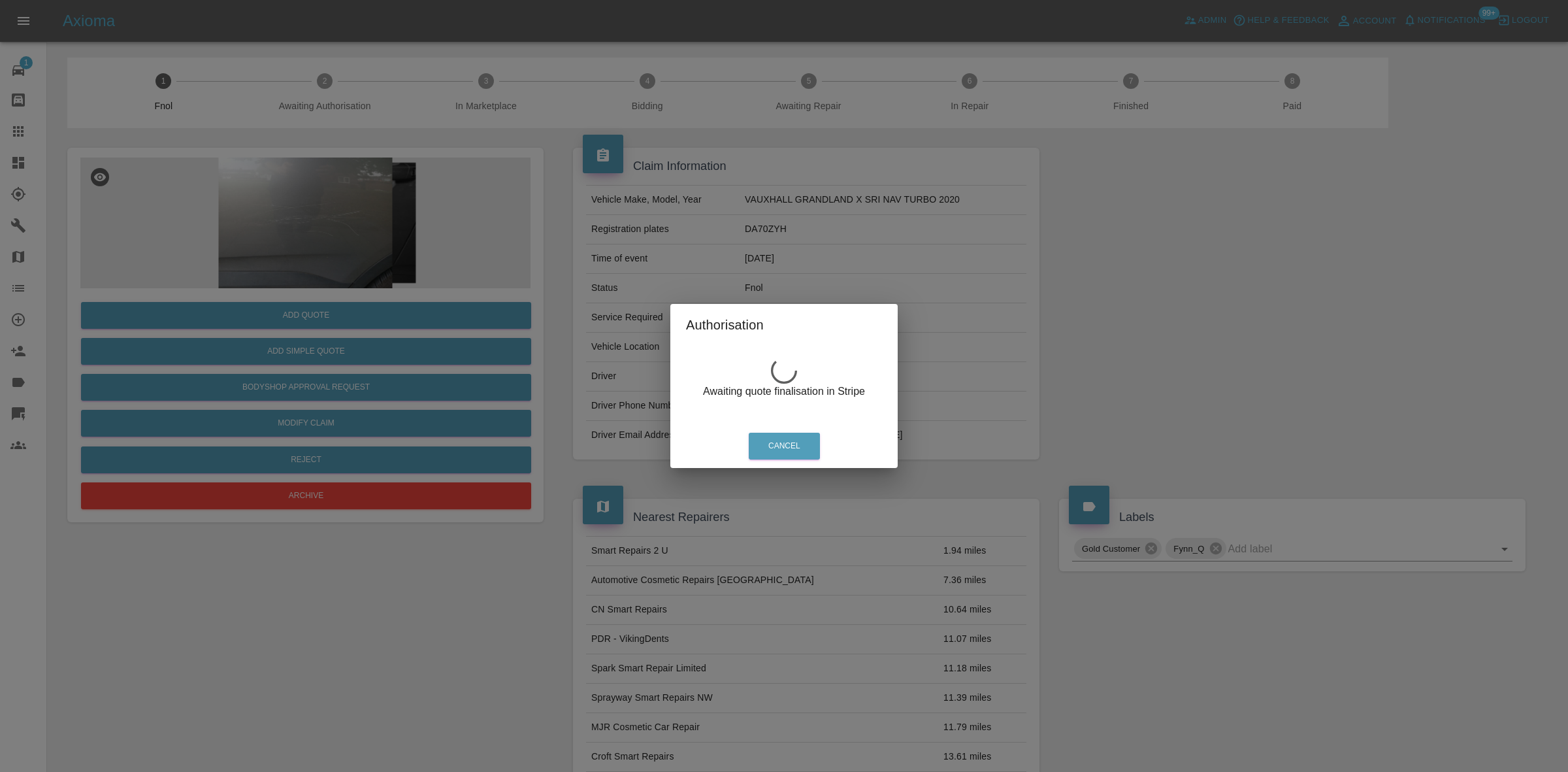
drag, startPoint x: 421, startPoint y: 302, endPoint x: 327, endPoint y: 358, distance: 109.4
click at [412, 309] on div "Authorisation Awaiting quote finalisation in Stripe Cancel" at bounding box center [784, 386] width 1568 height 772
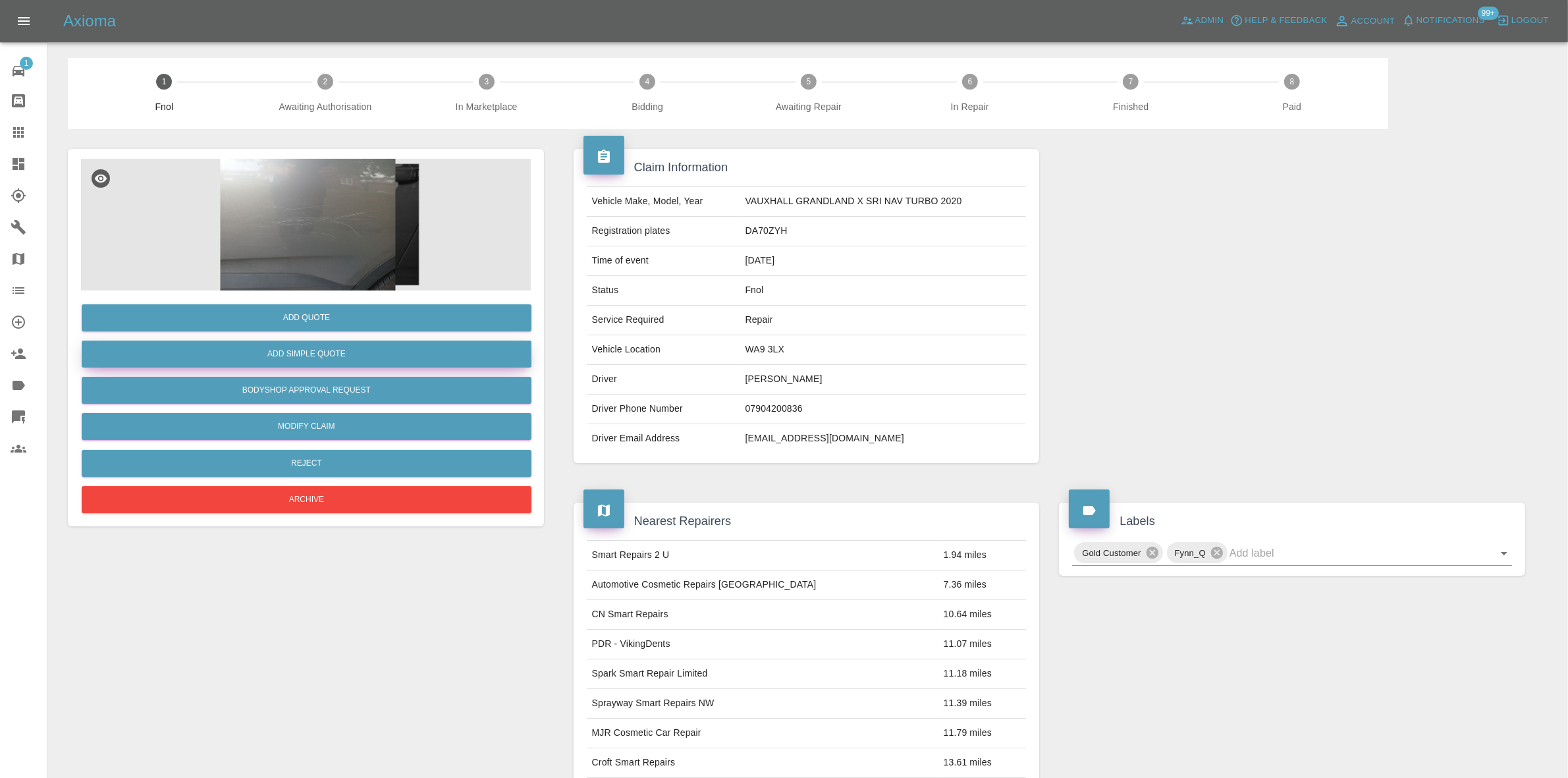
click at [326, 363] on button "Add Simple Quote" at bounding box center [306, 354] width 450 height 27
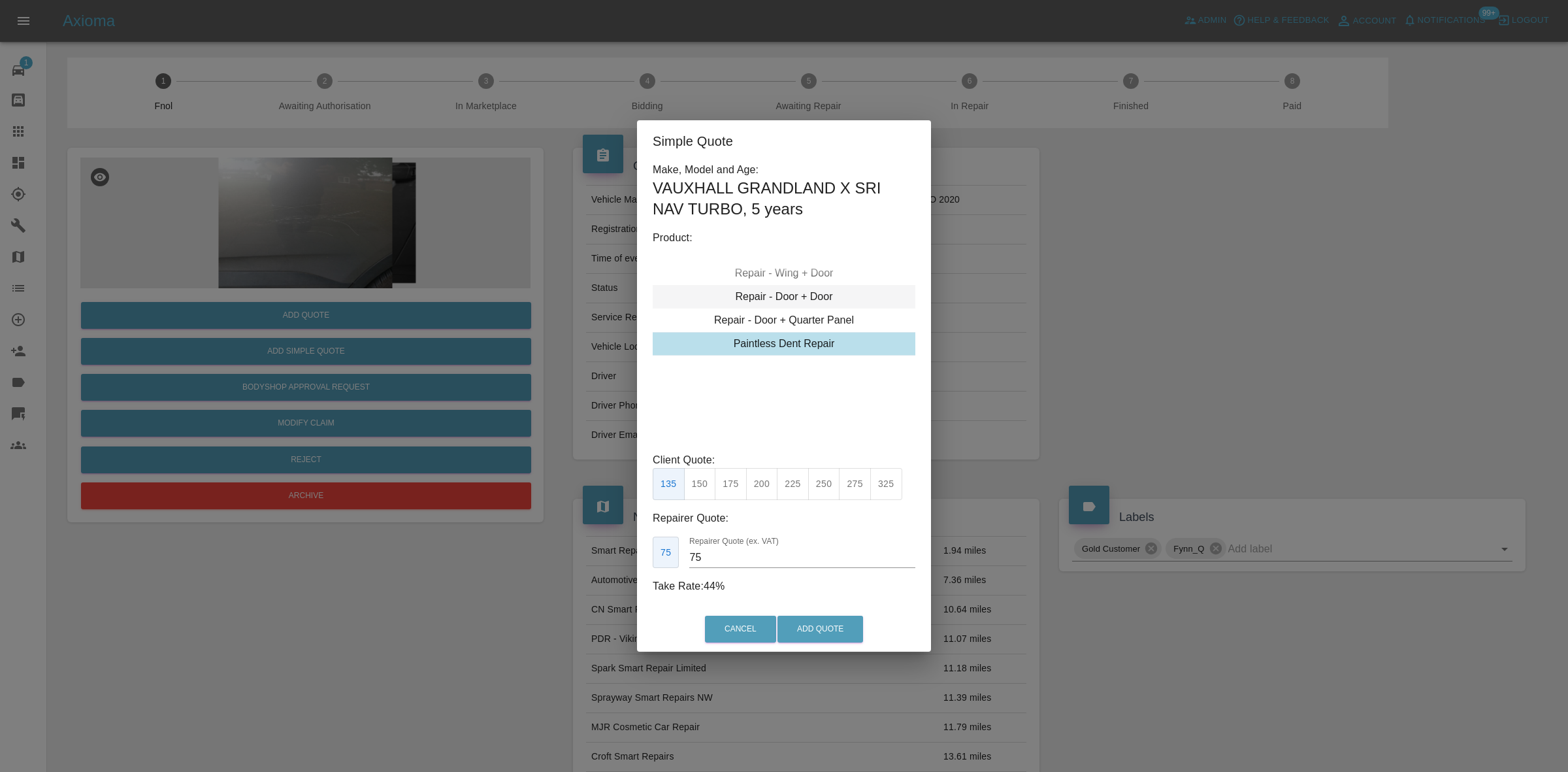
click at [800, 289] on div "Repair - Door + Door" at bounding box center [784, 297] width 263 height 23
click at [707, 486] on button "350" at bounding box center [700, 484] width 32 height 32
drag, startPoint x: 736, startPoint y: 562, endPoint x: 574, endPoint y: 550, distance: 162.4
click at [574, 550] on div "Simple Quote Make, Model and Age: VAUXHALL GRANDLAND X SRI NAV TURBO , 5 years …" at bounding box center [784, 386] width 1568 height 772
type input "220"
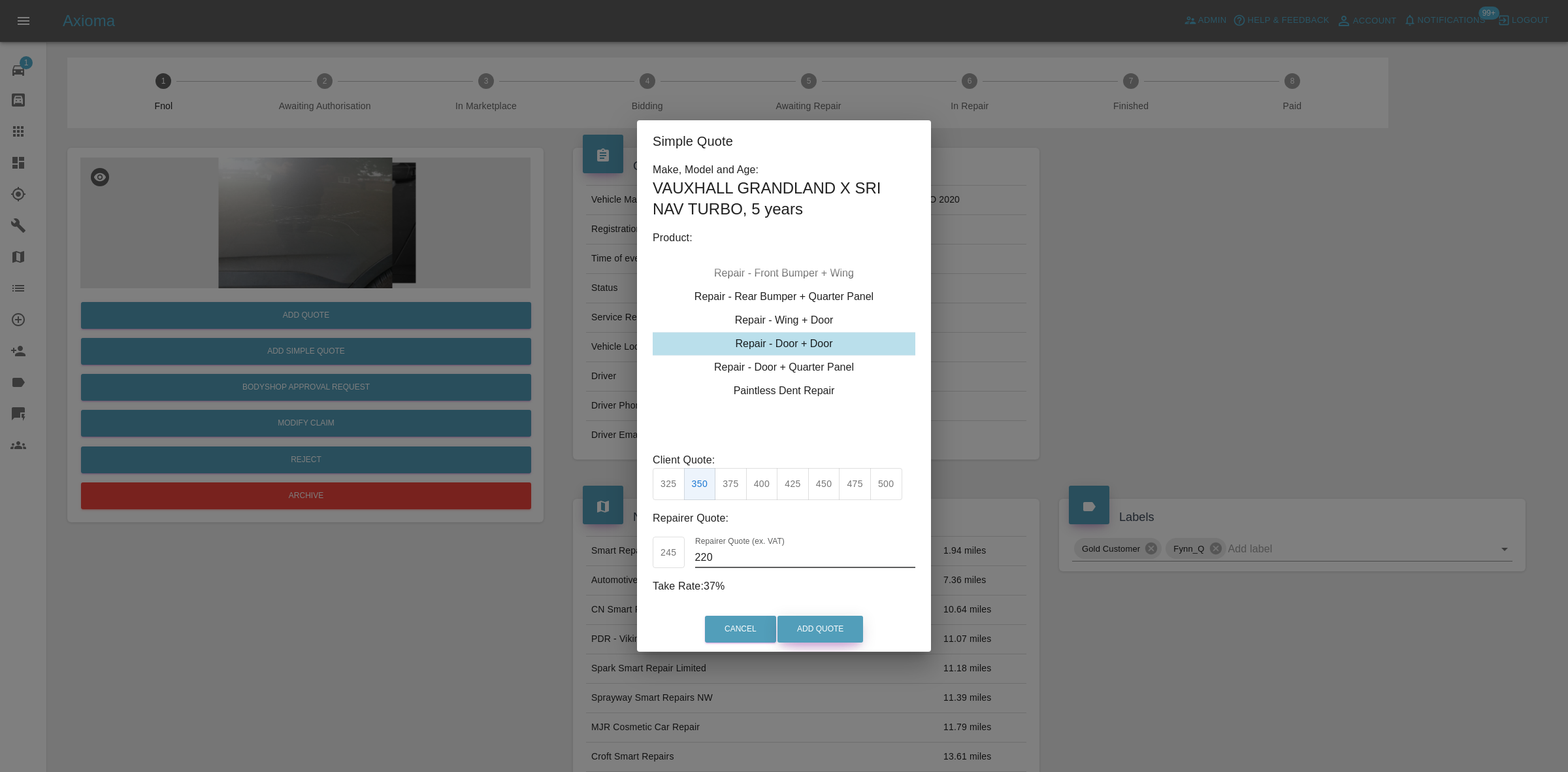
click at [828, 632] on button "Add Quote" at bounding box center [820, 629] width 86 height 26
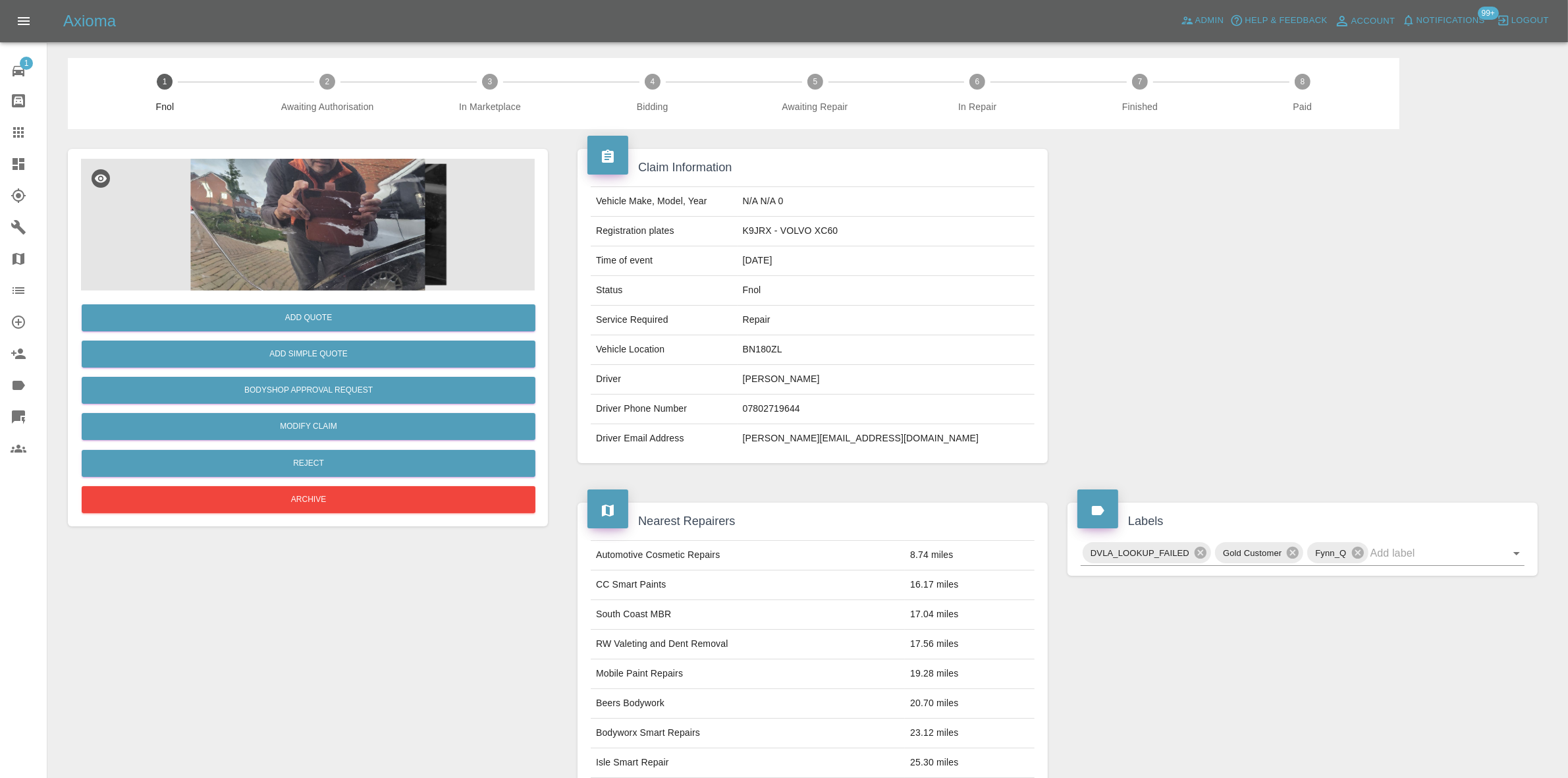
click at [346, 201] on img at bounding box center [308, 225] width 454 height 132
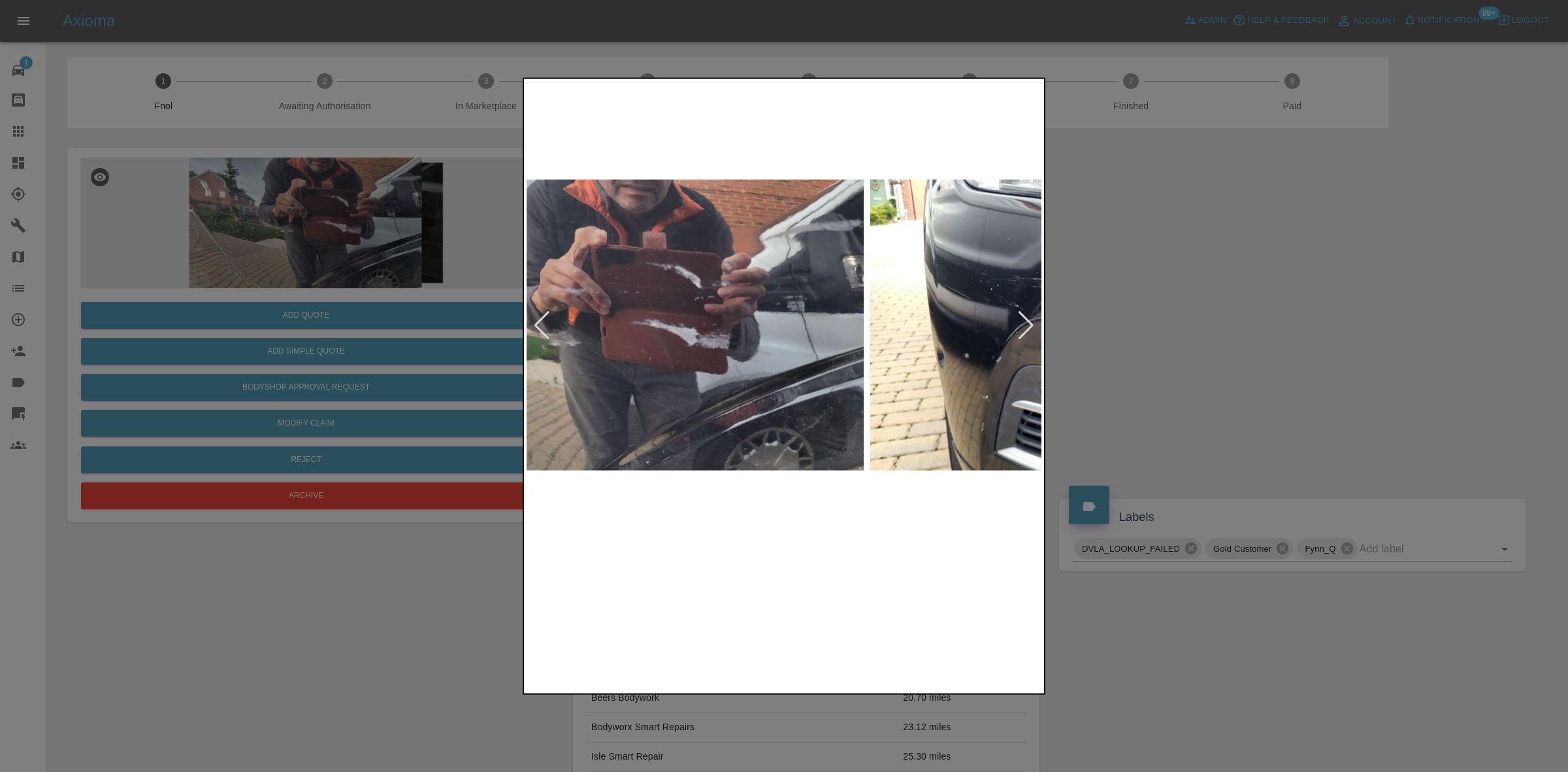
click at [518, 324] on div at bounding box center [784, 386] width 1568 height 772
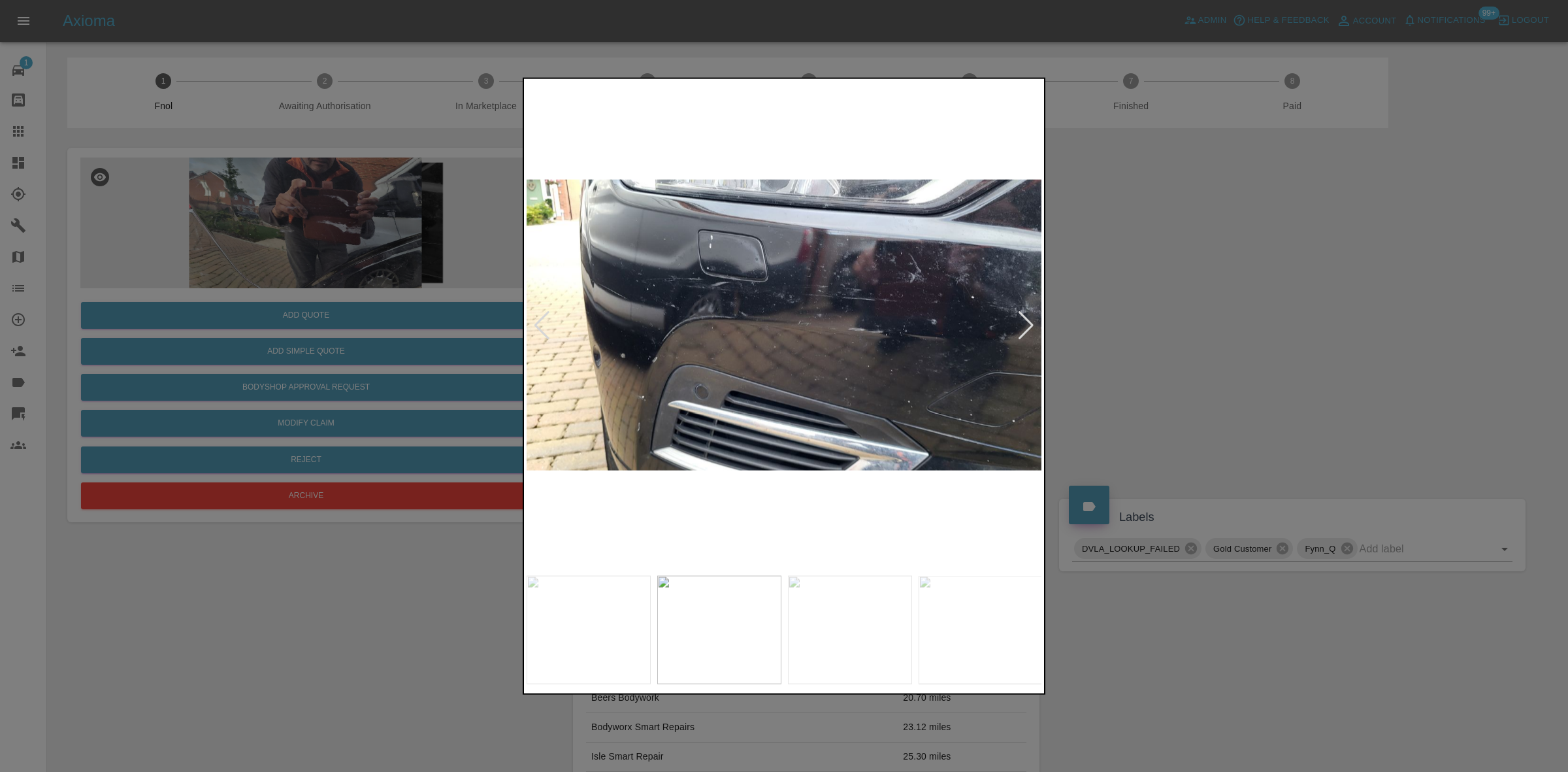
click at [582, 367] on img at bounding box center [784, 325] width 516 height 487
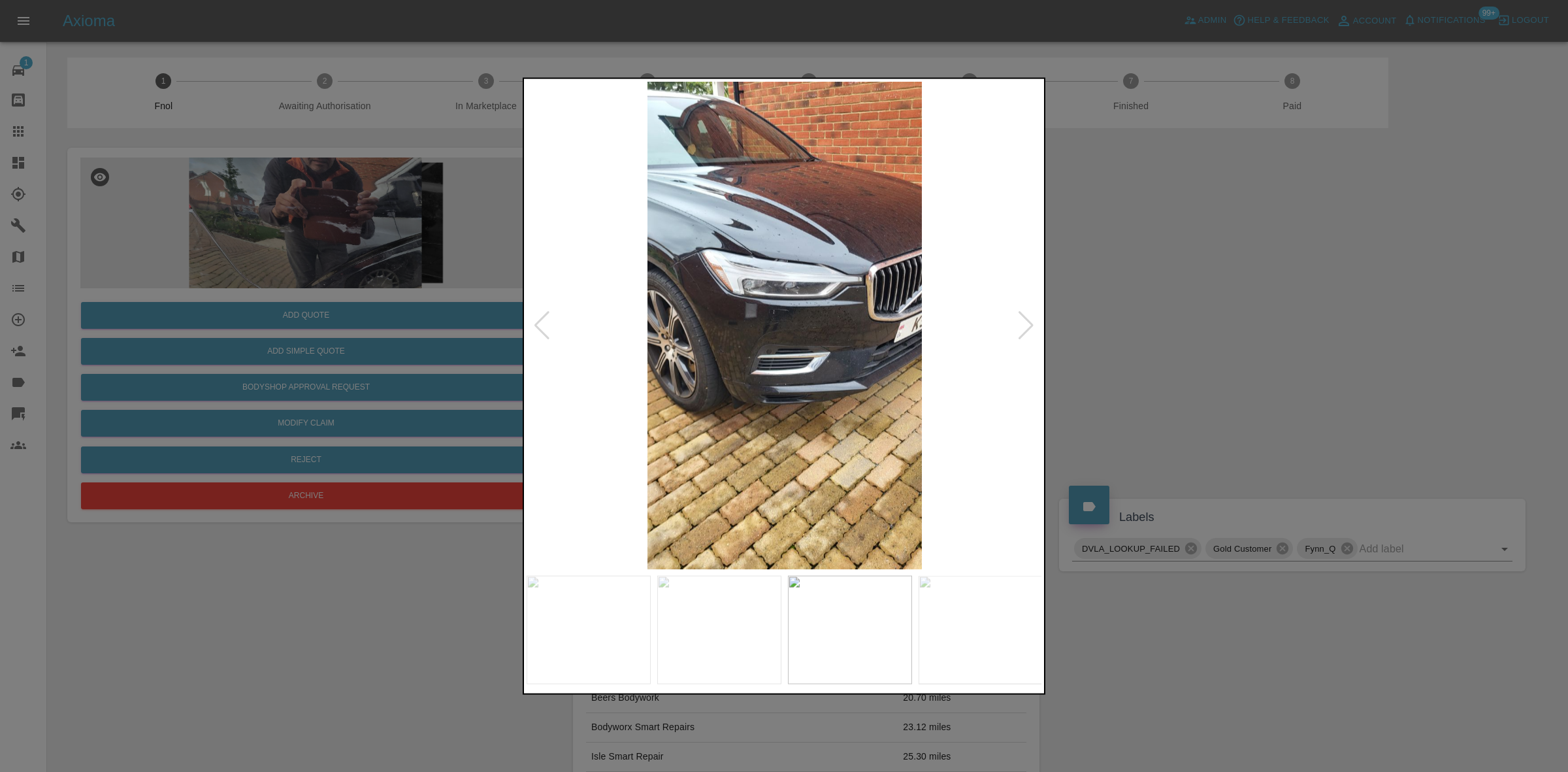
click at [550, 393] on img at bounding box center [784, 325] width 516 height 487
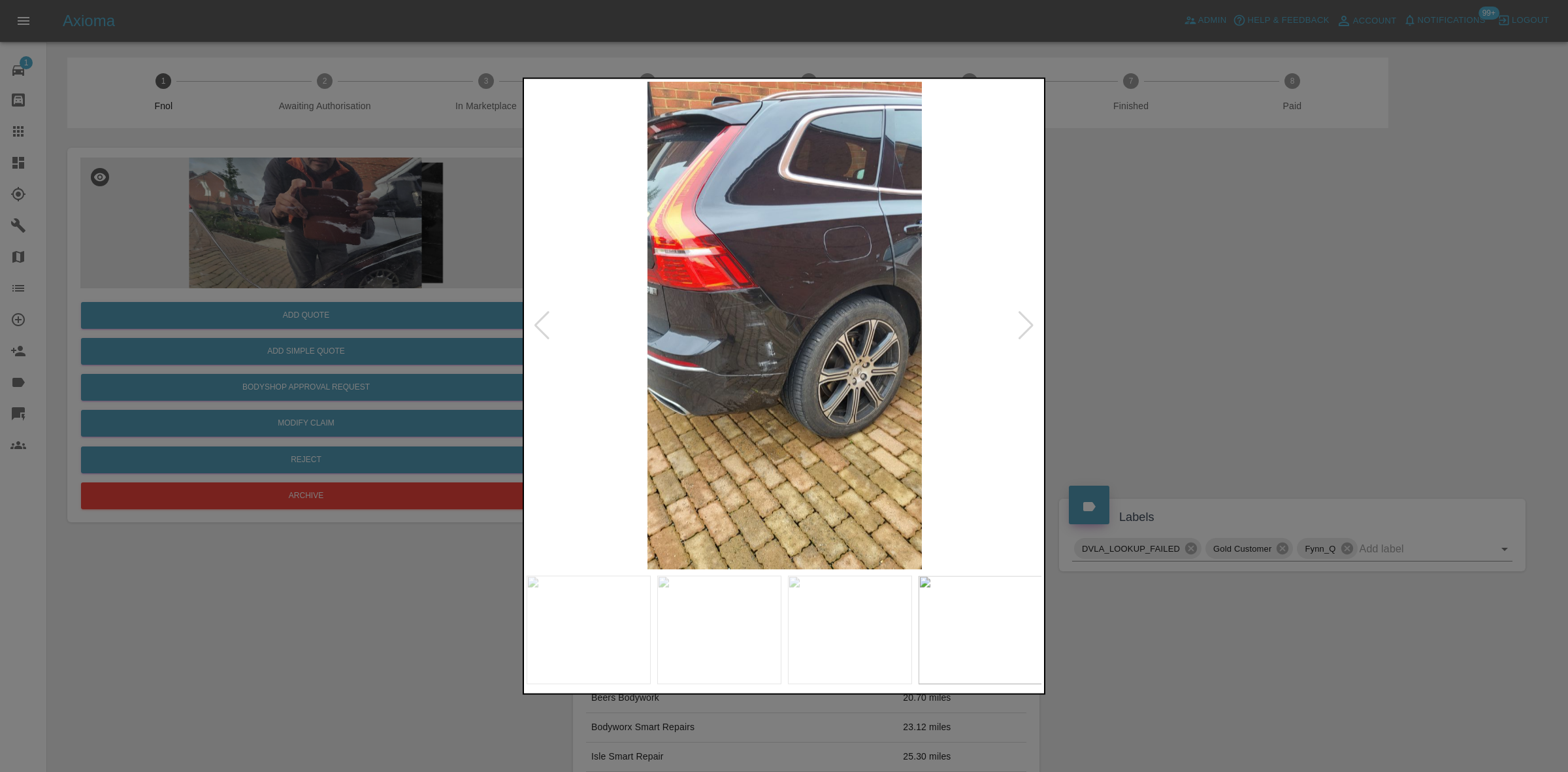
click at [563, 383] on img at bounding box center [784, 325] width 516 height 487
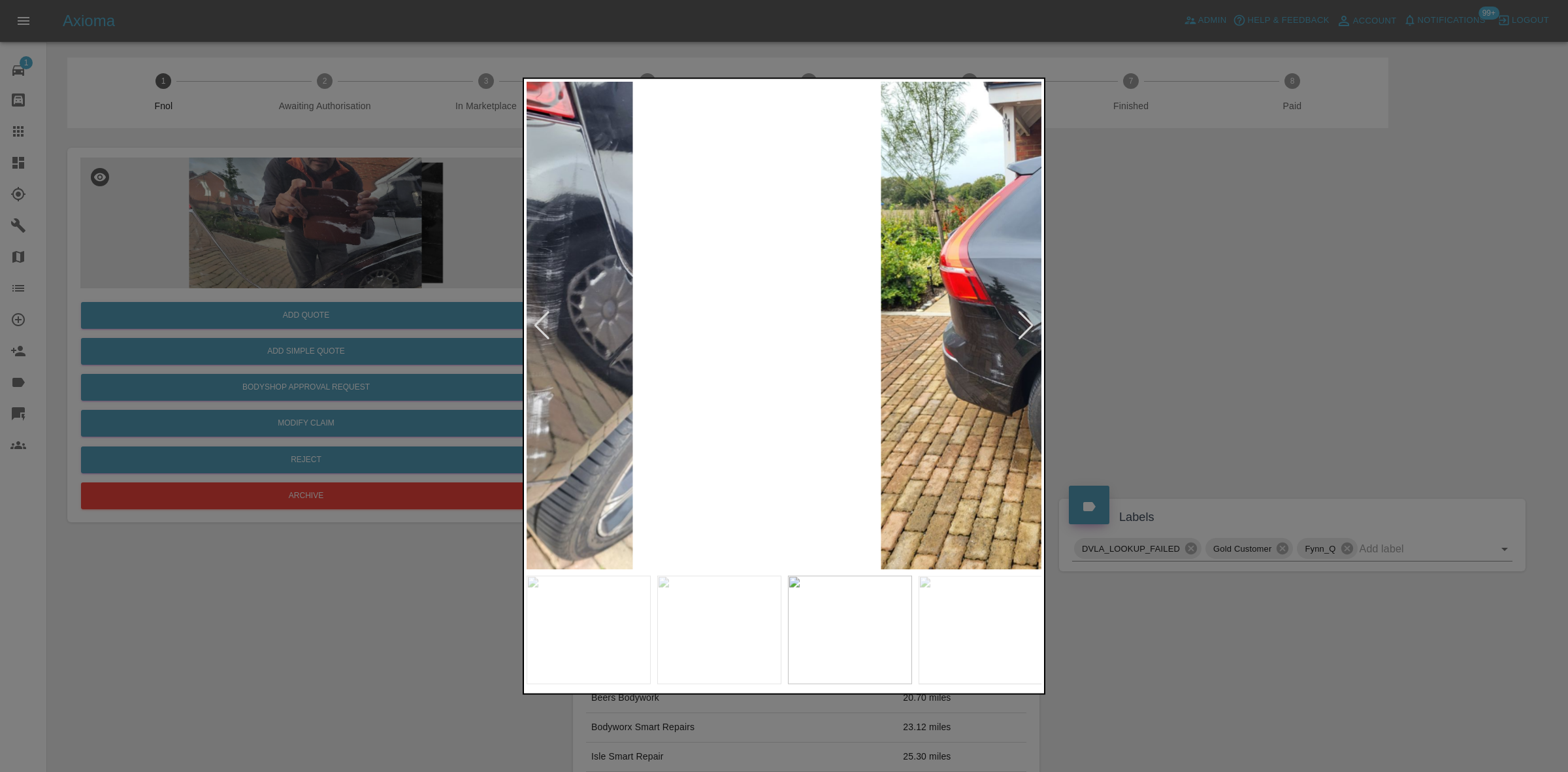
click at [345, 308] on div at bounding box center [784, 386] width 1568 height 772
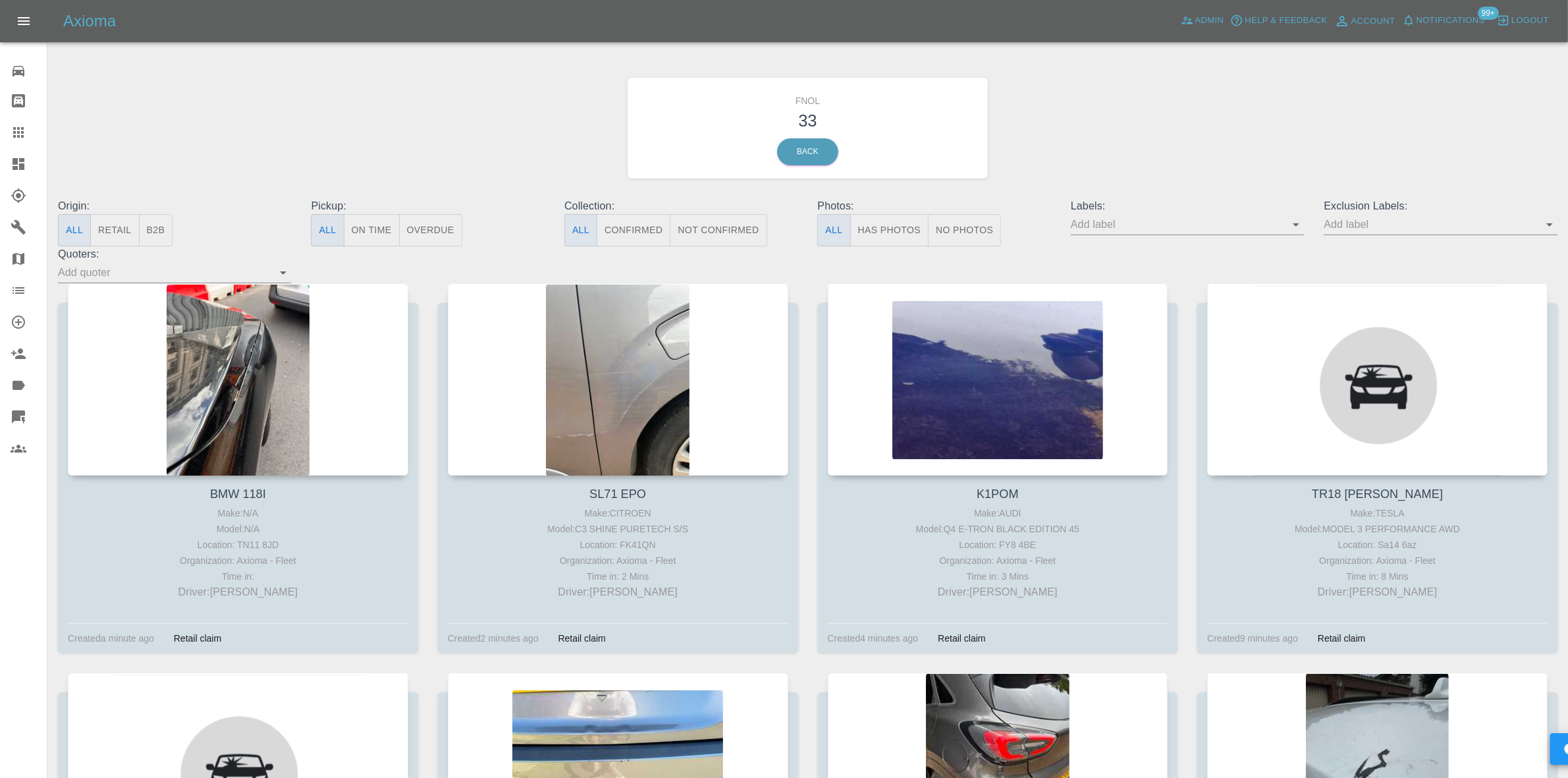
click at [16, 166] on icon at bounding box center [18, 164] width 12 height 12
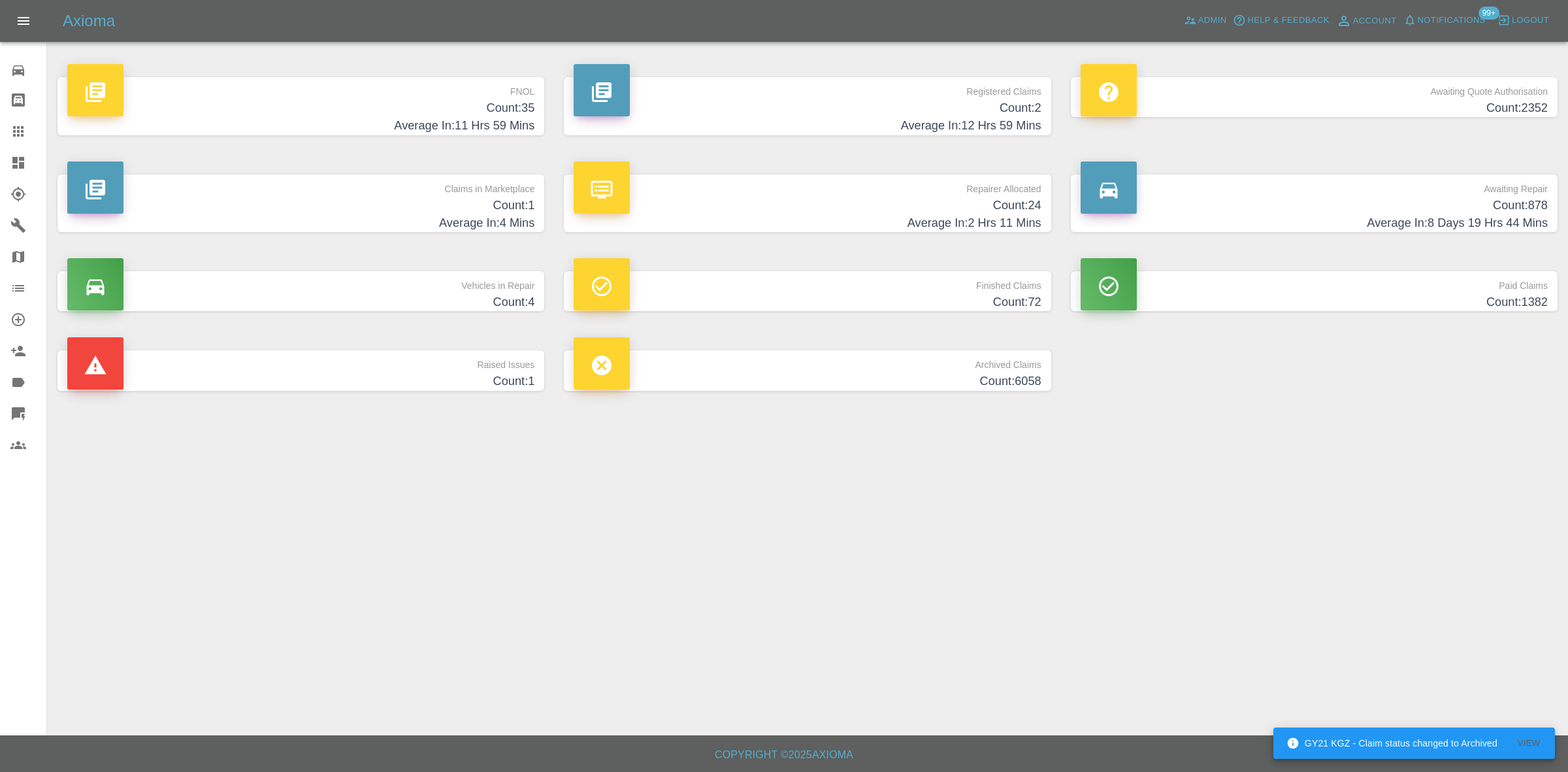
click at [477, 108] on h4 "Count: 35" at bounding box center [300, 108] width 467 height 18
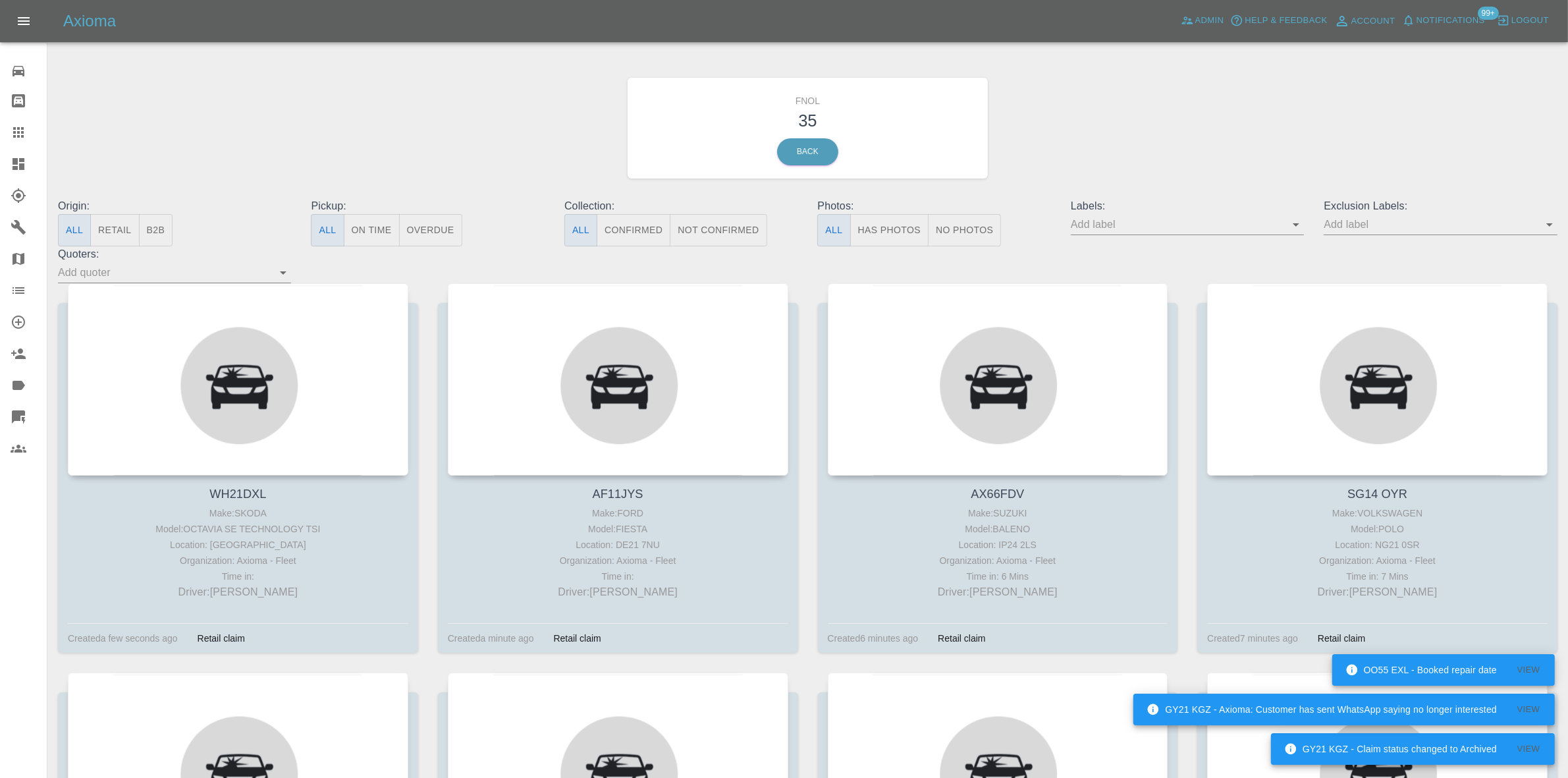
click at [18, 160] on icon at bounding box center [19, 164] width 16 height 16
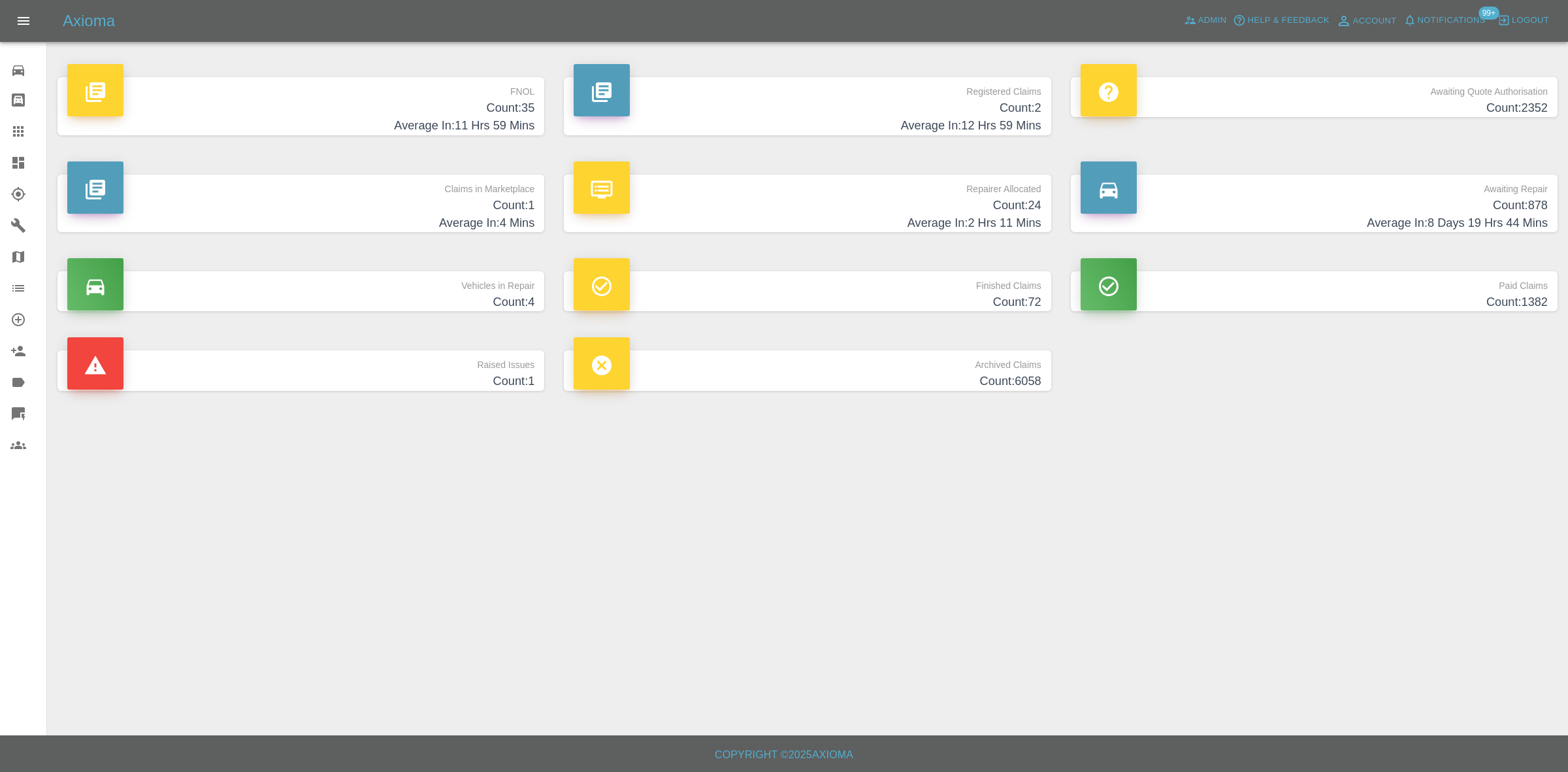
click at [1011, 99] on h4 "Count: 2" at bounding box center [807, 108] width 467 height 18
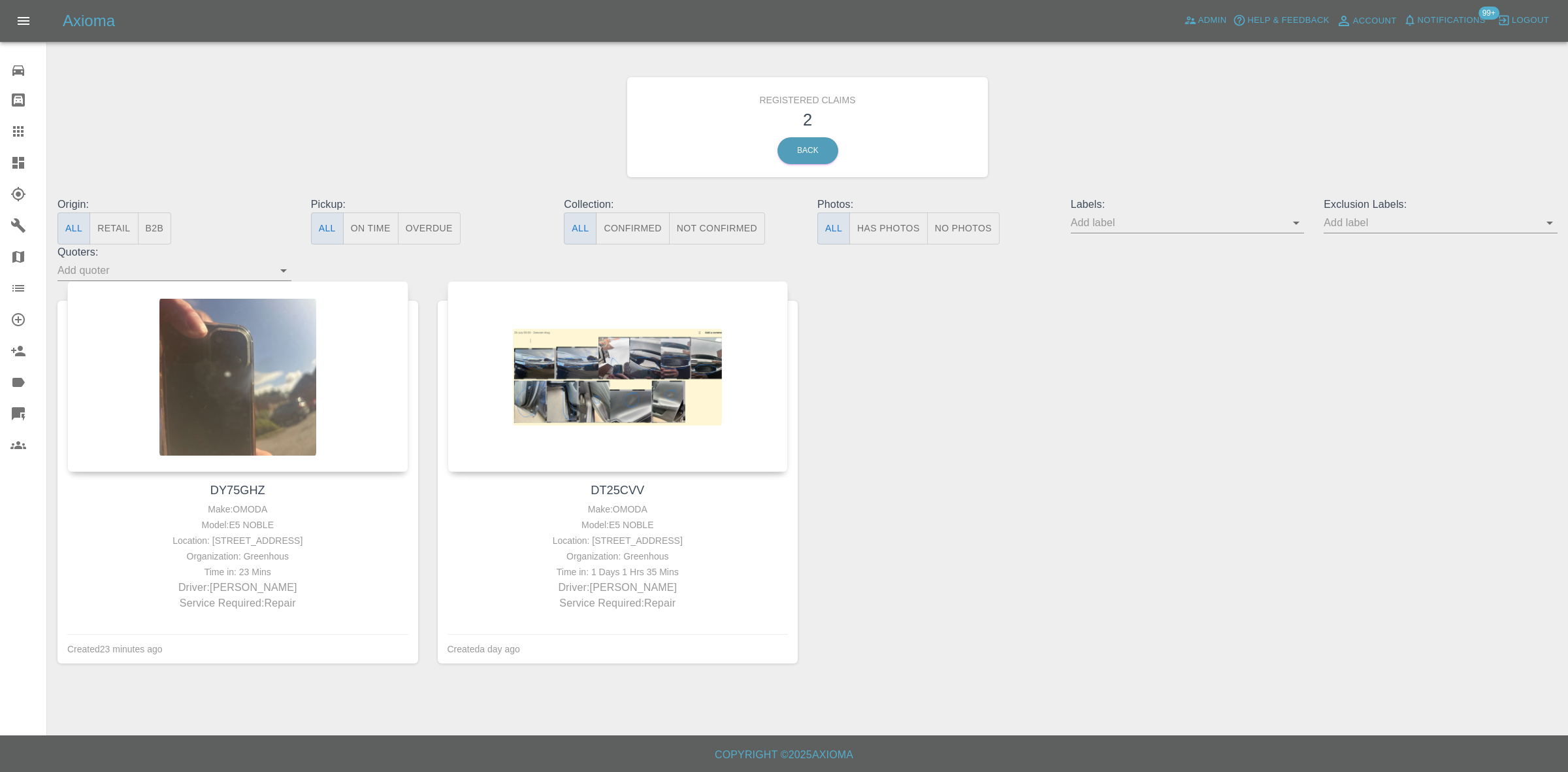
click at [23, 168] on icon at bounding box center [18, 163] width 16 height 16
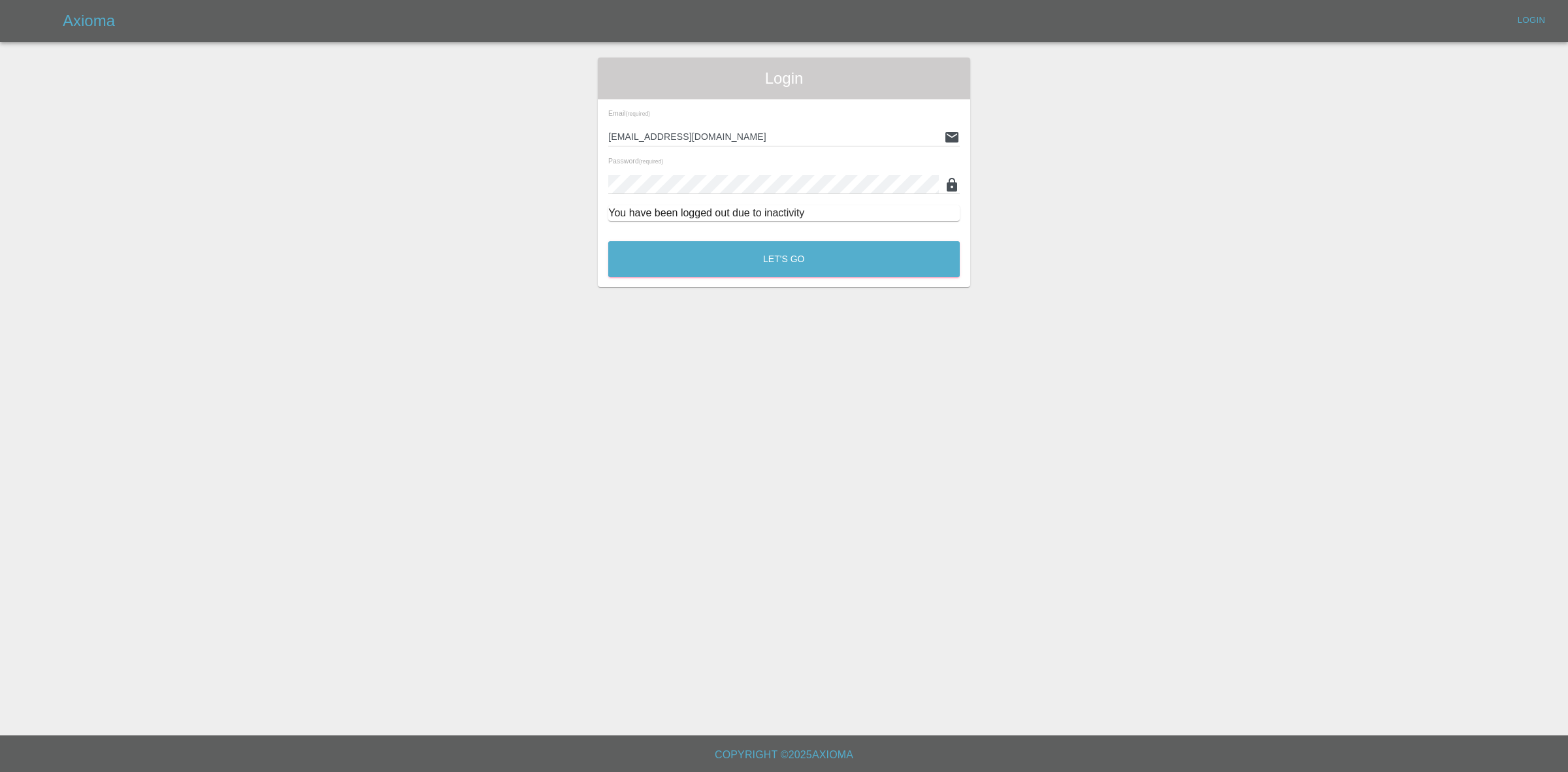
click at [703, 236] on div "Let's Go" at bounding box center [784, 256] width 353 height 49
click at [706, 265] on button "Let's Go" at bounding box center [784, 259] width 352 height 36
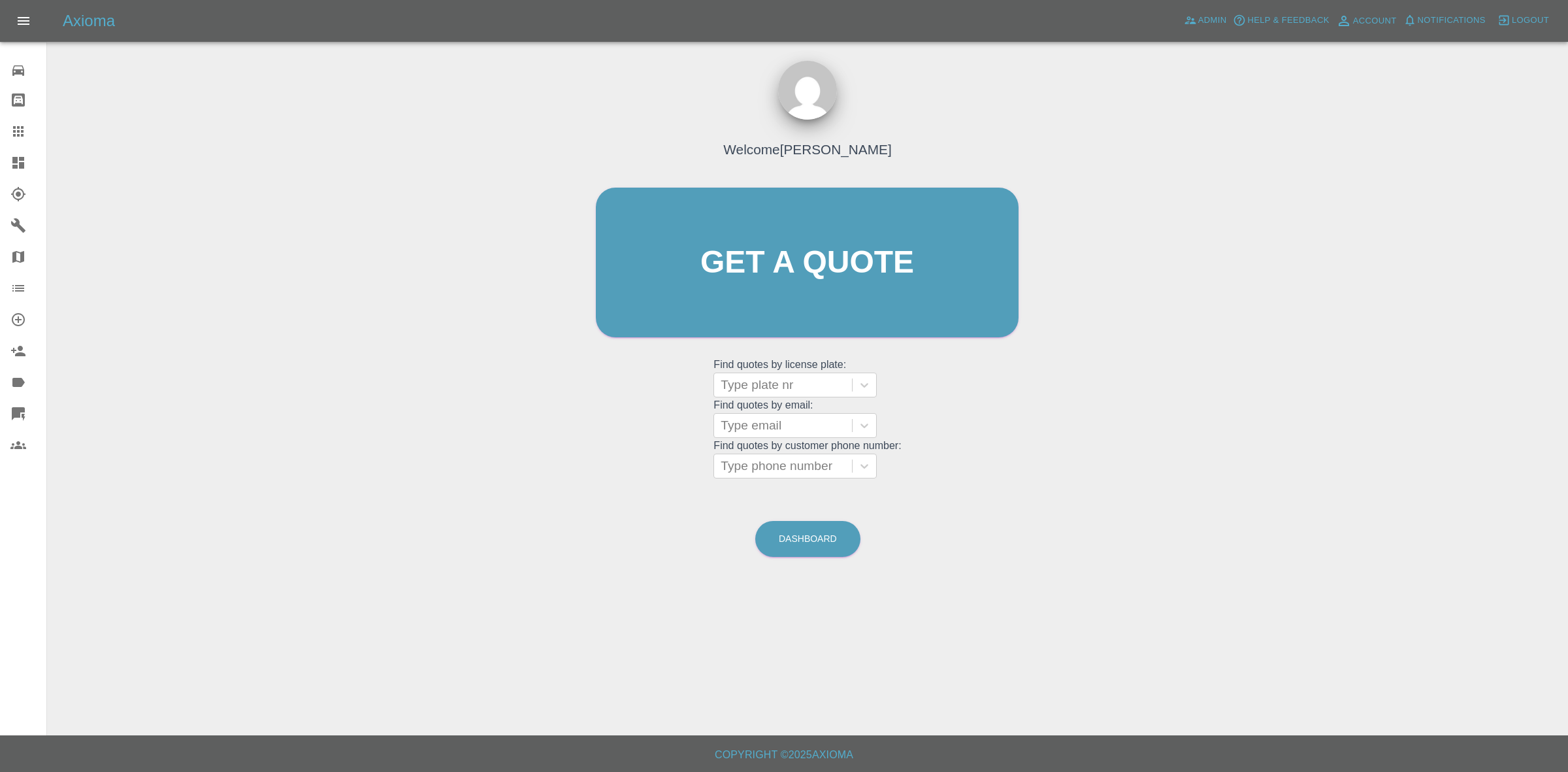
click at [23, 154] on link "Dashboard" at bounding box center [23, 162] width 46 height 31
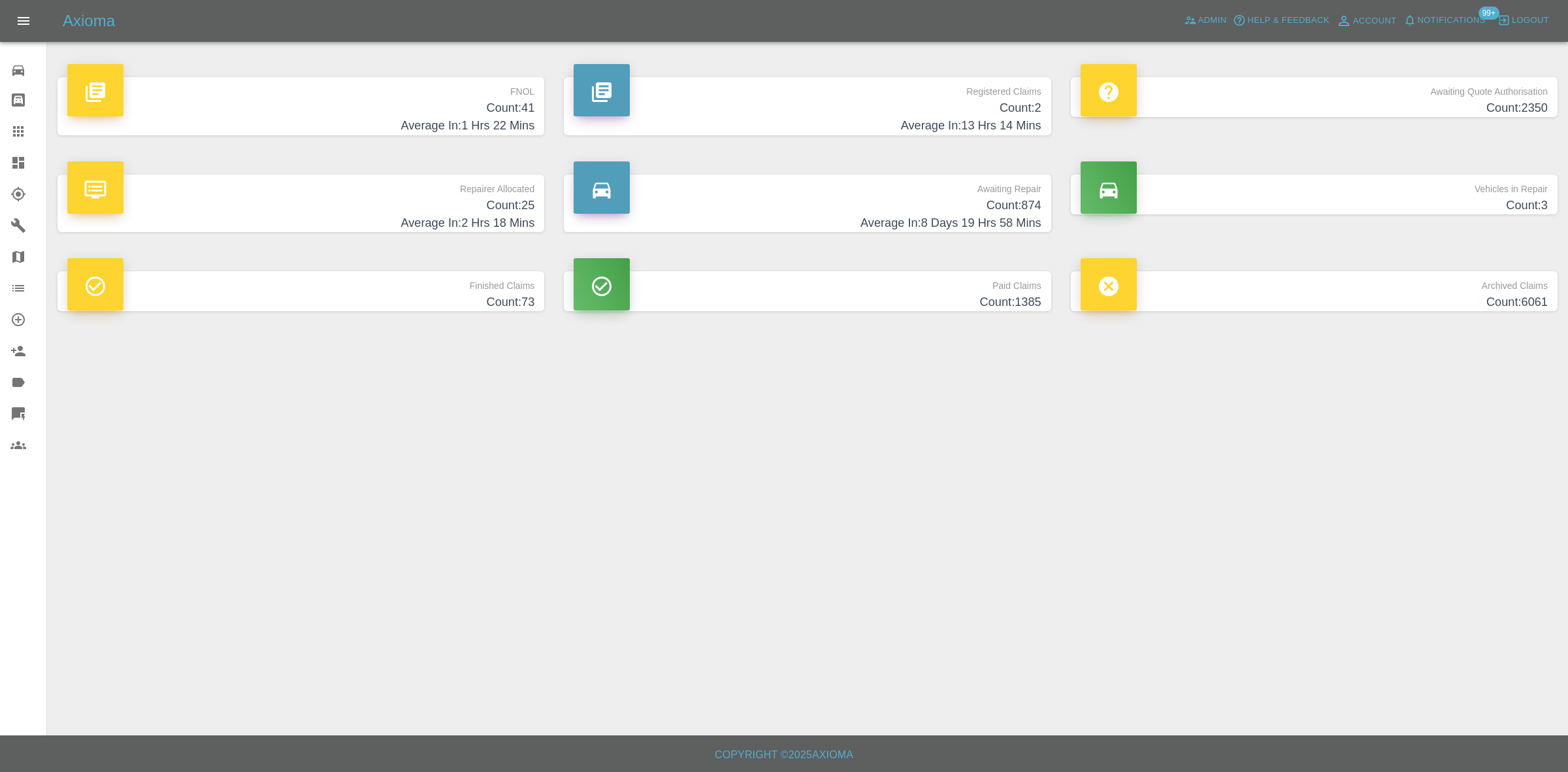
click at [494, 111] on h4 "Count: 41" at bounding box center [300, 108] width 467 height 18
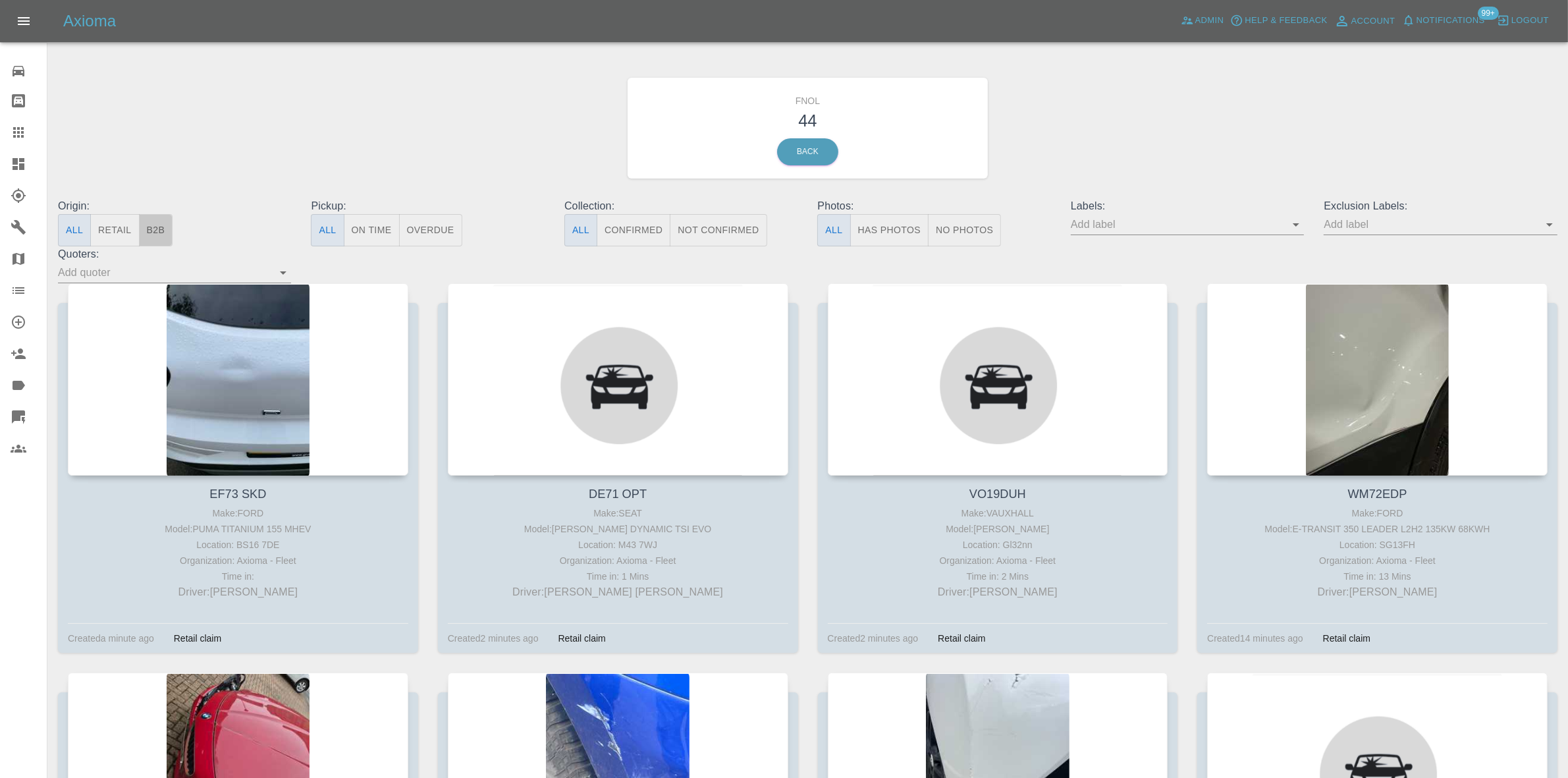
click at [153, 233] on button "B2B" at bounding box center [156, 230] width 34 height 32
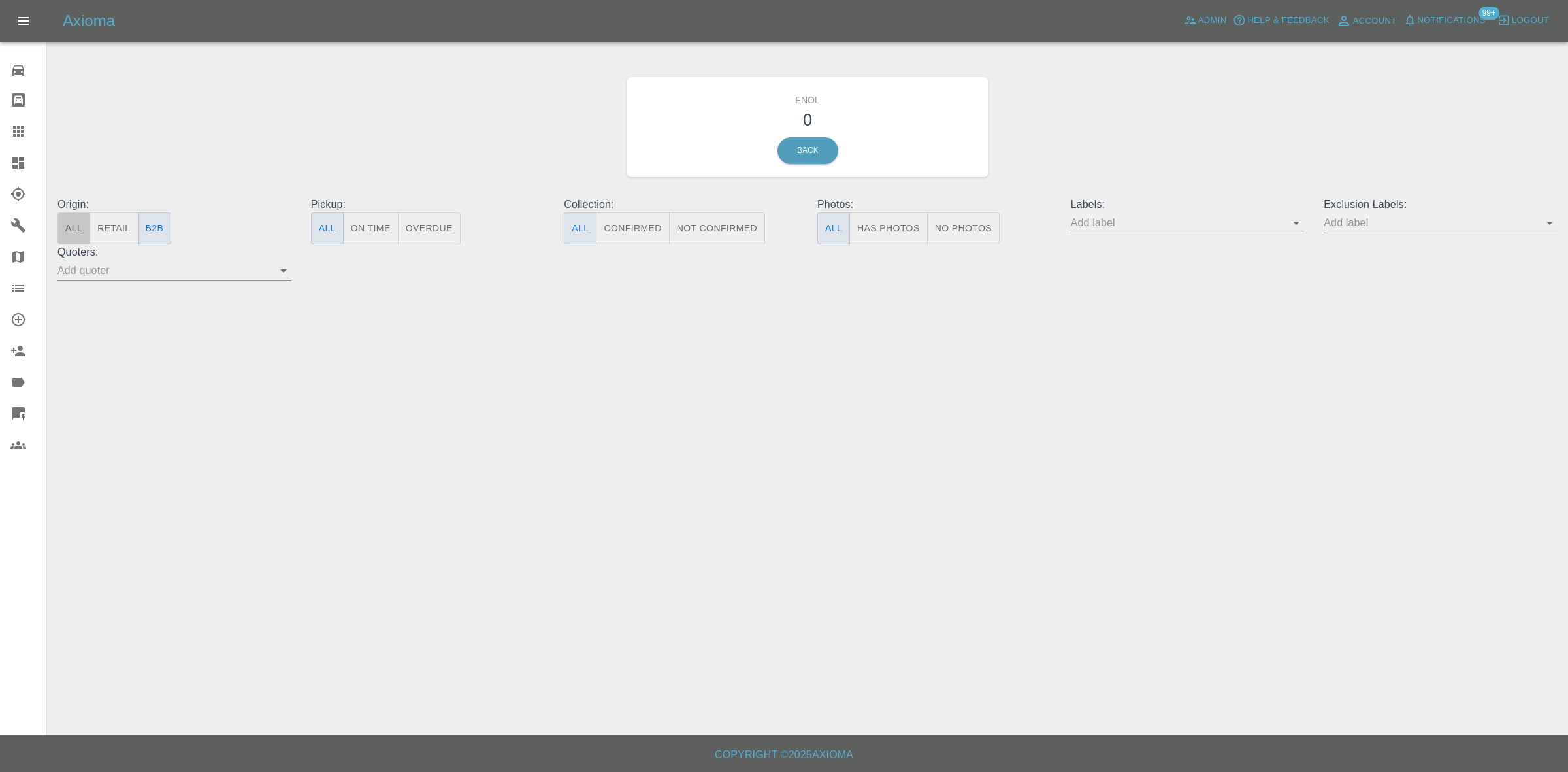
click at [82, 234] on button "All" at bounding box center [74, 228] width 33 height 32
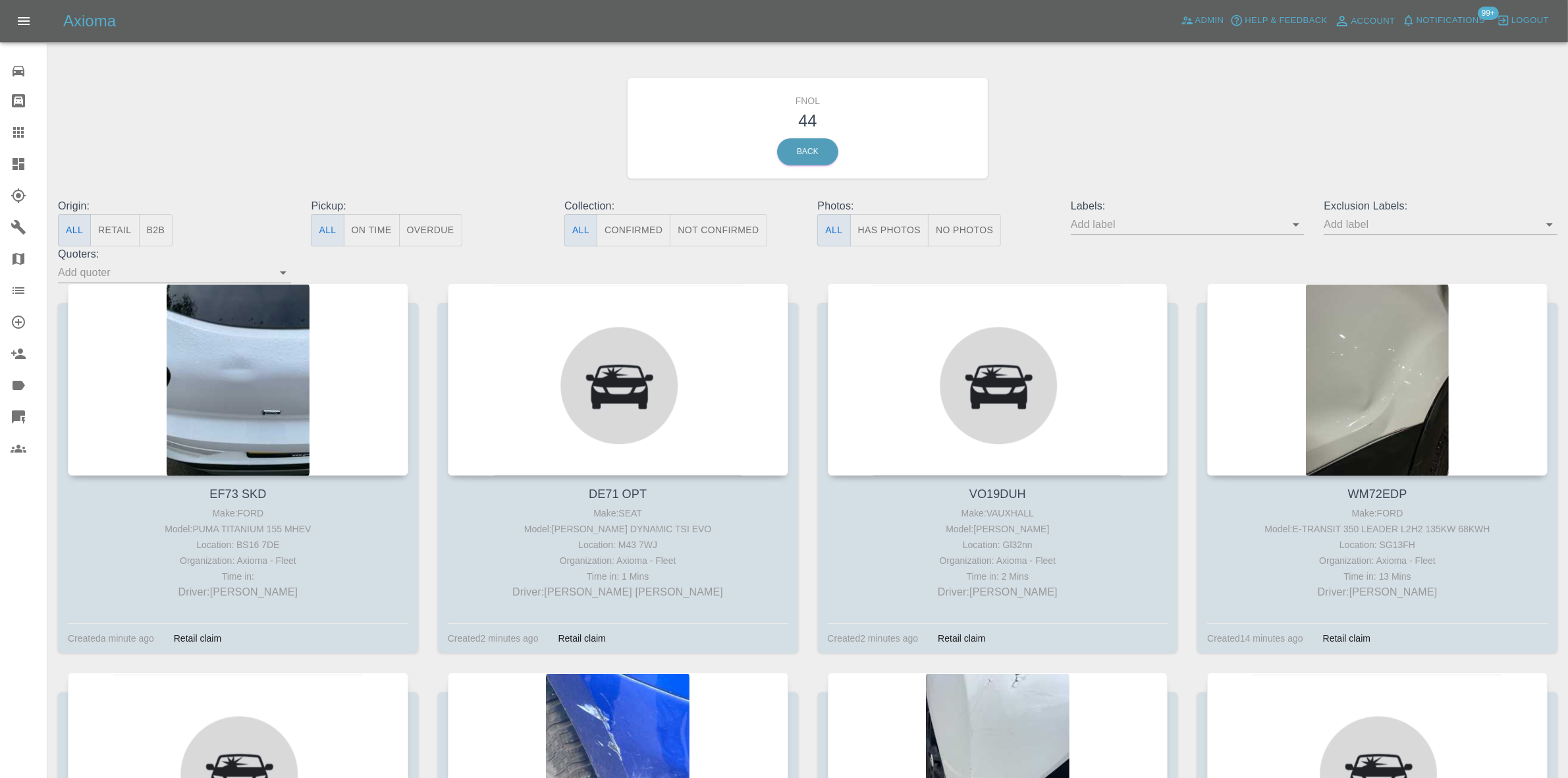
click at [1380, 223] on input "text" at bounding box center [1430, 224] width 213 height 20
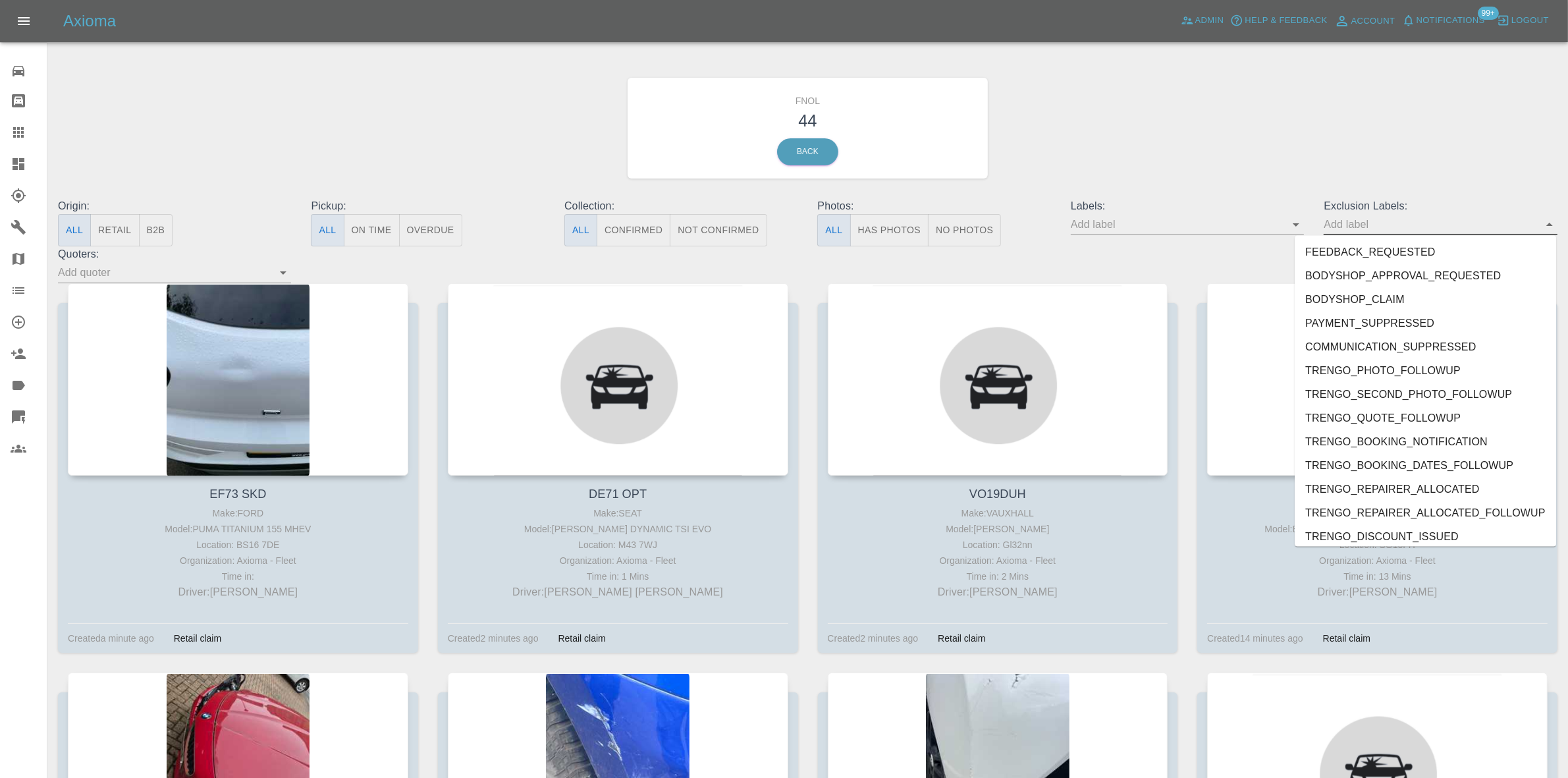
scroll to position [2804, 0]
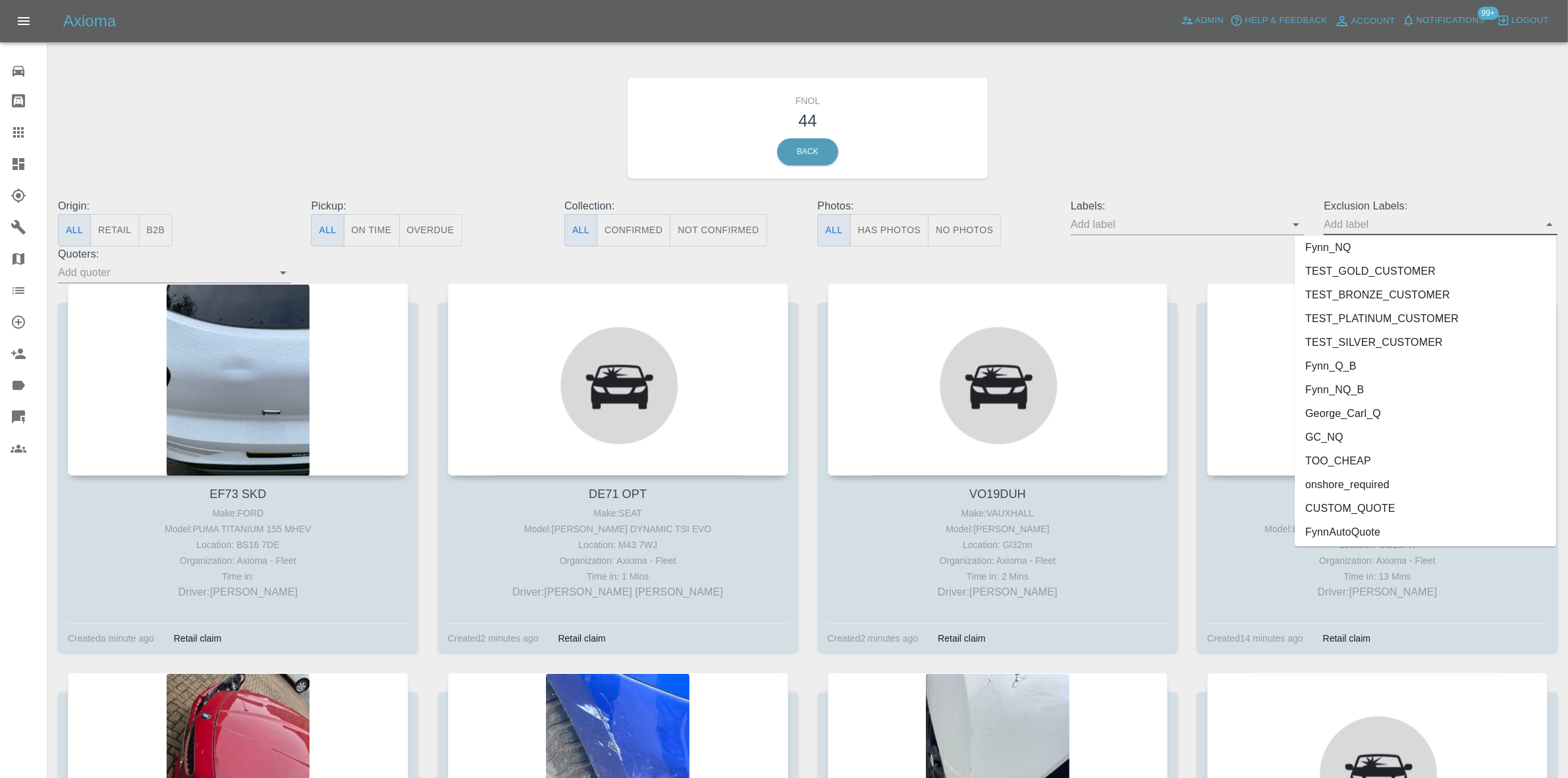
click at [1368, 480] on li "onshore_required" at bounding box center [1425, 485] width 262 height 23
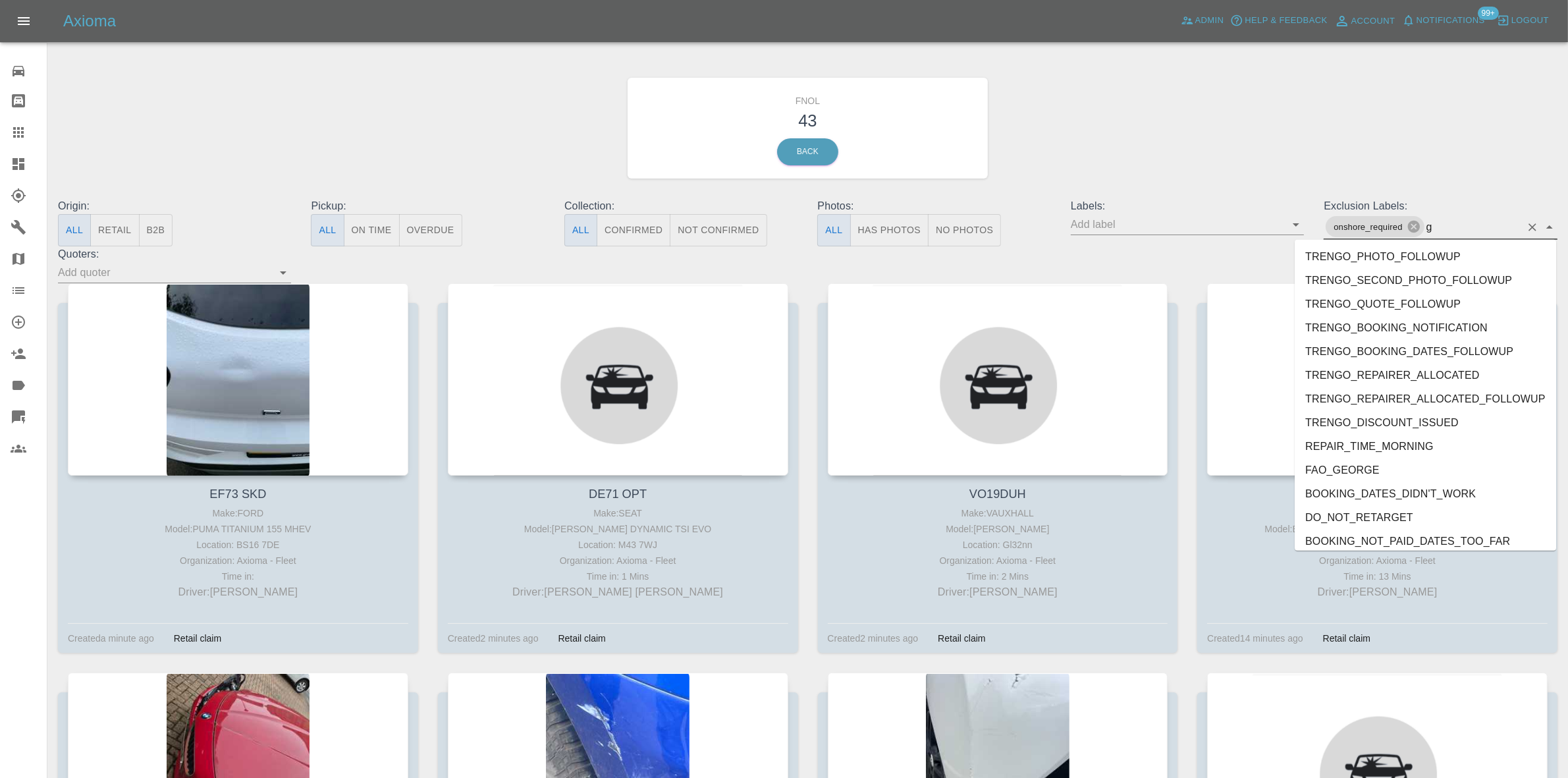
type input "ge"
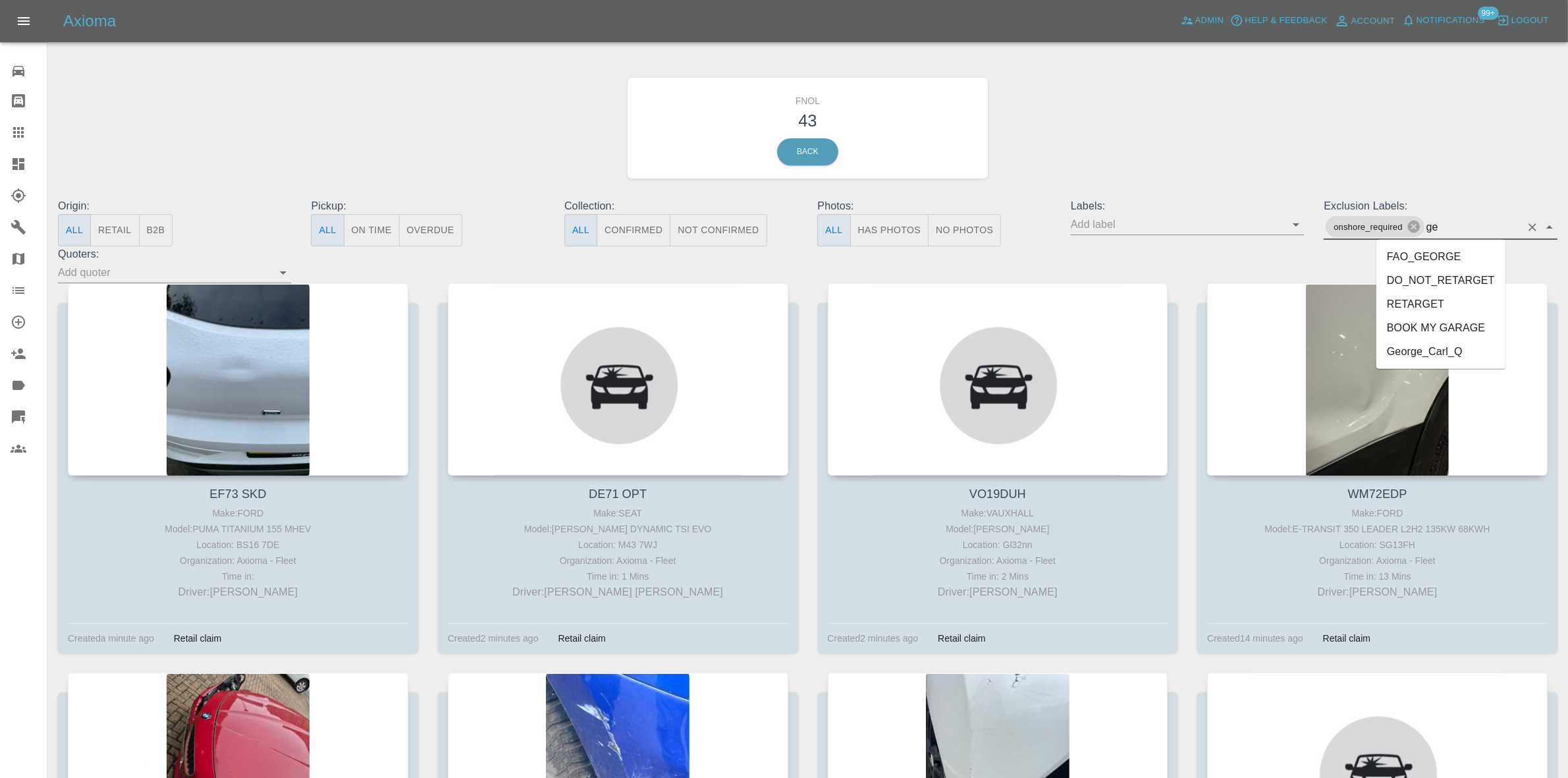
click at [1430, 360] on li "George_Carl_Q" at bounding box center [1440, 351] width 129 height 23
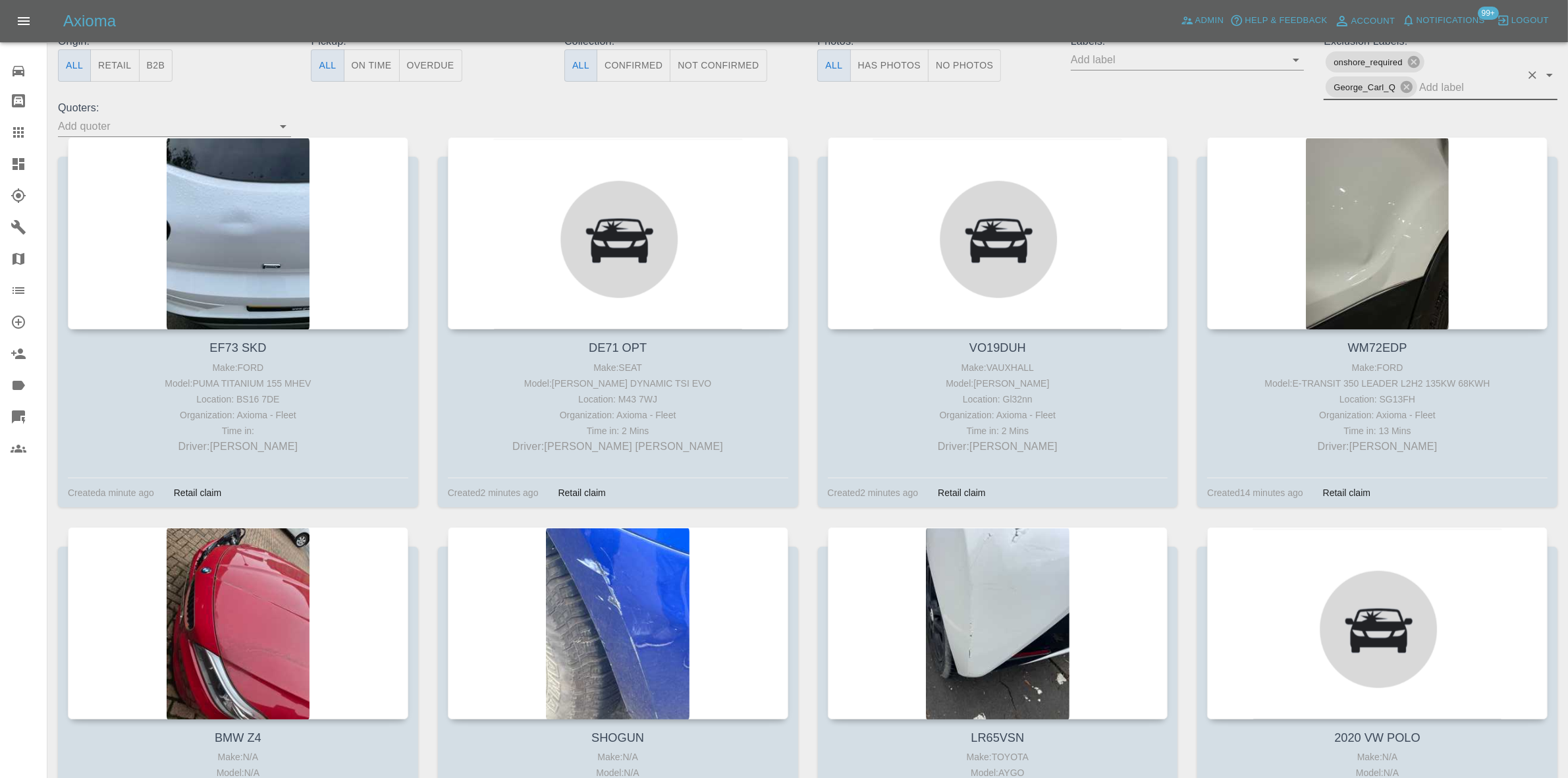
click at [873, 64] on button "Has Photos" at bounding box center [890, 65] width 79 height 32
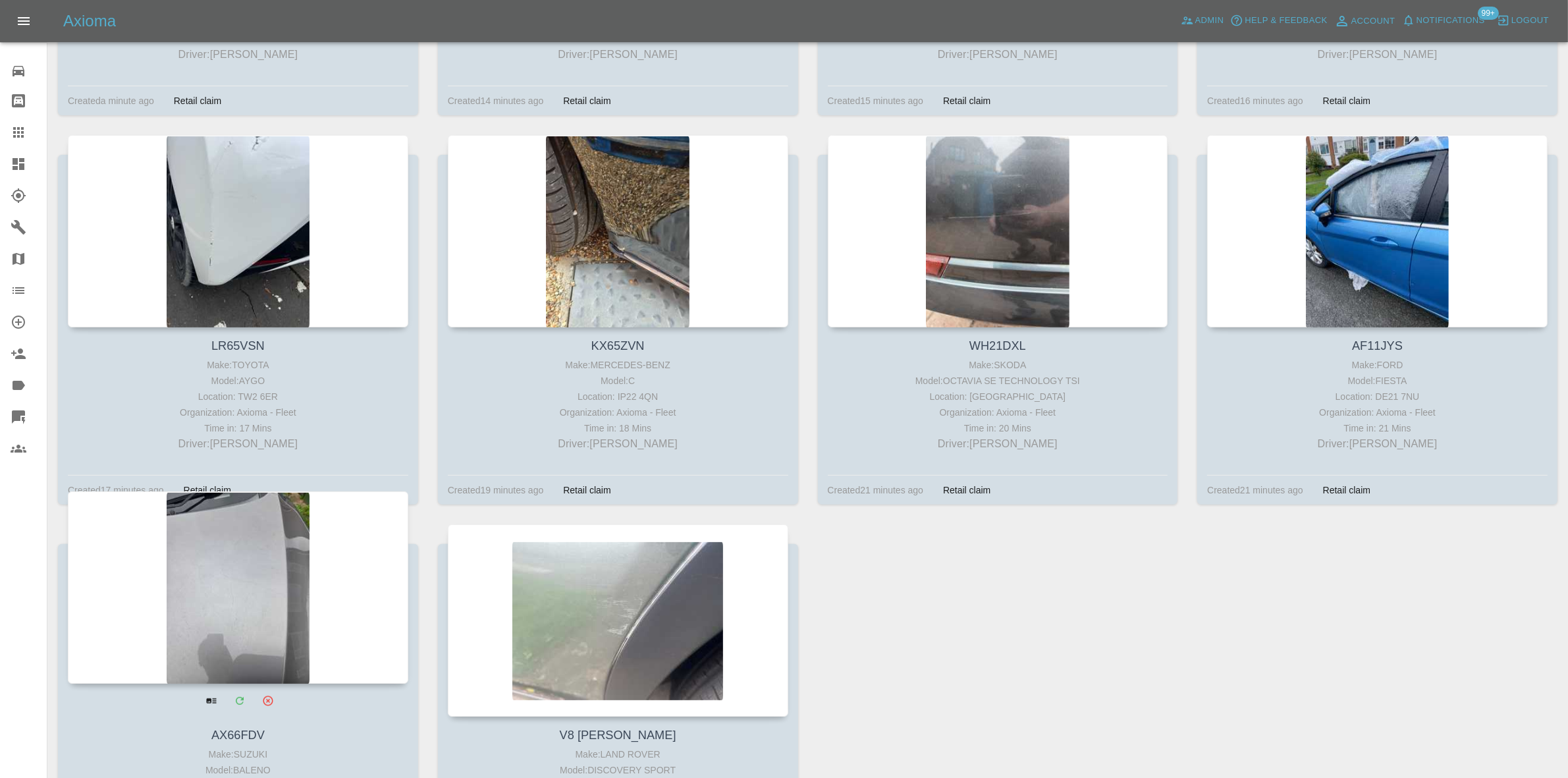
scroll to position [745, 0]
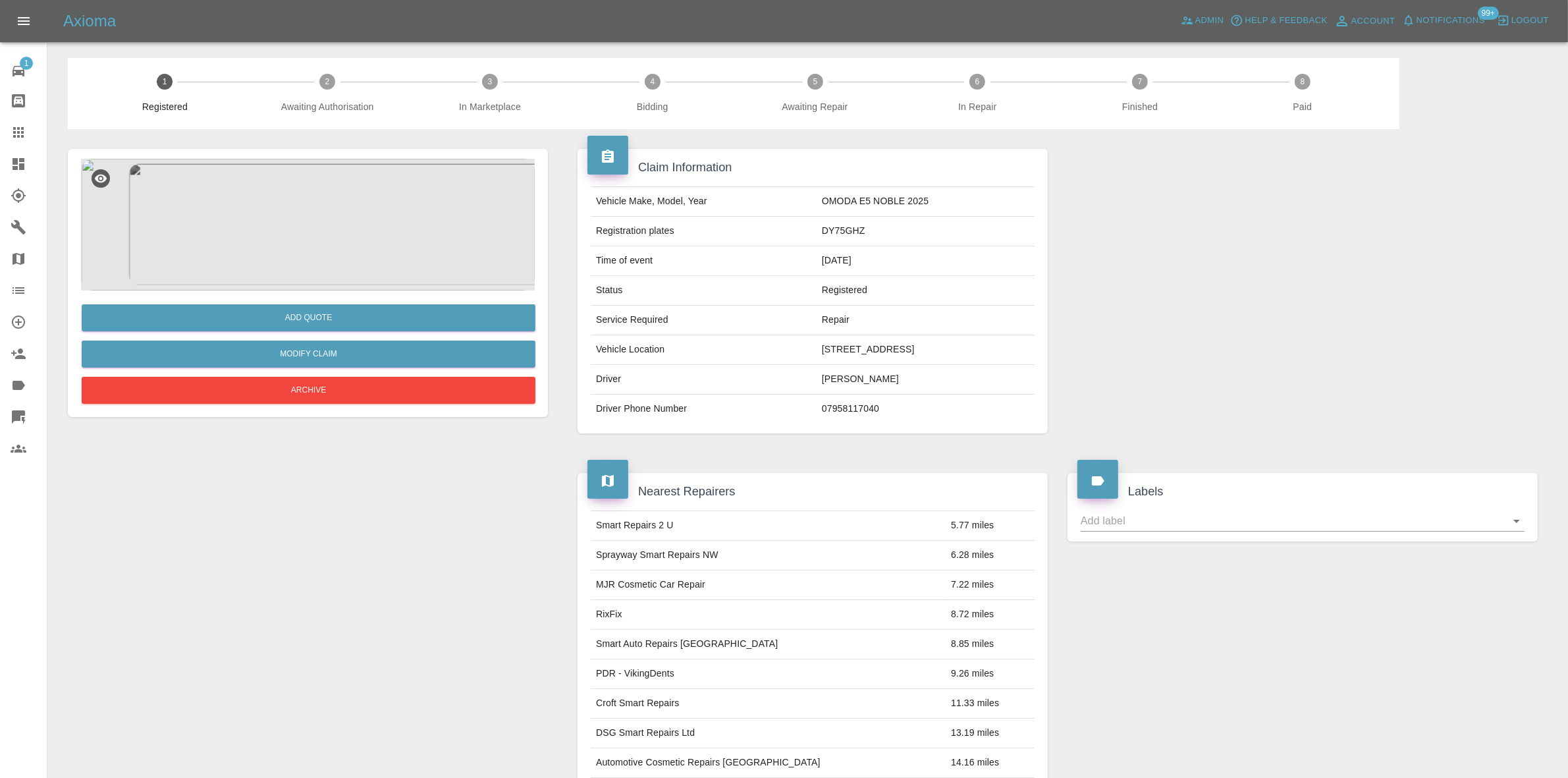
click at [304, 241] on img at bounding box center [308, 225] width 454 height 132
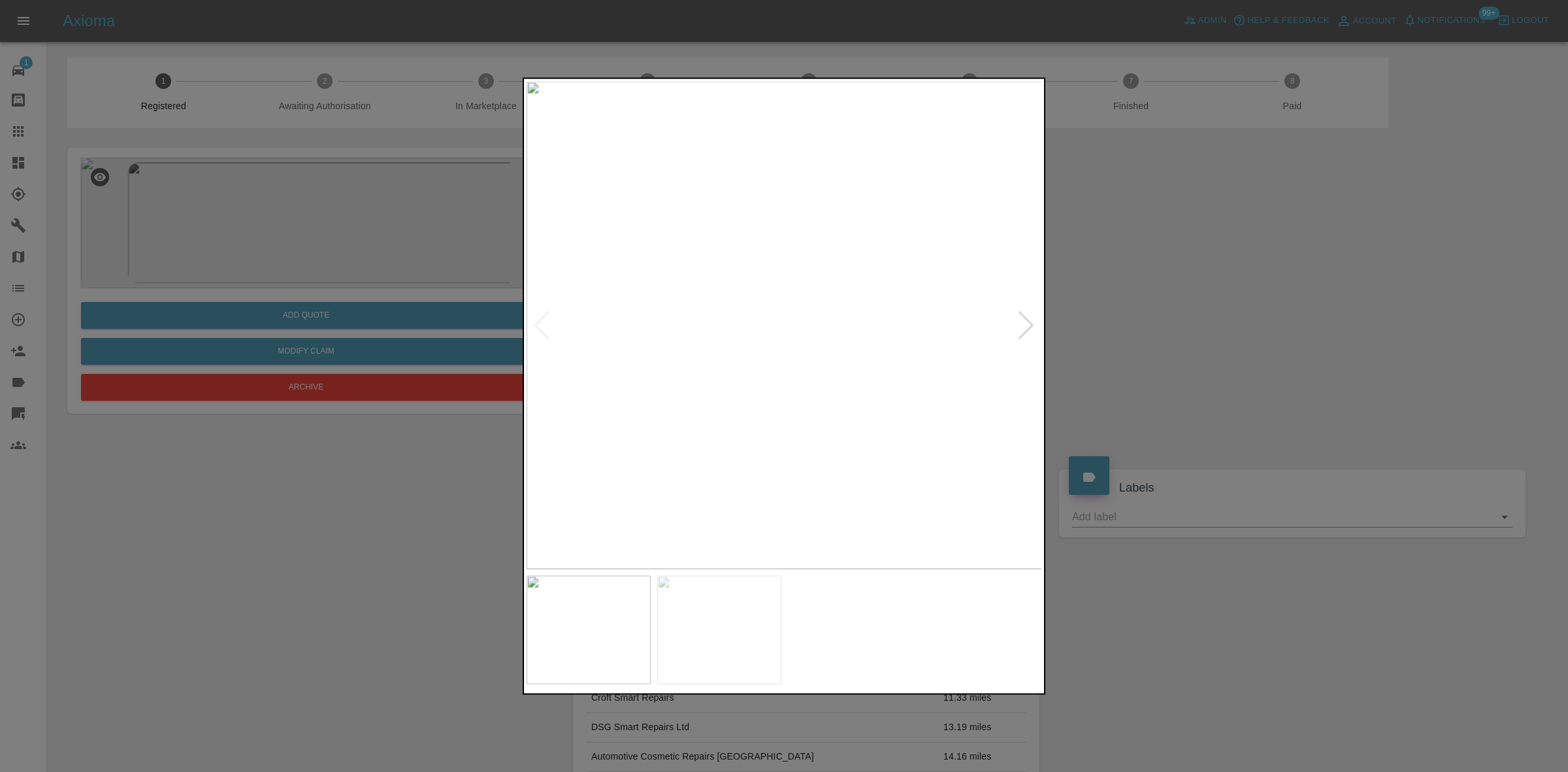
click at [728, 347] on img at bounding box center [784, 325] width 516 height 487
click at [756, 356] on img at bounding box center [784, 325] width 516 height 487
click at [373, 277] on div at bounding box center [784, 386] width 1568 height 772
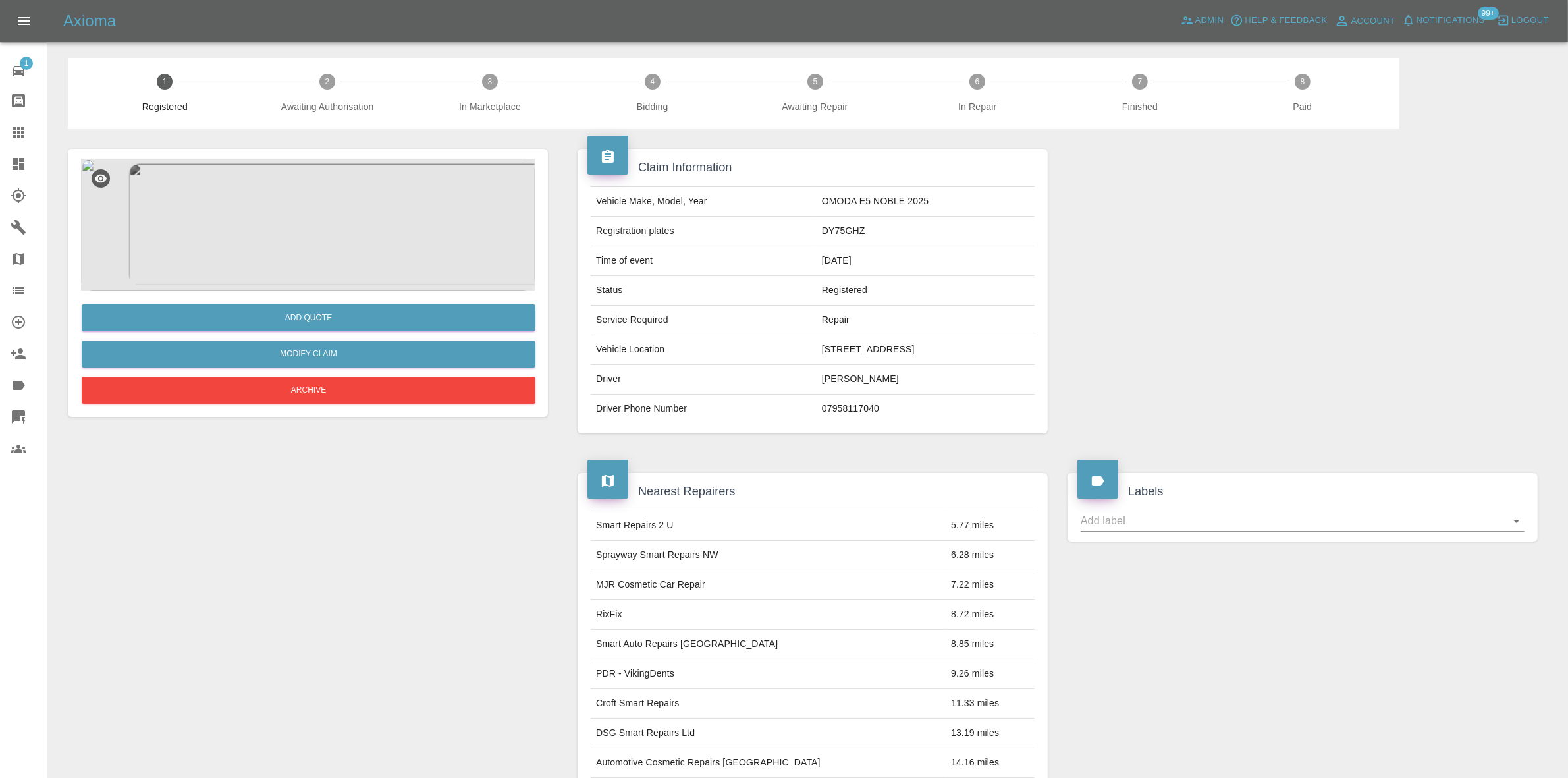
click at [315, 225] on img at bounding box center [308, 225] width 454 height 132
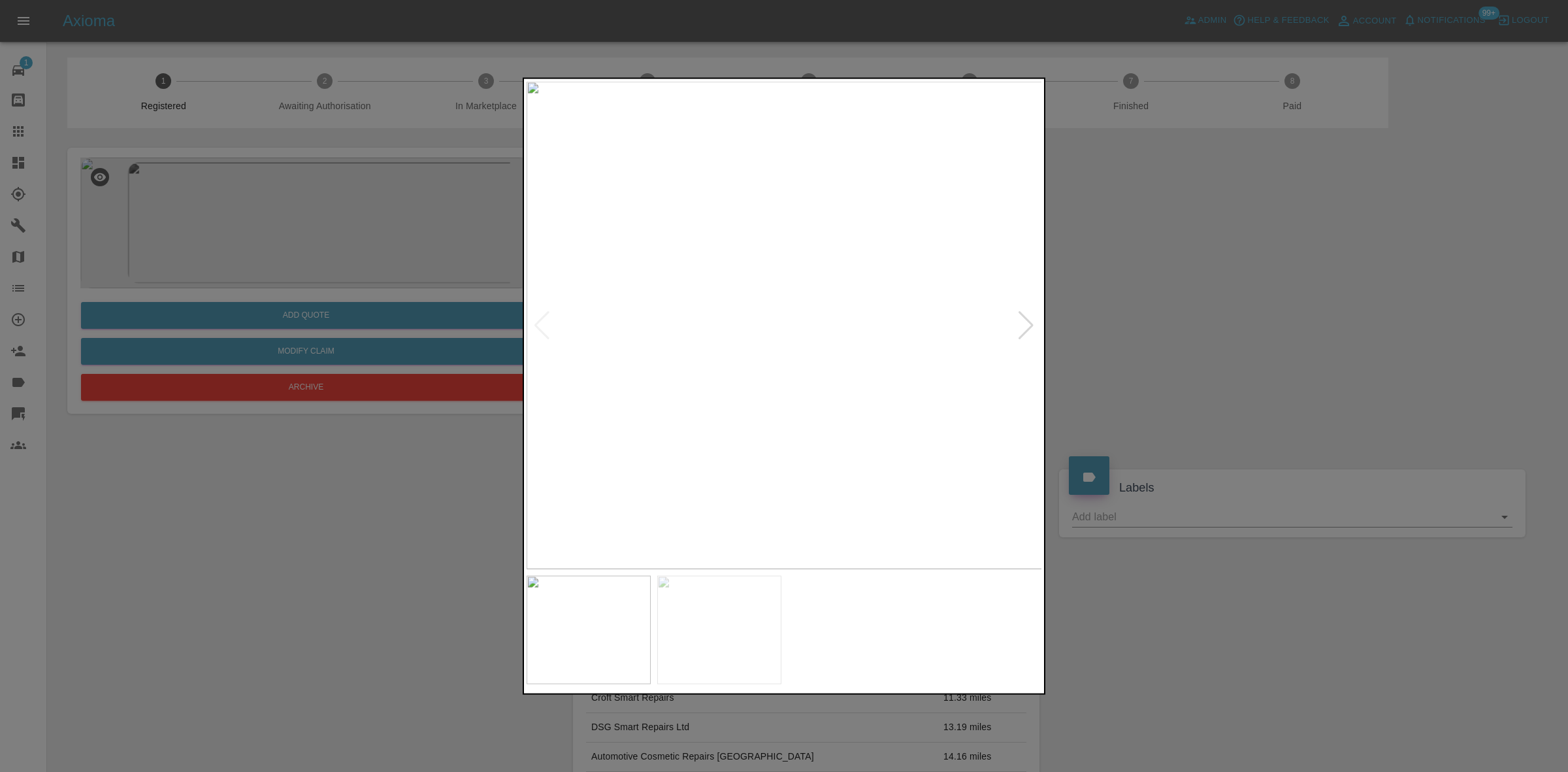
click at [759, 332] on img at bounding box center [784, 325] width 516 height 487
click at [759, 332] on img at bounding box center [861, 303] width 1549 height 1464
click at [756, 332] on img at bounding box center [861, 303] width 1549 height 1464
click at [596, 410] on img at bounding box center [784, 325] width 516 height 487
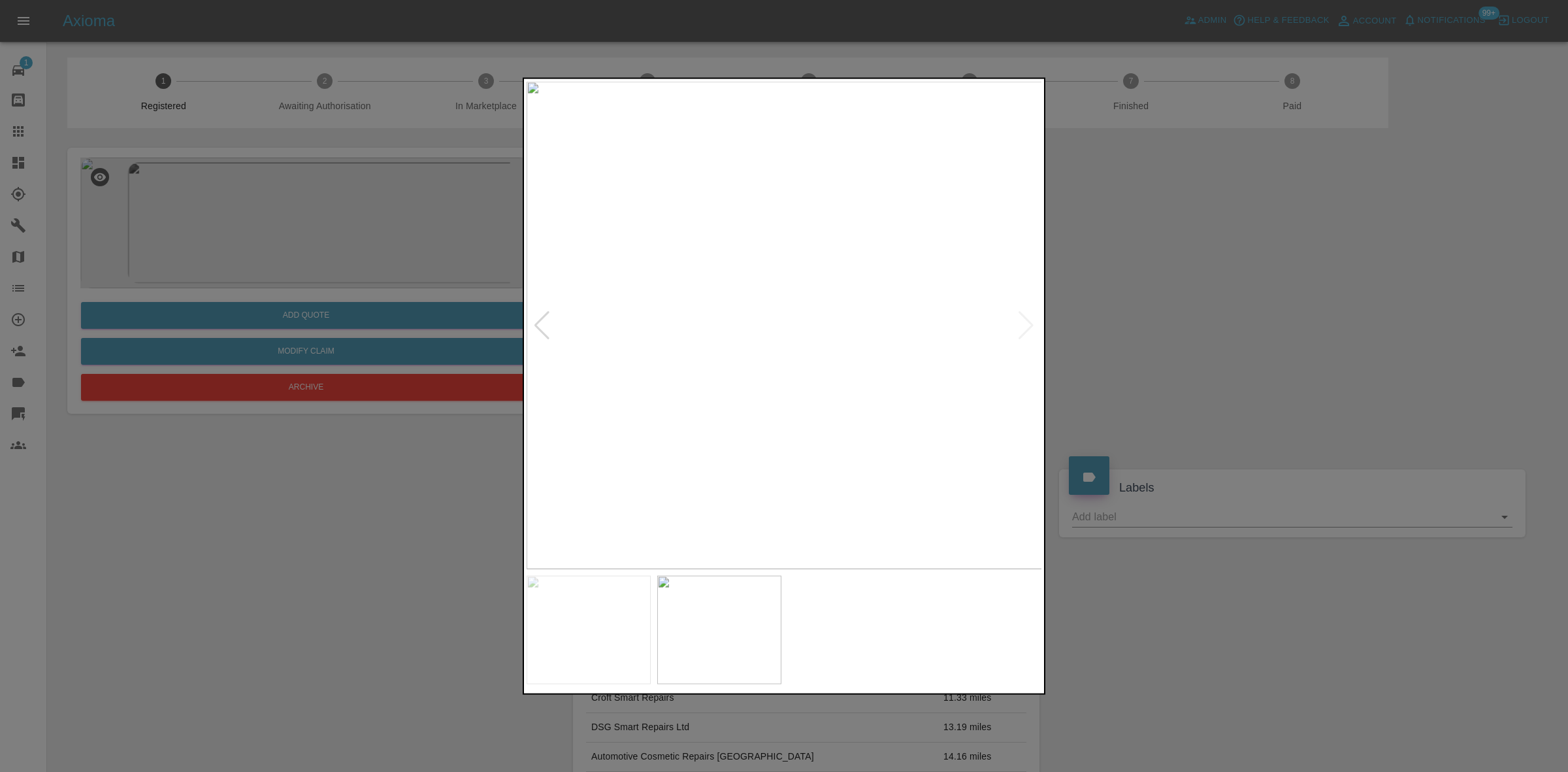
click at [646, 430] on img at bounding box center [784, 325] width 516 height 487
click at [370, 55] on div at bounding box center [784, 386] width 1568 height 772
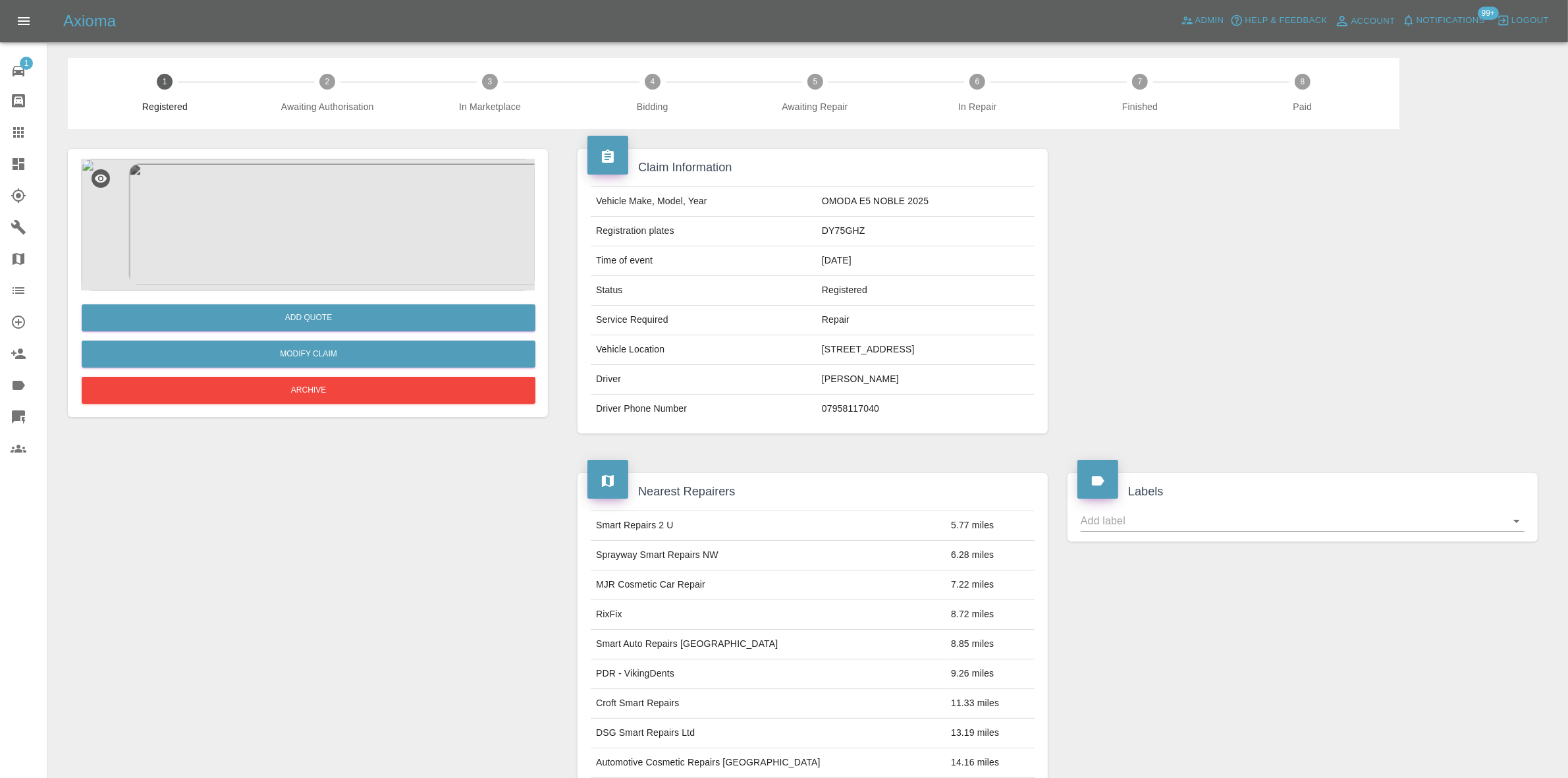
click at [10, 65] on icon at bounding box center [19, 71] width 16 height 16
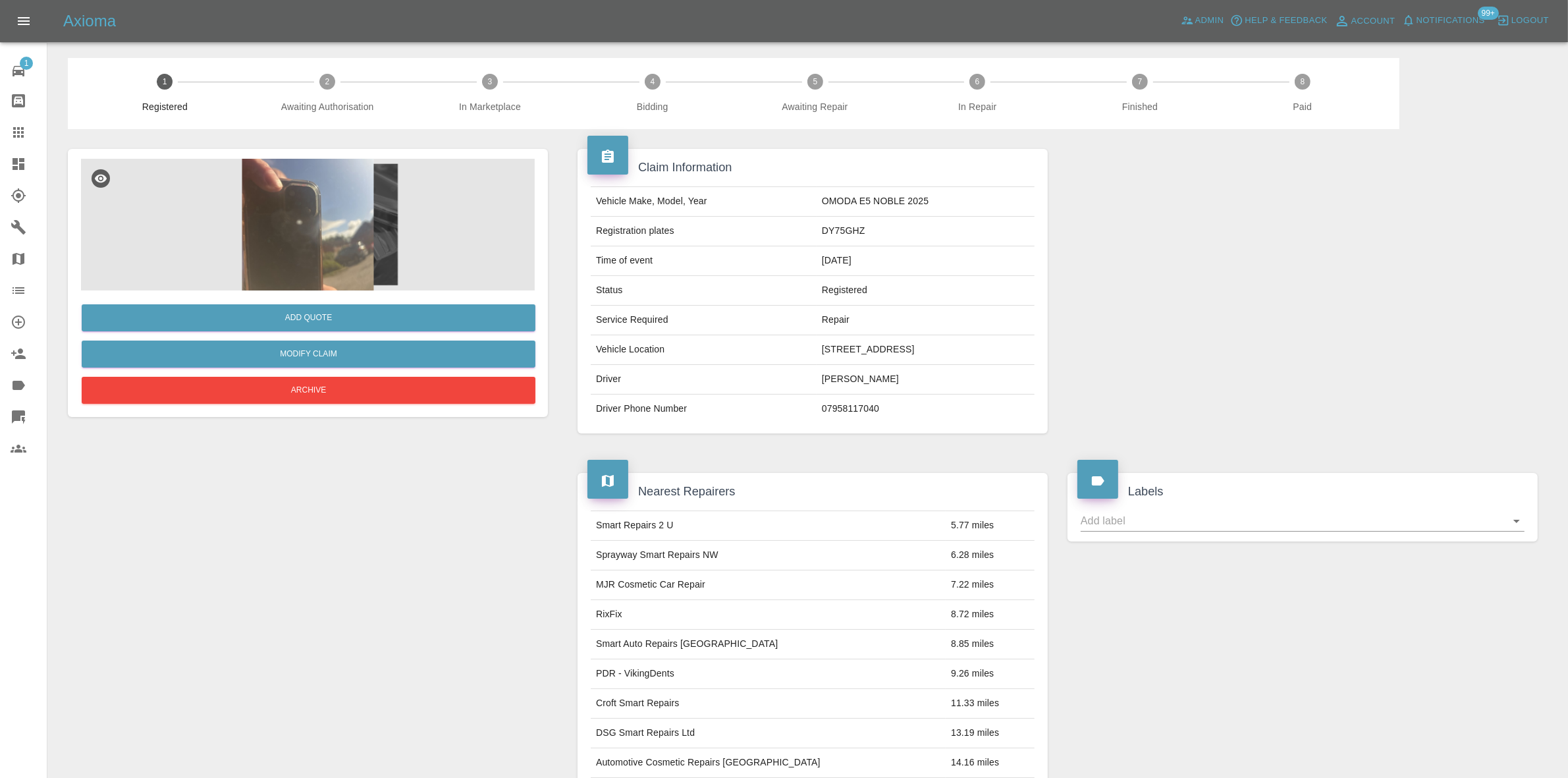
click at [311, 195] on img at bounding box center [308, 225] width 454 height 132
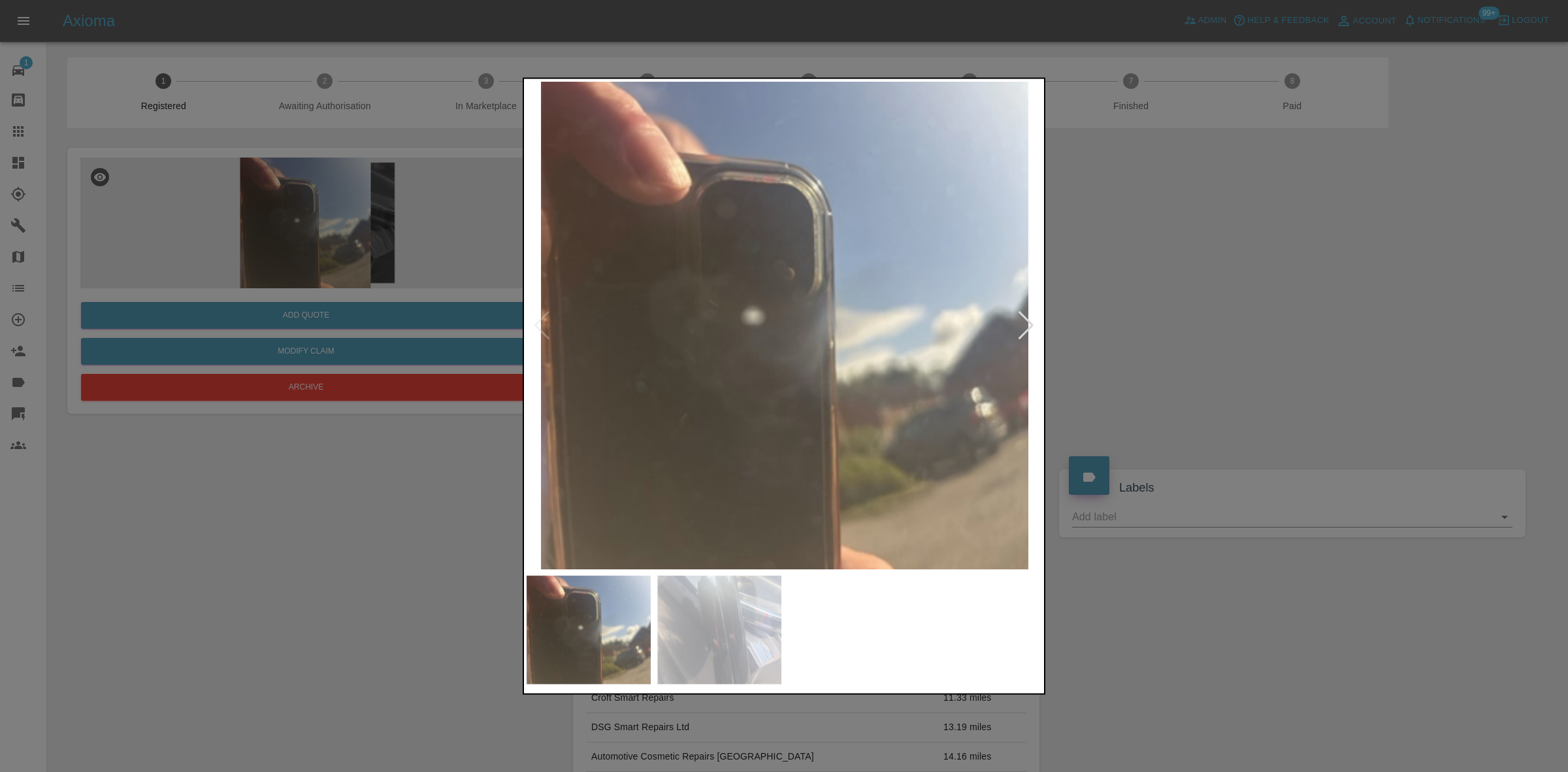
click at [703, 361] on img at bounding box center [784, 325] width 516 height 487
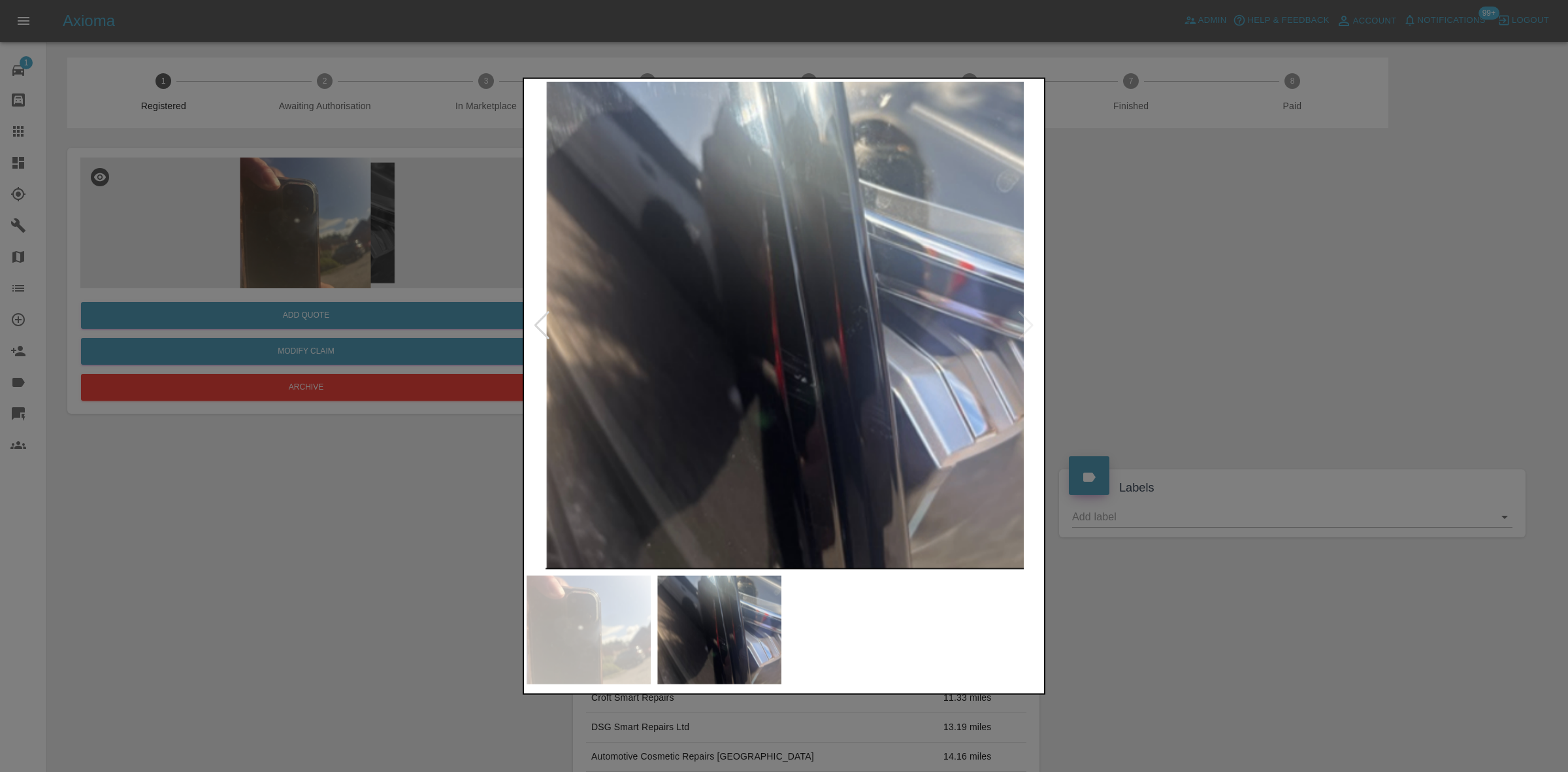
click at [631, 349] on img at bounding box center [784, 325] width 516 height 487
drag, startPoint x: 320, startPoint y: 231, endPoint x: 311, endPoint y: 276, distance: 45.9
click at [320, 230] on div at bounding box center [784, 386] width 1568 height 772
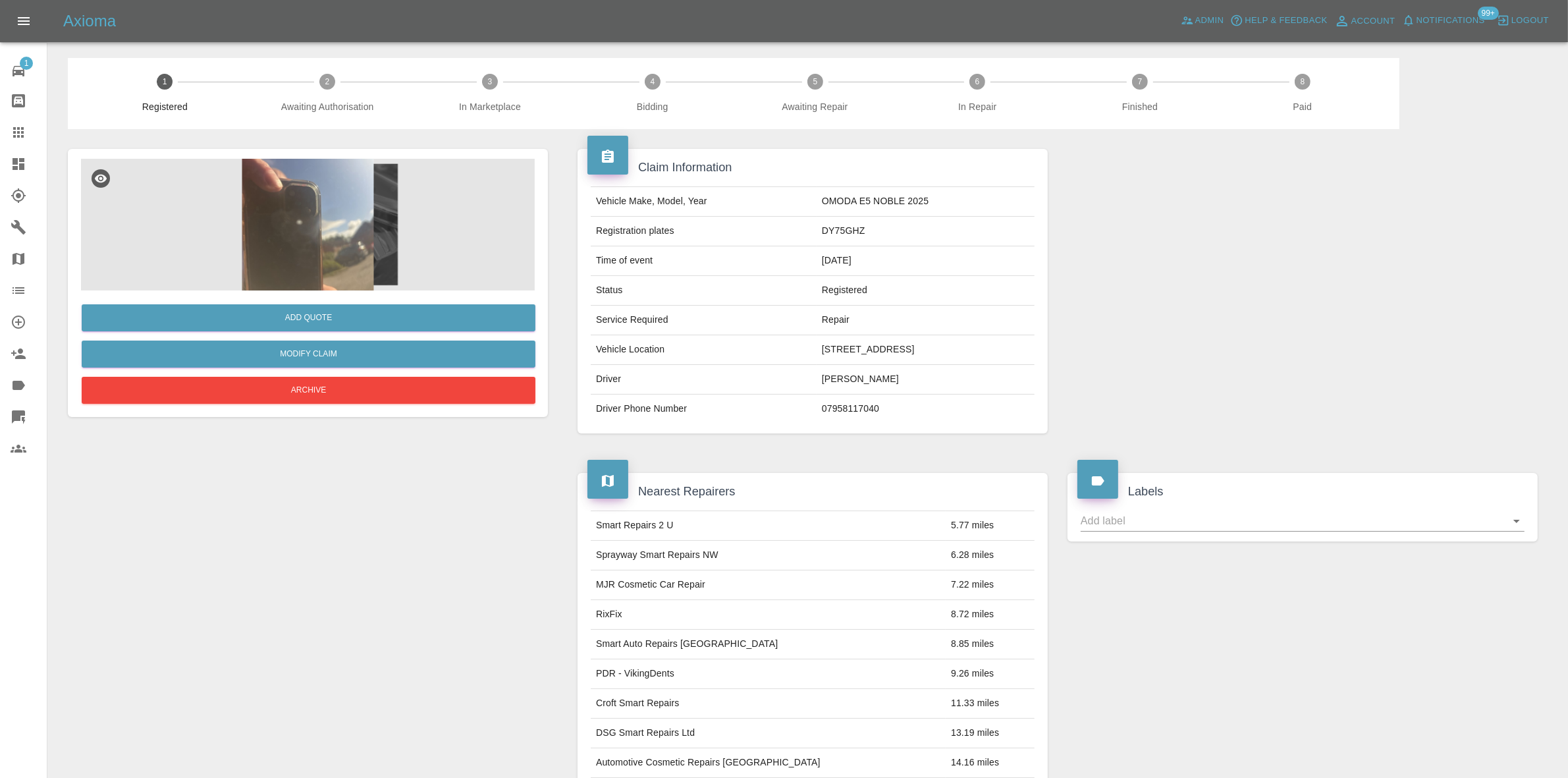
click at [353, 245] on img at bounding box center [308, 225] width 454 height 132
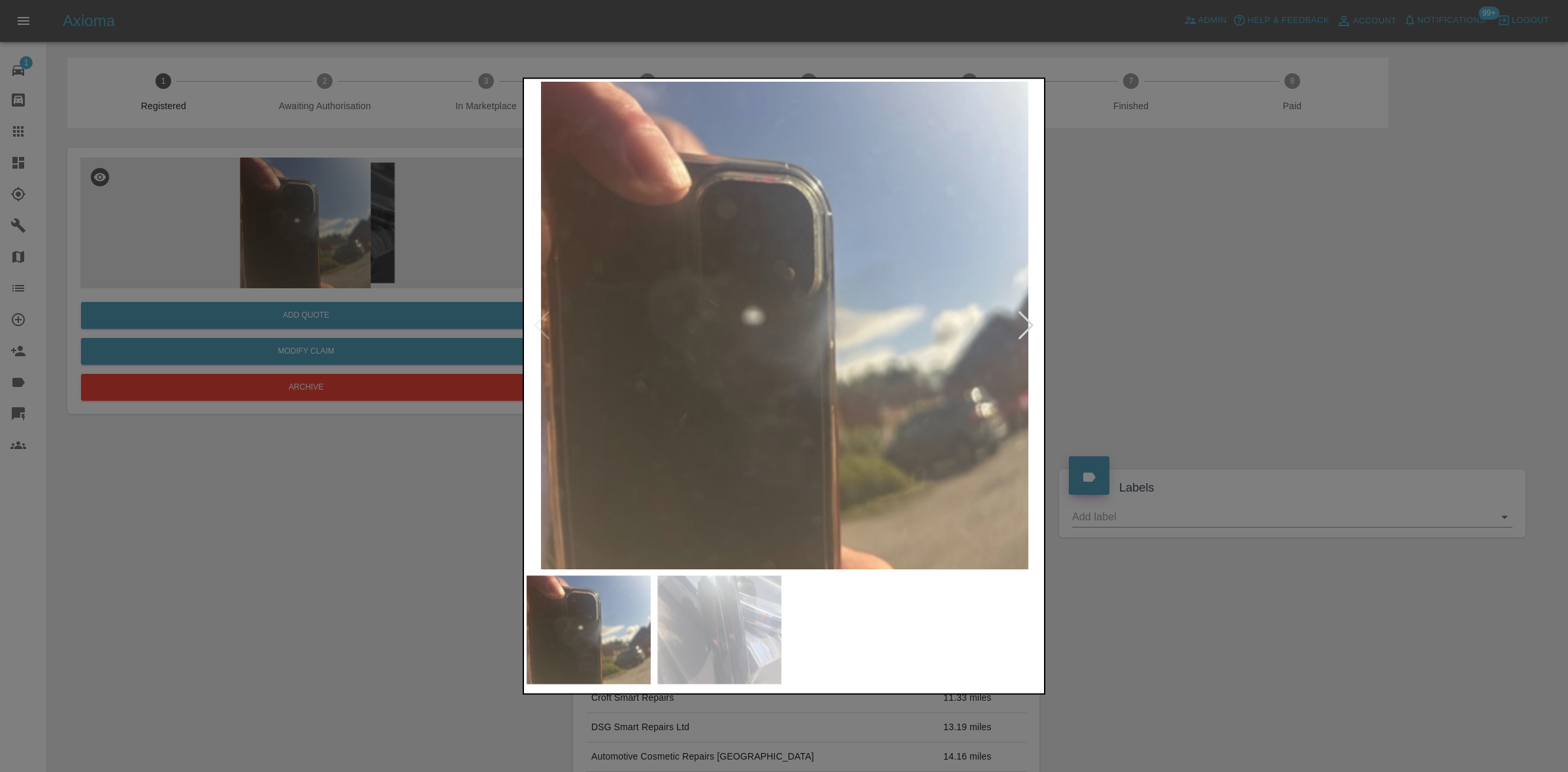
click at [739, 409] on img at bounding box center [784, 325] width 516 height 487
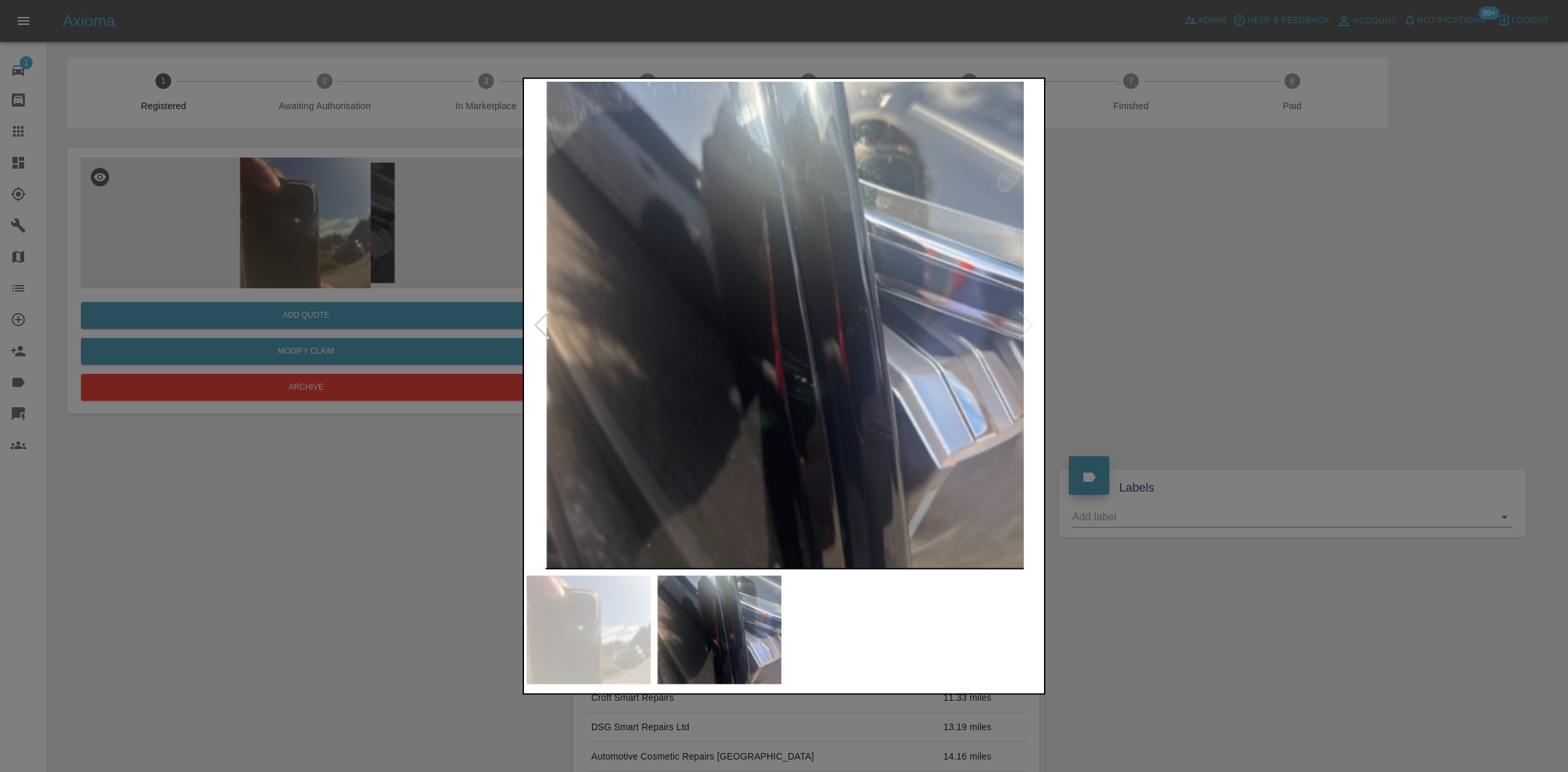
click at [184, 458] on div at bounding box center [784, 386] width 1568 height 772
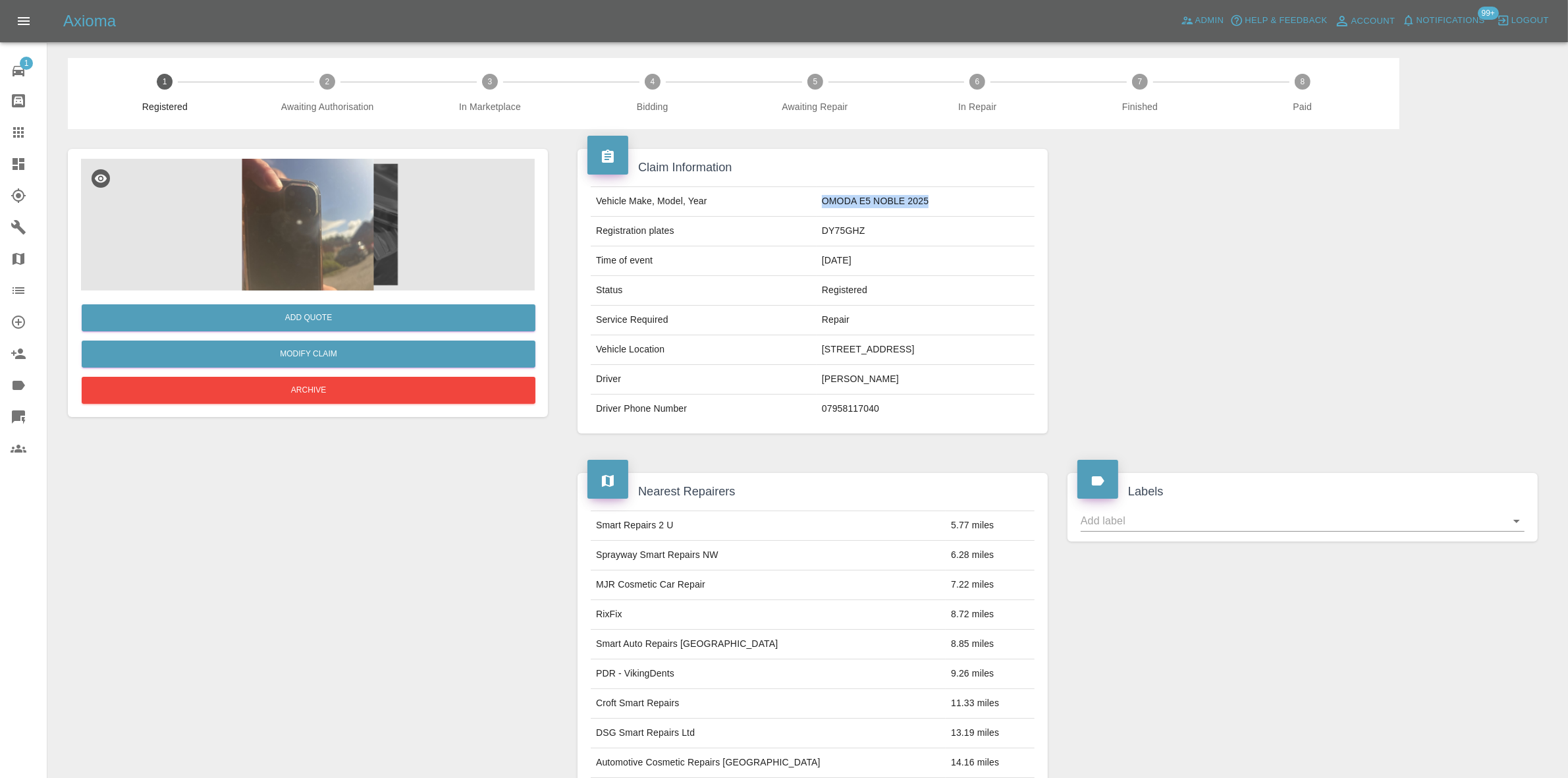
drag, startPoint x: 711, startPoint y: 212, endPoint x: 837, endPoint y: 220, distance: 126.3
click at [837, 217] on td "OMODA E5 NOBLE 2025" at bounding box center [925, 202] width 218 height 30
copy td "OMODA E5 NOBLE 2025"
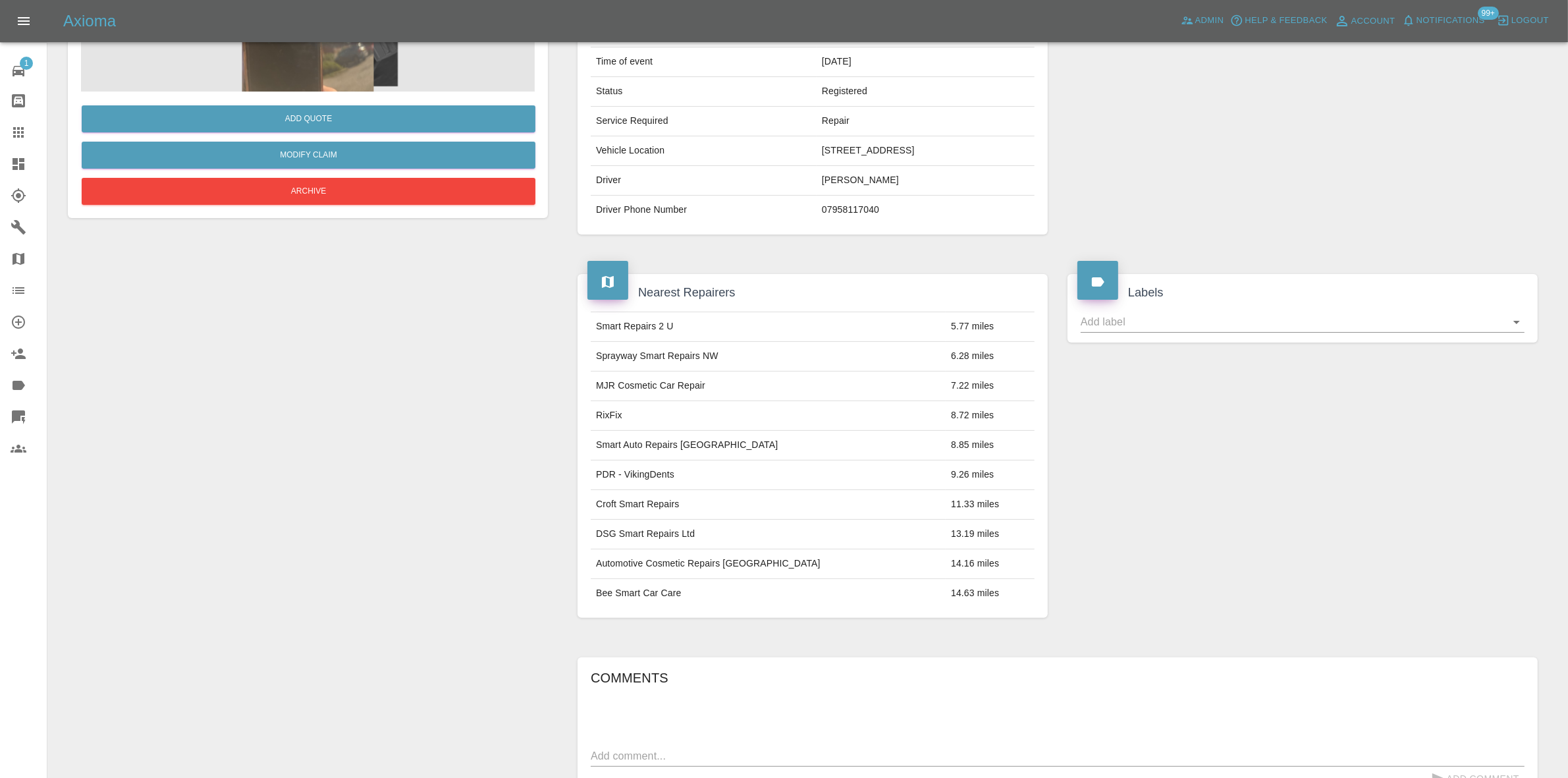
scroll to position [465, 0]
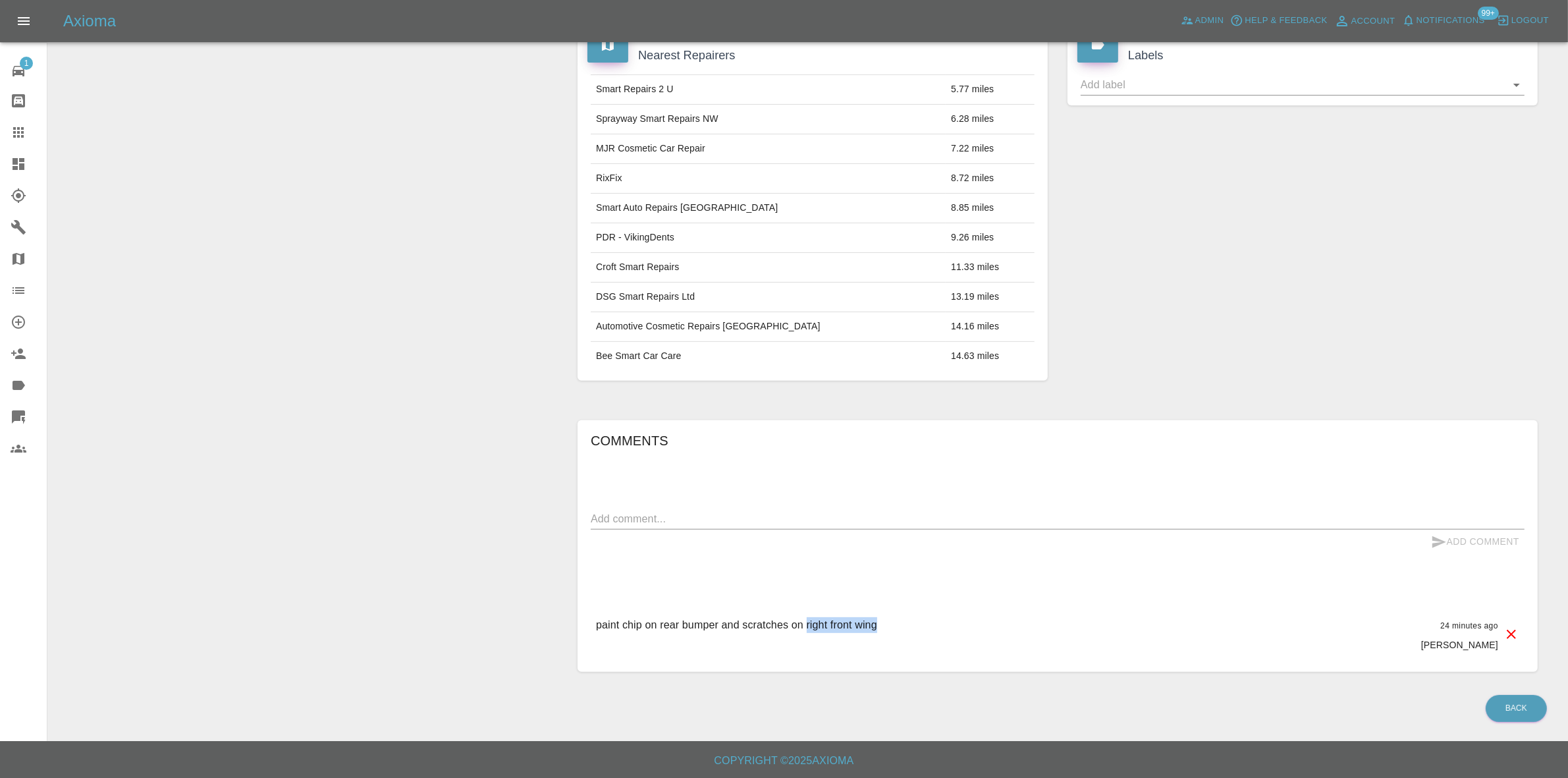
drag, startPoint x: 807, startPoint y: 628, endPoint x: 886, endPoint y: 634, distance: 79.2
click at [886, 634] on div "paint chip on rear bumper and scratches on right front wing 24 minutes ago Aimee" at bounding box center [1058, 634] width 933 height 56
copy p "right front wing"
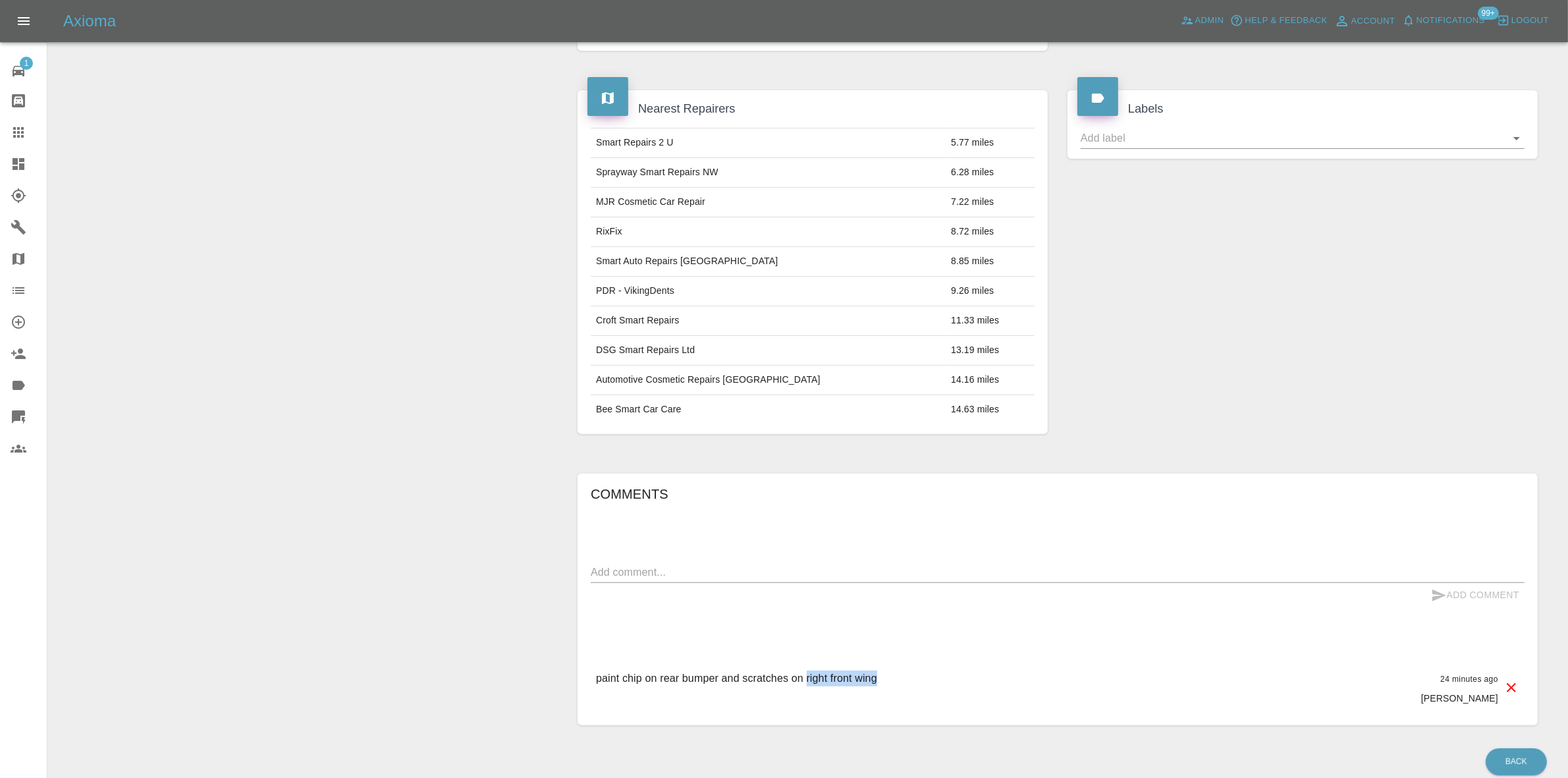
scroll to position [53, 0]
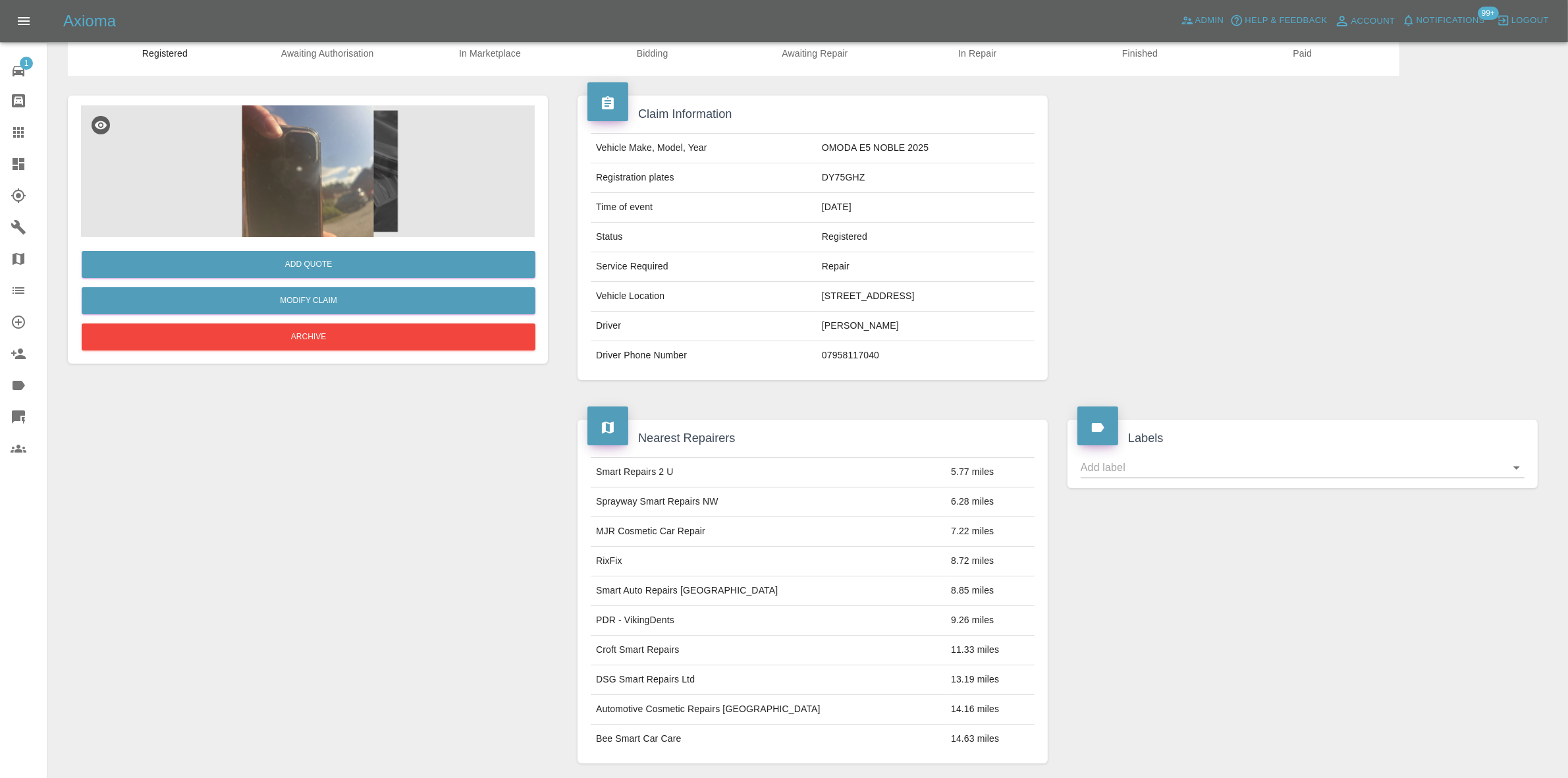
click at [318, 181] on img at bounding box center [308, 170] width 454 height 132
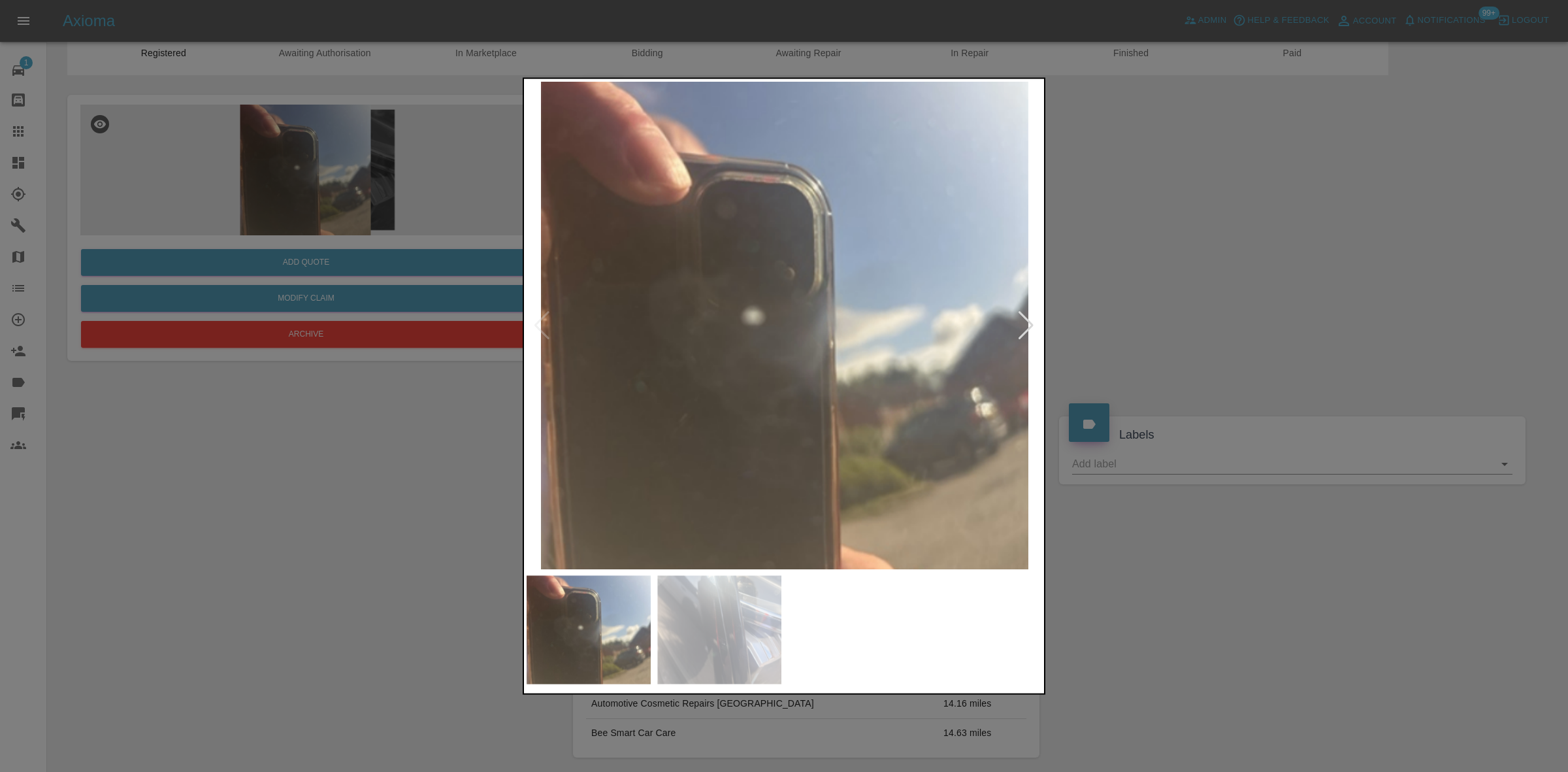
click at [764, 220] on img at bounding box center [784, 325] width 516 height 487
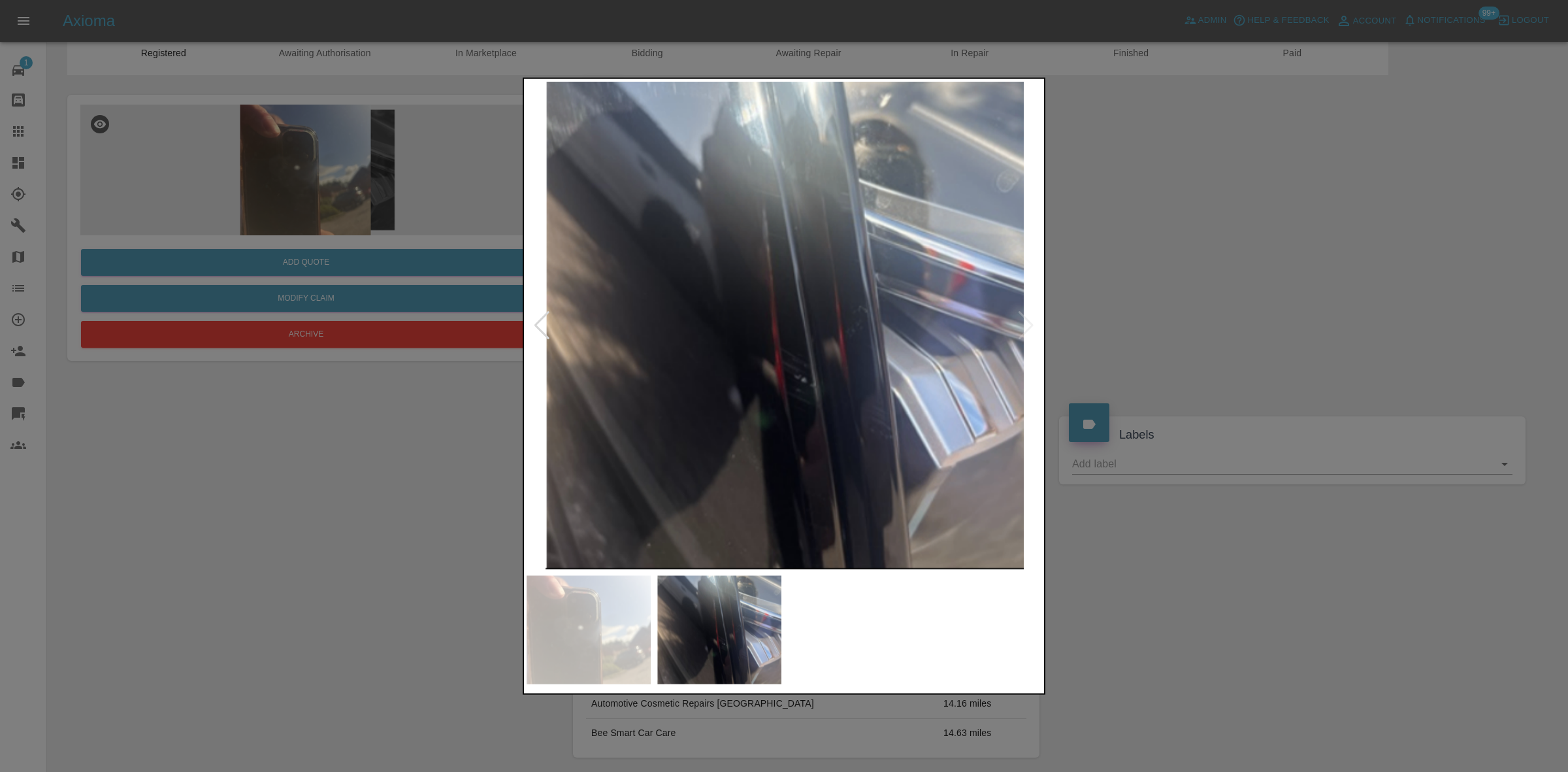
click at [770, 338] on img at bounding box center [784, 325] width 516 height 487
click at [920, 363] on img at bounding box center [784, 325] width 516 height 487
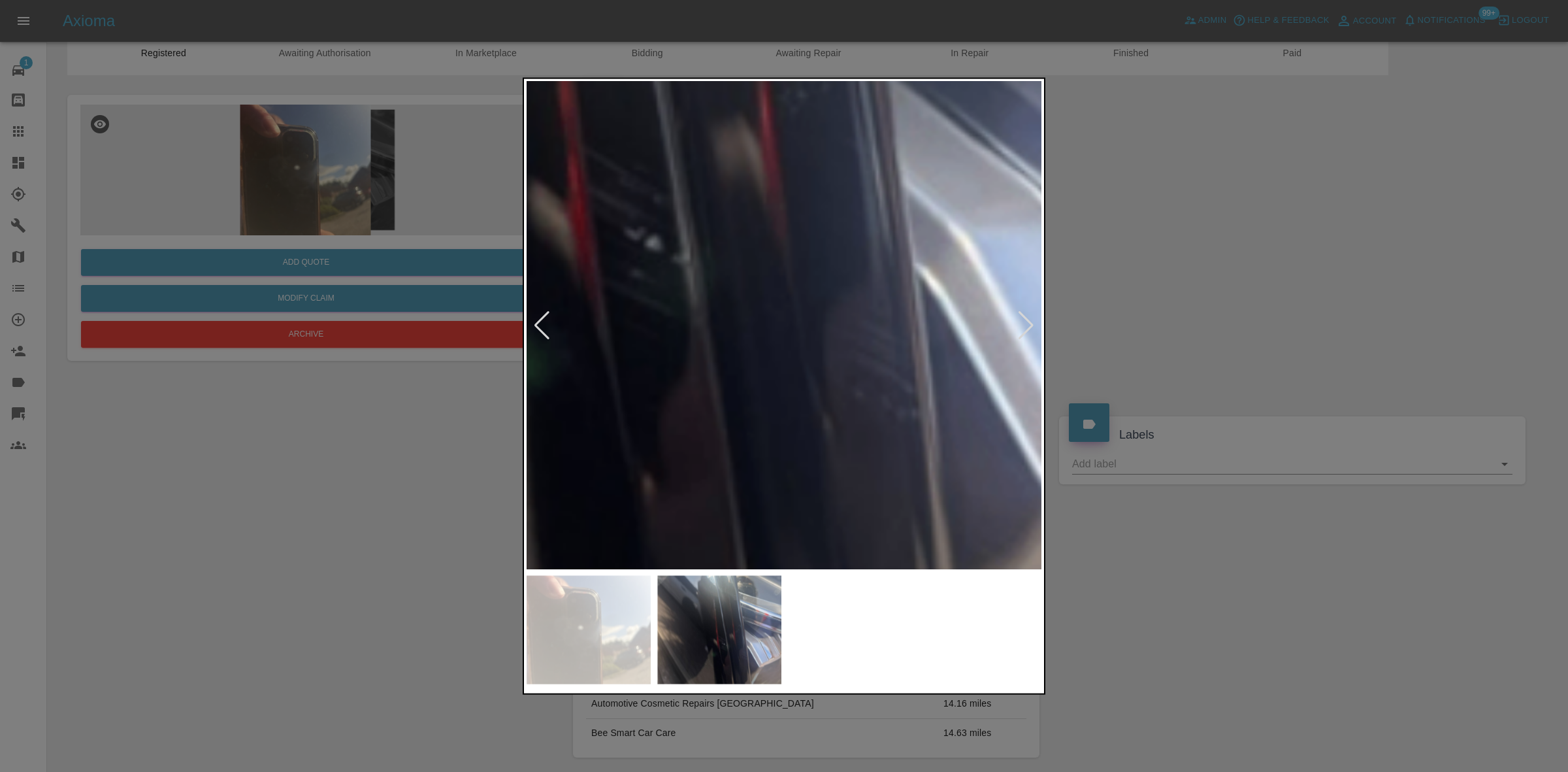
click at [1064, 321] on div at bounding box center [784, 386] width 1568 height 772
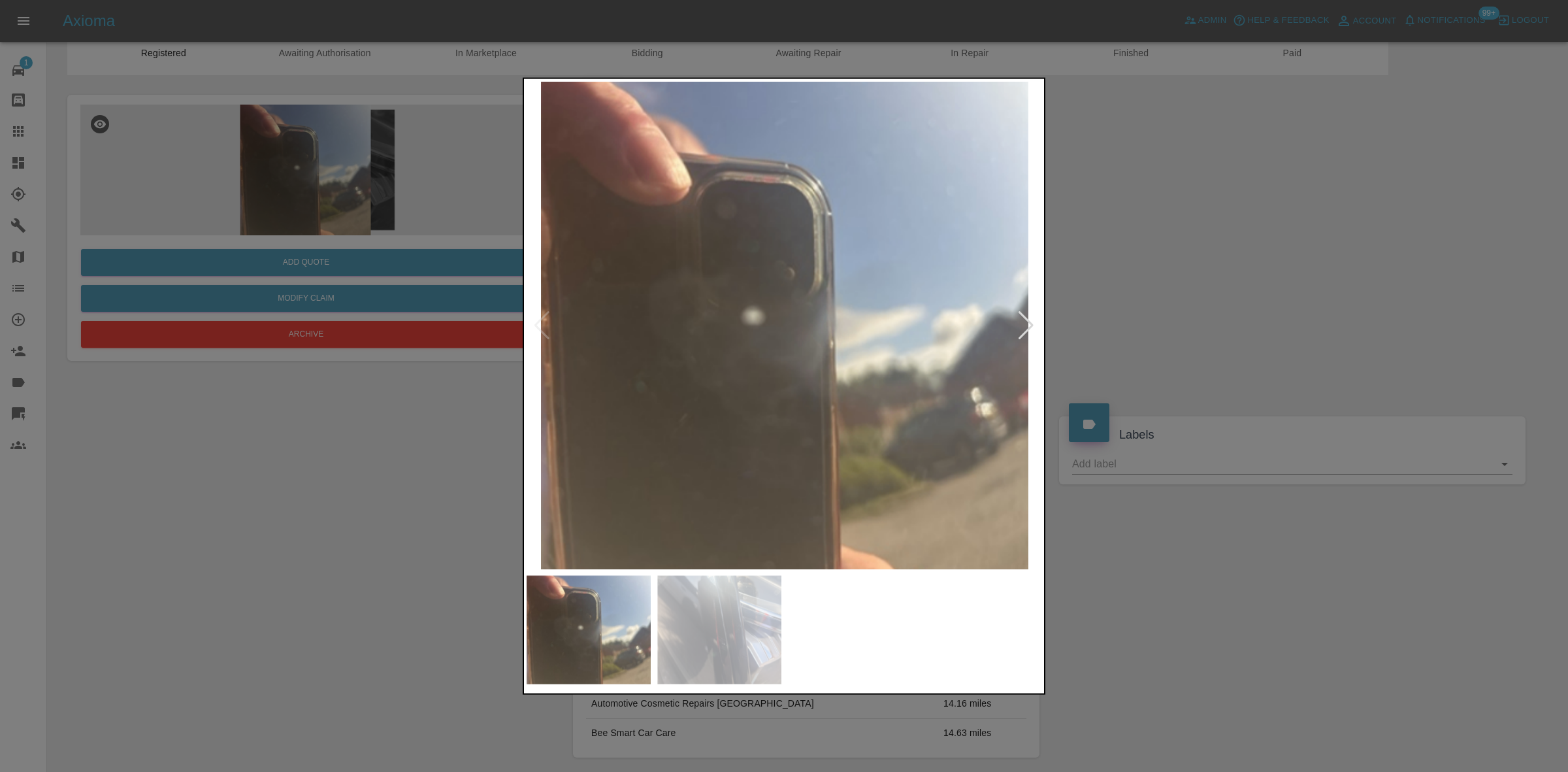
click at [606, 296] on img at bounding box center [784, 325] width 516 height 487
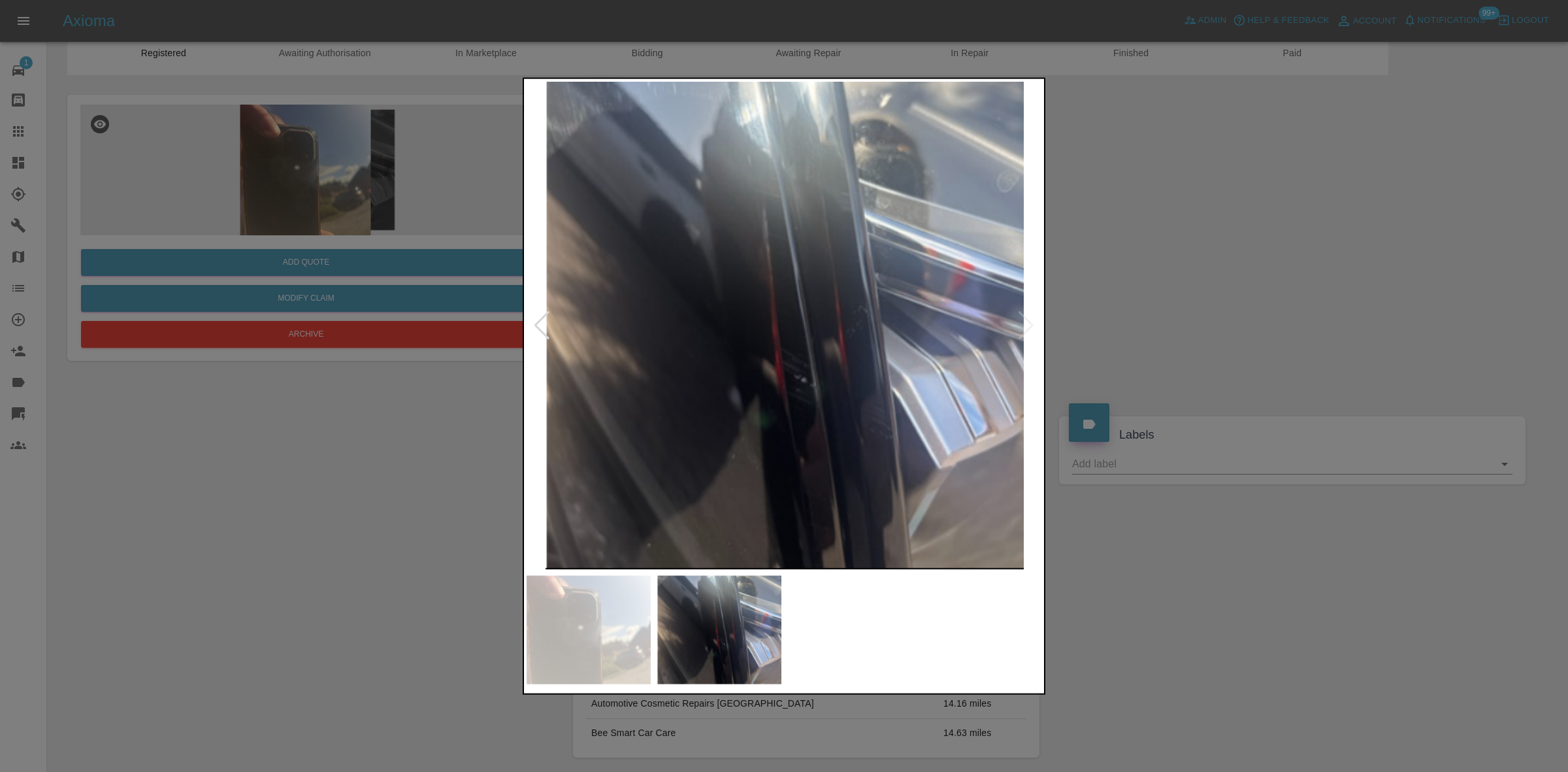
click at [781, 382] on img at bounding box center [784, 325] width 516 height 487
click at [781, 383] on img at bounding box center [784, 325] width 516 height 487
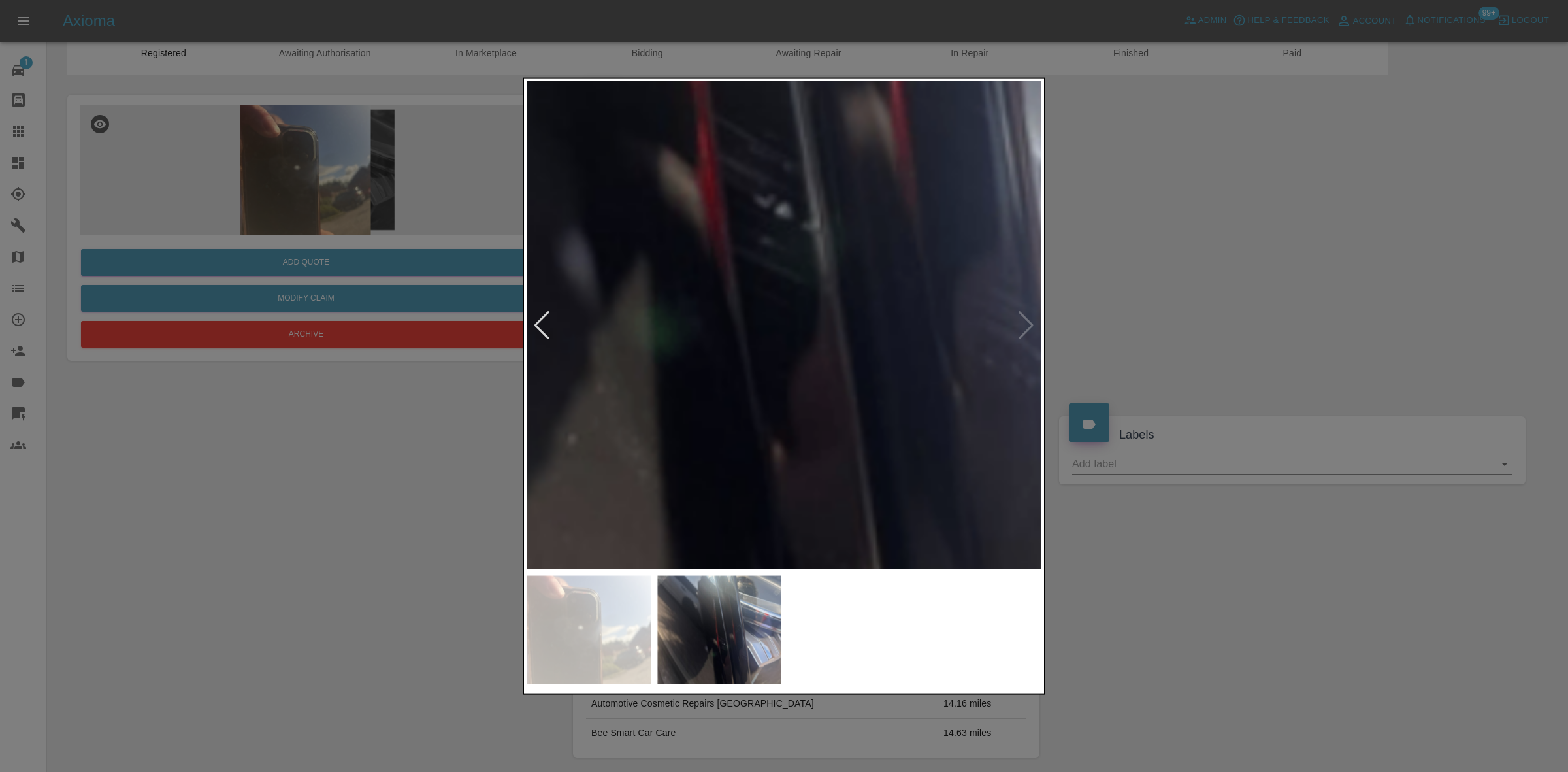
click at [831, 463] on img at bounding box center [725, 46] width 1549 height 1464
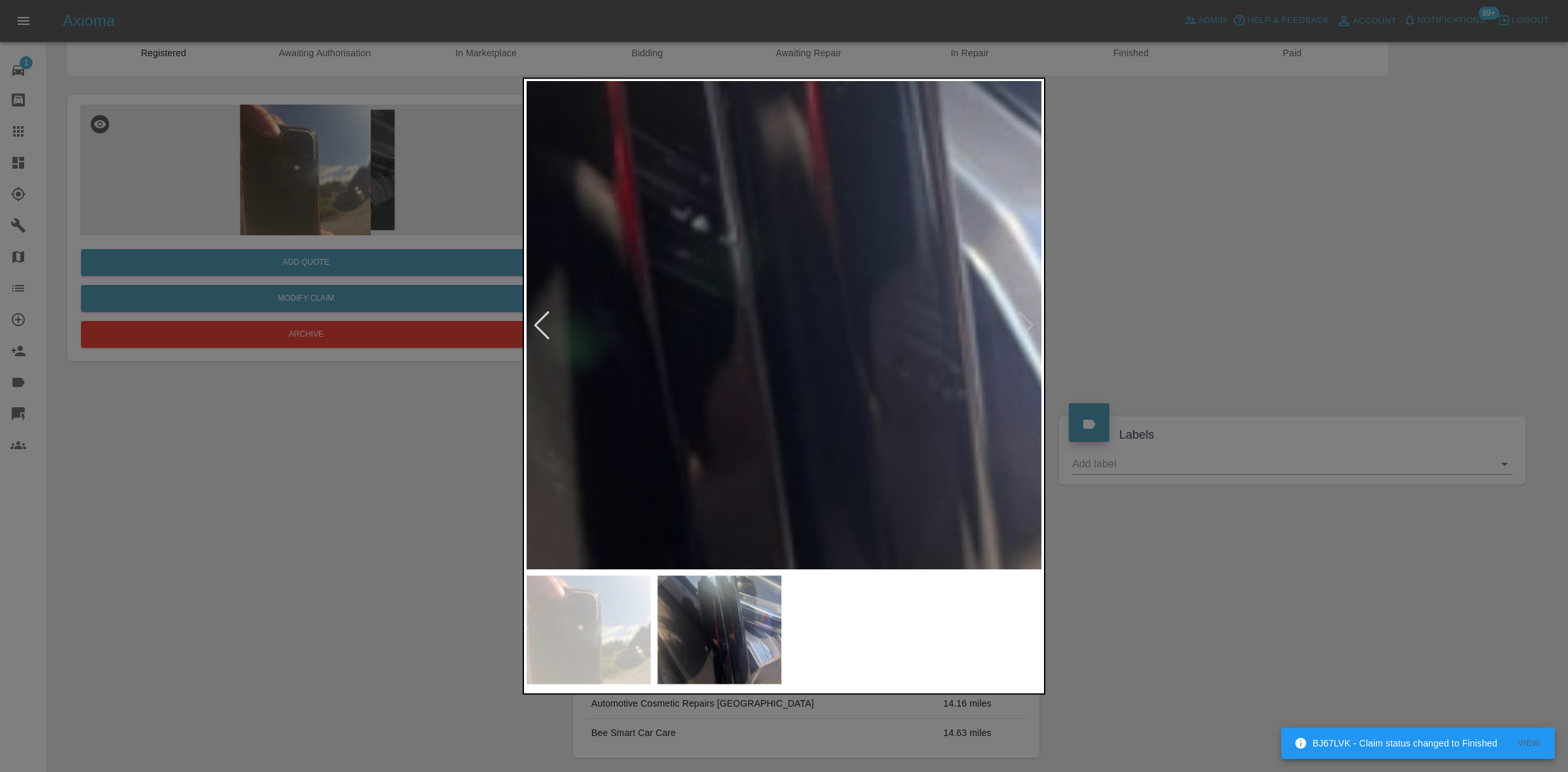
click at [694, 437] on img at bounding box center [642, 59] width 1549 height 1464
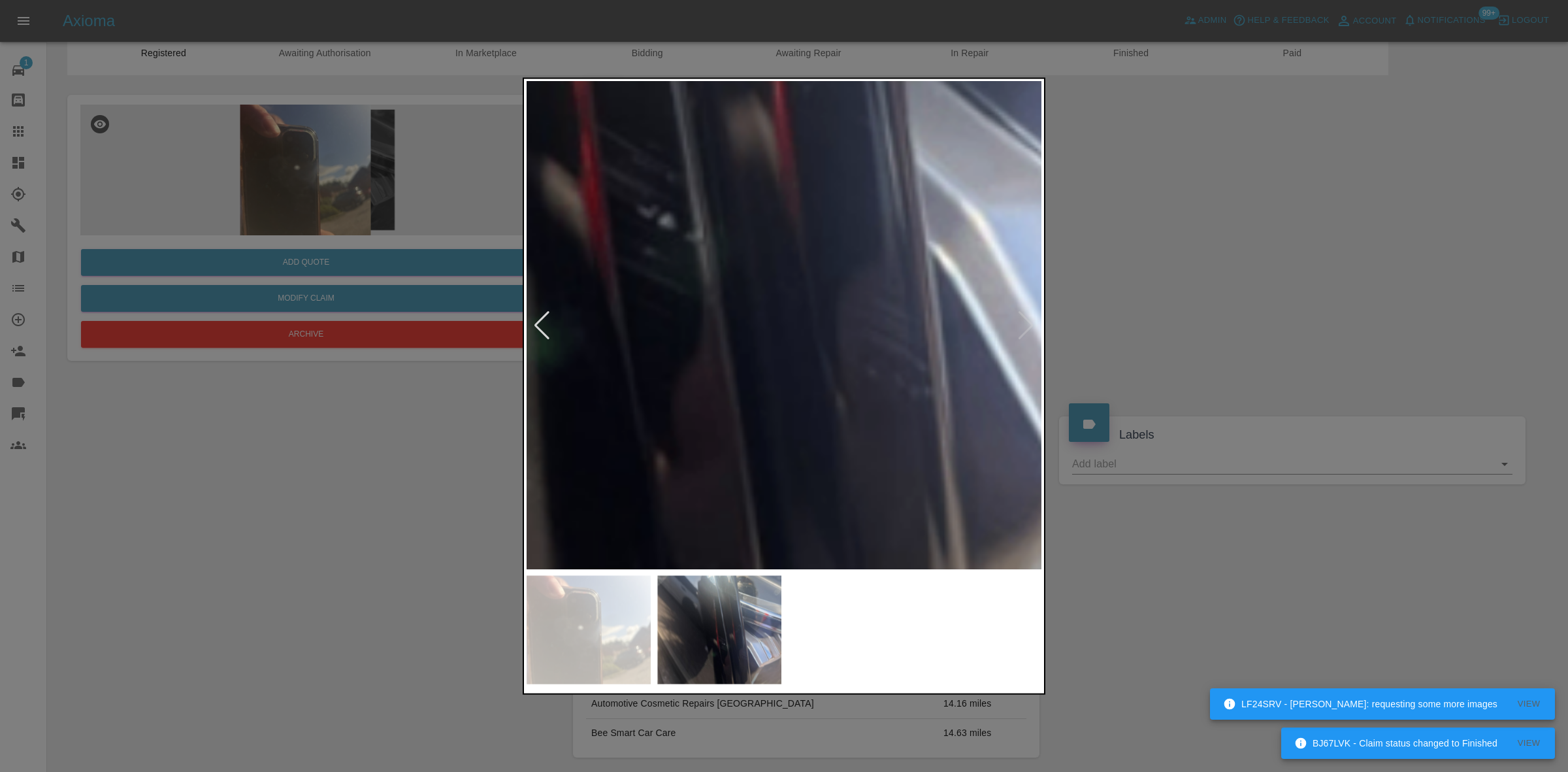
click at [884, 303] on img at bounding box center [609, 57] width 1549 height 1464
click at [883, 303] on img at bounding box center [609, 57] width 1549 height 1464
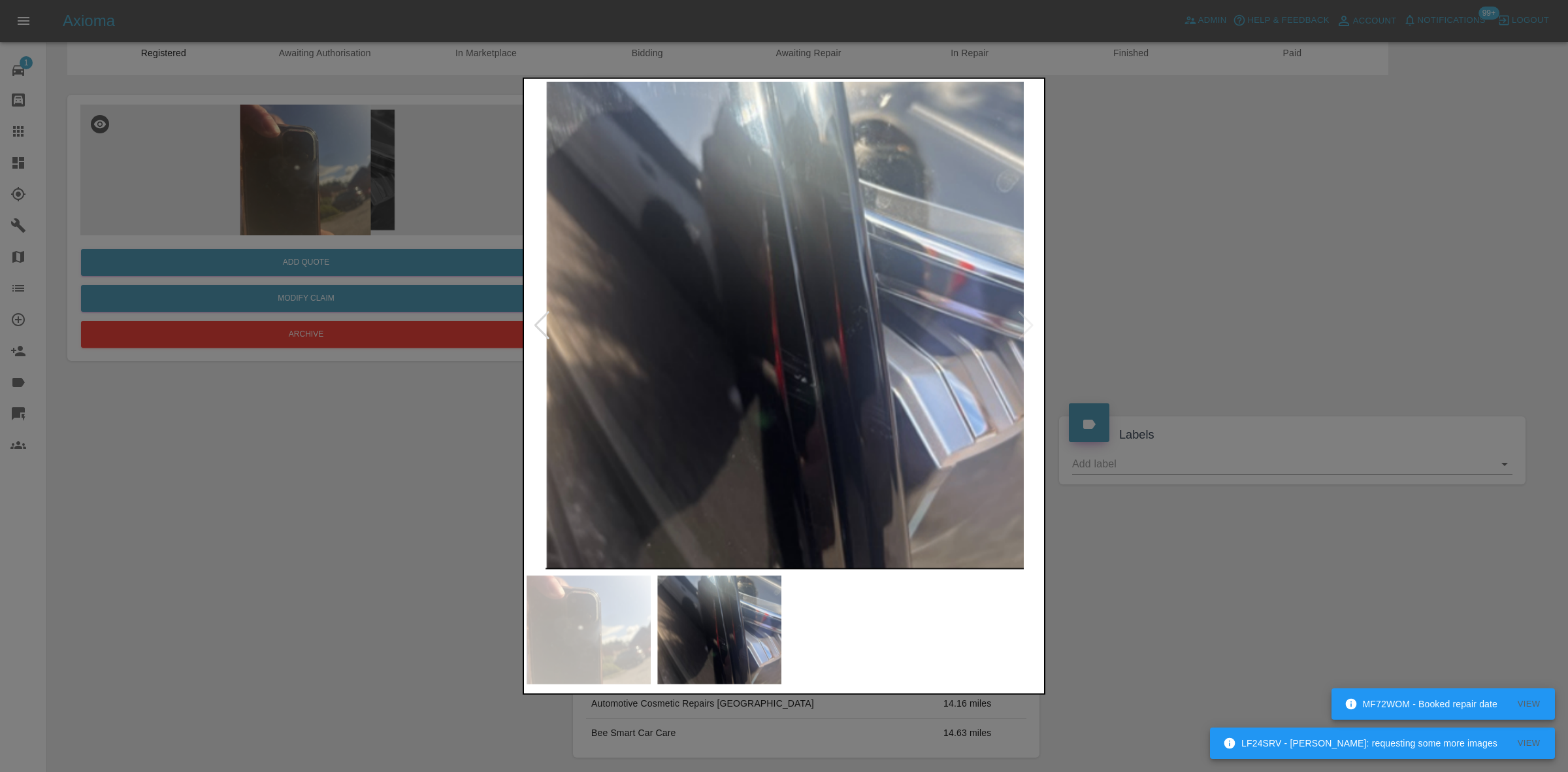
click at [400, 455] on div at bounding box center [784, 386] width 1568 height 772
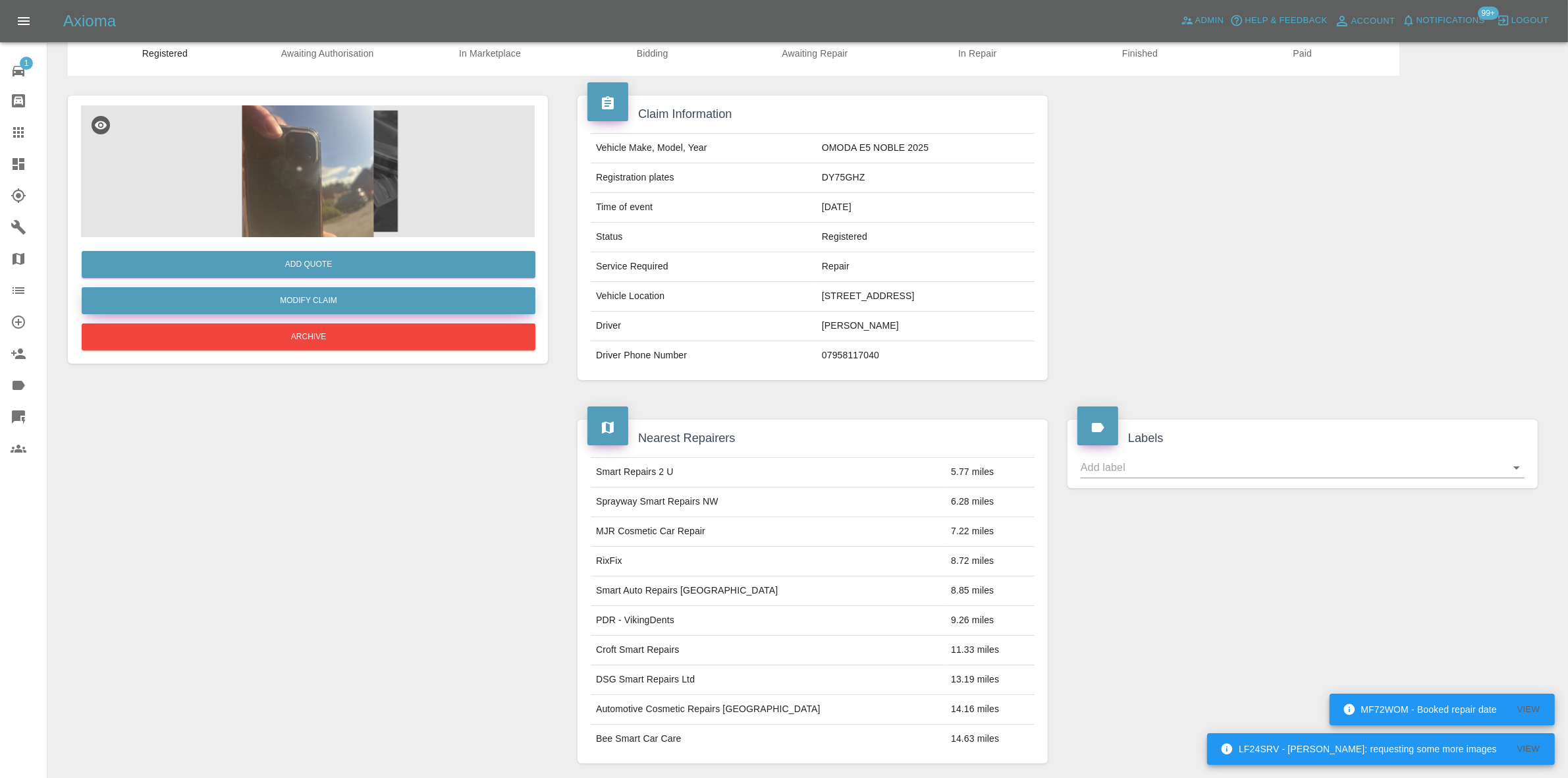
click at [303, 301] on link "Modify Claim" at bounding box center [308, 301] width 454 height 27
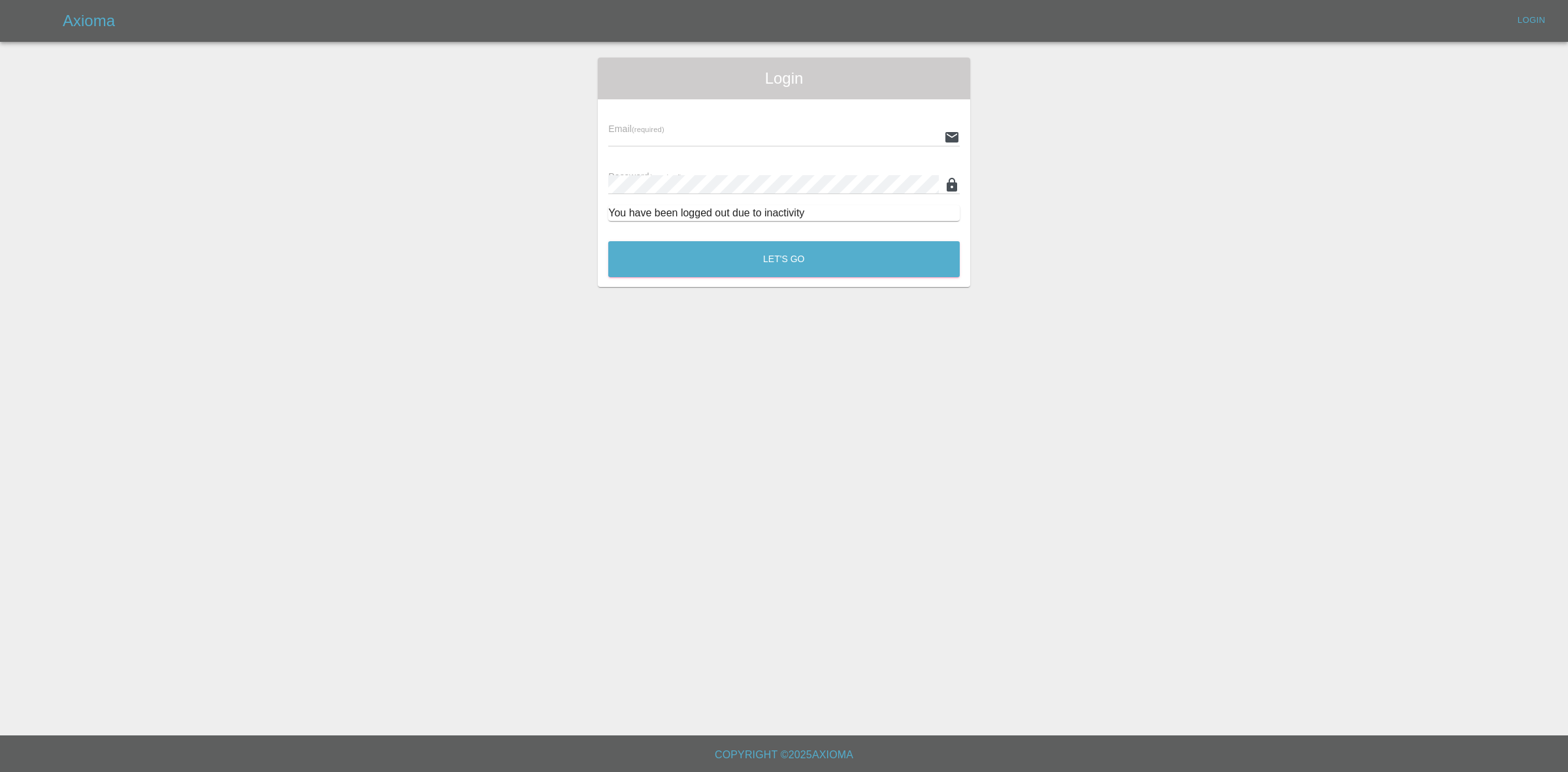
type input "ankur.mehta@axioma.co.uk"
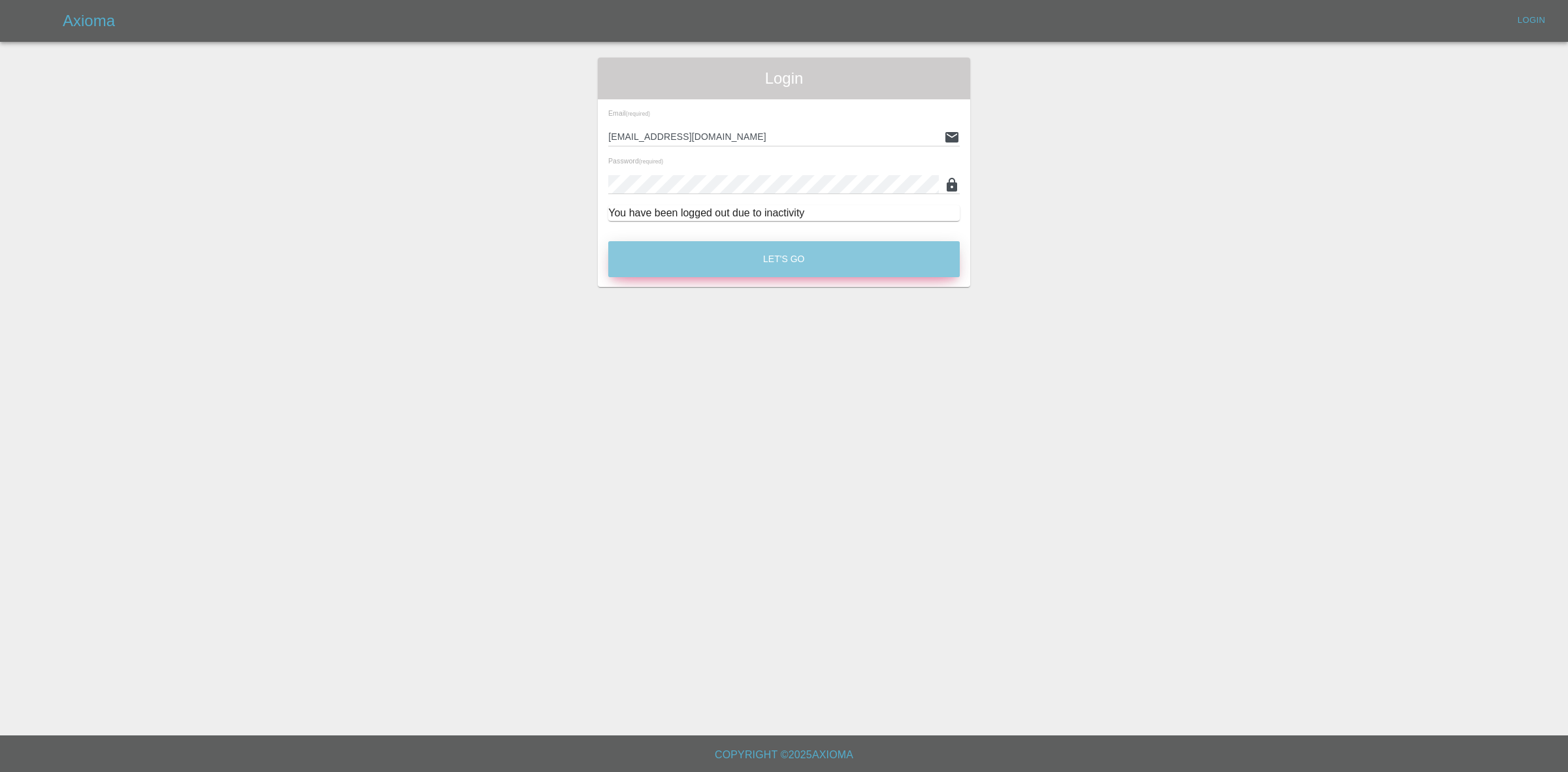
click at [792, 262] on button "Let's Go" at bounding box center [784, 259] width 352 height 36
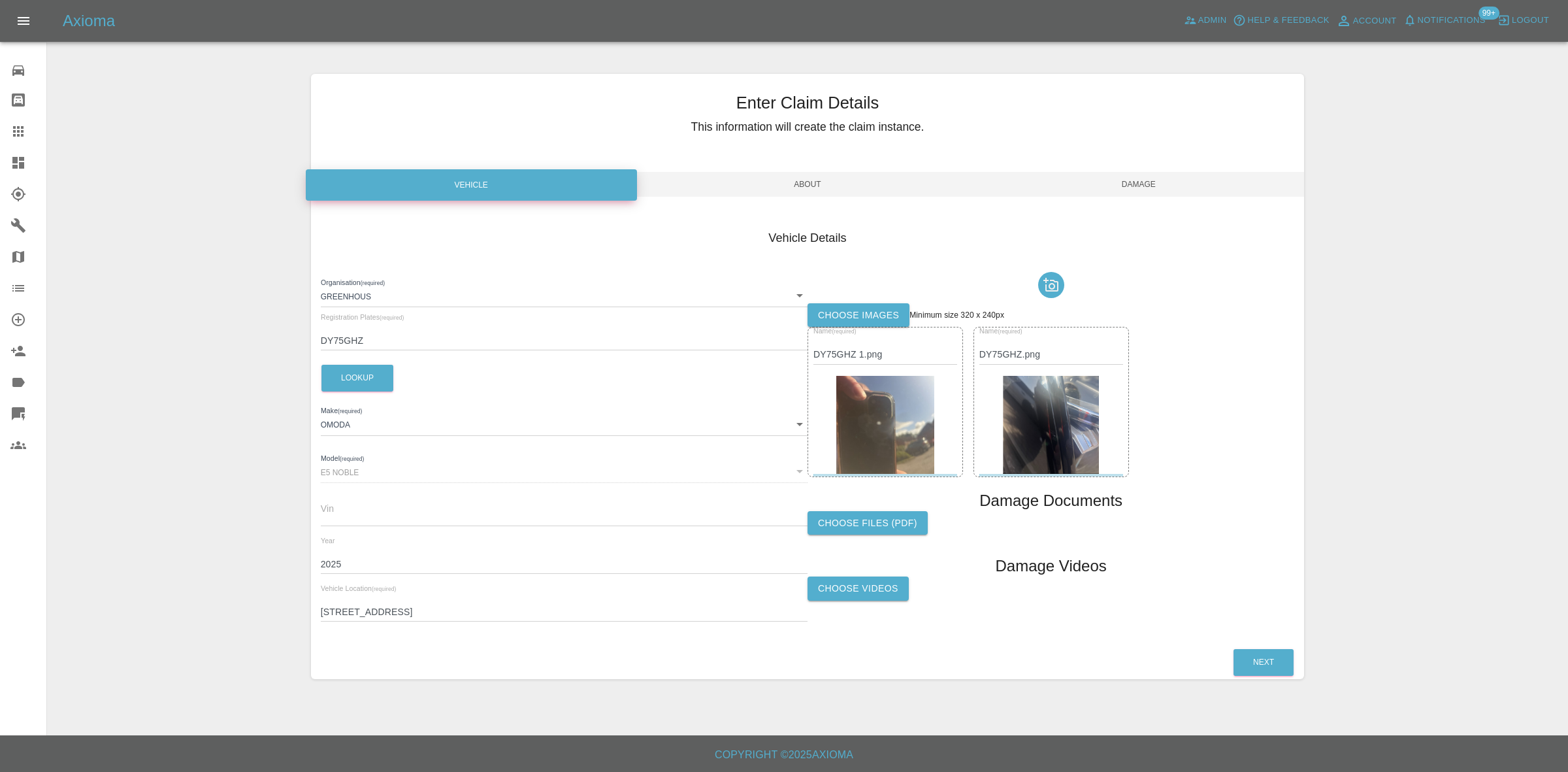
click at [779, 184] on span "About" at bounding box center [808, 184] width 331 height 25
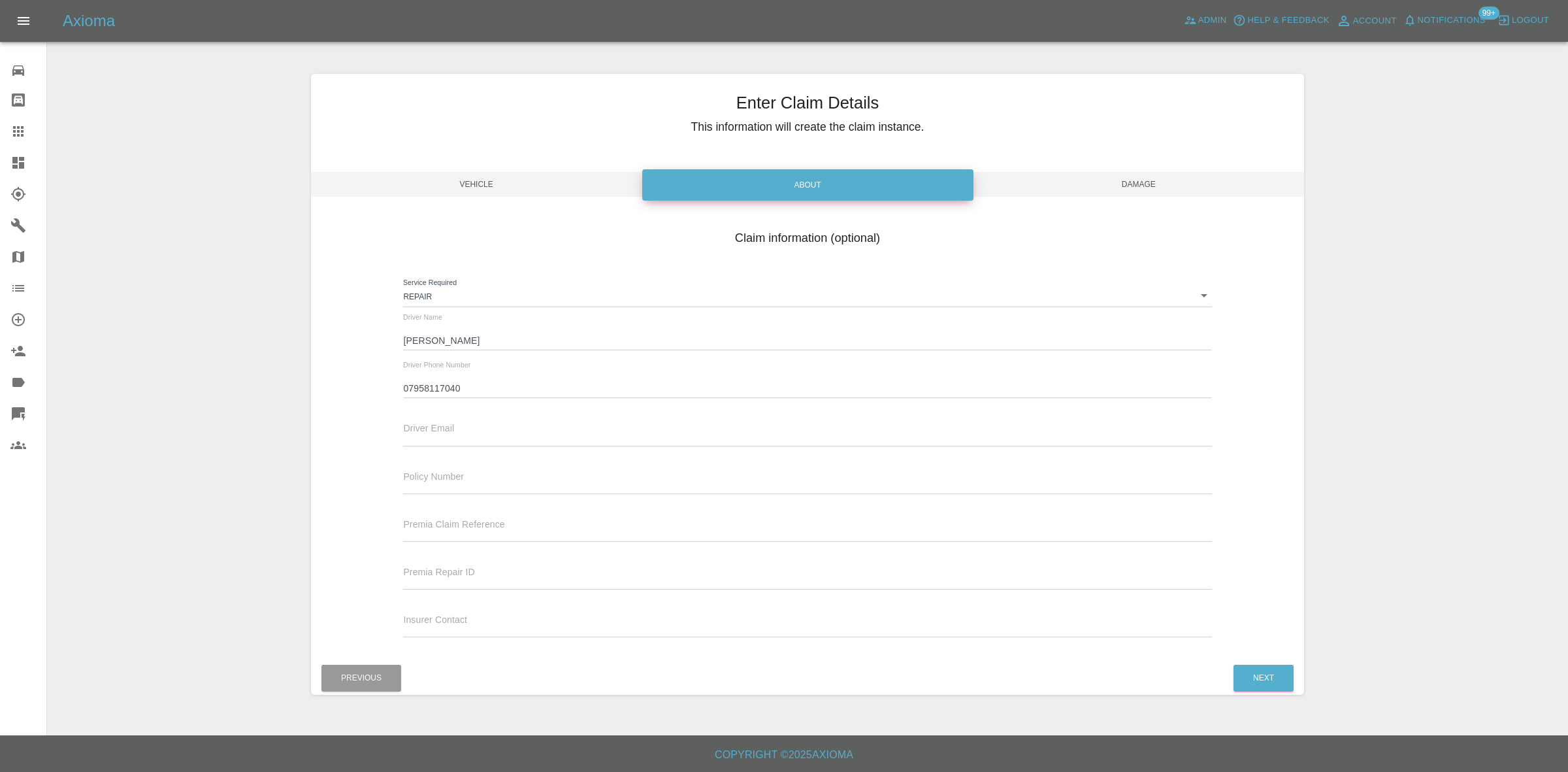
click at [1119, 181] on span "Damage" at bounding box center [1138, 184] width 331 height 25
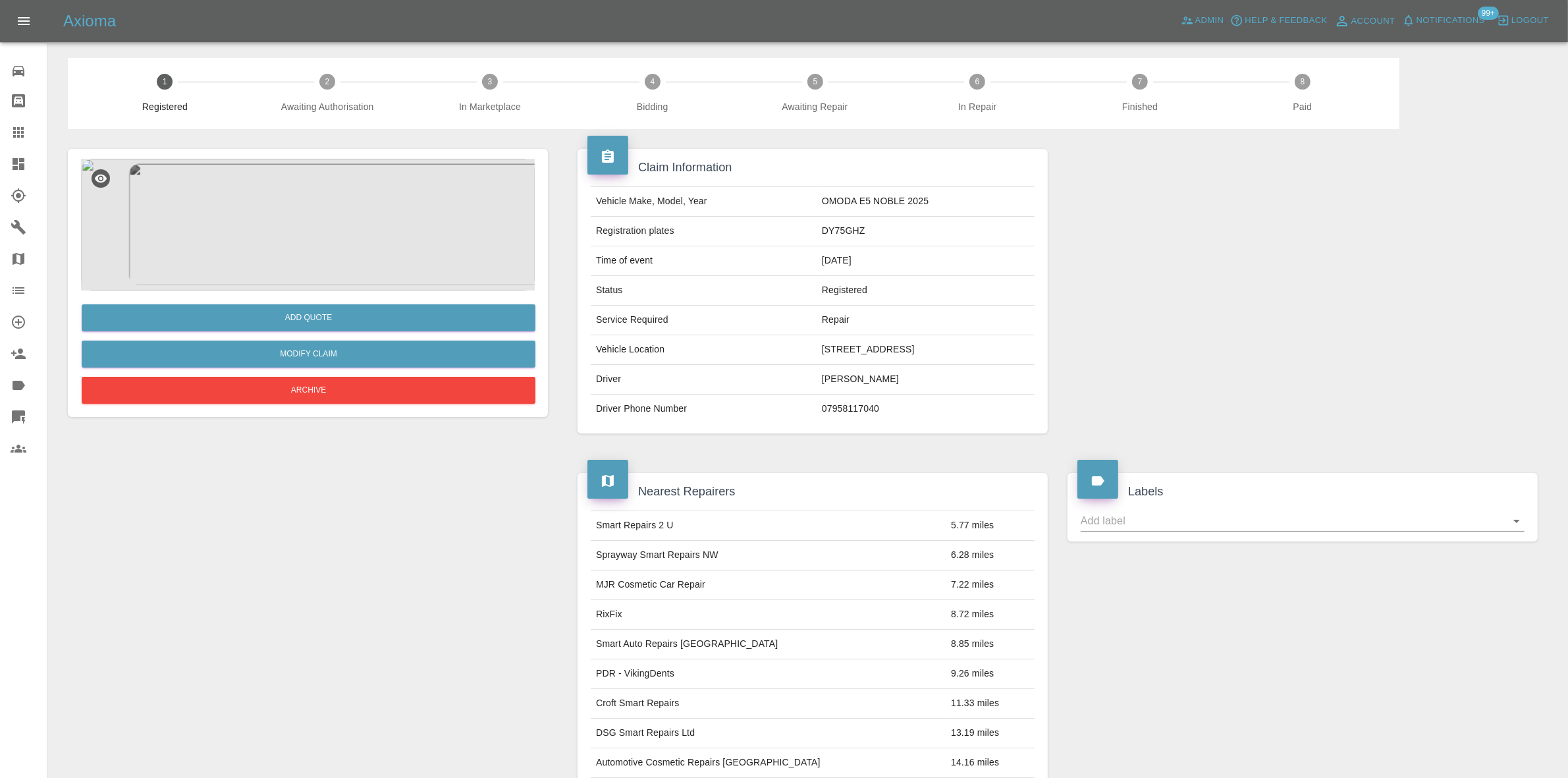
click at [388, 216] on img at bounding box center [308, 225] width 454 height 132
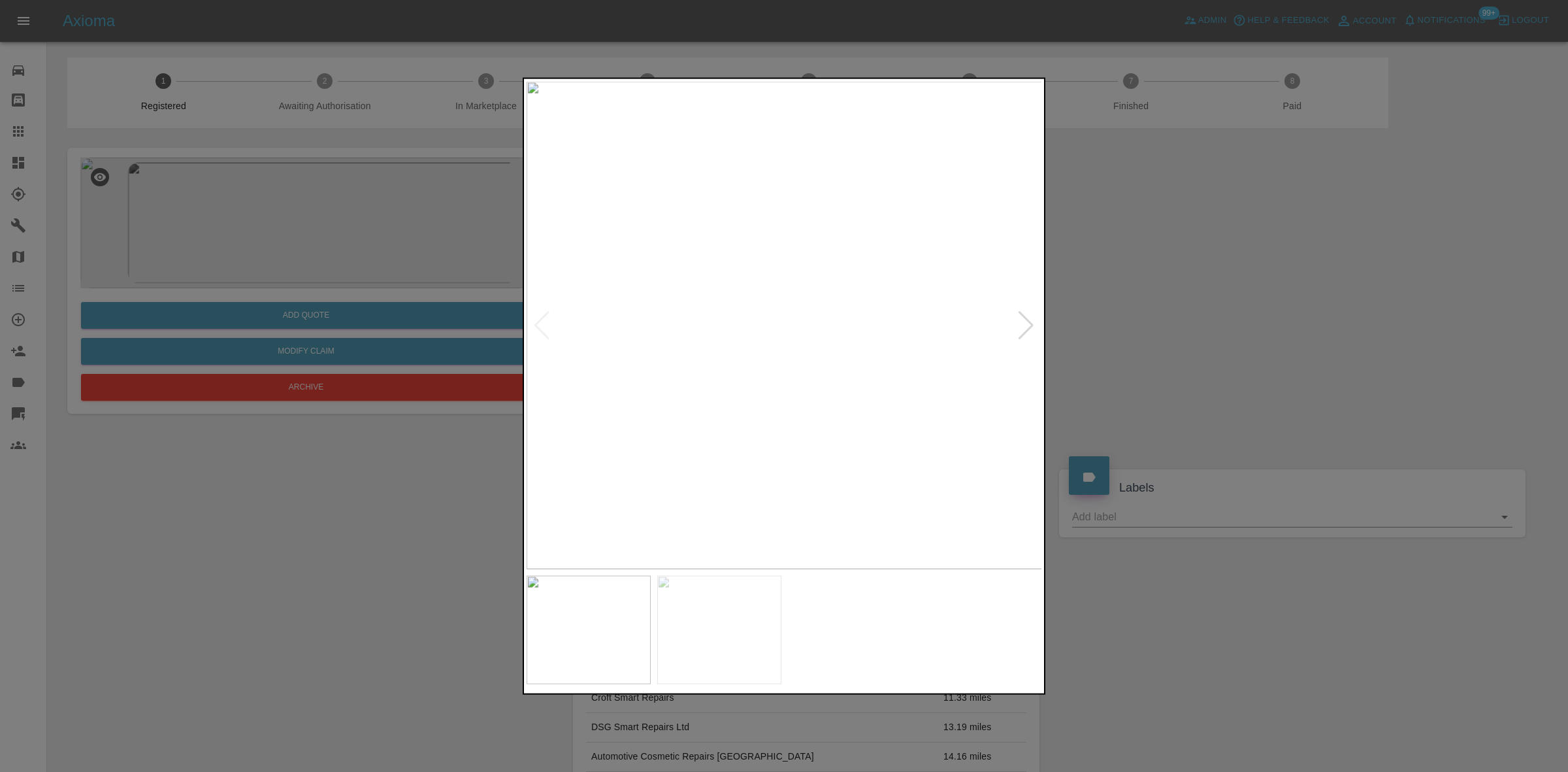
click at [758, 315] on img at bounding box center [784, 325] width 516 height 487
click at [749, 327] on img at bounding box center [864, 354] width 1549 height 1464
click at [742, 399] on img at bounding box center [784, 325] width 516 height 487
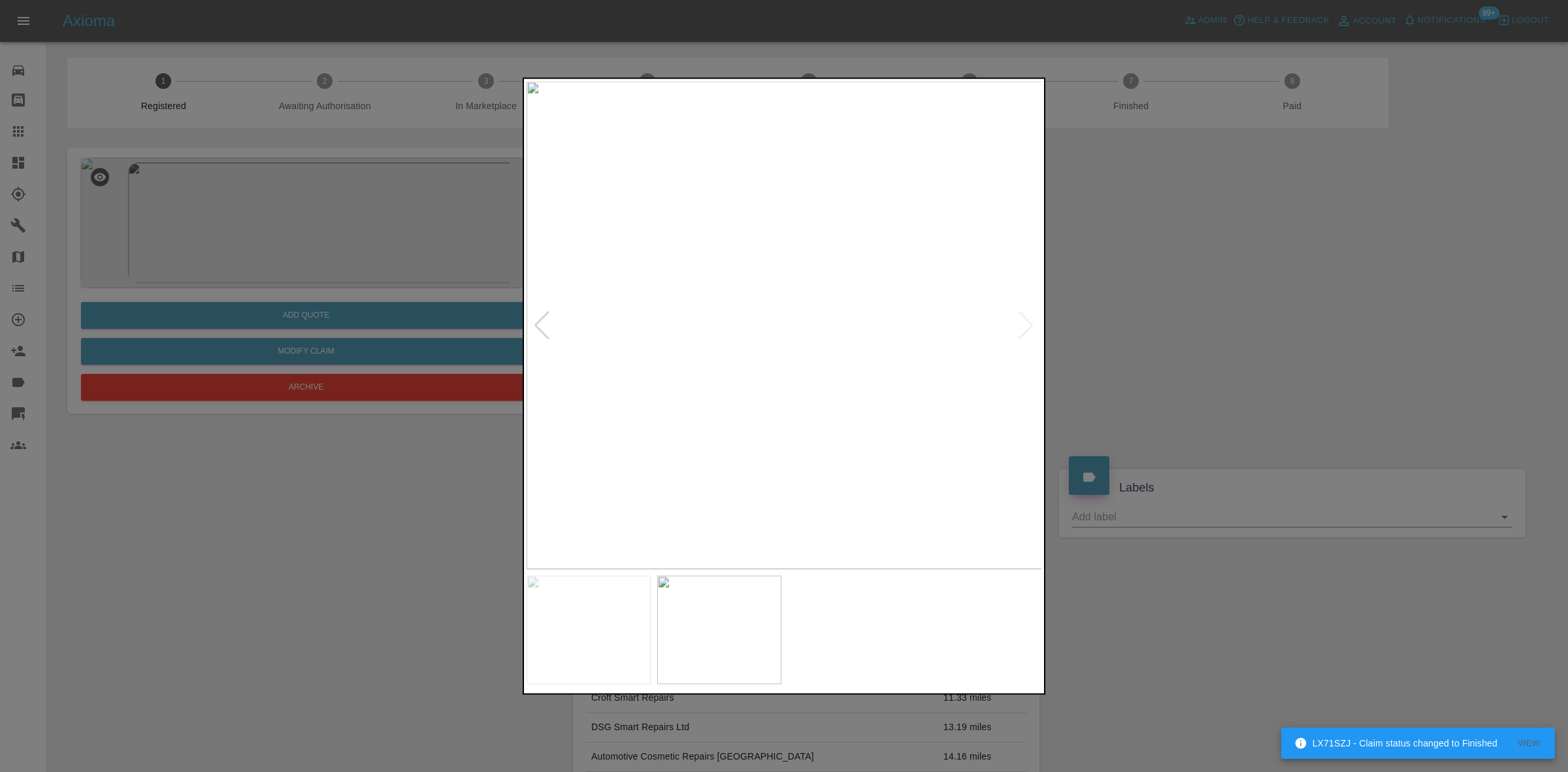
click at [749, 409] on img at bounding box center [784, 325] width 516 height 487
click at [780, 383] on img at bounding box center [784, 325] width 516 height 487
click at [779, 384] on img at bounding box center [797, 151] width 1549 height 1464
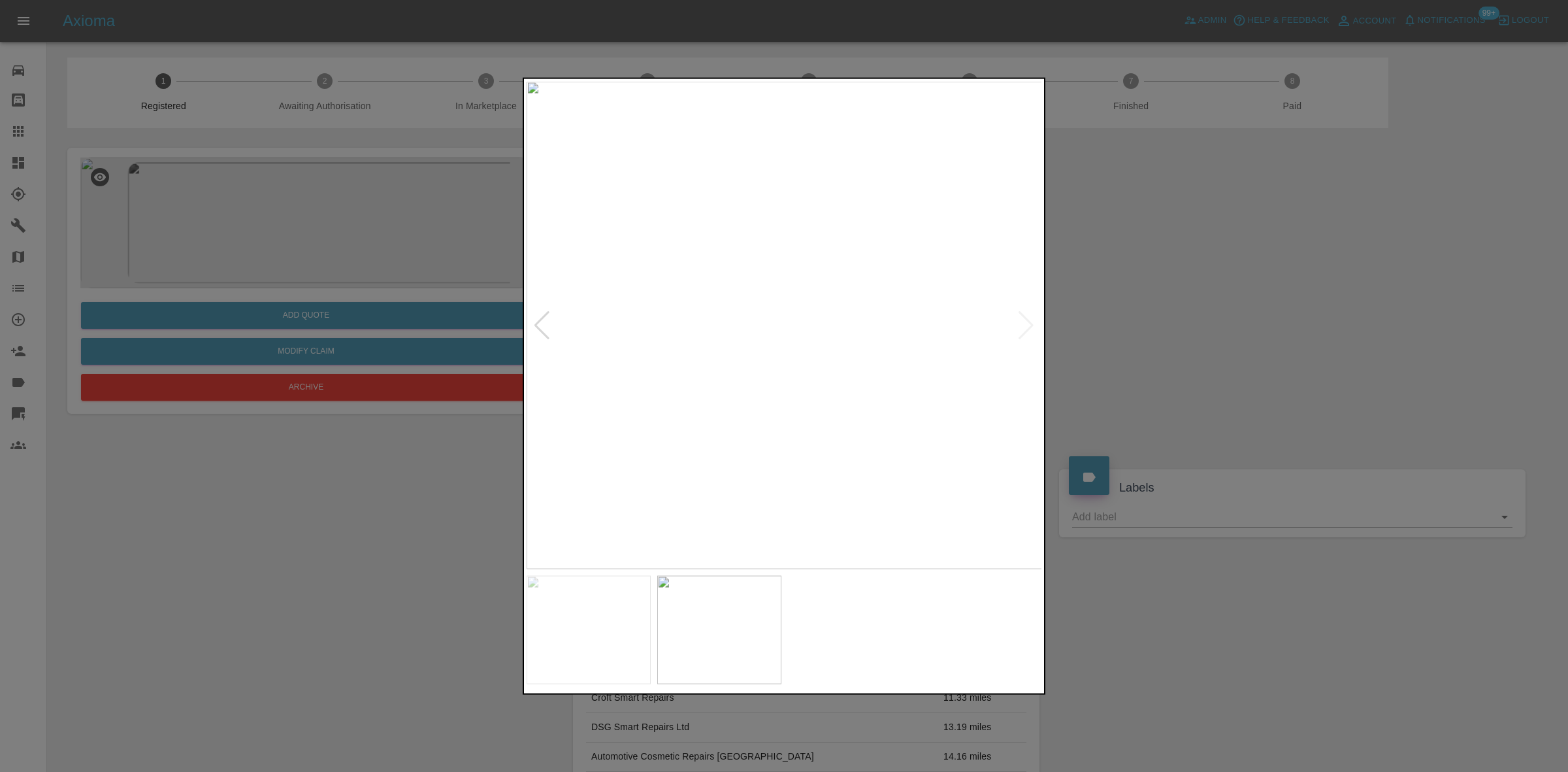
click at [844, 427] on img at bounding box center [784, 325] width 516 height 487
click at [863, 439] on img at bounding box center [784, 325] width 516 height 487
click at [278, 478] on div at bounding box center [784, 386] width 1568 height 772
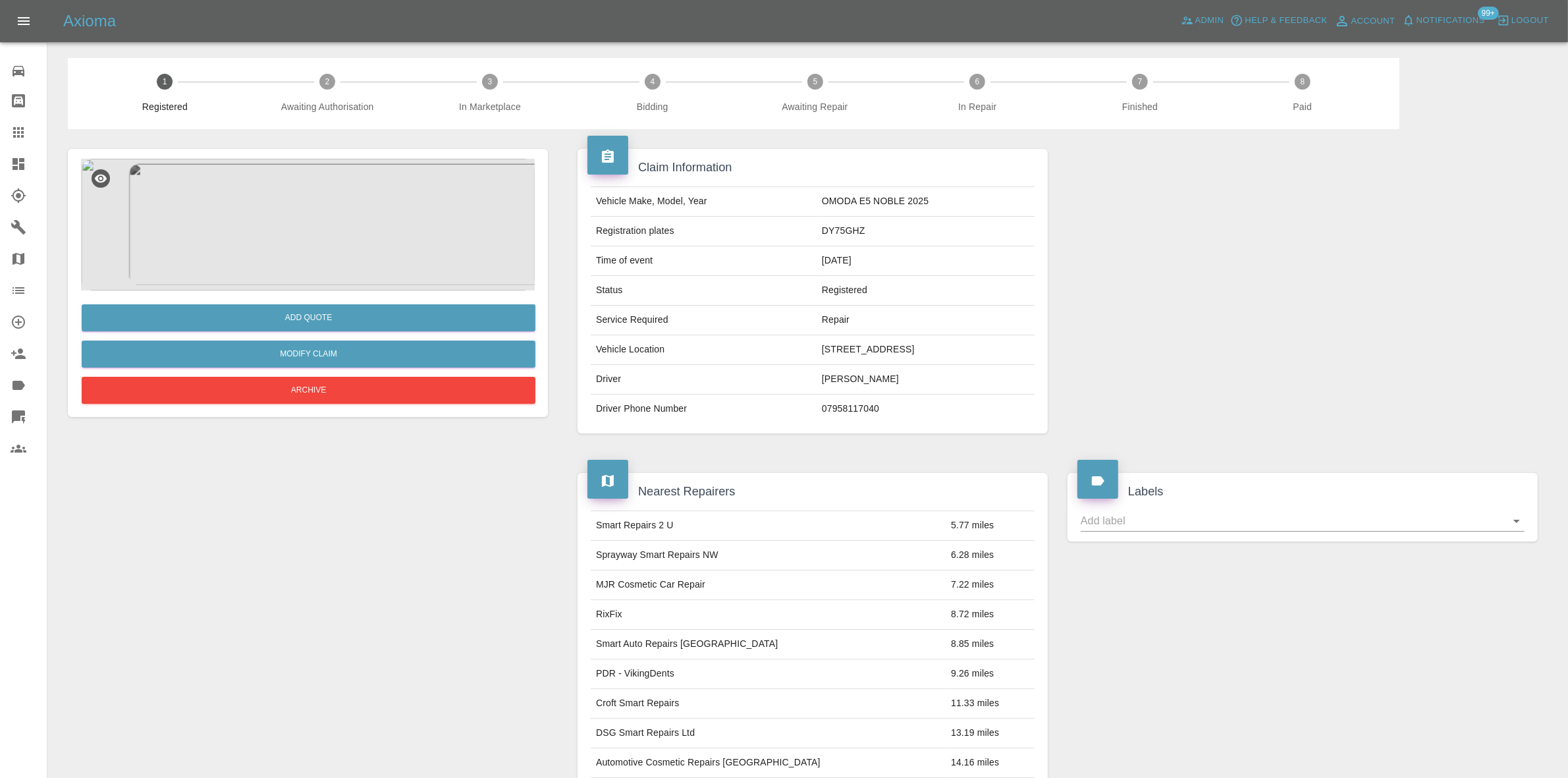
click at [816, 236] on td "DY75GHZ" at bounding box center [925, 231] width 218 height 30
copy td "DY75GHZ"
click at [816, 201] on td "OMODA E5 NOBLE 2025" at bounding box center [925, 202] width 218 height 30
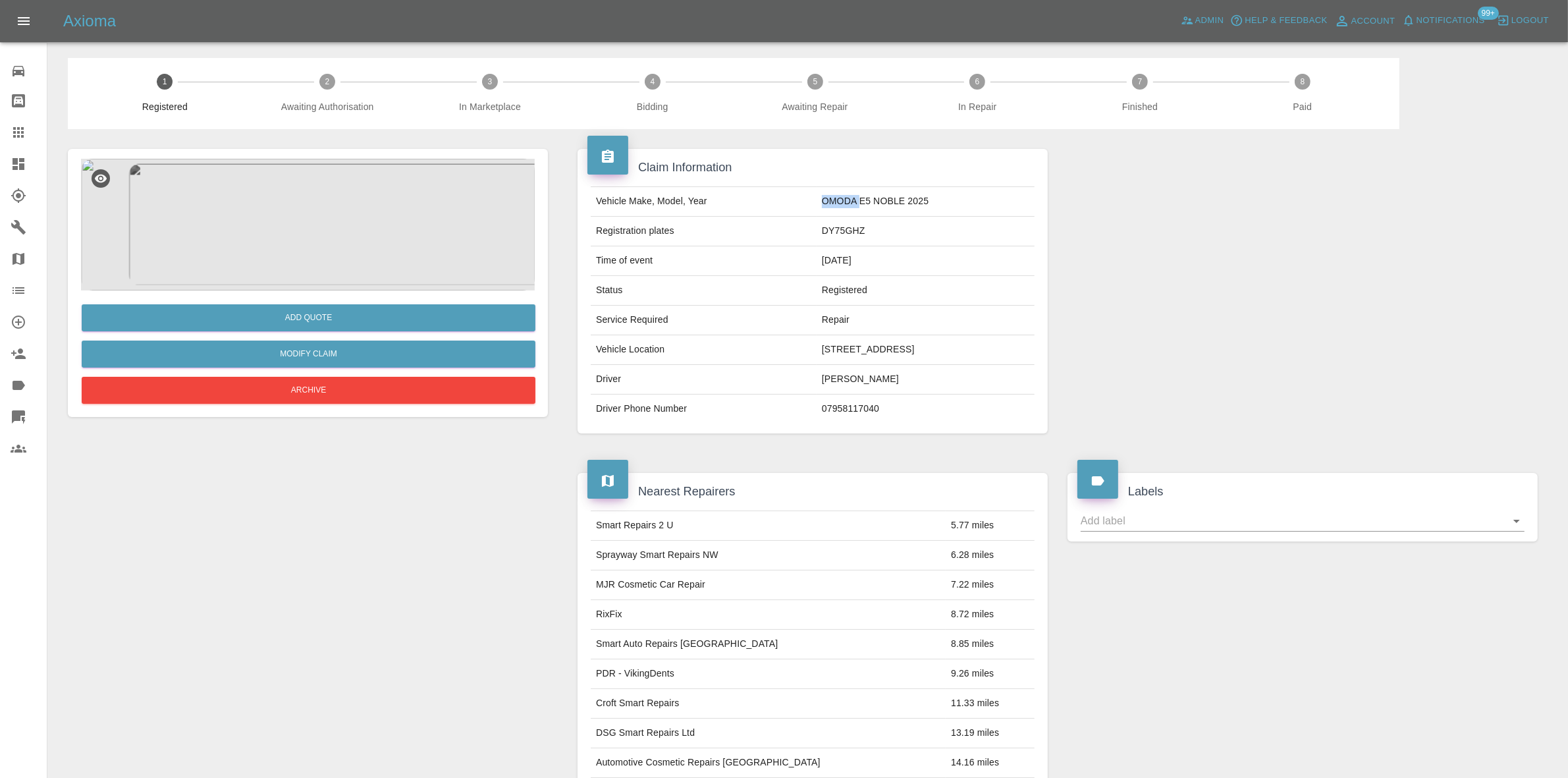
click at [816, 201] on td "OMODA E5 NOBLE 2025" at bounding box center [925, 202] width 218 height 30
copy td "OMODA"
drag, startPoint x: 694, startPoint y: 162, endPoint x: 811, endPoint y: 216, distance: 128.9
click at [715, 169] on h4 "Claim Information" at bounding box center [812, 168] width 451 height 18
drag, startPoint x: 833, startPoint y: 200, endPoint x: 746, endPoint y: 223, distance: 90.0
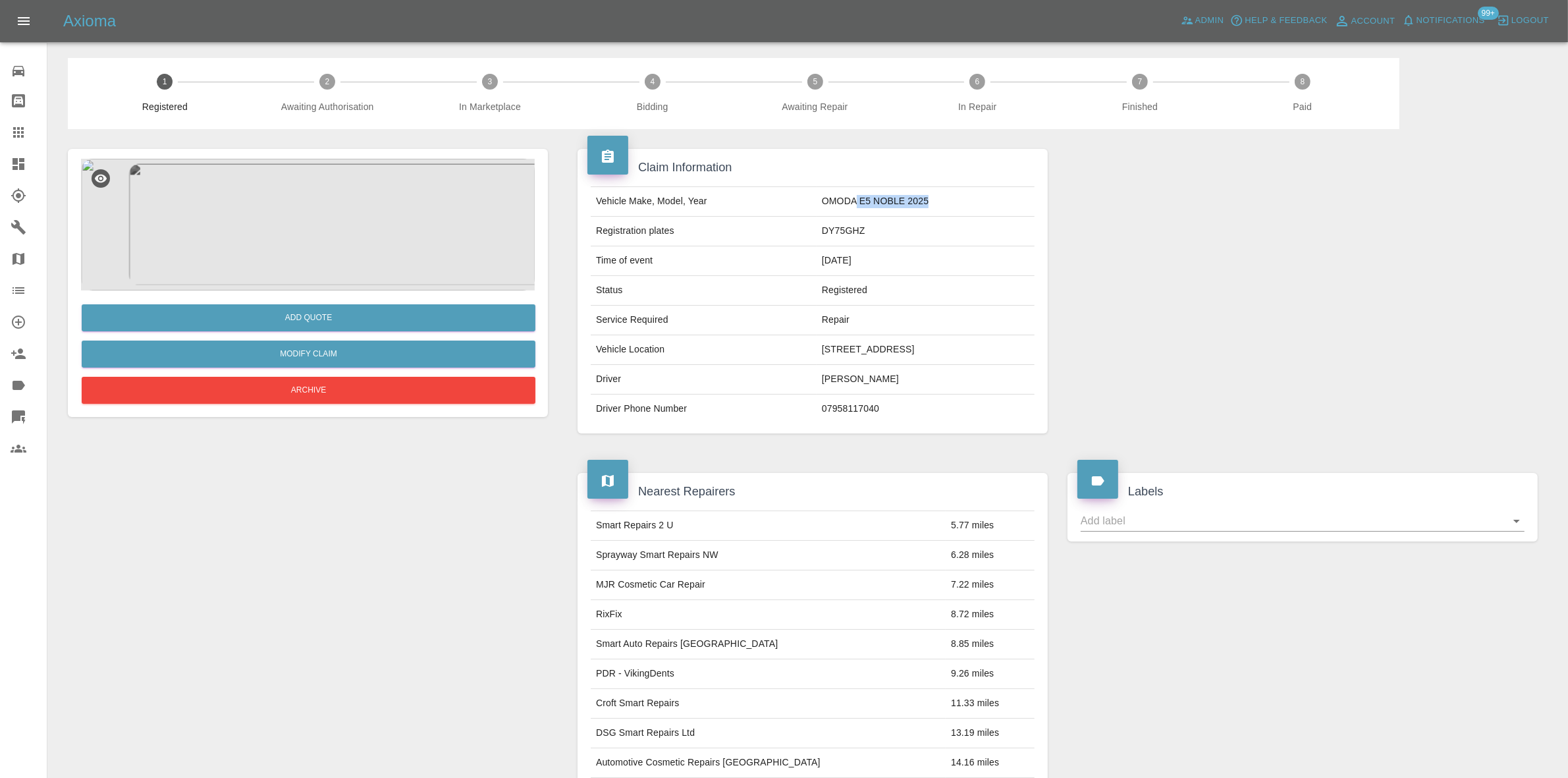
click at [816, 217] on td "OMODA E5 NOBLE 2025" at bounding box center [925, 202] width 218 height 30
copy td "E5 NOBLE 2025"
click at [306, 217] on img at bounding box center [308, 225] width 454 height 132
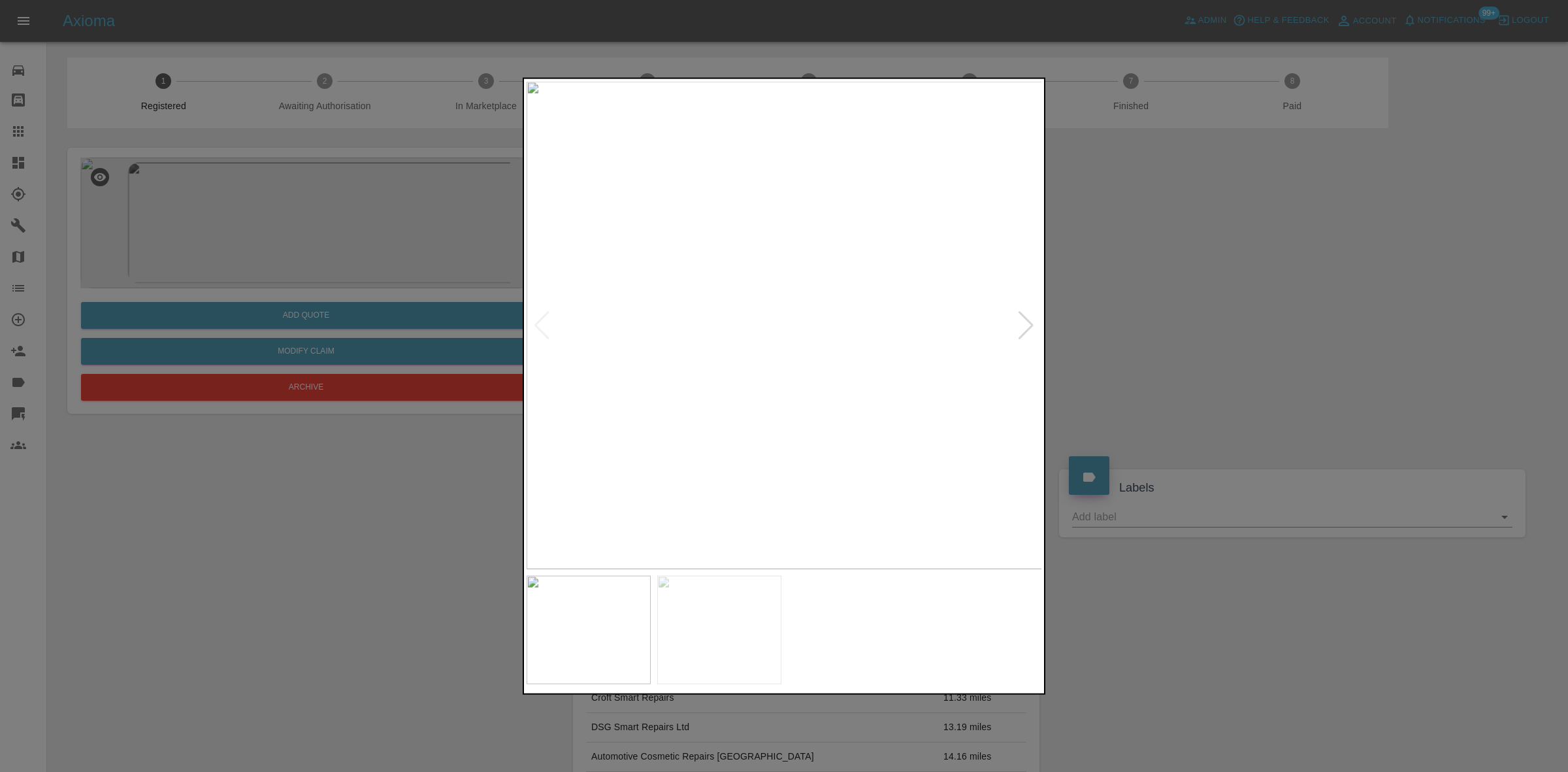
click at [745, 338] on img at bounding box center [784, 325] width 516 height 487
click at [785, 318] on img at bounding box center [903, 284] width 1549 height 1464
click at [626, 351] on img at bounding box center [766, 325] width 516 height 487
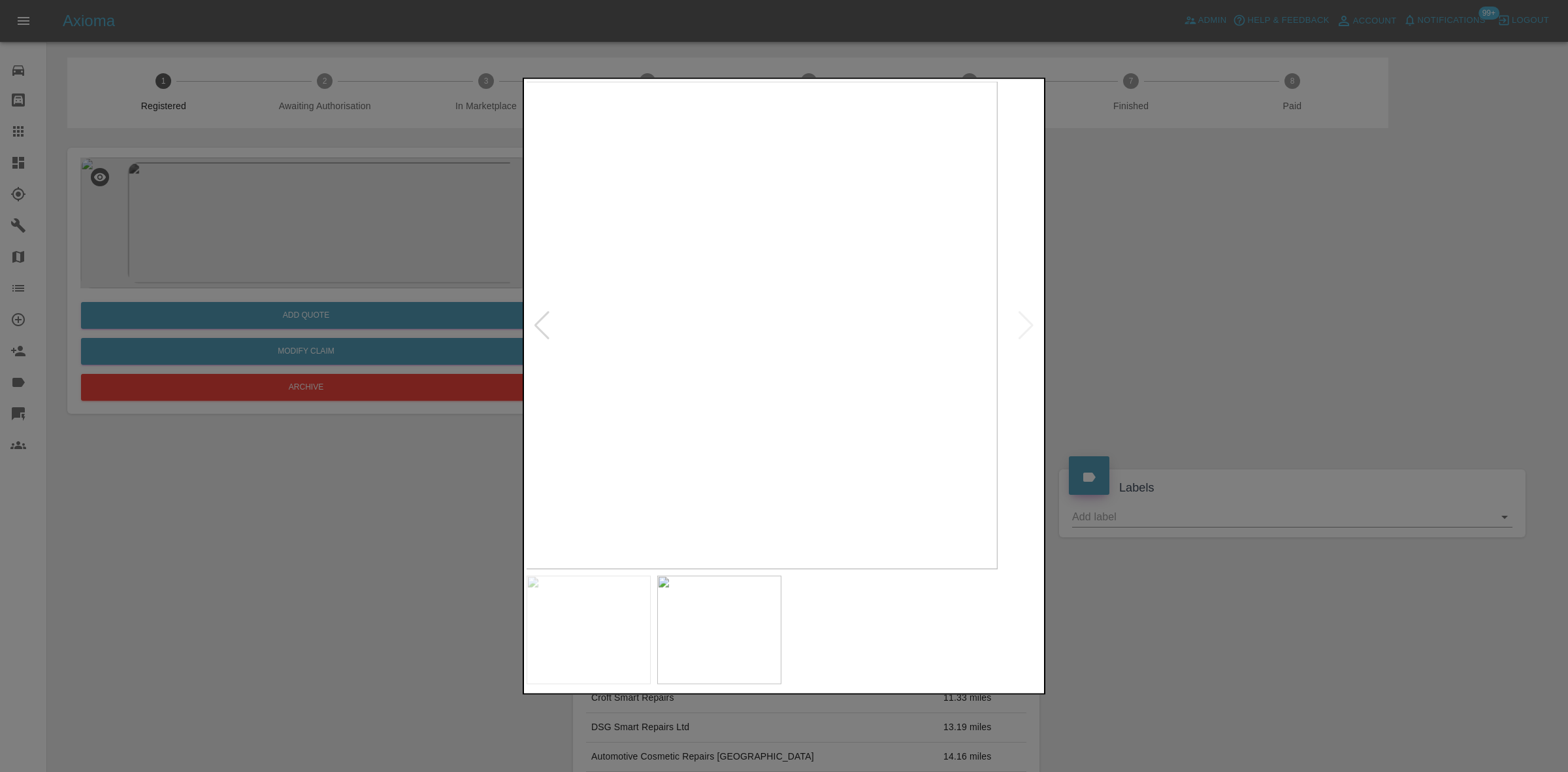
click at [615, 348] on img at bounding box center [740, 325] width 516 height 487
click at [626, 361] on img at bounding box center [784, 325] width 516 height 487
click at [781, 335] on img at bounding box center [784, 325] width 516 height 487
click at [937, 337] on img at bounding box center [784, 325] width 516 height 487
click at [782, 328] on img at bounding box center [784, 325] width 516 height 487
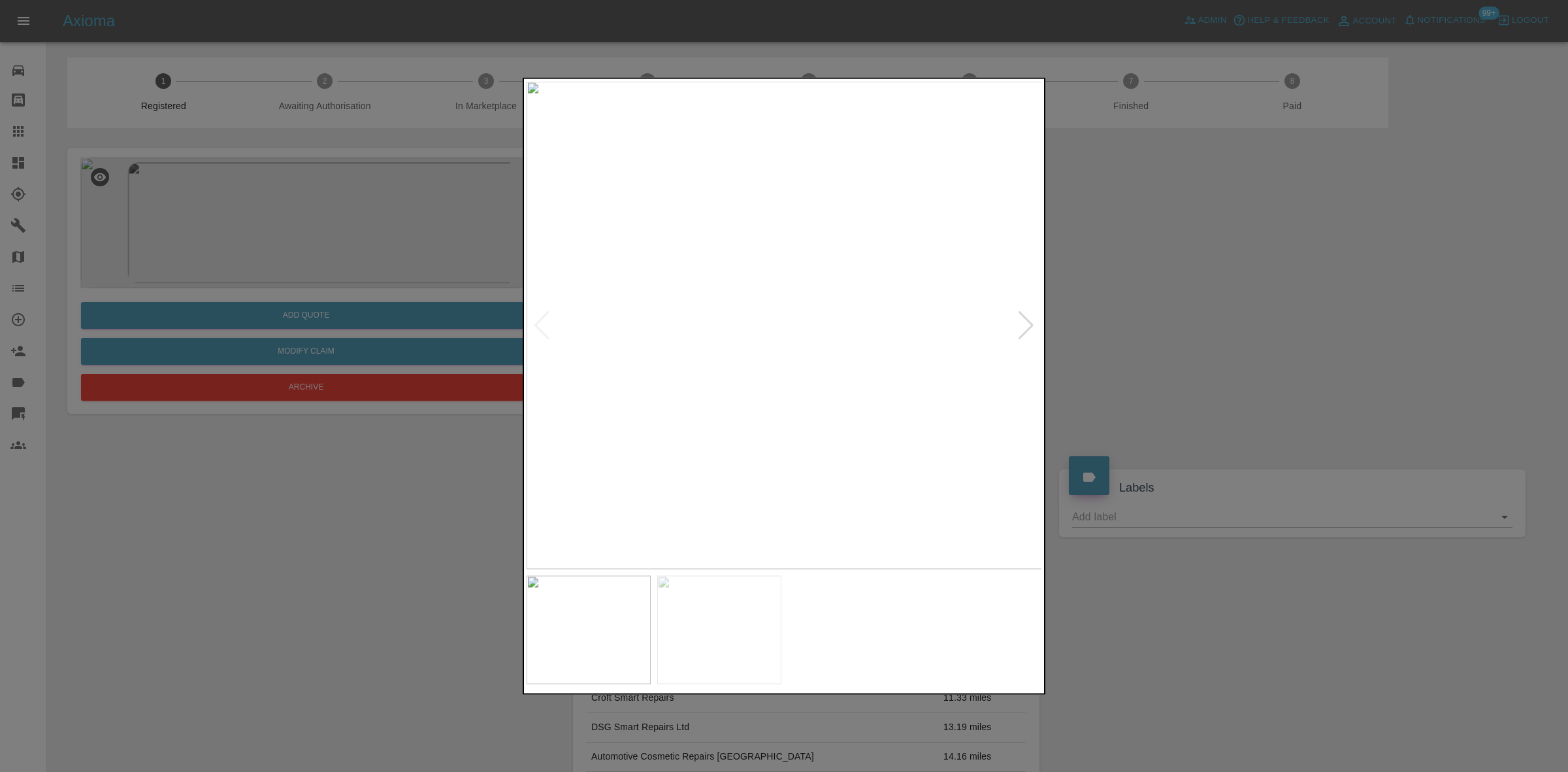
click at [777, 328] on img at bounding box center [784, 325] width 516 height 487
click at [769, 330] on img at bounding box center [804, 317] width 1549 height 1464
click at [476, 208] on div at bounding box center [784, 386] width 1568 height 772
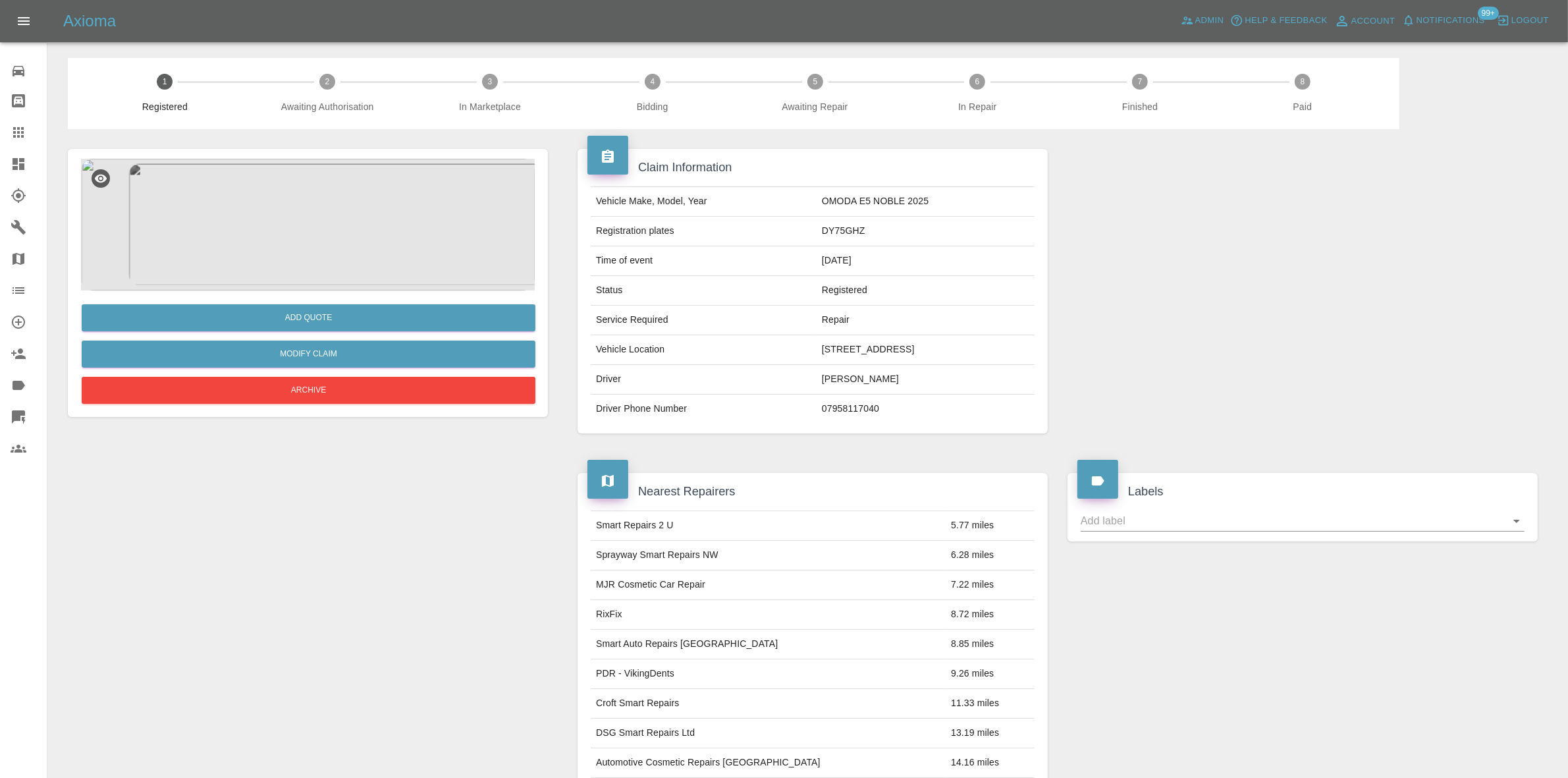
click at [328, 235] on img at bounding box center [308, 225] width 454 height 132
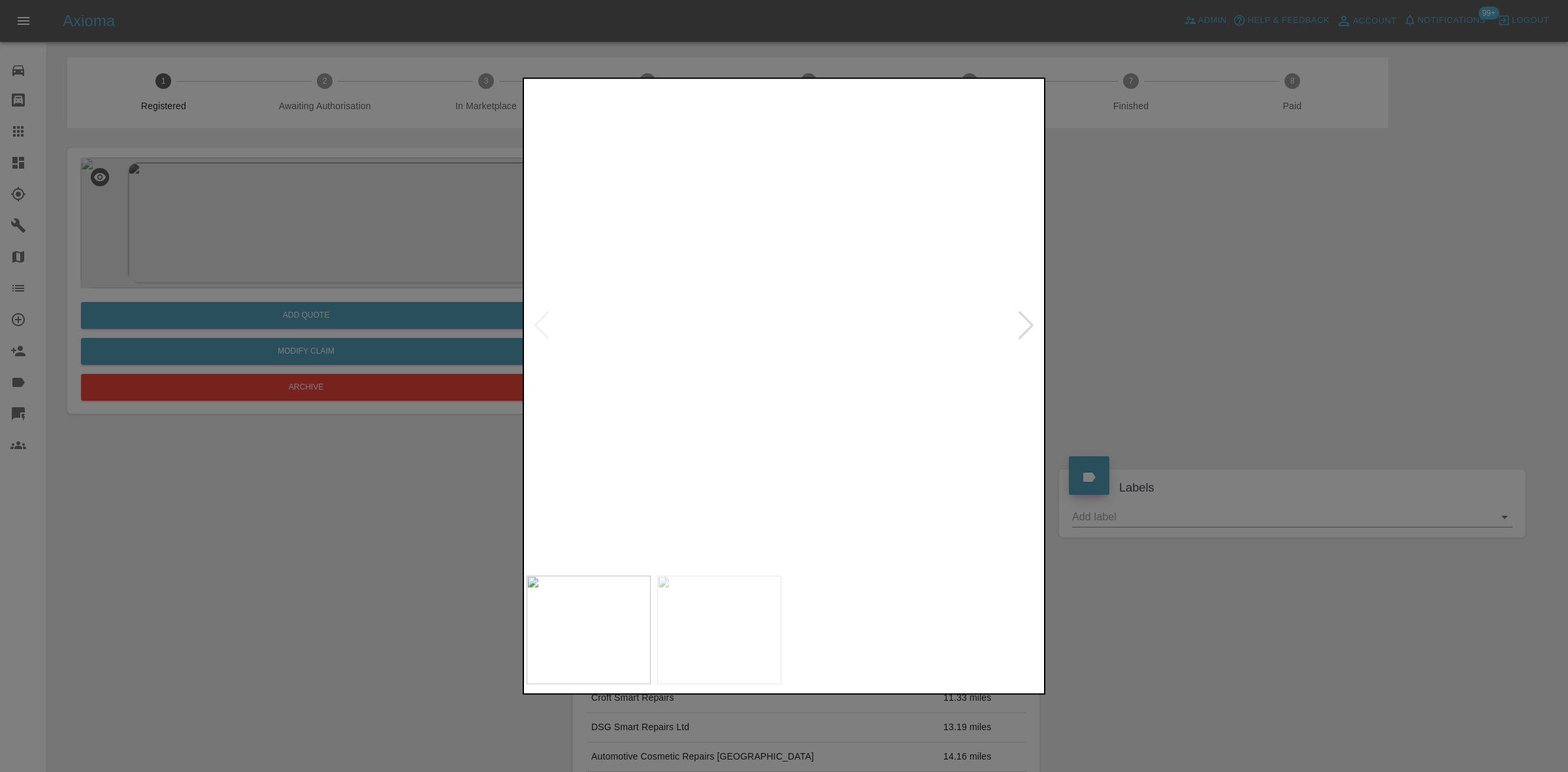
click at [763, 321] on img at bounding box center [784, 325] width 516 height 487
click at [763, 321] on img at bounding box center [848, 337] width 1549 height 1464
click at [589, 358] on img at bounding box center [784, 325] width 516 height 487
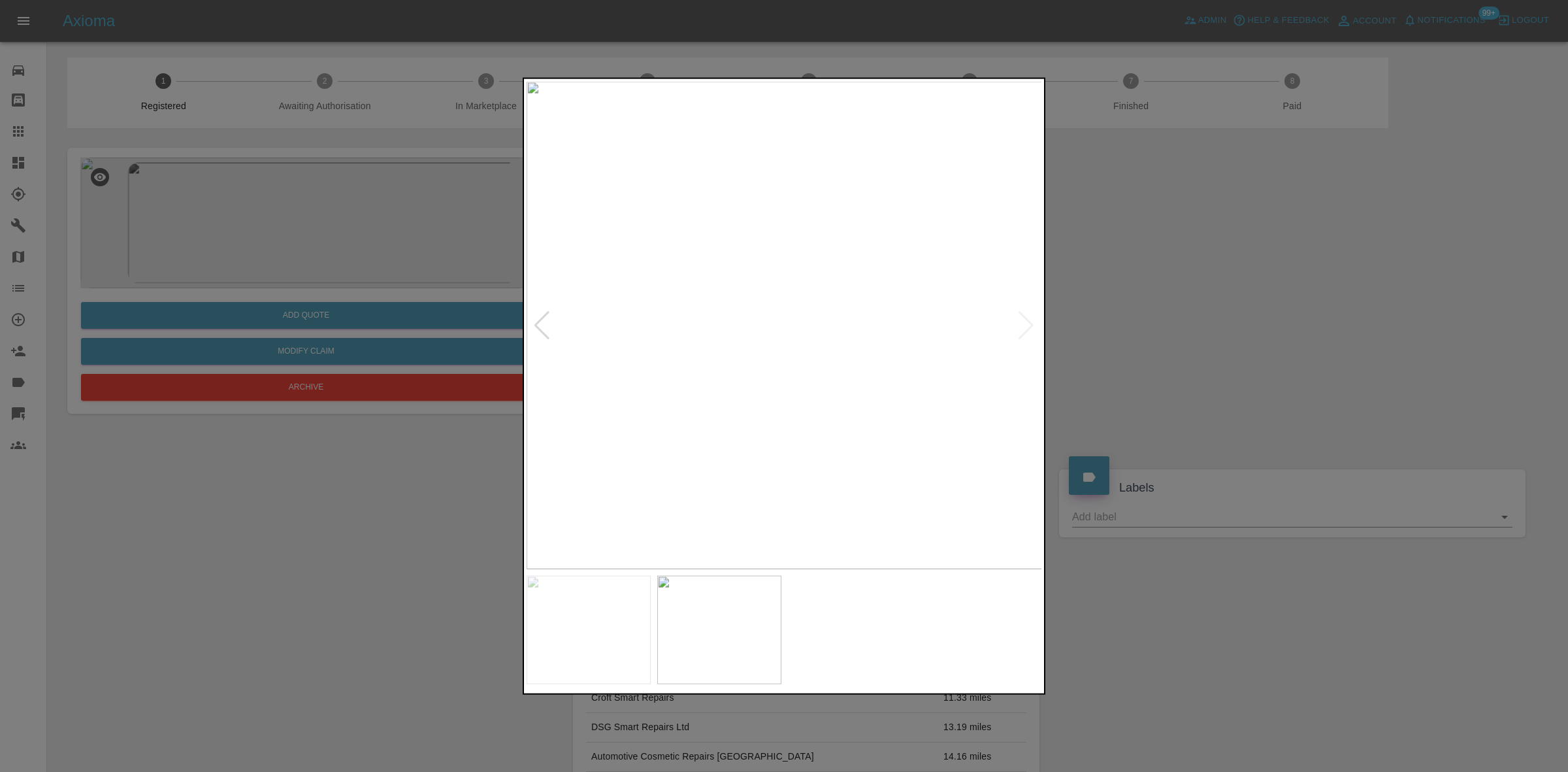
click at [540, 390] on img at bounding box center [784, 325] width 516 height 487
click at [812, 356] on img at bounding box center [784, 325] width 516 height 487
click at [749, 297] on img at bounding box center [784, 325] width 516 height 487
click at [851, 395] on img at bounding box center [890, 408] width 1549 height 1464
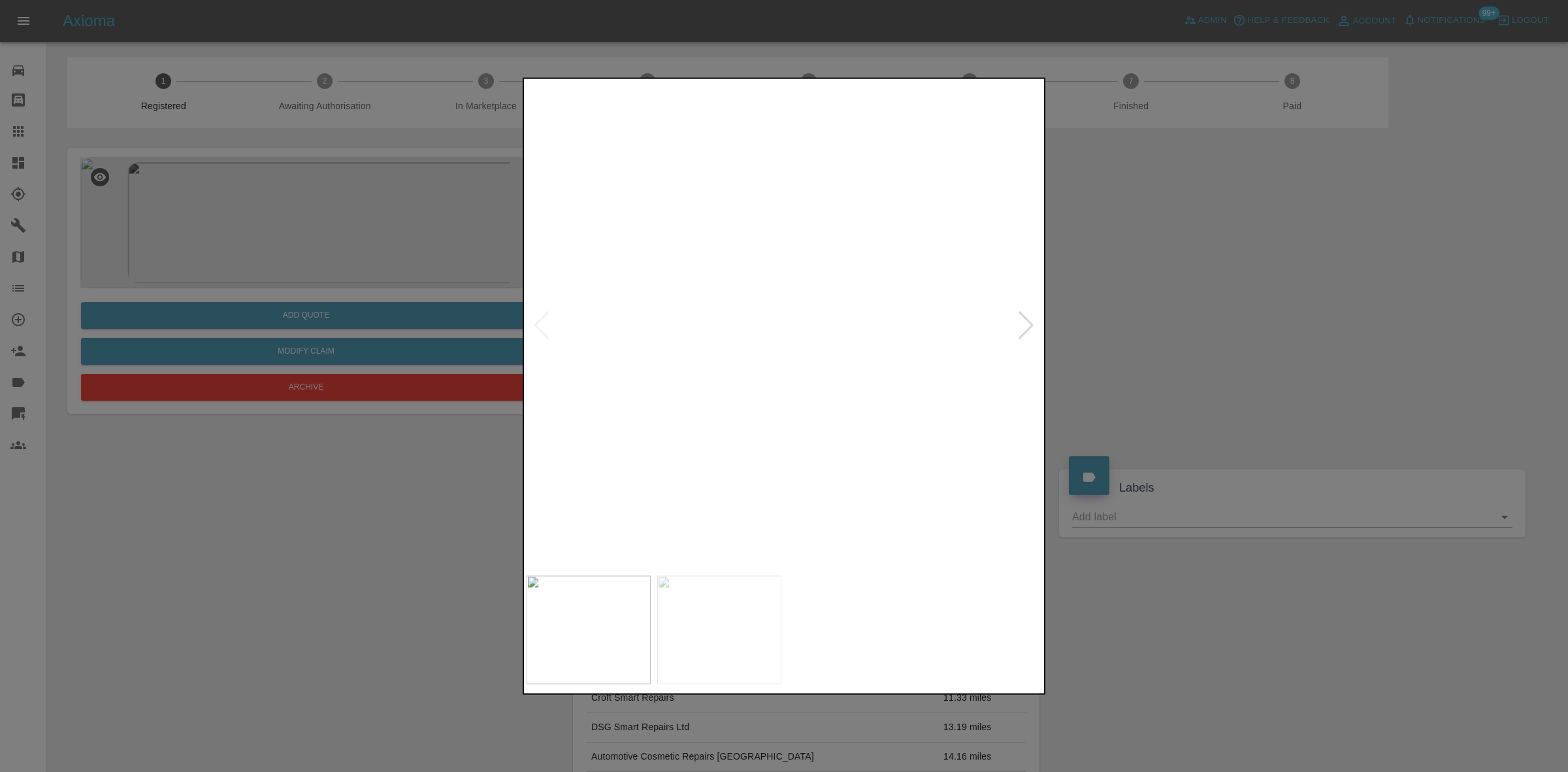
click at [243, 218] on div at bounding box center [784, 386] width 1568 height 772
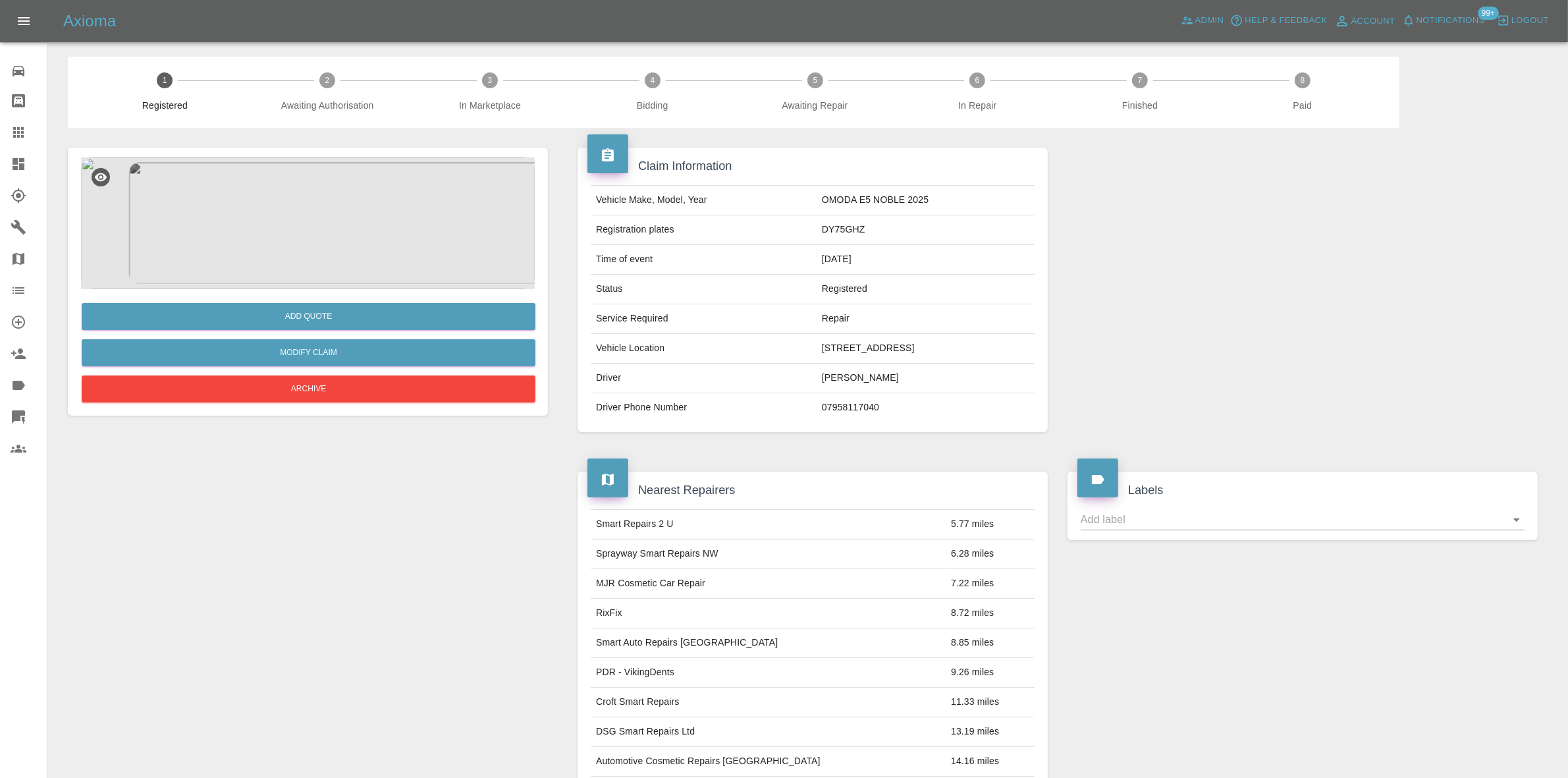
scroll to position [465, 0]
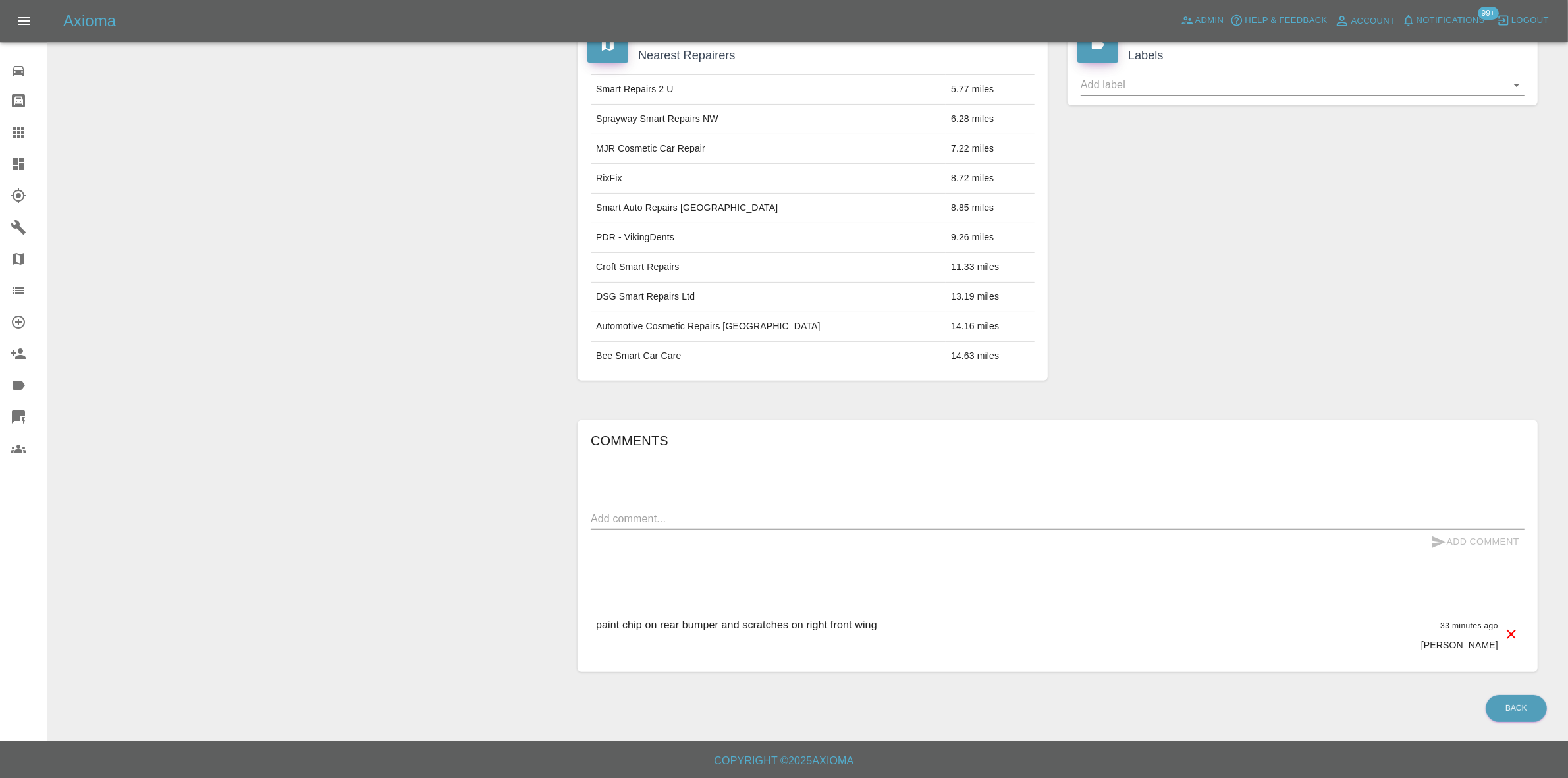
click at [652, 528] on div "x" at bounding box center [1058, 519] width 933 height 21
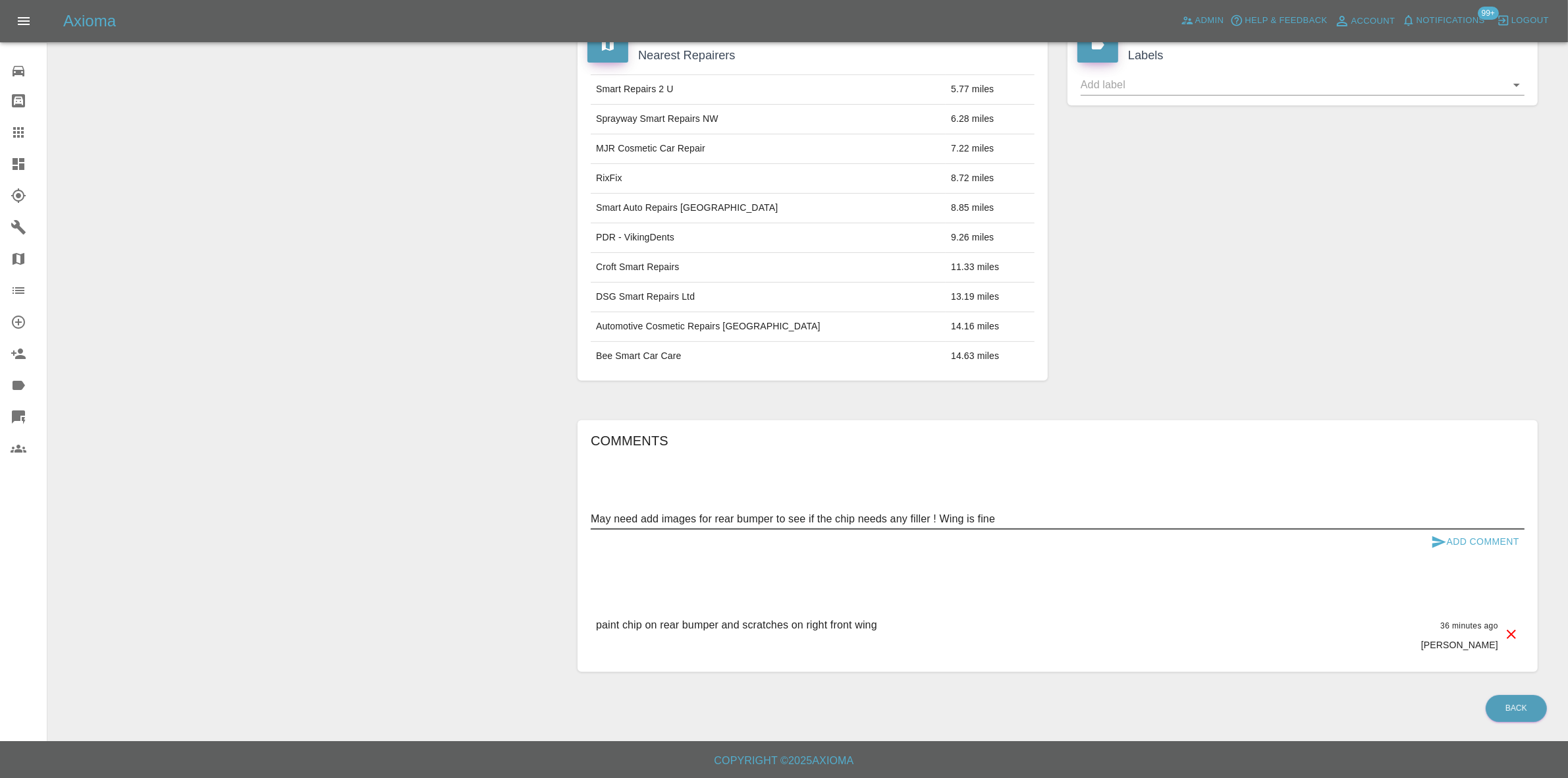
drag, startPoint x: 1001, startPoint y: 518, endPoint x: 936, endPoint y: 527, distance: 65.6
click at [936, 527] on div "May need add images for rear bumper to see if the chip needs any filler ! Wing …" at bounding box center [1058, 519] width 933 height 21
click at [1054, 521] on textarea "May need add images for rear bumper to see if the chip needs any filler ! Wing …" at bounding box center [1058, 519] width 933 height 15
type textarea "May need add images for rear bumper to see if the chip needs any filler ! Wing …"
click at [1465, 541] on button "Add Comment" at bounding box center [1475, 542] width 99 height 24
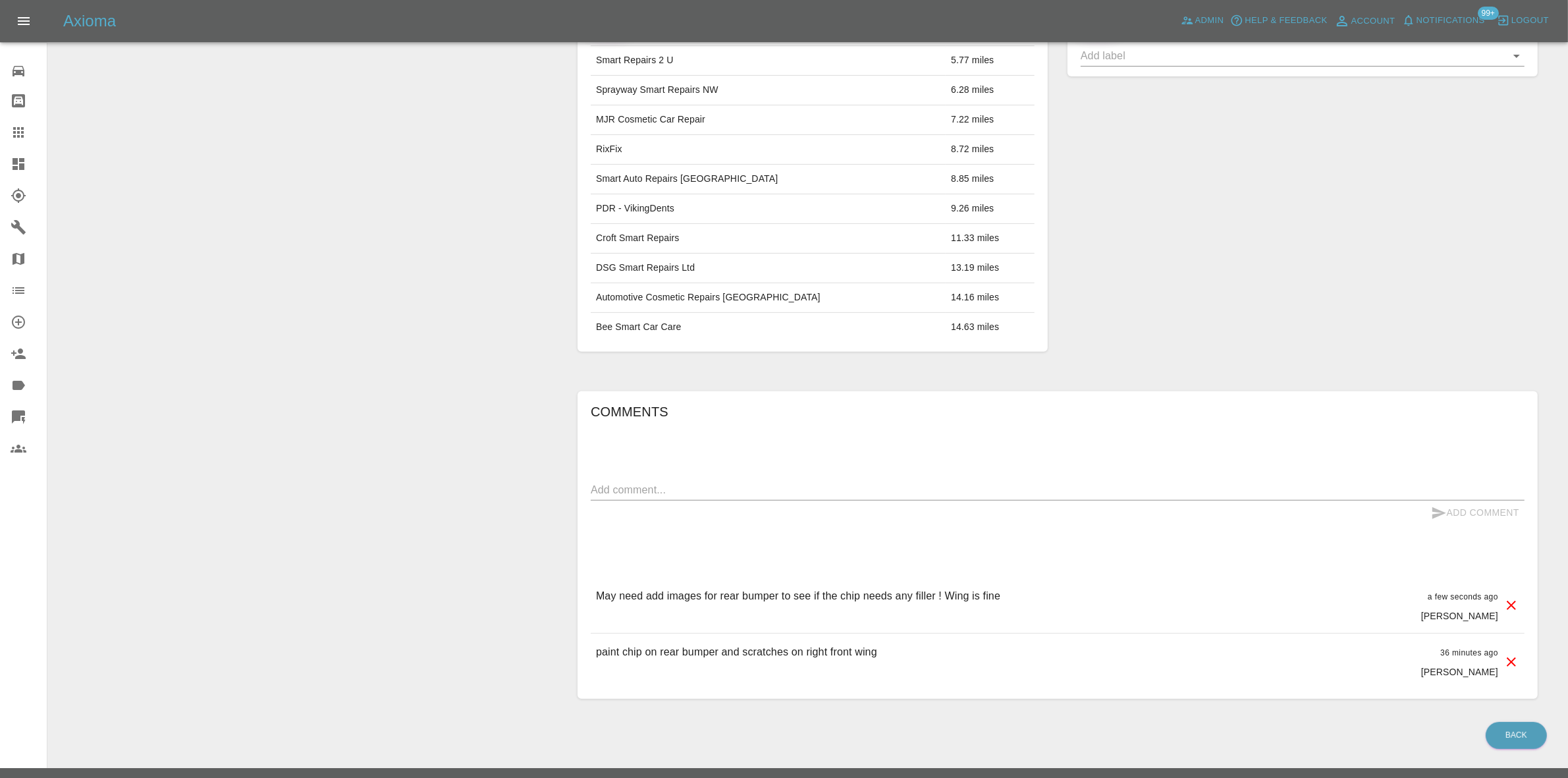
scroll to position [0, 0]
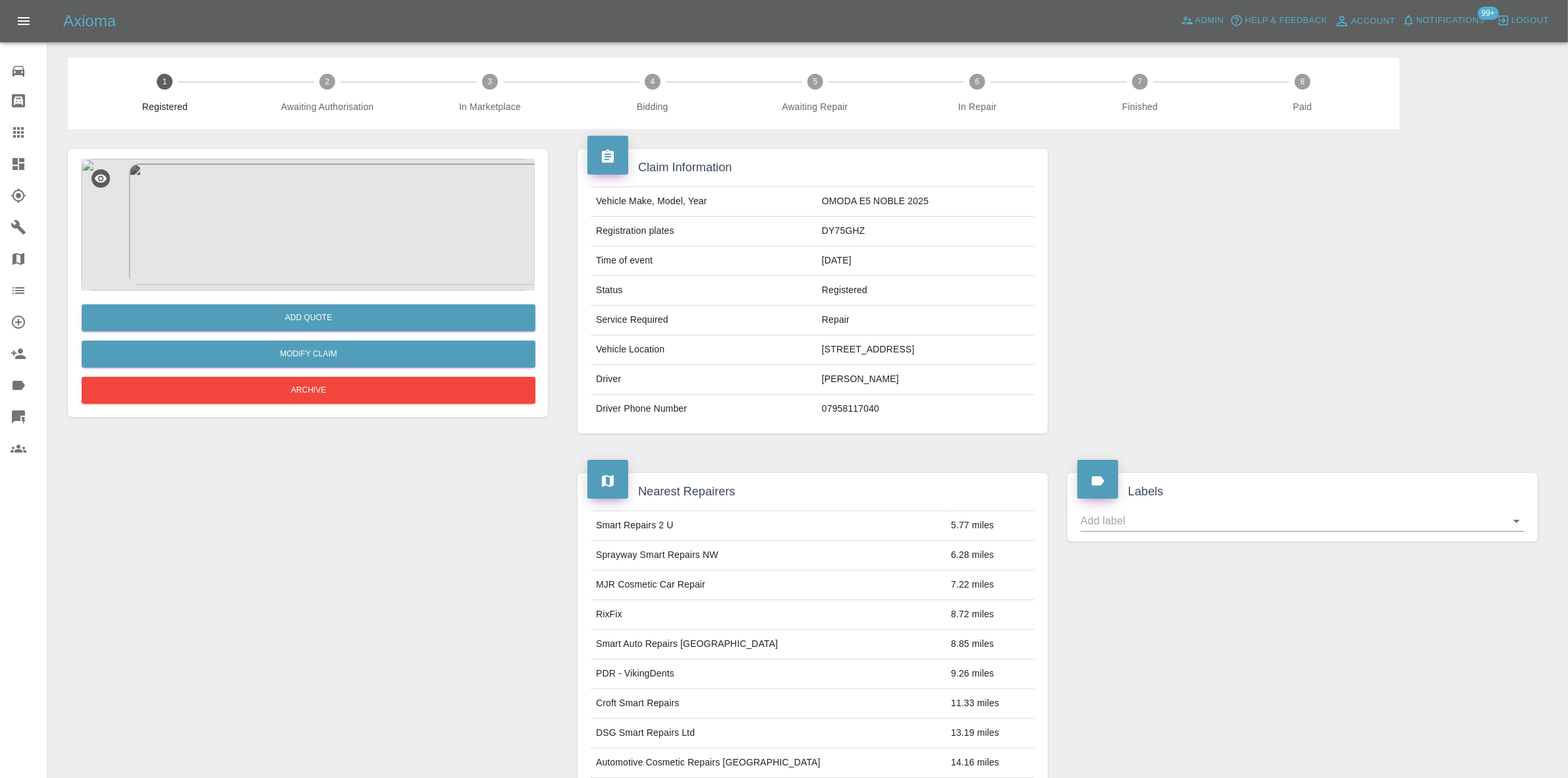
click at [318, 251] on img at bounding box center [308, 225] width 454 height 132
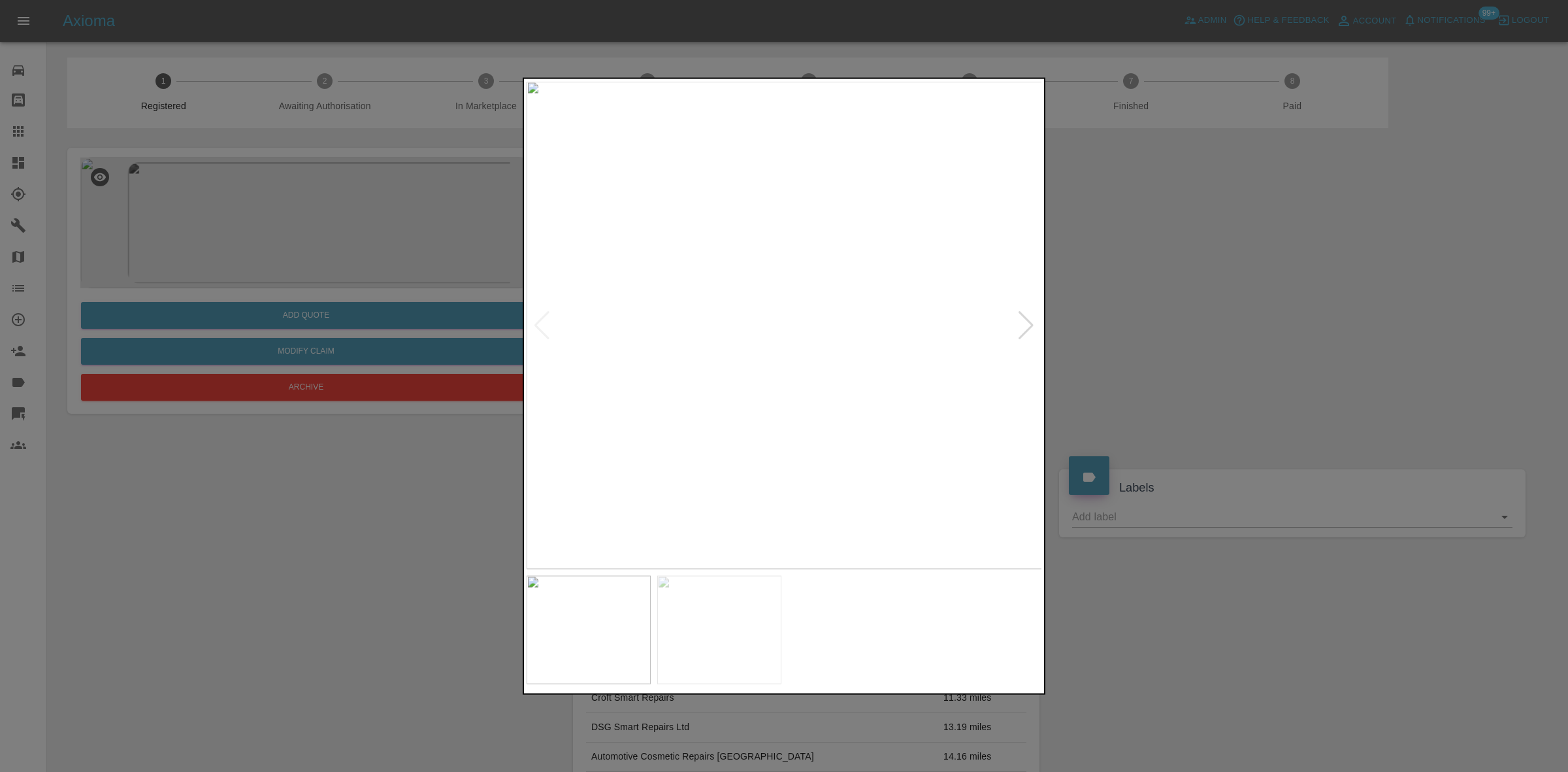
click at [767, 348] on img at bounding box center [784, 325] width 516 height 487
click at [767, 348] on img at bounding box center [836, 256] width 1549 height 1464
click at [700, 358] on img at bounding box center [784, 325] width 516 height 487
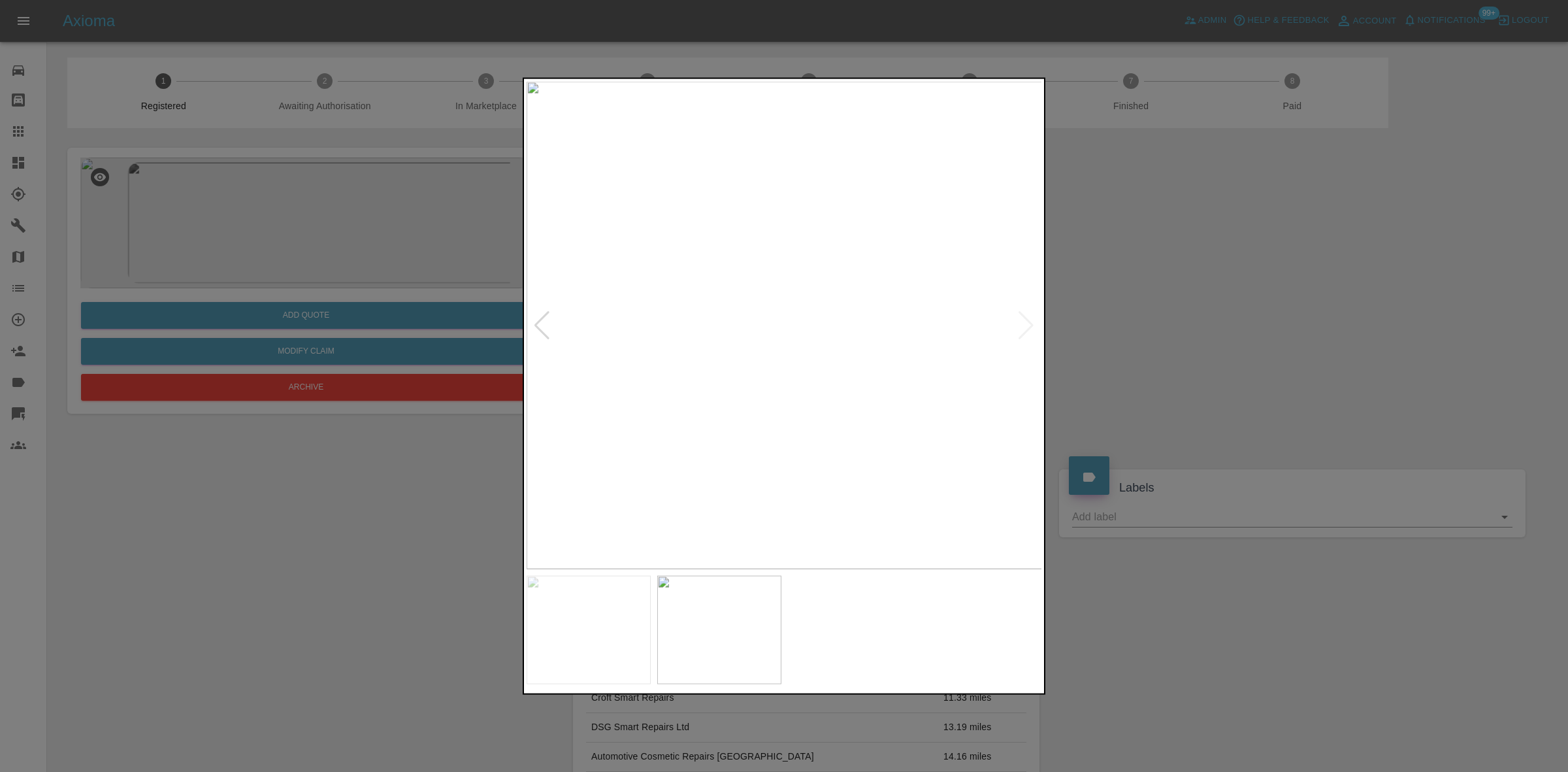
click at [615, 374] on img at bounding box center [784, 325] width 516 height 487
click at [822, 415] on img at bounding box center [784, 325] width 516 height 487
drag, startPoint x: 213, startPoint y: 204, endPoint x: 230, endPoint y: 218, distance: 22.0
click at [224, 211] on div at bounding box center [784, 386] width 1568 height 772
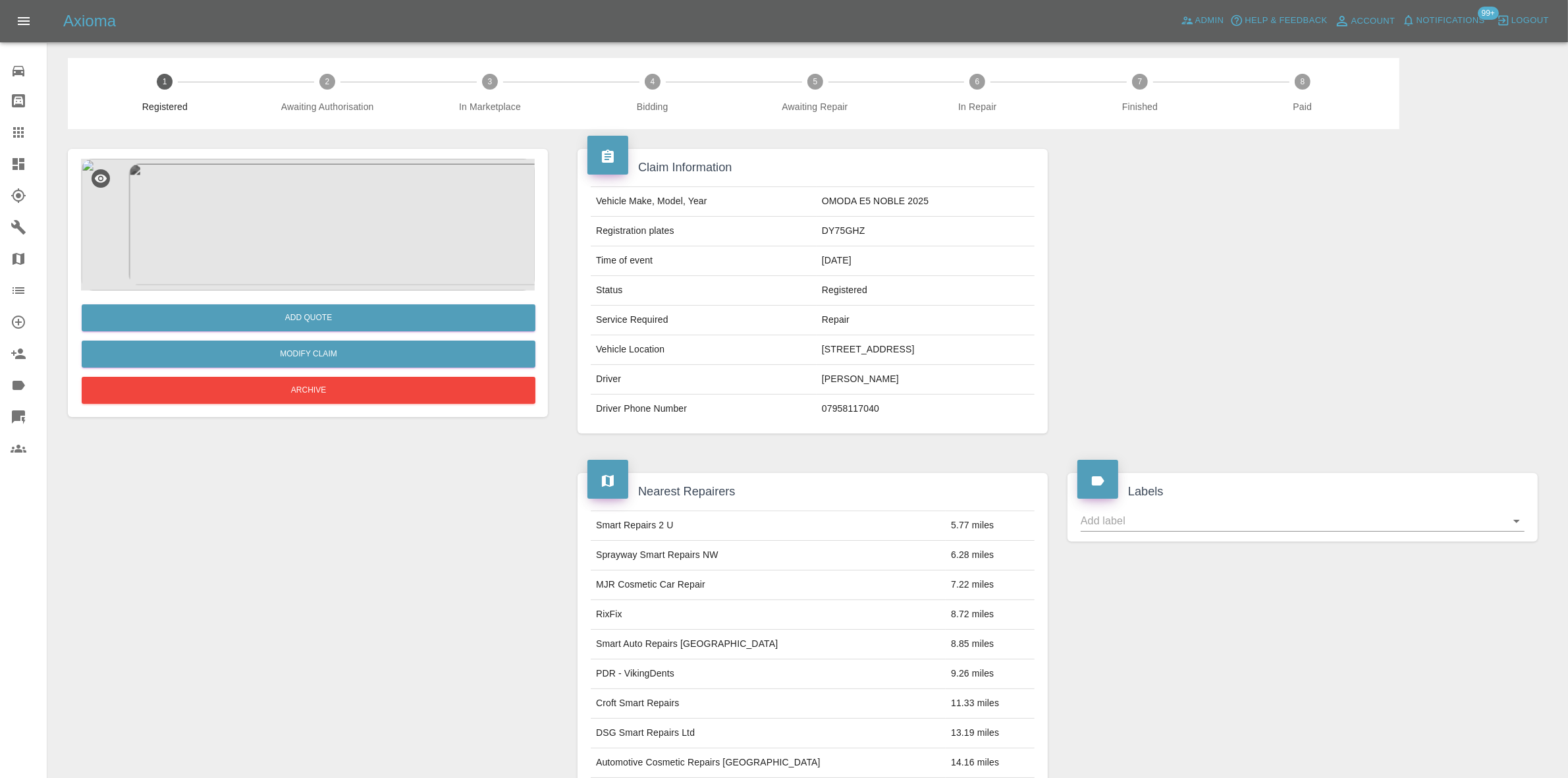
click at [341, 225] on img at bounding box center [308, 225] width 454 height 132
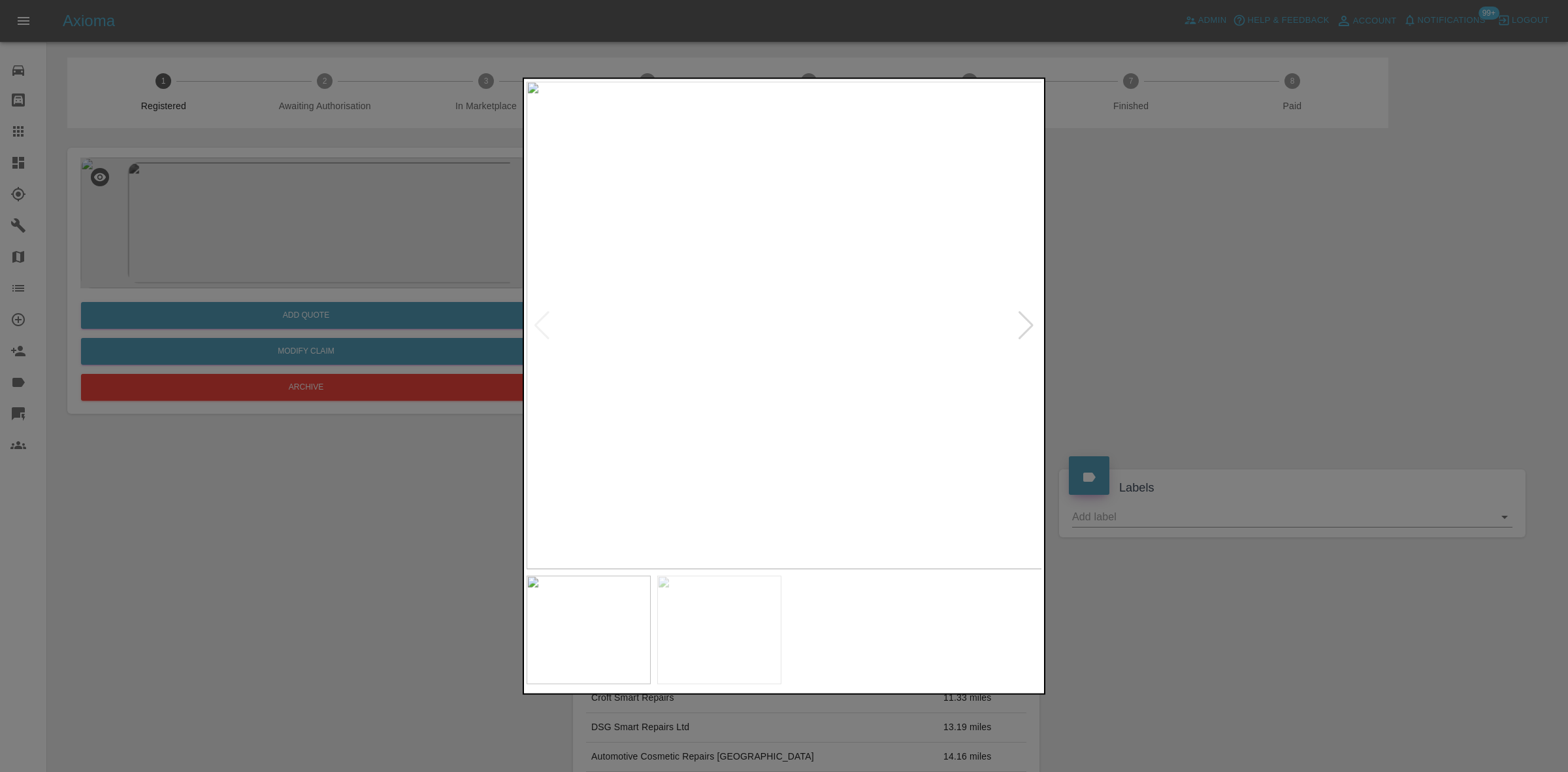
drag, startPoint x: 386, startPoint y: 190, endPoint x: 403, endPoint y: 193, distance: 17.3
click at [386, 190] on div at bounding box center [784, 386] width 1568 height 772
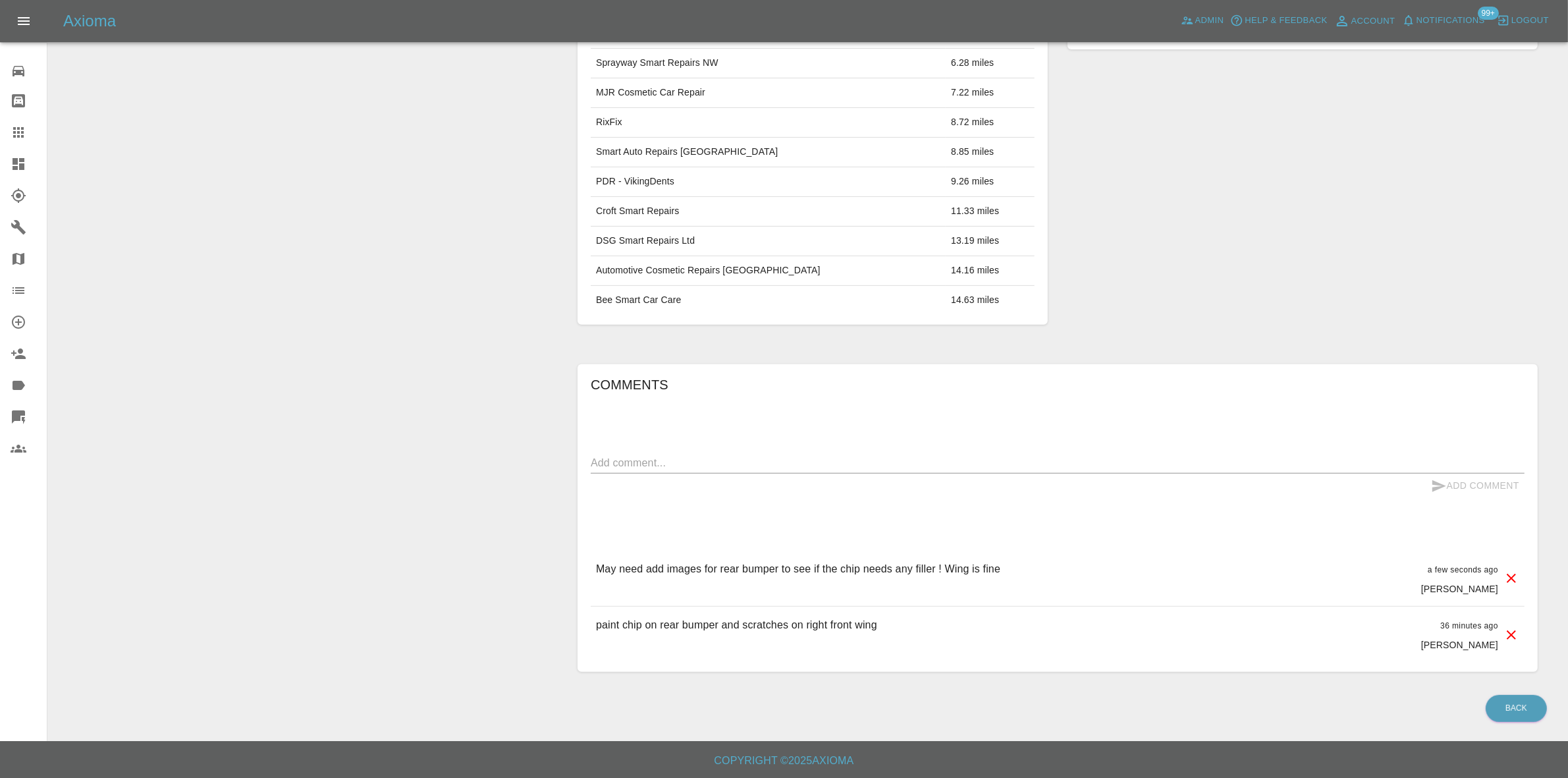
scroll to position [521, 0]
click at [712, 571] on p "May need add images for rear bumper to see if the chip needs any filler ! Wing …" at bounding box center [798, 570] width 405 height 16
copy p "May need add images for rear bumper to see if the chip needs any filler ! Wing …"
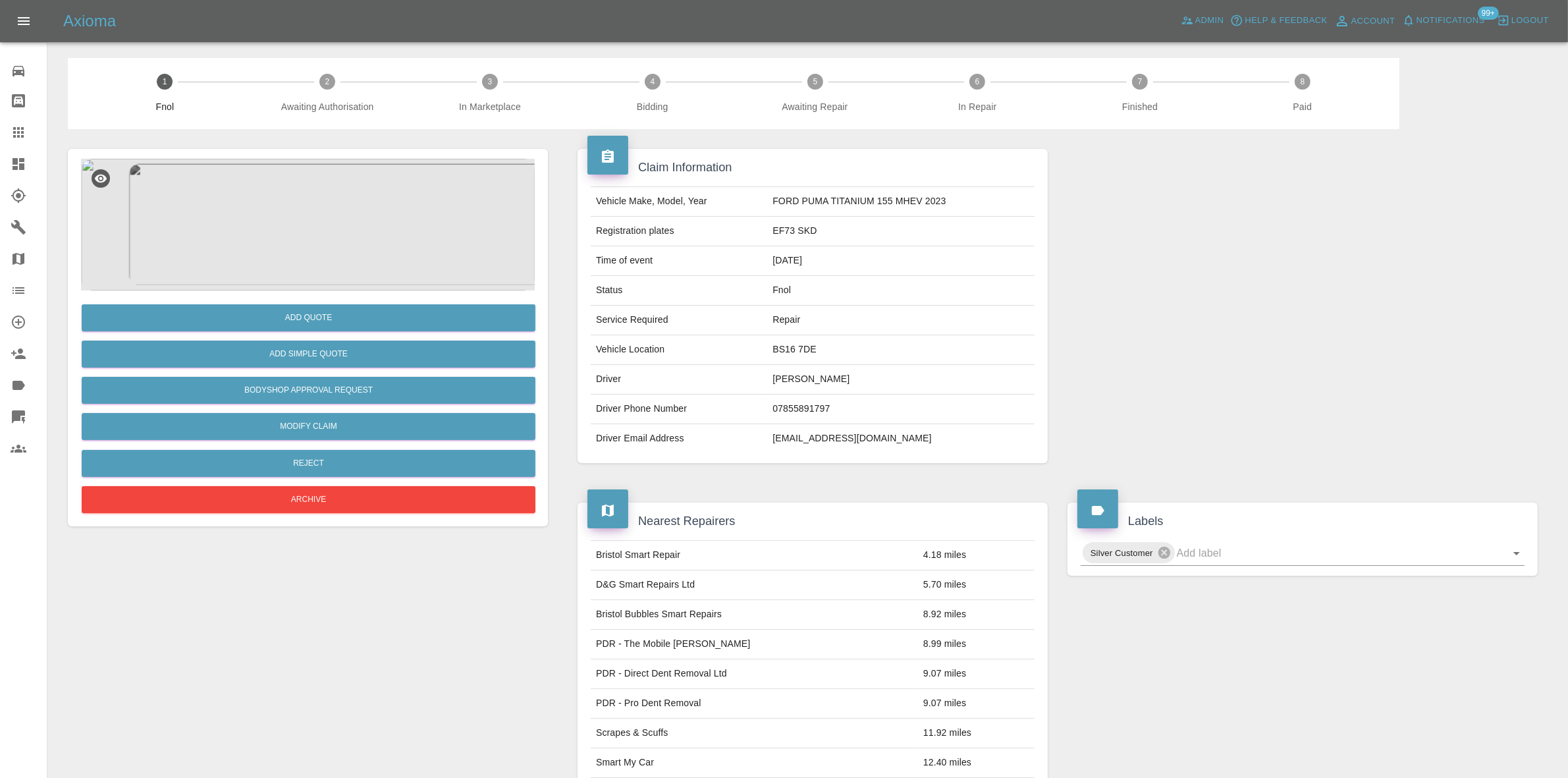
click at [269, 241] on img at bounding box center [308, 225] width 454 height 132
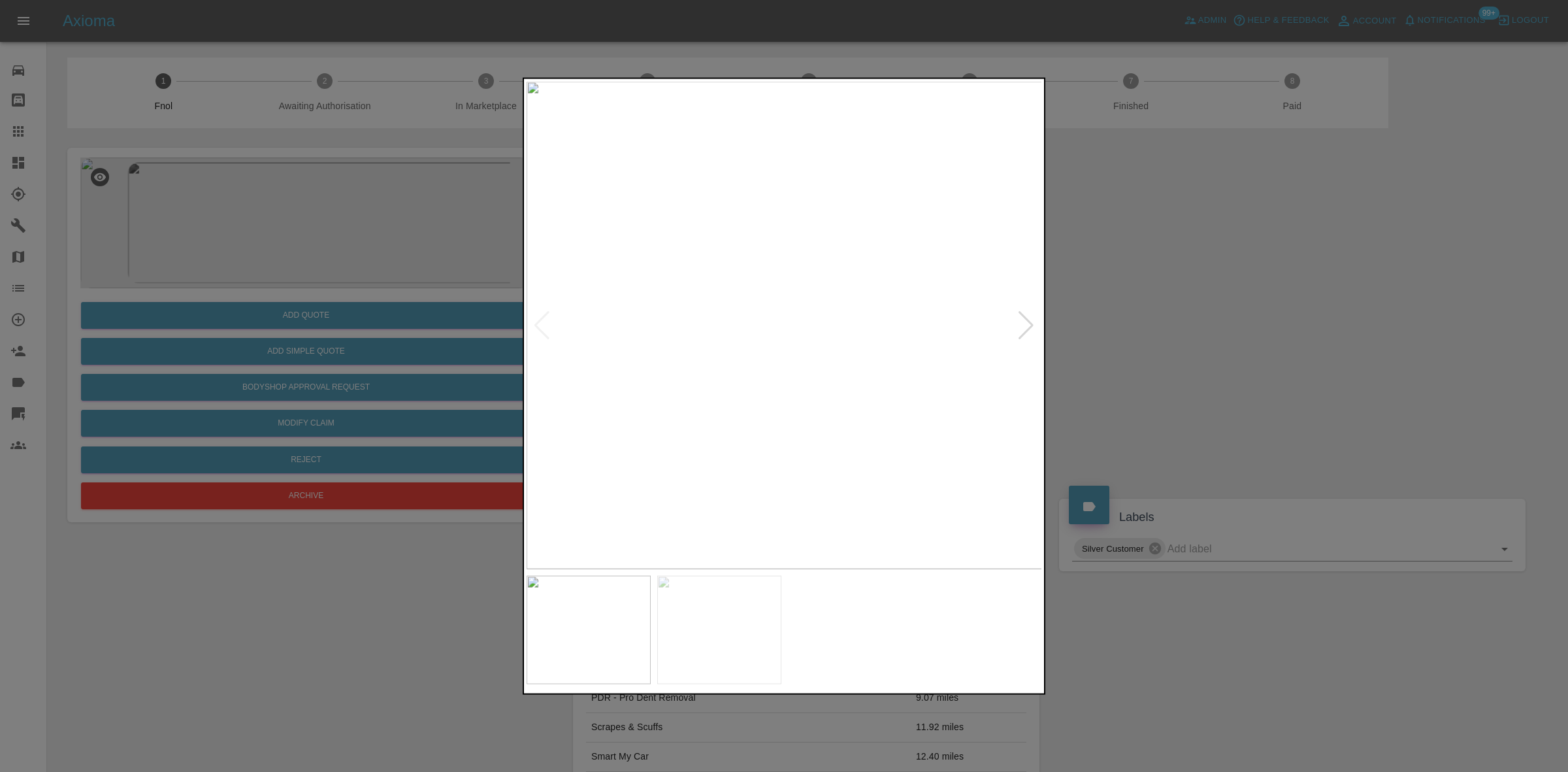
click at [616, 307] on img at bounding box center [784, 325] width 516 height 487
click at [632, 344] on img at bounding box center [731, 325] width 516 height 487
click at [543, 365] on img at bounding box center [784, 325] width 516 height 487
drag, startPoint x: 335, startPoint y: 337, endPoint x: 324, endPoint y: 380, distance: 44.4
click at [335, 346] on div at bounding box center [784, 386] width 1568 height 772
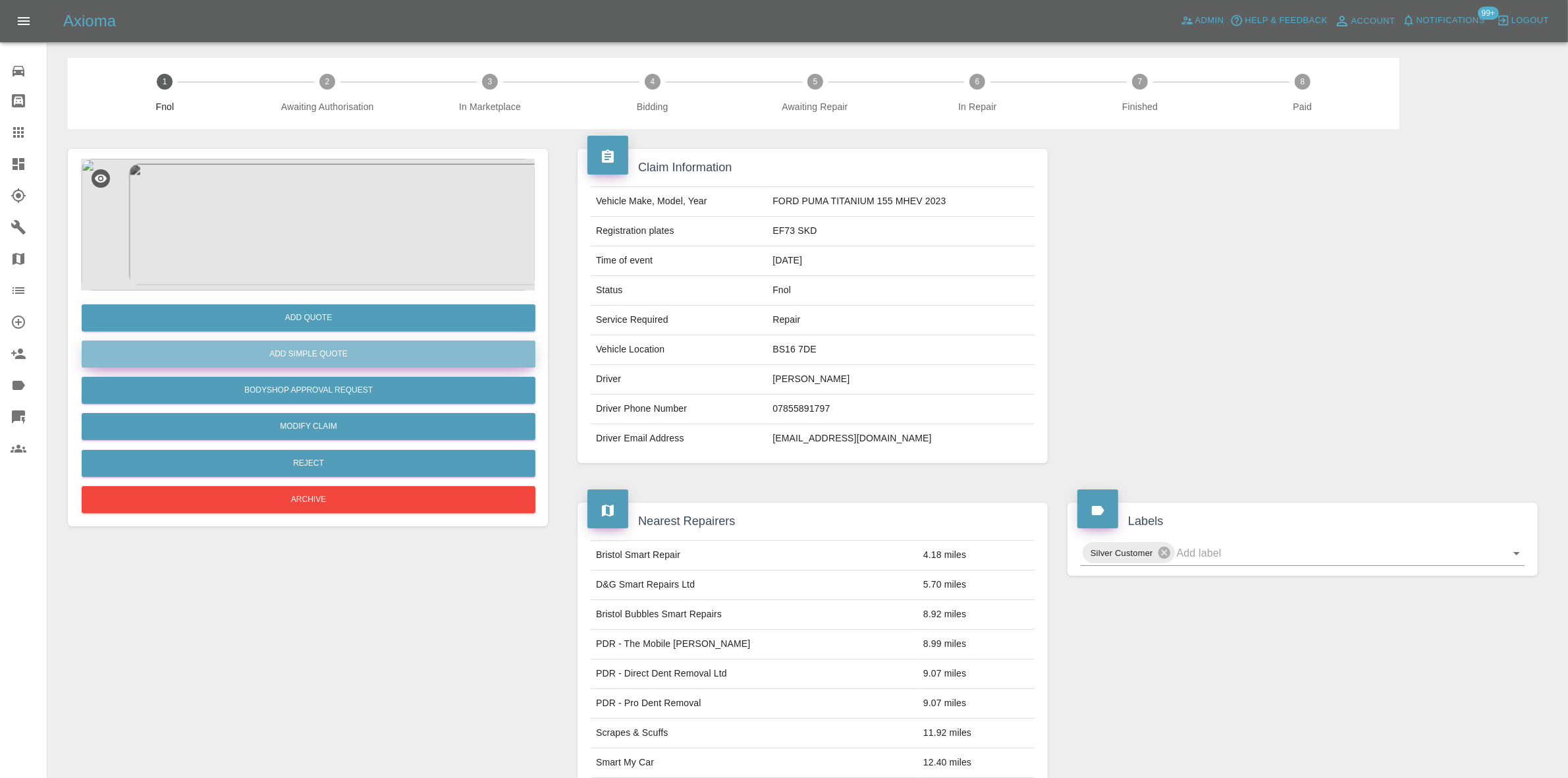
click at [336, 345] on button "Add Simple Quote" at bounding box center [308, 354] width 454 height 27
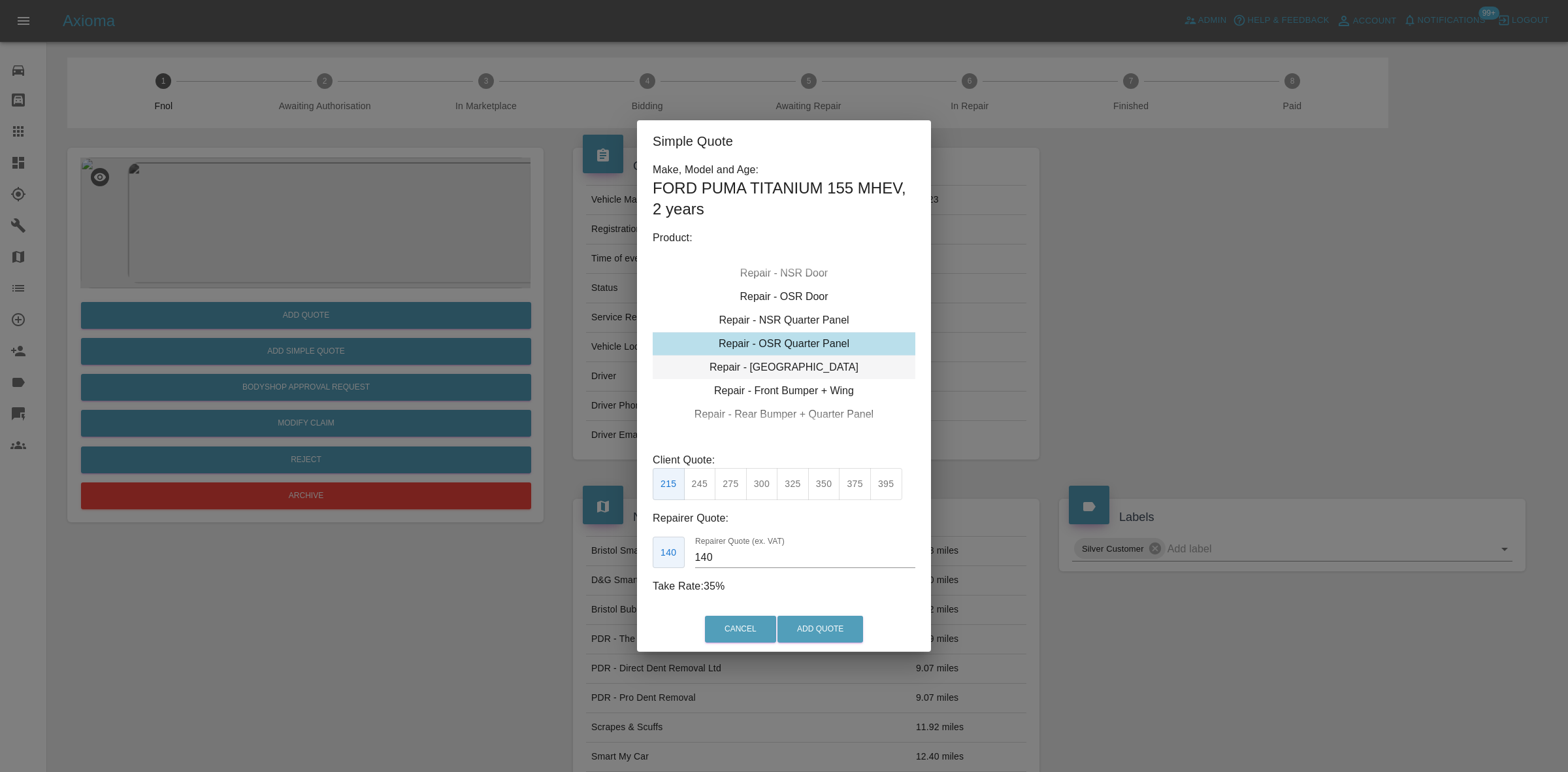
click at [781, 370] on div "Repair - Tailgate" at bounding box center [784, 367] width 263 height 23
click at [821, 489] on button "350" at bounding box center [824, 484] width 32 height 32
drag, startPoint x: 723, startPoint y: 564, endPoint x: 658, endPoint y: 552, distance: 66.1
click at [660, 555] on div "230 Repairer Quote (ex. VAT) 230" at bounding box center [784, 553] width 263 height 32
type input "200"
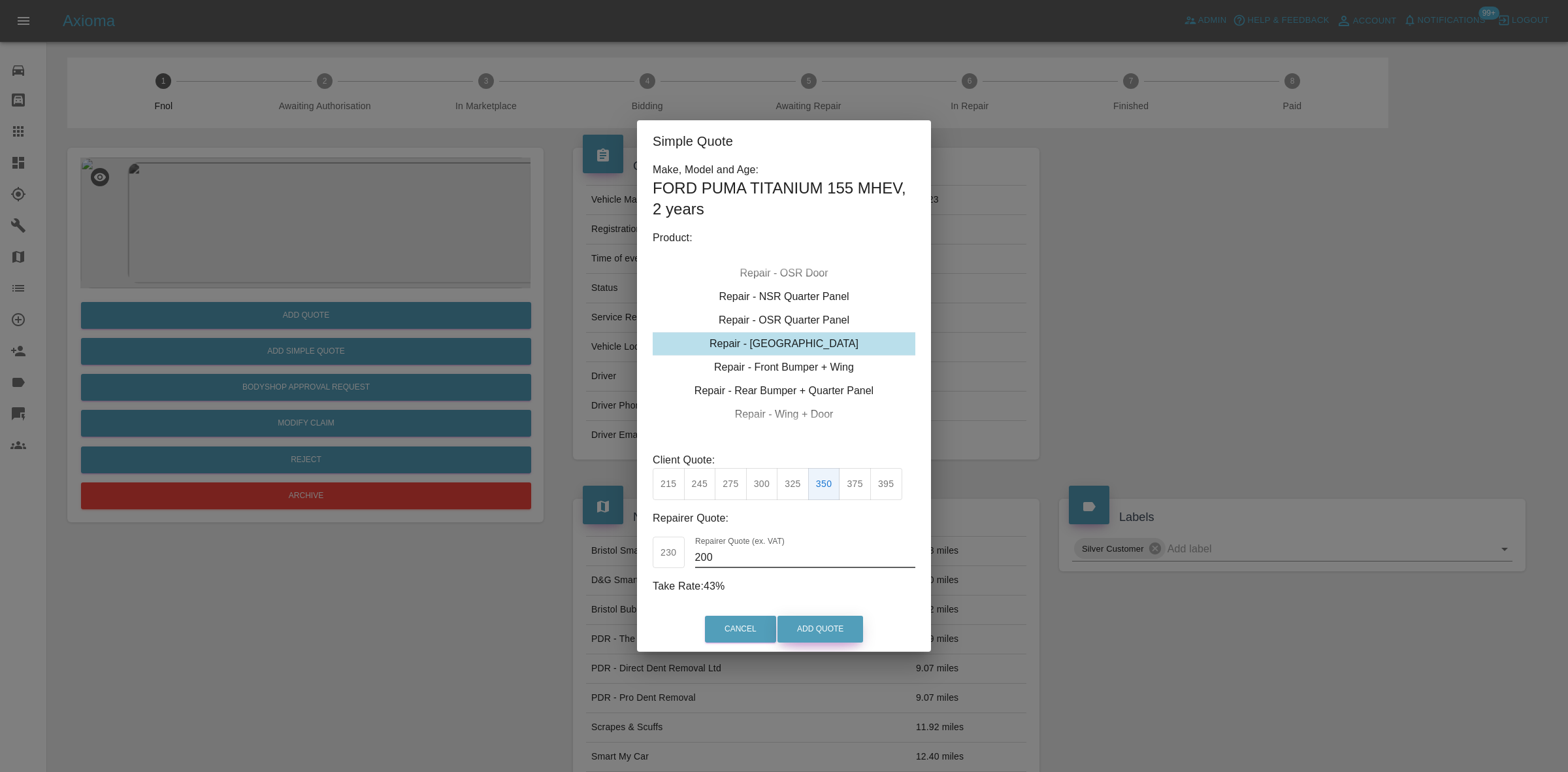
click at [809, 622] on button "Add Quote" at bounding box center [820, 629] width 86 height 26
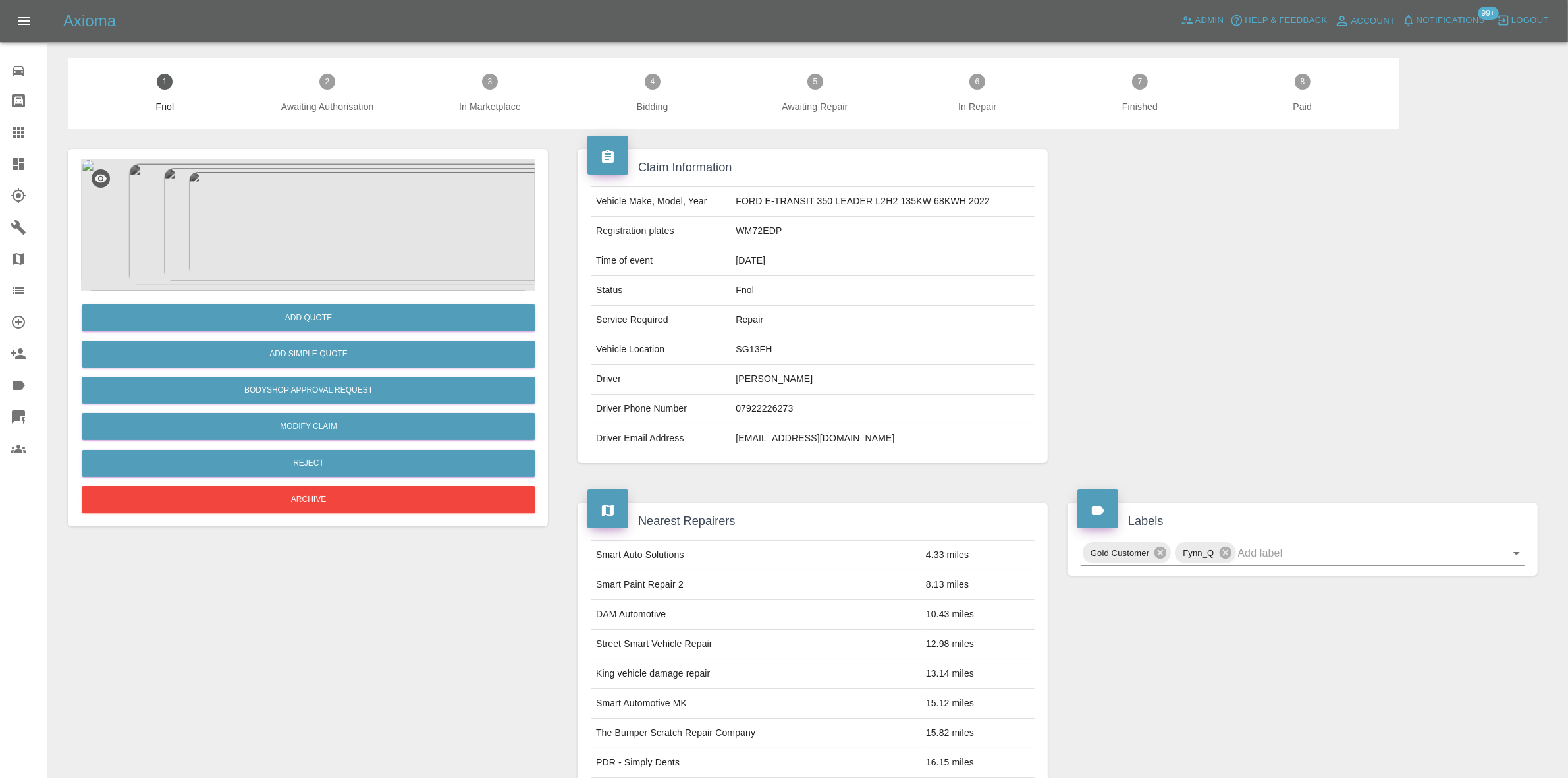
click at [334, 269] on img at bounding box center [308, 225] width 454 height 132
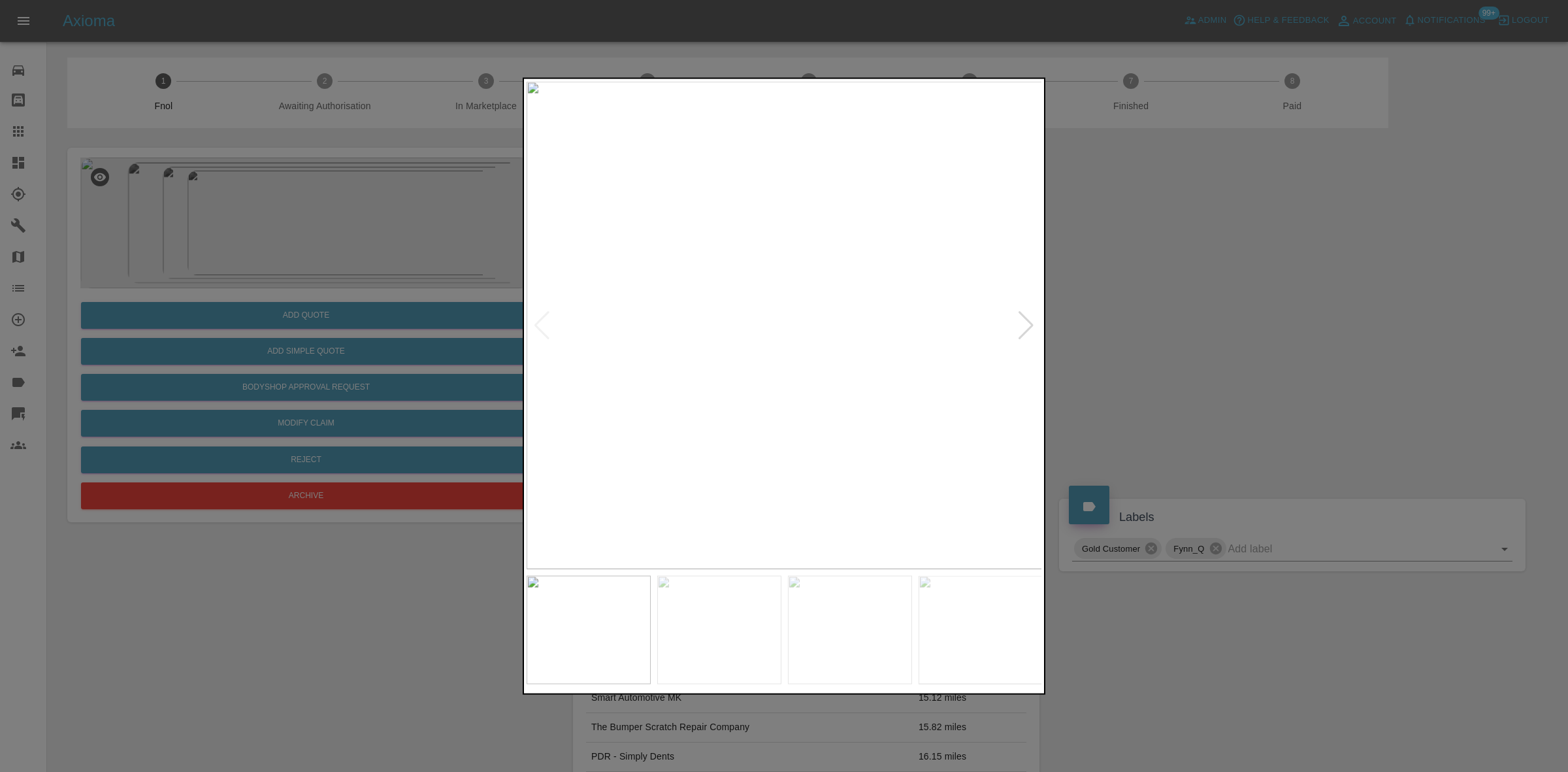
click at [788, 384] on img at bounding box center [784, 325] width 516 height 487
click at [788, 384] on img at bounding box center [784, 325] width 516 height 487
click at [805, 419] on img at bounding box center [776, 148] width 1549 height 1464
click at [756, 443] on img at bounding box center [784, 325] width 516 height 487
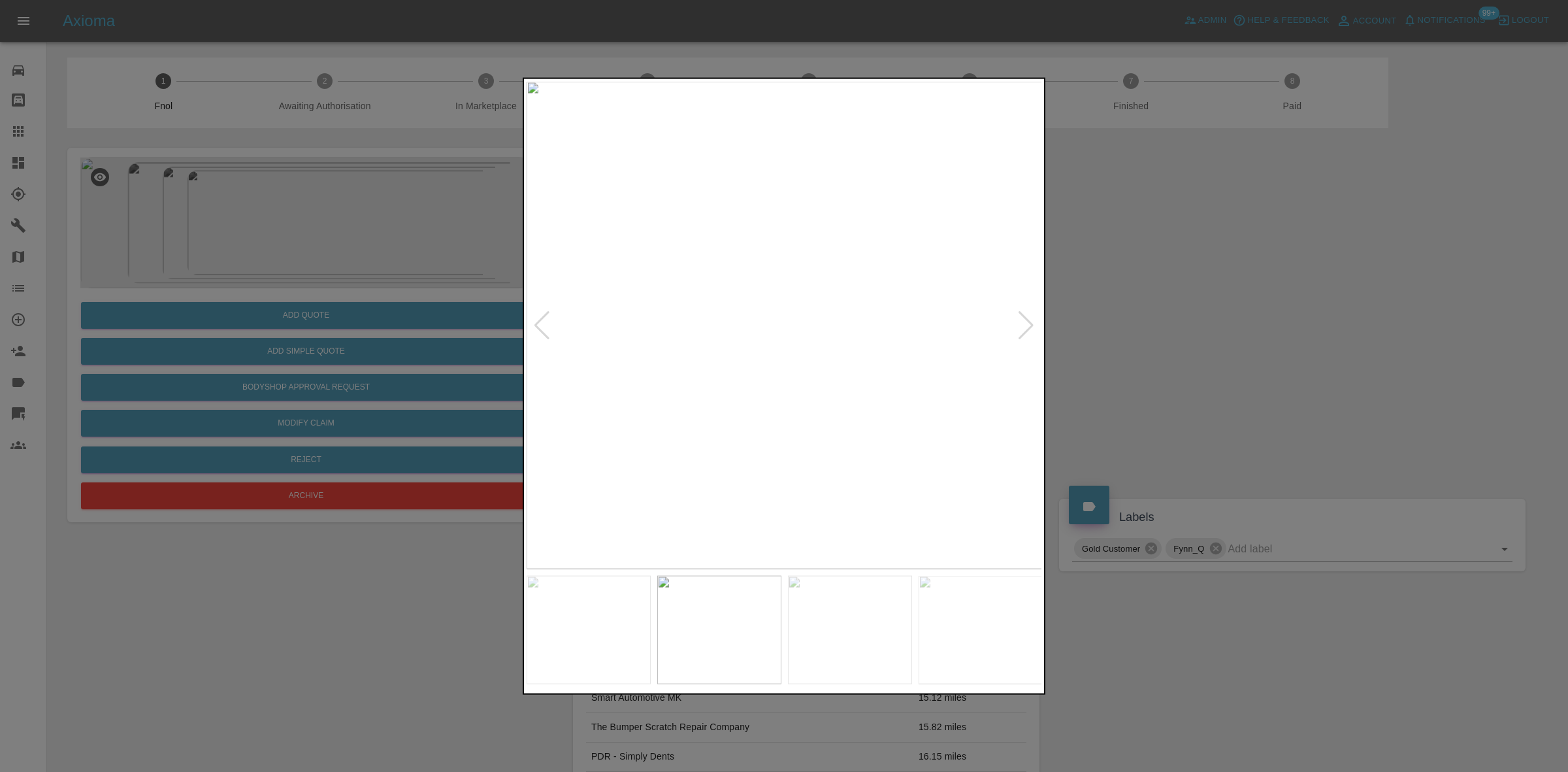
click at [792, 362] on img at bounding box center [784, 325] width 516 height 487
click at [792, 361] on img at bounding box center [784, 325] width 516 height 487
click at [792, 361] on img at bounding box center [758, 215] width 1549 height 1464
click at [663, 355] on img at bounding box center [784, 325] width 516 height 487
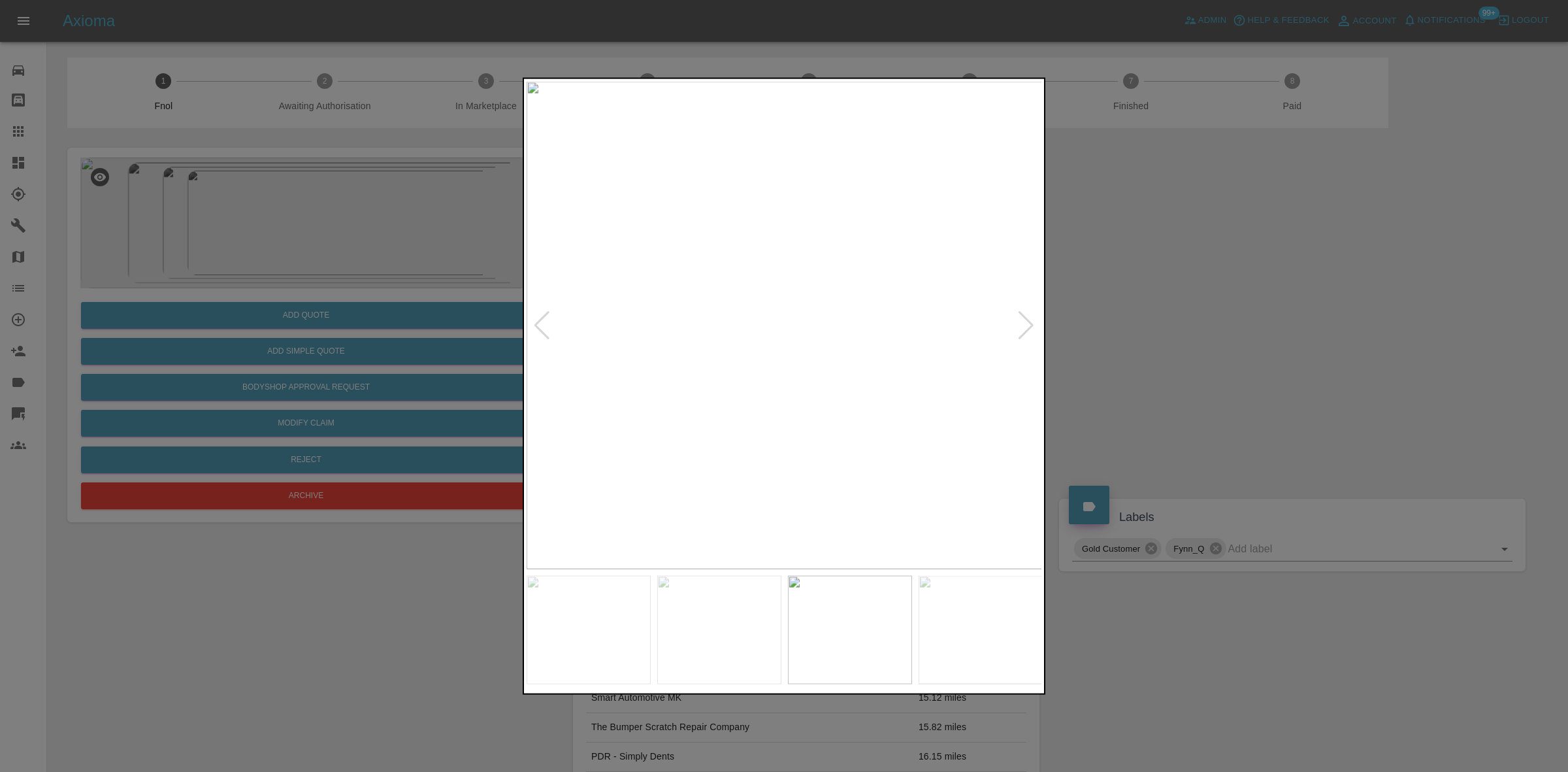
click at [800, 370] on img at bounding box center [784, 325] width 516 height 487
click at [800, 370] on img at bounding box center [784, 325] width 516 height 487
click at [820, 376] on img at bounding box center [736, 188] width 1549 height 1464
click at [637, 351] on img at bounding box center [611, 325] width 516 height 487
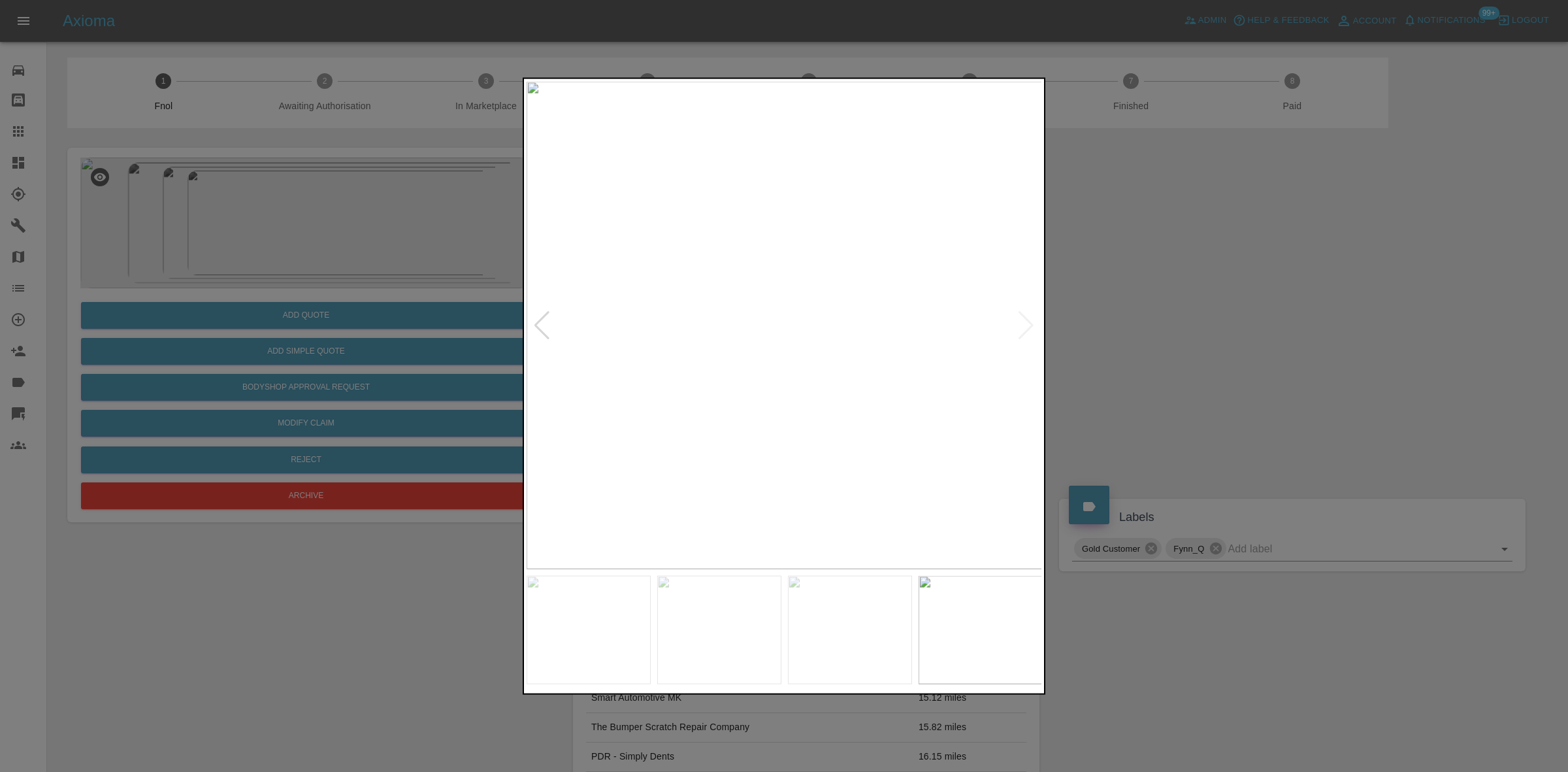
click at [691, 360] on img at bounding box center [784, 325] width 516 height 487
click at [777, 273] on img at bounding box center [784, 325] width 516 height 487
click at [748, 147] on img at bounding box center [728, 692] width 1549 height 1464
click at [724, 209] on img at bounding box center [792, 370] width 1549 height 1464
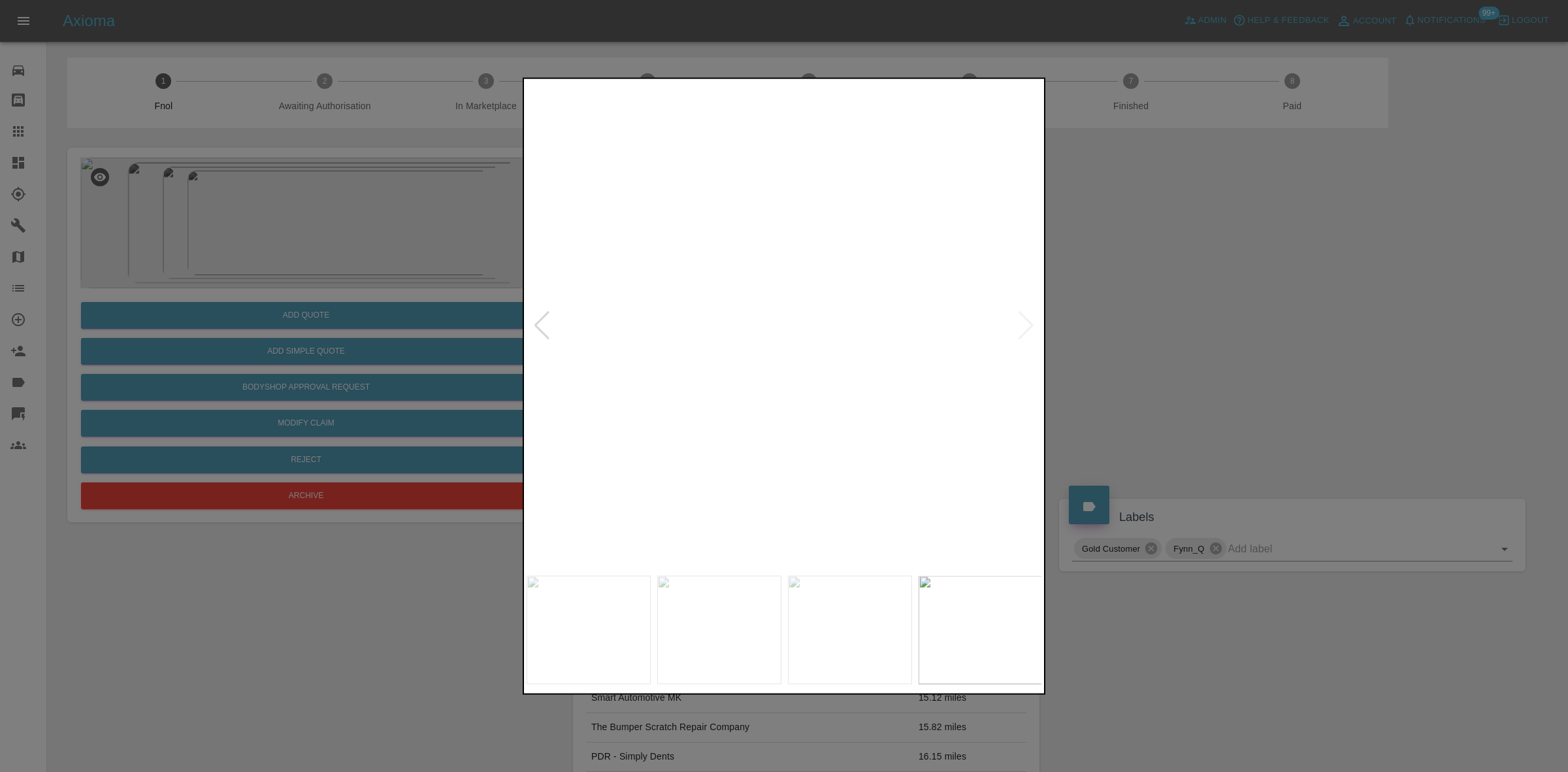
click at [707, 244] on img at bounding box center [789, 212] width 1549 height 1464
click at [834, 300] on img at bounding box center [803, 127] width 1549 height 1464
click at [832, 302] on img at bounding box center [803, 127] width 1549 height 1464
click at [828, 346] on img at bounding box center [784, 325] width 516 height 487
click at [776, 272] on img at bounding box center [784, 325] width 516 height 487
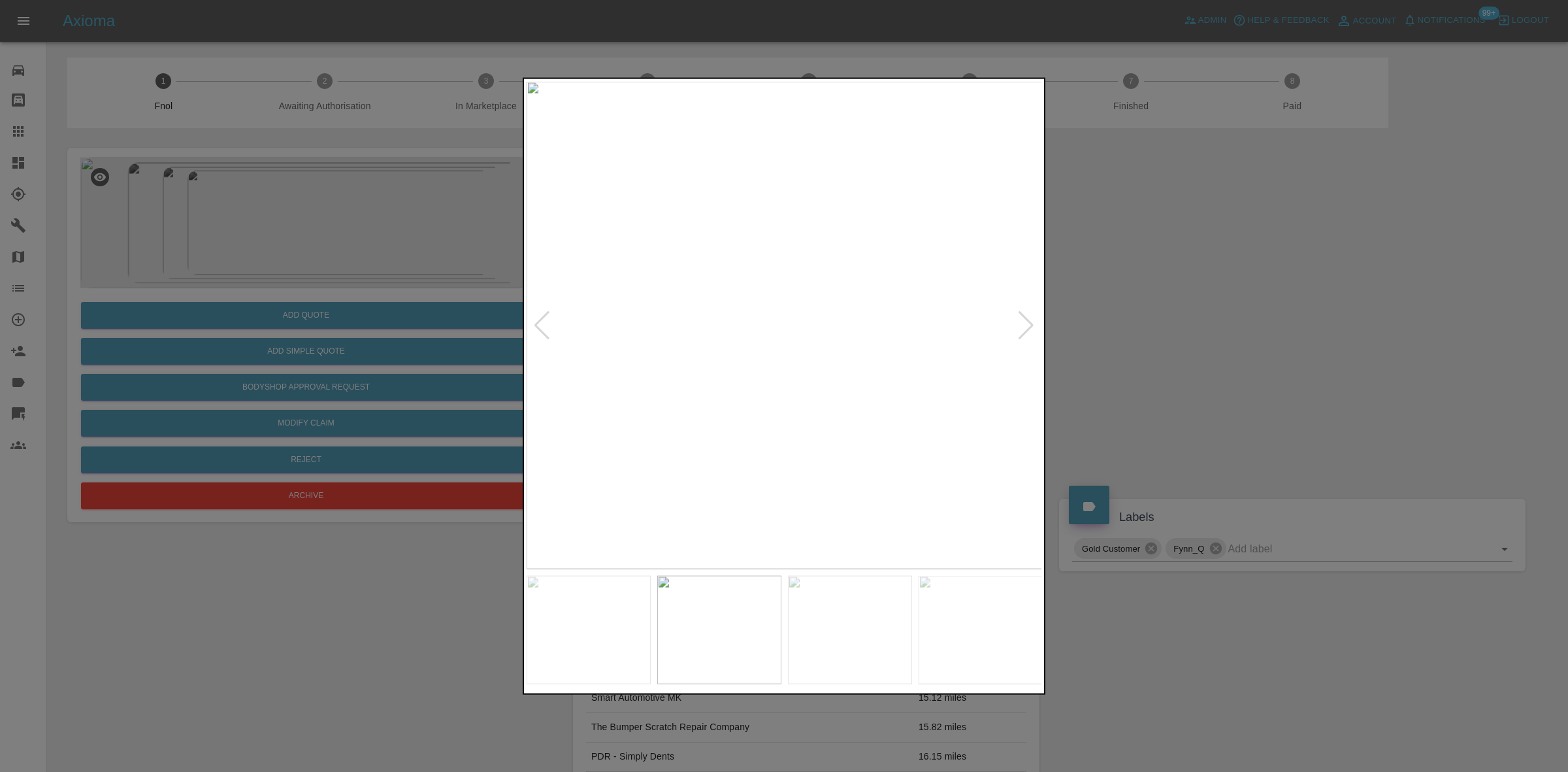
click at [828, 297] on img at bounding box center [784, 325] width 516 height 487
click at [250, 373] on div at bounding box center [784, 386] width 1568 height 772
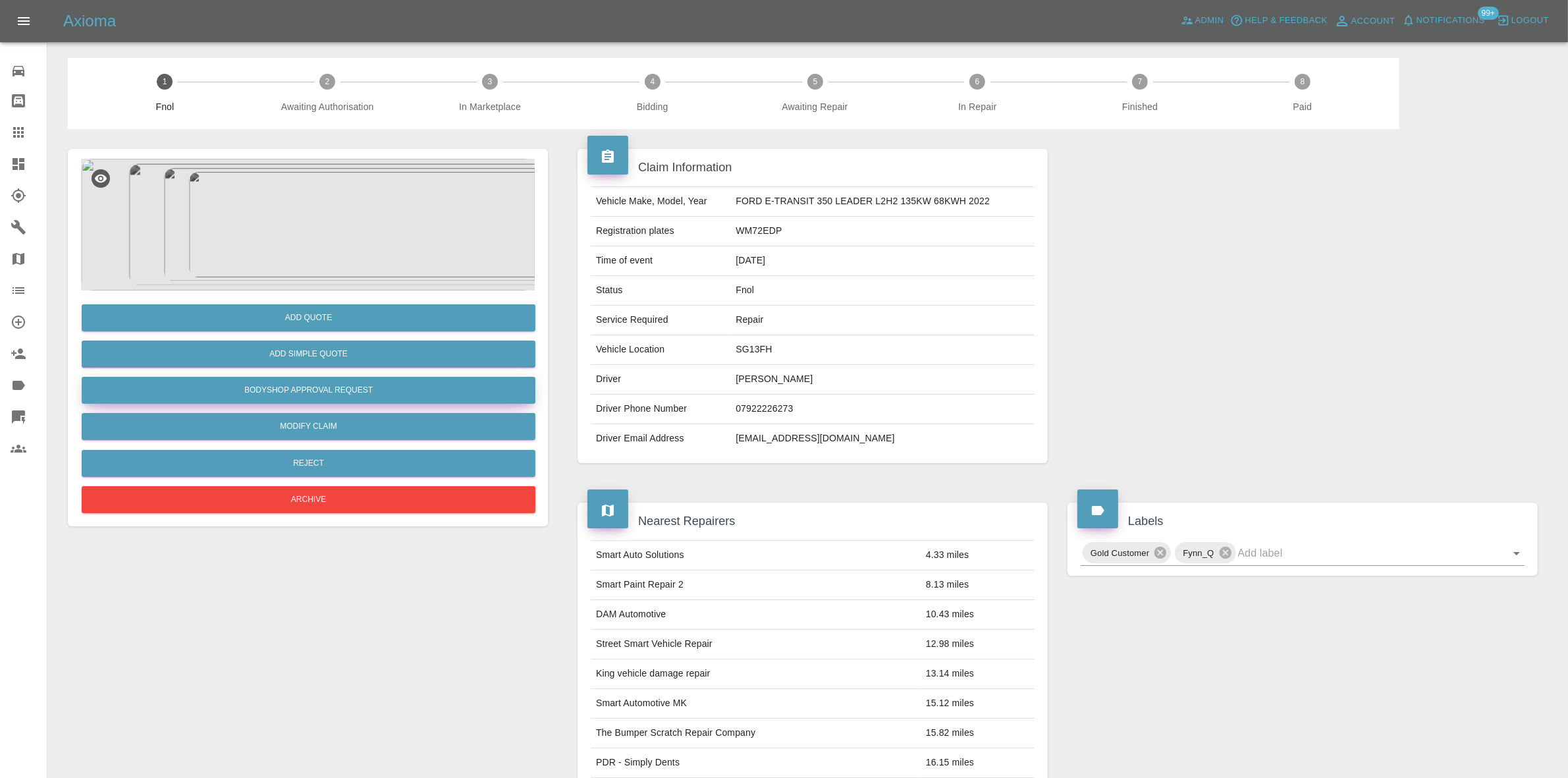
drag, startPoint x: 353, startPoint y: 389, endPoint x: 576, endPoint y: 404, distance: 223.5
click at [353, 389] on button "Bodyshop Approval Request" at bounding box center [308, 389] width 454 height 27
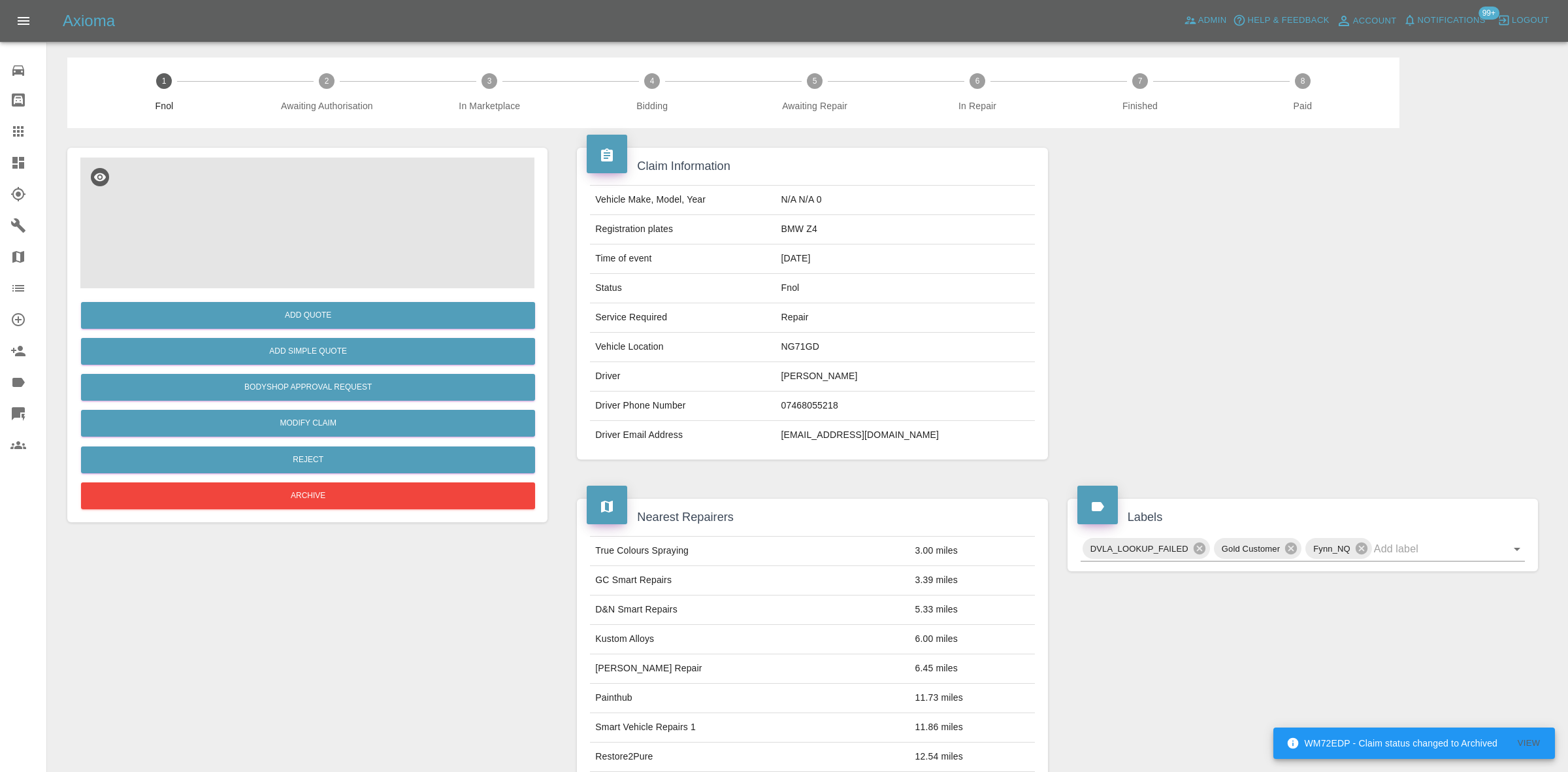
click at [306, 216] on img at bounding box center [305, 223] width 450 height 131
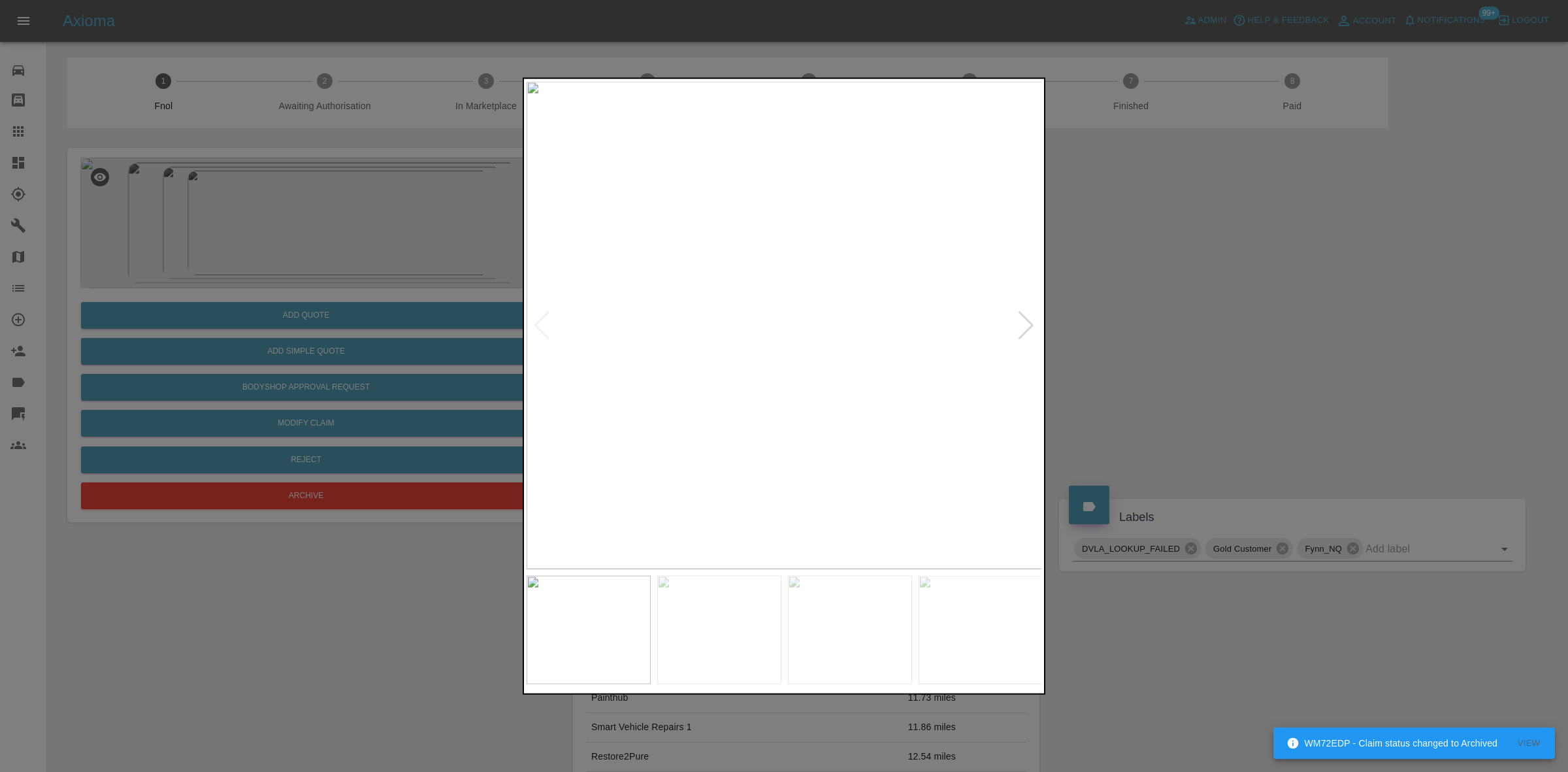
click at [774, 327] on img at bounding box center [784, 325] width 516 height 487
click at [341, 340] on div at bounding box center [784, 386] width 1568 height 772
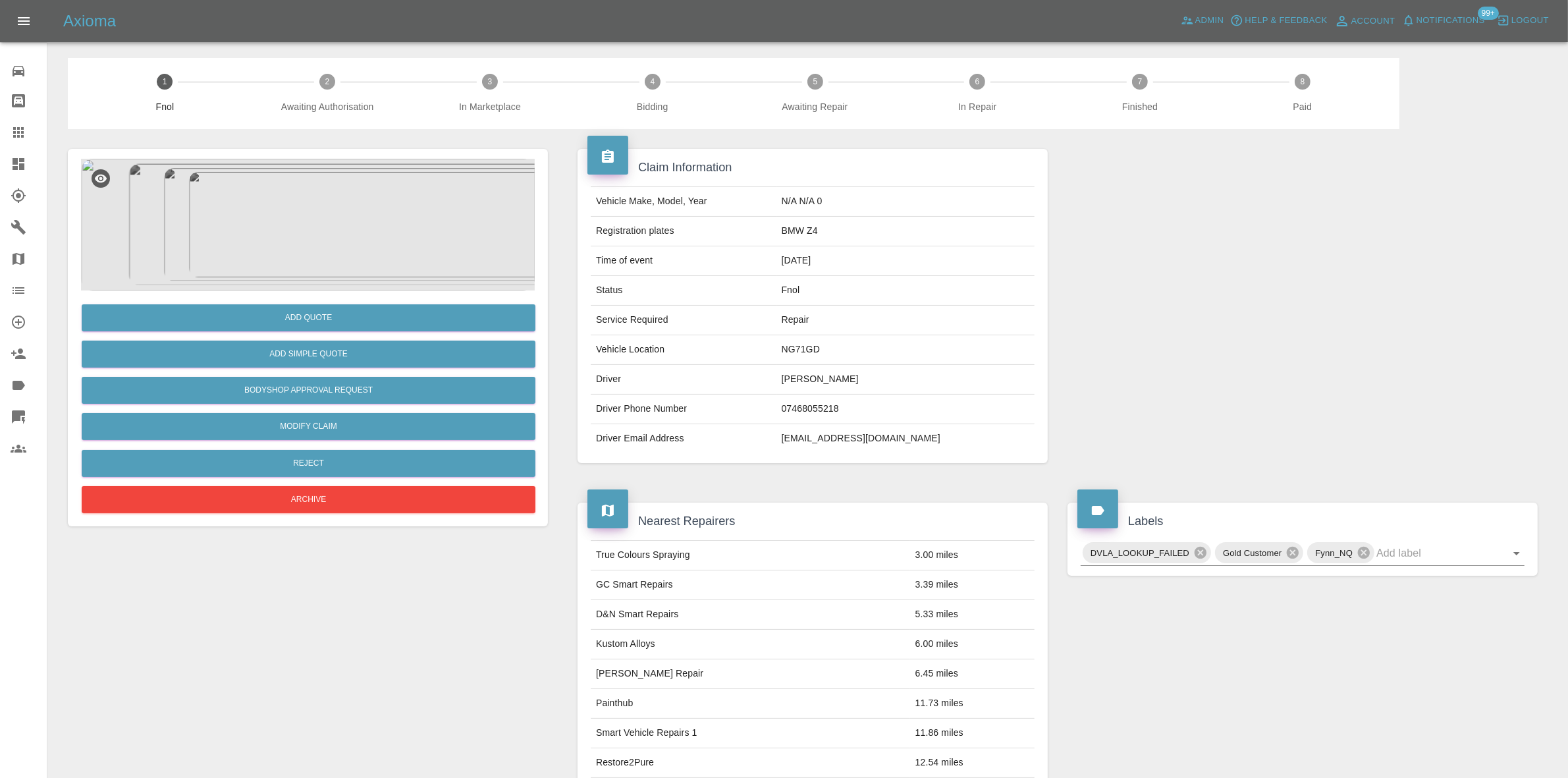
click at [304, 209] on img at bounding box center [308, 225] width 454 height 132
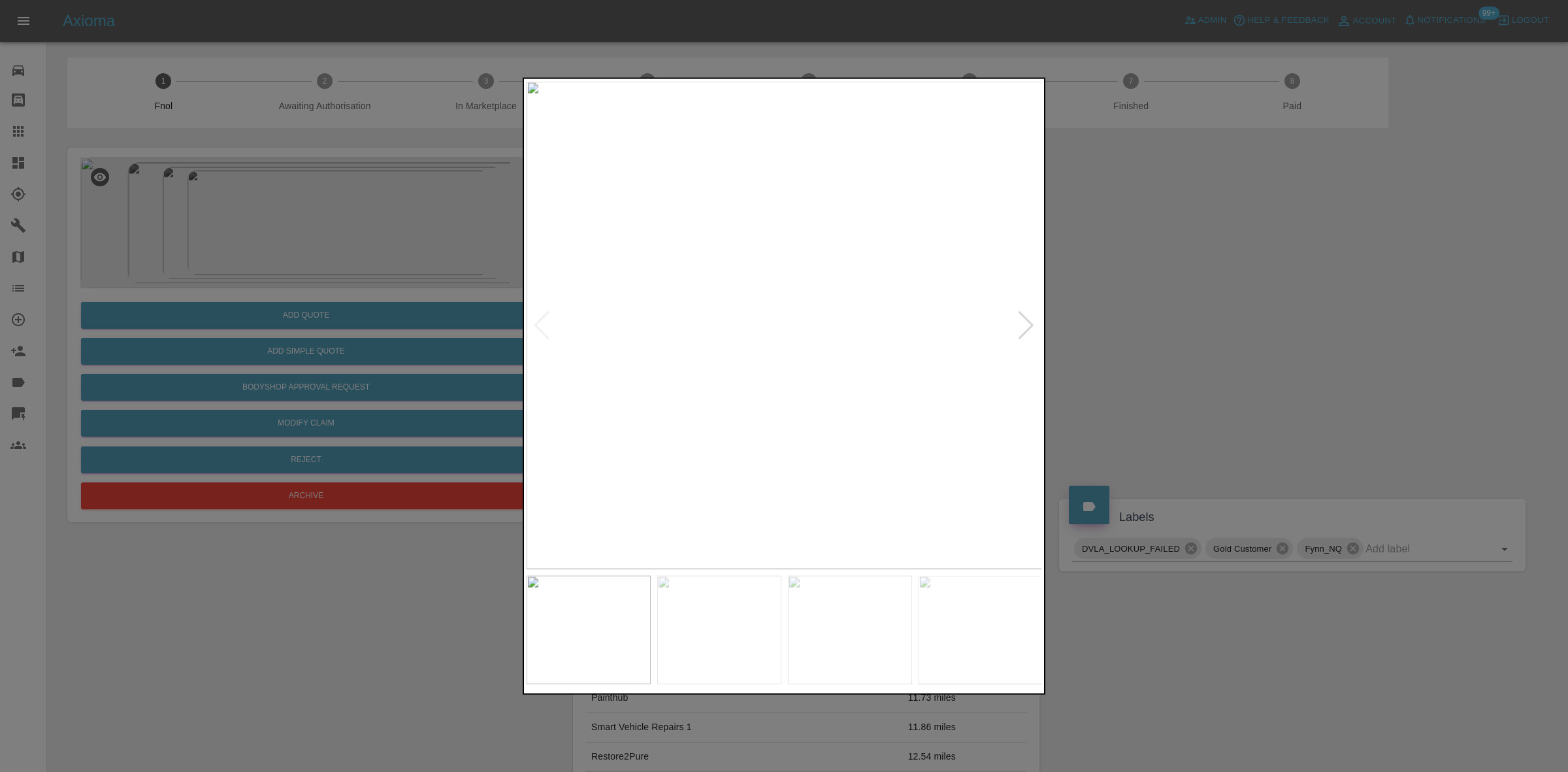
click at [629, 311] on img at bounding box center [784, 325] width 516 height 487
click at [310, 363] on div at bounding box center [784, 386] width 1568 height 772
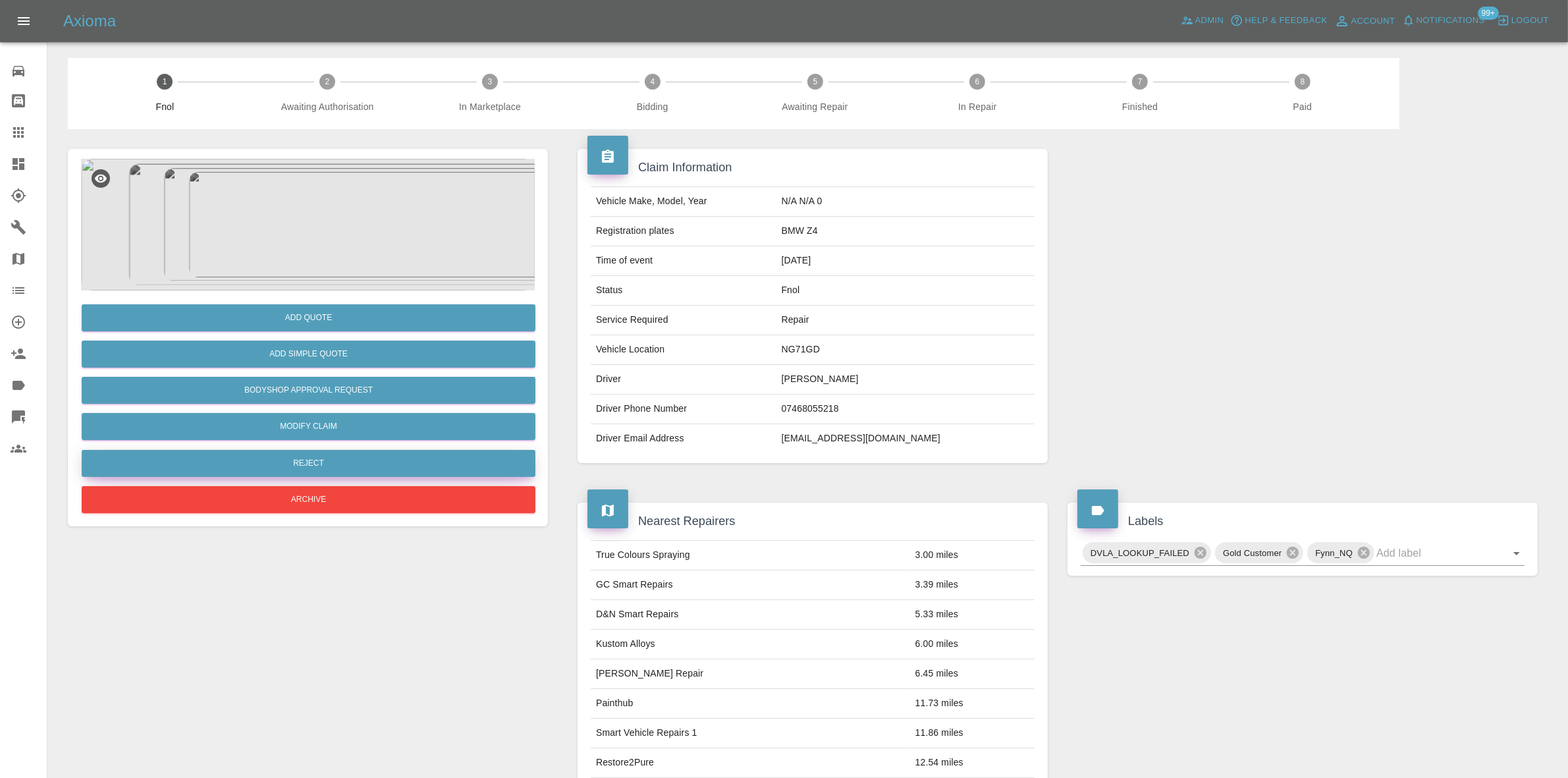
click at [323, 462] on button "Reject" at bounding box center [308, 463] width 454 height 27
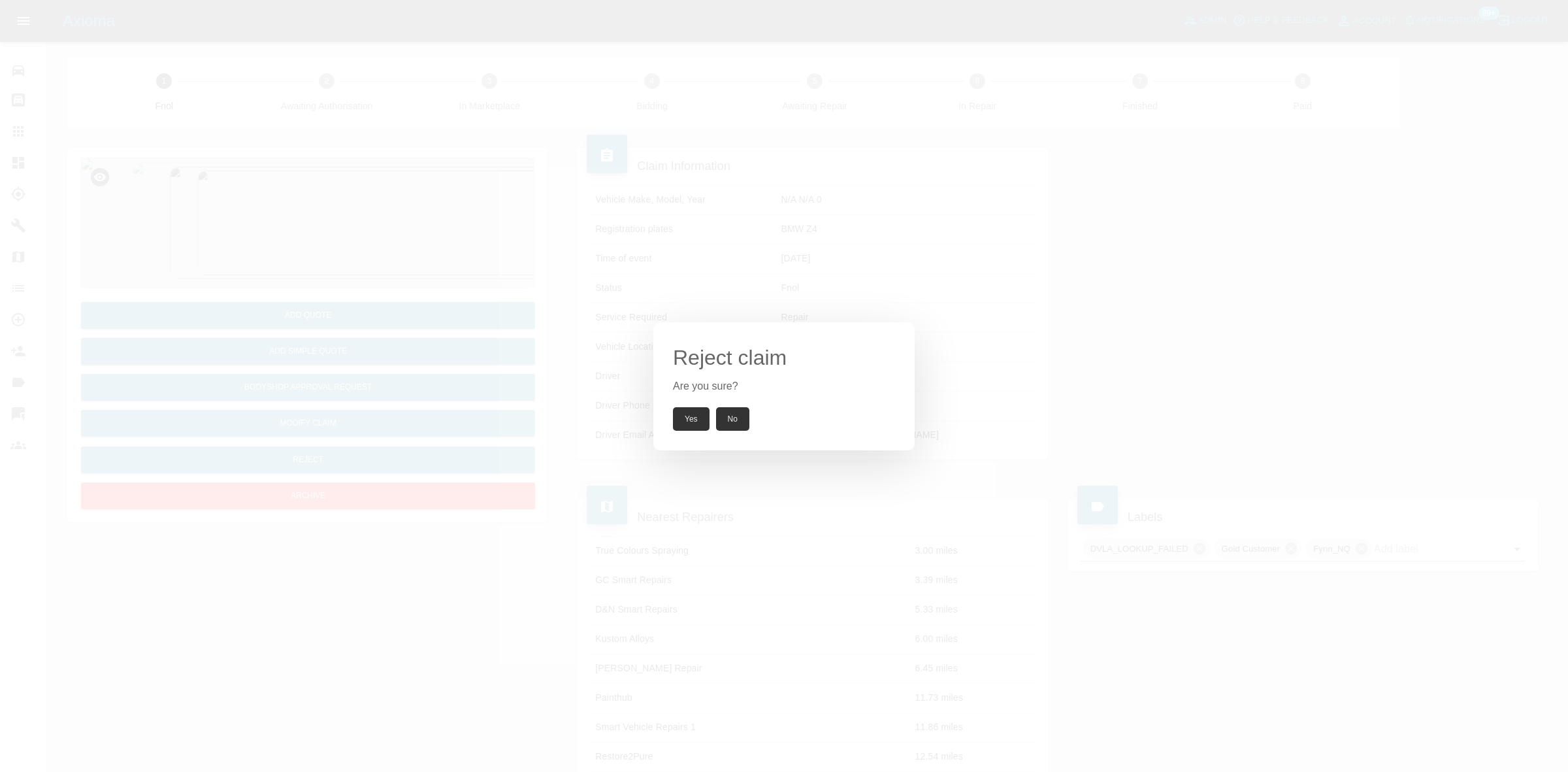
click at [695, 410] on button "Yes" at bounding box center [691, 418] width 37 height 23
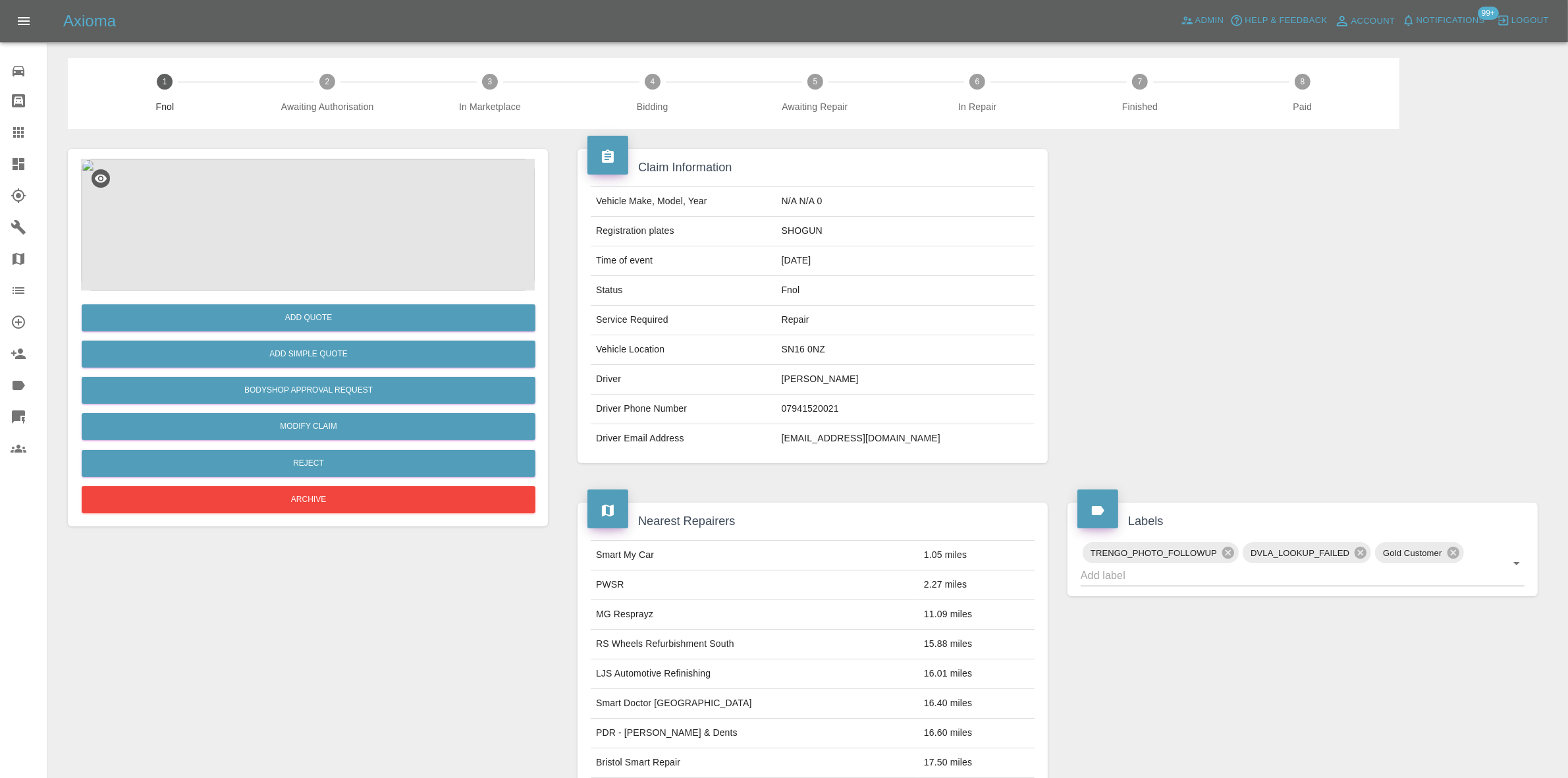
click at [358, 254] on img at bounding box center [308, 225] width 454 height 132
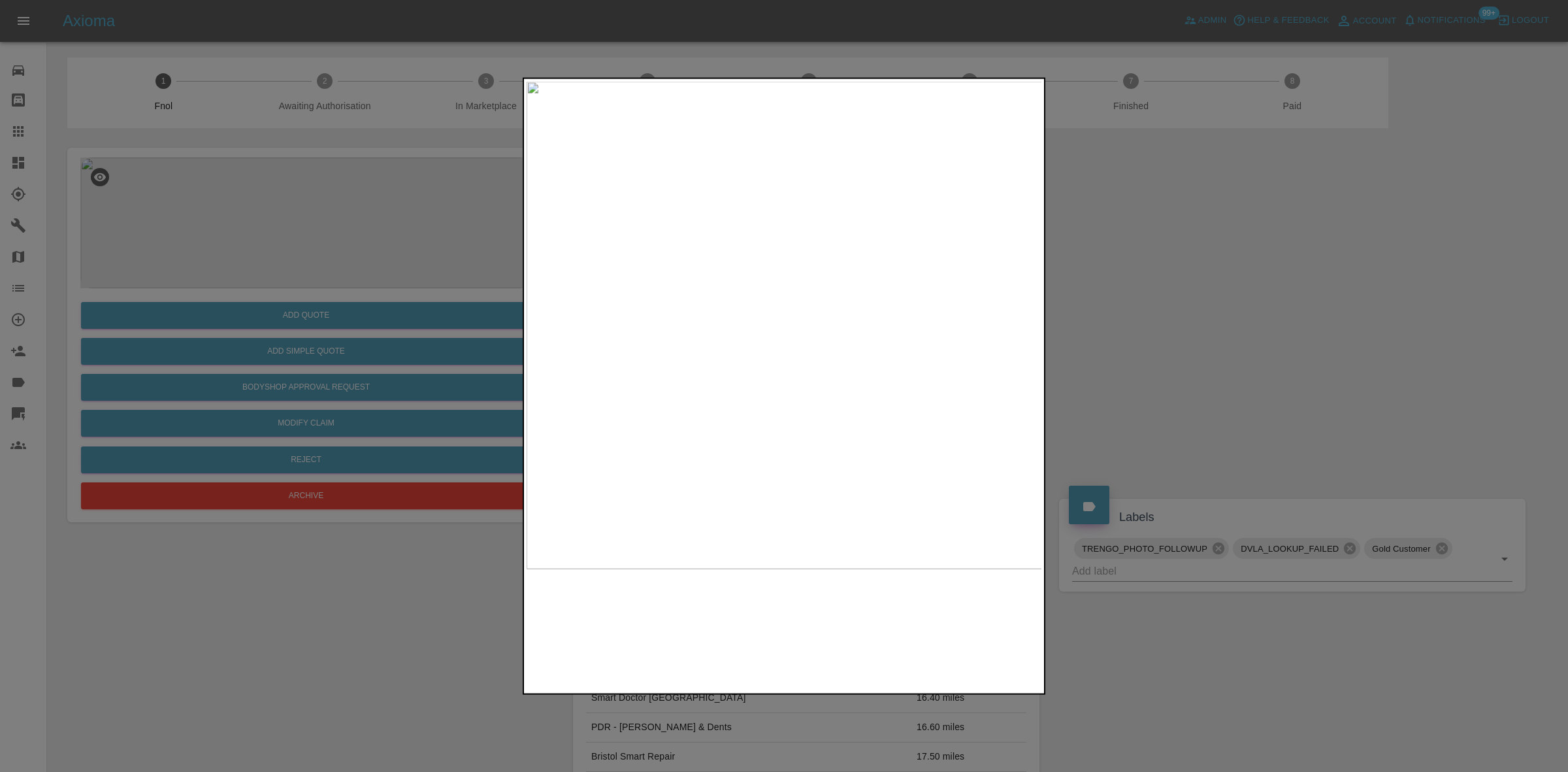
click at [675, 322] on img at bounding box center [784, 325] width 516 height 487
click at [706, 365] on img at bounding box center [784, 325] width 516 height 487
click at [578, 363] on img at bounding box center [784, 325] width 516 height 487
drag, startPoint x: 196, startPoint y: 331, endPoint x: 392, endPoint y: 345, distance: 196.5
click at [232, 330] on div at bounding box center [784, 386] width 1568 height 772
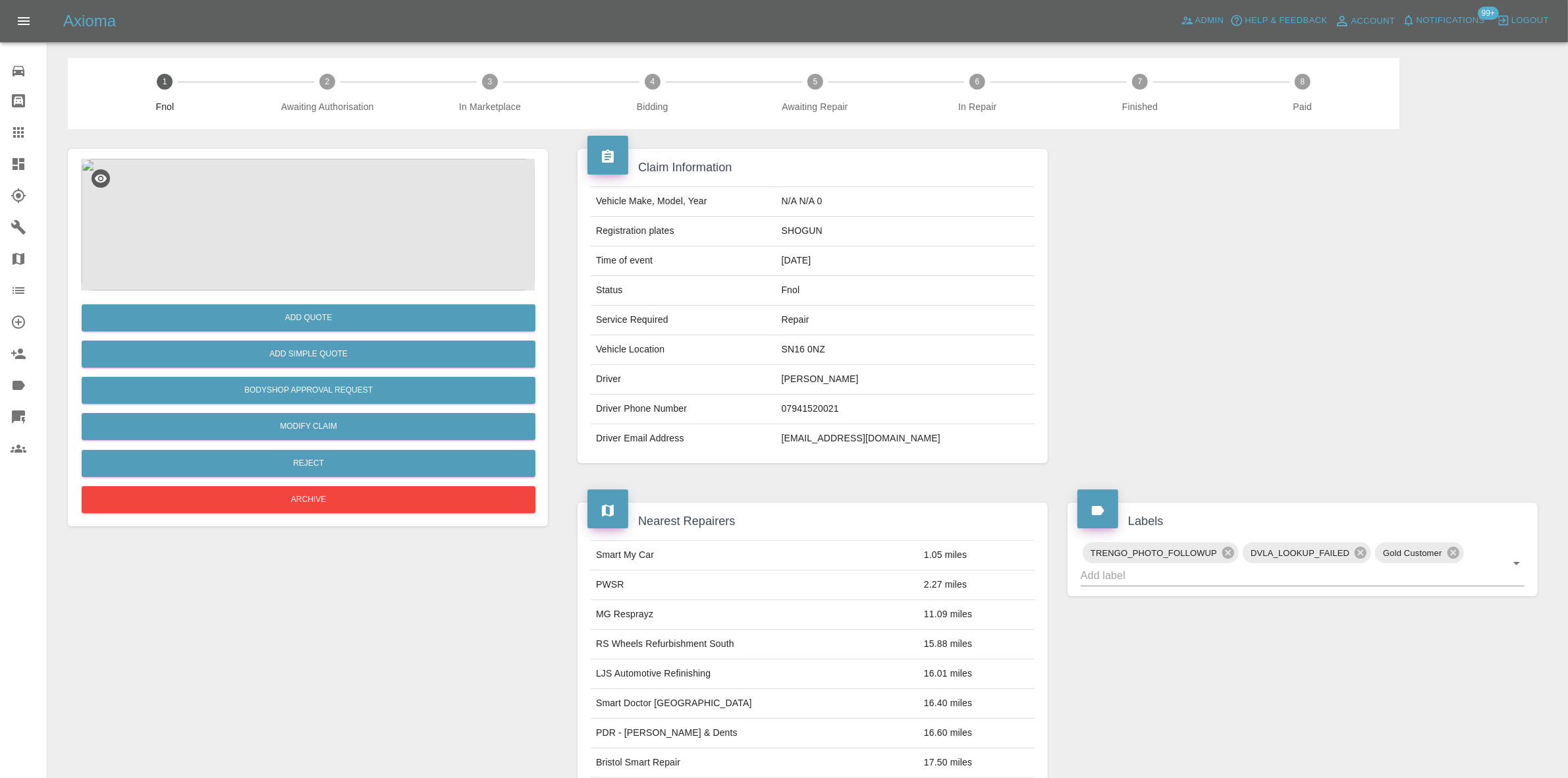
click at [308, 248] on img at bounding box center [308, 225] width 454 height 132
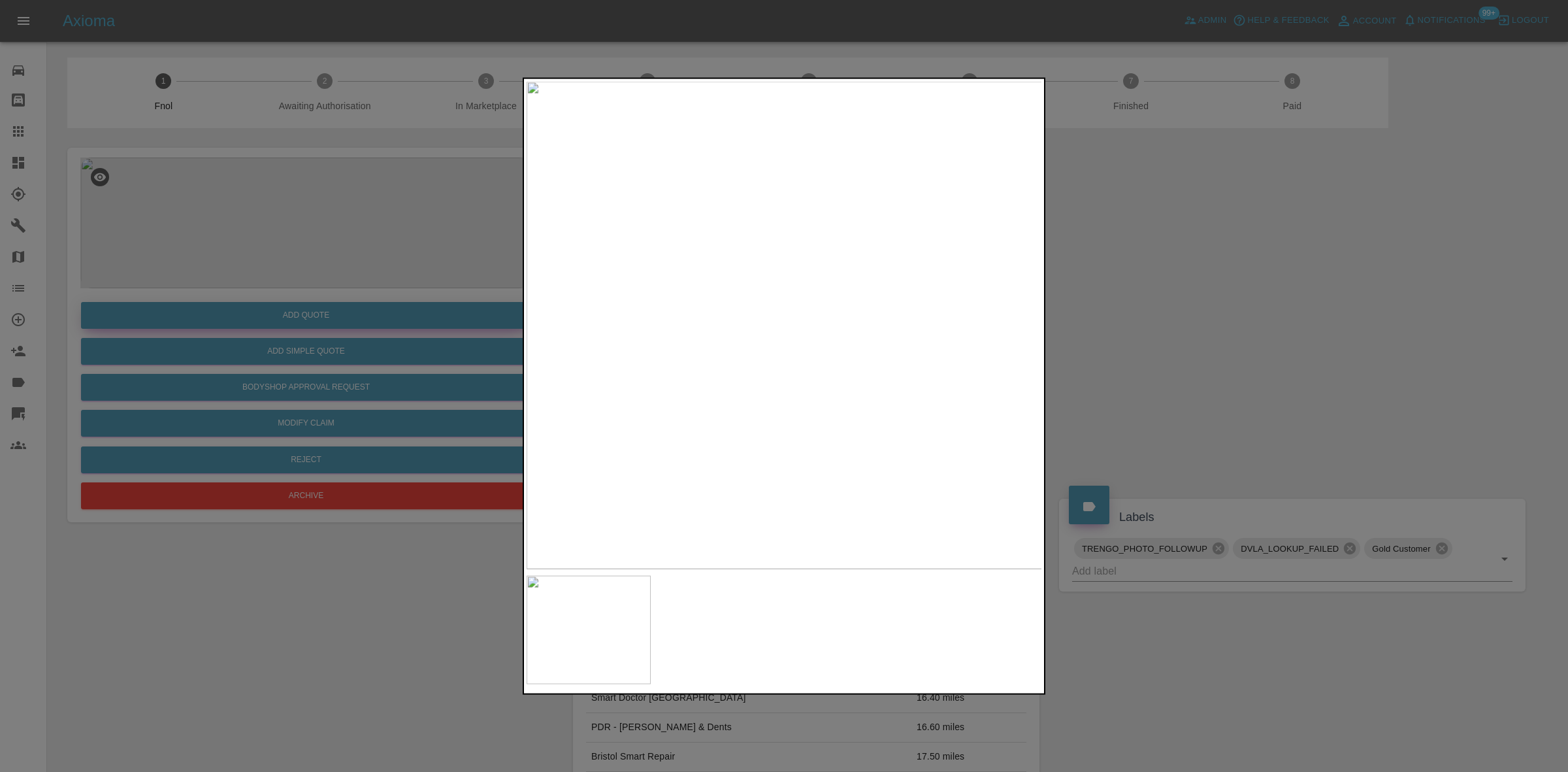
drag, startPoint x: 334, startPoint y: 315, endPoint x: 338, endPoint y: 328, distance: 13.6
click at [334, 321] on div at bounding box center [784, 386] width 1568 height 772
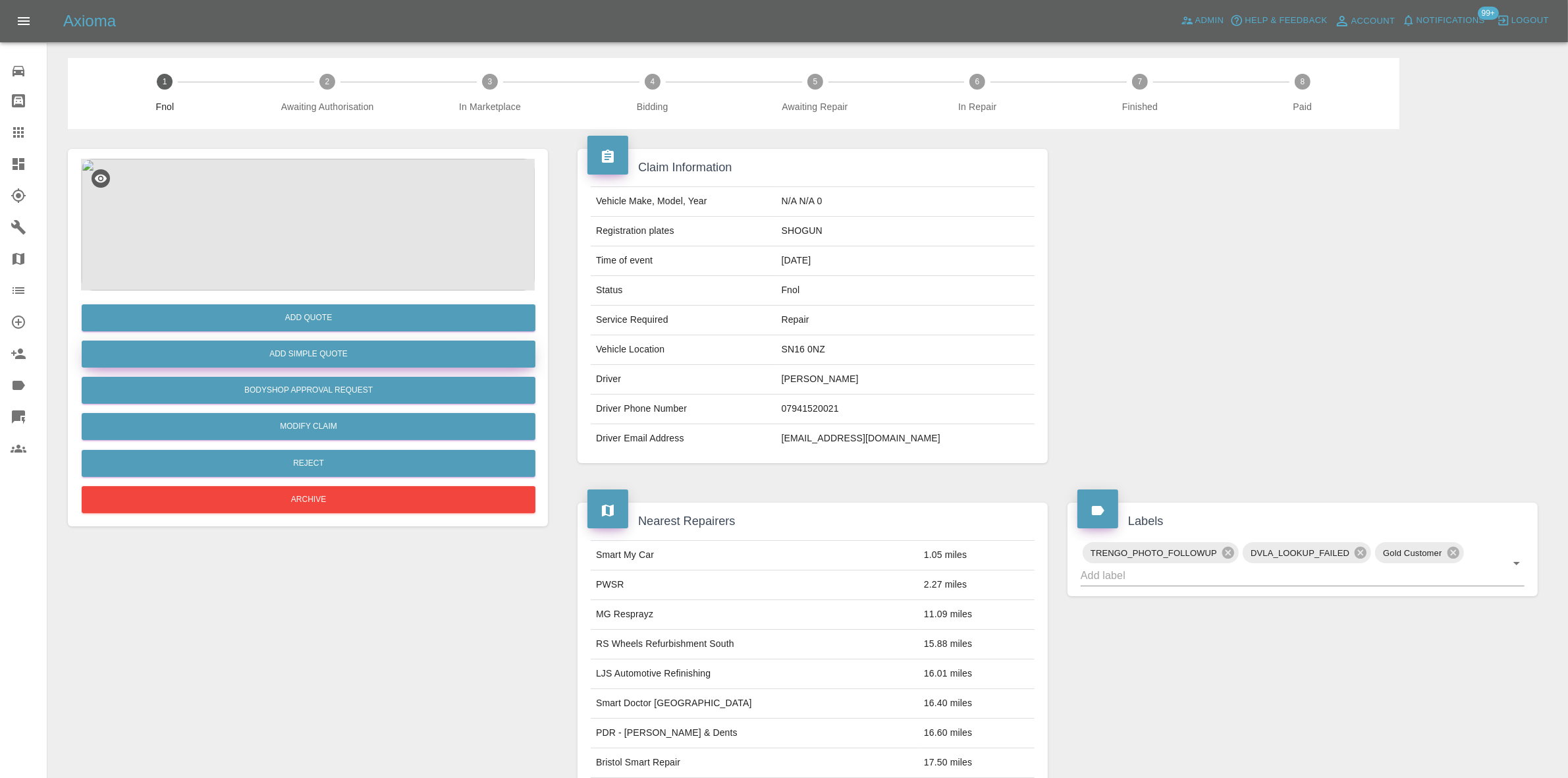
click at [353, 363] on button "Add Simple Quote" at bounding box center [308, 354] width 454 height 27
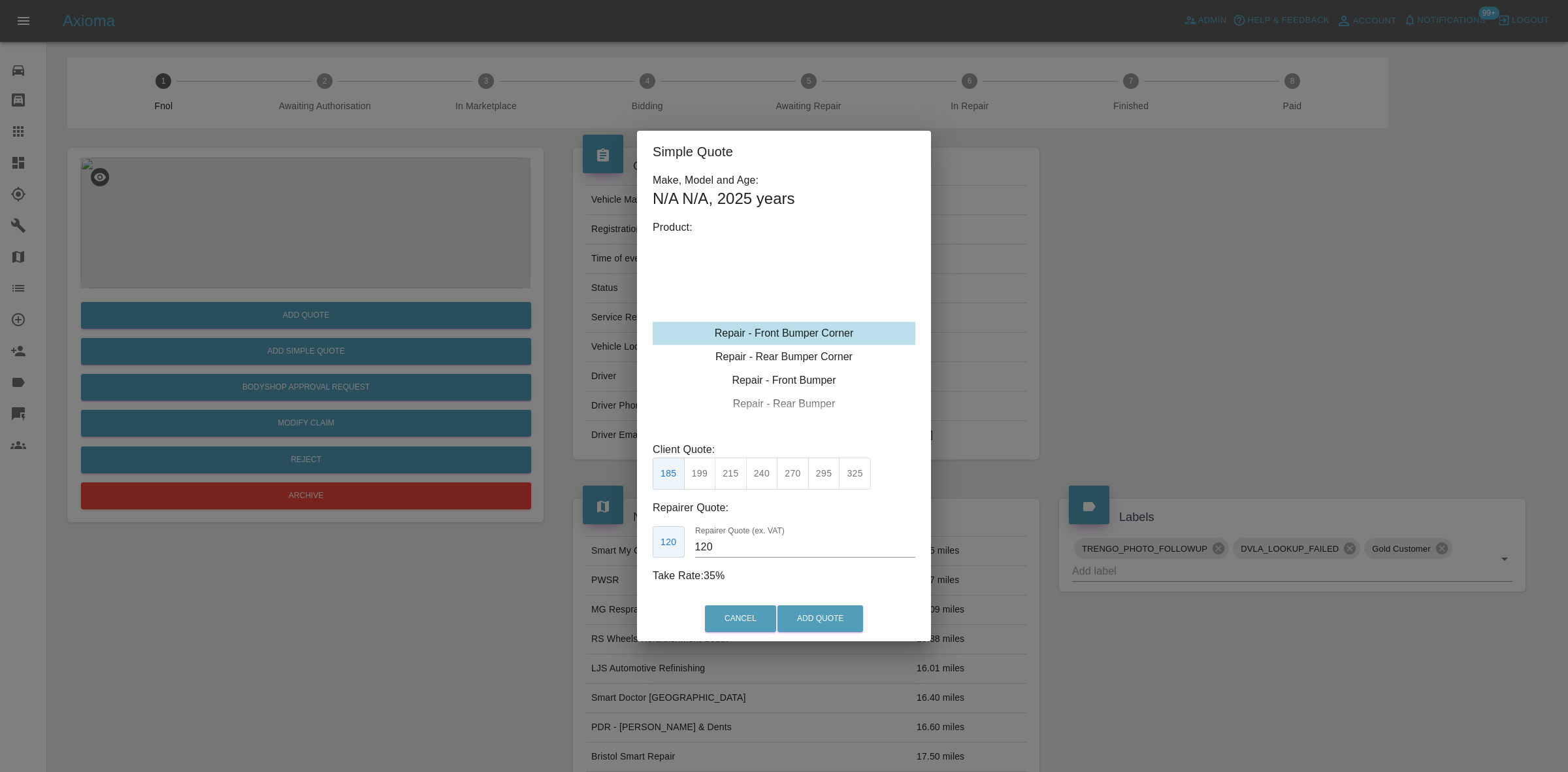
click at [783, 332] on div "Repair - Front Bumper Corner" at bounding box center [784, 333] width 263 height 23
drag, startPoint x: 729, startPoint y: 474, endPoint x: 729, endPoint y: 571, distance: 97.0
click at [729, 475] on button "215" at bounding box center [731, 474] width 32 height 32
drag, startPoint x: 724, startPoint y: 551, endPoint x: 570, endPoint y: 533, distance: 155.0
click at [596, 540] on div "Simple Quote Make, Model and Age: N/A N/A , 2025 years Product: Repair - Front …" at bounding box center [784, 386] width 1568 height 772
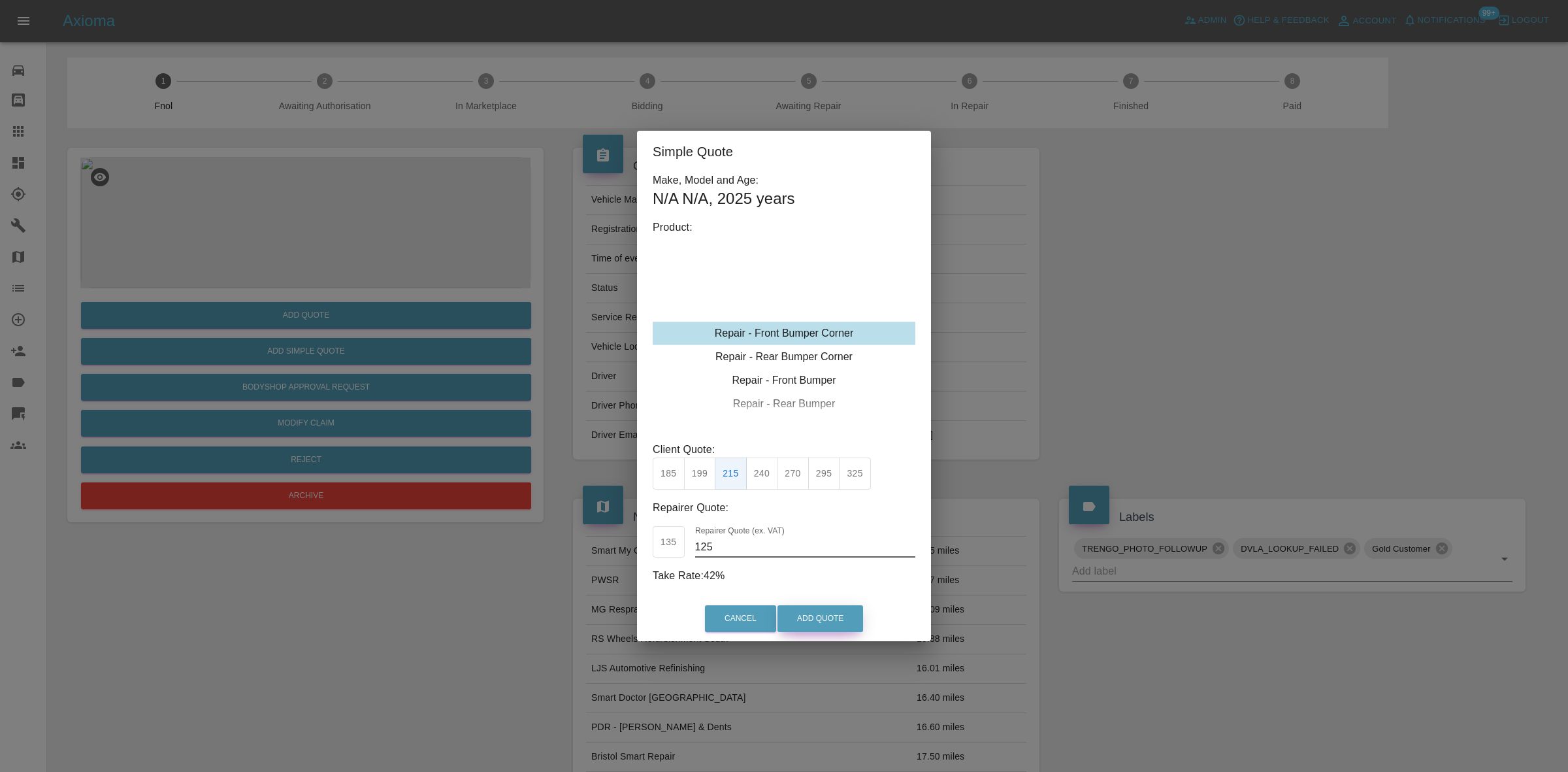
type input "125"
click at [822, 623] on button "Add Quote" at bounding box center [820, 618] width 86 height 26
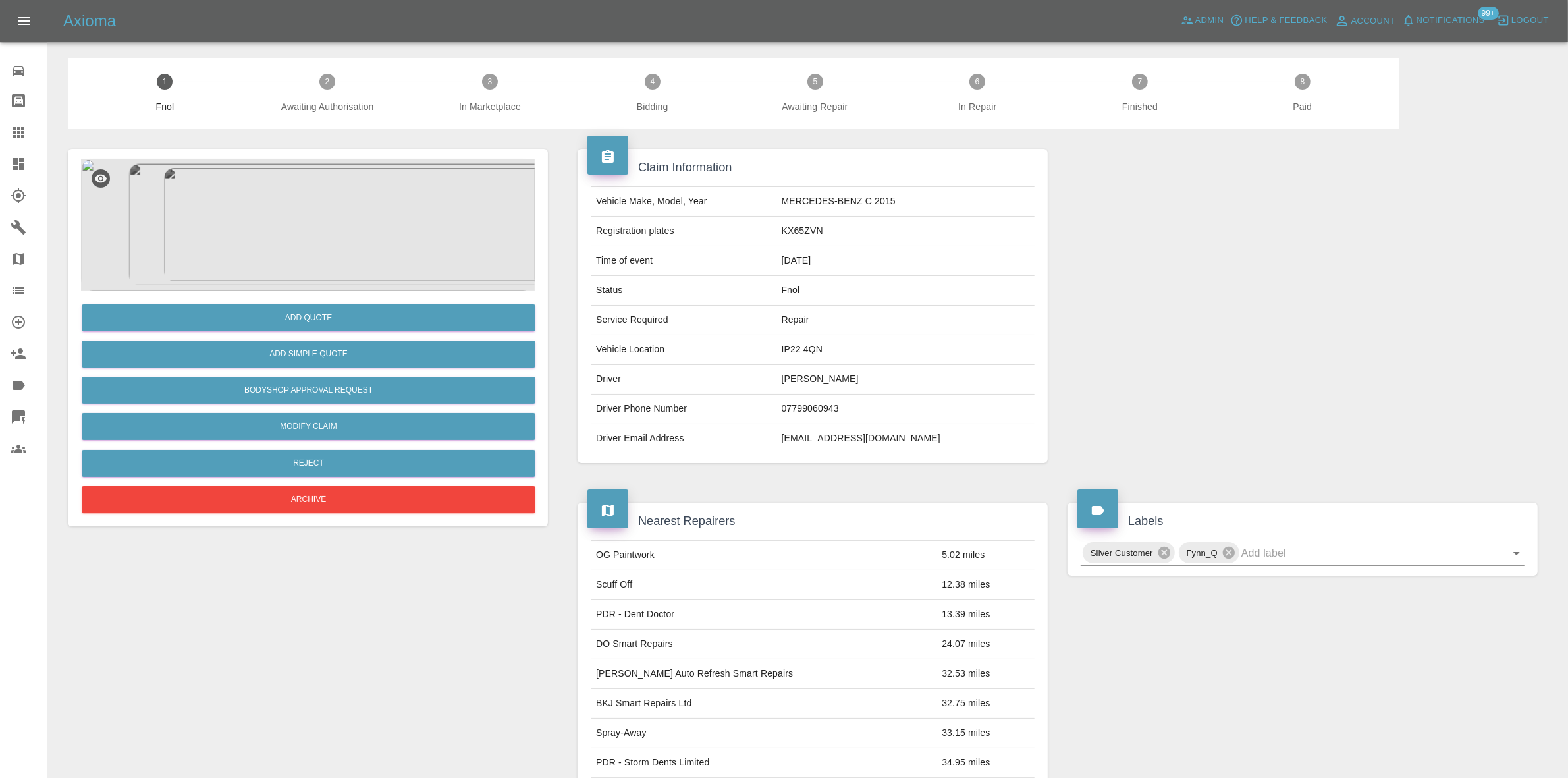
click at [340, 200] on img at bounding box center [308, 225] width 454 height 132
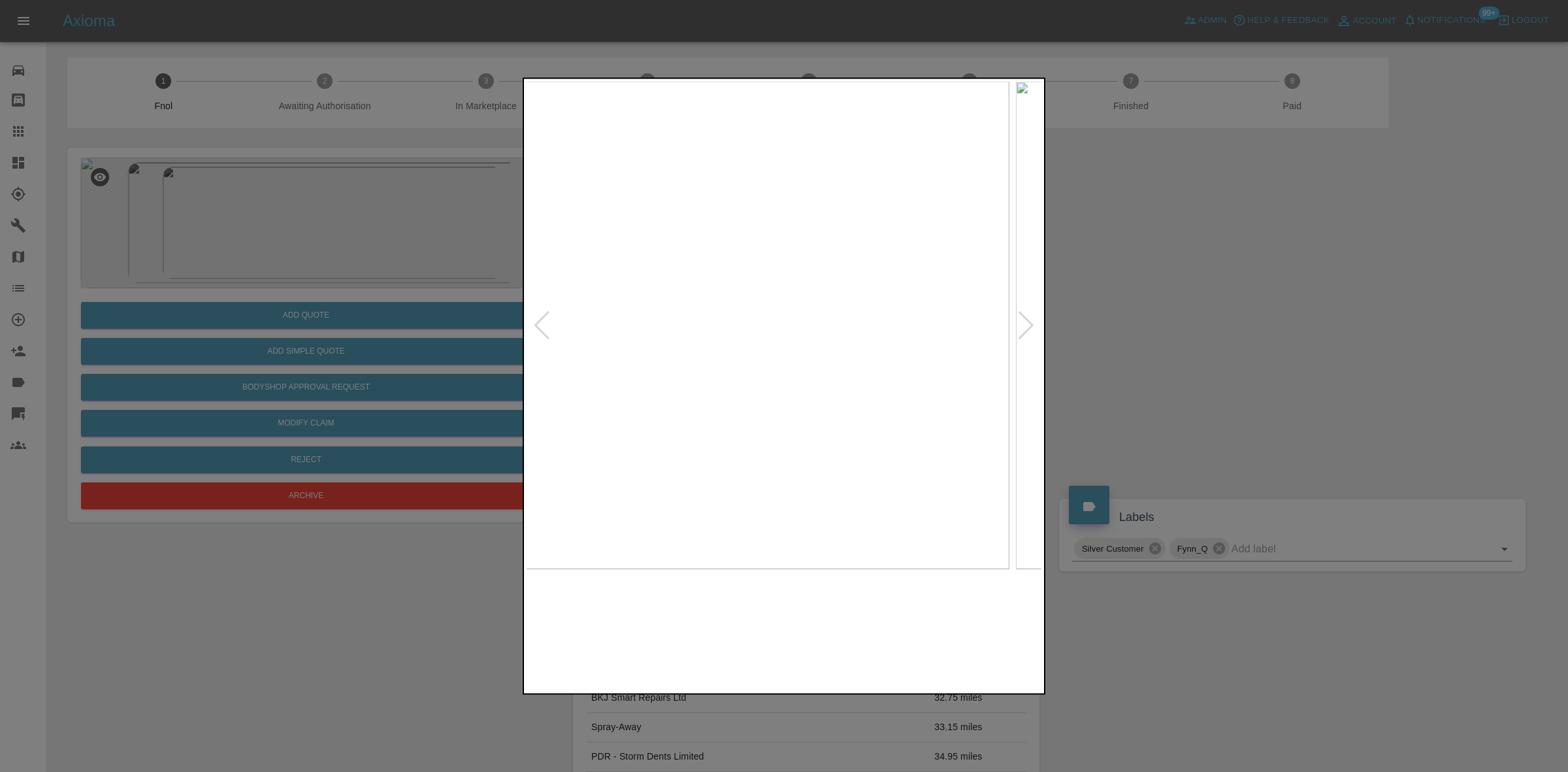
click at [712, 361] on img at bounding box center [752, 325] width 516 height 487
click at [654, 394] on img at bounding box center [784, 325] width 516 height 487
click at [593, 373] on img at bounding box center [784, 325] width 516 height 487
click at [725, 352] on img at bounding box center [784, 325] width 516 height 487
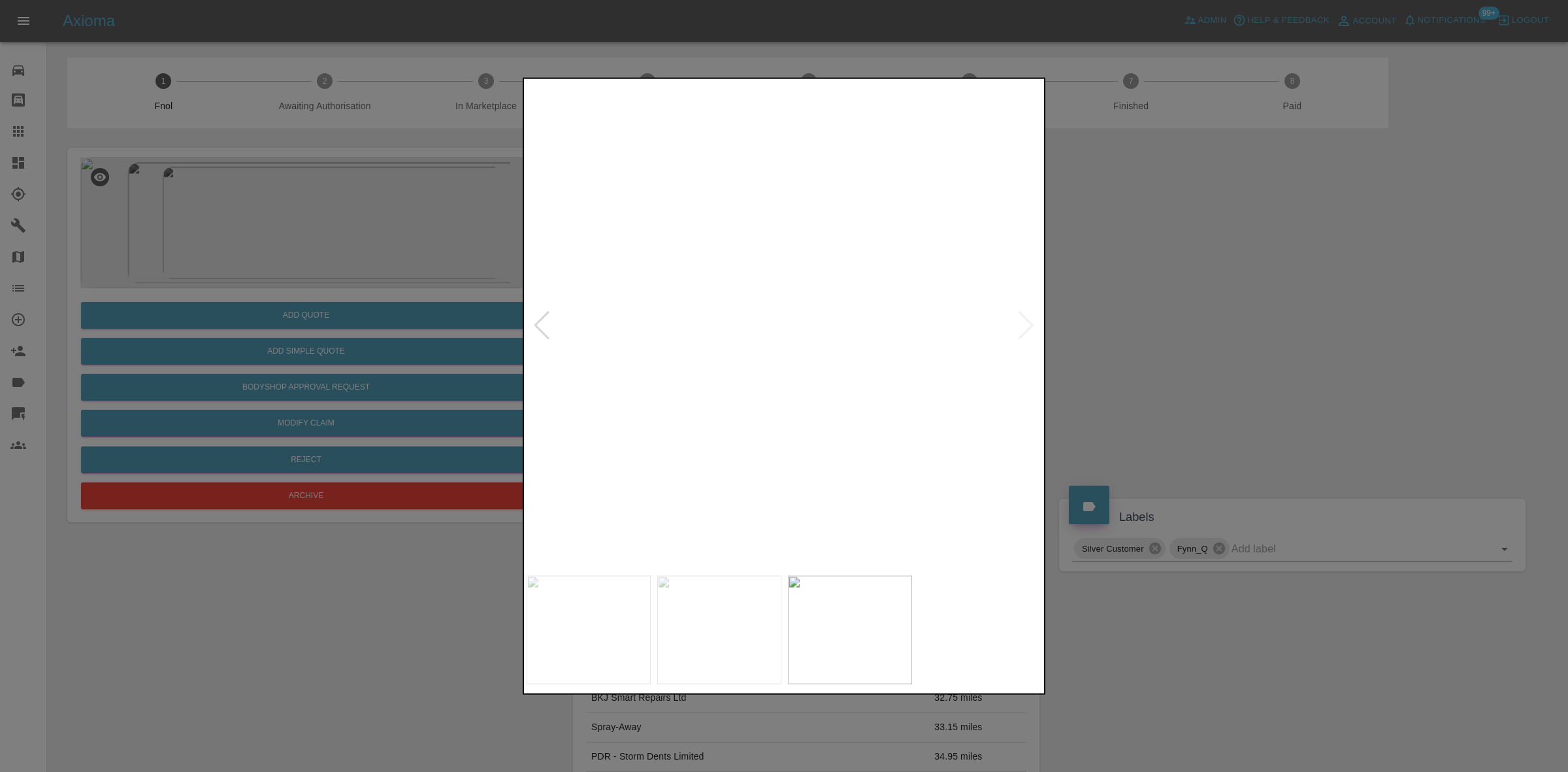
click at [724, 328] on img at bounding box center [961, 245] width 1549 height 1464
click at [763, 378] on img at bounding box center [784, 325] width 516 height 487
click at [781, 321] on img at bounding box center [784, 325] width 516 height 487
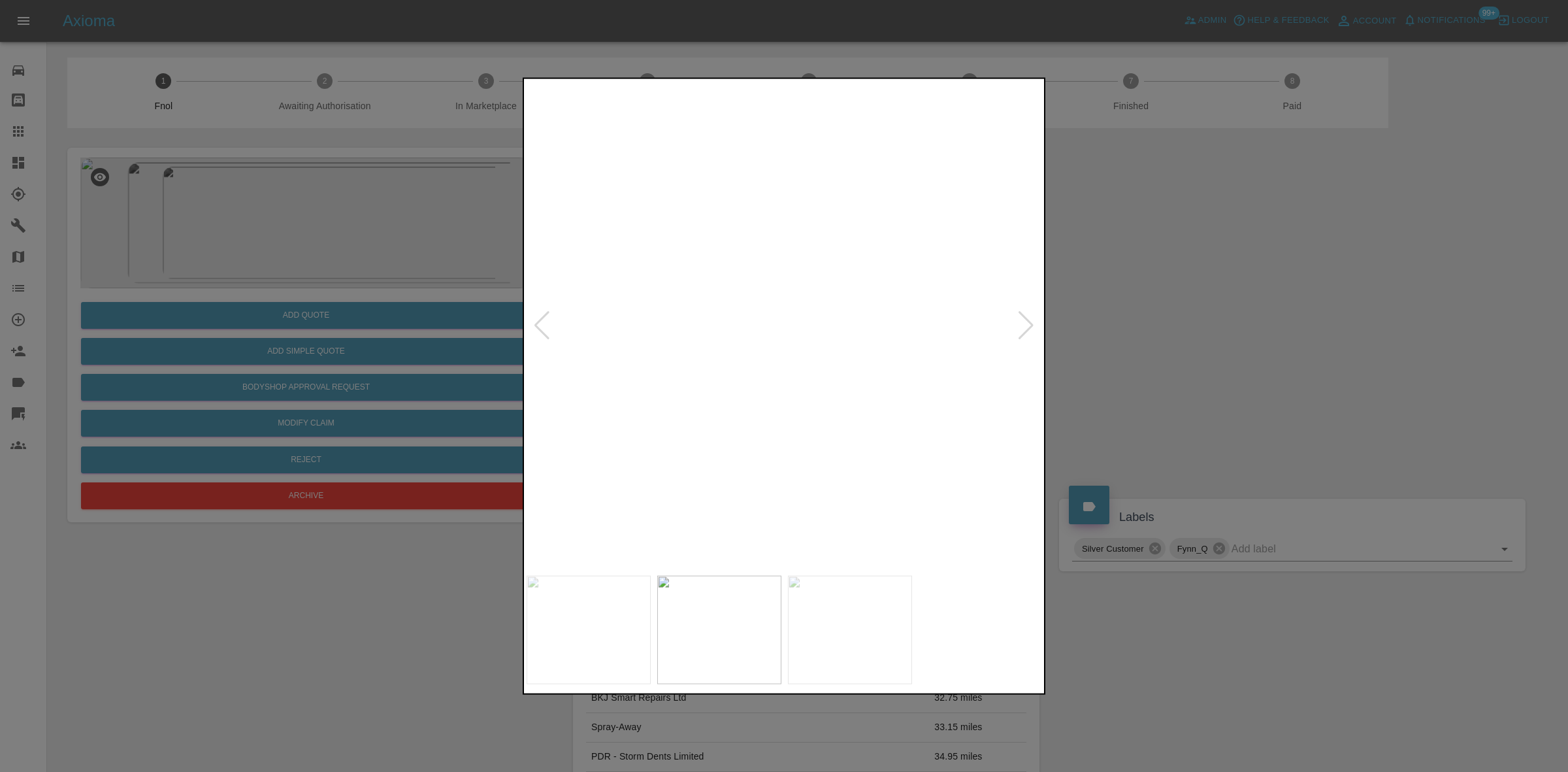
click at [744, 341] on img at bounding box center [795, 340] width 1549 height 1464
click at [742, 342] on img at bounding box center [795, 340] width 1549 height 1464
click at [794, 395] on img at bounding box center [784, 325] width 516 height 487
click at [764, 349] on img at bounding box center [784, 325] width 516 height 487
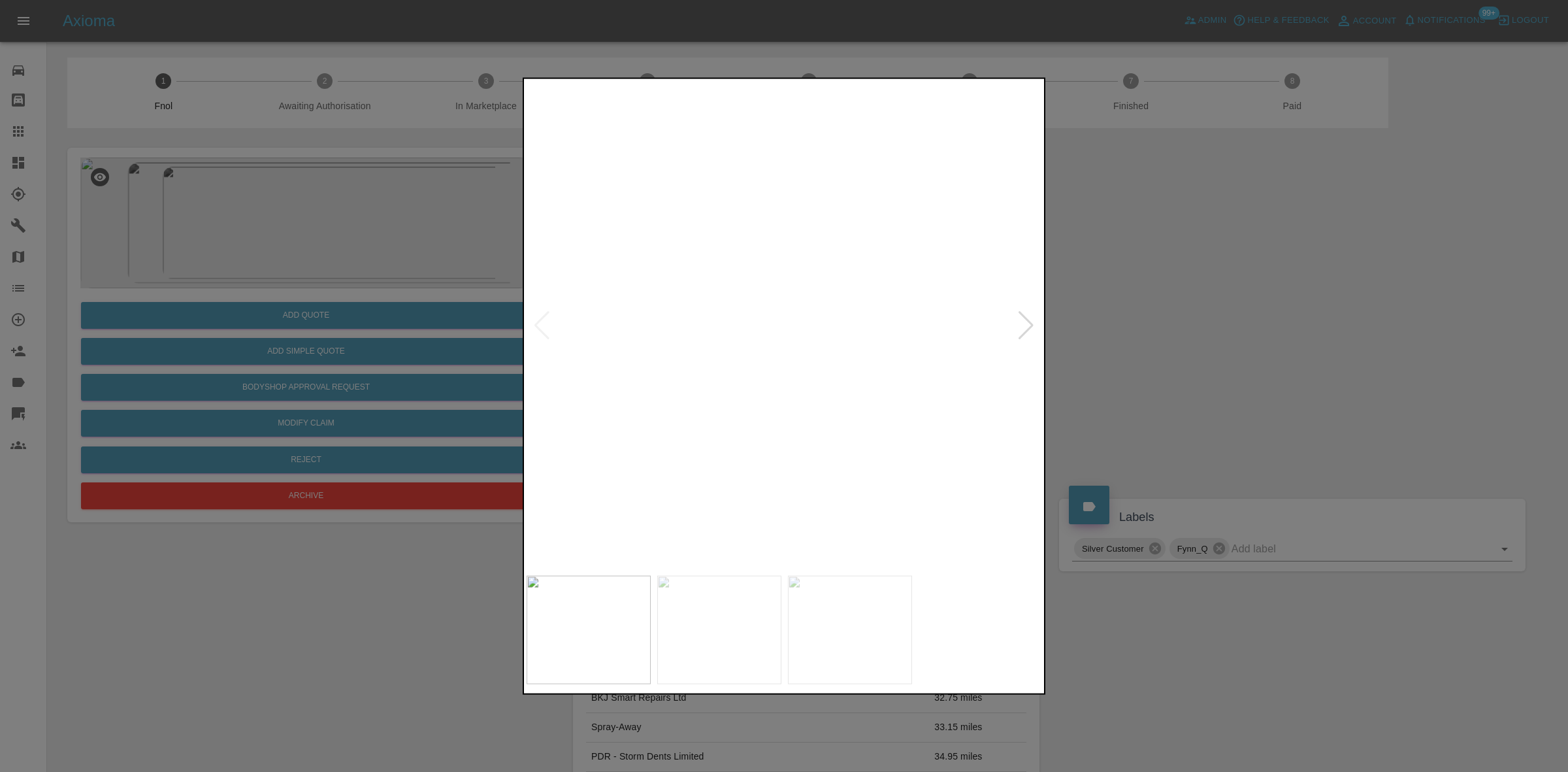
click at [777, 404] on img at bounding box center [846, 254] width 1549 height 1464
click at [786, 412] on img at bounding box center [784, 325] width 516 height 487
click at [848, 418] on img at bounding box center [784, 325] width 516 height 487
click at [853, 409] on img at bounding box center [784, 325] width 516 height 487
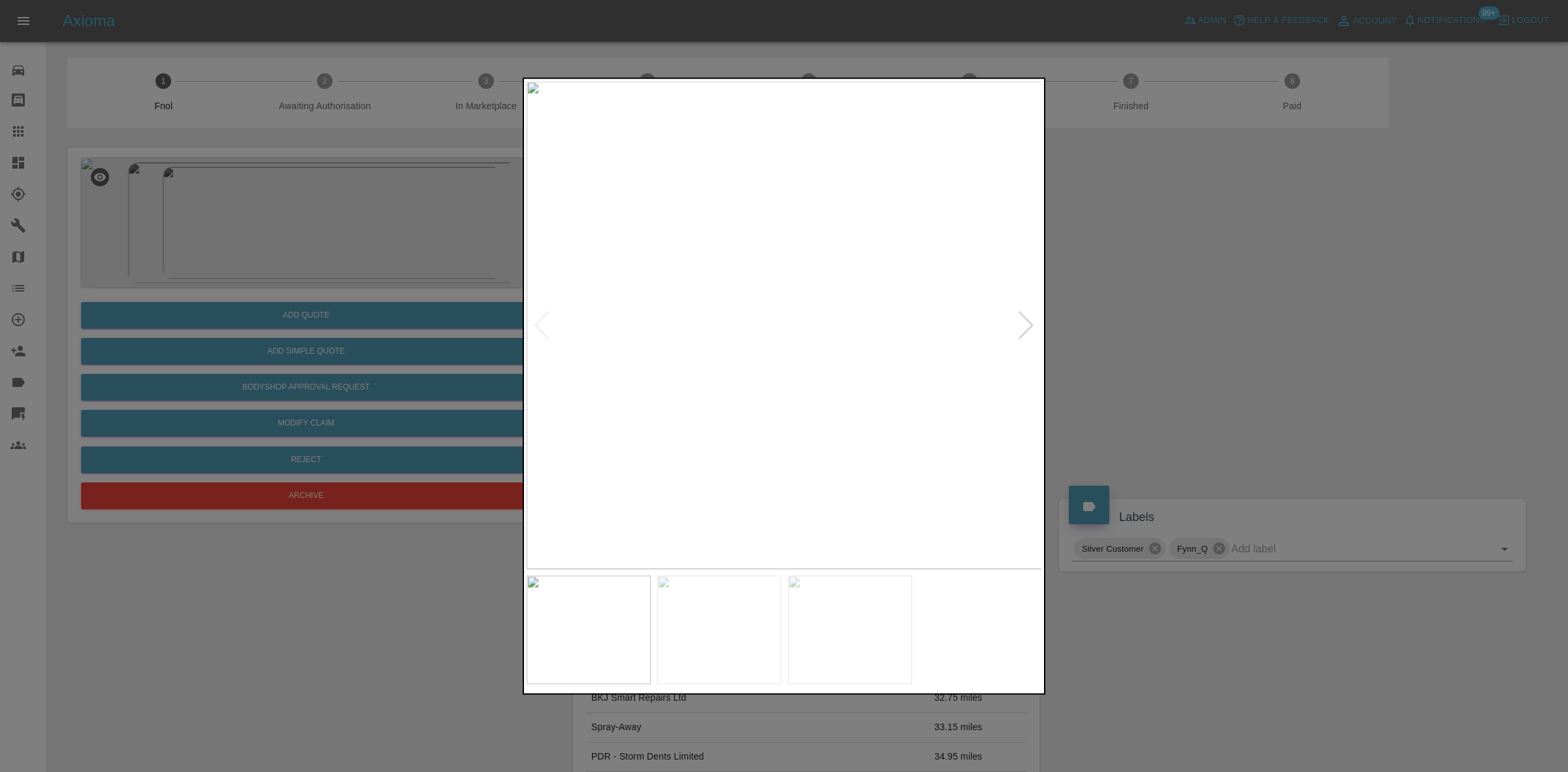
click at [445, 351] on div at bounding box center [784, 386] width 1568 height 772
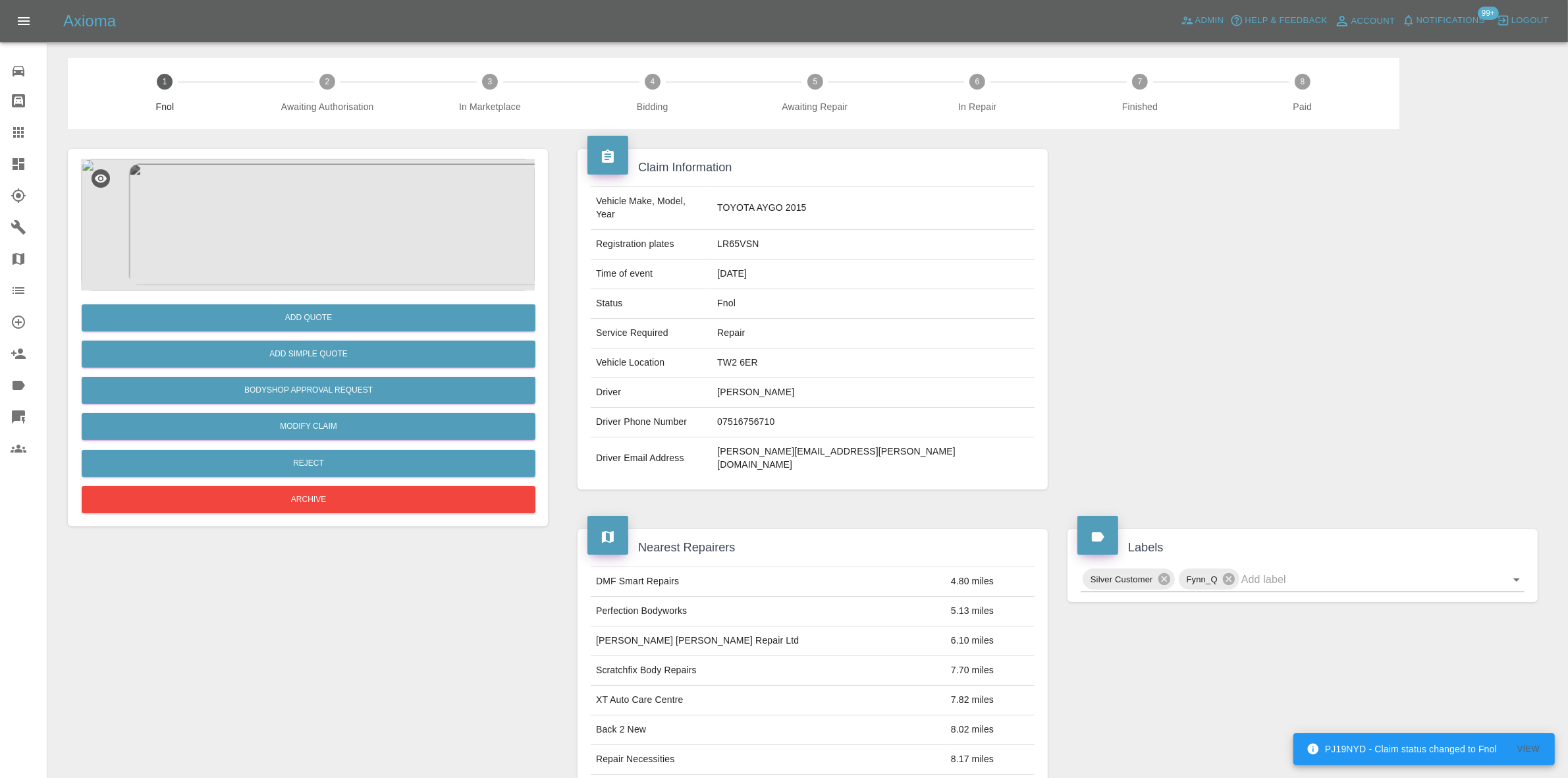
click at [300, 228] on img at bounding box center [308, 225] width 454 height 132
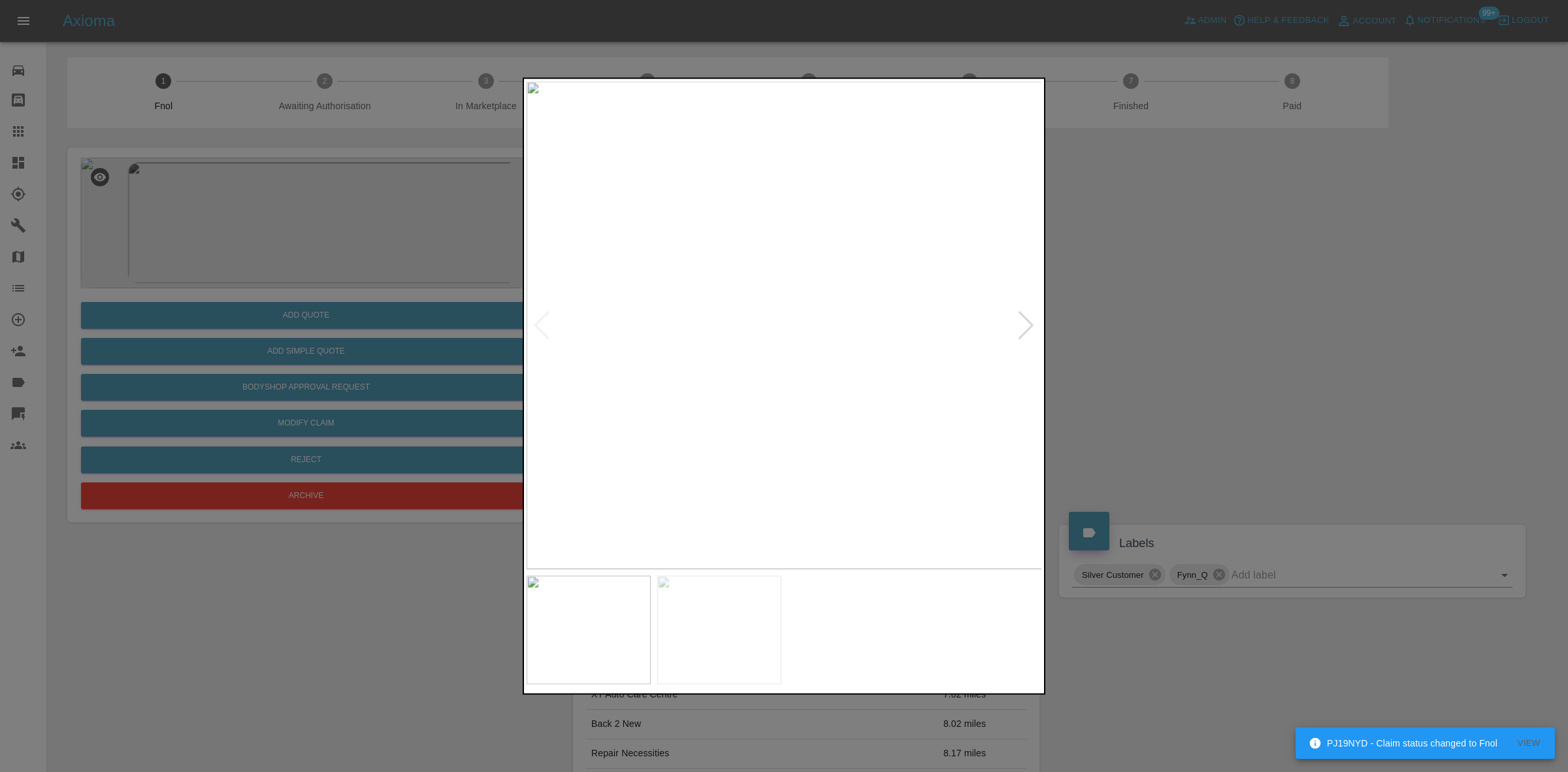
click at [760, 309] on img at bounding box center [784, 325] width 516 height 487
click at [631, 357] on img at bounding box center [724, 325] width 516 height 487
click at [737, 373] on img at bounding box center [784, 325] width 516 height 487
click at [671, 172] on img at bounding box center [932, 130] width 1549 height 1464
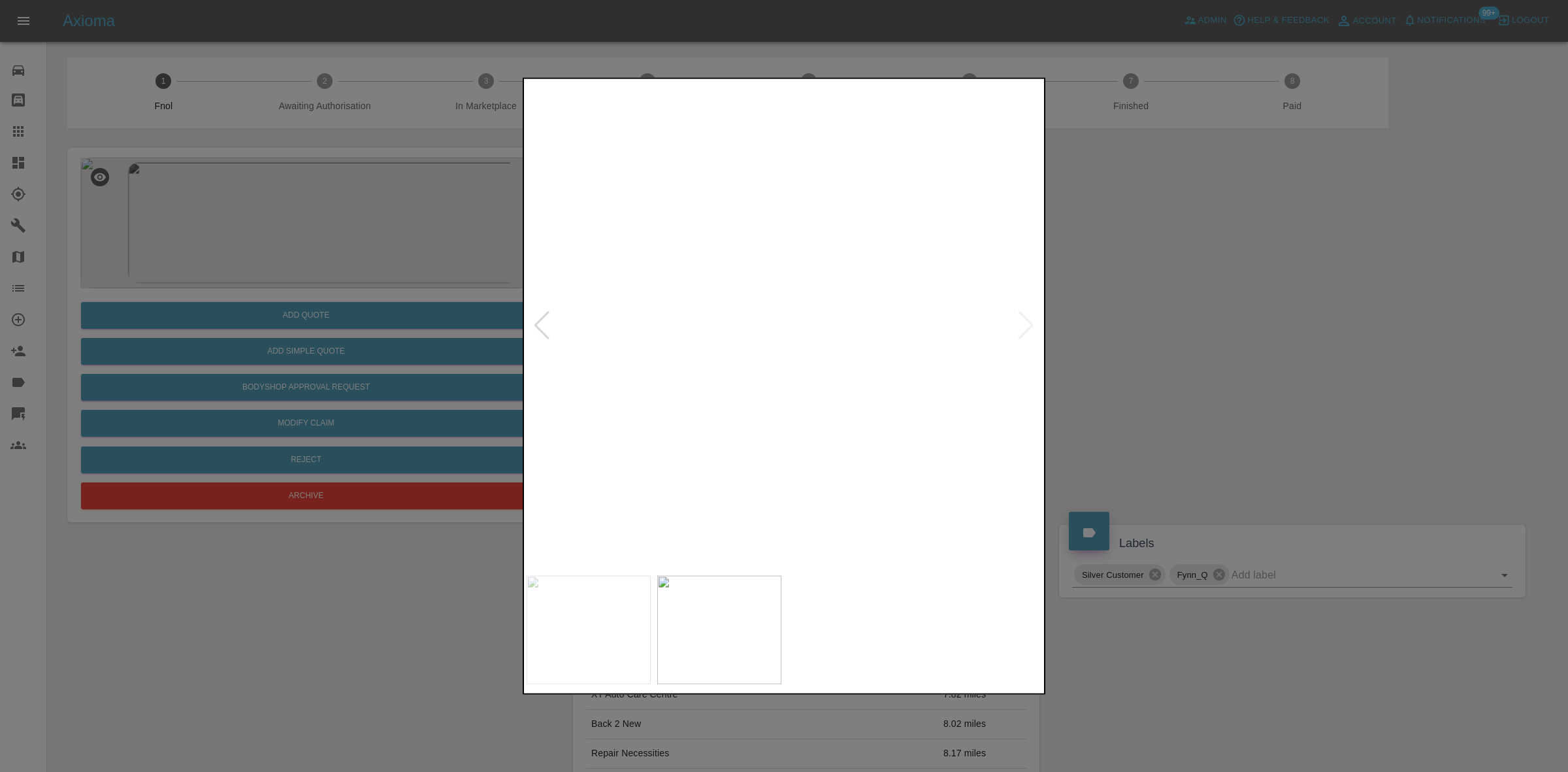
click at [856, 381] on img at bounding box center [784, 325] width 516 height 487
click at [818, 185] on img at bounding box center [784, 325] width 516 height 487
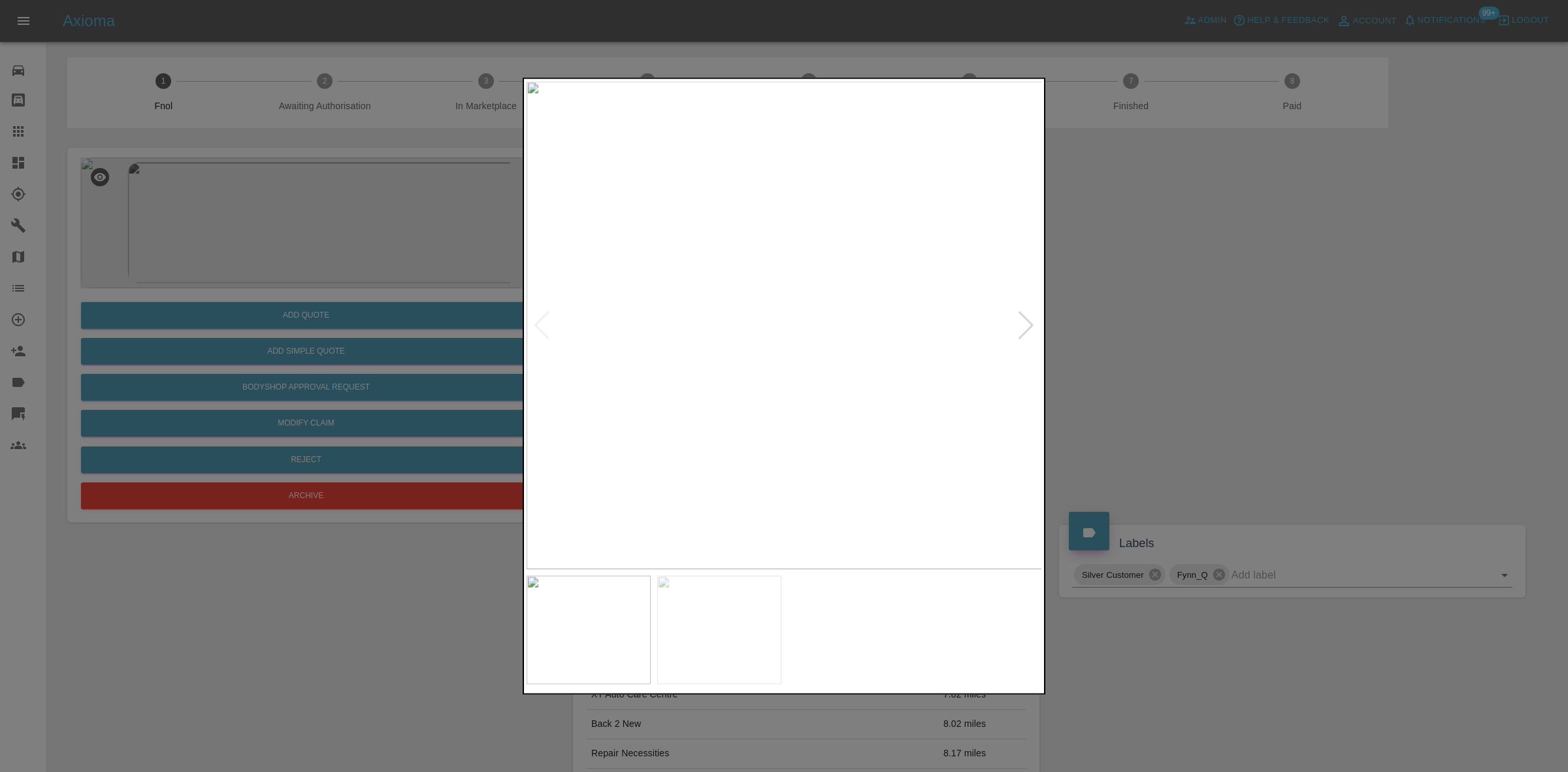
click at [752, 385] on img at bounding box center [784, 325] width 516 height 487
click at [724, 368] on img at bounding box center [878, 146] width 1549 height 1464
click at [724, 368] on img at bounding box center [877, 152] width 1549 height 1464
click at [703, 380] on img at bounding box center [784, 325] width 516 height 487
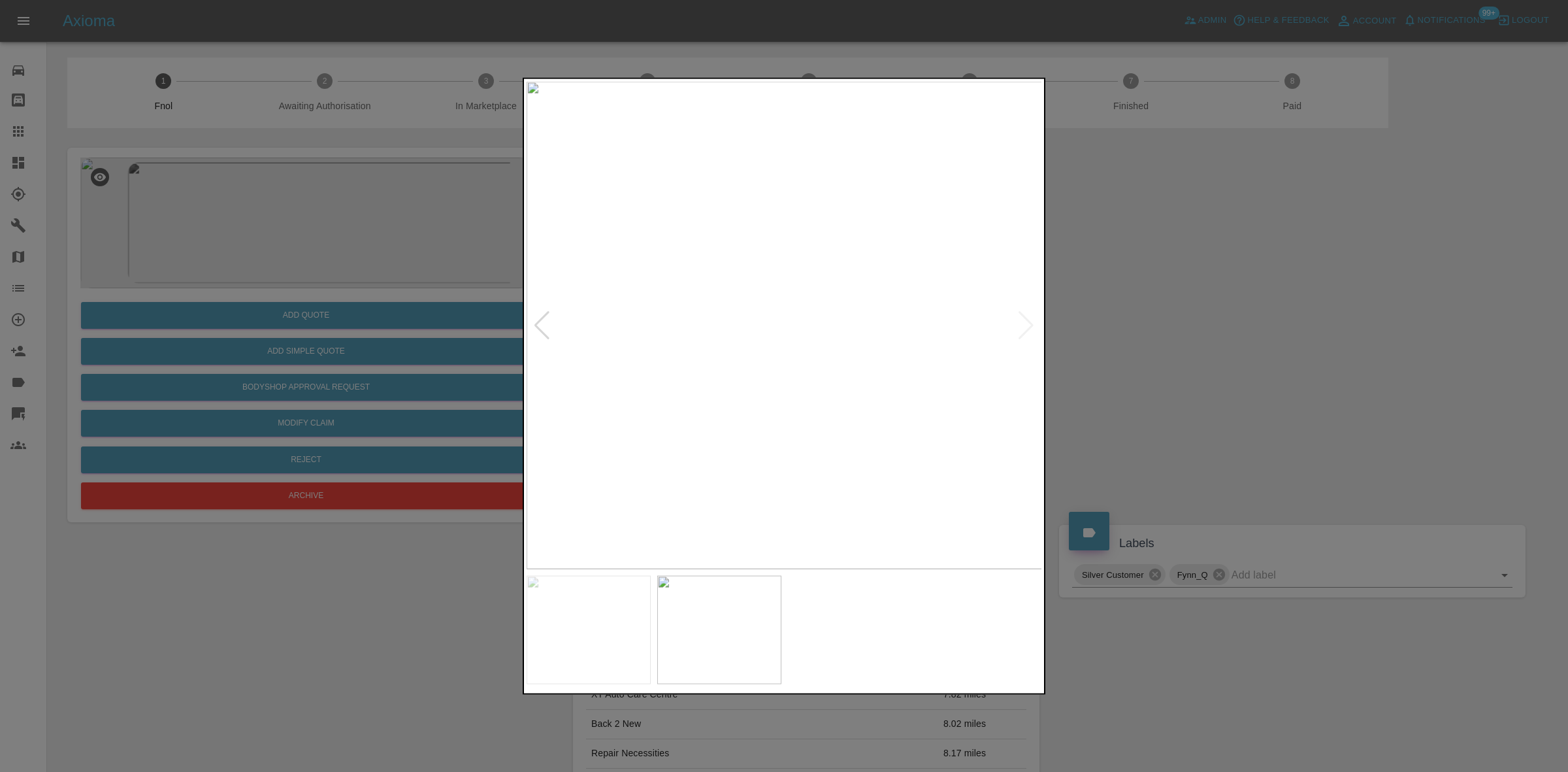
click at [753, 299] on img at bounding box center [784, 325] width 516 height 487
drag, startPoint x: 393, startPoint y: 321, endPoint x: 401, endPoint y: 349, distance: 29.1
click at [393, 325] on div at bounding box center [784, 386] width 1568 height 772
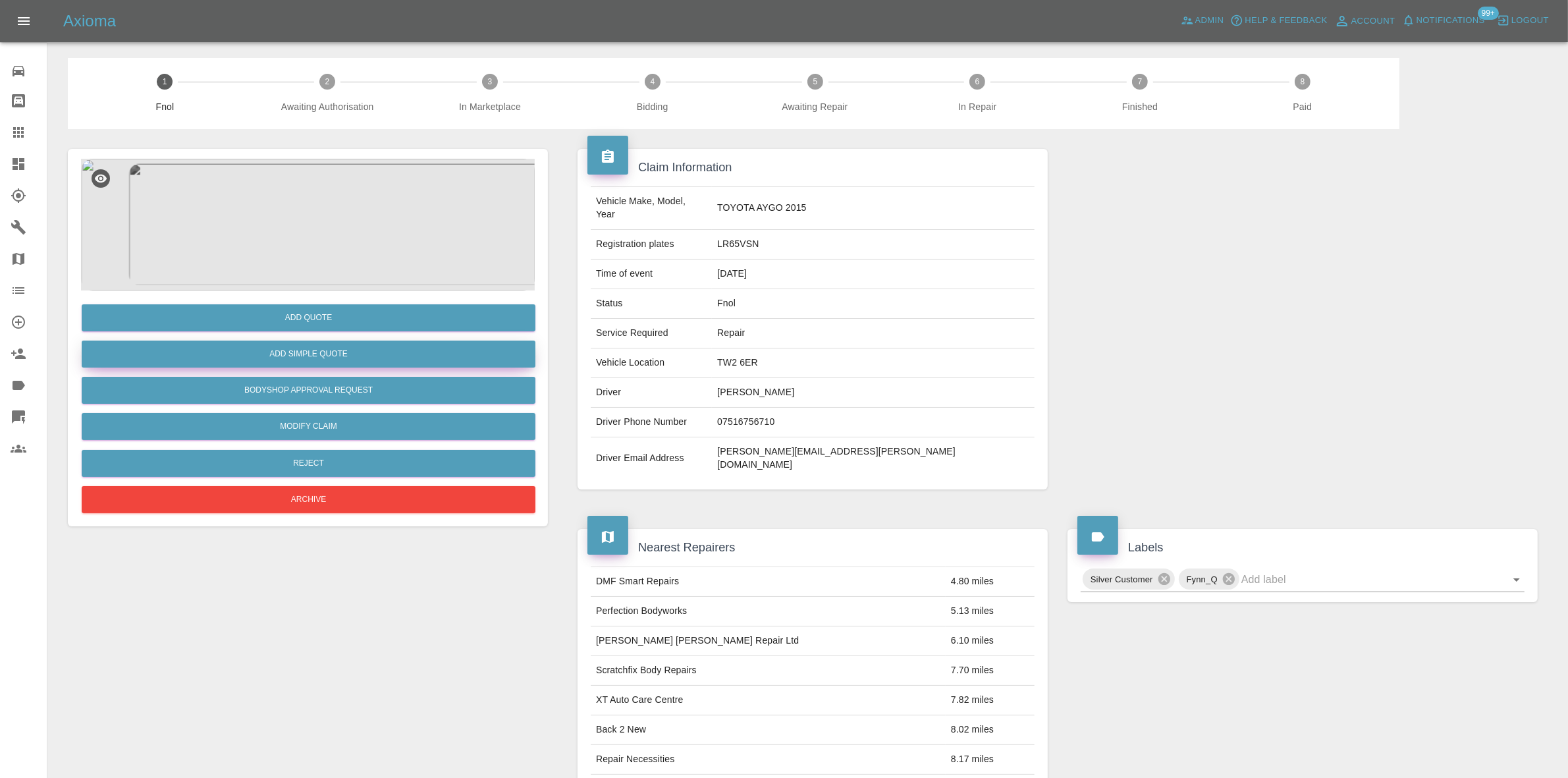
click at [404, 351] on button "Add Simple Quote" at bounding box center [308, 354] width 454 height 27
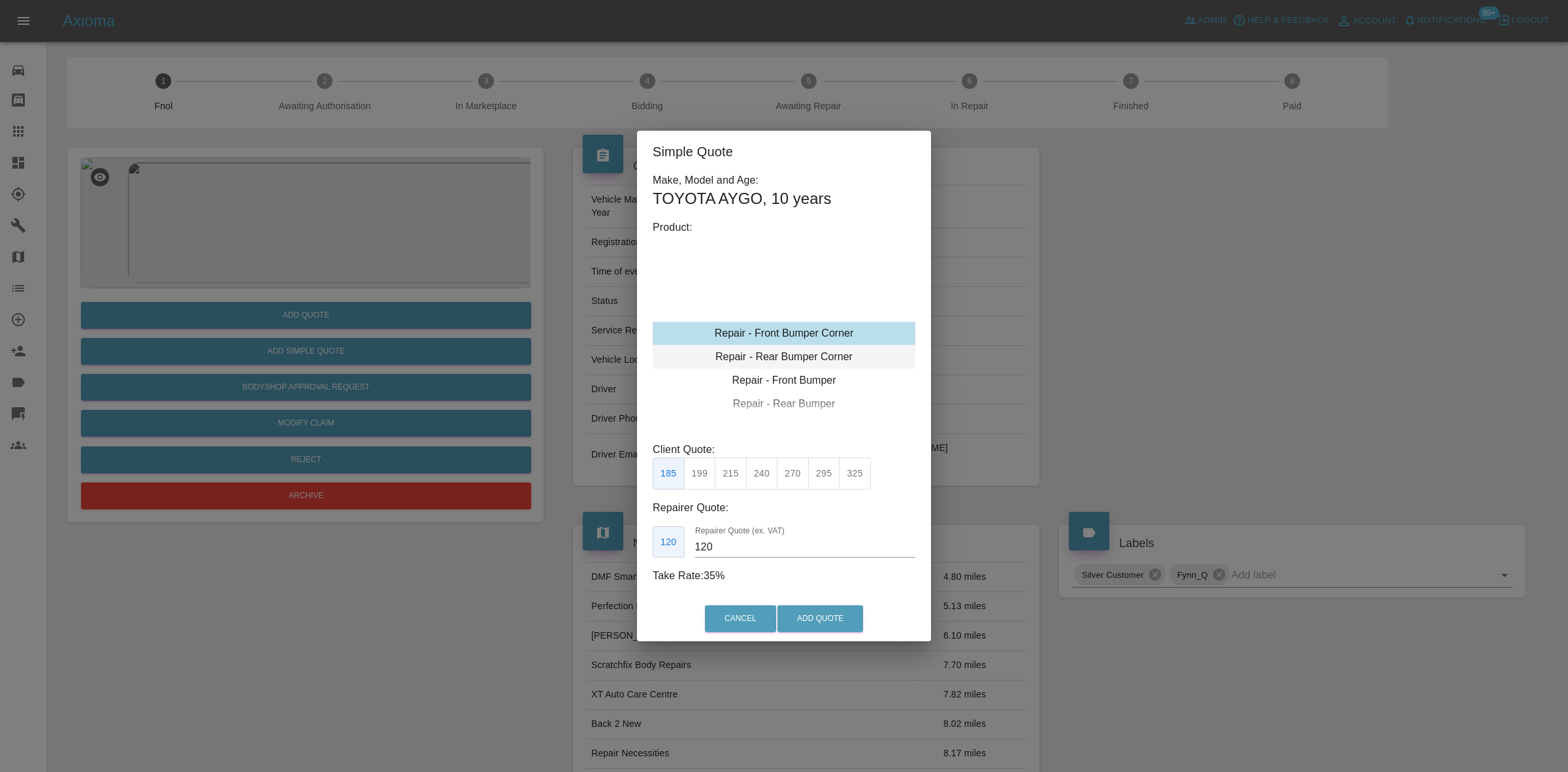
click at [778, 350] on div "Repair - Rear Bumper Corner" at bounding box center [784, 357] width 263 height 23
click at [730, 474] on button "215" at bounding box center [731, 474] width 32 height 32
drag, startPoint x: 720, startPoint y: 551, endPoint x: 607, endPoint y: 533, distance: 114.4
click at [622, 534] on div "Simple Quote Make, Model and Age: TOYOTA AYGO , 10 years Product: Repair - Fron…" at bounding box center [784, 386] width 1568 height 772
type input "125"
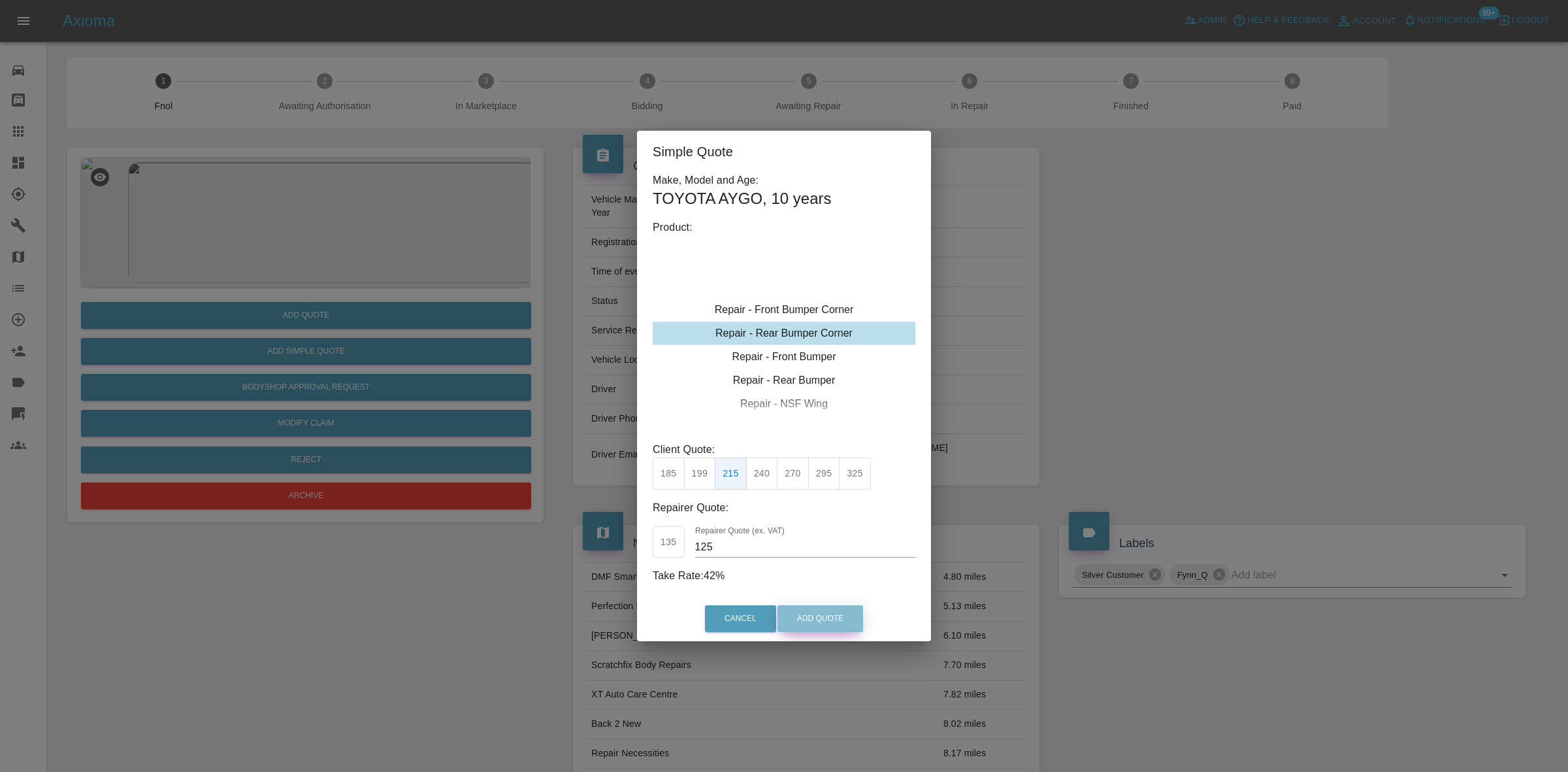
click at [824, 622] on button "Add Quote" at bounding box center [820, 618] width 86 height 26
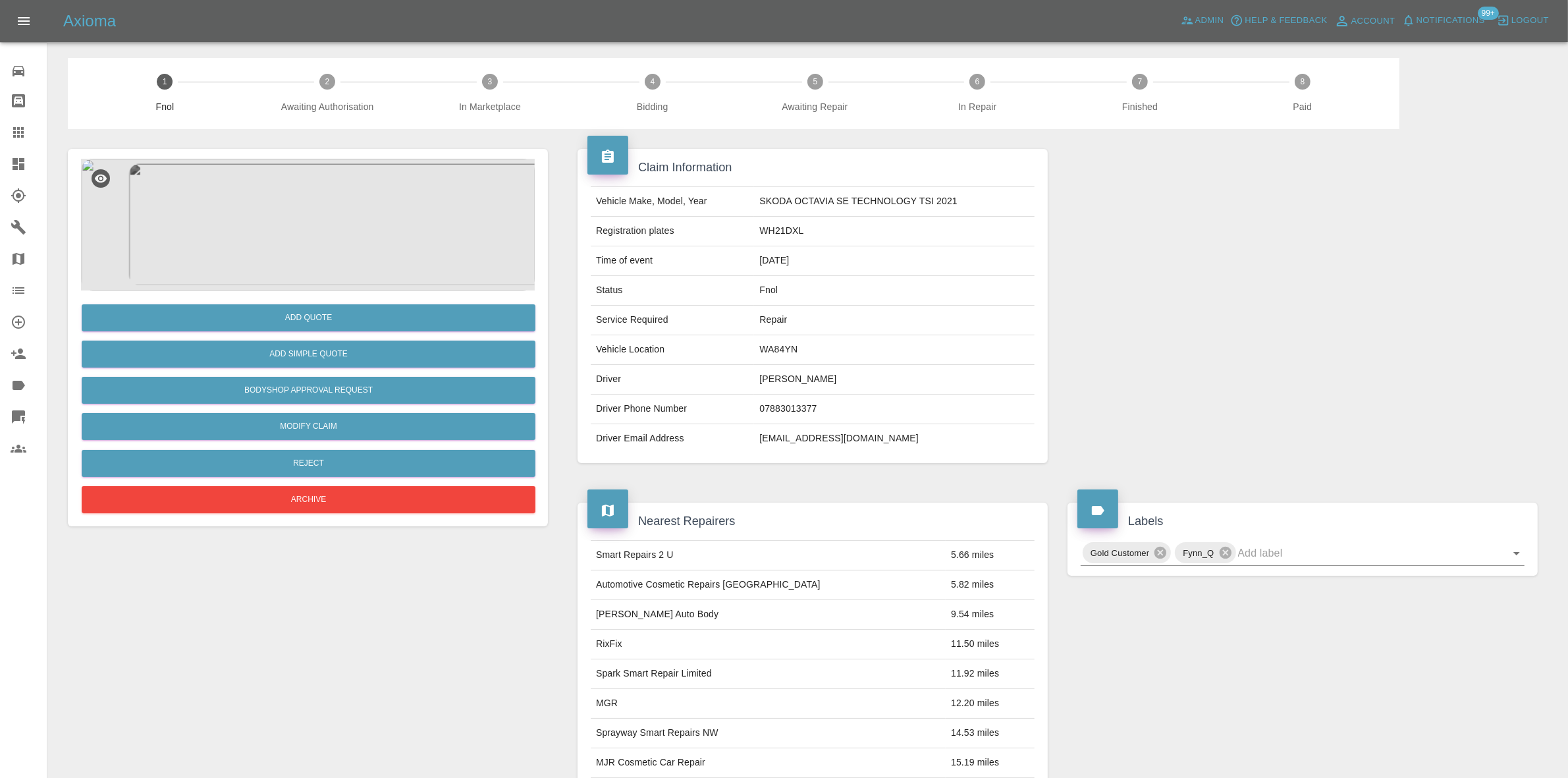
click at [333, 238] on img at bounding box center [308, 225] width 454 height 132
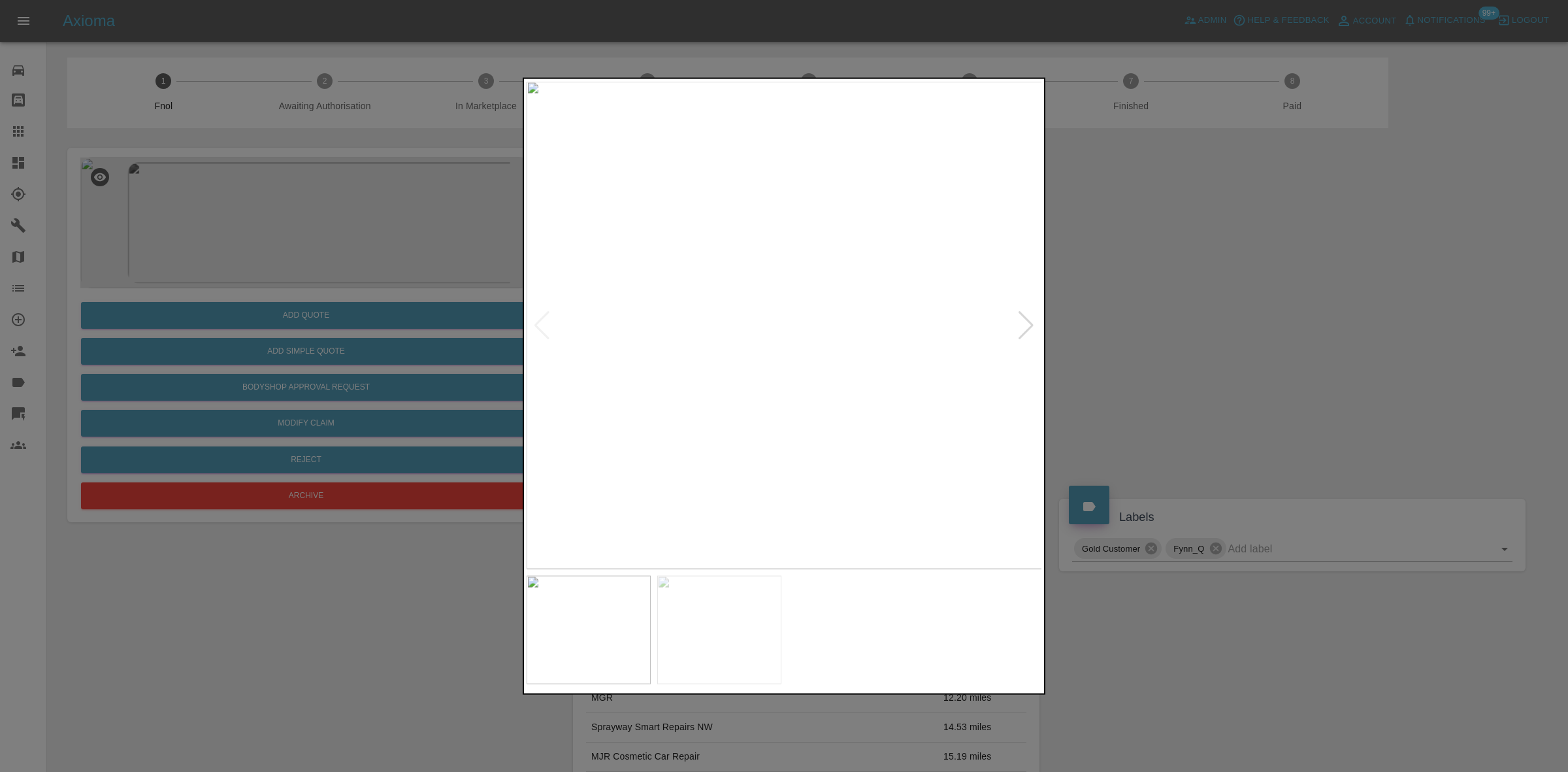
click at [770, 365] on img at bounding box center [784, 325] width 516 height 487
click at [699, 362] on img at bounding box center [784, 325] width 516 height 487
click at [806, 397] on img at bounding box center [760, 325] width 516 height 487
click at [775, 356] on img at bounding box center [784, 325] width 516 height 487
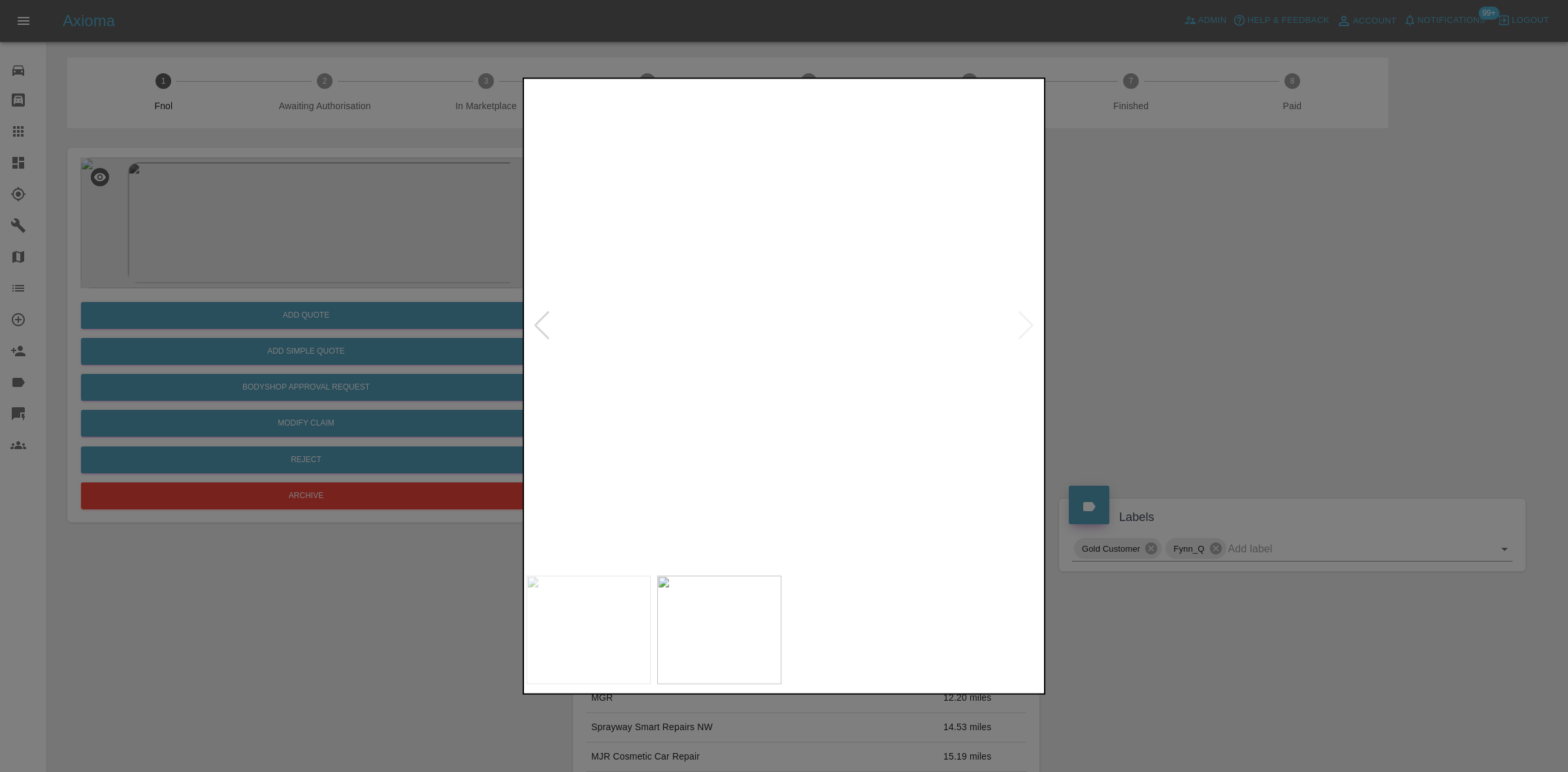
click at [775, 356] on img at bounding box center [812, 232] width 1549 height 1464
click at [805, 370] on img at bounding box center [784, 325] width 516 height 487
click at [775, 325] on img at bounding box center [784, 325] width 516 height 487
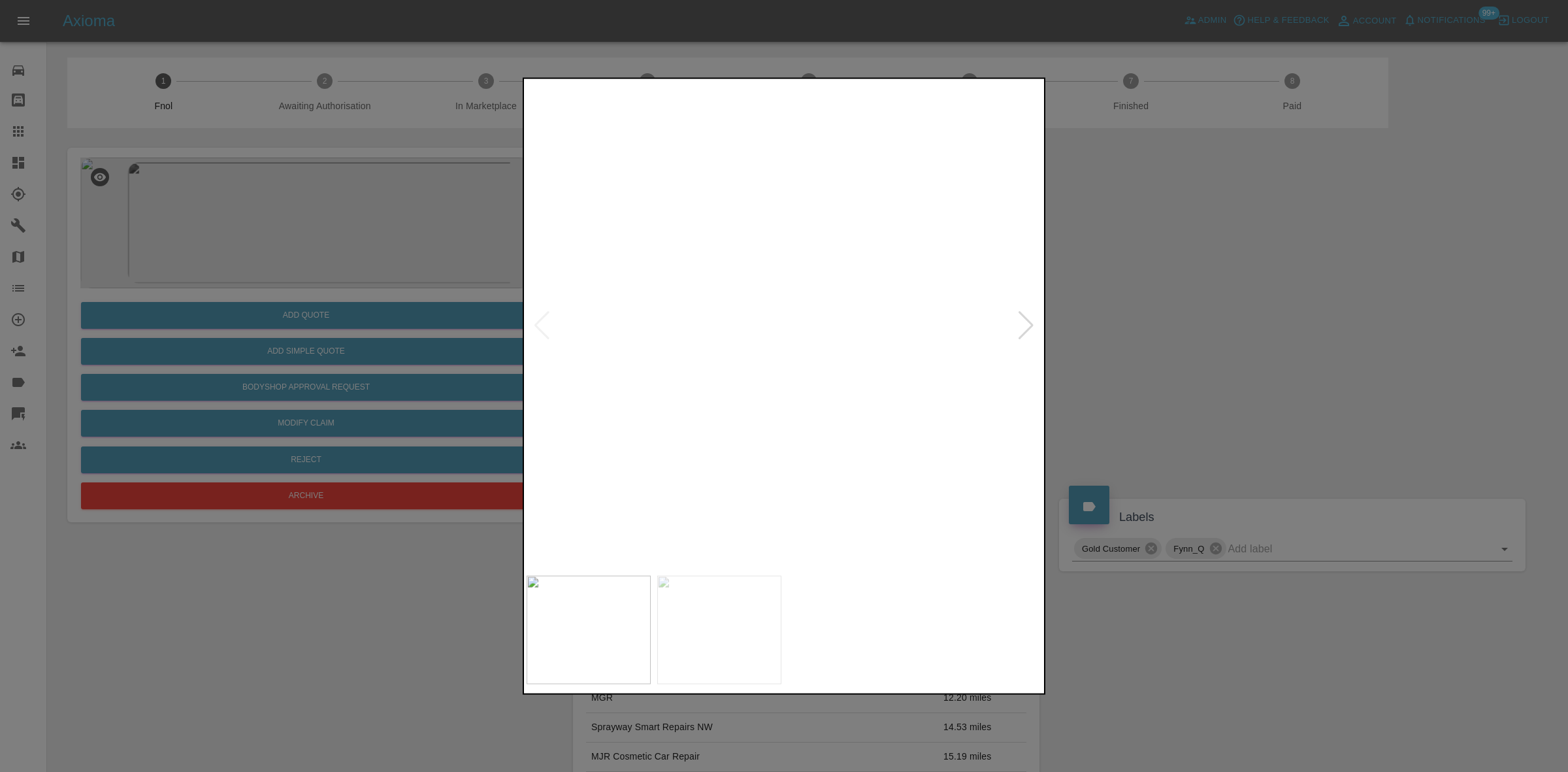
click at [355, 221] on div at bounding box center [784, 386] width 1568 height 772
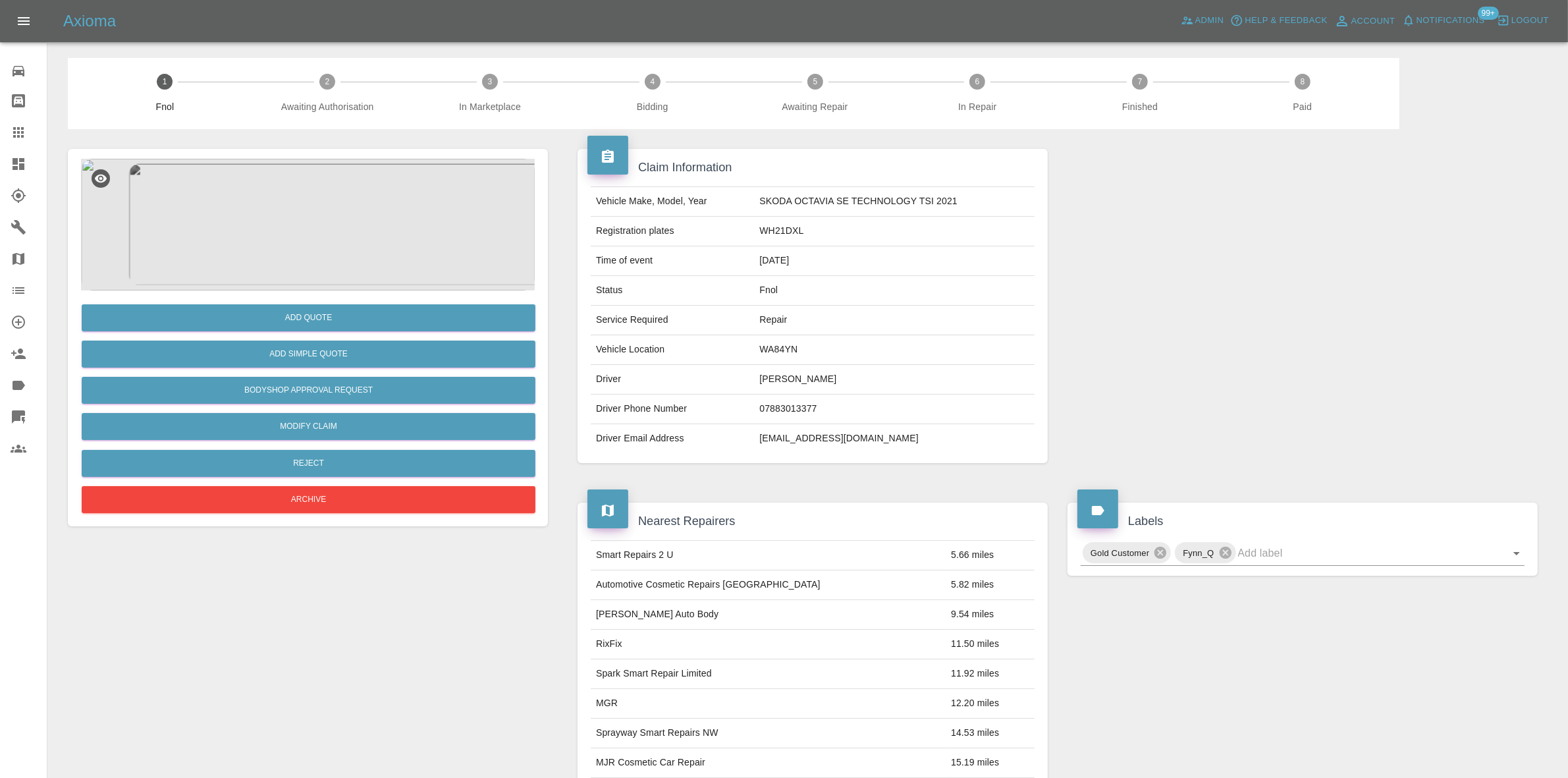
click at [330, 182] on img at bounding box center [308, 225] width 454 height 132
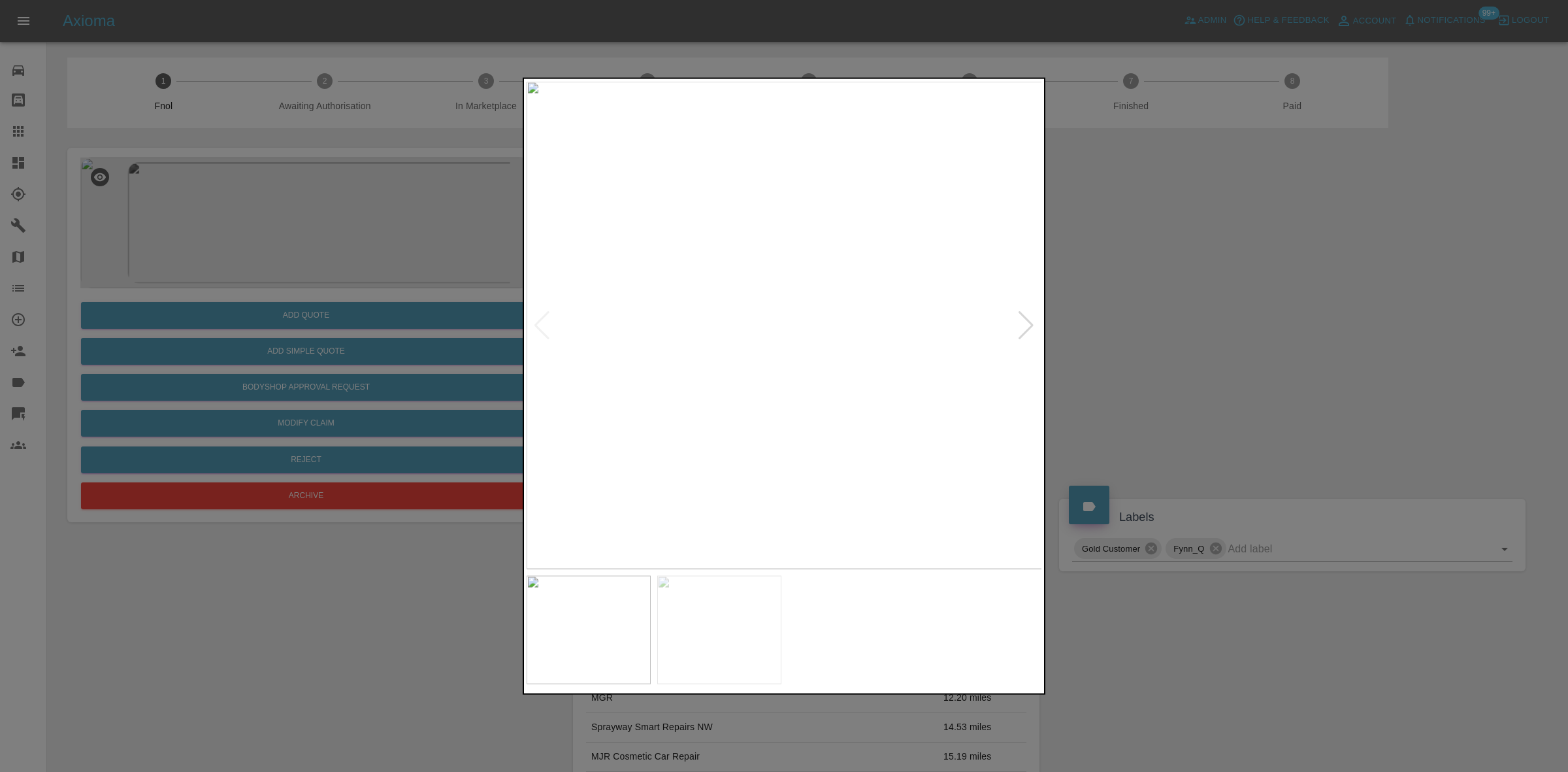
click at [821, 373] on img at bounding box center [784, 325] width 516 height 487
click at [338, 370] on div at bounding box center [784, 386] width 1568 height 772
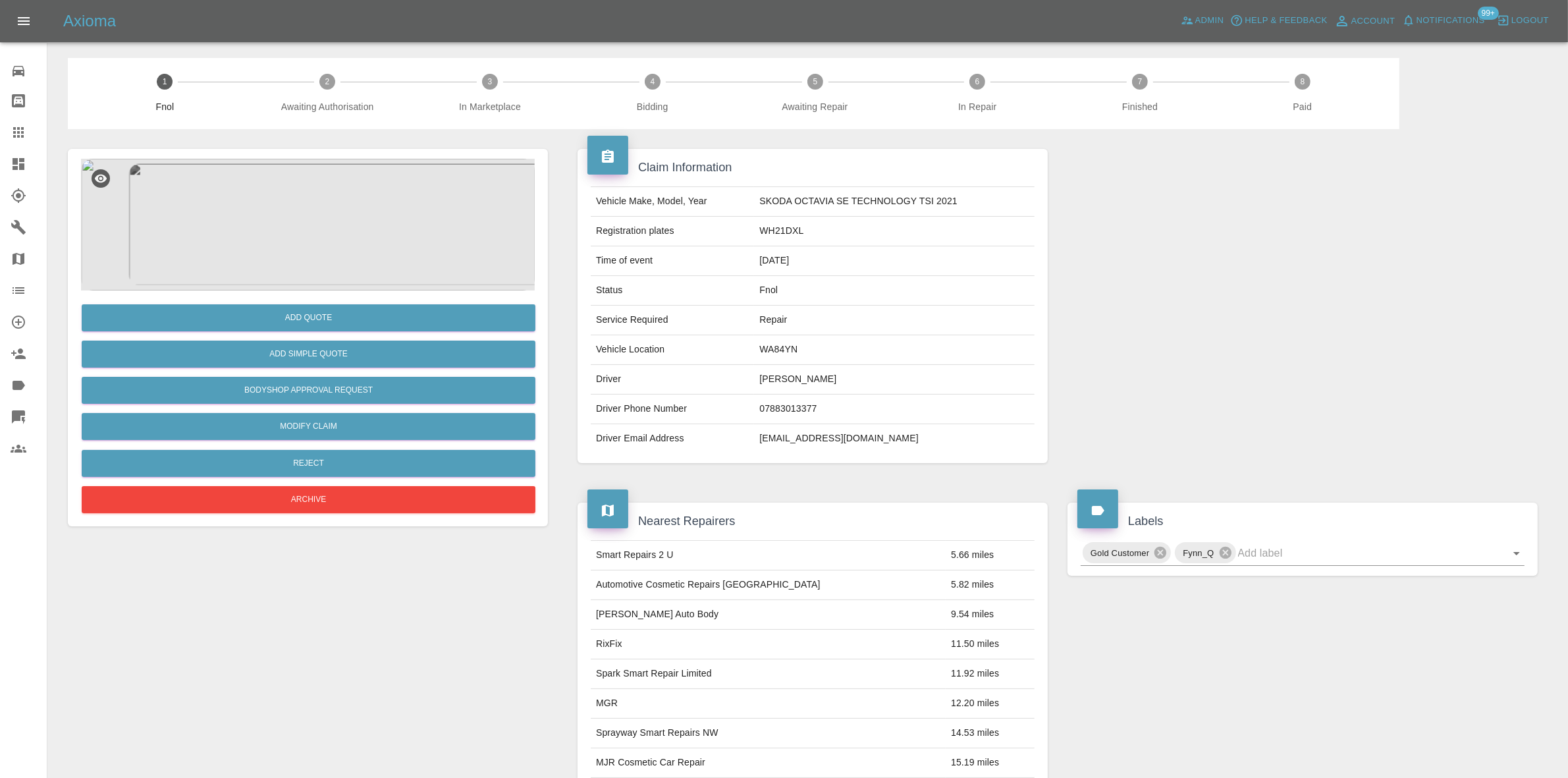
click at [328, 368] on div "Add Simple Quote" at bounding box center [308, 355] width 454 height 34
click at [333, 355] on button "Add Simple Quote" at bounding box center [308, 354] width 454 height 27
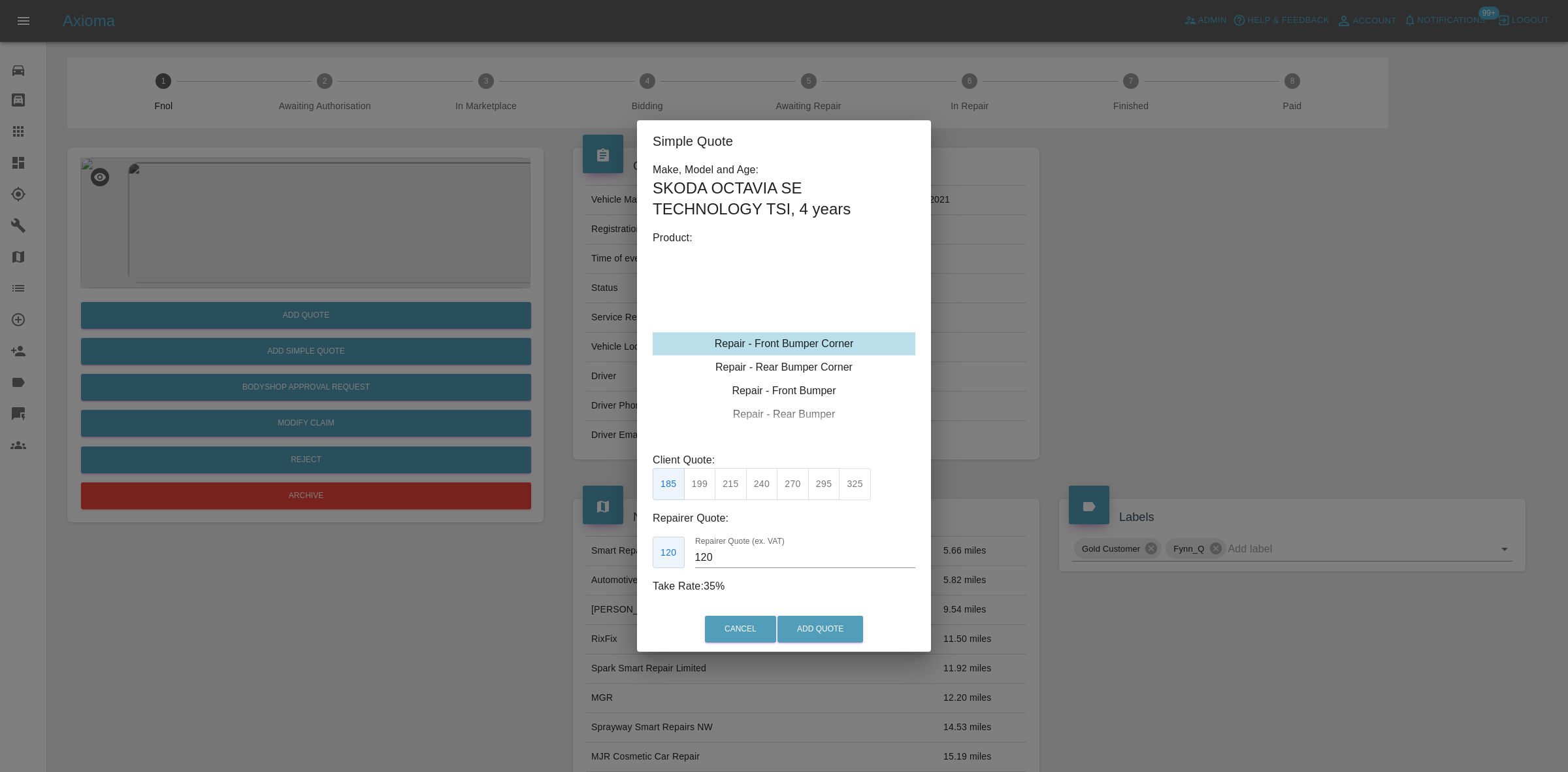
click at [758, 347] on div "Repair - Front Bumper Corner" at bounding box center [784, 343] width 263 height 23
click at [752, 358] on div "Repair - Rear Bumper Corner" at bounding box center [784, 367] width 263 height 23
drag, startPoint x: 769, startPoint y: 486, endPoint x: 746, endPoint y: 525, distance: 45.3
click at [768, 486] on button "240" at bounding box center [762, 484] width 32 height 32
drag, startPoint x: 720, startPoint y: 563, endPoint x: 514, endPoint y: 551, distance: 206.3
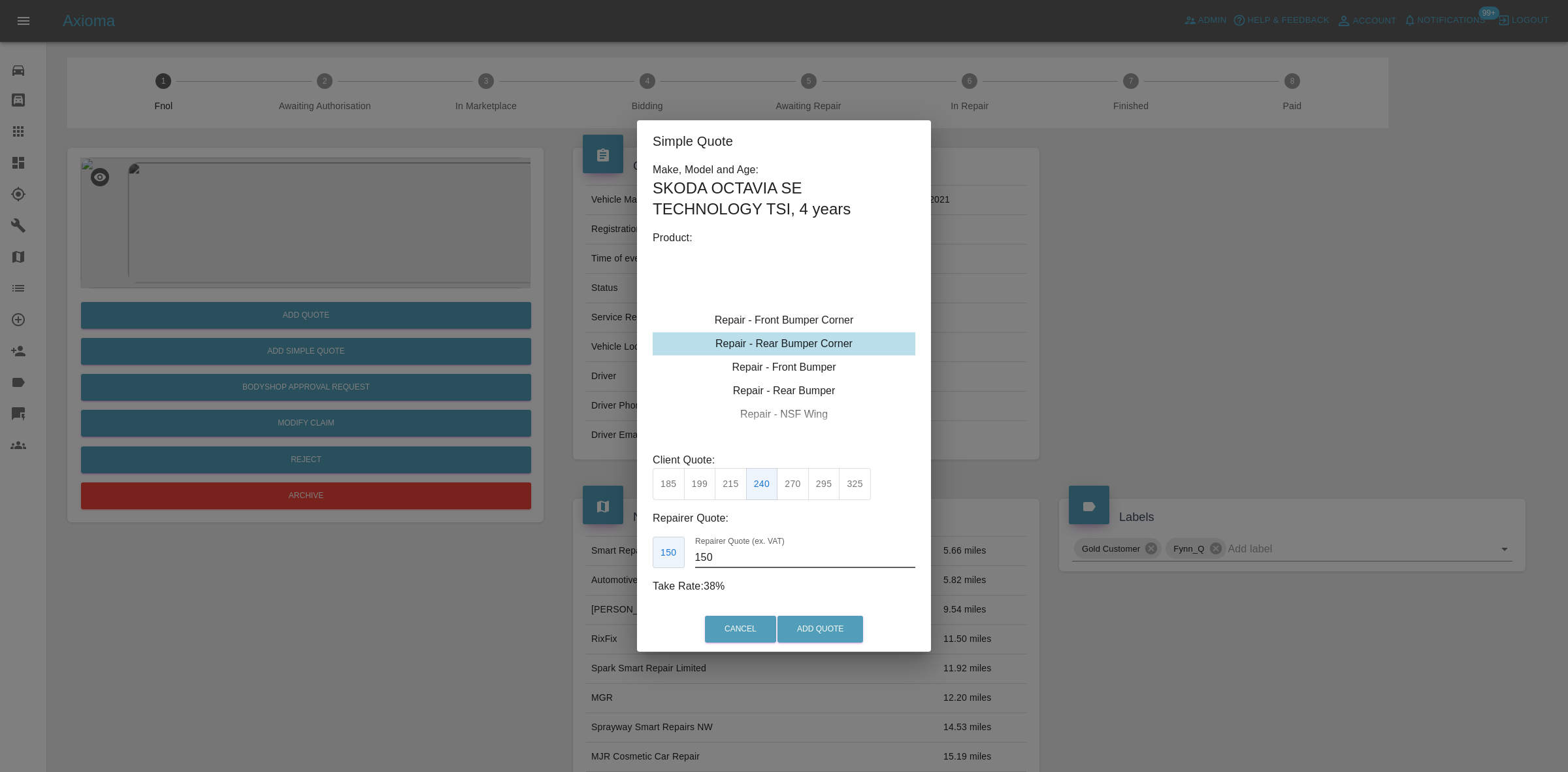
click at [574, 563] on div "Simple Quote Make, Model and Age: SKODA OCTAVIA SE TECHNOLOGY TSI , 4 years Pro…" at bounding box center [784, 386] width 1568 height 772
type input "135"
click at [851, 638] on button "Add Quote" at bounding box center [820, 629] width 86 height 26
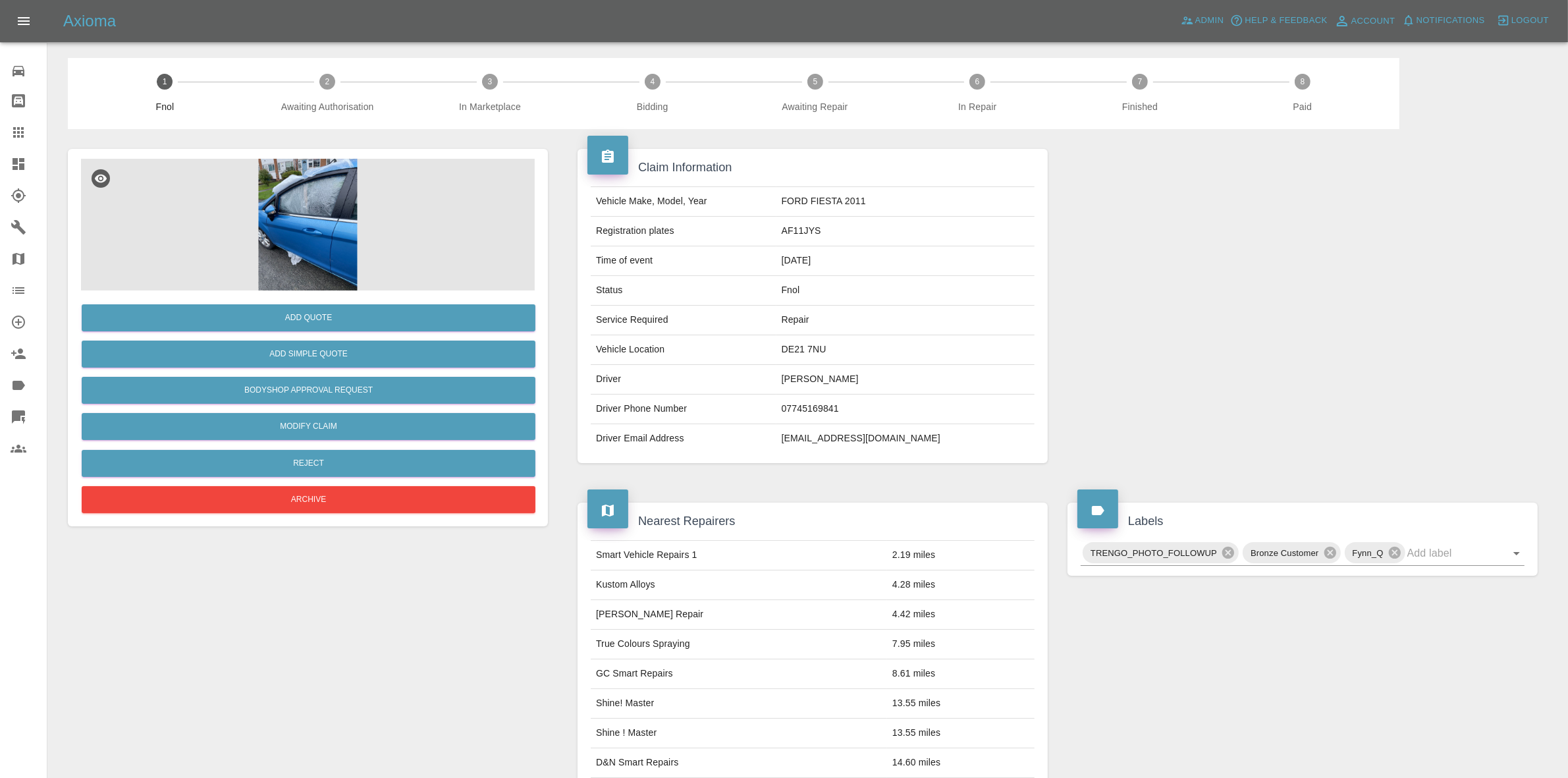
click at [345, 208] on img at bounding box center [308, 225] width 454 height 132
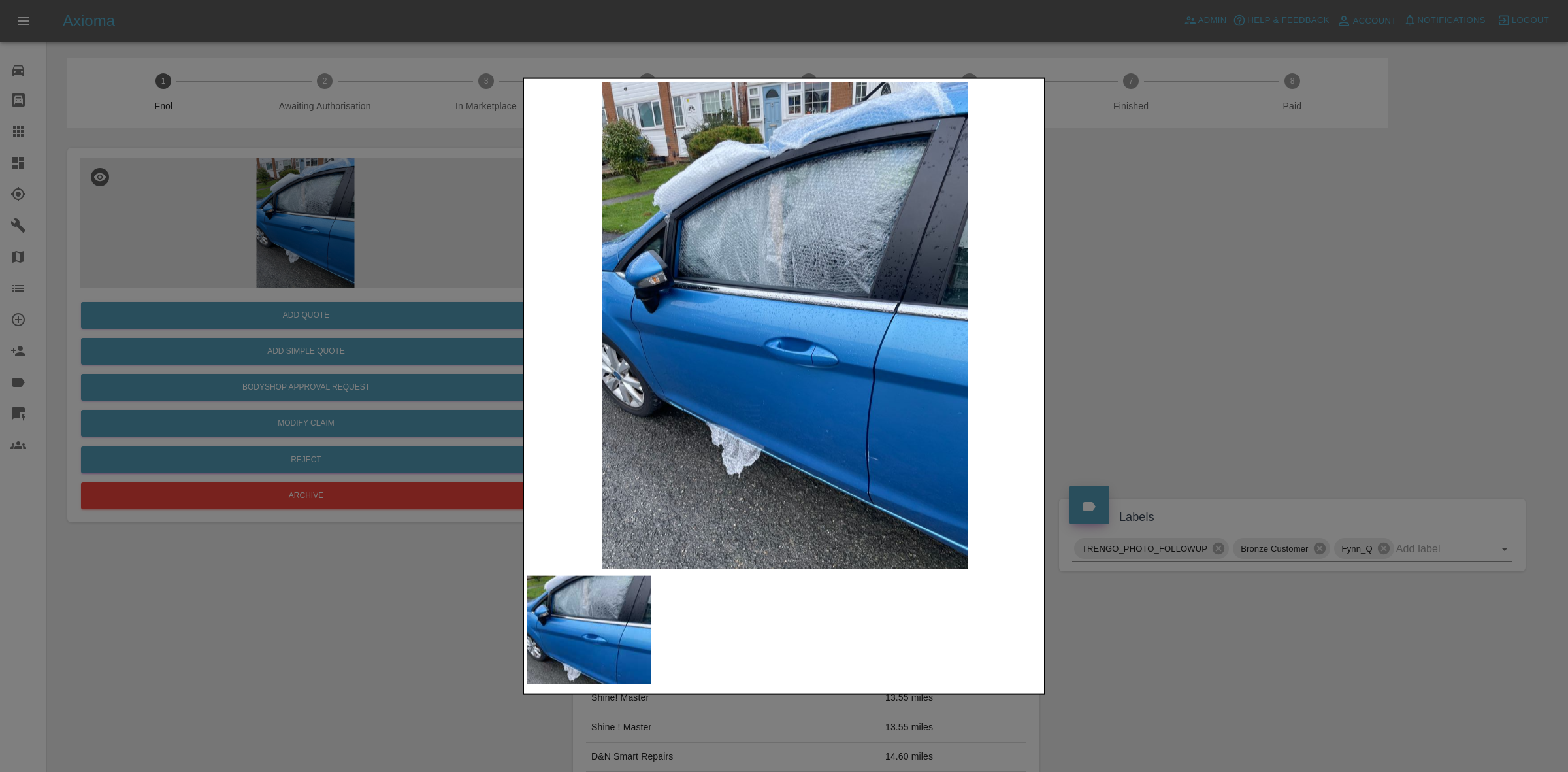
click at [698, 279] on img at bounding box center [784, 325] width 516 height 487
click at [269, 278] on div at bounding box center [784, 386] width 1568 height 772
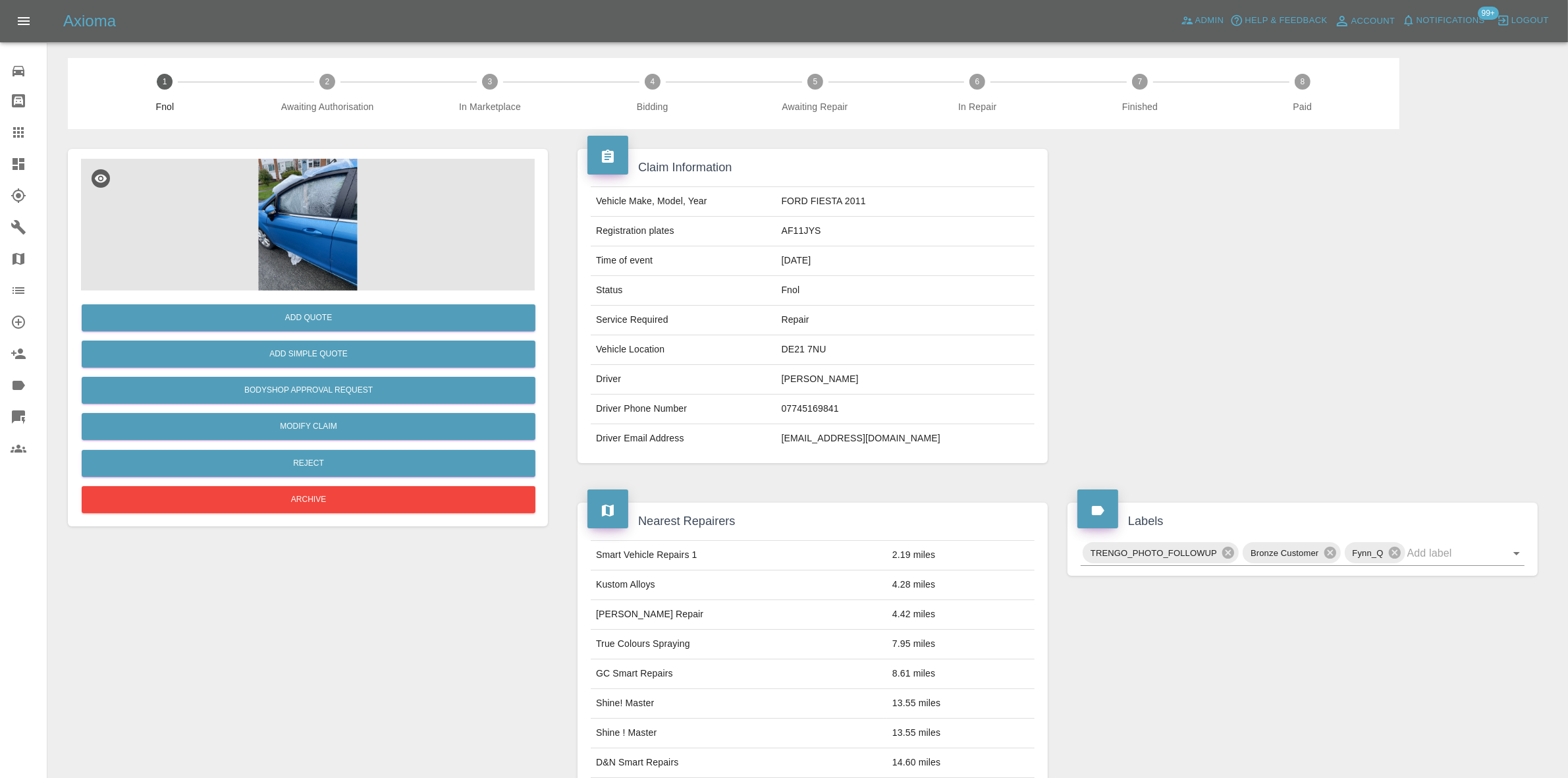
click at [311, 209] on img at bounding box center [308, 225] width 454 height 132
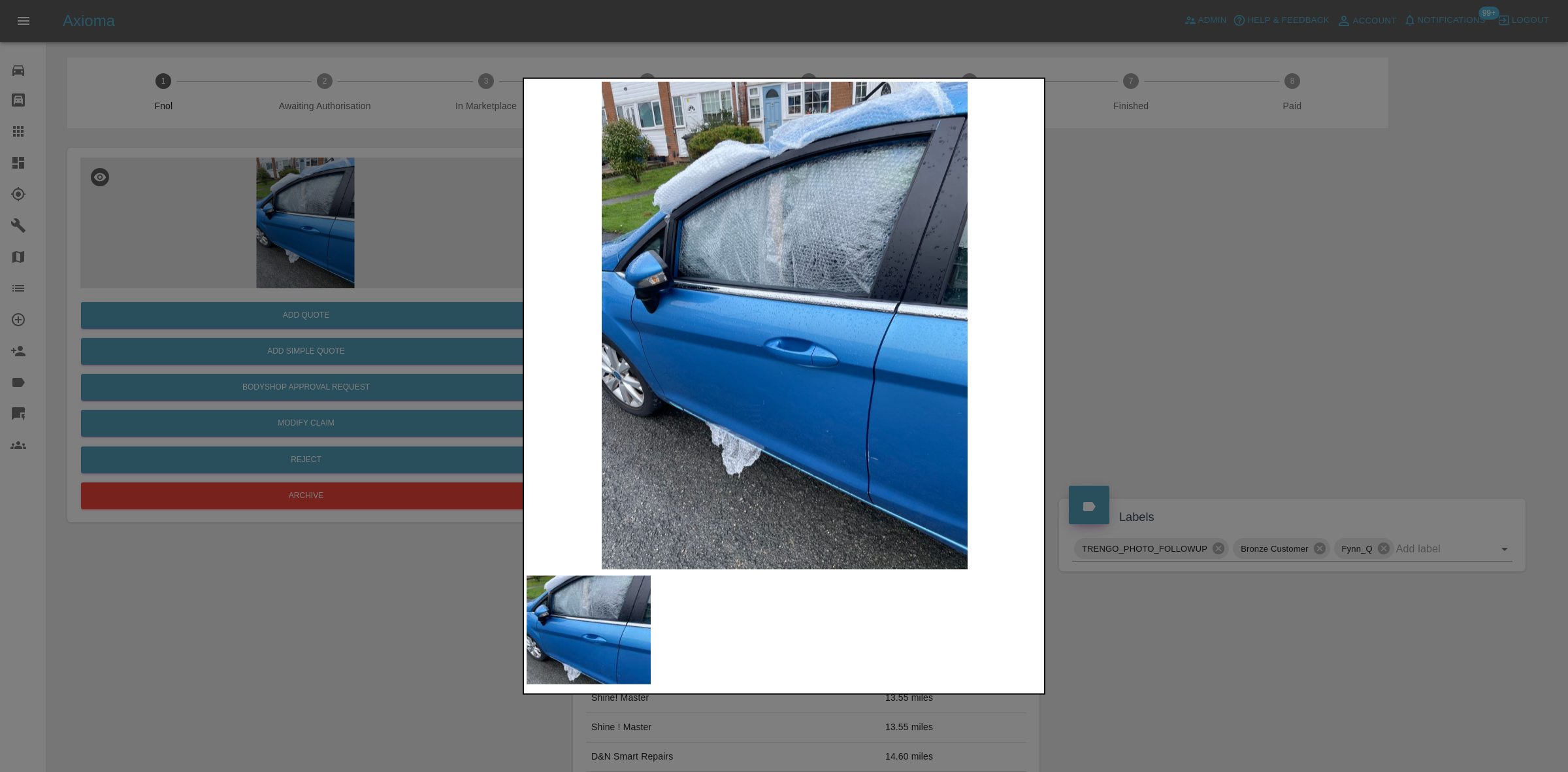
click at [760, 255] on img at bounding box center [784, 325] width 516 height 487
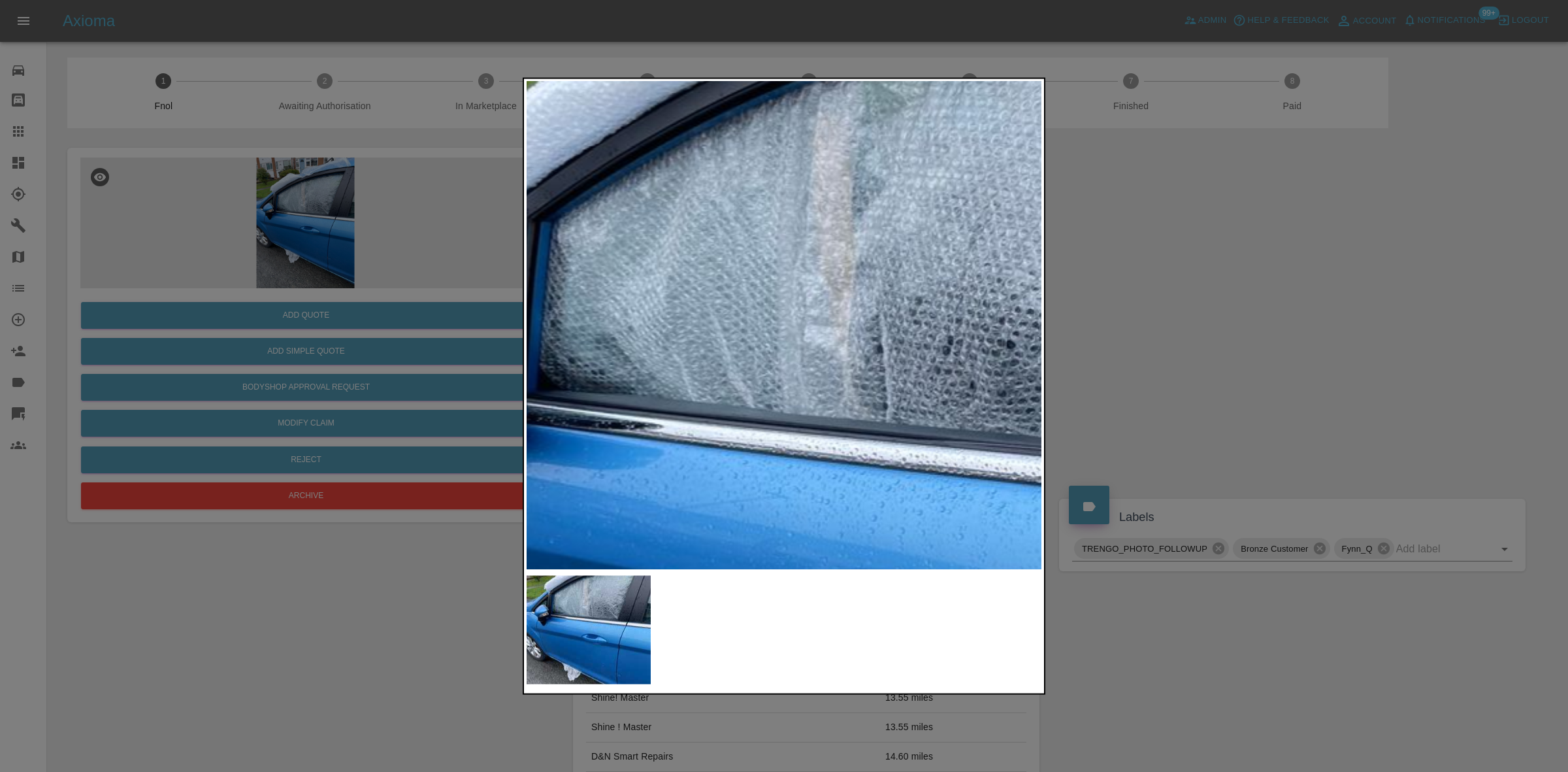
click at [759, 256] on img at bounding box center [858, 536] width 1549 height 1464
click at [759, 257] on img at bounding box center [858, 536] width 1549 height 1464
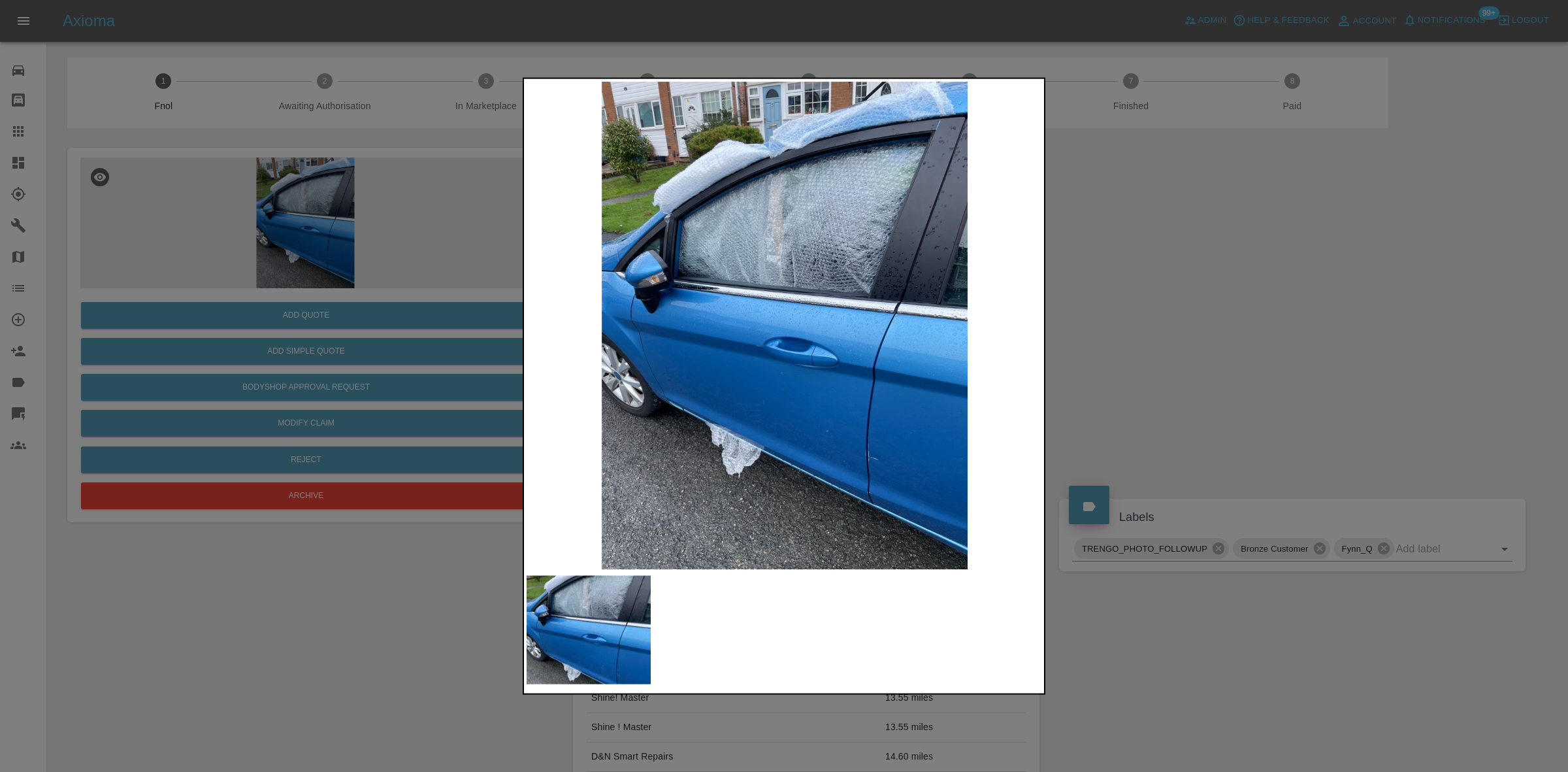
click at [582, 394] on img at bounding box center [784, 325] width 516 height 487
click at [196, 296] on div at bounding box center [784, 386] width 1568 height 772
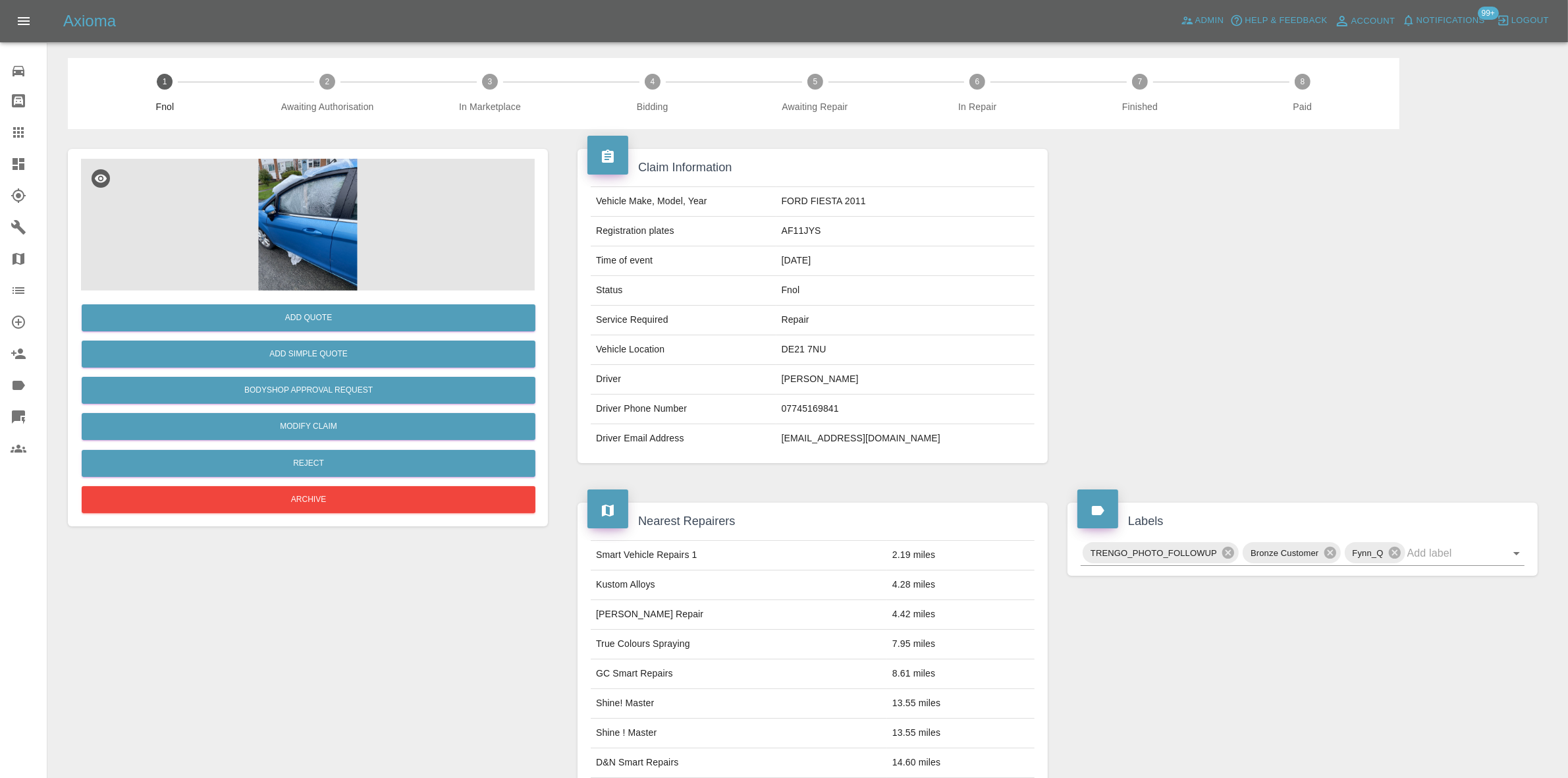
click at [312, 261] on img at bounding box center [308, 225] width 454 height 132
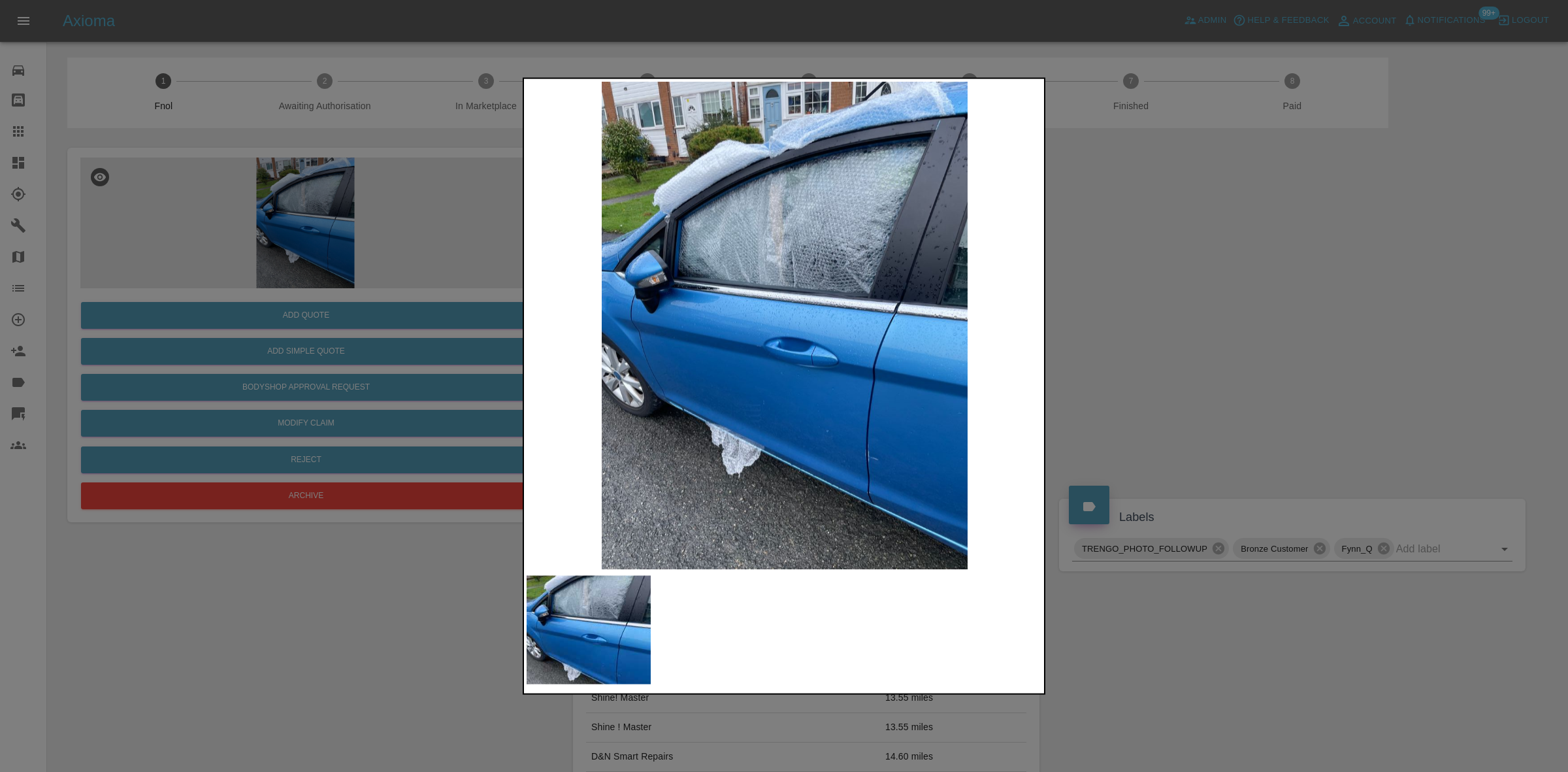
click at [883, 450] on img at bounding box center [784, 325] width 516 height 487
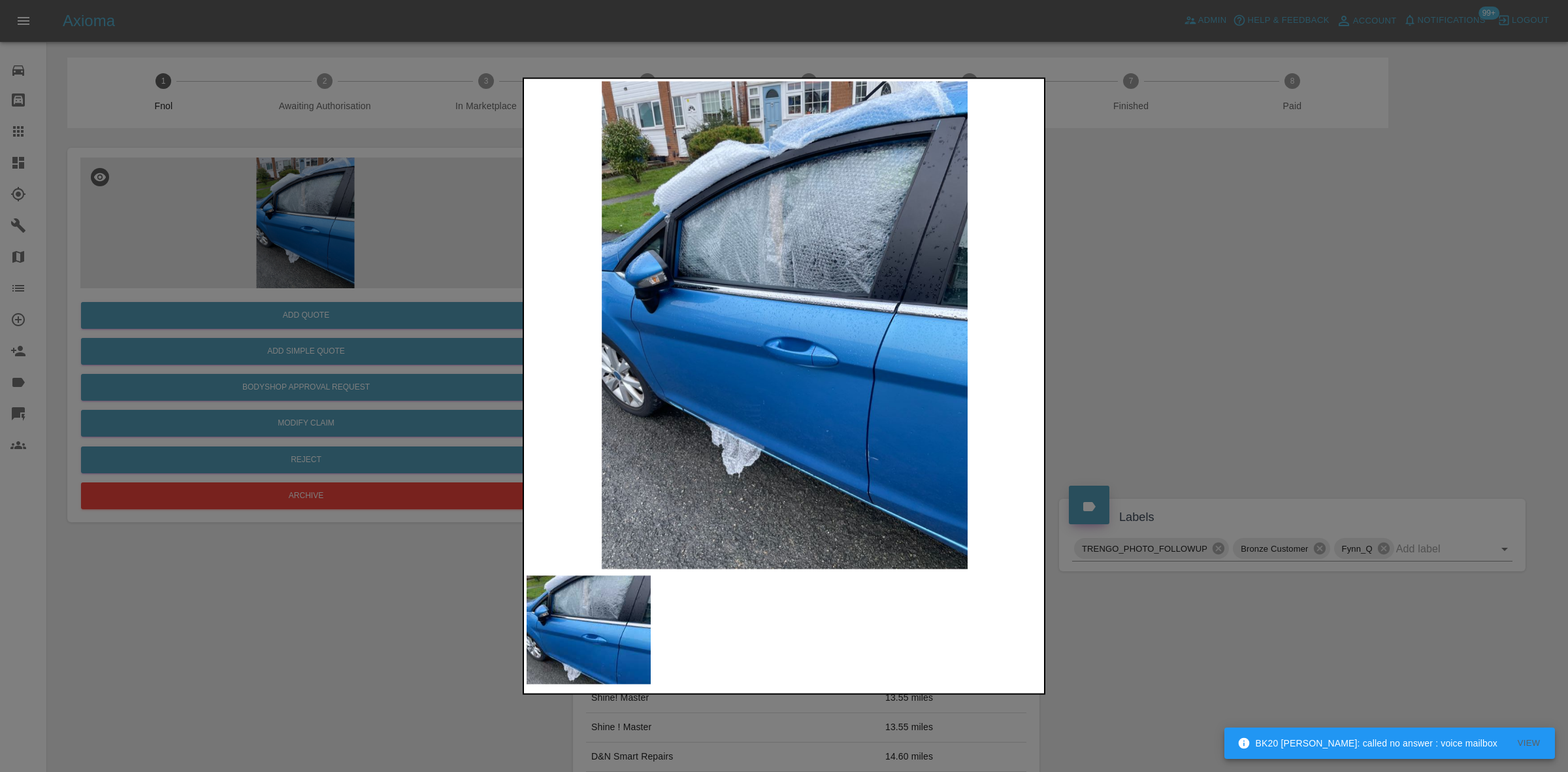
click at [832, 472] on img at bounding box center [784, 325] width 516 height 487
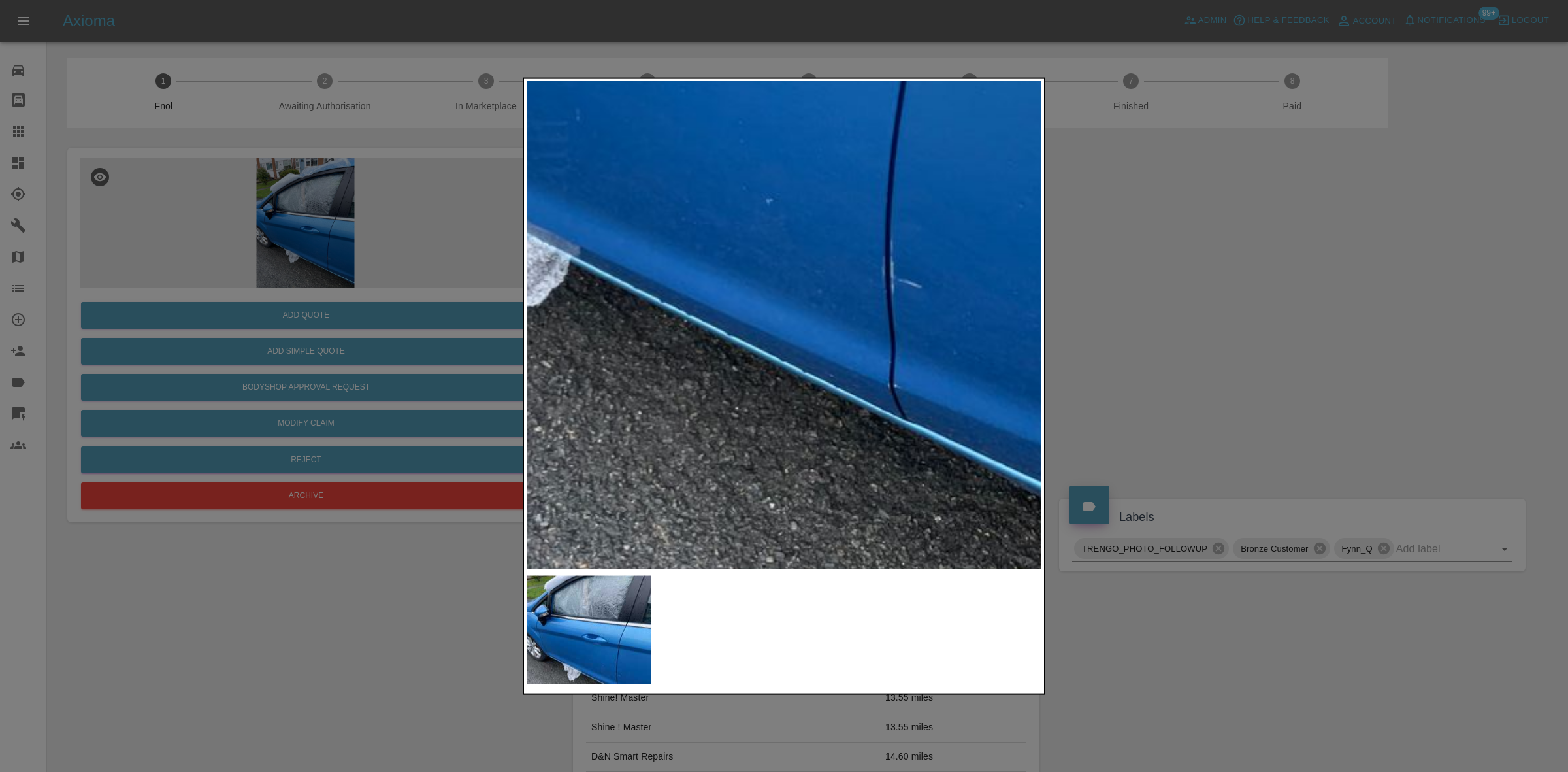
click at [232, 351] on div at bounding box center [784, 386] width 1568 height 772
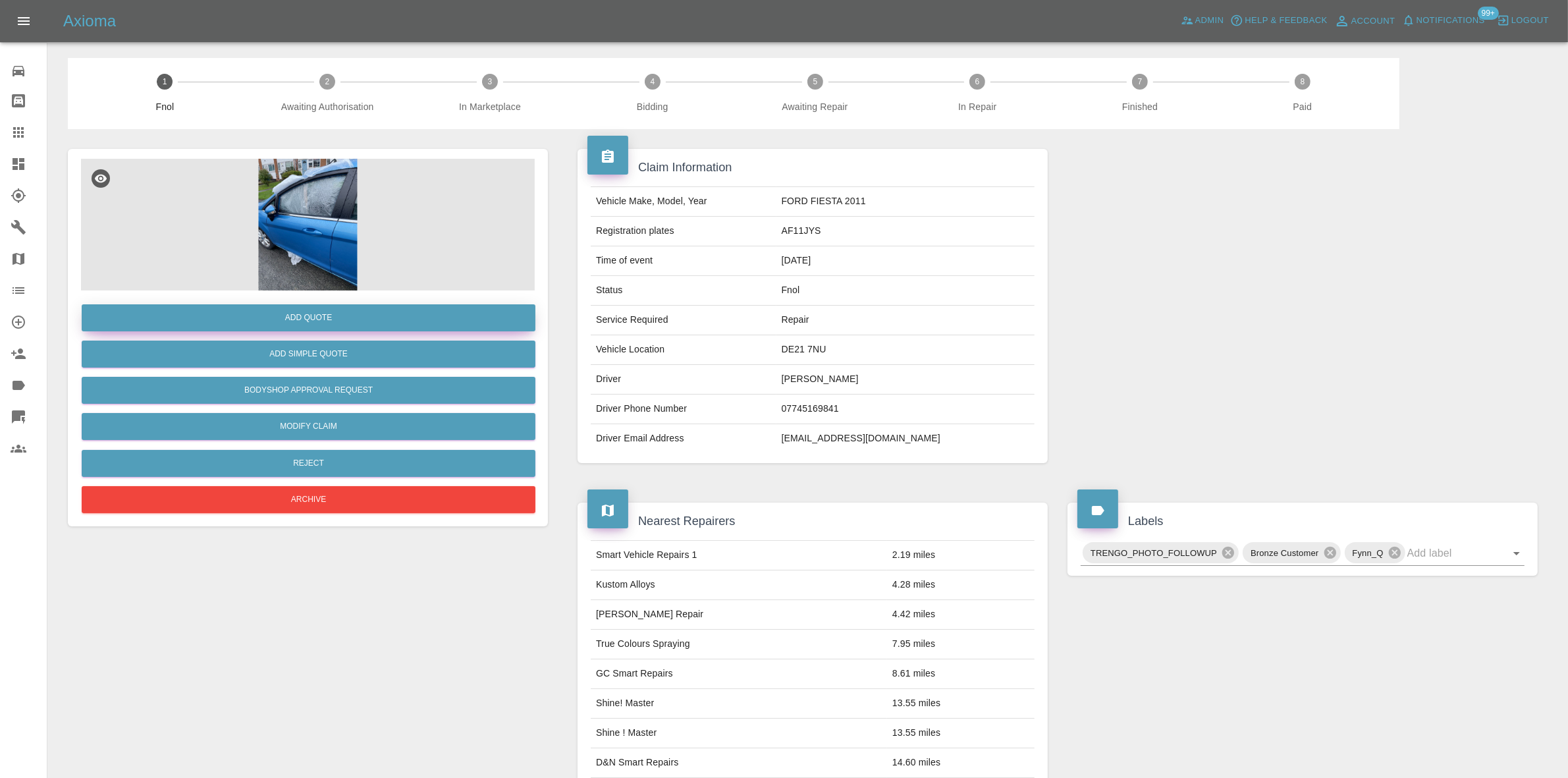
click at [330, 313] on button "Add Quote" at bounding box center [308, 318] width 454 height 27
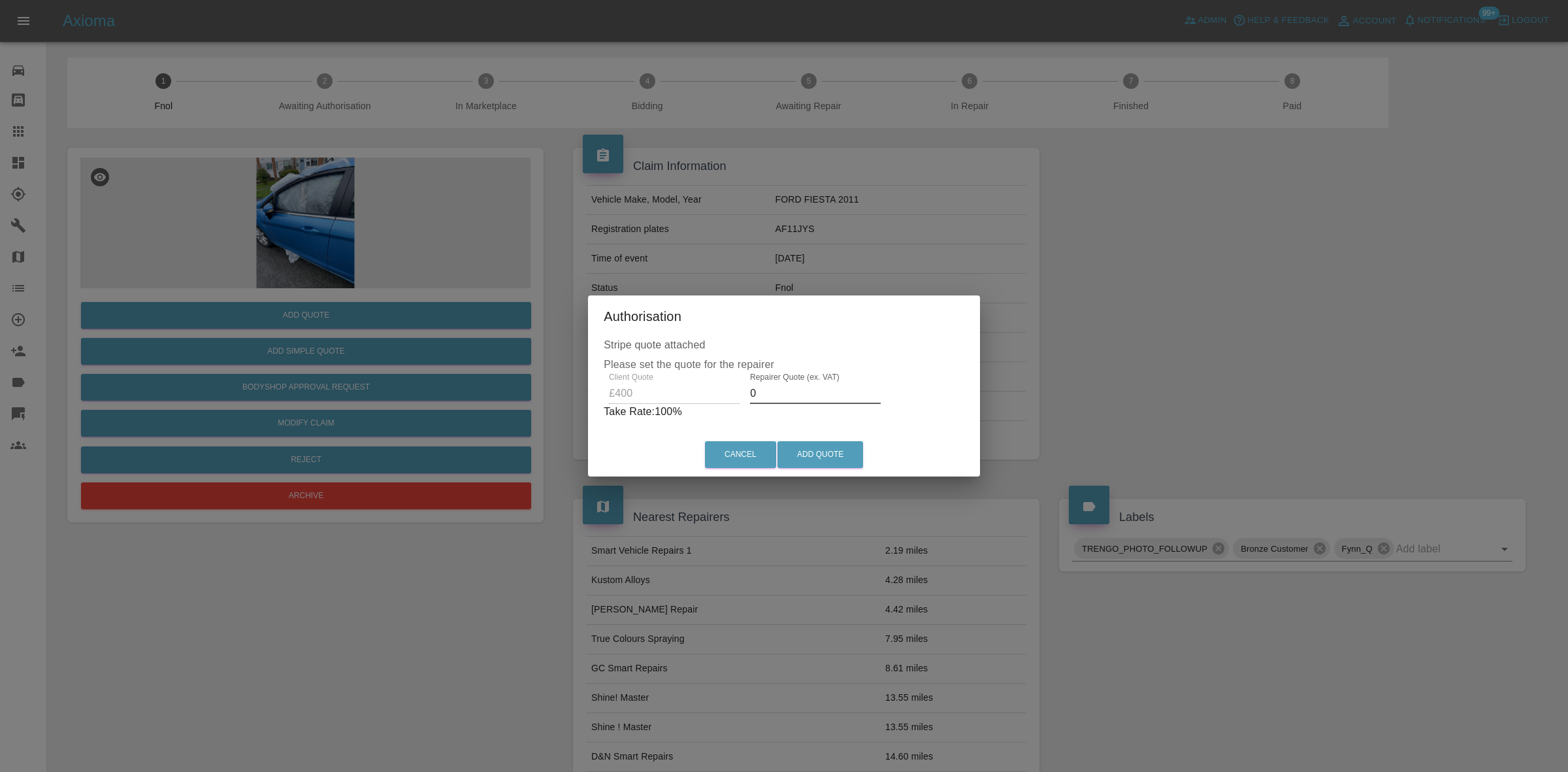
click at [673, 399] on div "Client Quote £400 Repairer Quote (ex. VAT) 0 Take Rate: 100 %" at bounding box center [784, 396] width 361 height 47
type input "250"
click at [815, 459] on button "Add Quote" at bounding box center [820, 454] width 86 height 26
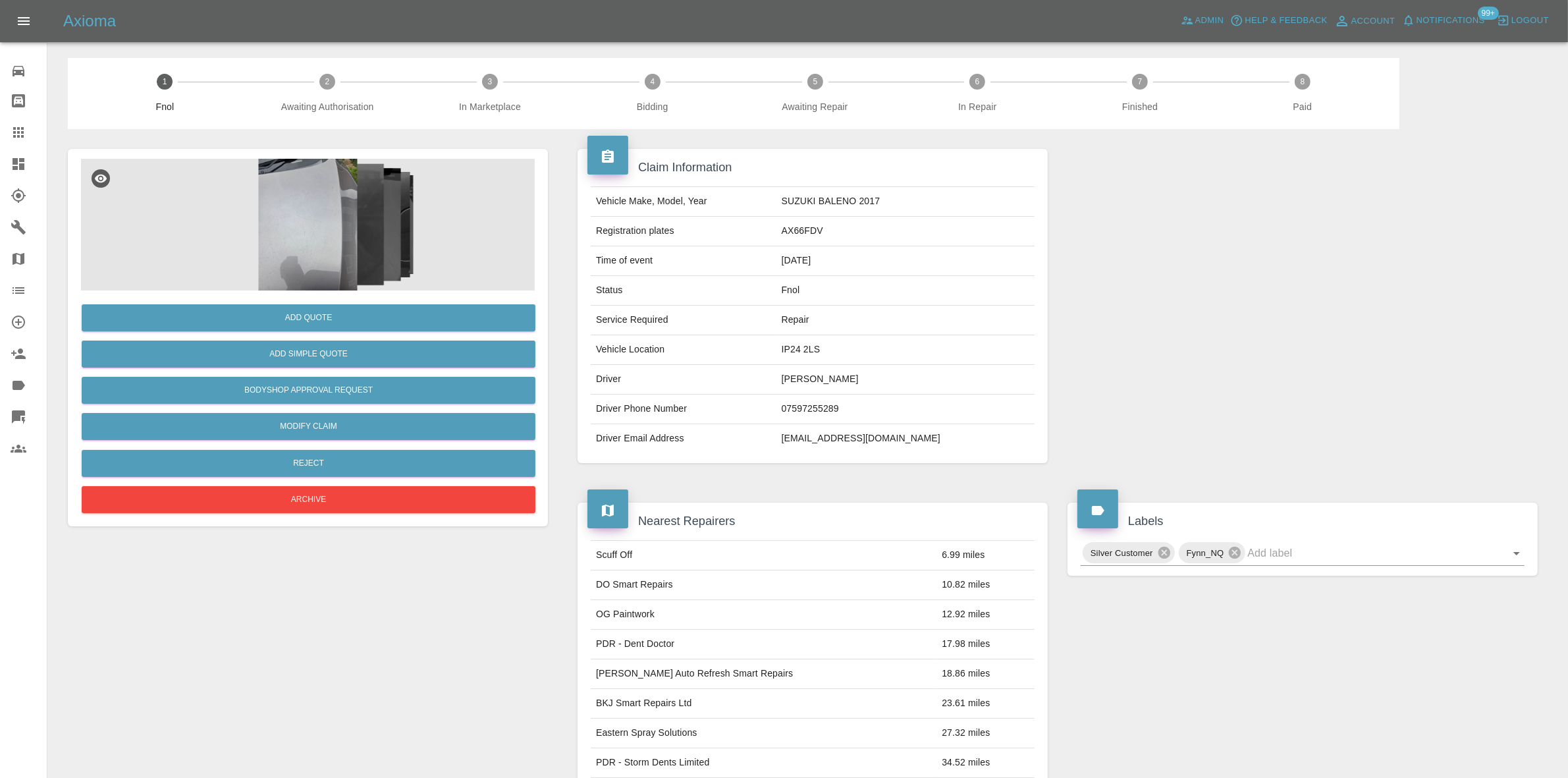
click at [328, 205] on img at bounding box center [308, 225] width 454 height 132
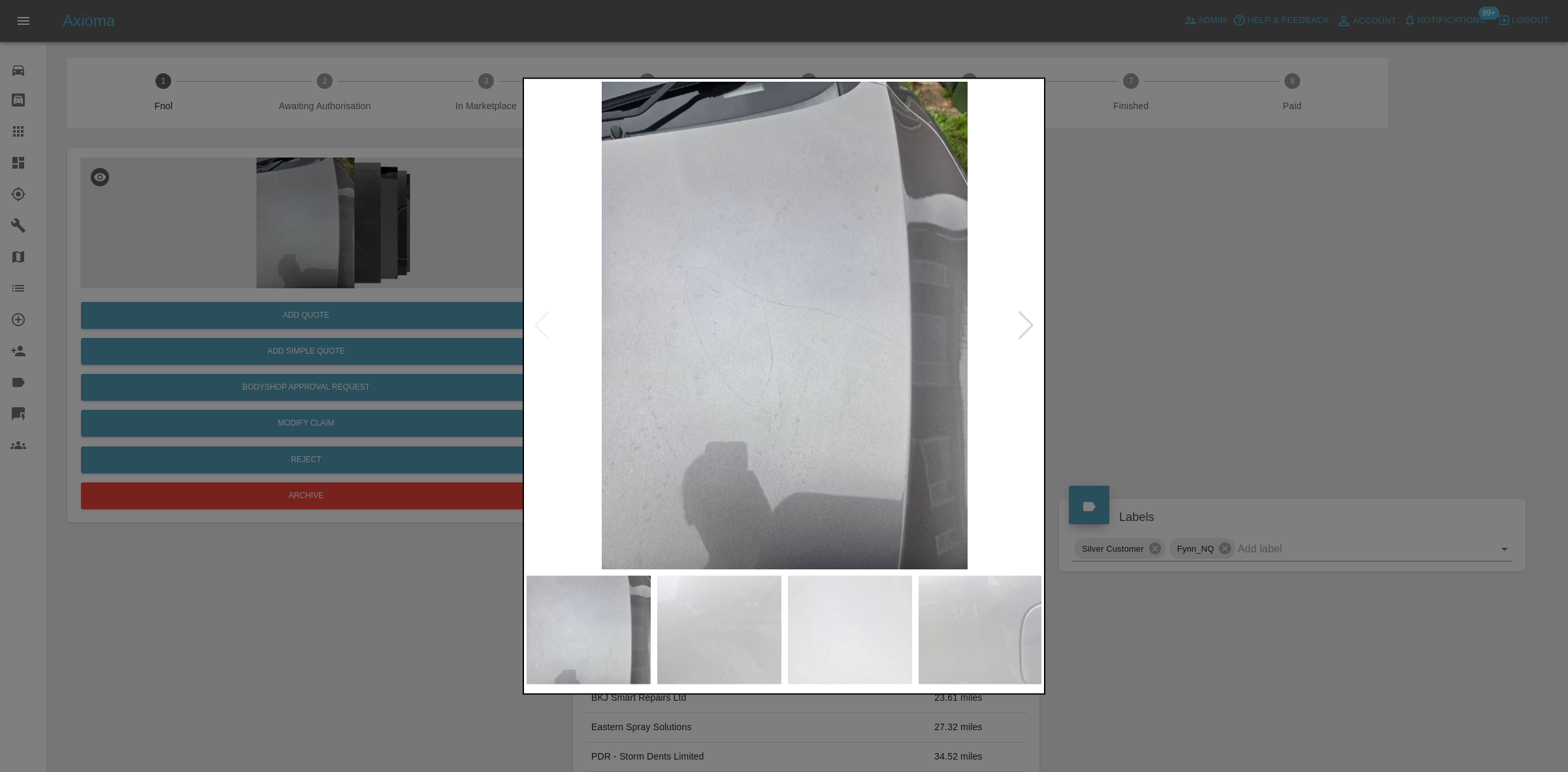
click at [703, 317] on img at bounding box center [784, 325] width 516 height 487
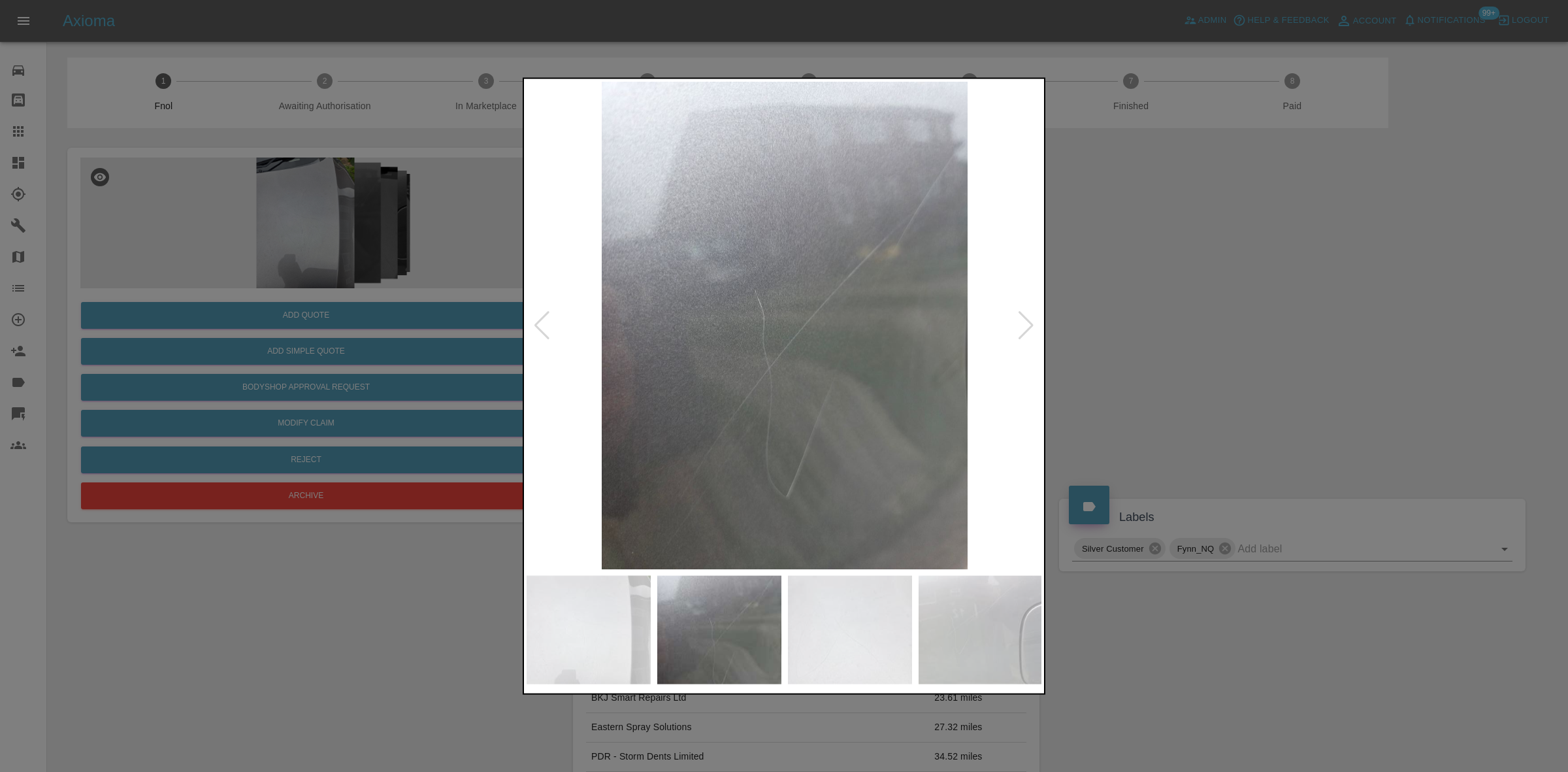
click at [728, 377] on img at bounding box center [784, 325] width 516 height 487
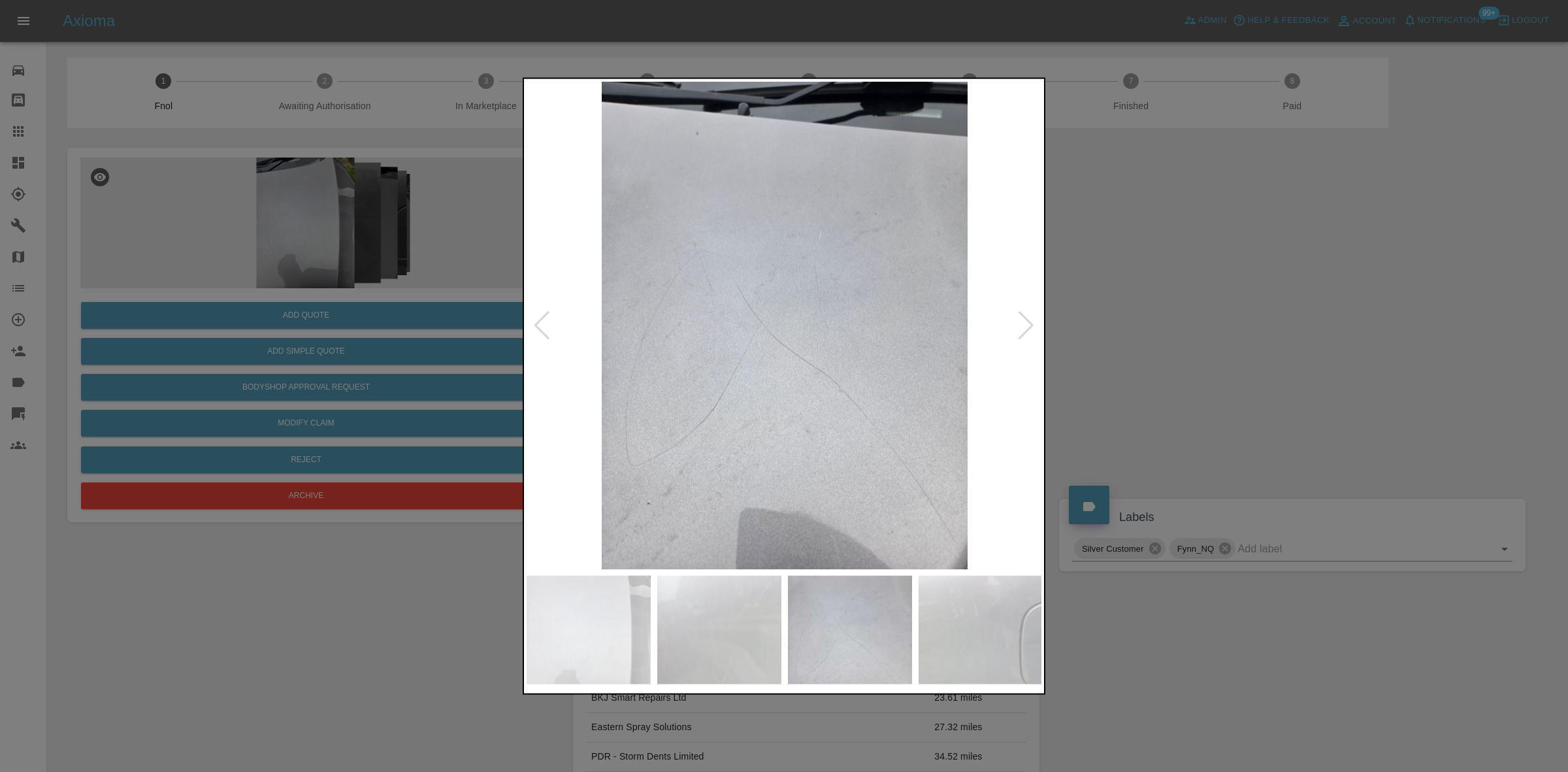
click at [629, 368] on img at bounding box center [784, 325] width 516 height 487
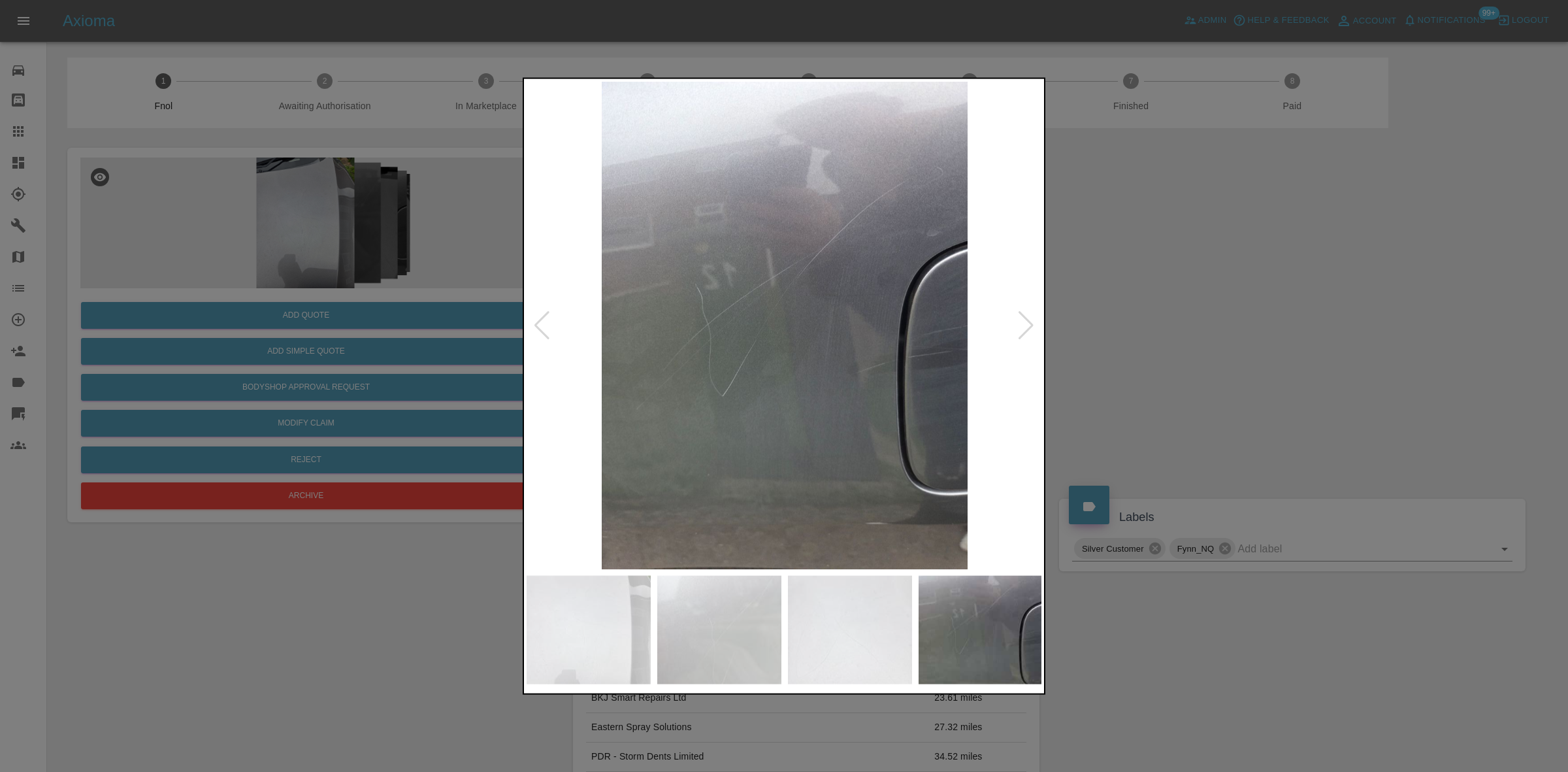
click at [634, 390] on img at bounding box center [784, 325] width 516 height 487
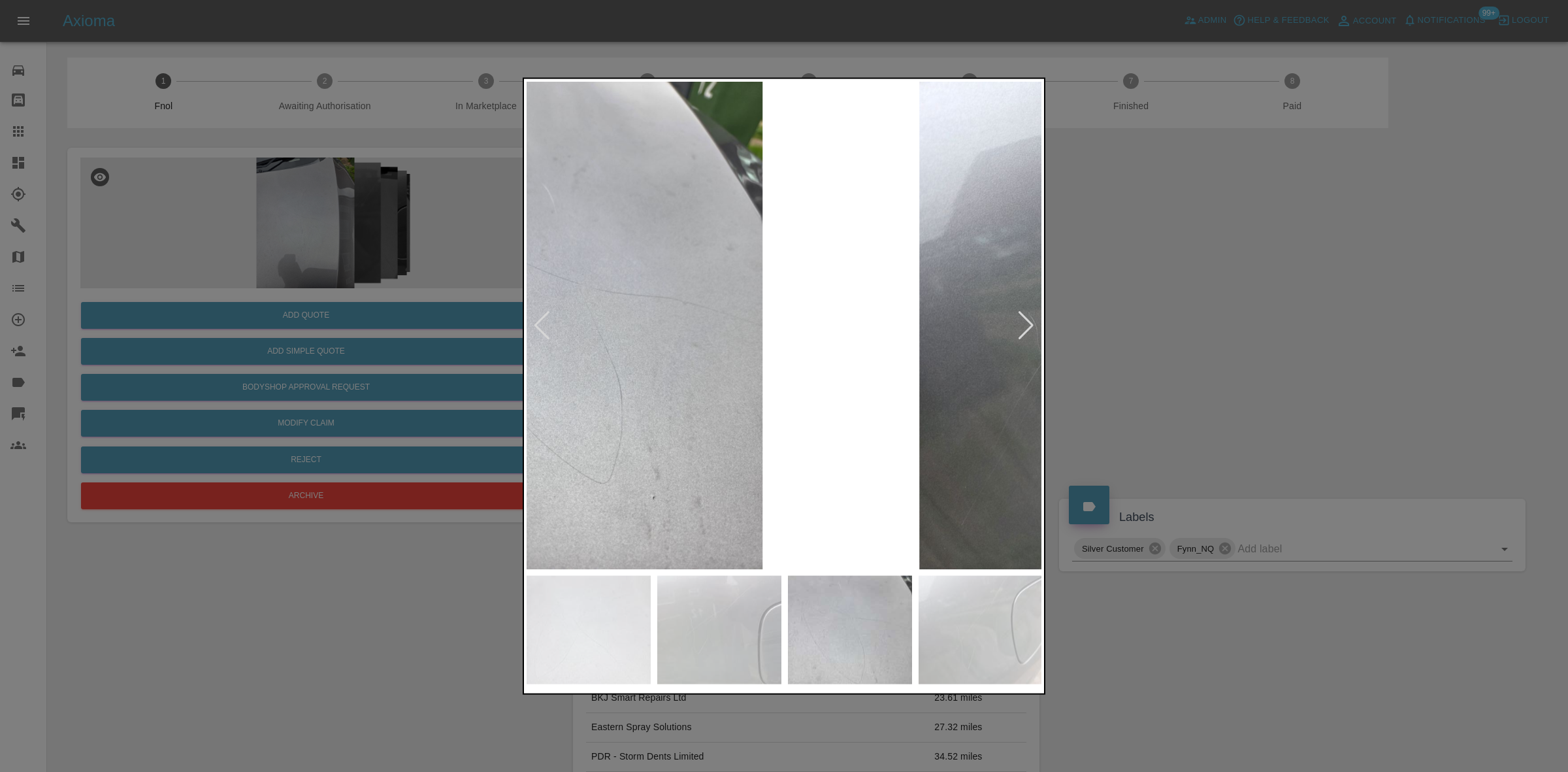
click at [566, 400] on img at bounding box center [579, 325] width 516 height 487
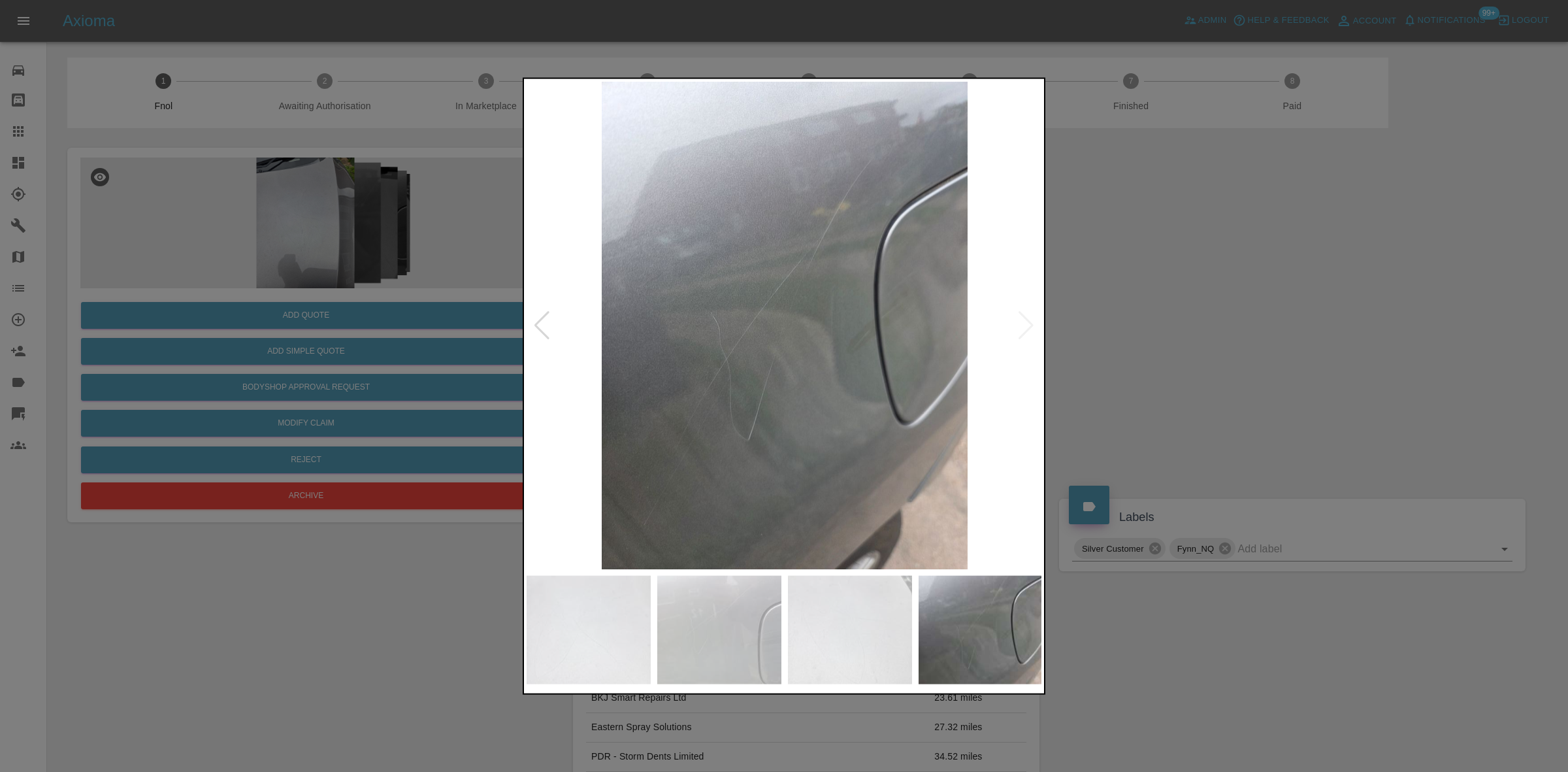
click at [690, 430] on img at bounding box center [784, 325] width 516 height 487
click at [495, 416] on div at bounding box center [784, 386] width 1568 height 772
click at [306, 285] on div at bounding box center [784, 386] width 1568 height 772
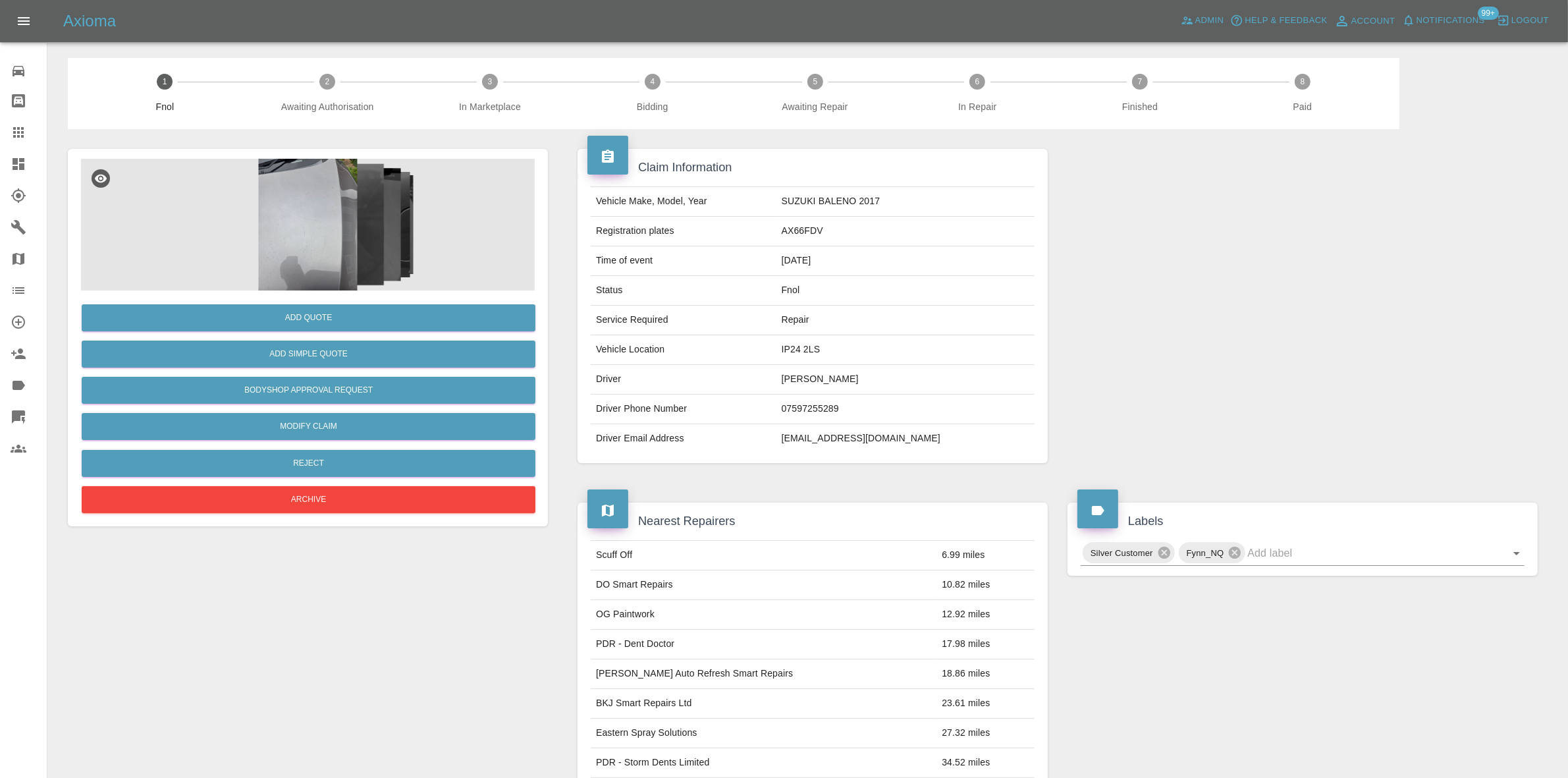
click at [337, 241] on img at bounding box center [308, 225] width 454 height 132
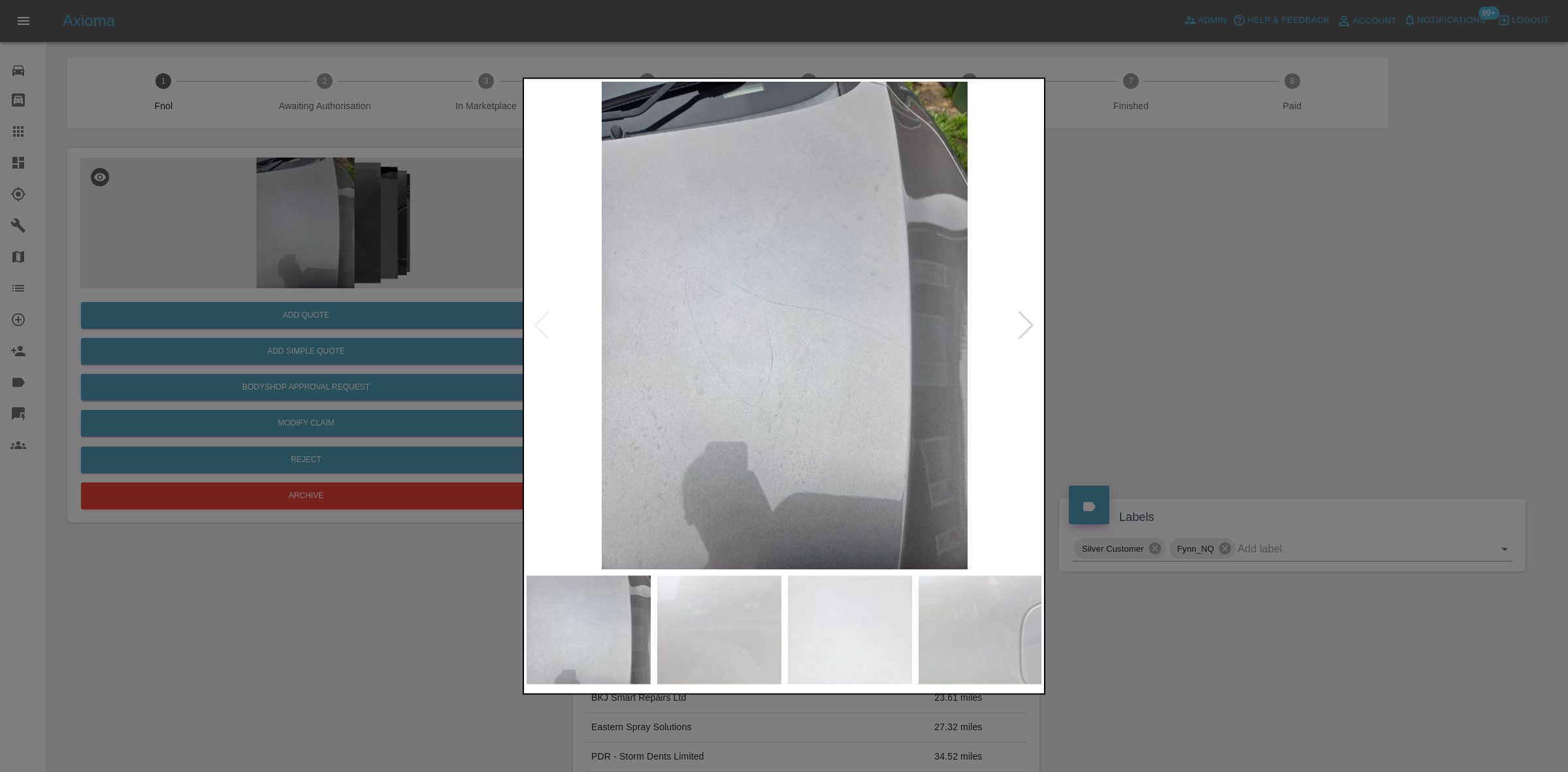
click at [338, 268] on div at bounding box center [784, 386] width 1568 height 772
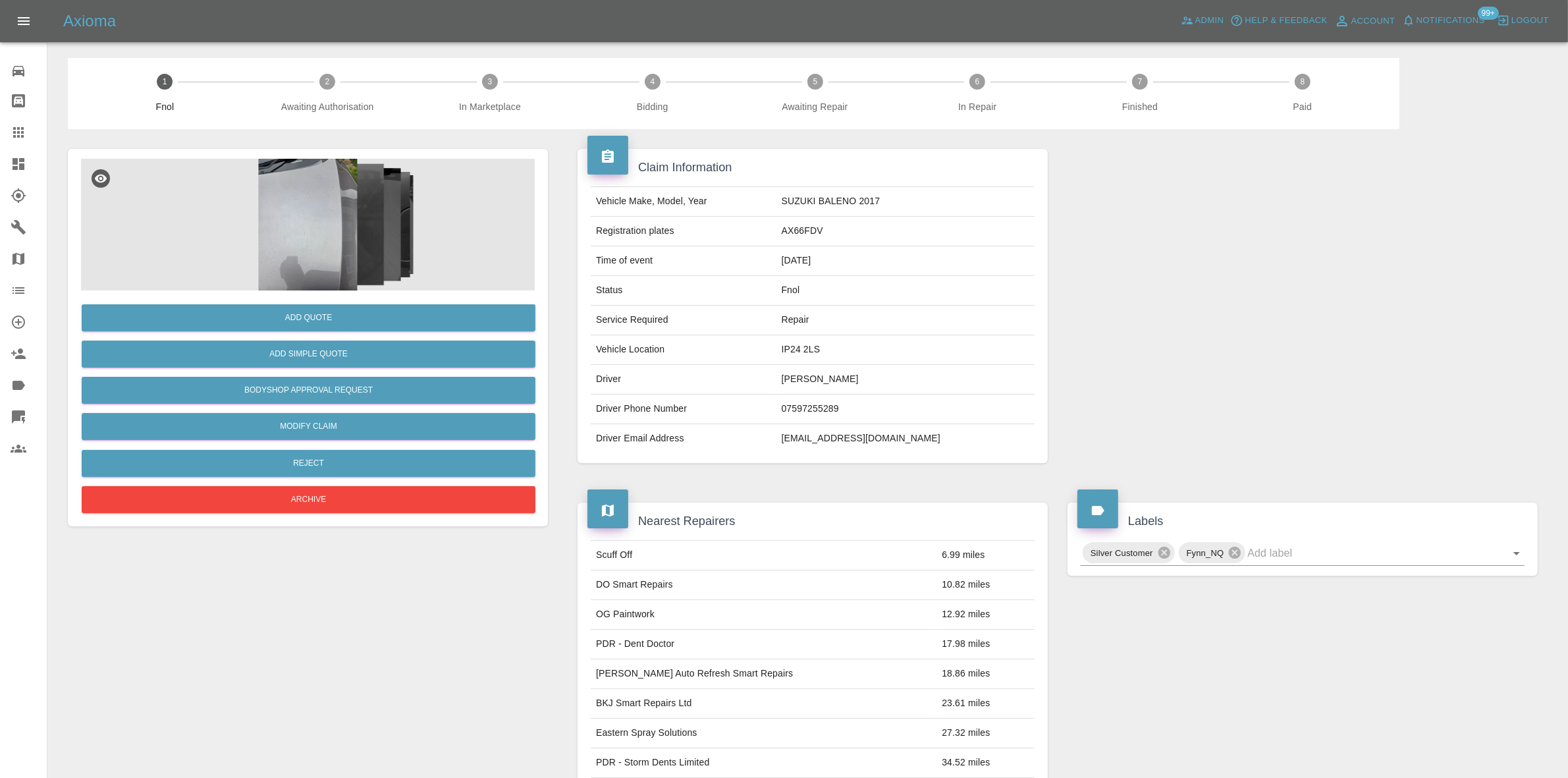
click at [331, 255] on img at bounding box center [308, 225] width 454 height 132
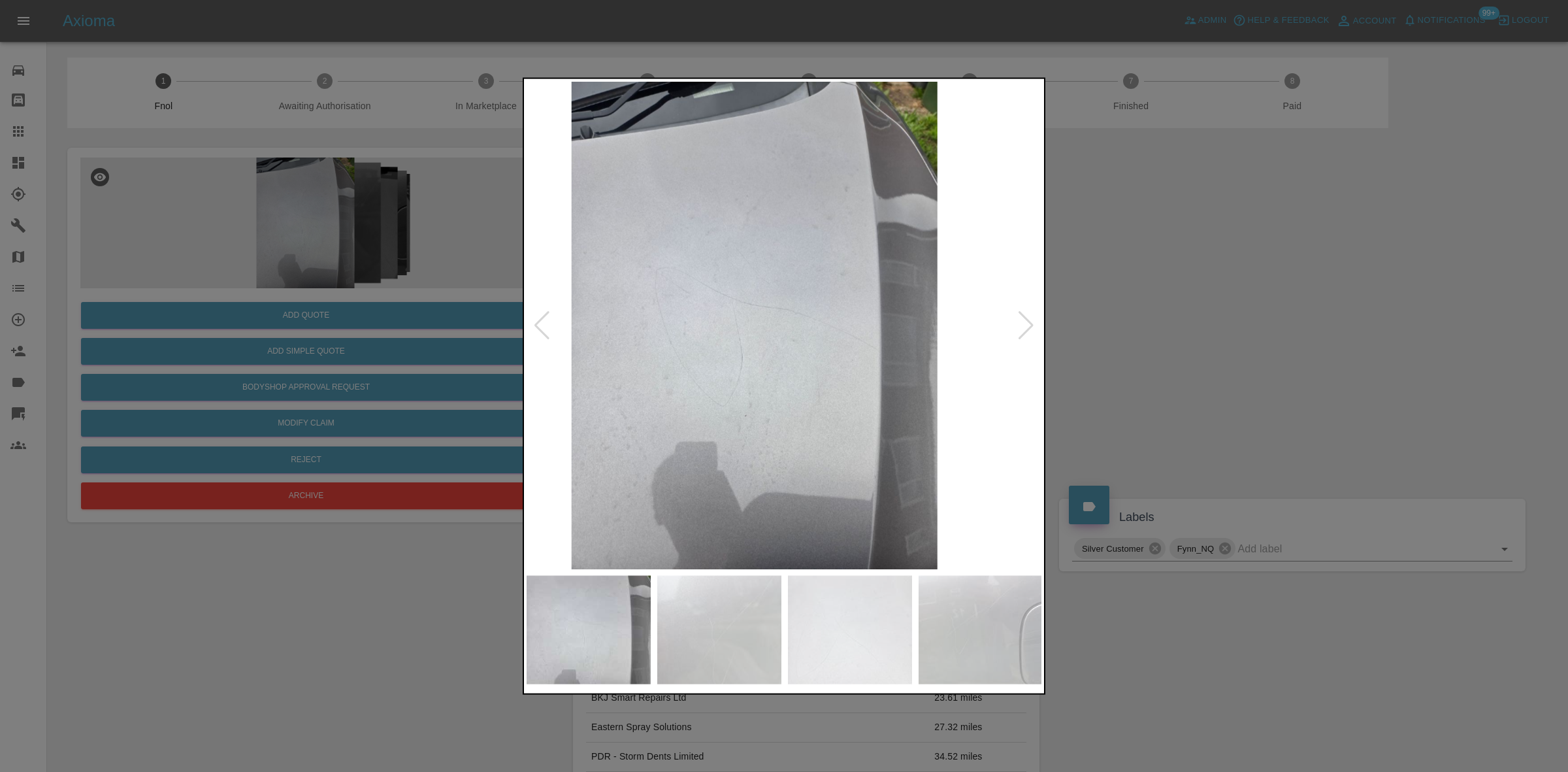
click at [761, 358] on img at bounding box center [755, 325] width 516 height 487
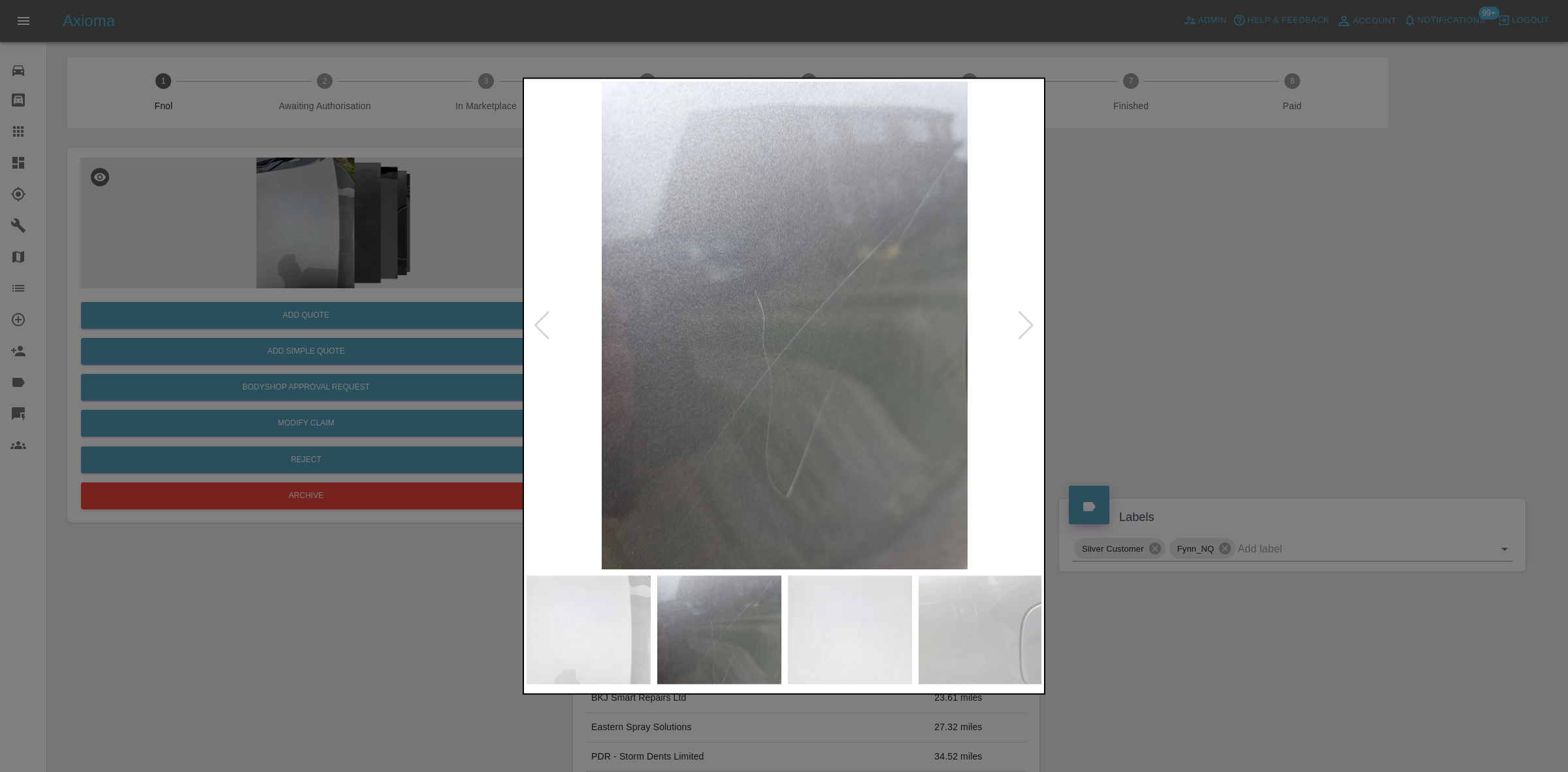
click at [767, 388] on img at bounding box center [784, 325] width 516 height 487
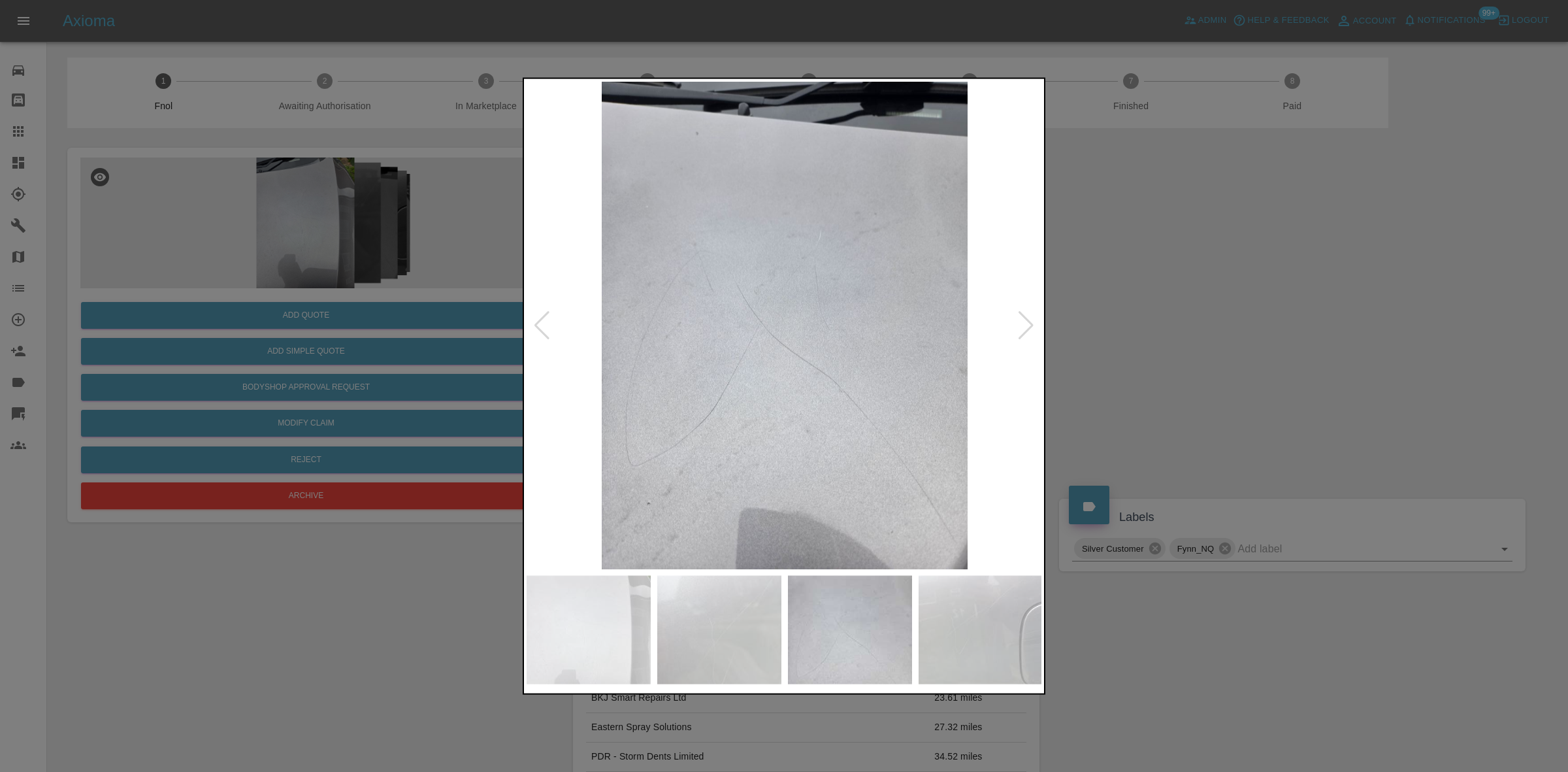
click at [748, 416] on img at bounding box center [784, 325] width 516 height 487
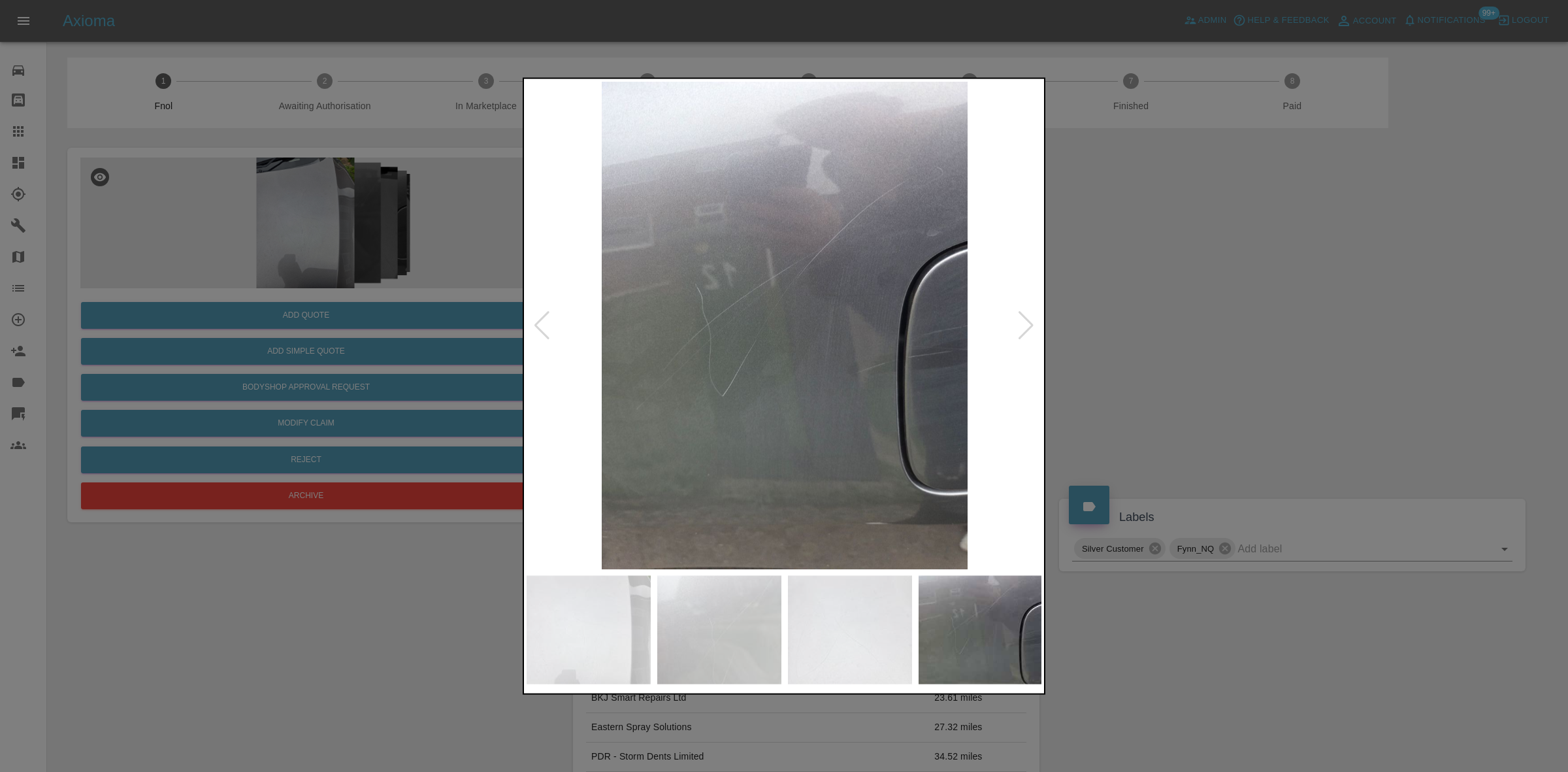
click at [615, 390] on img at bounding box center [784, 325] width 516 height 487
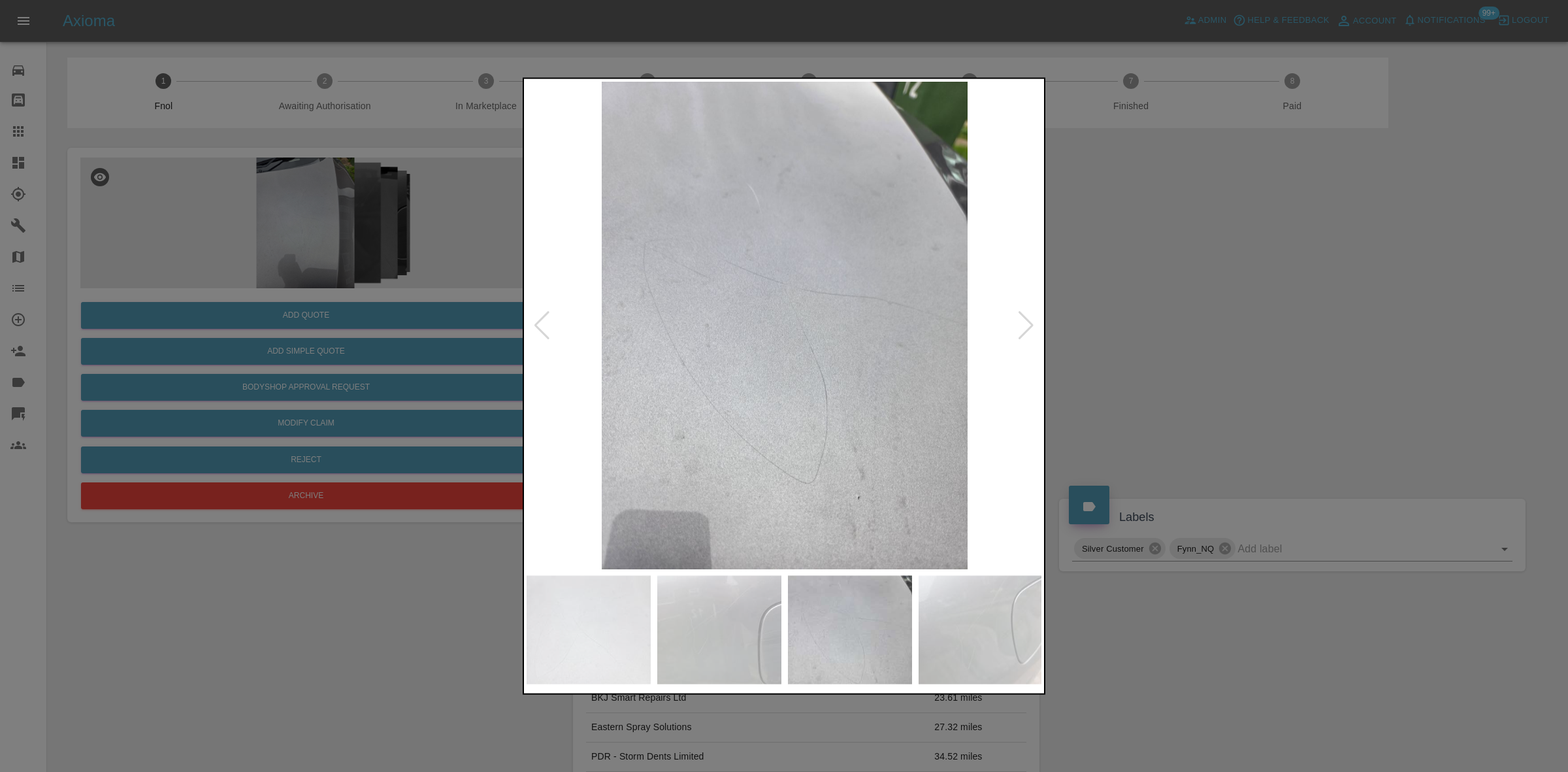
click at [608, 366] on img at bounding box center [784, 325] width 516 height 487
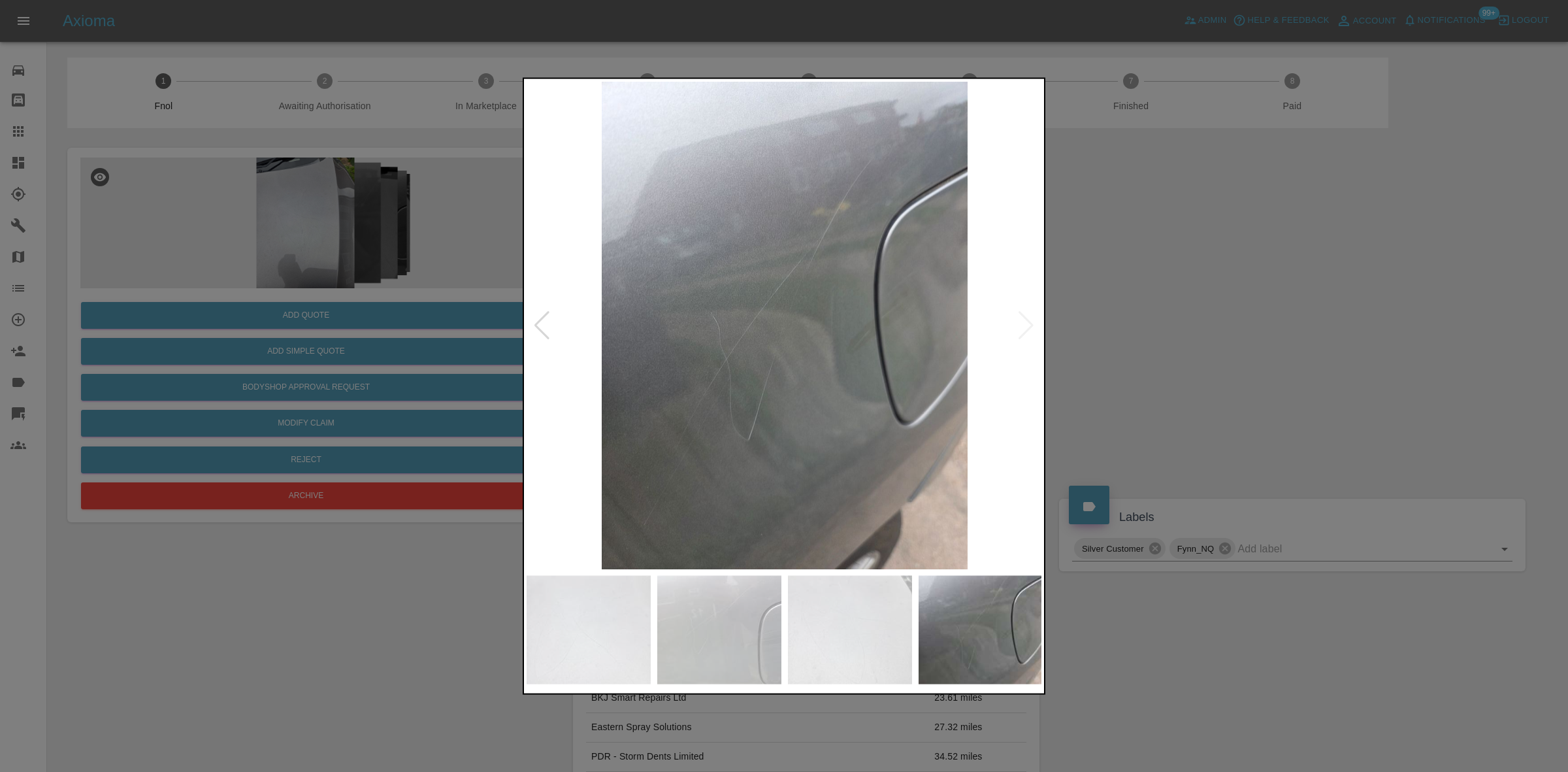
click at [371, 304] on div at bounding box center [784, 386] width 1568 height 772
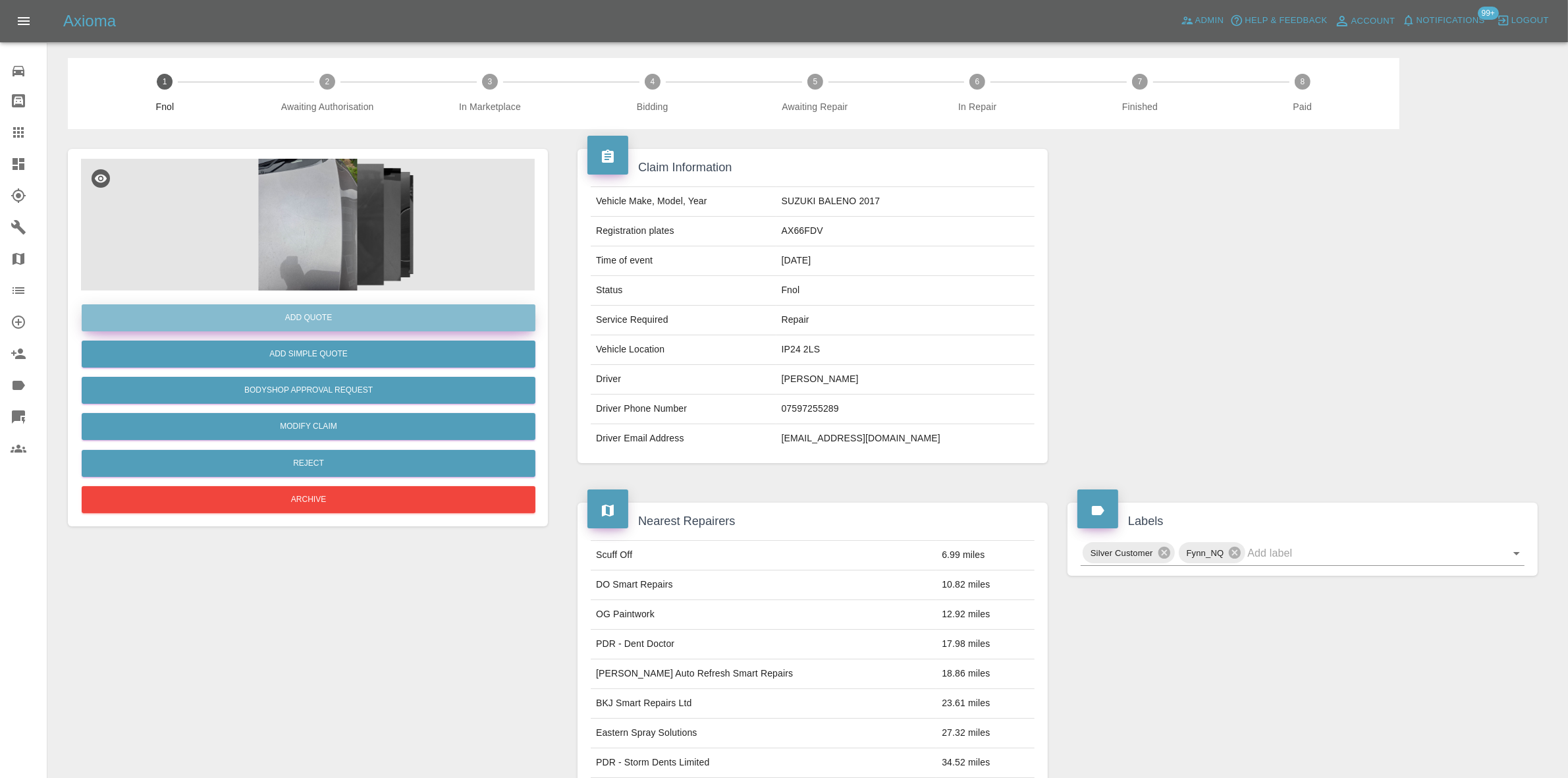
click at [395, 320] on button "Add Quote" at bounding box center [308, 318] width 454 height 27
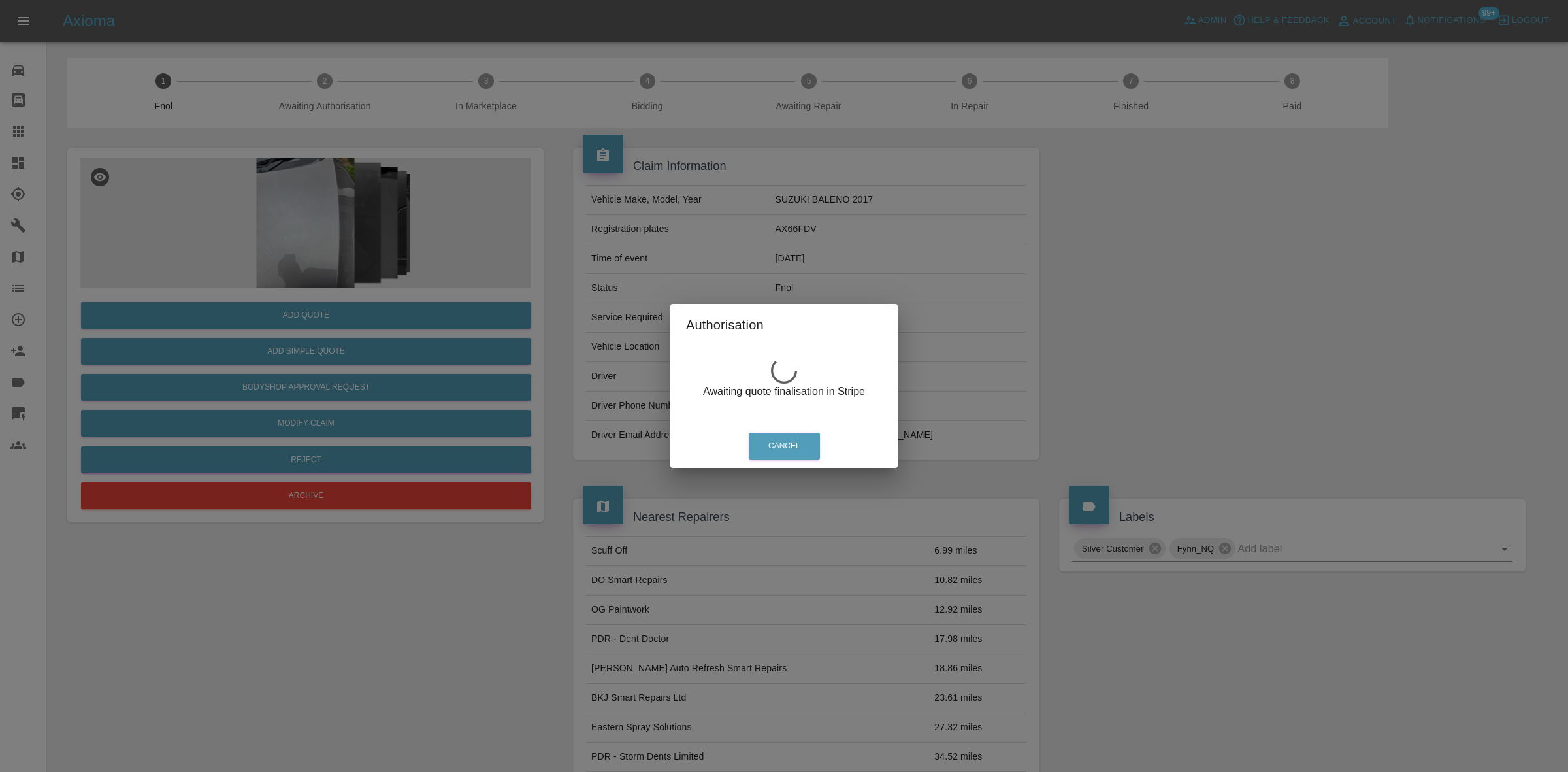
click at [352, 177] on div "Authorisation Awaiting quote finalisation in Stripe Cancel" at bounding box center [784, 386] width 1568 height 772
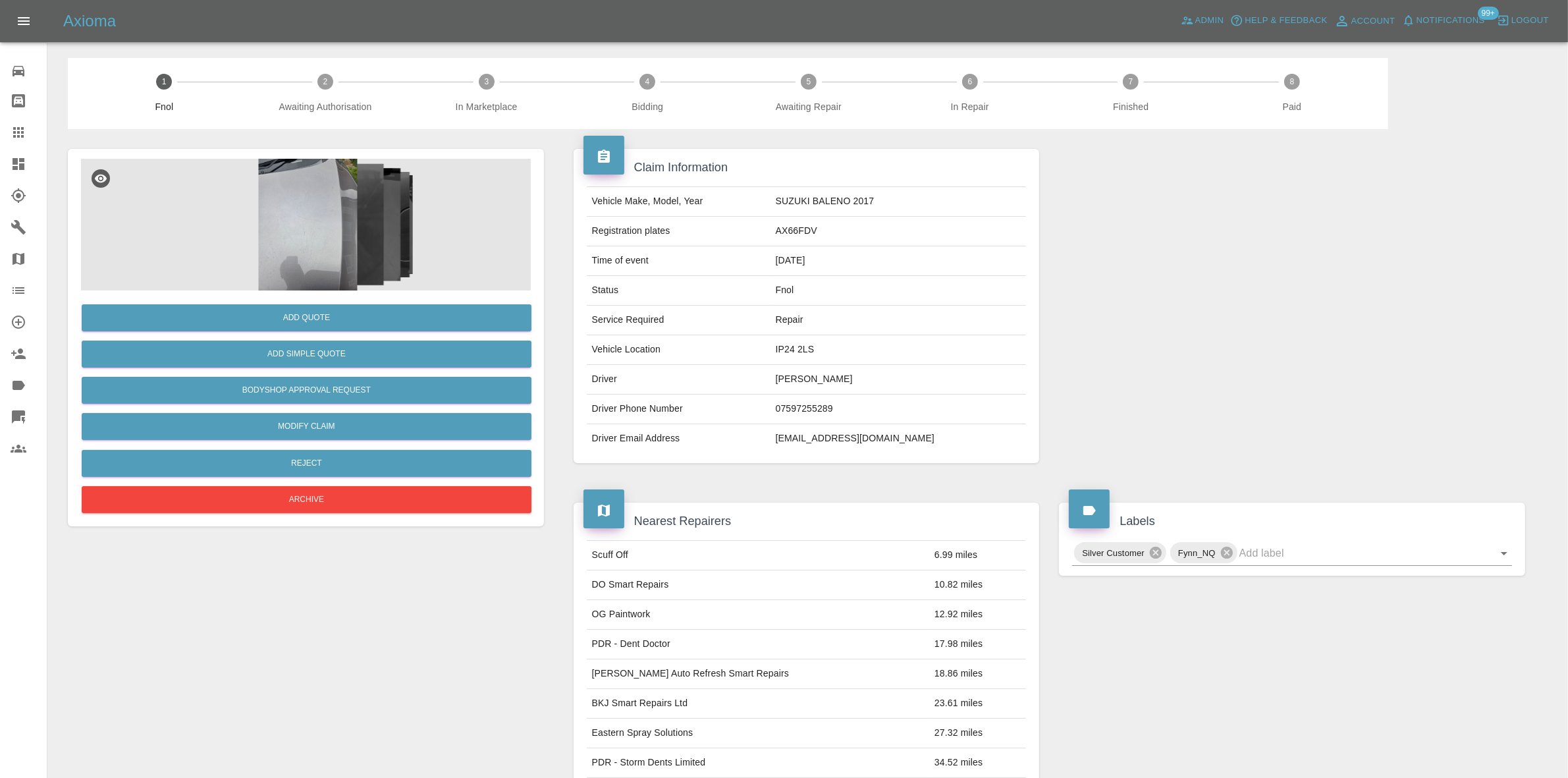
click at [305, 219] on img at bounding box center [308, 225] width 454 height 132
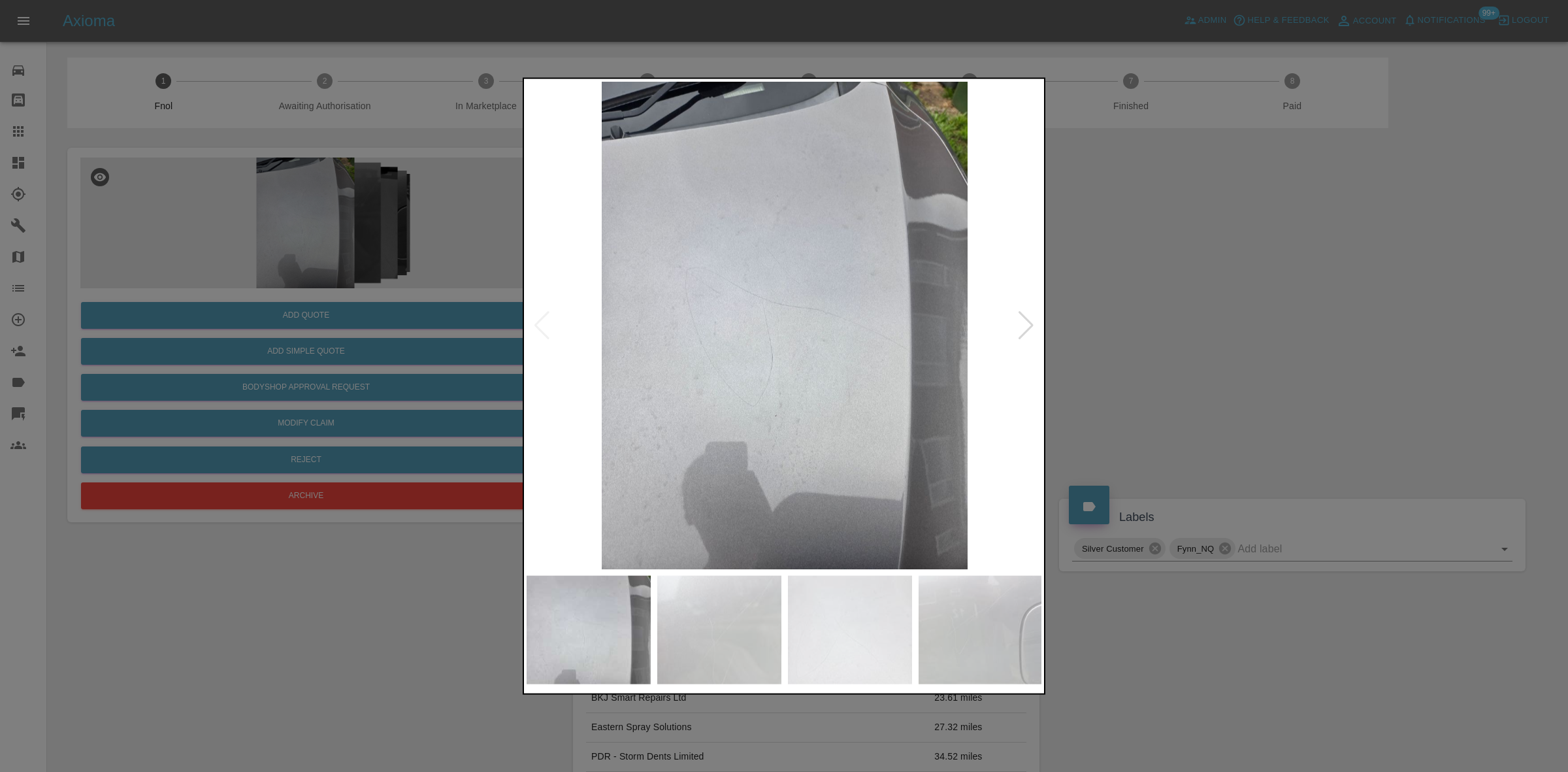
click at [746, 386] on img at bounding box center [784, 325] width 516 height 487
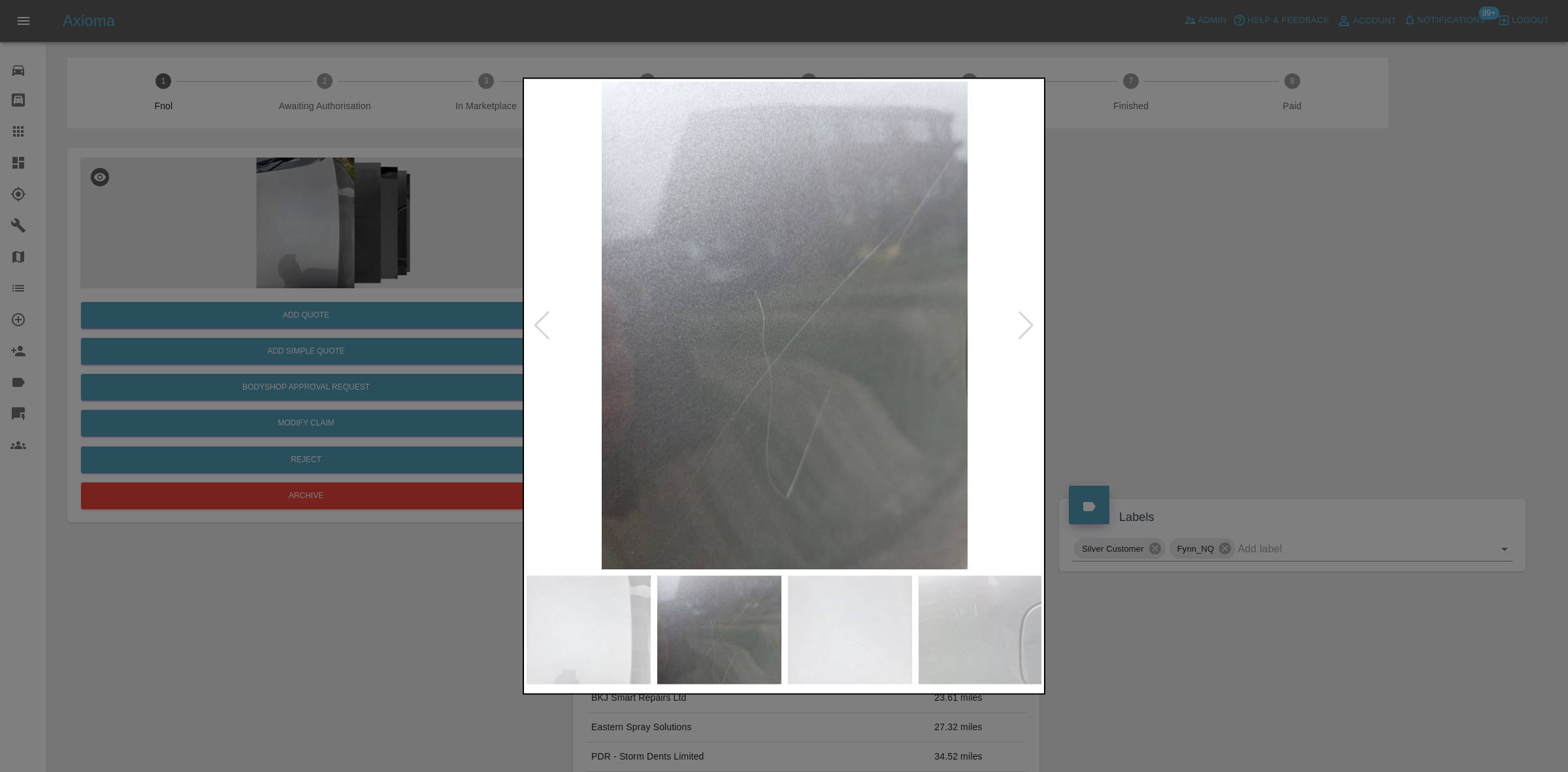
click at [704, 387] on img at bounding box center [784, 325] width 516 height 487
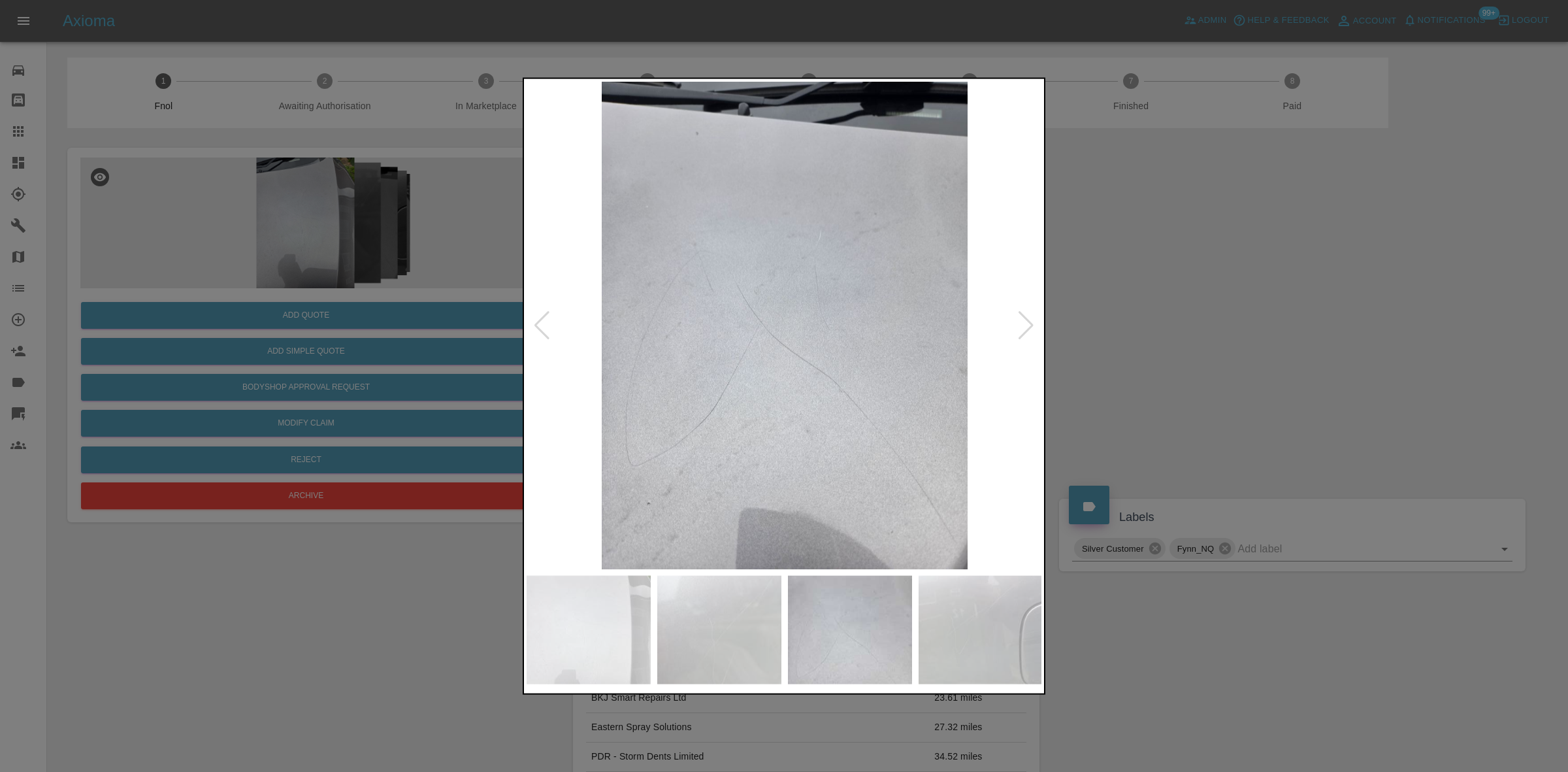
click at [760, 390] on img at bounding box center [784, 325] width 516 height 487
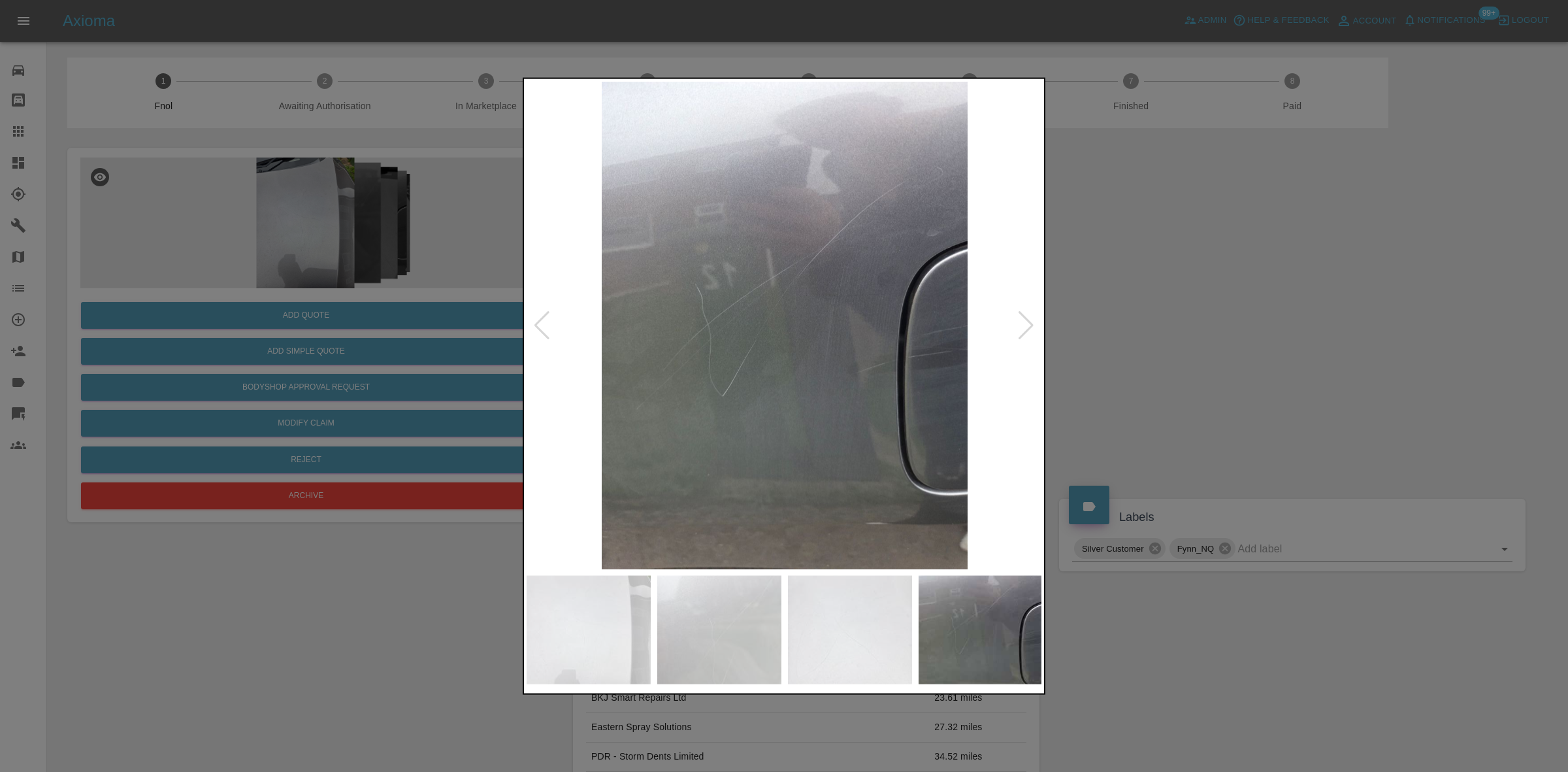
click at [473, 267] on div at bounding box center [784, 386] width 1568 height 772
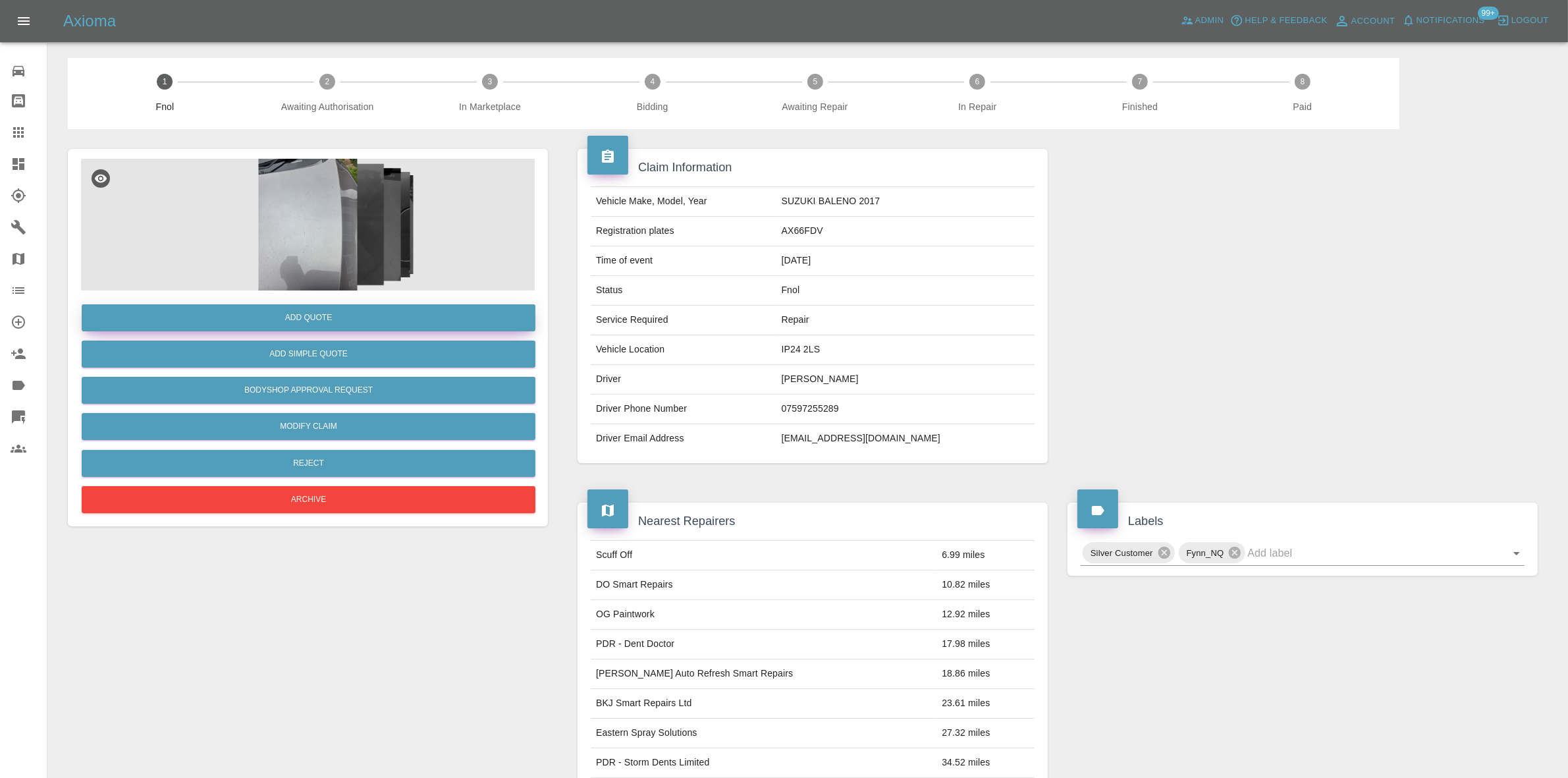
click at [416, 320] on button "Add Quote" at bounding box center [308, 318] width 454 height 27
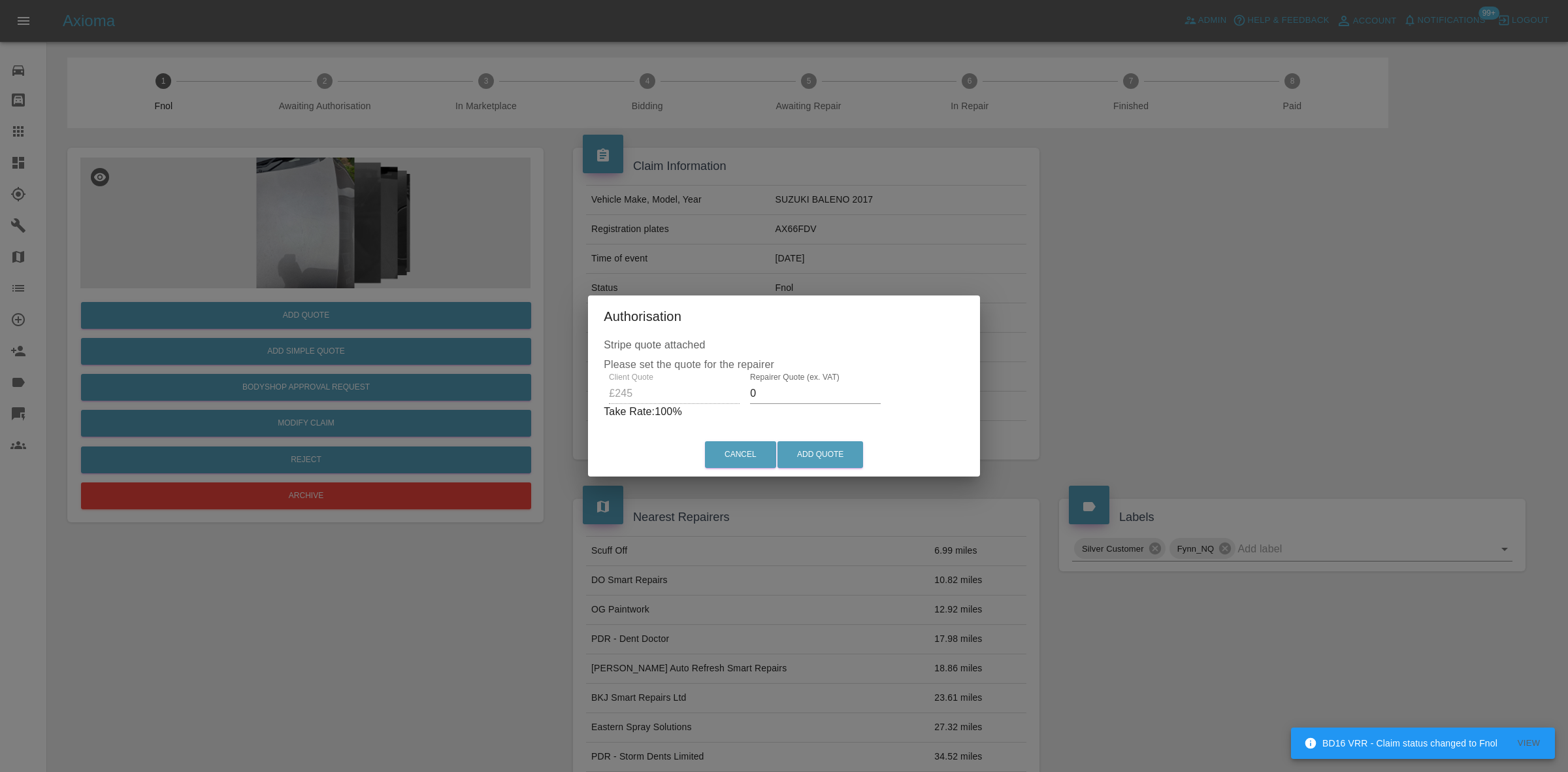
click at [695, 407] on div "Client Quote £245 Repairer Quote (ex. VAT) 0 Take Rate: 100 %" at bounding box center [784, 396] width 361 height 47
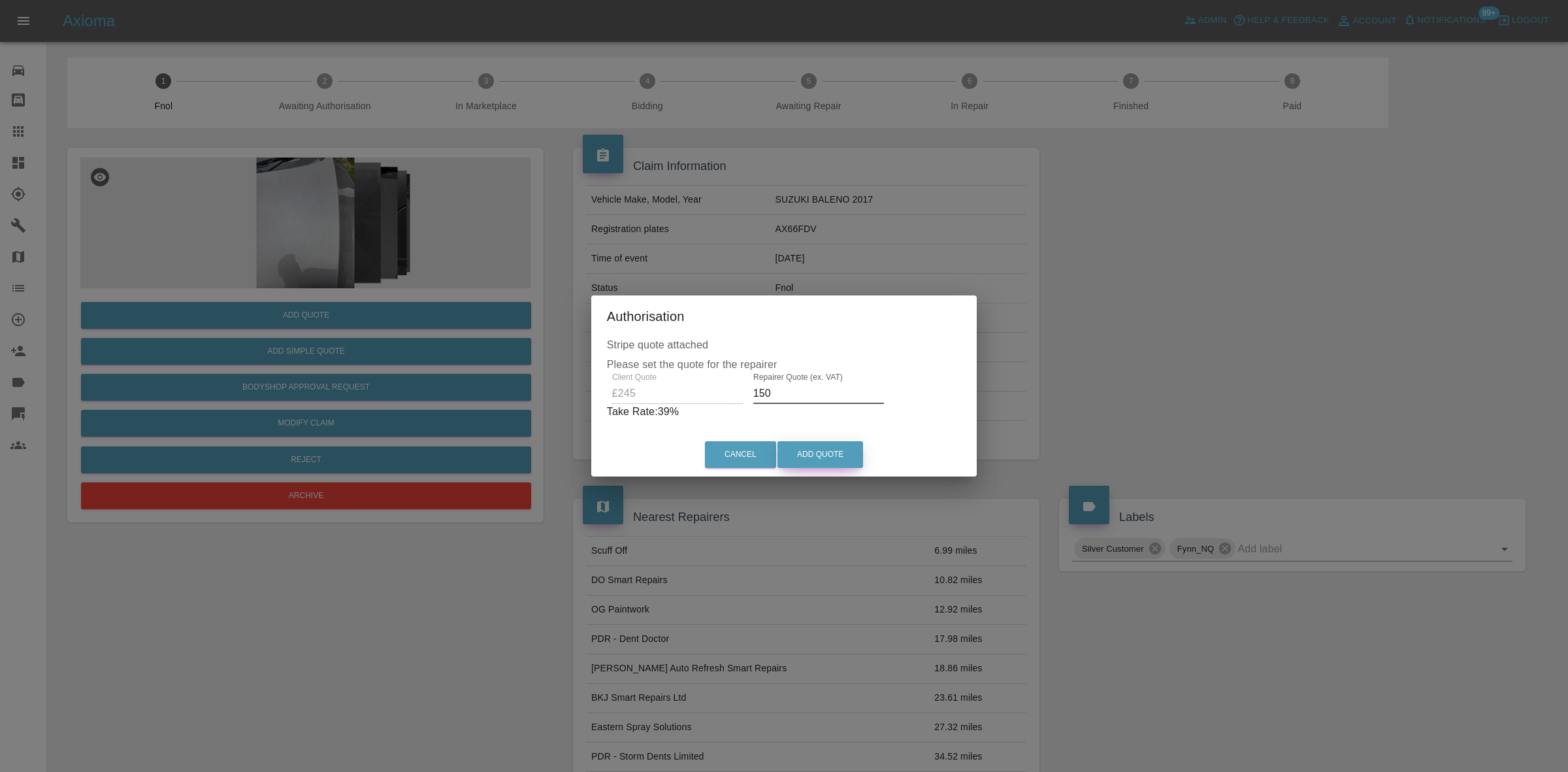
type input "150"
click at [819, 459] on button "Add Quote" at bounding box center [820, 454] width 86 height 26
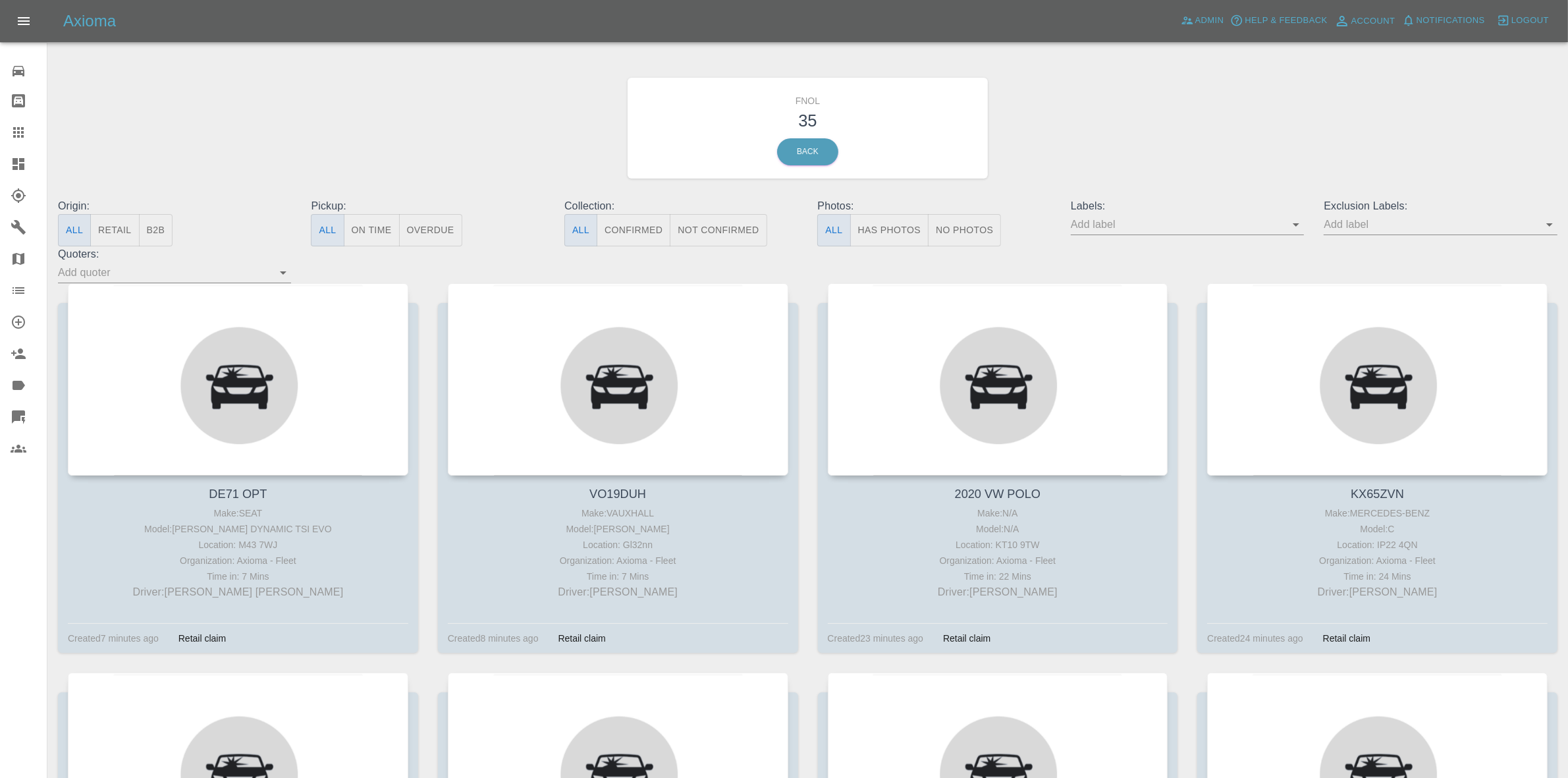
click at [887, 225] on button "Has Photos" at bounding box center [890, 230] width 79 height 32
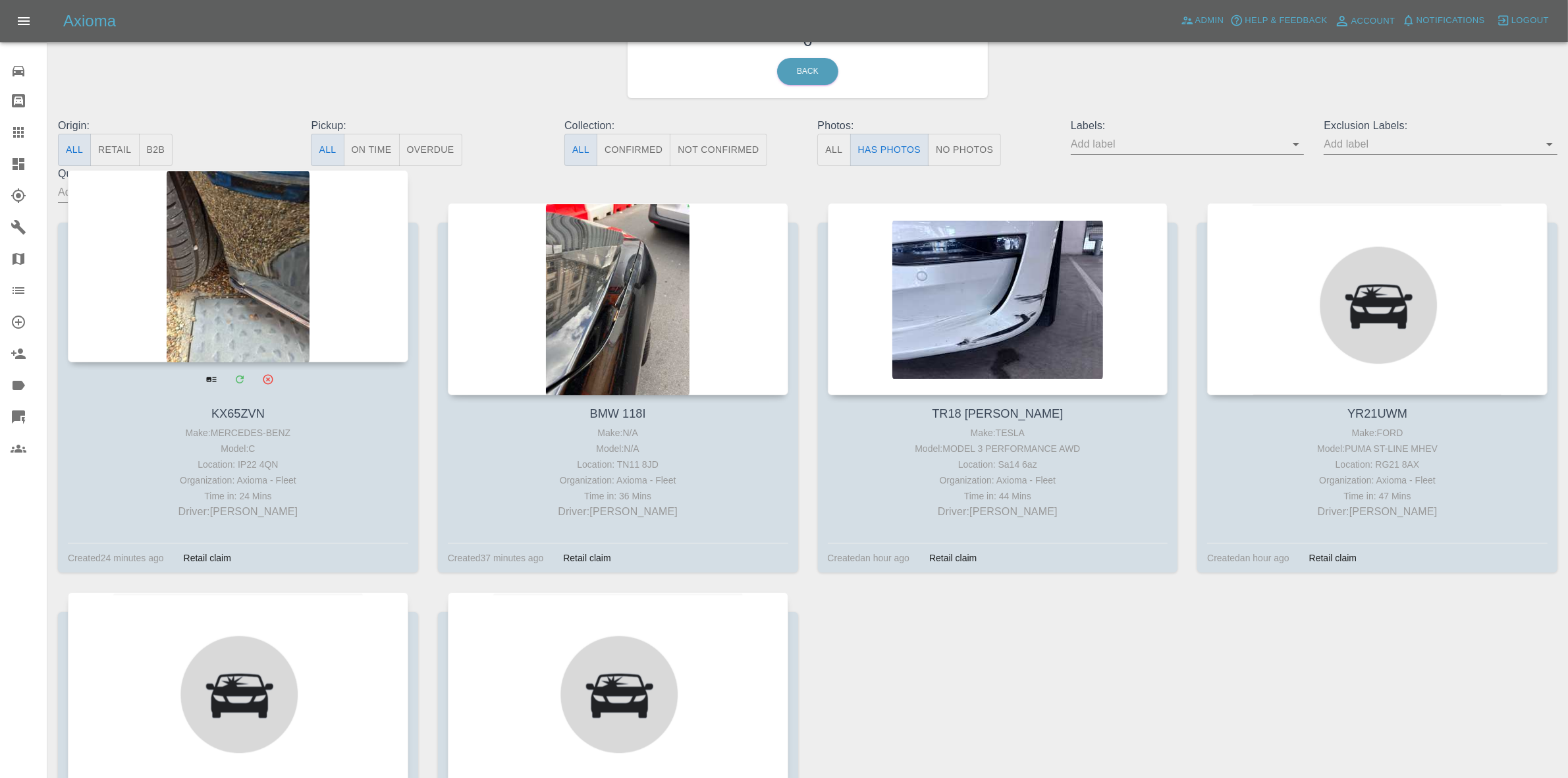
scroll to position [82, 0]
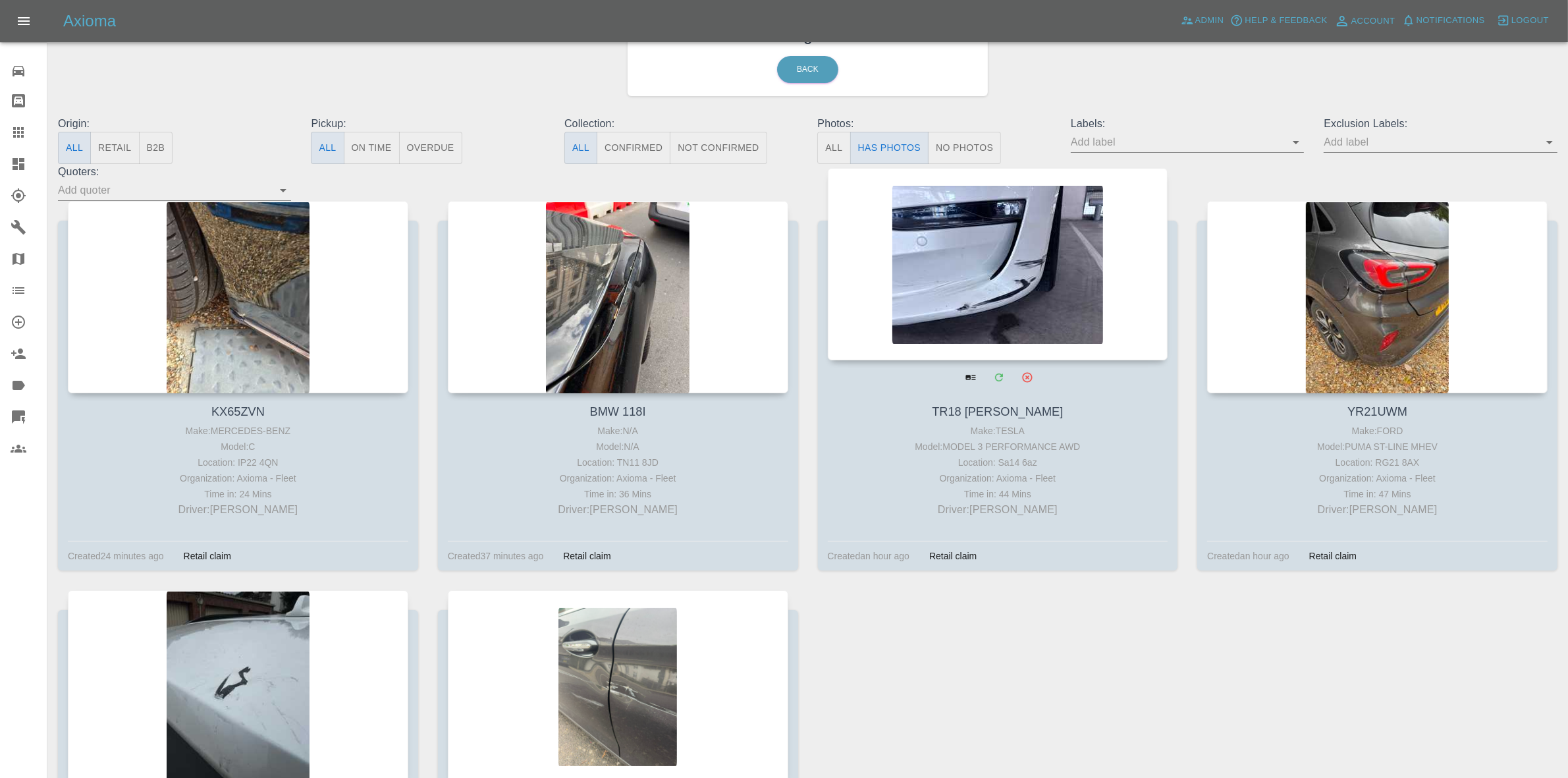
drag, startPoint x: 926, startPoint y: 245, endPoint x: 933, endPoint y: 245, distance: 7.0
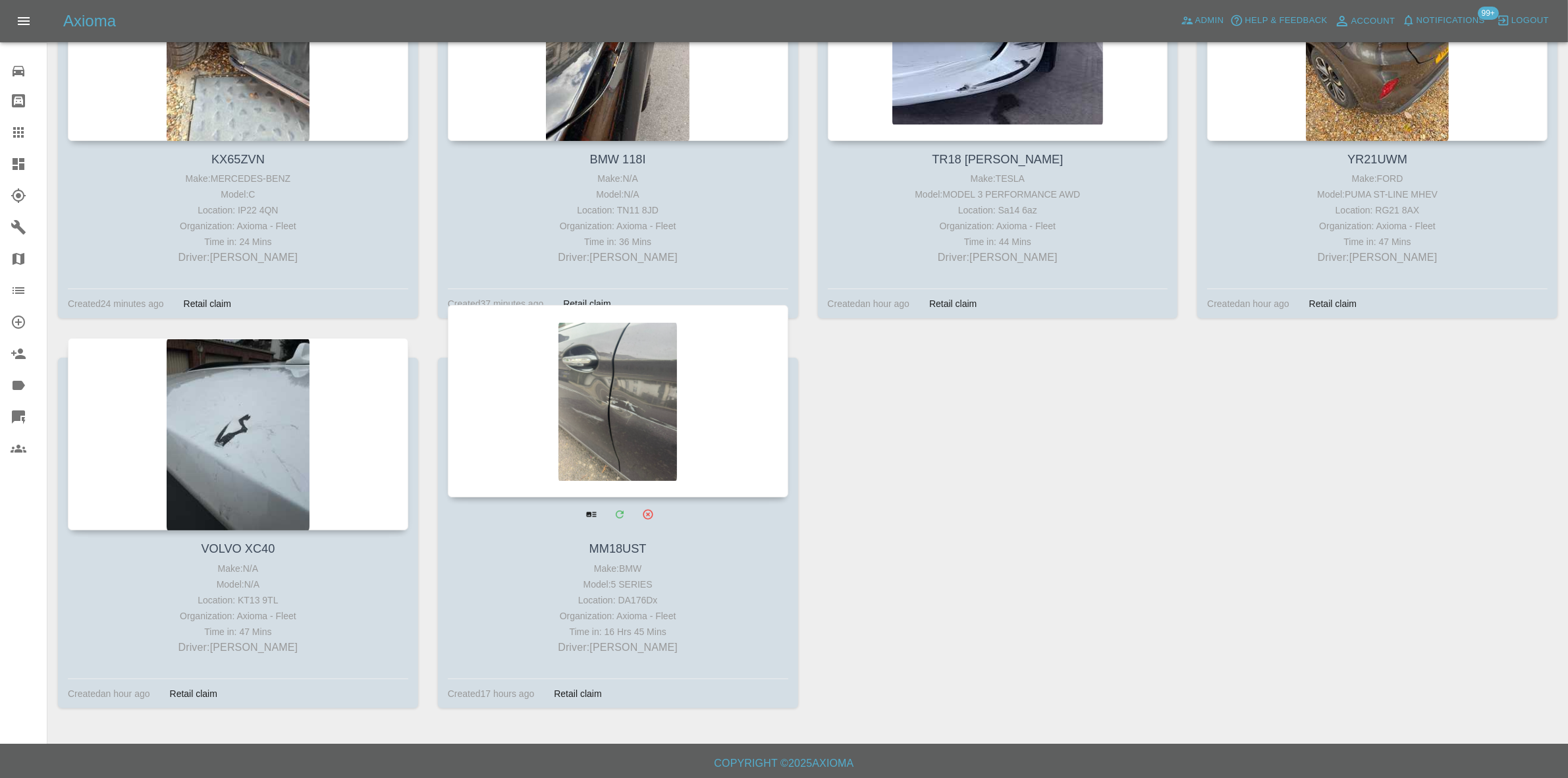
scroll to position [338, 0]
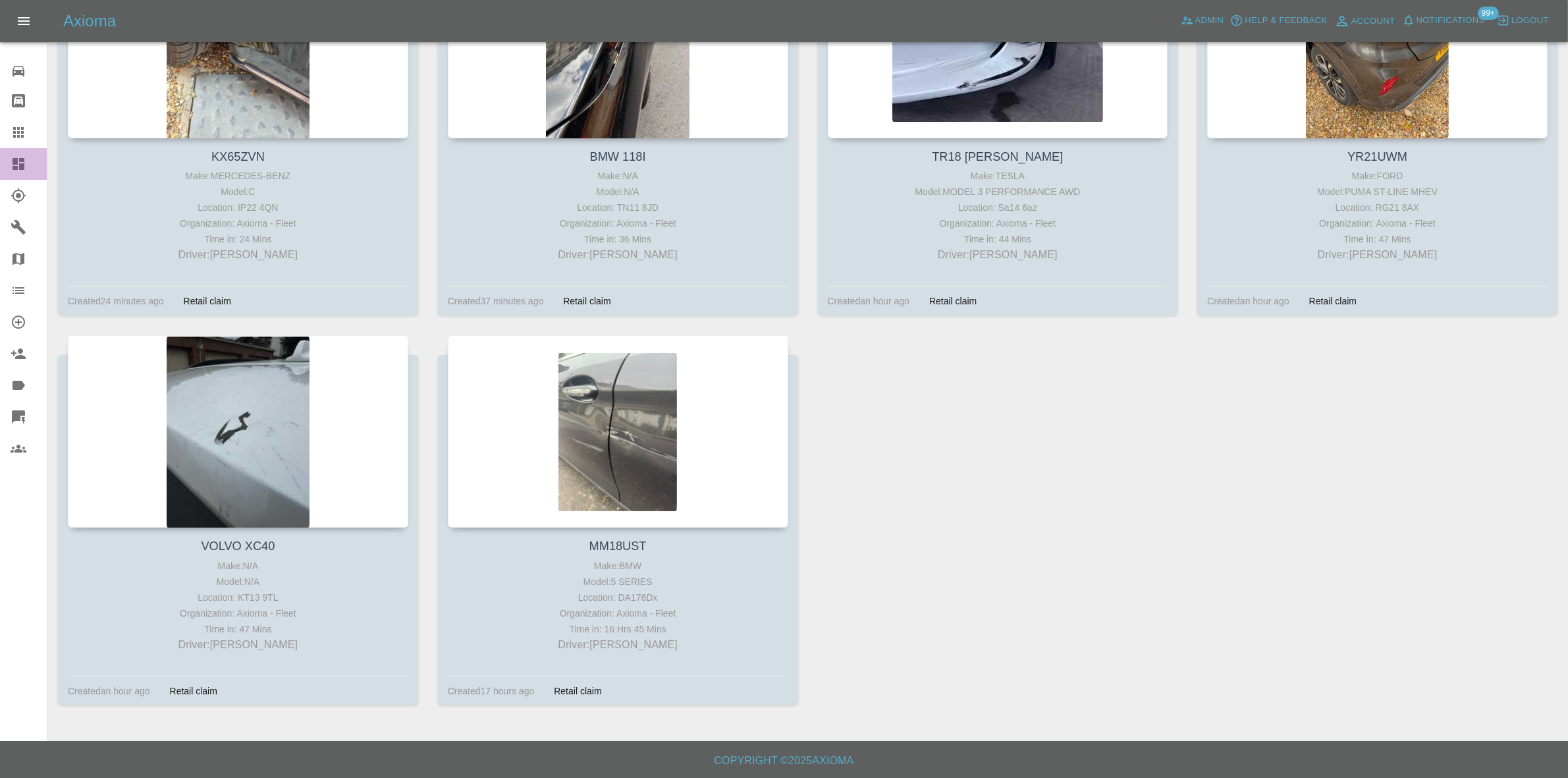
click at [15, 162] on icon at bounding box center [18, 164] width 12 height 12
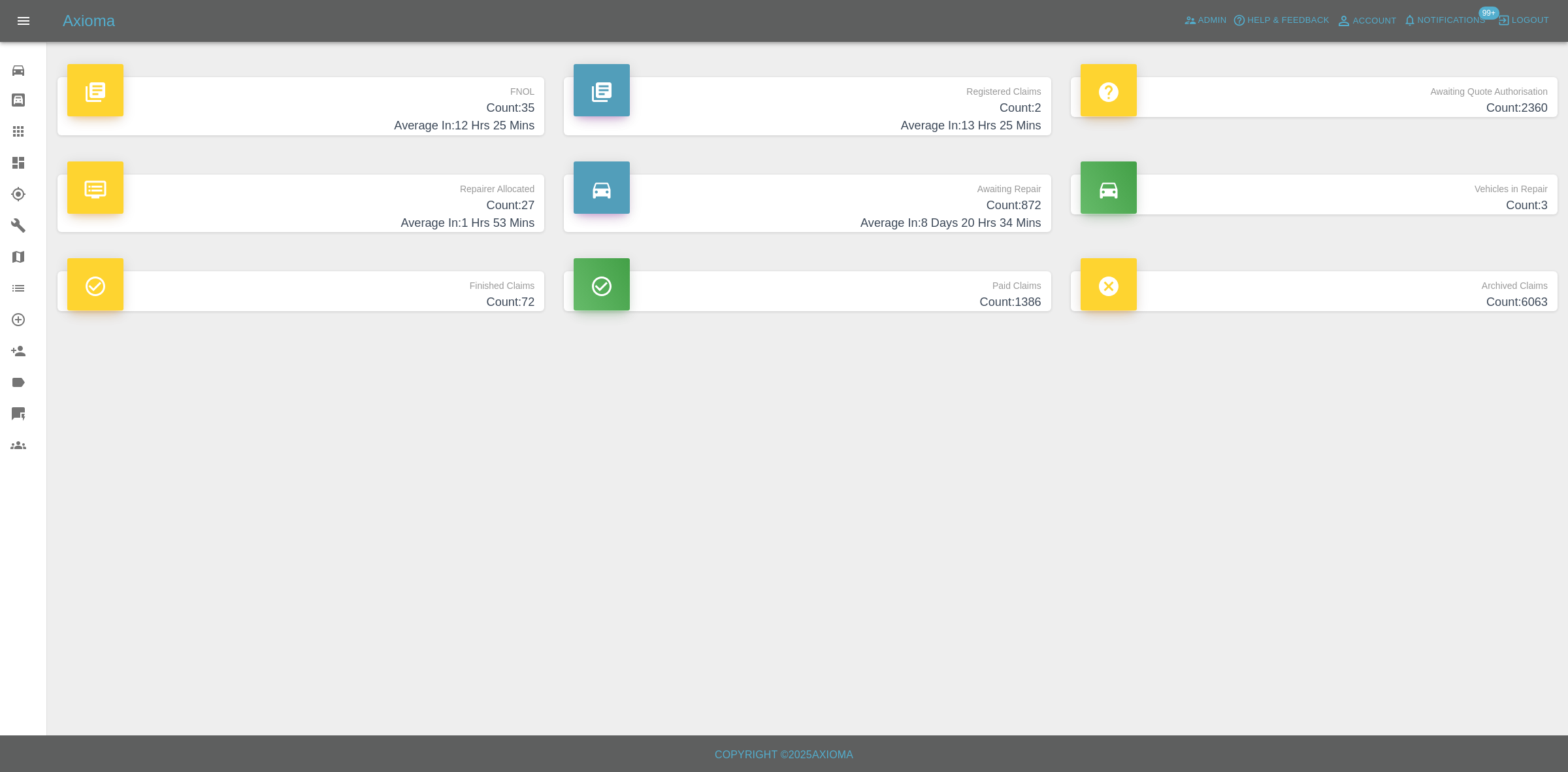
click at [517, 119] on h4 "Average In: 12 Hrs 25 Mins" at bounding box center [300, 126] width 467 height 18
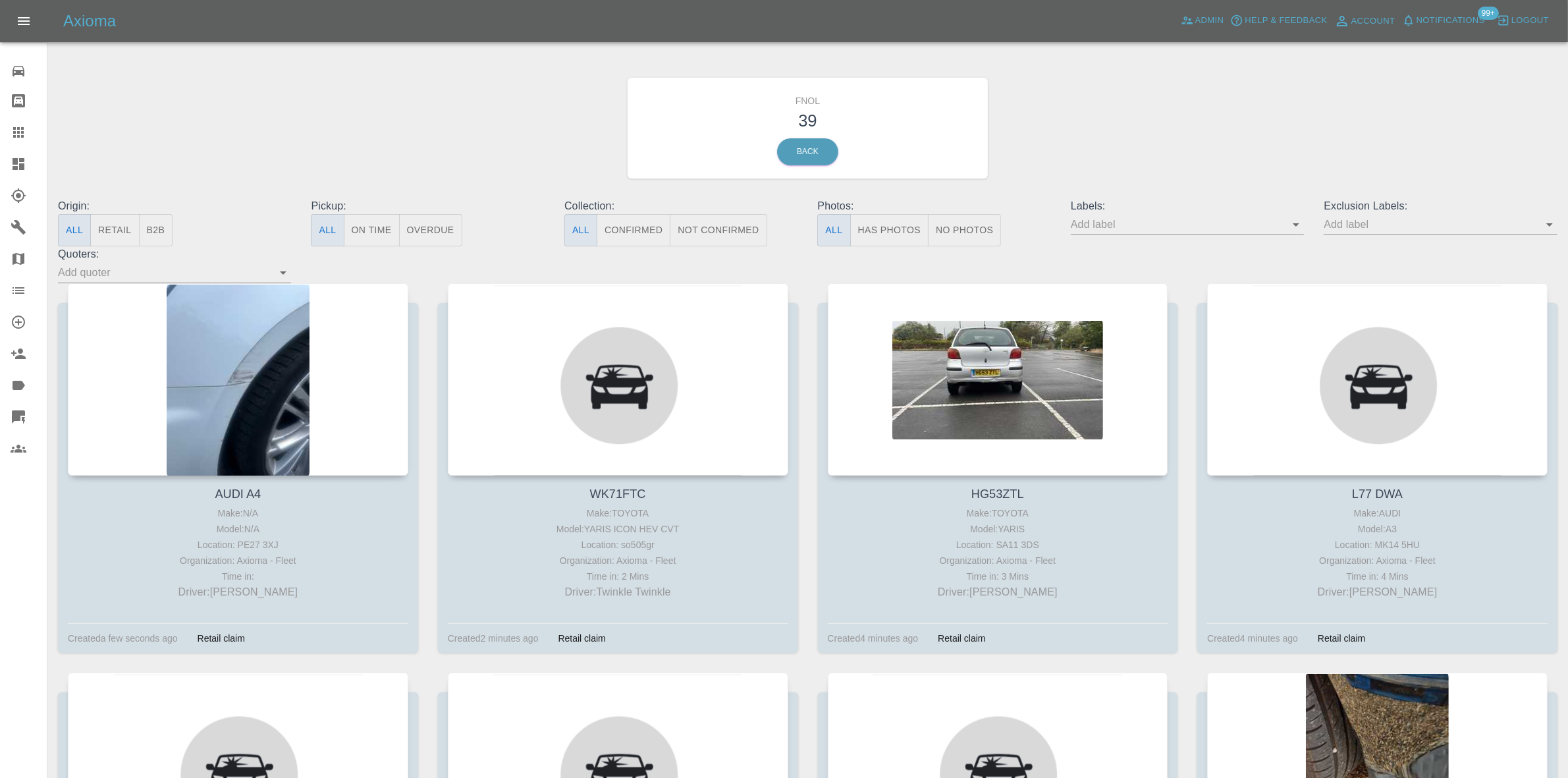
click at [878, 229] on button "Has Photos" at bounding box center [890, 230] width 79 height 32
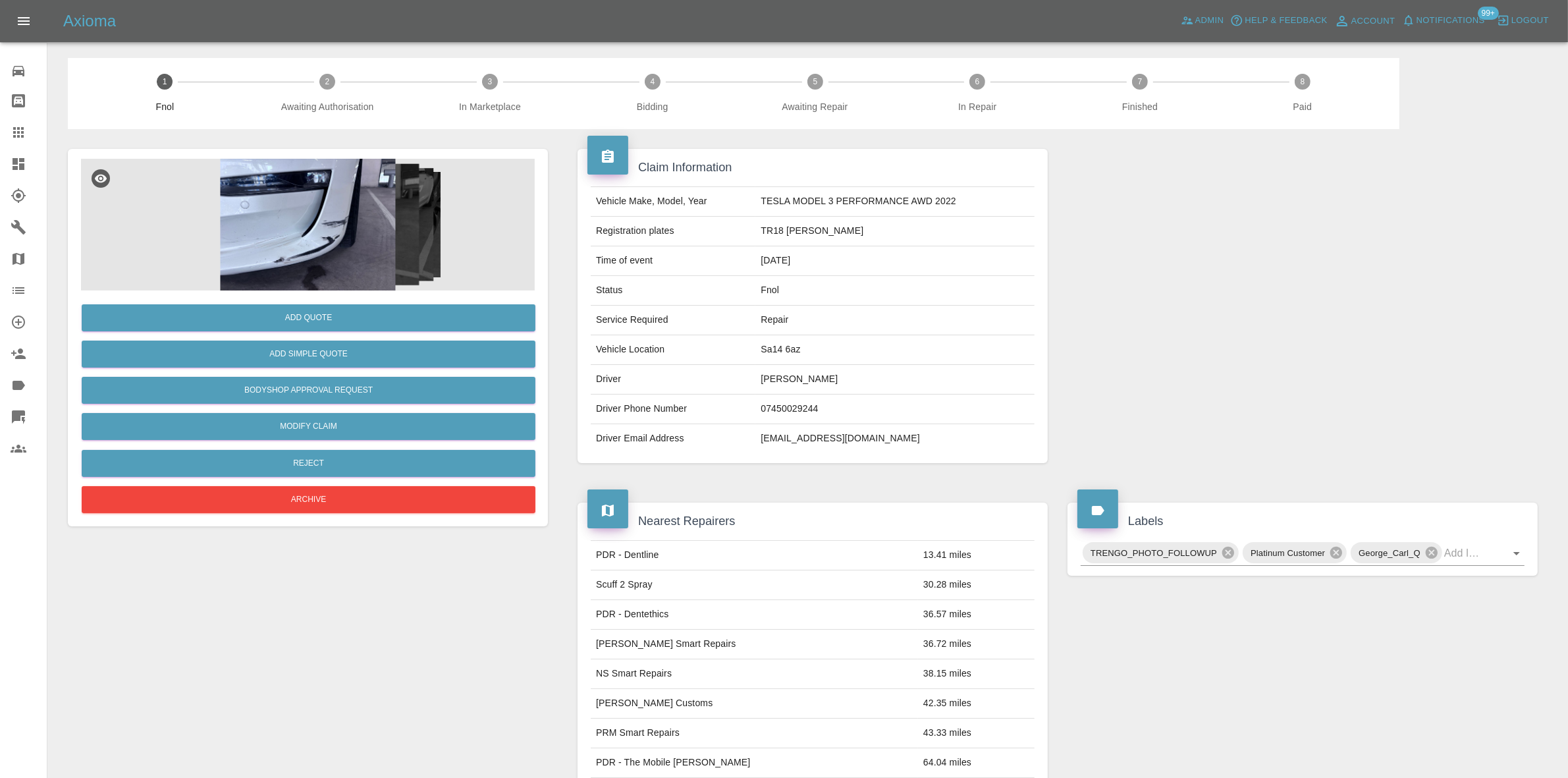
click at [321, 252] on img at bounding box center [308, 225] width 454 height 132
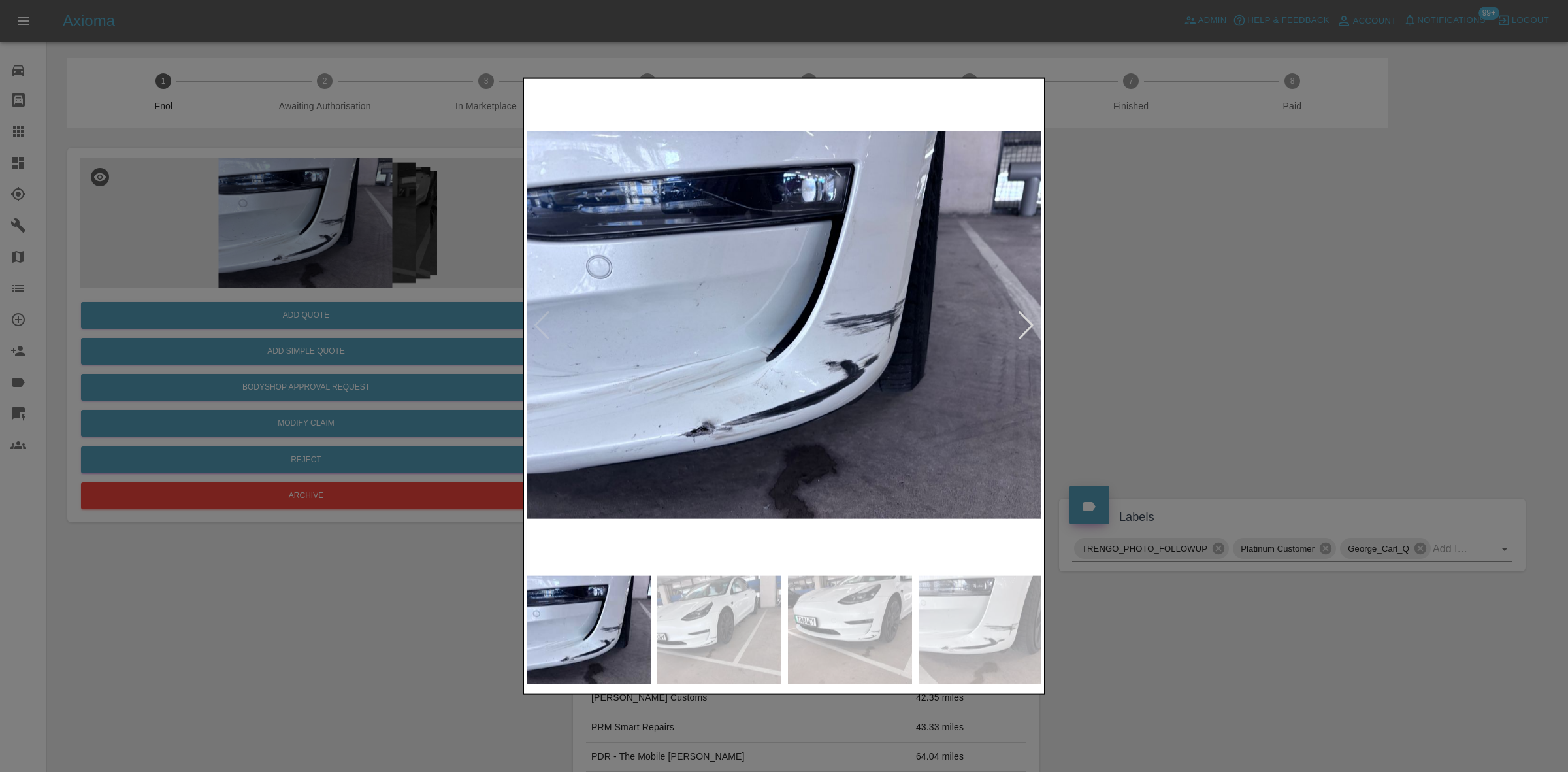
click at [634, 370] on img at bounding box center [784, 325] width 516 height 487
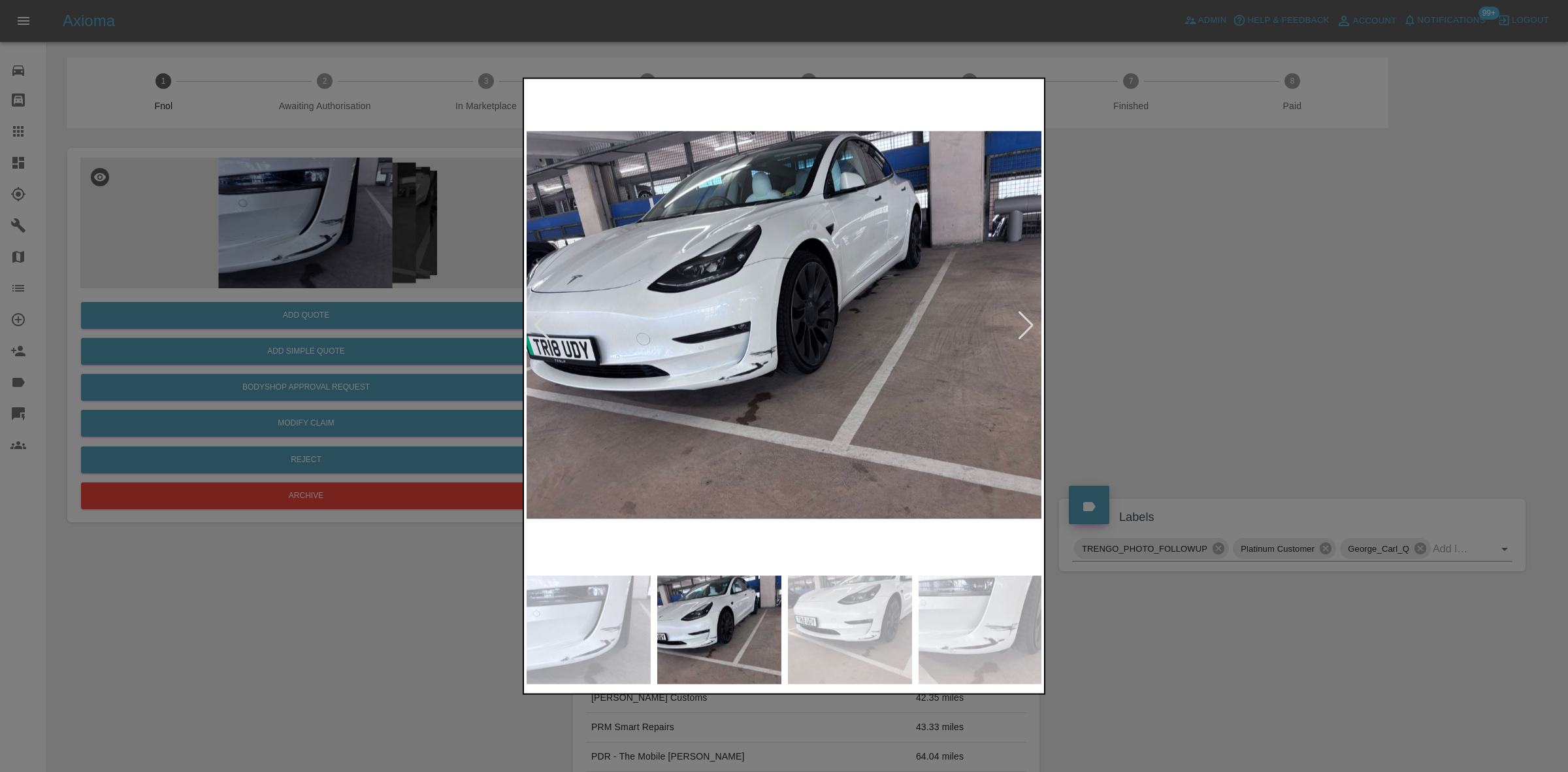
click at [586, 384] on img at bounding box center [784, 325] width 516 height 487
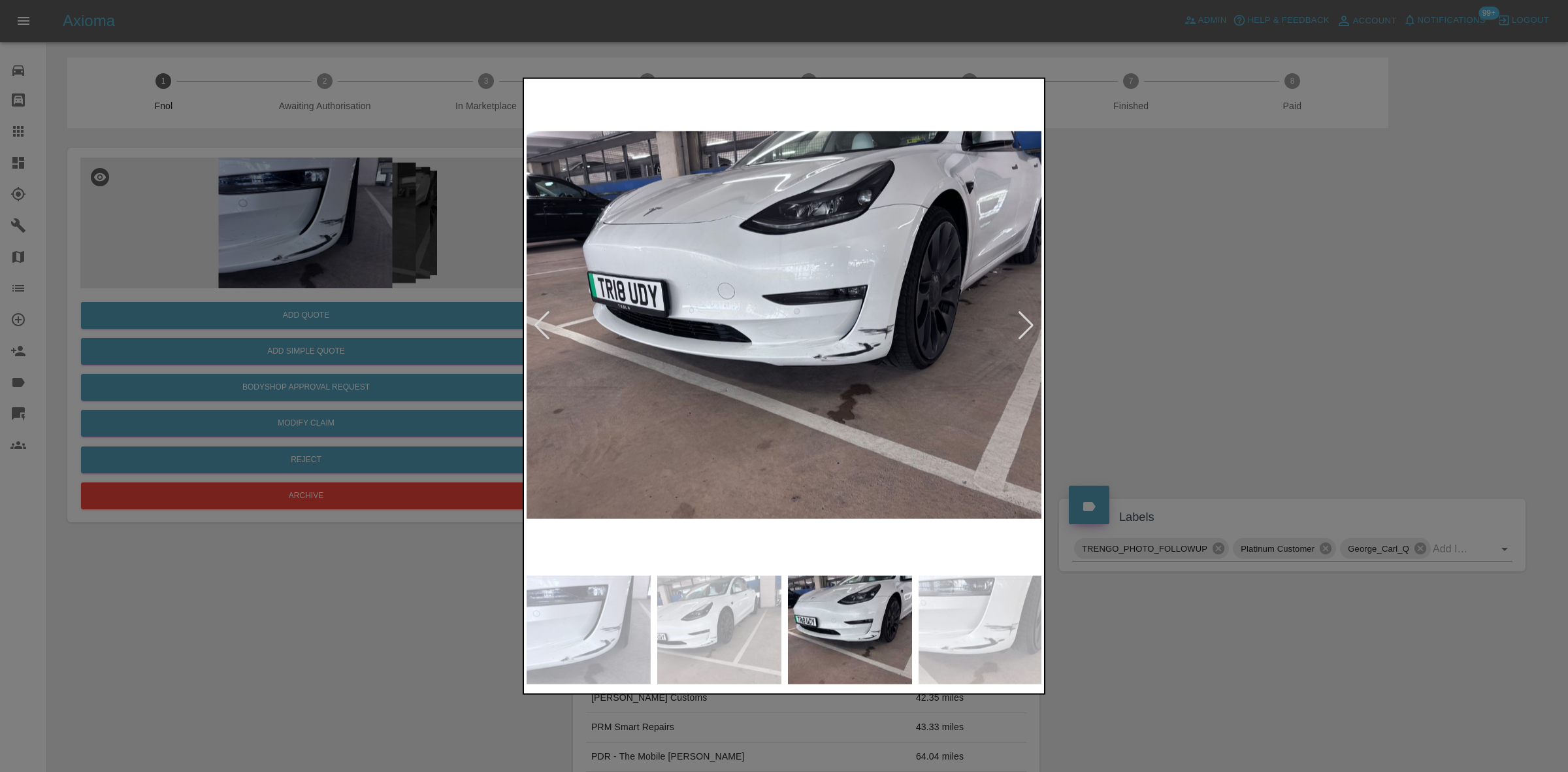
click at [645, 410] on img at bounding box center [784, 325] width 516 height 487
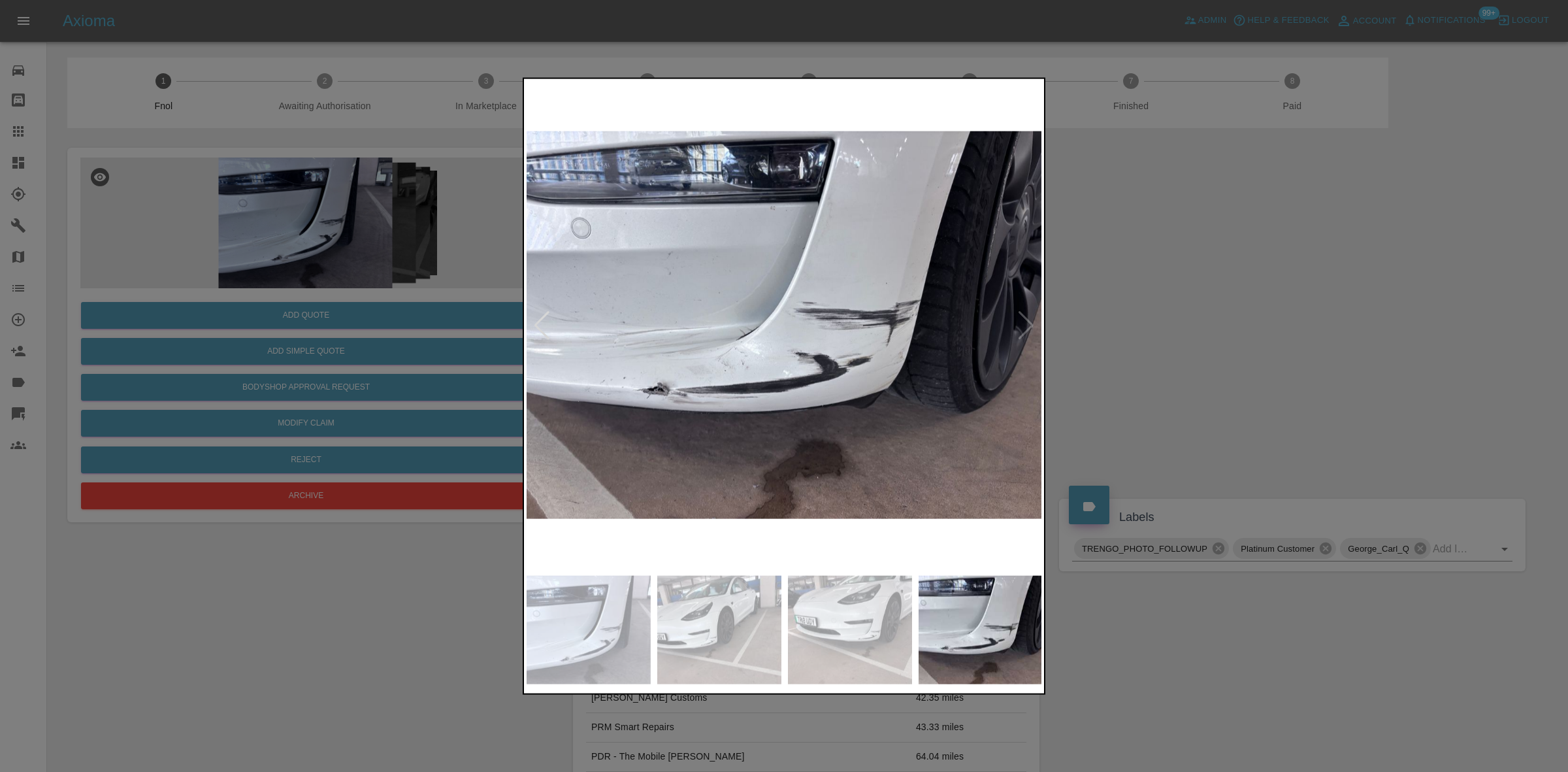
click at [586, 413] on img at bounding box center [784, 325] width 516 height 487
click at [660, 401] on img at bounding box center [784, 325] width 516 height 487
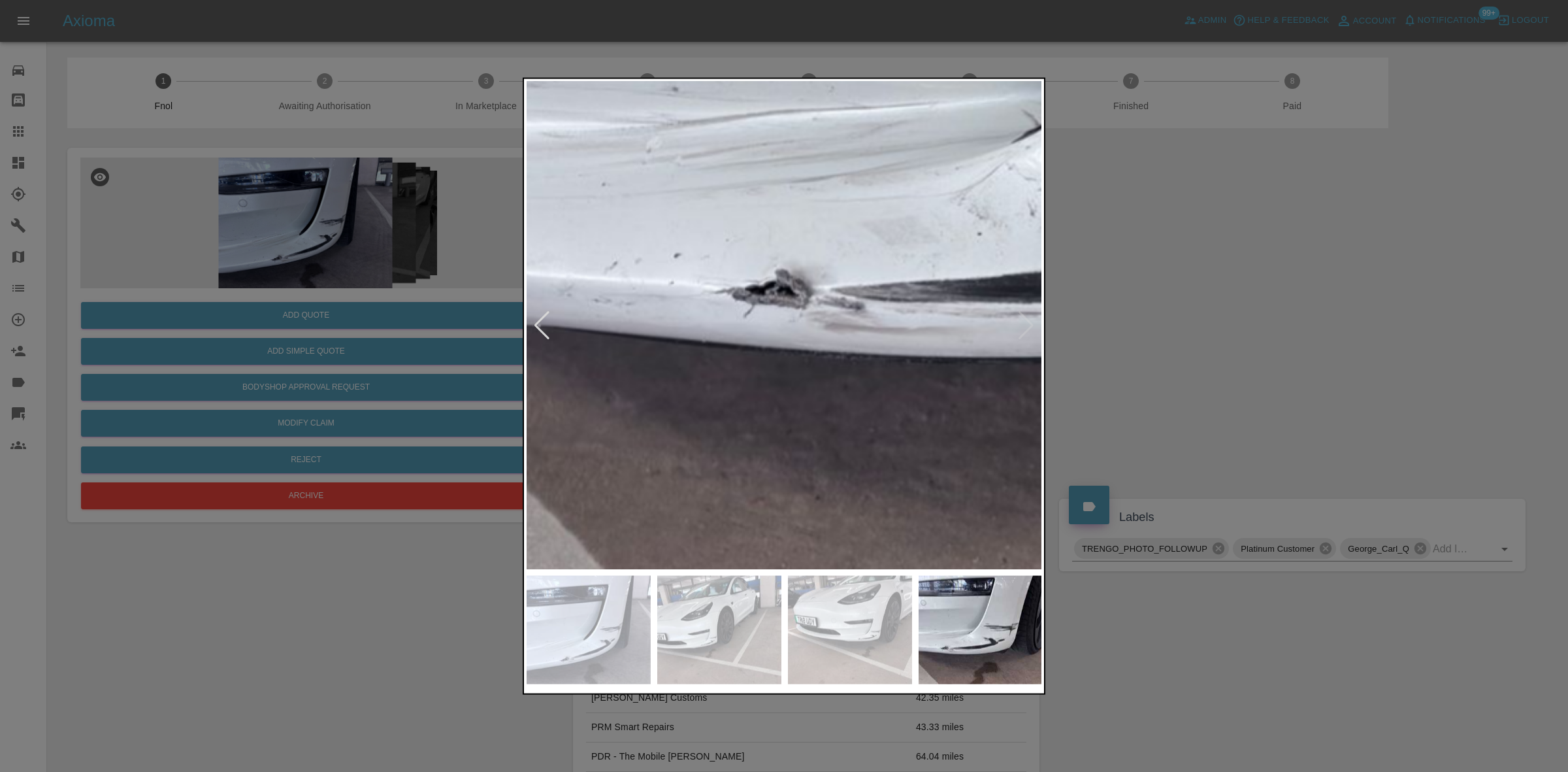
click at [688, 401] on img at bounding box center [1158, 97] width 1549 height 1464
click at [632, 402] on img at bounding box center [1158, 97] width 1549 height 1464
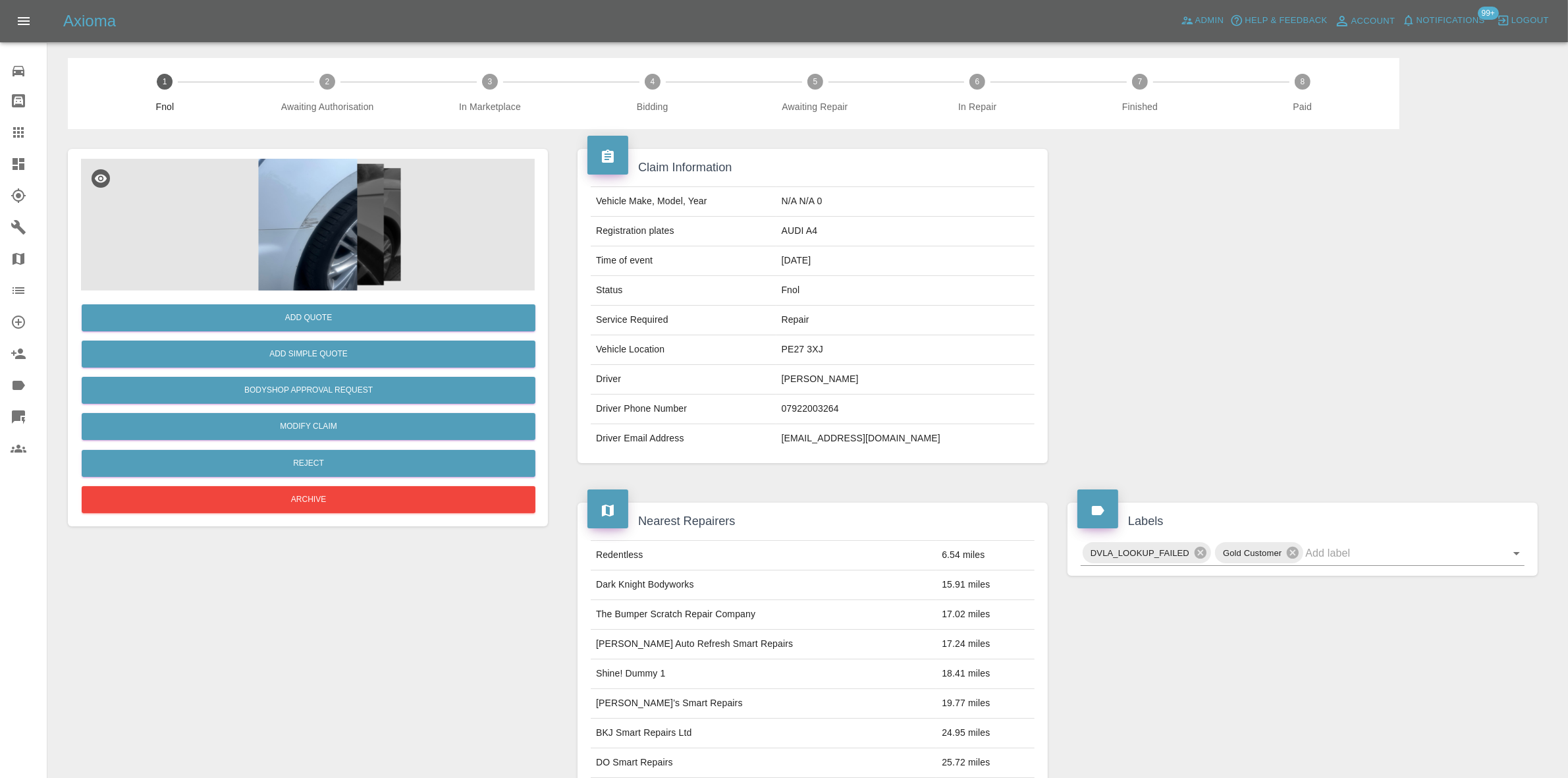
click at [326, 241] on img at bounding box center [308, 225] width 454 height 132
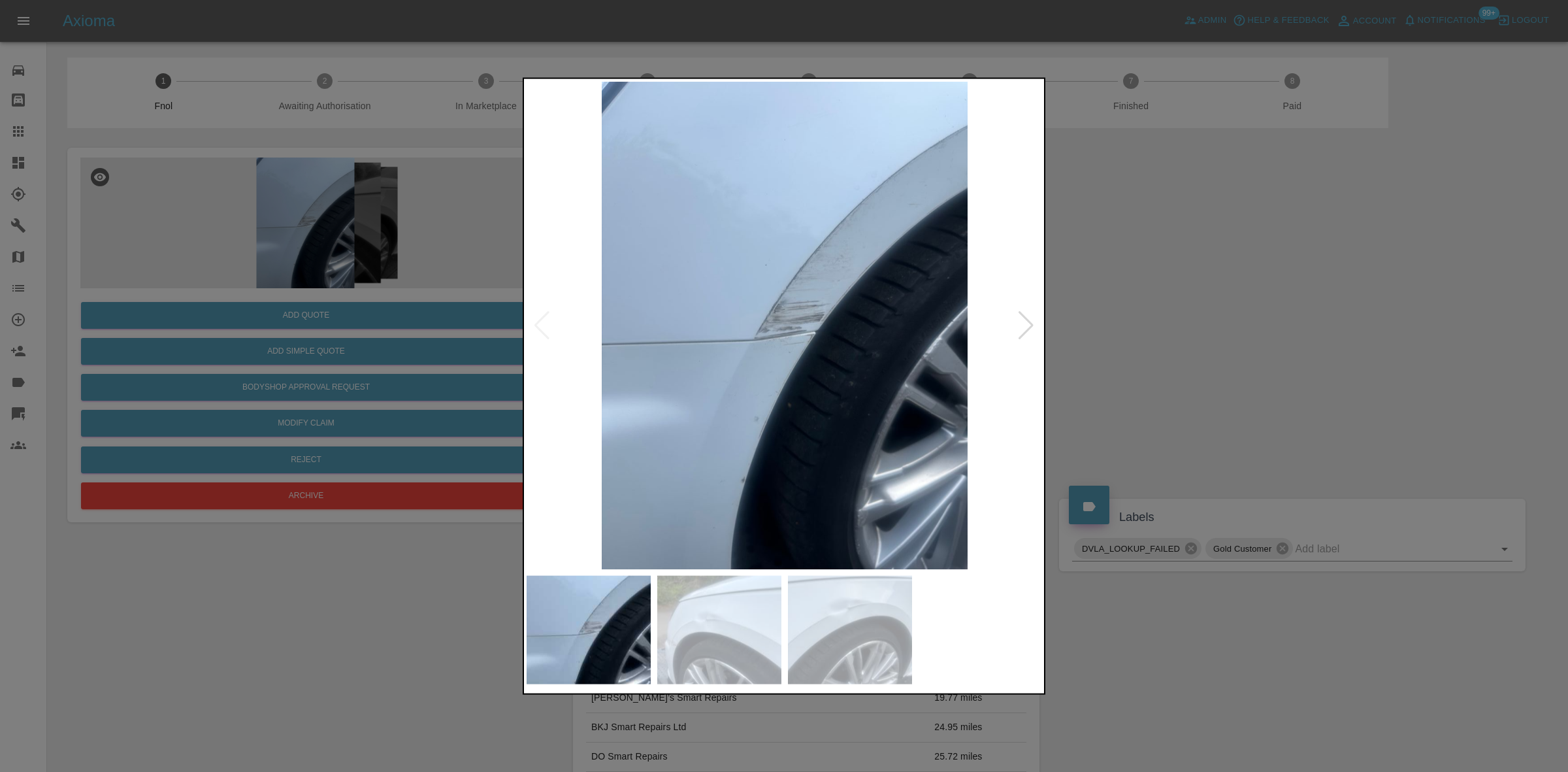
click at [784, 333] on img at bounding box center [784, 325] width 516 height 487
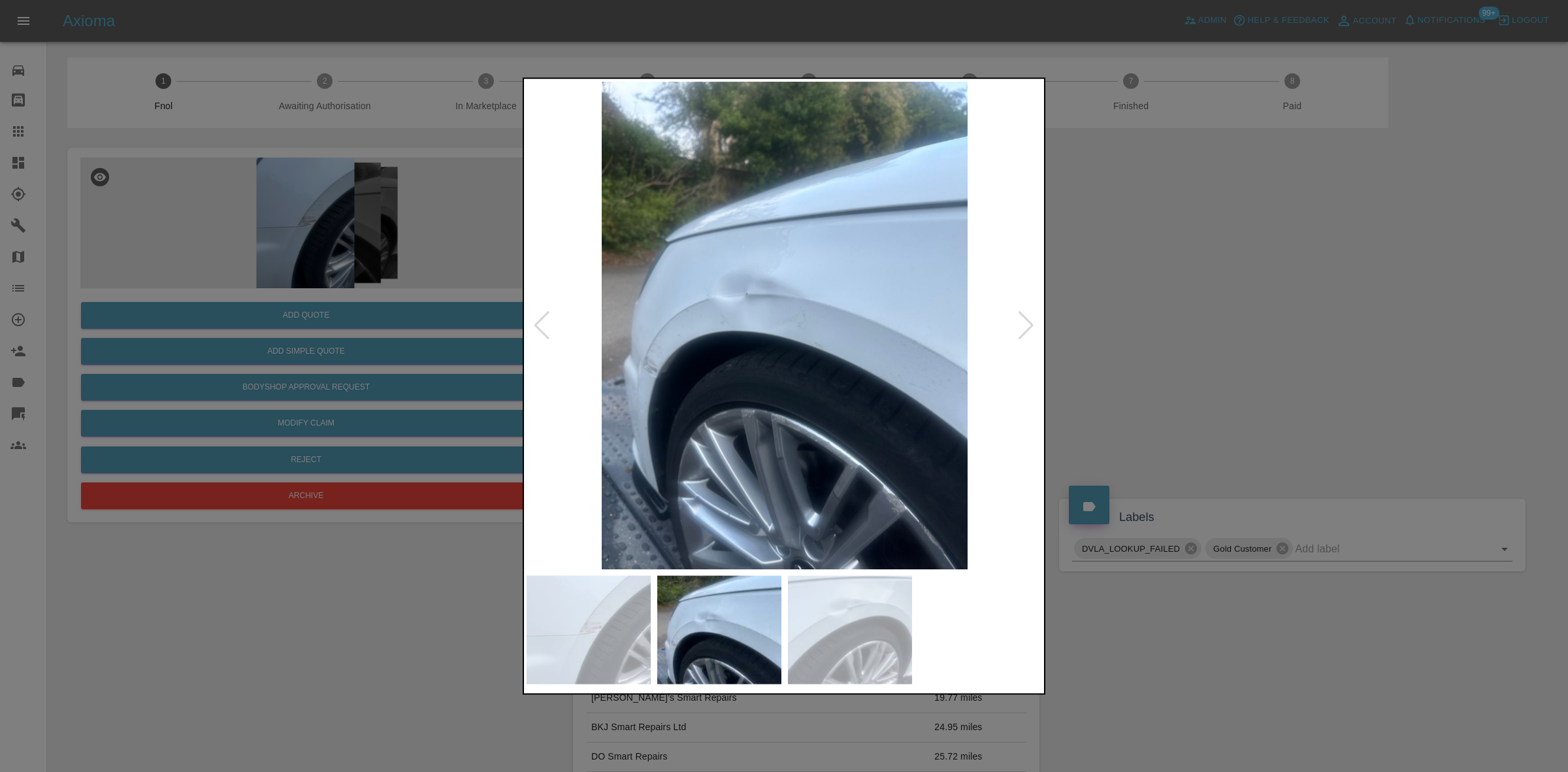
click at [762, 316] on img at bounding box center [784, 325] width 516 height 487
click at [761, 316] on img at bounding box center [784, 325] width 516 height 487
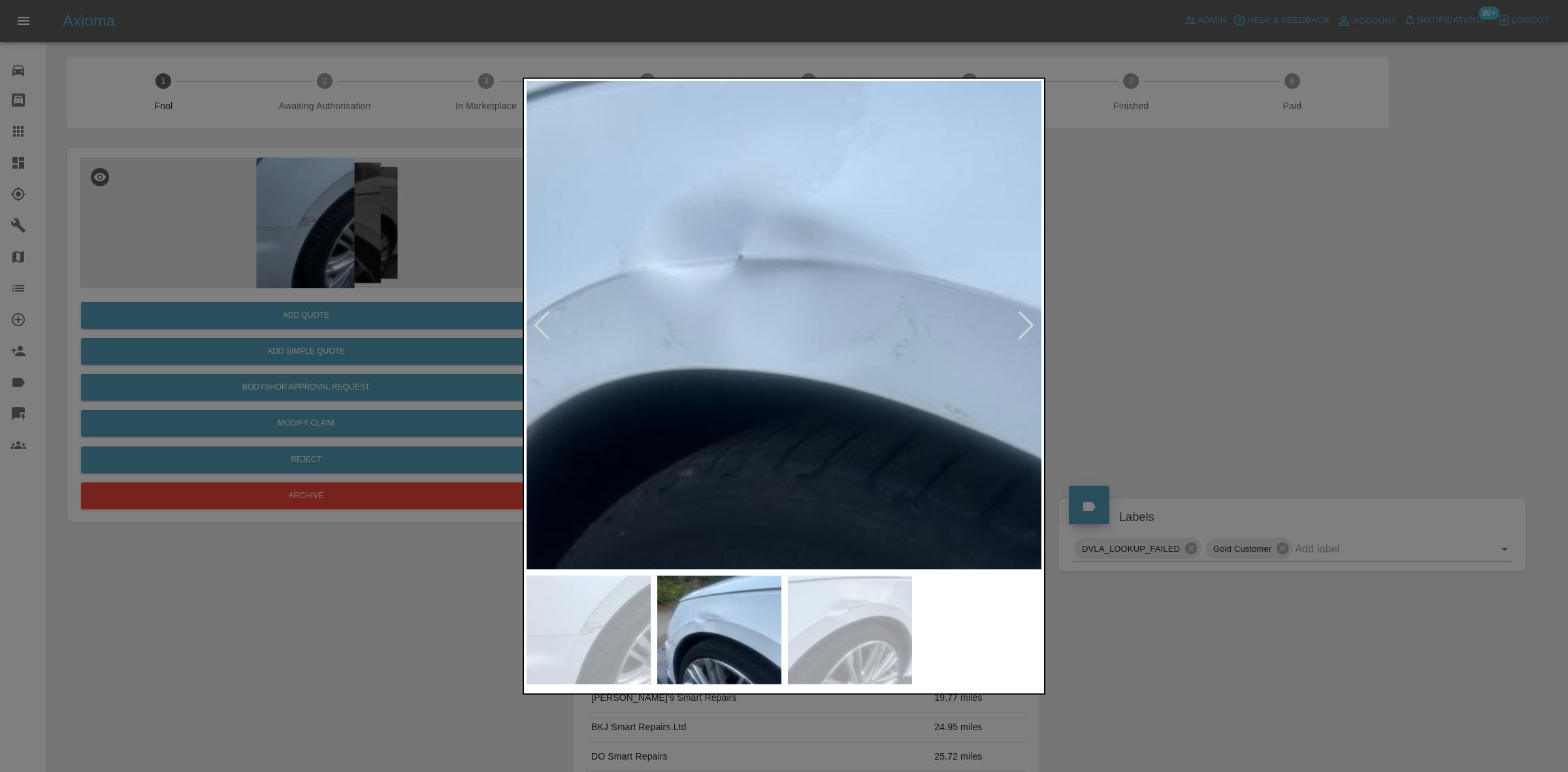
click at [761, 316] on img at bounding box center [853, 352] width 1549 height 1464
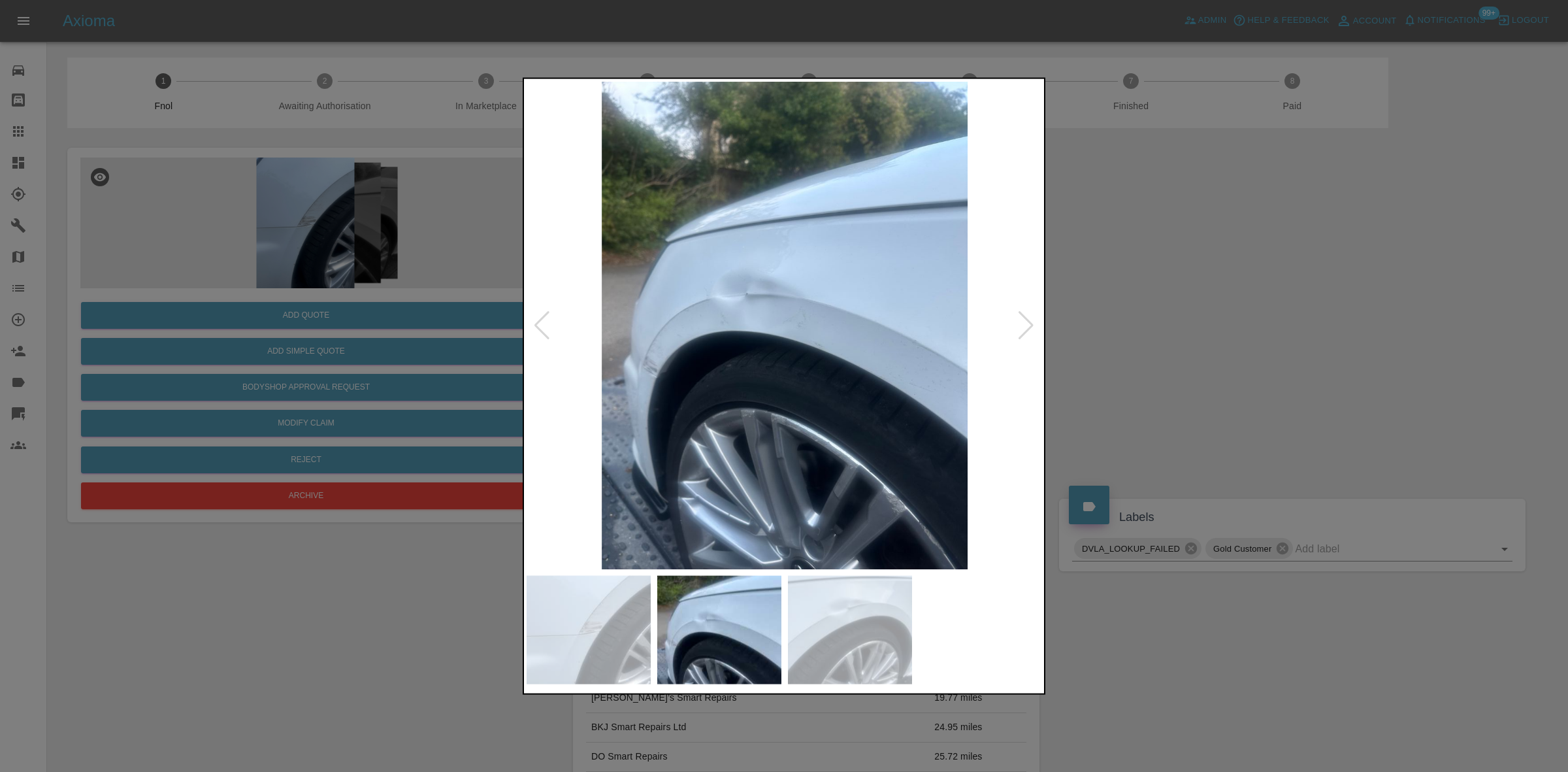
click at [699, 360] on img at bounding box center [784, 325] width 516 height 487
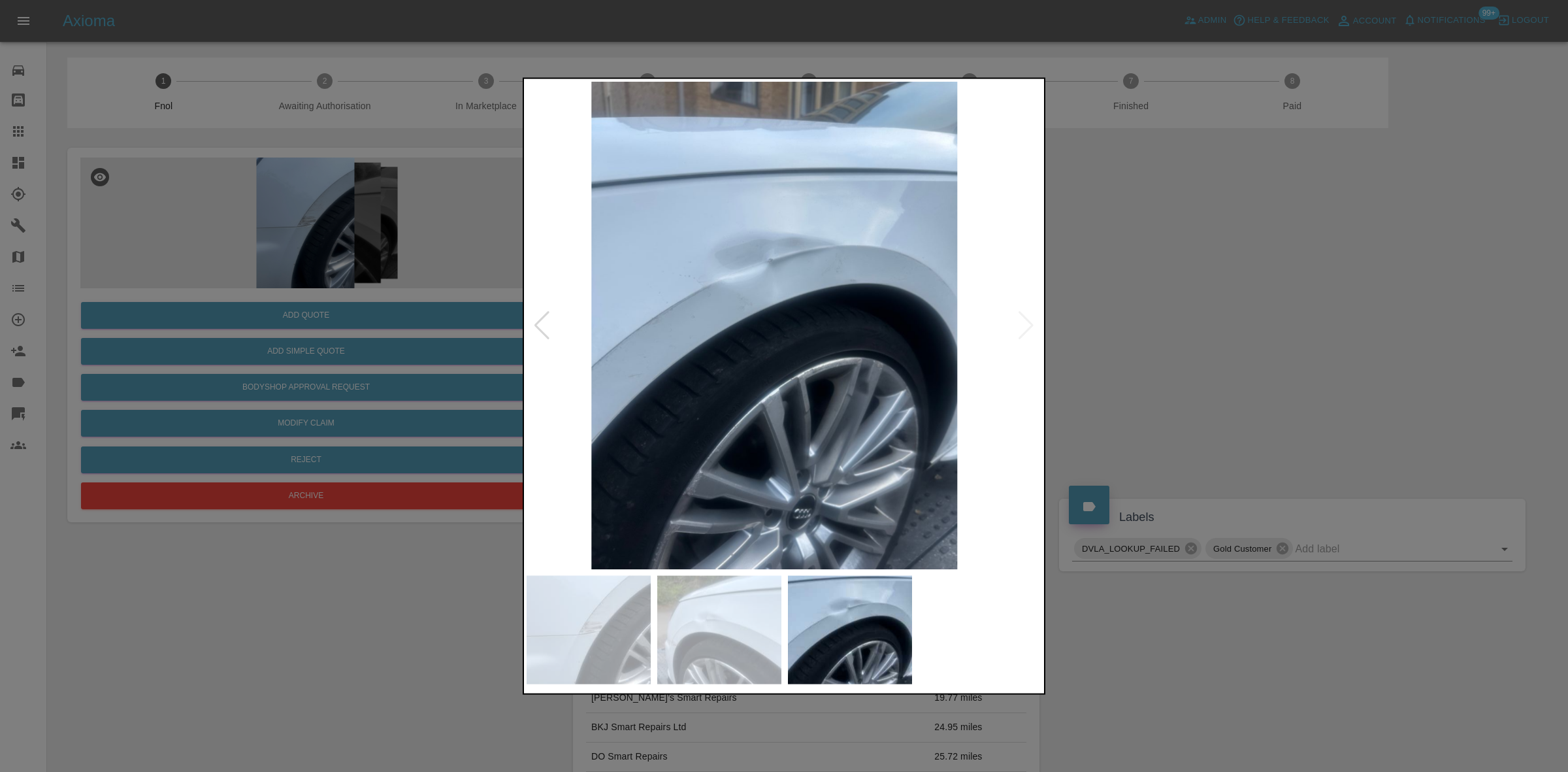
click at [763, 357] on img at bounding box center [774, 325] width 516 height 487
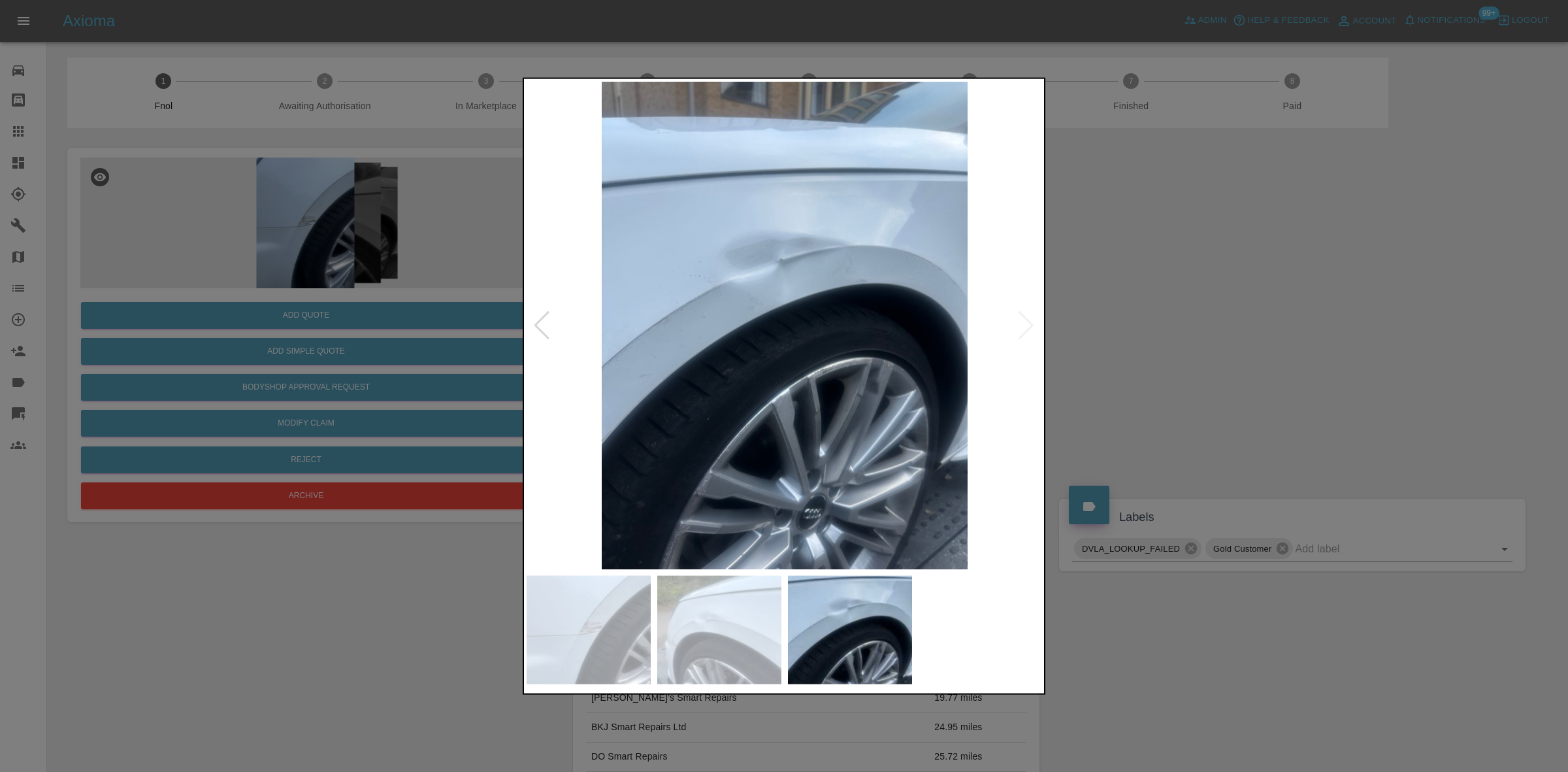
click at [755, 288] on img at bounding box center [784, 325] width 516 height 487
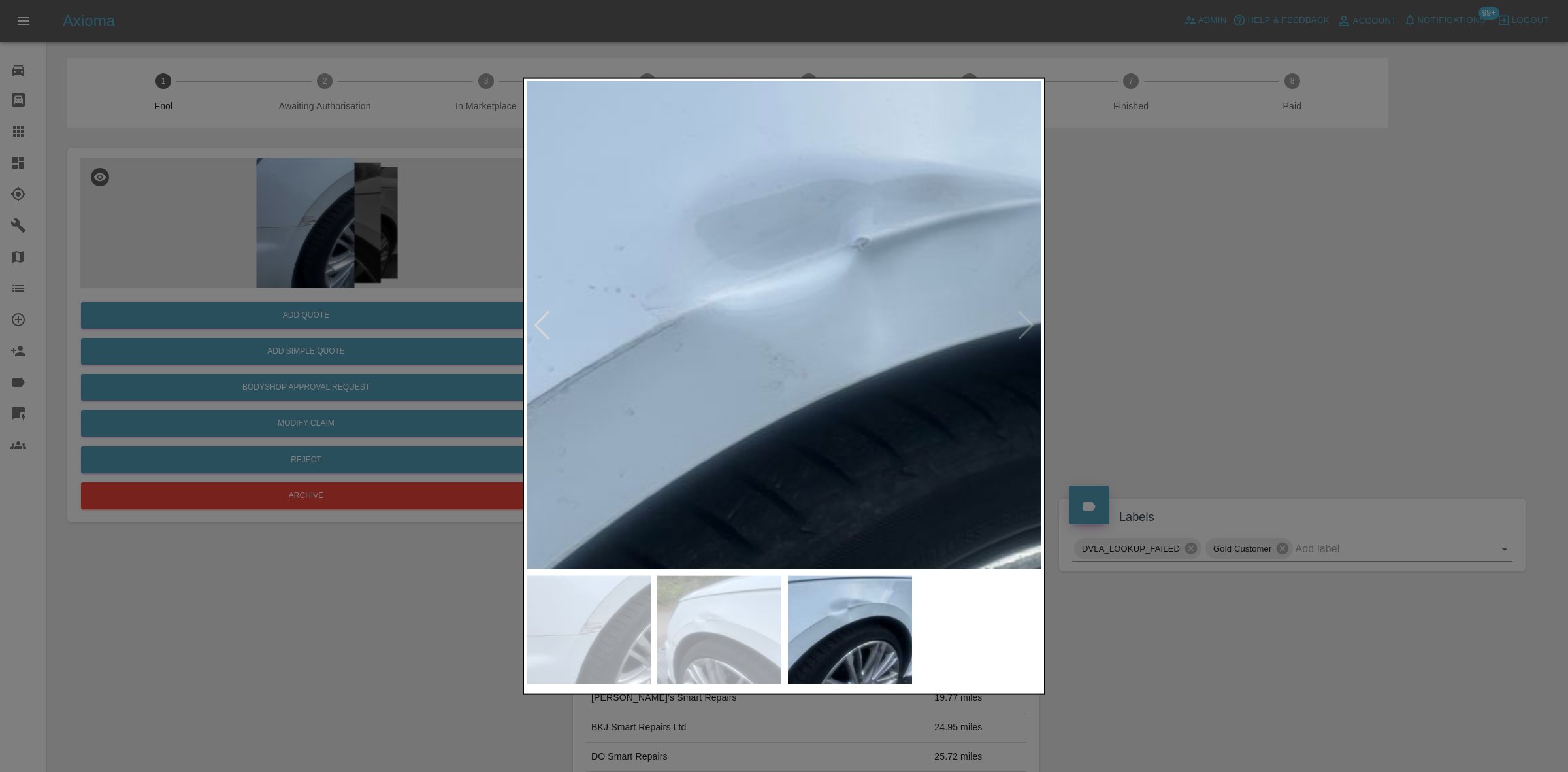
click at [755, 288] on img at bounding box center [873, 438] width 1549 height 1464
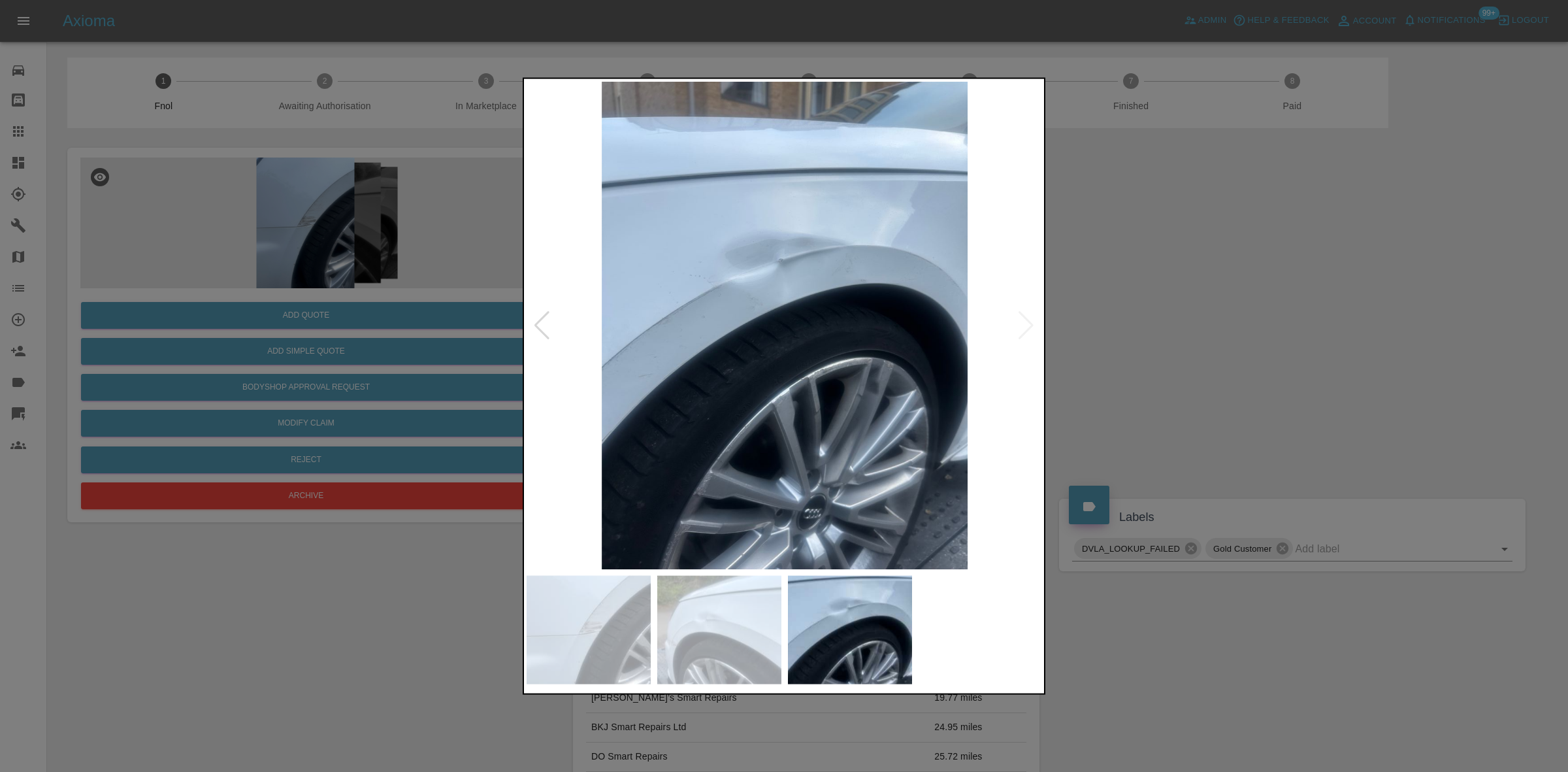
click at [788, 319] on img at bounding box center [784, 325] width 516 height 487
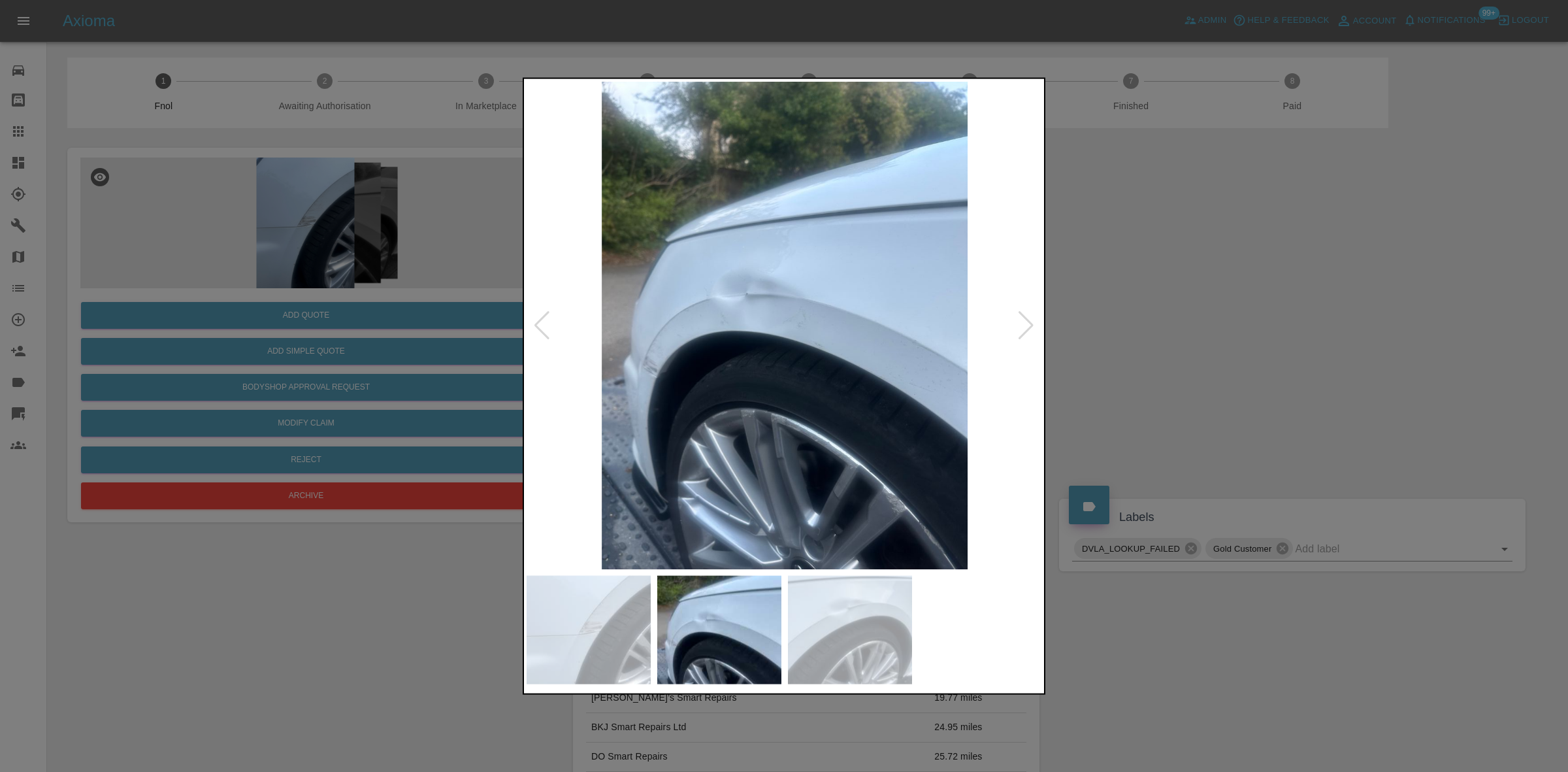
click at [834, 324] on img at bounding box center [784, 325] width 516 height 487
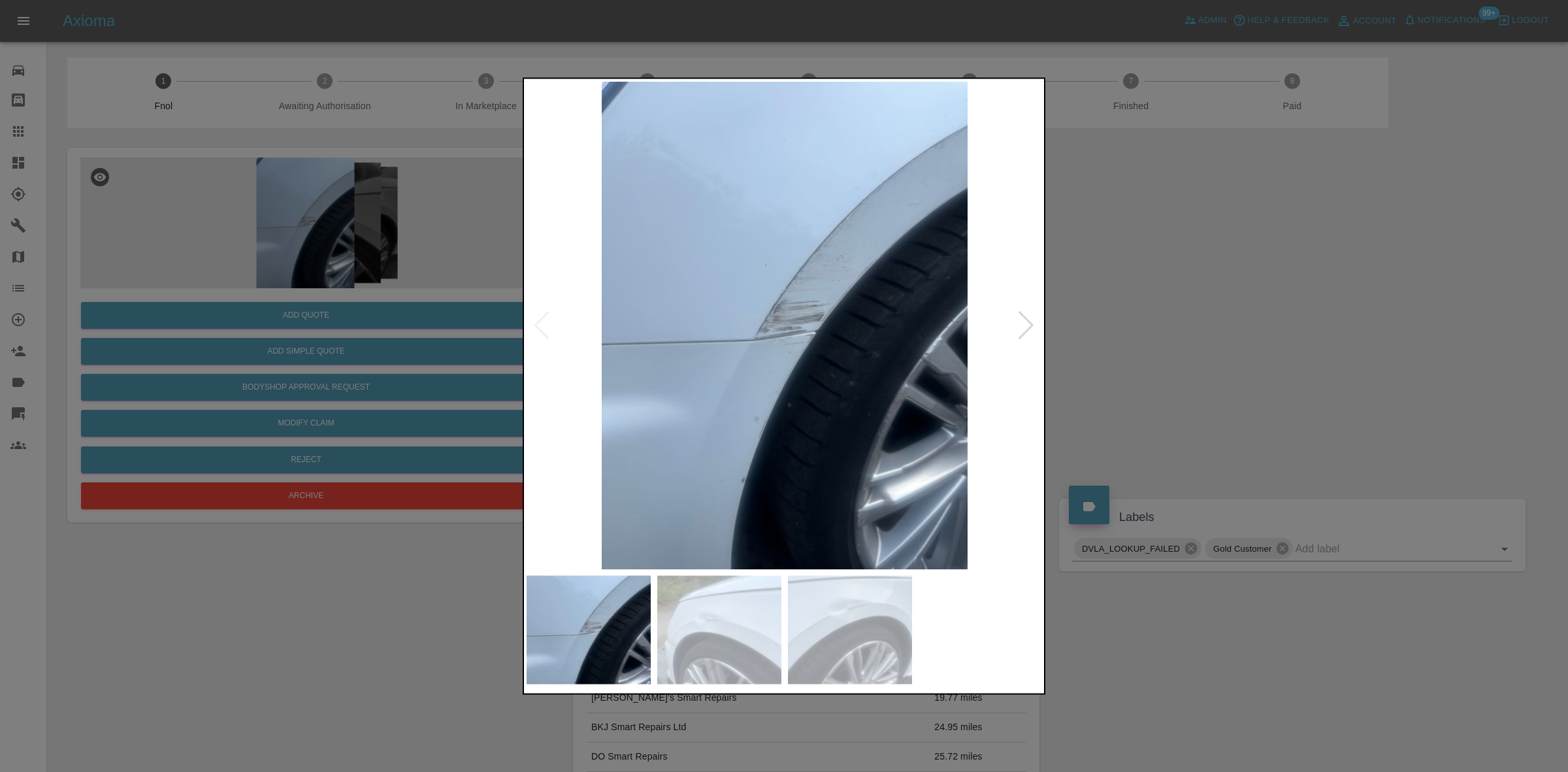
click at [753, 363] on img at bounding box center [784, 325] width 516 height 487
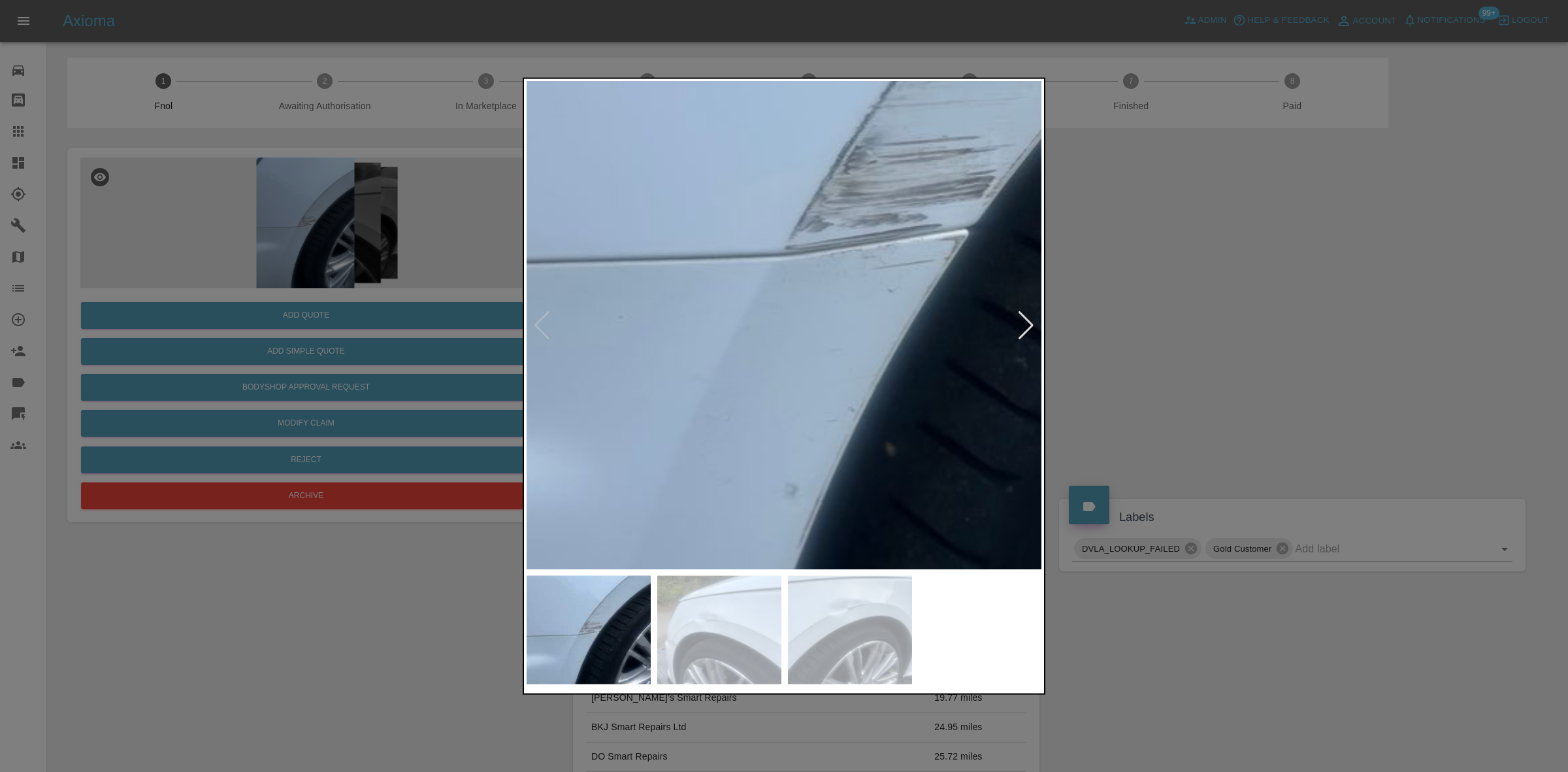
click at [752, 363] on img at bounding box center [875, 209] width 1549 height 1464
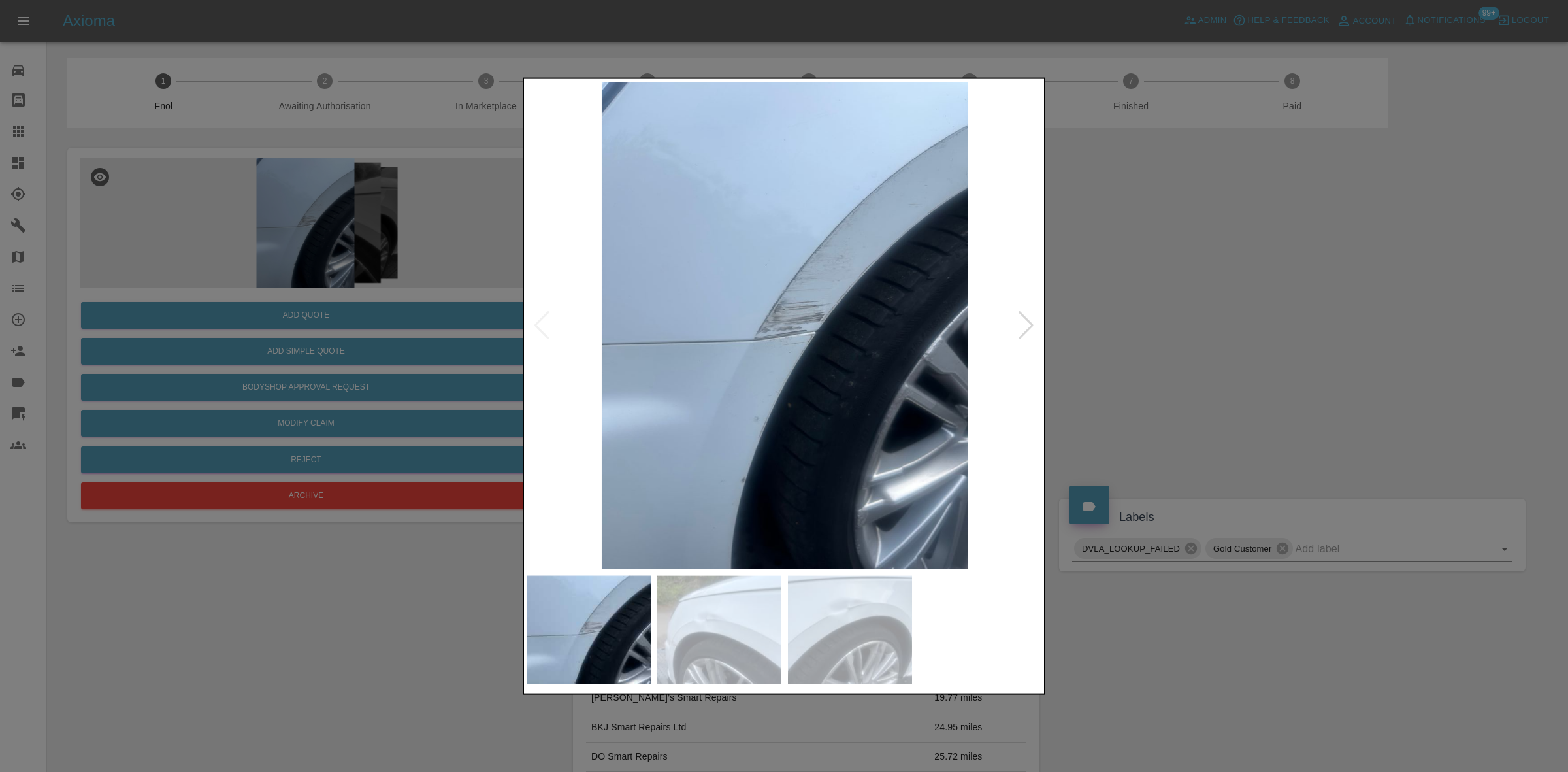
click at [733, 367] on img at bounding box center [784, 325] width 516 height 487
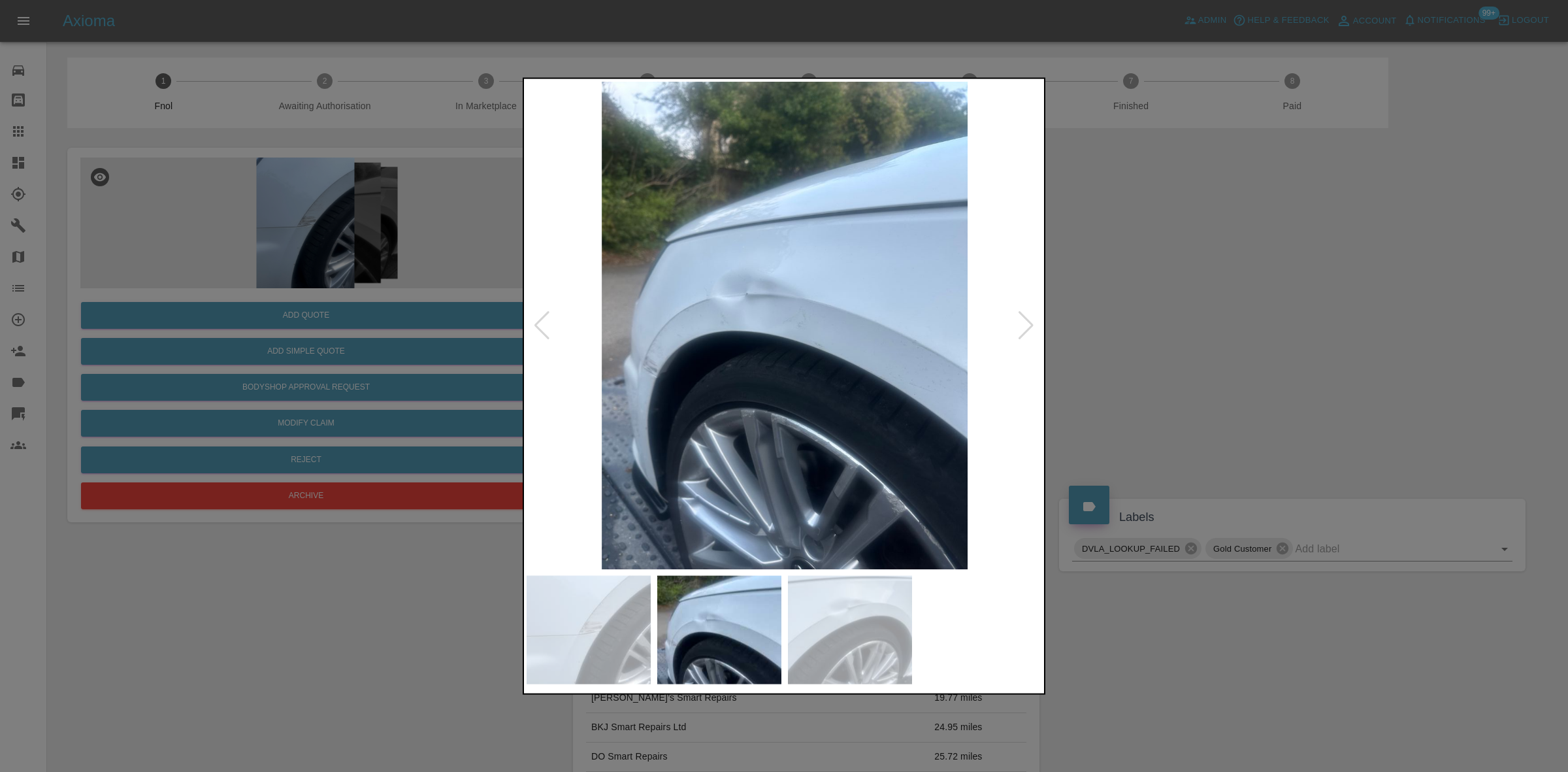
drag, startPoint x: 304, startPoint y: 348, endPoint x: 401, endPoint y: 410, distance: 115.1
click at [307, 355] on div at bounding box center [784, 386] width 1568 height 772
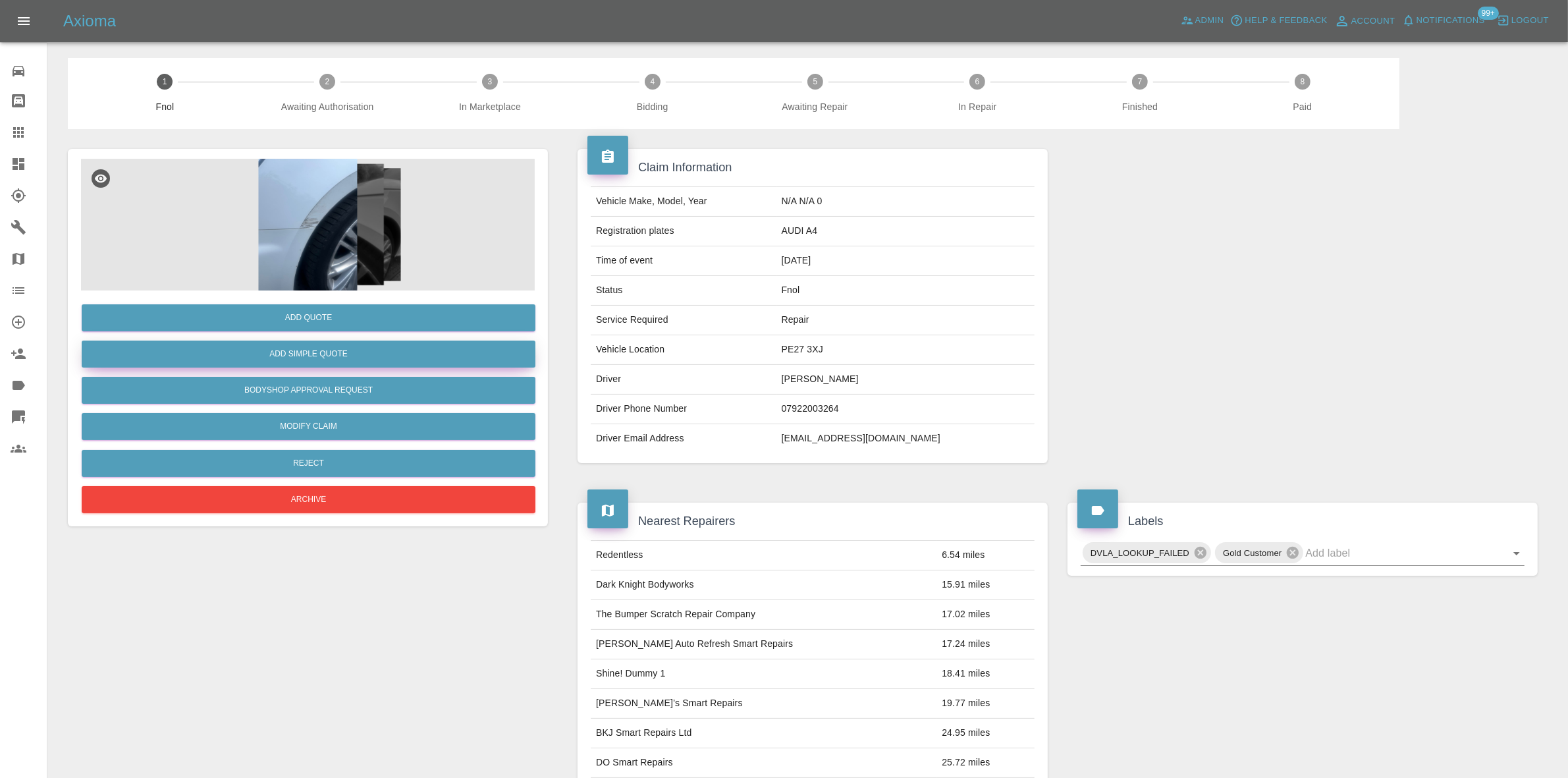
click at [361, 346] on button "Add Simple Quote" at bounding box center [308, 354] width 454 height 27
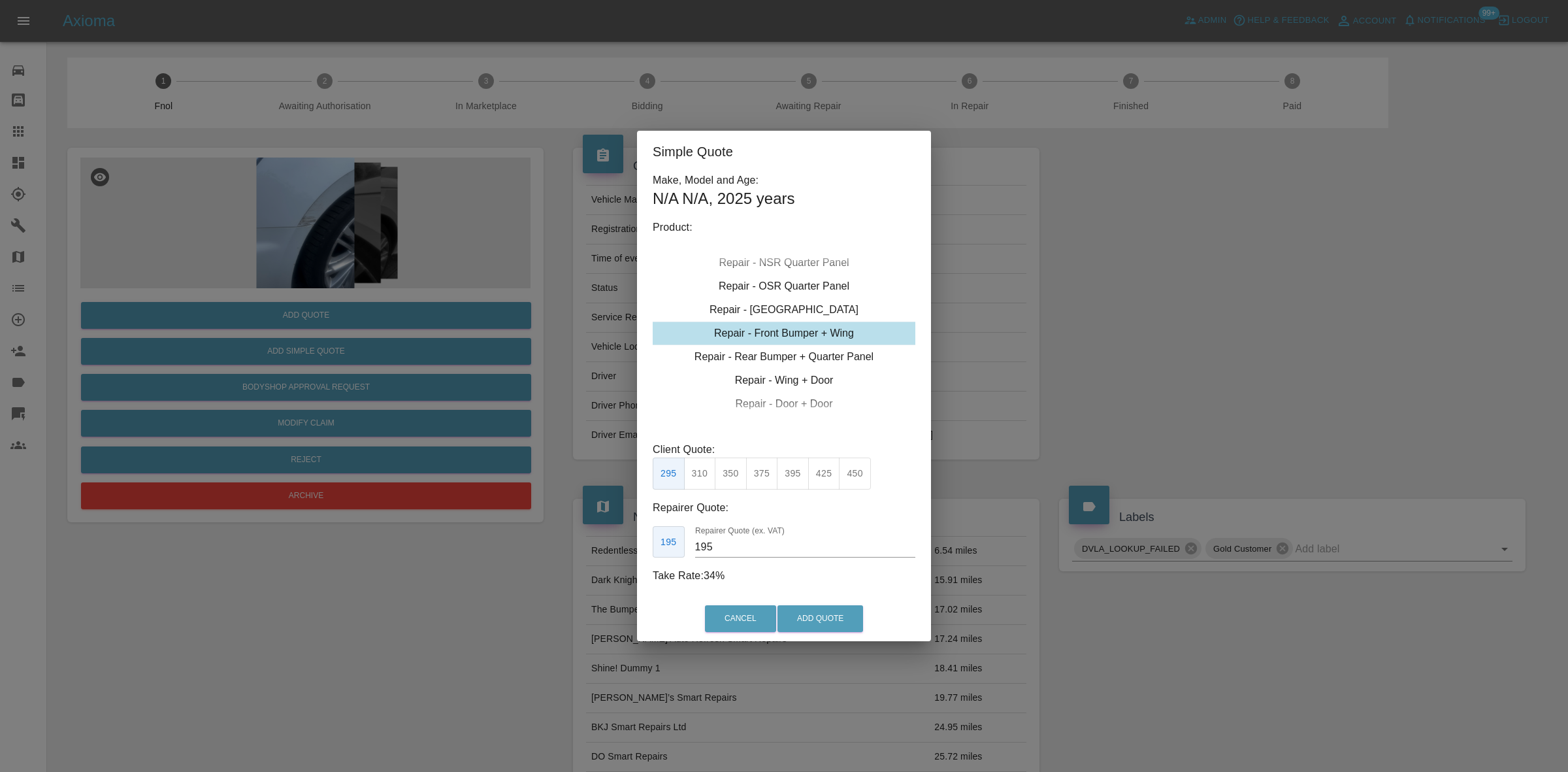
click at [756, 342] on div "Repair - Front Bumper + Wing" at bounding box center [784, 333] width 263 height 23
click at [828, 474] on button "425" at bounding box center [824, 474] width 32 height 32
drag, startPoint x: 727, startPoint y: 552, endPoint x: 439, endPoint y: 530, distance: 288.8
click at [511, 537] on div "Simple Quote Make, Model and Age: N/A N/A , 2025 years Product: Repair - Front …" at bounding box center [784, 386] width 1568 height 772
type input "245"
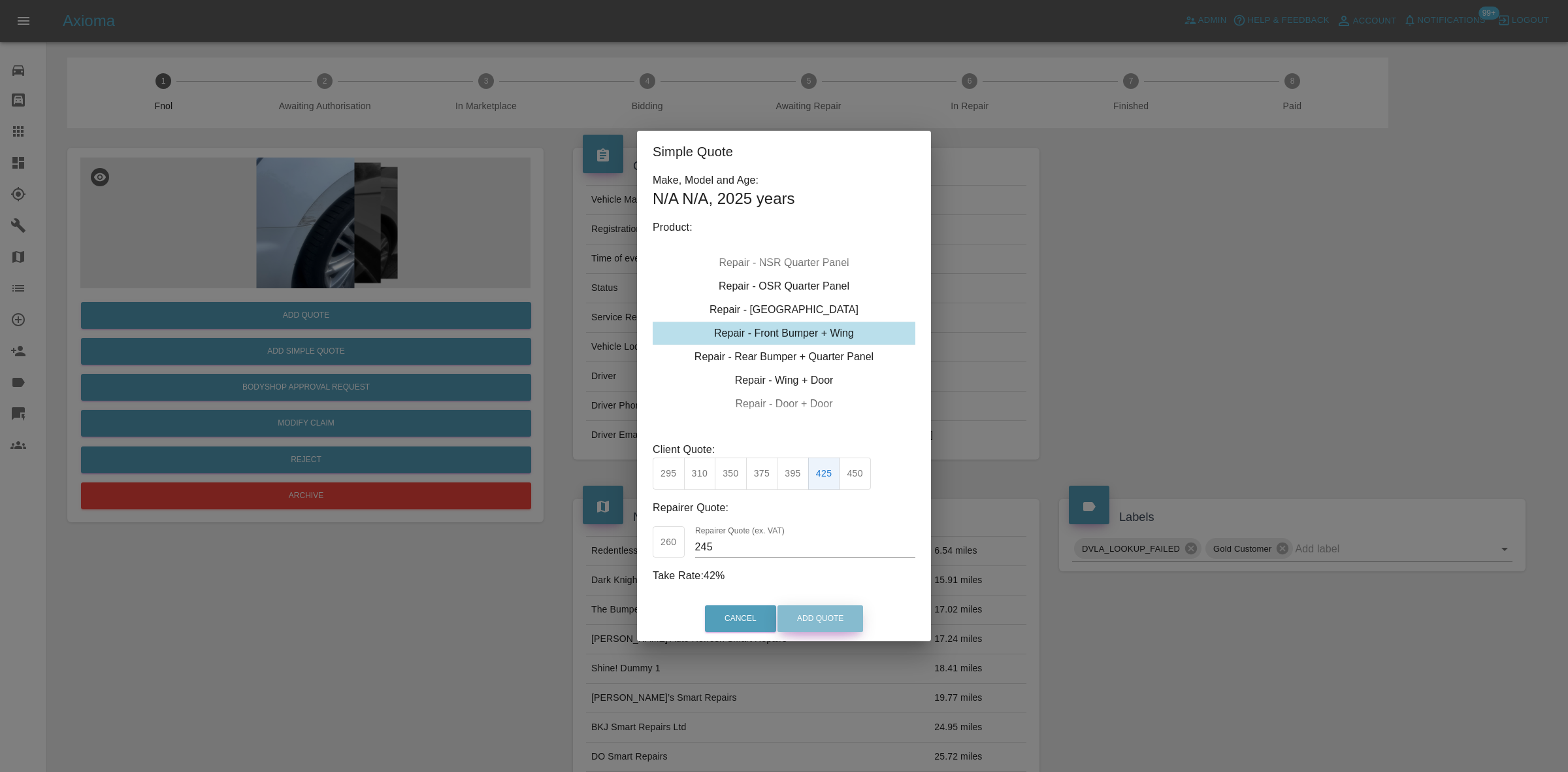
click at [822, 619] on button "Add Quote" at bounding box center [820, 618] width 86 height 26
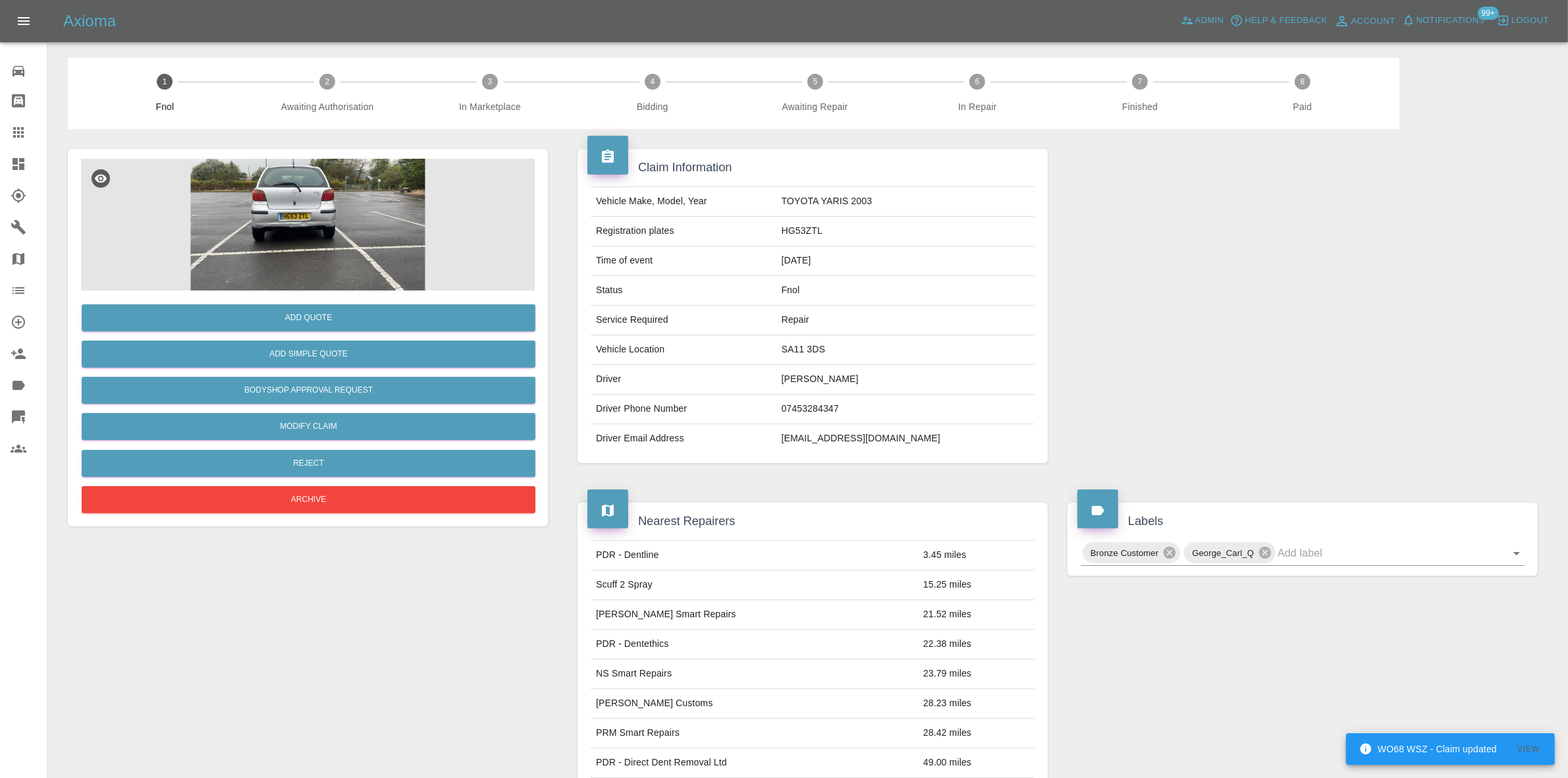
click at [325, 203] on img at bounding box center [308, 225] width 454 height 132
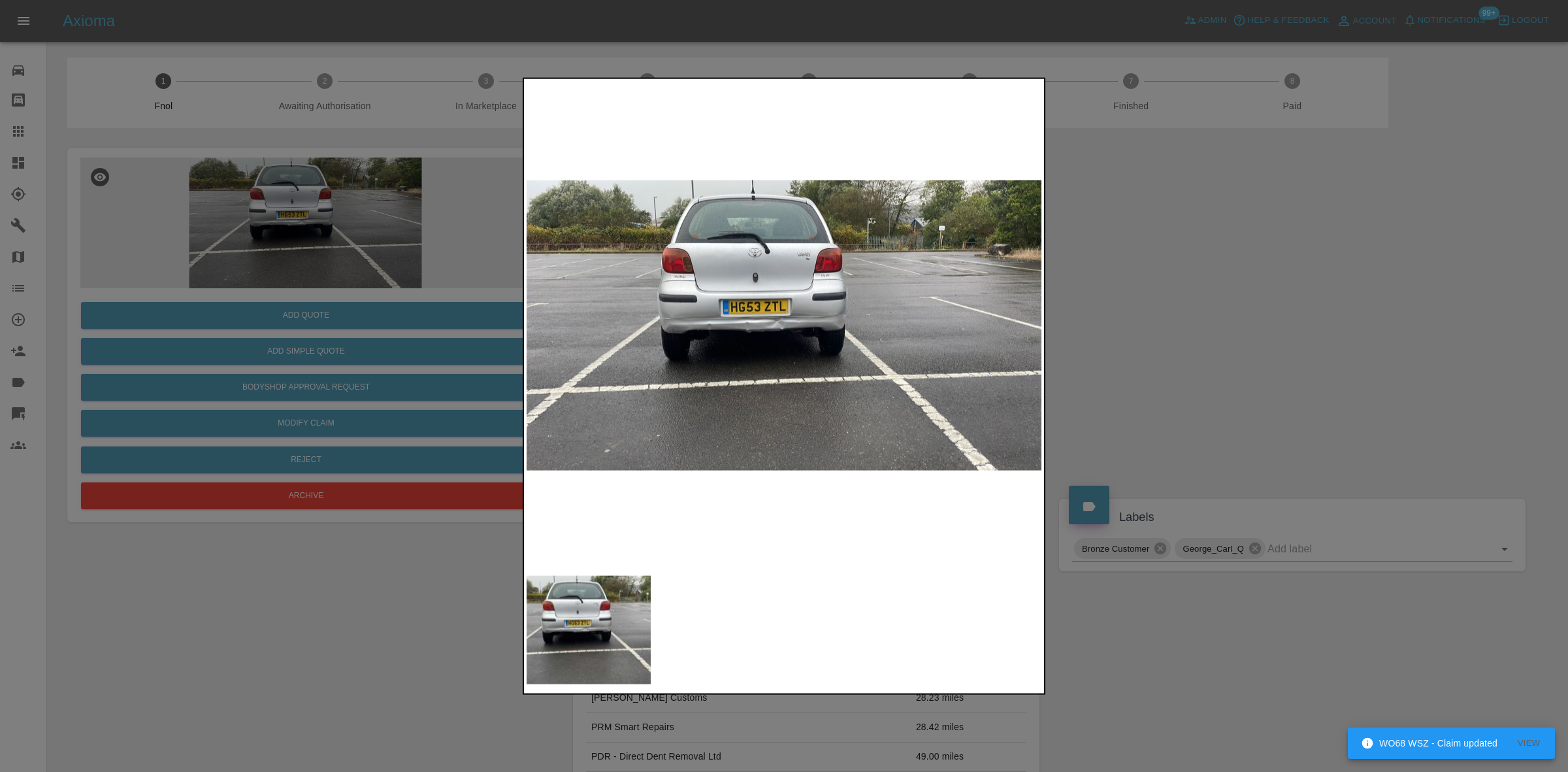
click at [786, 328] on img at bounding box center [784, 325] width 516 height 487
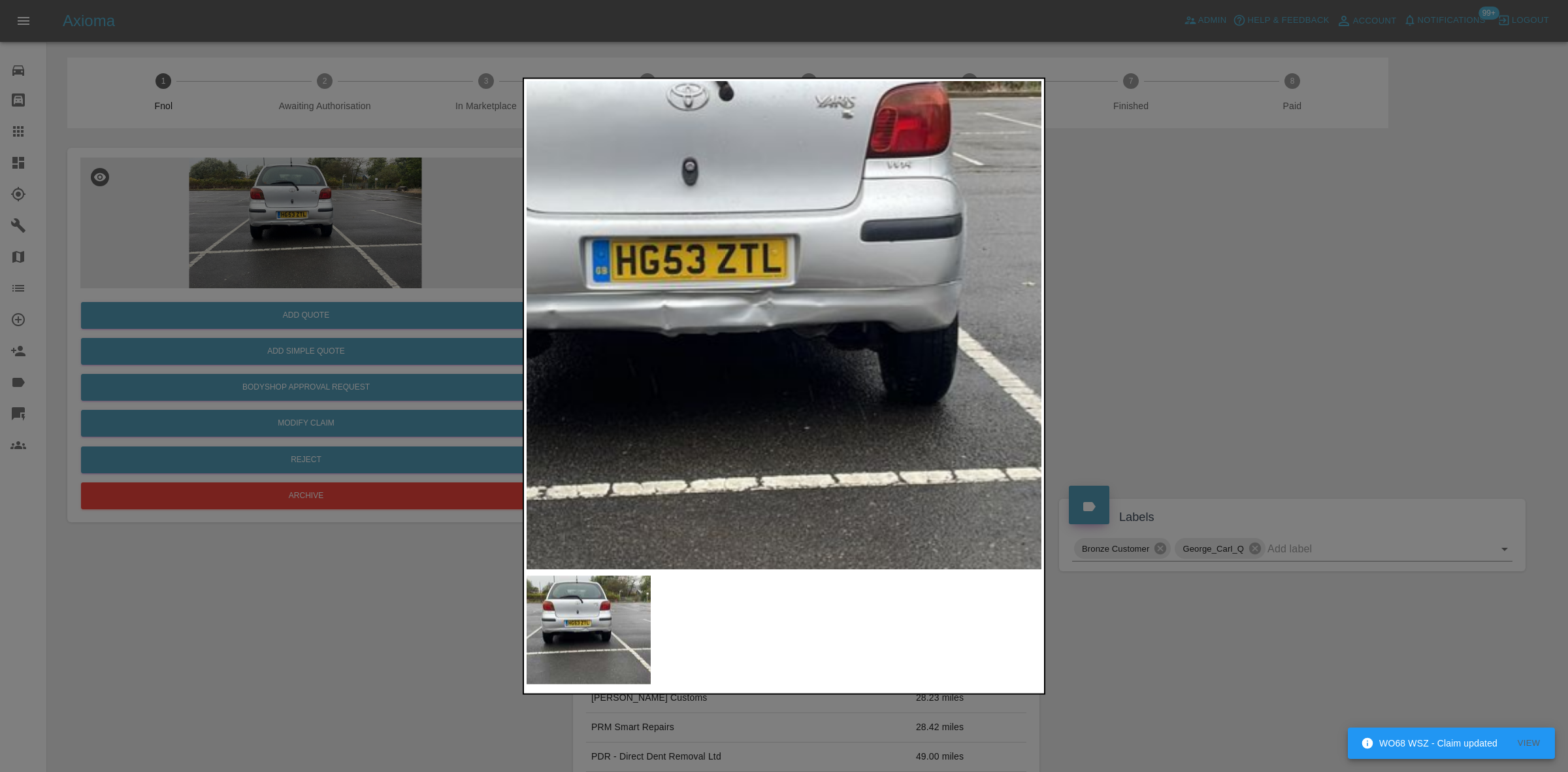
click at [763, 332] on img at bounding box center [777, 315] width 1549 height 1464
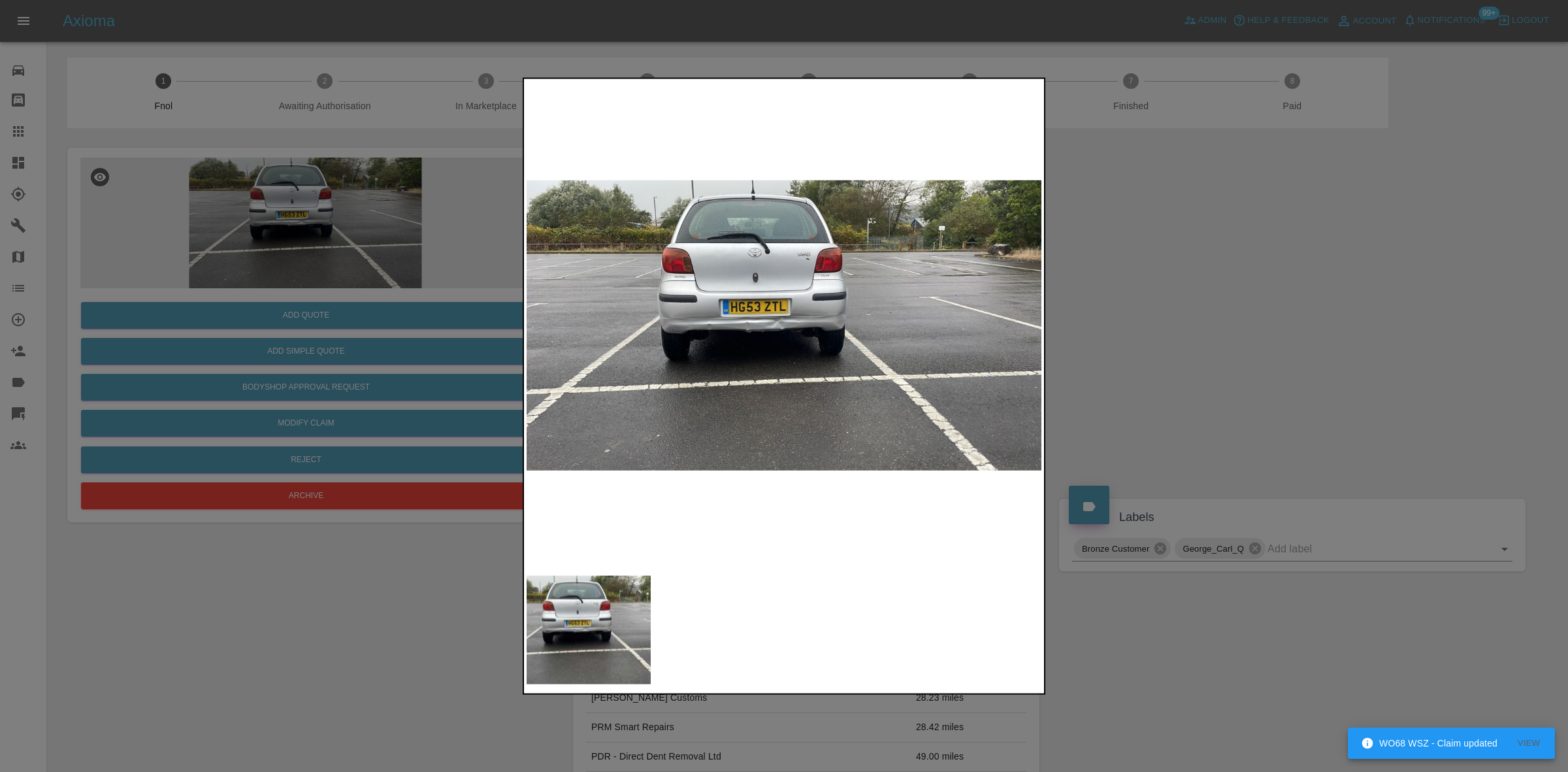
click at [668, 358] on img at bounding box center [784, 325] width 516 height 487
click at [773, 338] on img at bounding box center [784, 325] width 516 height 487
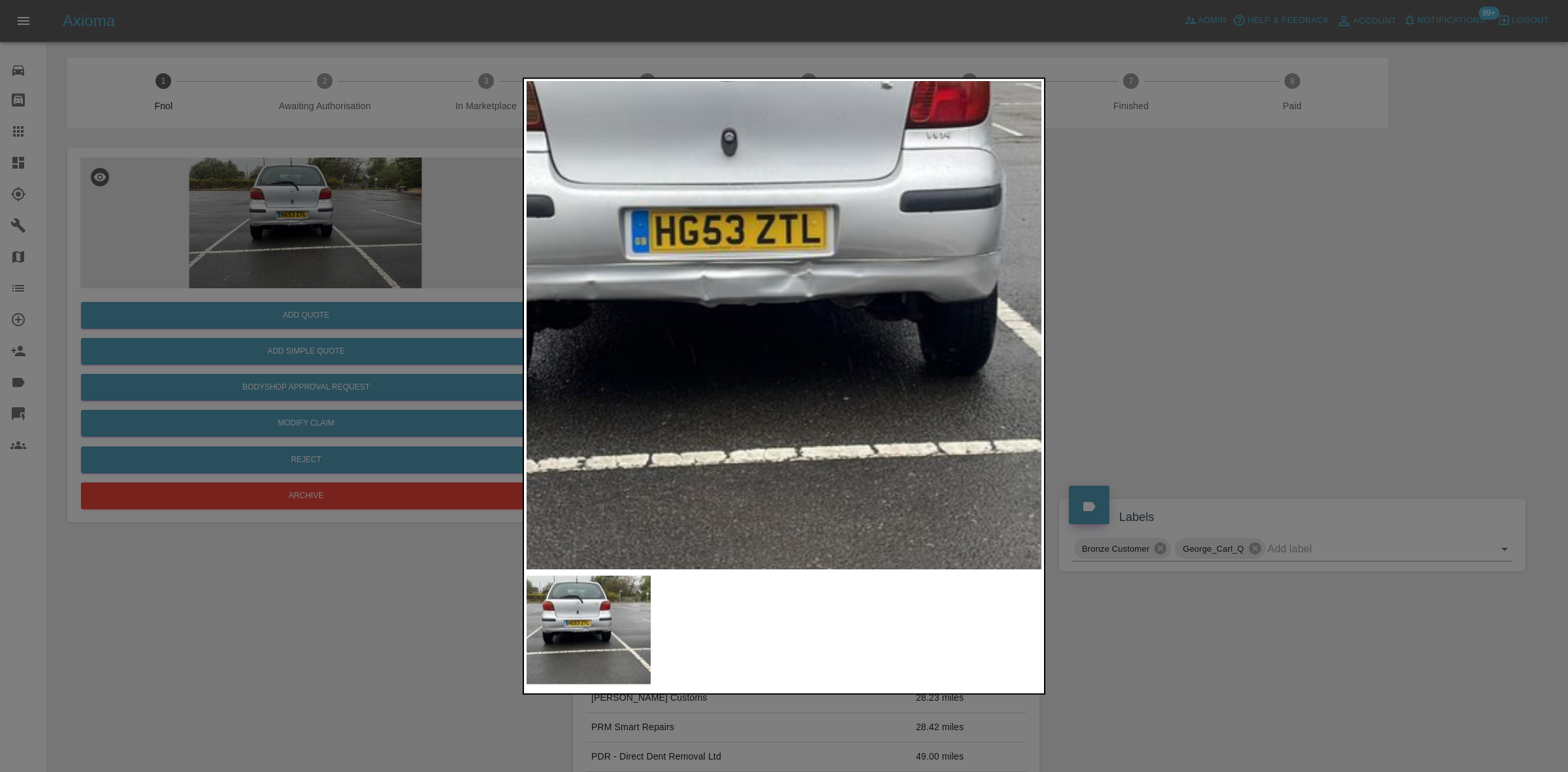
click at [773, 338] on img at bounding box center [816, 285] width 1549 height 1464
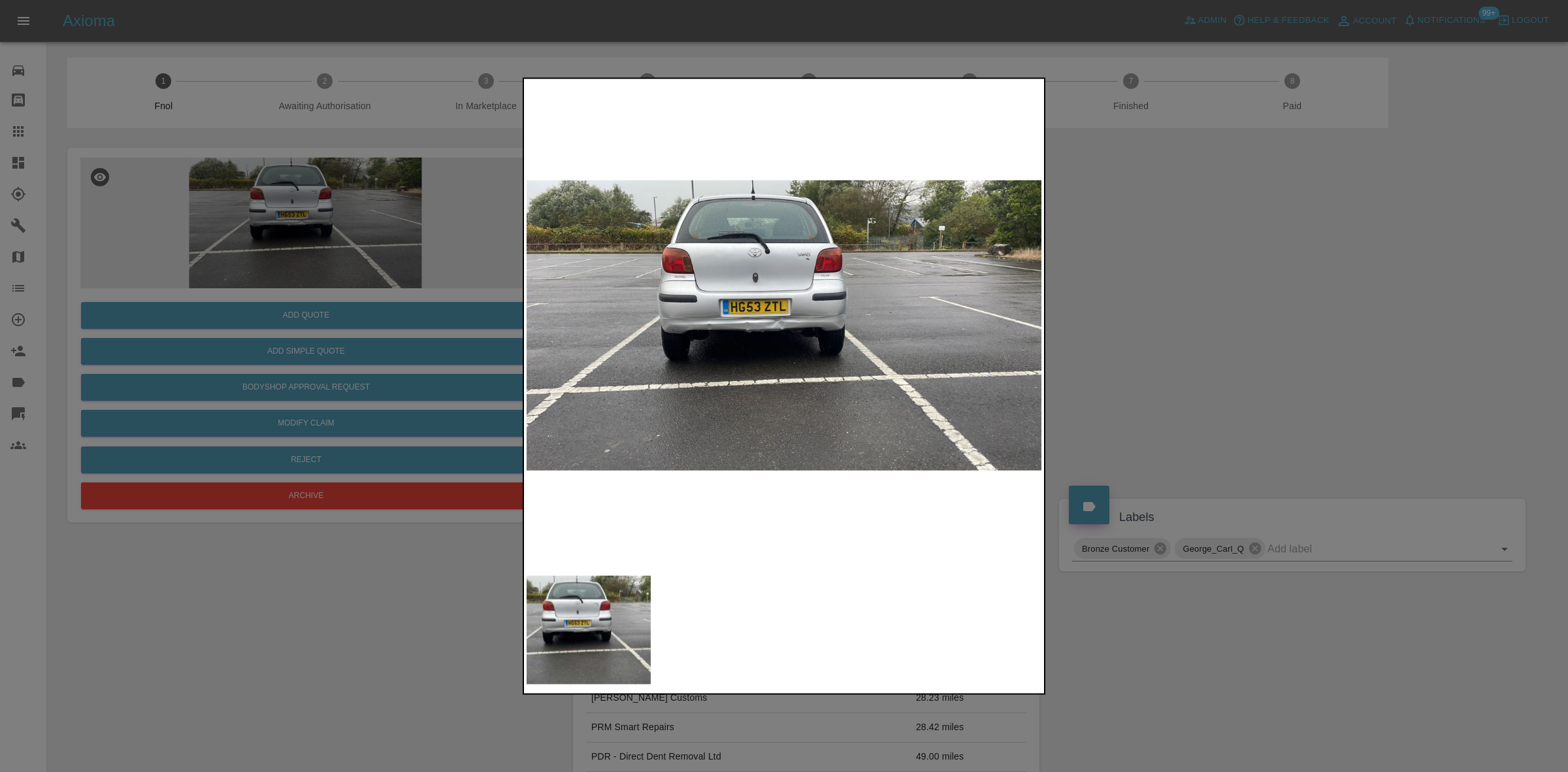
click at [772, 338] on img at bounding box center [784, 325] width 516 height 487
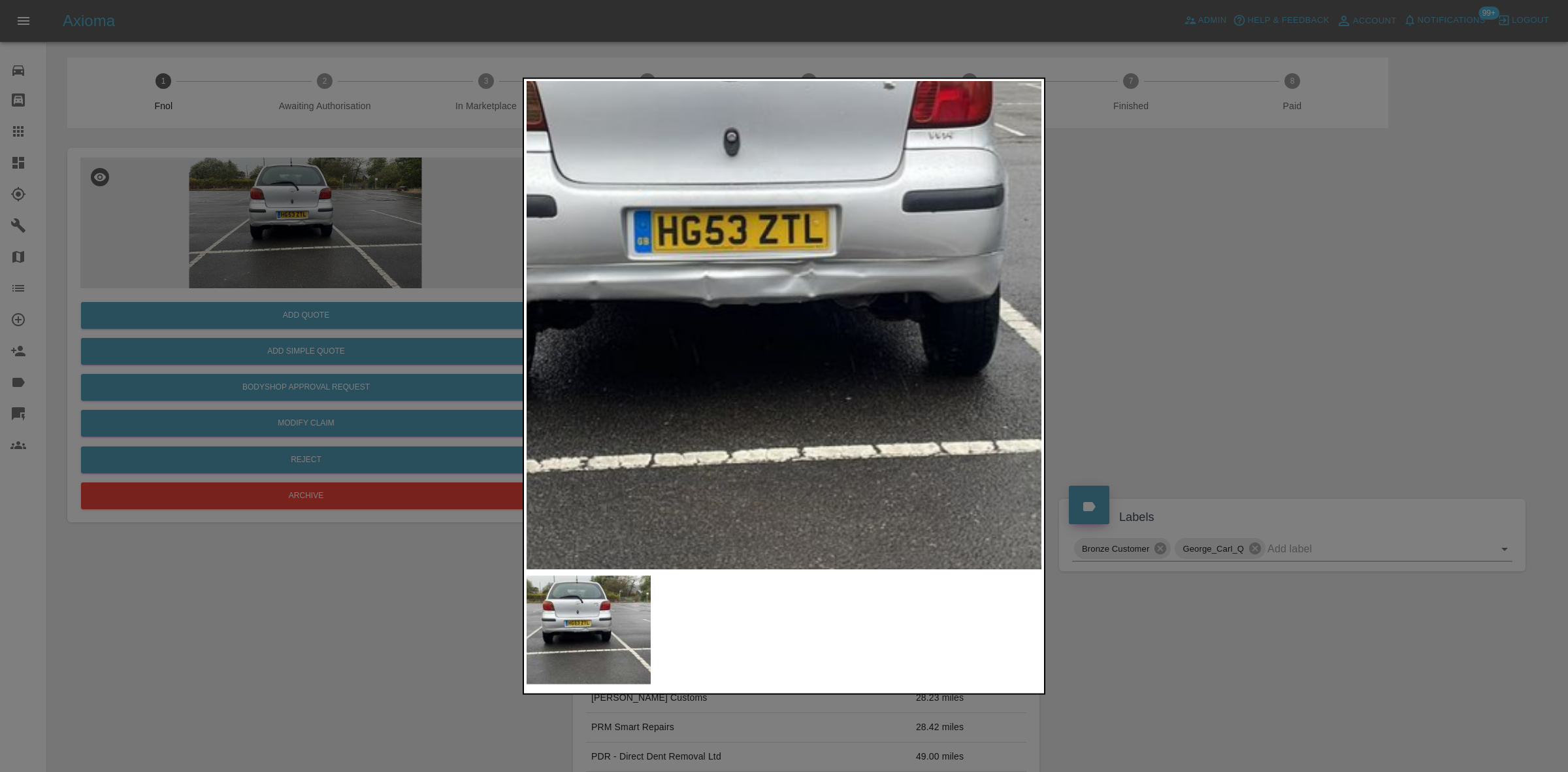
drag, startPoint x: 30, startPoint y: 123, endPoint x: 24, endPoint y: 126, distance: 6.7
click at [28, 123] on div at bounding box center [784, 386] width 1568 height 772
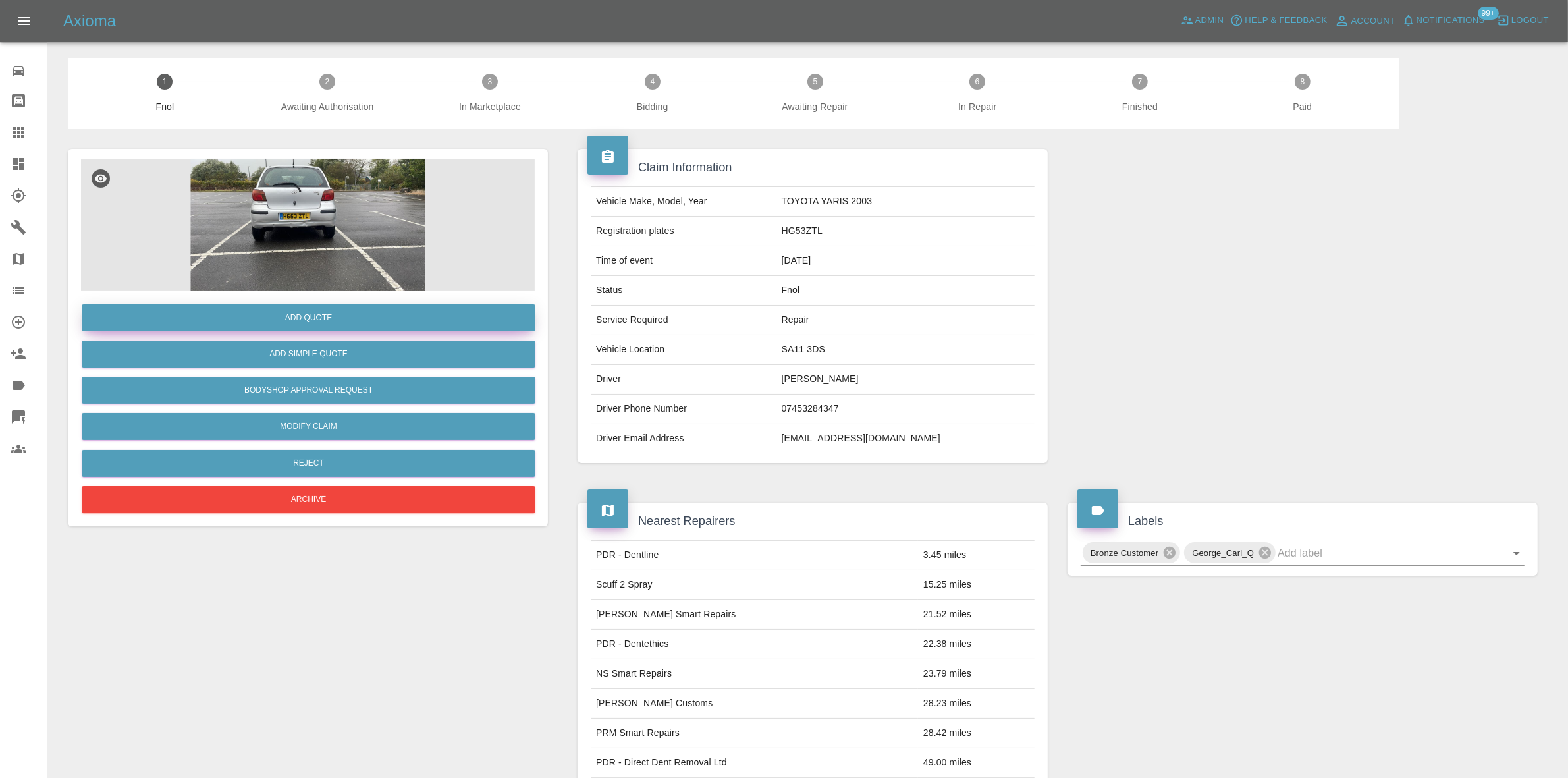
drag, startPoint x: 23, startPoint y: 127, endPoint x: 504, endPoint y: 309, distance: 514.3
click at [23, 127] on icon at bounding box center [18, 132] width 10 height 11
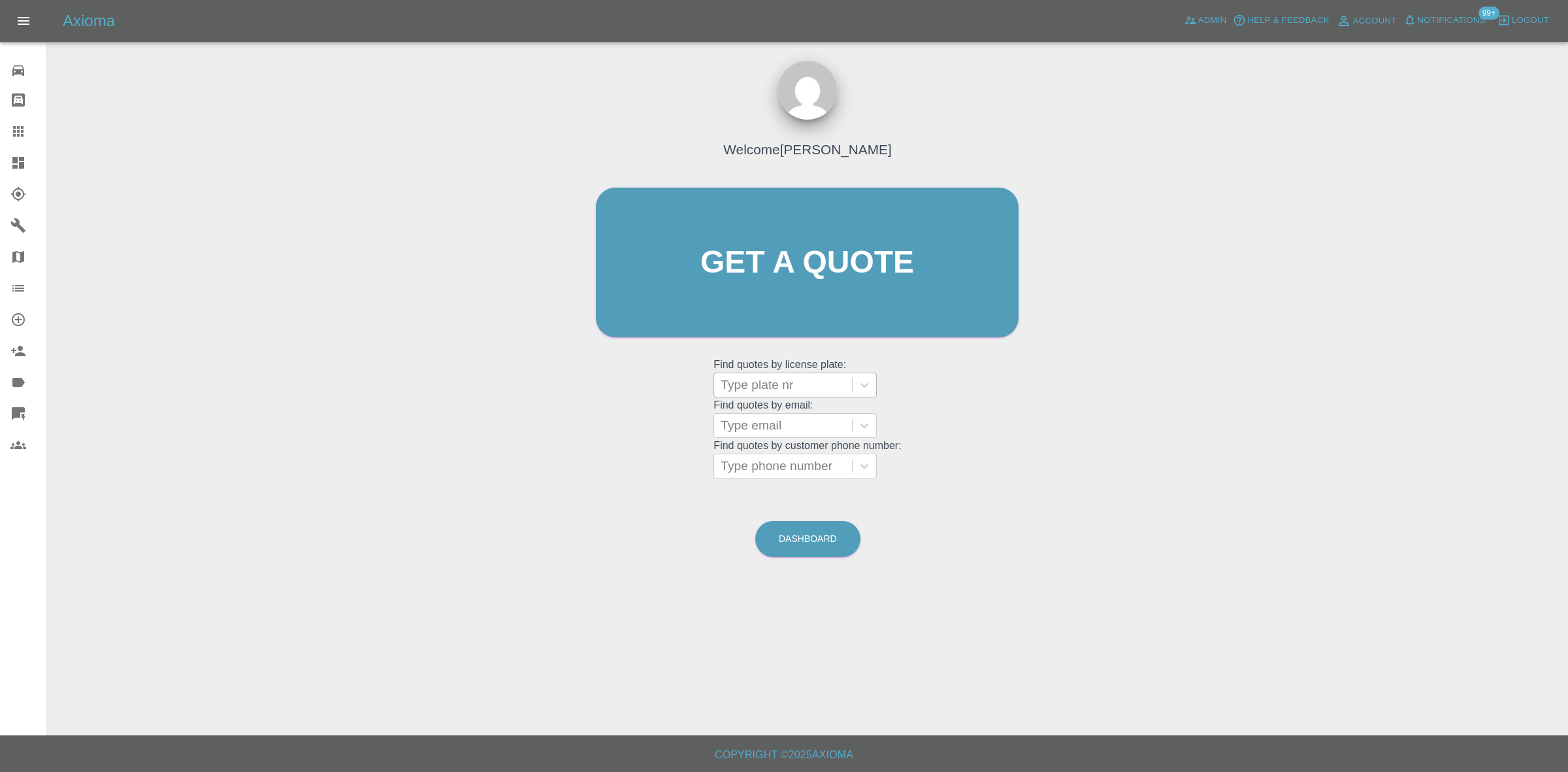
click at [759, 387] on div at bounding box center [784, 385] width 125 height 18
paste input "DY75GMU"
type input "DY75GMU"
click at [772, 410] on div "DY75GMU, Bidding" at bounding box center [796, 418] width 163 height 26
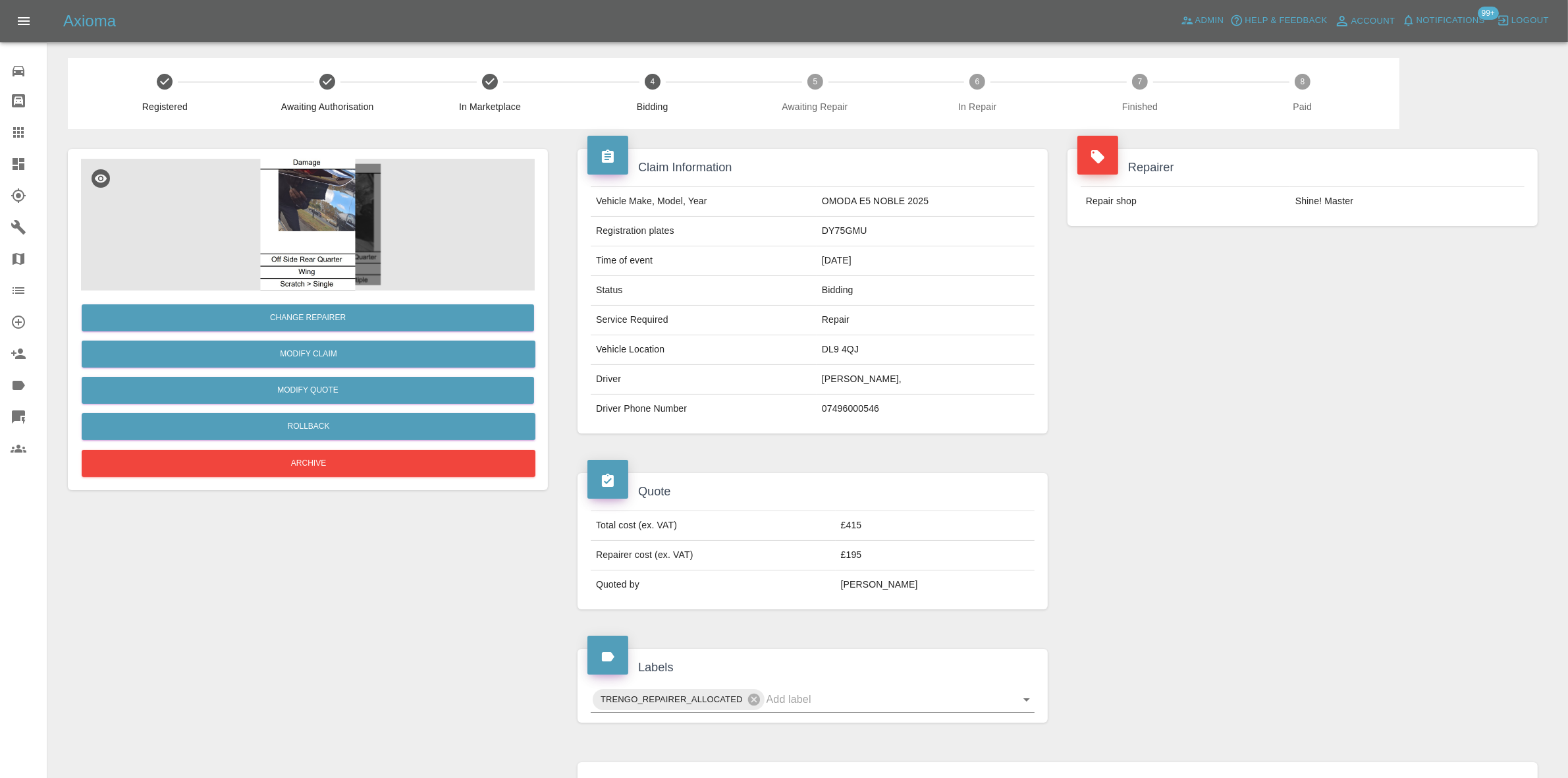
click at [874, 528] on td "£415" at bounding box center [935, 526] width 199 height 30
copy td "£"
click at [936, 502] on div "Total cost (ex. VAT) £415 Repairer cost (ex. VAT) £195 Quoted by Ankur Mehta" at bounding box center [812, 555] width 470 height 109
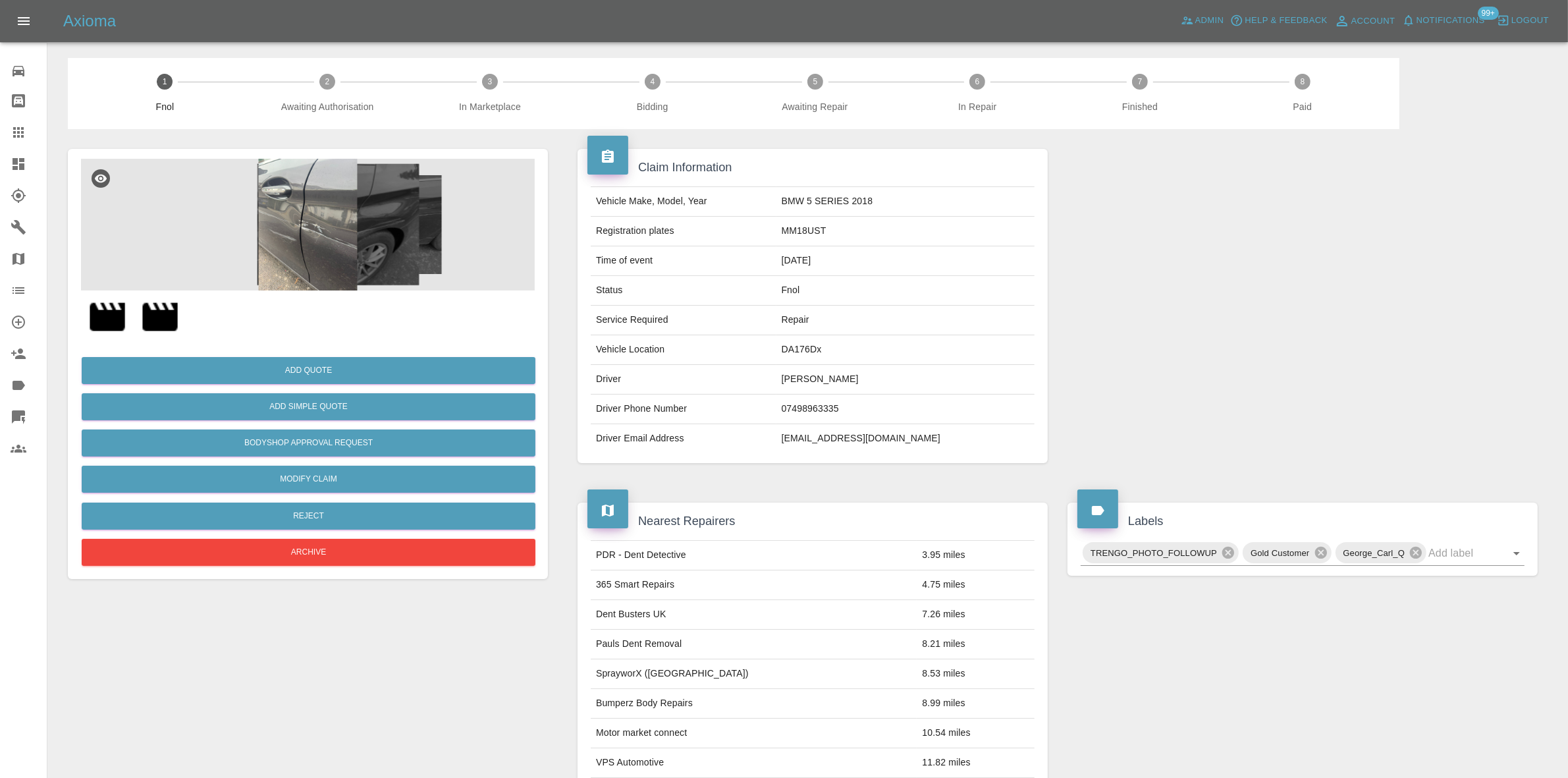
click at [314, 214] on img at bounding box center [308, 225] width 454 height 132
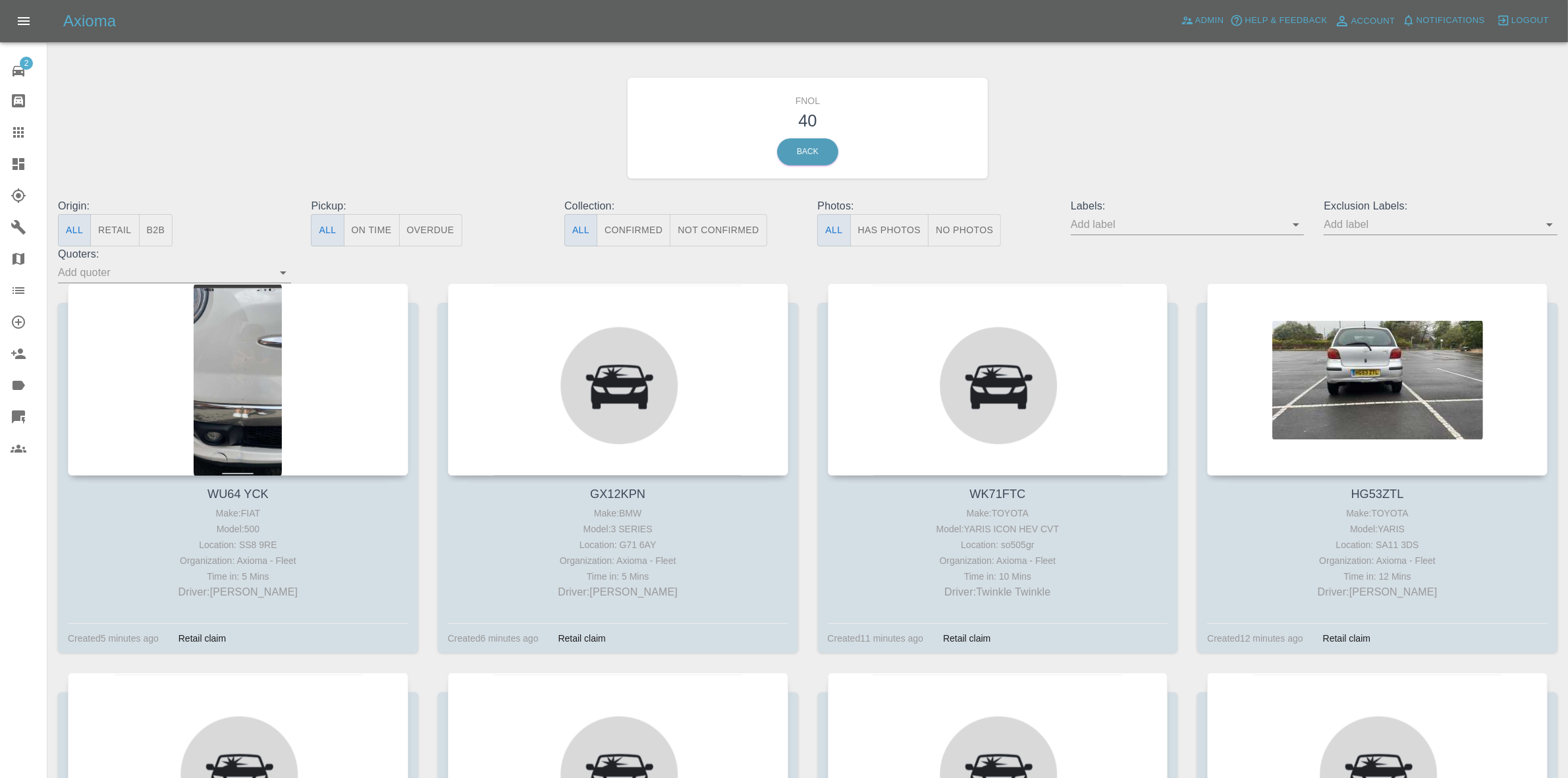
click at [868, 234] on button "Has Photos" at bounding box center [890, 230] width 79 height 32
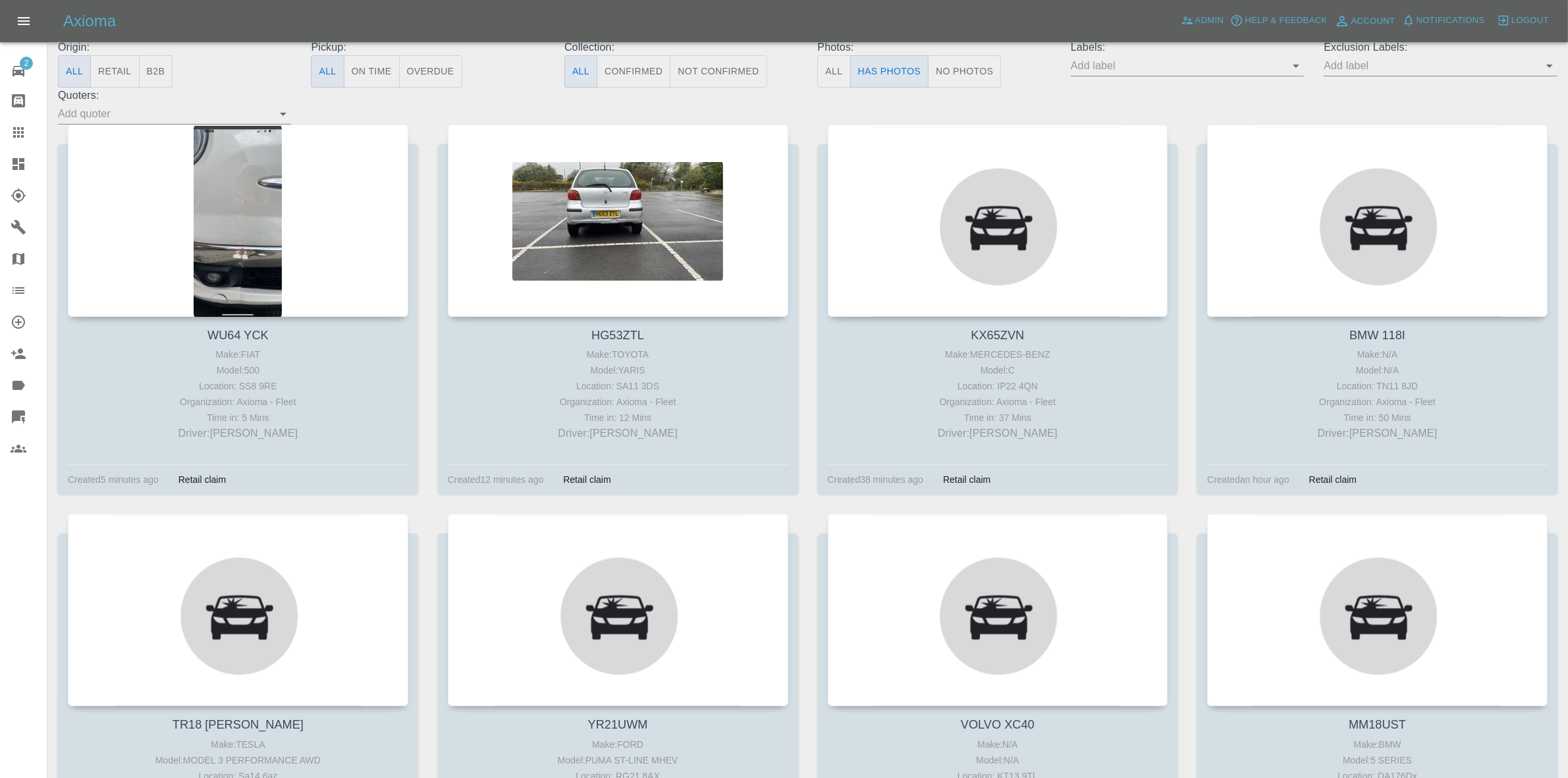
scroll to position [165, 0]
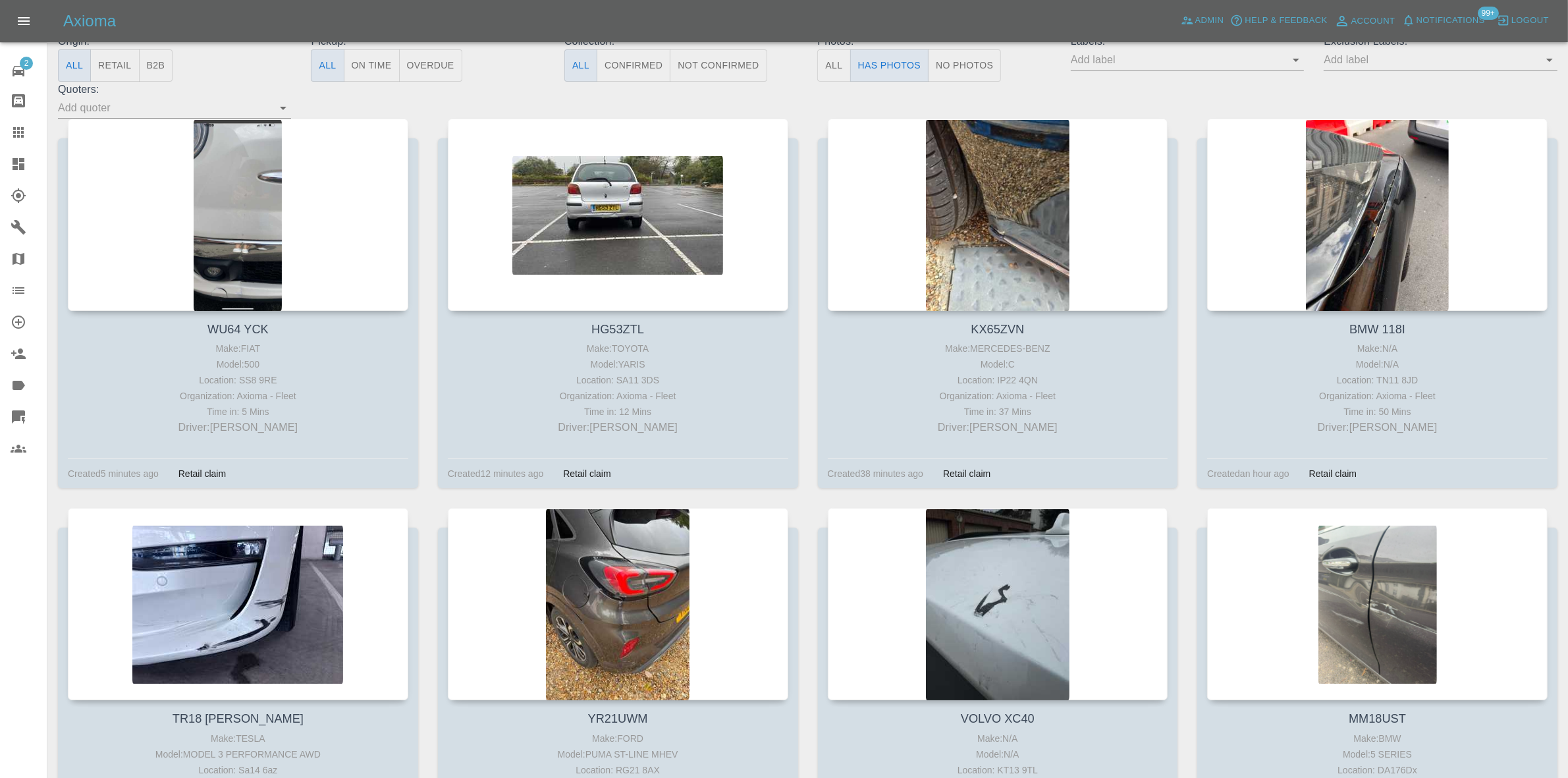
click at [14, 162] on icon at bounding box center [18, 164] width 12 height 12
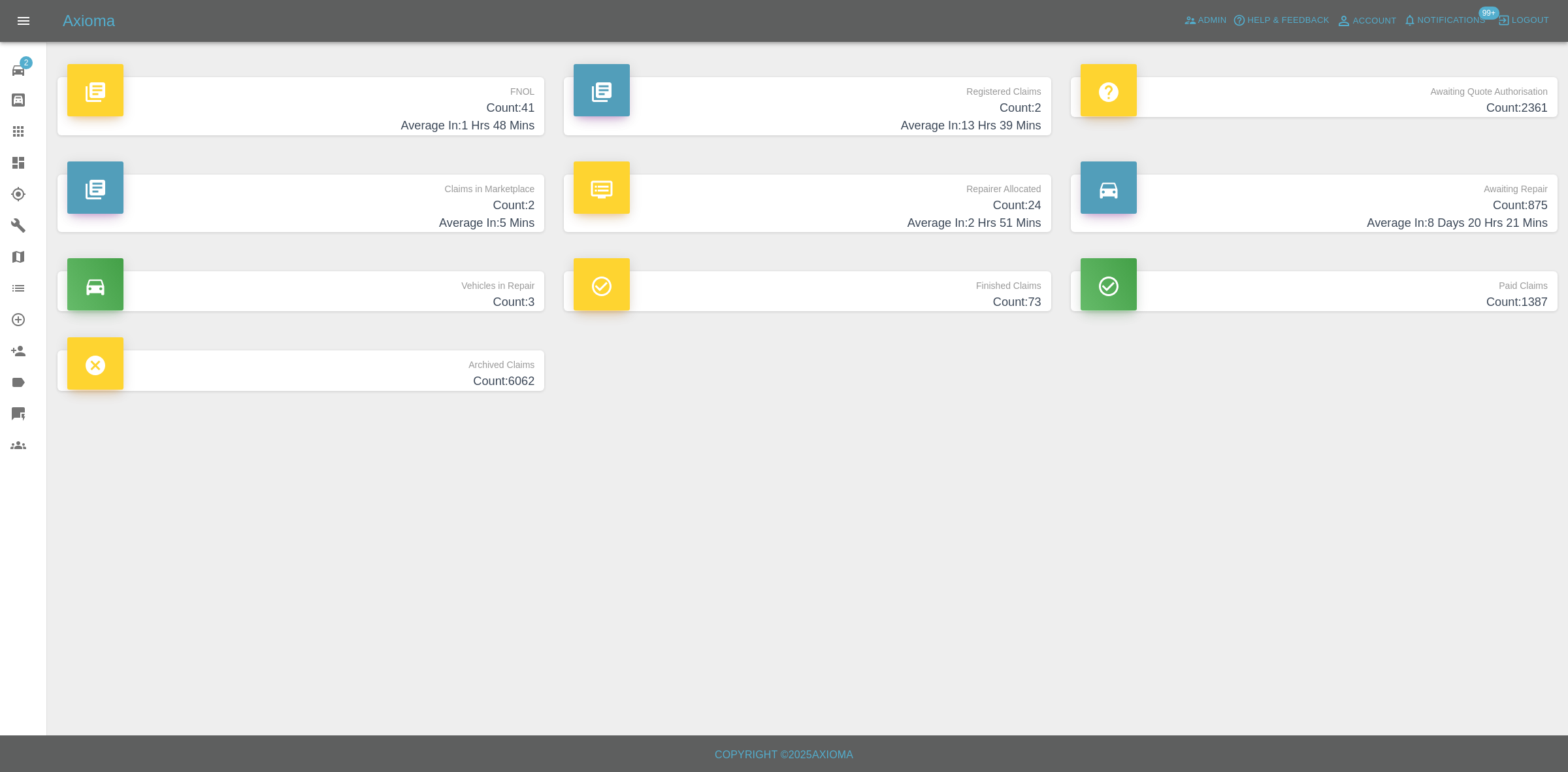
click at [994, 111] on h4 "Count: 2" at bounding box center [807, 108] width 467 height 18
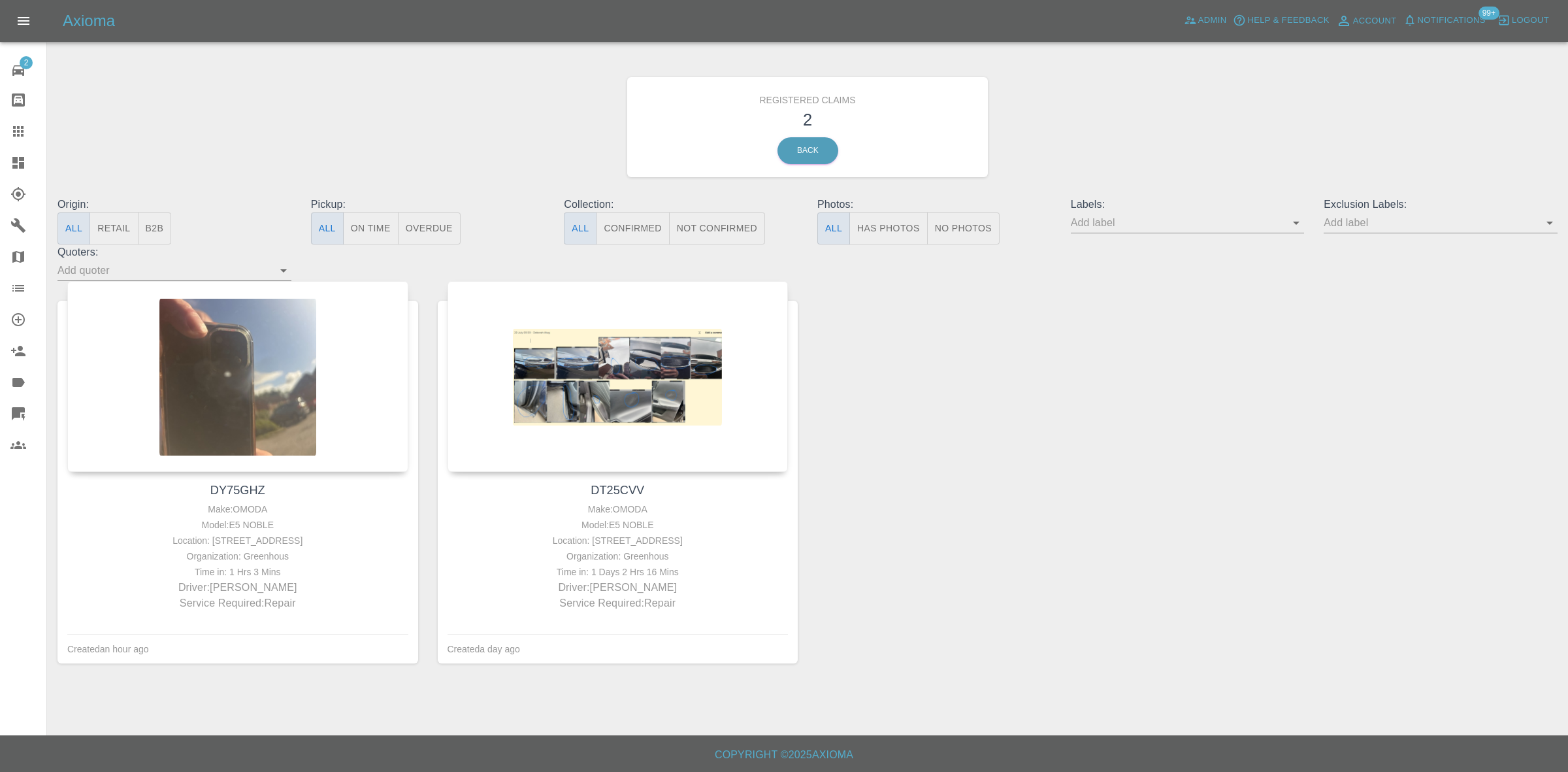
drag, startPoint x: 25, startPoint y: 168, endPoint x: 173, endPoint y: 222, distance: 157.5
click at [25, 168] on icon at bounding box center [18, 163] width 16 height 16
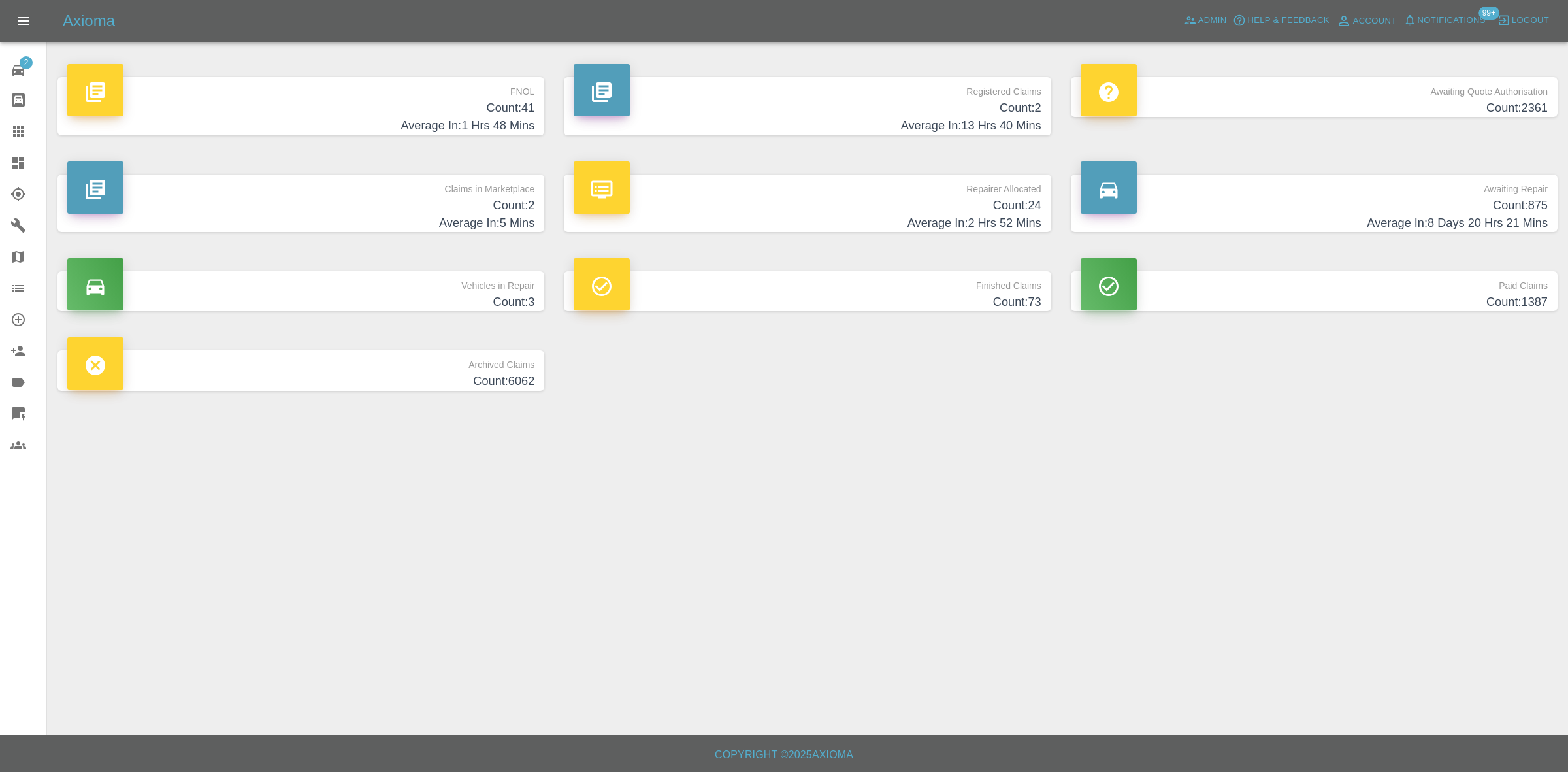
click at [1498, 96] on p "Awaiting Quote Authorisation" at bounding box center [1314, 88] width 467 height 22
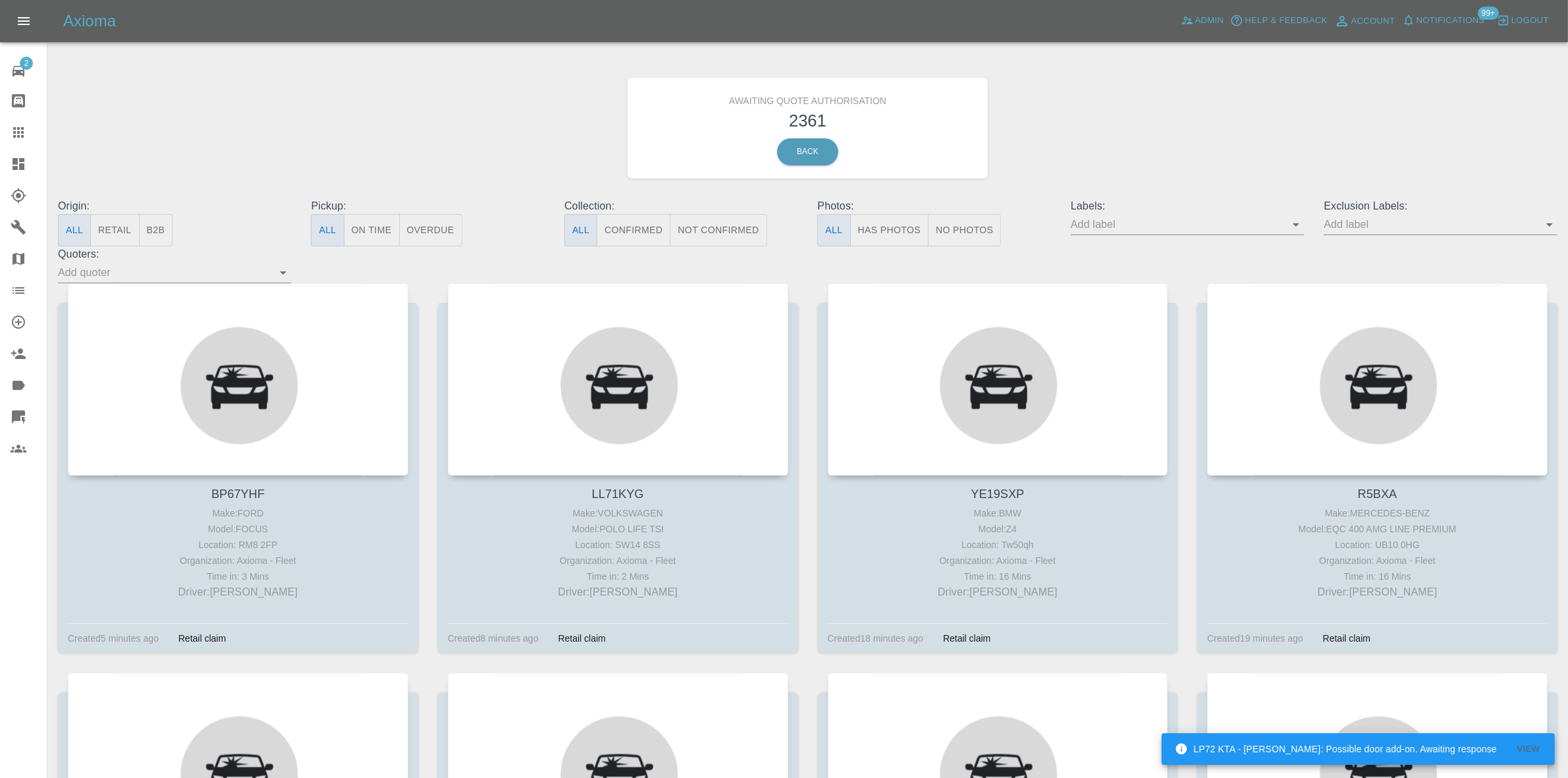
drag, startPoint x: 161, startPoint y: 233, endPoint x: 185, endPoint y: 211, distance: 32.6
click at [160, 234] on button "B2B" at bounding box center [156, 230] width 34 height 32
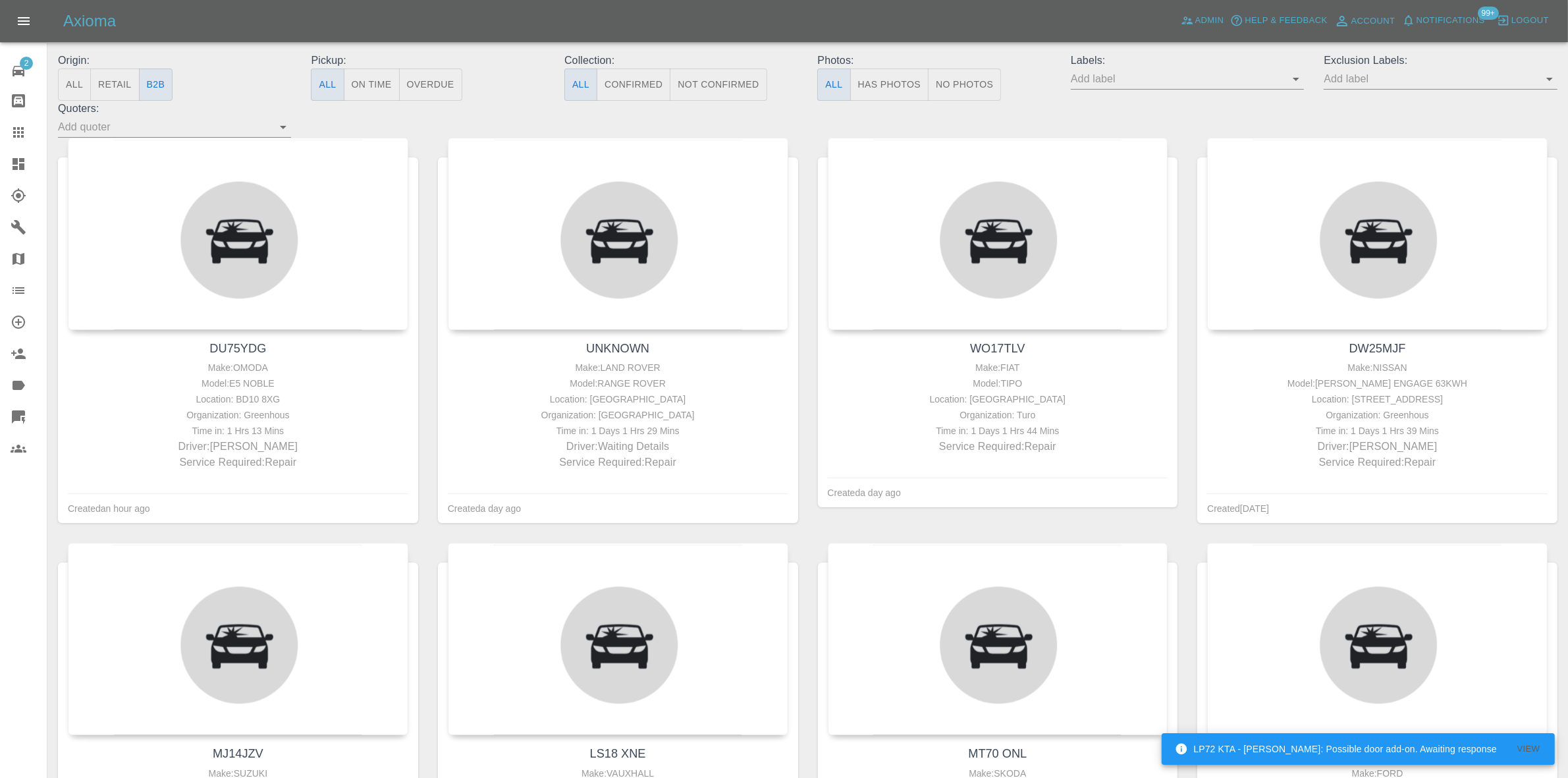
scroll to position [165, 0]
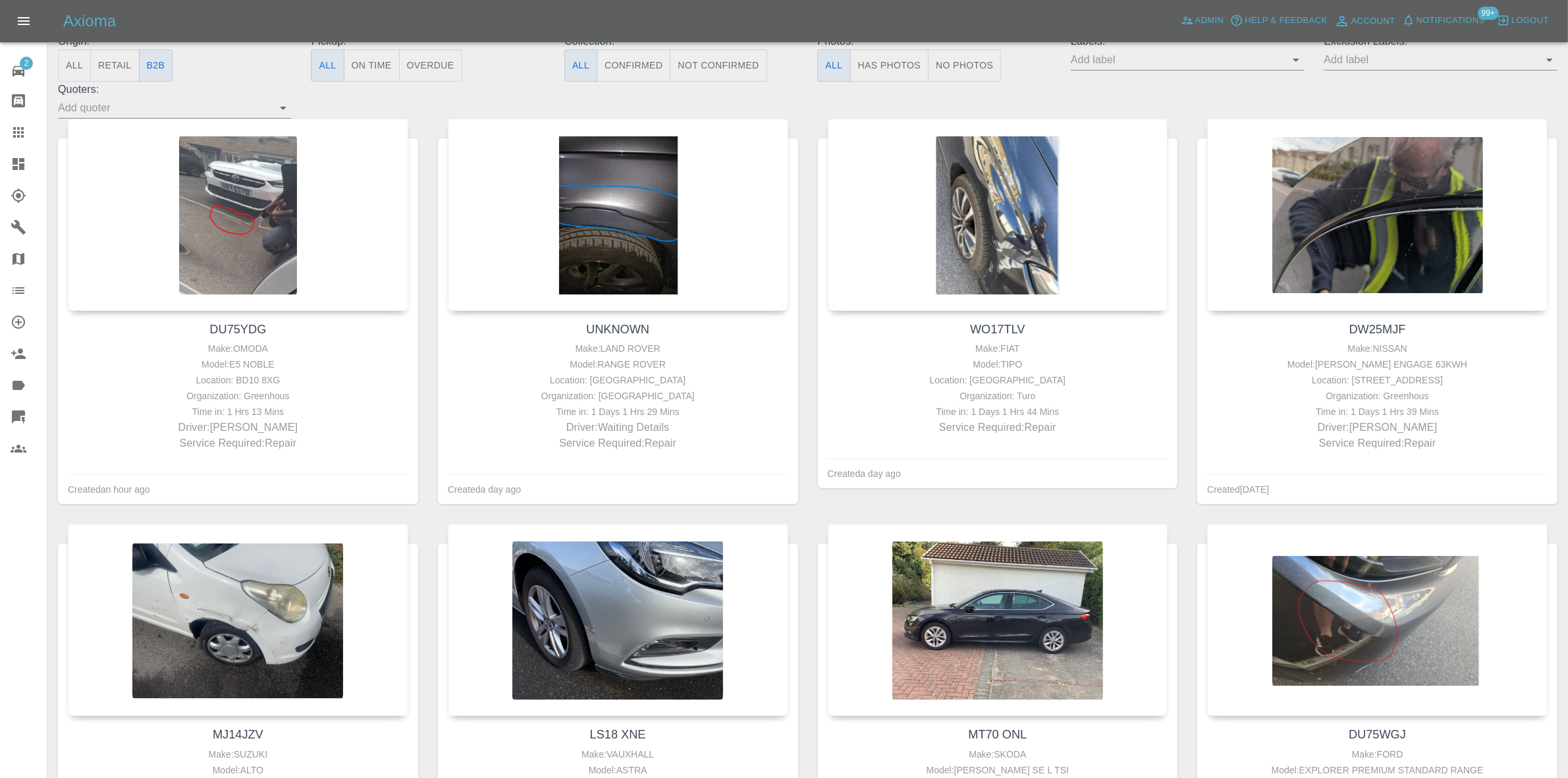
click at [14, 162] on icon at bounding box center [18, 164] width 12 height 12
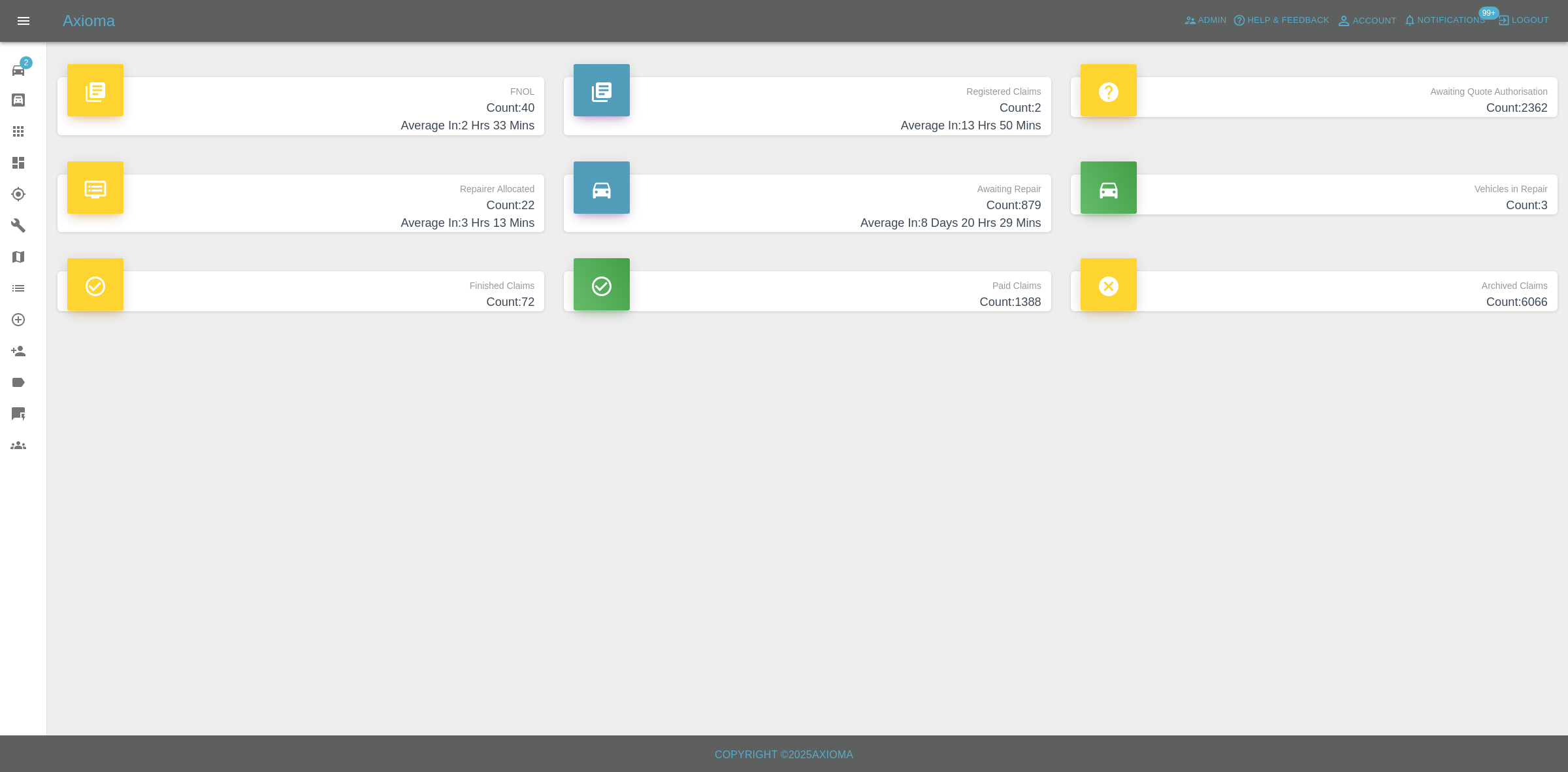
drag, startPoint x: 443, startPoint y: 98, endPoint x: 527, endPoint y: 295, distance: 214.2
click at [443, 98] on p "FNOL" at bounding box center [300, 88] width 467 height 22
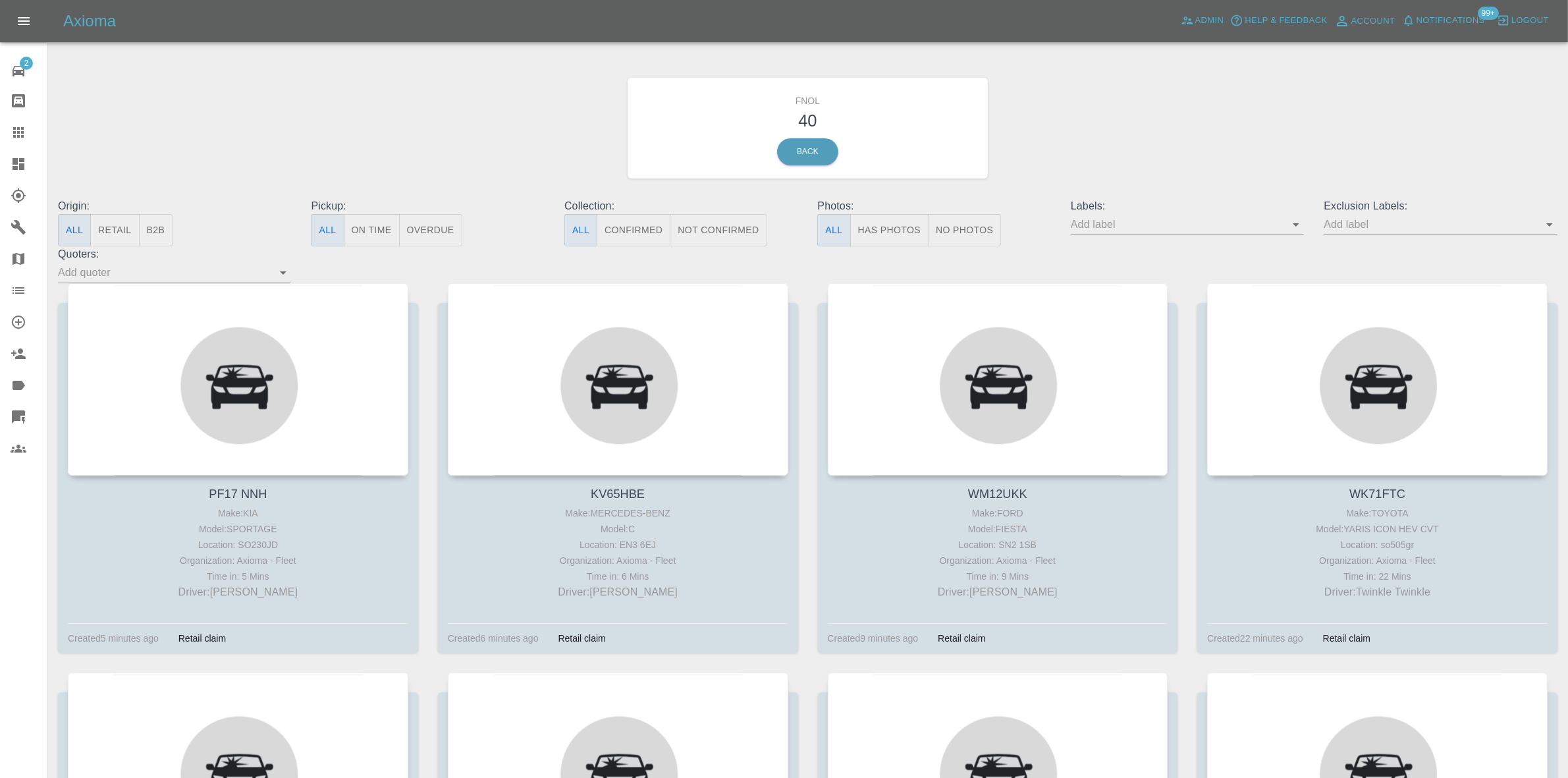
drag, startPoint x: 894, startPoint y: 212, endPoint x: 891, endPoint y: 223, distance: 11.4
click at [892, 219] on div "Photos: All Has Photos No Photos" at bounding box center [933, 222] width 253 height 48
click at [891, 223] on button "Has Photos" at bounding box center [890, 230] width 79 height 32
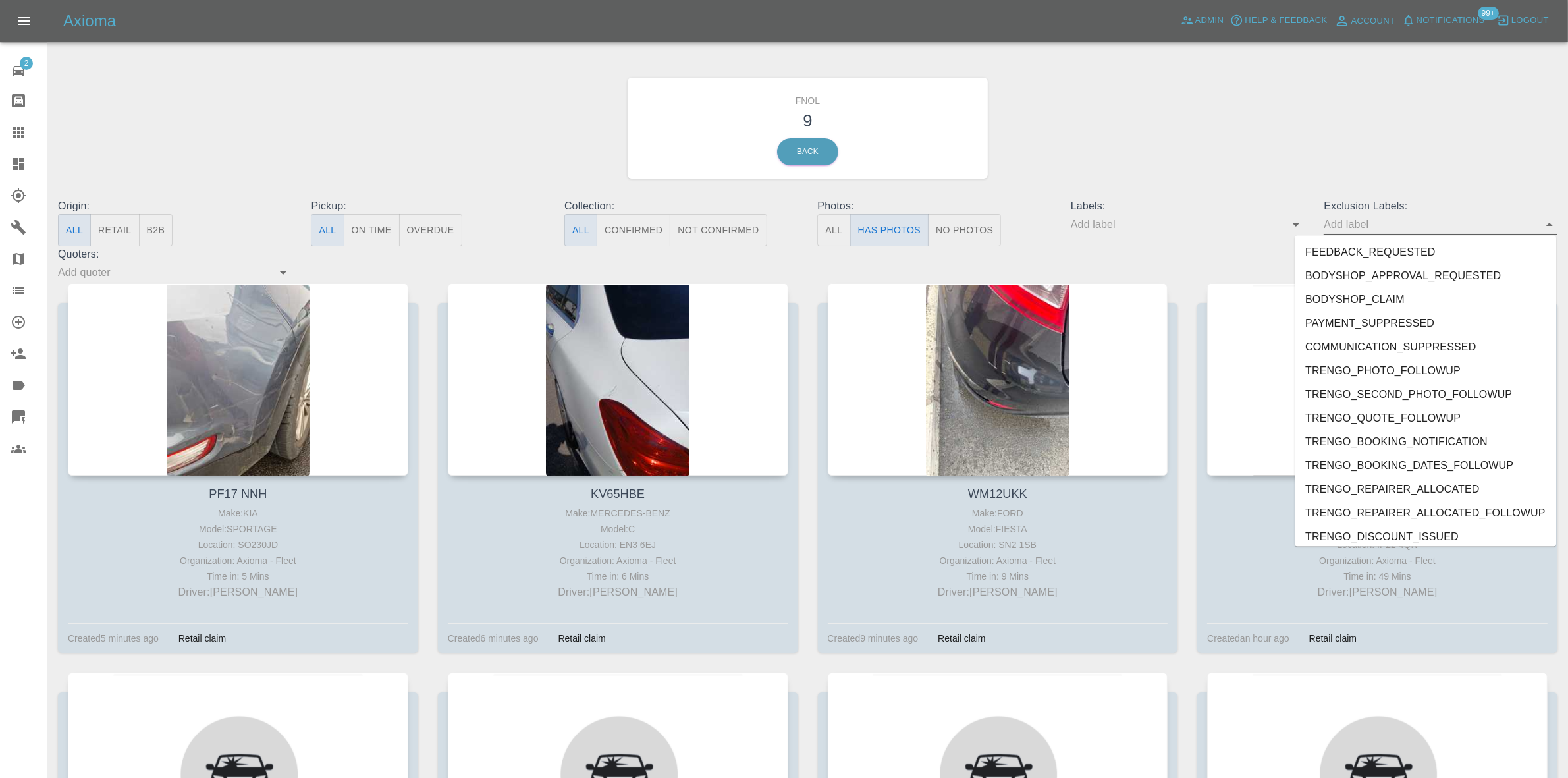
drag, startPoint x: 1378, startPoint y: 229, endPoint x: 1407, endPoint y: 230, distance: 29.0
click at [1377, 229] on input "text" at bounding box center [1430, 224] width 213 height 20
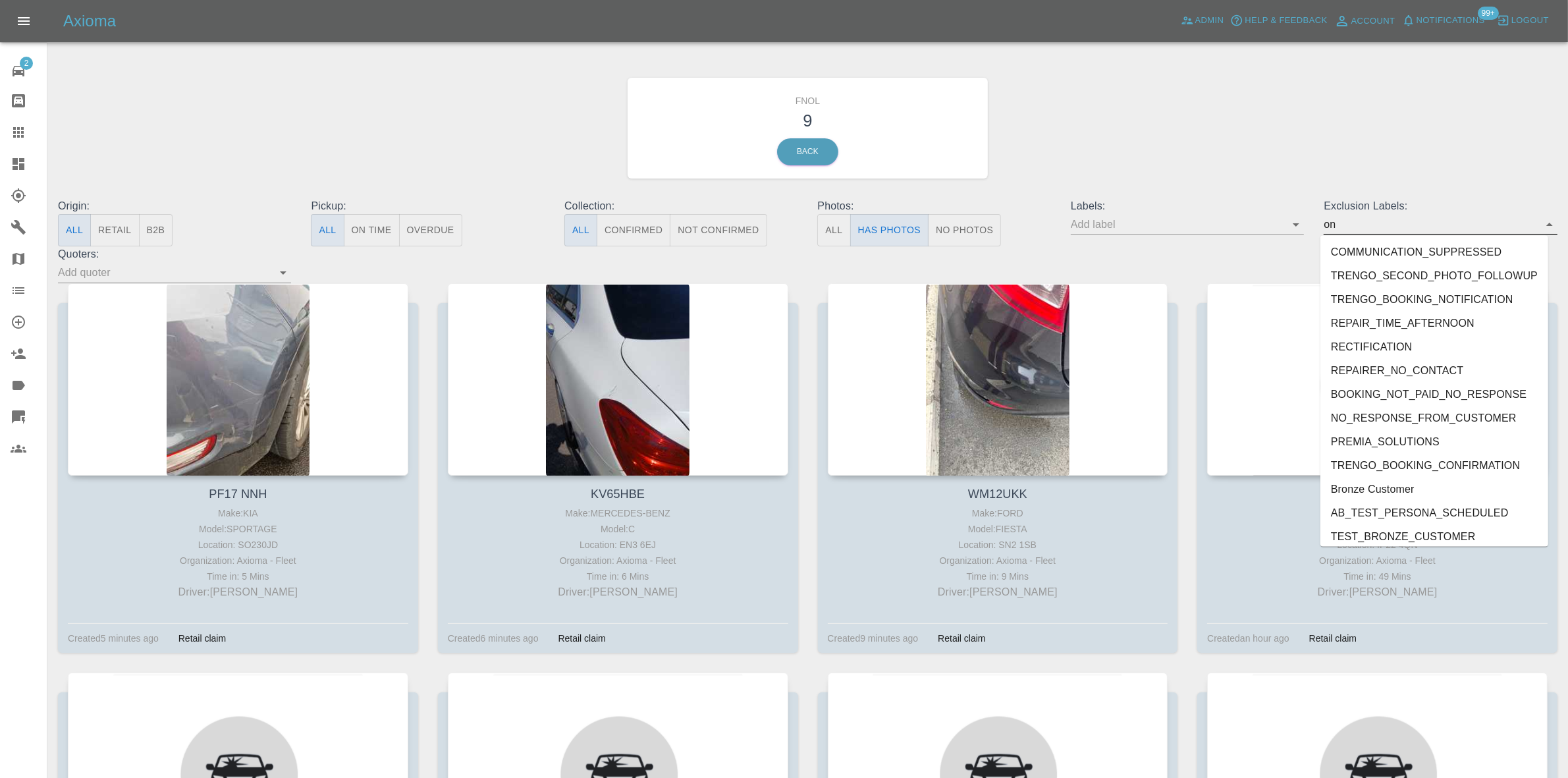
type input "ons"
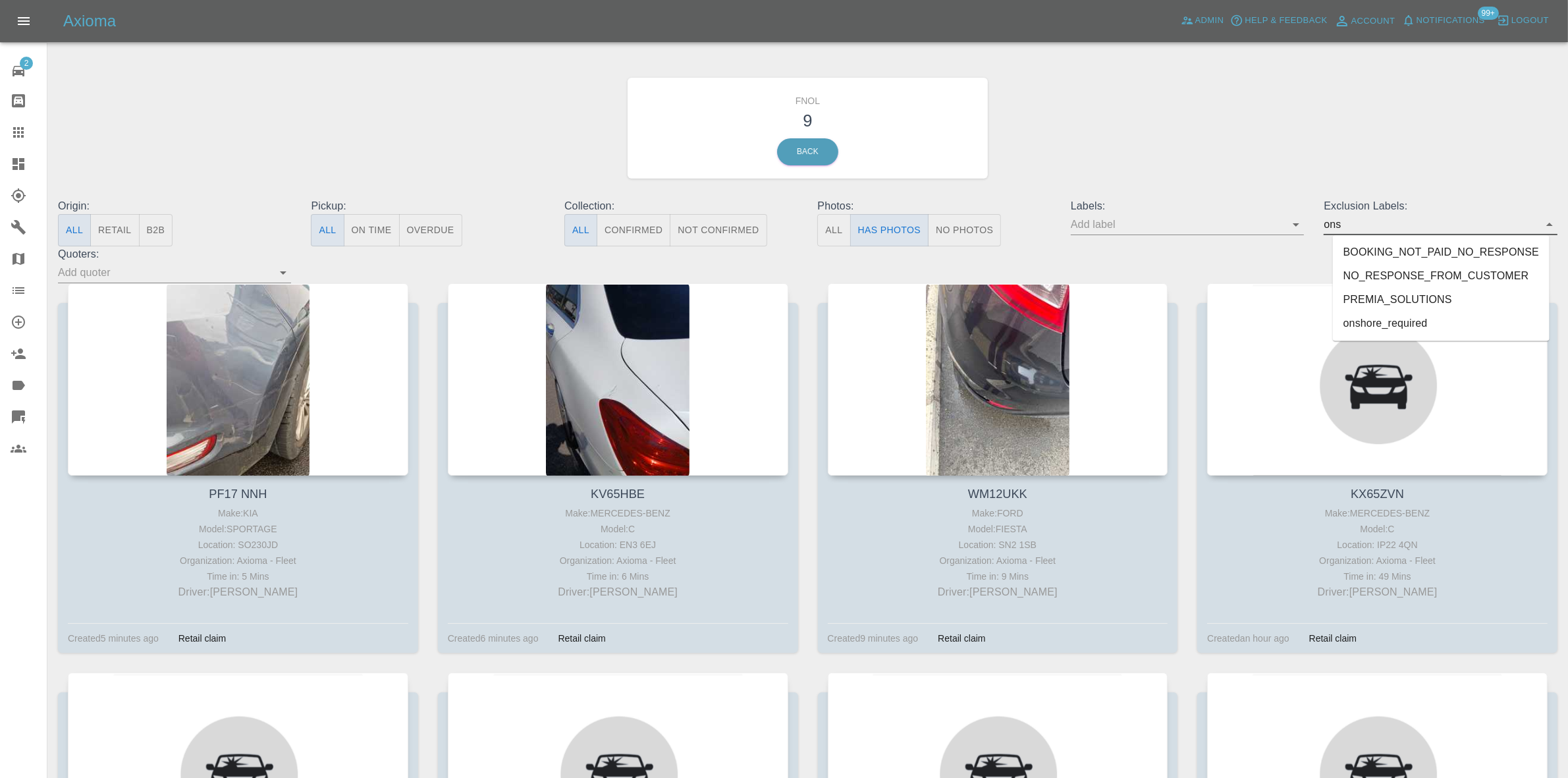
click at [1394, 318] on li "onshore_required" at bounding box center [1441, 324] width 216 height 23
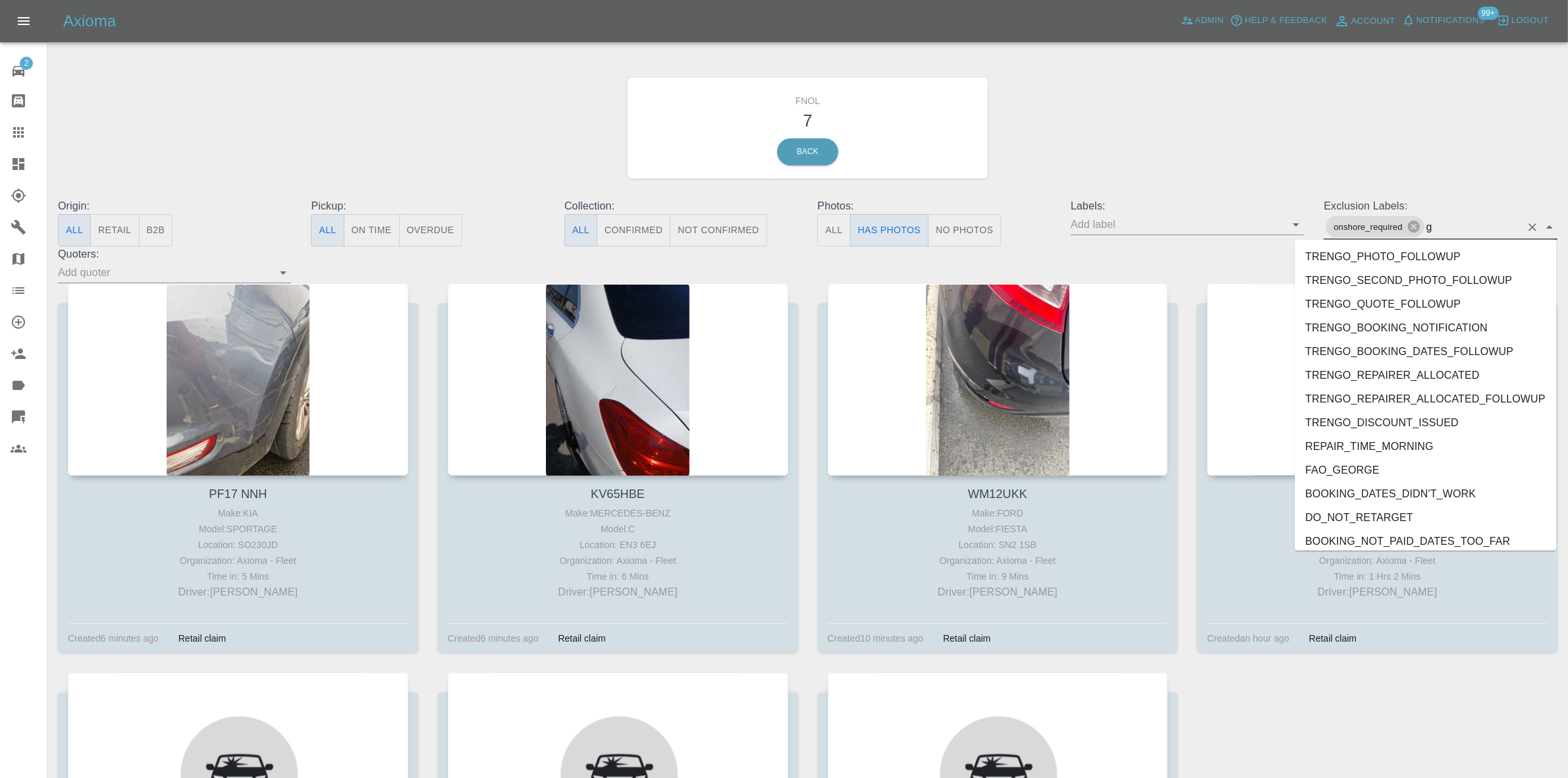
type input "ge"
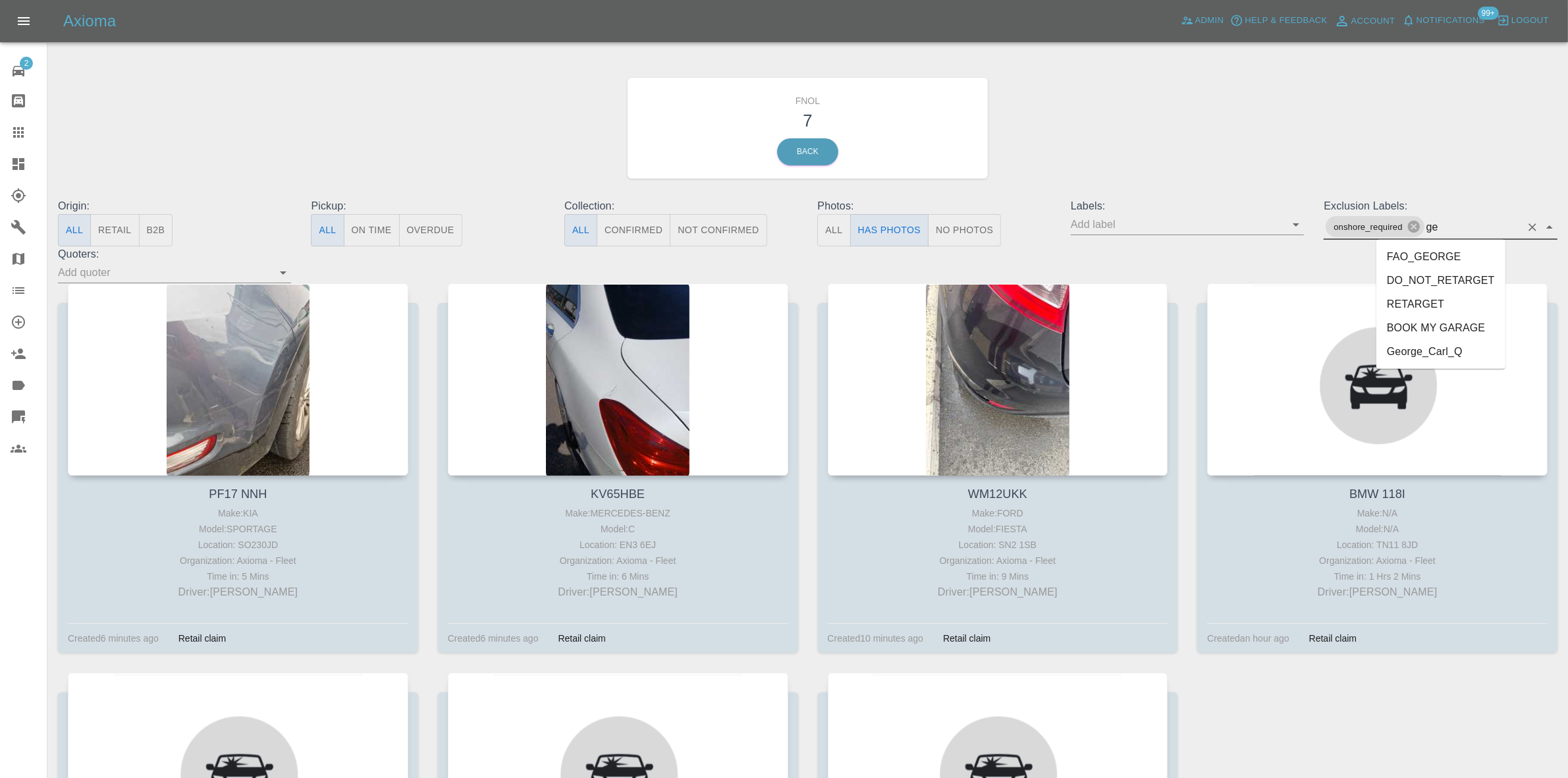
drag, startPoint x: 1411, startPoint y: 349, endPoint x: 1075, endPoint y: 202, distance: 366.7
click at [1411, 351] on li "George_Carl_Q" at bounding box center [1440, 351] width 129 height 23
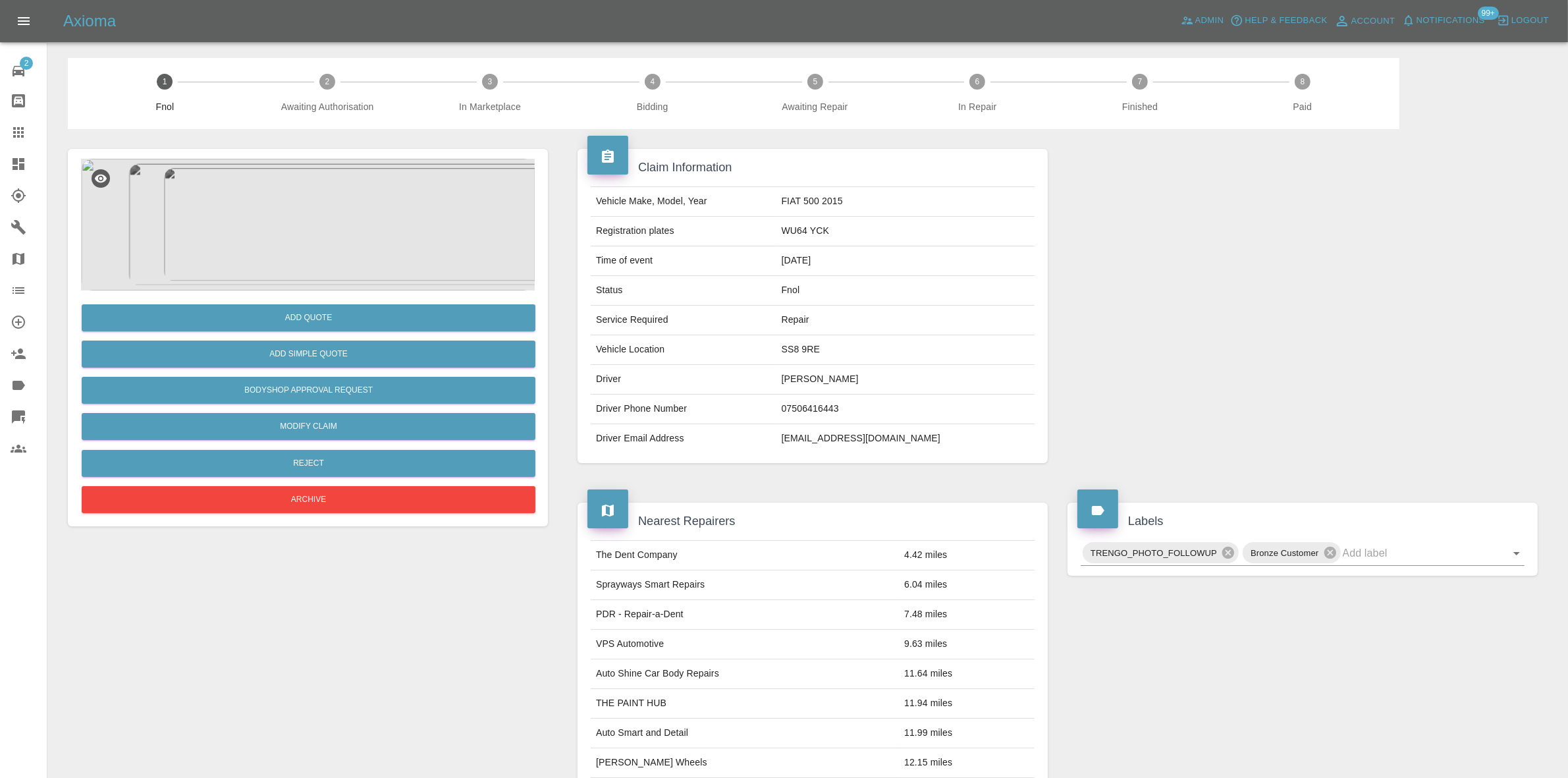
click at [308, 236] on img at bounding box center [308, 225] width 454 height 132
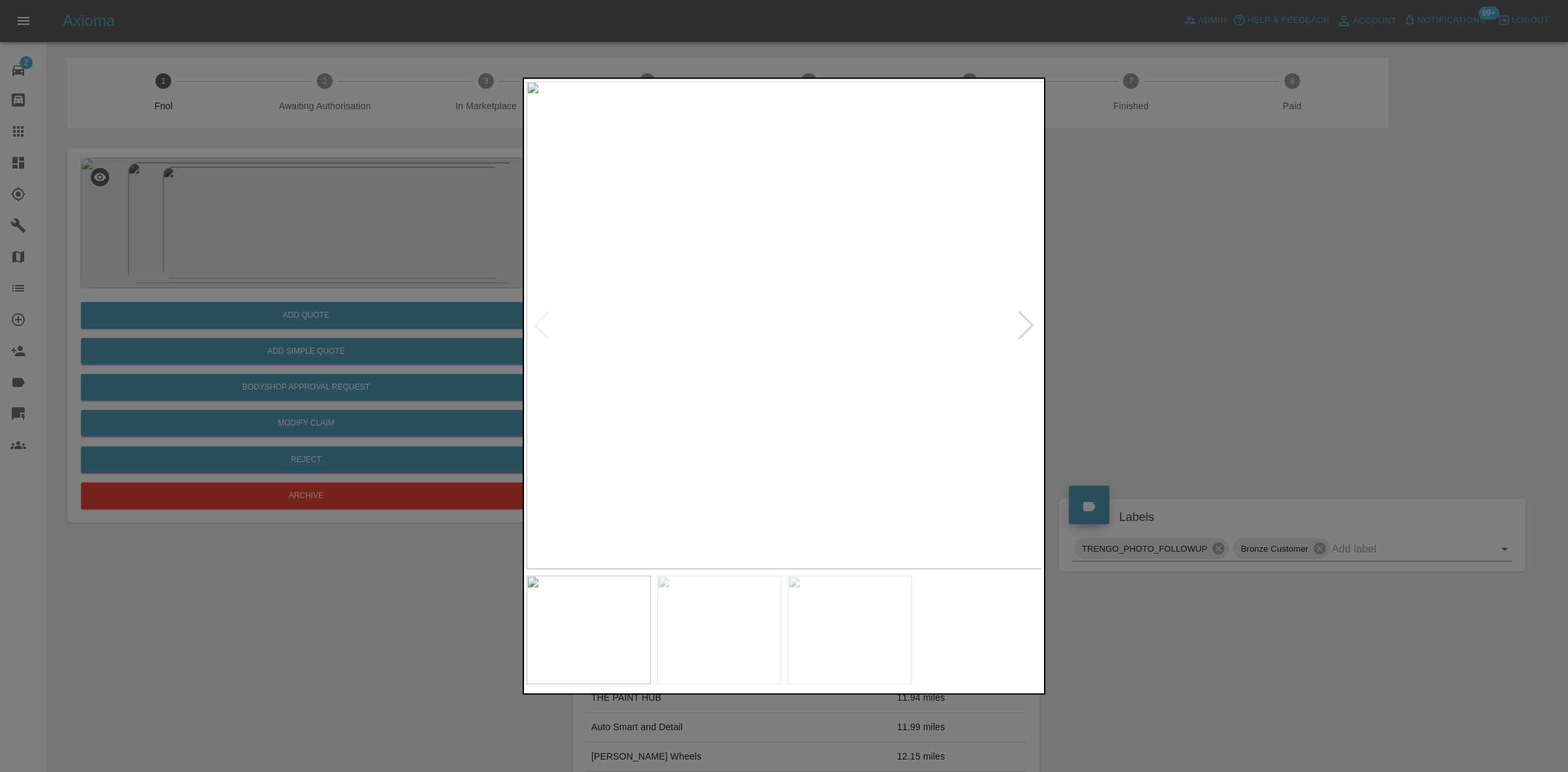
click at [679, 423] on img at bounding box center [784, 325] width 516 height 487
click at [735, 395] on img at bounding box center [784, 325] width 516 height 487
click at [724, 360] on img at bounding box center [784, 325] width 516 height 487
click at [753, 367] on img at bounding box center [964, 222] width 1549 height 1464
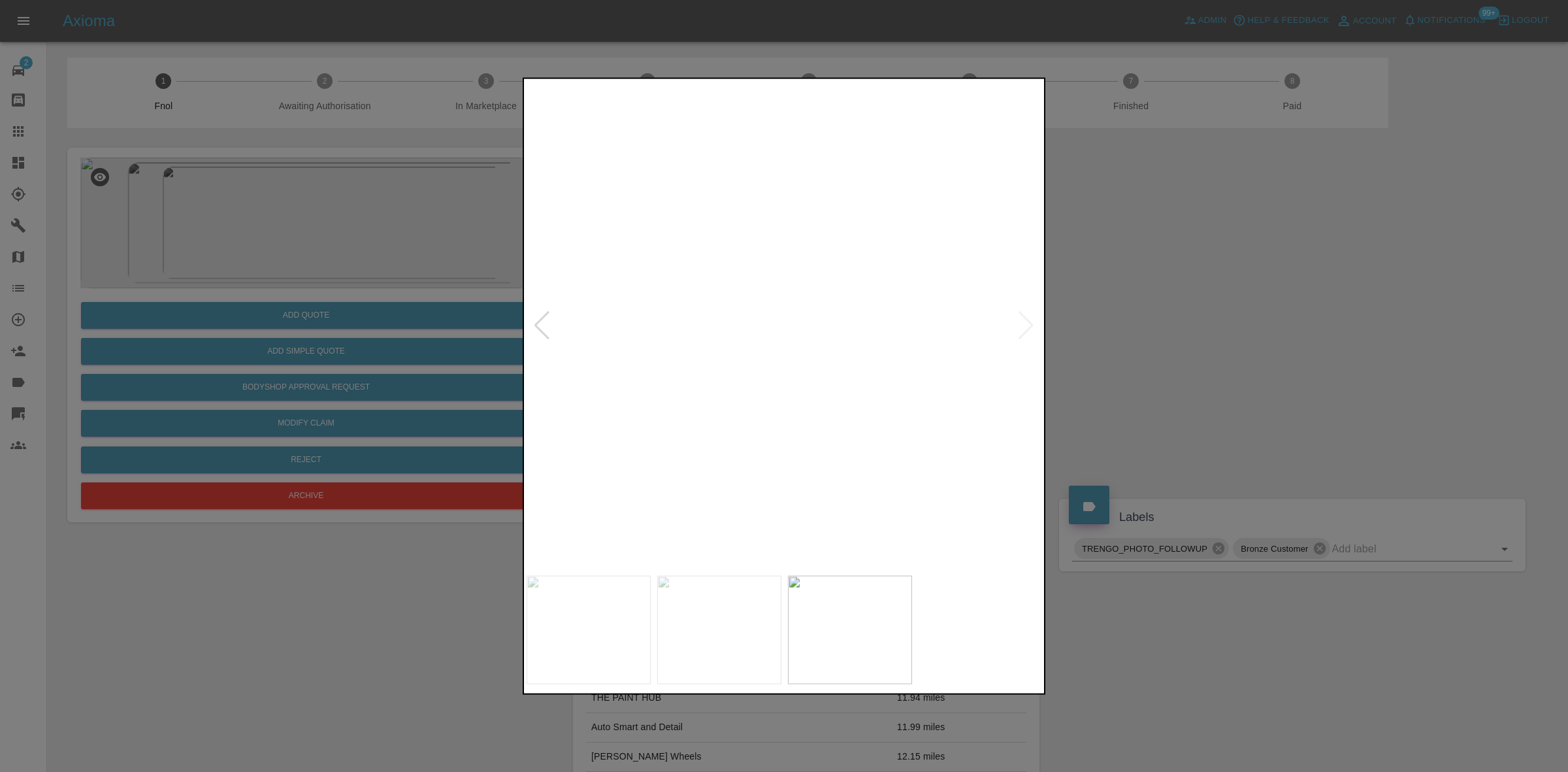
click at [753, 367] on img at bounding box center [964, 222] width 1549 height 1464
click at [758, 381] on img at bounding box center [750, 325] width 516 height 487
click at [853, 402] on img at bounding box center [784, 325] width 516 height 487
click at [755, 456] on img at bounding box center [784, 325] width 516 height 487
click at [834, 445] on img at bounding box center [784, 325] width 516 height 487
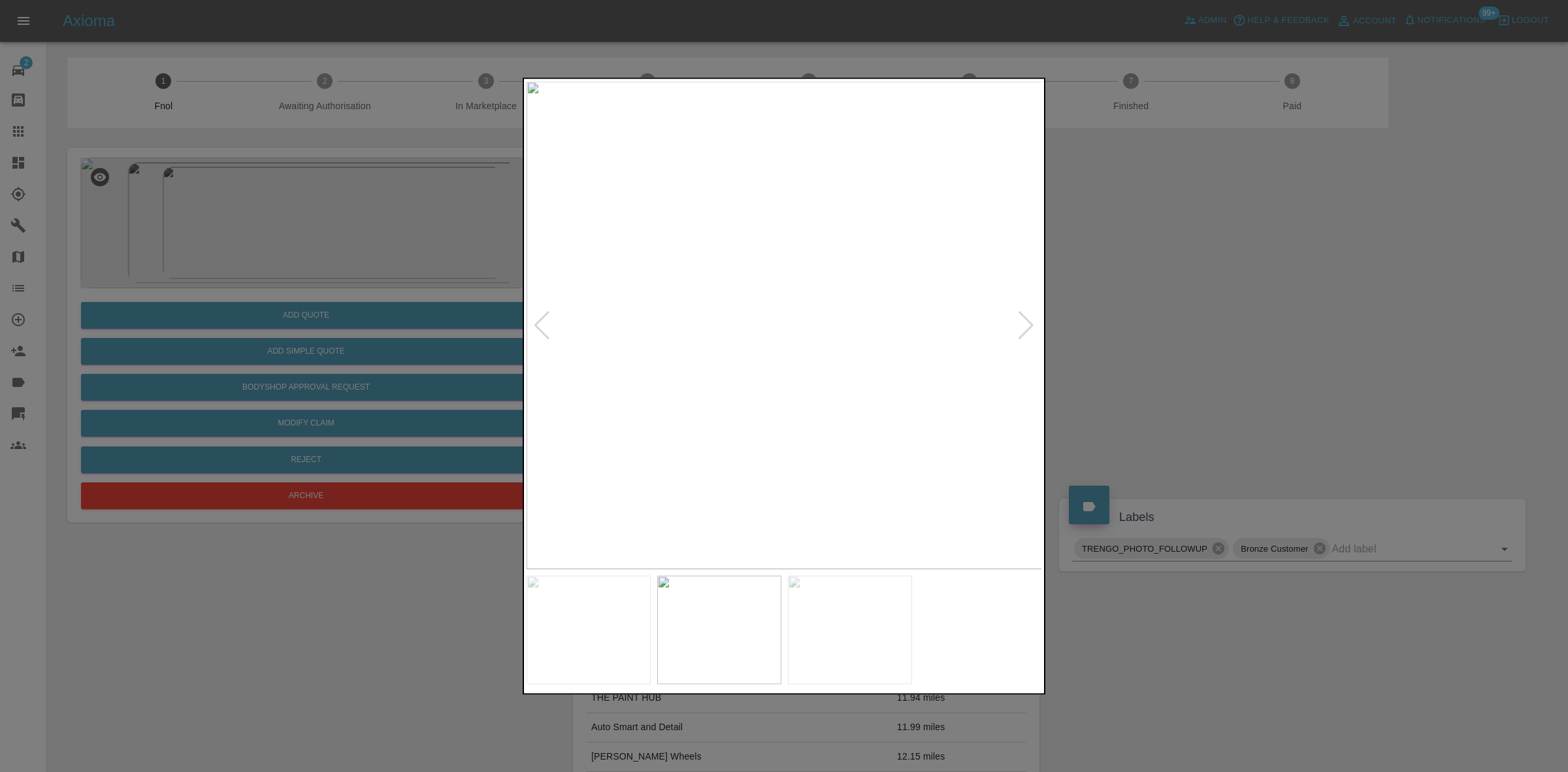
click at [824, 441] on img at bounding box center [784, 325] width 516 height 487
click at [753, 495] on img at bounding box center [671, 0] width 1549 height 1464
click at [743, 475] on img at bounding box center [687, 103] width 1549 height 1464
click at [810, 468] on img at bounding box center [784, 325] width 516 height 487
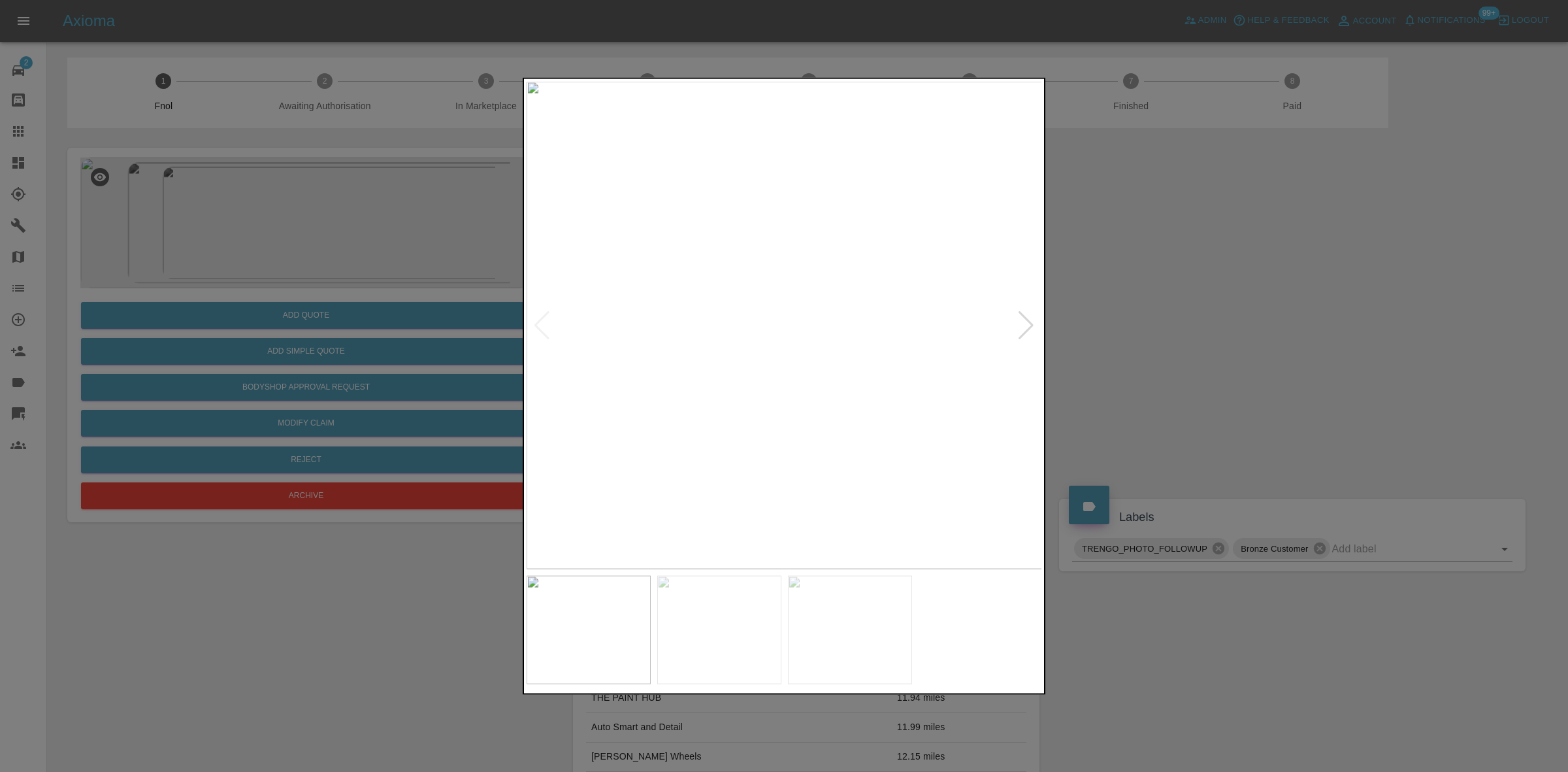
click at [813, 271] on img at bounding box center [784, 325] width 516 height 487
click at [786, 338] on img at bounding box center [697, 487] width 1549 height 1464
click at [766, 477] on img at bounding box center [784, 325] width 516 height 487
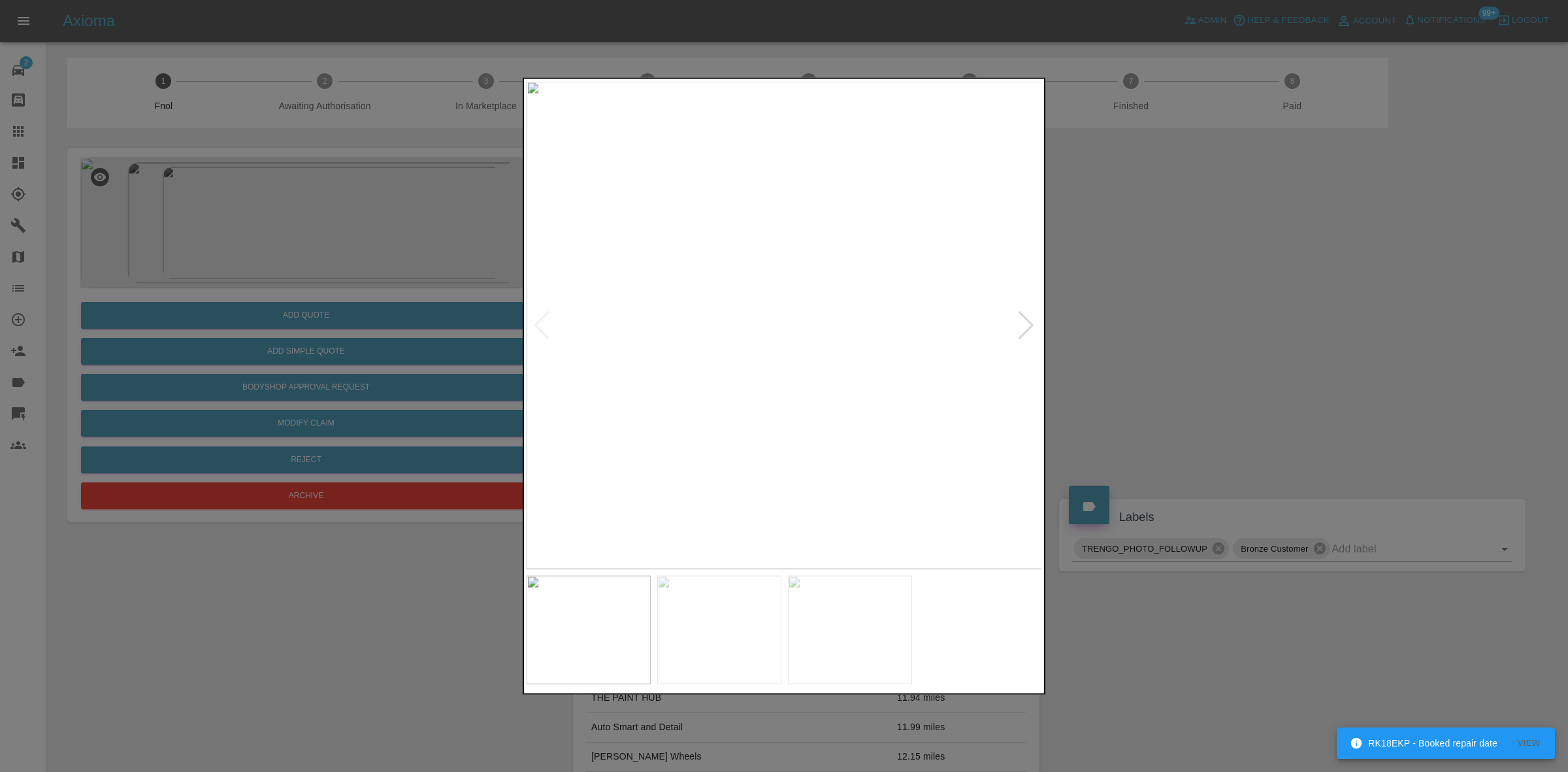
click at [766, 477] on img at bounding box center [784, 325] width 516 height 487
drag, startPoint x: 234, startPoint y: 249, endPoint x: 385, endPoint y: 2, distance: 289.5
click at [236, 244] on div at bounding box center [784, 386] width 1568 height 772
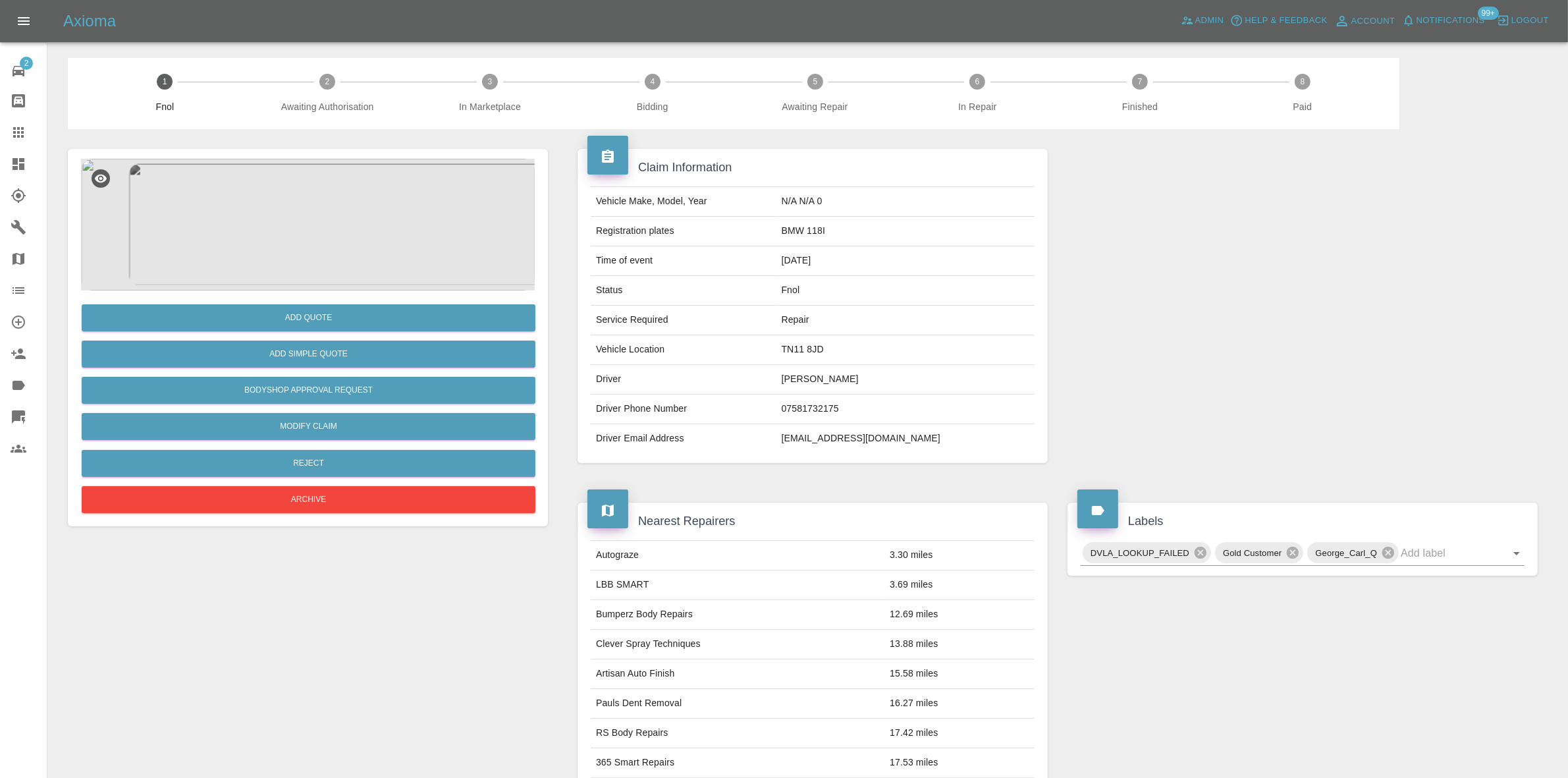
click at [333, 202] on img at bounding box center [308, 225] width 454 height 132
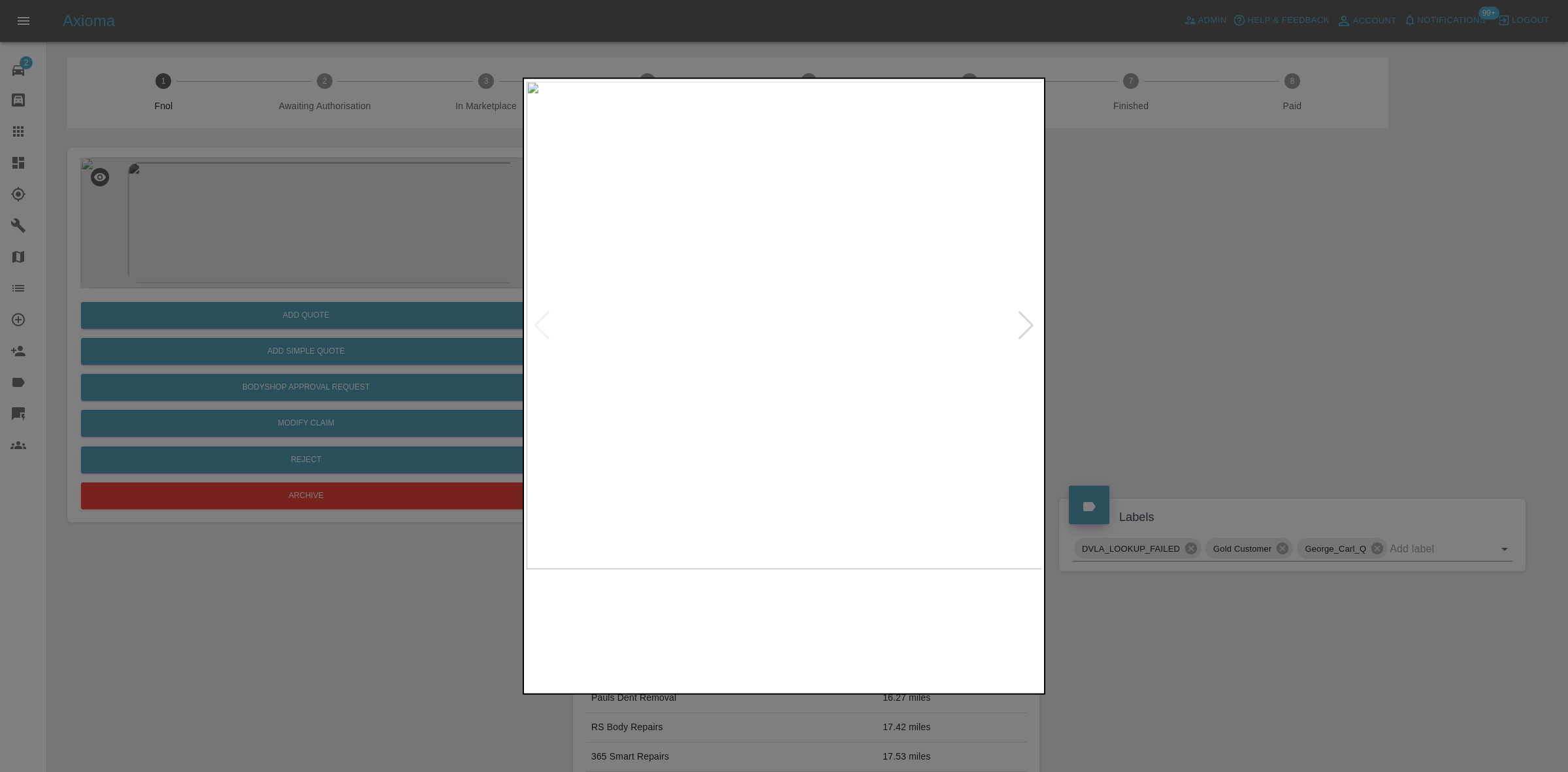
click at [774, 295] on img at bounding box center [784, 325] width 516 height 487
click at [854, 358] on img at bounding box center [815, 415] width 1549 height 1464
click at [508, 374] on div at bounding box center [784, 386] width 1568 height 772
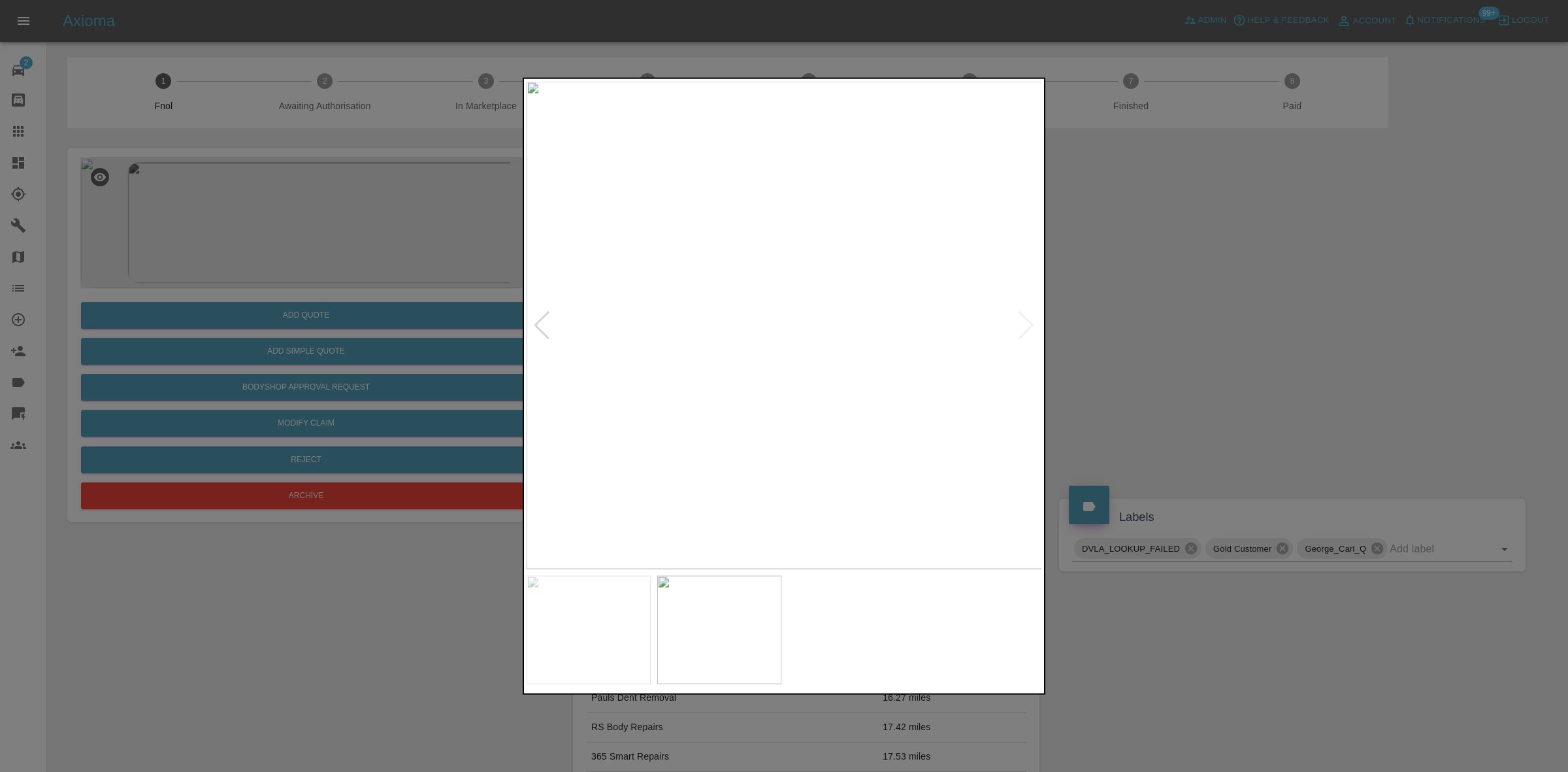
click at [645, 386] on img at bounding box center [784, 325] width 516 height 487
click at [732, 305] on img at bounding box center [784, 325] width 516 height 487
click at [243, 305] on div at bounding box center [784, 386] width 1568 height 772
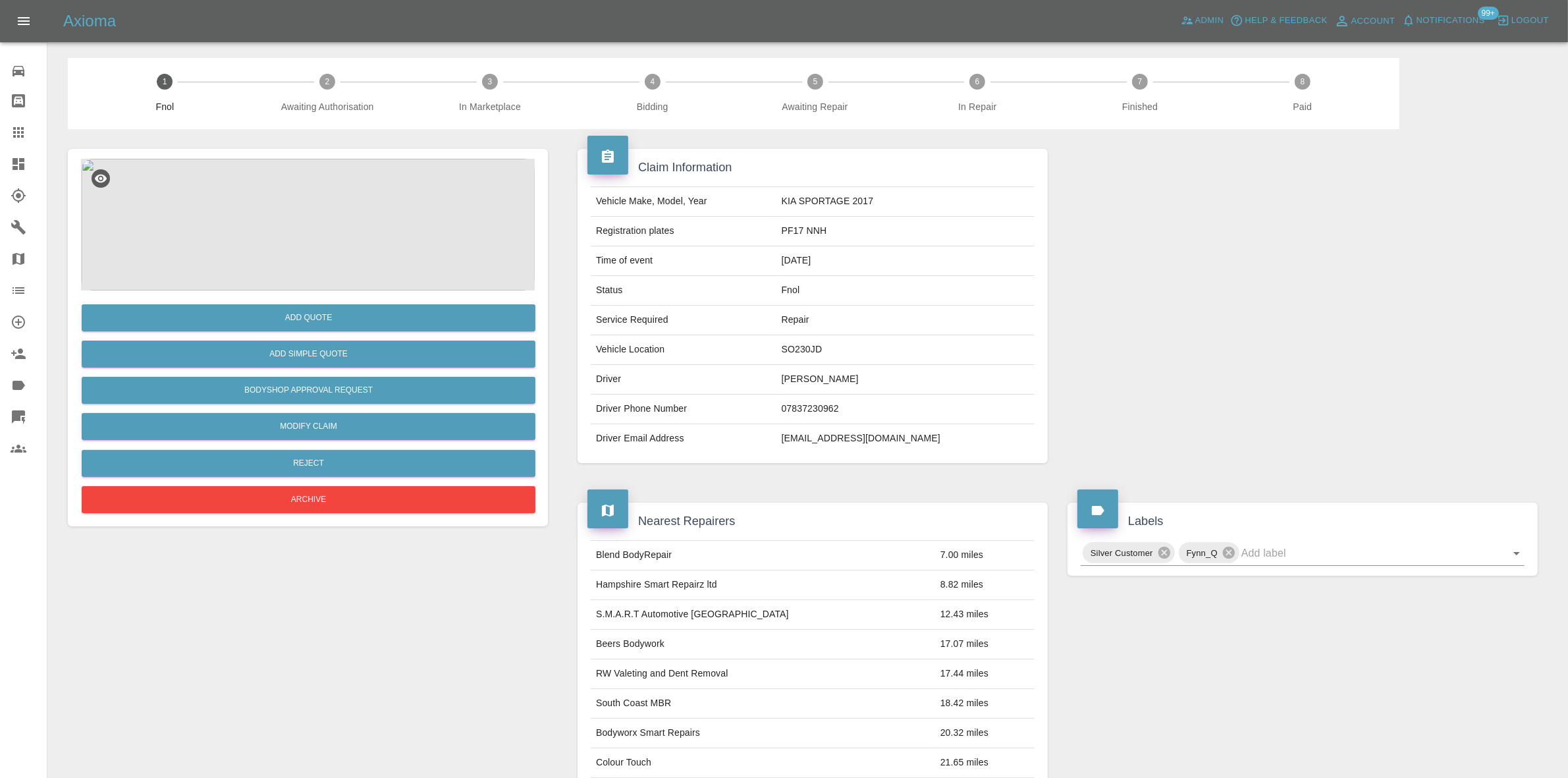
click at [323, 252] on img at bounding box center [308, 225] width 454 height 132
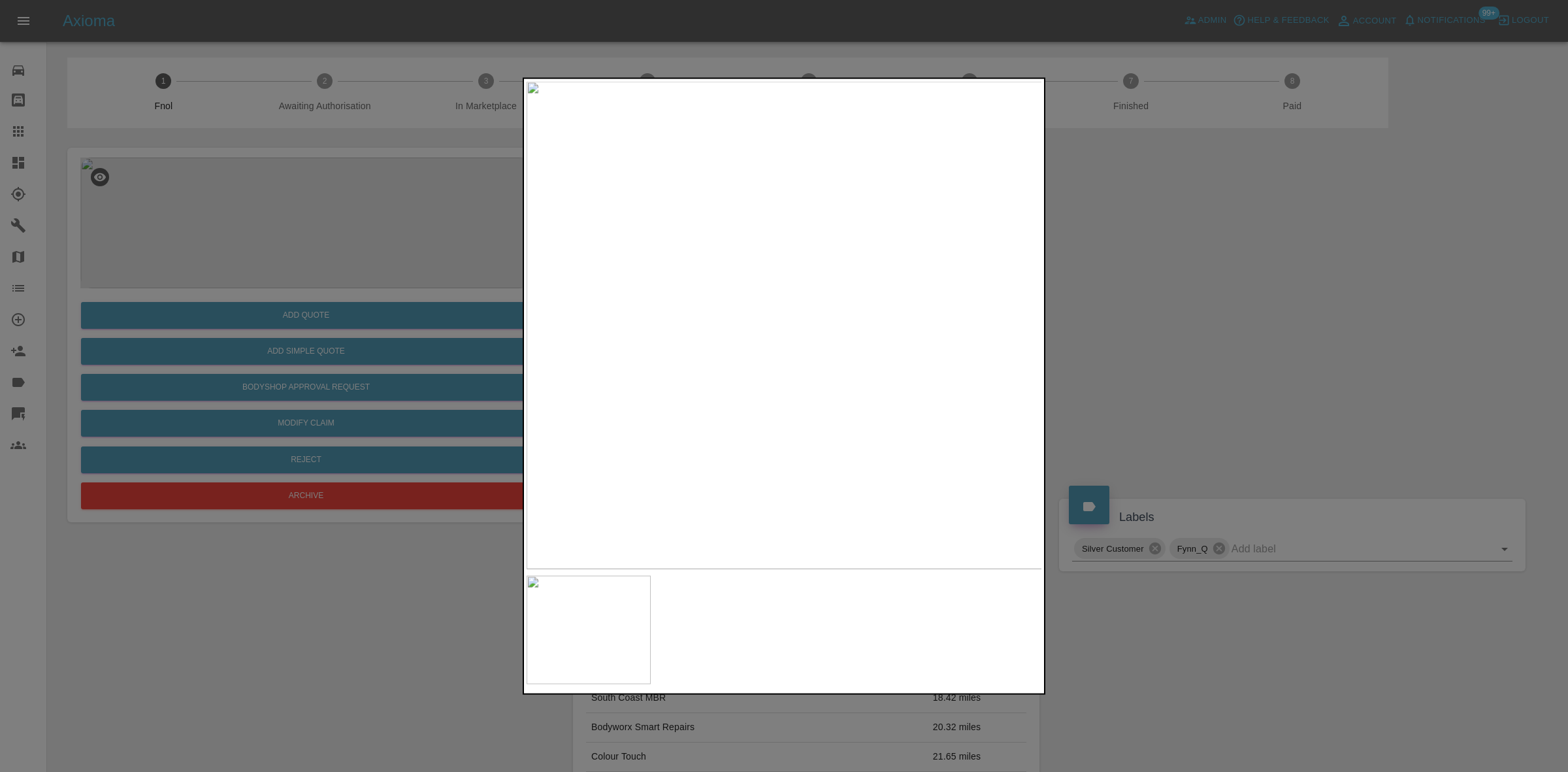
click at [897, 222] on img at bounding box center [784, 325] width 516 height 487
click at [820, 185] on img at bounding box center [447, 597] width 1549 height 1464
click at [880, 182] on img at bounding box center [516, 143] width 1549 height 1464
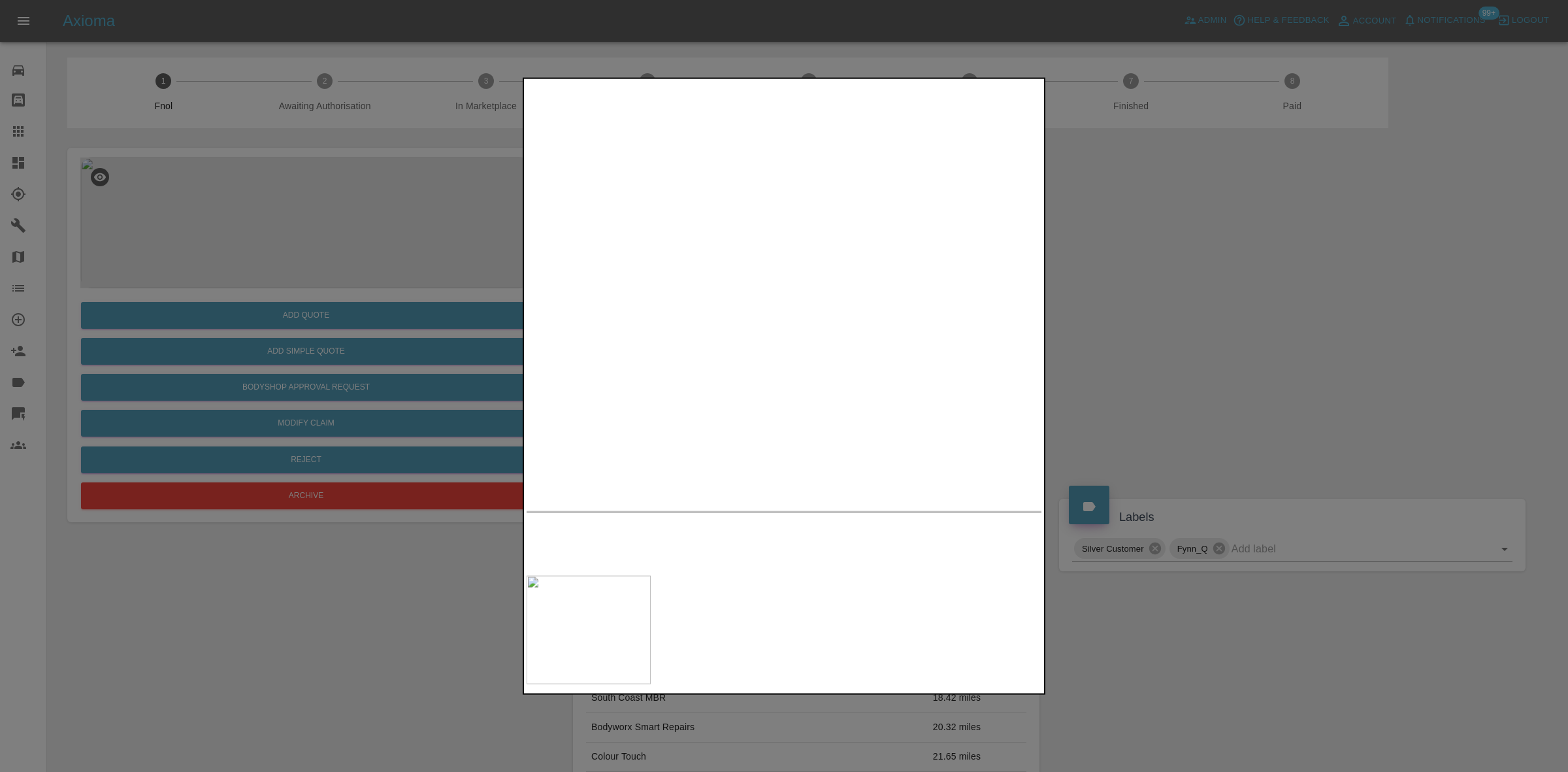
drag, startPoint x: 387, startPoint y: 247, endPoint x: 381, endPoint y: 250, distance: 6.7
click at [385, 247] on div at bounding box center [784, 386] width 1568 height 772
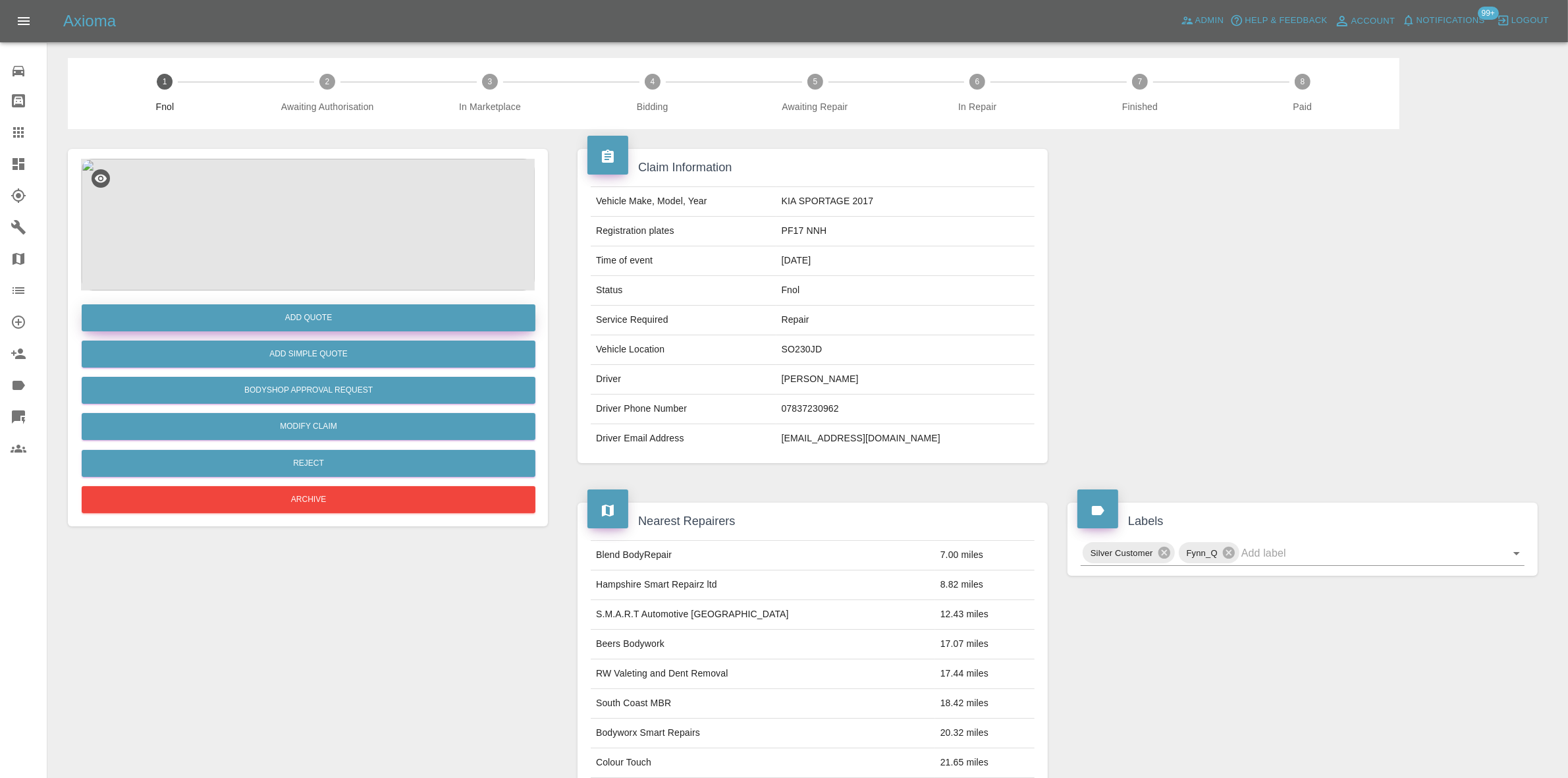
drag, startPoint x: 339, startPoint y: 303, endPoint x: 337, endPoint y: 310, distance: 7.3
click at [337, 306] on div "Add Quote" at bounding box center [308, 318] width 454 height 34
click at [337, 310] on button "Add Quote" at bounding box center [308, 318] width 454 height 27
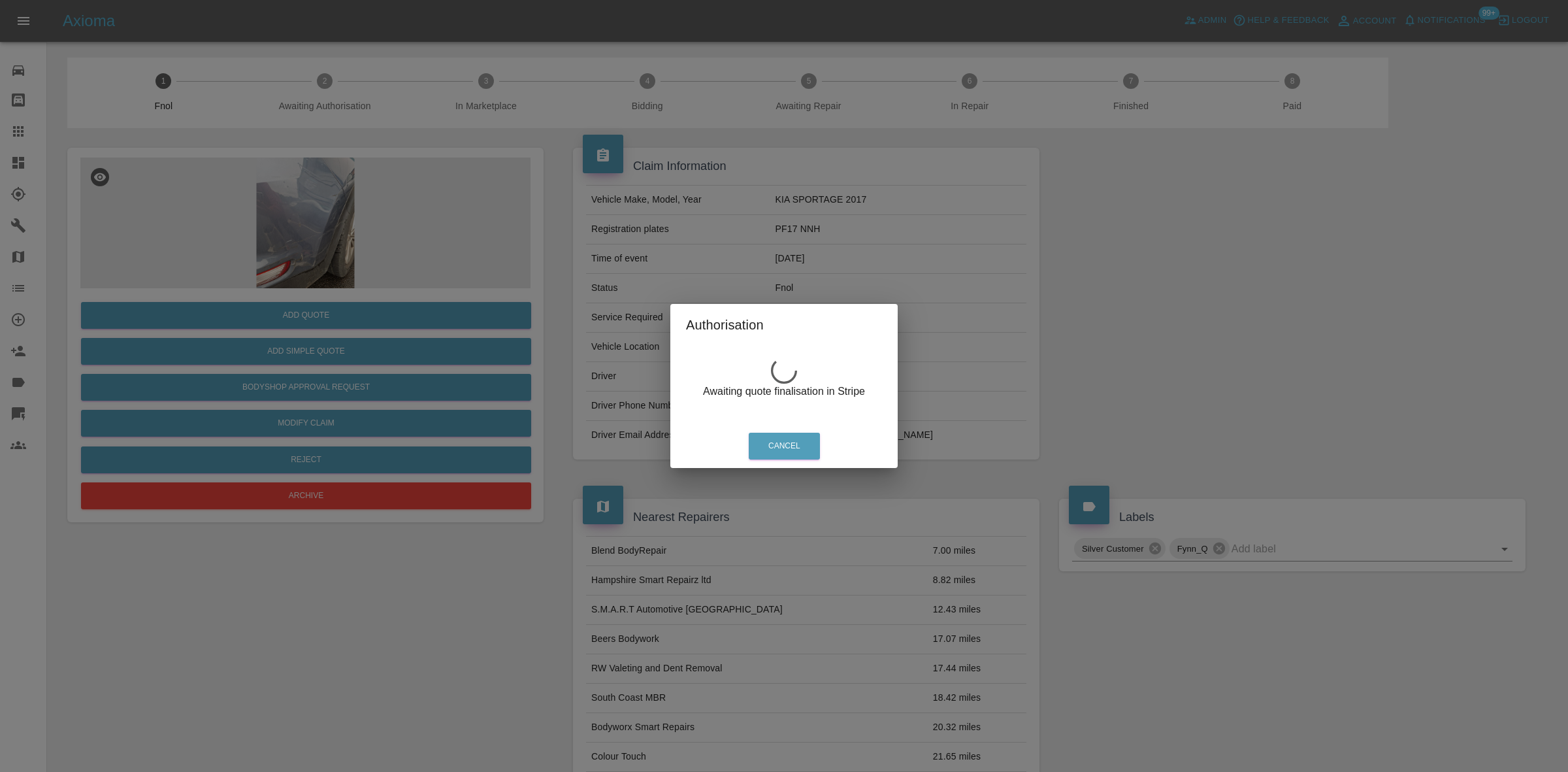
click at [281, 211] on div "Authorisation Awaiting quote finalisation in Stripe Cancel" at bounding box center [784, 386] width 1568 height 772
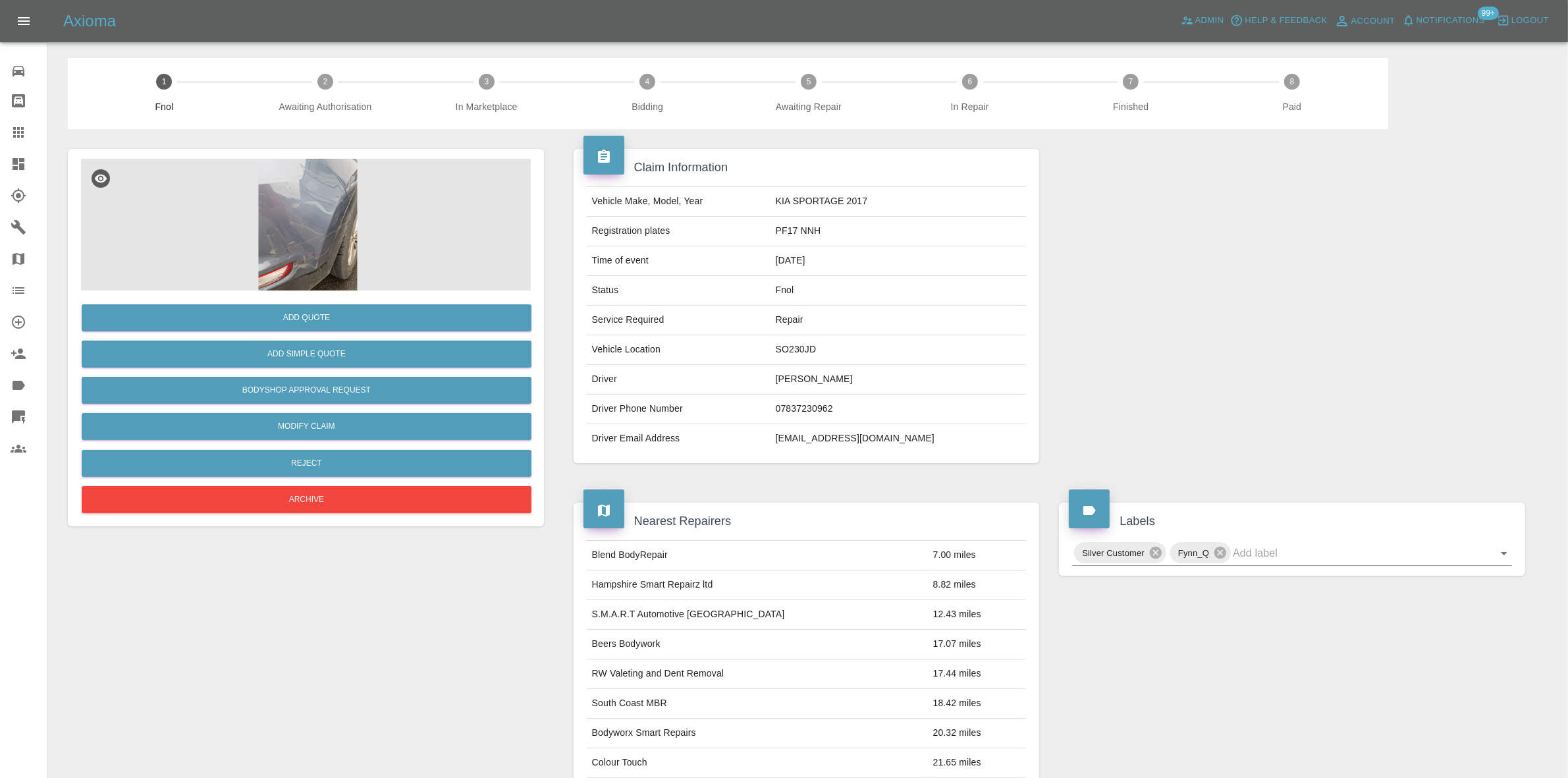
click at [333, 228] on img at bounding box center [308, 225] width 454 height 132
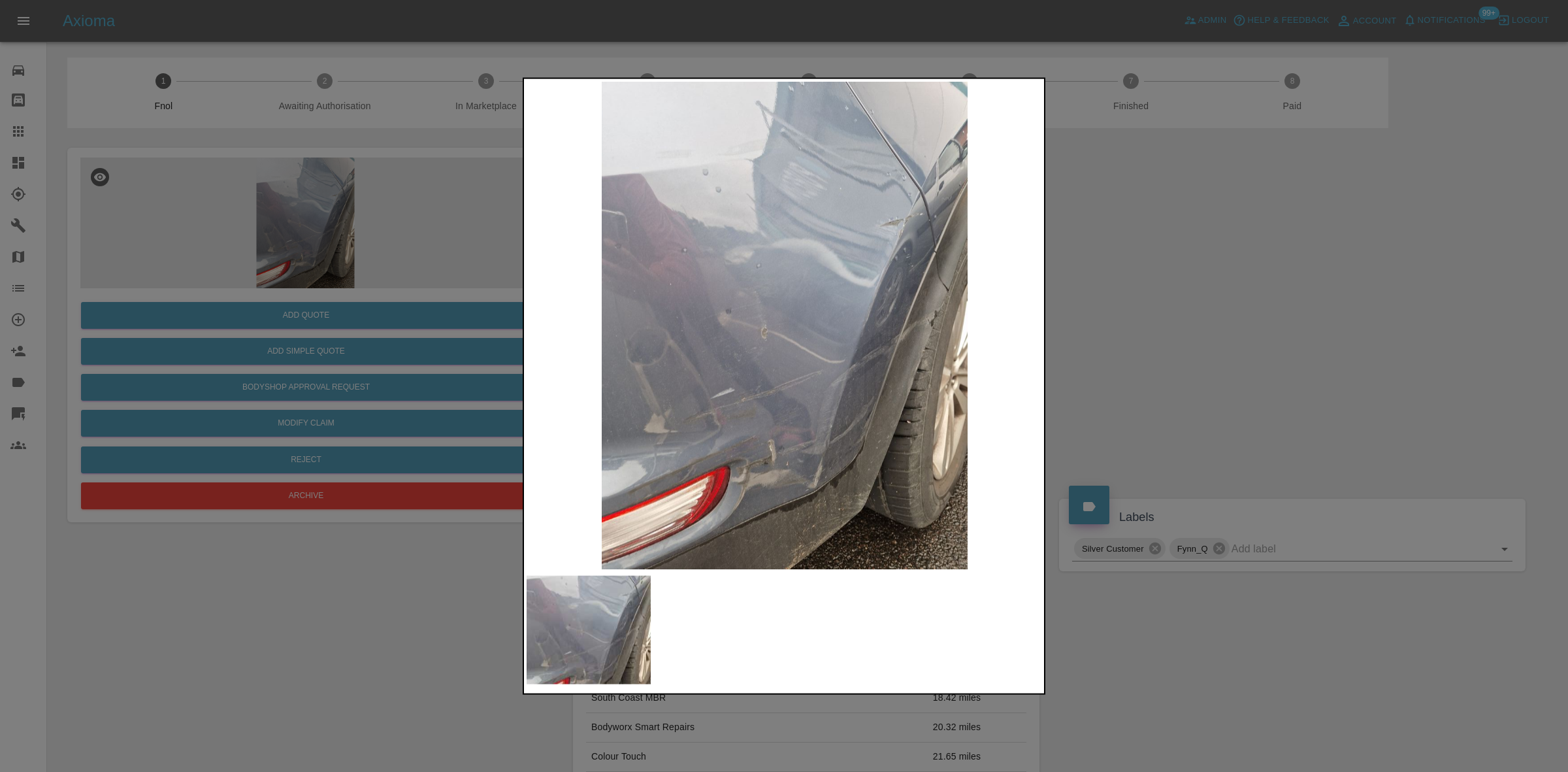
click at [886, 236] on img at bounding box center [784, 325] width 516 height 487
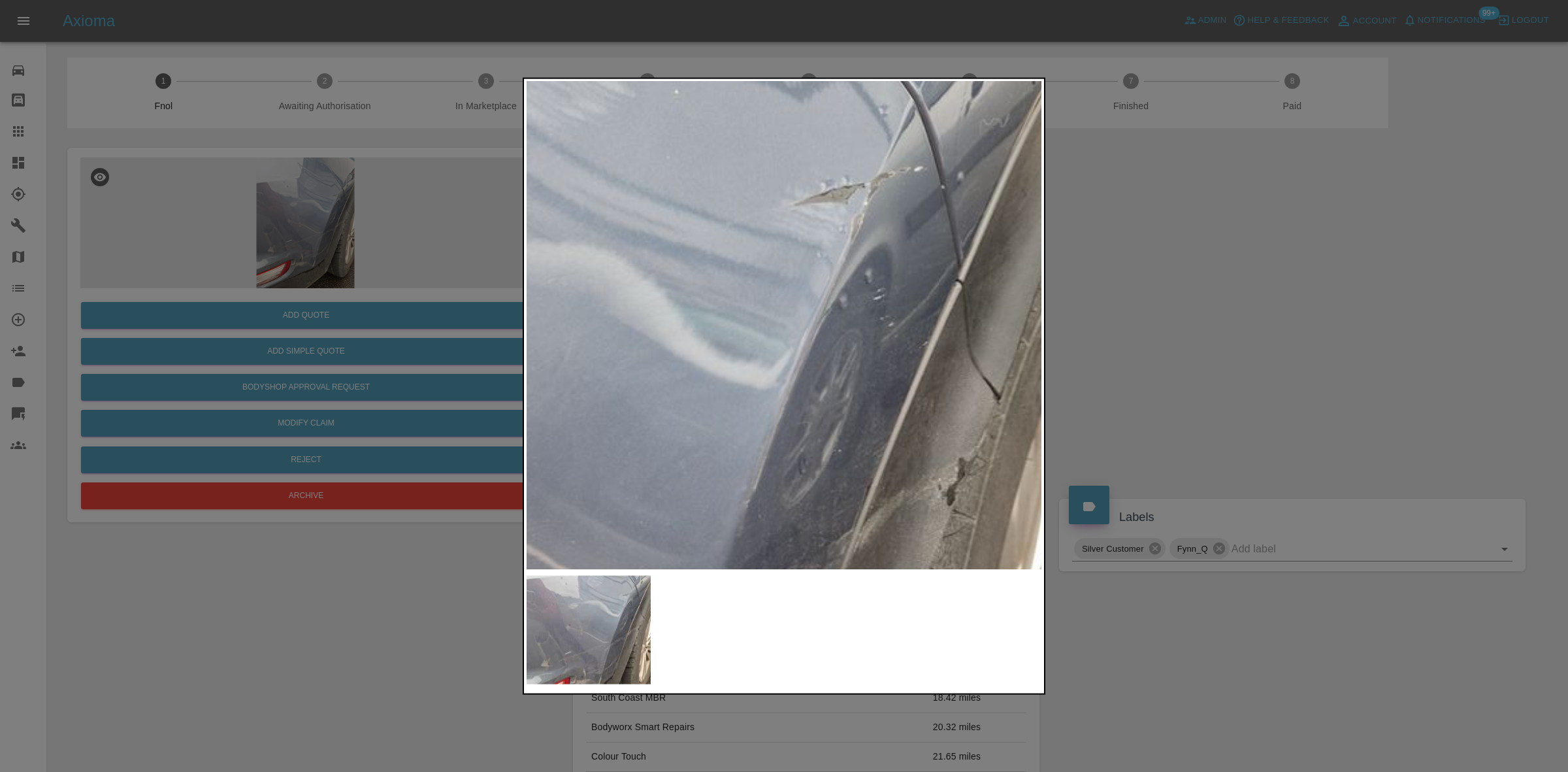
click at [820, 217] on img at bounding box center [508, 503] width 1549 height 1464
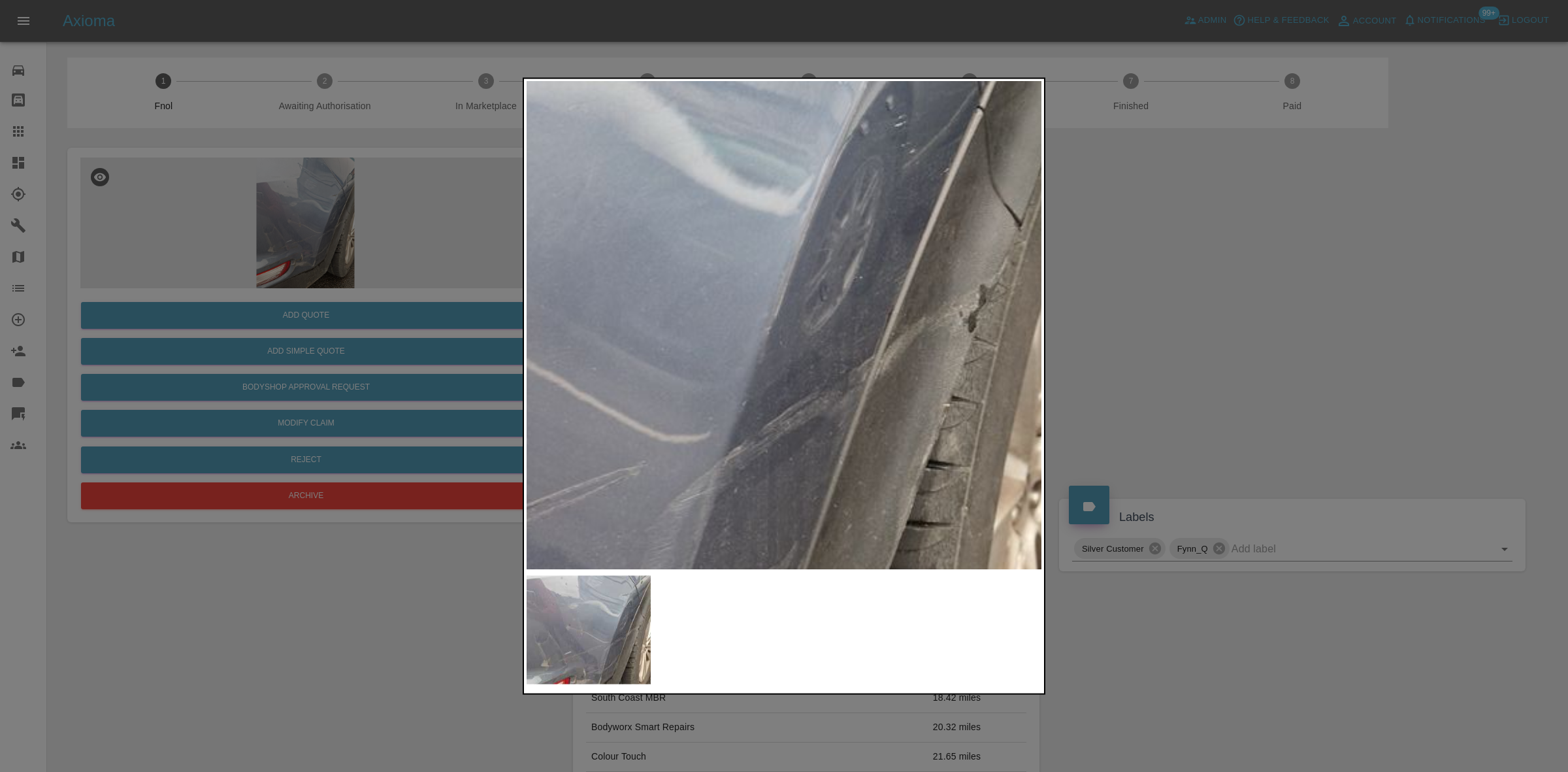
click at [808, 331] on img at bounding box center [529, 329] width 1549 height 1464
click at [804, 288] on img at bounding box center [529, 329] width 1549 height 1464
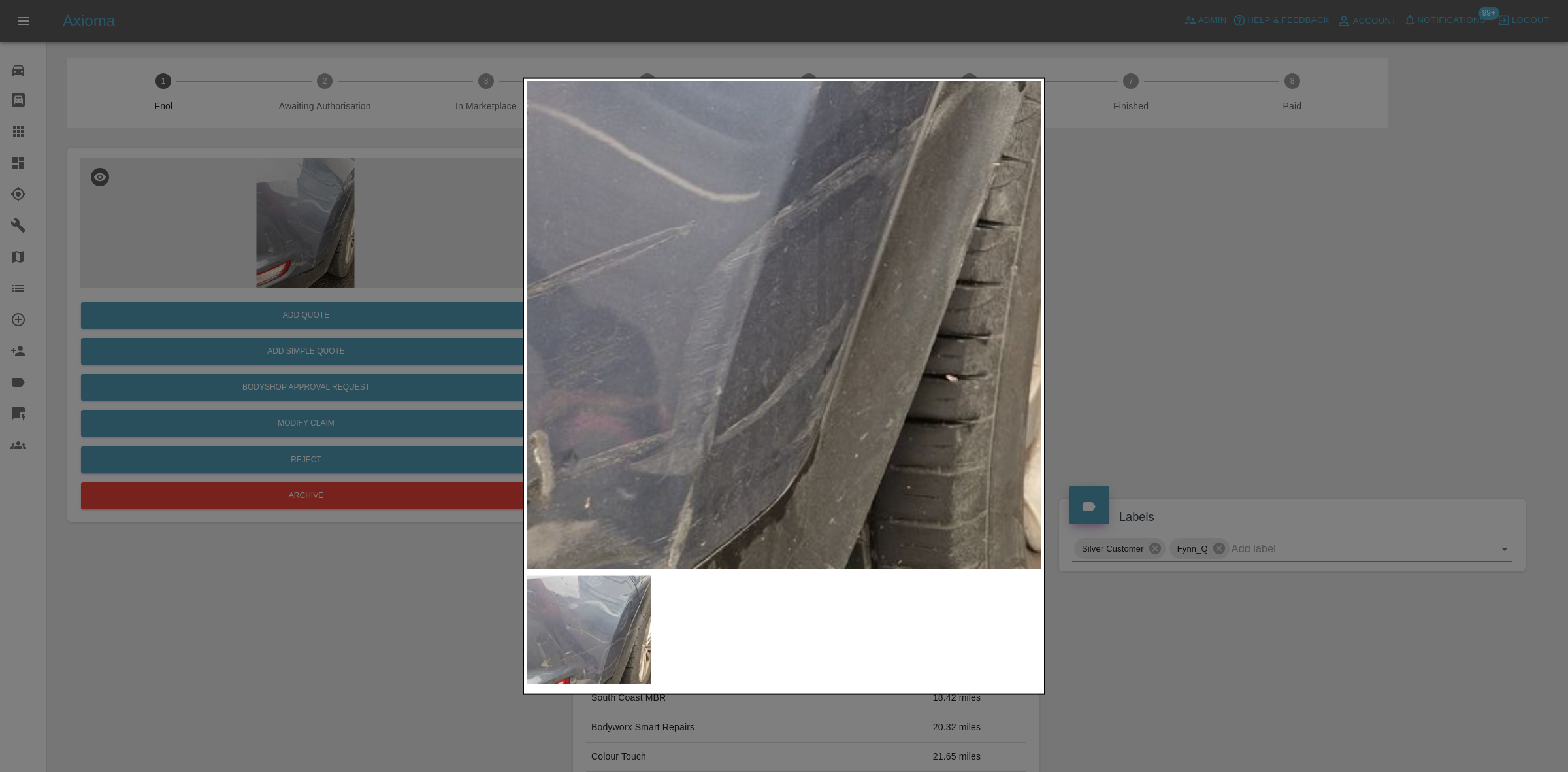
click at [798, 332] on img at bounding box center [579, 88] width 1549 height 1464
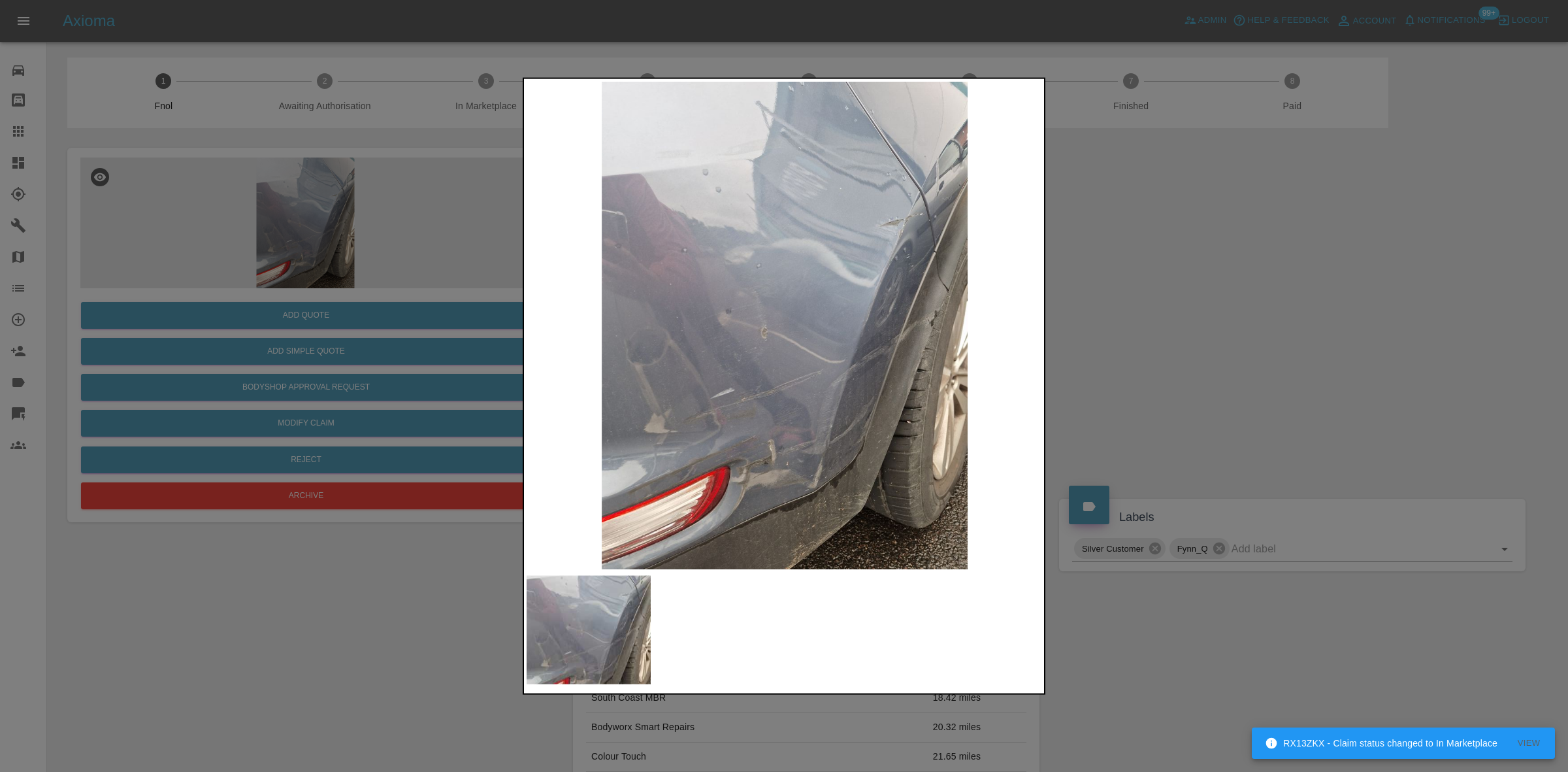
click at [276, 332] on div at bounding box center [784, 386] width 1568 height 772
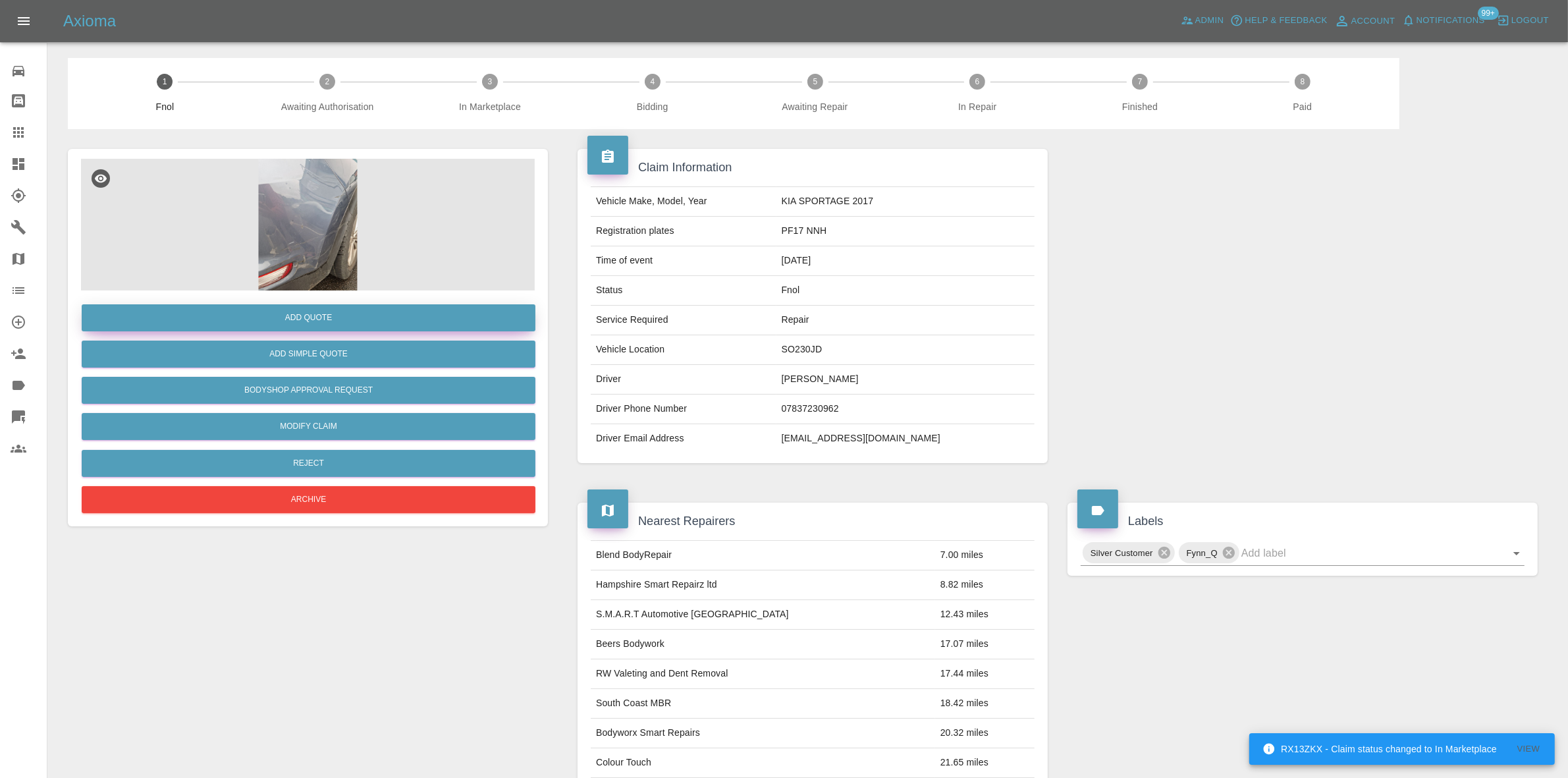
click at [297, 324] on button "Add Quote" at bounding box center [308, 318] width 454 height 27
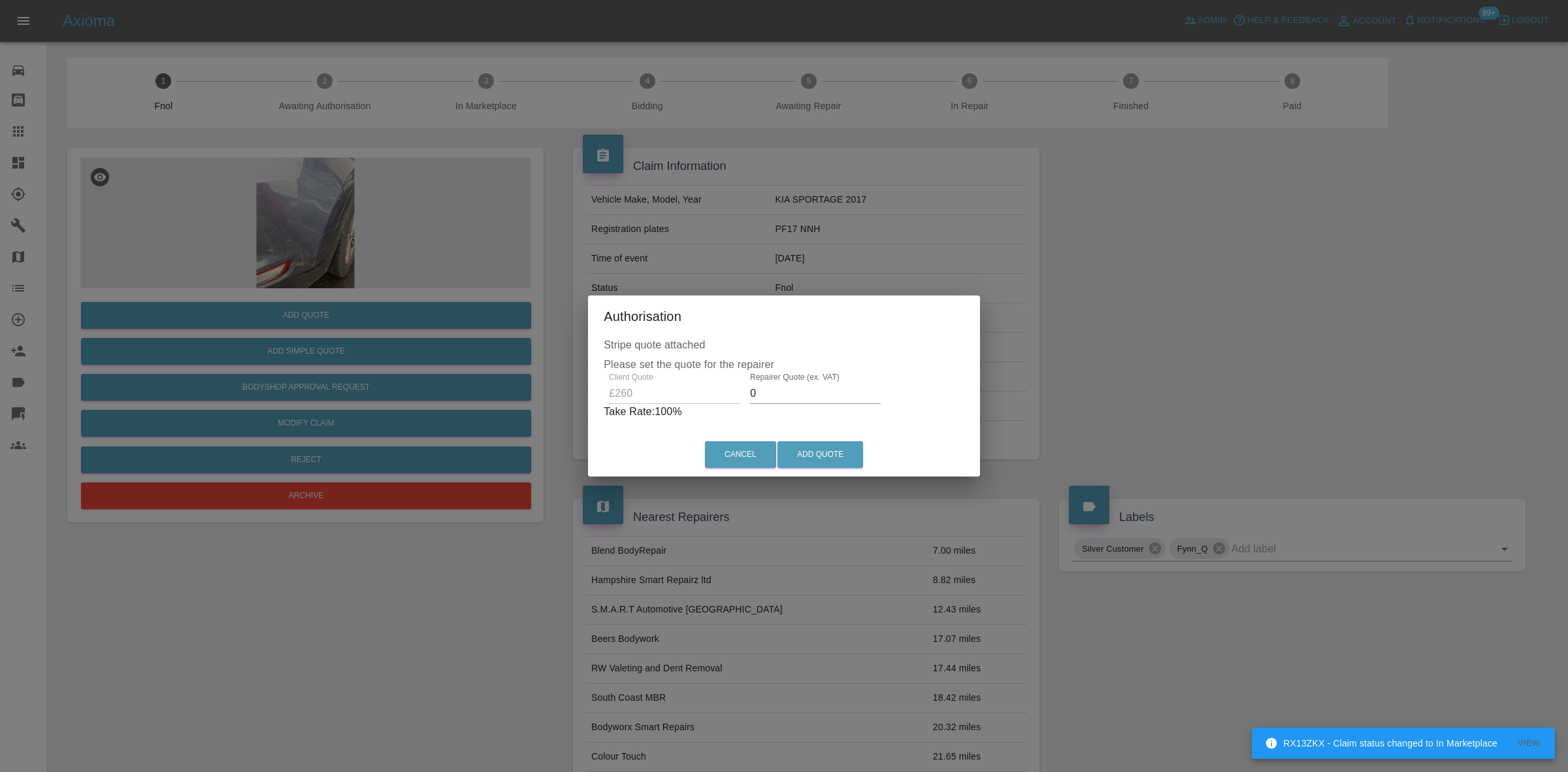
click at [629, 394] on div "Client Quote £260 Repairer Quote (ex. VAT) 0 Take Rate: 100 %" at bounding box center [784, 396] width 361 height 47
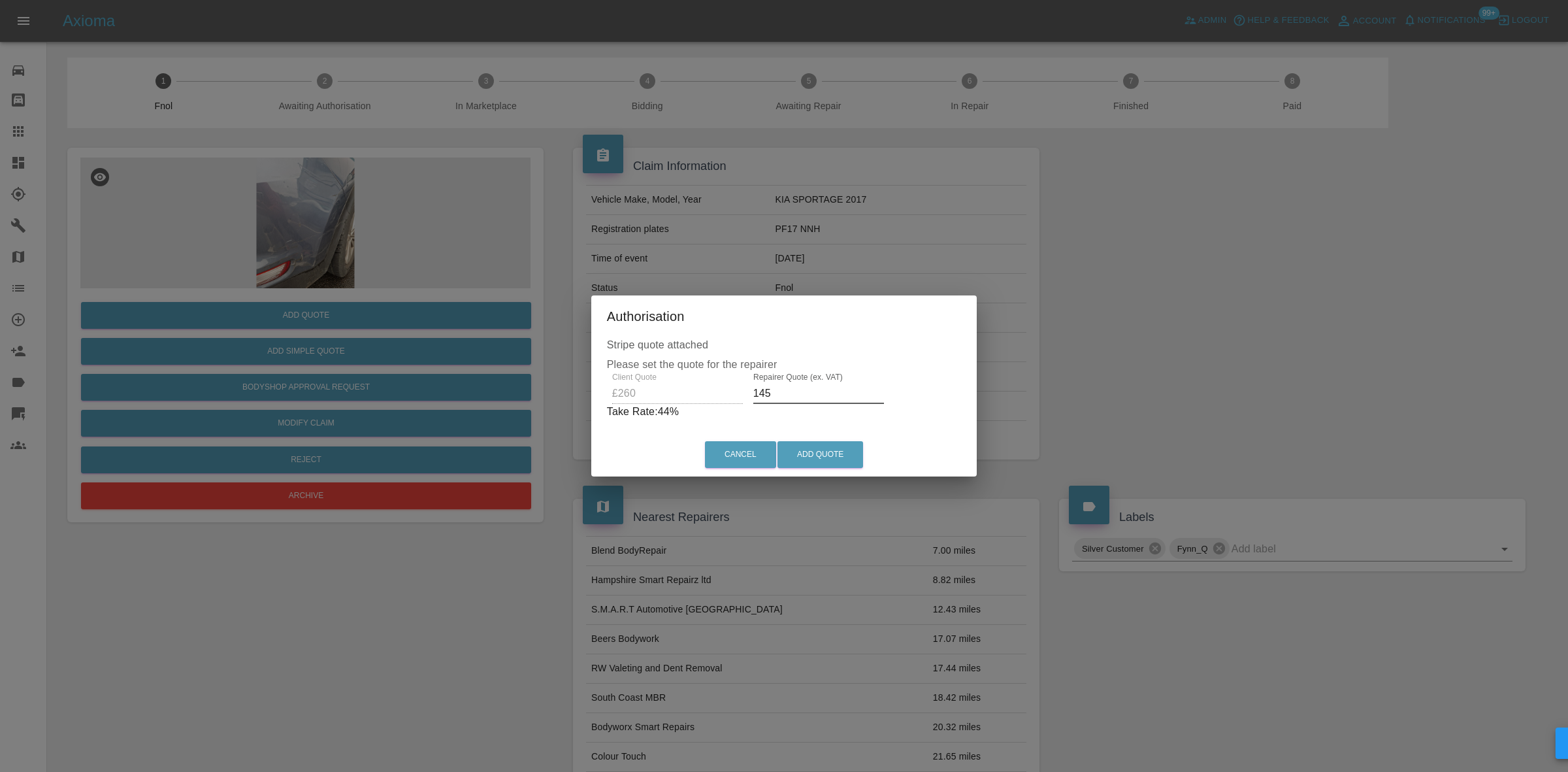
type input "145"
drag, startPoint x: 822, startPoint y: 439, endPoint x: 821, endPoint y: 449, distance: 10.0
click at [822, 445] on div "Cancel Add Quote" at bounding box center [784, 455] width 386 height 44
click at [820, 455] on button "Add Quote" at bounding box center [820, 454] width 86 height 26
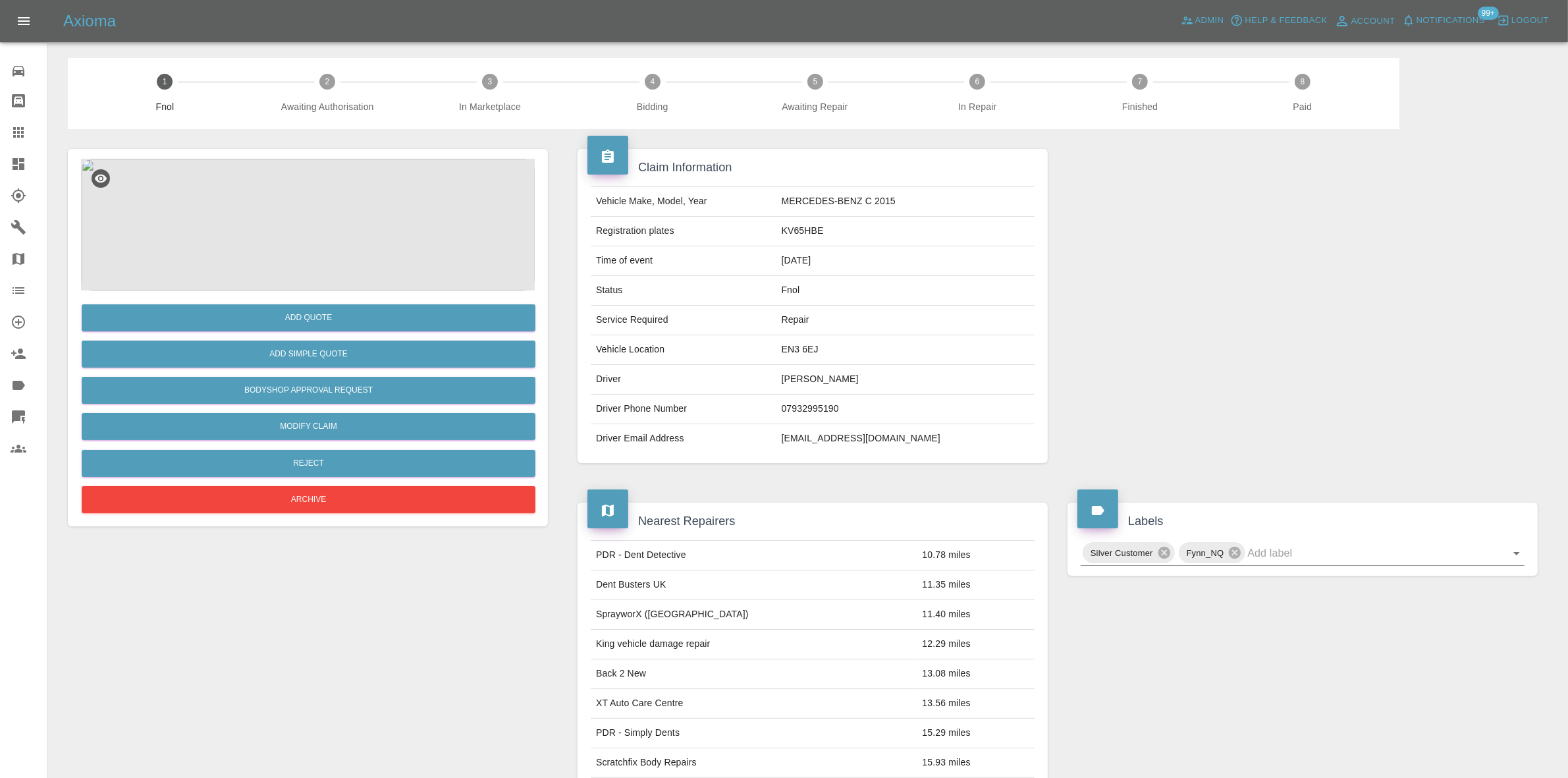
click at [333, 291] on div "Add Quote Add Simple Quote Bodyshop Approval Request Modify Claim Reject Archive" at bounding box center [308, 404] width 454 height 226
click at [329, 247] on img at bounding box center [308, 225] width 454 height 132
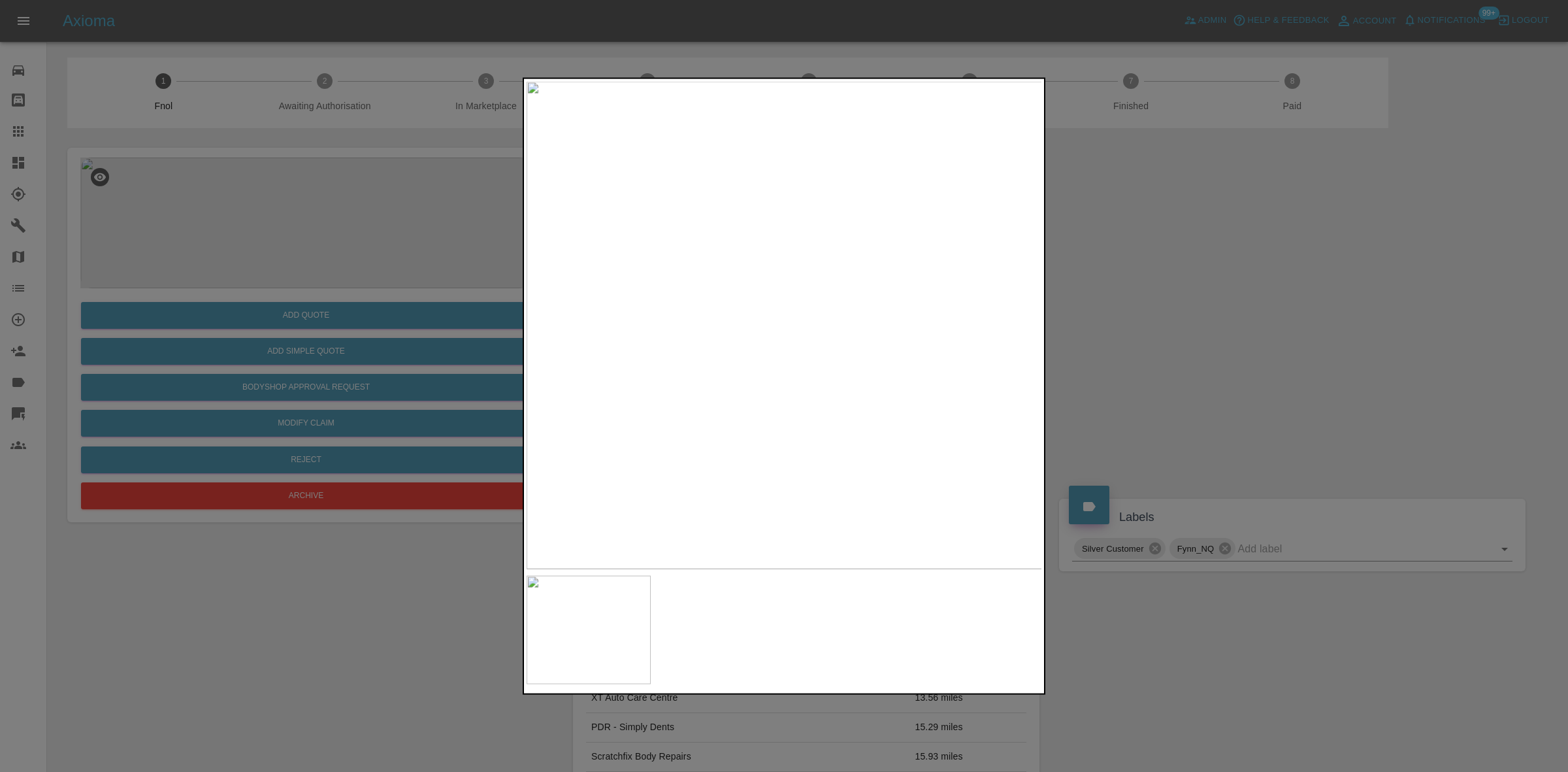
click at [767, 346] on img at bounding box center [784, 325] width 516 height 487
click at [771, 406] on img at bounding box center [836, 261] width 1549 height 1464
click at [771, 406] on img at bounding box center [838, 249] width 1549 height 1464
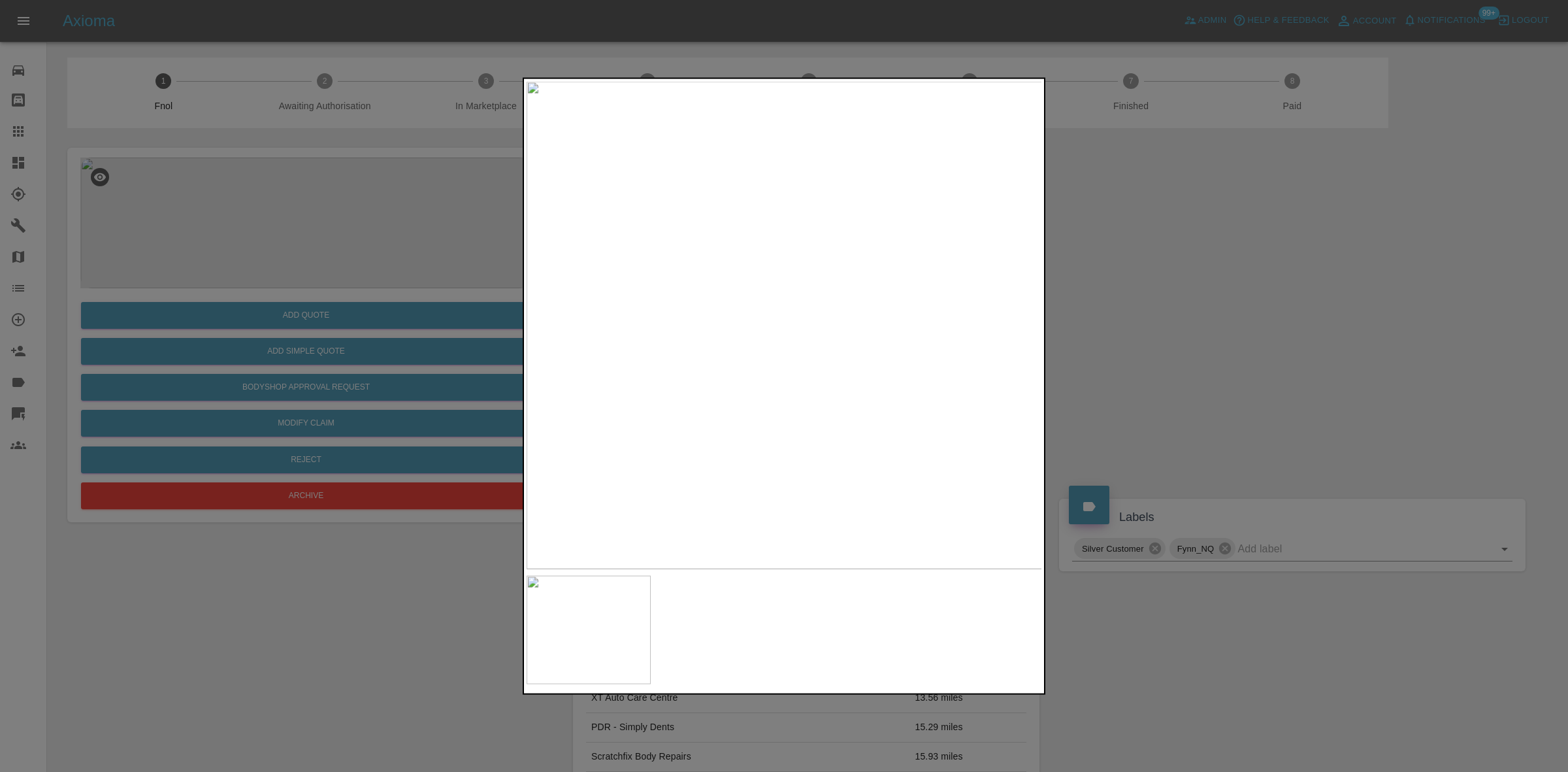
click at [655, 391] on img at bounding box center [784, 325] width 516 height 487
click at [784, 376] on img at bounding box center [784, 325] width 516 height 487
drag, startPoint x: 335, startPoint y: 406, endPoint x: 363, endPoint y: 362, distance: 52.2
click at [349, 398] on div at bounding box center [784, 386] width 1568 height 772
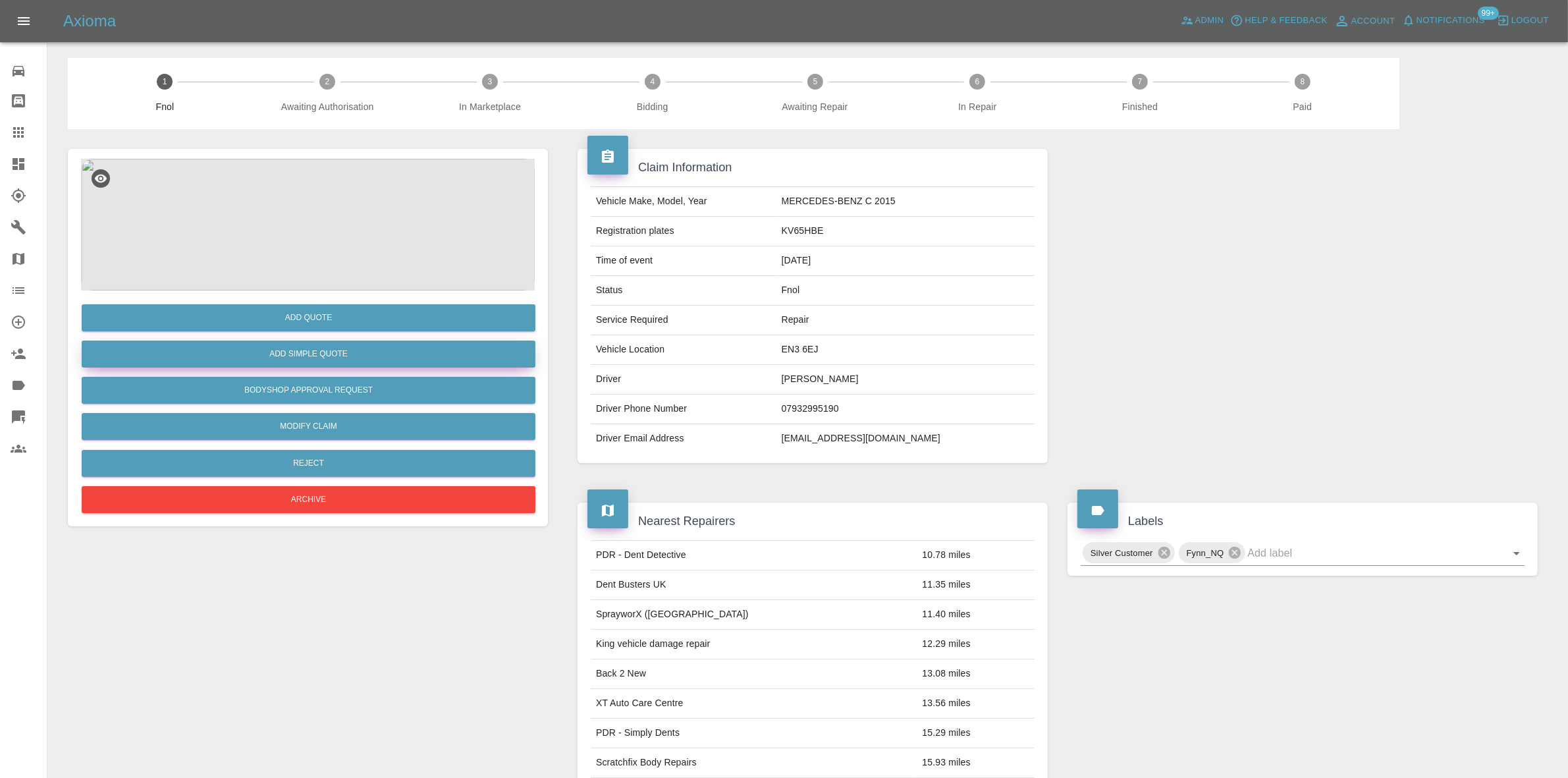
click at [367, 355] on button "Add Simple Quote" at bounding box center [308, 354] width 454 height 27
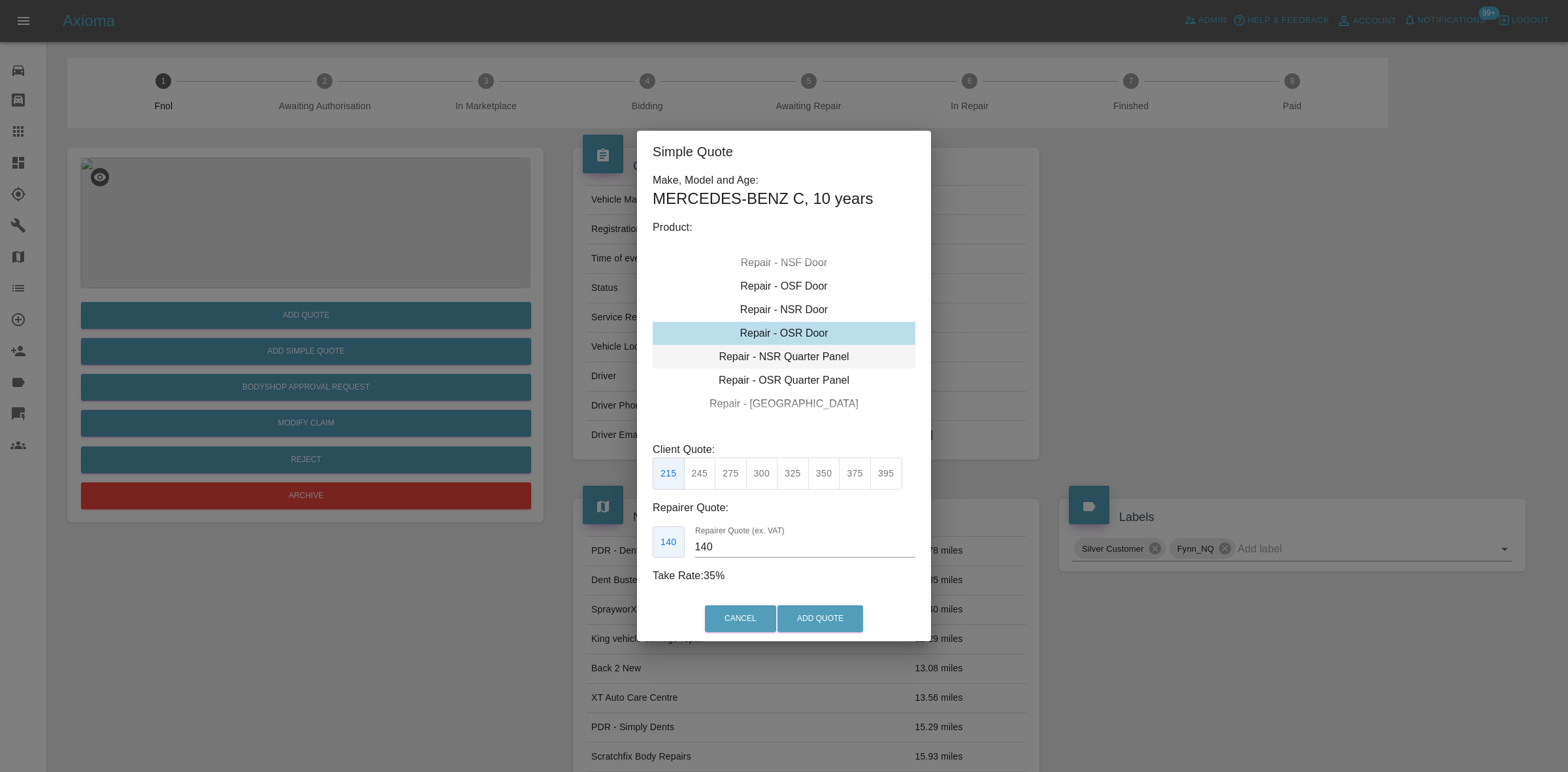
click at [784, 350] on div "Repair - NSR Quarter Panel" at bounding box center [784, 357] width 263 height 23
click at [764, 474] on button "300" at bounding box center [762, 474] width 32 height 32
drag, startPoint x: 731, startPoint y: 544, endPoint x: 504, endPoint y: 492, distance: 232.9
click at [556, 531] on div "Simple Quote Make, Model and Age: MERCEDES-BENZ C , 10 years Product: Repair - …" at bounding box center [784, 386] width 1568 height 772
click at [791, 468] on button "325" at bounding box center [793, 474] width 32 height 32
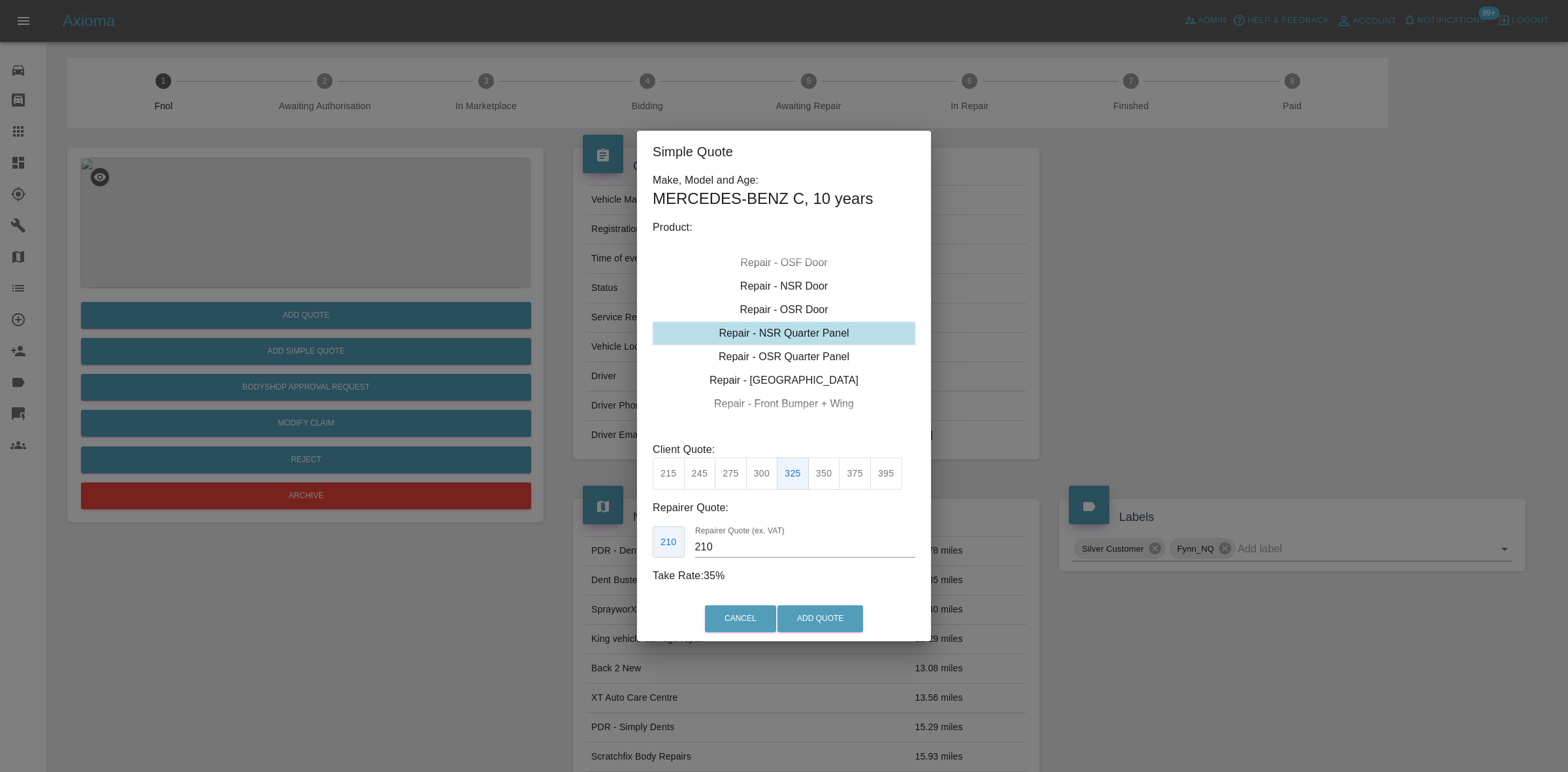
drag, startPoint x: 720, startPoint y: 551, endPoint x: 518, endPoint y: 527, distance: 203.4
click at [534, 530] on div "Simple Quote Make, Model and Age: MERCEDES-BENZ C , 10 years Product: Repair - …" at bounding box center [784, 386] width 1568 height 772
type input "200"
click at [816, 631] on button "Add Quote" at bounding box center [820, 618] width 86 height 26
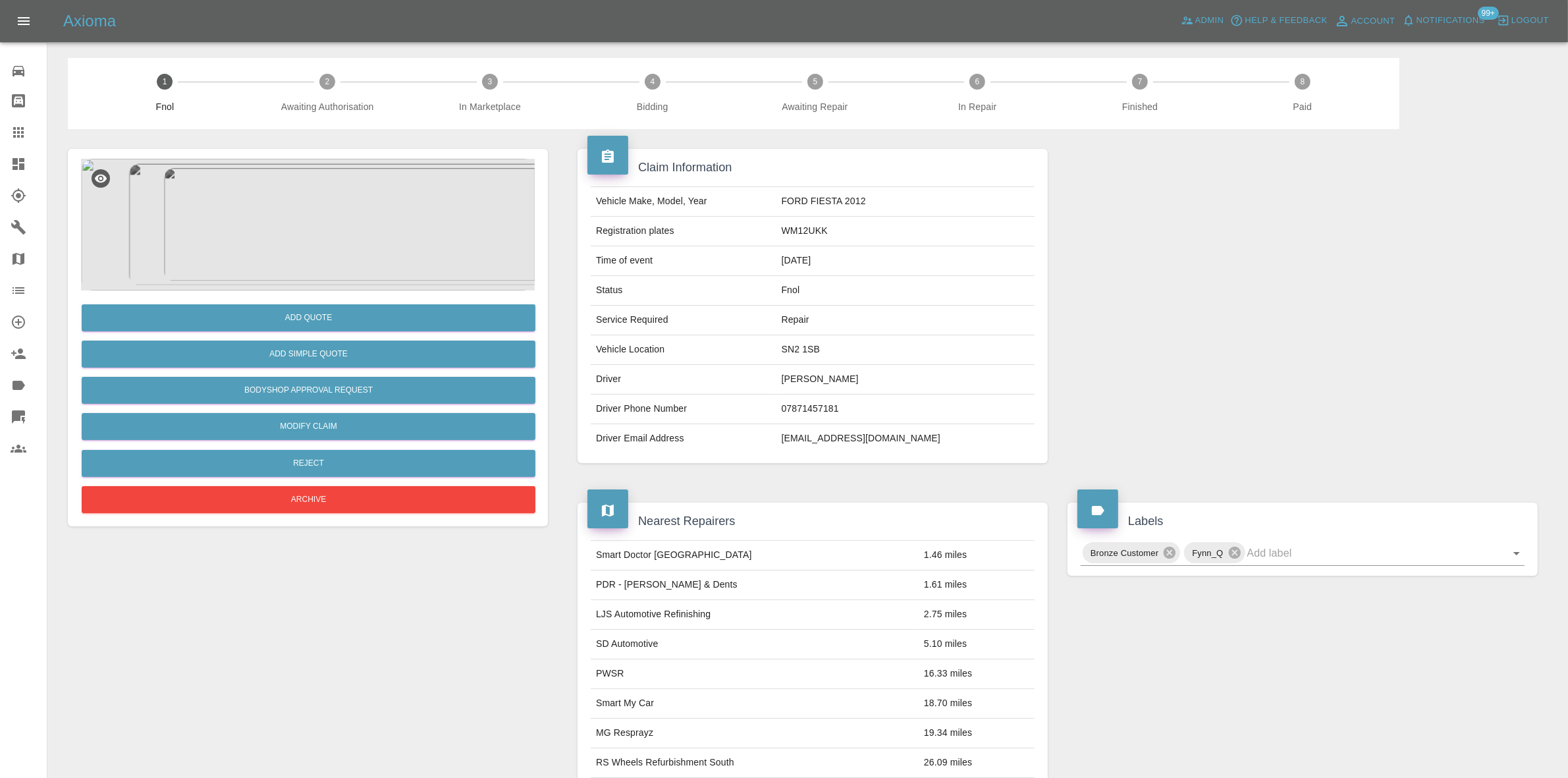
click at [352, 254] on img at bounding box center [308, 225] width 454 height 132
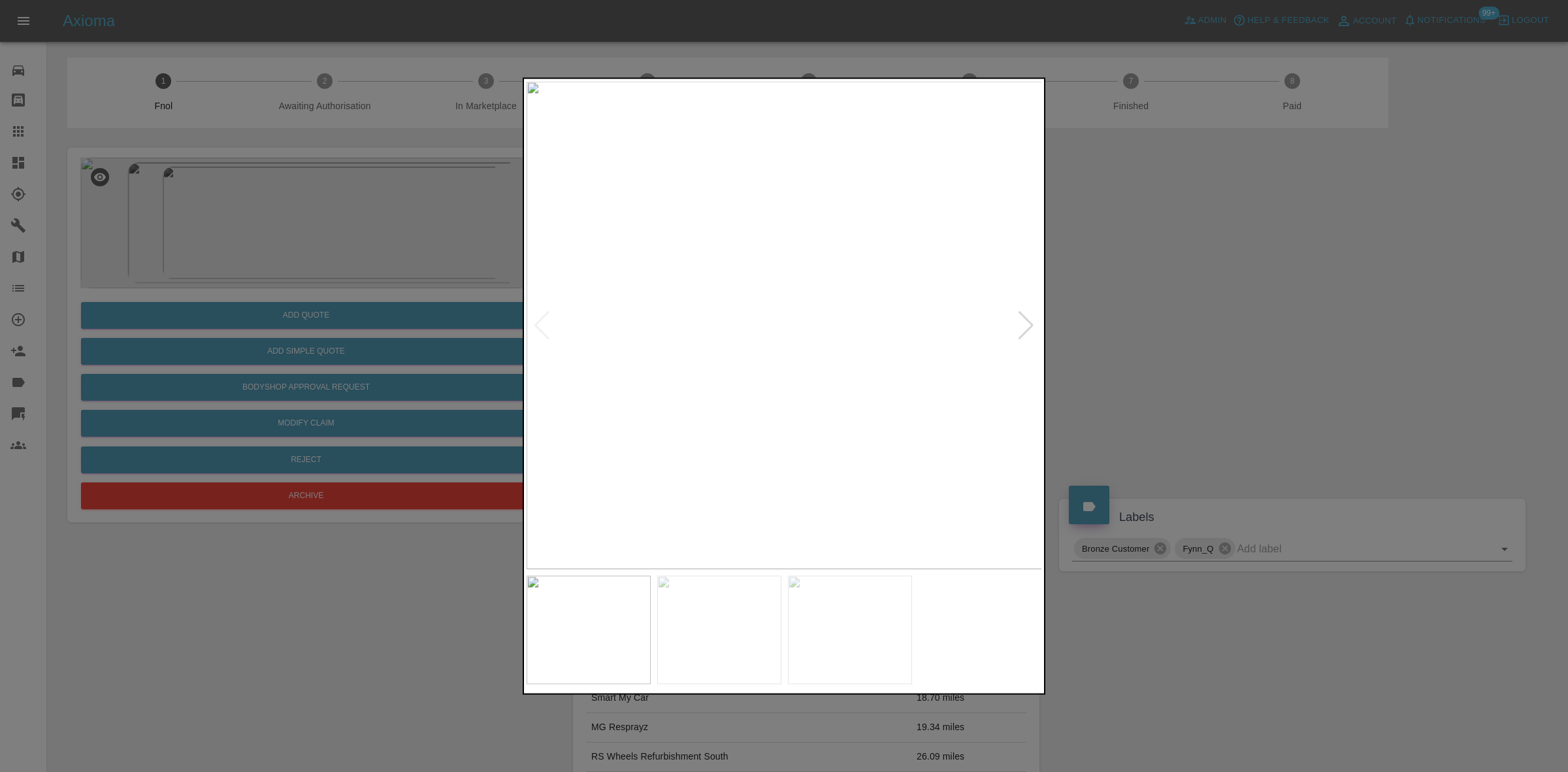
click at [778, 317] on img at bounding box center [784, 325] width 516 height 487
click at [778, 317] on img at bounding box center [802, 347] width 1549 height 1464
click at [657, 313] on img at bounding box center [802, 347] width 1549 height 1464
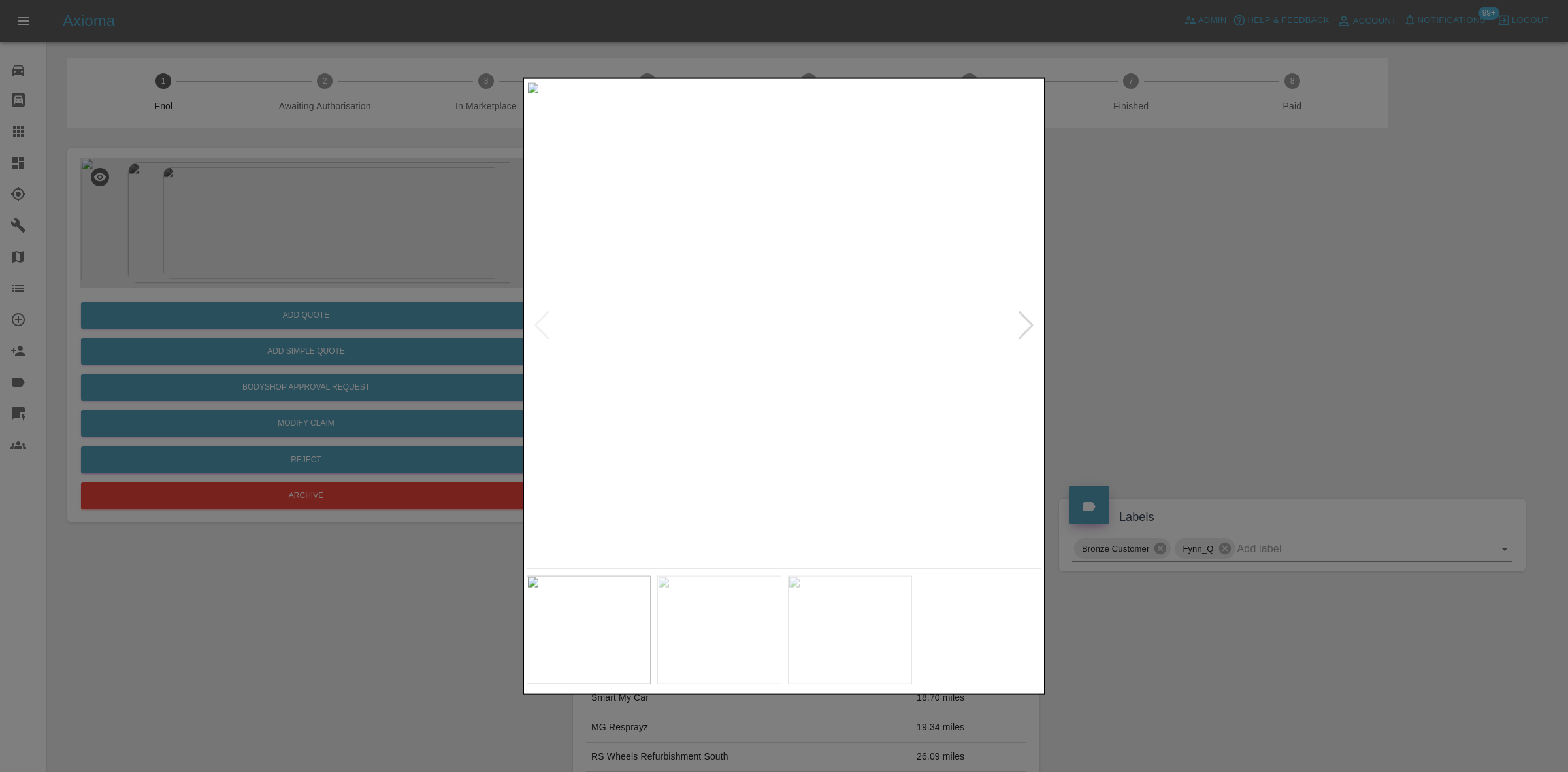
click at [659, 321] on img at bounding box center [784, 325] width 516 height 487
click at [659, 309] on img at bounding box center [784, 325] width 516 height 487
click at [570, 328] on img at bounding box center [763, 325] width 516 height 487
click at [821, 309] on img at bounding box center [784, 325] width 516 height 487
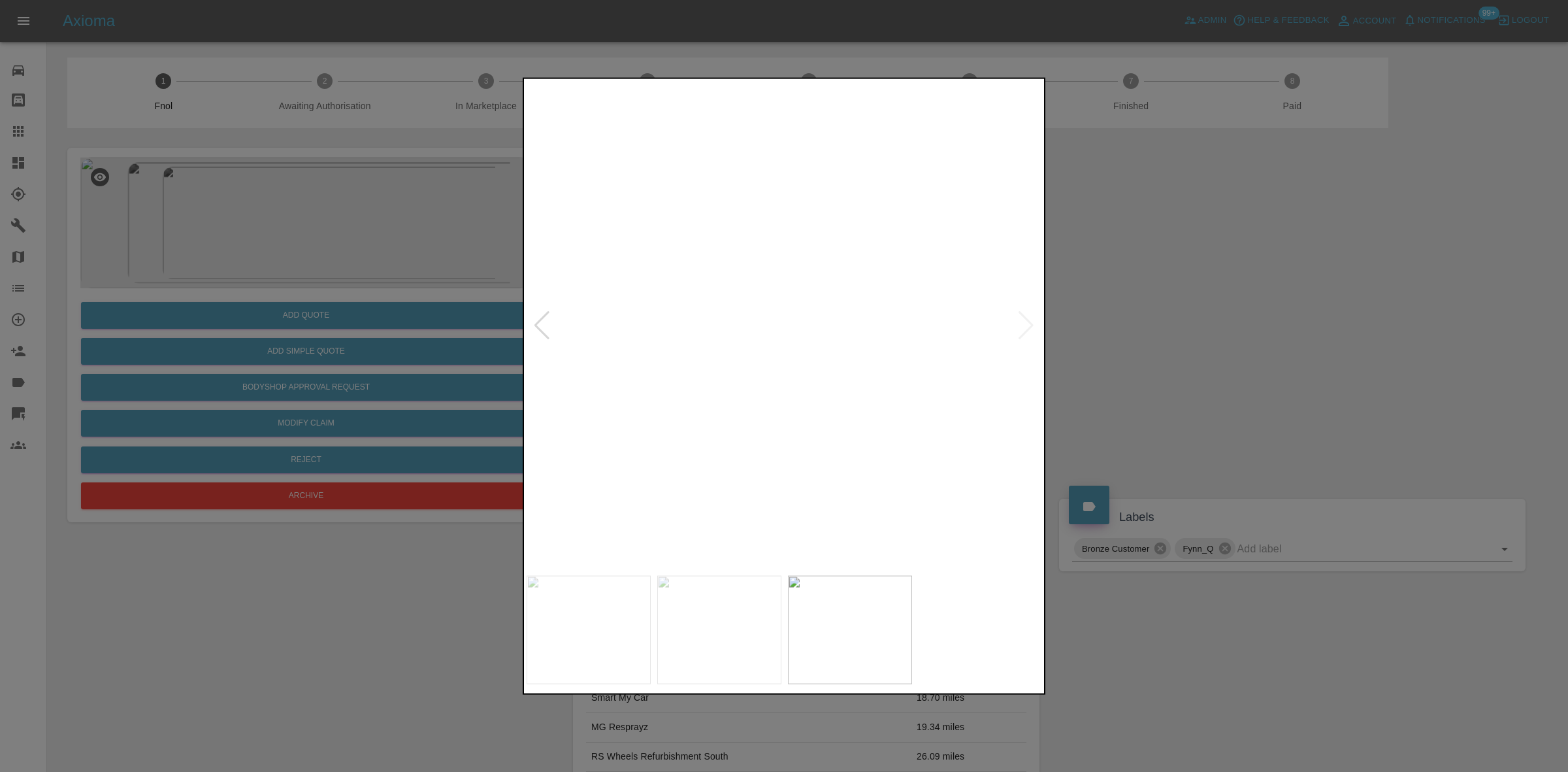
click at [764, 328] on img at bounding box center [672, 374] width 1549 height 1464
click at [777, 346] on img at bounding box center [784, 325] width 516 height 487
click at [742, 394] on img at bounding box center [784, 325] width 516 height 487
click at [846, 346] on img at bounding box center [784, 325] width 516 height 487
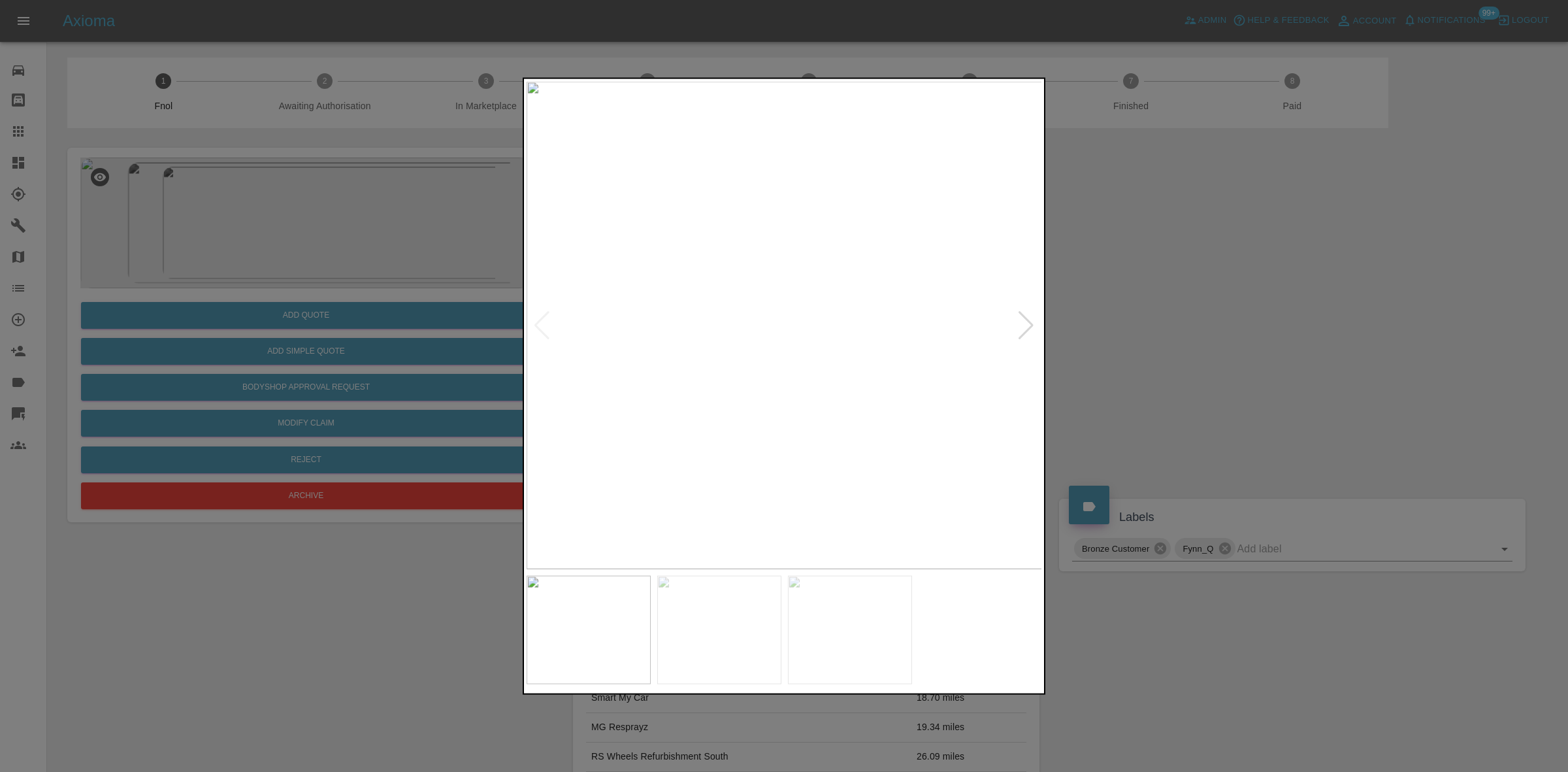
drag, startPoint x: 217, startPoint y: 367, endPoint x: 226, endPoint y: 366, distance: 9.1
click at [217, 368] on div at bounding box center [784, 386] width 1568 height 772
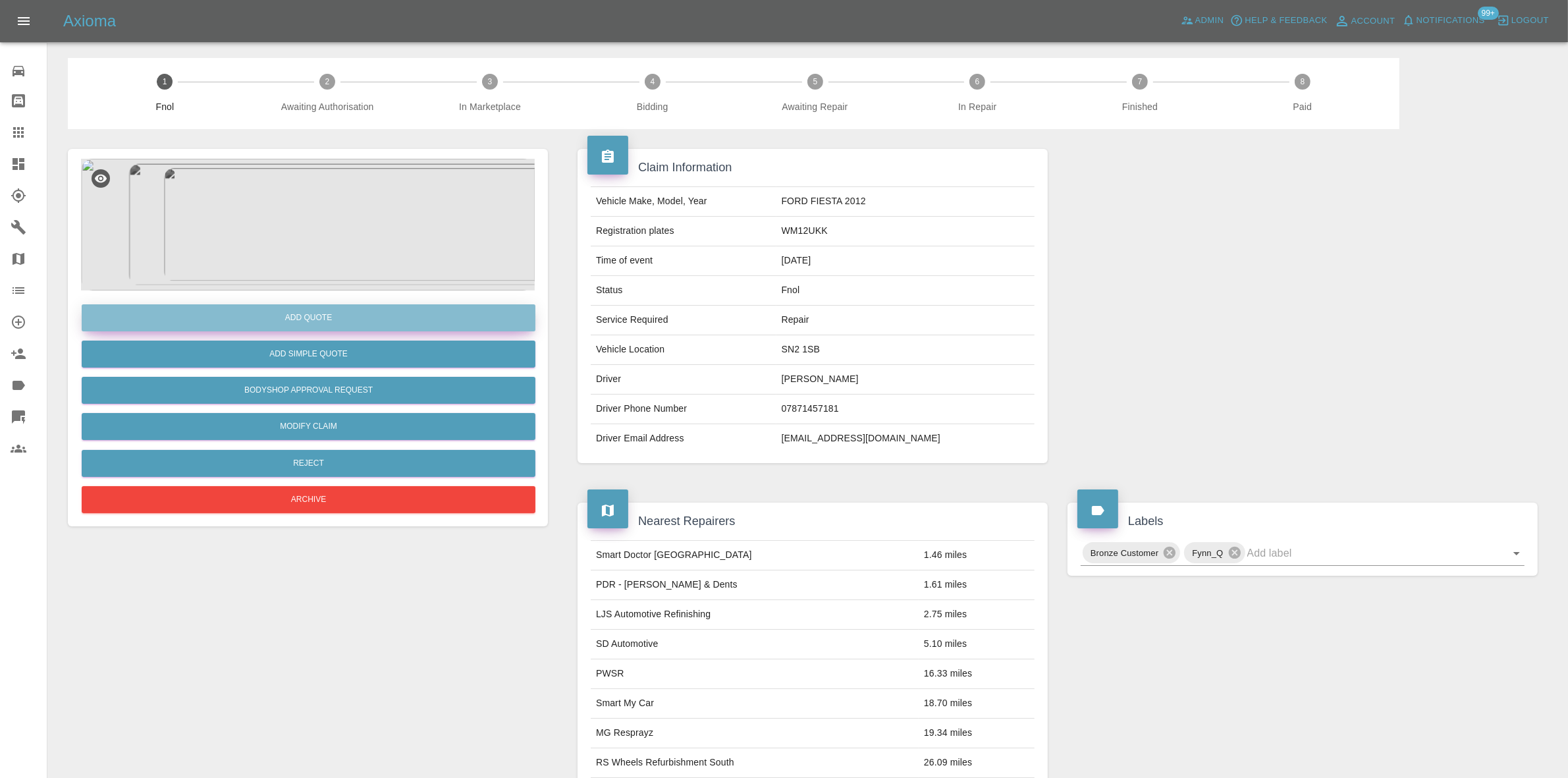
click at [280, 316] on button "Add Quote" at bounding box center [308, 318] width 454 height 27
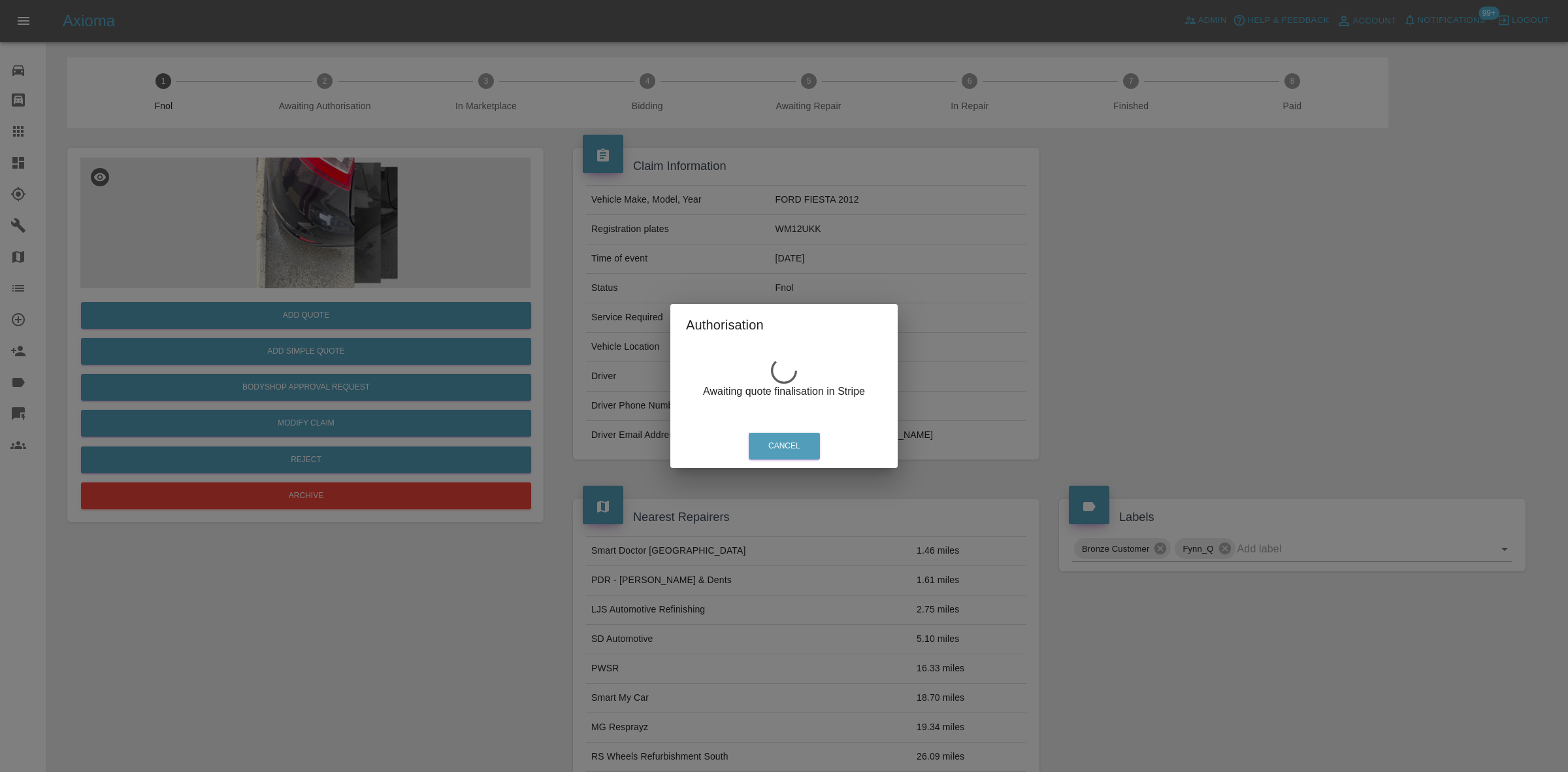
click at [412, 259] on div "Authorisation Awaiting quote finalisation in Stripe Cancel" at bounding box center [784, 386] width 1568 height 772
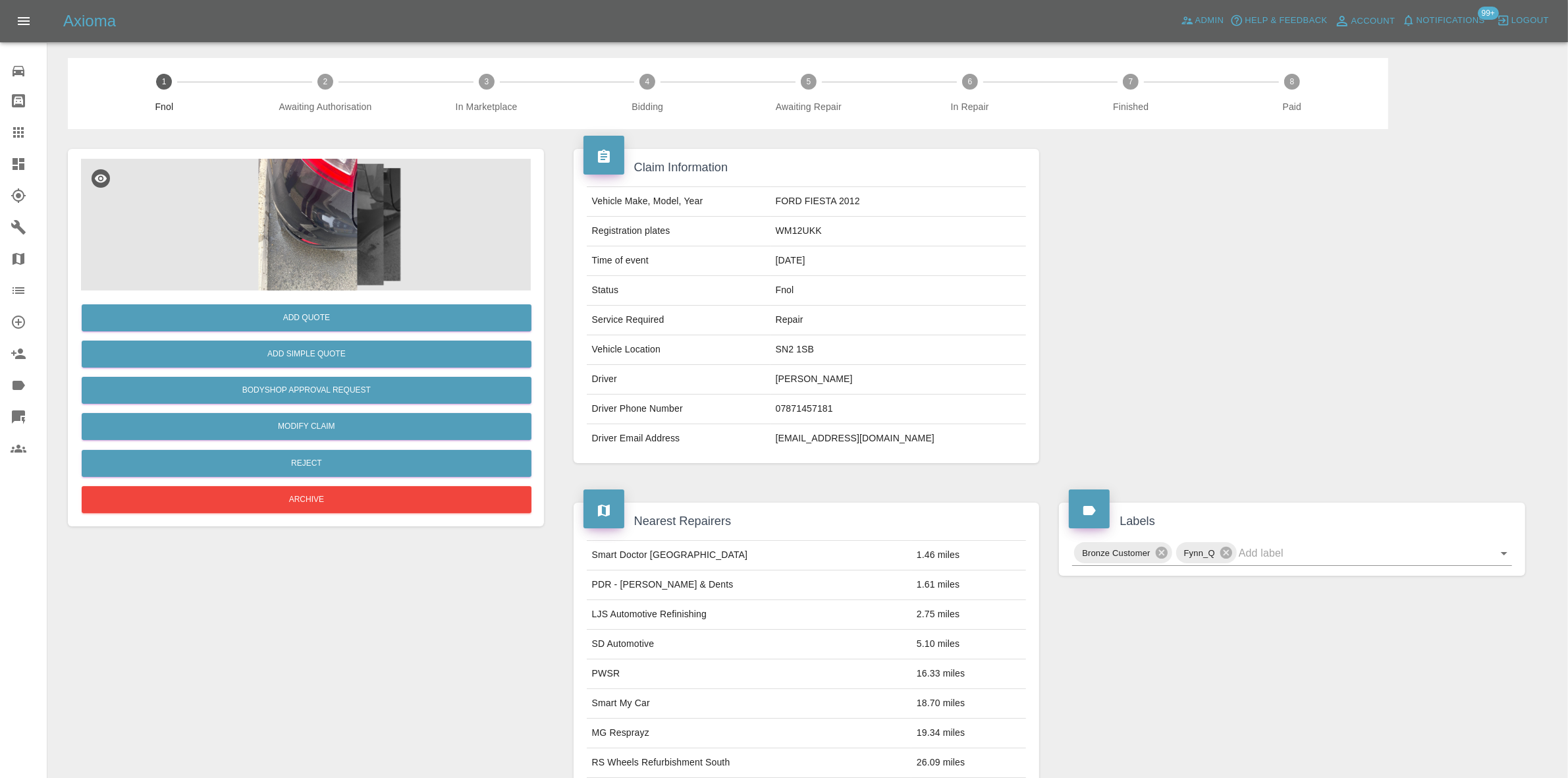
click at [337, 212] on img at bounding box center [308, 225] width 454 height 132
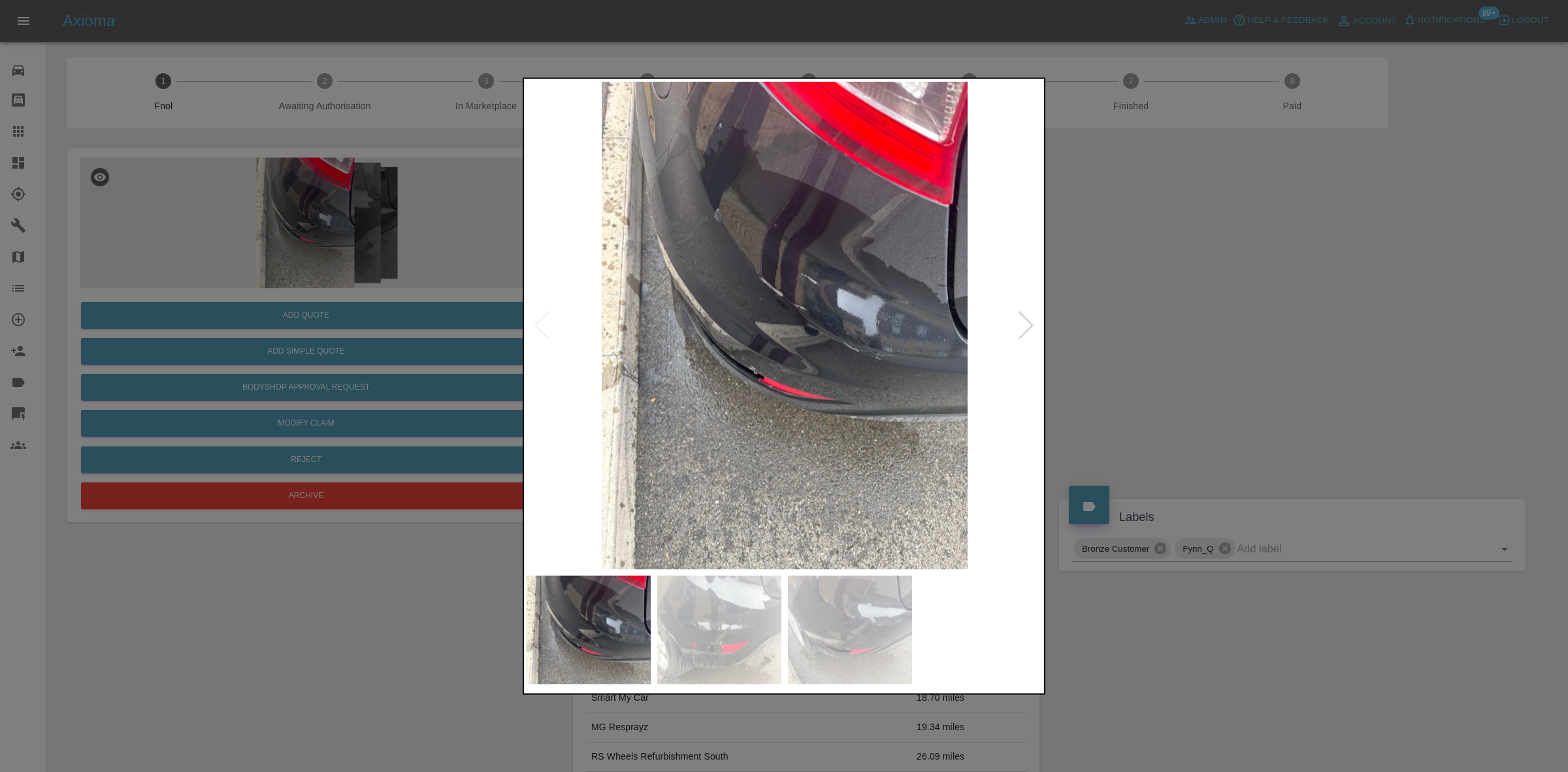
click at [844, 396] on img at bounding box center [784, 325] width 516 height 487
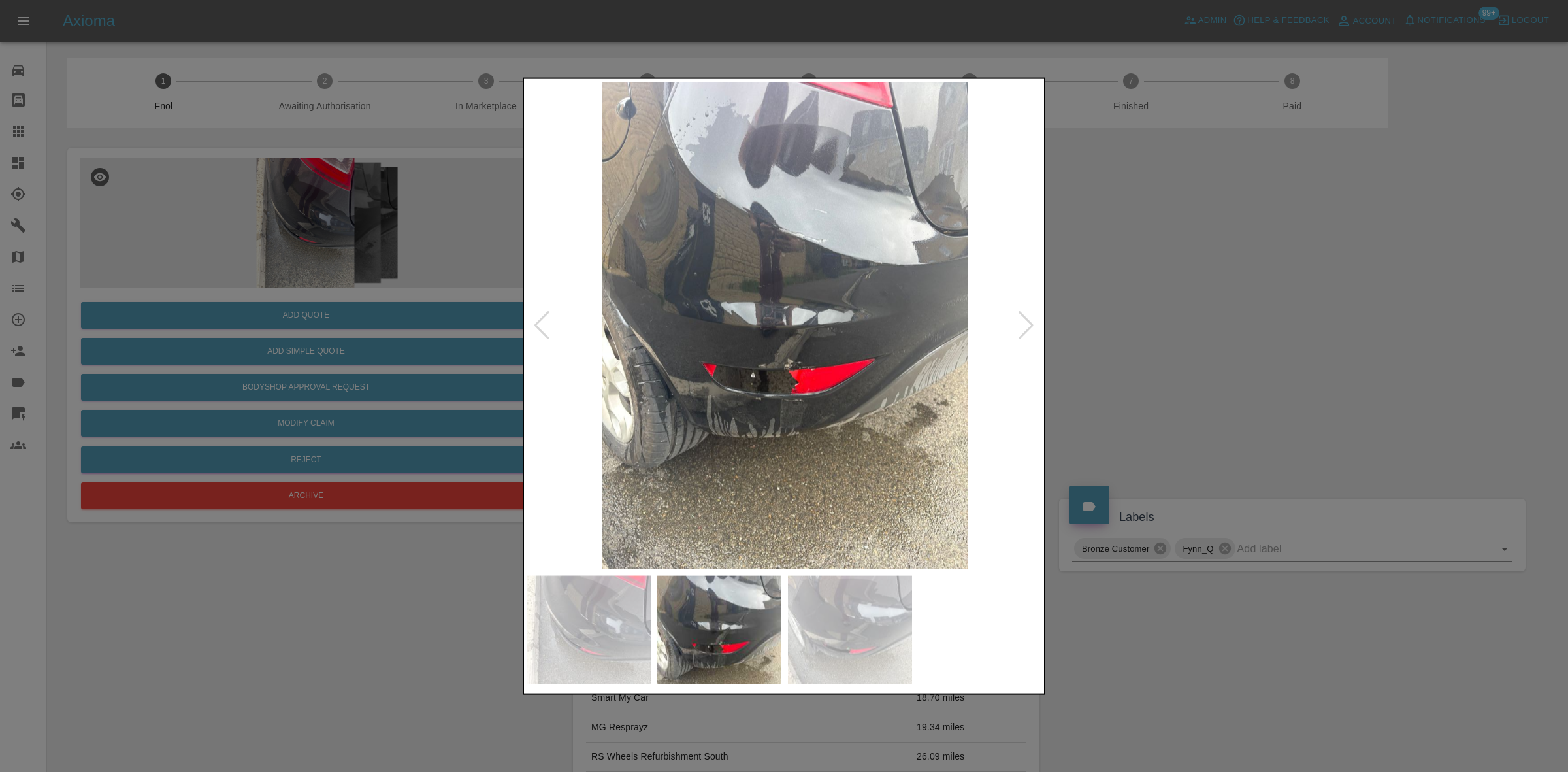
click at [786, 356] on img at bounding box center [784, 325] width 516 height 487
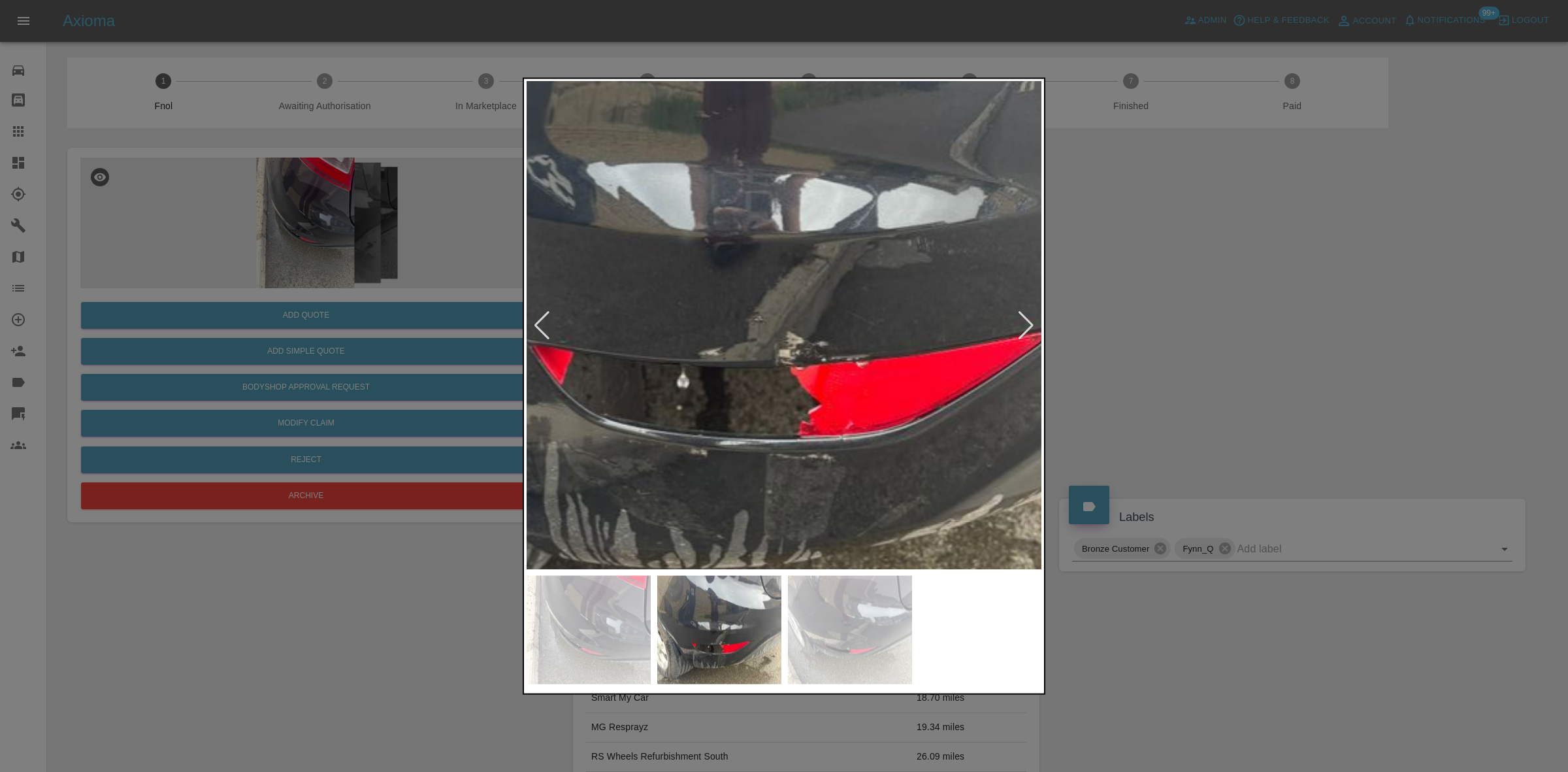
click at [786, 356] on img at bounding box center [777, 232] width 1549 height 1464
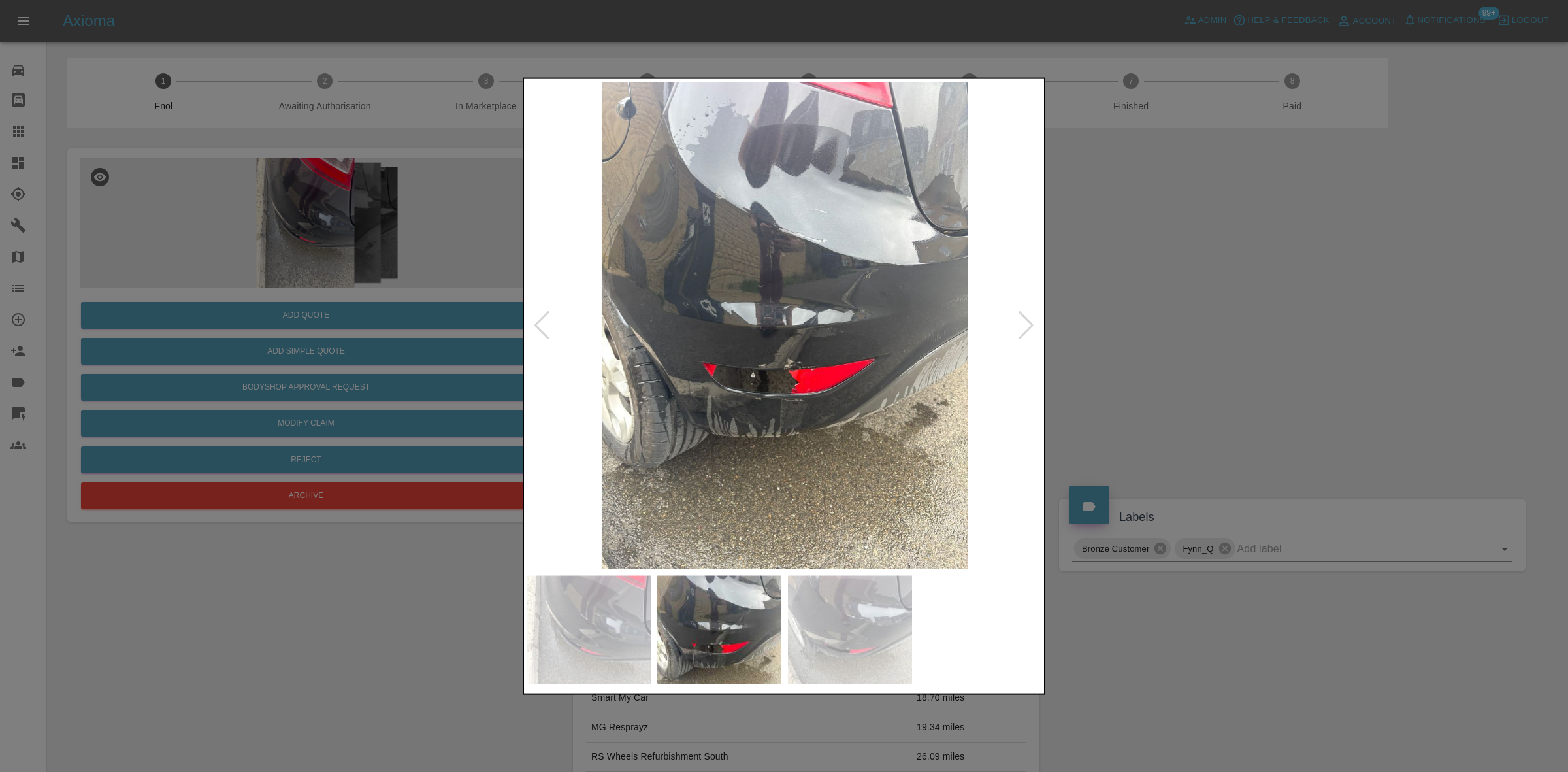
drag, startPoint x: 302, startPoint y: 335, endPoint x: 324, endPoint y: 335, distance: 22.0
click at [308, 335] on div at bounding box center [784, 386] width 1568 height 772
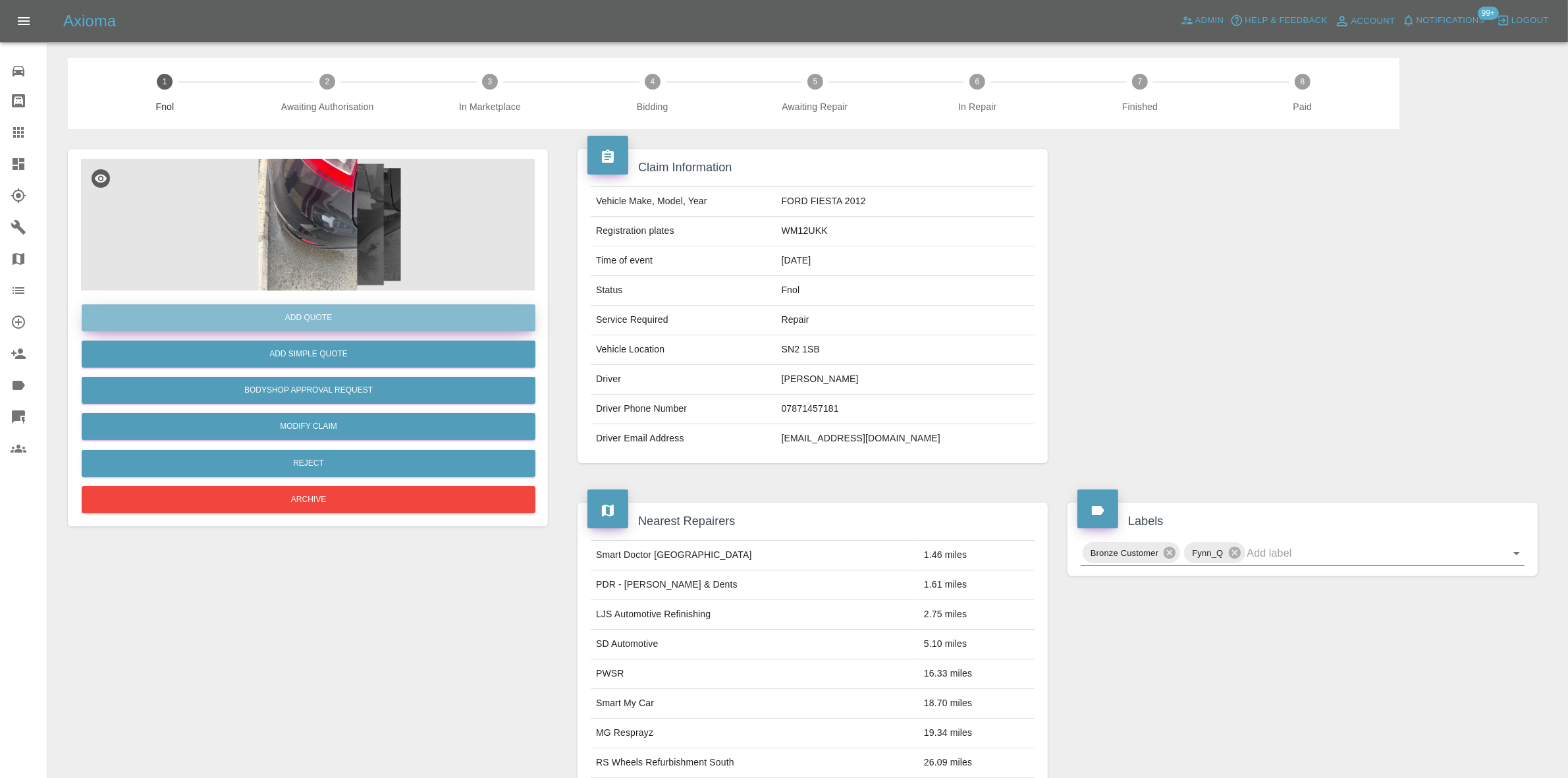
click at [354, 323] on button "Add Quote" at bounding box center [308, 318] width 454 height 27
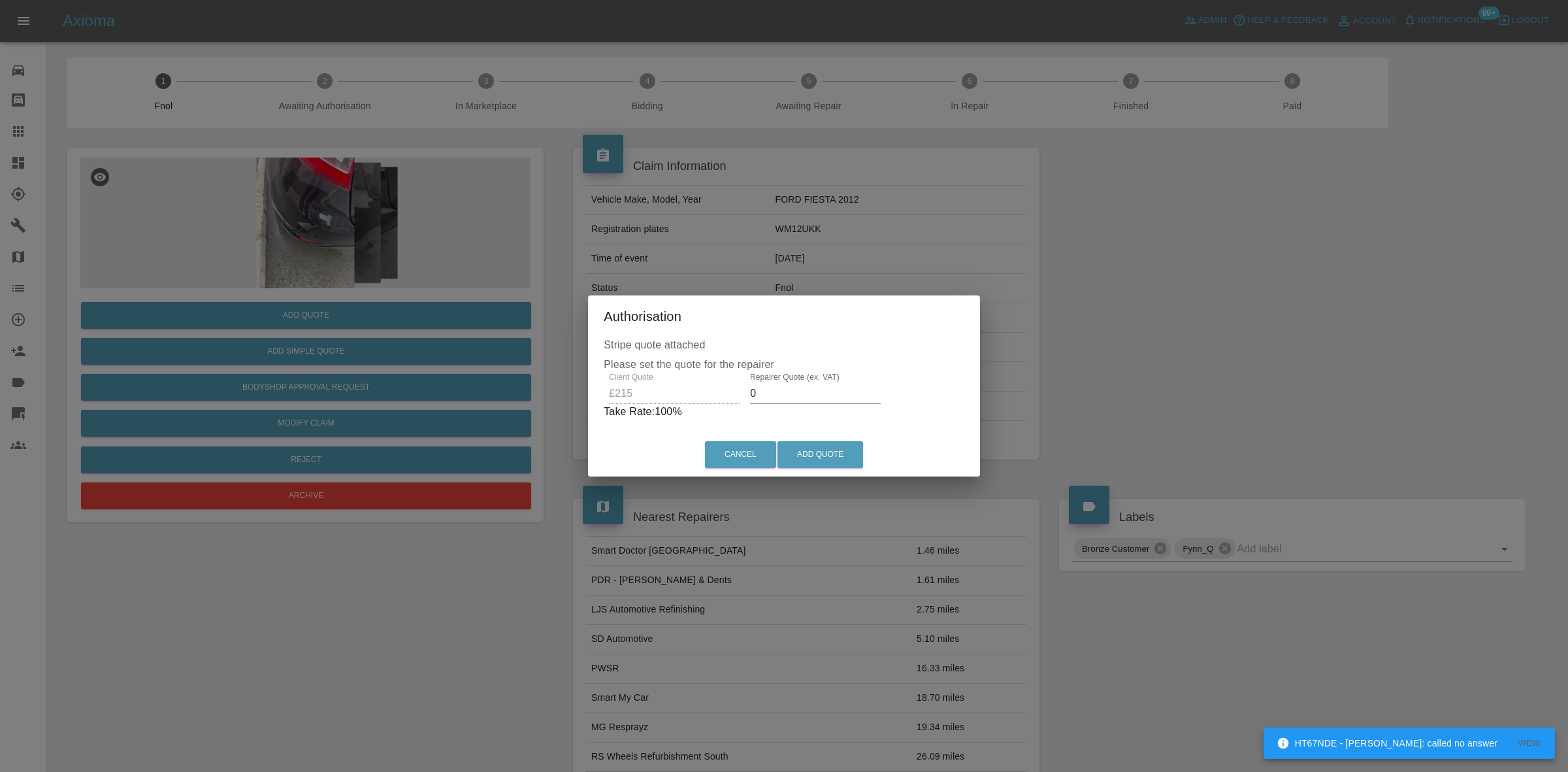
drag, startPoint x: 766, startPoint y: 392, endPoint x: 585, endPoint y: 363, distance: 183.3
click at [585, 363] on div "Authorisation Stripe quote attached Please set the quote for the repairer Clien…" at bounding box center [784, 386] width 1568 height 772
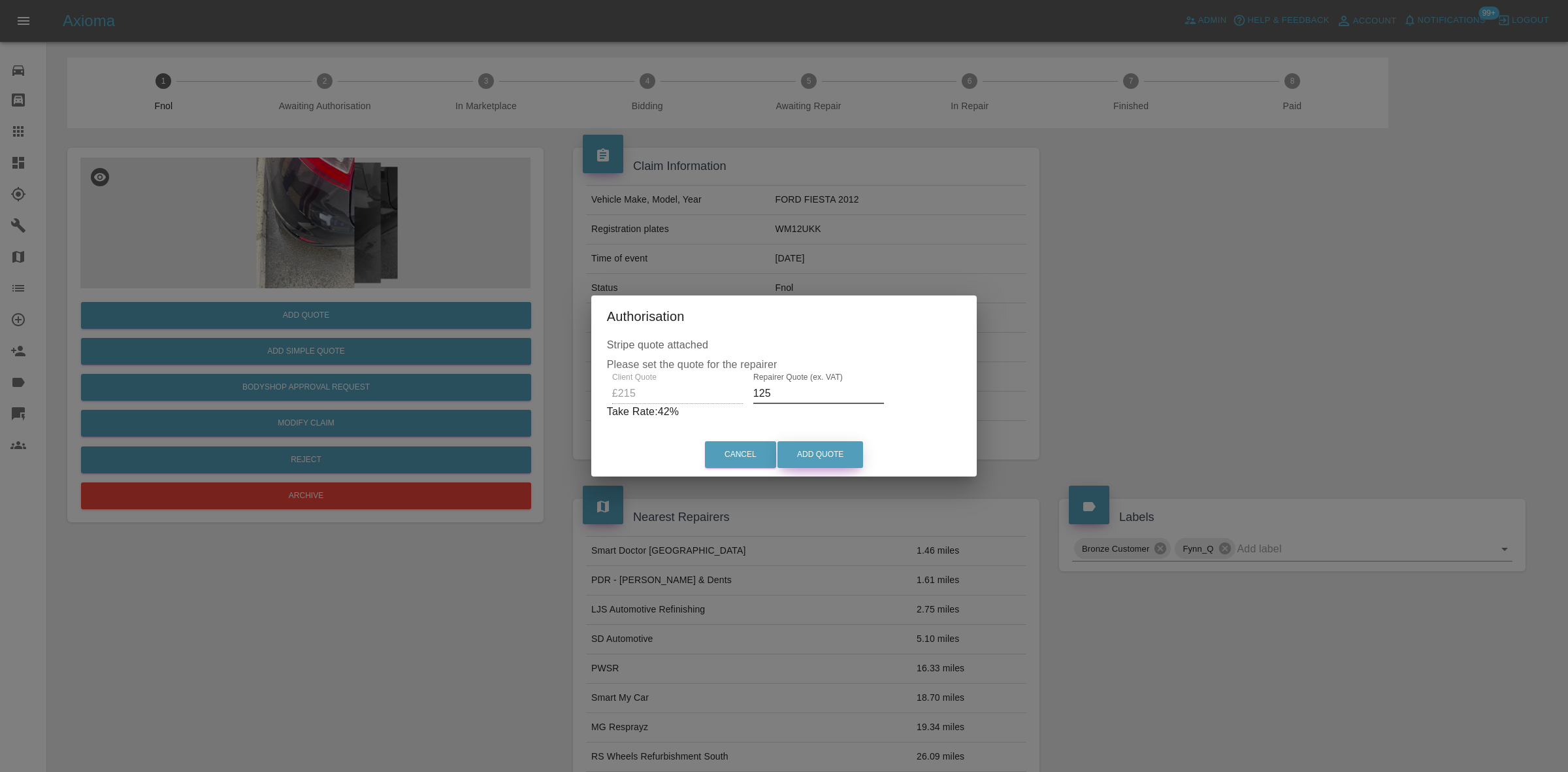
type input "125"
click at [838, 441] on button "Add Quote" at bounding box center [820, 454] width 86 height 26
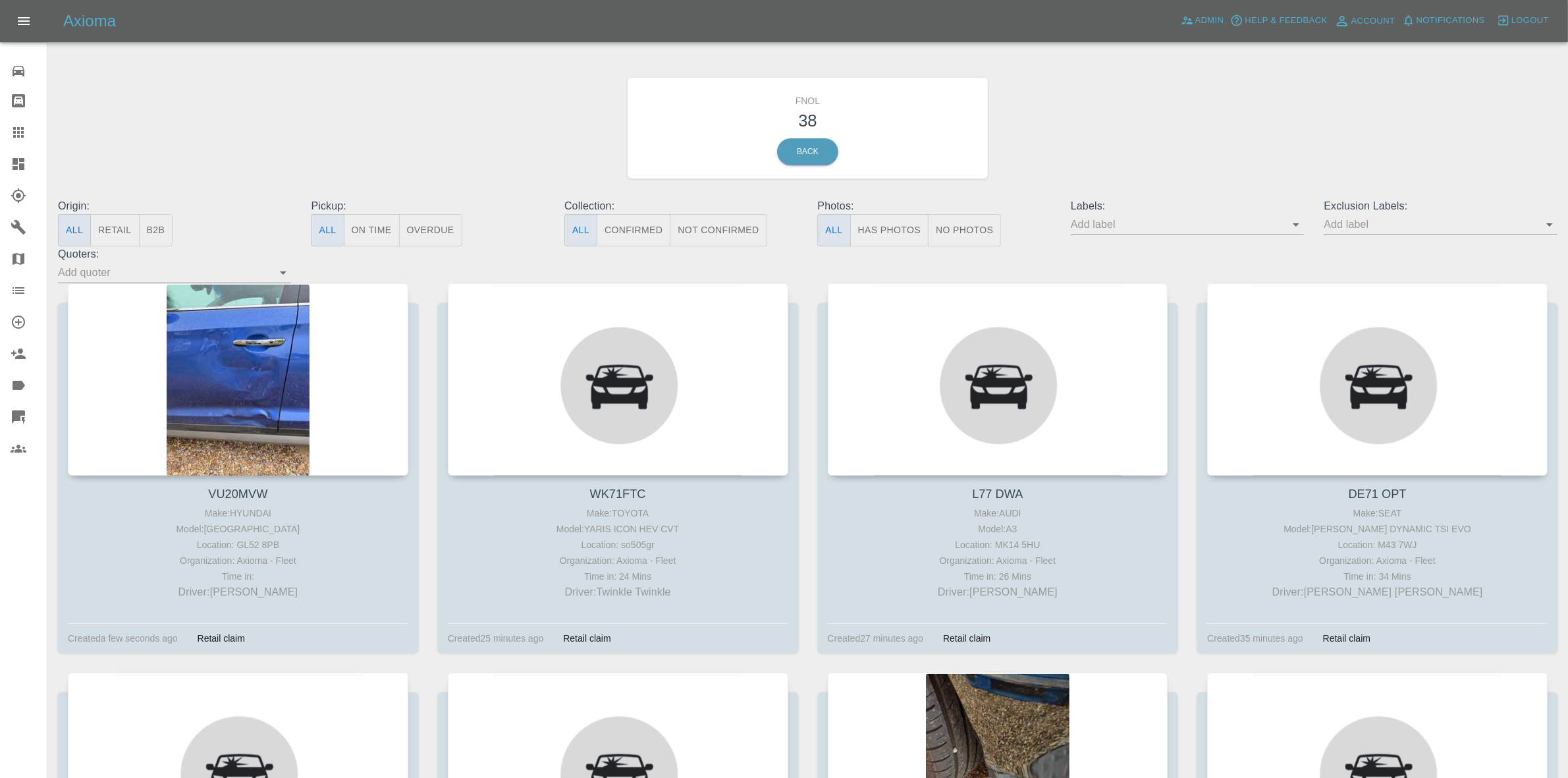
click at [891, 225] on button "Has Photos" at bounding box center [890, 230] width 79 height 32
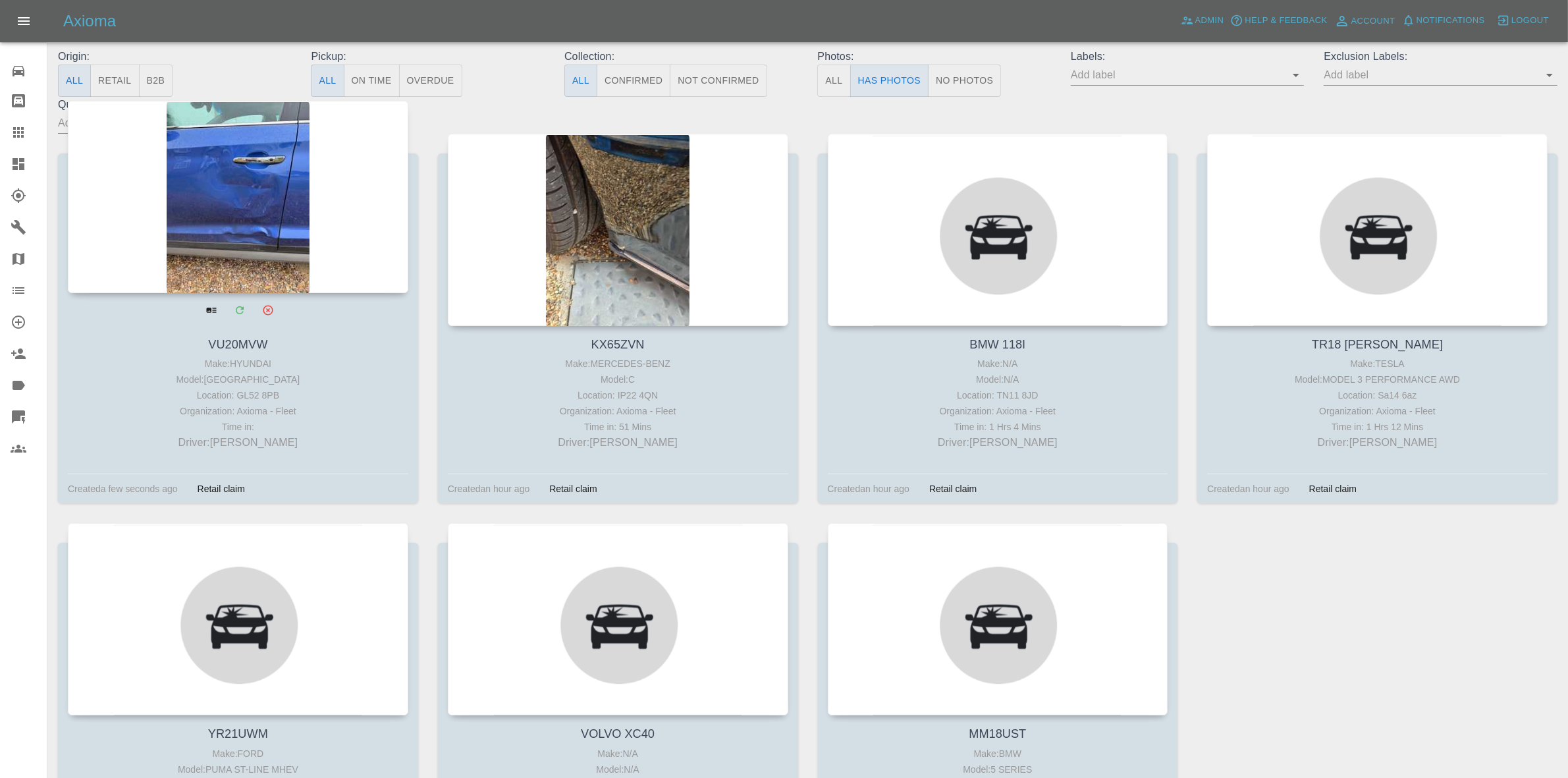
scroll to position [165, 0]
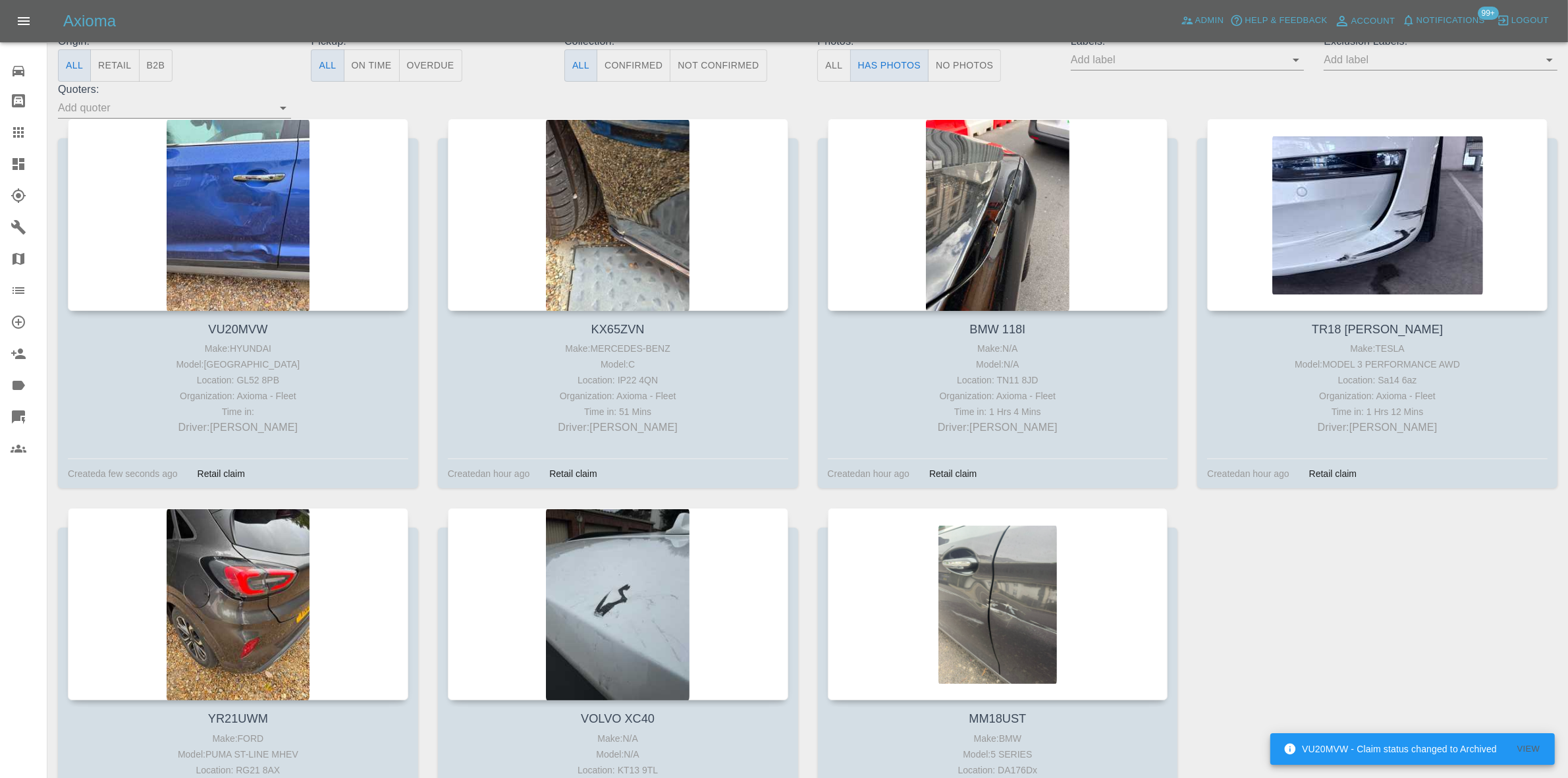
click at [22, 170] on icon at bounding box center [19, 164] width 16 height 16
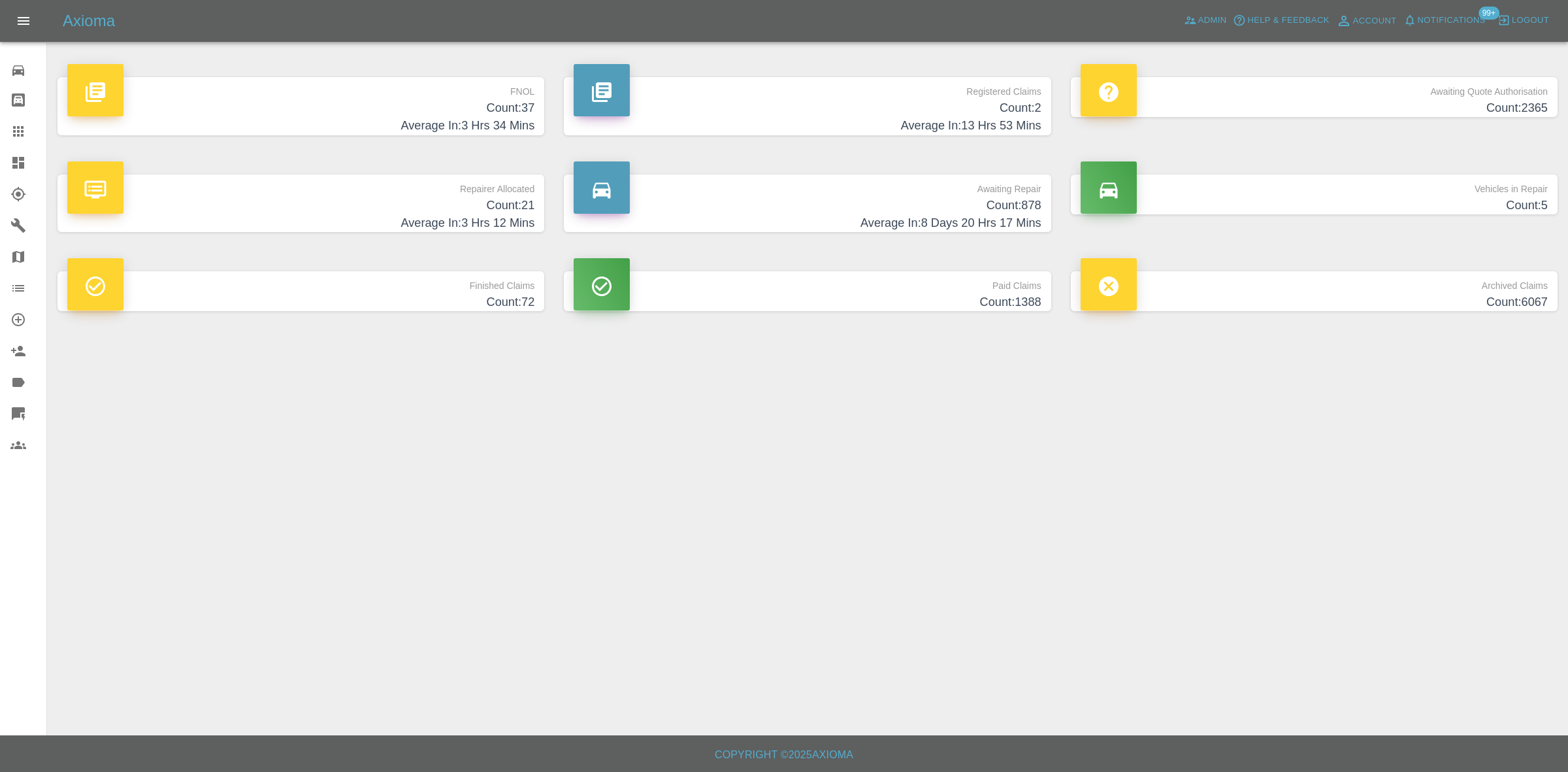
drag, startPoint x: 976, startPoint y: 112, endPoint x: 941, endPoint y: 143, distance: 46.8
click at [977, 112] on h4 "Count: 2" at bounding box center [807, 108] width 467 height 18
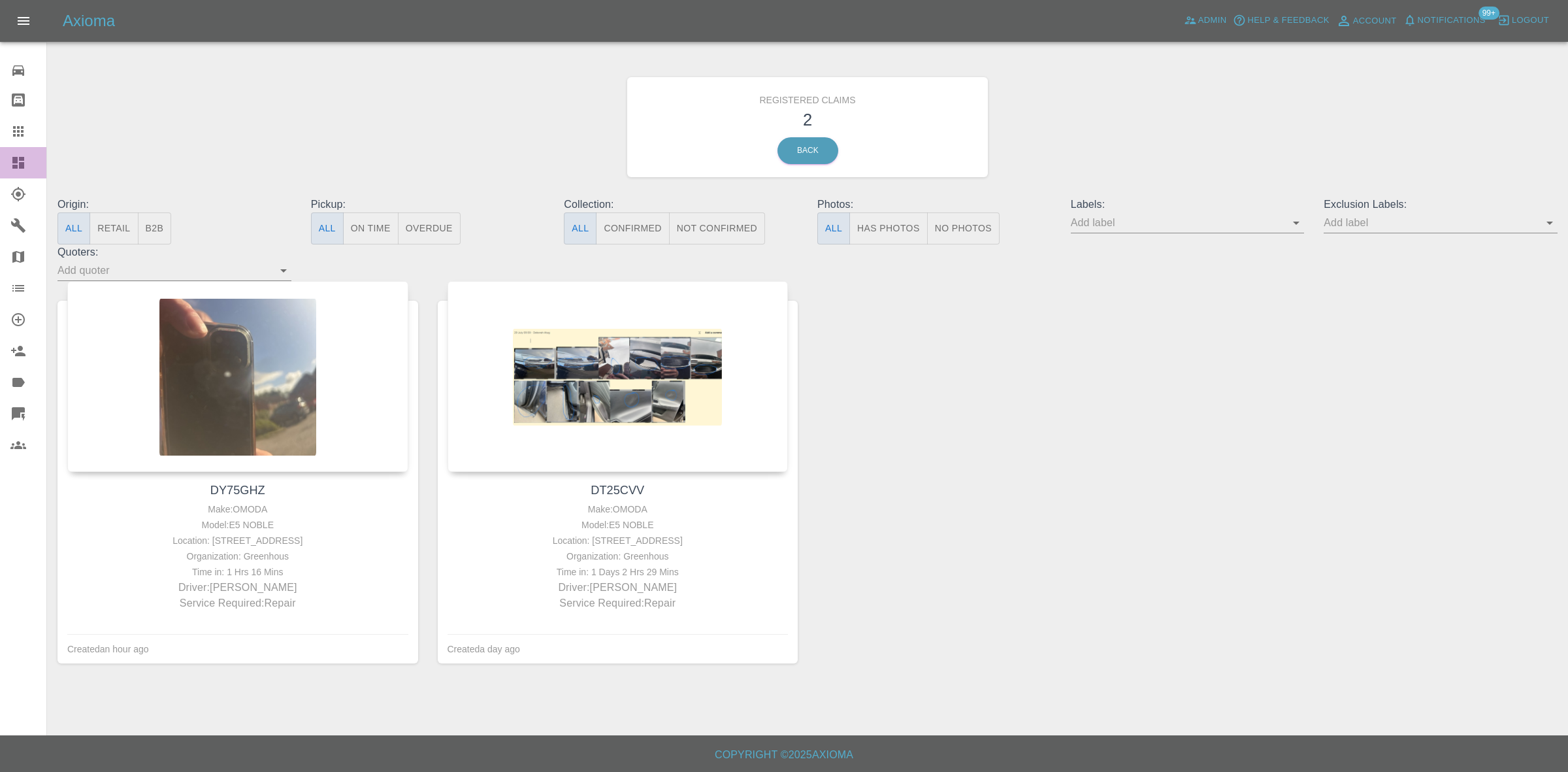
click at [27, 148] on link "Dashboard" at bounding box center [23, 162] width 46 height 31
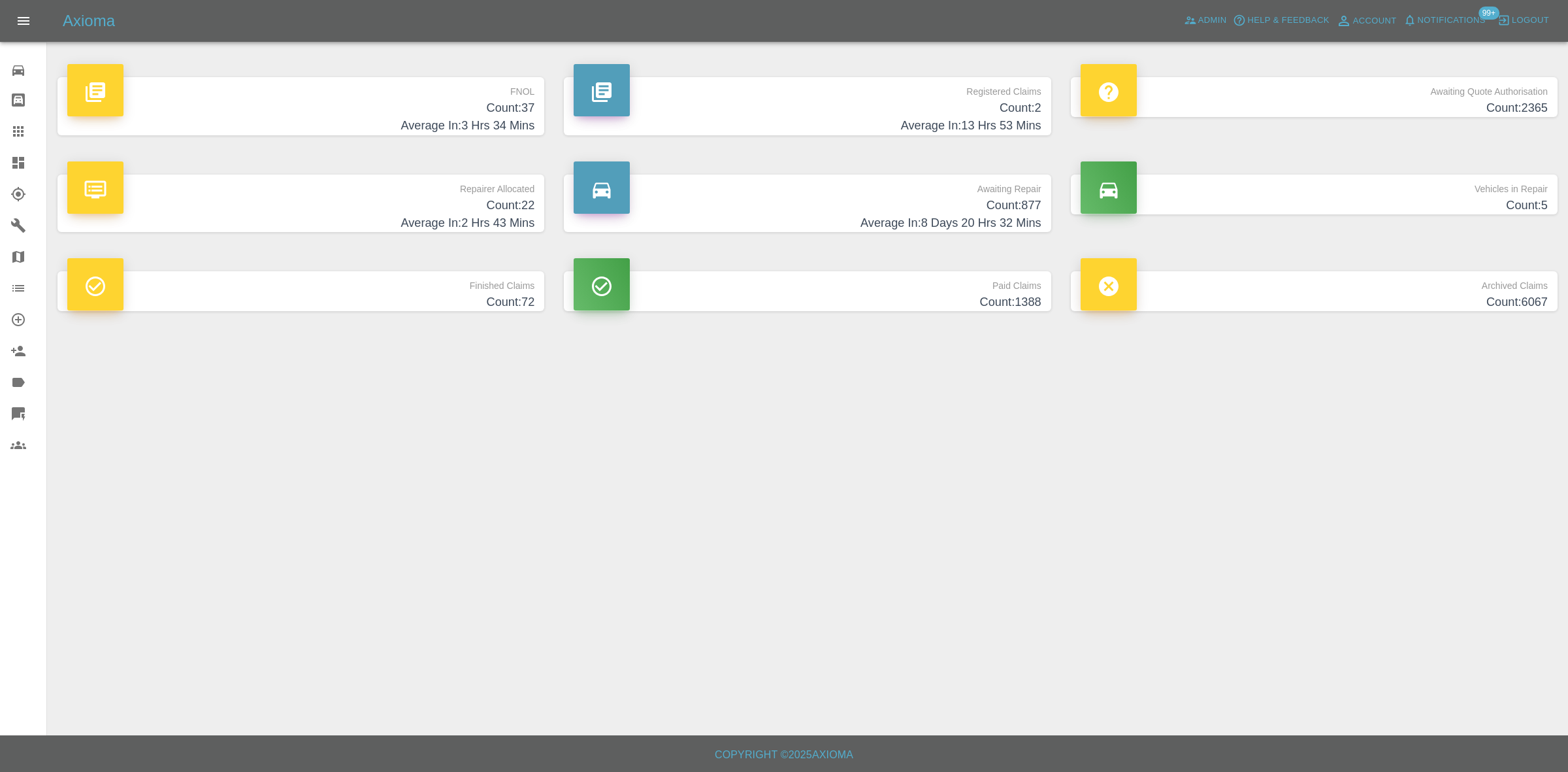
click at [487, 103] on h4 "Count: 37" at bounding box center [300, 108] width 467 height 18
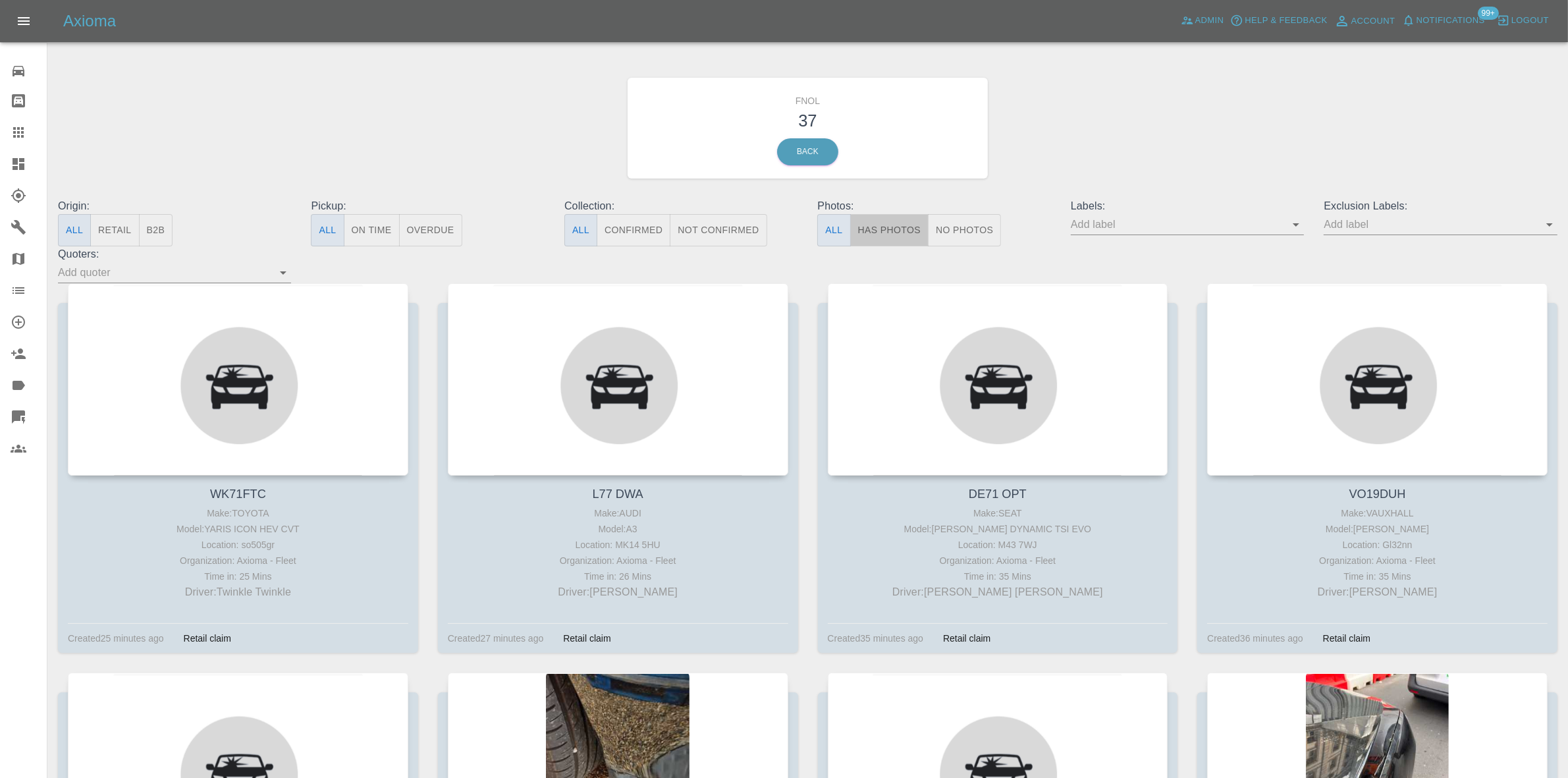
click at [883, 228] on button "Has Photos" at bounding box center [890, 230] width 79 height 32
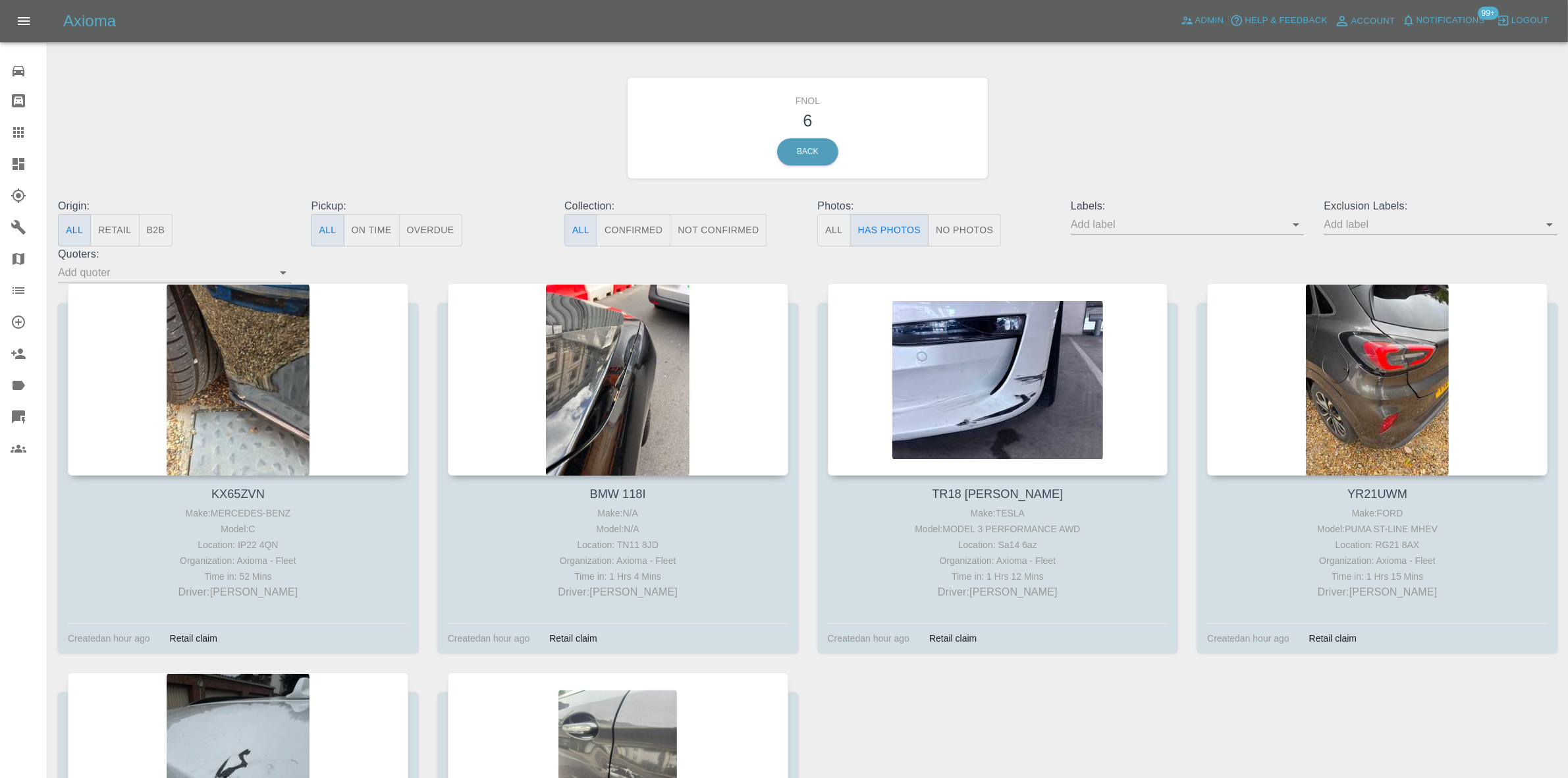
click at [31, 166] on div at bounding box center [29, 164] width 37 height 16
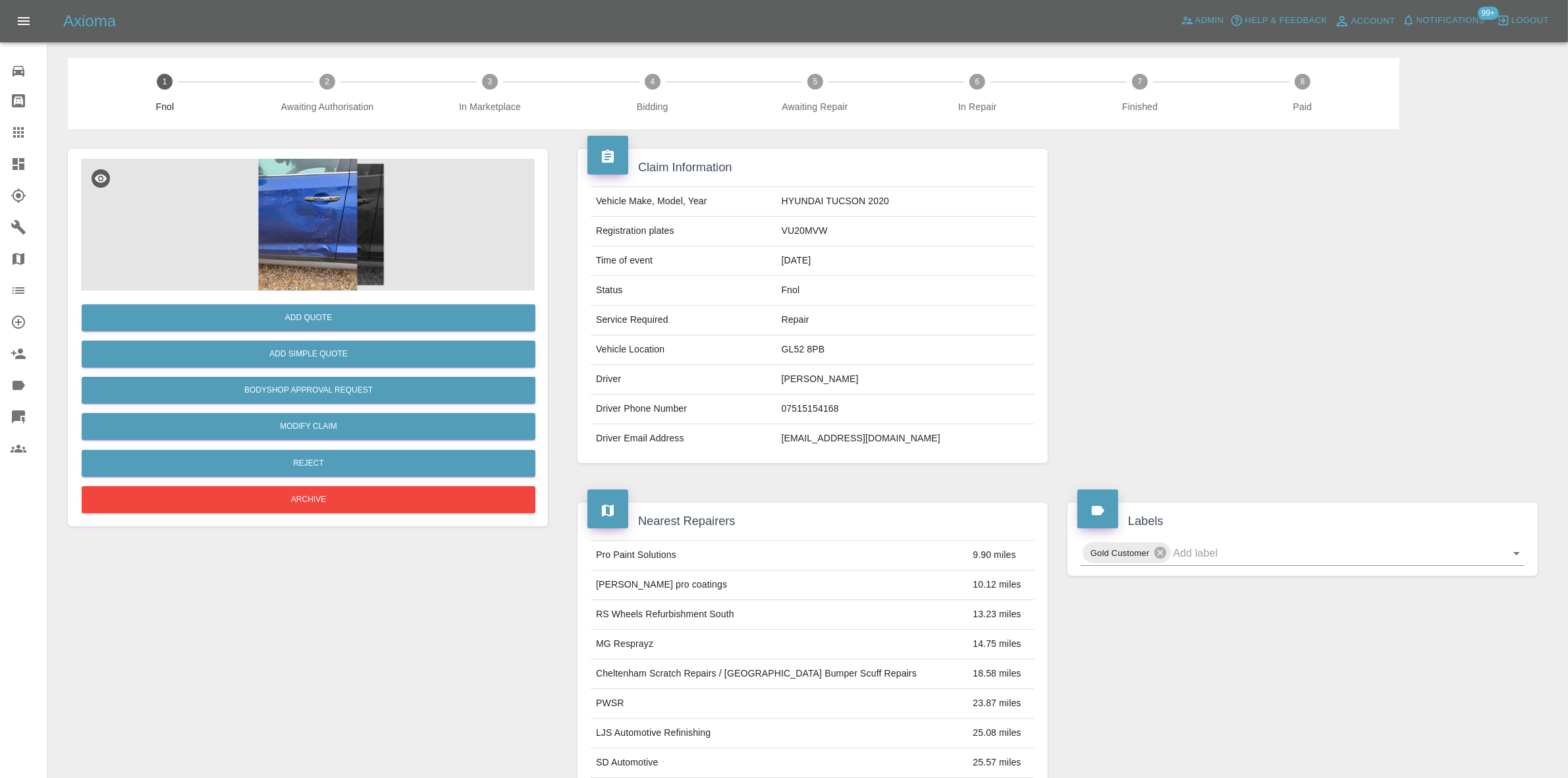
click at [320, 230] on img at bounding box center [308, 225] width 454 height 132
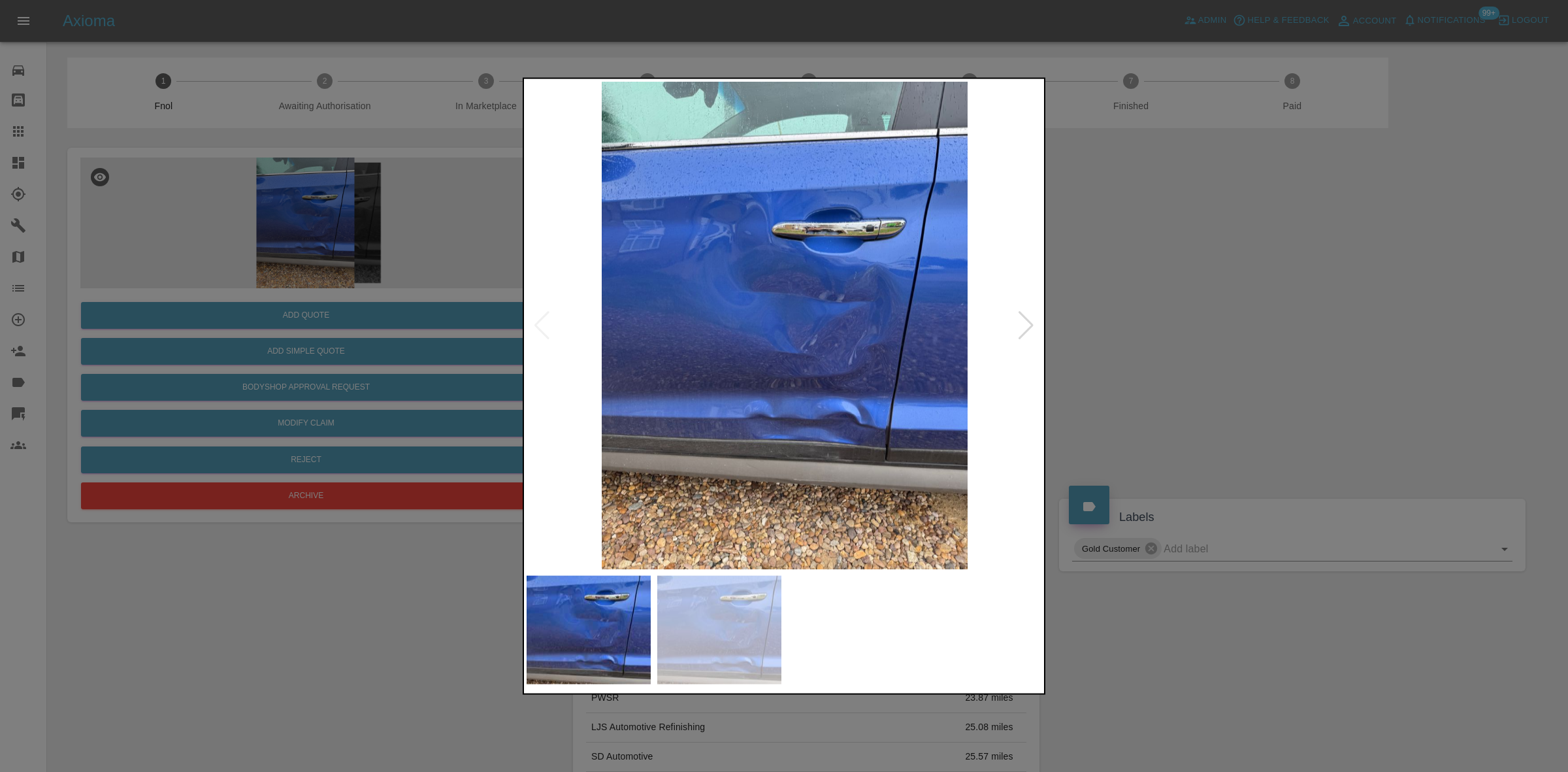
click at [844, 319] on img at bounding box center [784, 325] width 516 height 487
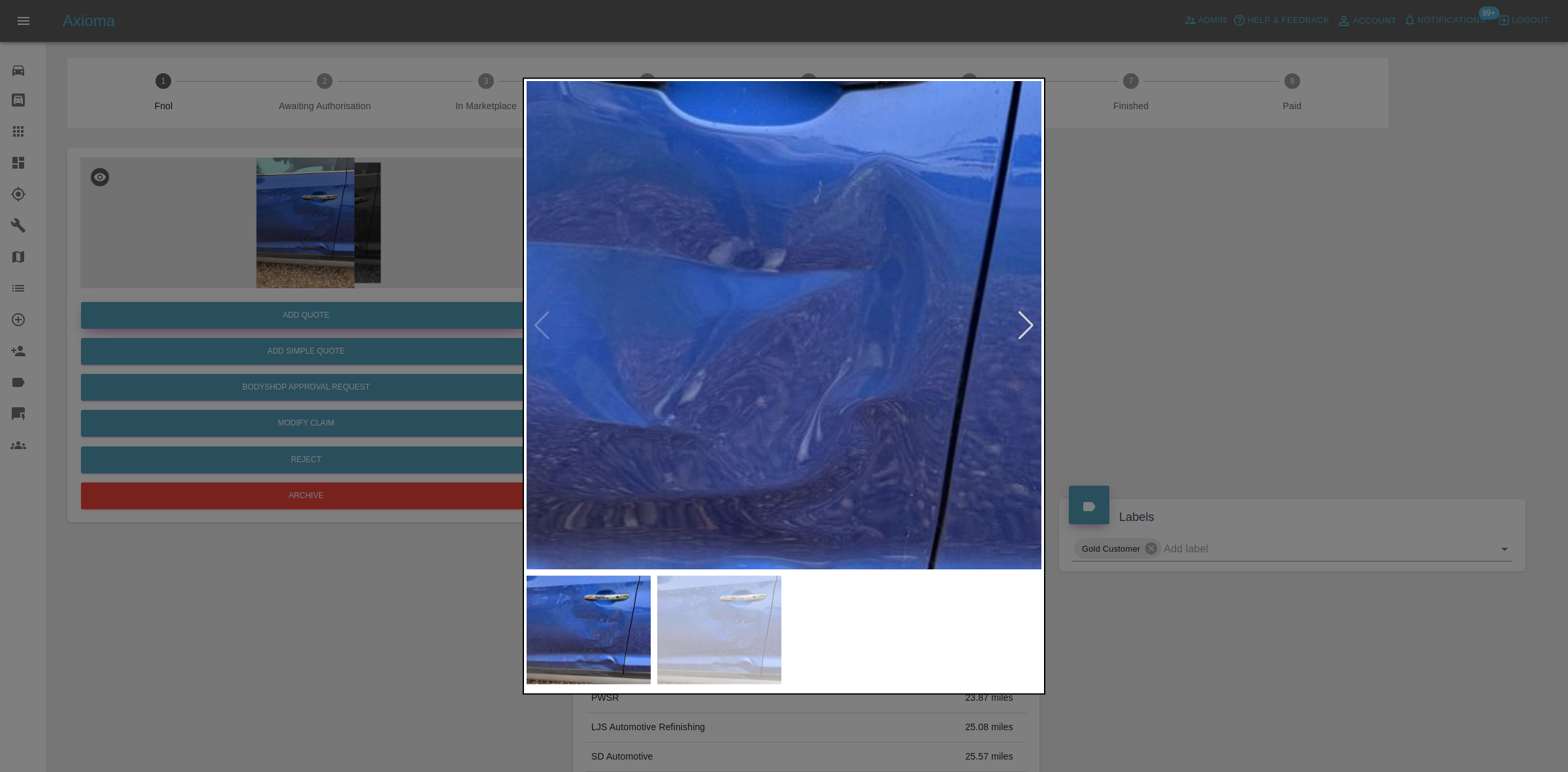
click at [349, 285] on div at bounding box center [784, 386] width 1568 height 772
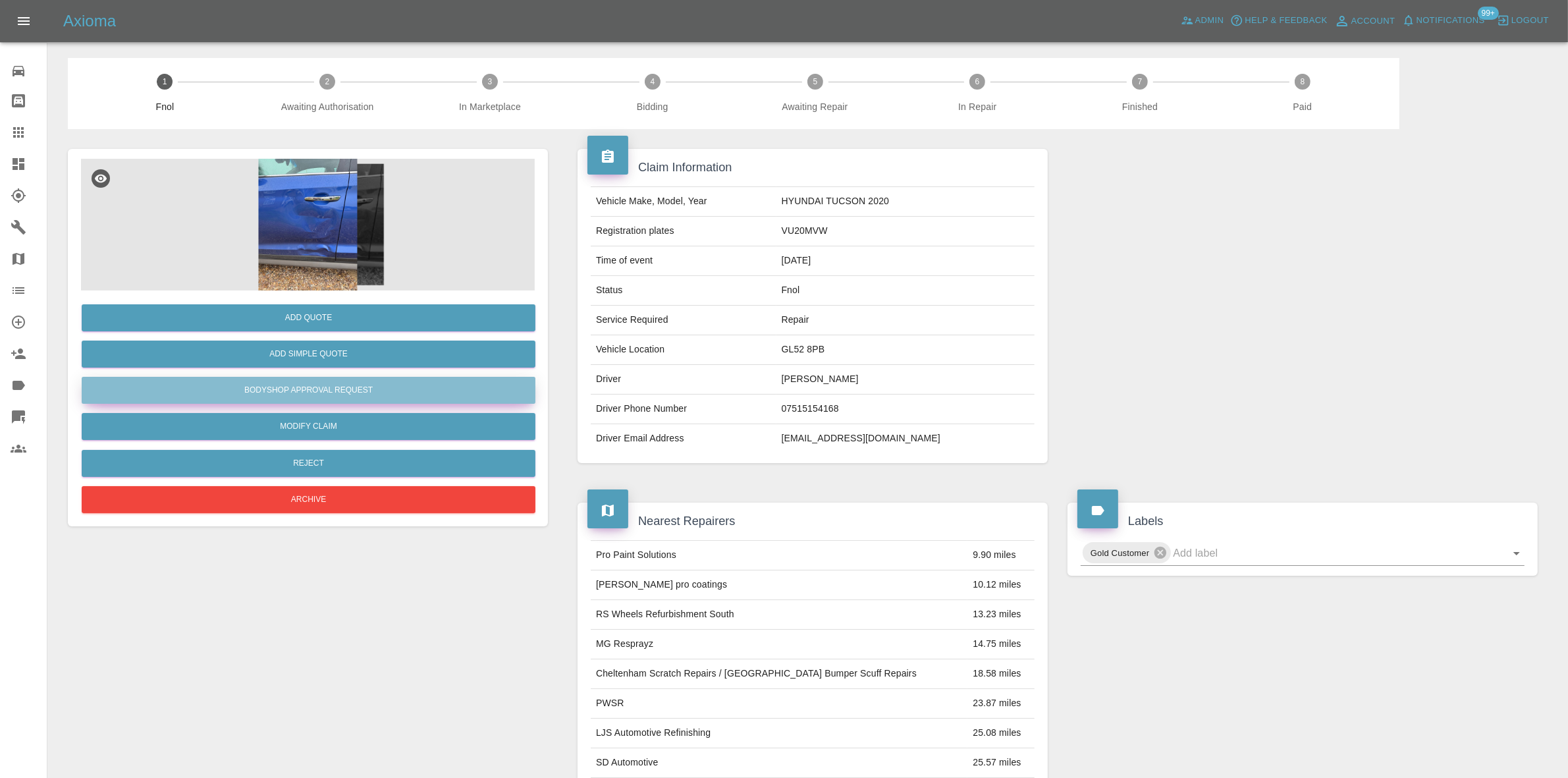
click at [320, 394] on button "Bodyshop Approval Request" at bounding box center [308, 389] width 454 height 27
